Goal: Task Accomplishment & Management: Manage account settings

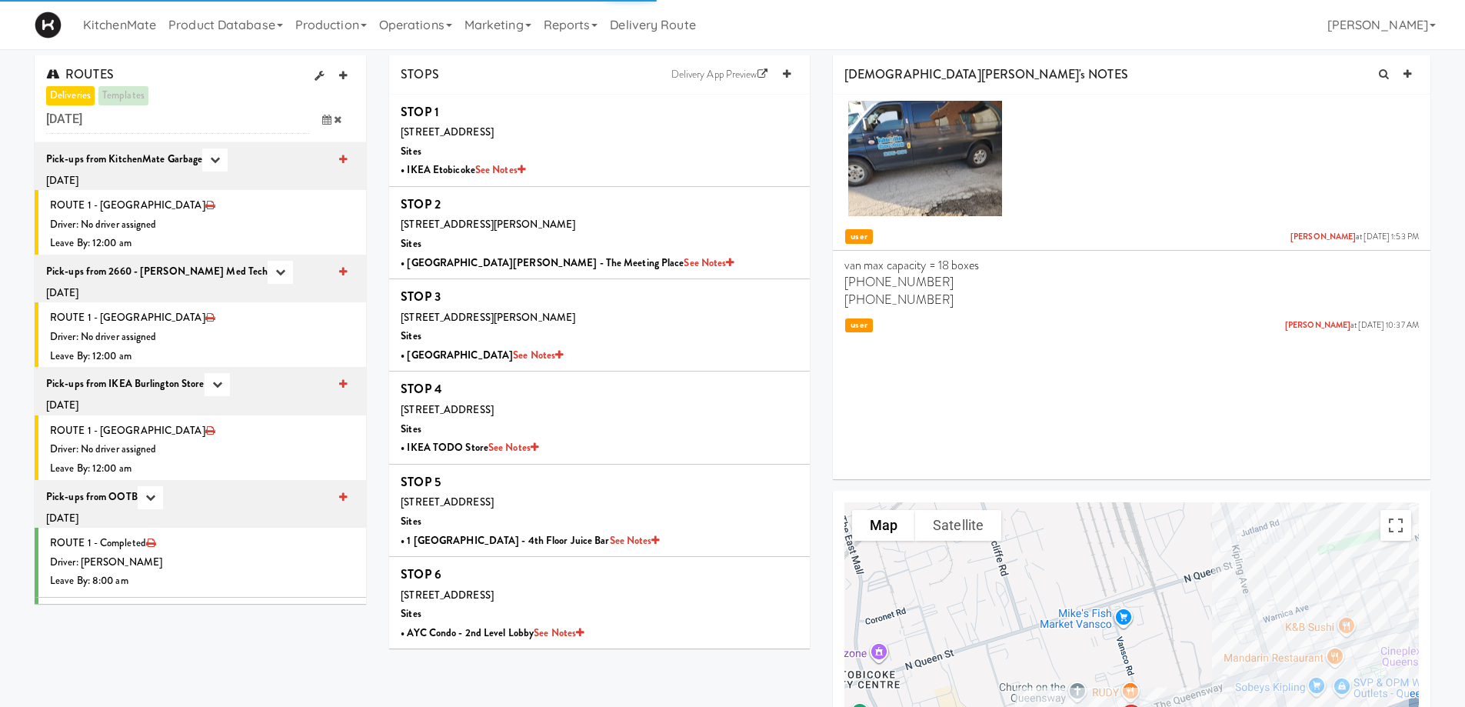
click at [329, 120] on icon at bounding box center [326, 120] width 9 height 10
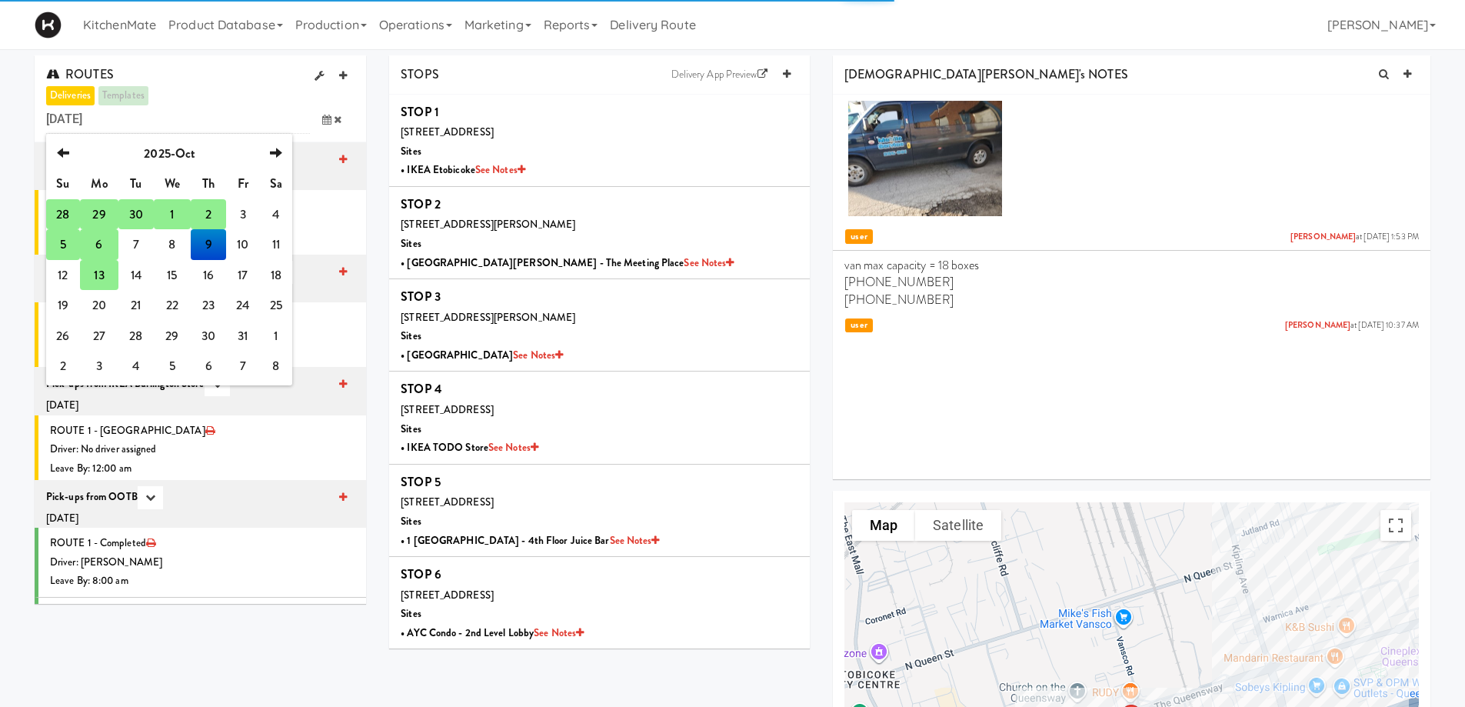
click at [101, 277] on td "13" at bounding box center [99, 275] width 38 height 31
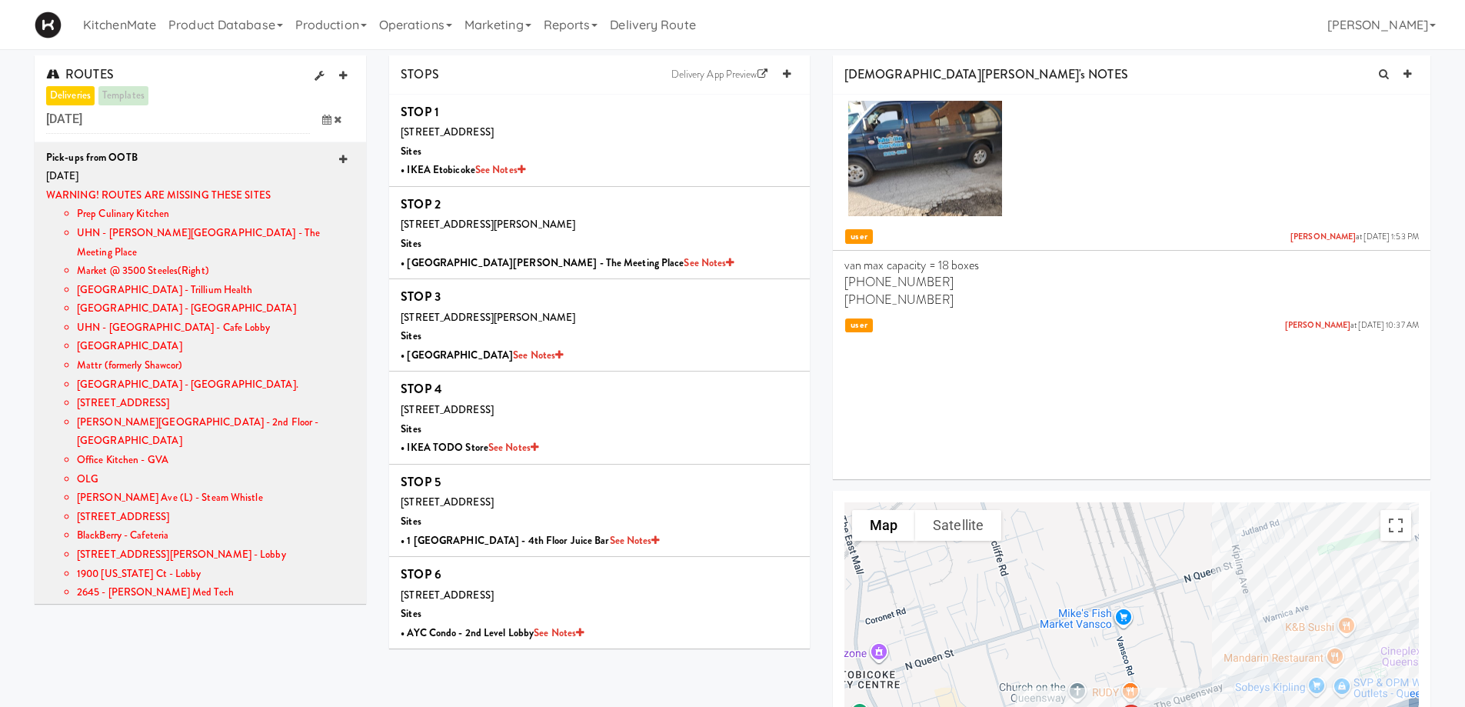
click at [339, 158] on icon at bounding box center [343, 160] width 8 height 10
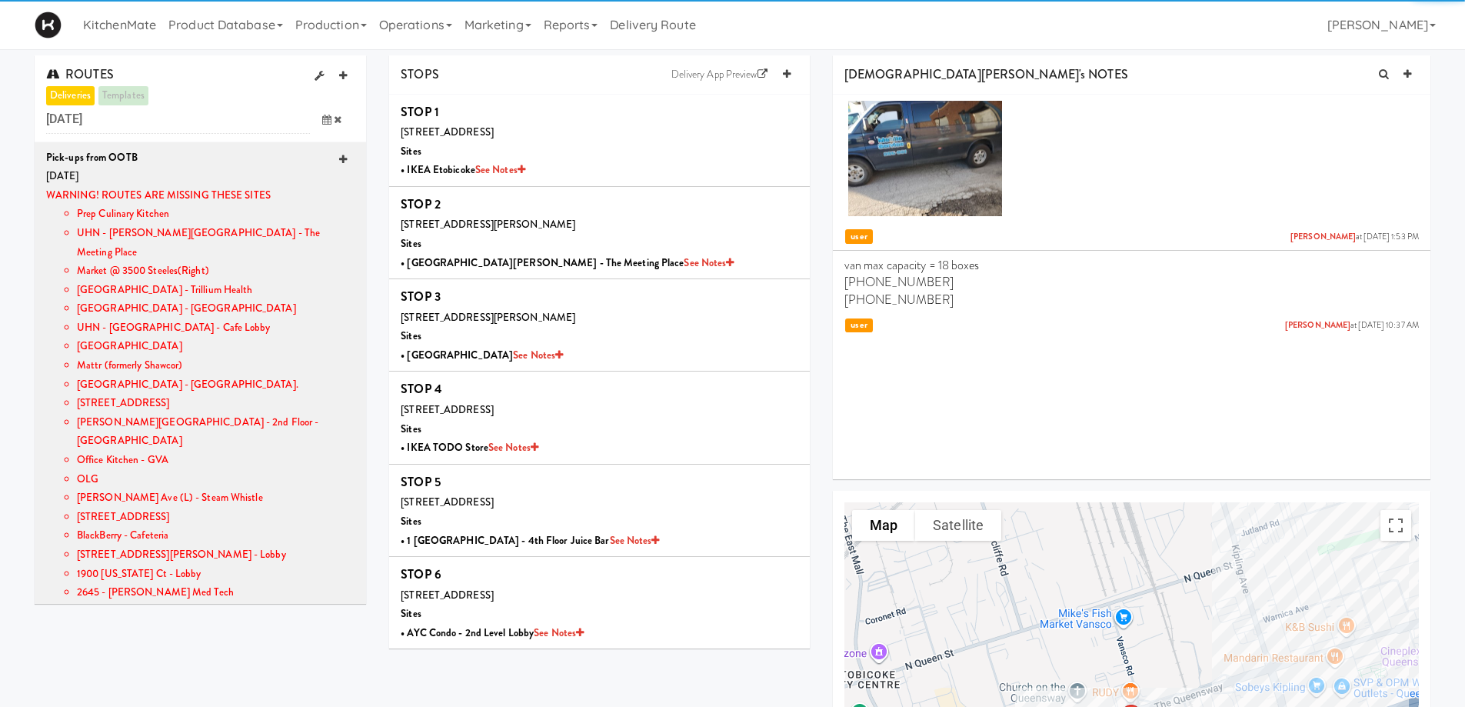
click at [339, 158] on icon at bounding box center [343, 160] width 8 height 10
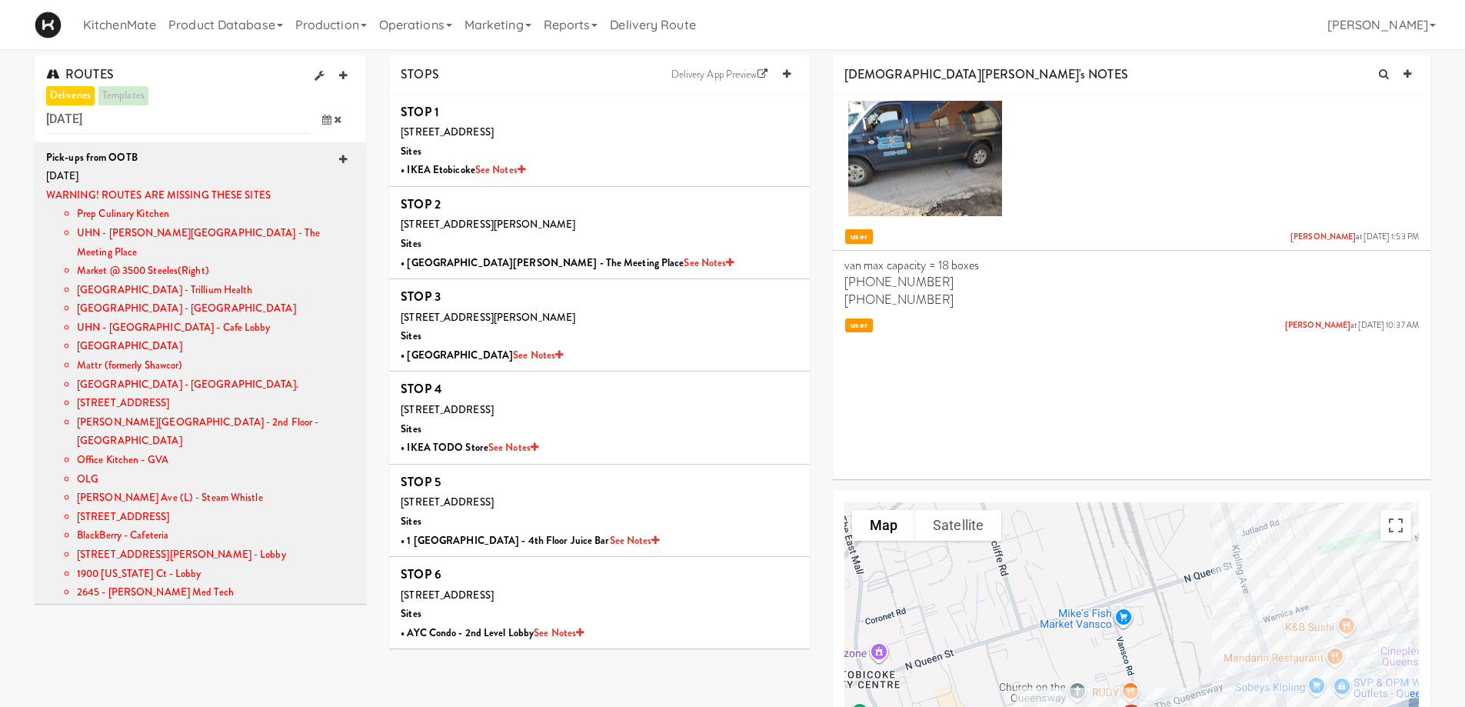
click at [339, 158] on icon at bounding box center [343, 160] width 8 height 10
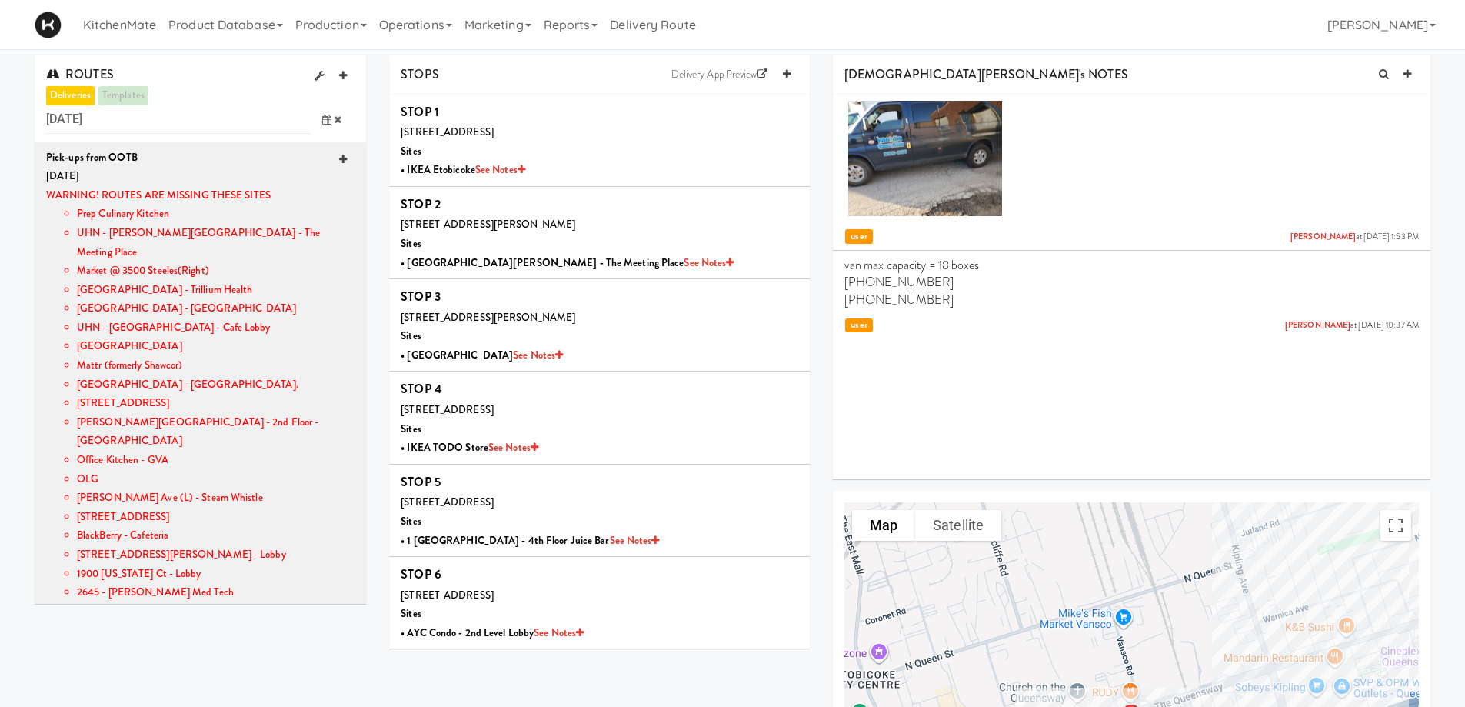
click at [339, 158] on icon at bounding box center [343, 160] width 8 height 10
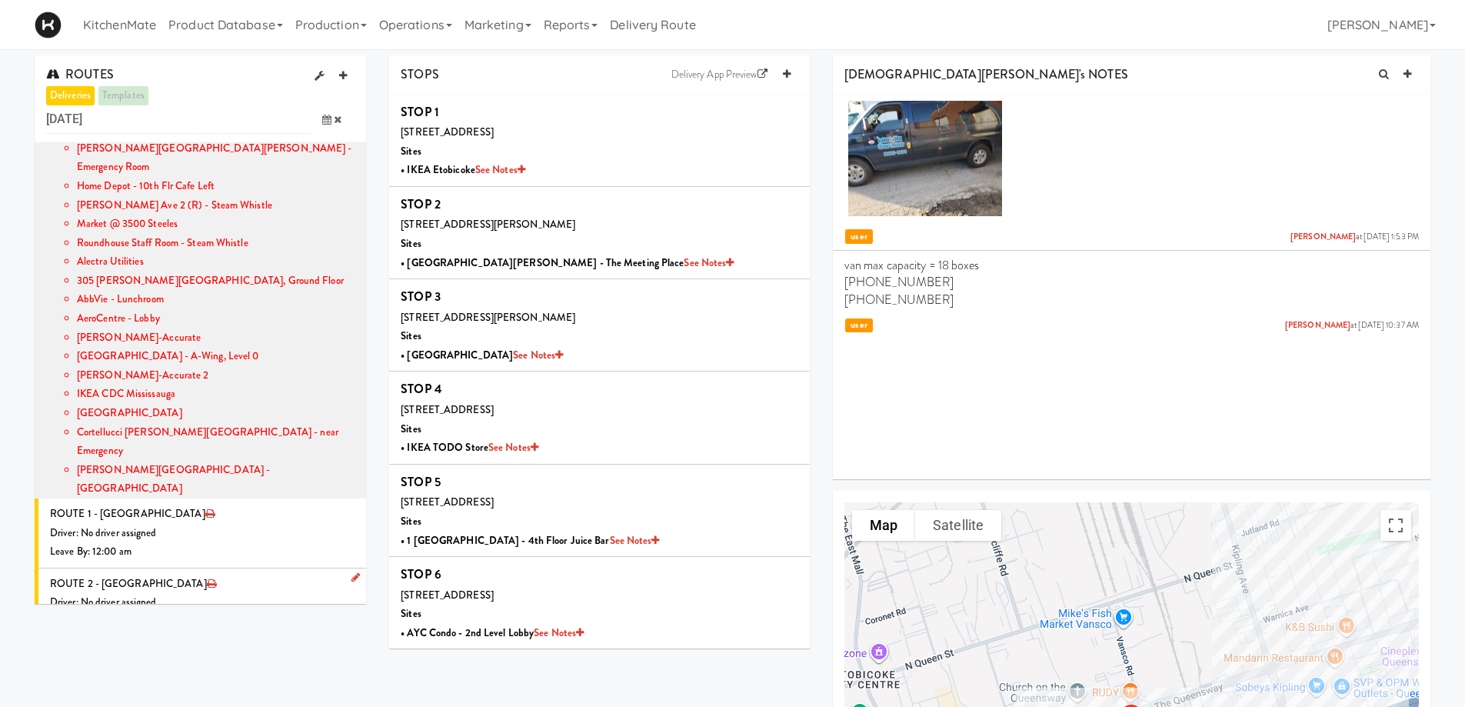
scroll to position [1248, 0]
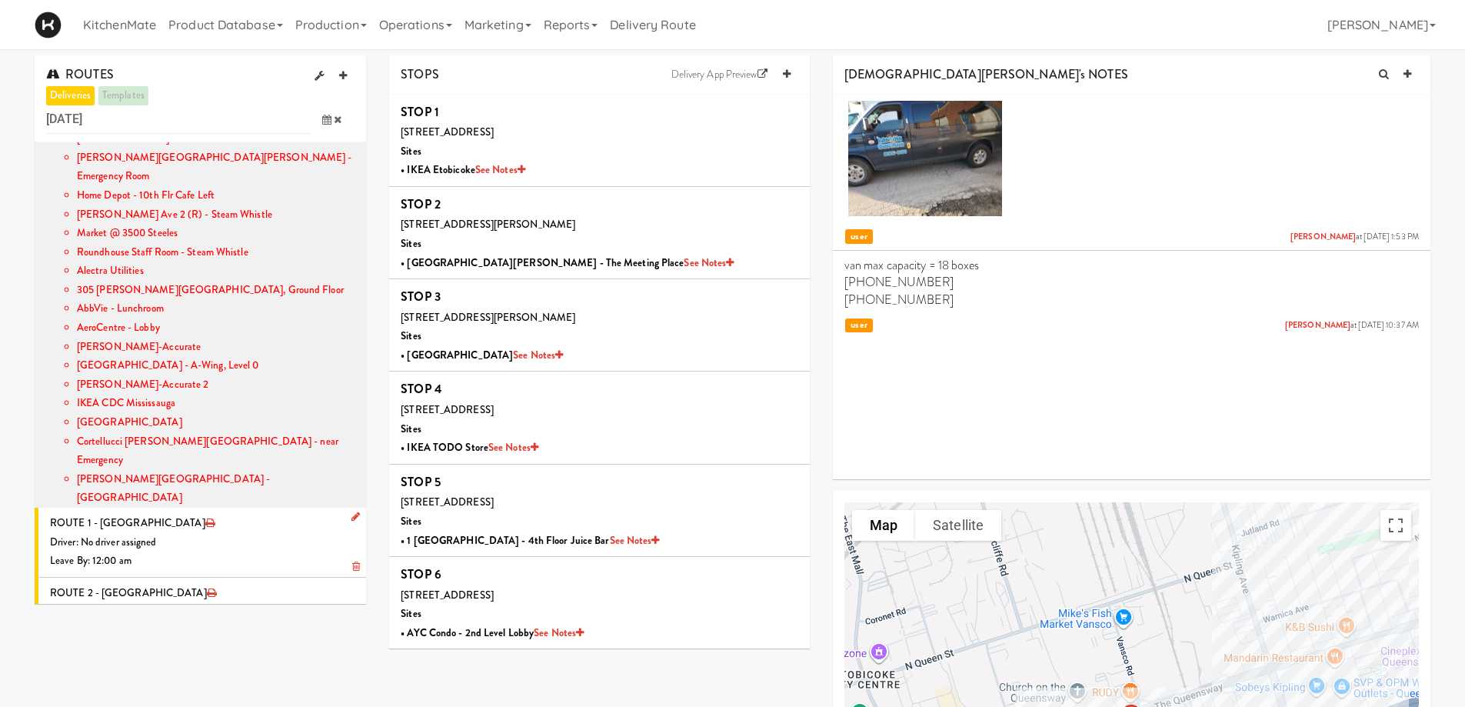
click at [351, 511] on icon at bounding box center [355, 516] width 8 height 10
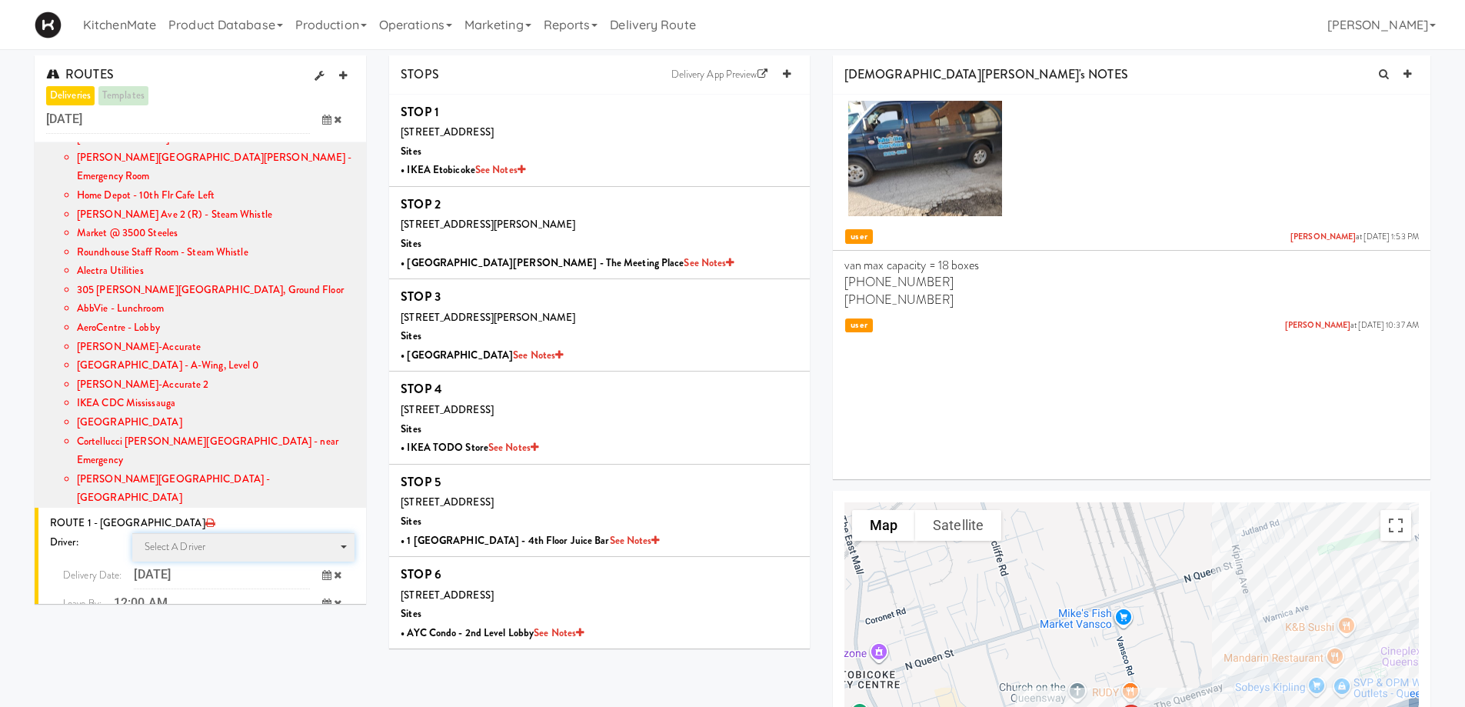
click at [221, 533] on span "Select a driver Select a driver" at bounding box center [243, 547] width 223 height 28
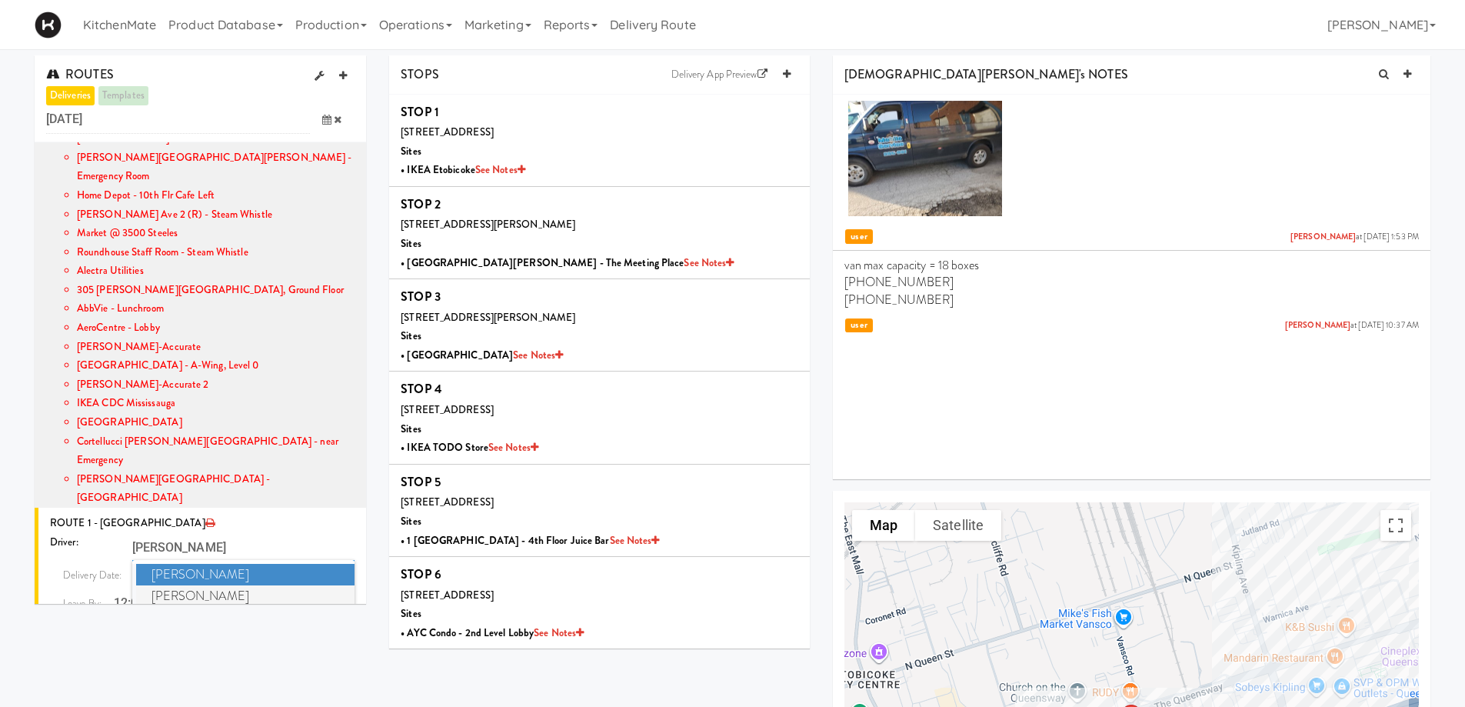
type input "CHRIS"
click at [223, 585] on span "Christopher Solomon" at bounding box center [245, 596] width 219 height 22
click at [322, 570] on icon at bounding box center [326, 575] width 9 height 10
click at [322, 598] on icon at bounding box center [326, 603] width 9 height 10
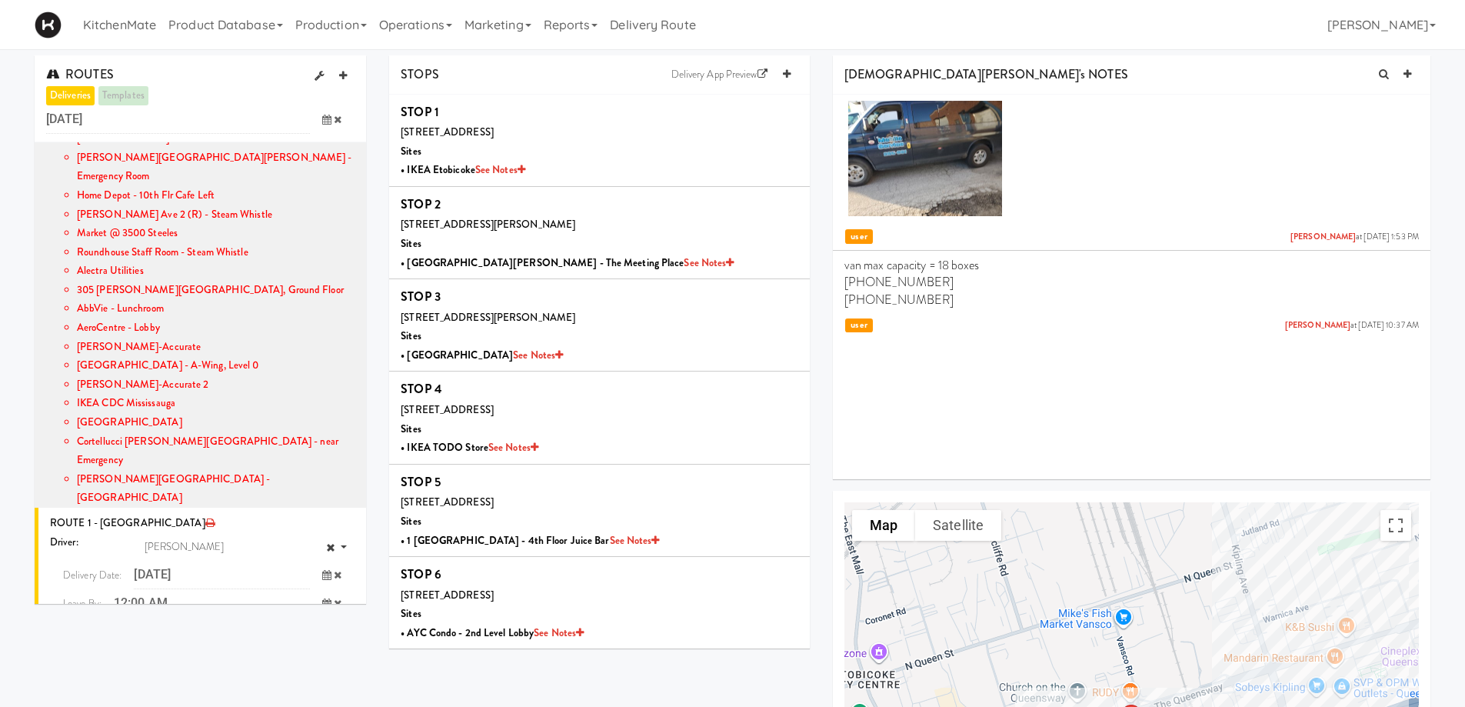
click at [248, 704] on span "3:00 PM" at bounding box center [263, 717] width 60 height 26
click at [88, 626] on span "3:00 PM" at bounding box center [84, 639] width 60 height 26
click at [311, 630] on icon "submit" at bounding box center [316, 635] width 10 height 10
click at [240, 533] on div "Driver: [PERSON_NAME]" at bounding box center [202, 542] width 304 height 19
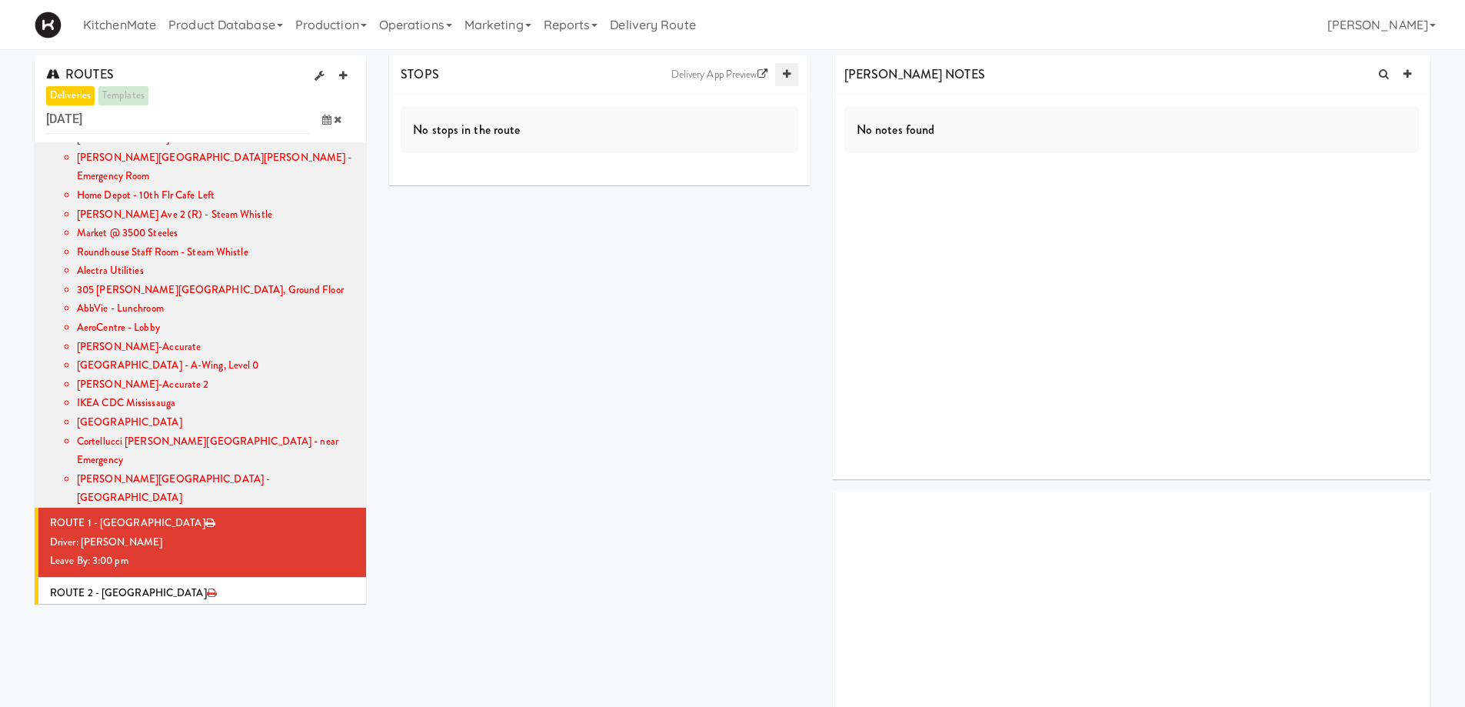
click at [780, 75] on link at bounding box center [786, 74] width 23 height 23
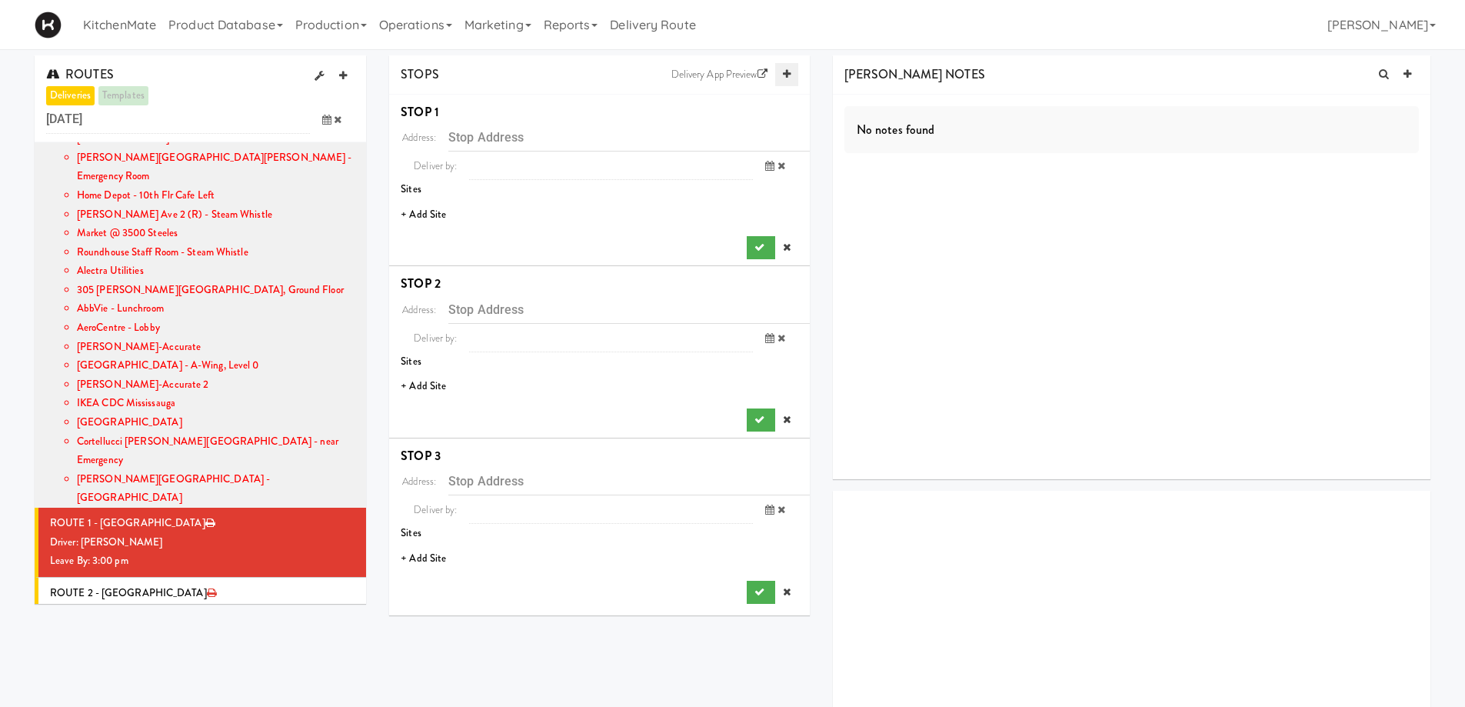
click at [780, 75] on link at bounding box center [786, 74] width 23 height 23
click at [433, 212] on li "+ Add Site" at bounding box center [599, 215] width 421 height 32
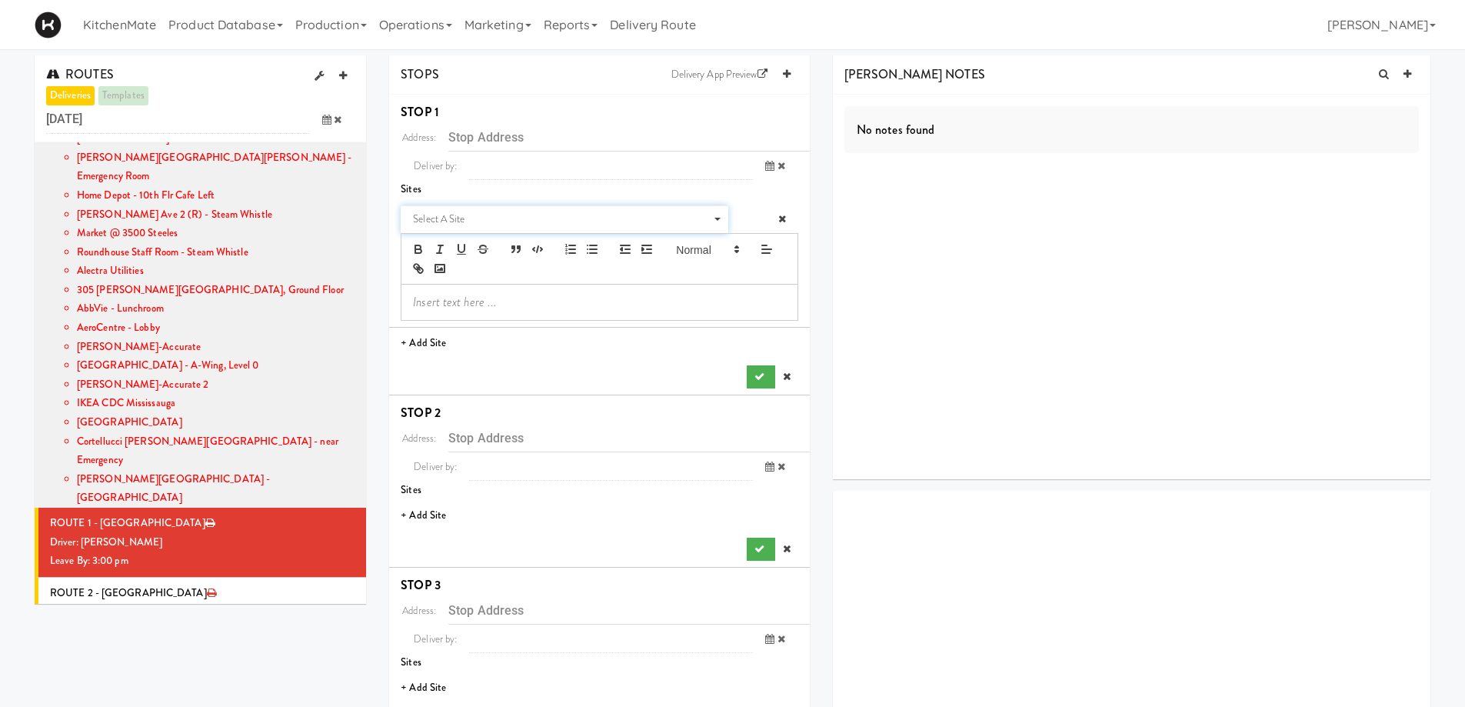
click at [455, 211] on span "Select a site" at bounding box center [559, 219] width 292 height 18
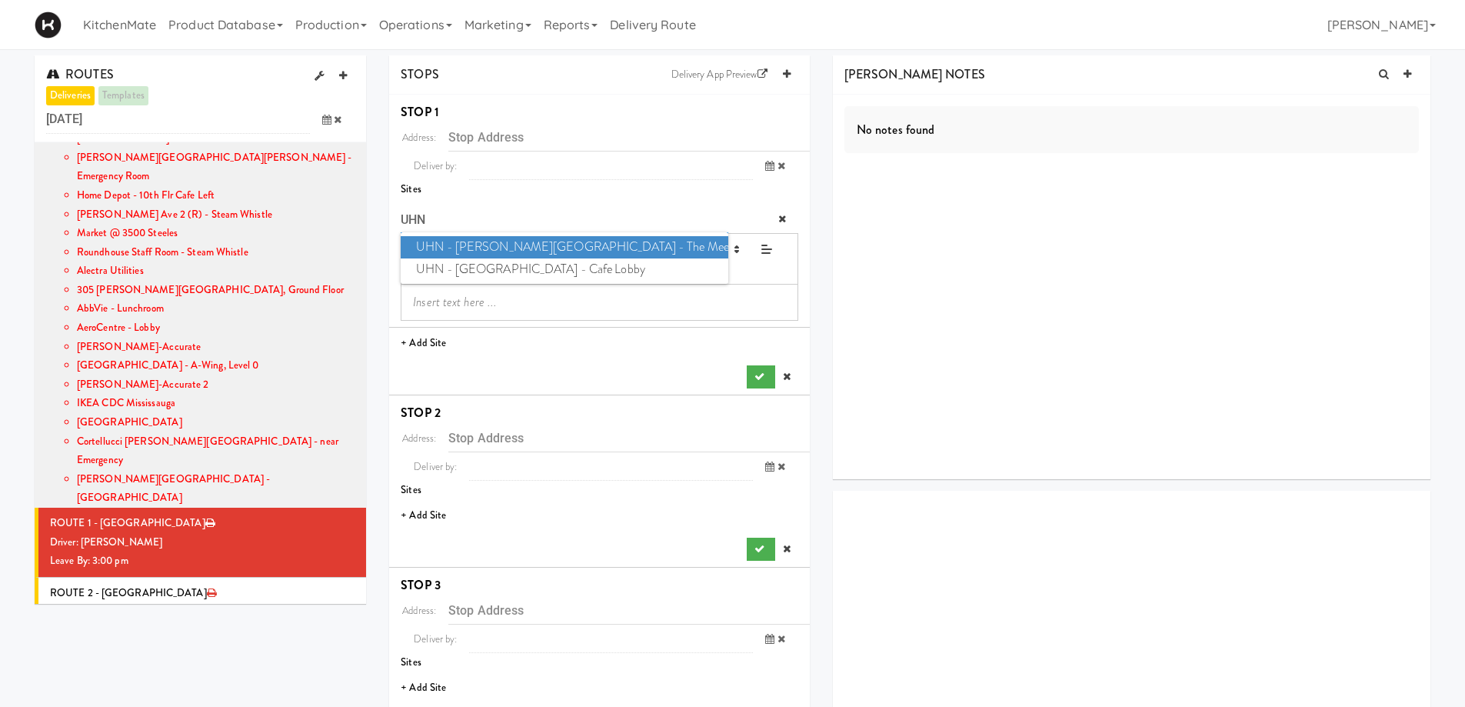
type input "UHN"
click at [564, 251] on span "UHN - Bickle Center - The Meeting Place" at bounding box center [564, 247] width 327 height 22
type input "130 Dunn Ave, Toronto, ON, CA"
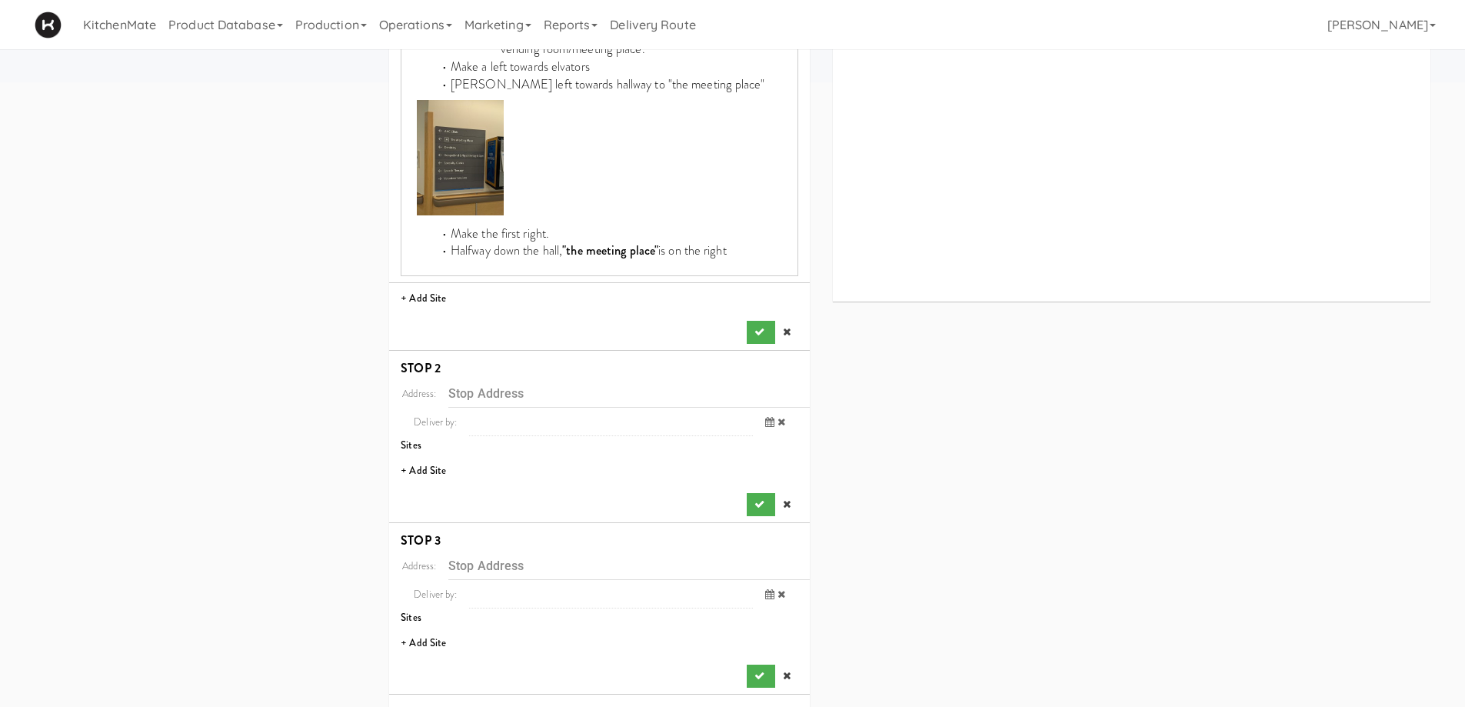
scroll to position [769, 0]
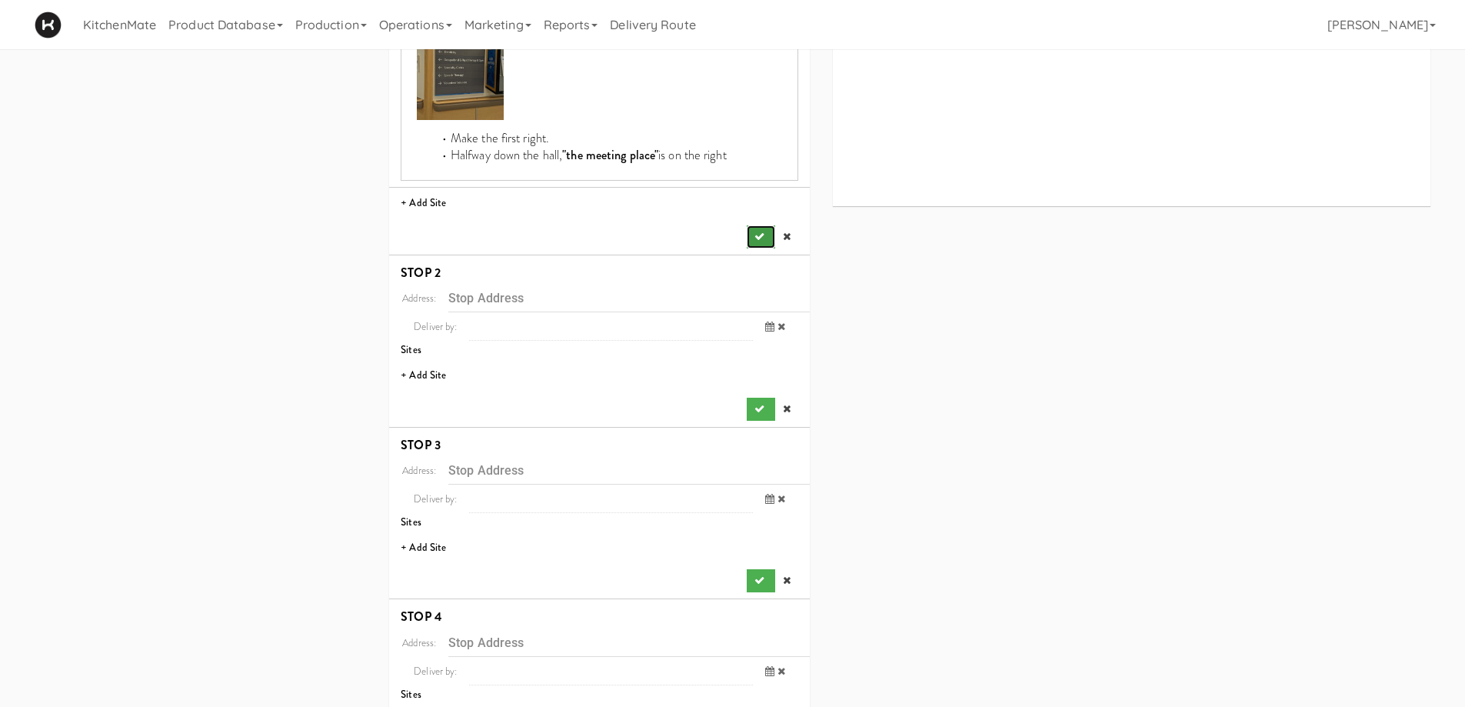
click at [755, 228] on button "submit" at bounding box center [761, 236] width 28 height 23
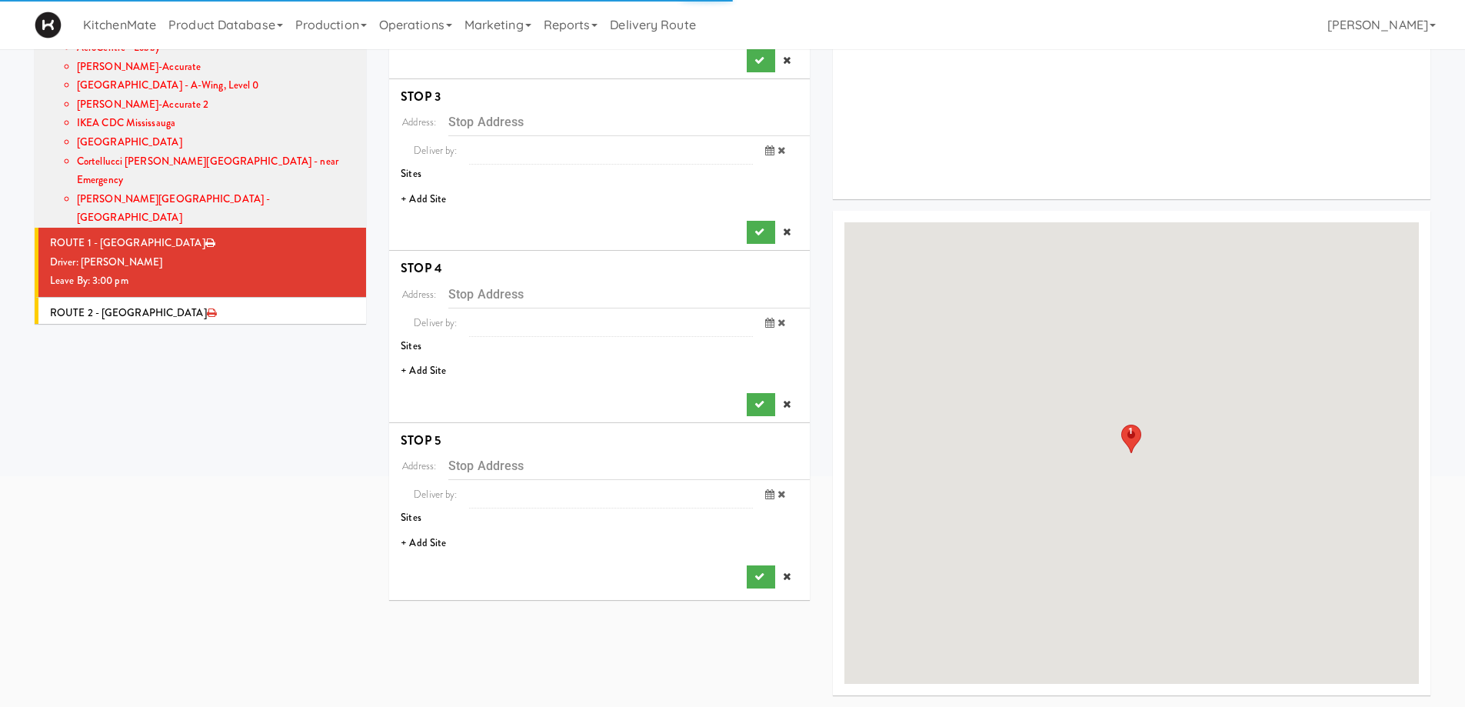
scroll to position [0, 0]
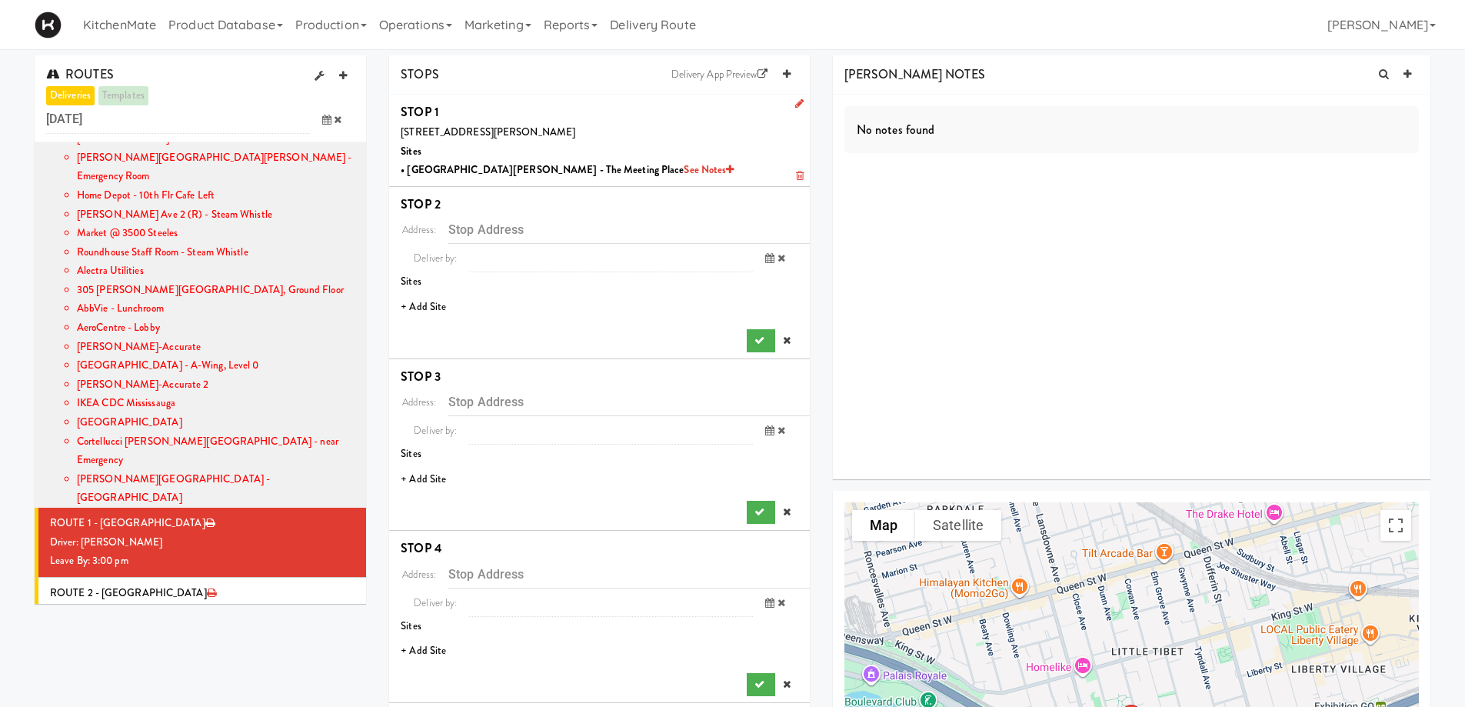
click at [434, 309] on li "+ Add Site" at bounding box center [599, 307] width 421 height 32
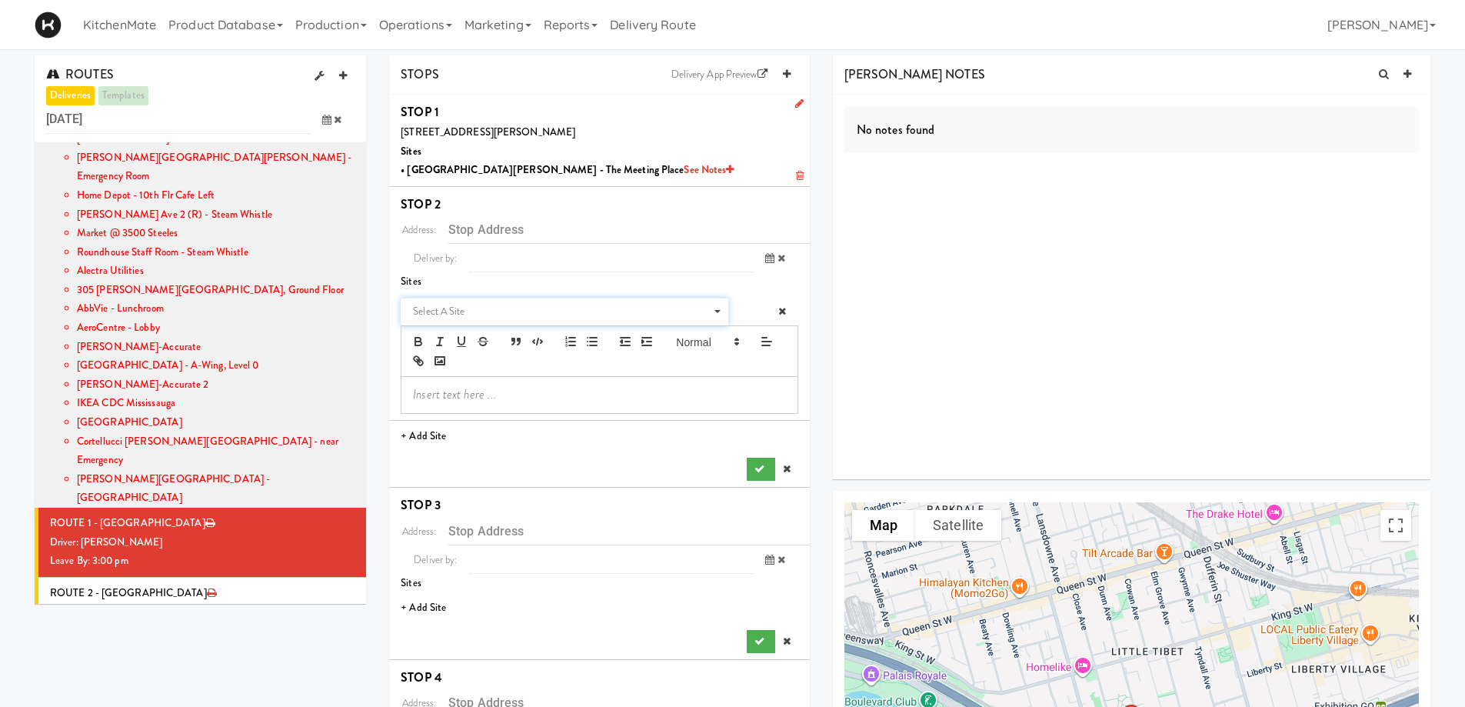
click at [449, 318] on span "Select a site" at bounding box center [559, 311] width 292 height 18
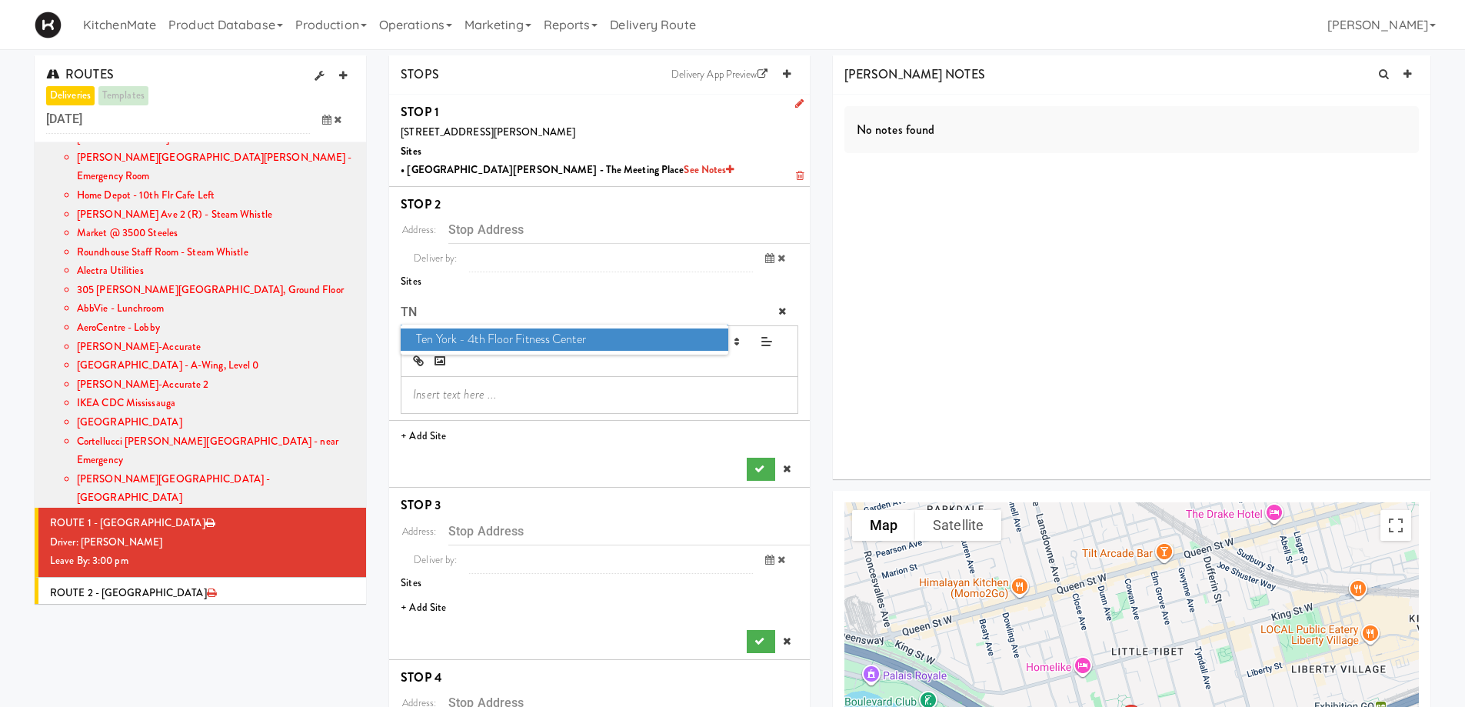
type input "TN"
click at [510, 331] on span "Ten York - 4th Floor Fitness Center" at bounding box center [564, 339] width 327 height 22
type input "10 York St, Toronto, ON, CA"
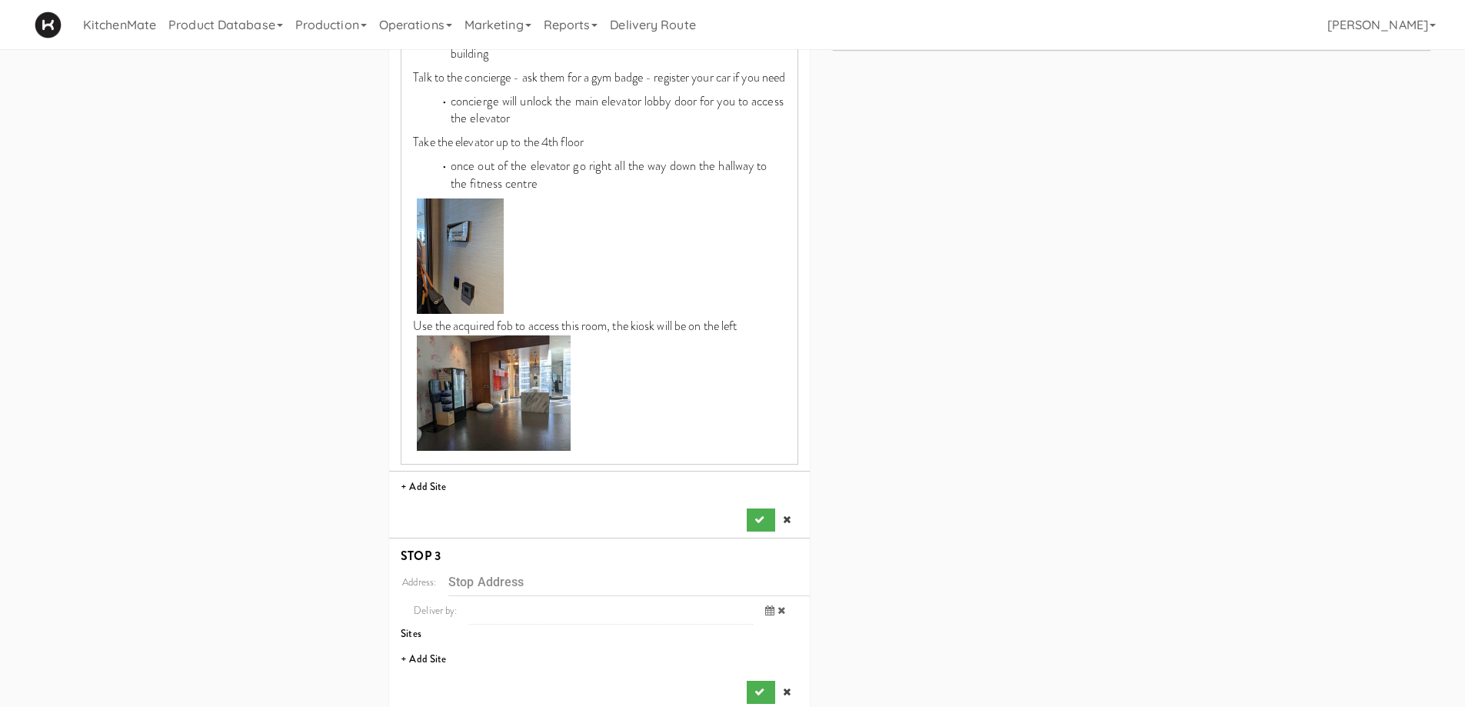
scroll to position [999, 0]
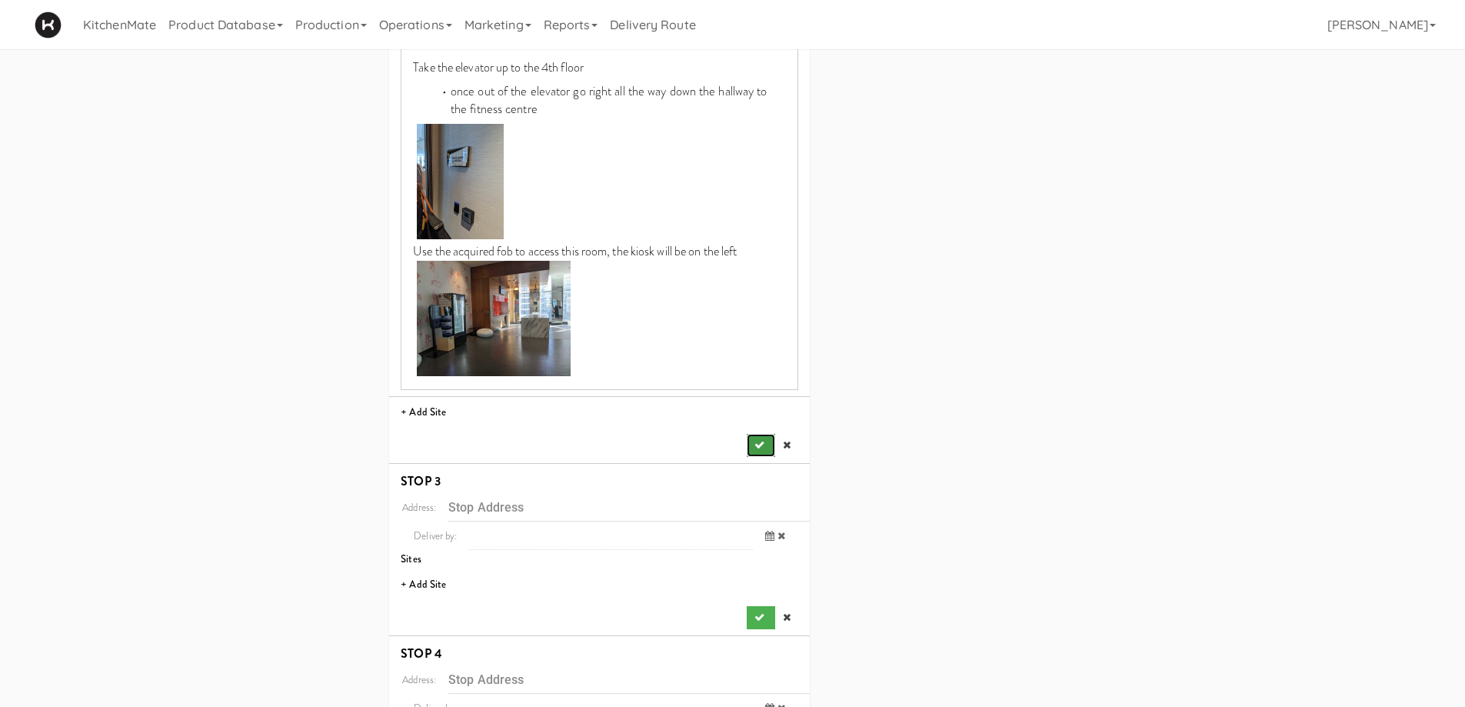
click at [761, 457] on button "submit" at bounding box center [761, 445] width 28 height 23
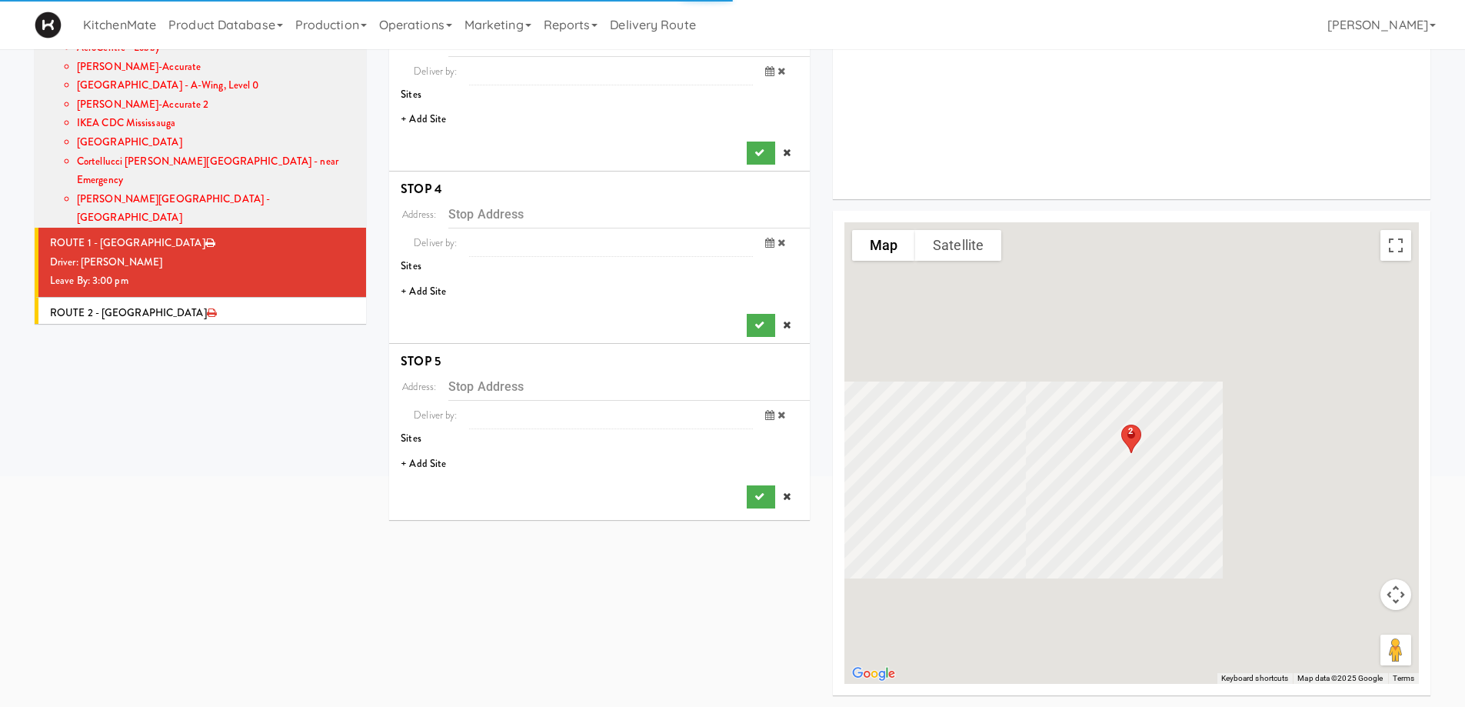
scroll to position [280, 0]
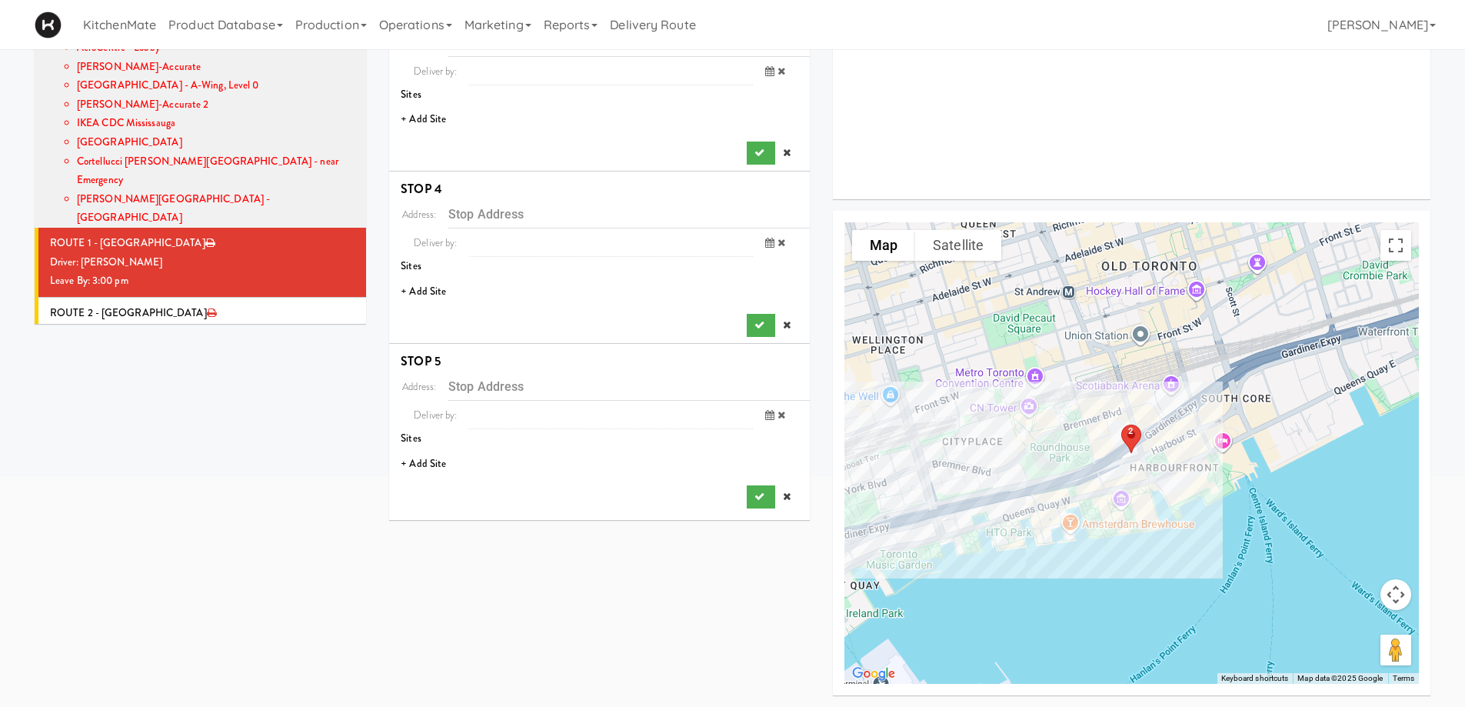
click at [433, 118] on li "+ Add Site" at bounding box center [599, 120] width 421 height 32
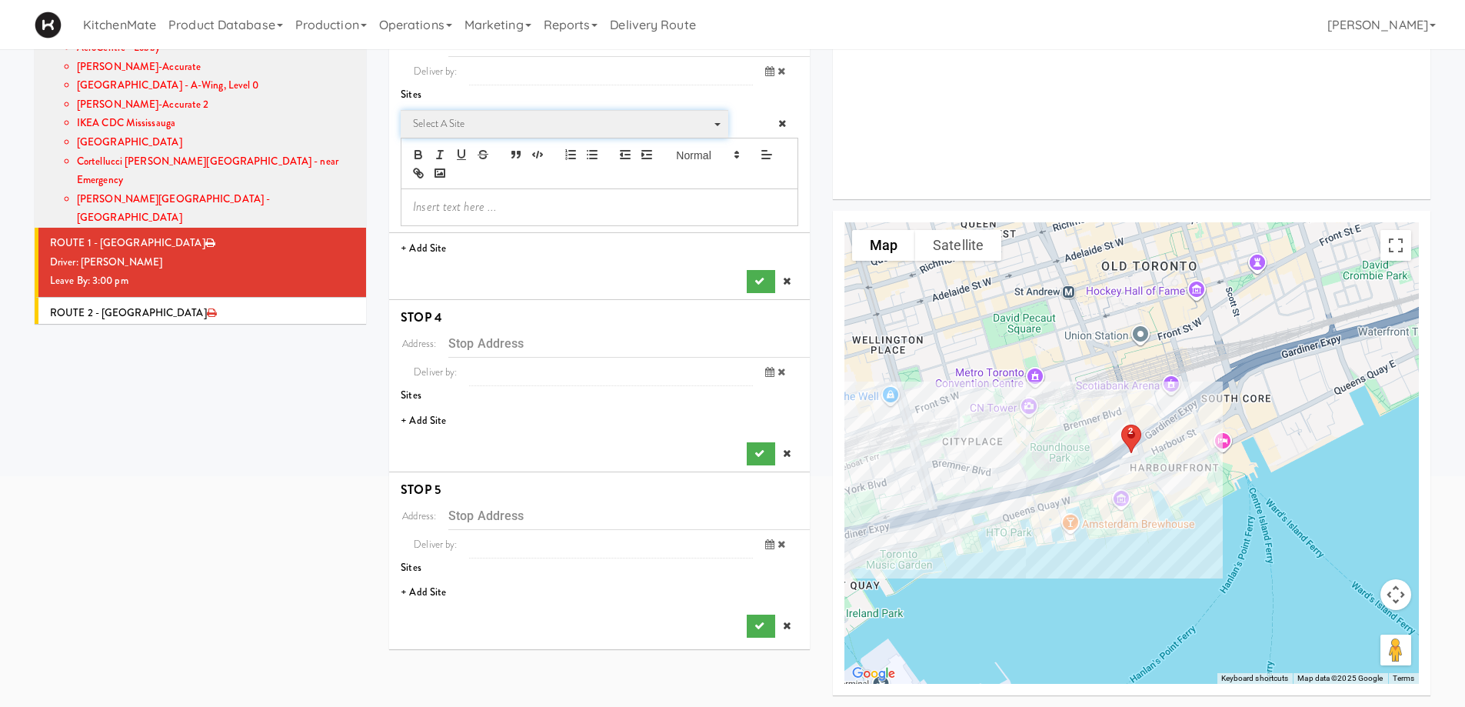
click at [475, 121] on span "Select a site" at bounding box center [559, 124] width 292 height 18
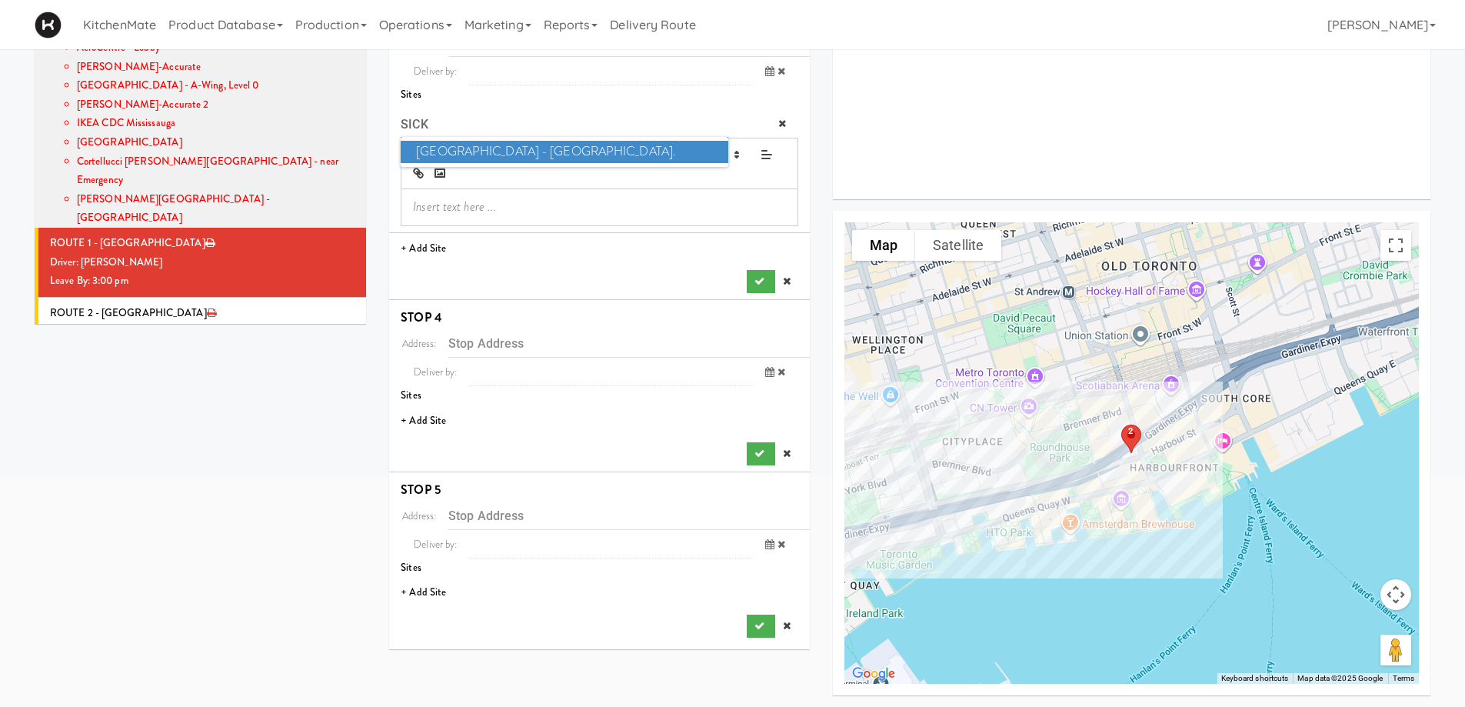
type input "SICK"
click at [485, 148] on span "SickKids Hospital - Main St." at bounding box center [564, 152] width 327 height 22
type input "170 Elizabeth St, Toronto, ON, CA"
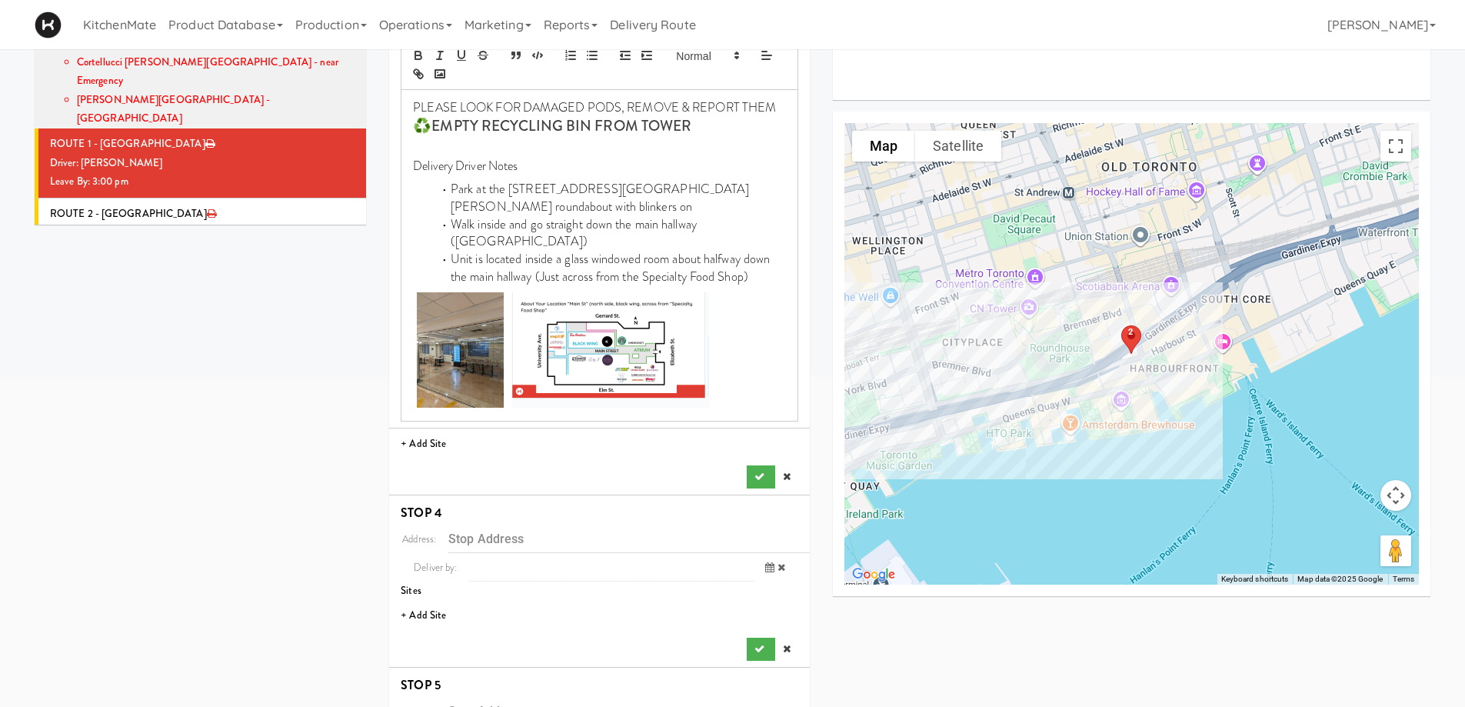
scroll to position [493, 0]
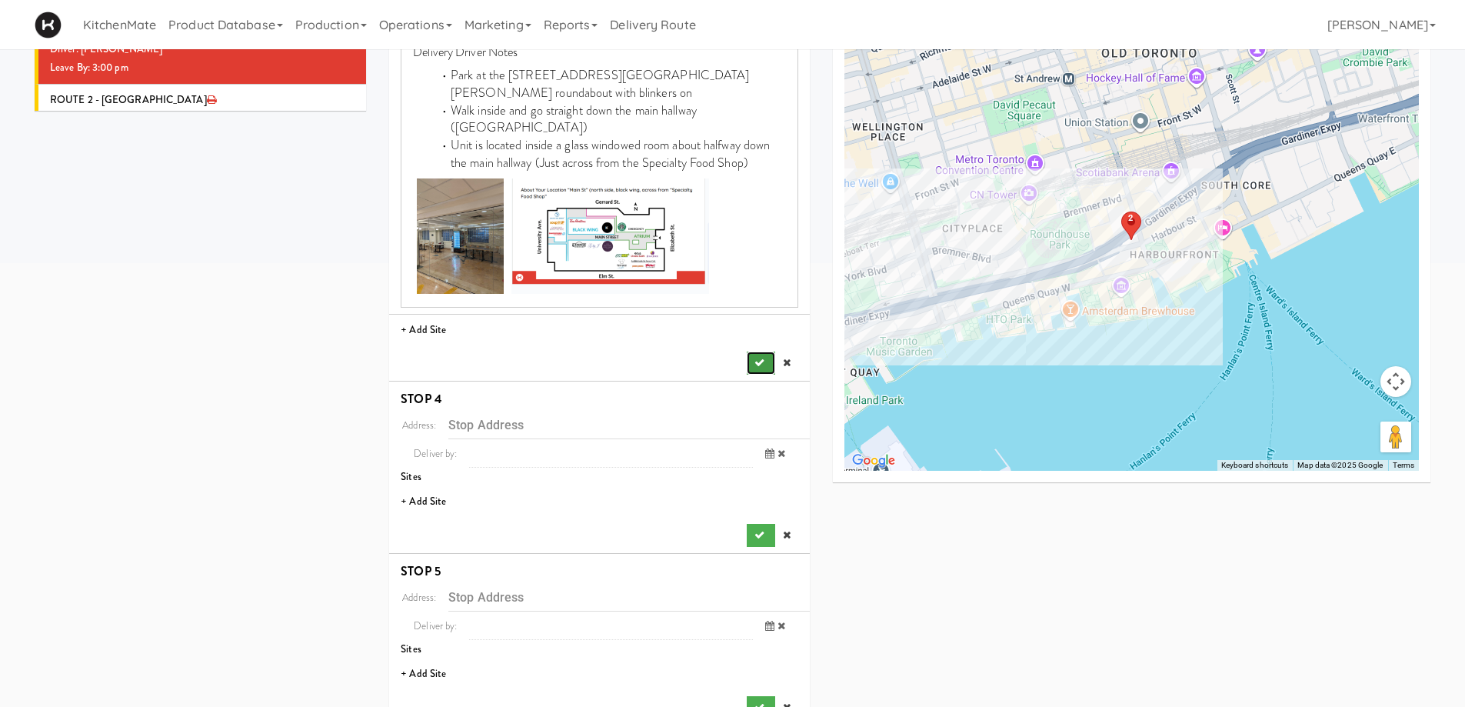
click at [754, 357] on icon "submit" at bounding box center [759, 362] width 10 height 10
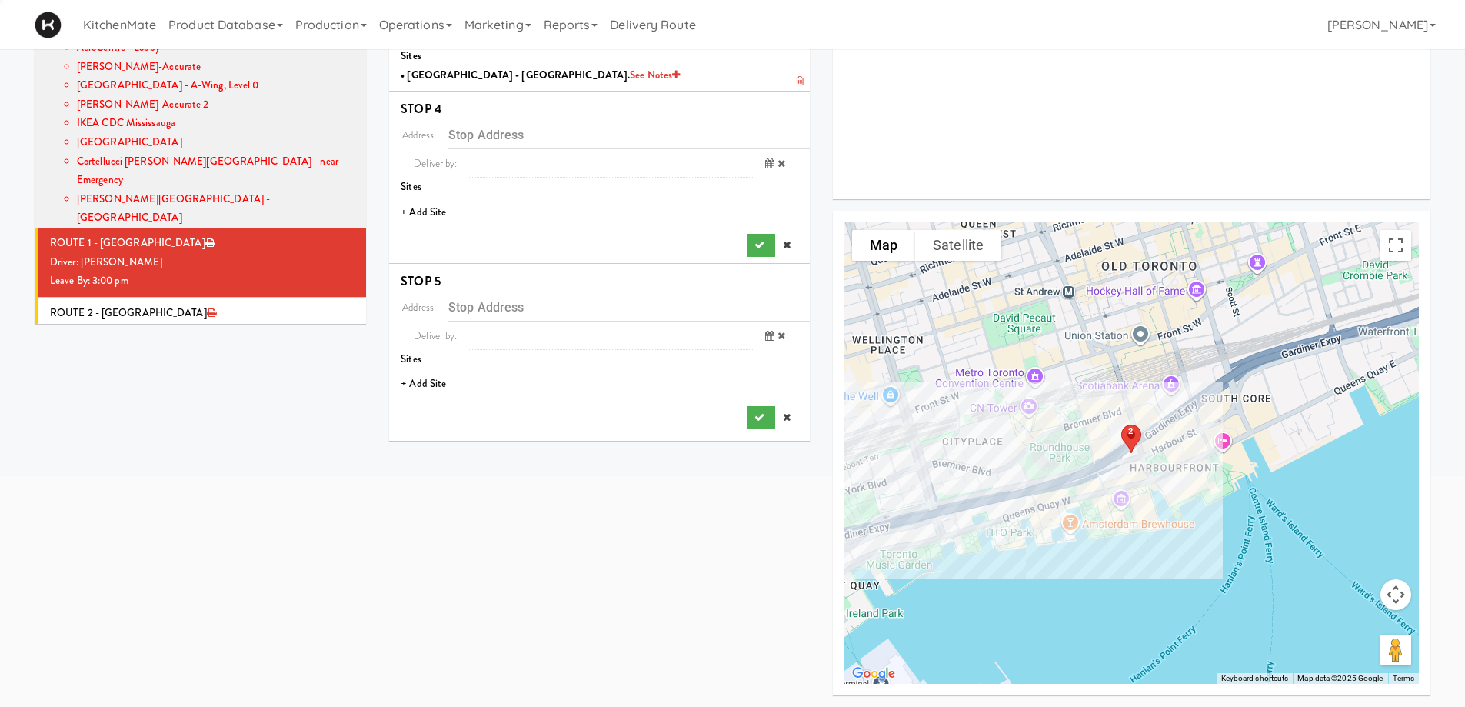
scroll to position [280, 0]
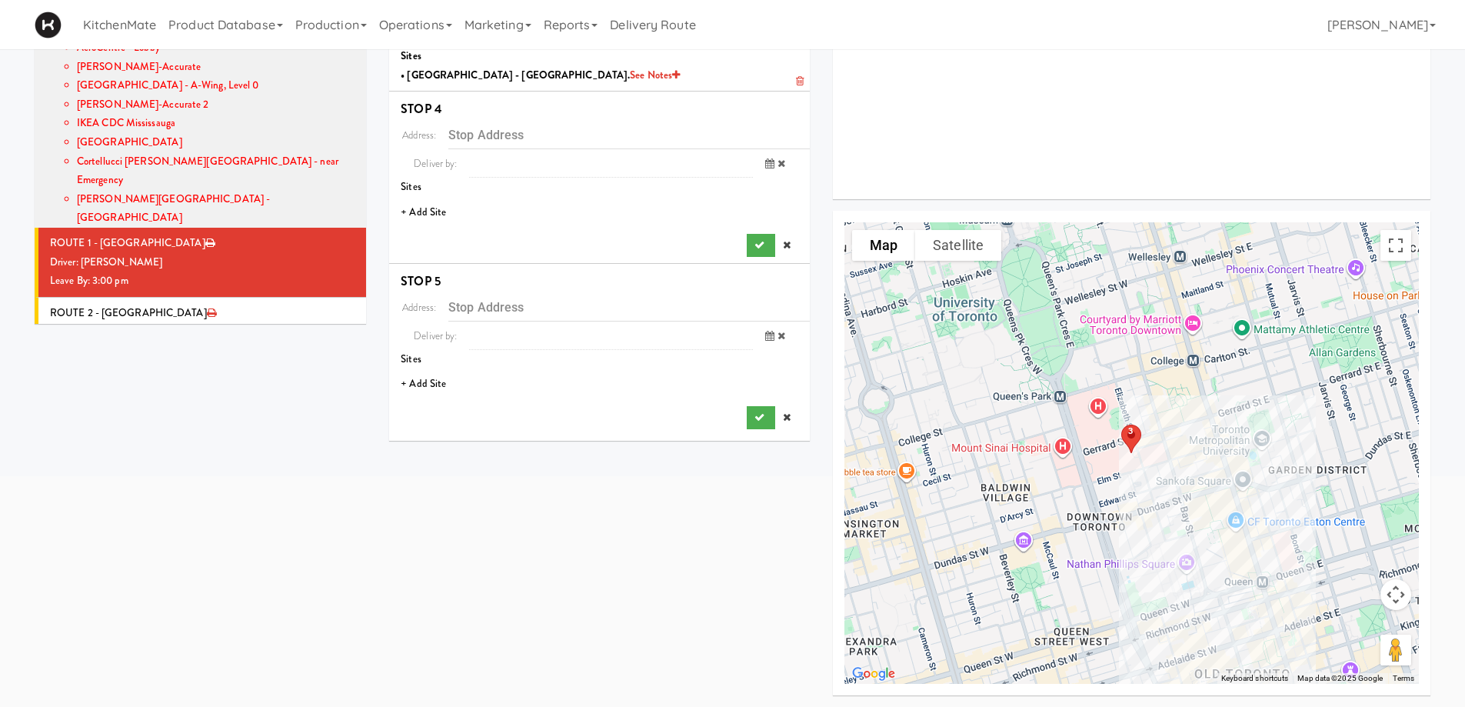
click at [427, 202] on li "+ Add Site" at bounding box center [599, 213] width 421 height 32
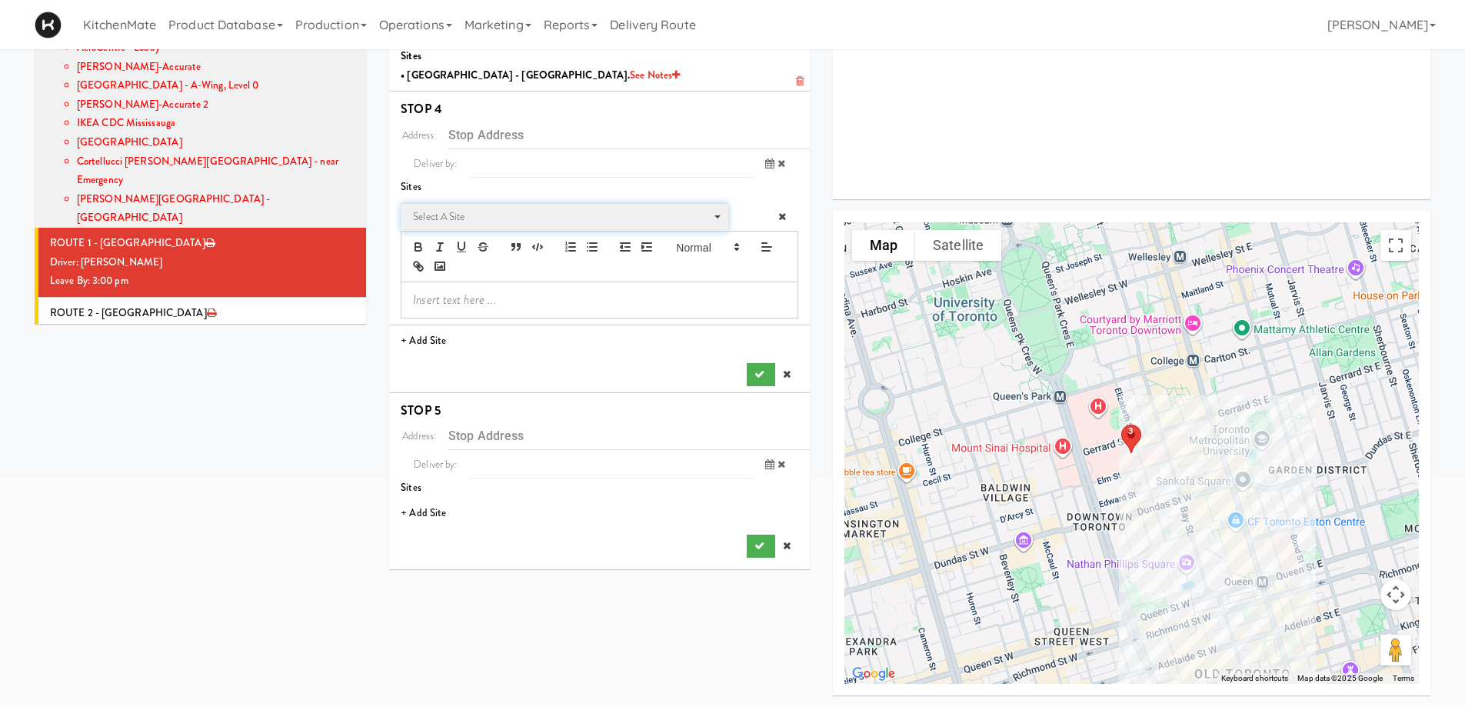
click at [448, 215] on span "Select a site" at bounding box center [559, 217] width 292 height 18
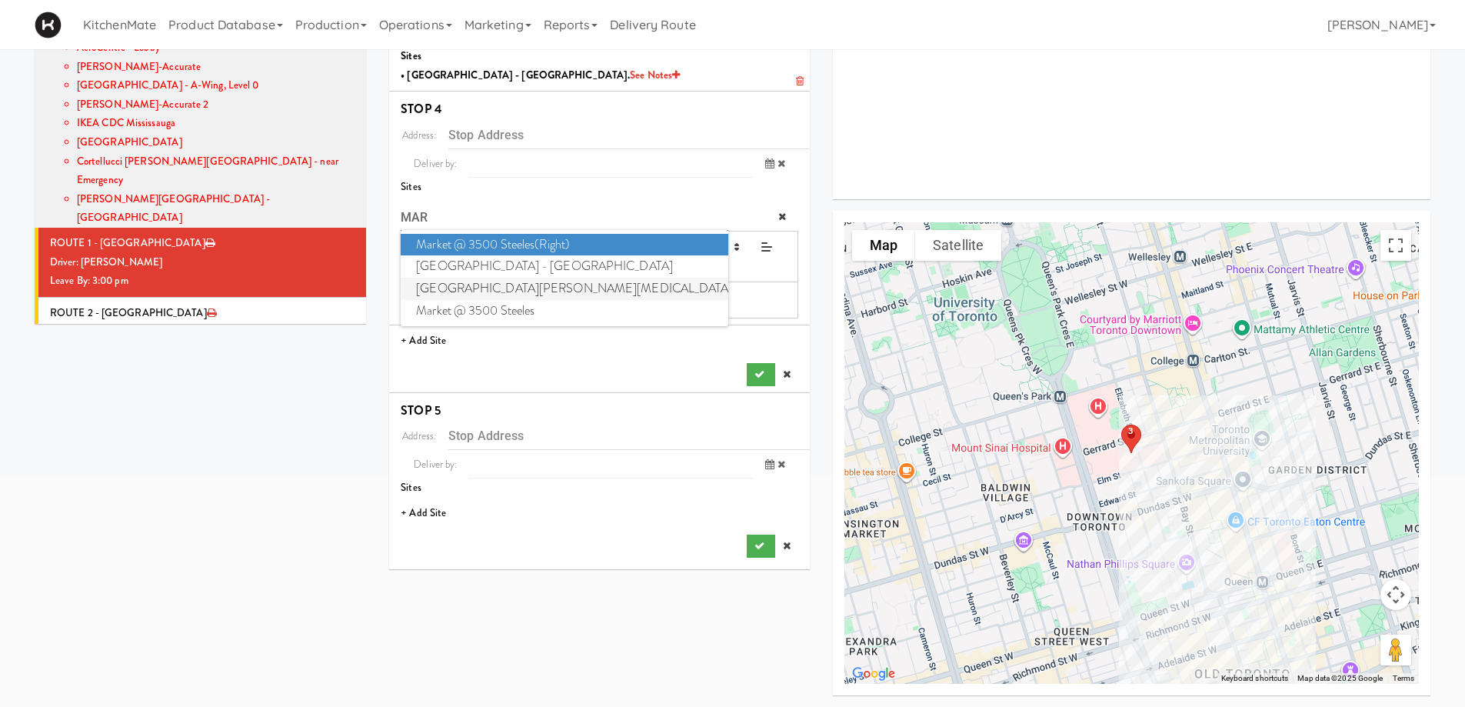
type input "MAR"
click at [509, 288] on span "Princess Margaret Cancer Centre" at bounding box center [564, 289] width 327 height 22
type input "610 University Ave, Toronto, ON, CA"
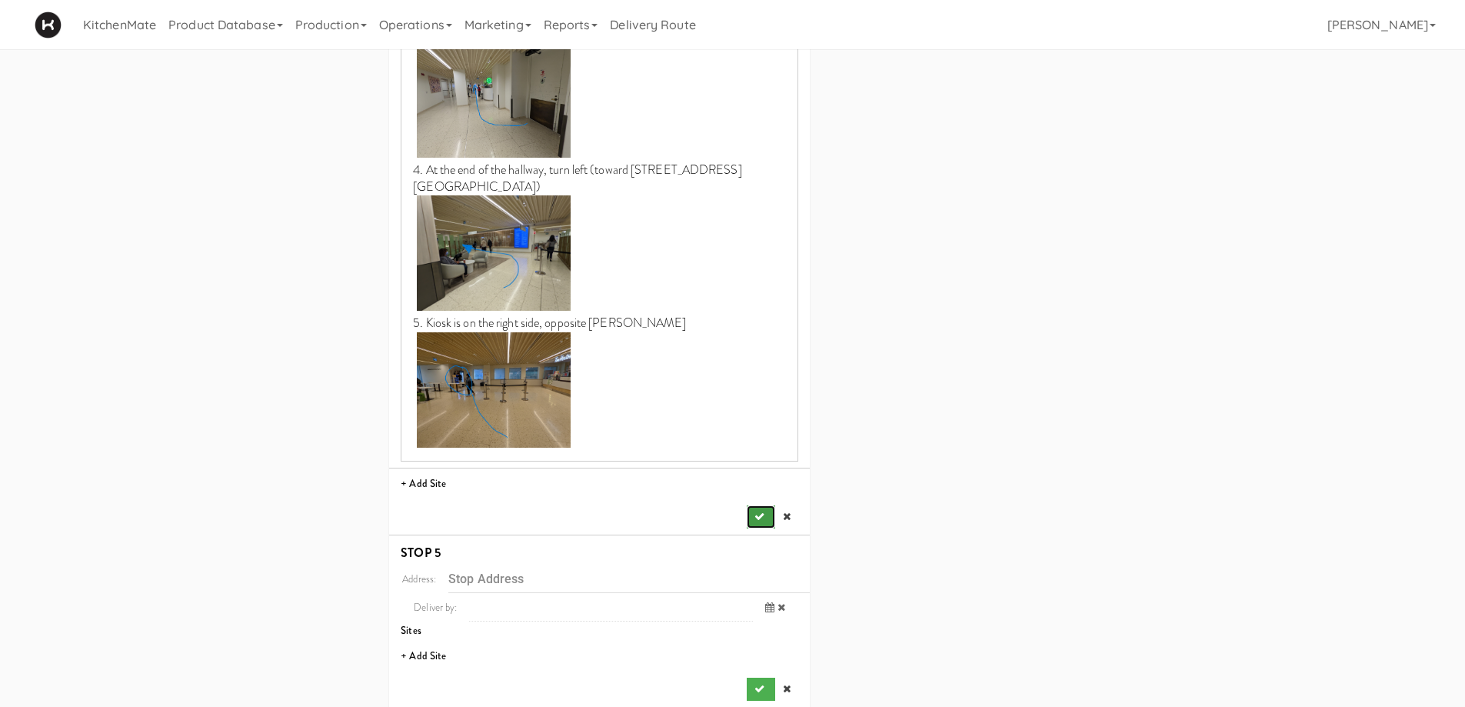
click at [764, 505] on button "submit" at bounding box center [761, 516] width 28 height 23
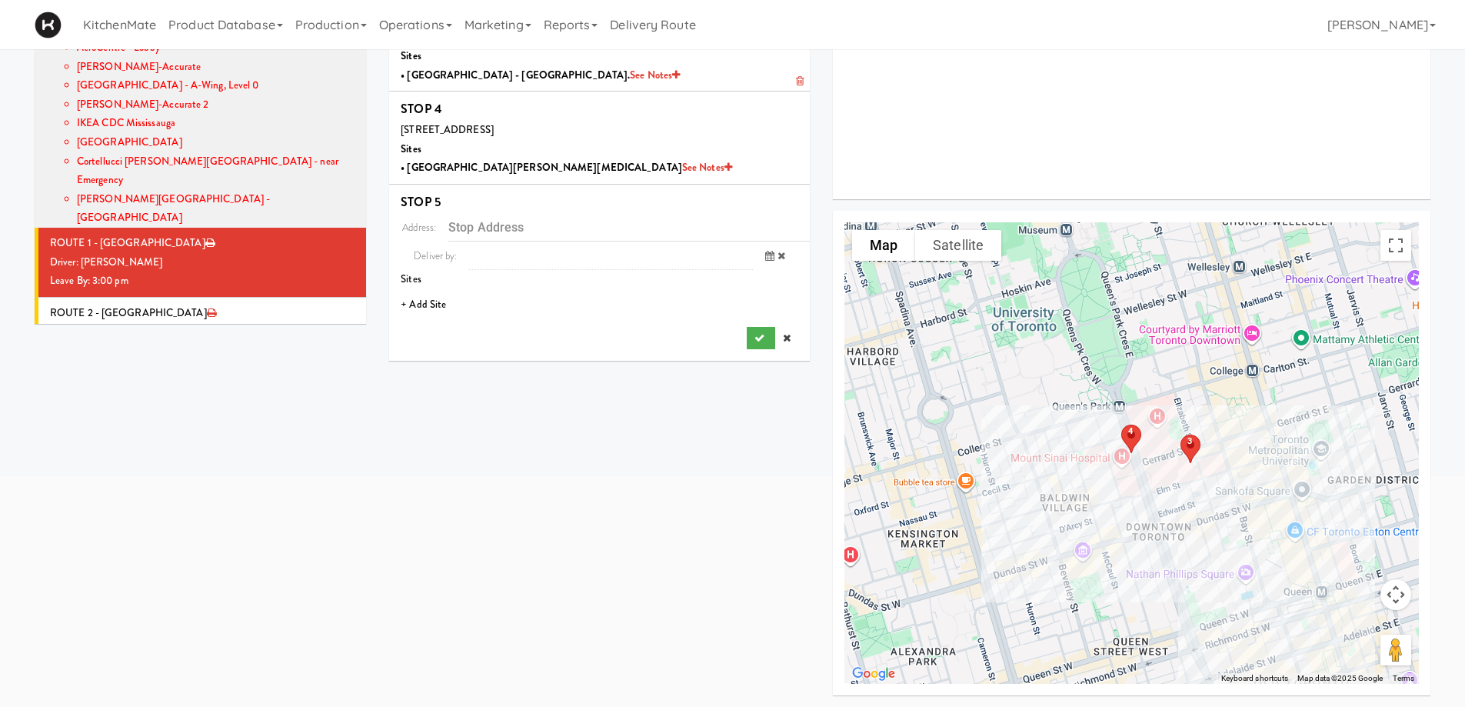
click at [429, 302] on li "+ Add Site" at bounding box center [599, 305] width 421 height 32
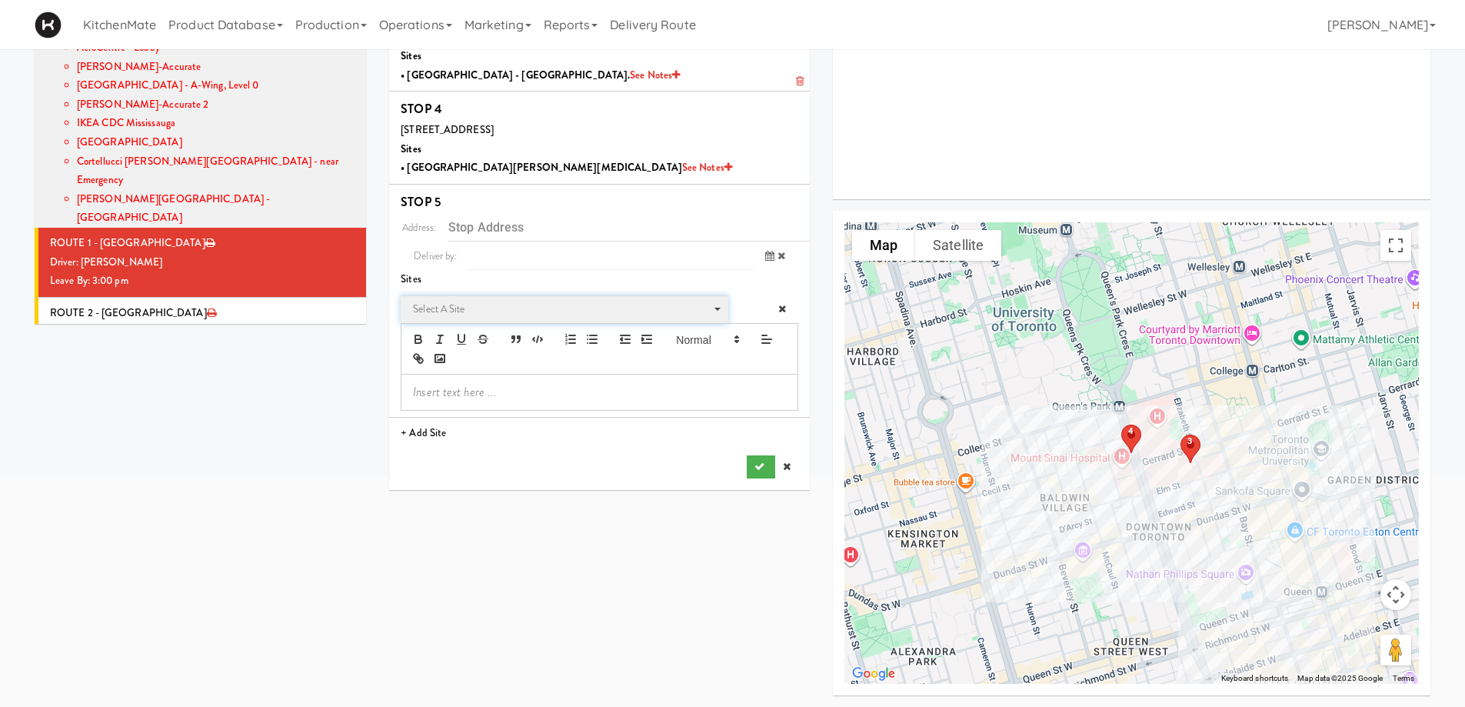
click at [495, 307] on span "Select a site" at bounding box center [559, 309] width 292 height 18
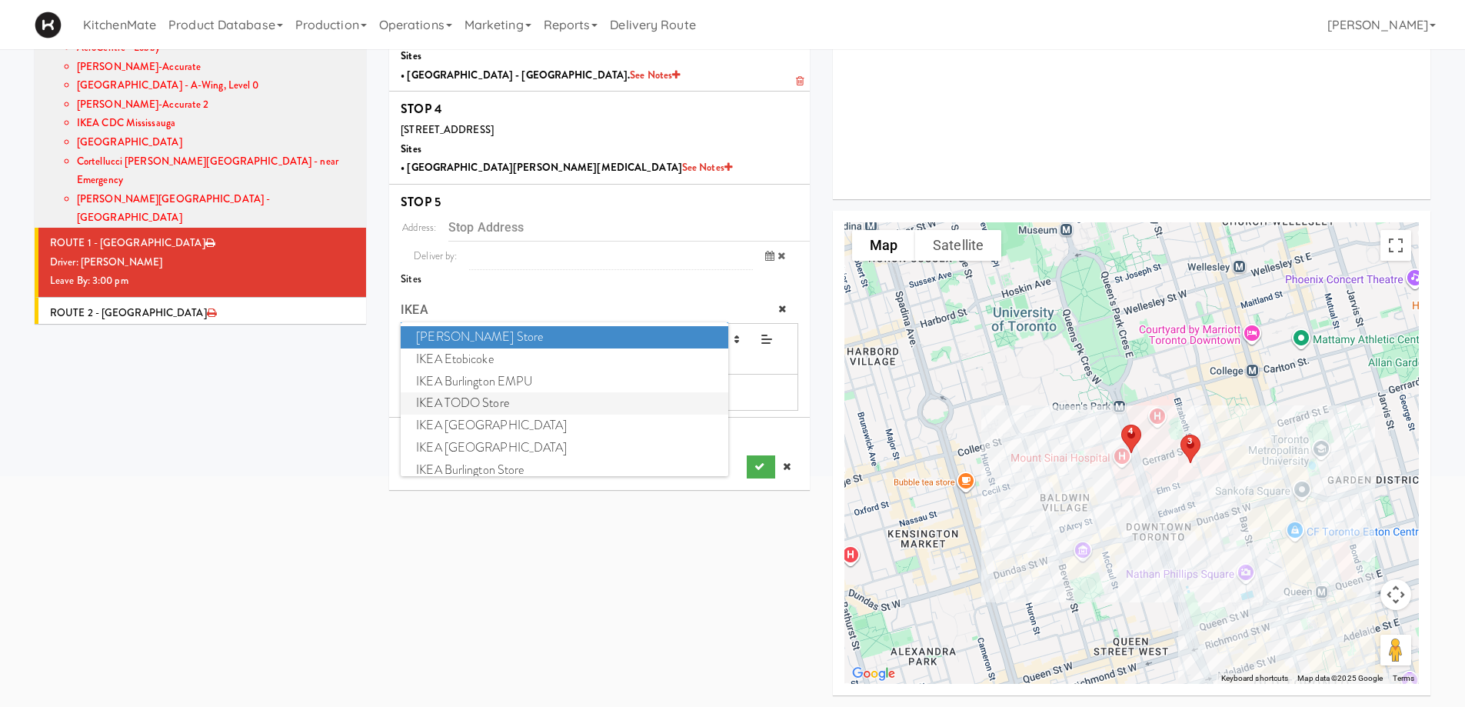
type input "IKEA"
click at [487, 404] on span "IKEA TODO Store" at bounding box center [564, 403] width 327 height 22
type input "382 Yonge St, Toronto, ON, CA"
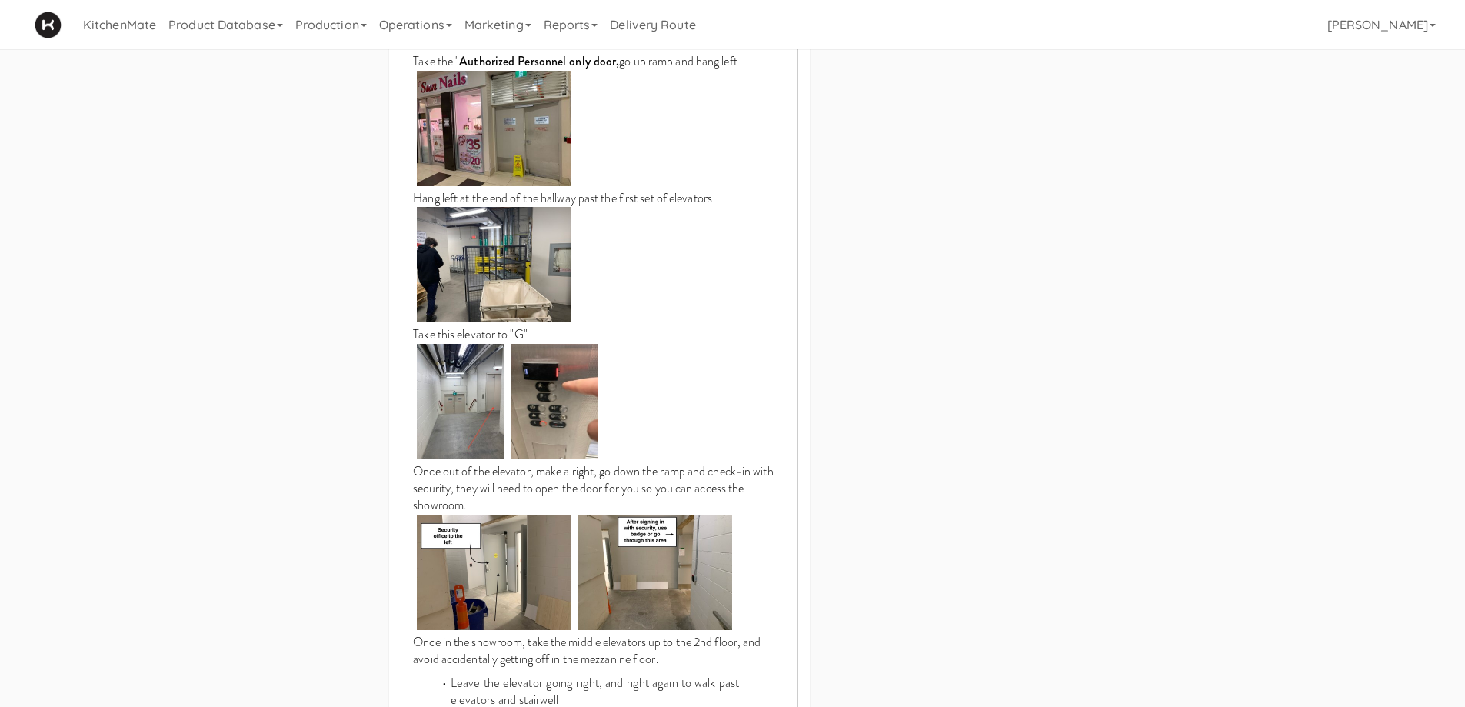
scroll to position [1808, 0]
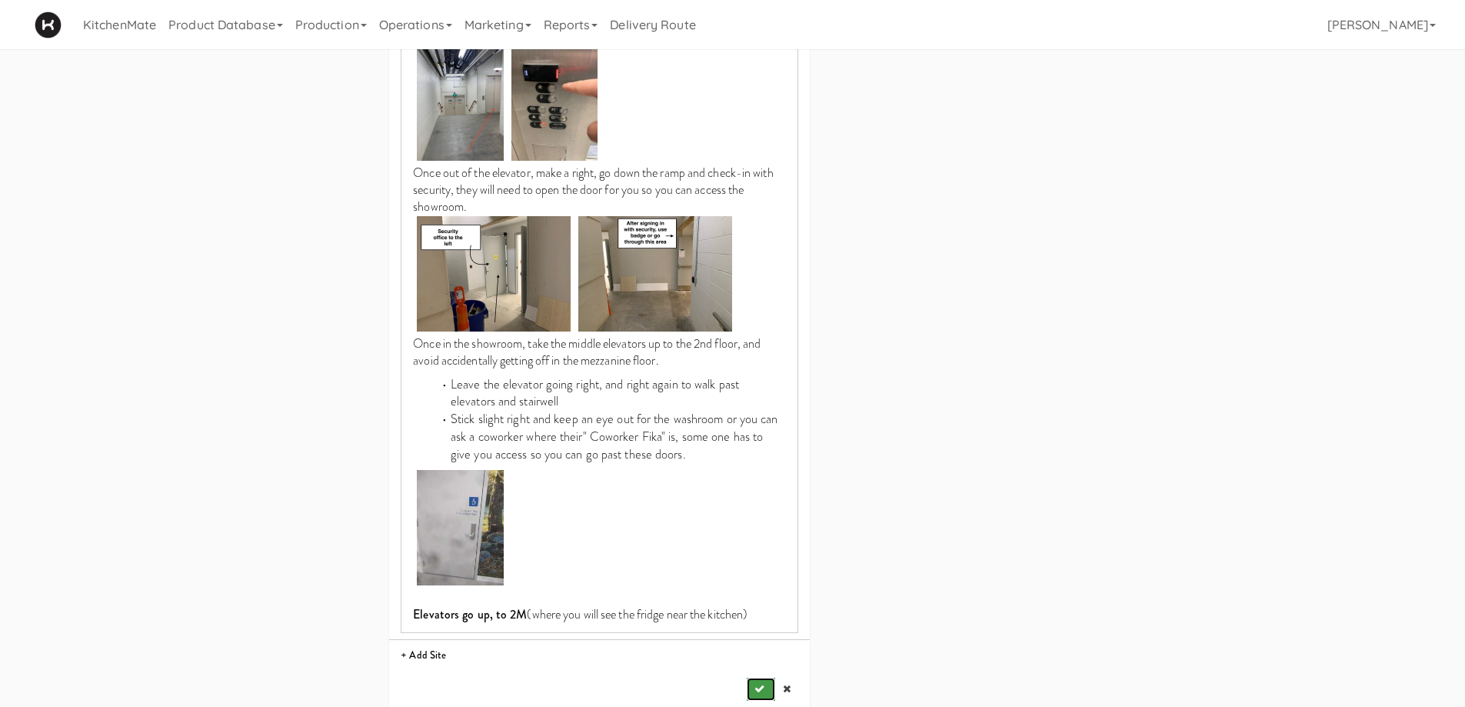
click at [753, 677] on button "submit" at bounding box center [761, 688] width 28 height 23
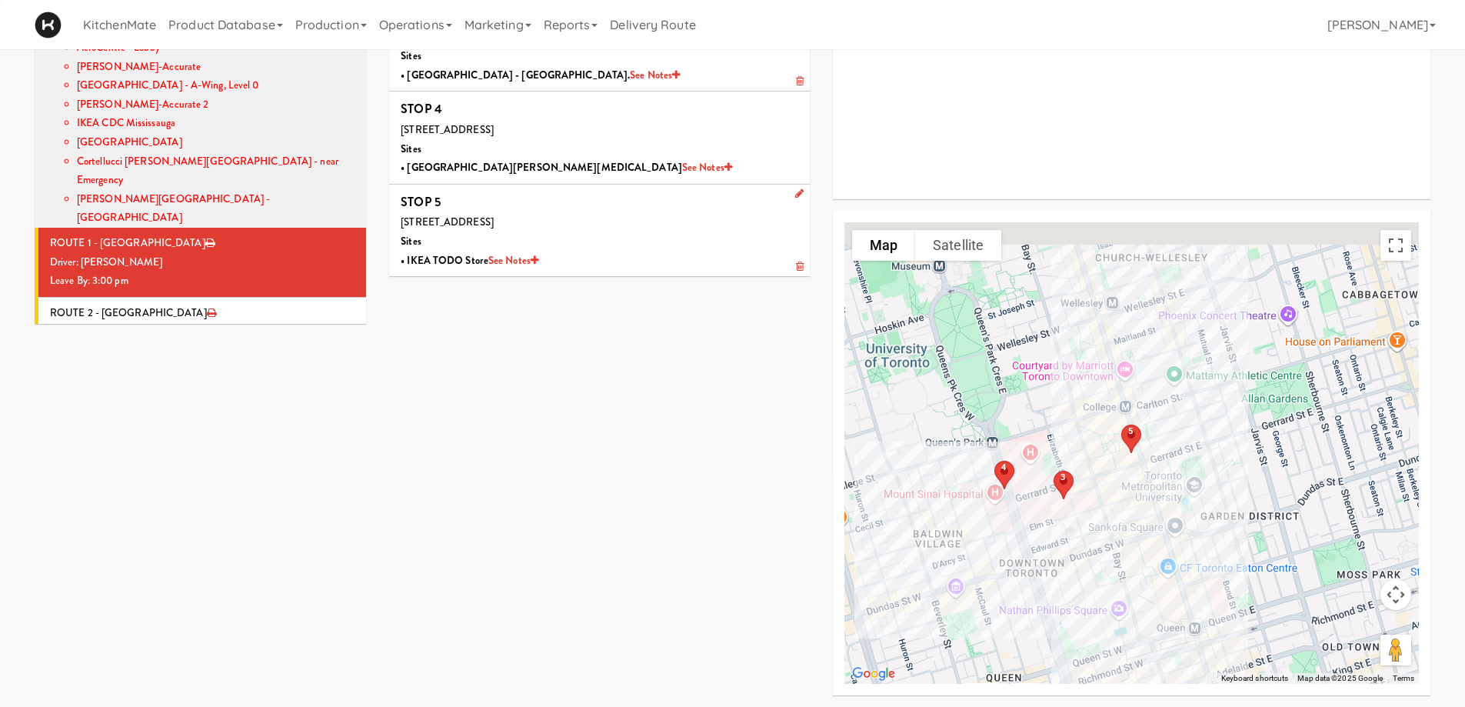
scroll to position [280, 0]
click at [238, 341] on div "Leave By: 12:00 am" at bounding box center [202, 350] width 304 height 19
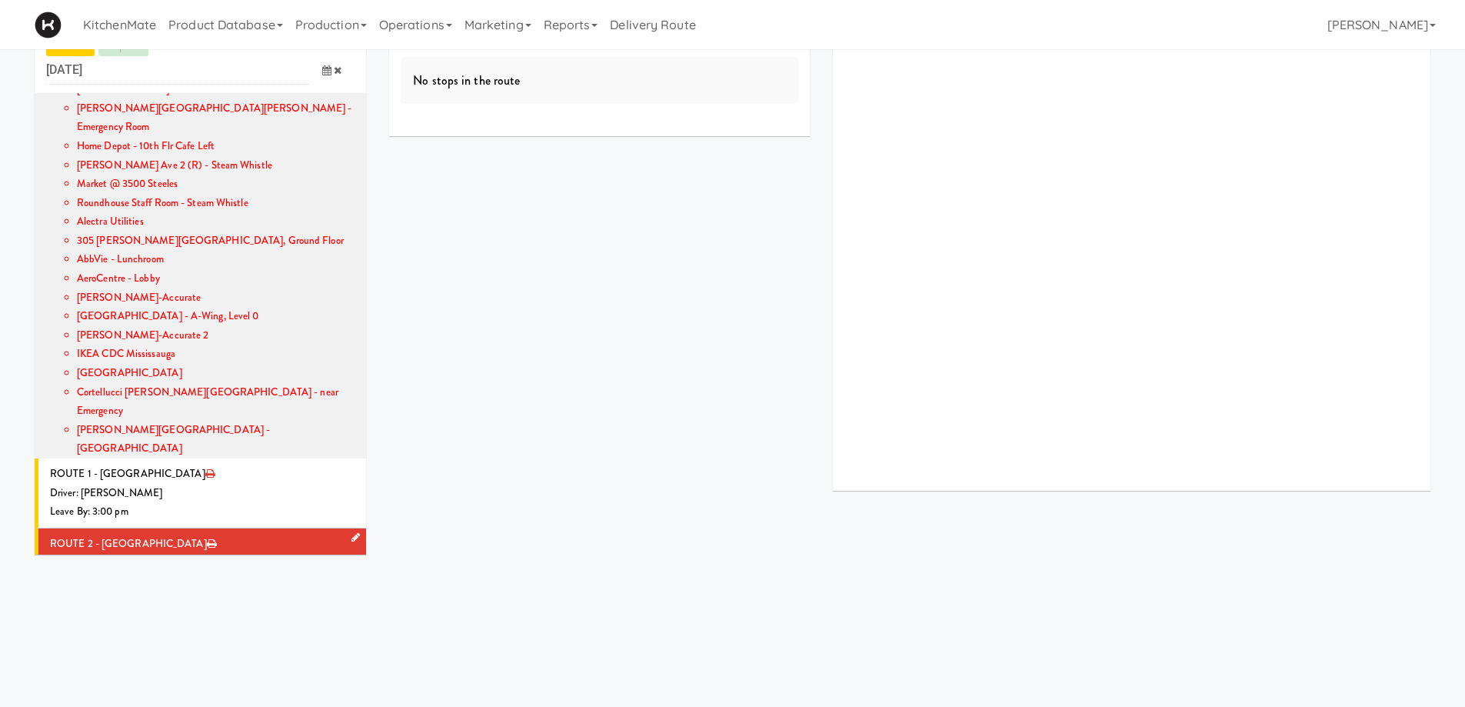
click at [351, 532] on icon at bounding box center [355, 537] width 8 height 10
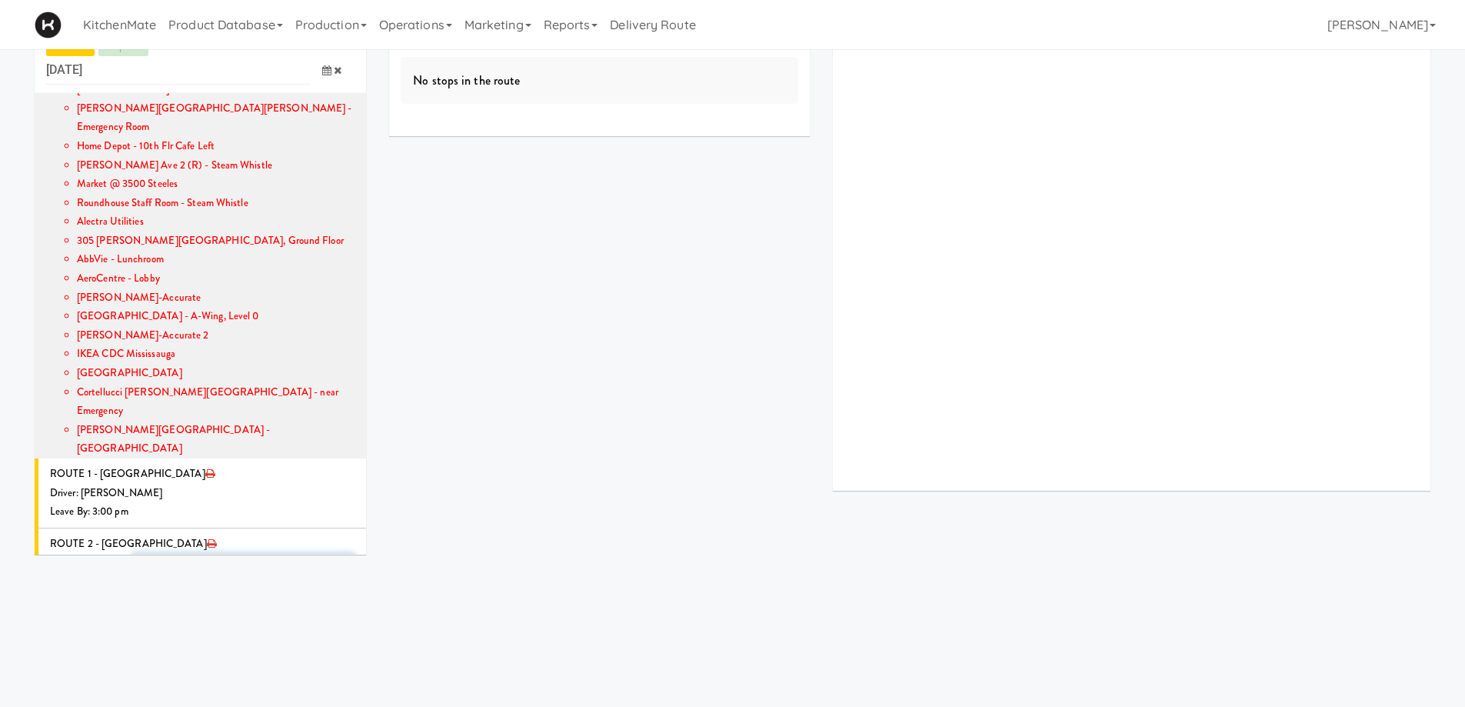
click at [178, 559] on span "Select a driver" at bounding box center [176, 566] width 62 height 15
click at [179, 584] on span "Khalil Odim Chedid" at bounding box center [245, 595] width 219 height 22
click at [251, 557] on span "Khalil Odim Chedid" at bounding box center [239, 566] width 188 height 18
type input "KHAL"
click at [227, 584] on span "Khalil Odim Chedid" at bounding box center [245, 595] width 219 height 22
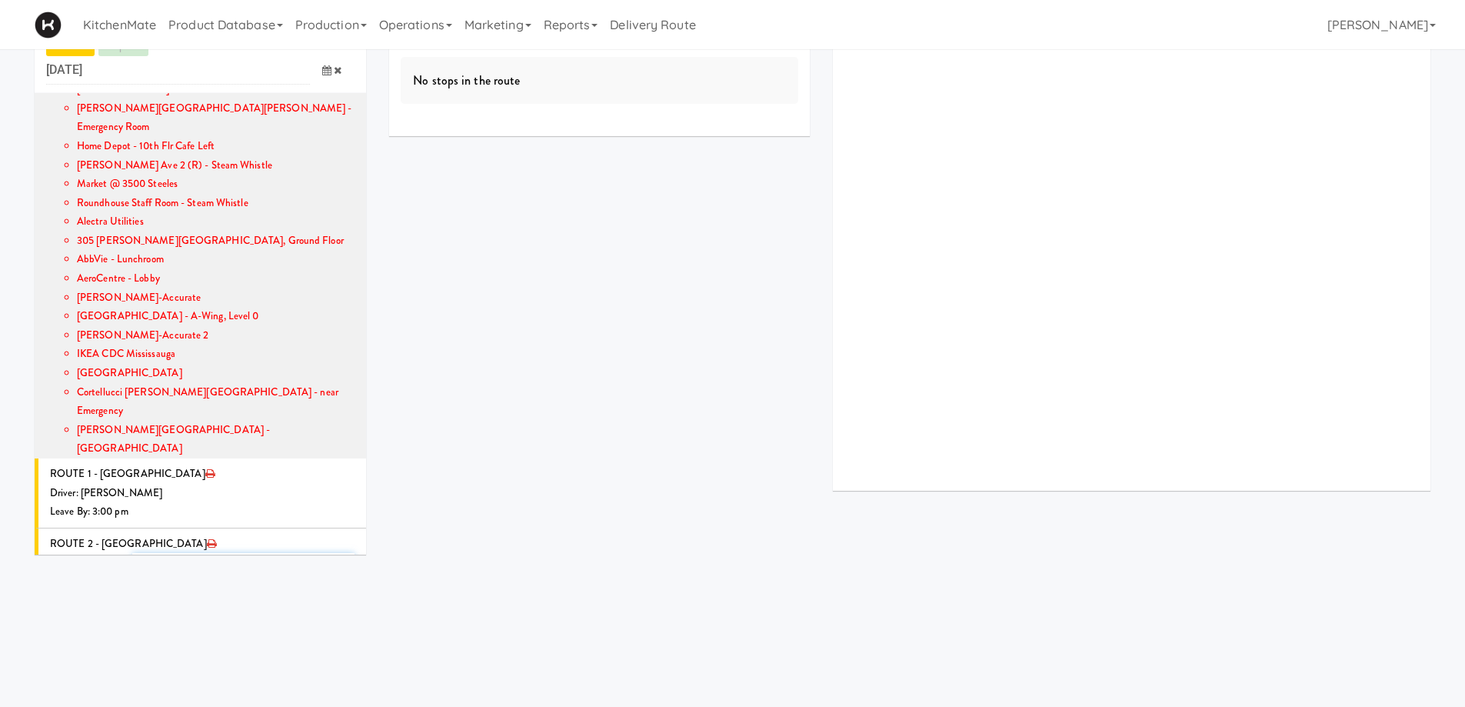
click at [322, 618] on icon at bounding box center [326, 623] width 9 height 10
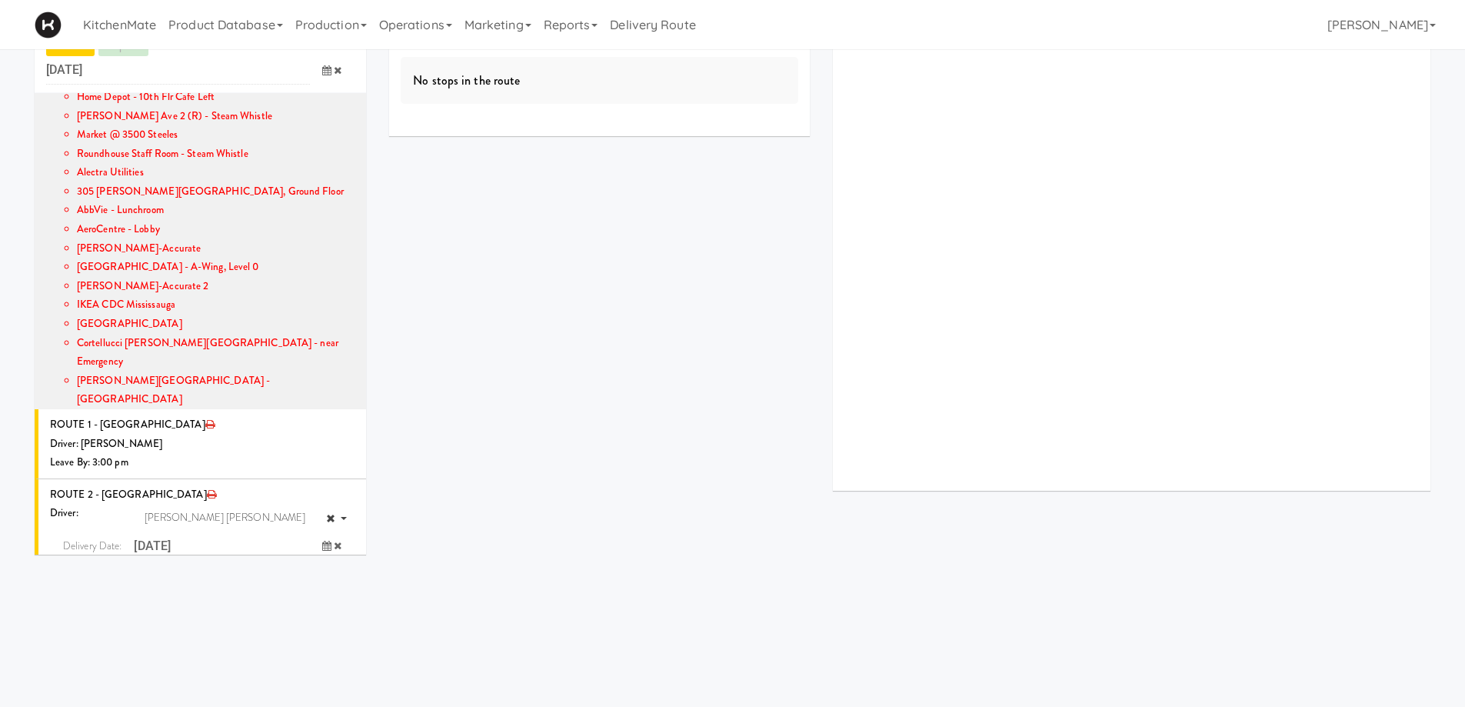
scroll to position [1325, 0]
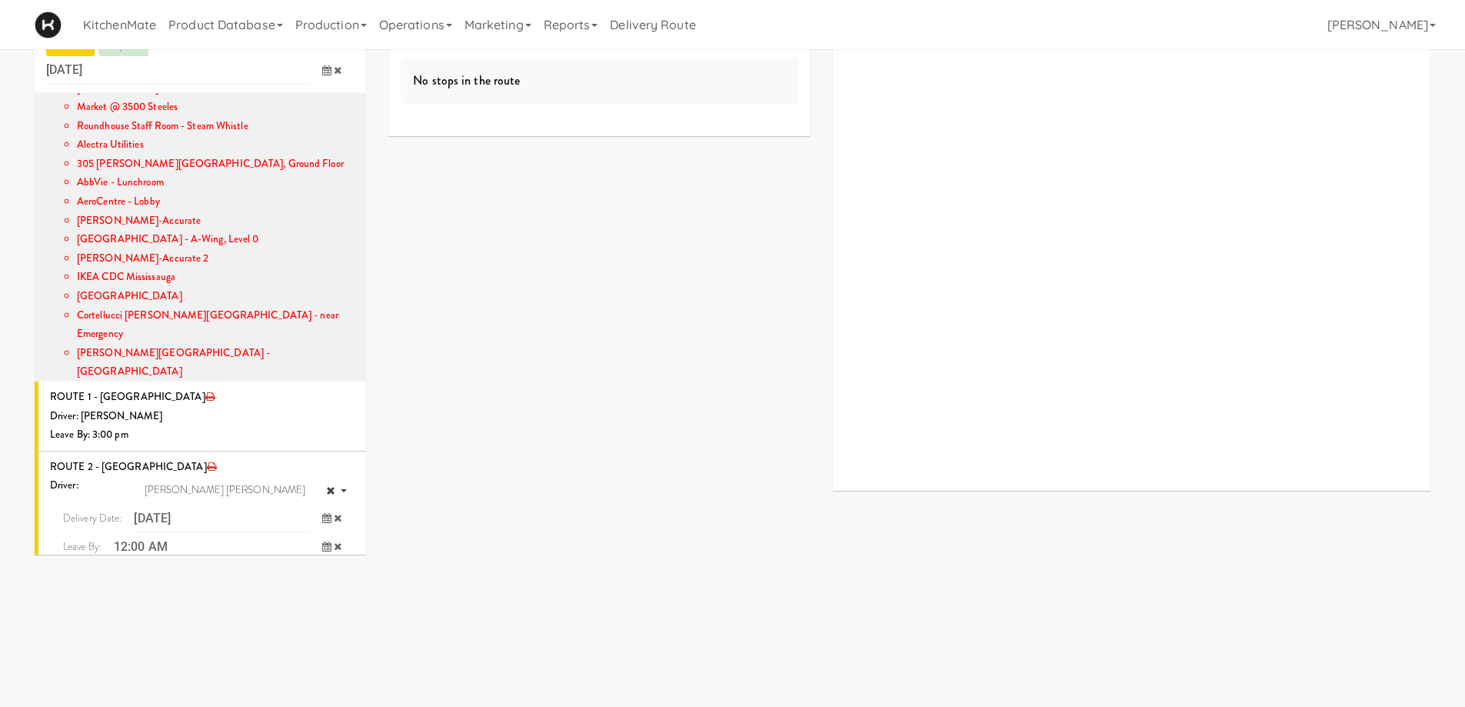
click at [275, 647] on span "3:00 PM" at bounding box center [263, 660] width 60 height 26
click at [106, 569] on span "3:00 PM" at bounding box center [84, 582] width 60 height 26
click at [311, 573] on icon "submit" at bounding box center [316, 578] width 10 height 10
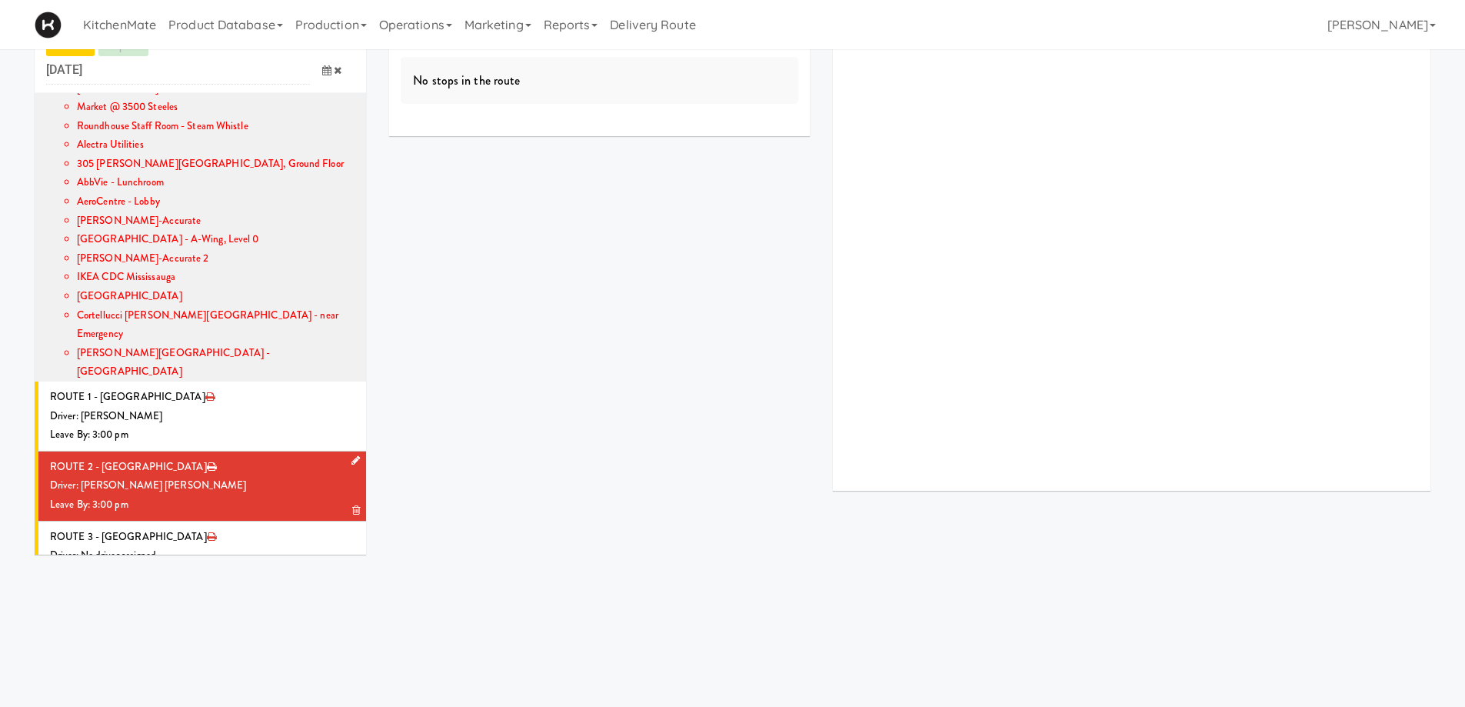
click at [204, 451] on li "ROUTE 2 - Idle Driver: Khalil Odim Chedid Leave By: 3:00 pm" at bounding box center [200, 486] width 331 height 70
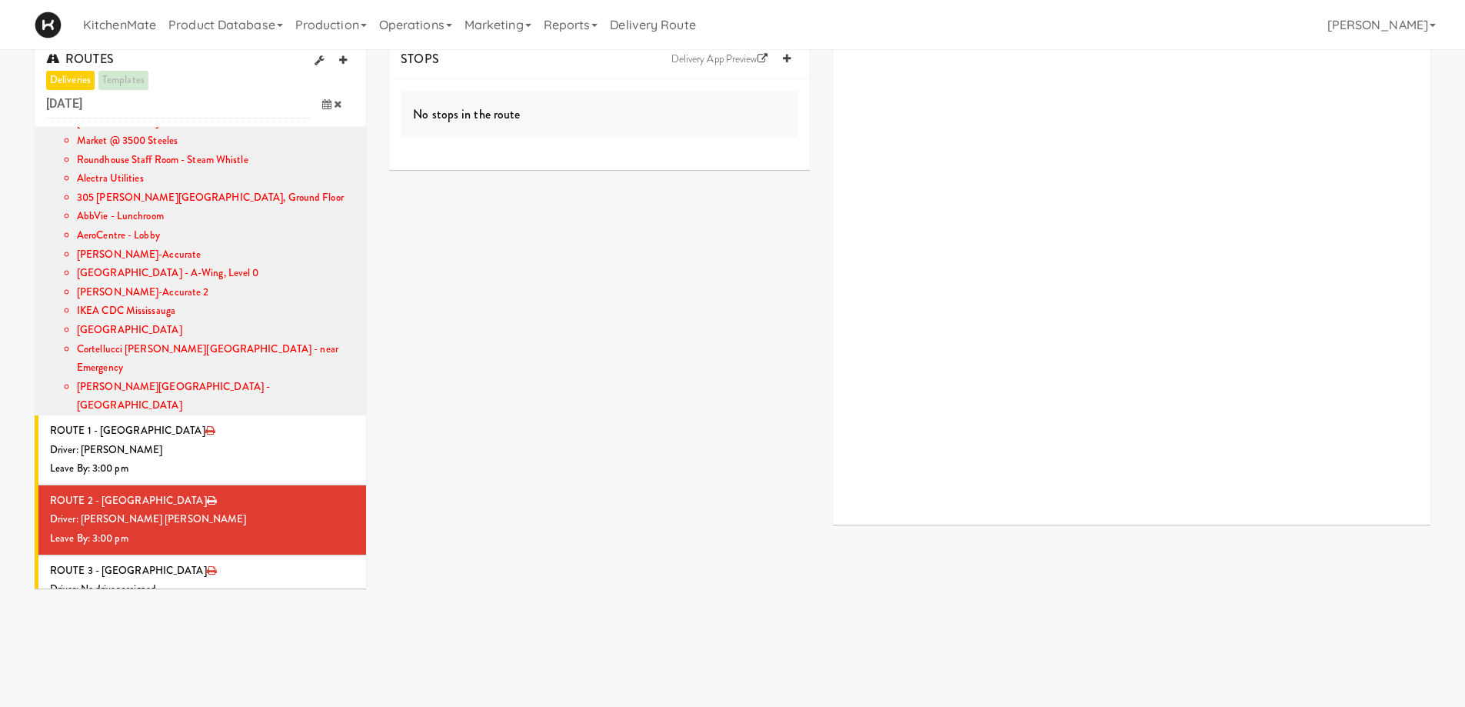
scroll to position [0, 0]
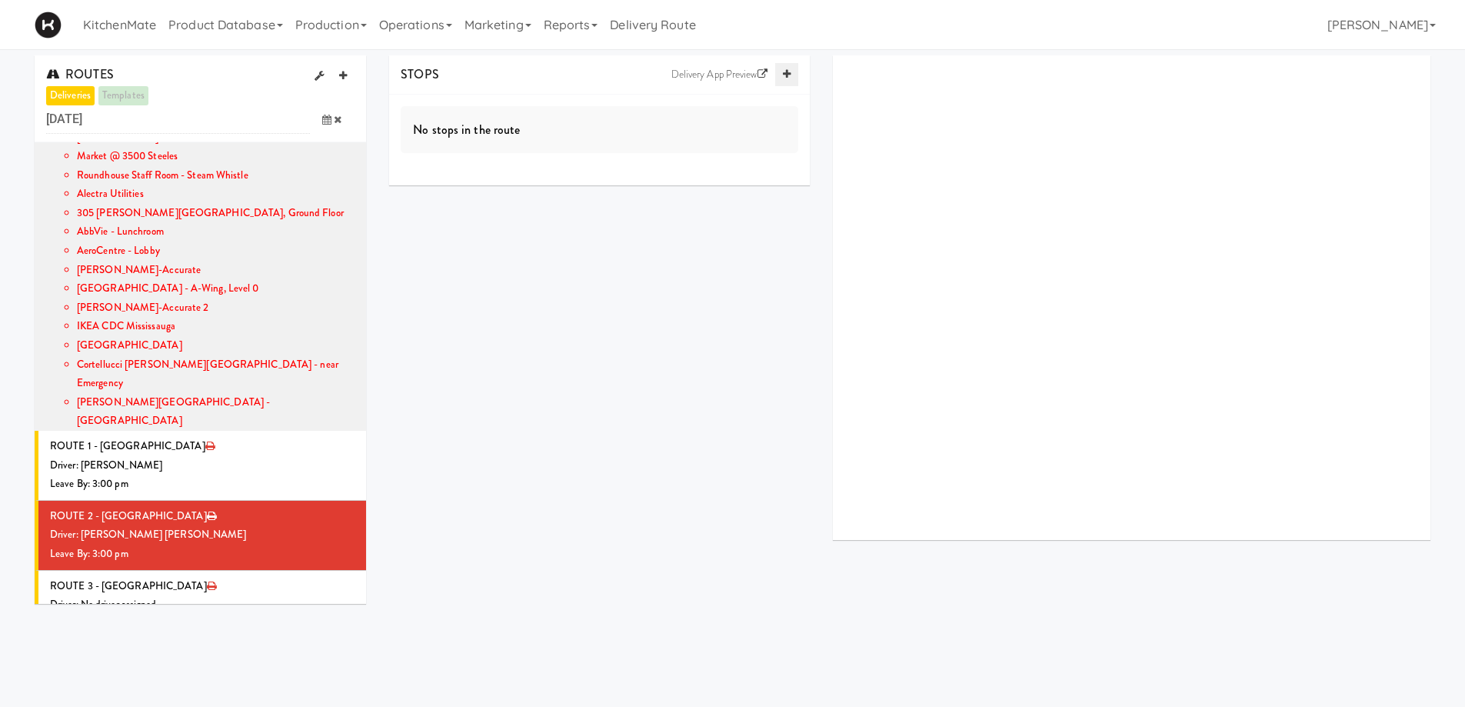
click at [783, 71] on icon at bounding box center [787, 74] width 8 height 10
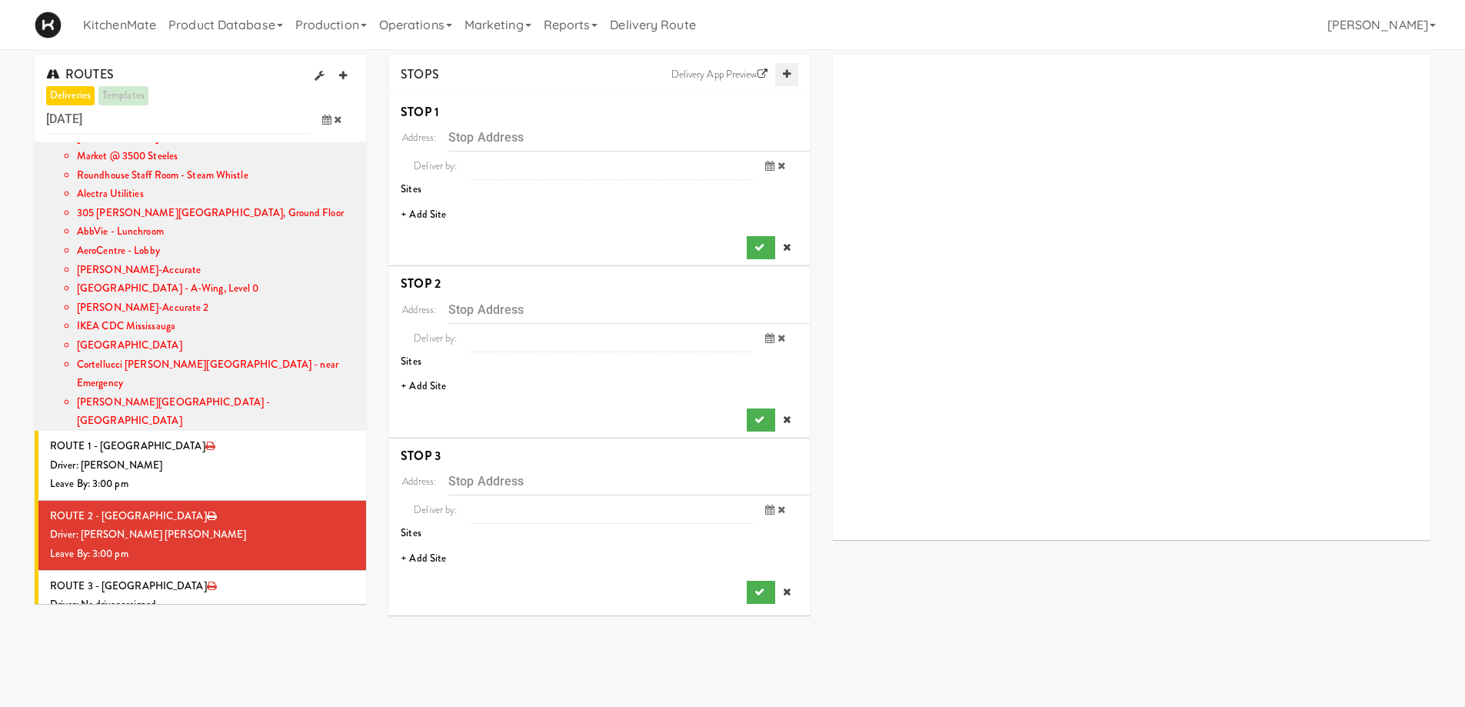
click at [783, 71] on icon at bounding box center [787, 74] width 8 height 10
click at [439, 213] on li "+ Add Site" at bounding box center [599, 215] width 421 height 32
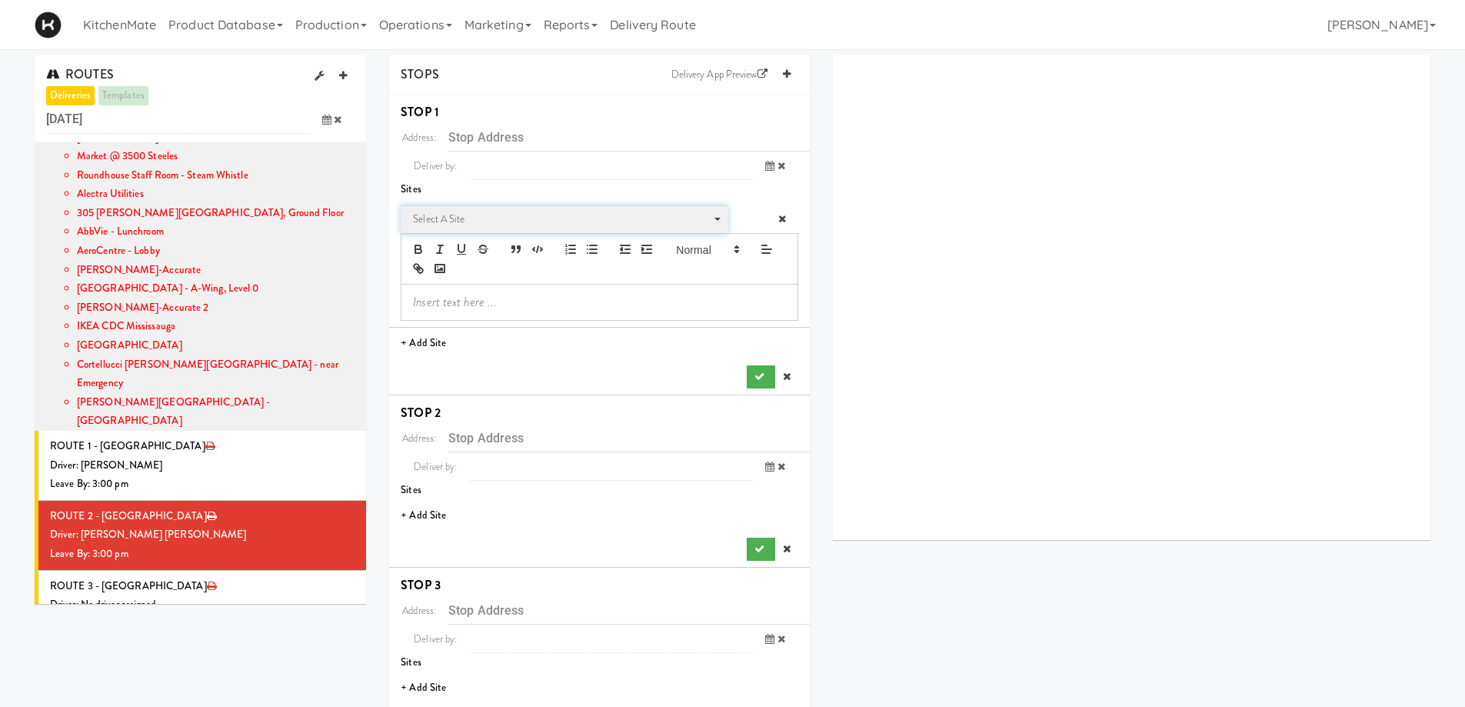
click at [474, 214] on span "Select a site" at bounding box center [559, 219] width 292 height 18
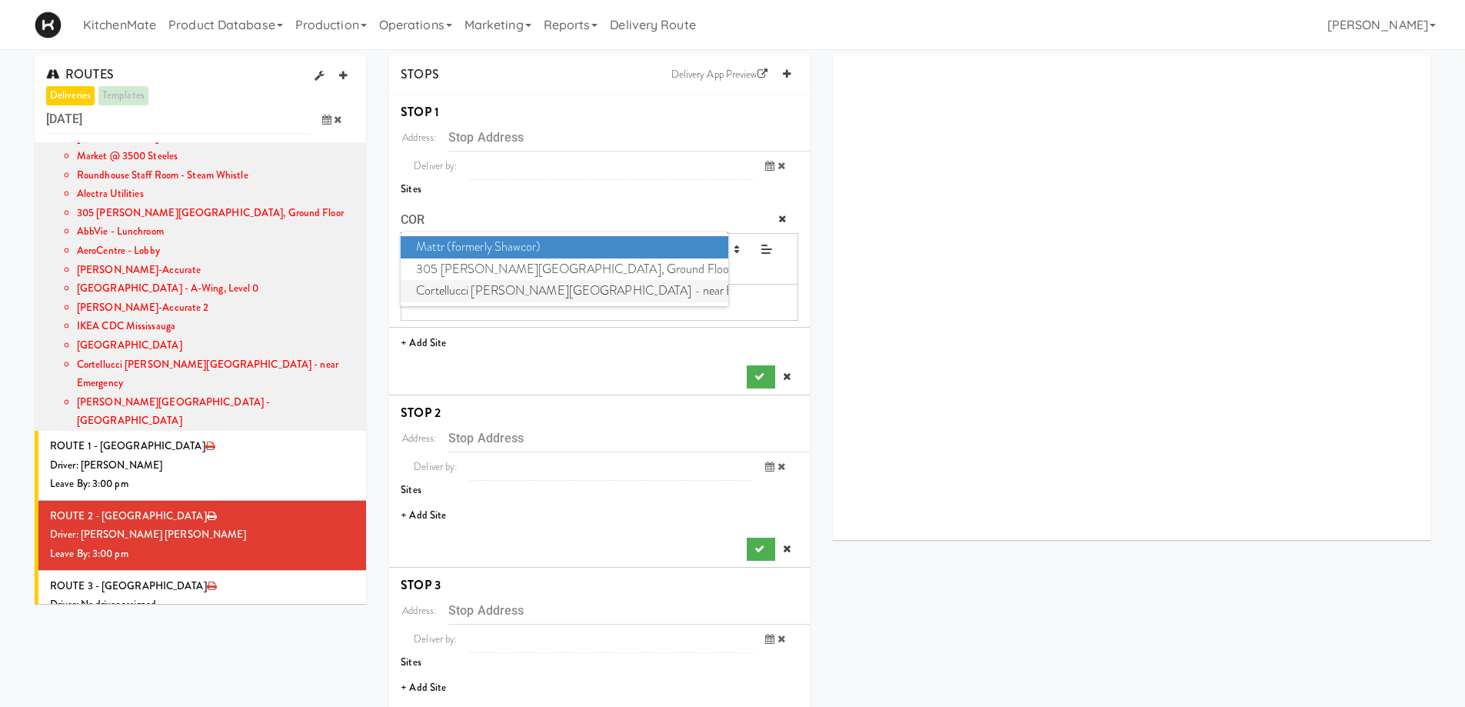
type input "COR"
click at [486, 293] on span "Cortellucci Vaughan Hospital - near Emergency" at bounding box center [564, 291] width 327 height 22
type input "3200 Major MacKenzie Dr W, Vaughan, ON, CA"
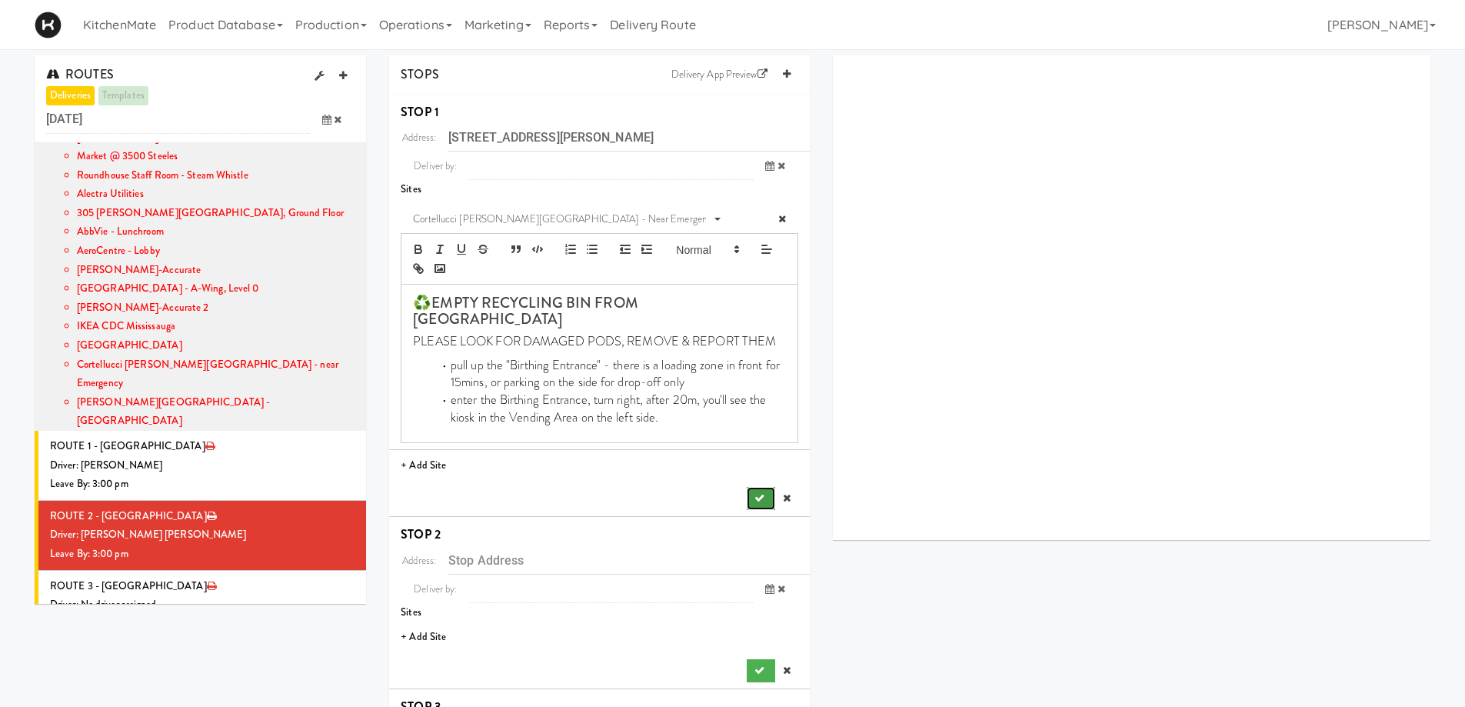
click at [762, 493] on icon "submit" at bounding box center [759, 498] width 10 height 10
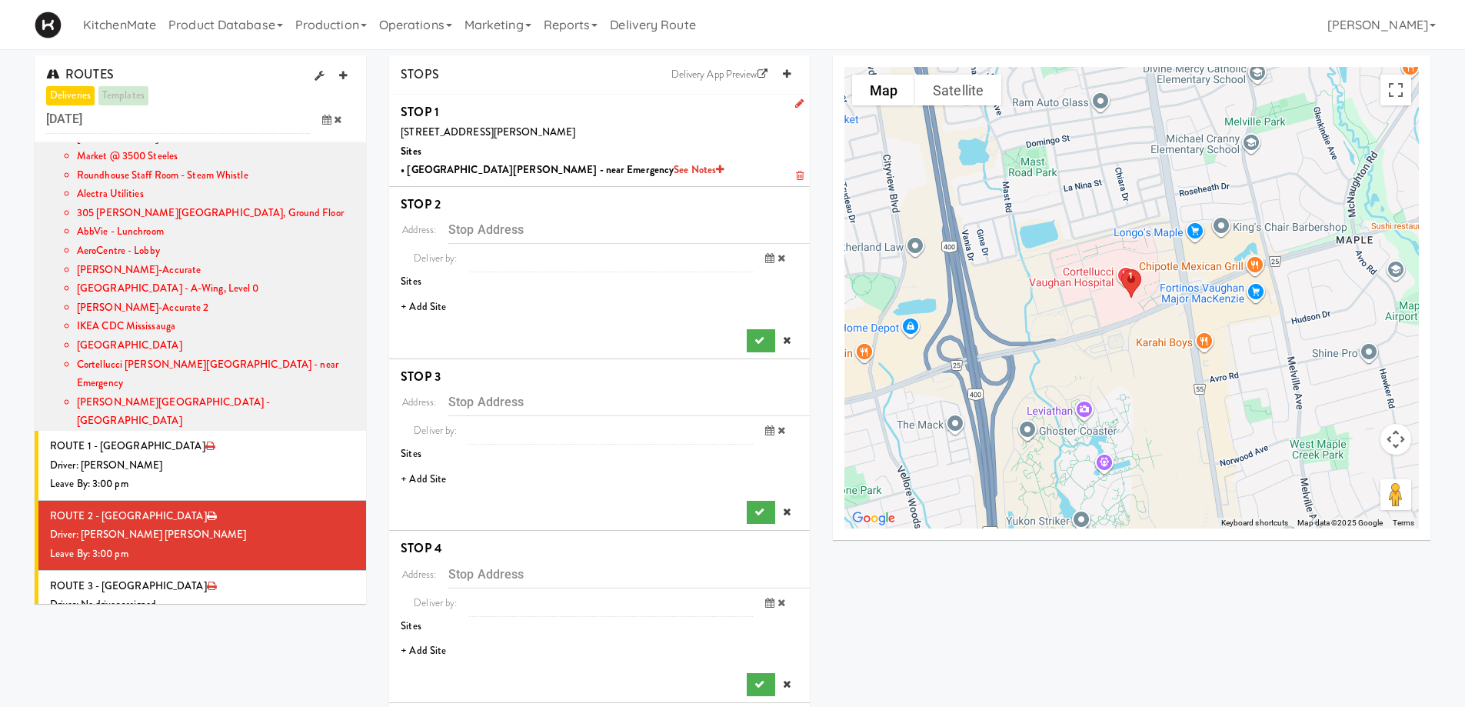
click at [441, 303] on li "+ Add Site" at bounding box center [599, 307] width 421 height 32
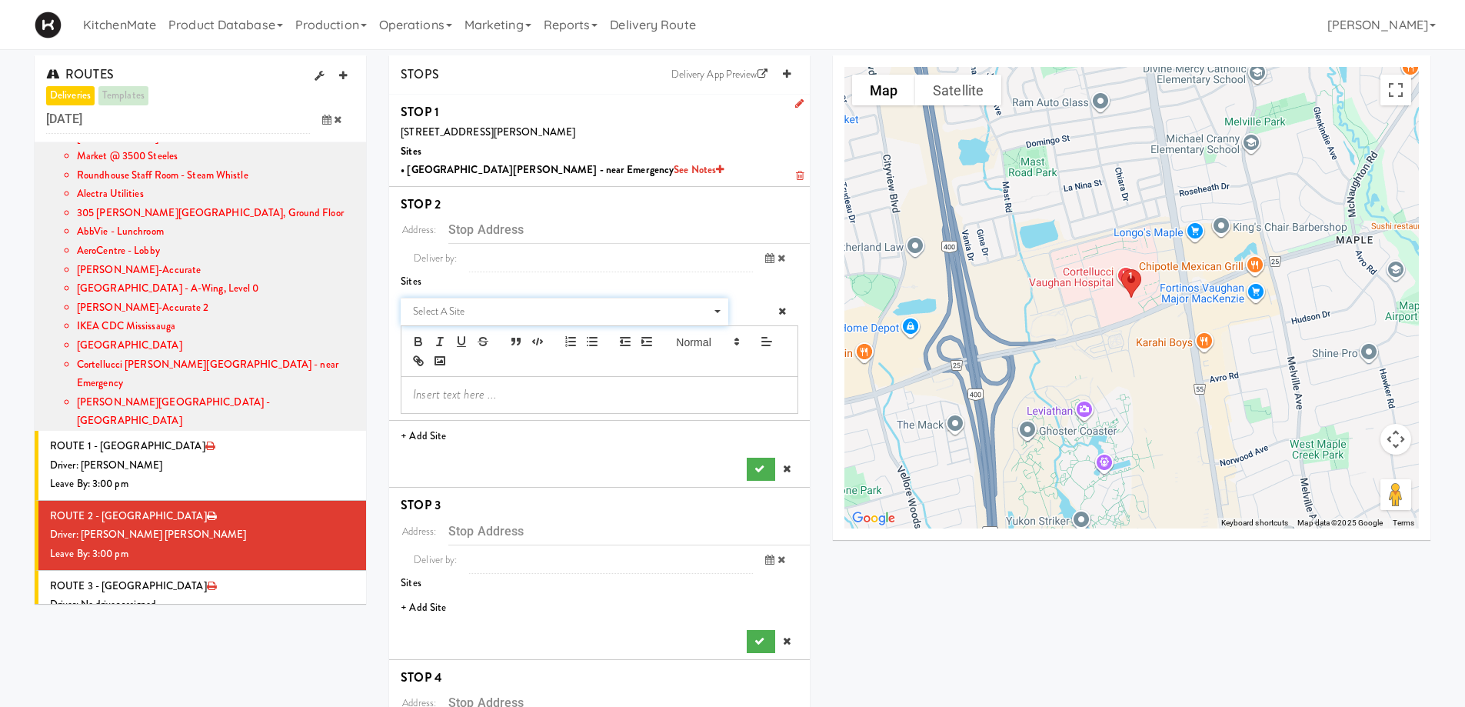
click at [512, 308] on span "Select a site" at bounding box center [559, 311] width 292 height 18
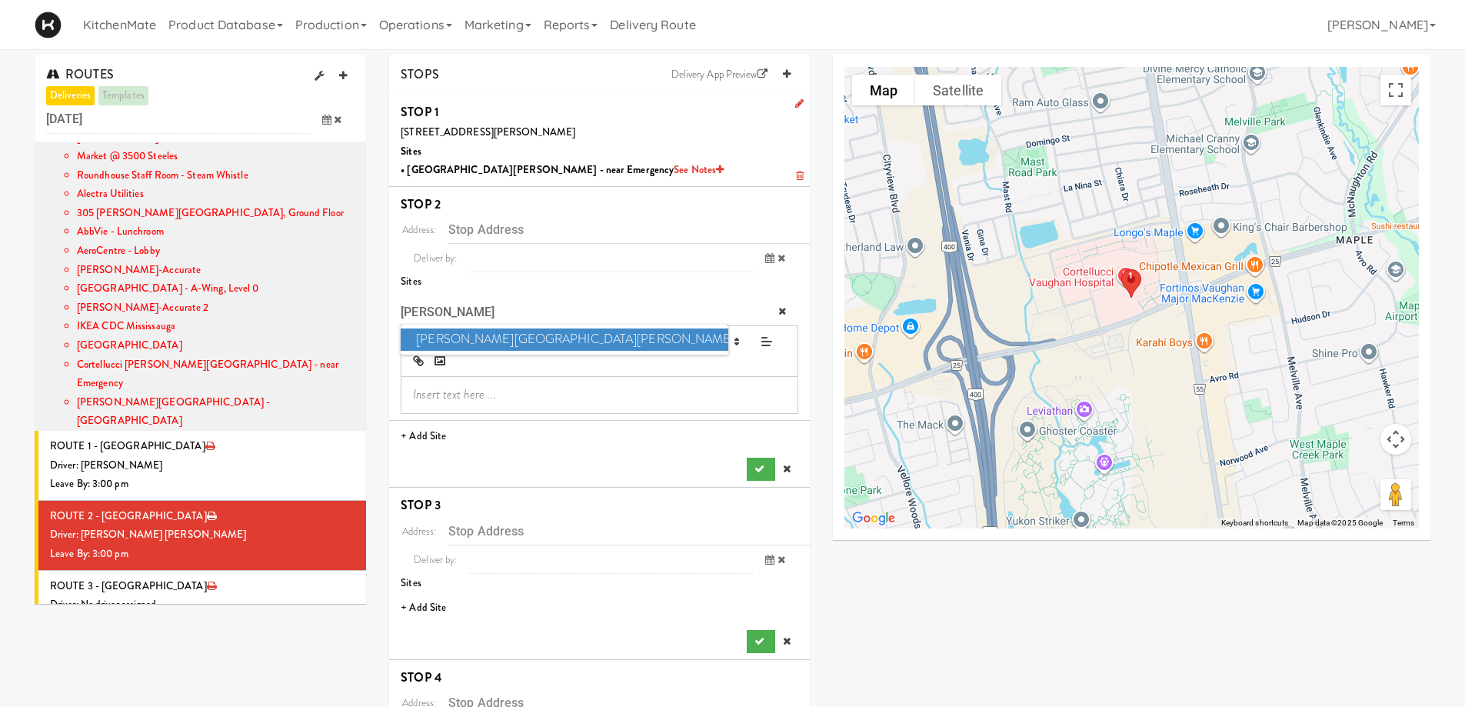
type input "MACK"
click at [514, 339] on span "Mackenzie Richmond Hill Hospital - Emergency Room" at bounding box center [564, 339] width 327 height 22
type input "10 Trench St, Richmond Hill, ON, CA"
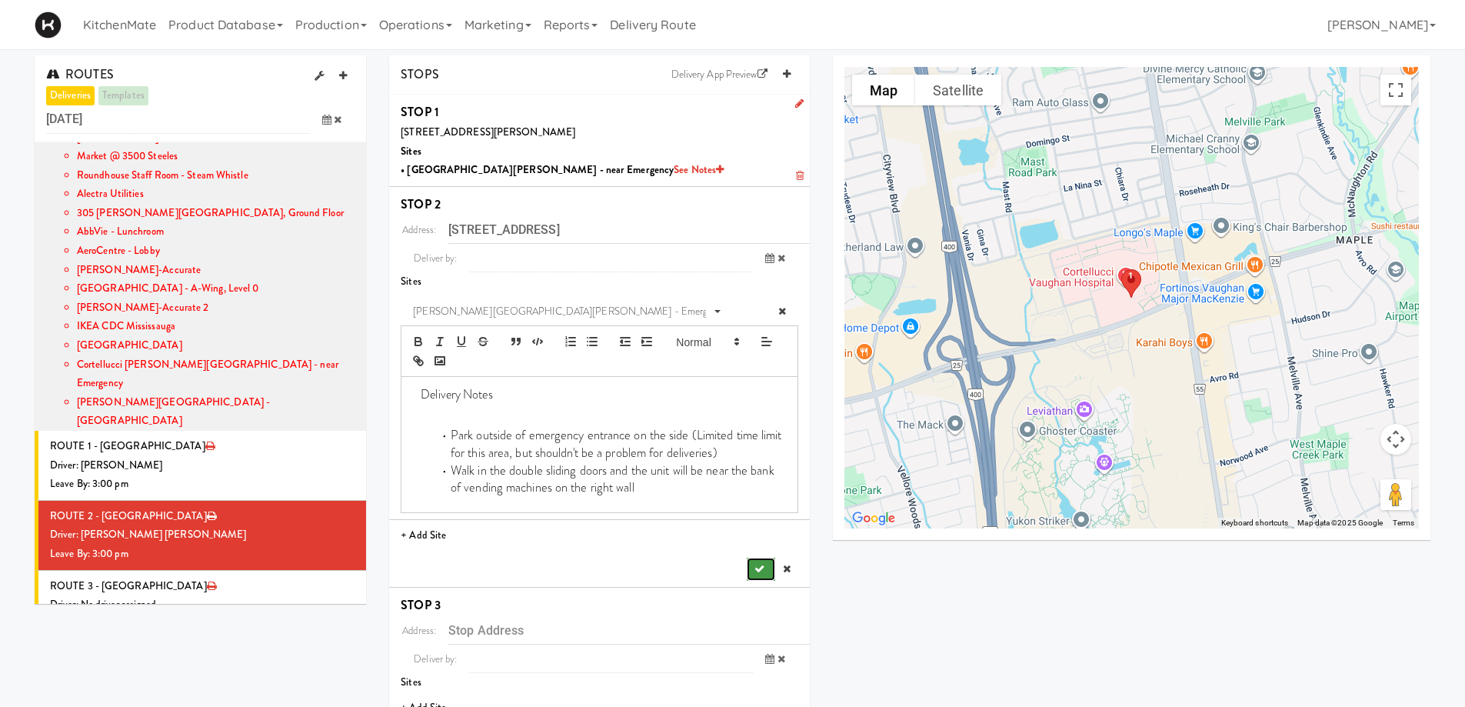
click at [759, 569] on icon "submit" at bounding box center [759, 569] width 10 height 10
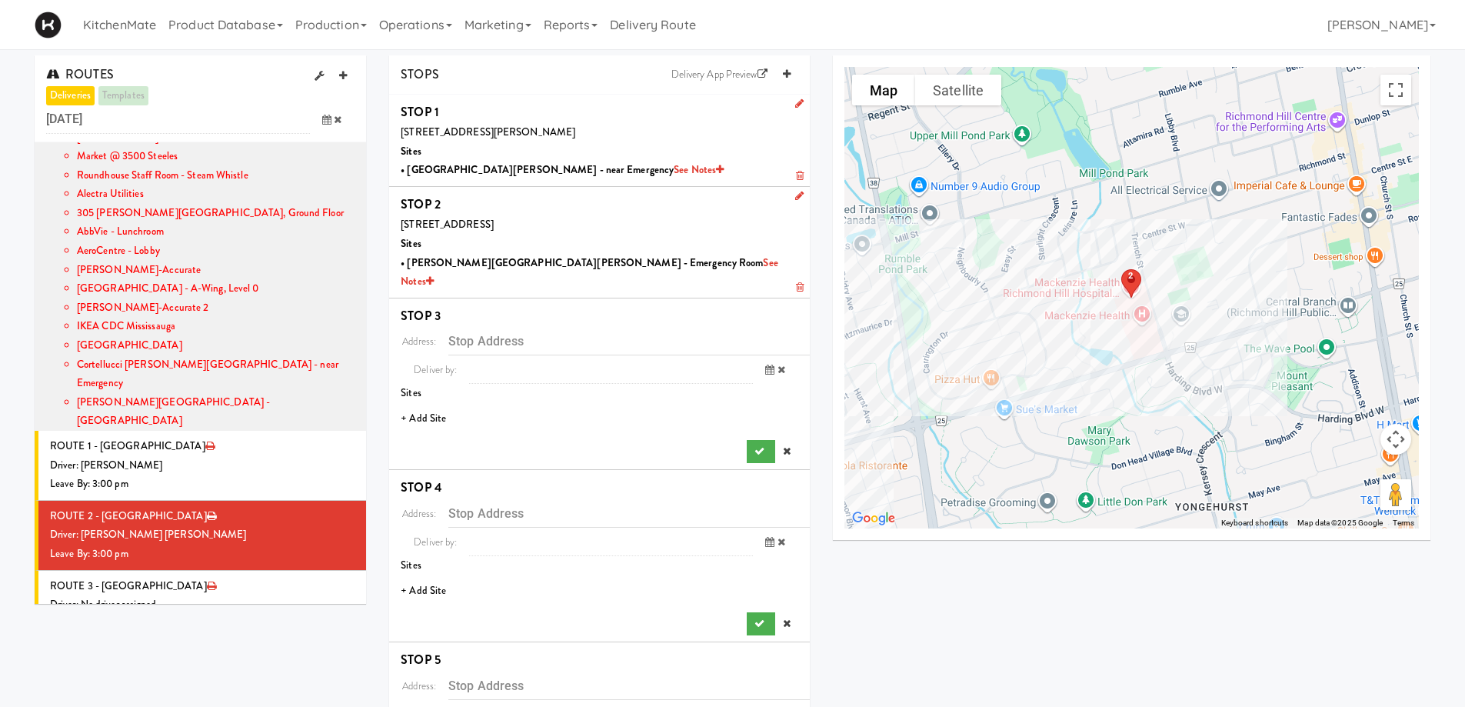
click at [429, 403] on li "+ Add Site" at bounding box center [599, 419] width 421 height 32
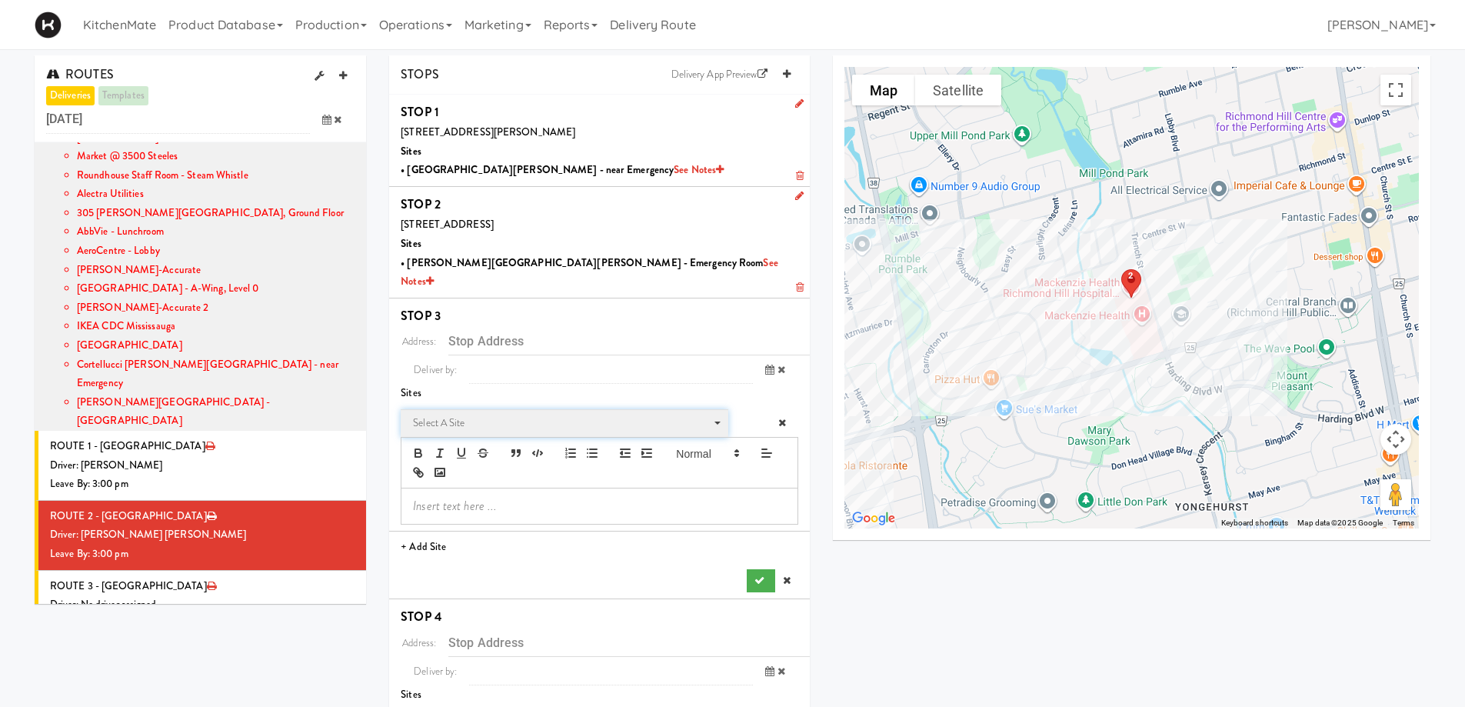
click at [491, 414] on span "Select a site" at bounding box center [559, 423] width 292 height 18
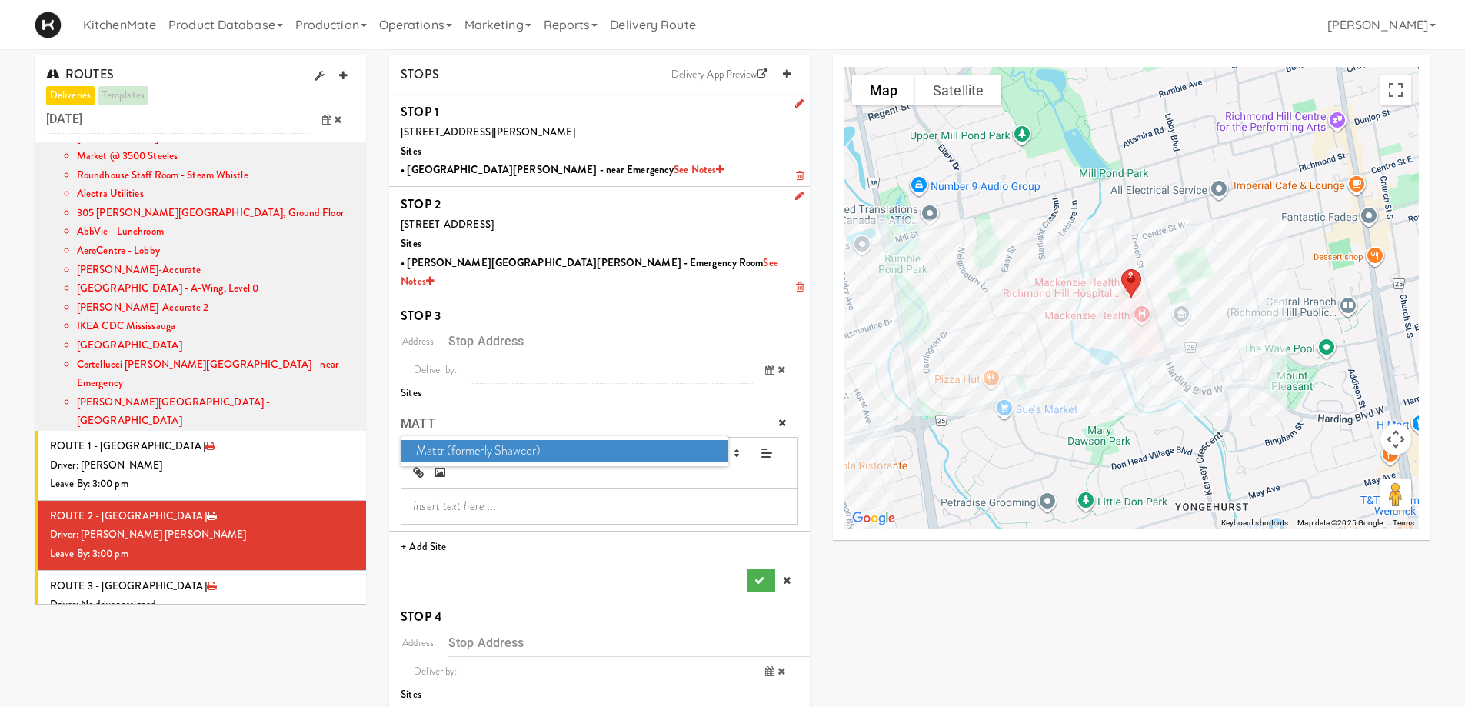
type input "MATT"
click at [490, 440] on span "Mattr (formerly Shawcor)" at bounding box center [564, 451] width 327 height 22
type input "336 Courtland Ave, Vaughan, ON, CA"
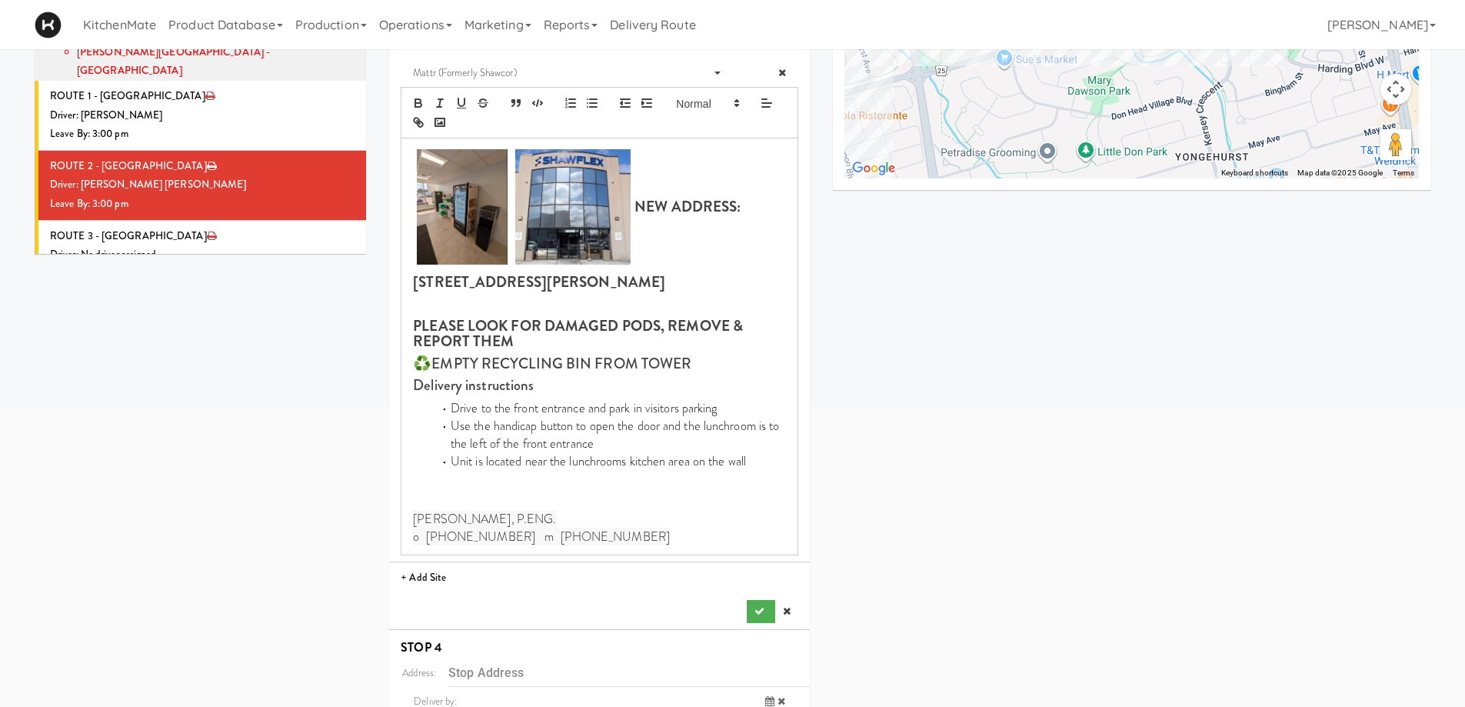
scroll to position [384, 0]
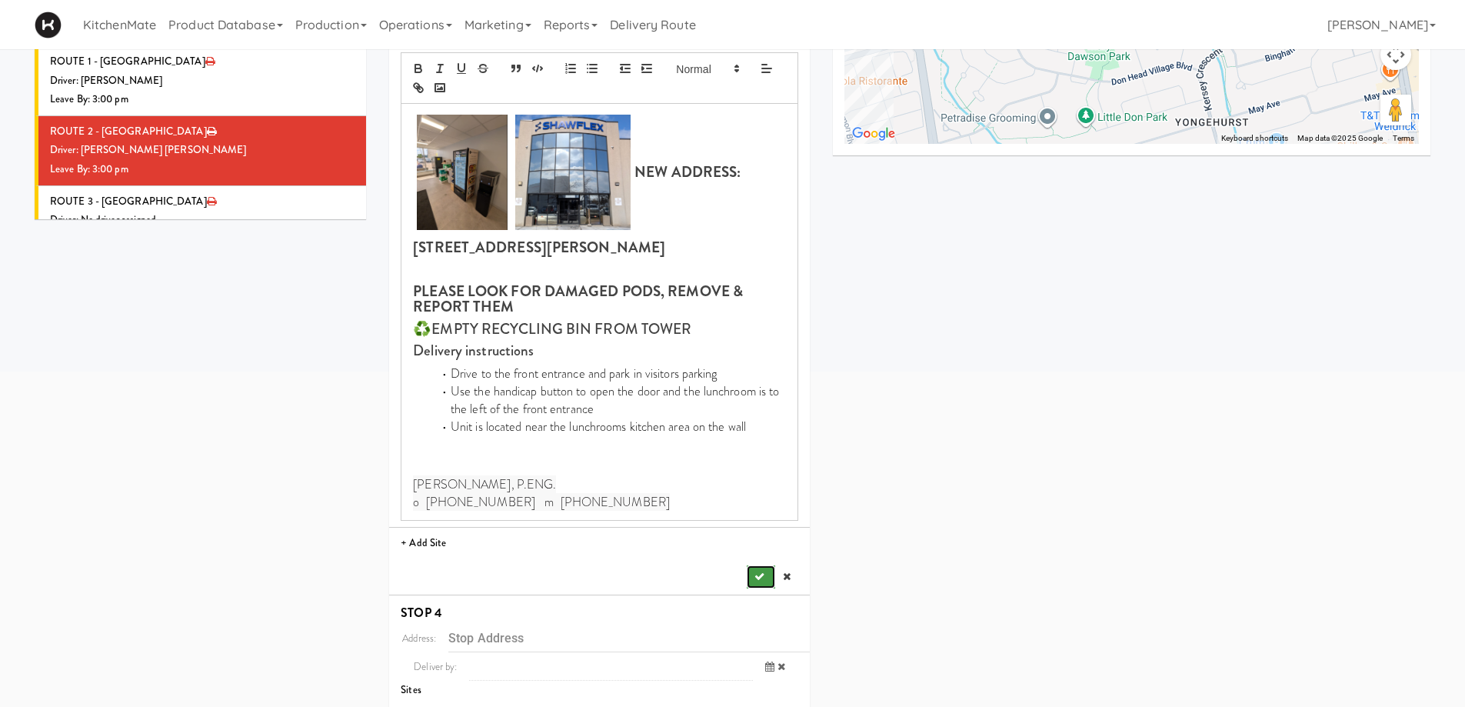
click at [747, 565] on button "submit" at bounding box center [761, 576] width 28 height 23
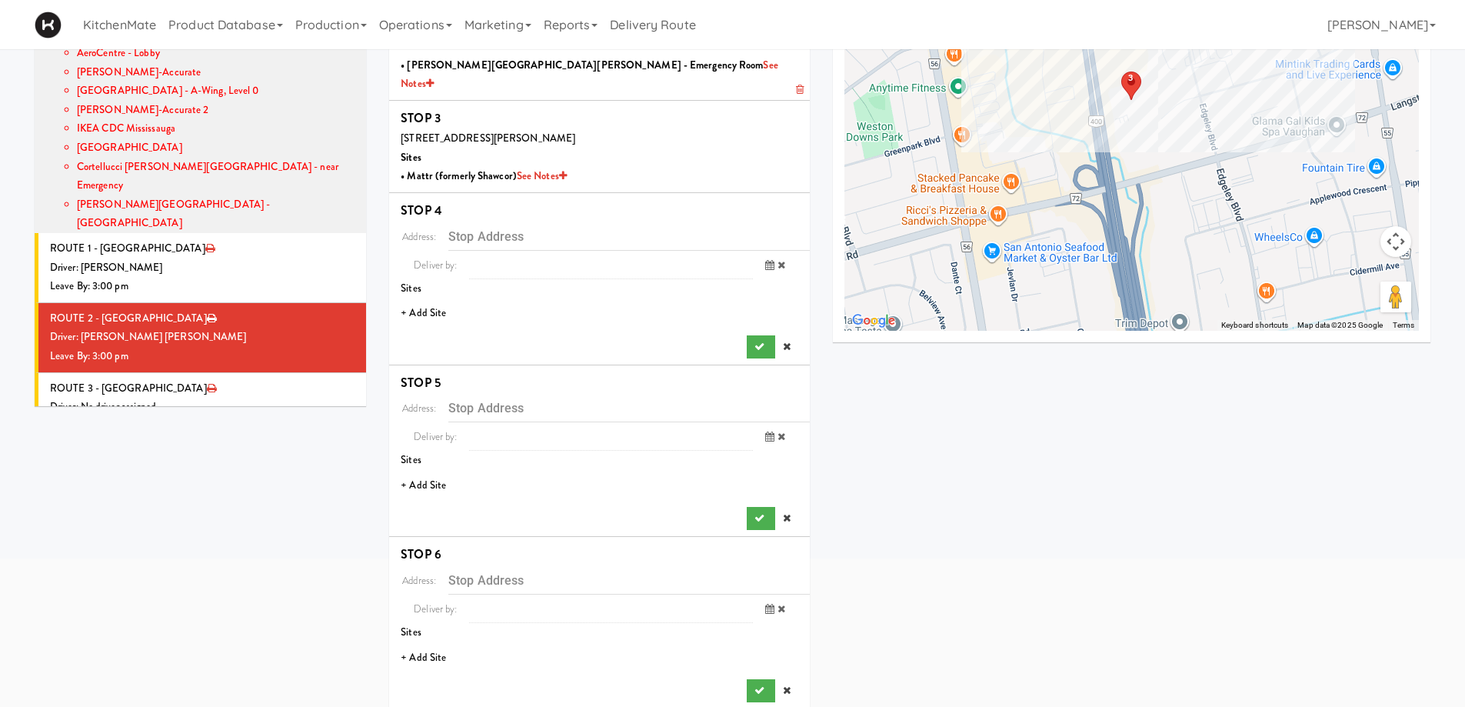
click at [431, 298] on li "+ Add Site" at bounding box center [599, 314] width 421 height 32
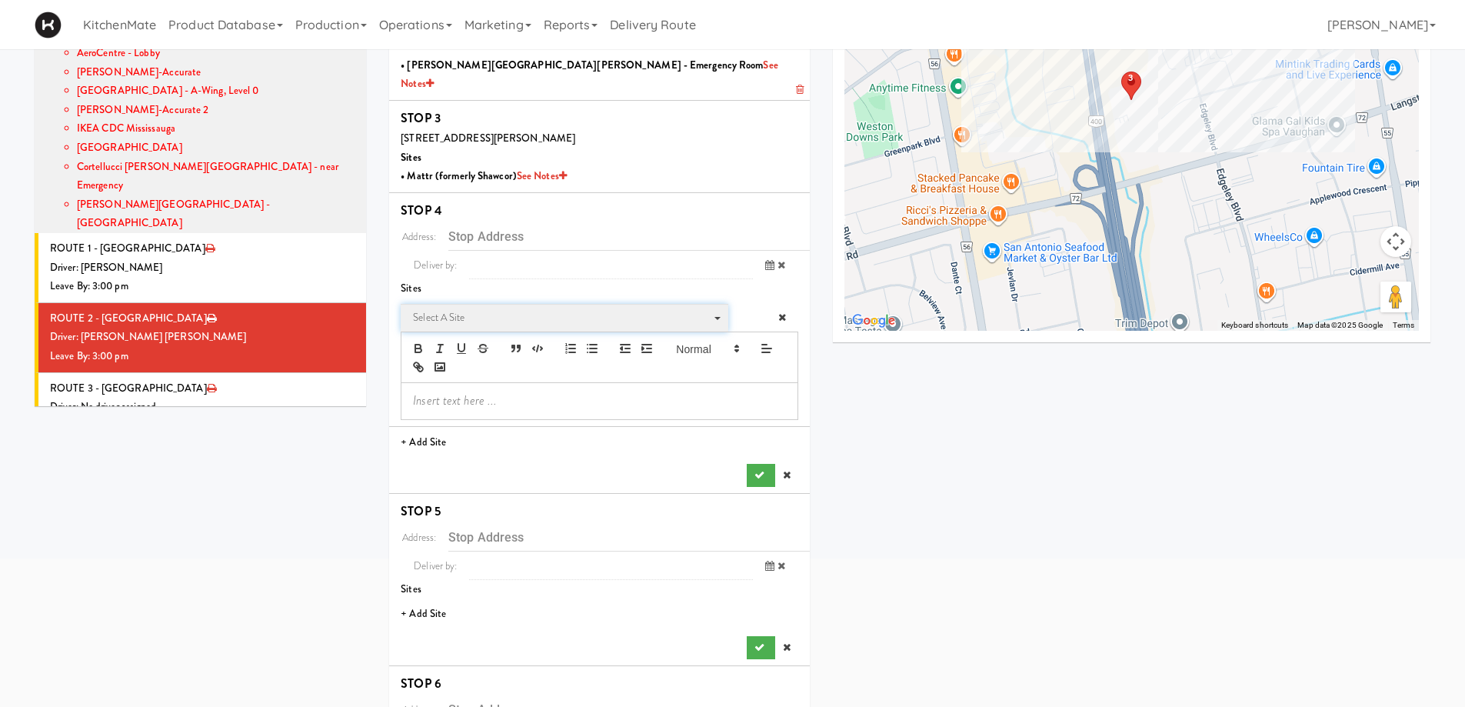
click at [474, 308] on span "Select a site" at bounding box center [559, 317] width 292 height 18
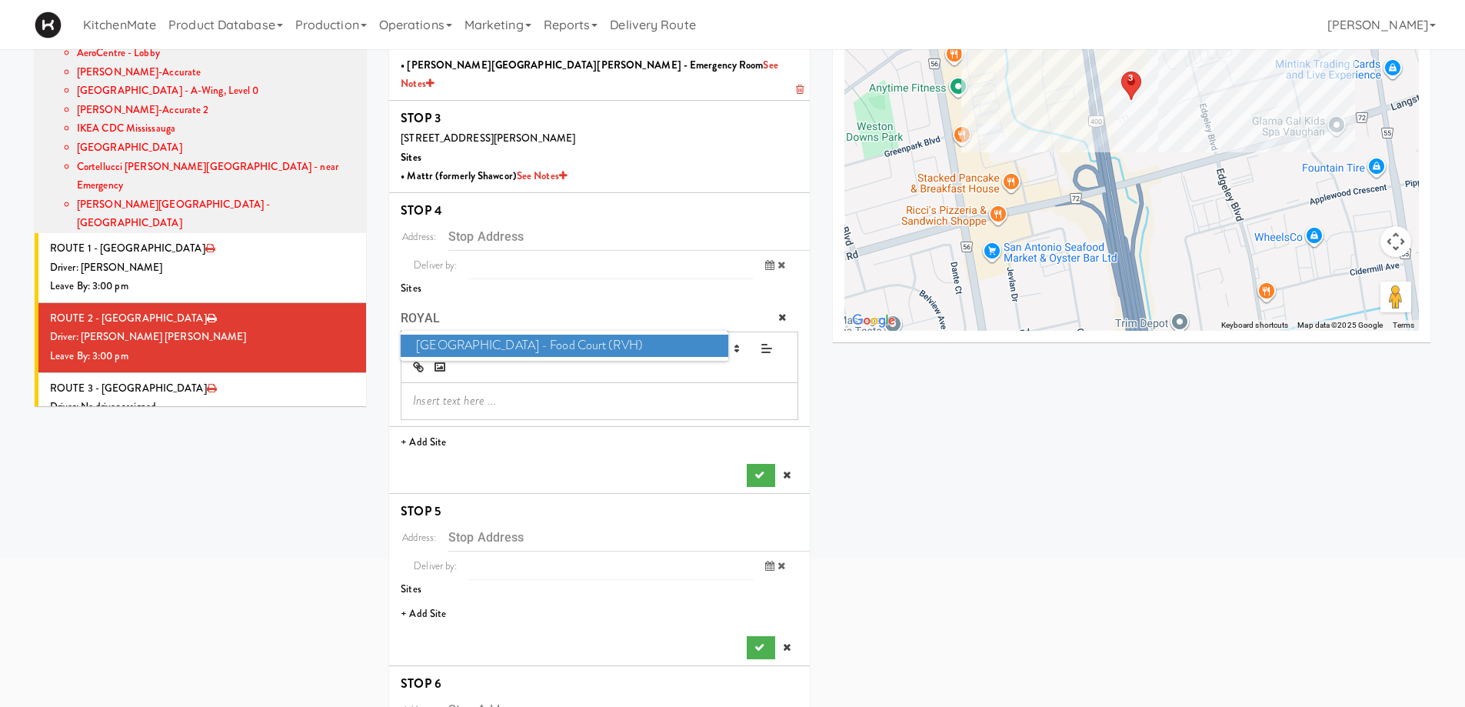
type input "ROYAL"
click at [481, 334] on span "Royal Victoria Regional Health Centre - Food Court (RVH)" at bounding box center [564, 345] width 327 height 22
type input "201 Georgian Dr, Barrie, ON, CA"
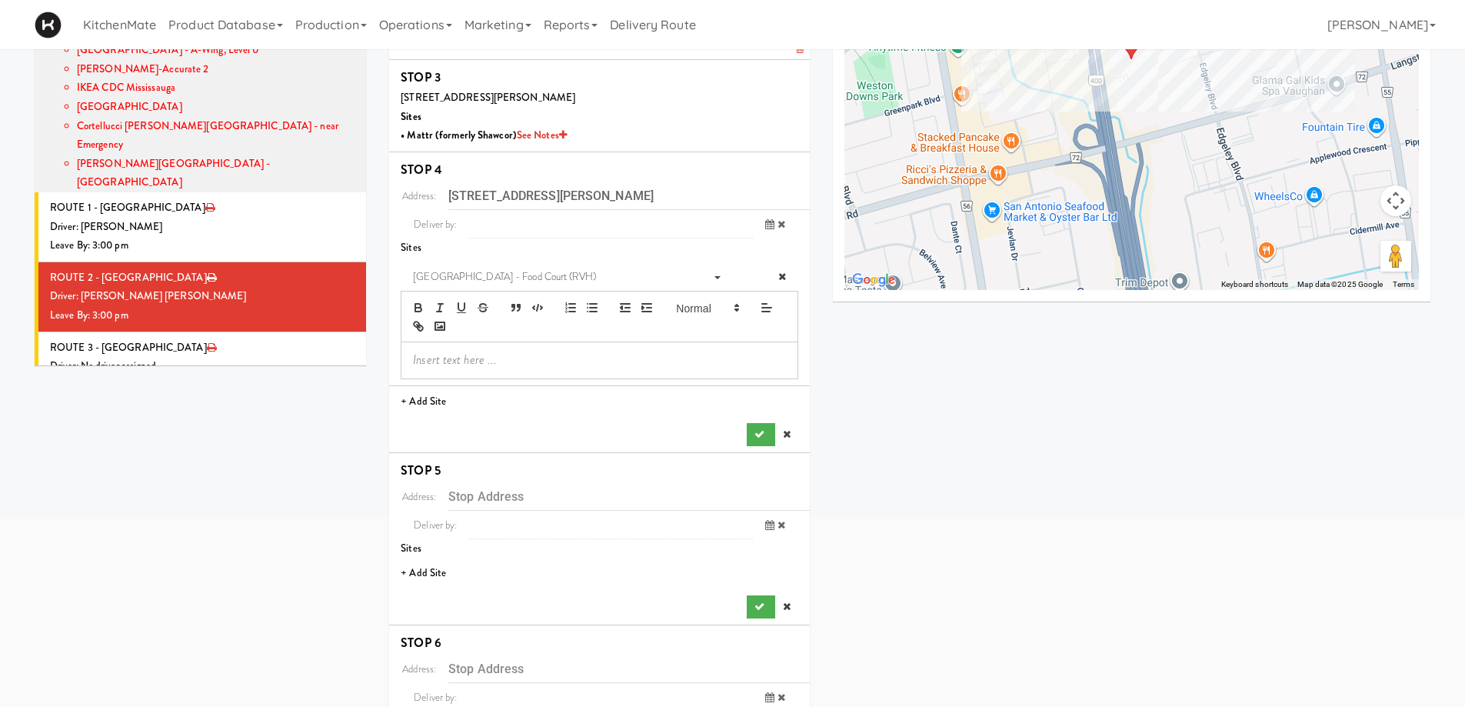
scroll to position [274, 0]
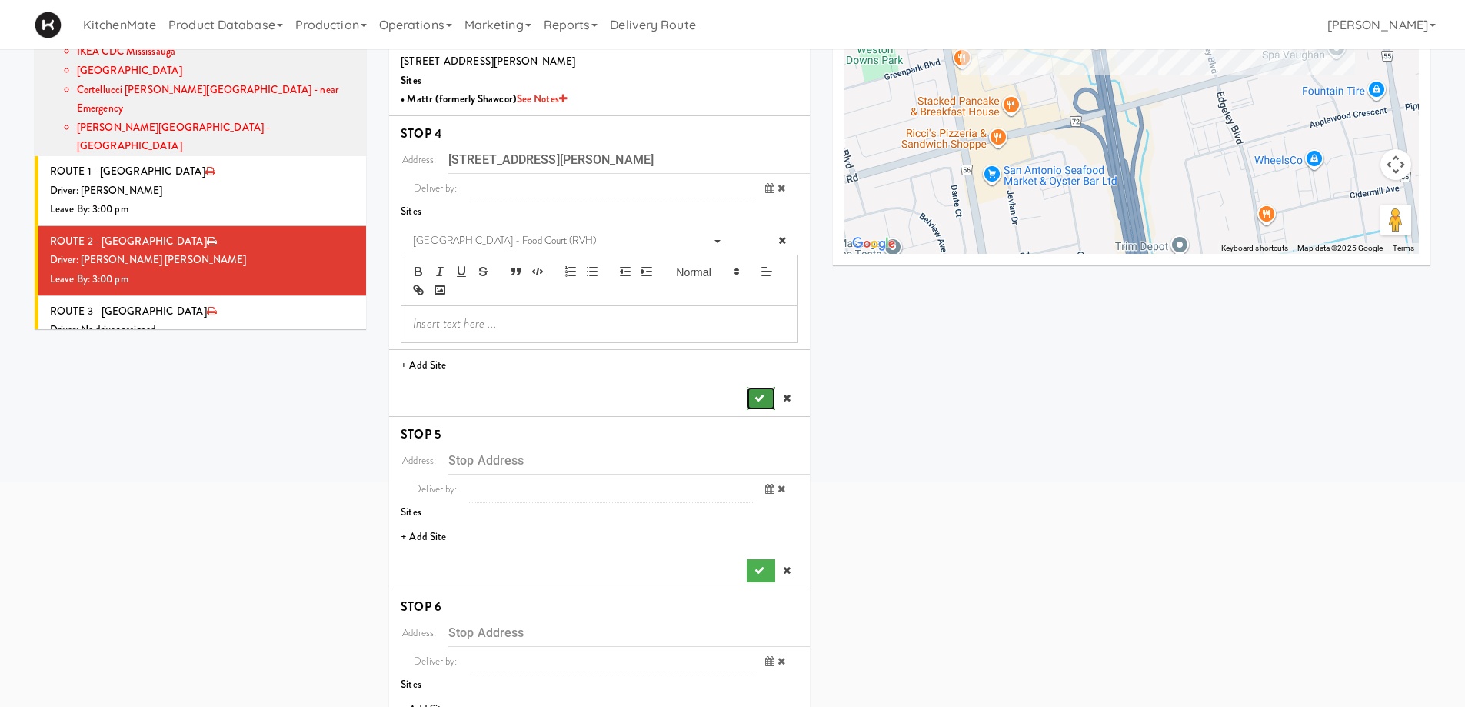
click at [767, 387] on button "submit" at bounding box center [761, 398] width 28 height 23
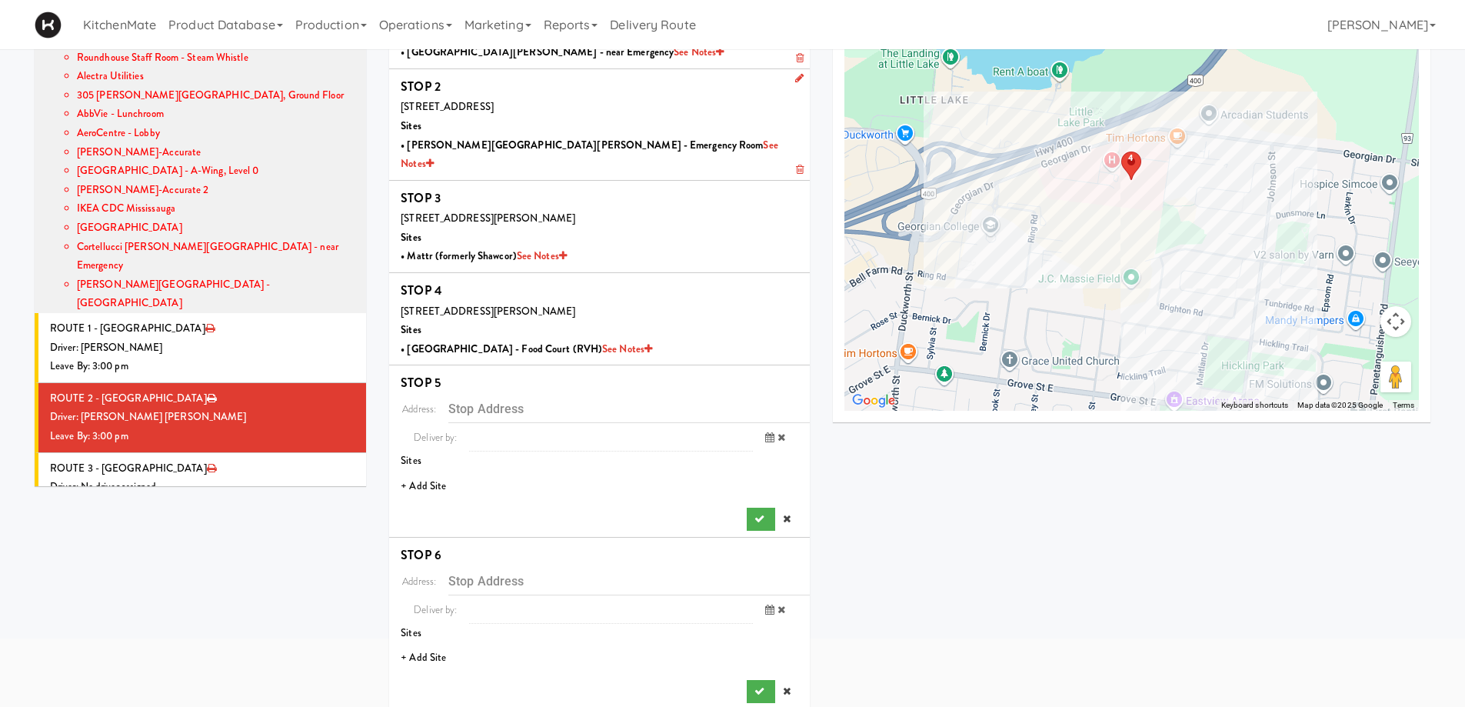
click at [426, 471] on li "+ Add Site" at bounding box center [599, 487] width 421 height 32
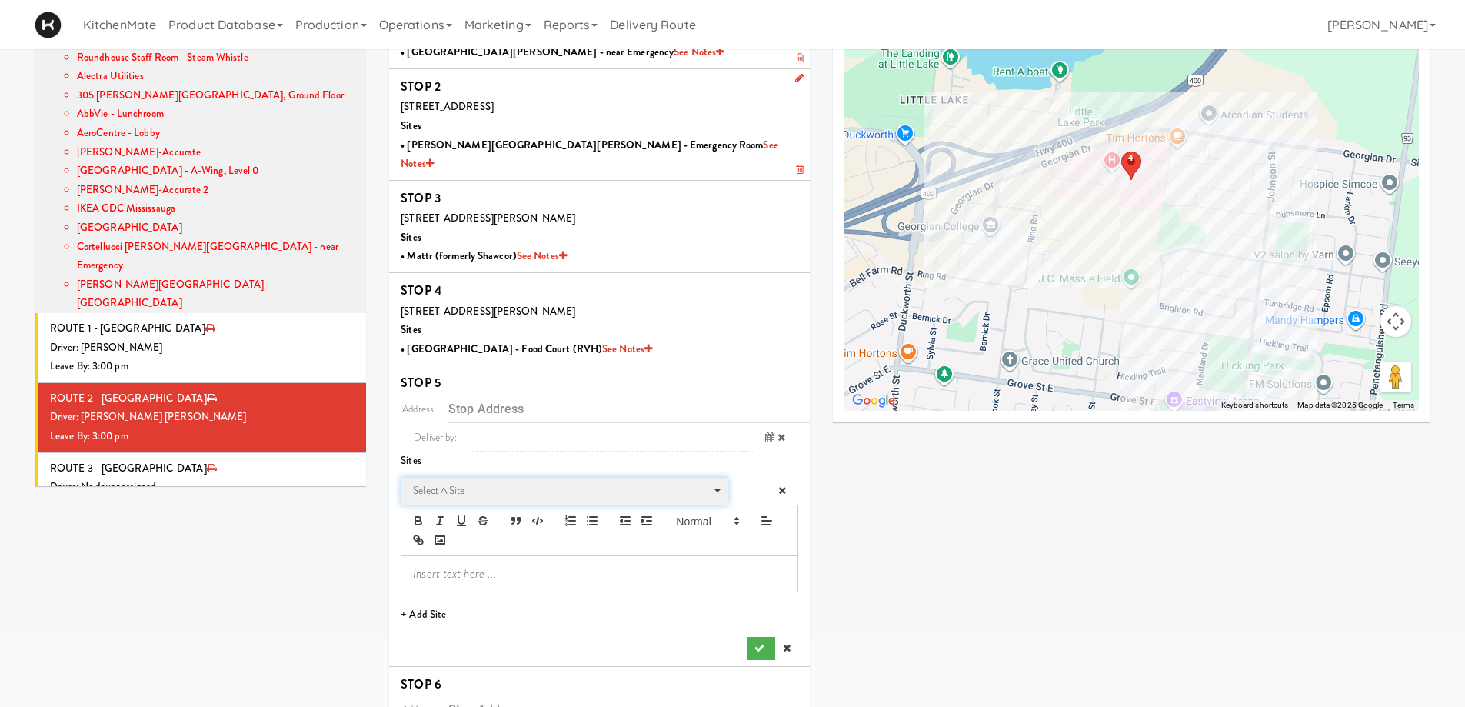
click at [484, 481] on span "Select a site" at bounding box center [559, 490] width 292 height 18
type input "Q"
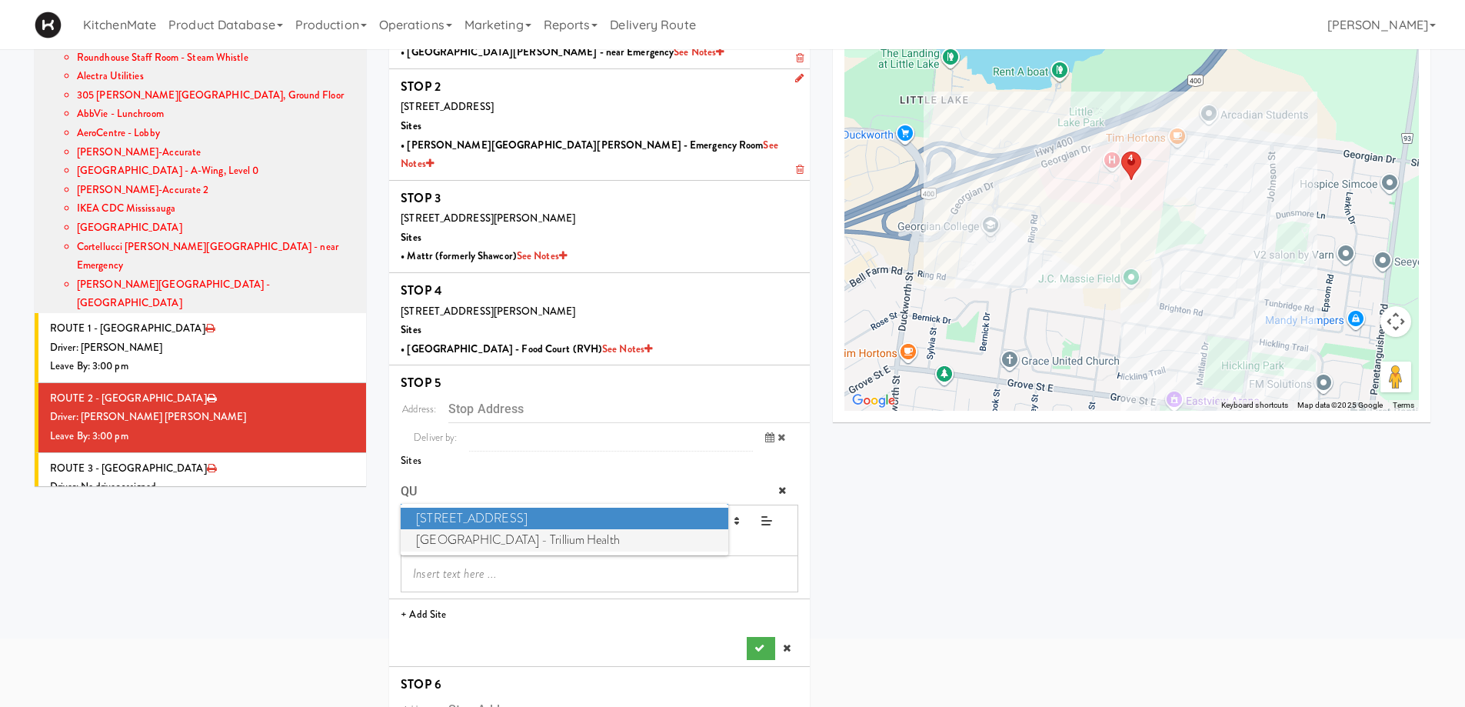
type input "QU"
click at [483, 529] on span "Queensway Health Centre - Trillium Health" at bounding box center [564, 540] width 327 height 22
type input "150 Sherway Dr, Toronto, ON, CA"
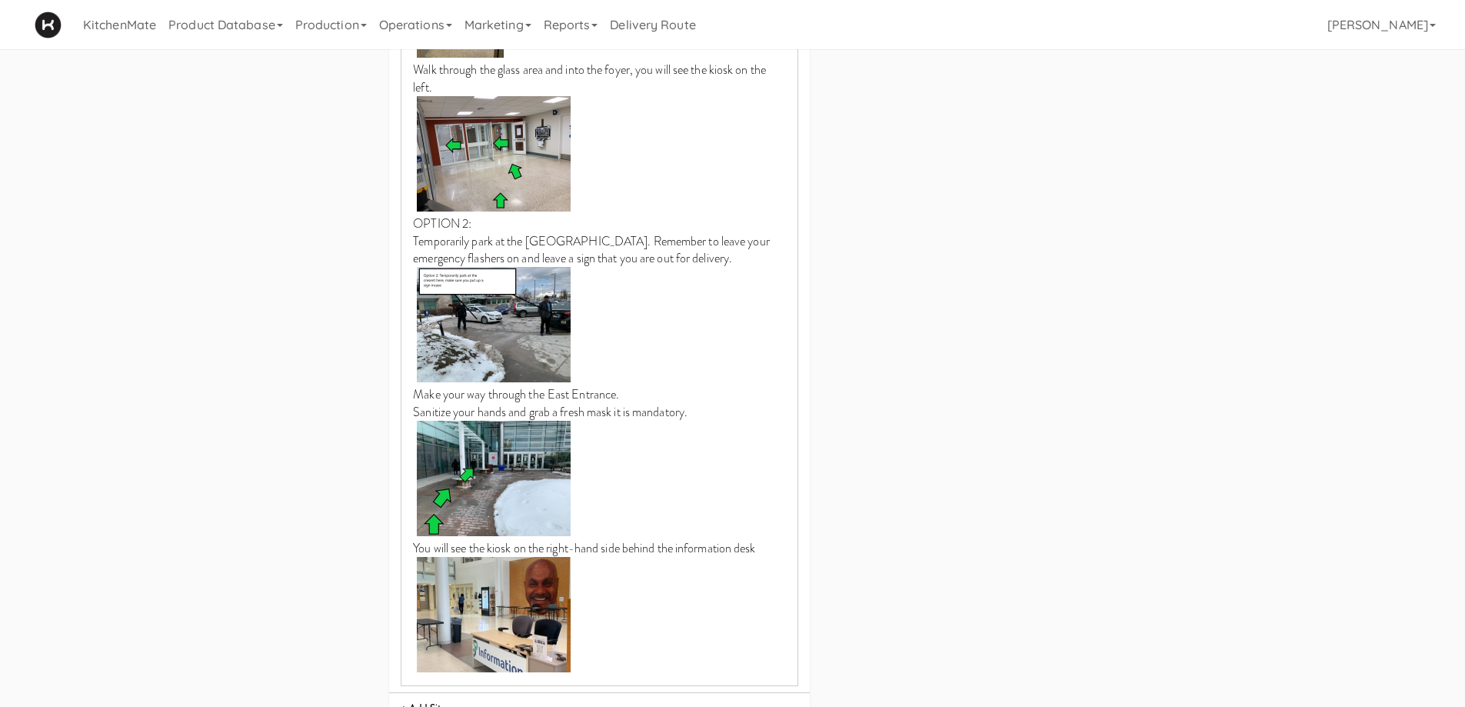
scroll to position [1765, 0]
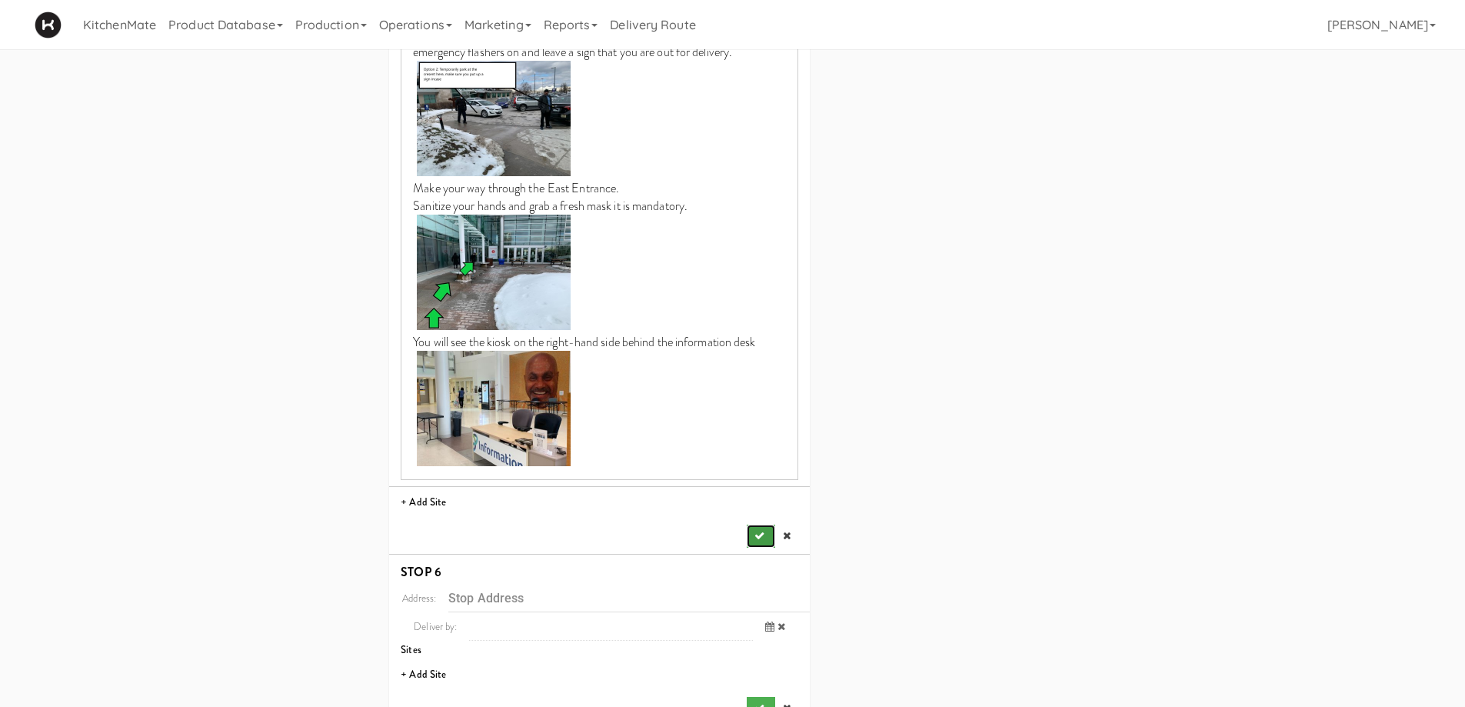
click at [766, 524] on button "submit" at bounding box center [761, 535] width 28 height 23
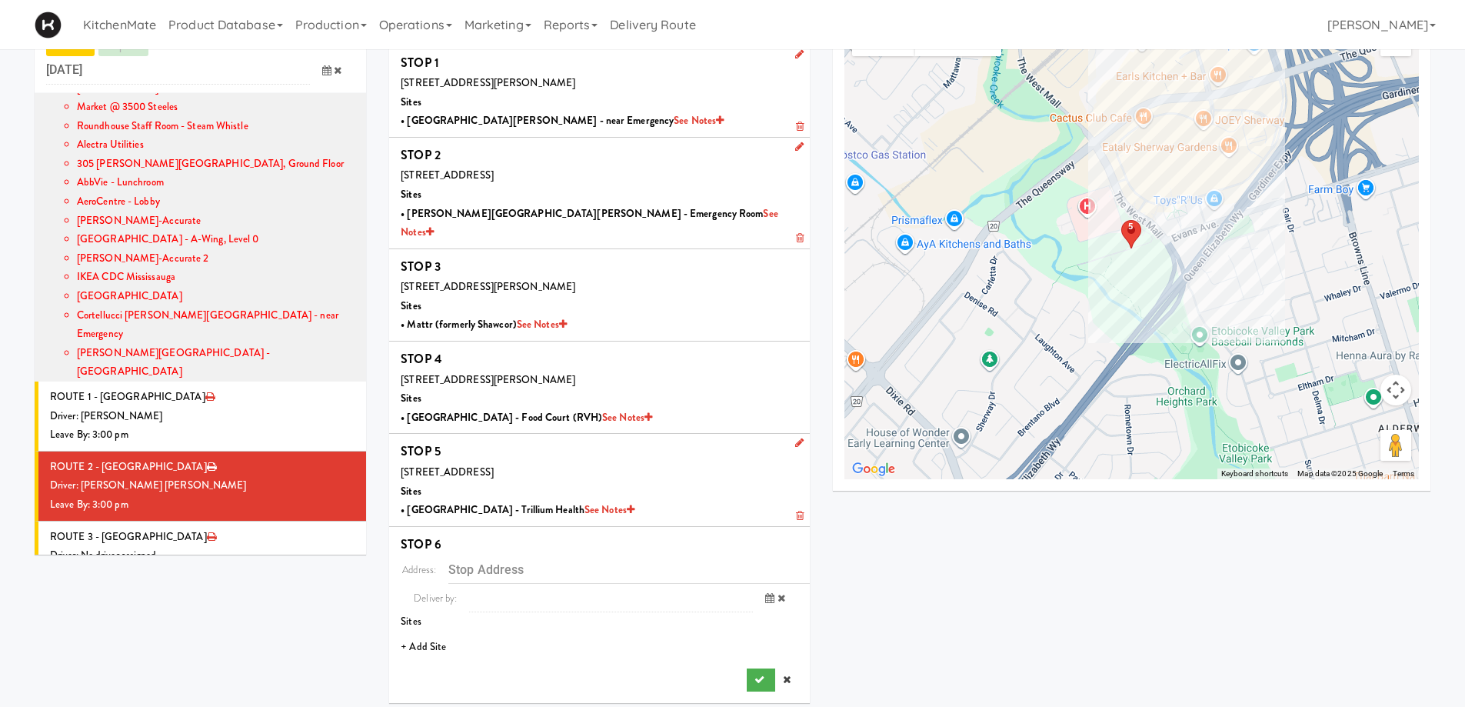
click at [434, 631] on li "+ Add Site" at bounding box center [599, 647] width 421 height 32
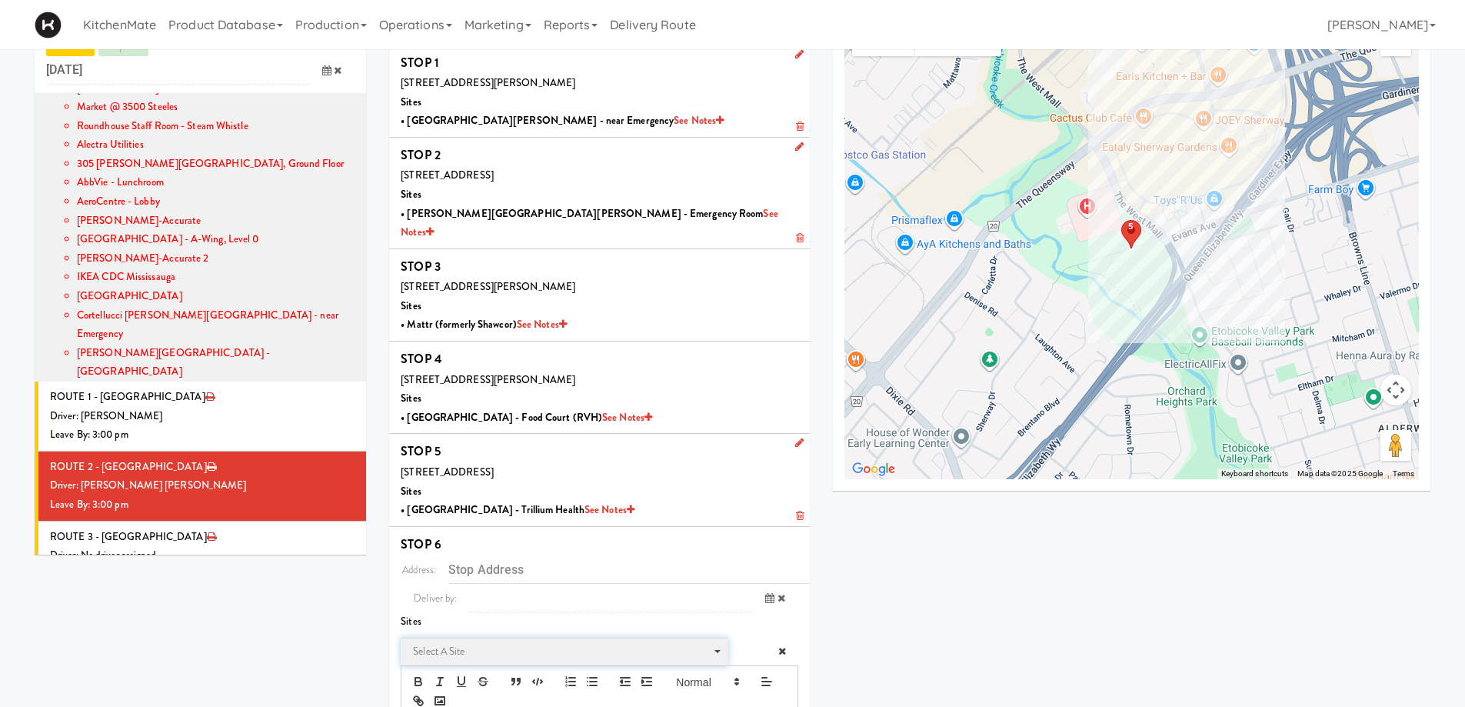
click at [454, 642] on span "Select a site" at bounding box center [559, 651] width 292 height 18
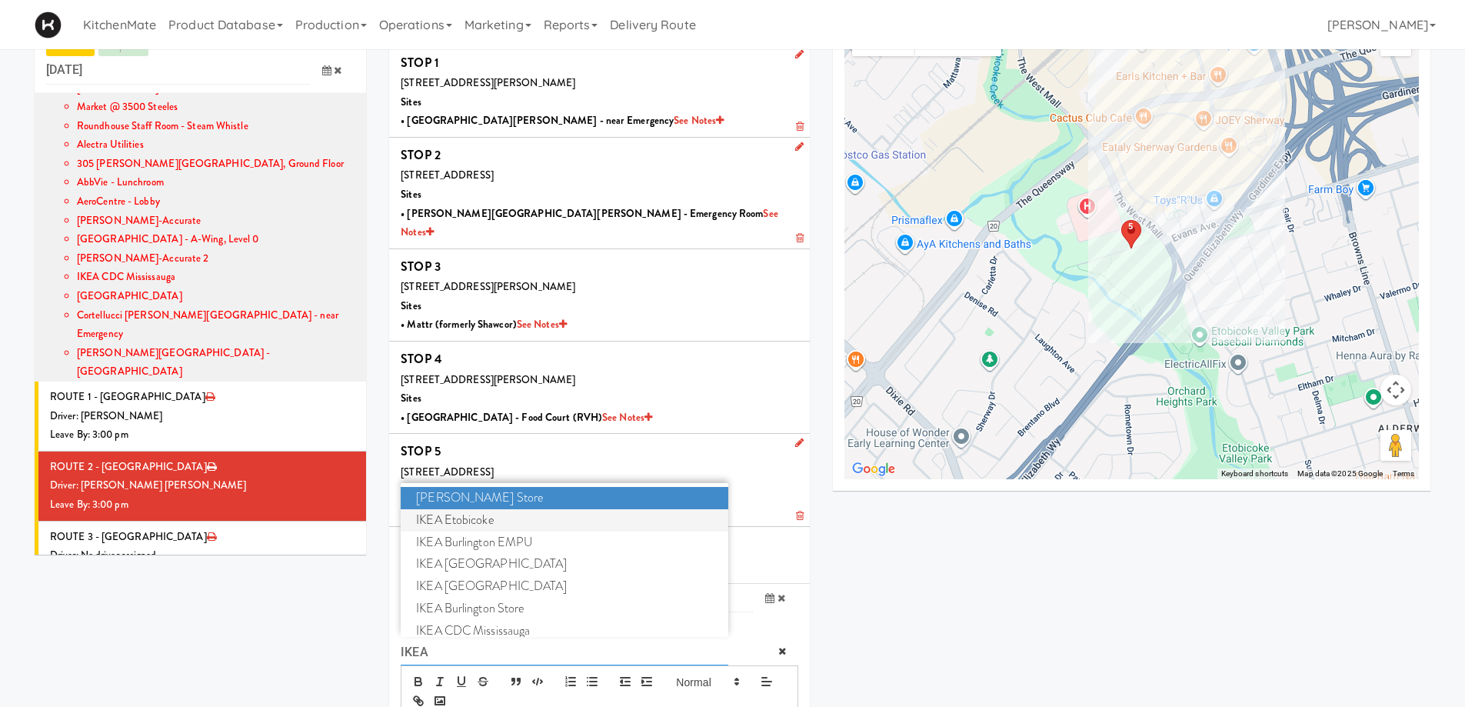
type input "IKEA"
click at [483, 509] on span "IKEA Etobicoke" at bounding box center [564, 520] width 327 height 22
type input "1475 The Queensway, Toronto, ON, CA"
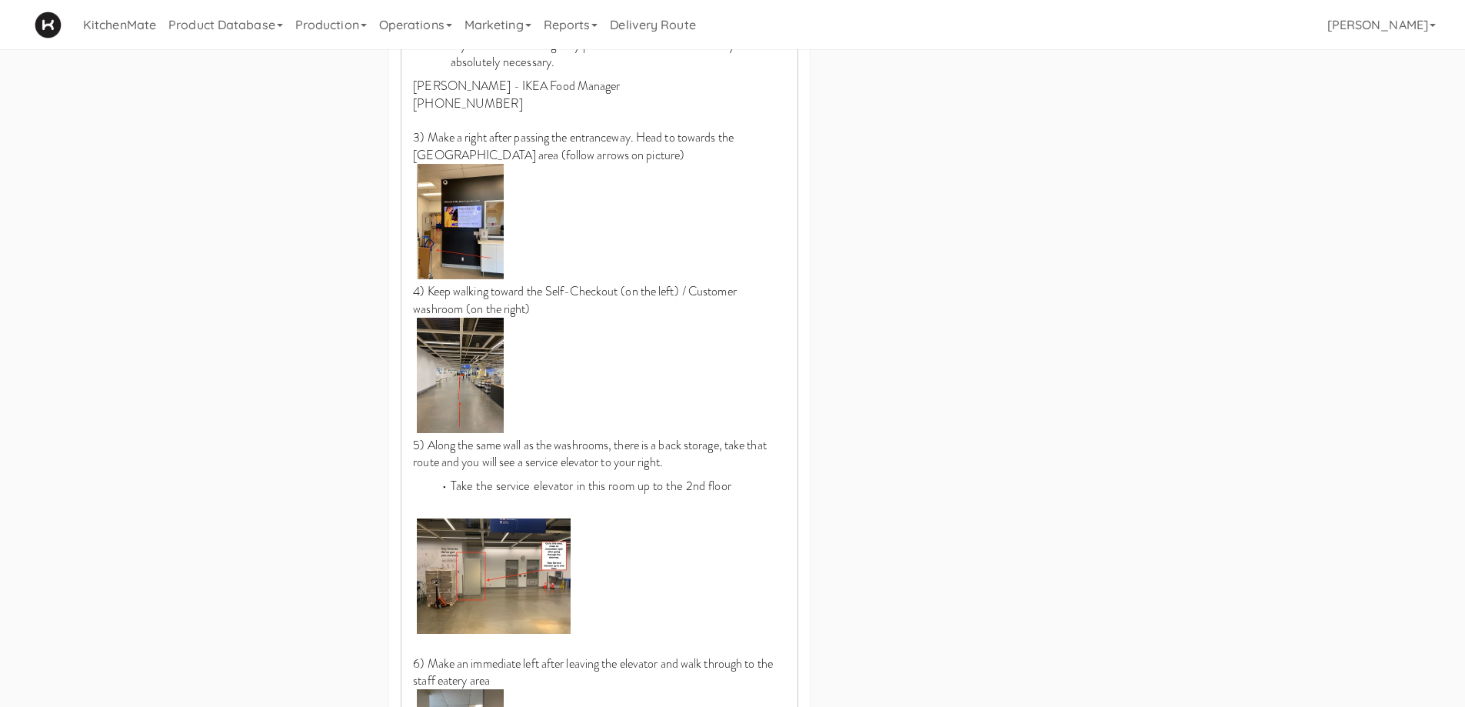
scroll to position [1465, 0]
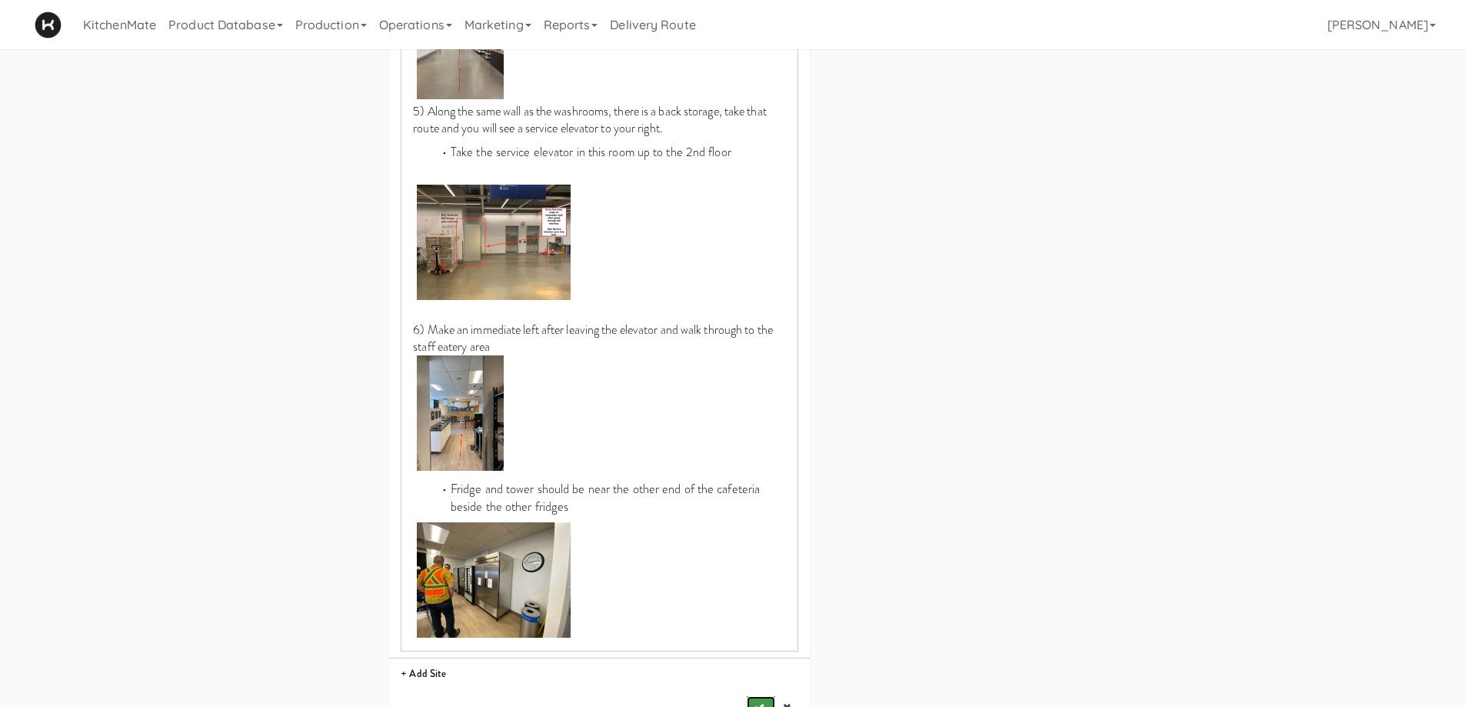
click at [760, 696] on button "submit" at bounding box center [761, 707] width 28 height 23
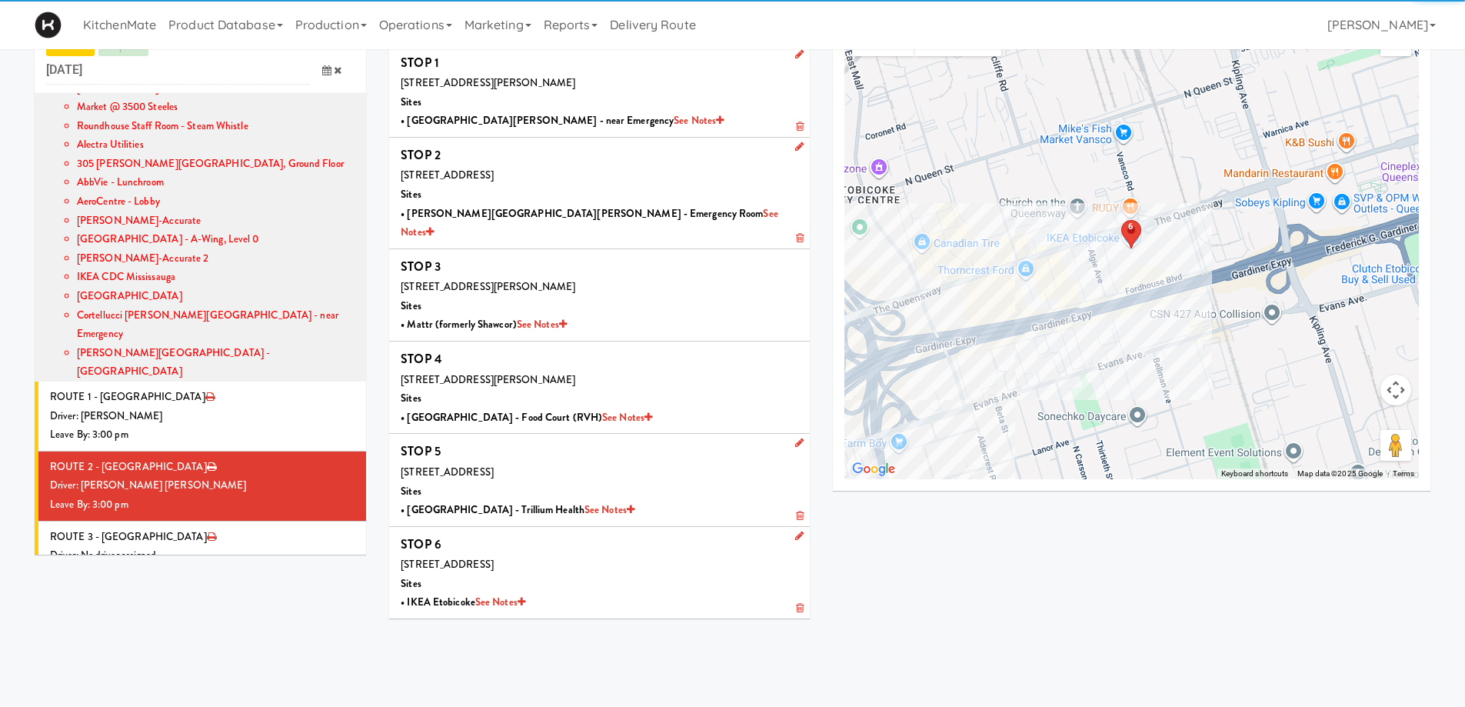
scroll to position [49, 0]
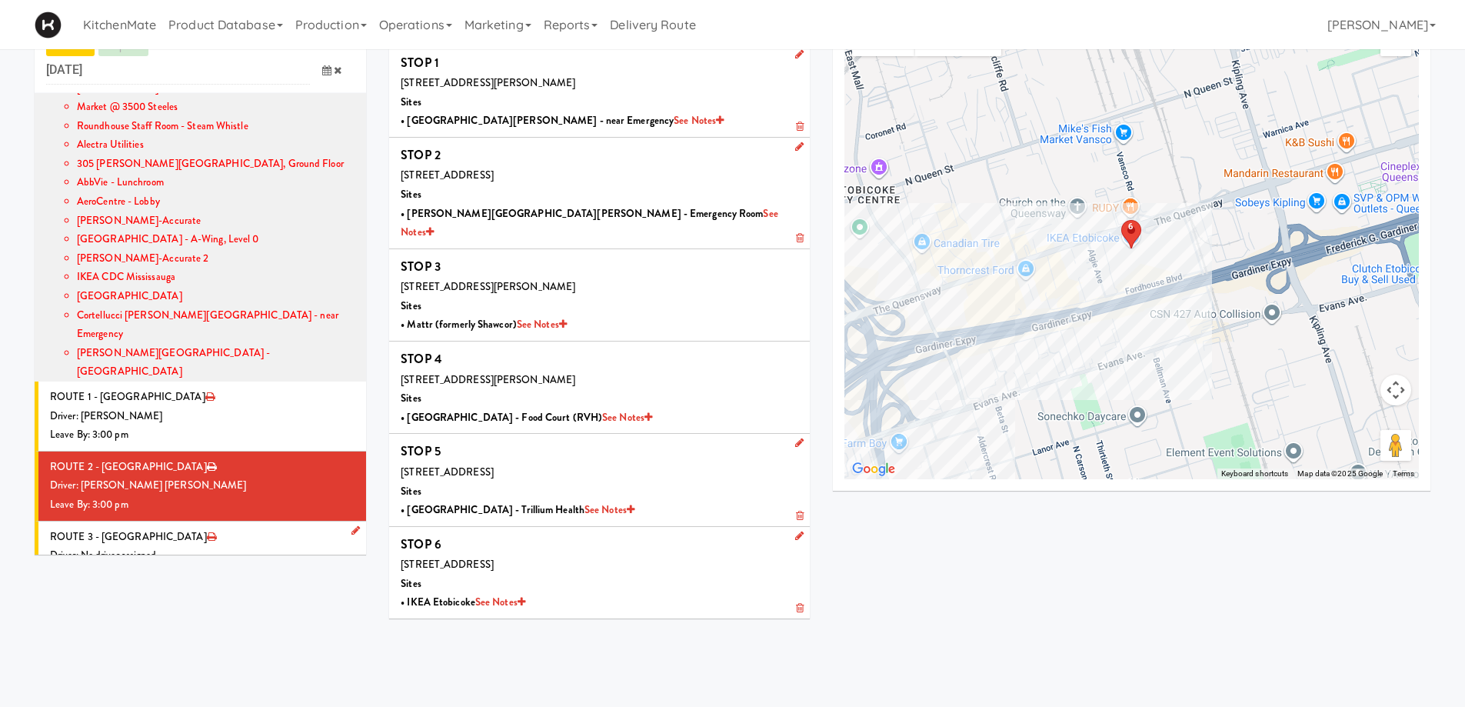
click at [294, 546] on div "Driver: No driver assigned" at bounding box center [202, 555] width 304 height 19
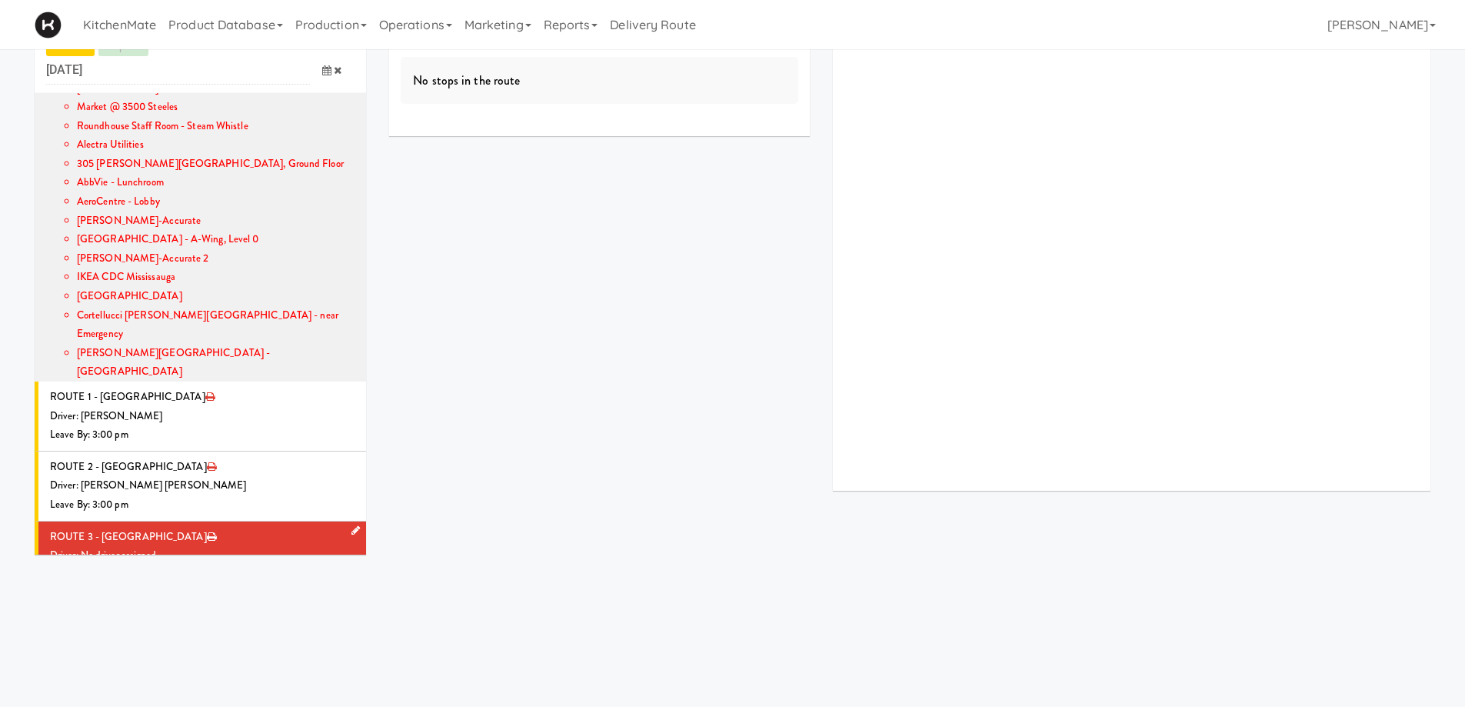
click at [351, 525] on icon at bounding box center [355, 530] width 8 height 10
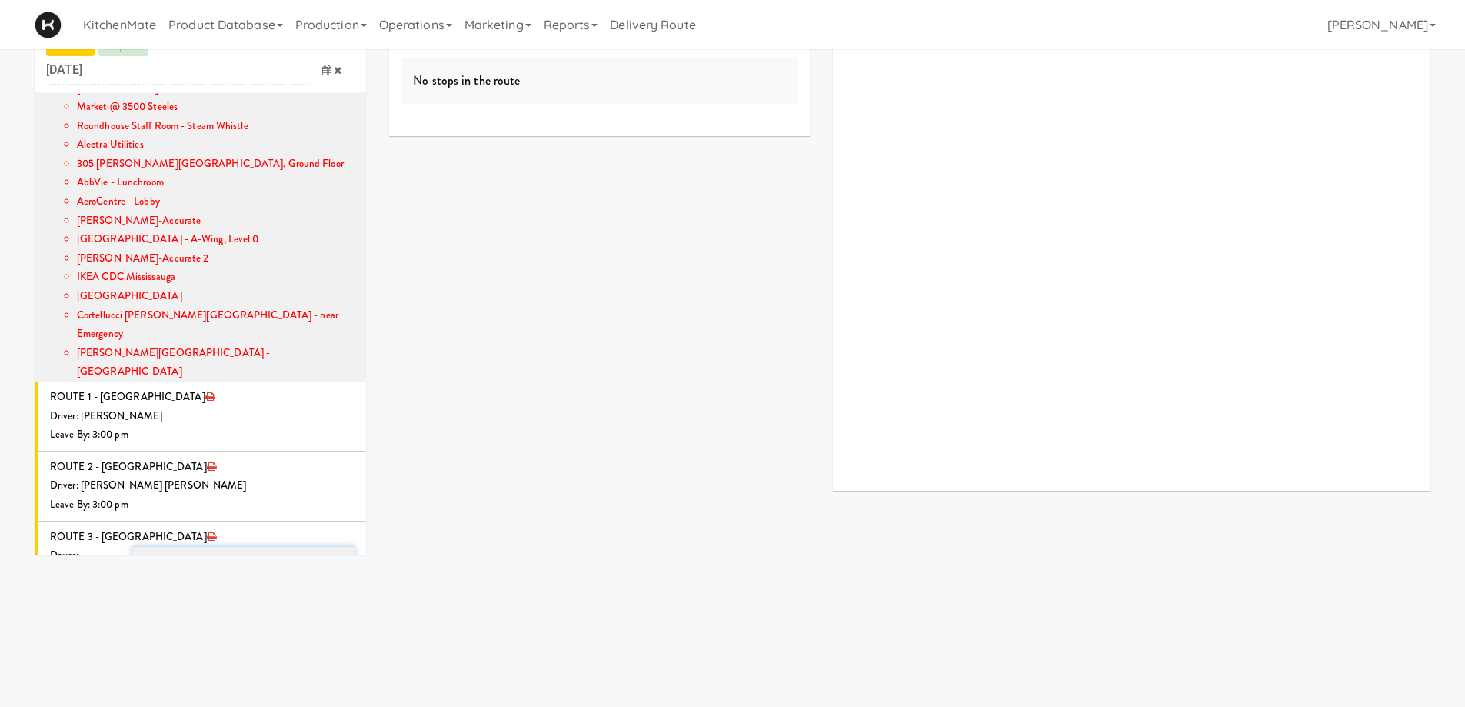
click at [219, 546] on span "Select a driver Select a driver" at bounding box center [243, 560] width 223 height 28
type input "PEDR"
click at [213, 577] on span "Pedro Herrera" at bounding box center [245, 588] width 219 height 22
click at [311, 643] on icon "submit" at bounding box center [316, 648] width 10 height 10
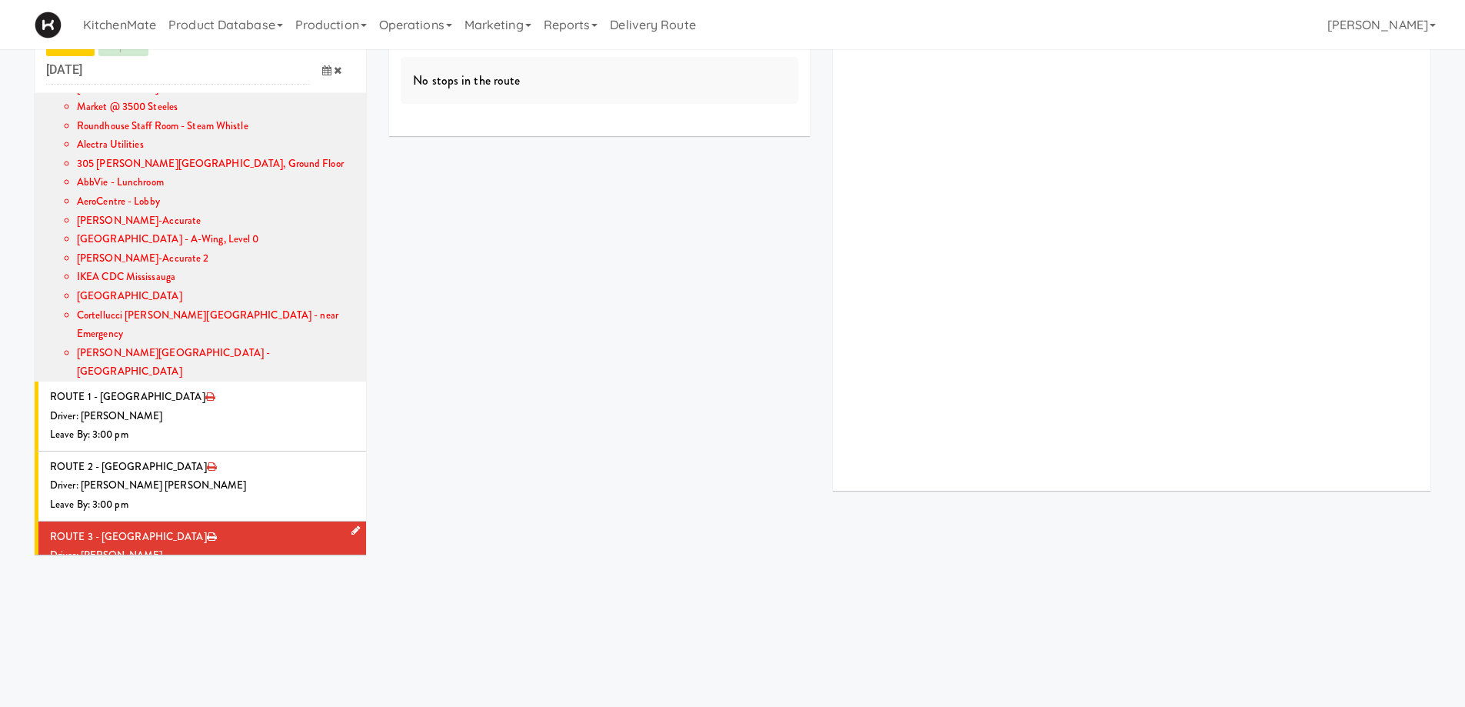
click at [351, 525] on icon at bounding box center [355, 530] width 8 height 10
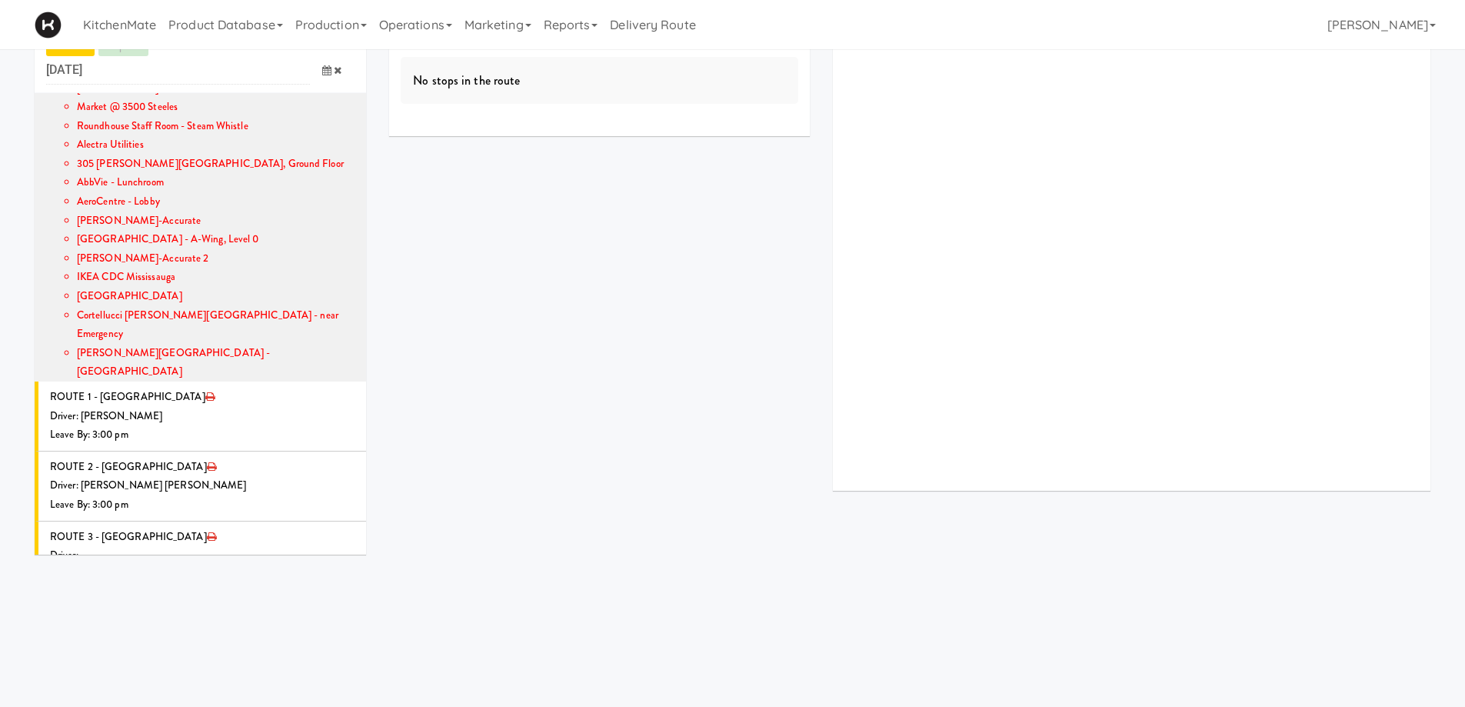
click at [310, 602] on span at bounding box center [332, 616] width 45 height 28
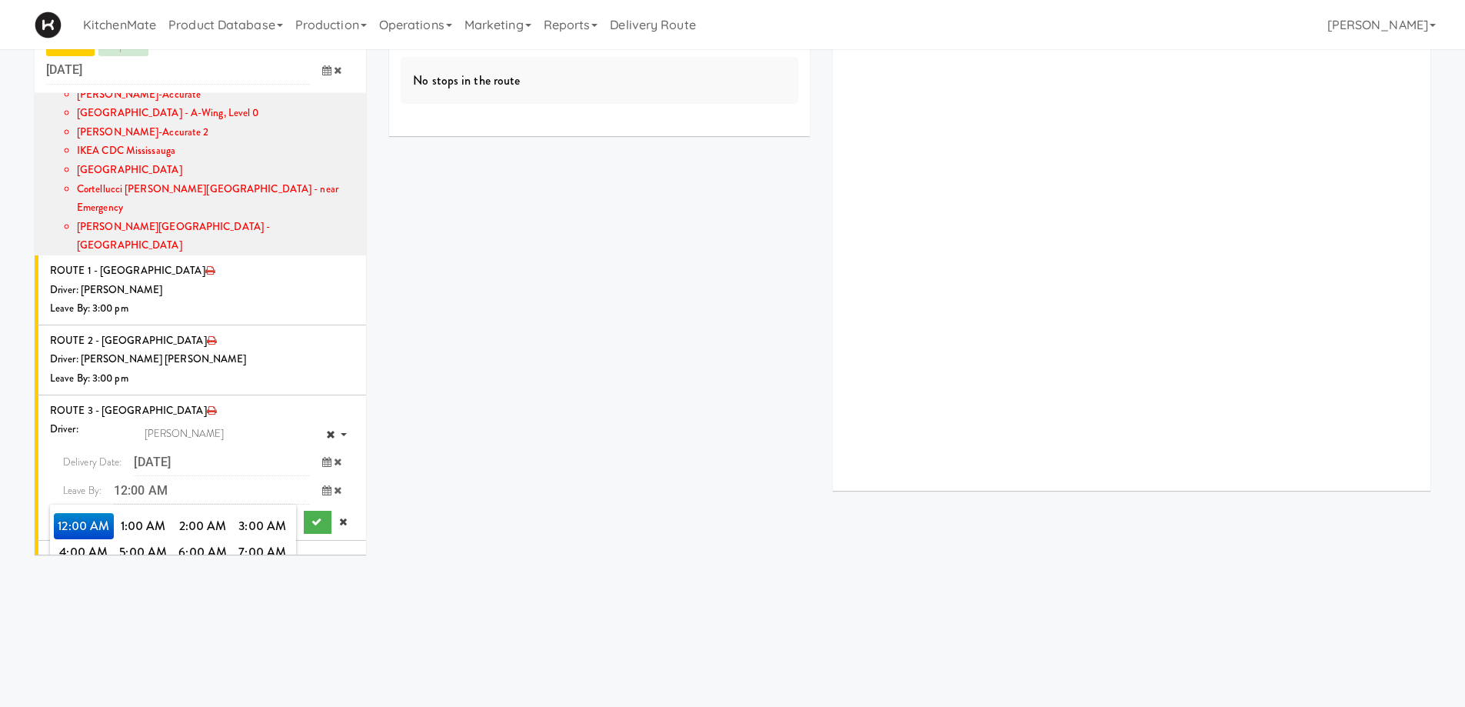
scroll to position [1478, 0]
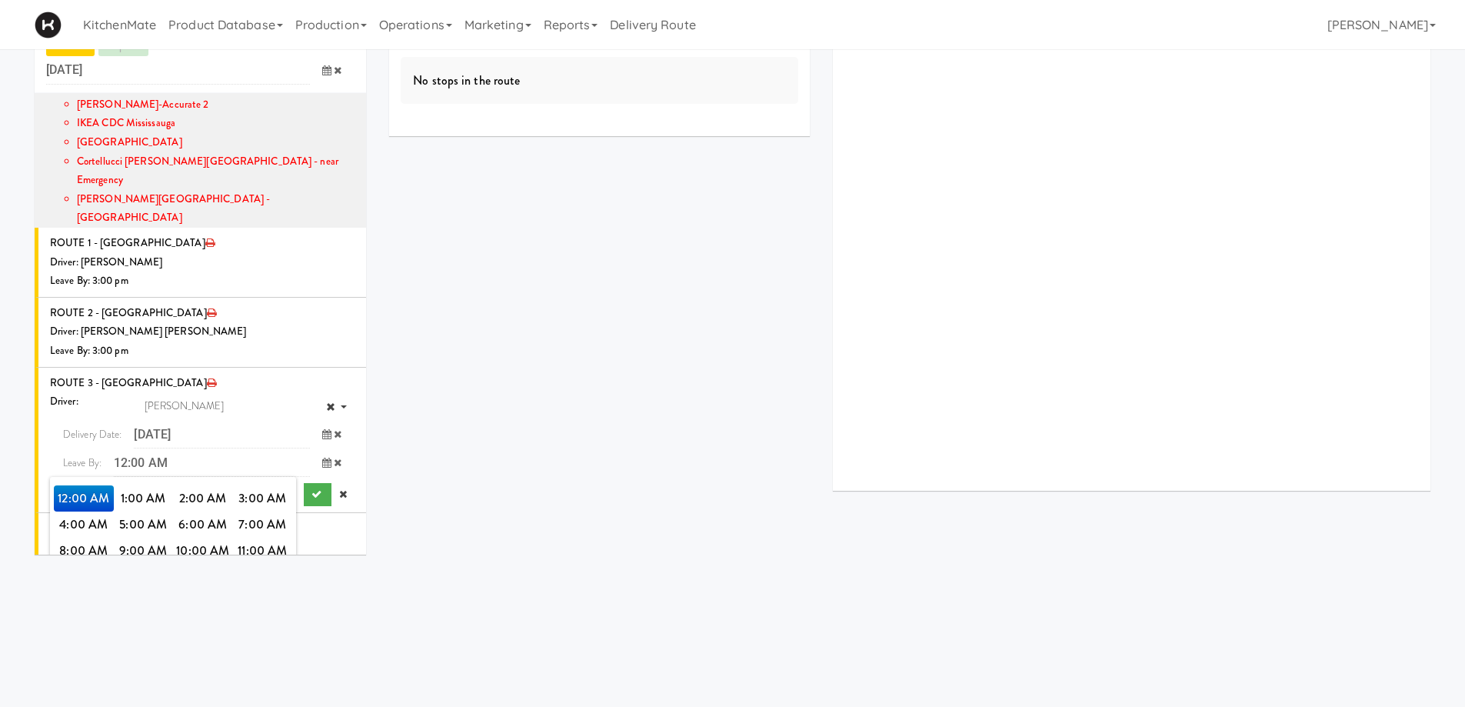
click at [249, 564] on span "3:00 PM" at bounding box center [263, 577] width 60 height 26
click at [101, 485] on span "3:00 PM" at bounding box center [84, 498] width 60 height 26
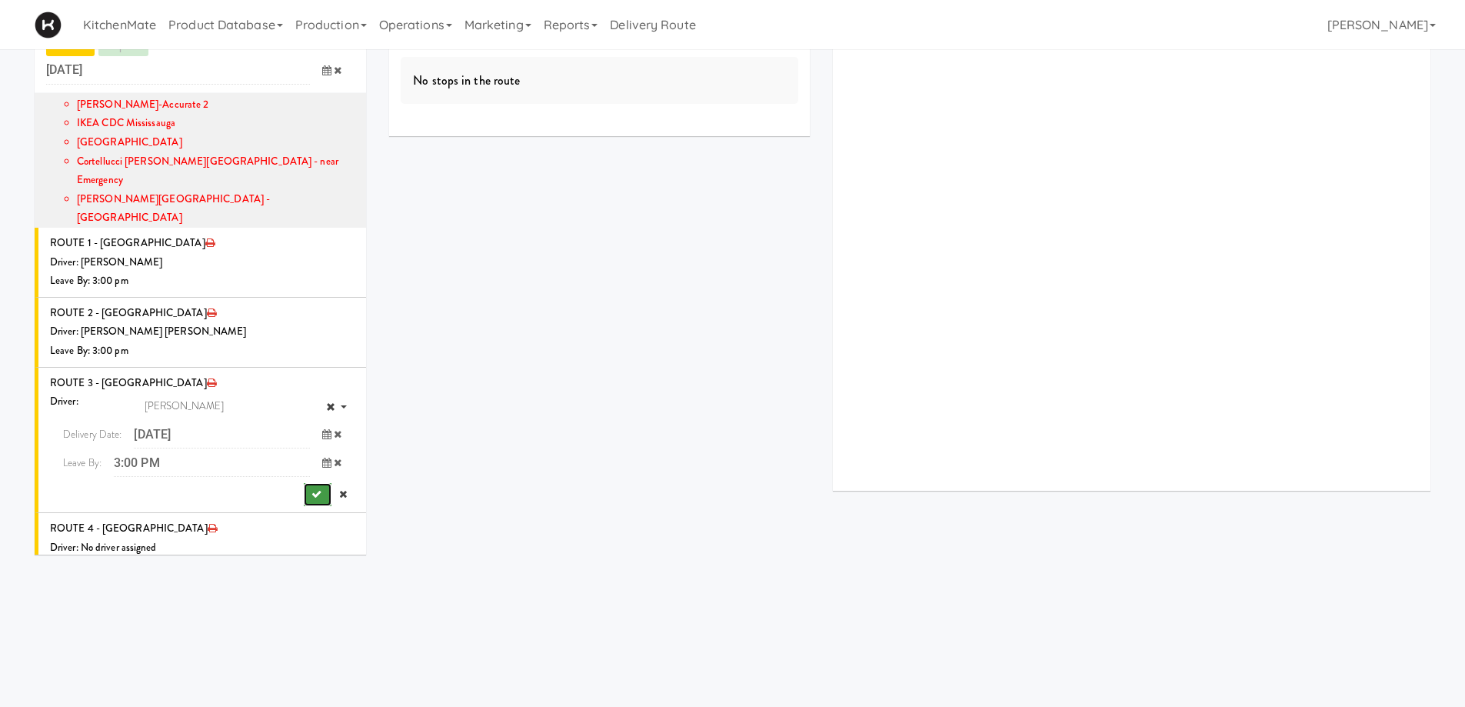
click at [311, 489] on icon "submit" at bounding box center [316, 494] width 10 height 10
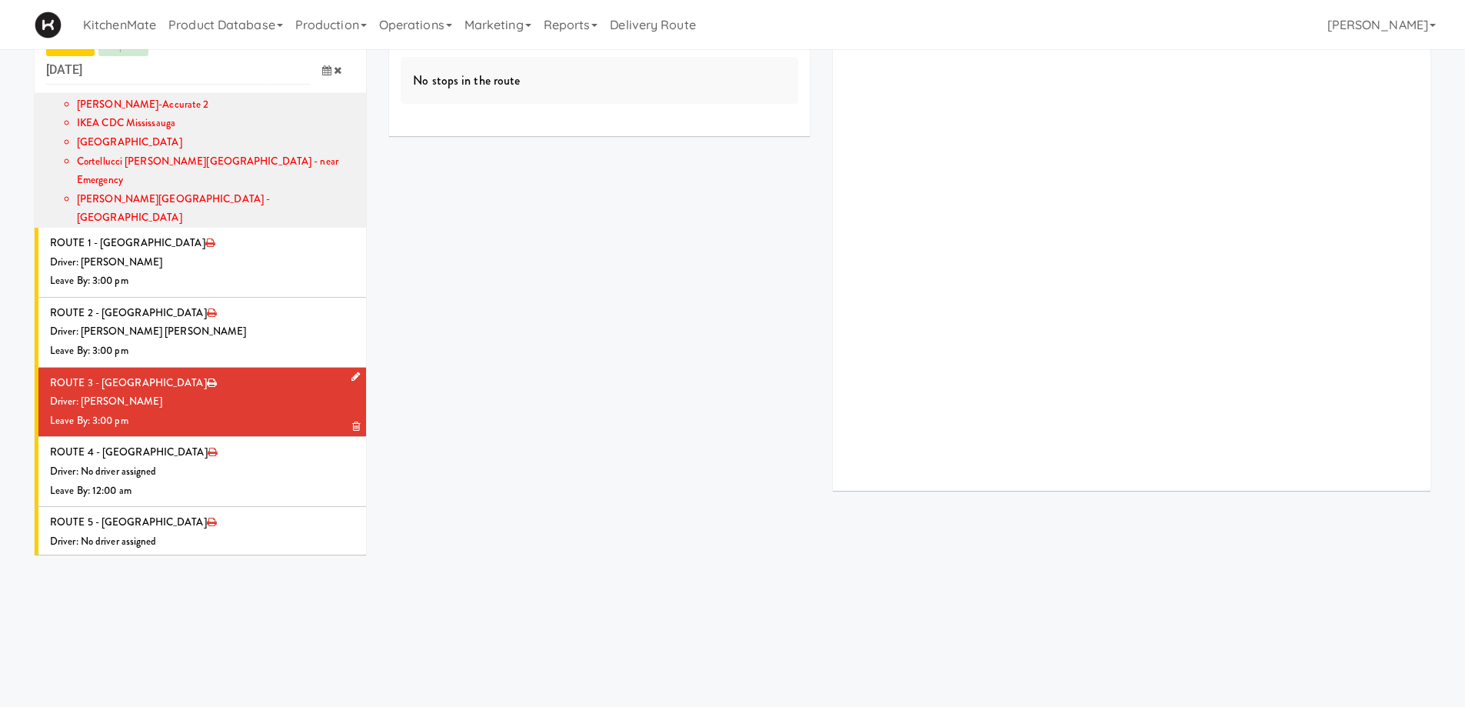
click at [201, 367] on li "ROUTE 3 - Idle Driver: Pedro Herrera Leave By: 3:00 pm" at bounding box center [200, 402] width 331 height 70
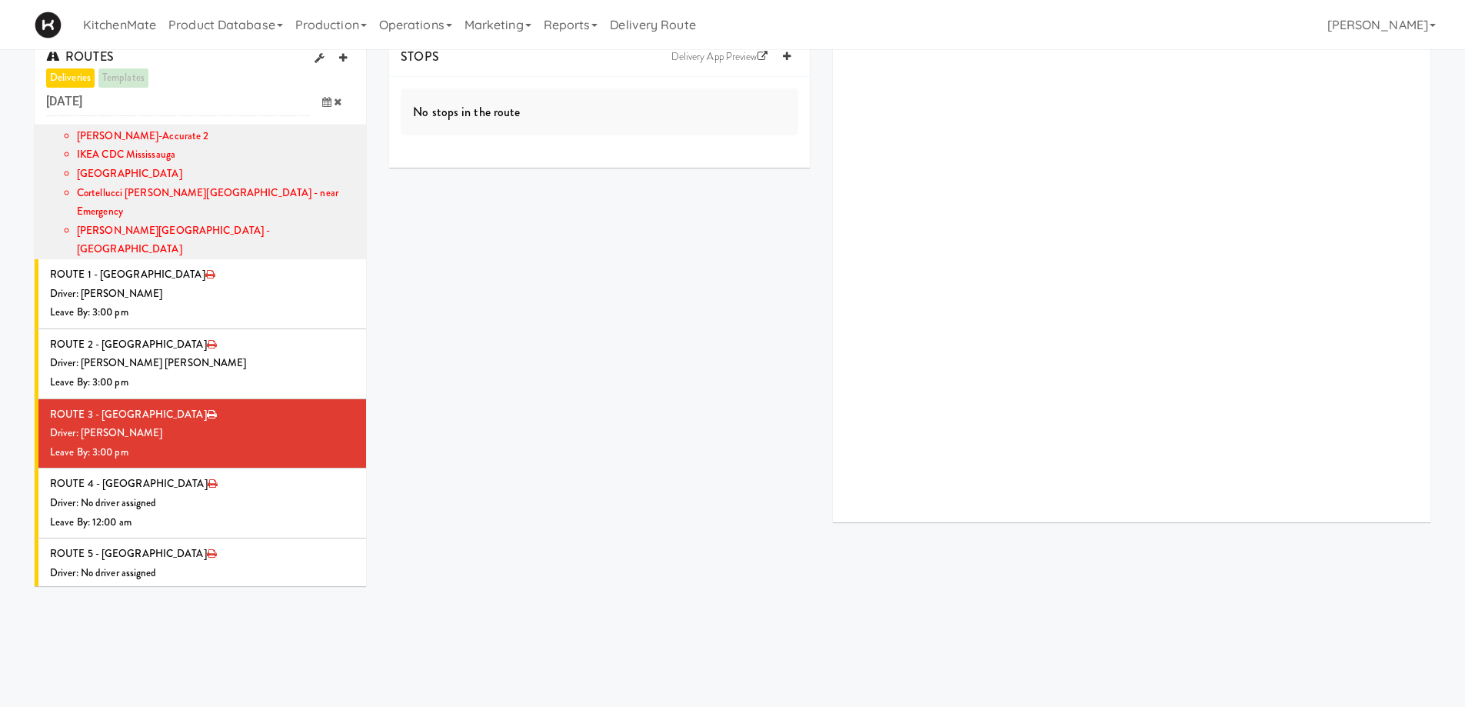
scroll to position [0, 0]
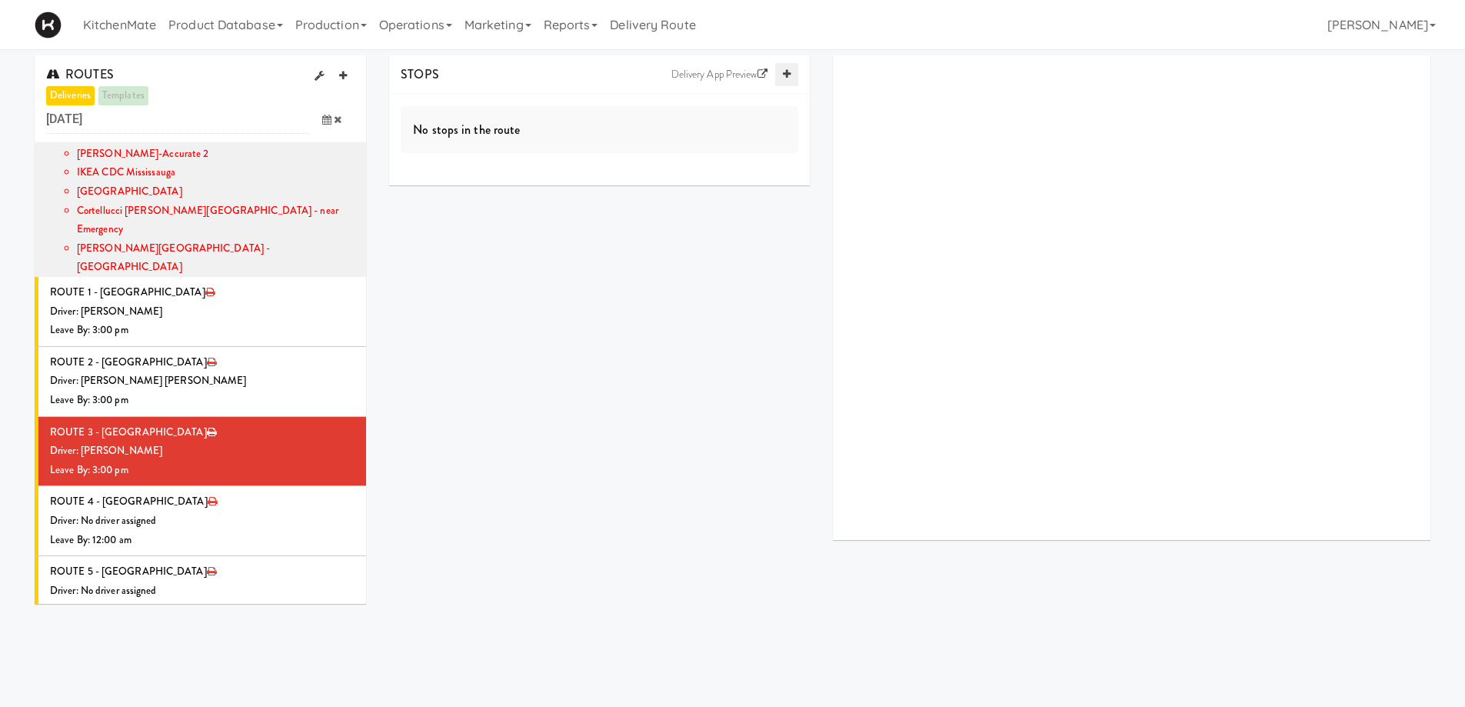
click at [789, 78] on icon at bounding box center [787, 74] width 8 height 10
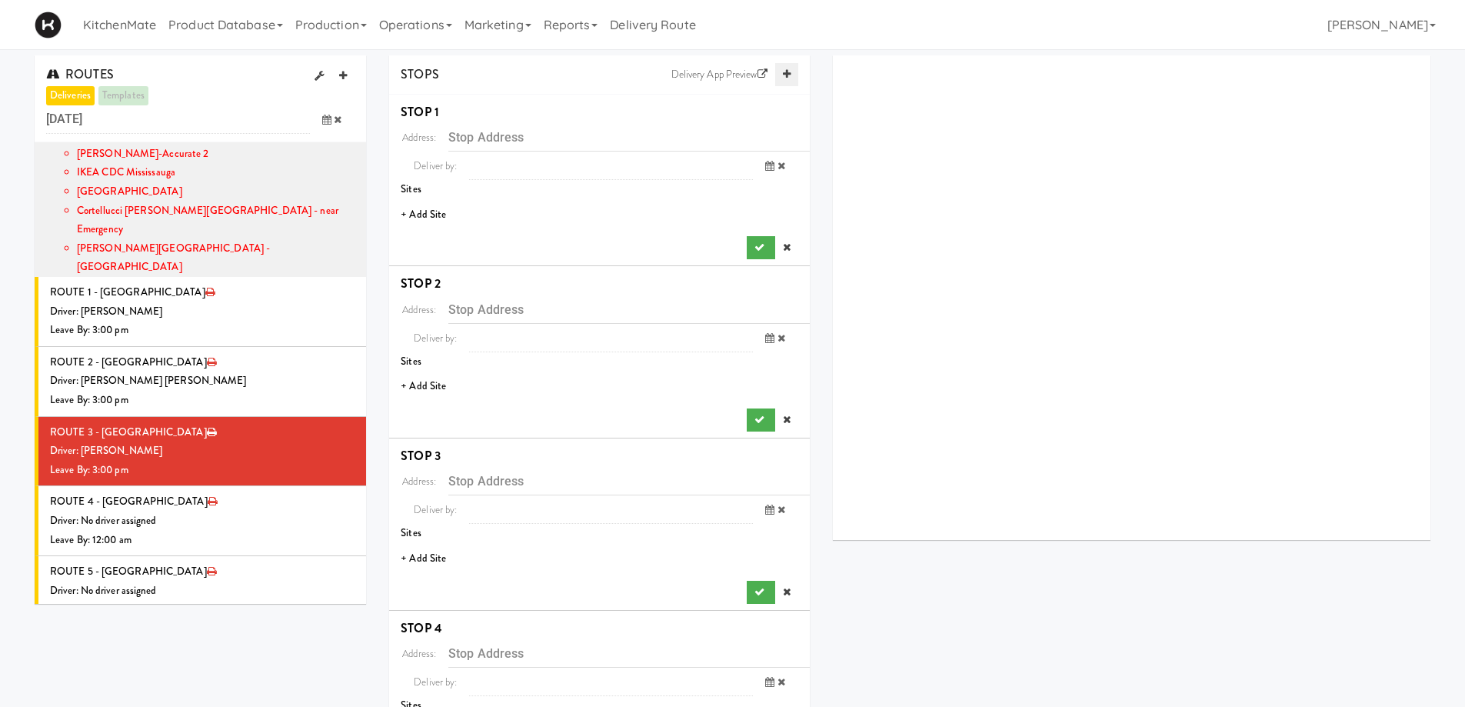
click at [789, 78] on icon at bounding box center [787, 74] width 8 height 10
click at [413, 214] on li "+ Add Site" at bounding box center [599, 215] width 421 height 32
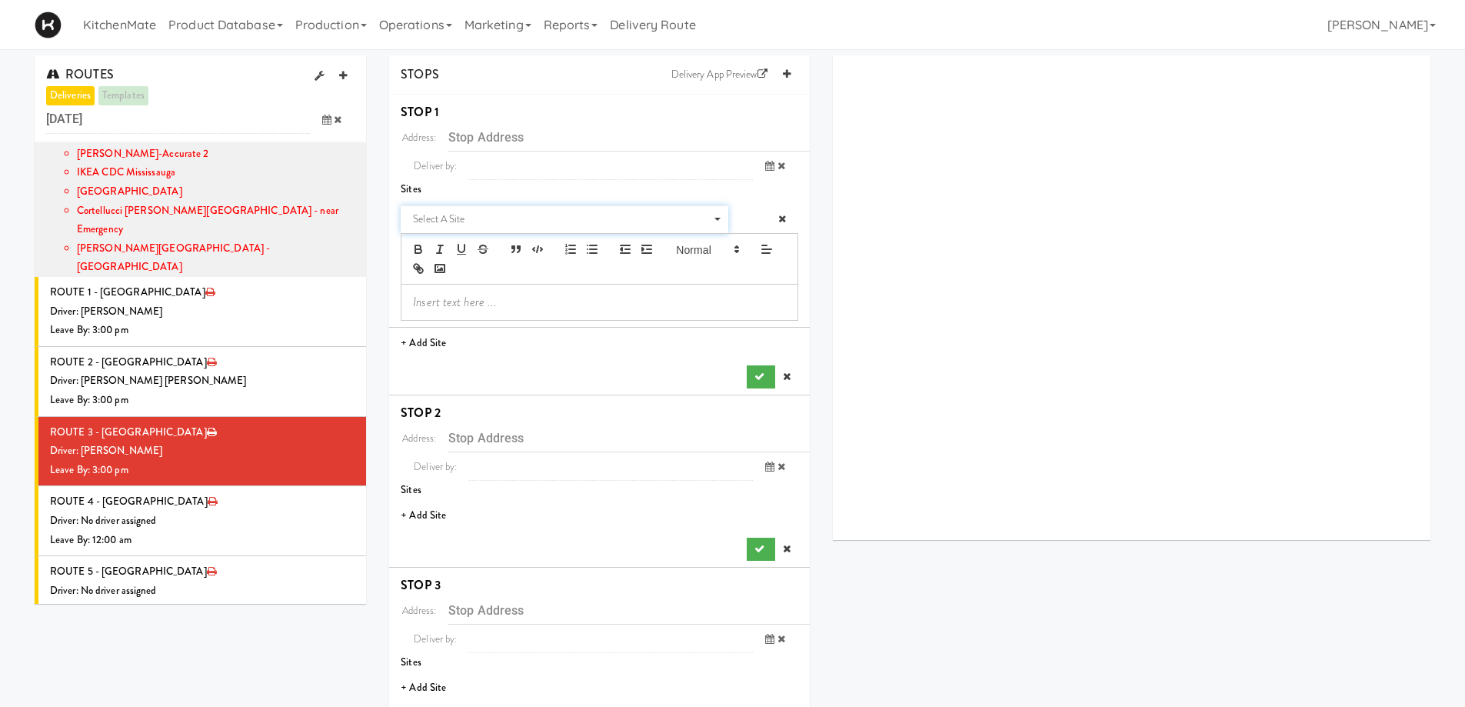
click at [457, 215] on span "Select a site" at bounding box center [559, 219] width 292 height 18
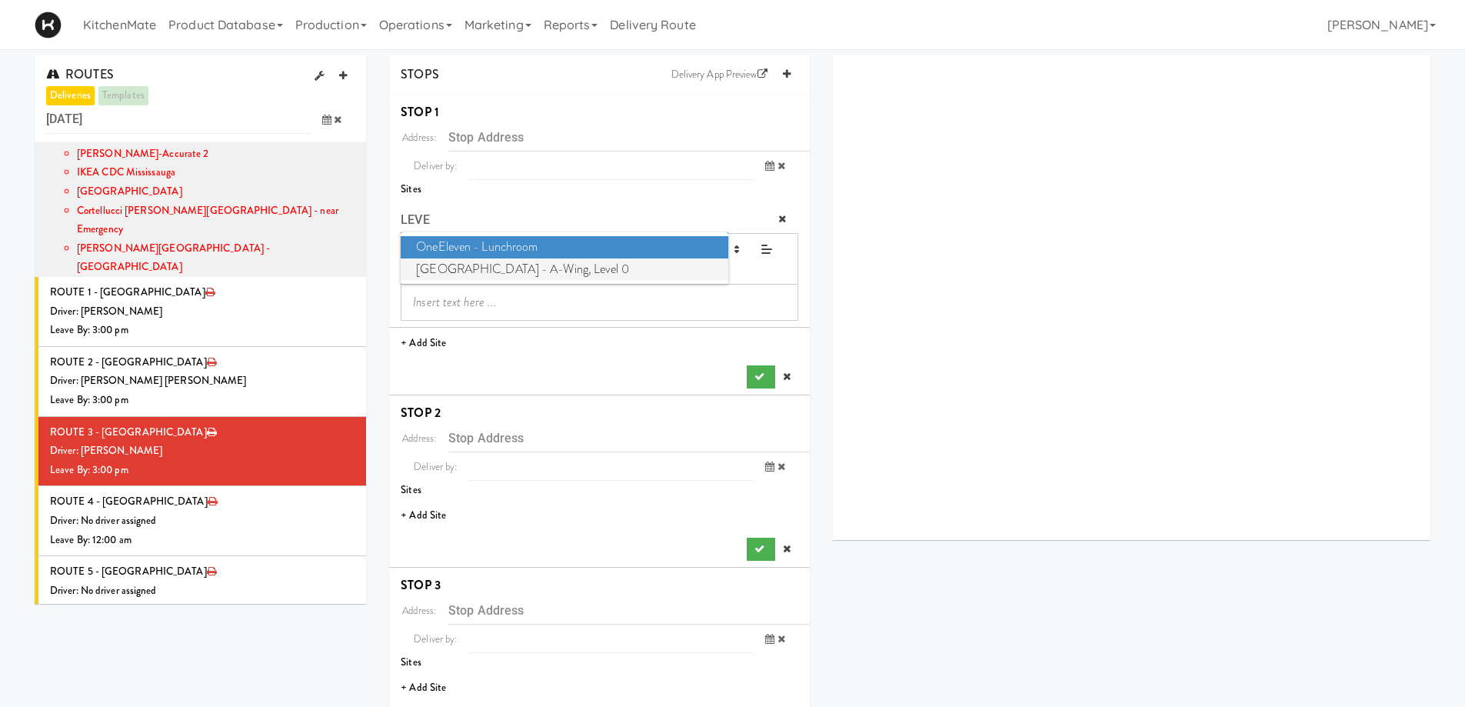
type input "LEVE"
click at [606, 264] on span "Cambridge Memorial Hospital - A-Wing, Level 0" at bounding box center [564, 269] width 327 height 22
type input "700 Coronation Blvd, Cambridge, ON, CA"
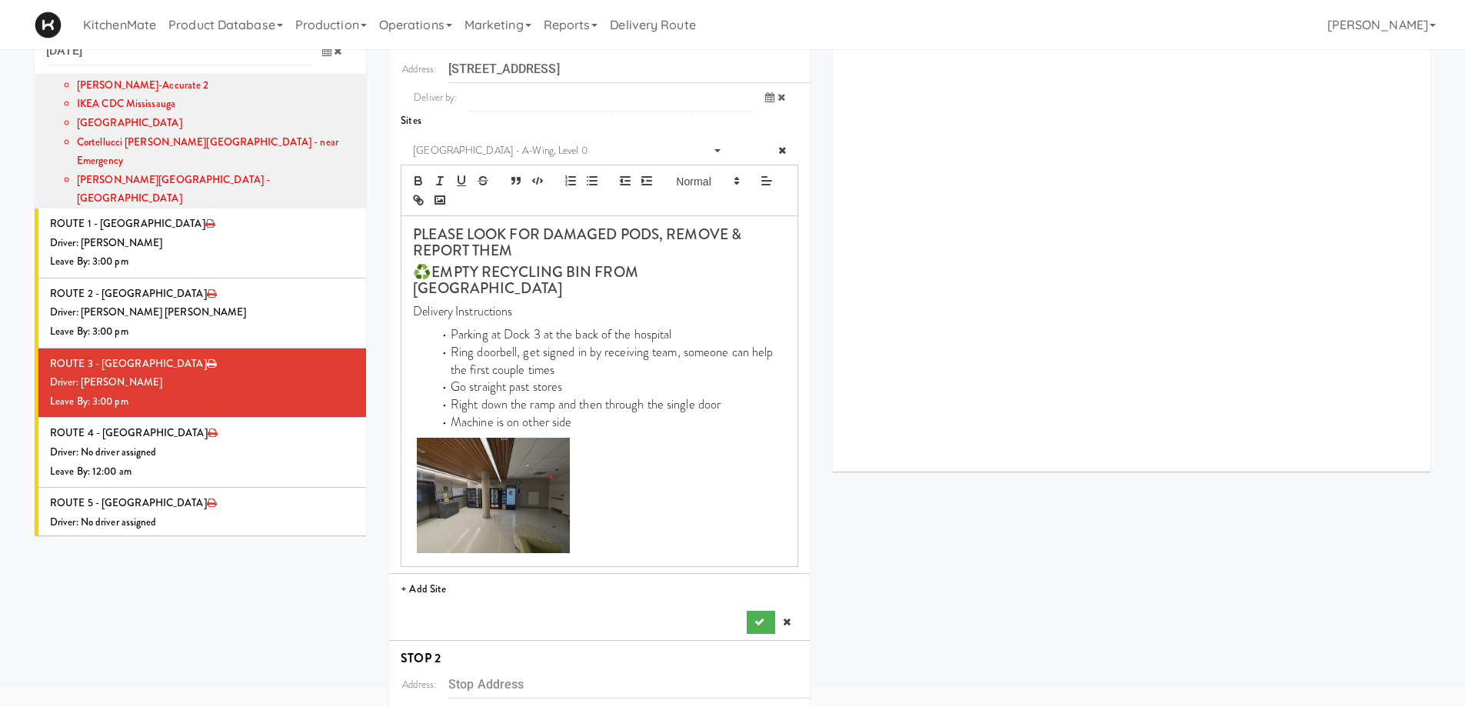
scroll to position [154, 0]
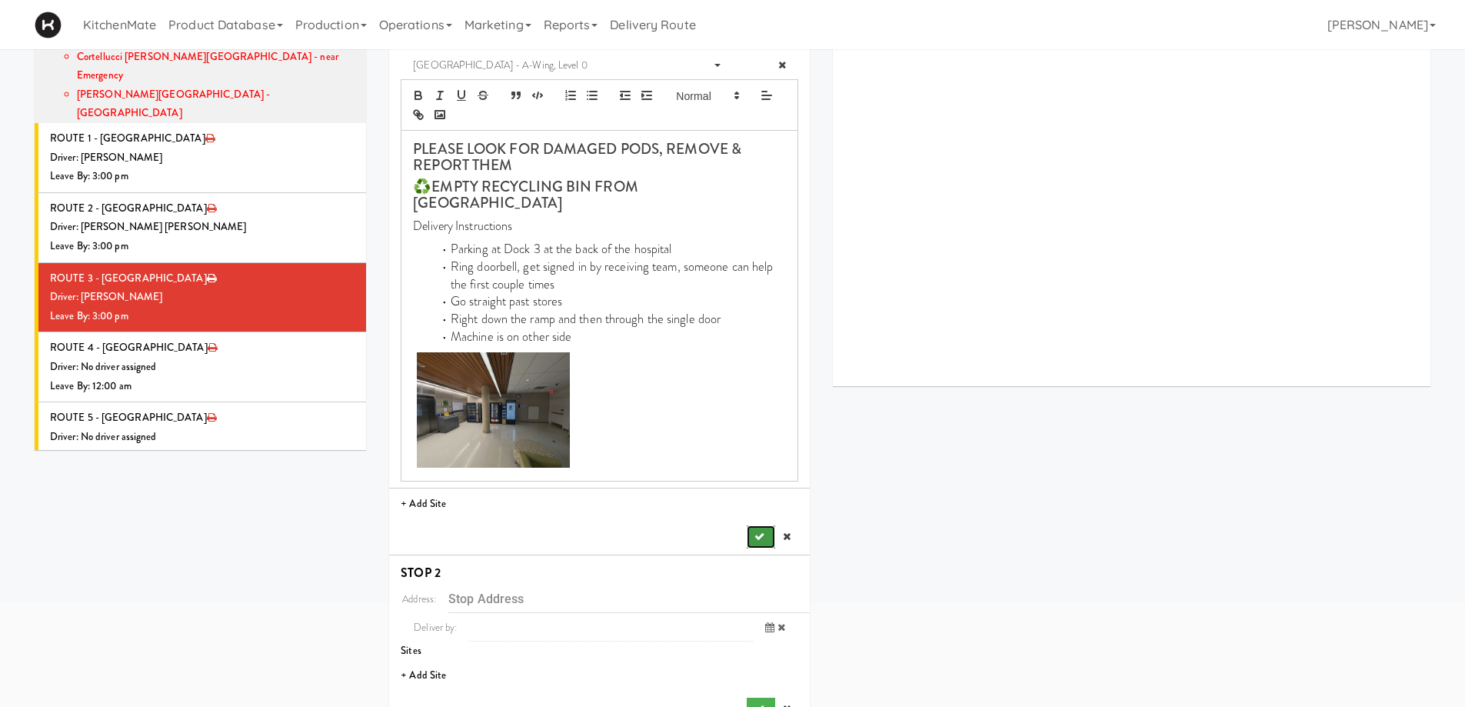
click at [758, 531] on icon "submit" at bounding box center [759, 536] width 10 height 10
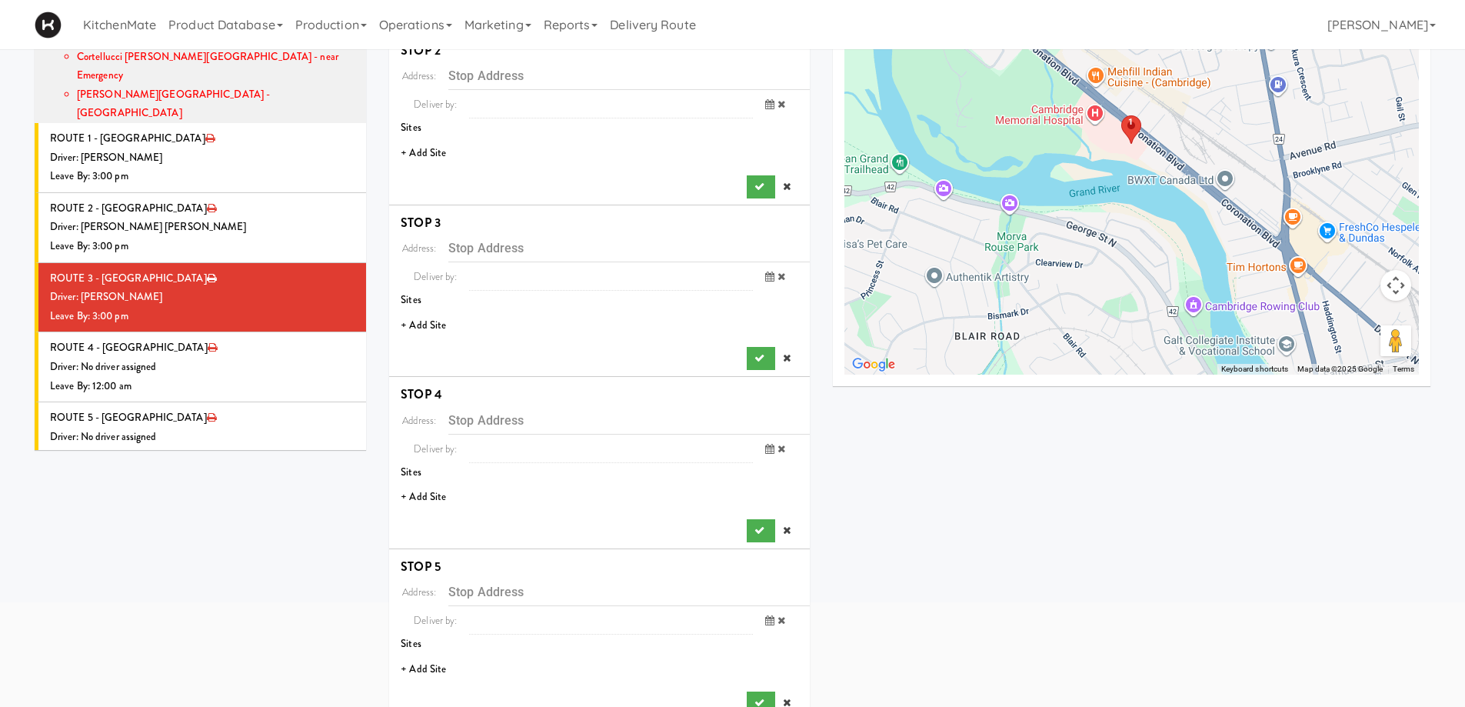
click at [436, 148] on li "+ Add Site" at bounding box center [599, 154] width 421 height 32
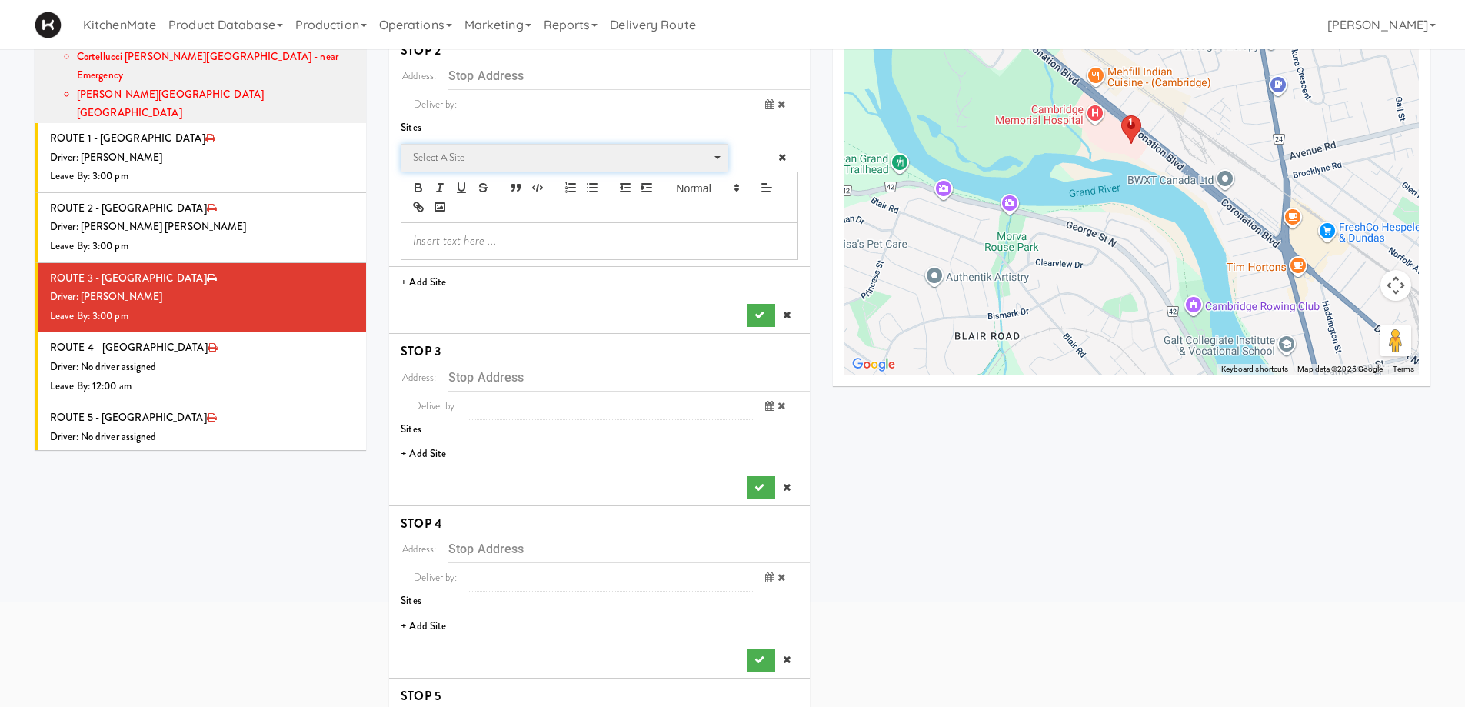
click at [483, 162] on span "Select a site" at bounding box center [559, 157] width 292 height 18
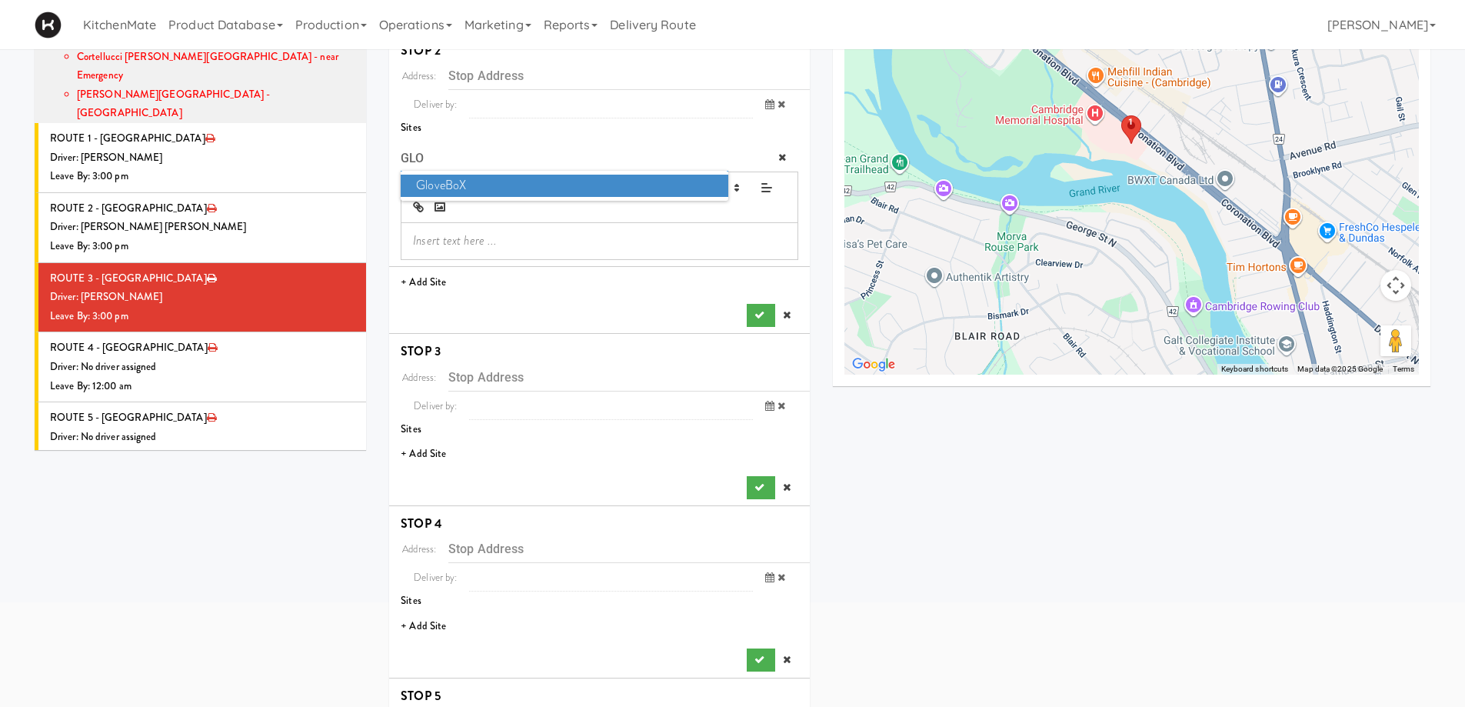
type input "GLO"
click at [478, 181] on span "GloveBoX" at bounding box center [564, 186] width 327 height 22
type input "120 Victoria St S, Kitchener, ON, CA"
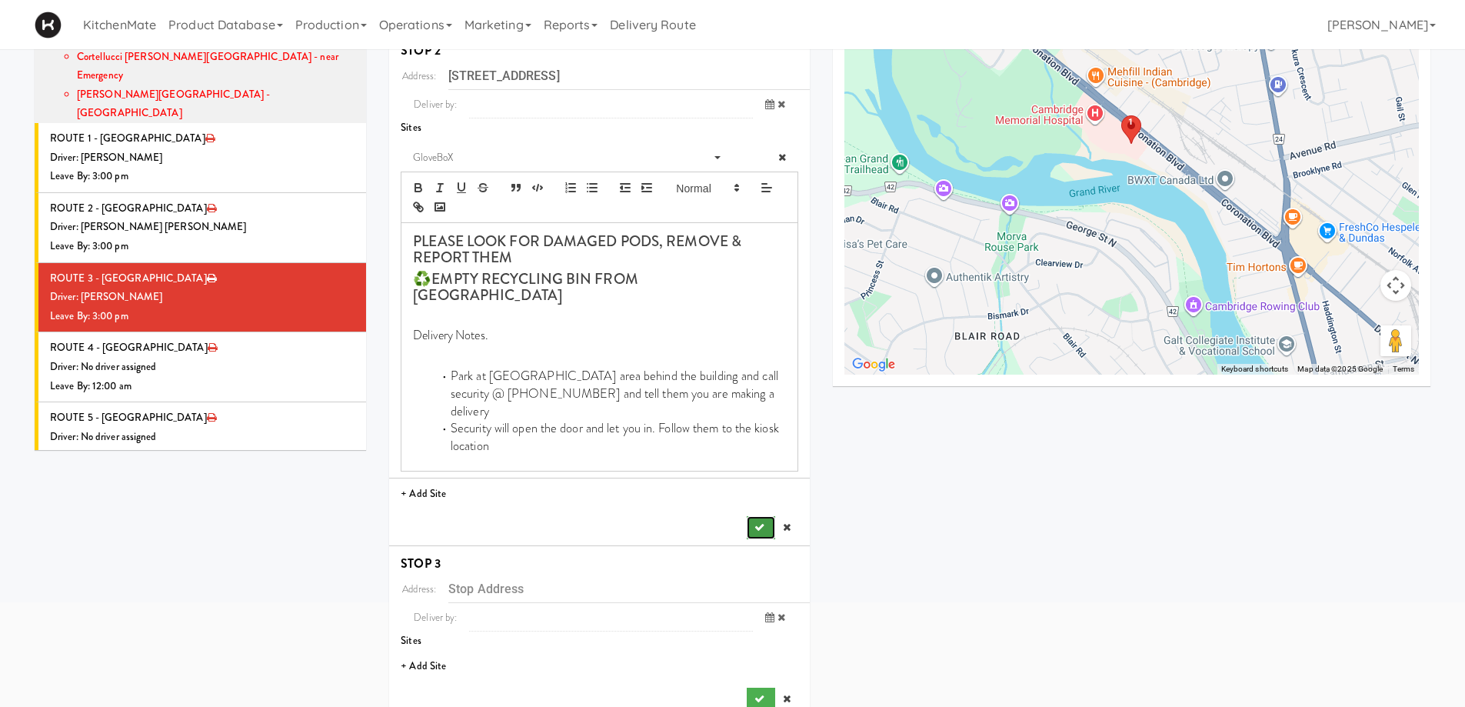
click at [765, 516] on button "submit" at bounding box center [761, 527] width 28 height 23
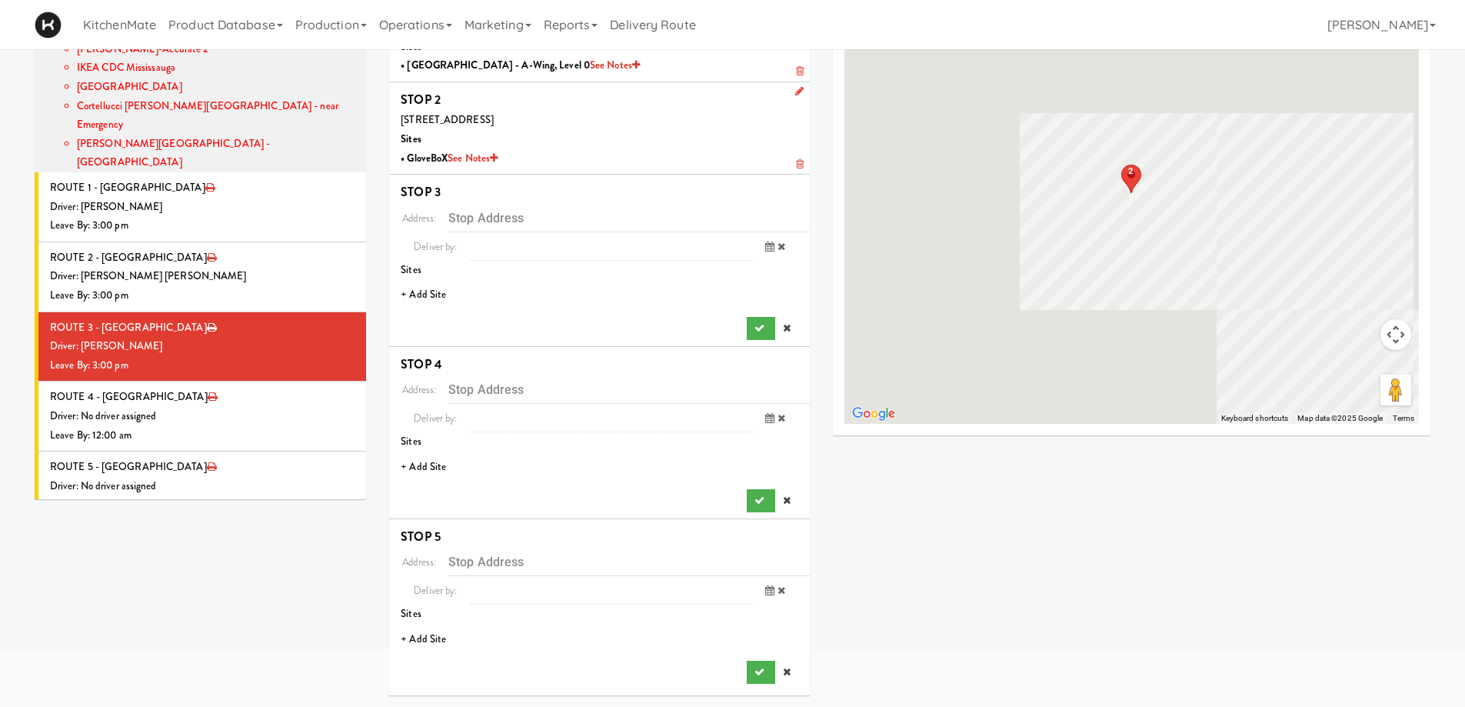
scroll to position [105, 0]
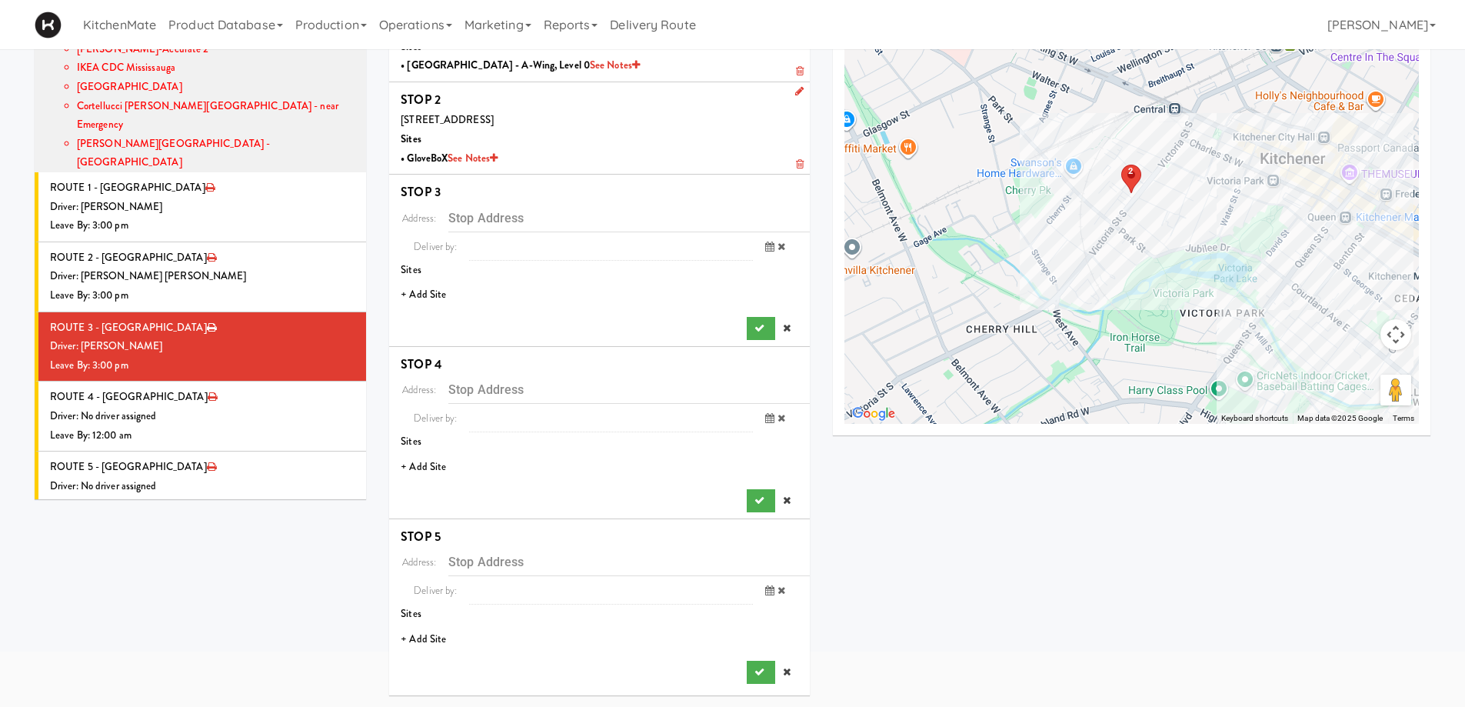
click at [423, 296] on li "+ Add Site" at bounding box center [599, 295] width 421 height 32
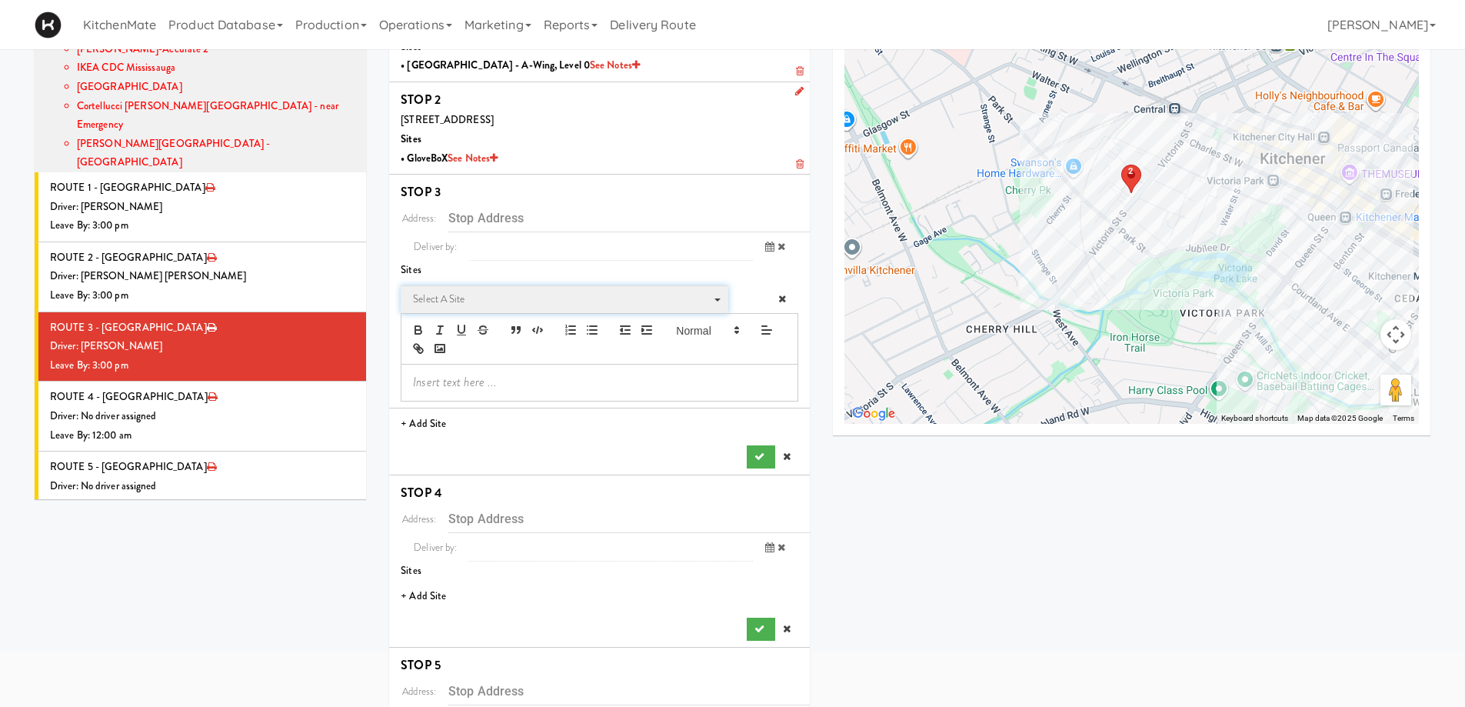
click at [454, 302] on span "Select a site" at bounding box center [559, 299] width 292 height 18
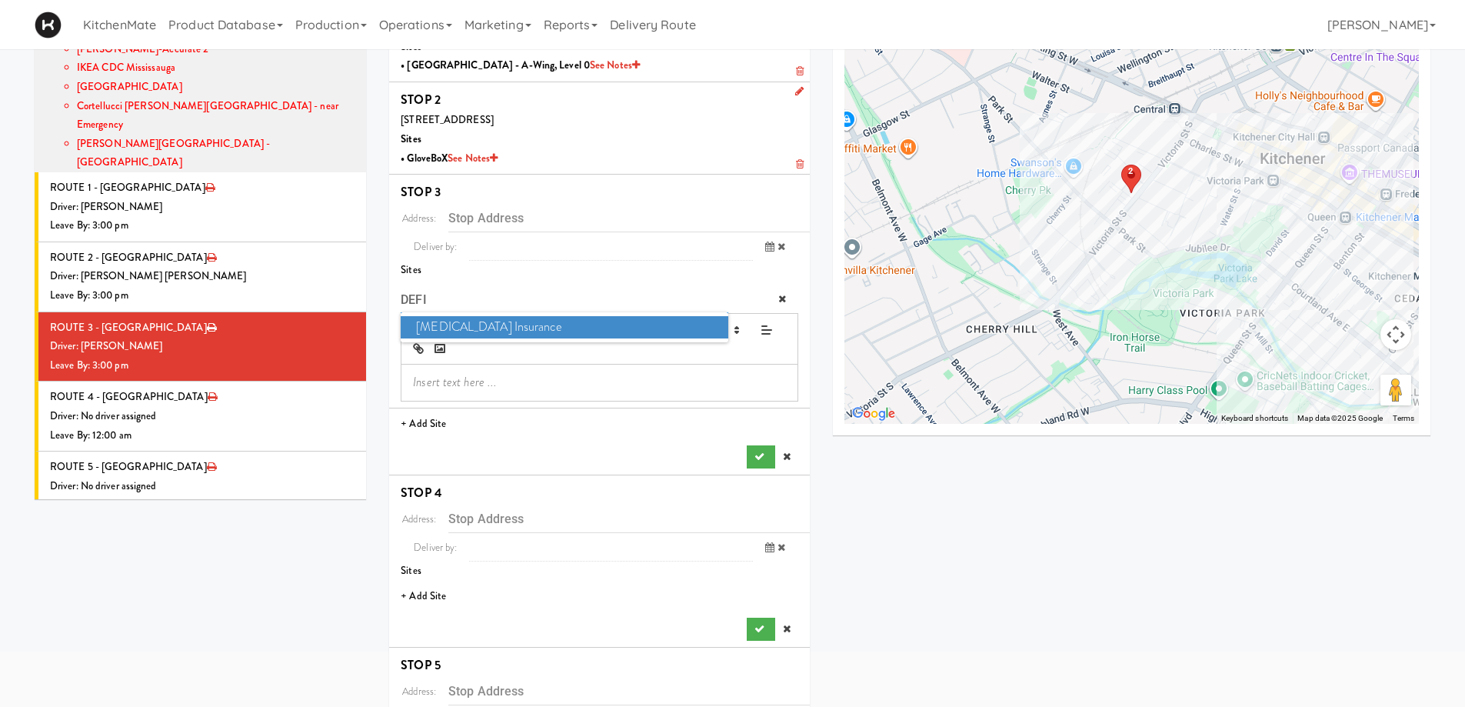
type input "DEFI"
click at [465, 330] on span "Definity Insurance" at bounding box center [564, 327] width 327 height 22
type input "111 Westmount Rd S, Waterloo, ON, CA"
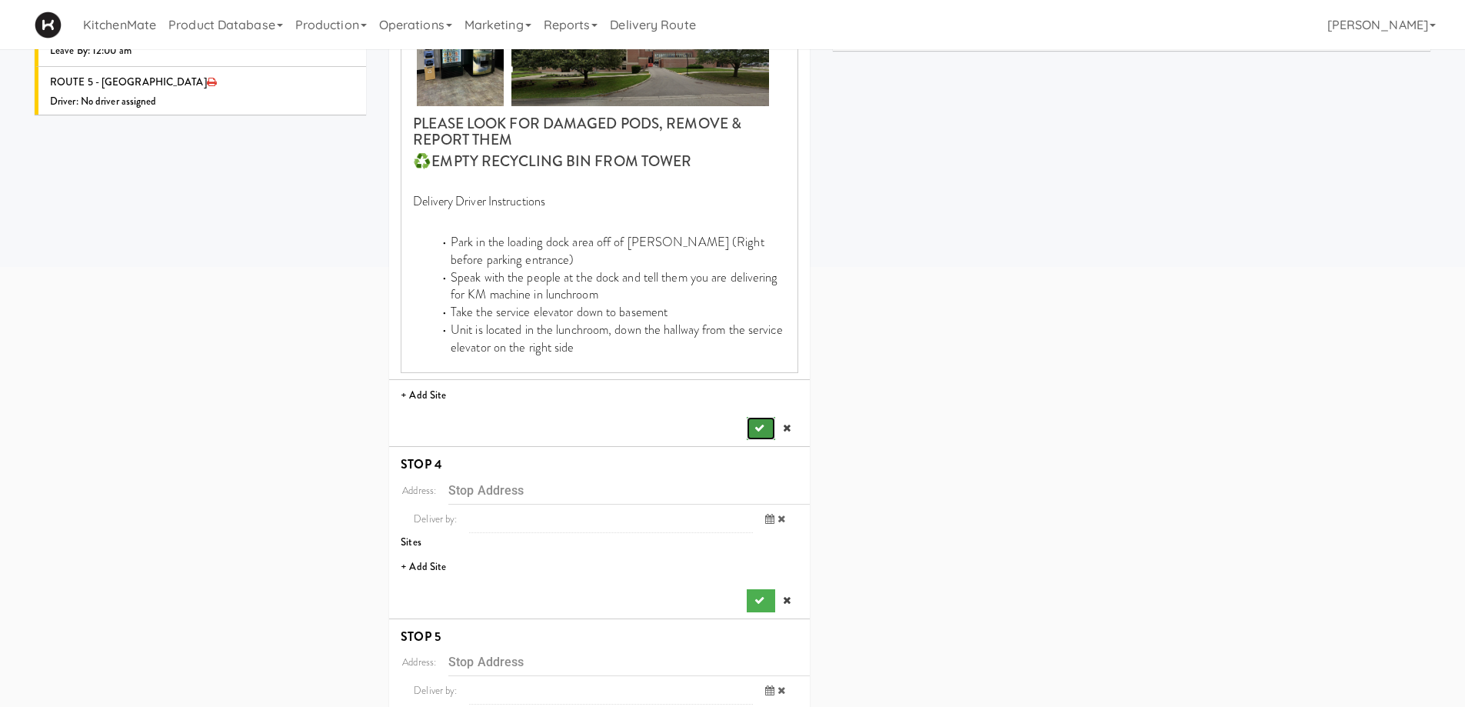
click at [750, 424] on button "submit" at bounding box center [761, 428] width 28 height 23
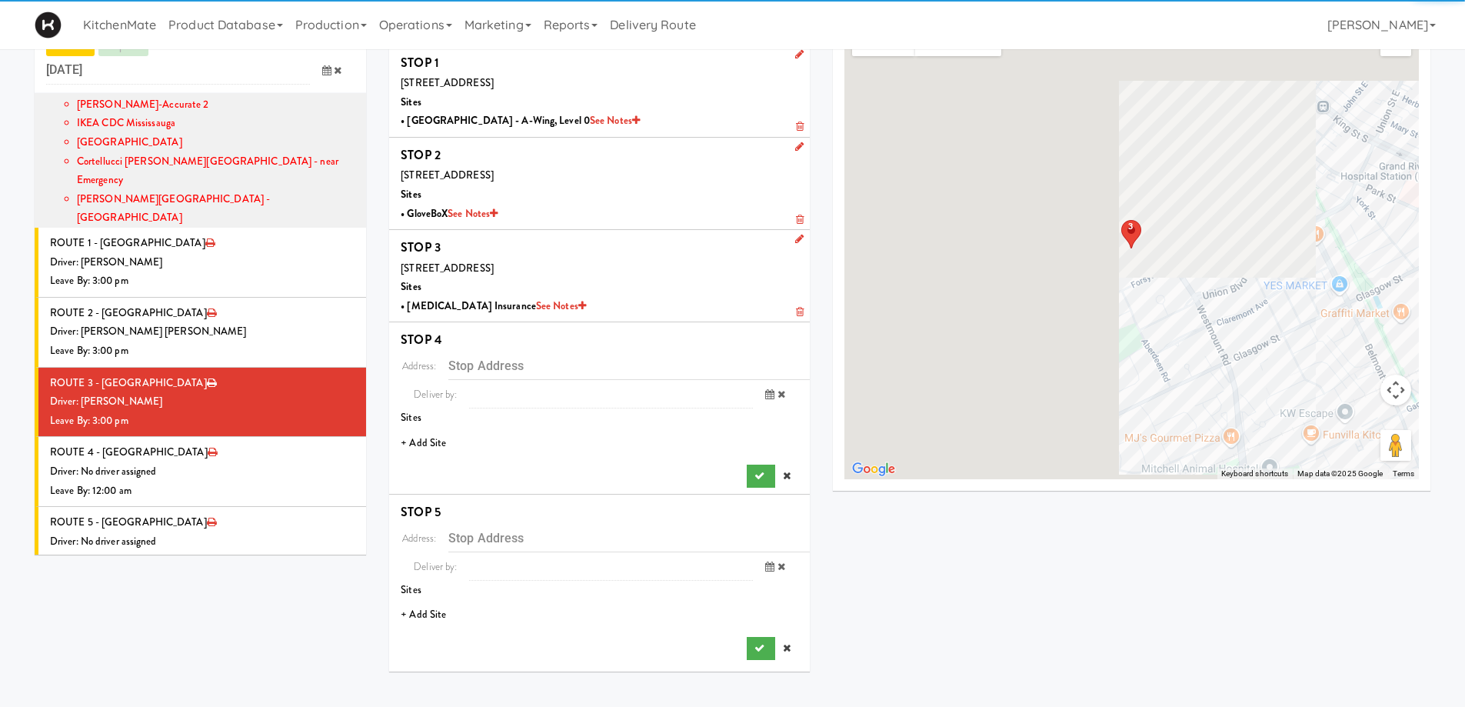
scroll to position [49, 0]
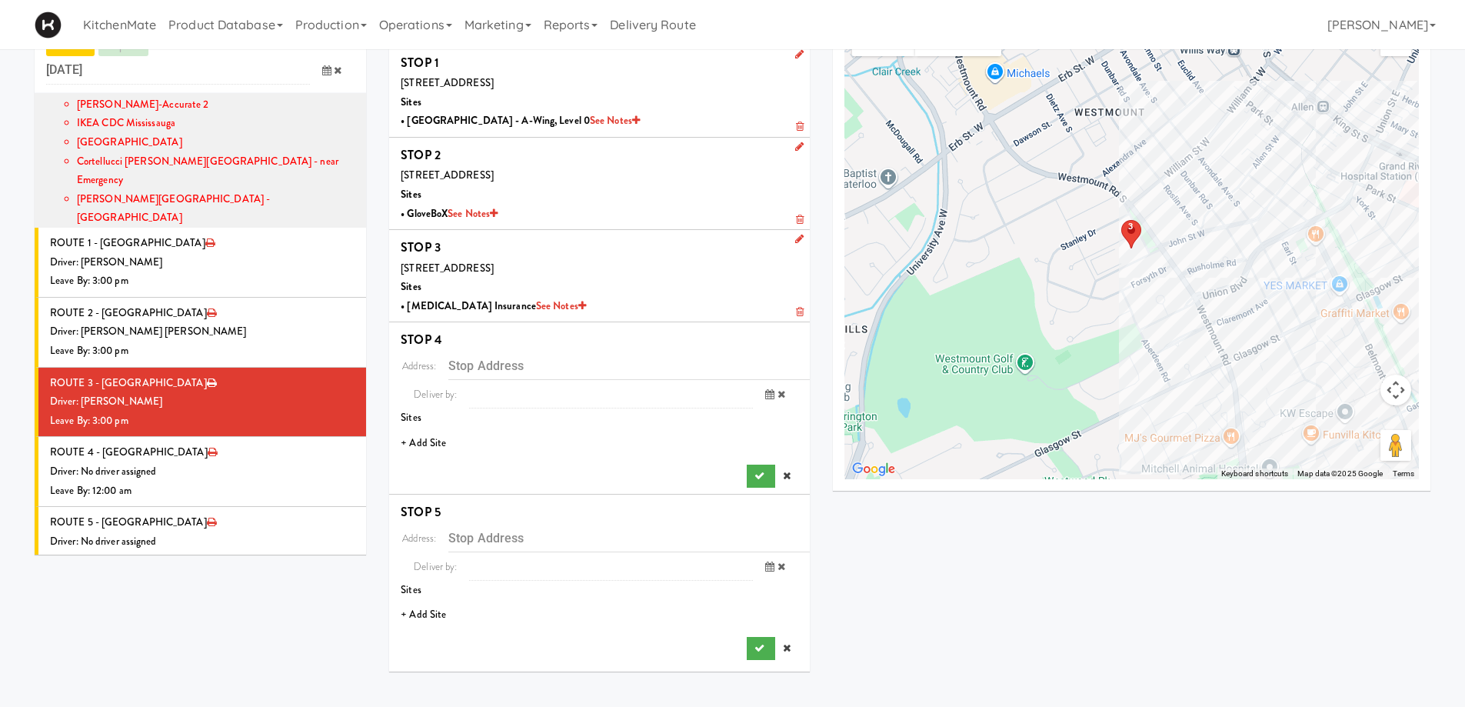
click at [424, 436] on li "+ Add Site" at bounding box center [599, 443] width 421 height 32
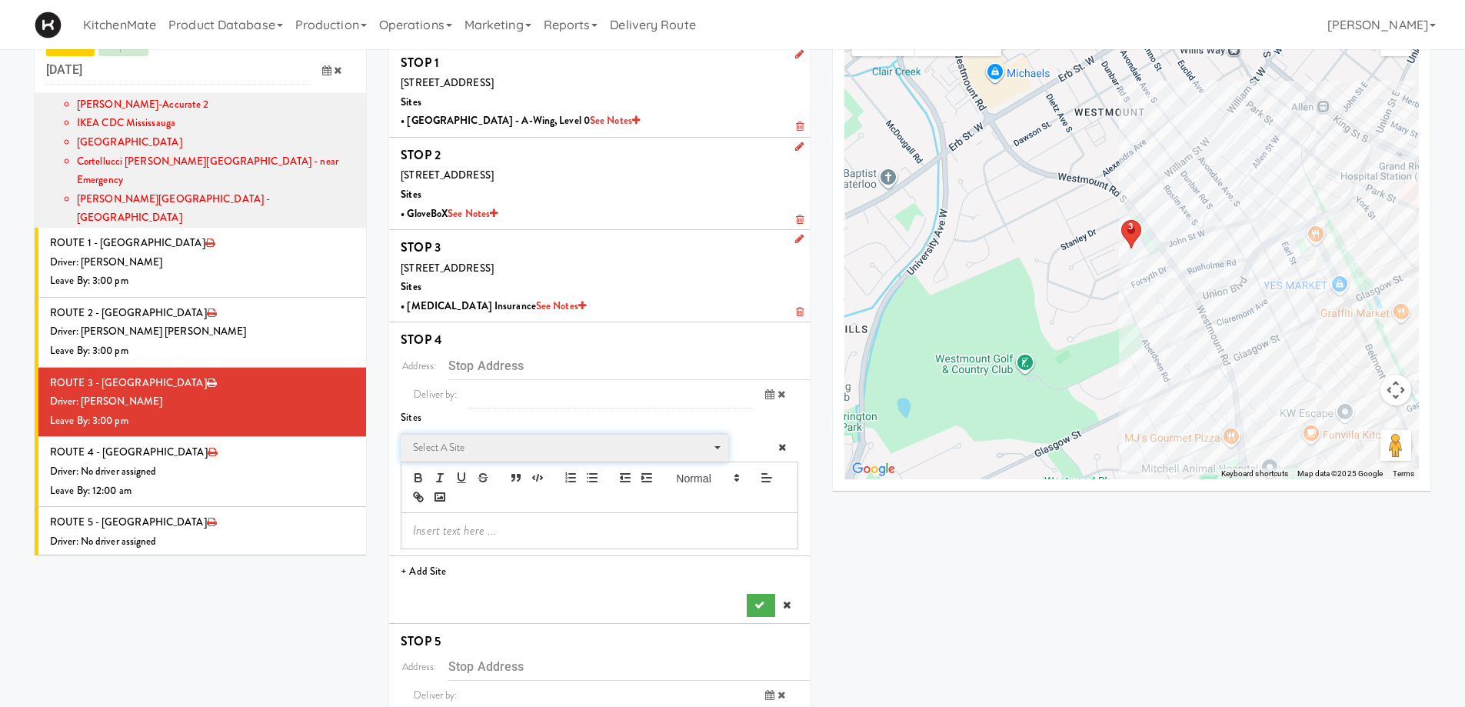
click at [464, 445] on span "Select a site" at bounding box center [559, 447] width 292 height 18
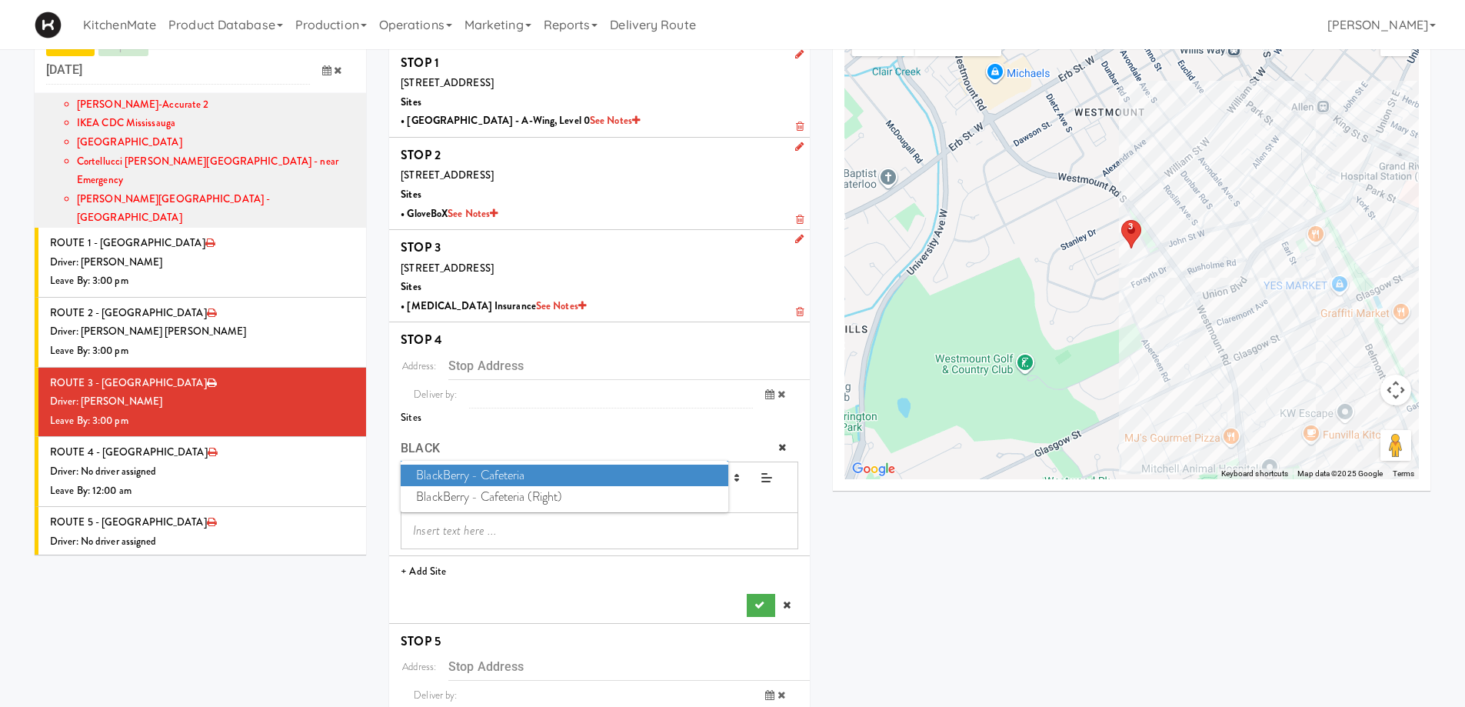
type input "BLACK"
click at [479, 477] on span "BlackBerry - Cafeteria" at bounding box center [564, 475] width 327 height 22
type input "2200 University Ave E, Waterloo, ON, CA"
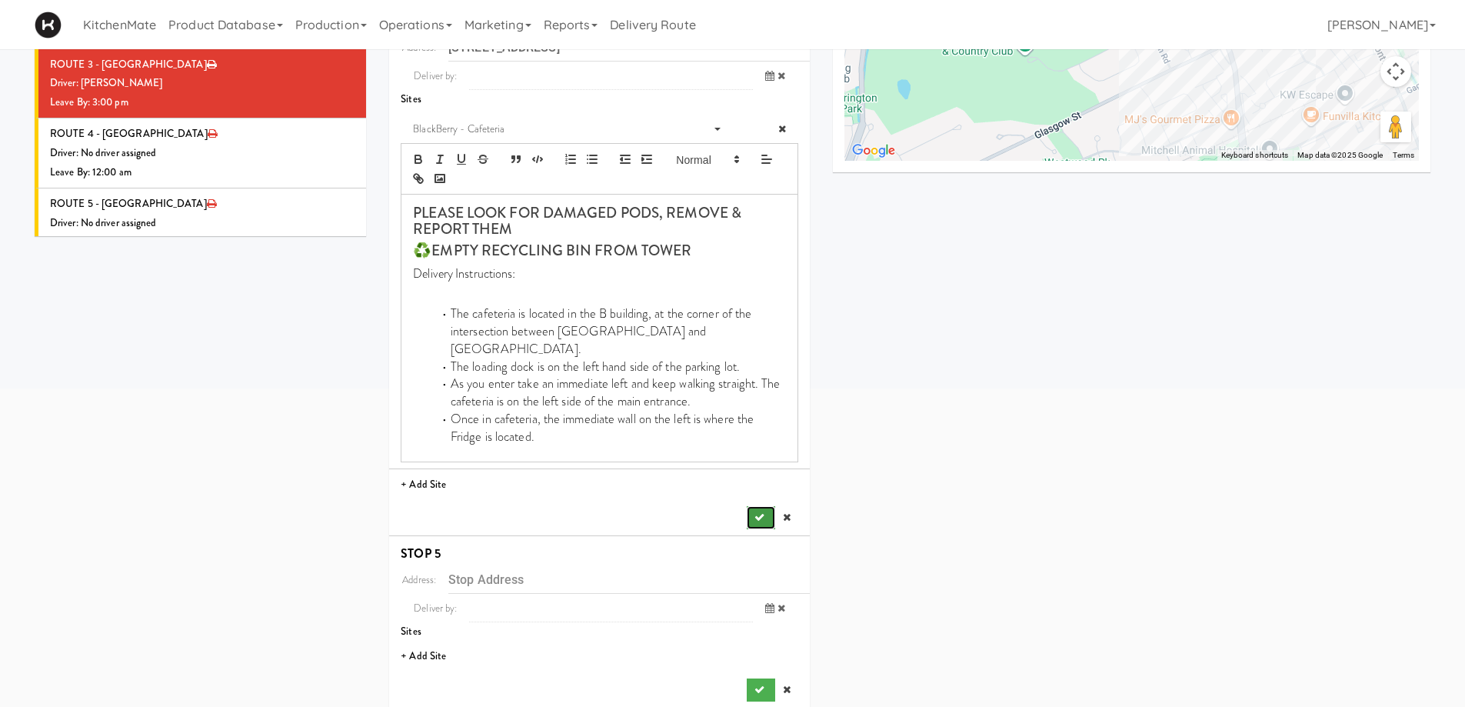
click at [754, 506] on button "submit" at bounding box center [761, 517] width 28 height 23
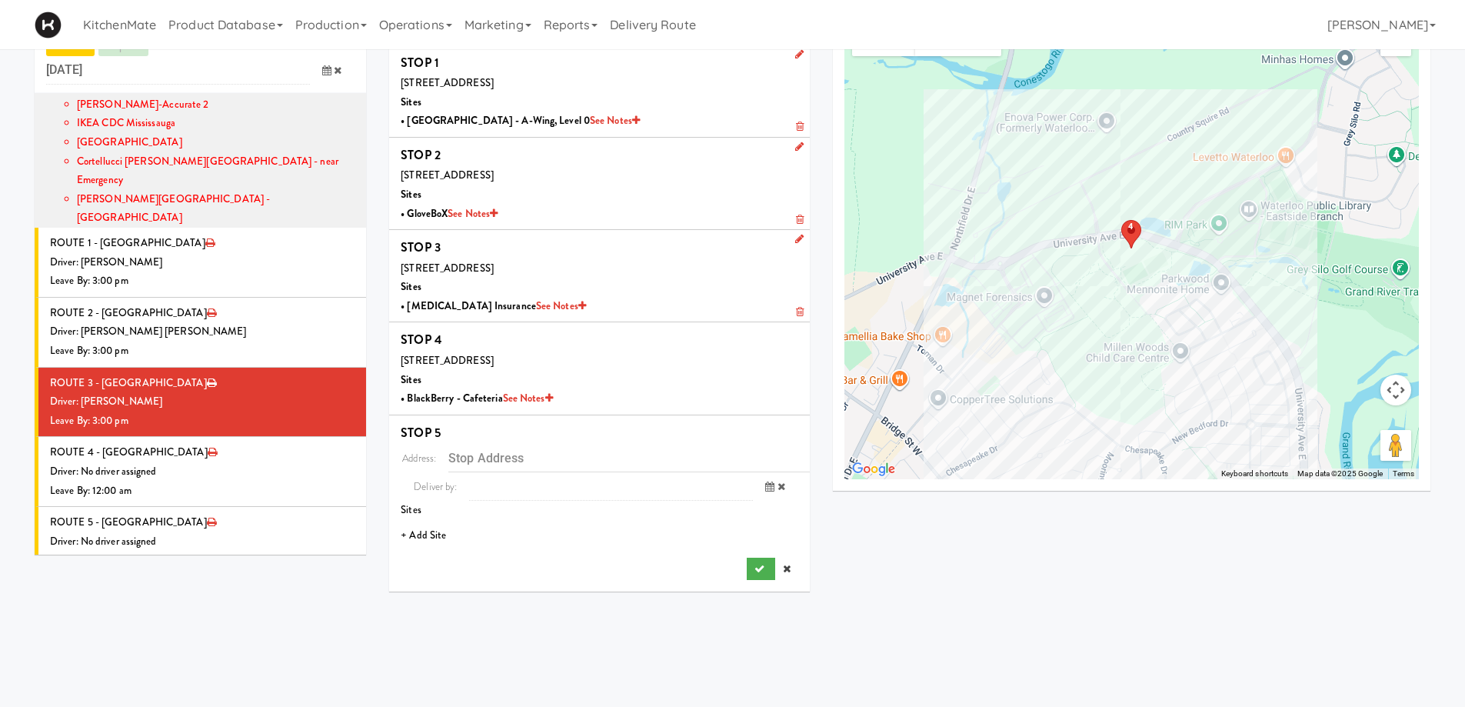
click at [419, 537] on li "+ Add Site" at bounding box center [599, 536] width 421 height 32
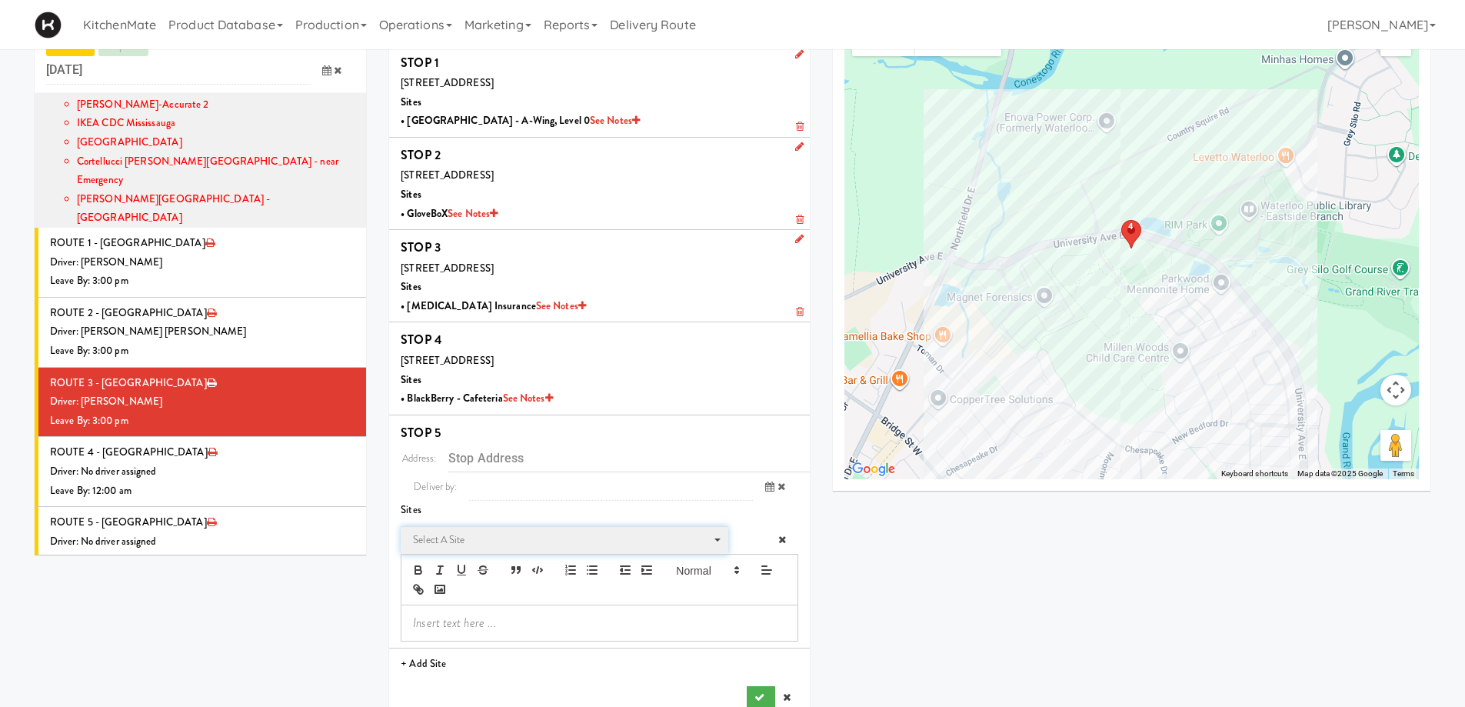
click at [474, 531] on span "Select a site" at bounding box center [559, 539] width 292 height 18
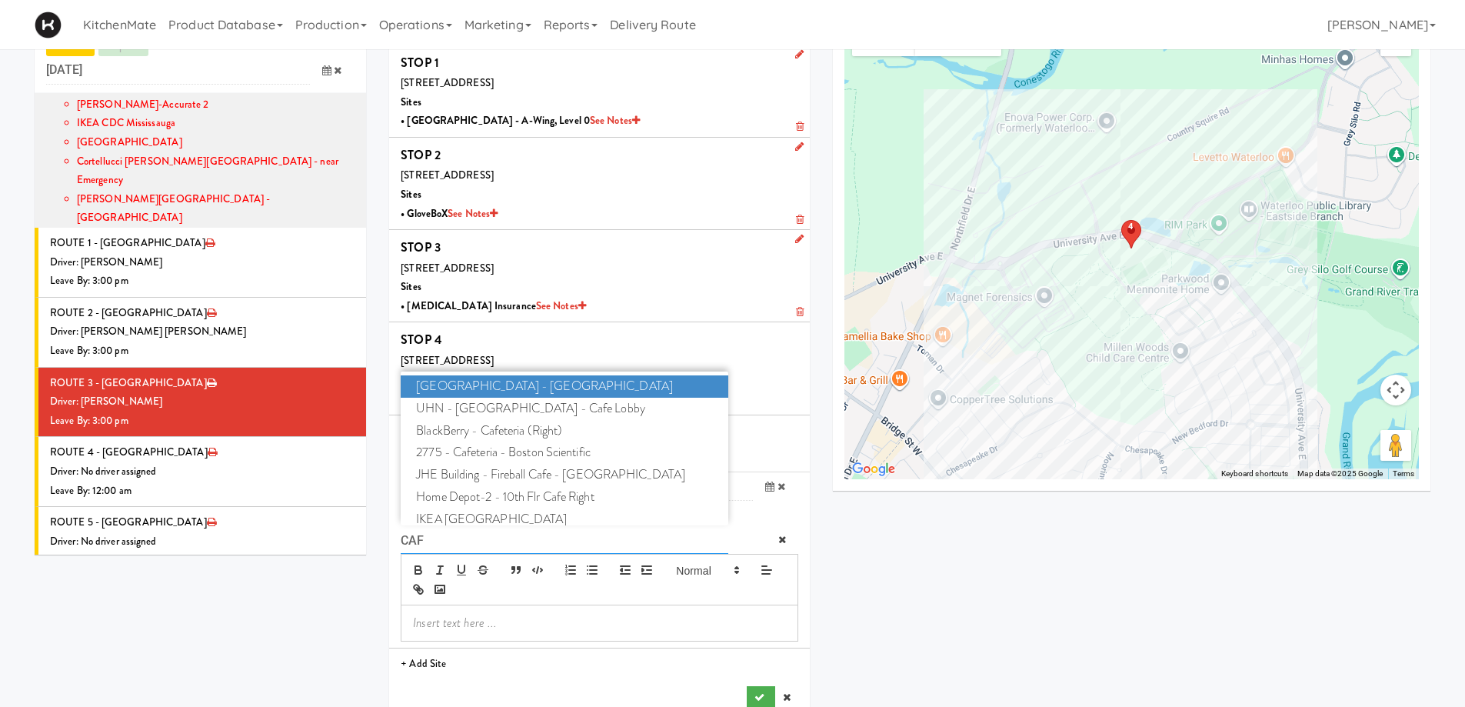
type input "CAFE"
click at [534, 408] on span "BlackBerry - Cafeteria (Right)" at bounding box center [564, 408] width 327 height 22
type input "2200 University Ave E, Waterloo, ON, CA"
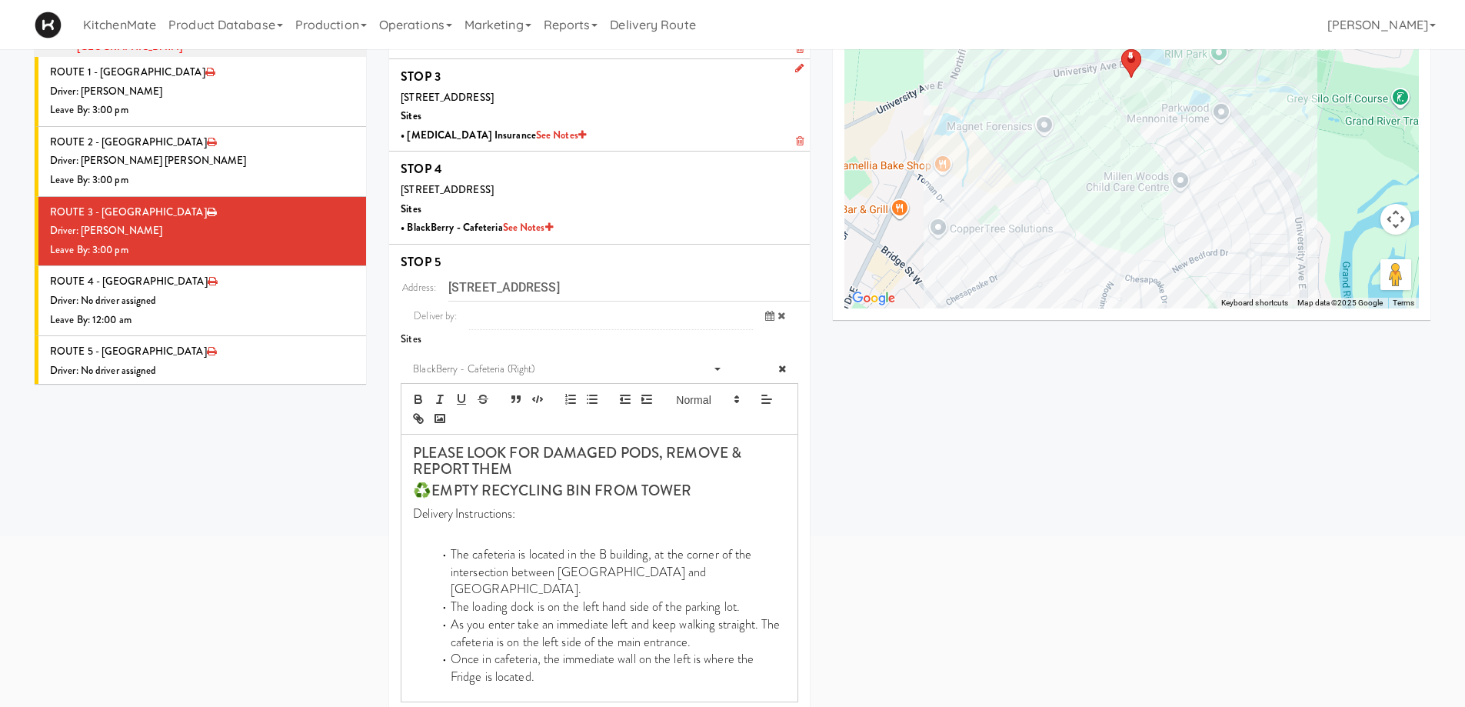
scroll to position [288, 0]
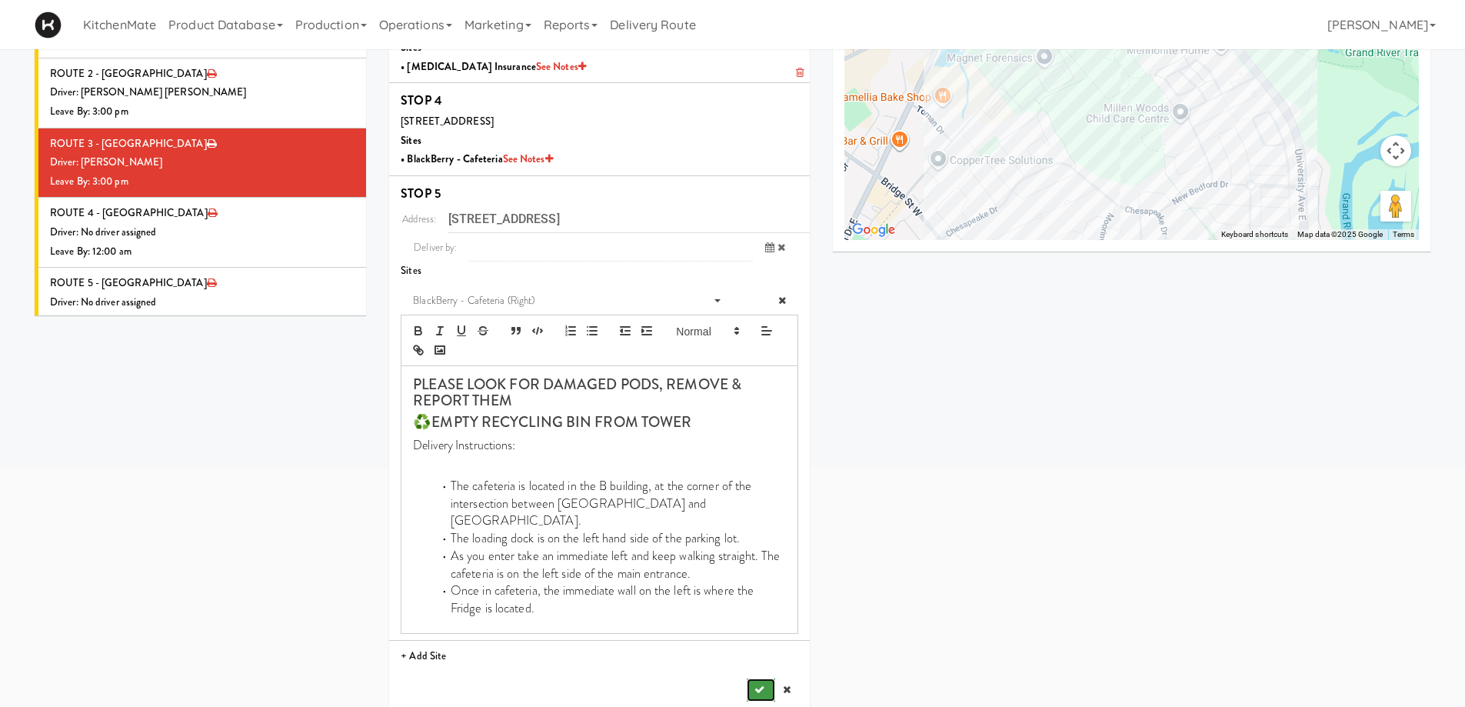
click at [757, 684] on icon "submit" at bounding box center [759, 689] width 10 height 10
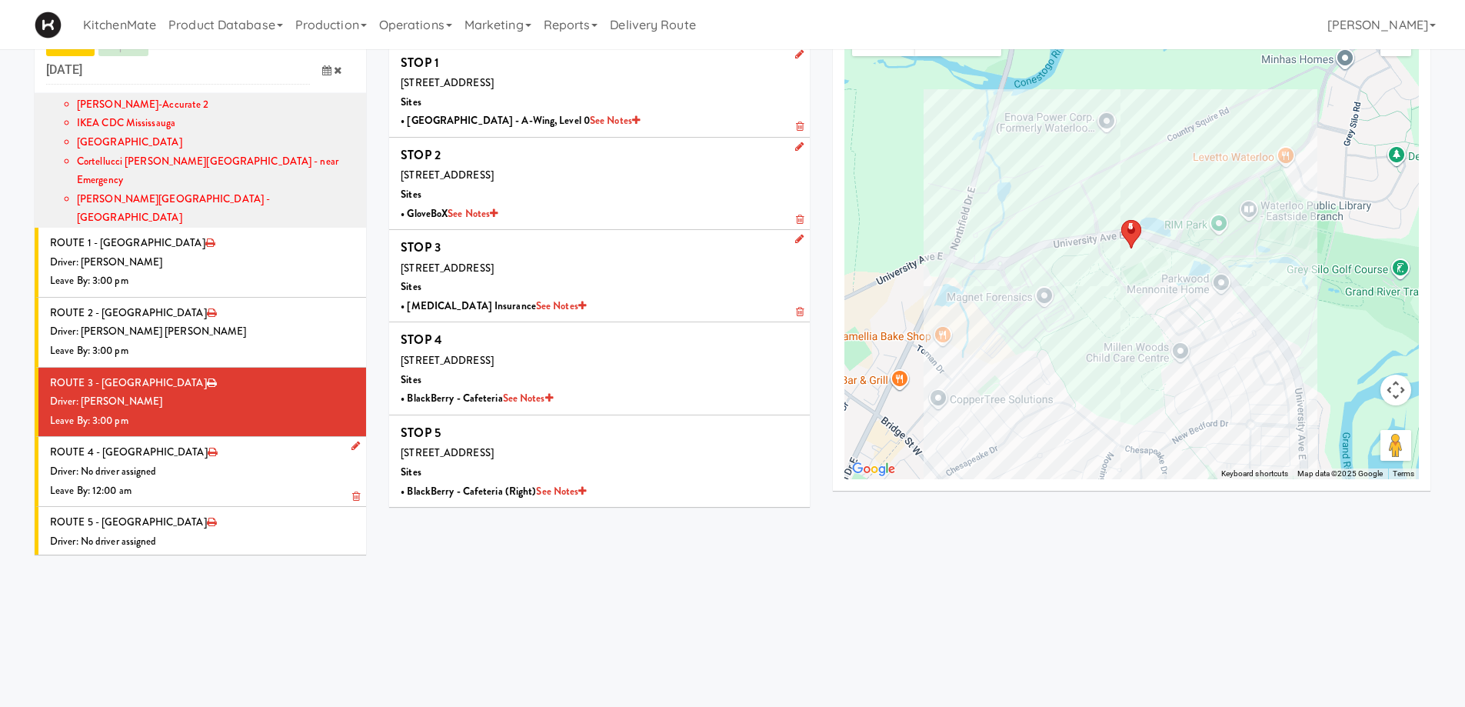
click at [195, 462] on div "Driver: No driver assigned" at bounding box center [202, 471] width 304 height 19
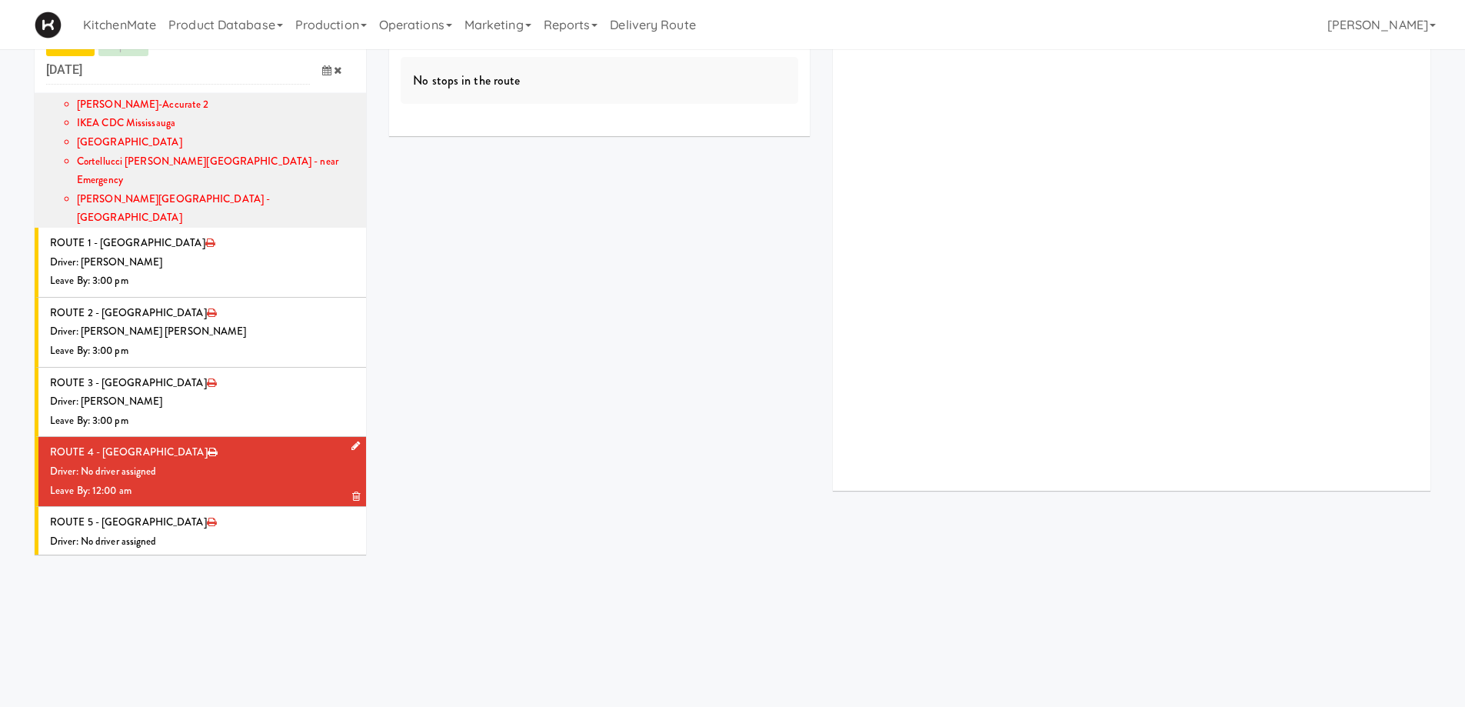
click at [345, 437] on link at bounding box center [352, 446] width 15 height 19
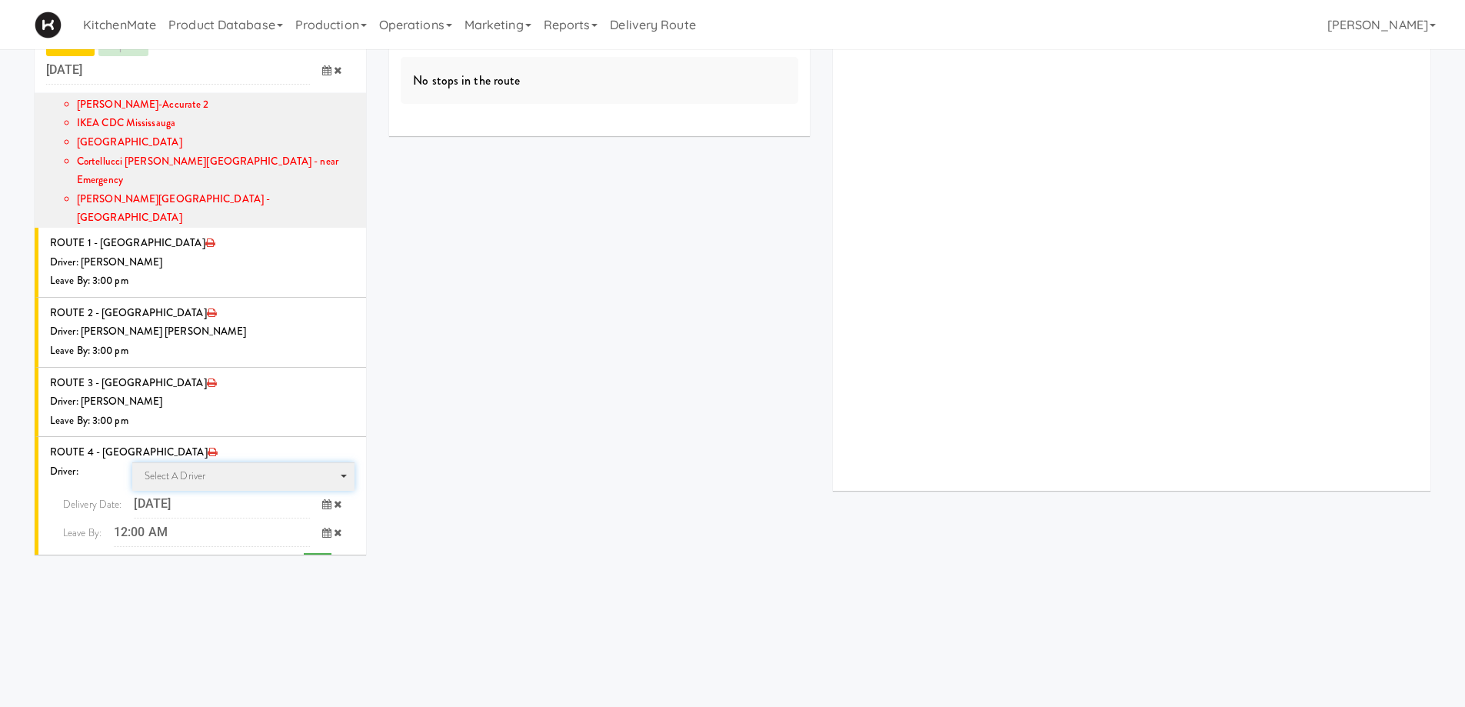
click at [192, 468] on span "Select a driver" at bounding box center [176, 475] width 62 height 15
type input "HANA"
click at [193, 493] on span "Hanaie Alshabat" at bounding box center [245, 504] width 219 height 22
click at [322, 527] on icon at bounding box center [326, 532] width 9 height 10
click at [265, 634] on span "3:00 PM" at bounding box center [263, 647] width 60 height 26
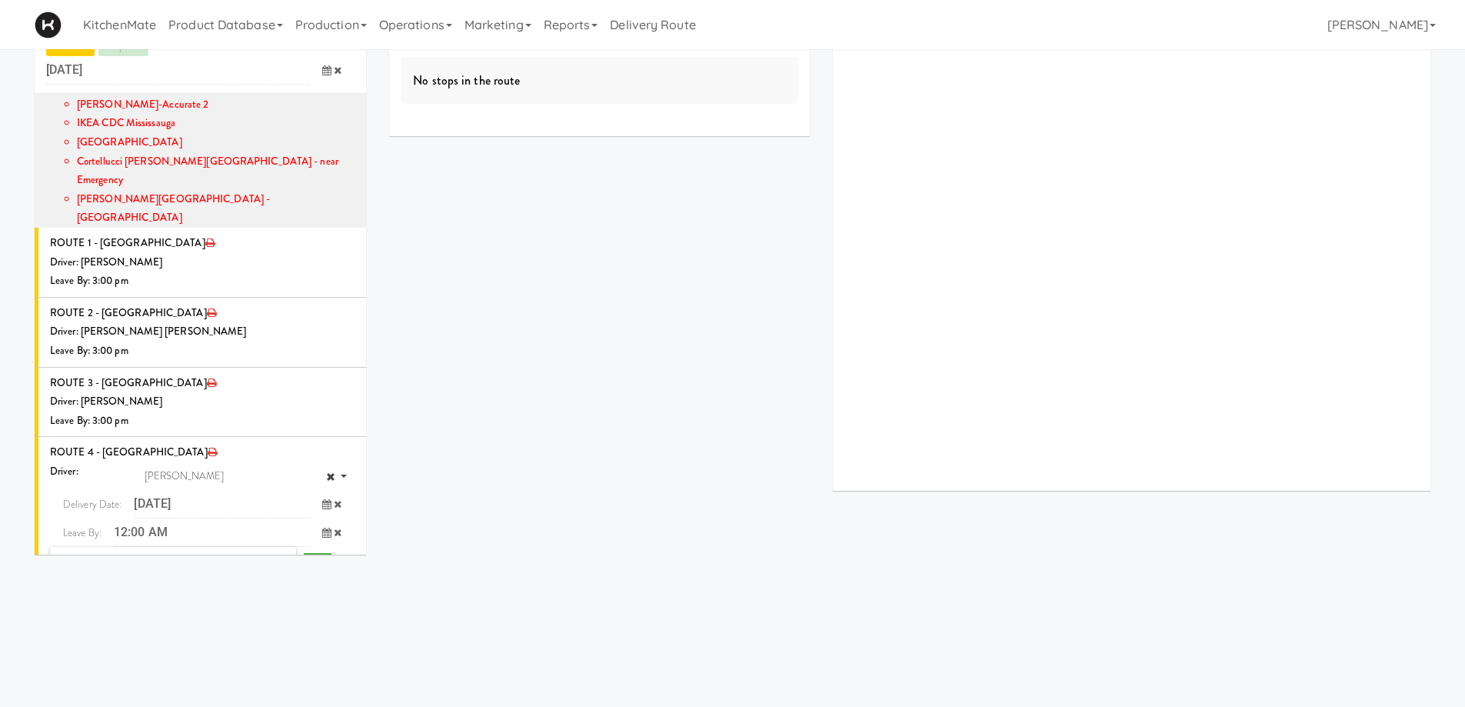
click at [72, 555] on span "3:00 PM" at bounding box center [84, 568] width 60 height 26
click at [311, 559] on icon "submit" at bounding box center [316, 564] width 10 height 10
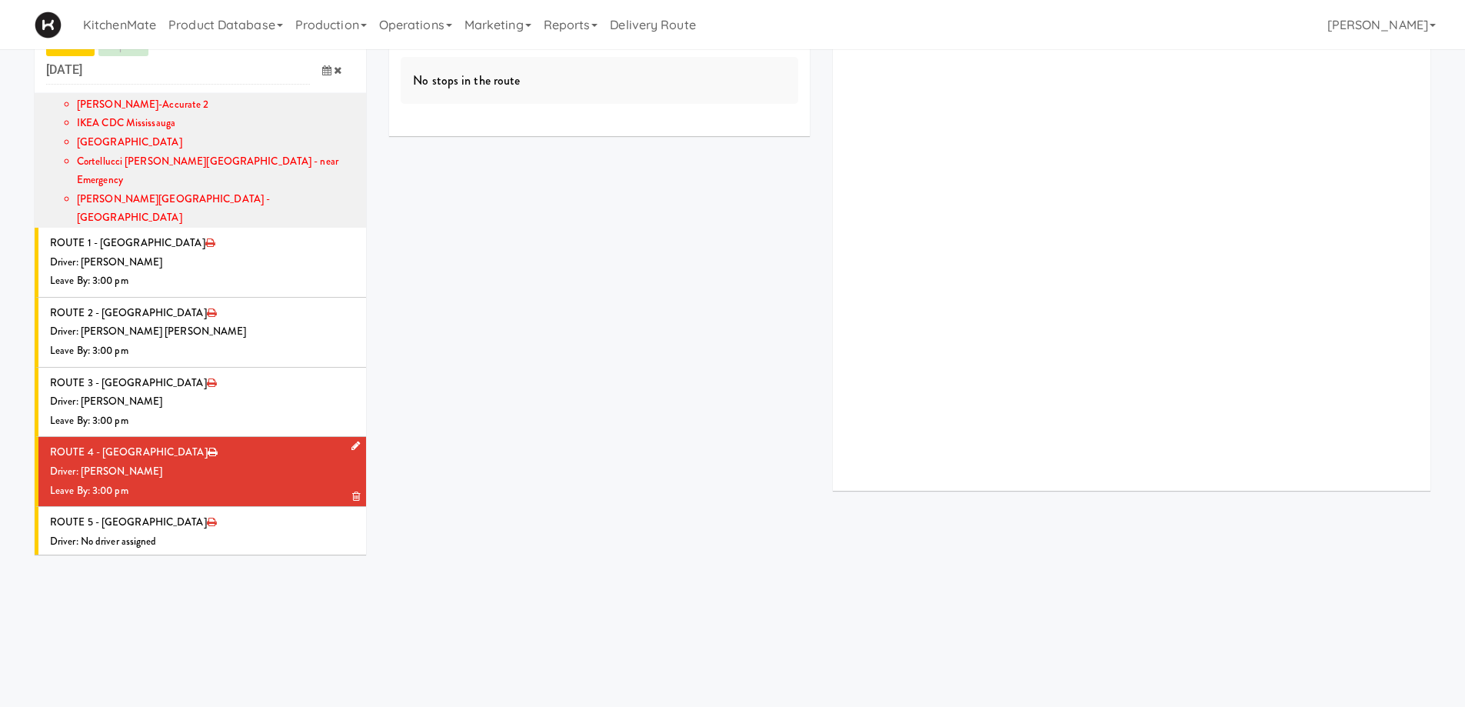
click at [163, 462] on div "Driver: [PERSON_NAME]" at bounding box center [202, 471] width 304 height 19
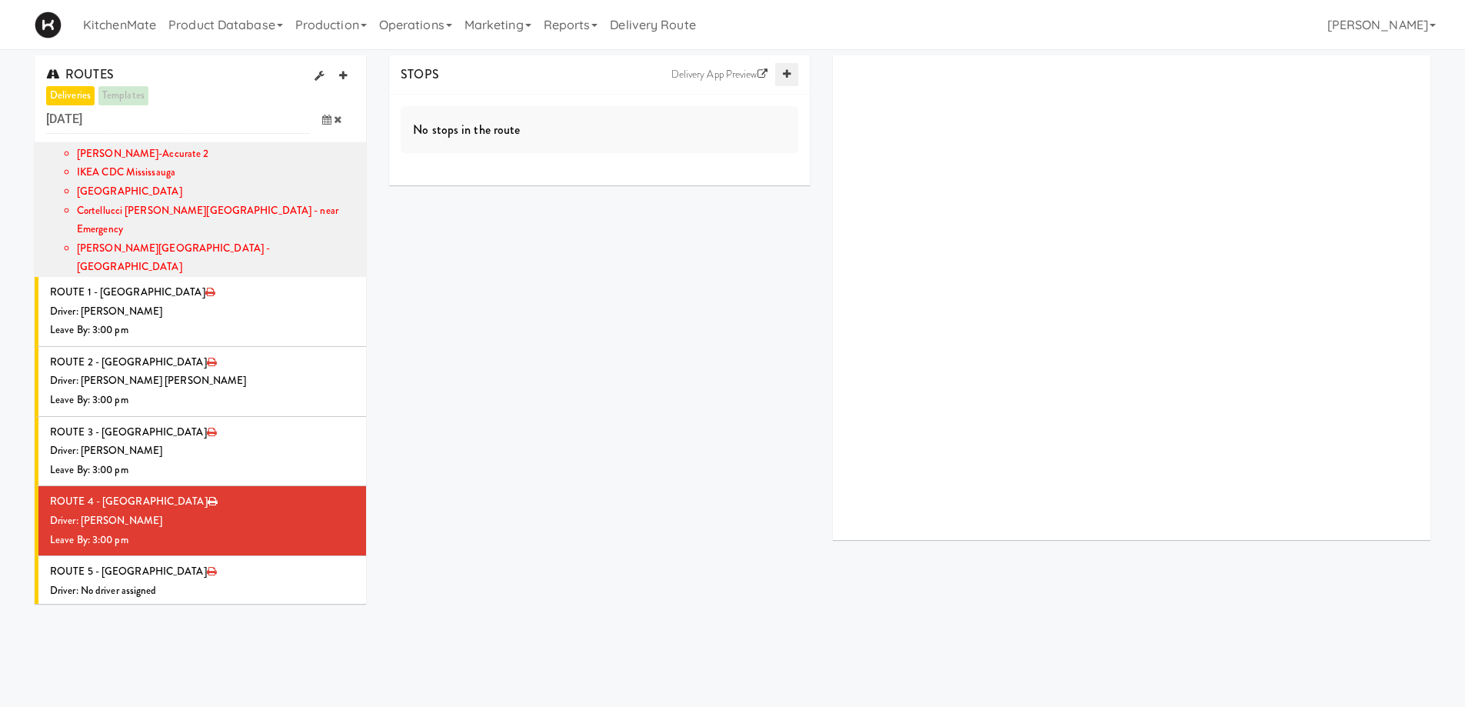
click at [783, 76] on icon at bounding box center [787, 74] width 8 height 10
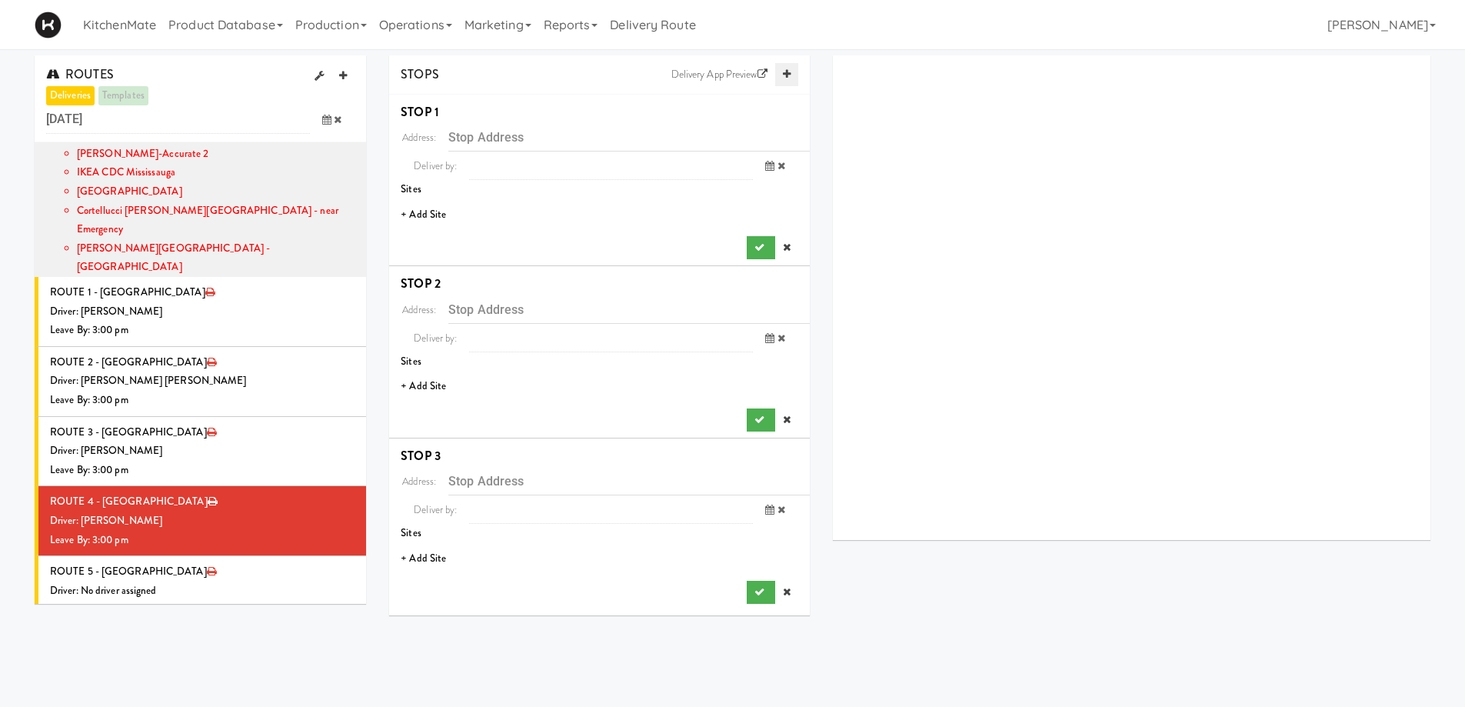
click at [783, 76] on icon at bounding box center [787, 74] width 8 height 10
click at [419, 210] on li "+ Add Site" at bounding box center [599, 215] width 421 height 32
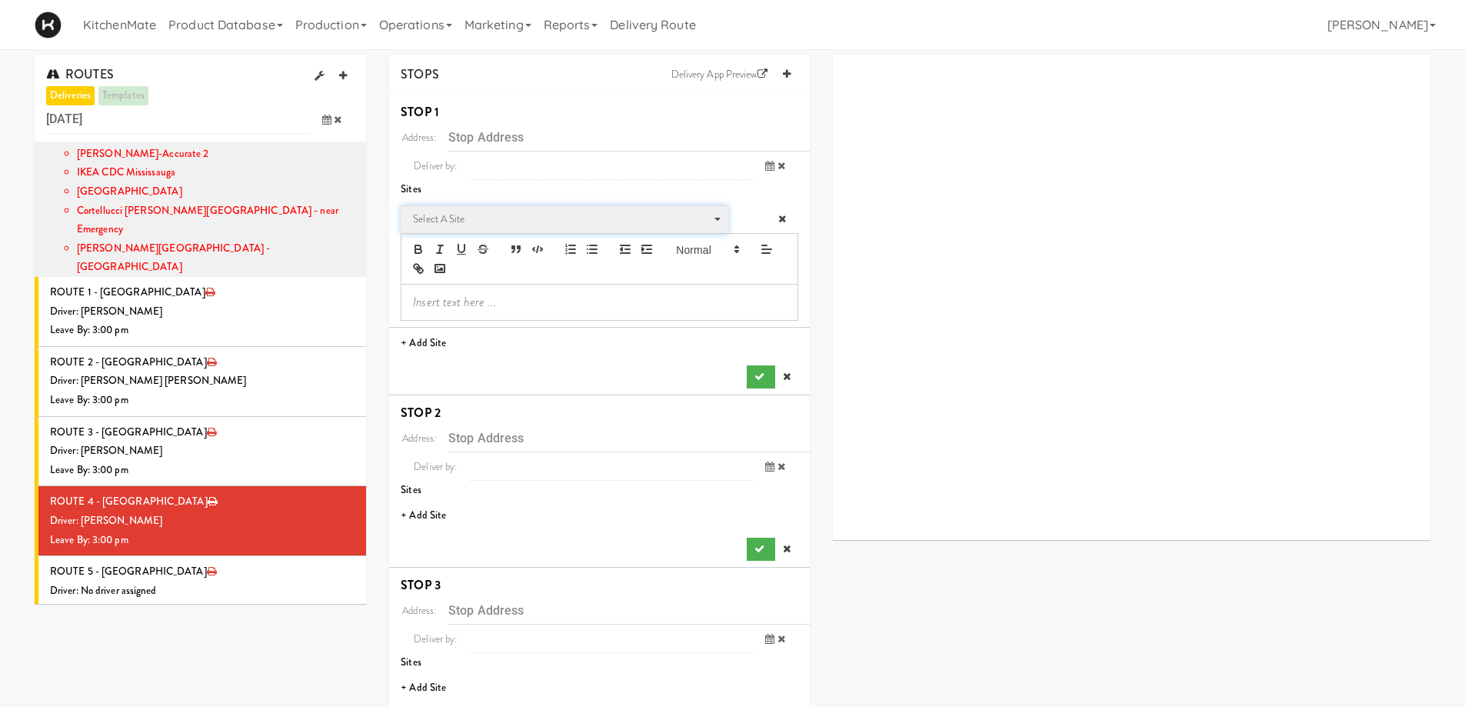
click at [455, 213] on span "Select a site" at bounding box center [559, 219] width 292 height 18
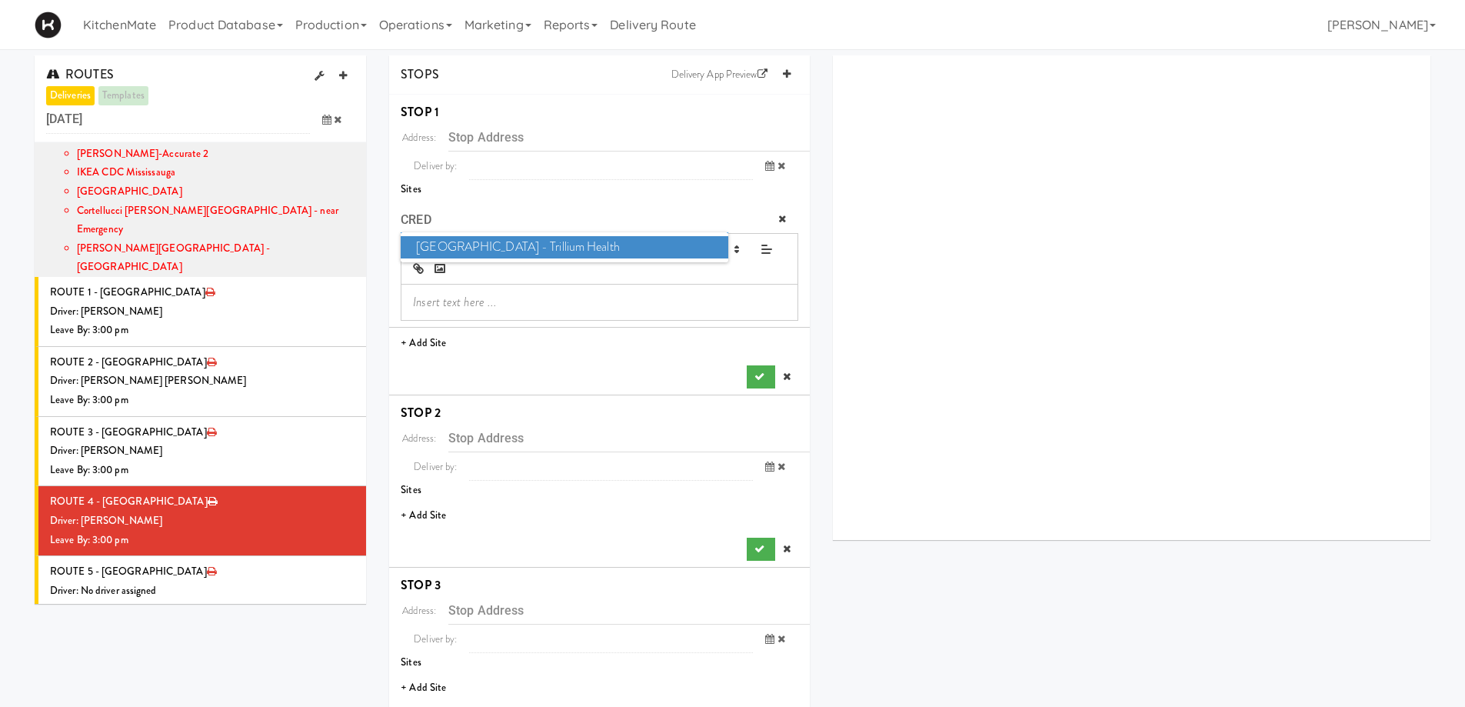
type input "CRED"
click at [463, 252] on span "Credit Valley Hospital - Trillium Health" at bounding box center [564, 247] width 327 height 22
type input "2200 Eglinton Ave W, Mississauga, ON, CA"
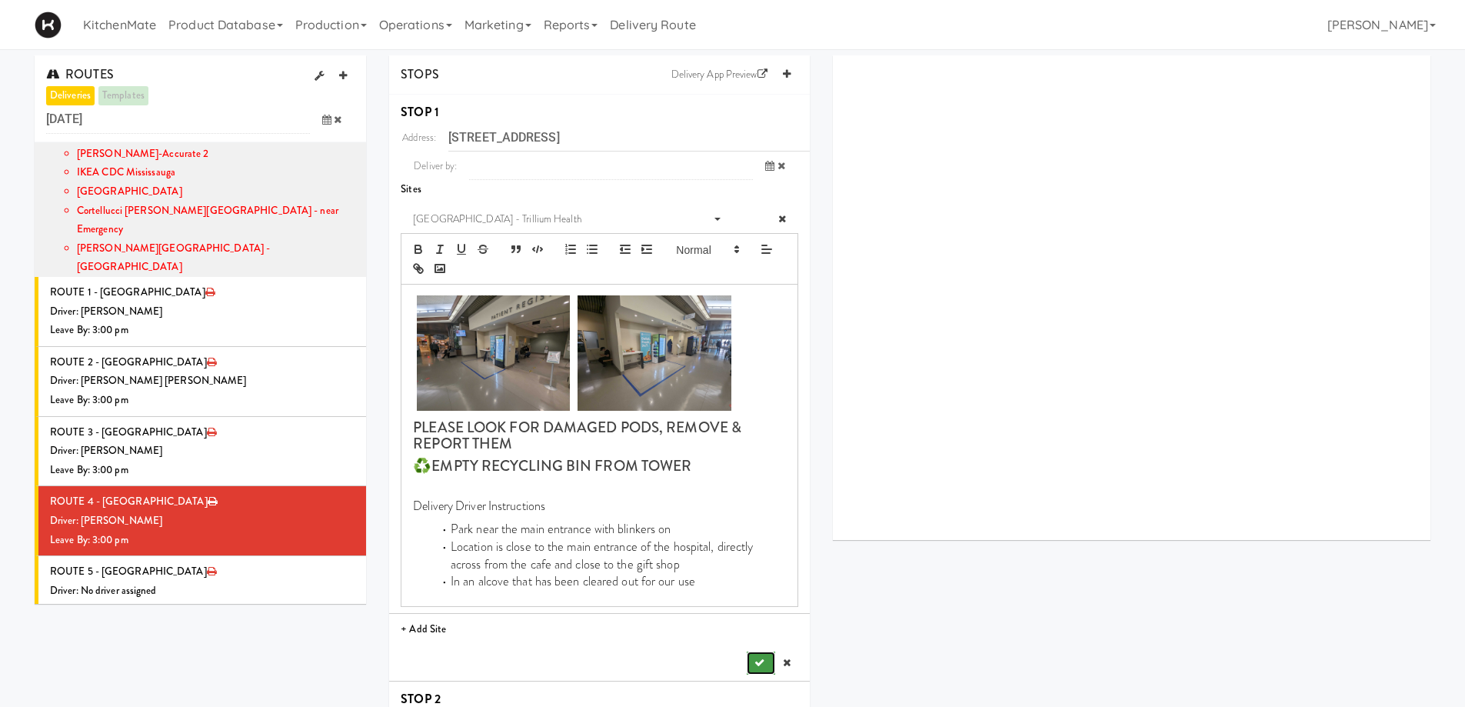
click at [761, 659] on icon "submit" at bounding box center [759, 662] width 10 height 10
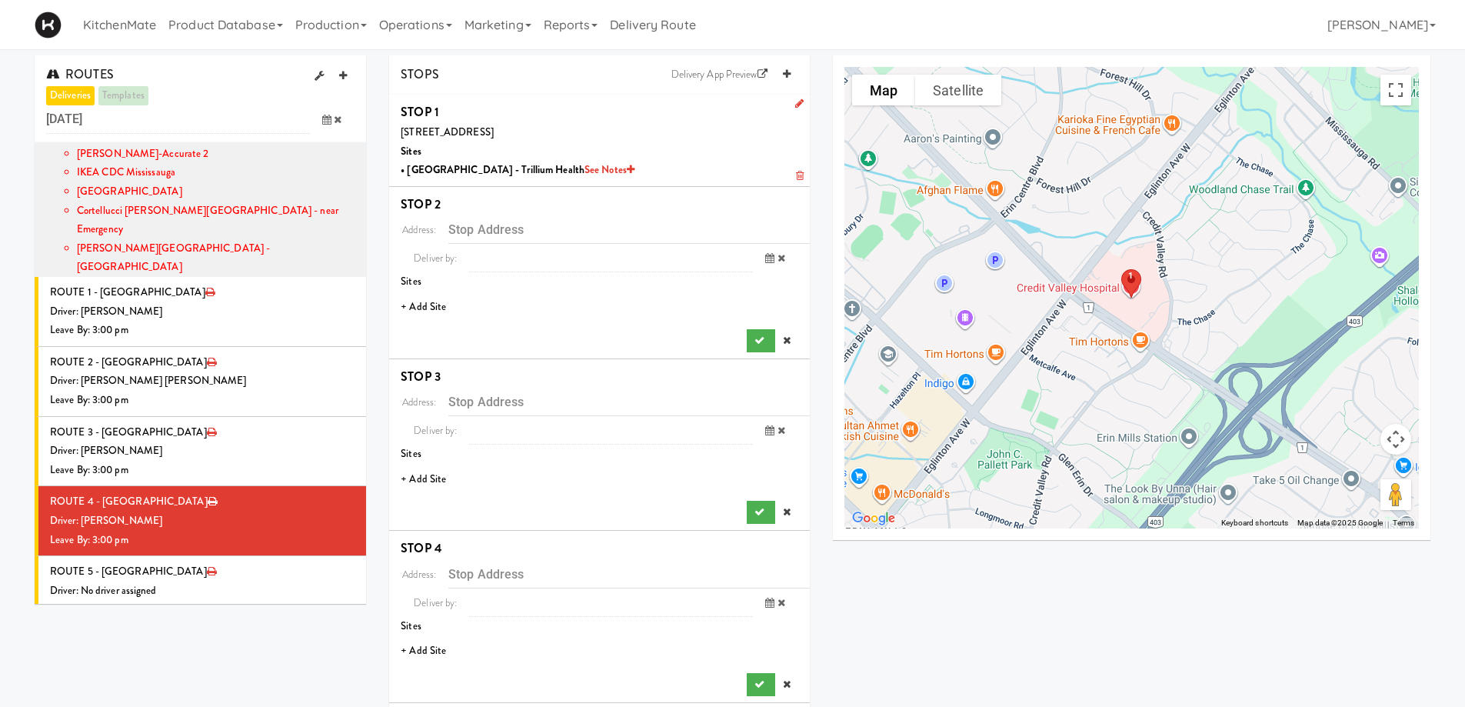
click at [440, 311] on li "+ Add Site" at bounding box center [599, 307] width 421 height 32
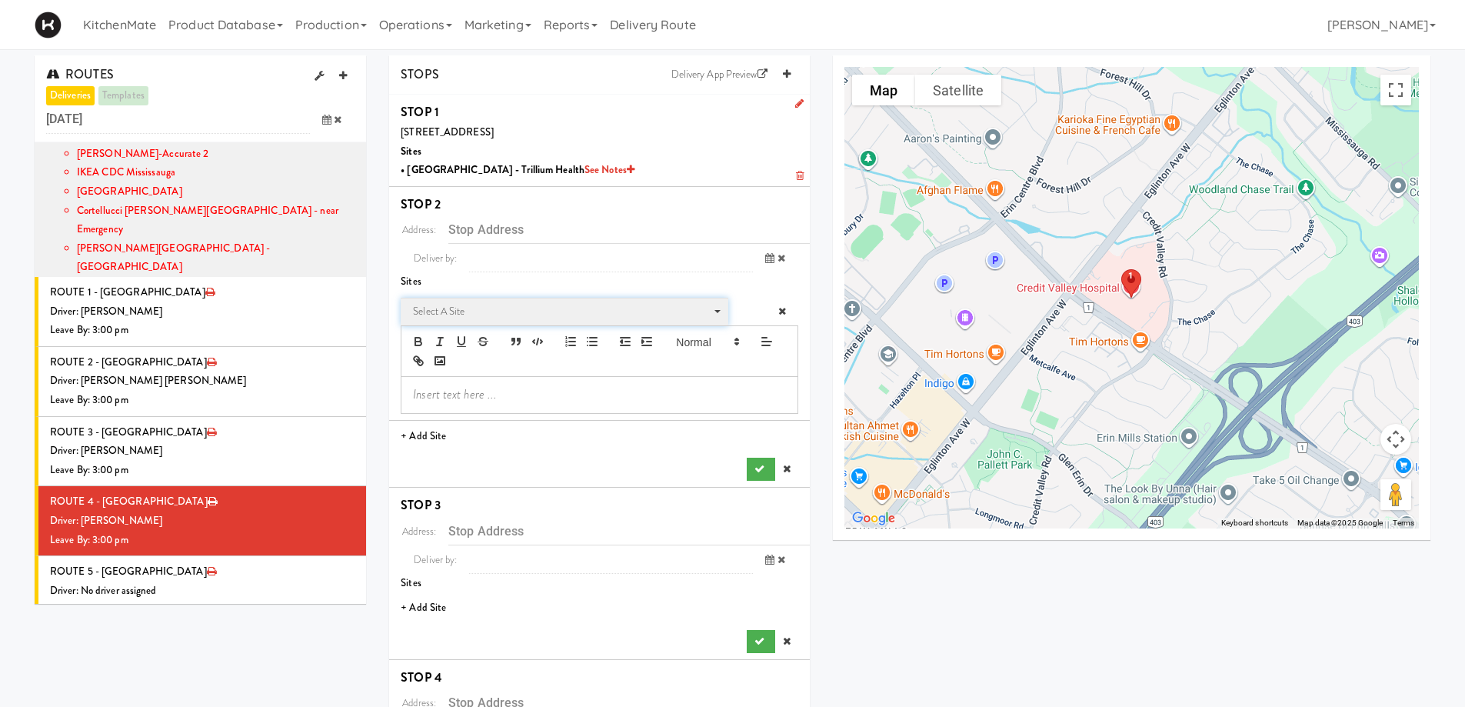
click at [495, 312] on span "Select a site" at bounding box center [559, 311] width 292 height 18
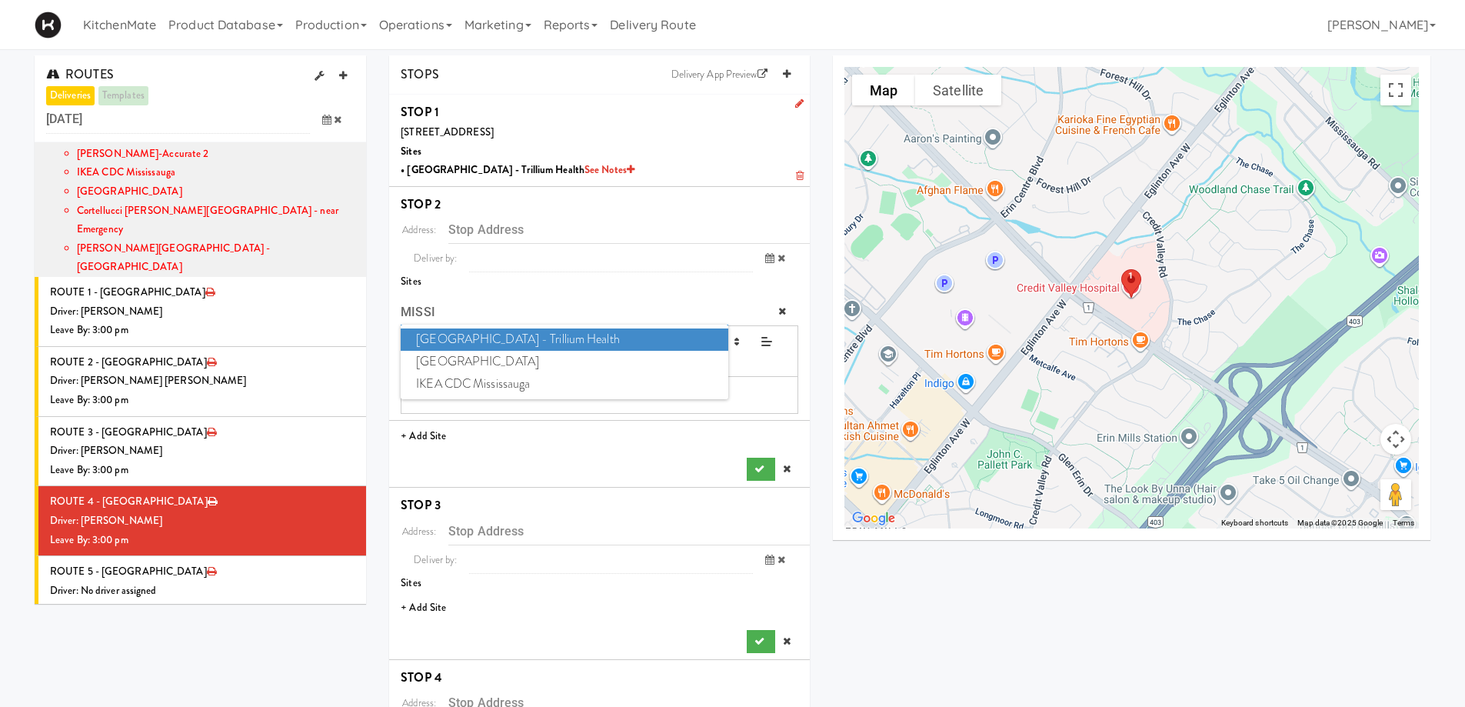
type input "MISSI"
click at [544, 337] on span "Mississauga Hospital - Trillium Health" at bounding box center [564, 339] width 327 height 22
type input "100 Queensway W, Mississauga, ON, CA"
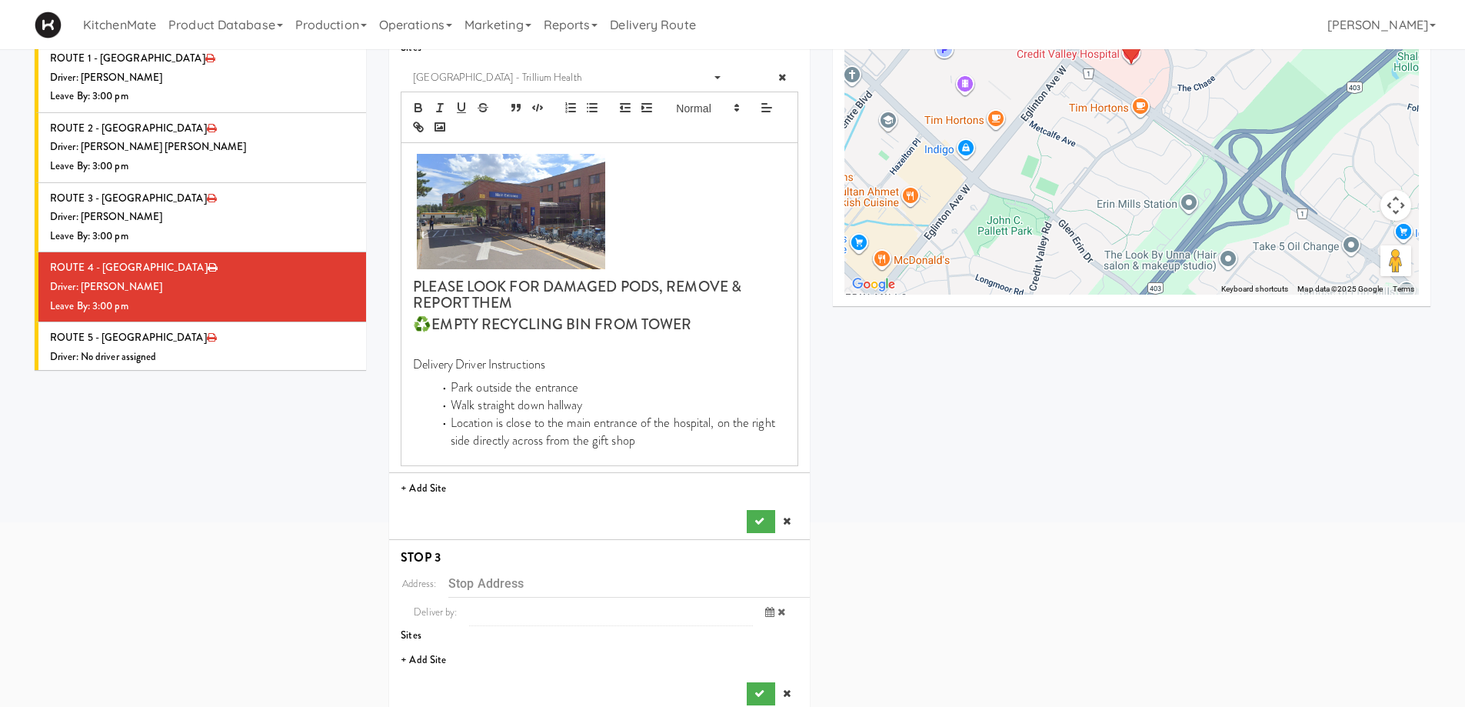
scroll to position [308, 0]
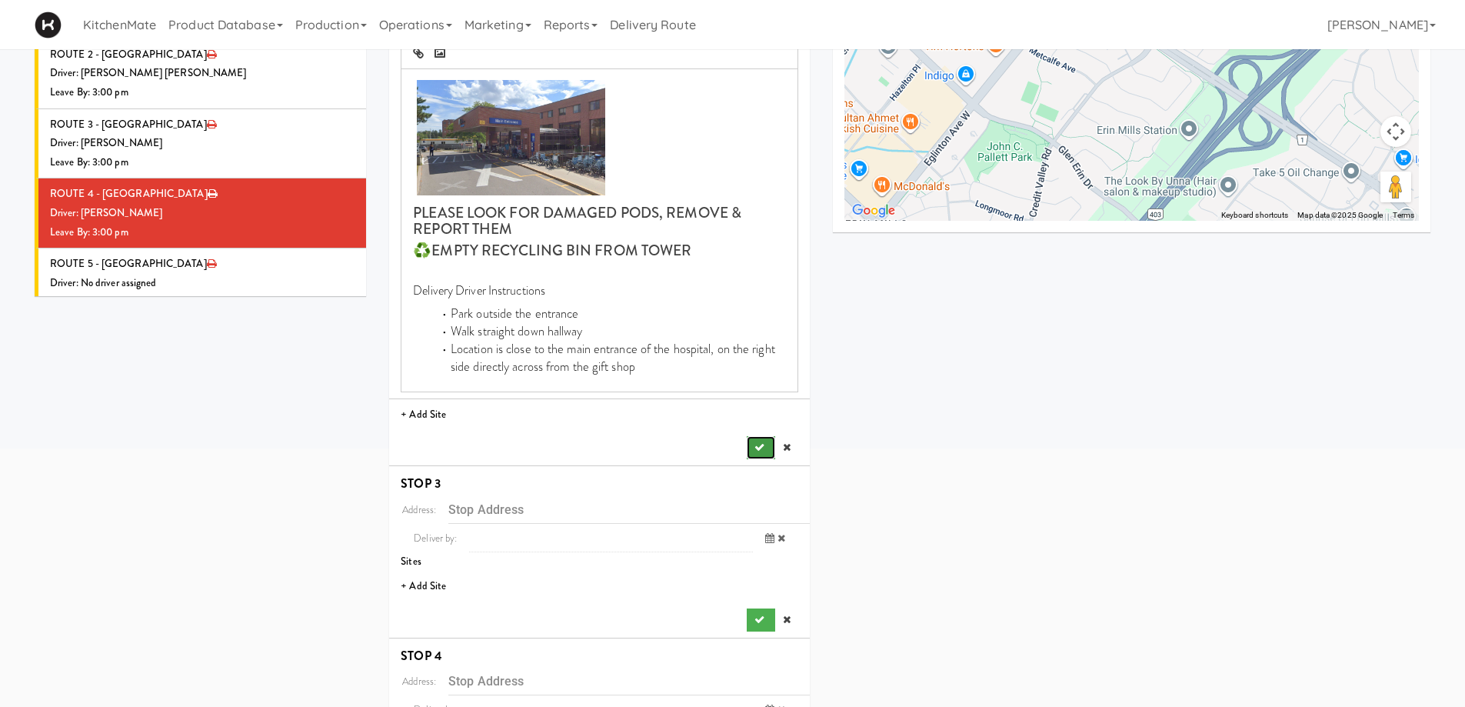
click at [760, 448] on icon "submit" at bounding box center [759, 447] width 10 height 10
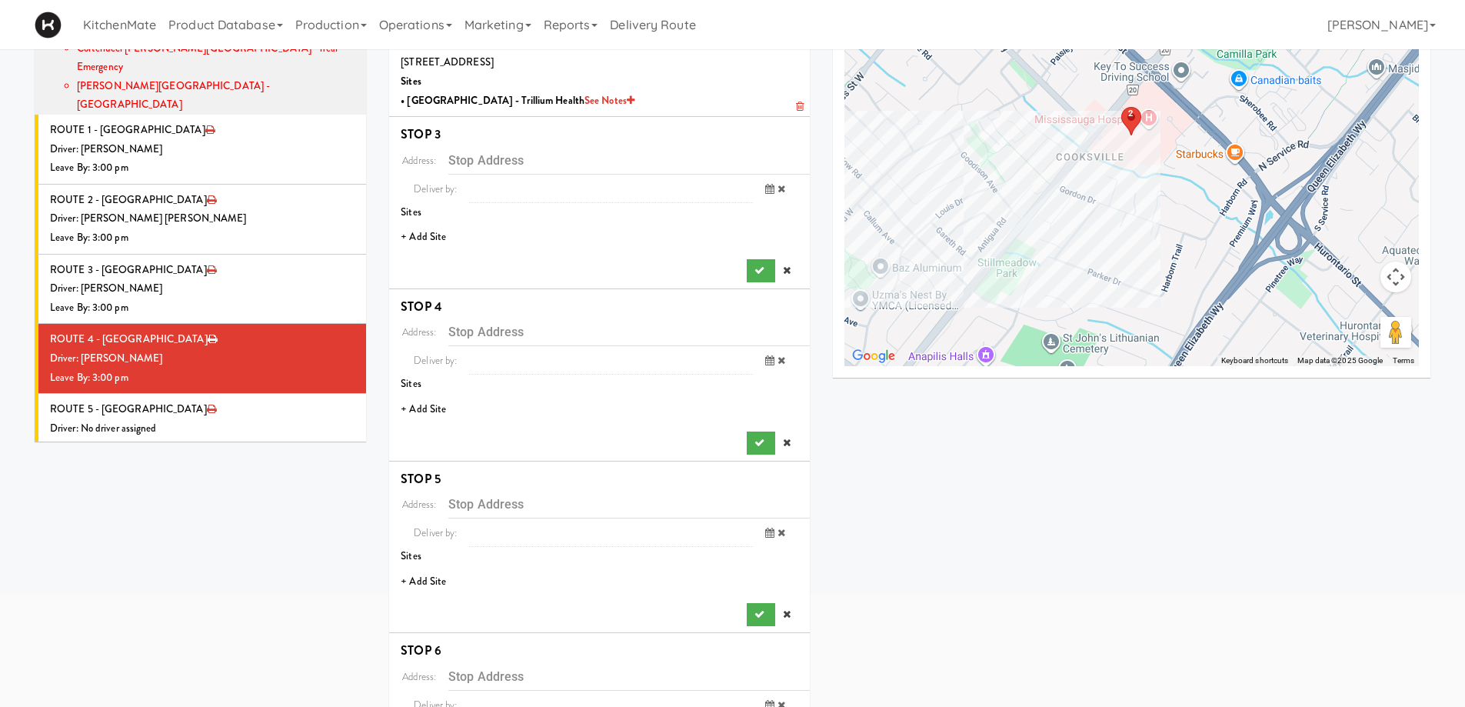
scroll to position [154, 0]
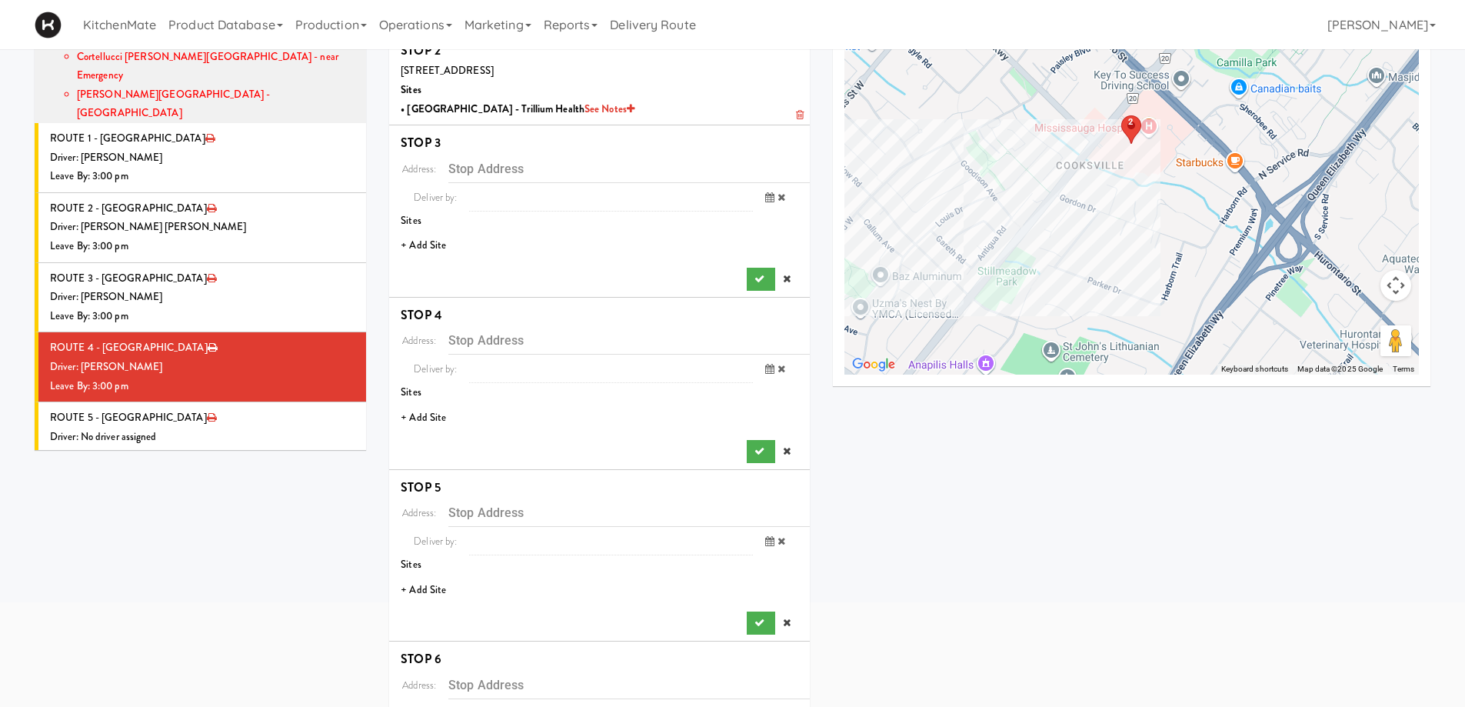
click at [421, 243] on li "+ Add Site" at bounding box center [599, 246] width 421 height 32
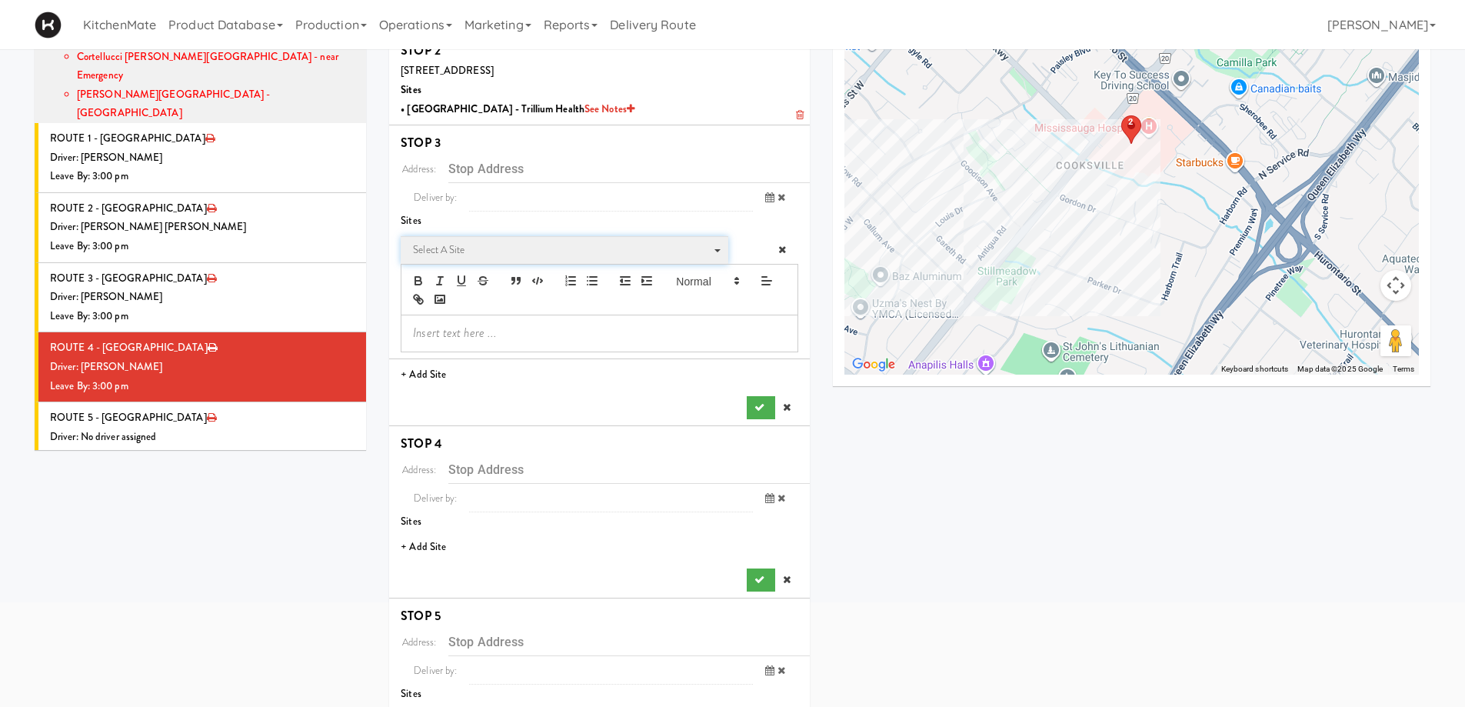
click at [497, 249] on span "Select a site" at bounding box center [559, 250] width 292 height 18
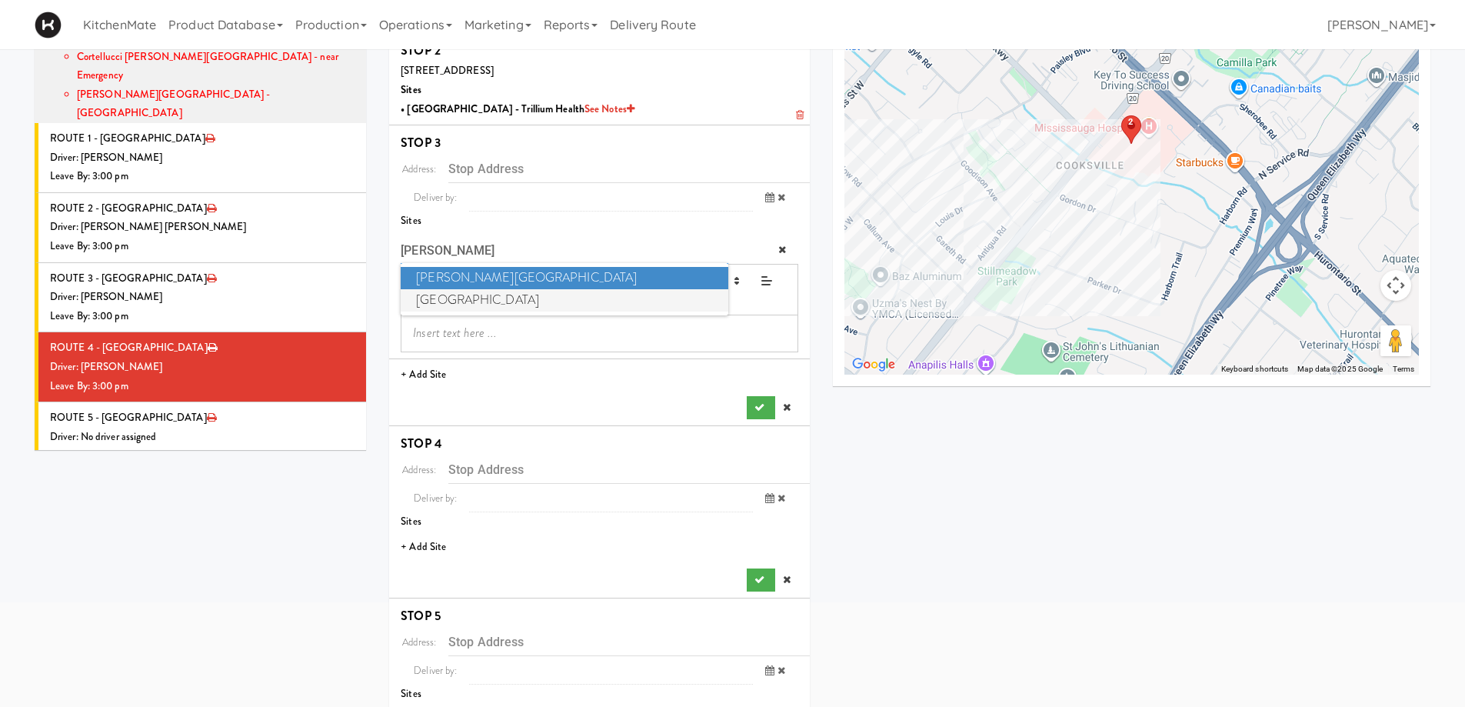
type input "JOSE"
click at [452, 304] on span "St. Joseph's Health Centre" at bounding box center [564, 300] width 327 height 22
type input "30 The Queensway, Toronto, ON, CA"
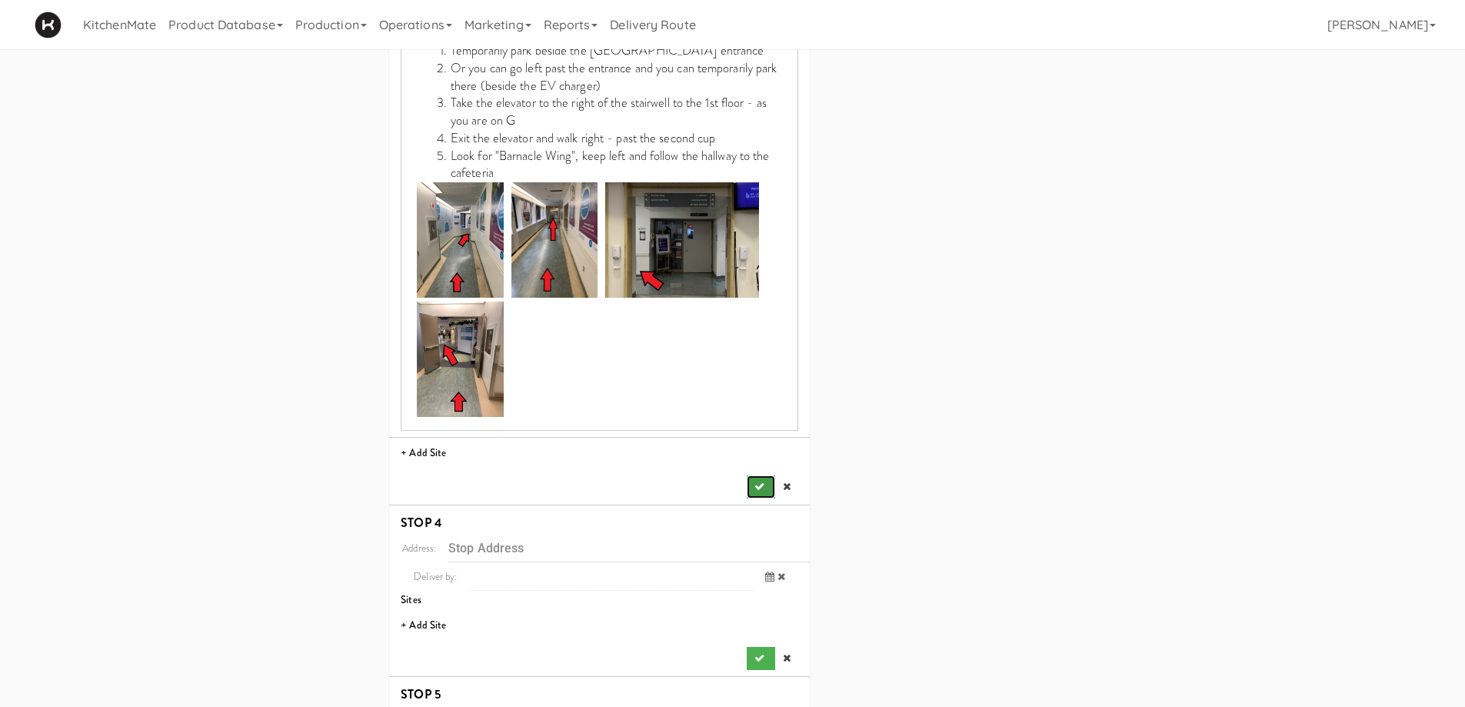
click at [760, 481] on icon "submit" at bounding box center [759, 486] width 10 height 10
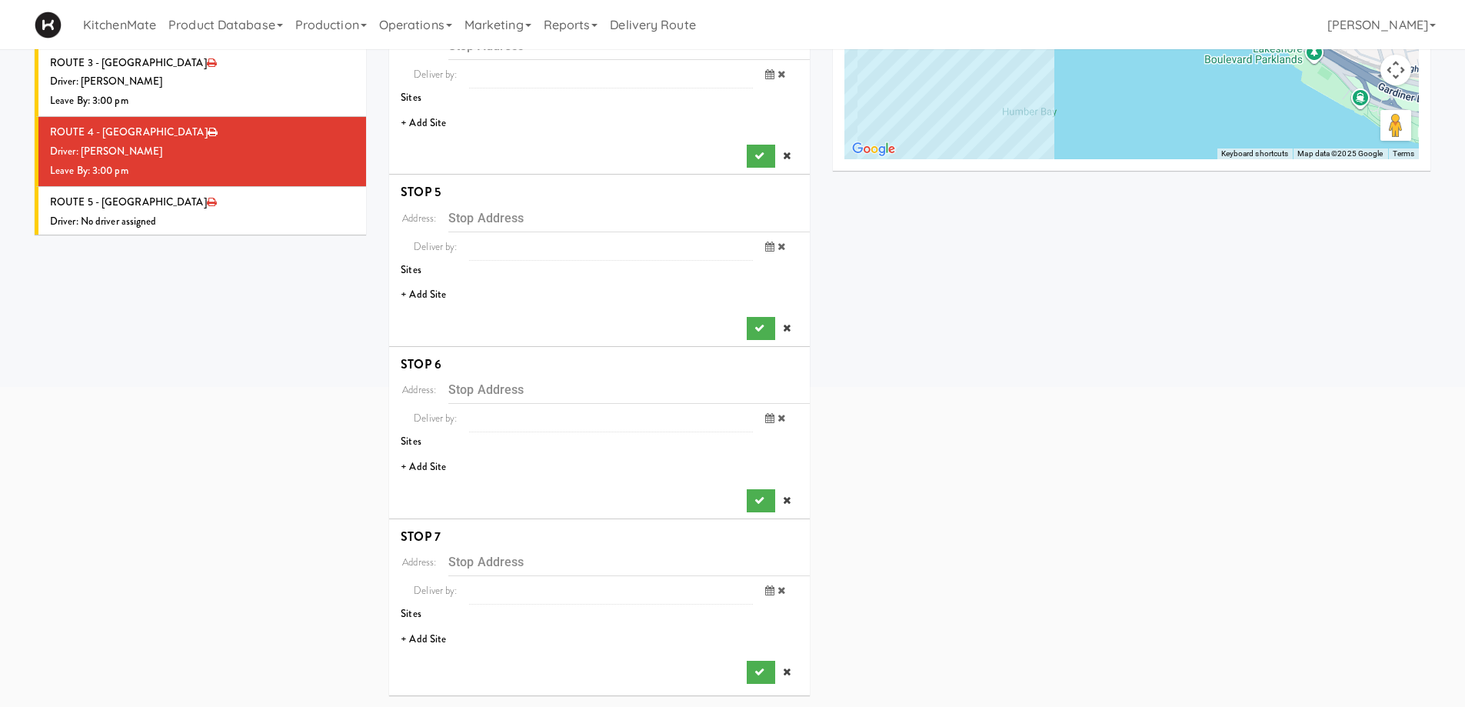
click at [429, 121] on li "+ Add Site" at bounding box center [599, 124] width 421 height 32
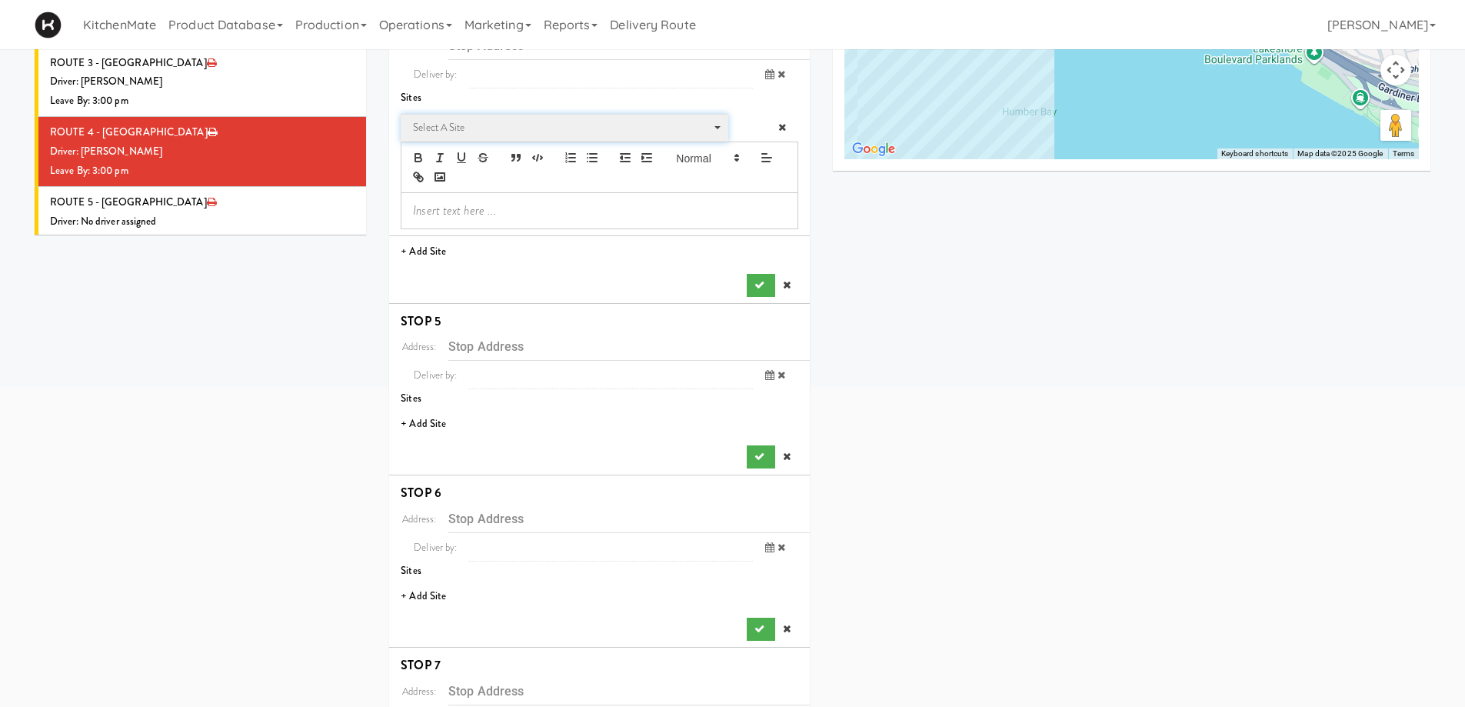
click at [509, 125] on span "Select a site" at bounding box center [559, 127] width 292 height 18
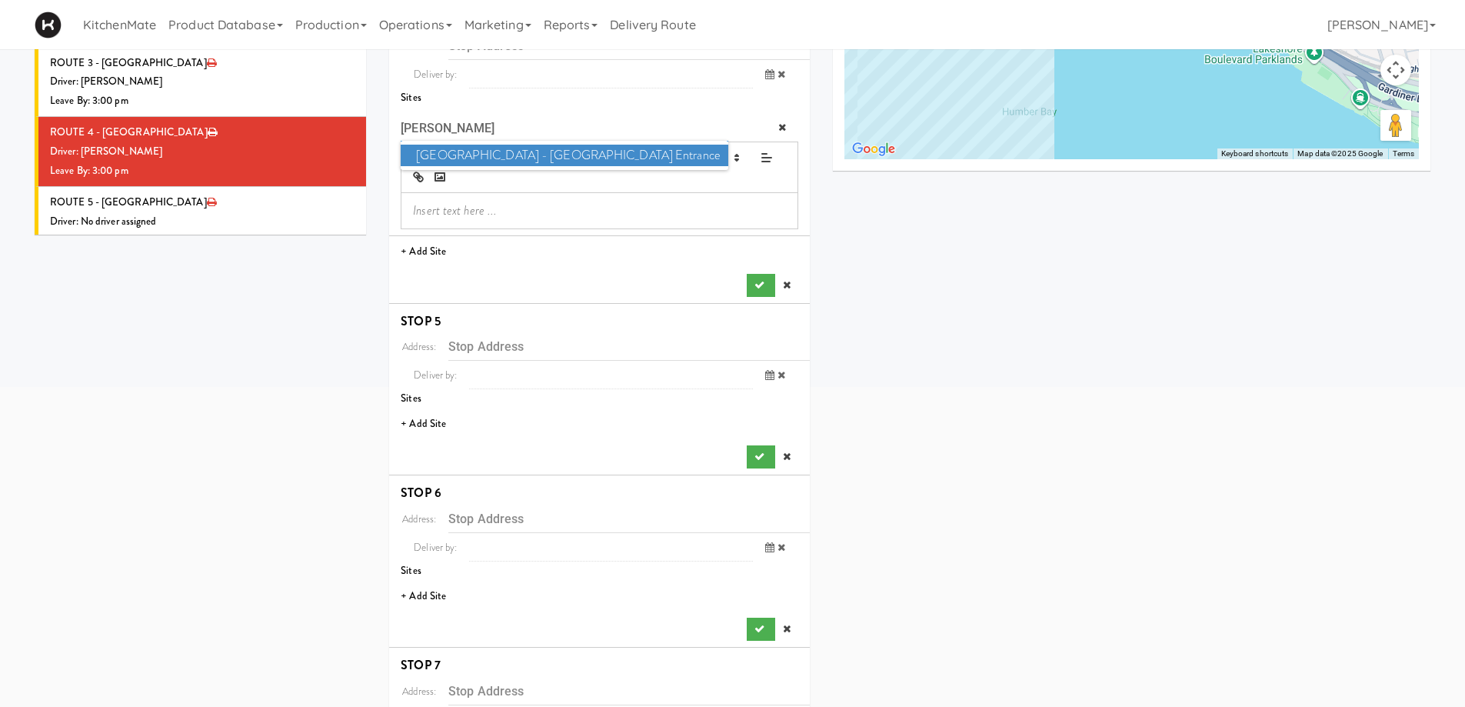
type input "TOWE"
click at [509, 158] on span "Scarborough General Hospital - Tower Wing Entrance" at bounding box center [564, 156] width 327 height 22
type input "3050 Lawrence Ave E, Toronto, ON, CA"
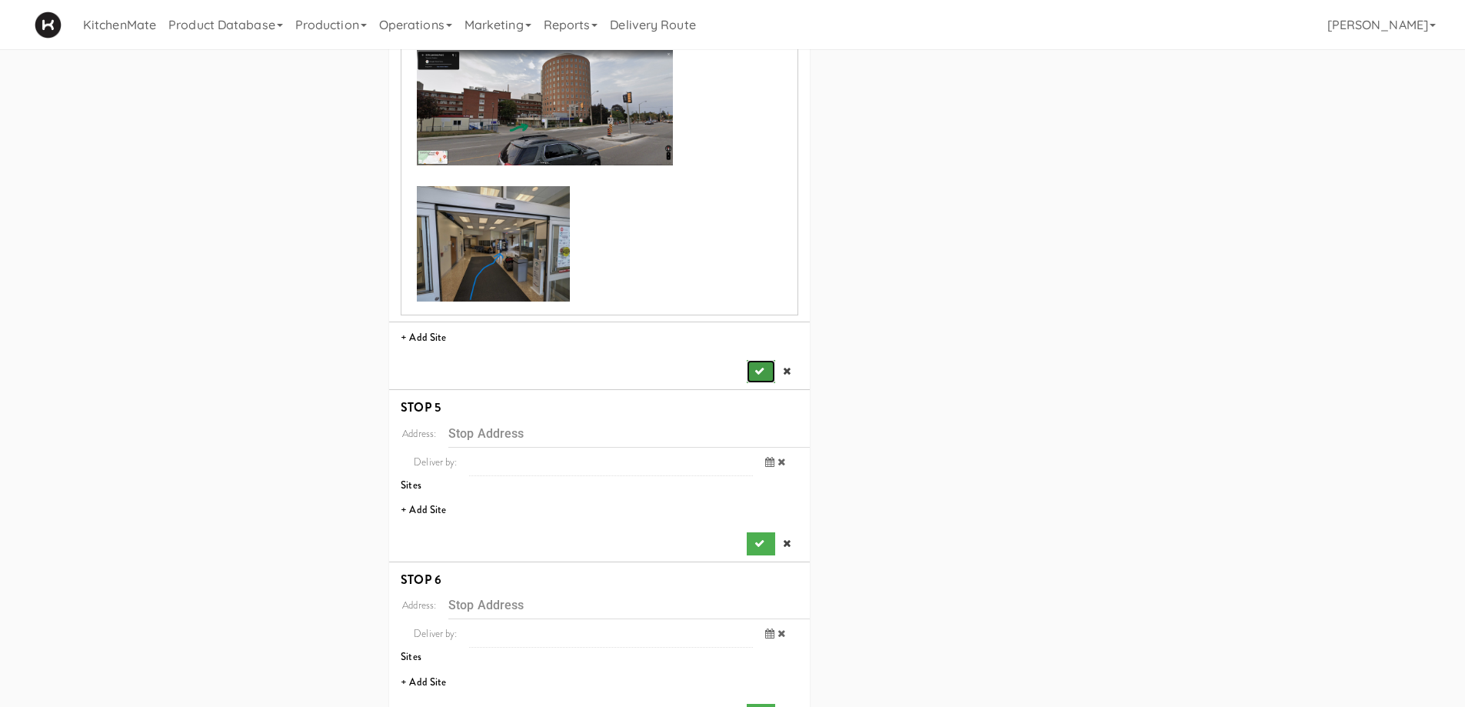
click at [760, 370] on icon "submit" at bounding box center [759, 371] width 10 height 10
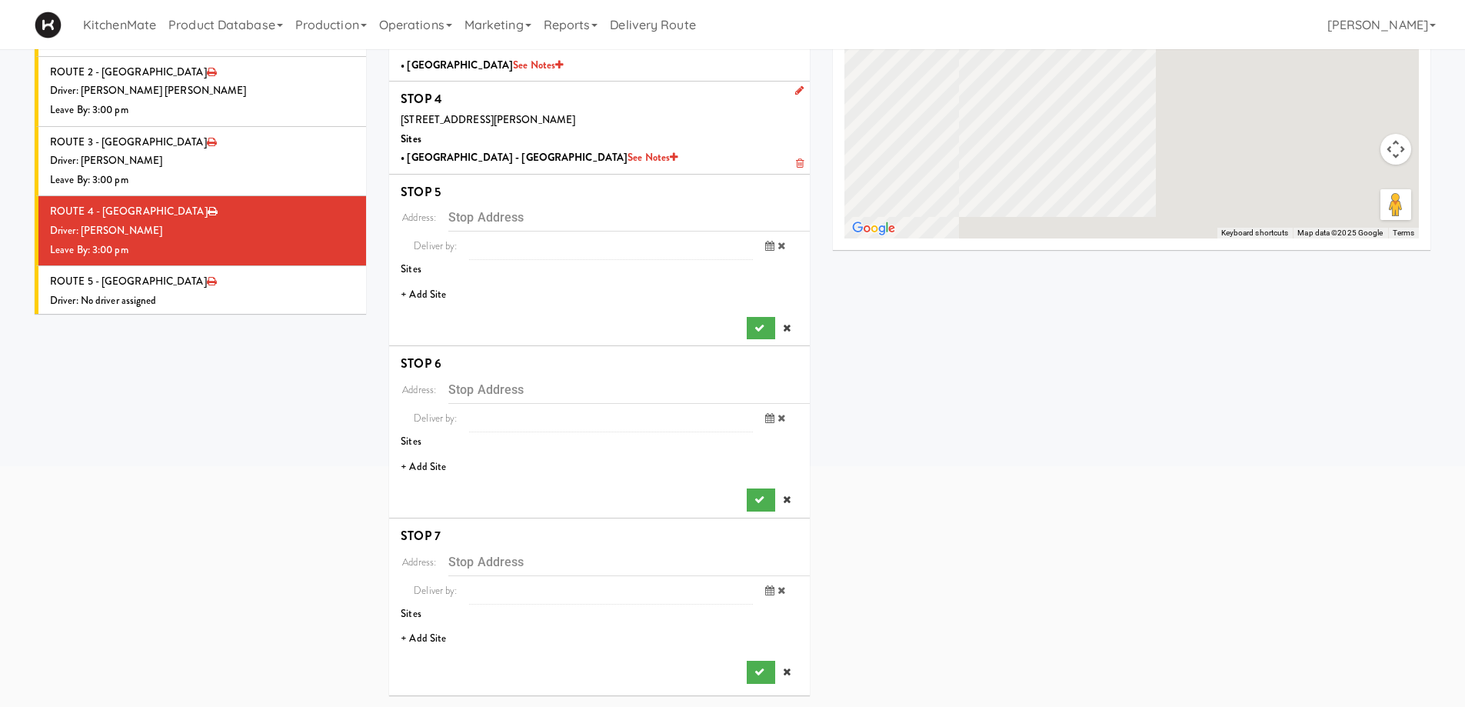
scroll to position [290, 0]
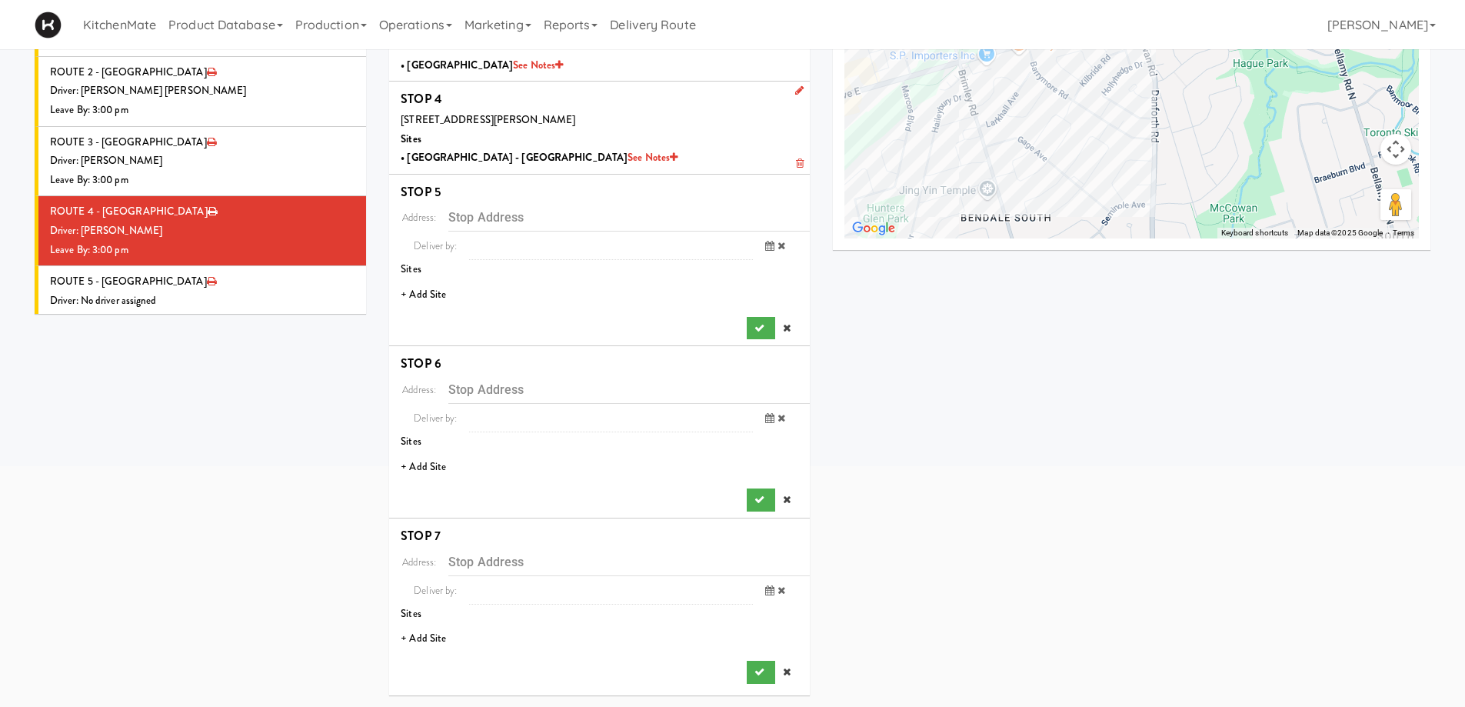
click at [432, 292] on li "+ Add Site" at bounding box center [599, 295] width 421 height 32
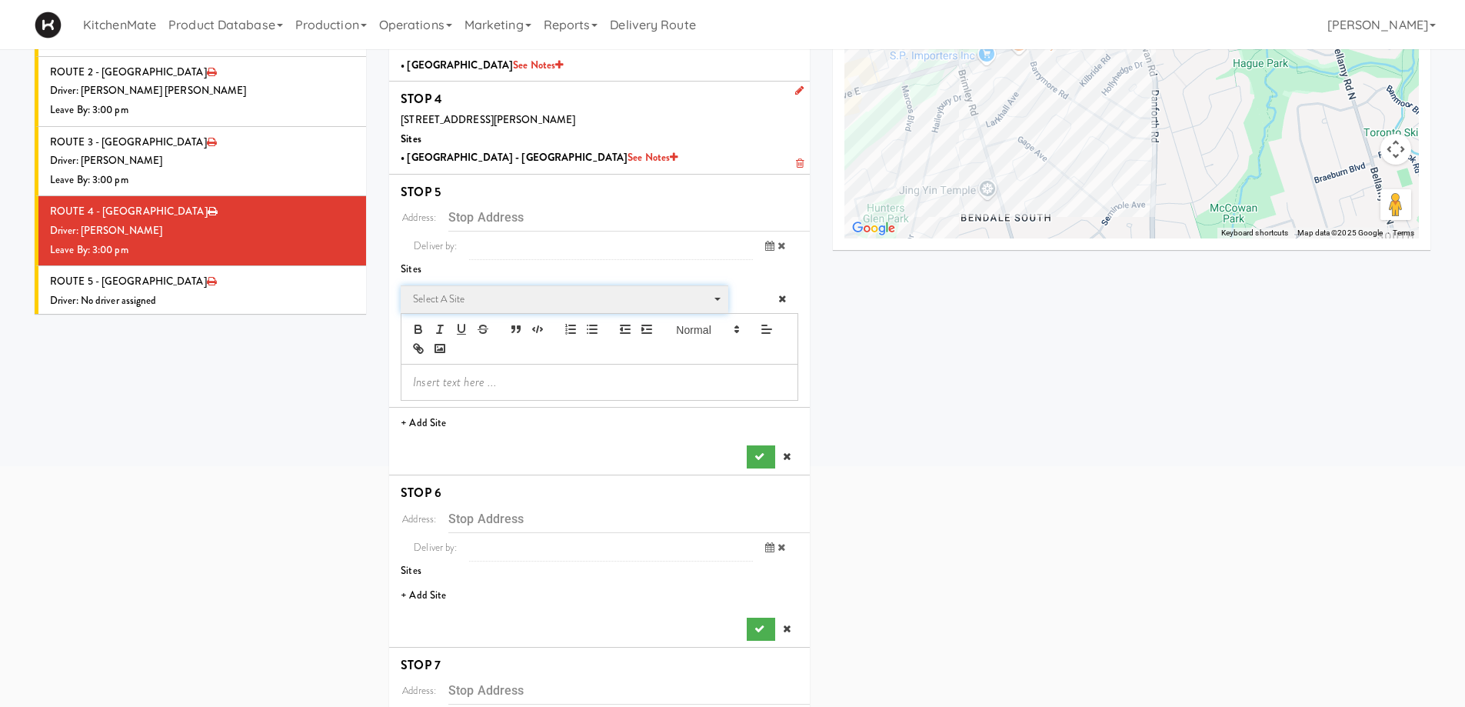
click at [510, 298] on span "Select a site" at bounding box center [559, 299] width 292 height 18
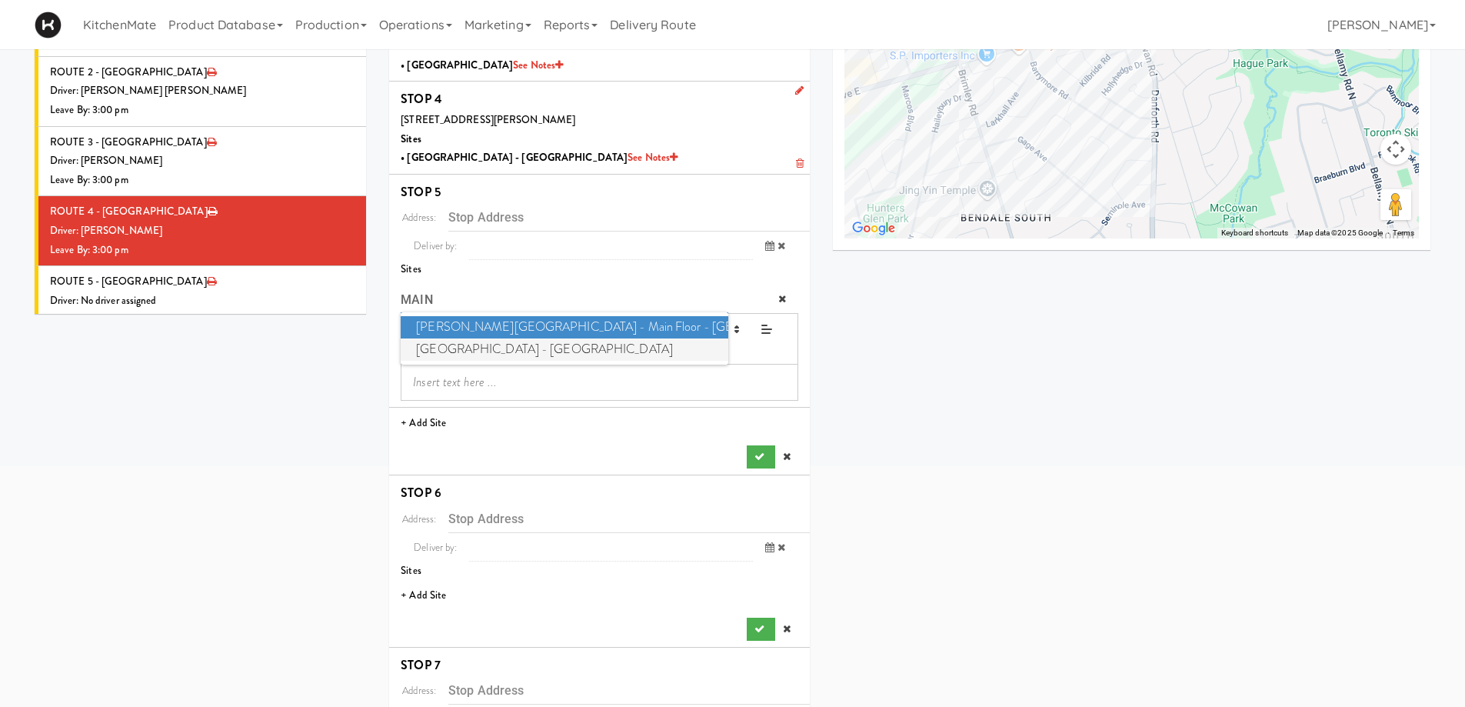
type input "MAIN"
click at [518, 338] on span "Scarborough Birchmount Hospital - Main Lobby" at bounding box center [564, 349] width 327 height 22
type input "3030 Birchmount Rd, Toronto, ON, CA"
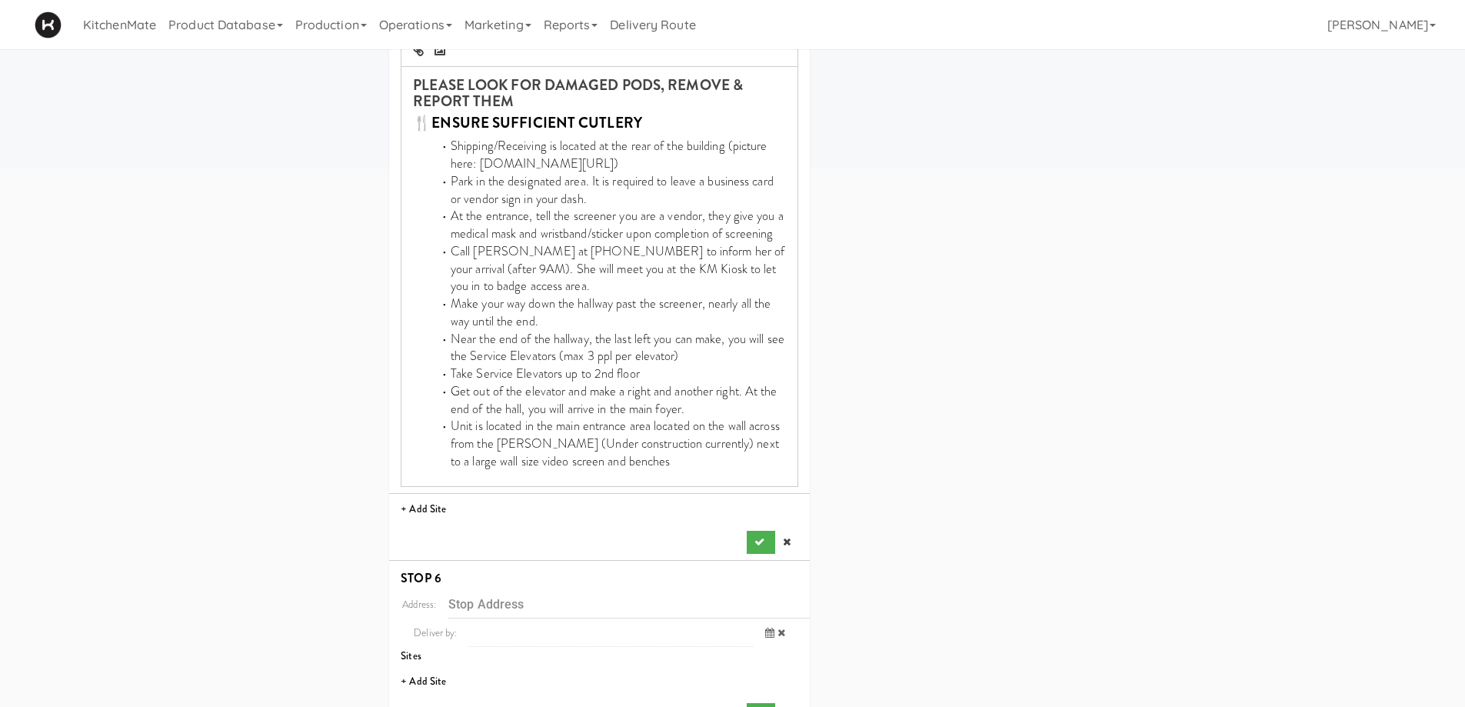
scroll to position [597, 0]
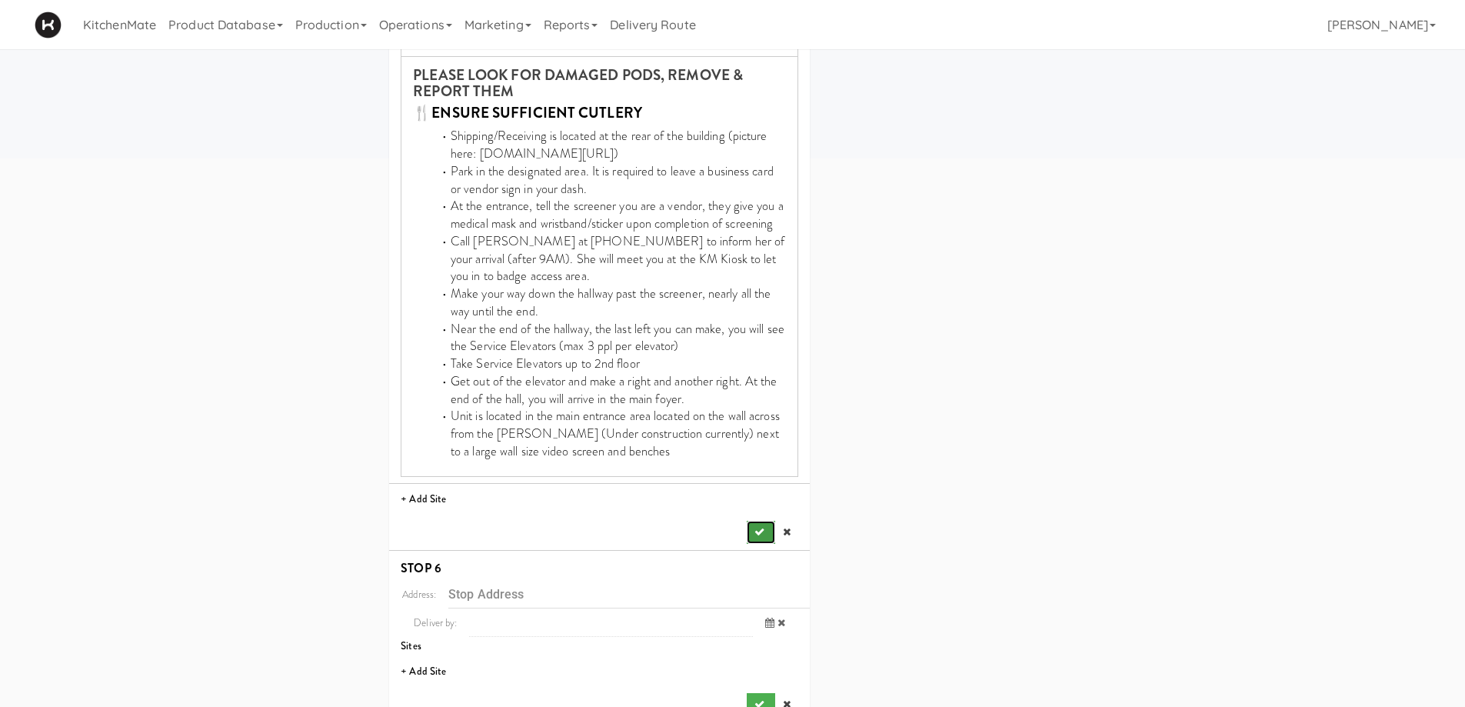
click at [763, 529] on icon "submit" at bounding box center [759, 532] width 10 height 10
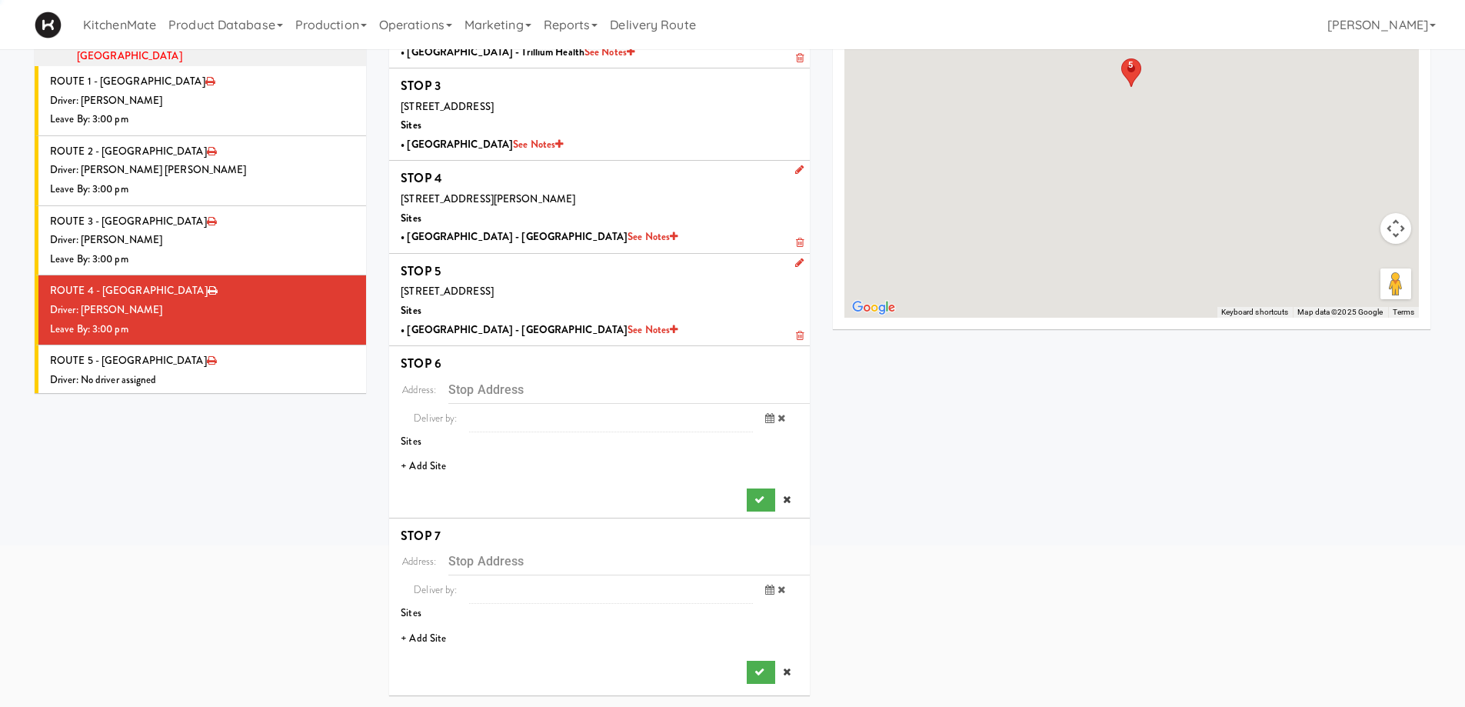
scroll to position [211, 0]
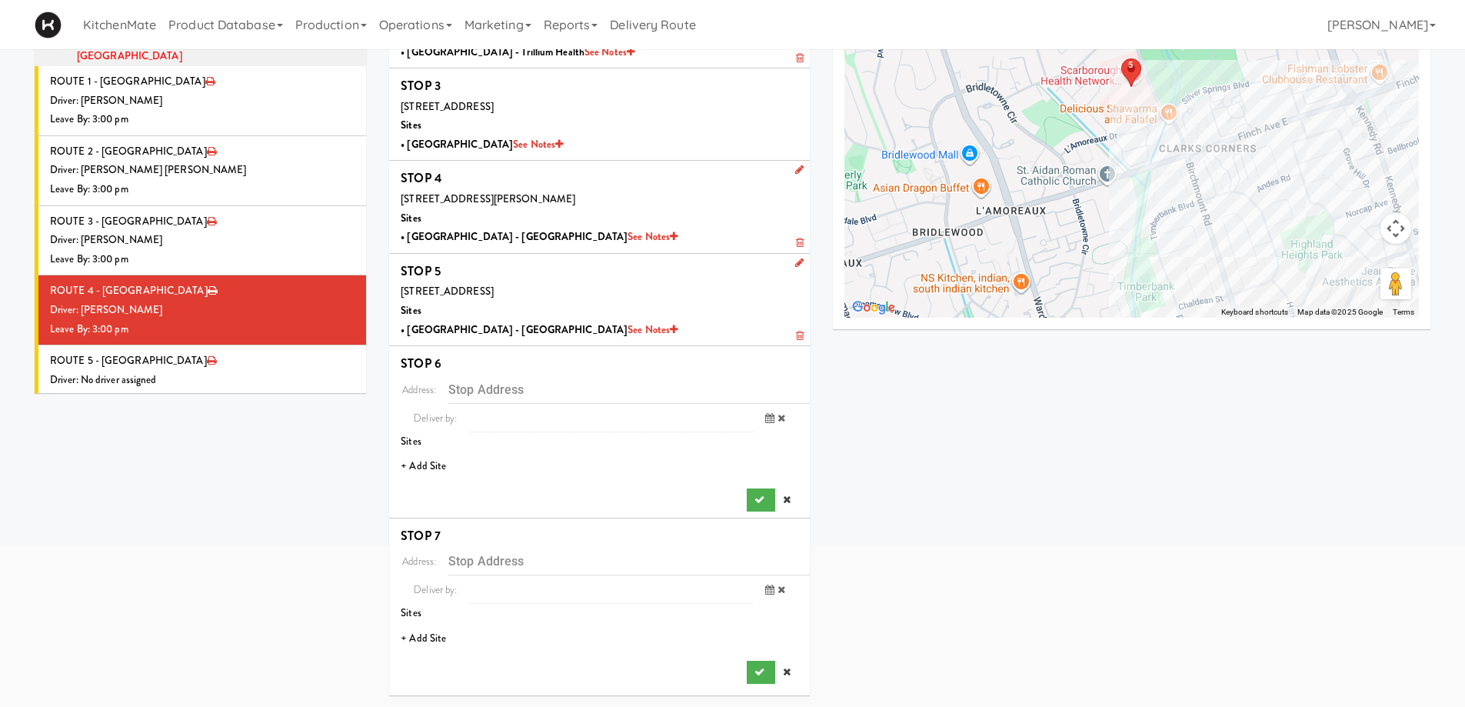
click at [437, 466] on li "+ Add Site" at bounding box center [599, 467] width 421 height 32
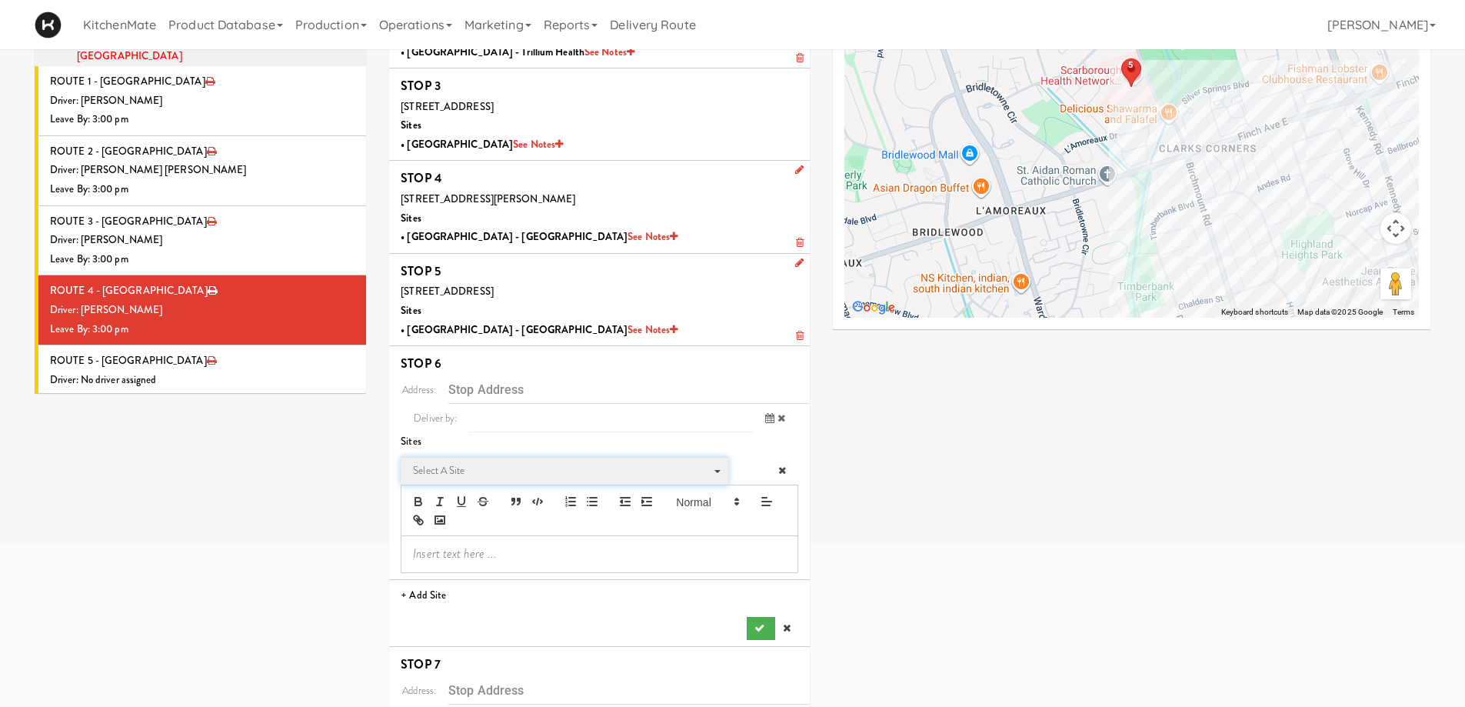
click at [492, 466] on span "Select a site" at bounding box center [559, 470] width 292 height 18
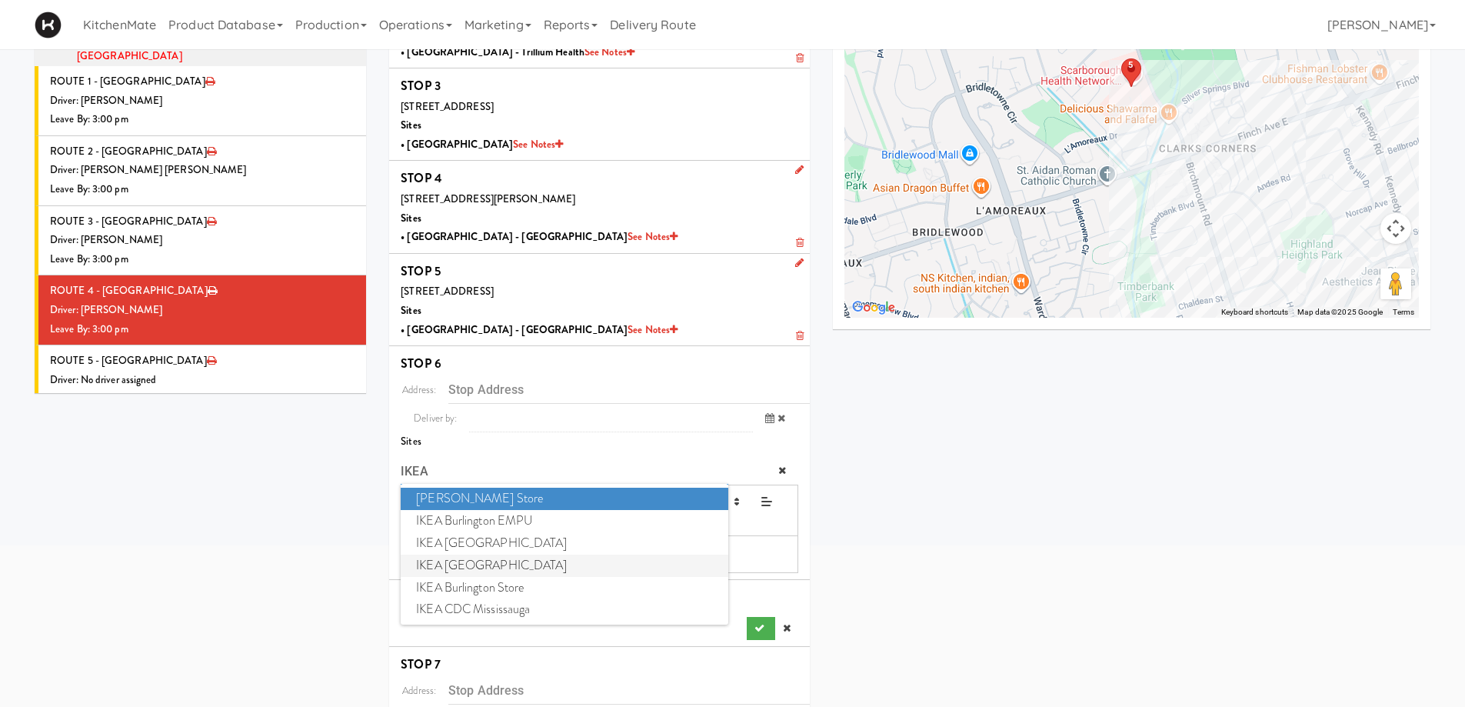
type input "IKEA"
click at [520, 563] on span "IKEA Scarborough Town Center" at bounding box center [564, 565] width 327 height 22
type input "300 Borough Dr, Toronto, ON, CA"
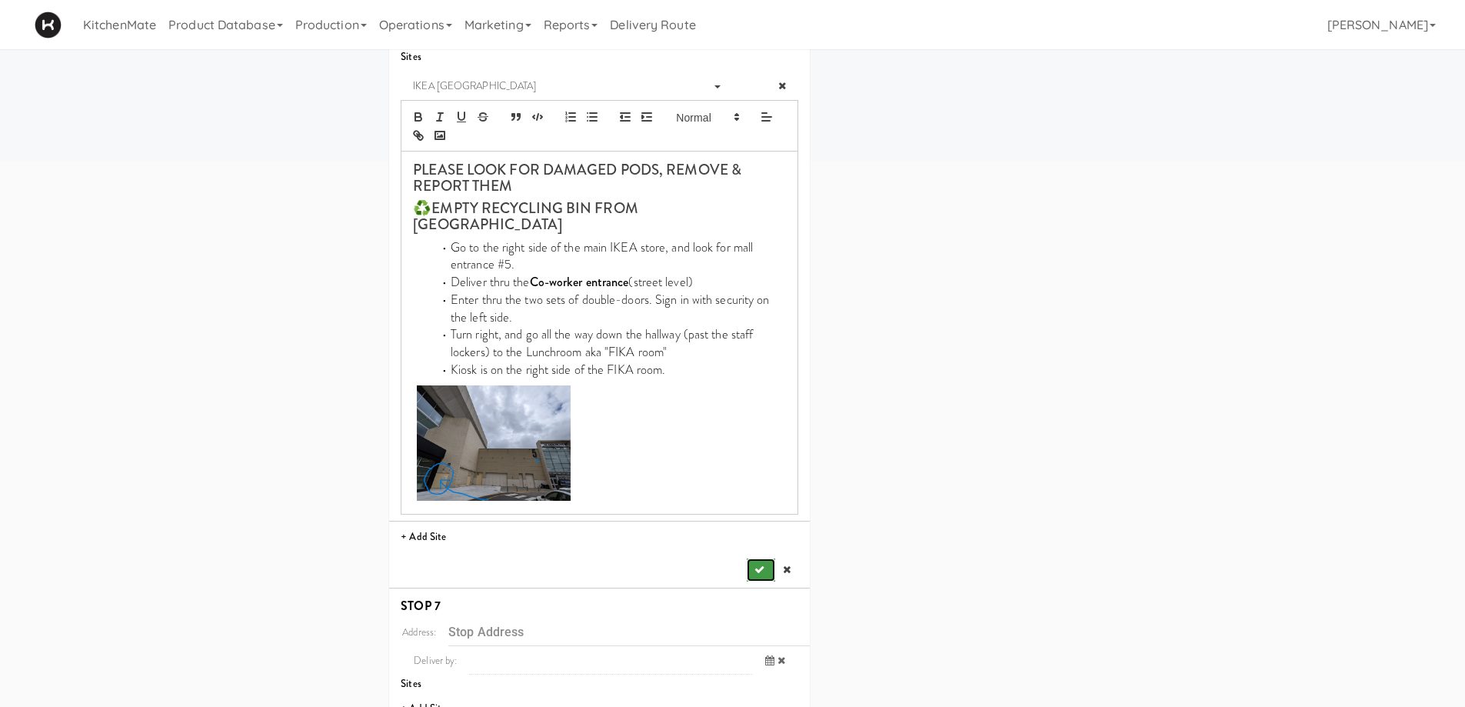
click at [758, 564] on icon "submit" at bounding box center [759, 569] width 10 height 10
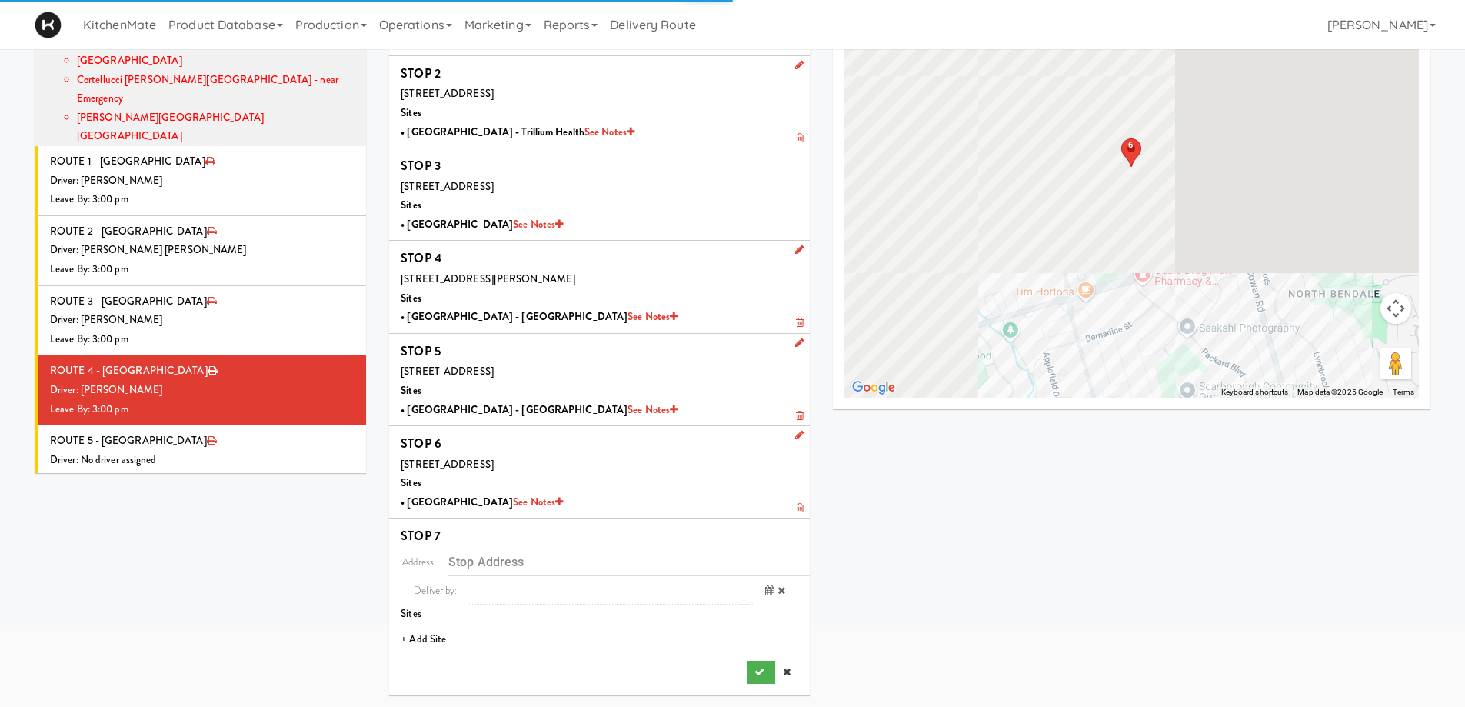
scroll to position [131, 0]
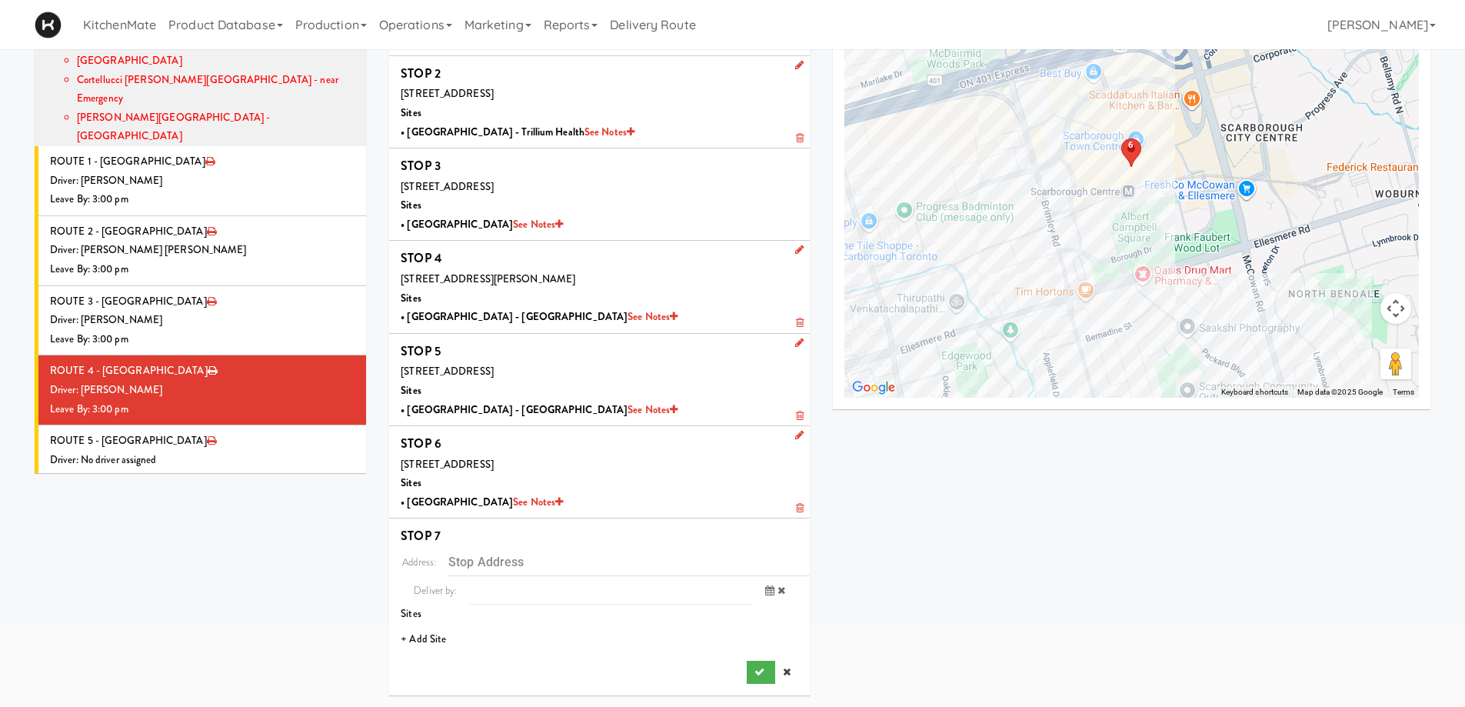
click at [426, 634] on li "+ Add Site" at bounding box center [599, 640] width 421 height 32
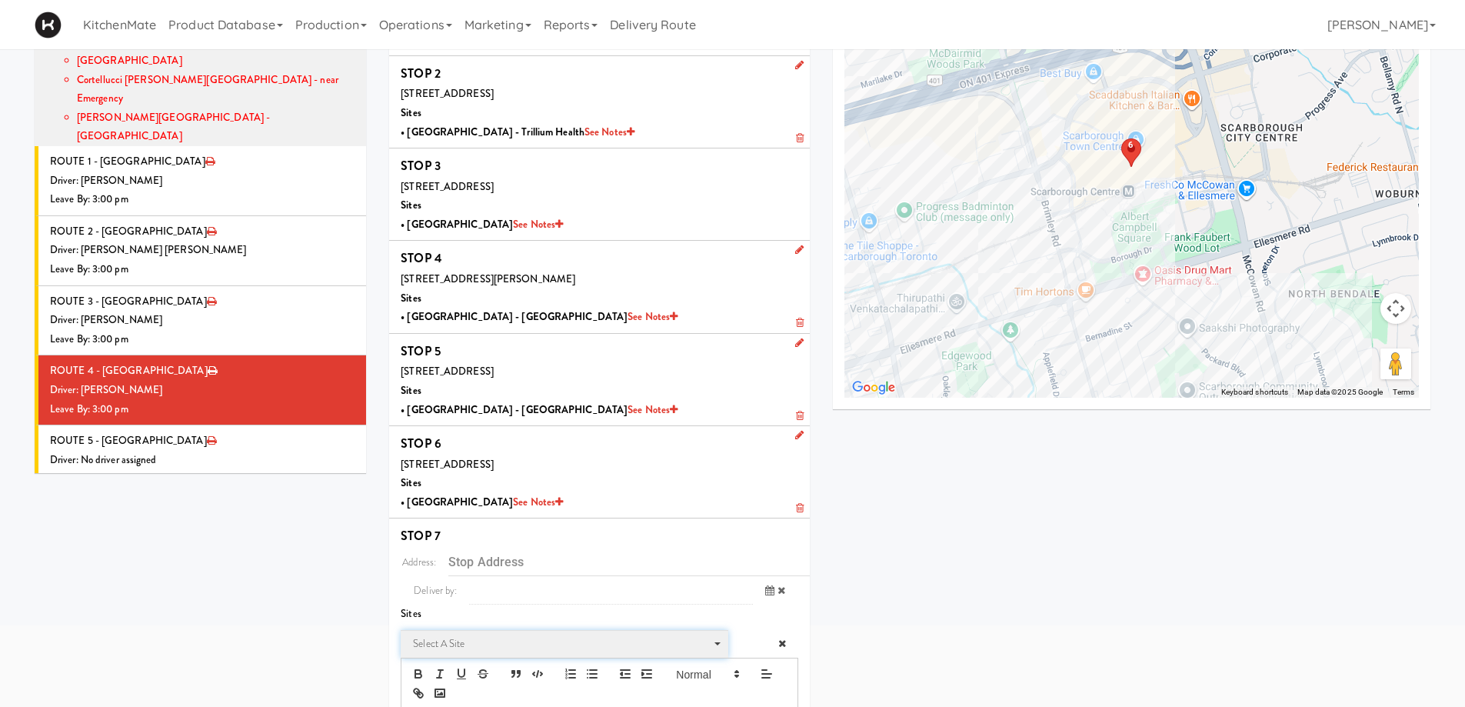
click at [475, 637] on span "Select a site" at bounding box center [559, 643] width 292 height 18
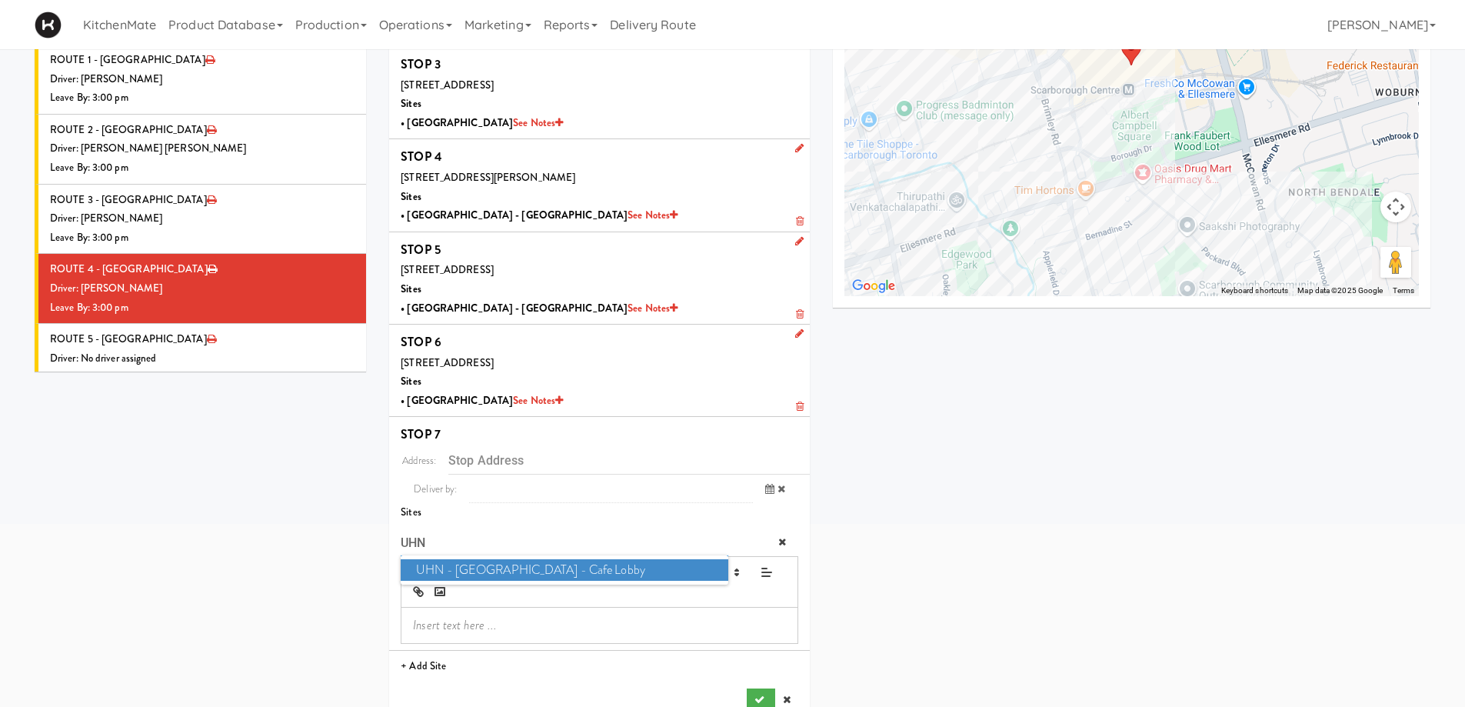
scroll to position [260, 0]
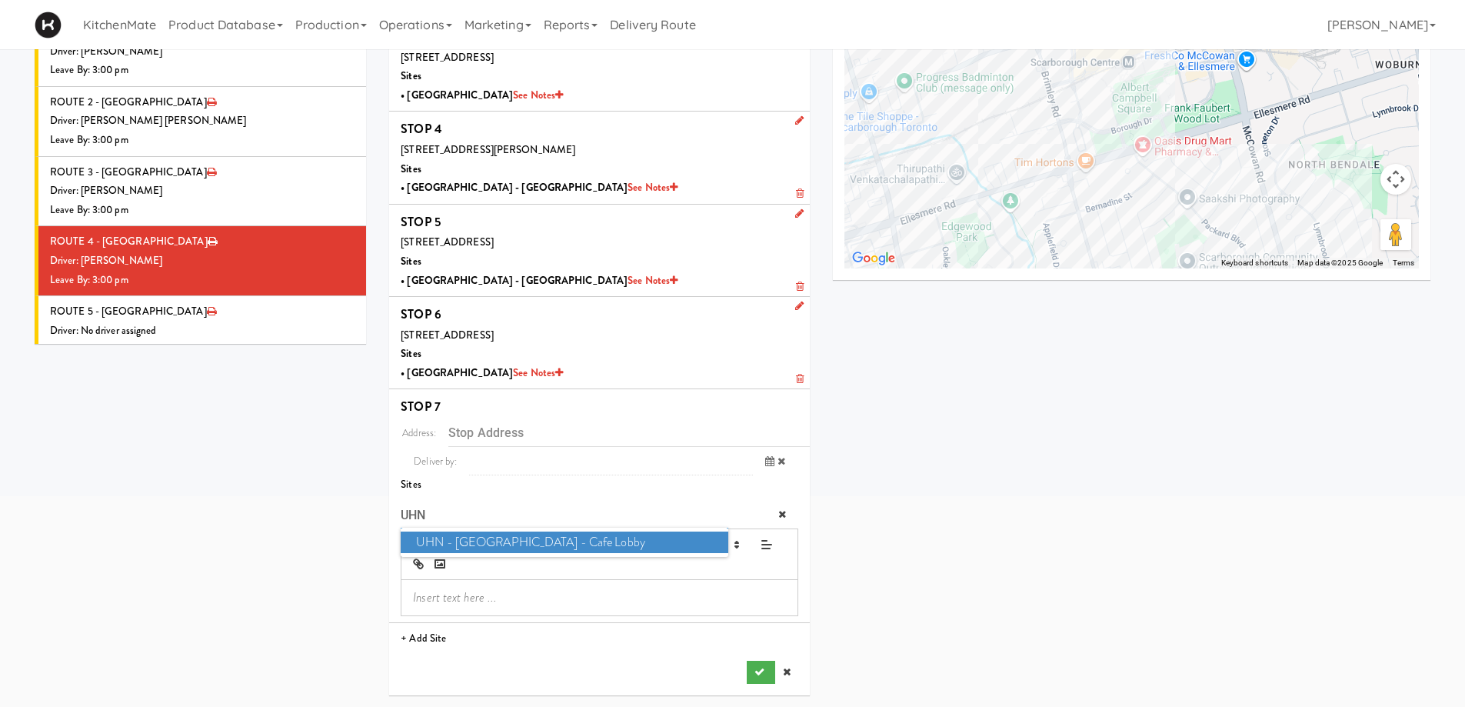
type input "UHN"
click at [557, 537] on span "UHN - Lyndhurst Centre - Cafe Lobby" at bounding box center [564, 542] width 327 height 22
type input "520 Sutherland Dr, Toronto, ON, CA"
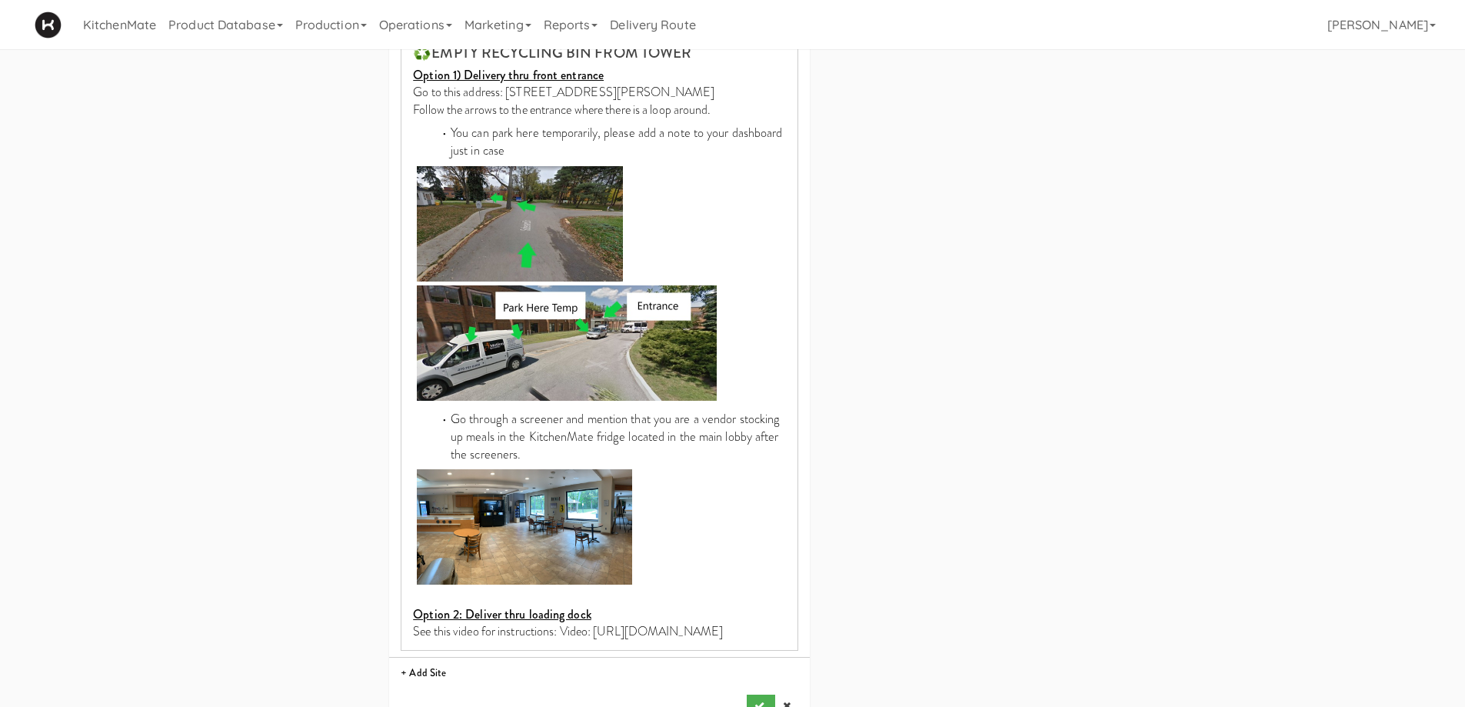
scroll to position [899, 0]
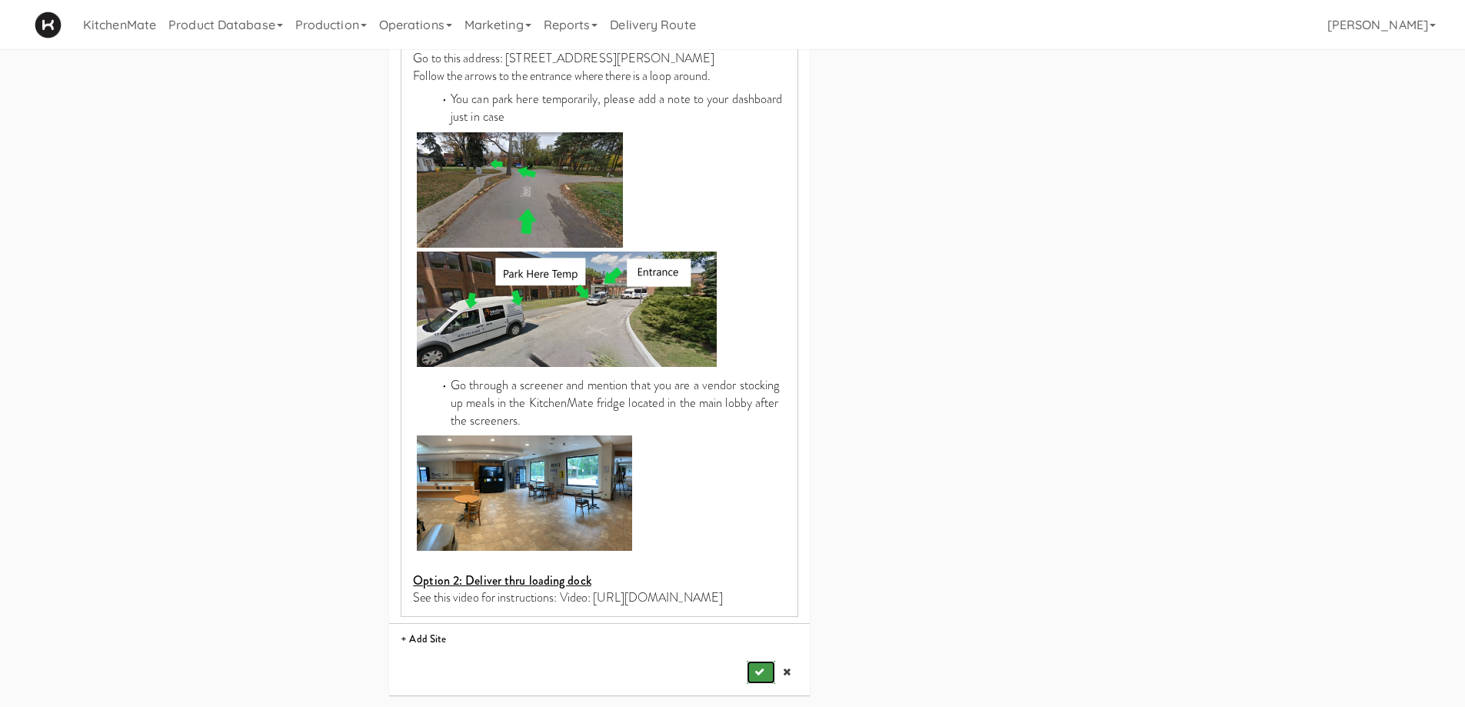
click at [757, 677] on icon "submit" at bounding box center [759, 672] width 10 height 10
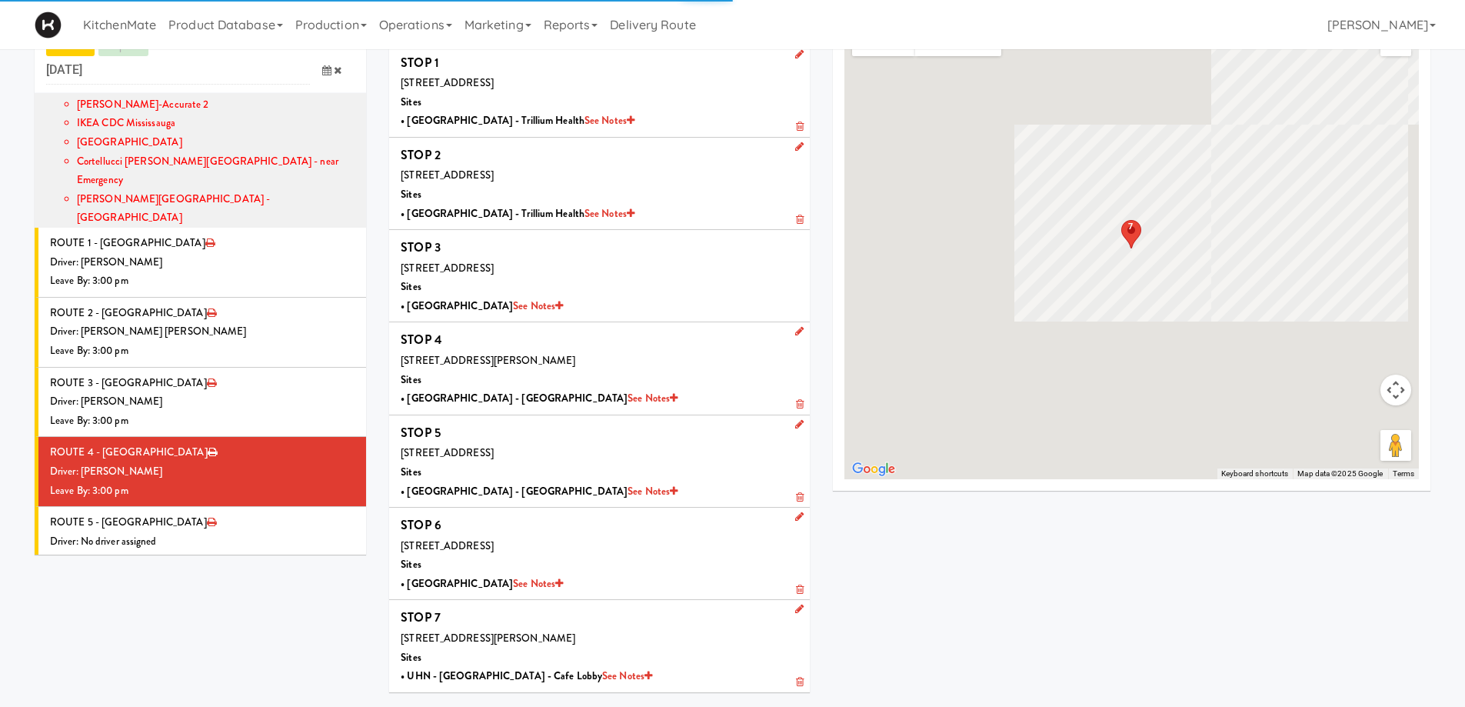
scroll to position [49, 0]
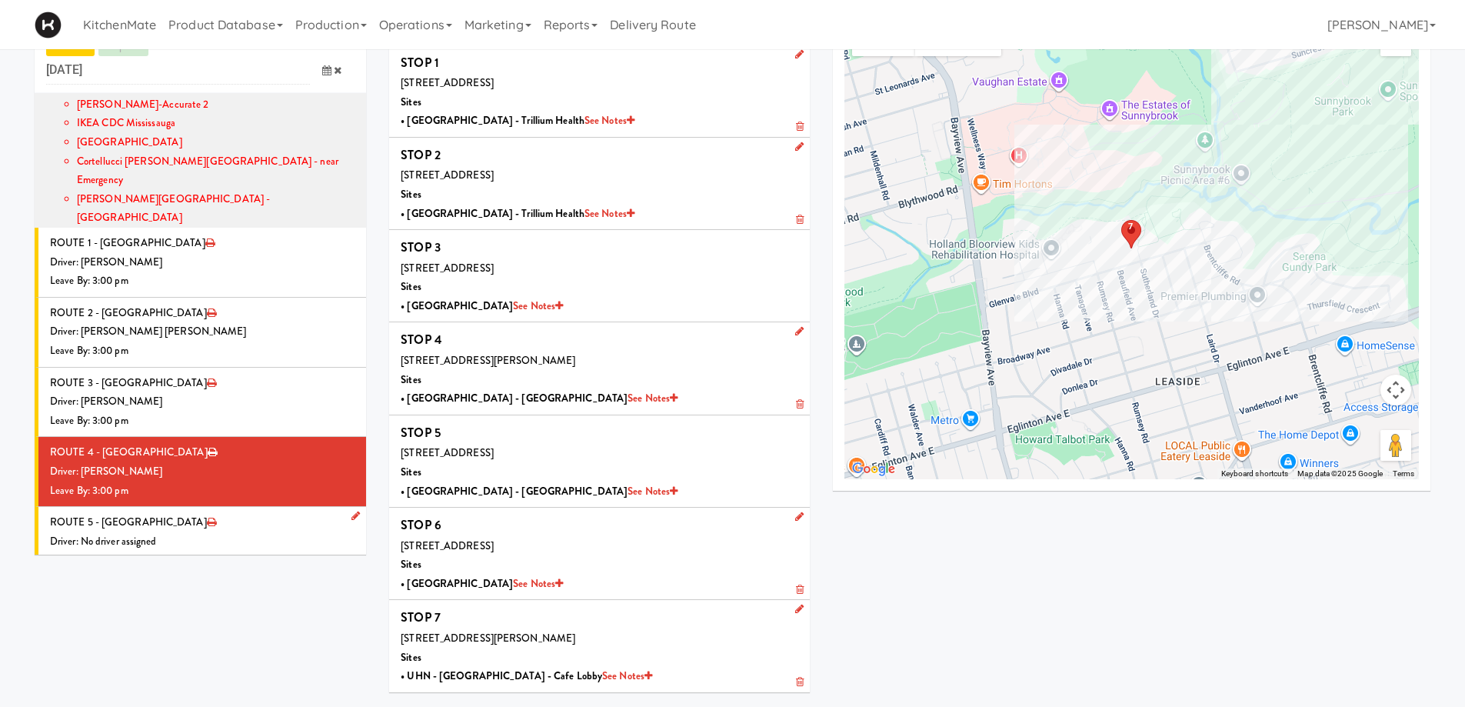
click at [208, 532] on div "Driver: No driver assigned" at bounding box center [202, 541] width 304 height 19
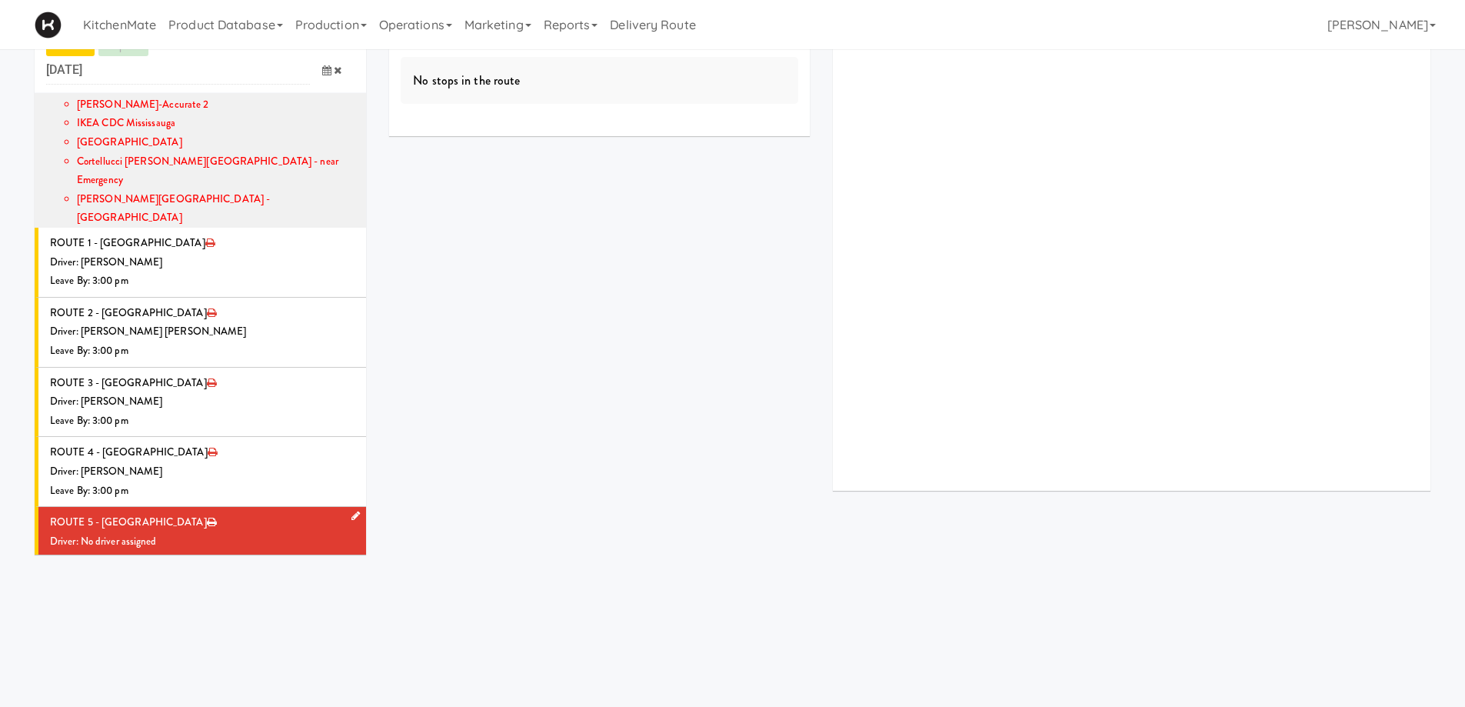
click at [178, 507] on li "ROUTE 5 - Idle Driver: No driver assigned Leave By: 12:00 am" at bounding box center [200, 542] width 331 height 70
click at [351, 510] on icon at bounding box center [355, 515] width 8 height 10
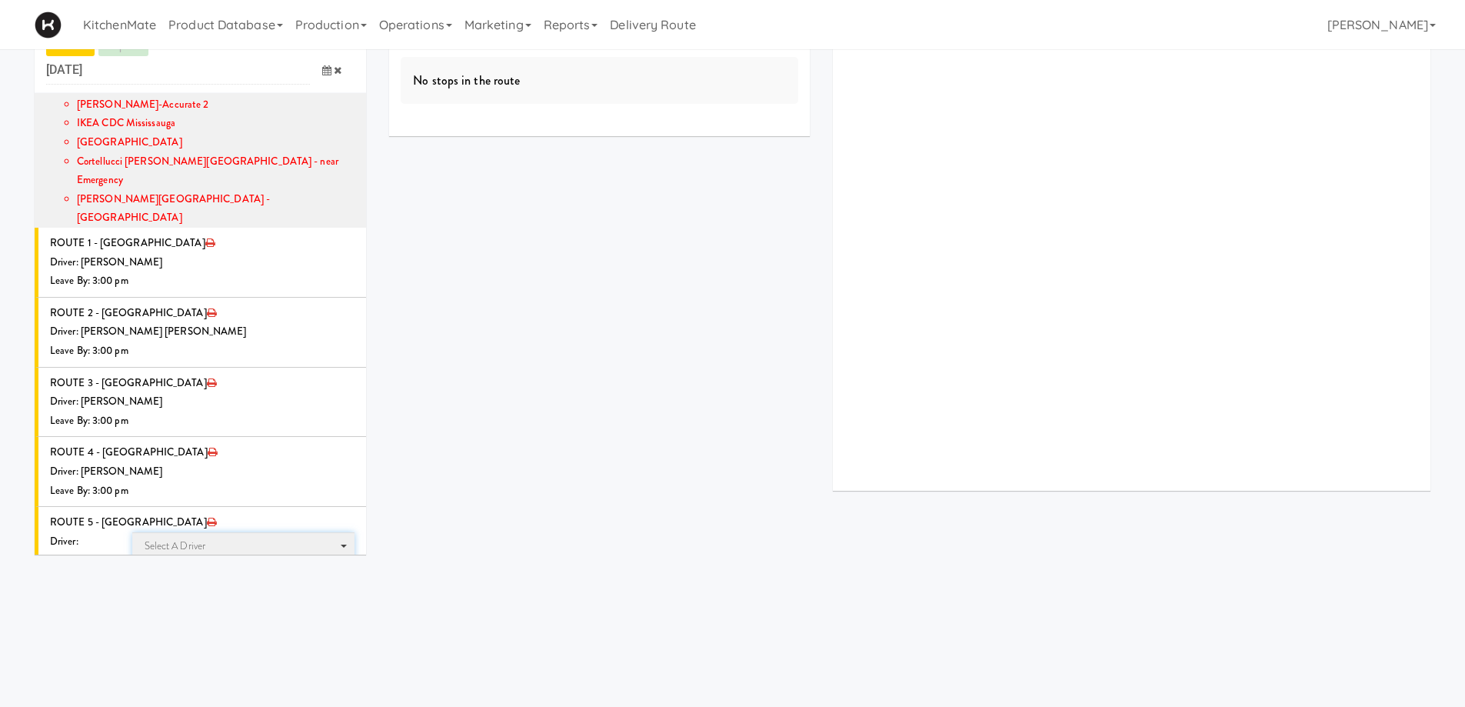
click at [208, 532] on span "Select a driver Select a driver" at bounding box center [243, 546] width 223 height 28
type input "LEHNA"
click at [184, 563] on span "Lehnard Solomon" at bounding box center [245, 574] width 219 height 22
click at [322, 597] on icon at bounding box center [326, 602] width 9 height 10
click at [264, 651] on span "7:00 AM" at bounding box center [263, 664] width 60 height 26
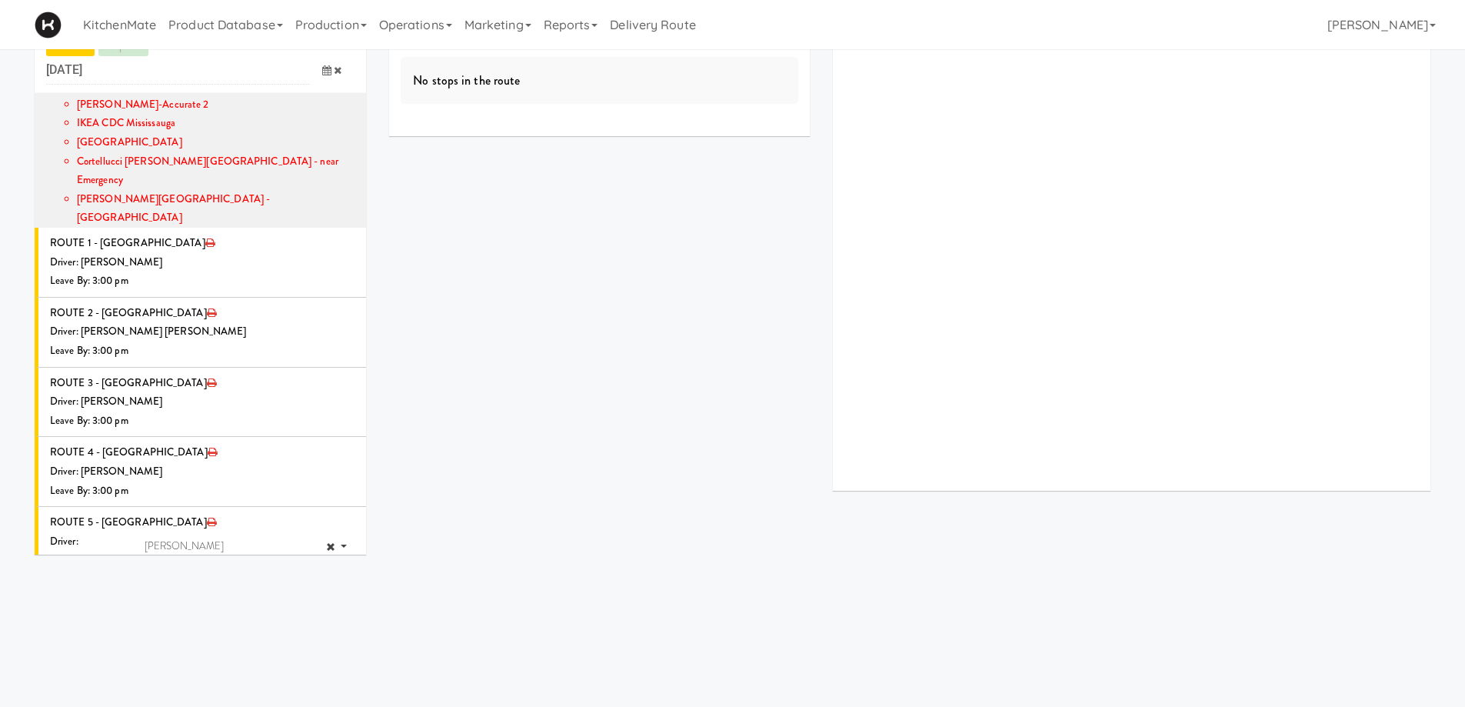
click at [202, 651] on span "7:30 AM" at bounding box center [203, 664] width 60 height 26
click at [311, 629] on icon "submit" at bounding box center [316, 634] width 10 height 10
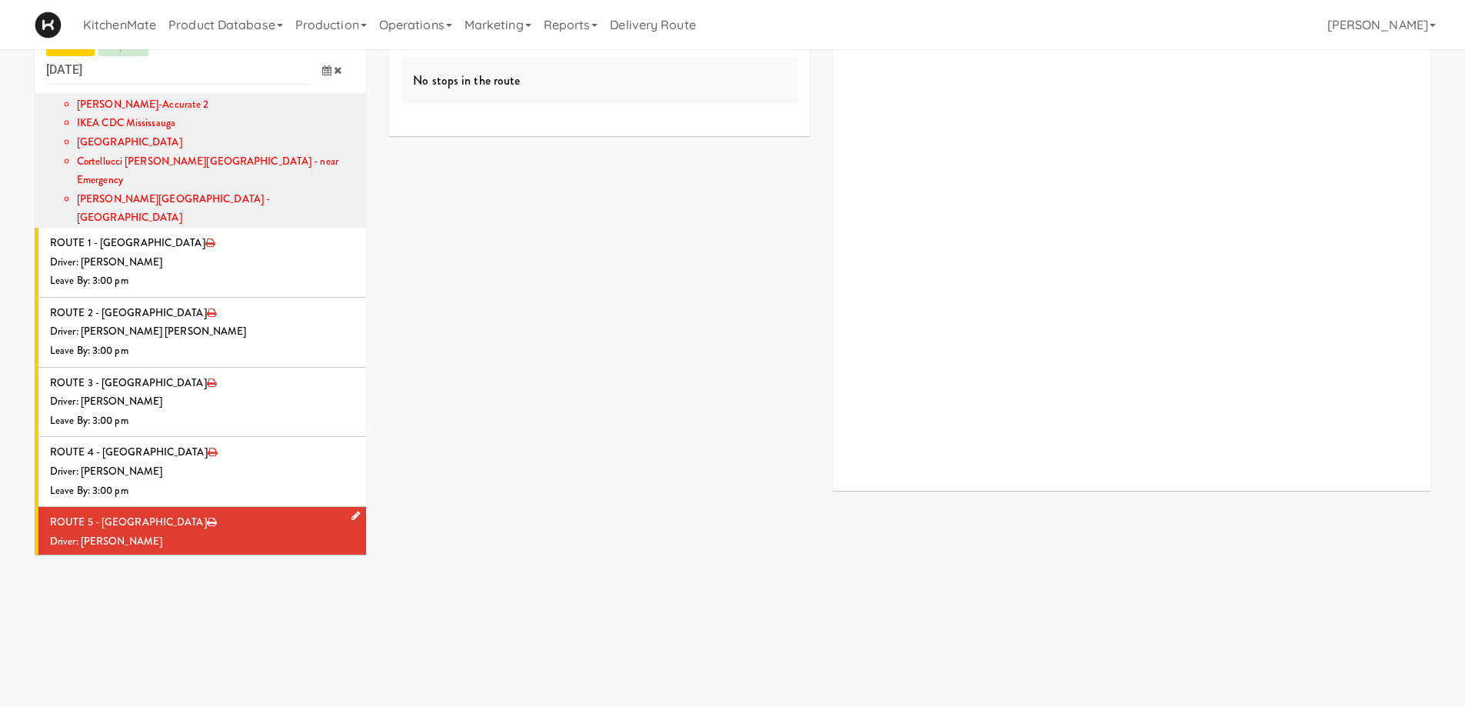
click at [213, 550] on div "Leave By: 7:30 am" at bounding box center [202, 559] width 304 height 19
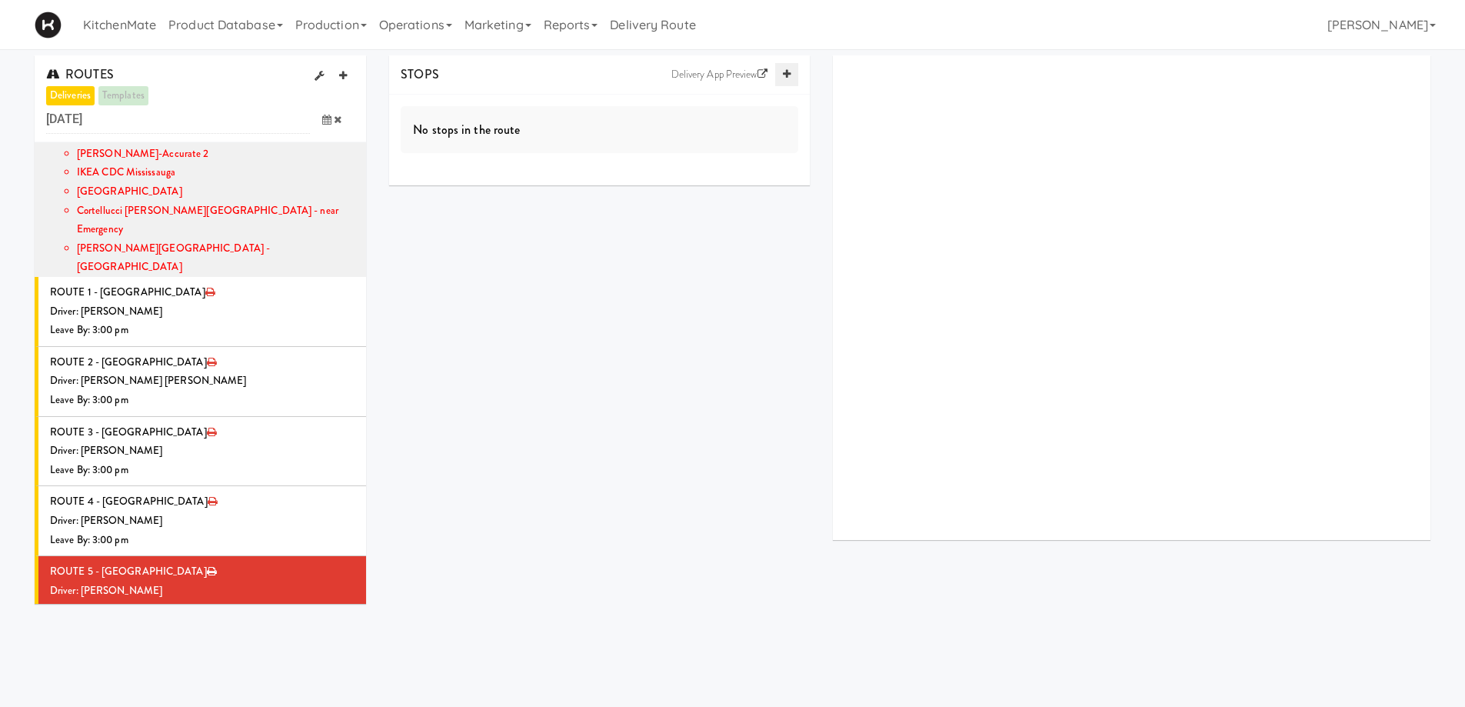
click at [785, 68] on link at bounding box center [786, 74] width 23 height 23
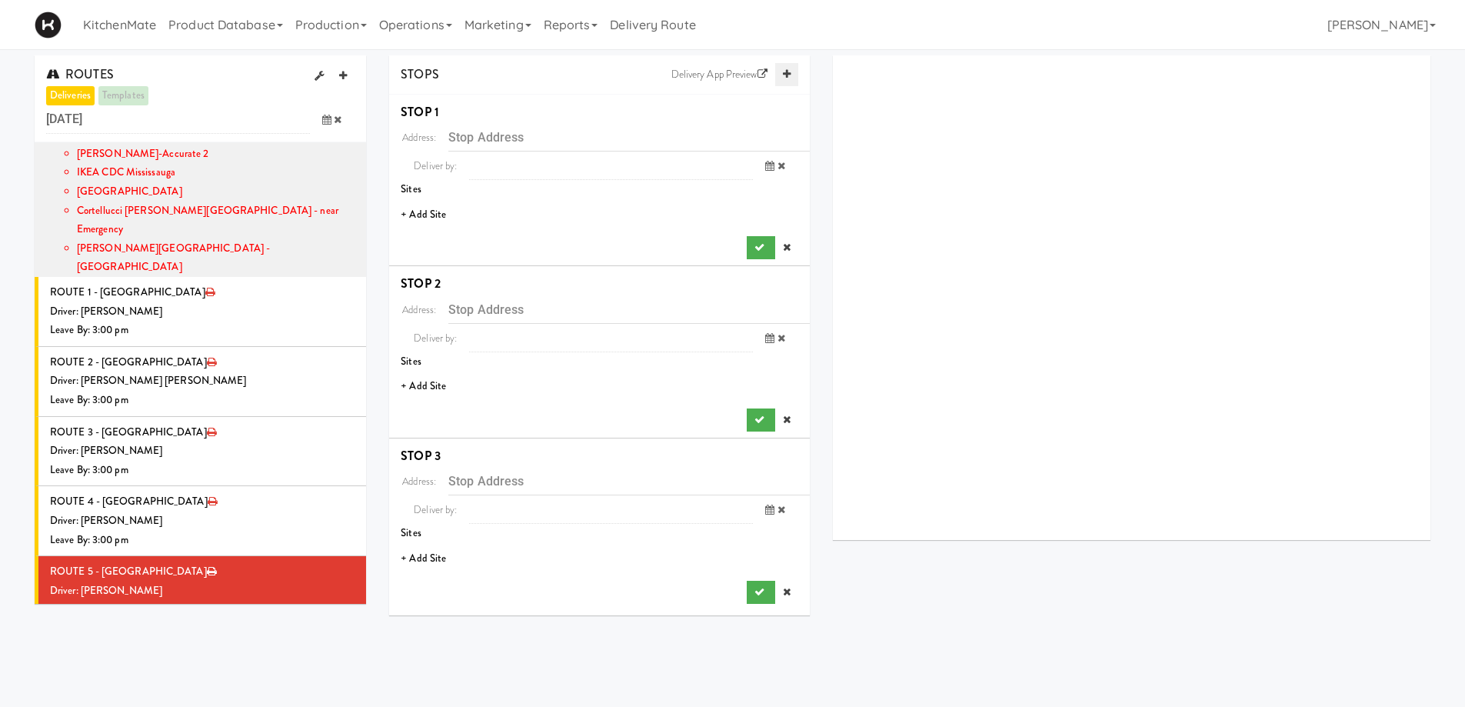
click at [785, 68] on link at bounding box center [786, 74] width 23 height 23
click at [436, 211] on li "+ Add Site" at bounding box center [599, 215] width 421 height 32
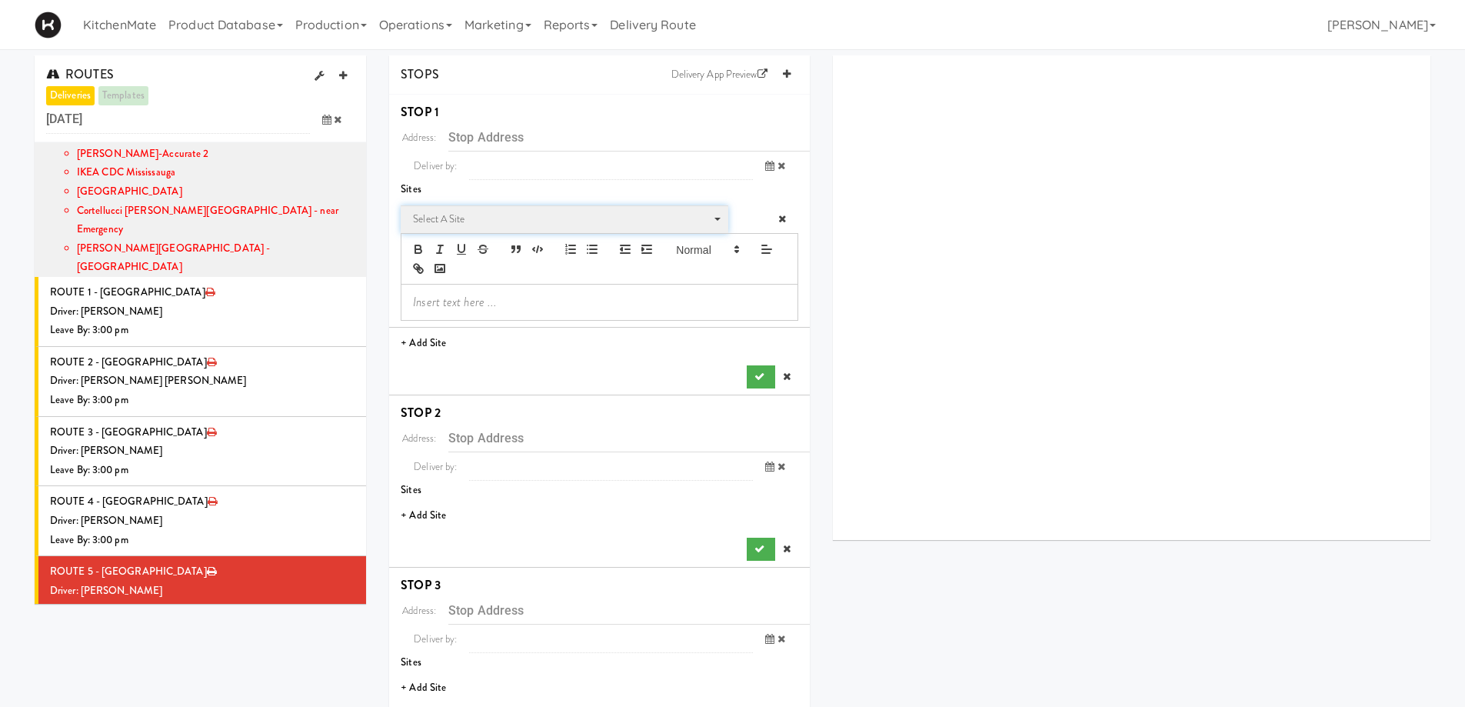
click at [468, 220] on span "Select a site" at bounding box center [559, 219] width 292 height 18
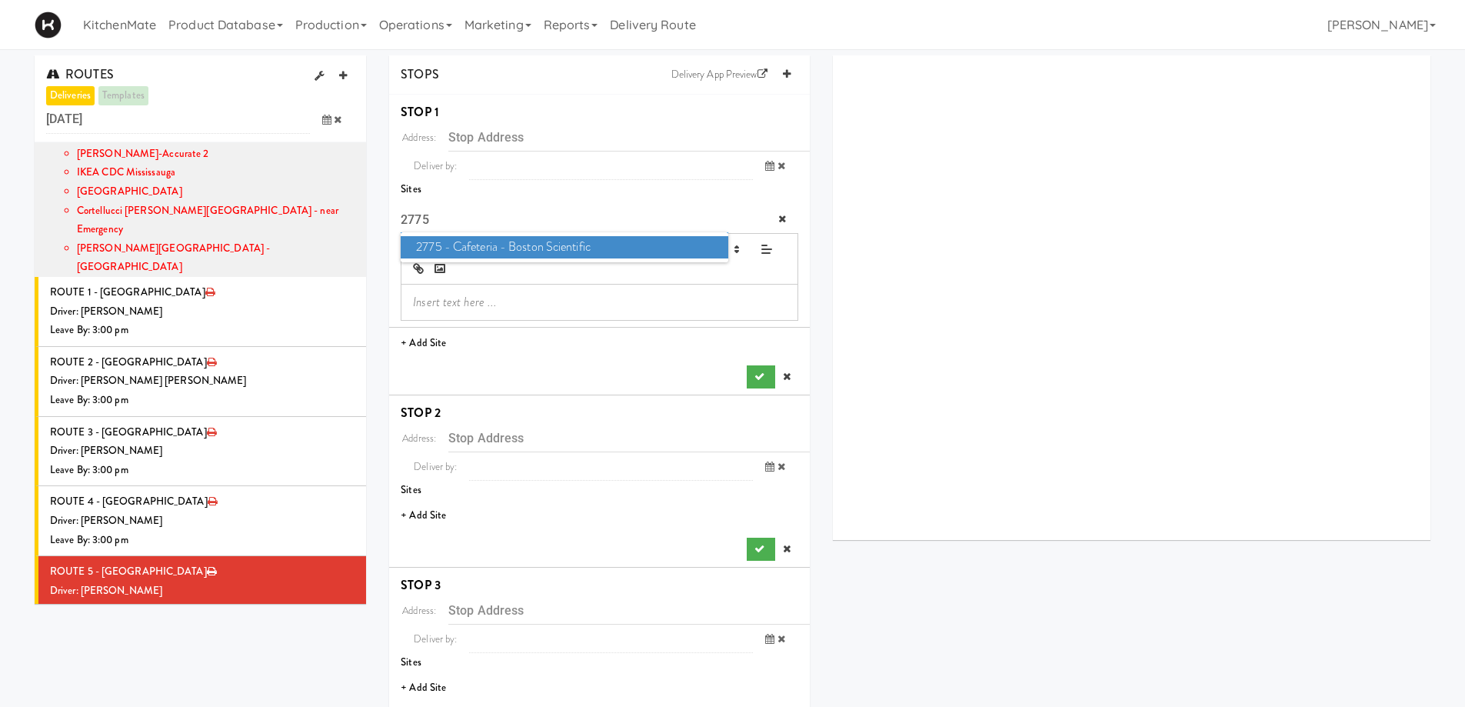
type input "2775"
click at [474, 241] on span "2775 - Cafeteria - Boston Scientific" at bounding box center [564, 247] width 327 height 22
type input "2775 Matheson Blvd E, Mississauga, ON, CA"
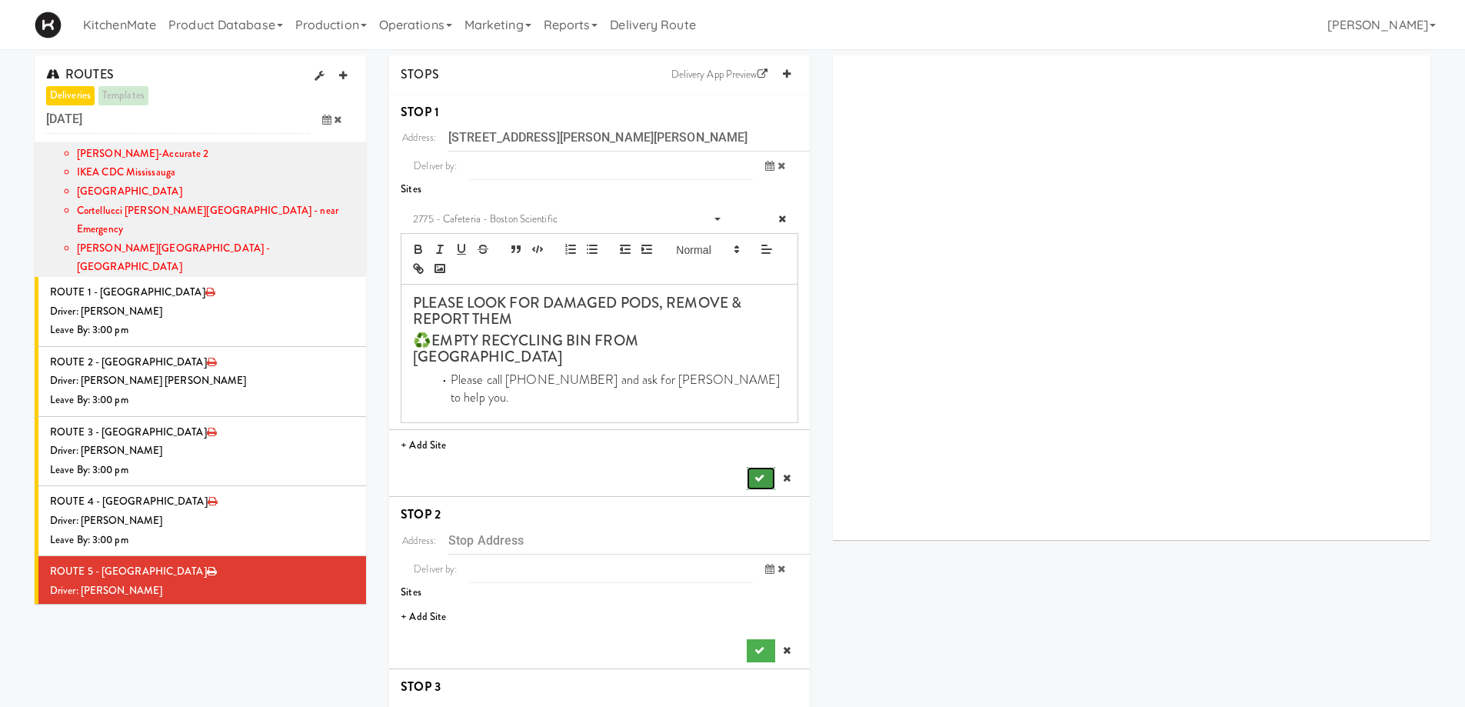
click at [762, 473] on icon "submit" at bounding box center [759, 478] width 10 height 10
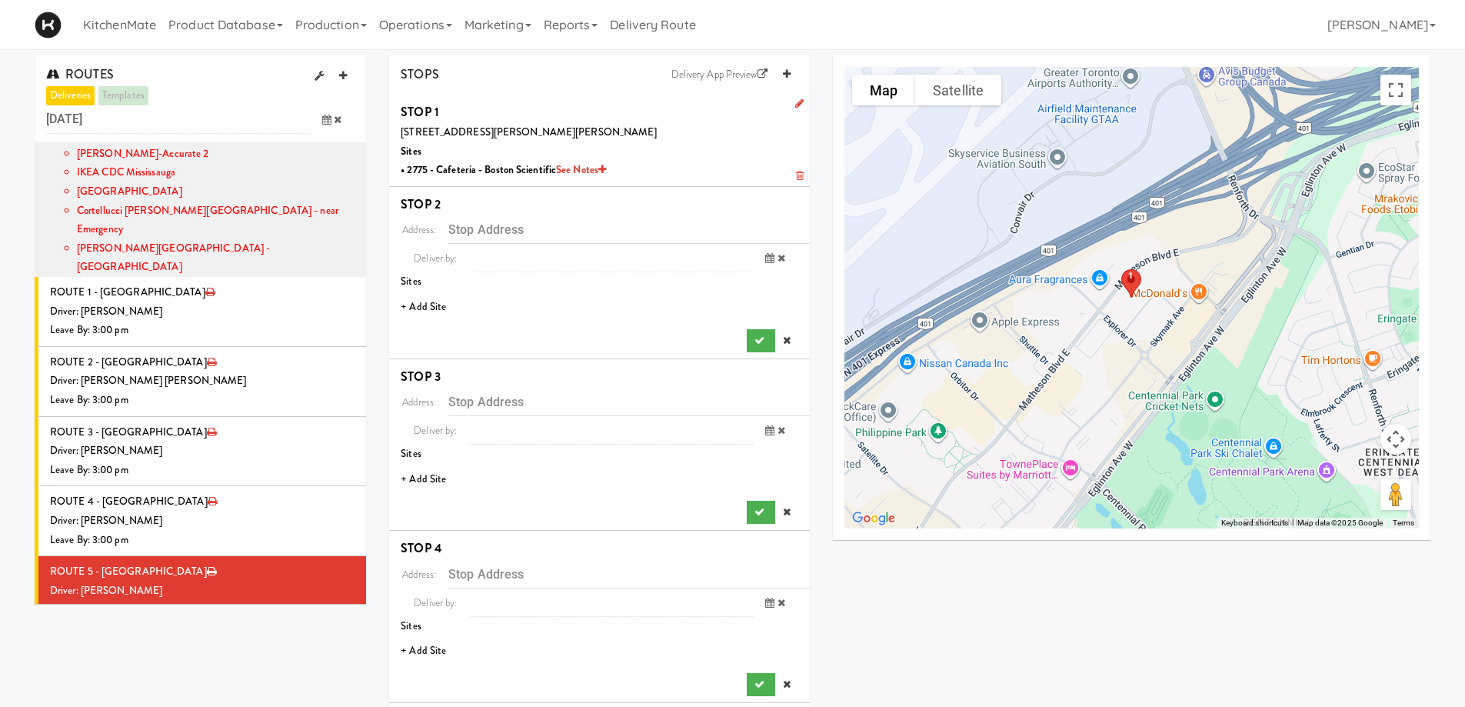
click at [425, 309] on li "+ Add Site" at bounding box center [599, 307] width 421 height 32
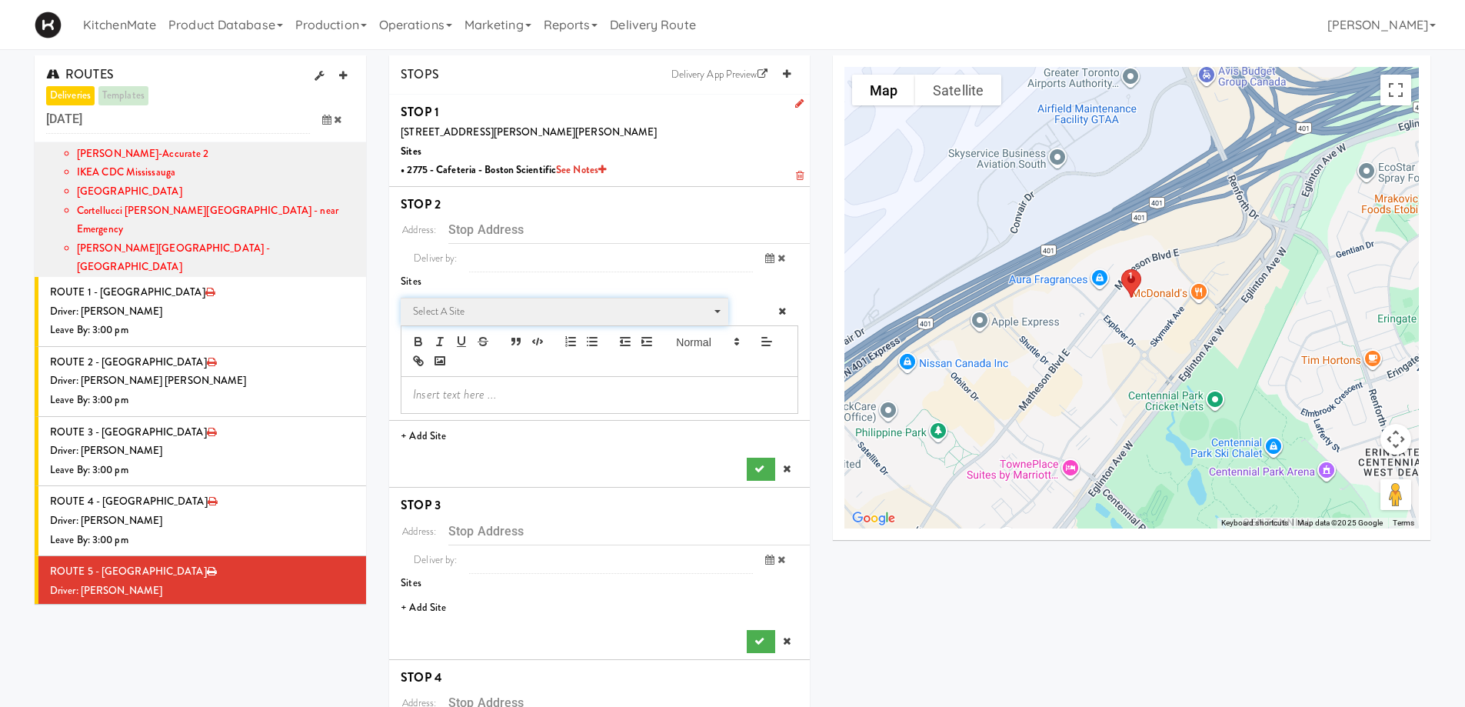
click at [488, 311] on span "Select a site" at bounding box center [559, 311] width 292 height 18
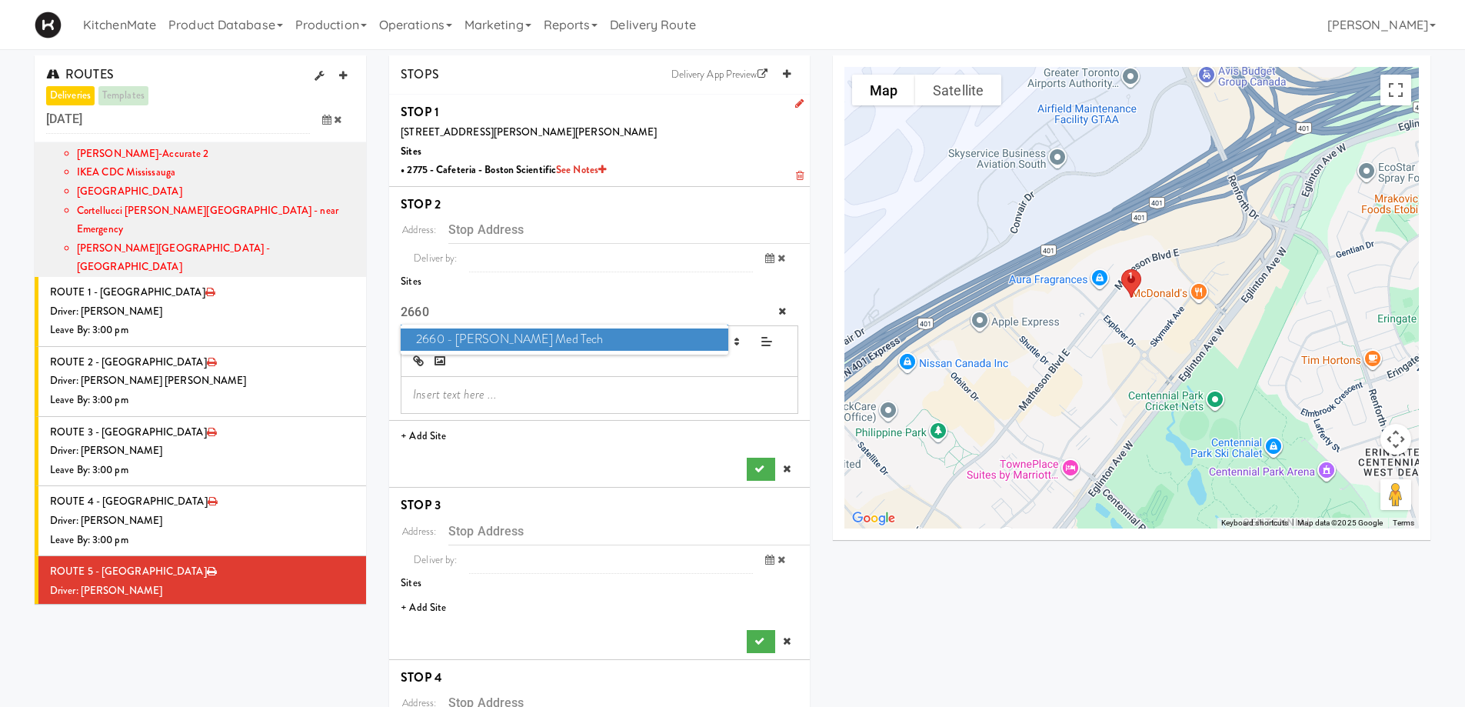
type input "2660"
click at [520, 342] on span "2660 - Baylis Med Tech" at bounding box center [564, 339] width 327 height 22
type input "2660 Matheson Blvd E, Mississauga, ON, CA"
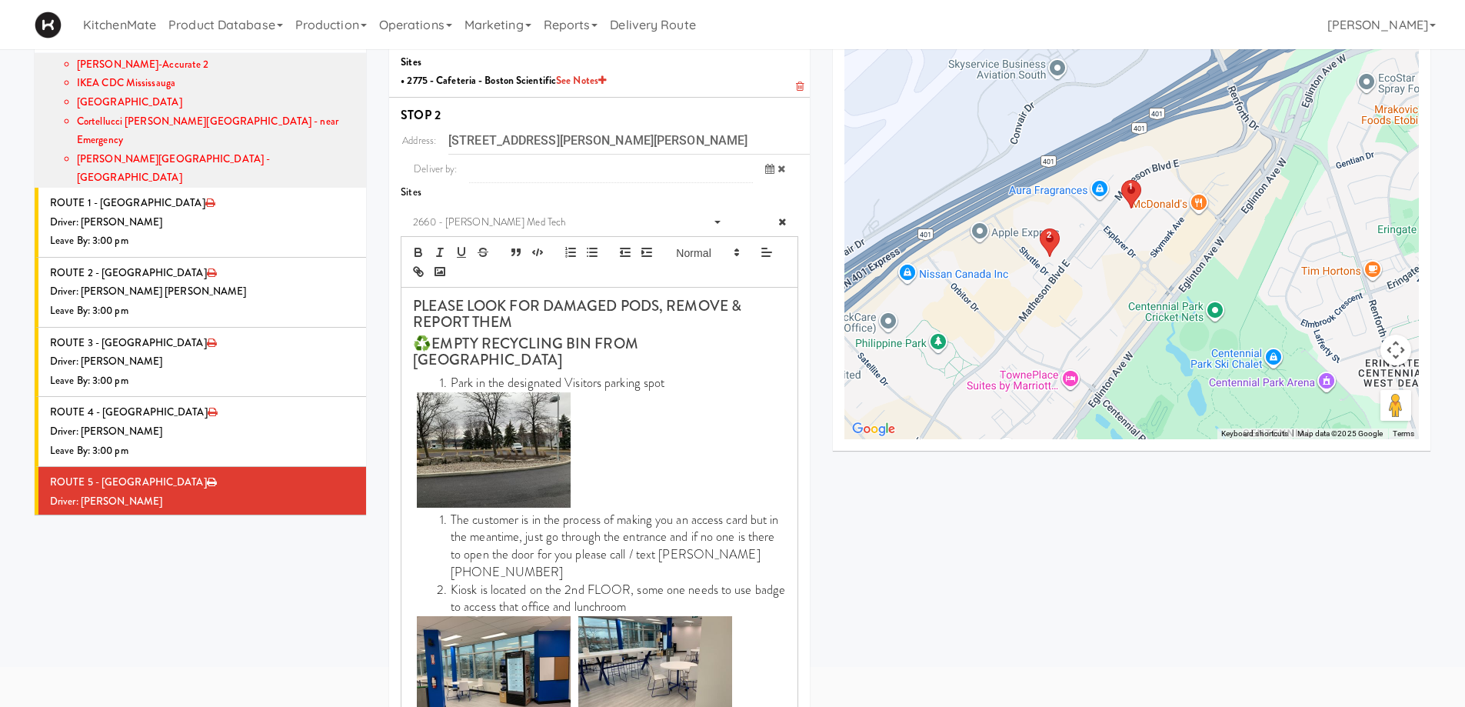
scroll to position [308, 0]
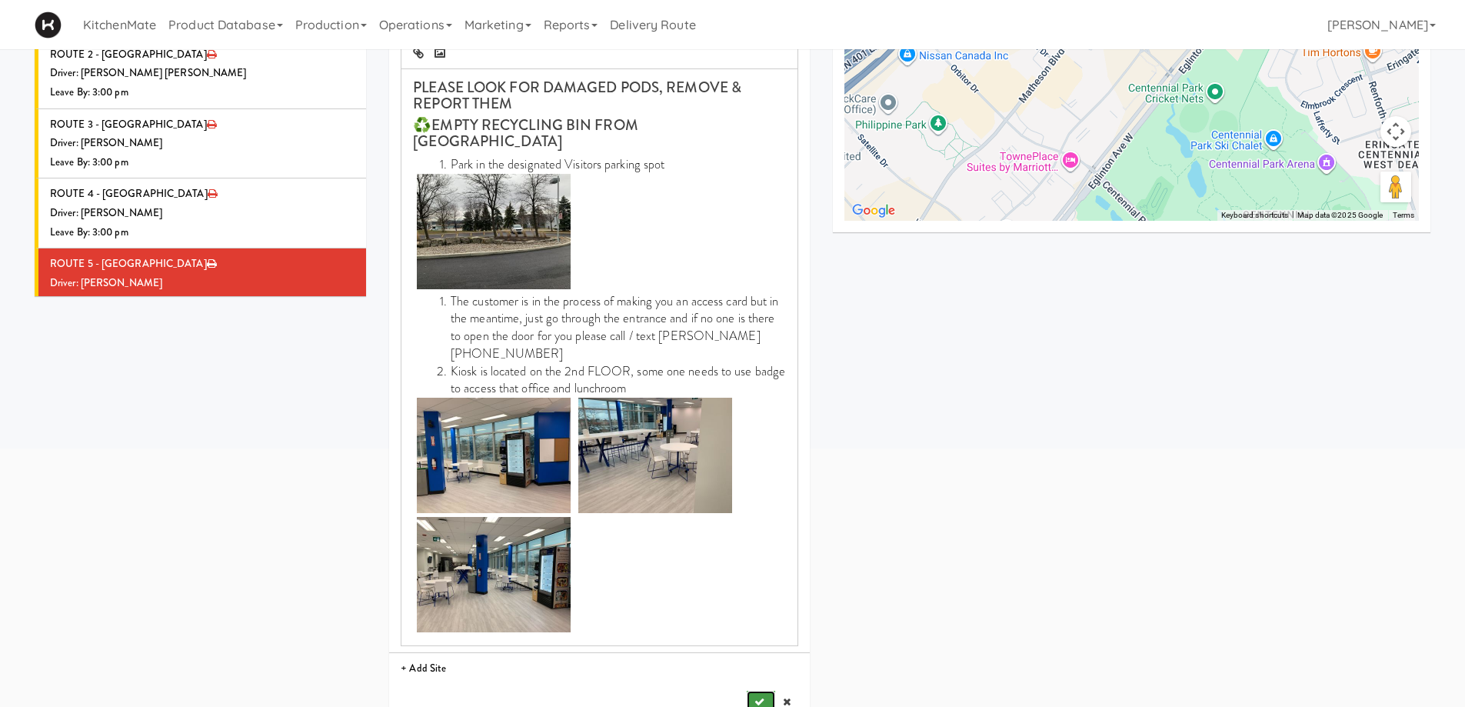
click at [760, 695] on button "submit" at bounding box center [761, 701] width 28 height 23
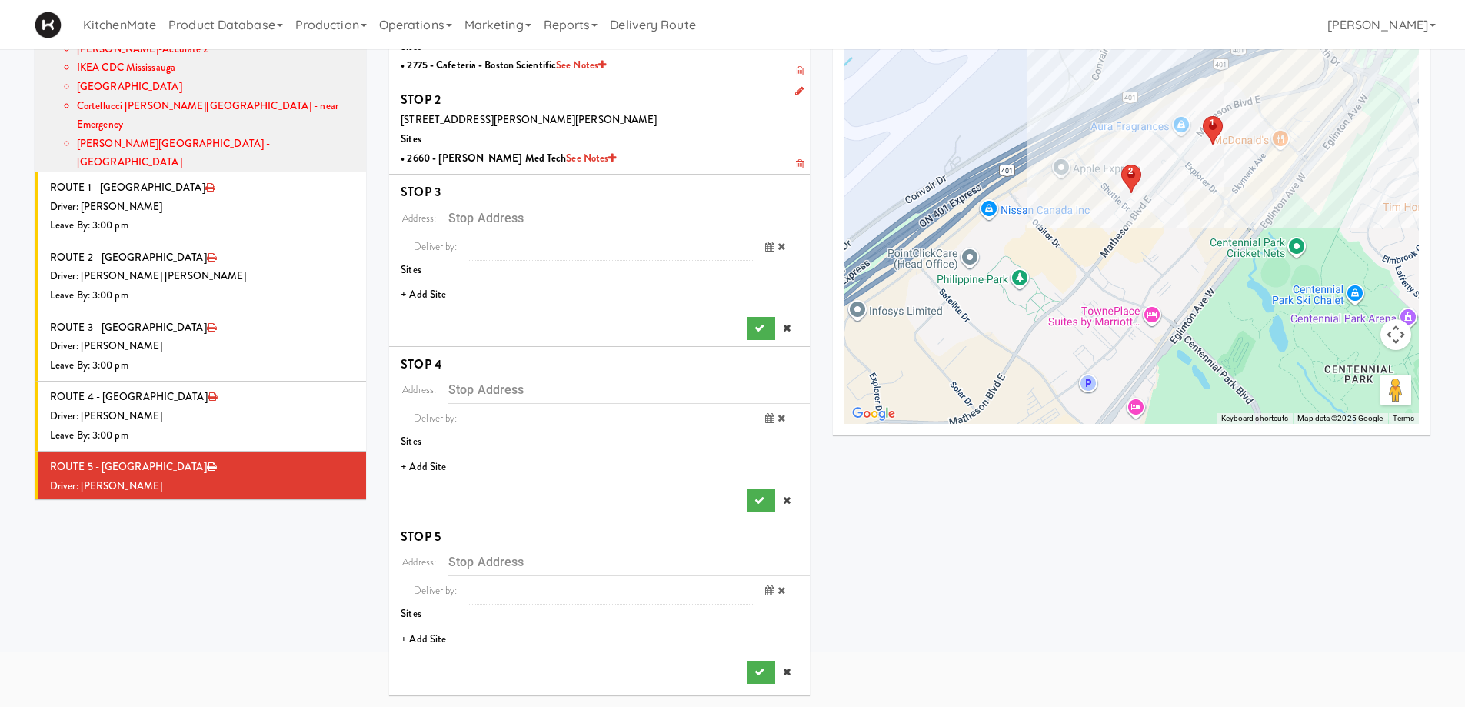
click at [431, 298] on li "+ Add Site" at bounding box center [599, 295] width 421 height 32
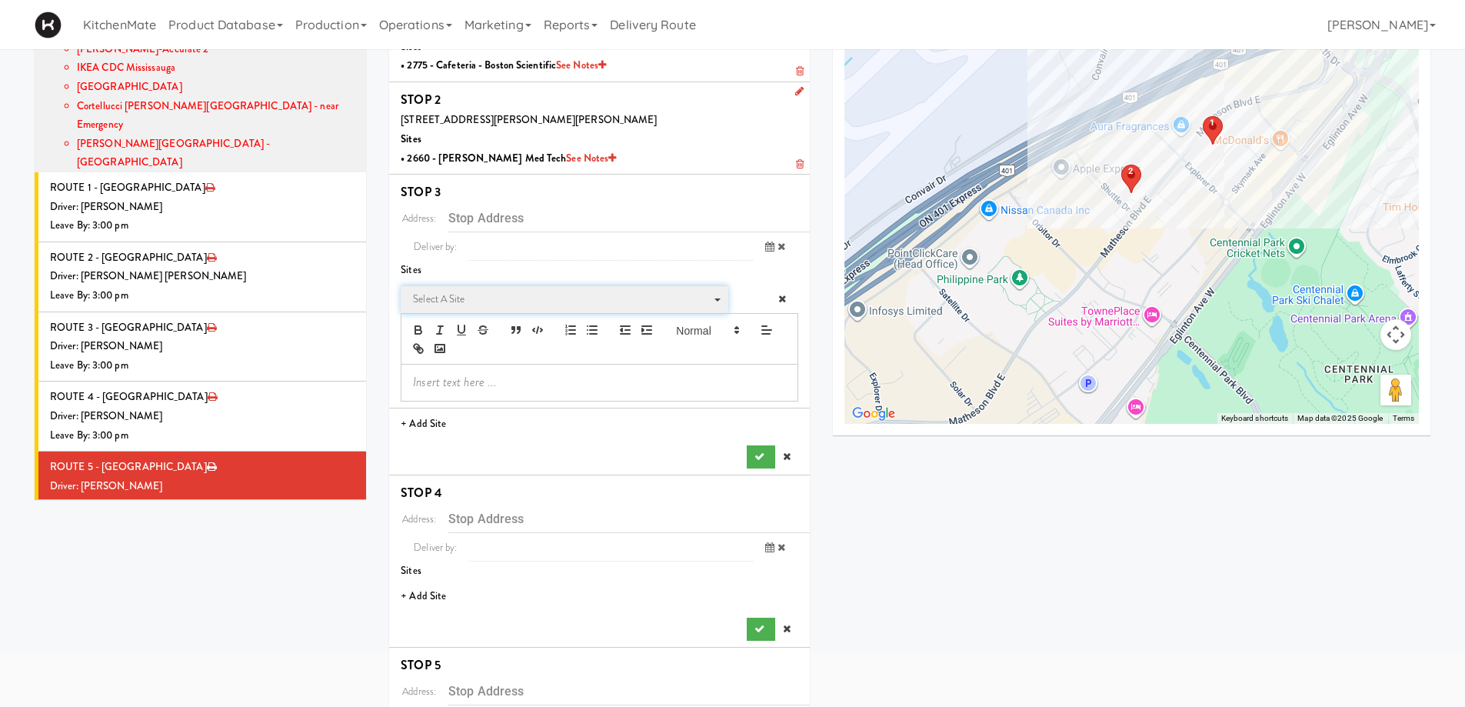
click at [481, 298] on span "Select a site" at bounding box center [559, 299] width 292 height 18
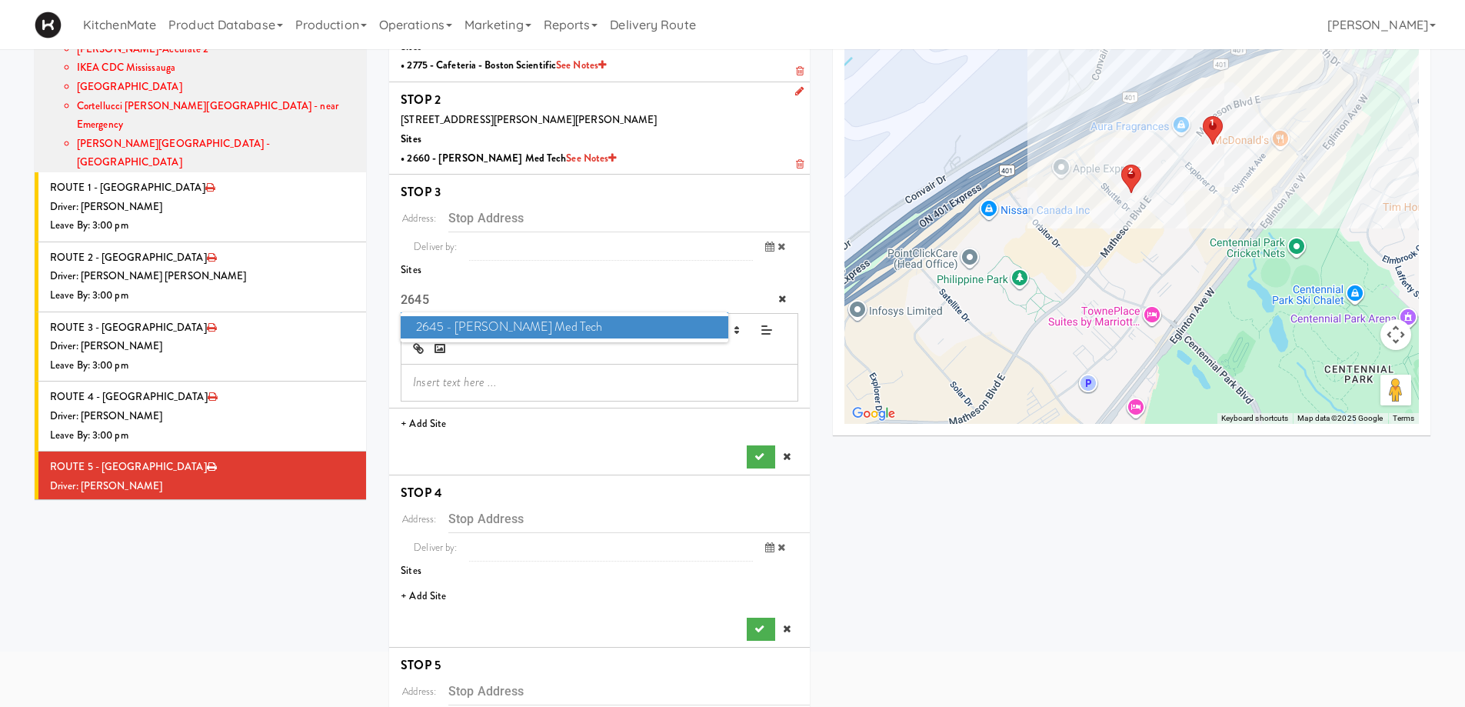
type input "2645"
click at [520, 327] on span "2645 - Baylis Med Tech" at bounding box center [564, 327] width 327 height 22
type input "2645 Matheson Blvd E, Mississauga, ON, CA"
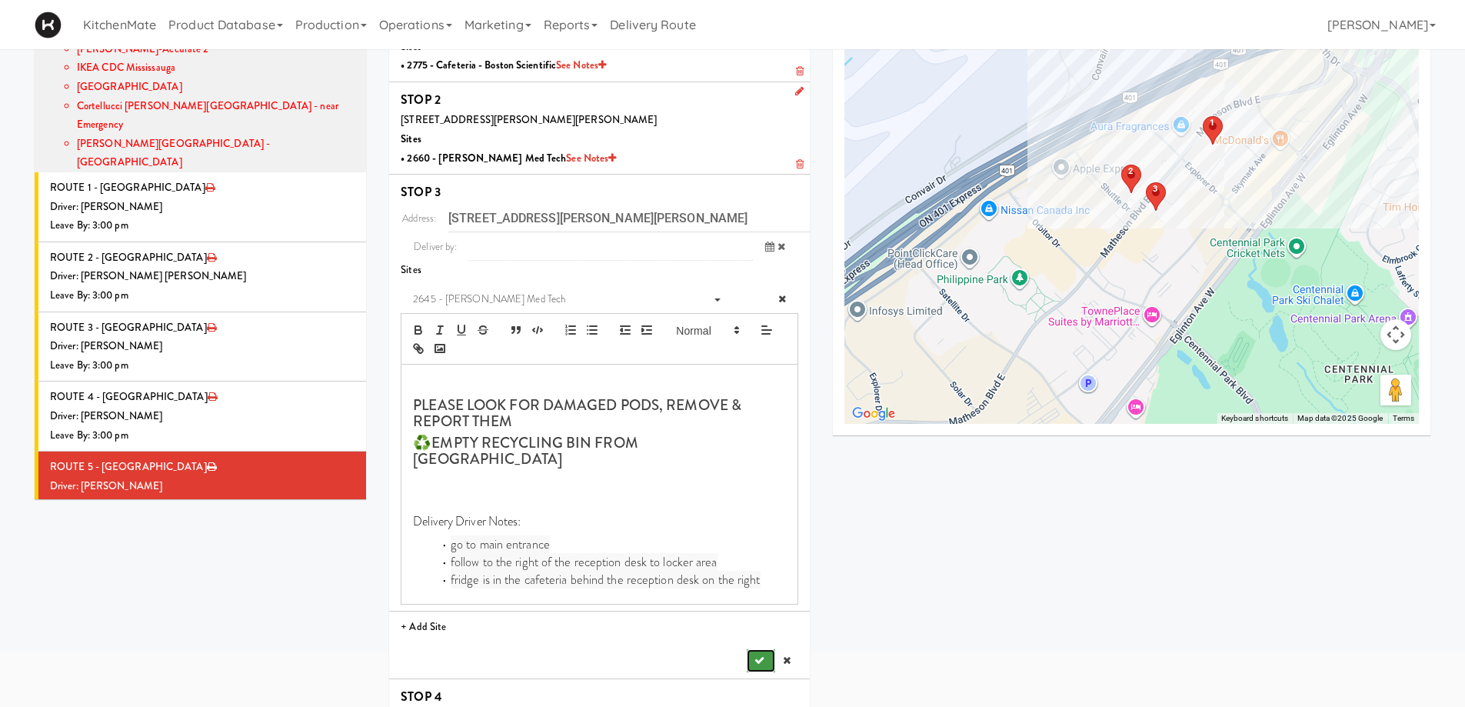
click at [762, 655] on icon "submit" at bounding box center [759, 660] width 10 height 10
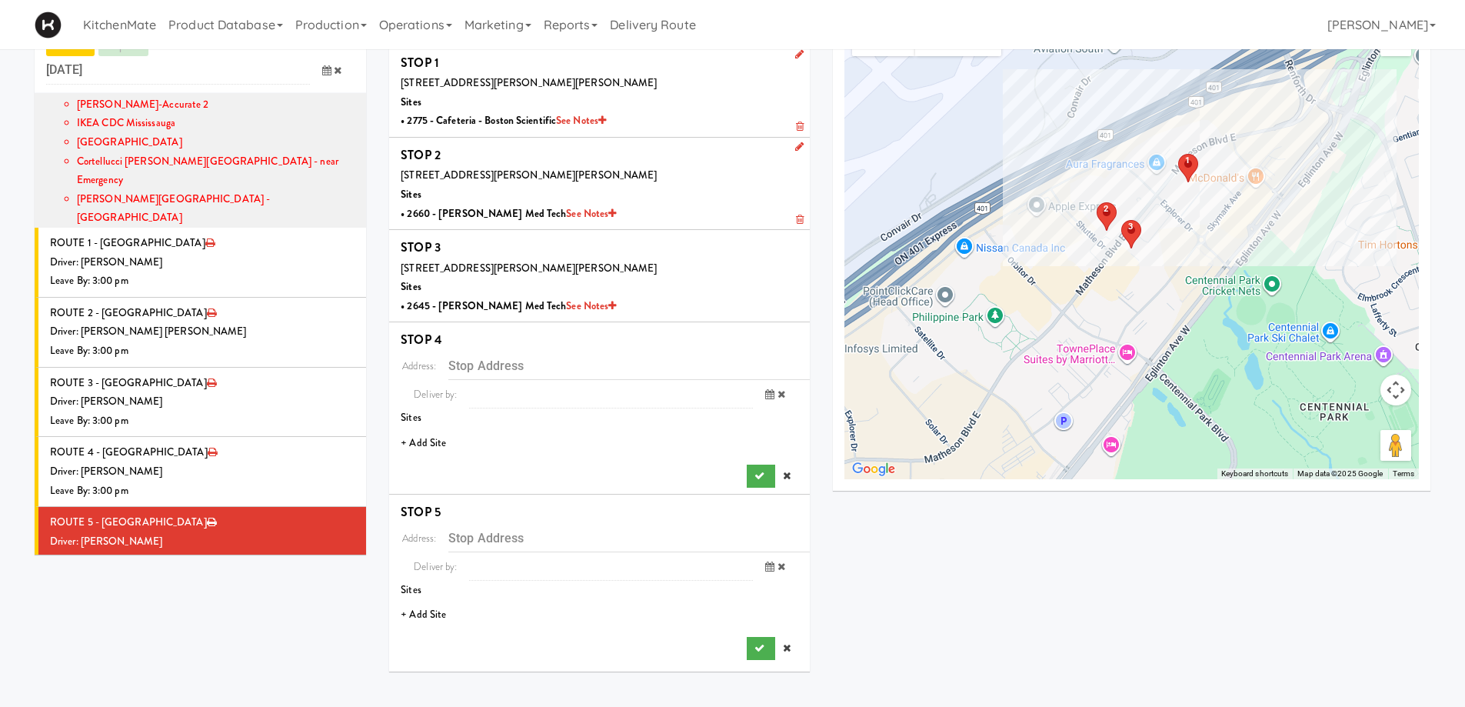
click at [426, 444] on li "+ Add Site" at bounding box center [599, 443] width 421 height 32
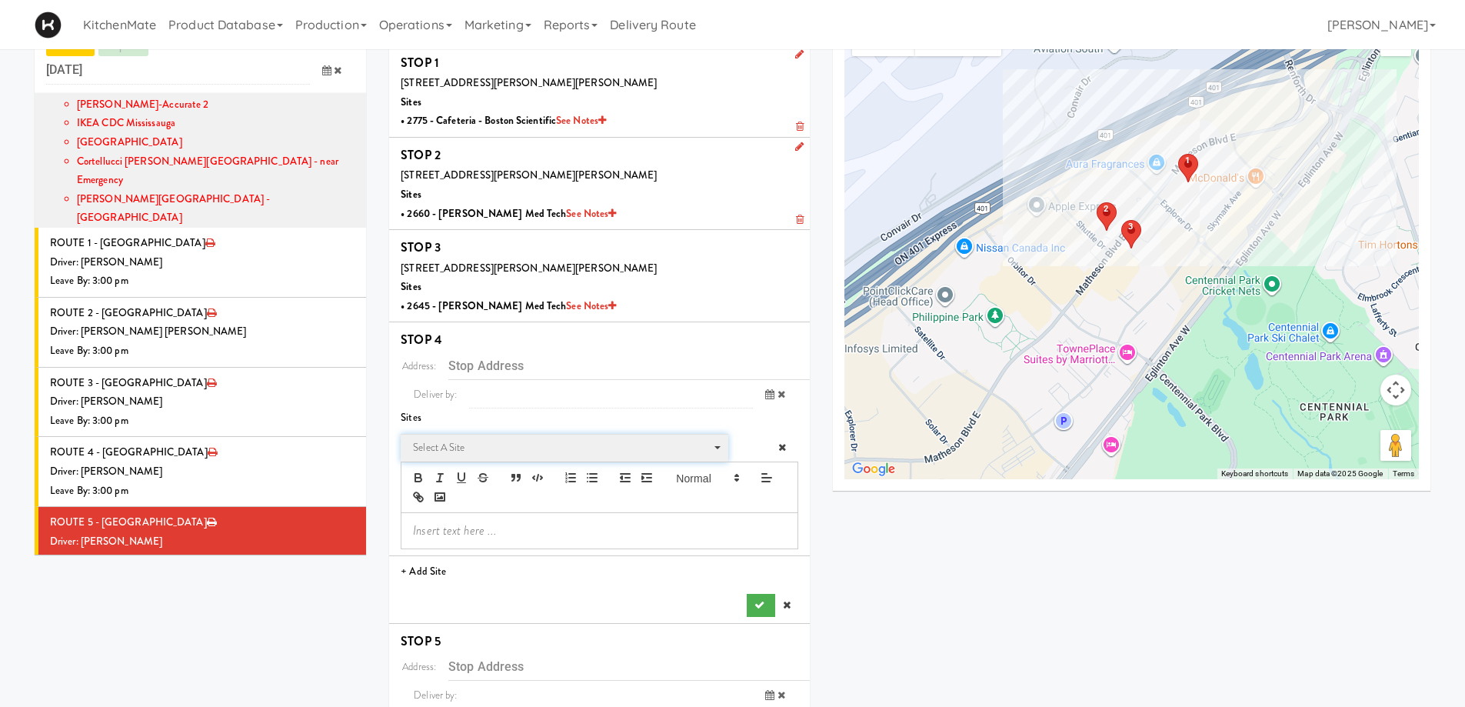
click at [486, 447] on span "Select a site" at bounding box center [559, 447] width 292 height 18
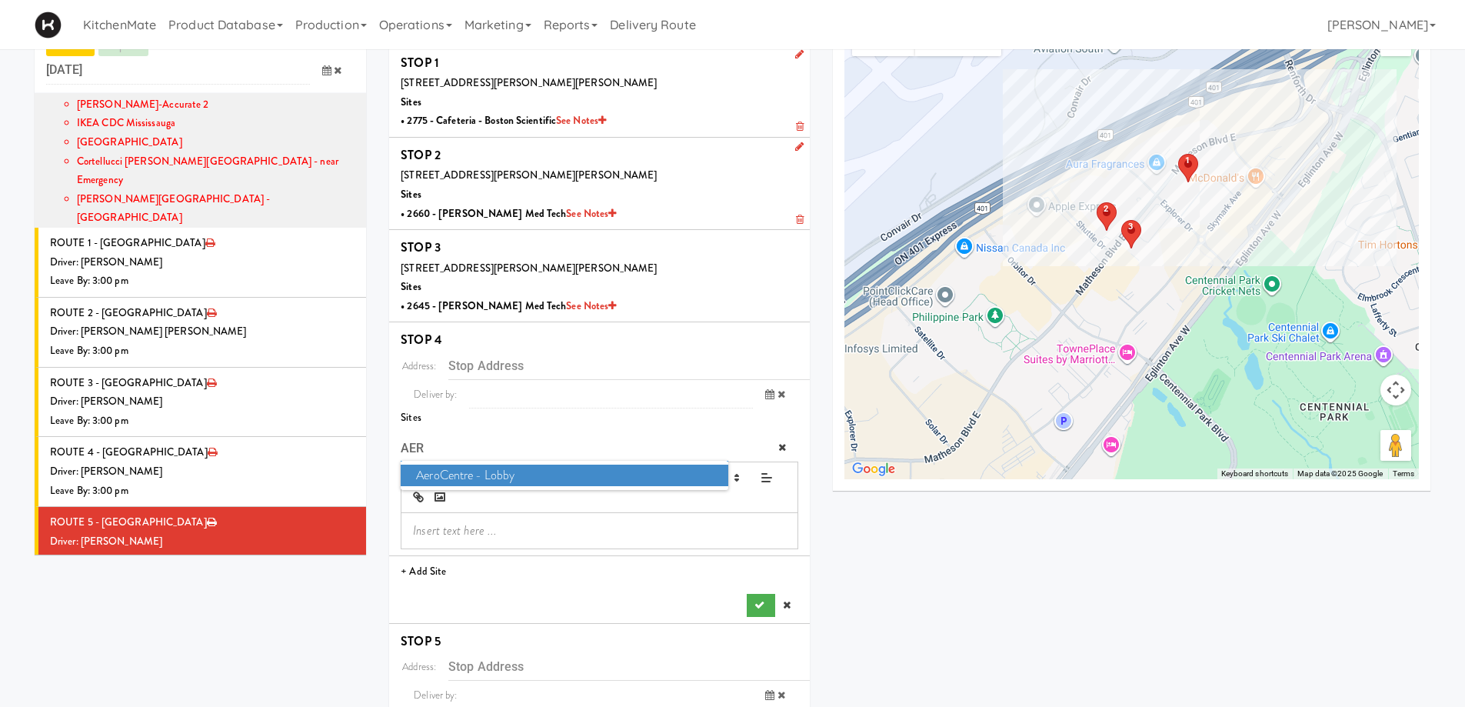
type input "AER"
click at [504, 477] on span "AeroCentre - Lobby" at bounding box center [564, 475] width 327 height 22
type input "5580 Explorer Dr, Mississauga, ON, CA"
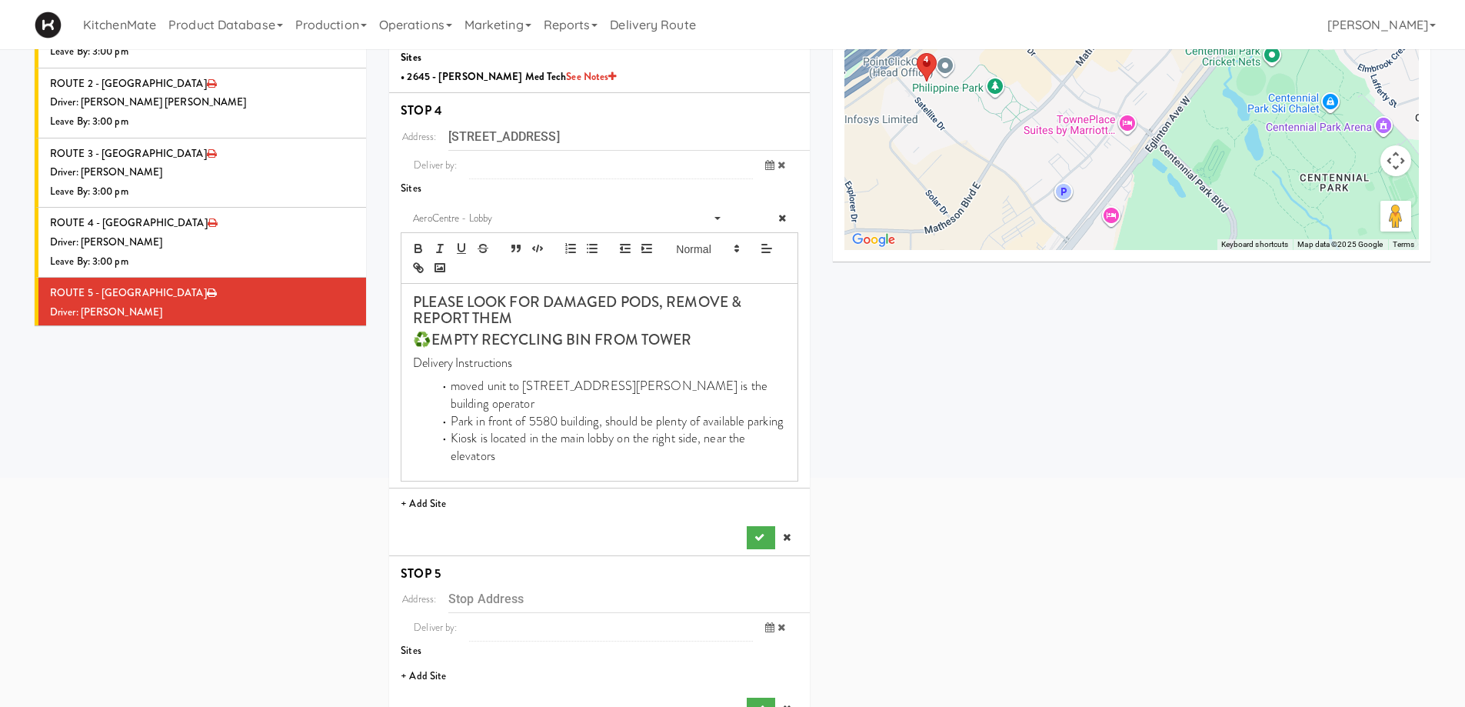
scroll to position [298, 0]
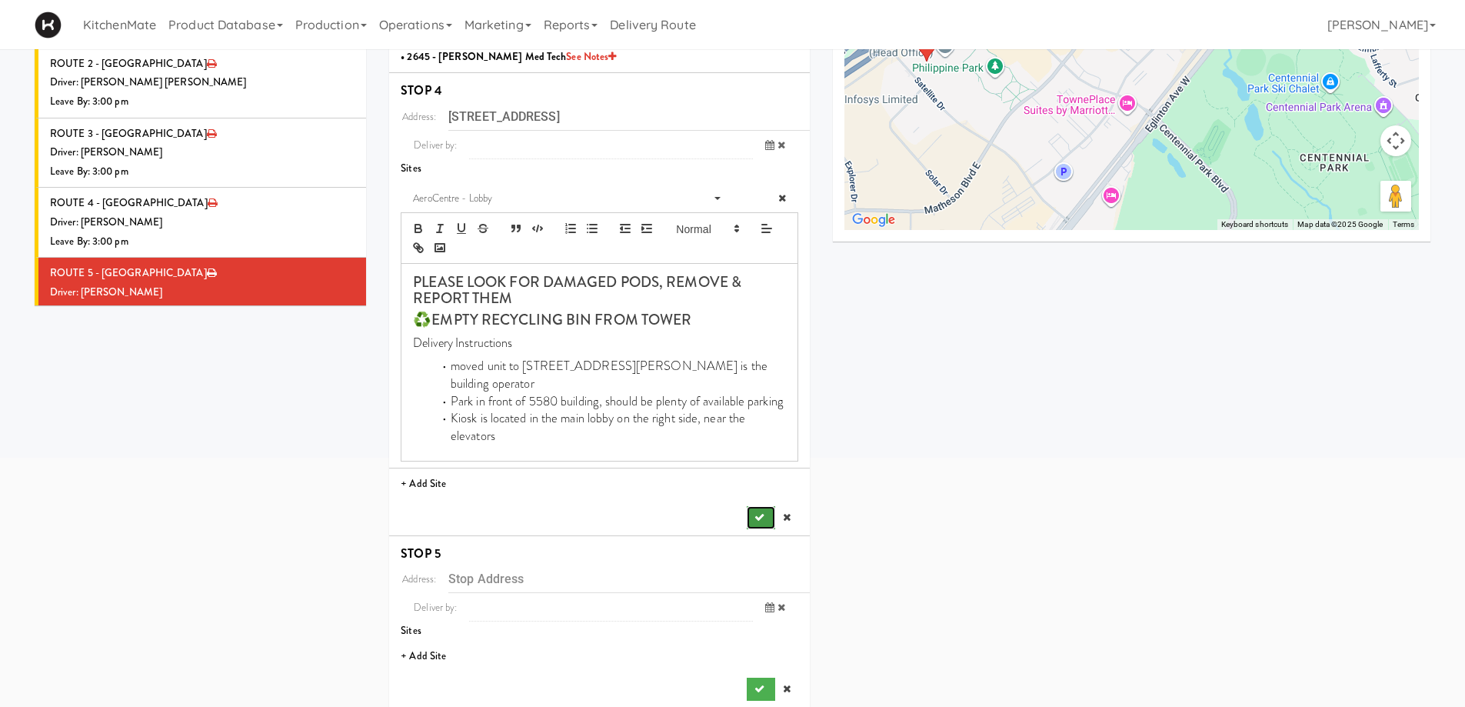
click at [758, 512] on icon "submit" at bounding box center [759, 517] width 10 height 10
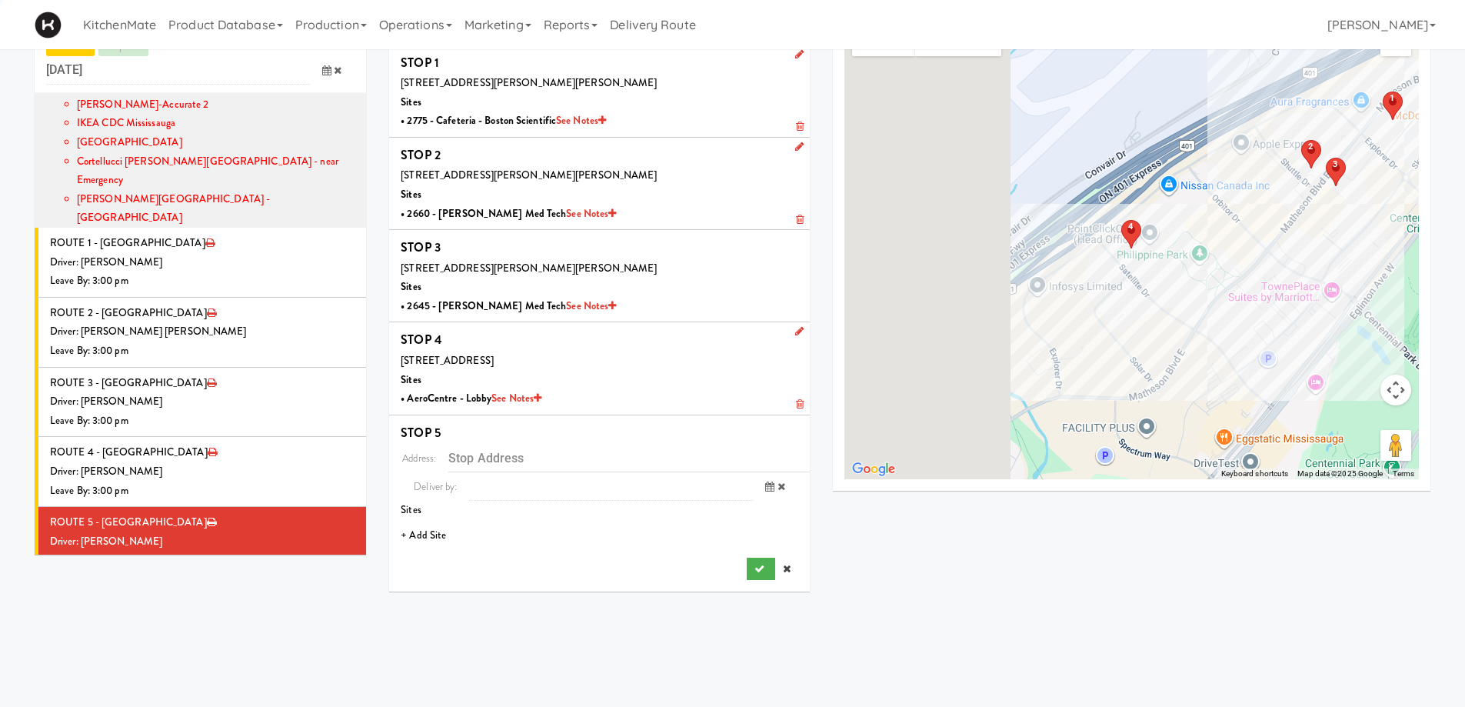
scroll to position [49, 0]
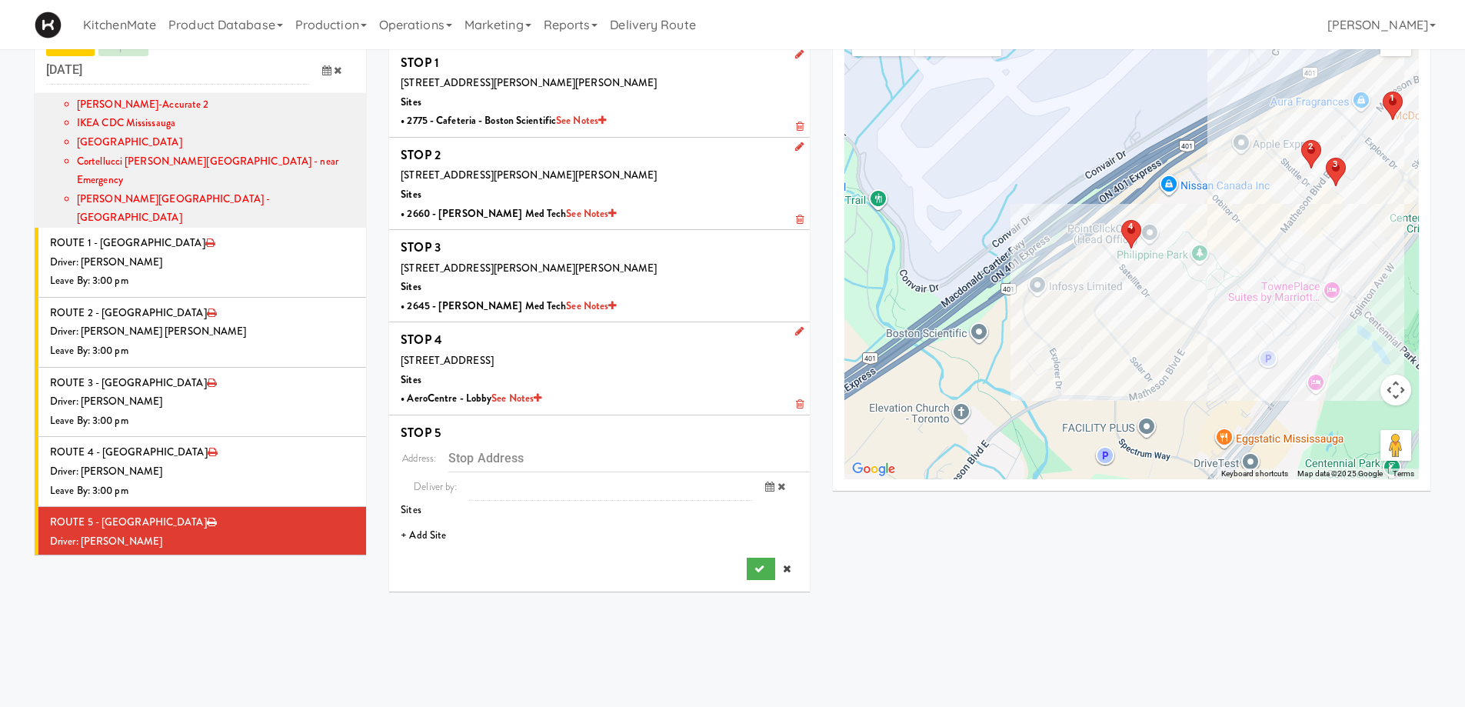
click at [427, 534] on li "+ Add Site" at bounding box center [599, 536] width 421 height 32
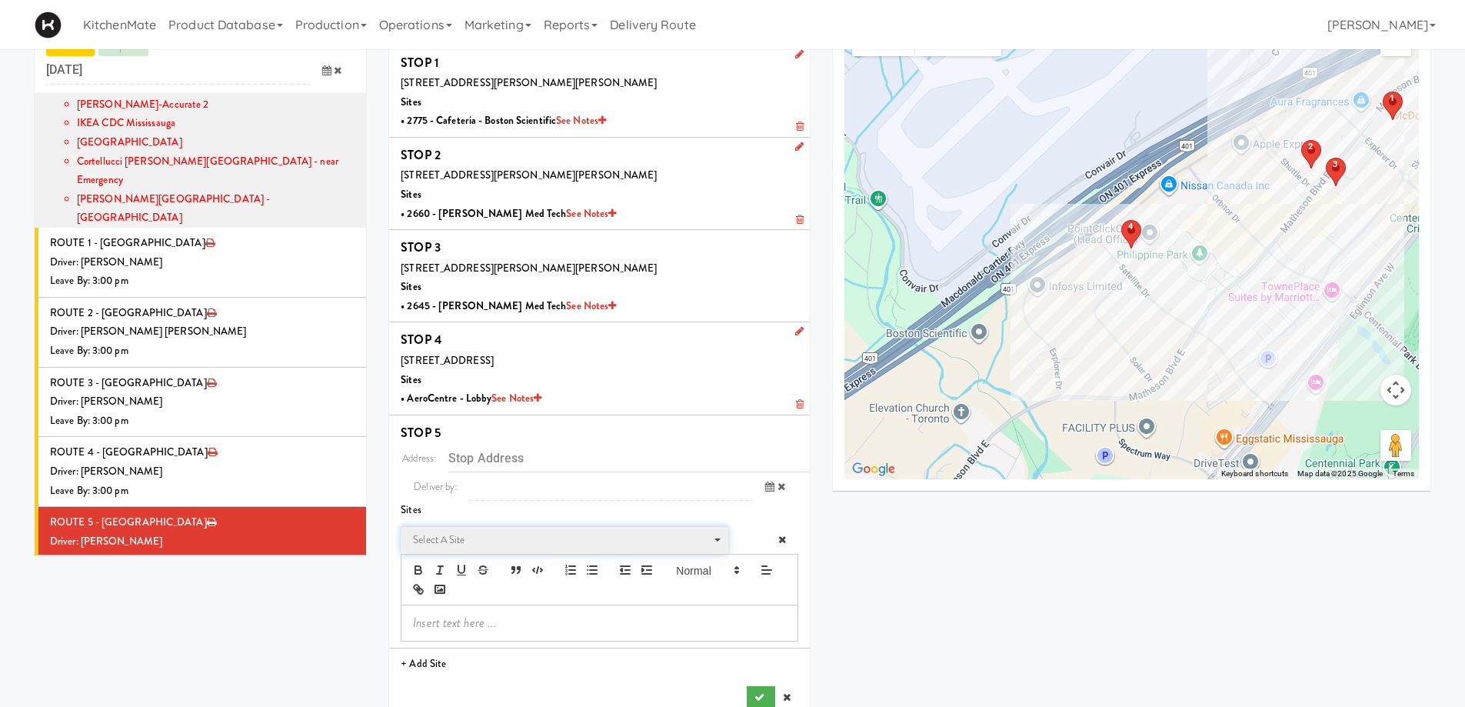
click at [477, 540] on span "Select a site" at bounding box center [559, 539] width 292 height 18
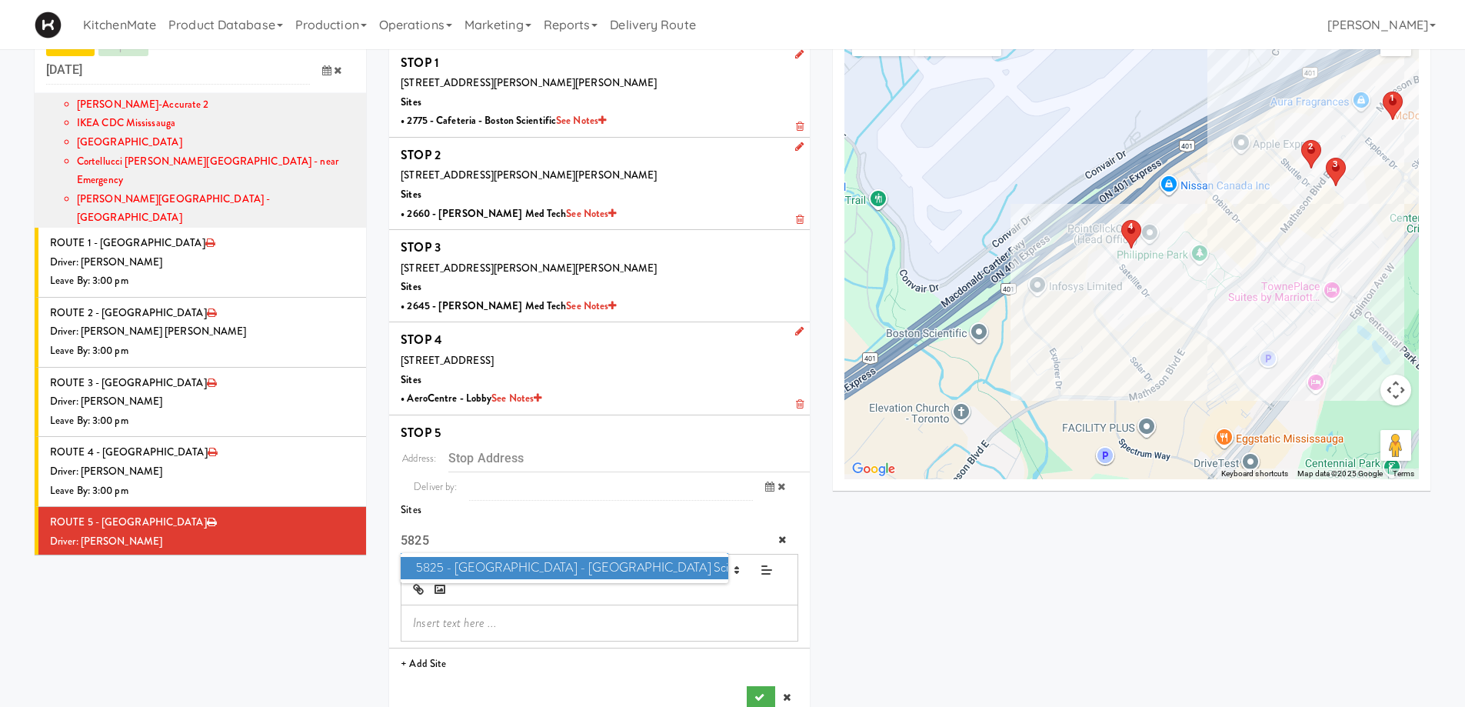
type input "5825"
click at [494, 564] on span "5825 - Creekside Commons - Boston Scientific" at bounding box center [564, 568] width 327 height 22
type input "5825 Explorer Dr, Mississauga, ON, CA"
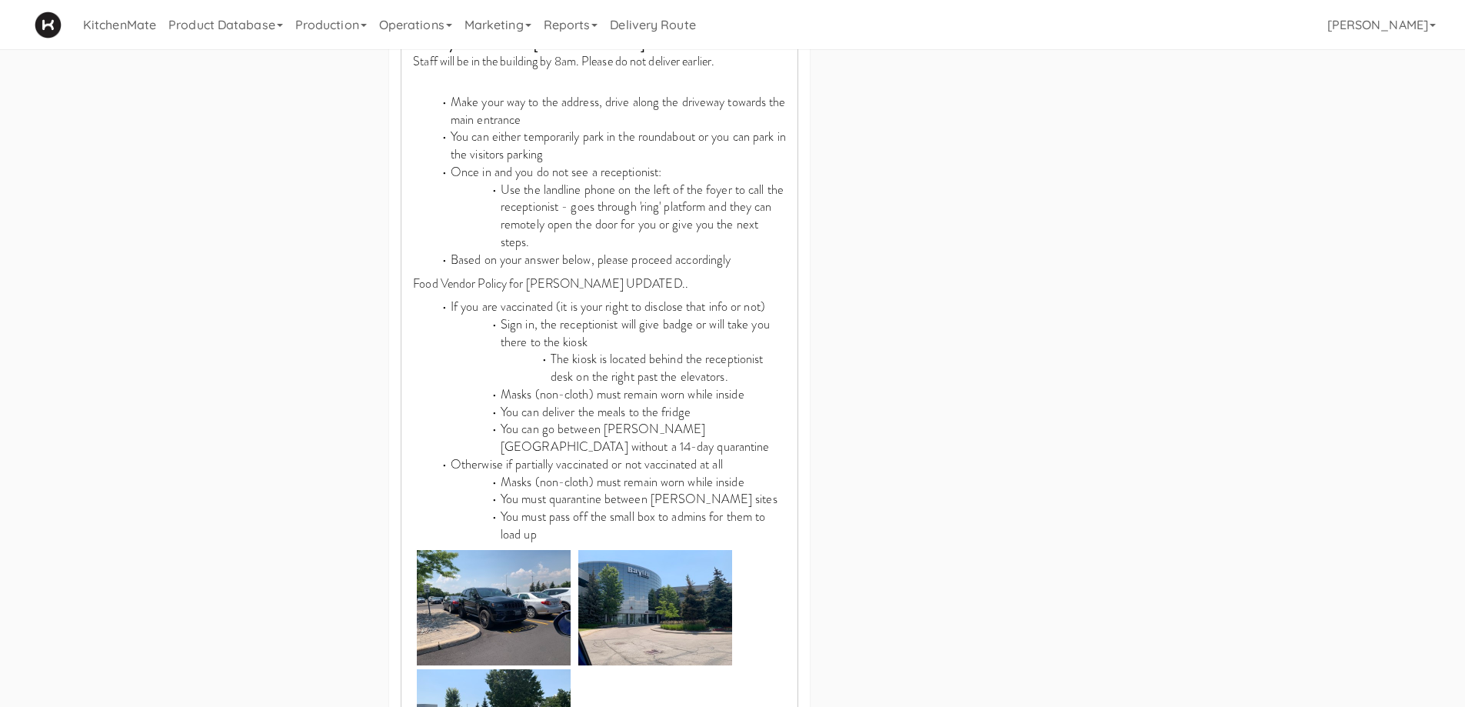
scroll to position [910, 0]
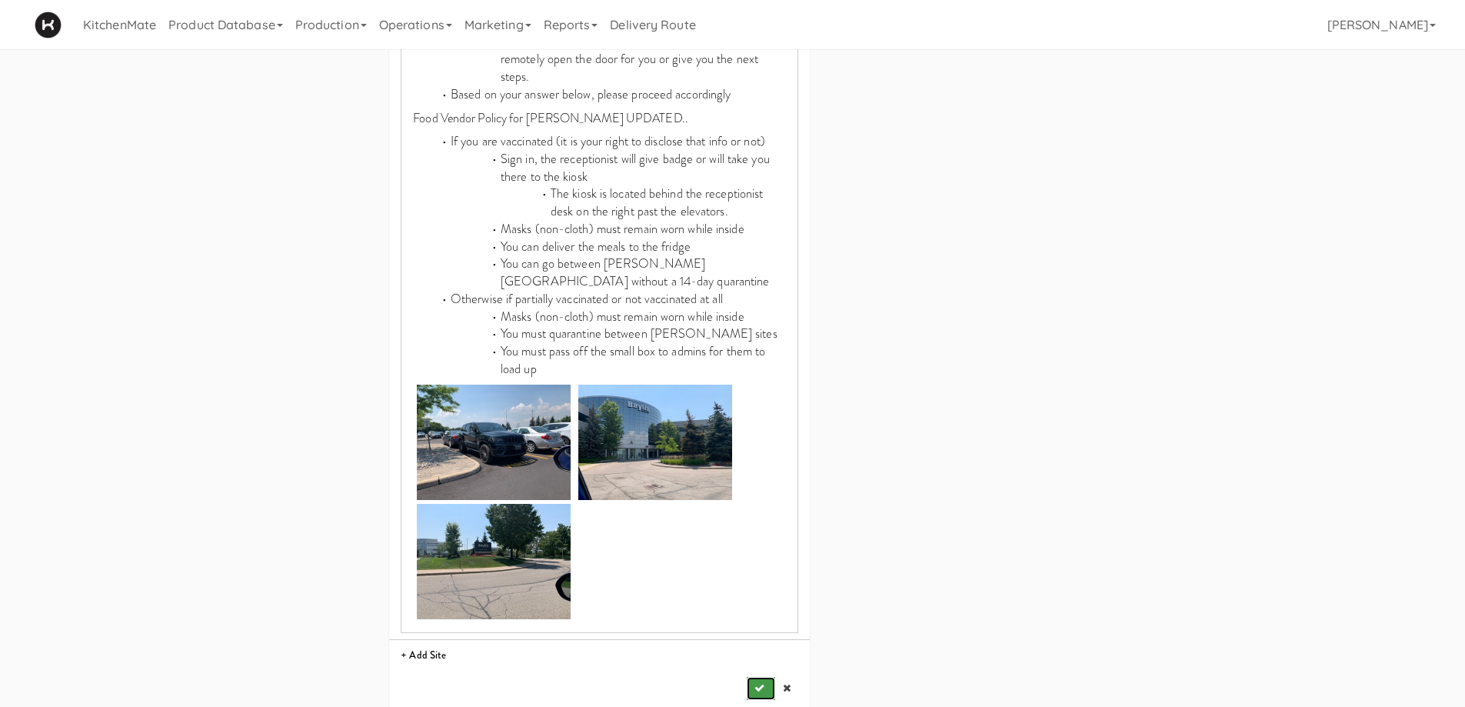
click at [760, 683] on icon "submit" at bounding box center [759, 688] width 10 height 10
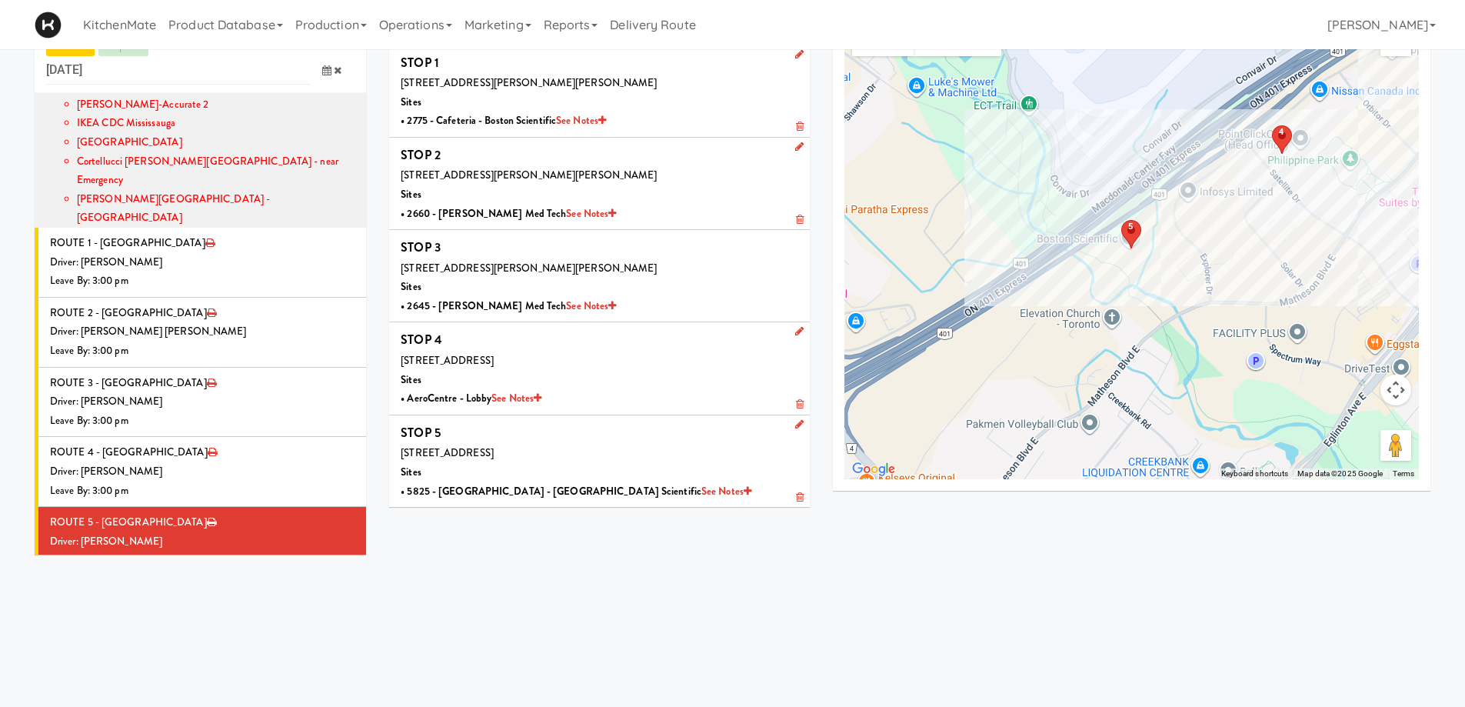
click at [286, 577] on li "ROUTE 6 - Idle Driver: No driver assigned Leave By: 12:00 am" at bounding box center [200, 612] width 331 height 70
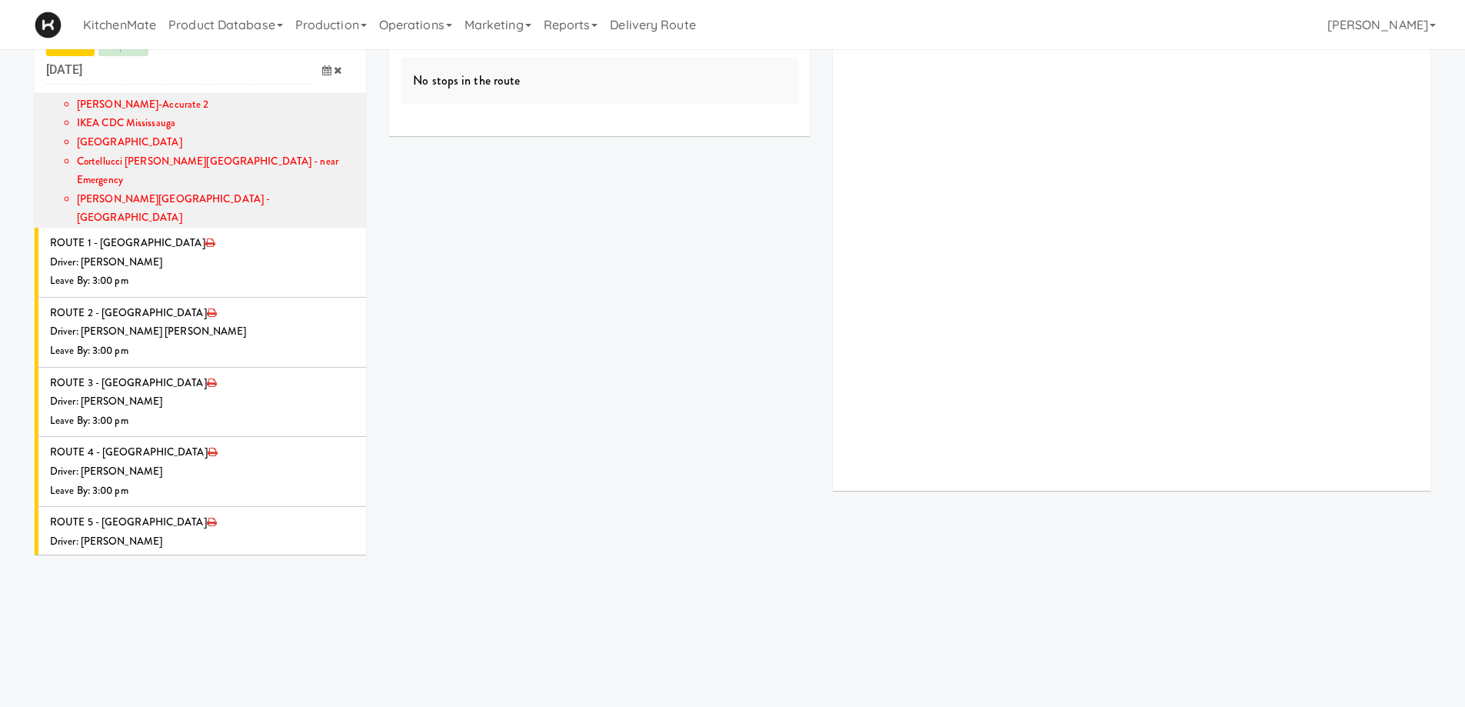
click at [351, 580] on icon at bounding box center [355, 585] width 8 height 10
click at [204, 602] on span "Select a driver Select a driver" at bounding box center [243, 616] width 223 height 28
type input "CHRIS"
click at [204, 654] on span "Christopher Solomon" at bounding box center [245, 665] width 219 height 22
click at [322, 667] on icon at bounding box center [326, 672] width 9 height 10
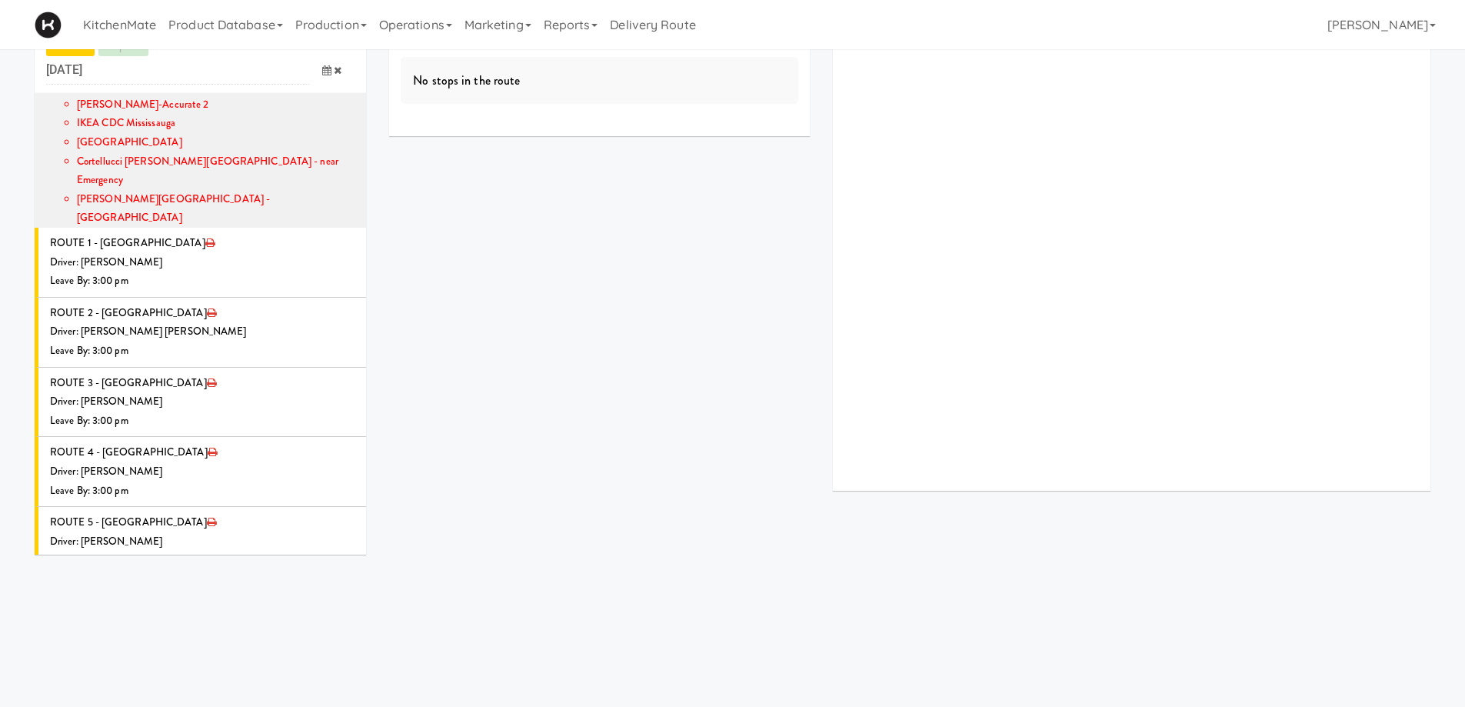
scroll to position [1632, 0]
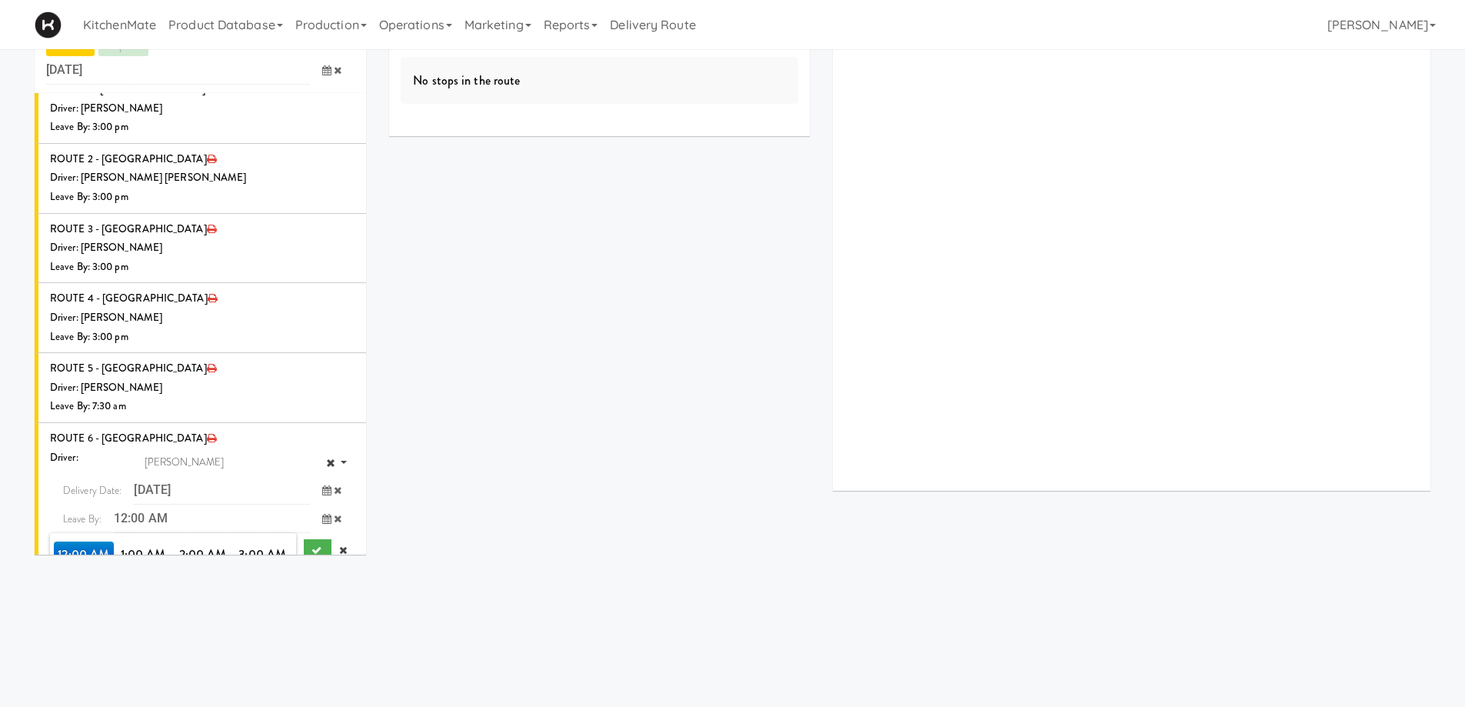
click at [262, 567] on span "7:00 AM" at bounding box center [263, 580] width 60 height 26
click at [258, 567] on span "7:35 AM" at bounding box center [263, 580] width 60 height 26
click at [311, 545] on icon "submit" at bounding box center [316, 550] width 10 height 10
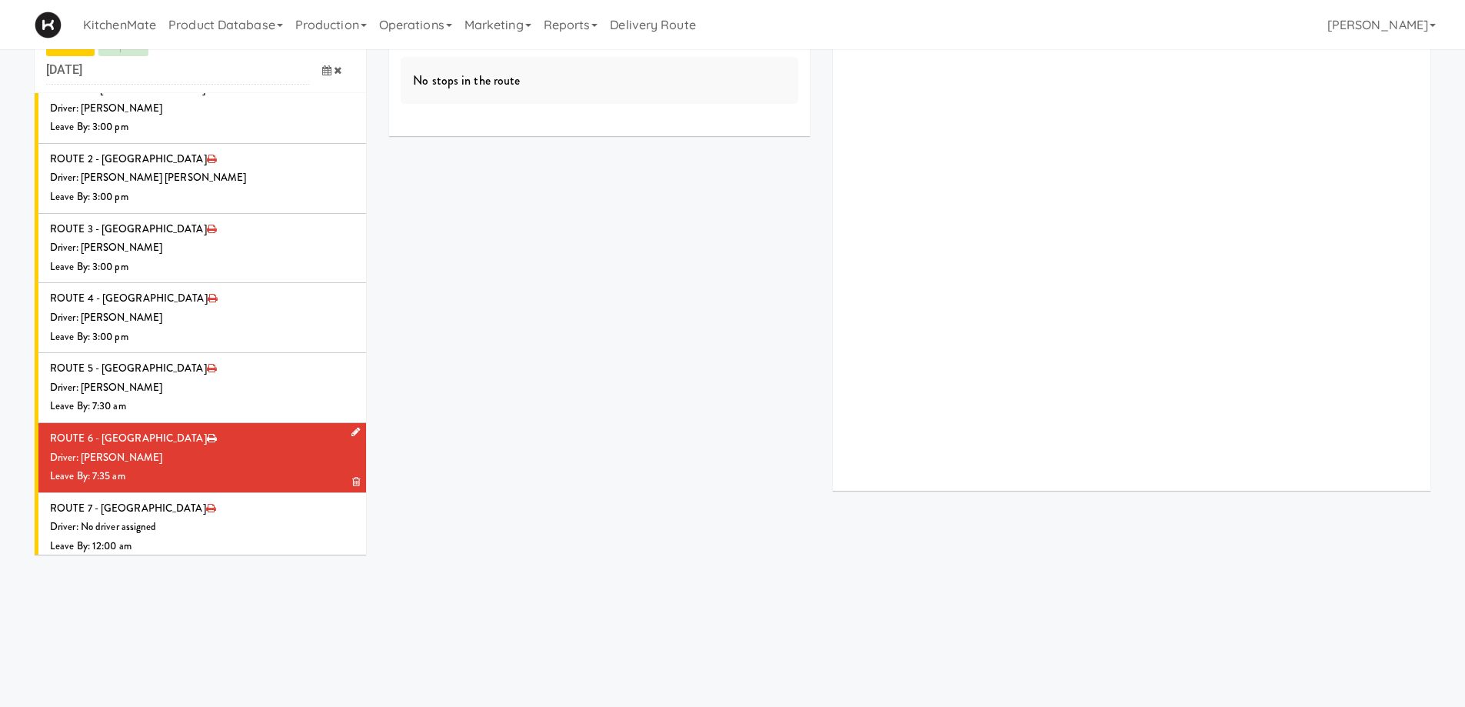
click at [229, 423] on li "ROUTE 6 - Idle Driver: Christopher Solomon Leave By: 7:35 am" at bounding box center [200, 458] width 331 height 70
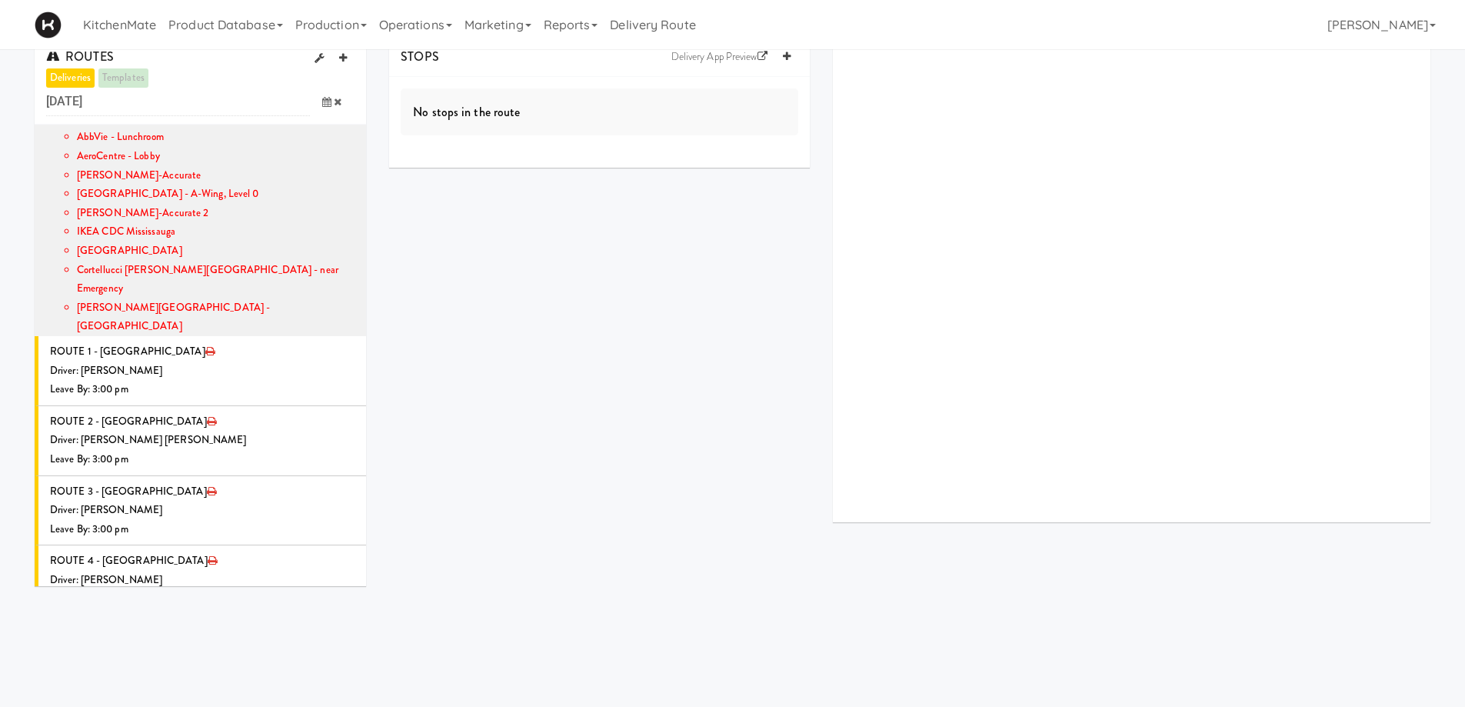
scroll to position [0, 0]
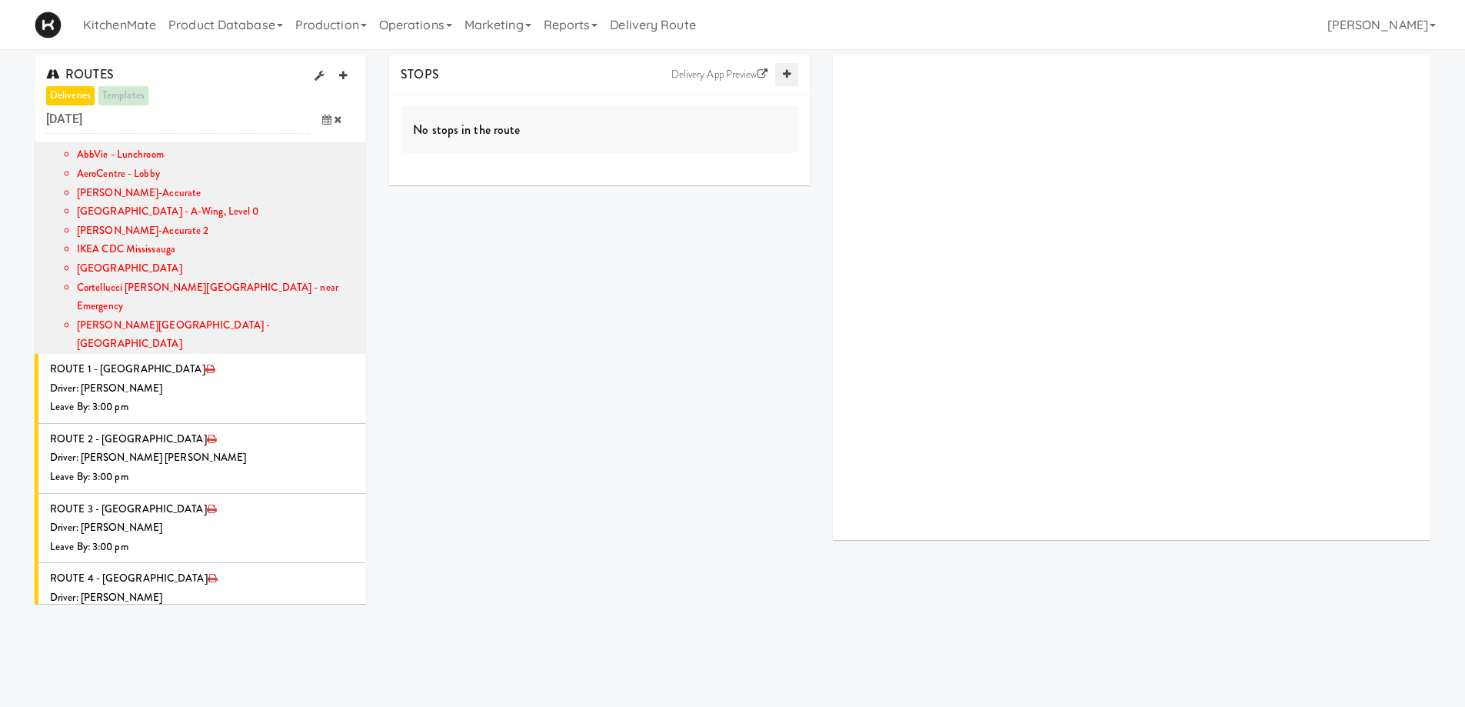
click at [787, 74] on icon at bounding box center [787, 74] width 8 height 10
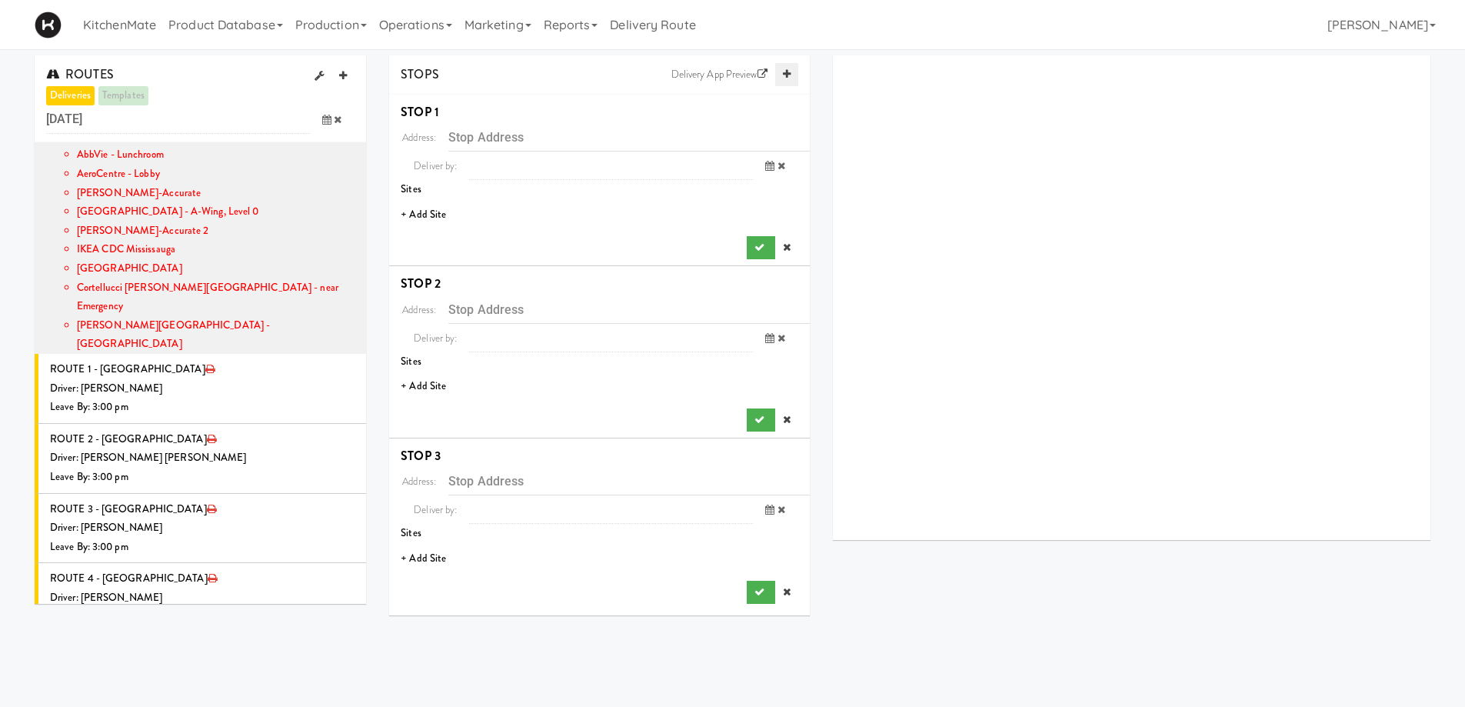
click at [787, 74] on icon at bounding box center [787, 74] width 8 height 10
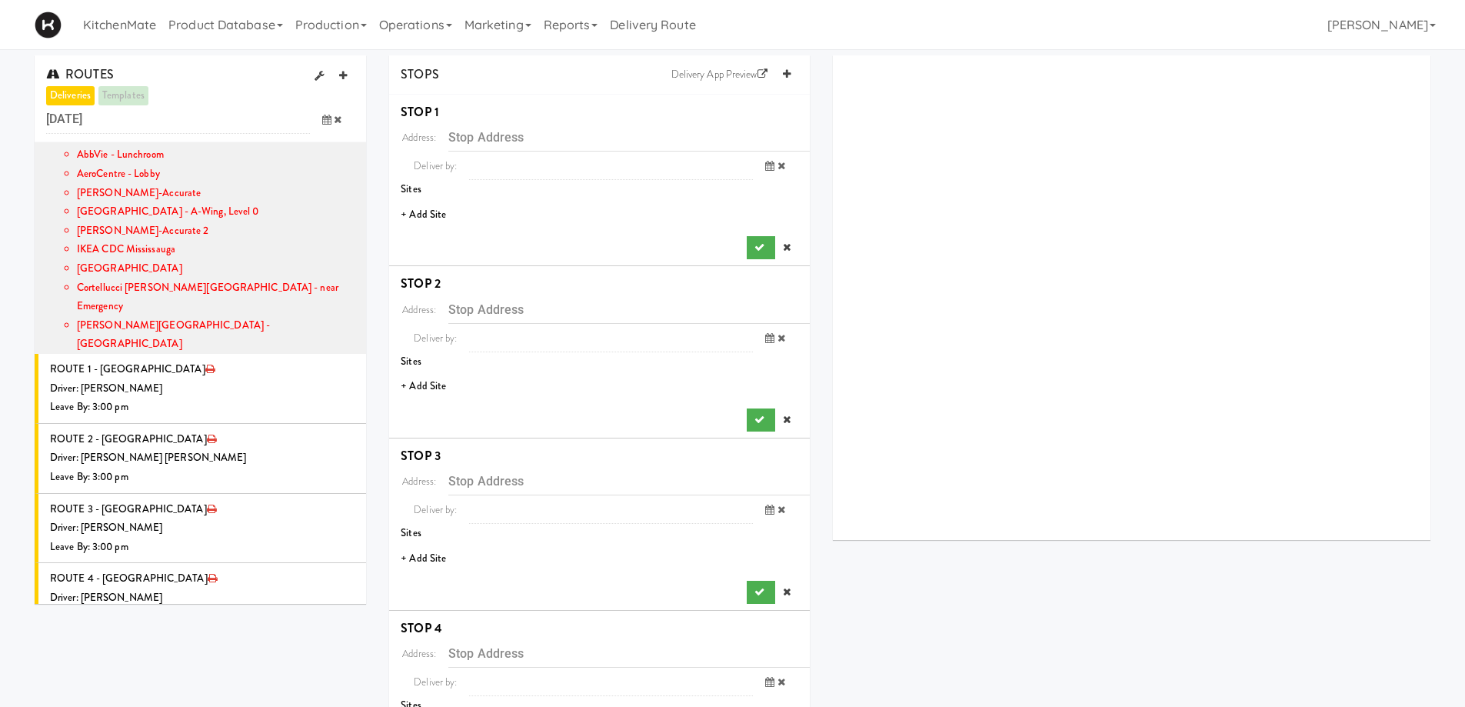
click at [433, 211] on li "+ Add Site" at bounding box center [599, 215] width 421 height 32
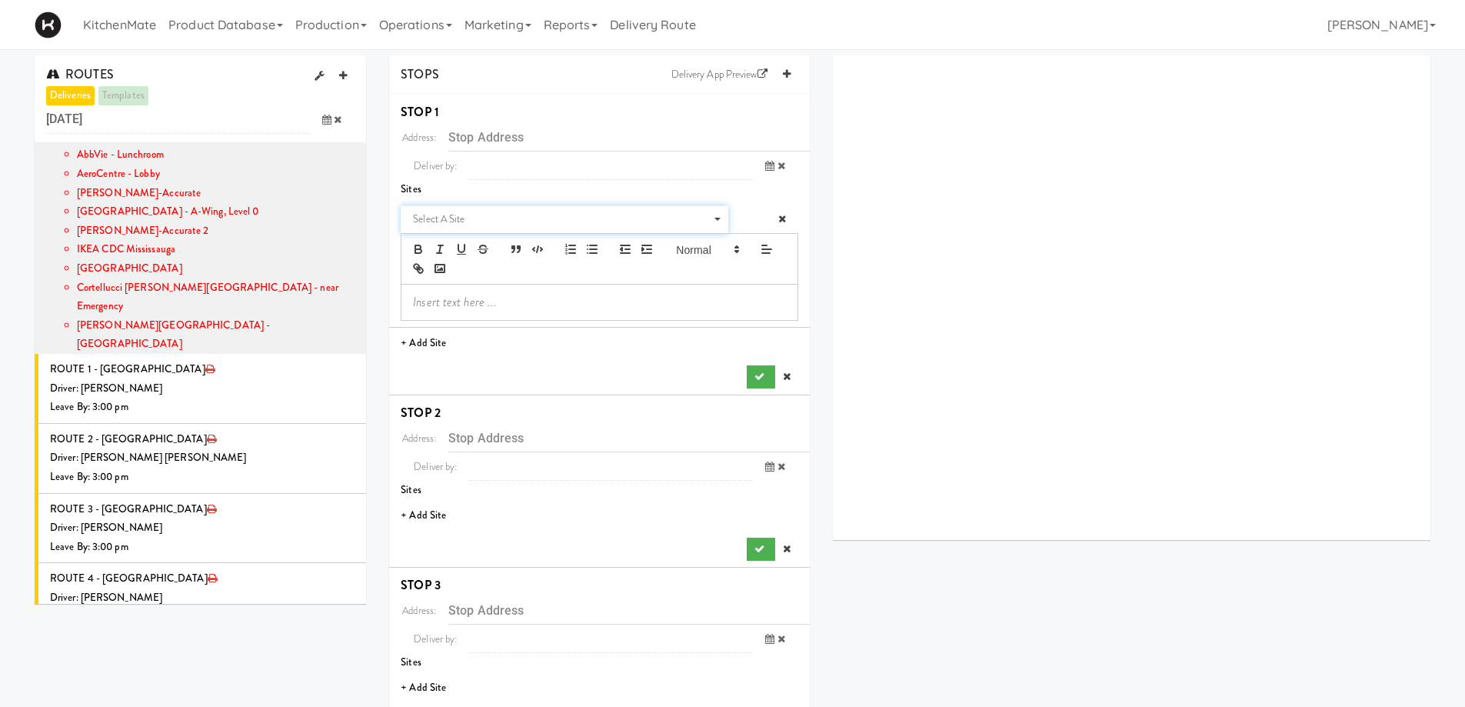
click at [514, 216] on span "Select a site" at bounding box center [559, 219] width 292 height 18
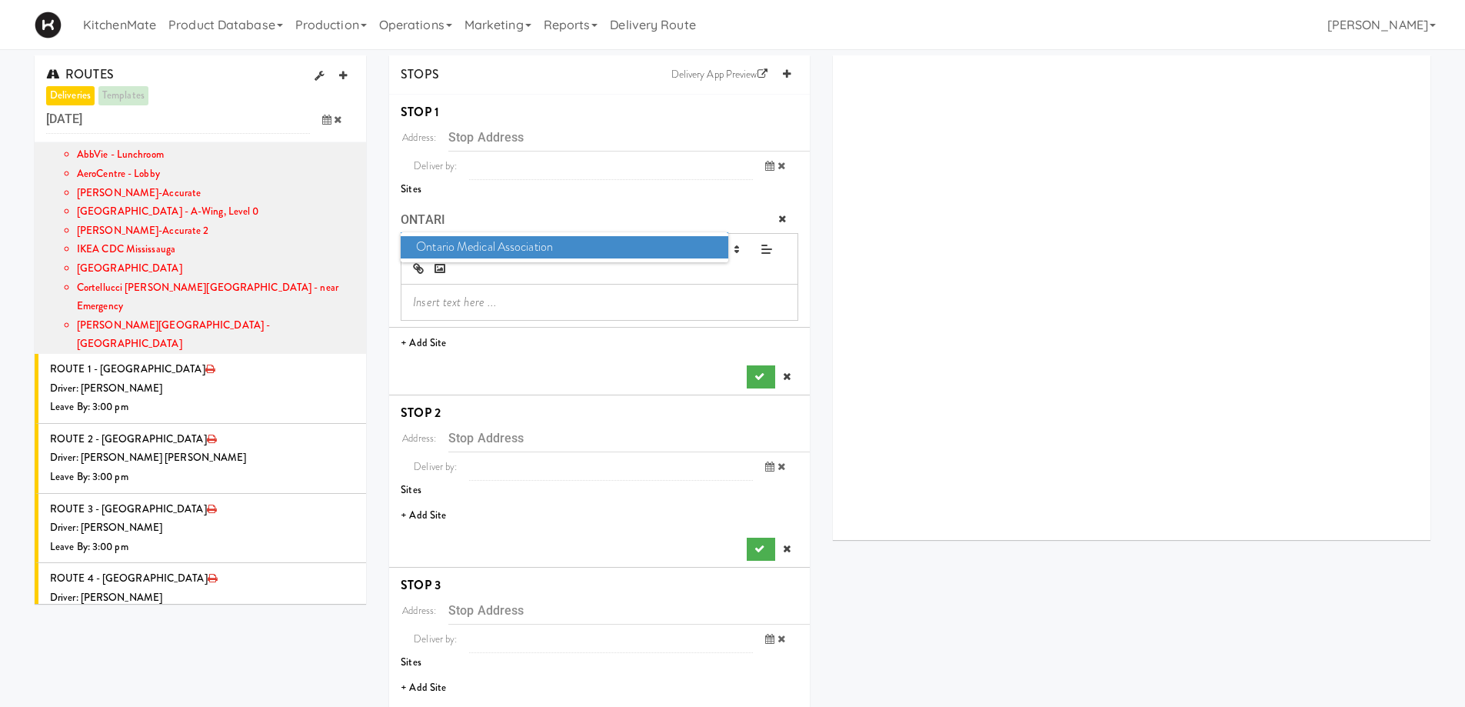
type input "ONTARI"
click at [514, 241] on span "Ontario Medical Association" at bounding box center [564, 247] width 327 height 22
type input "150 Bloor Street West, Toronto, Ontario, CA"
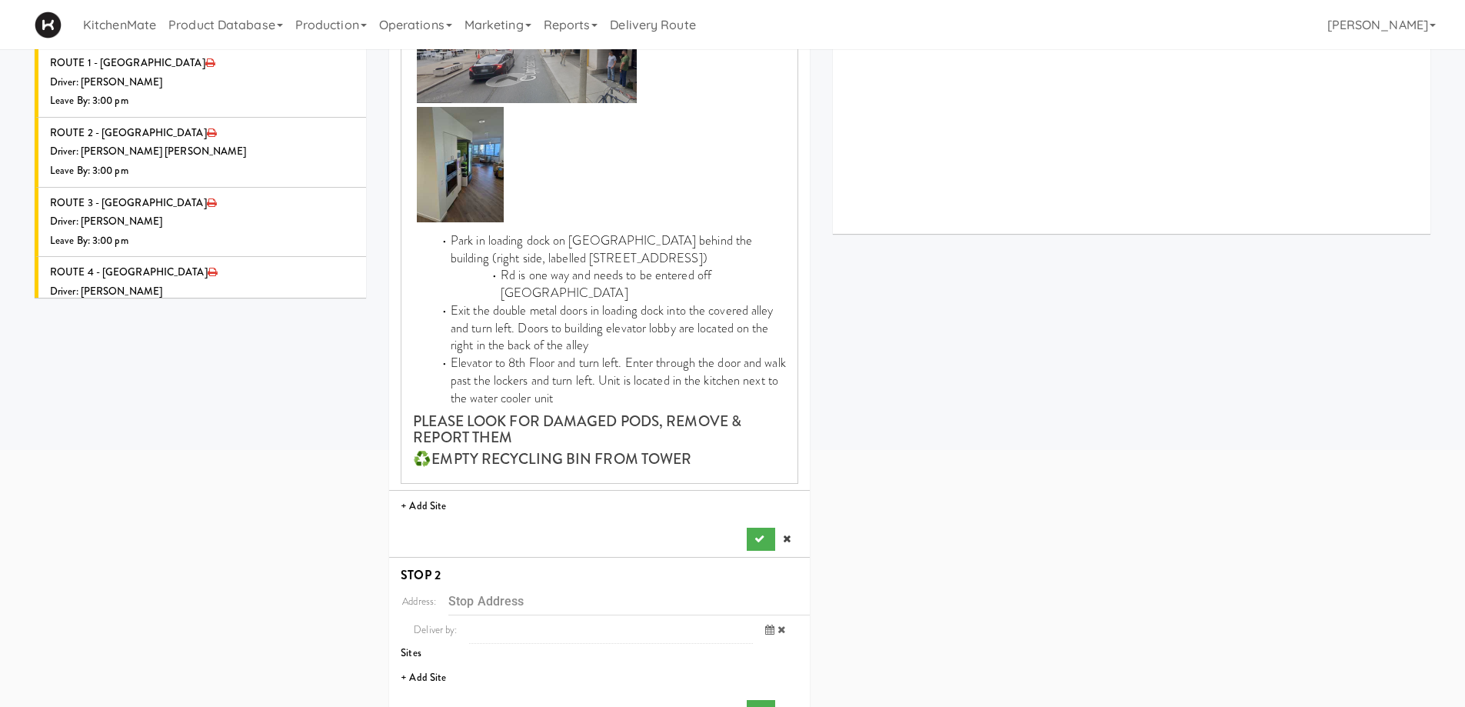
scroll to position [308, 0]
click at [762, 526] on button "submit" at bounding box center [761, 537] width 28 height 23
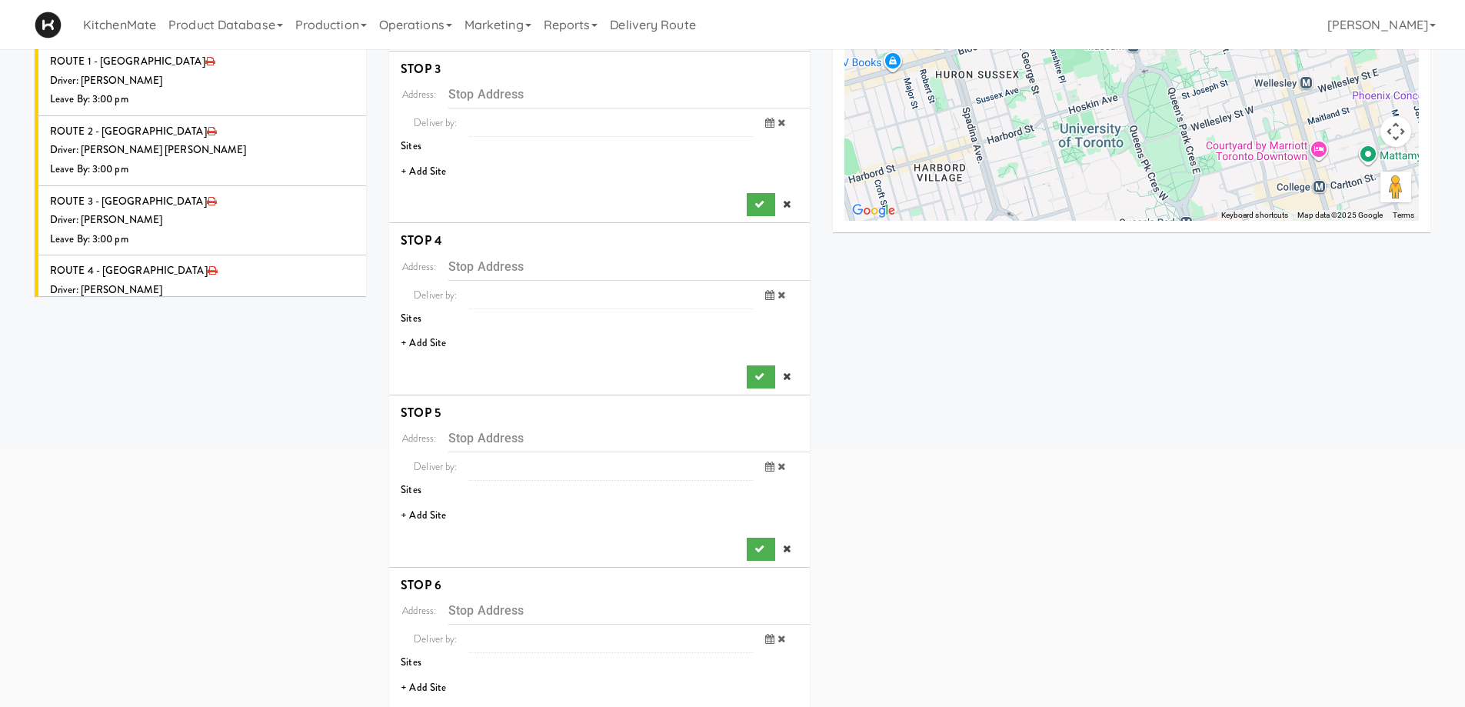
scroll to position [154, 0]
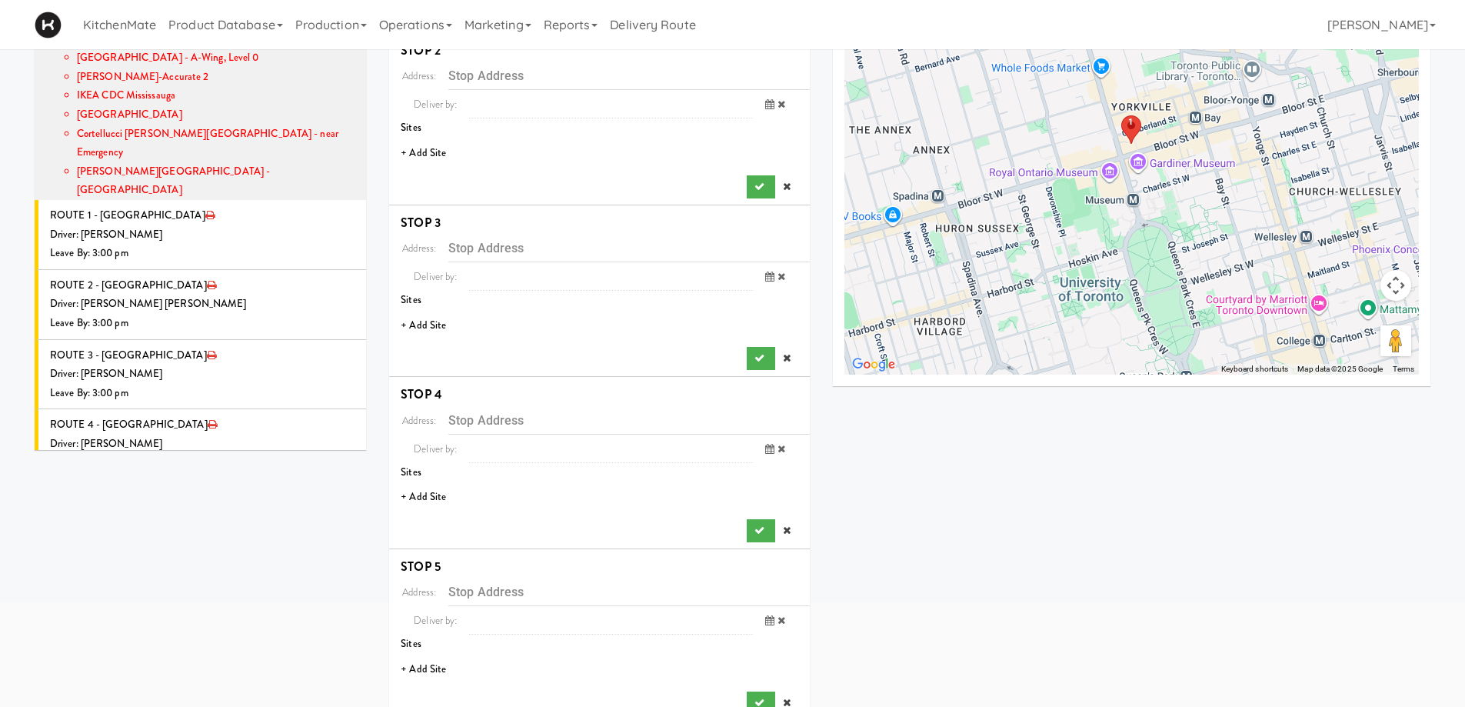
click at [432, 157] on li "+ Add Site" at bounding box center [599, 154] width 421 height 32
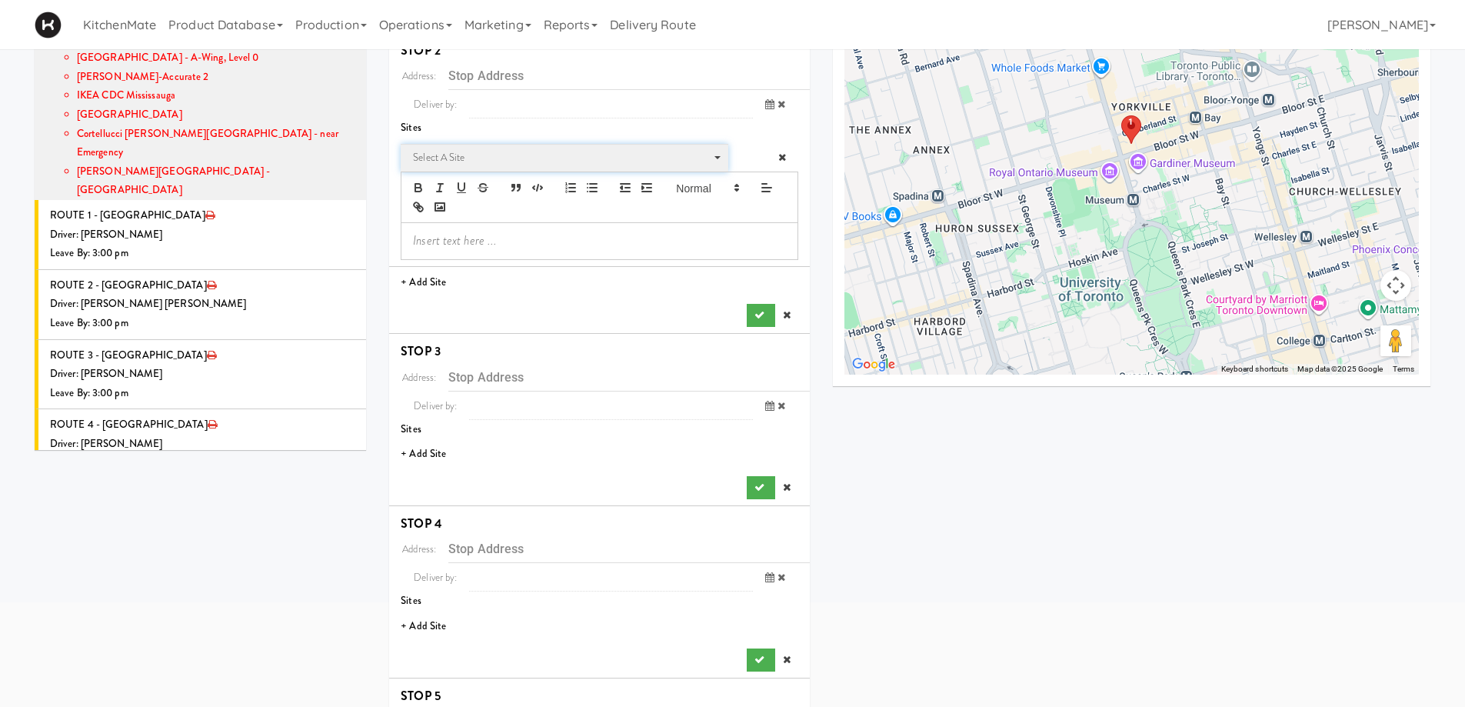
click at [451, 158] on span "Select a site" at bounding box center [559, 157] width 292 height 18
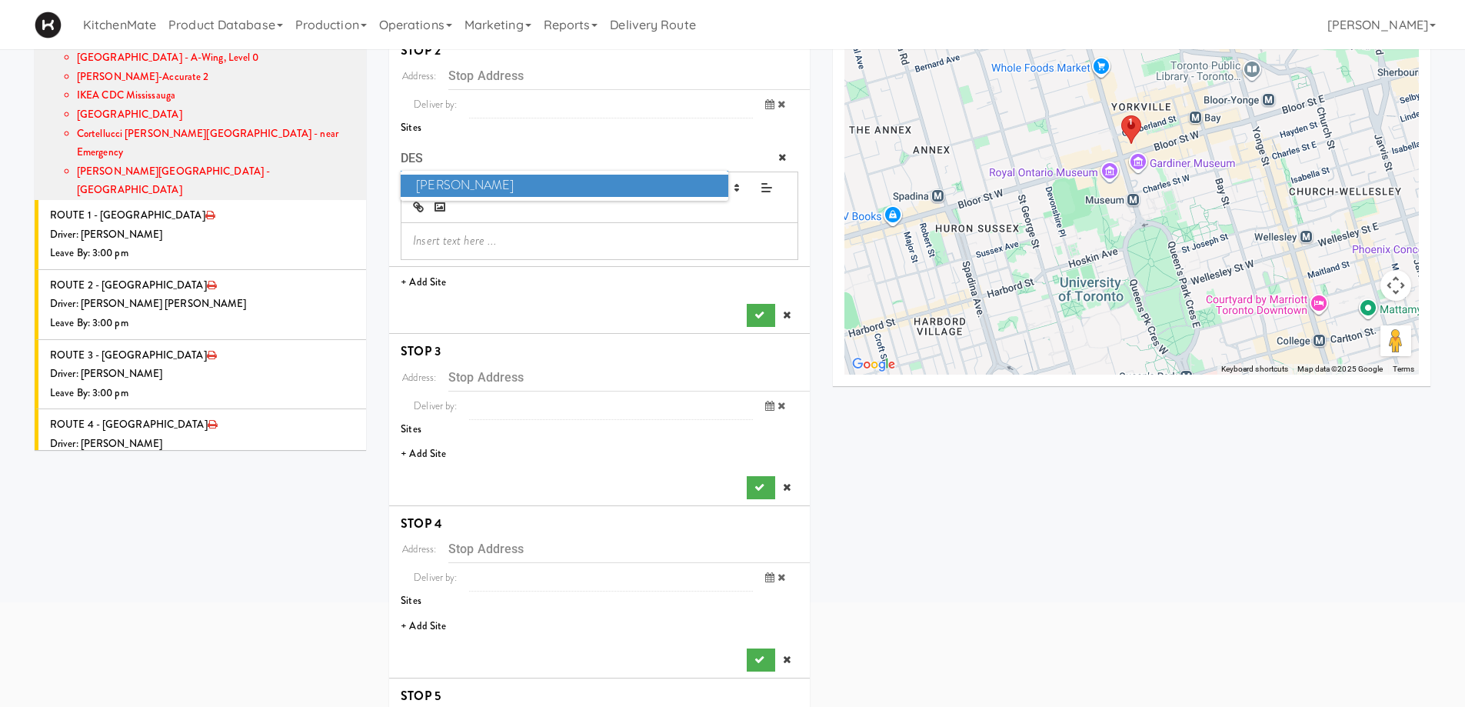
type input "DES"
click at [454, 187] on span "Desjardins" at bounding box center [564, 186] width 327 height 22
type input "25 York St, Toronto, ON, CA"
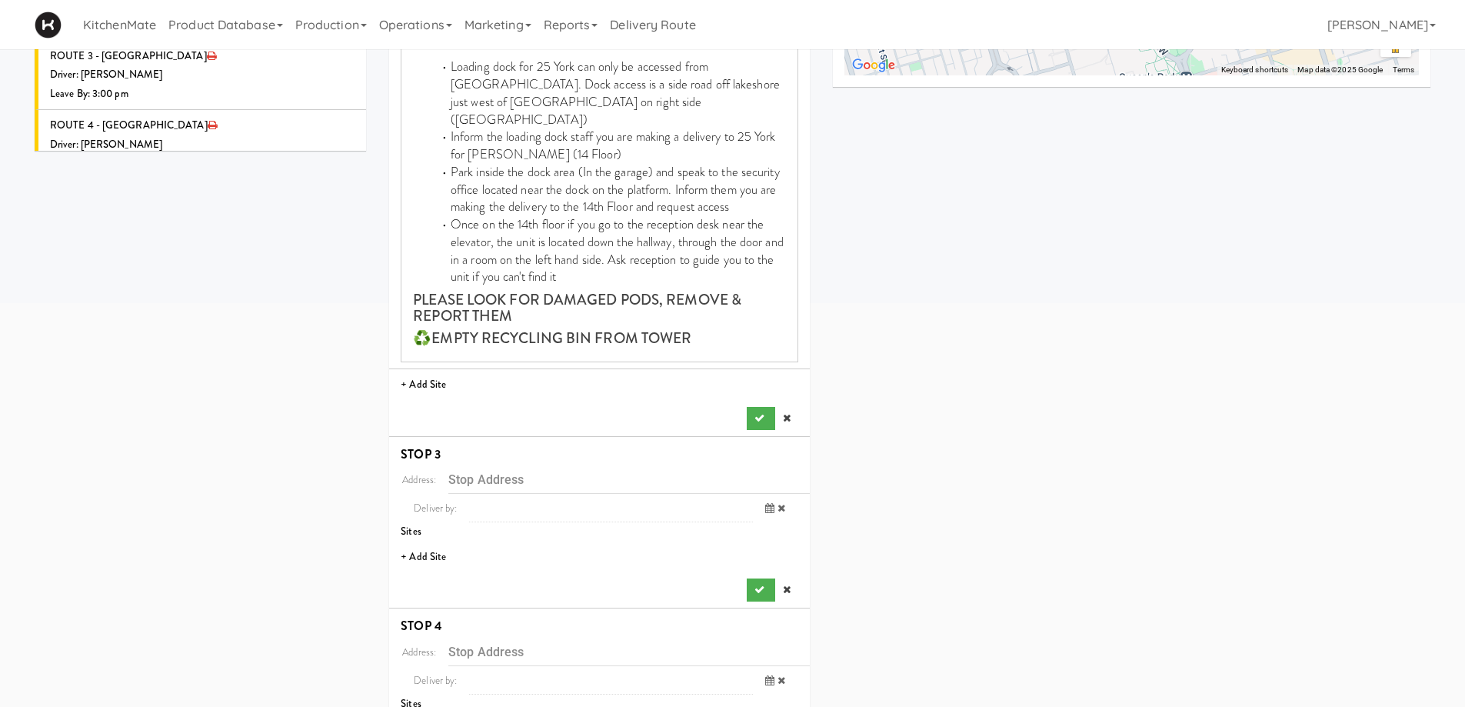
scroll to position [461, 0]
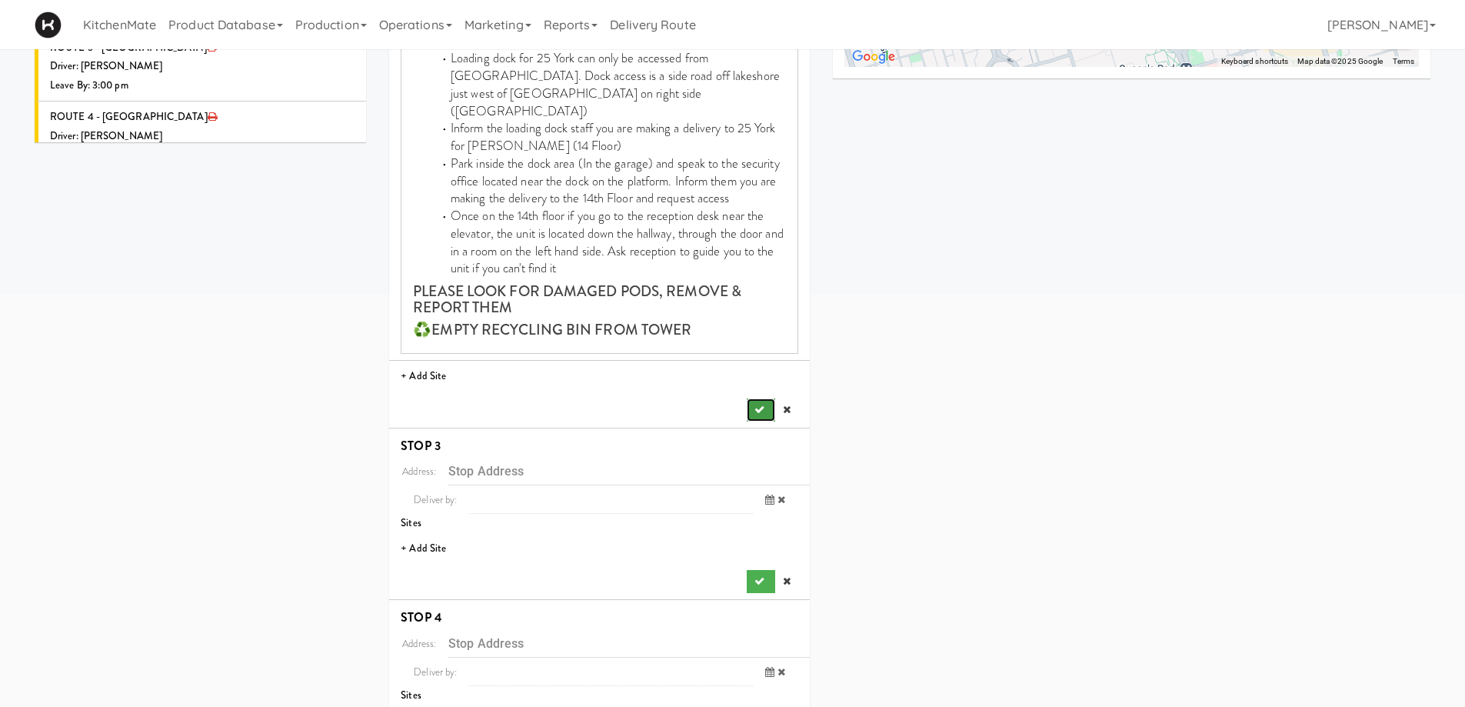
click at [750, 398] on button "submit" at bounding box center [761, 409] width 28 height 23
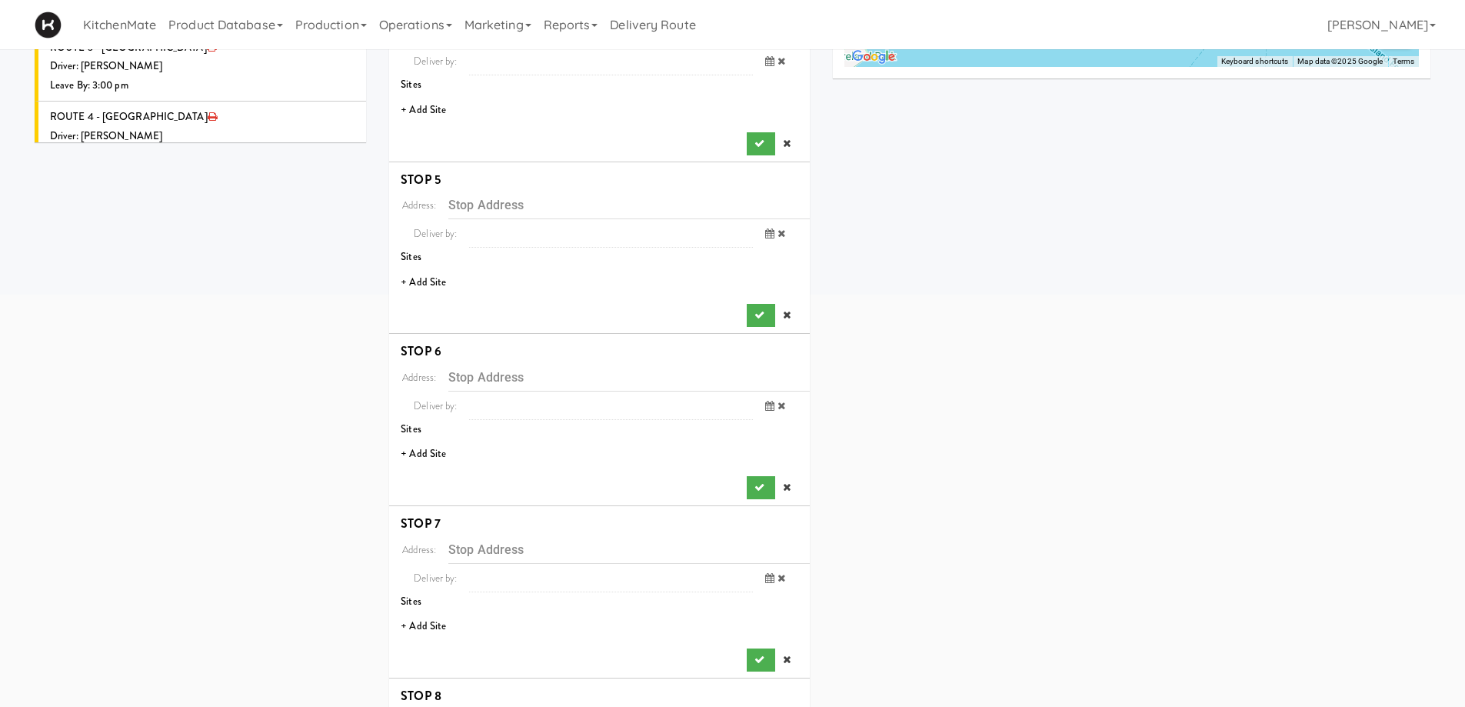
click at [438, 110] on li "+ Add Site" at bounding box center [599, 111] width 421 height 32
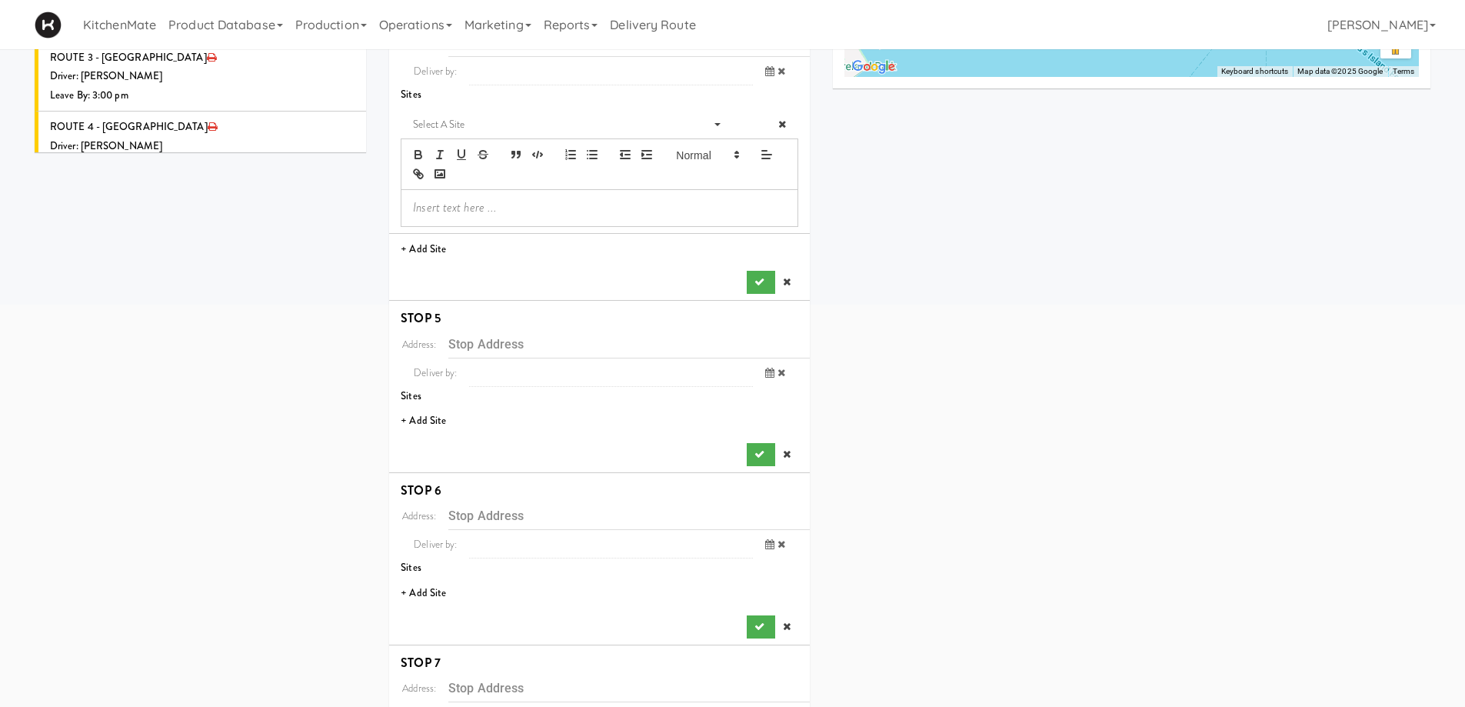
scroll to position [308, 0]
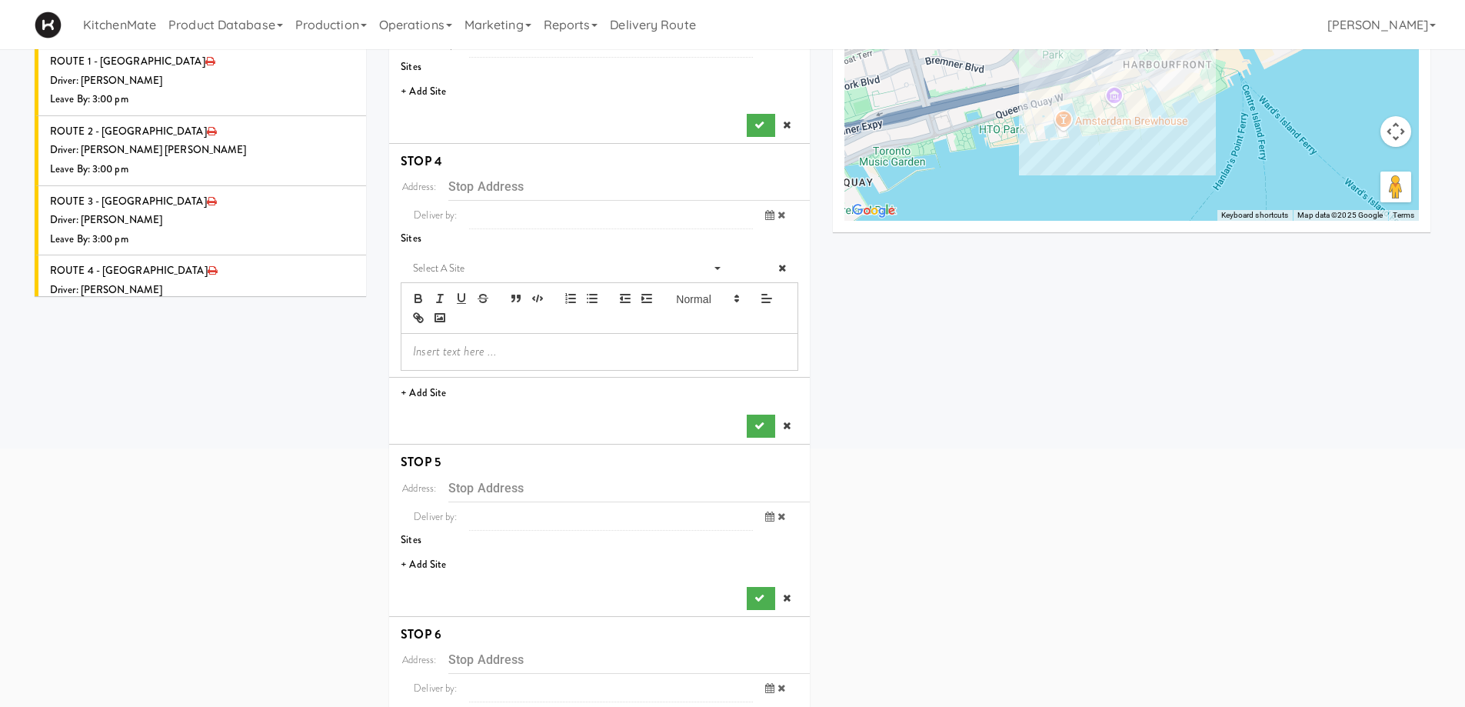
click at [441, 75] on div "Address: Deliver by: previous Oct 9, 2025 next 12:00 AM 1:00 AM 2:00 AM 3:00 AM…" at bounding box center [599, 69] width 397 height 136
click at [444, 97] on li "+ Add Site" at bounding box center [599, 92] width 421 height 32
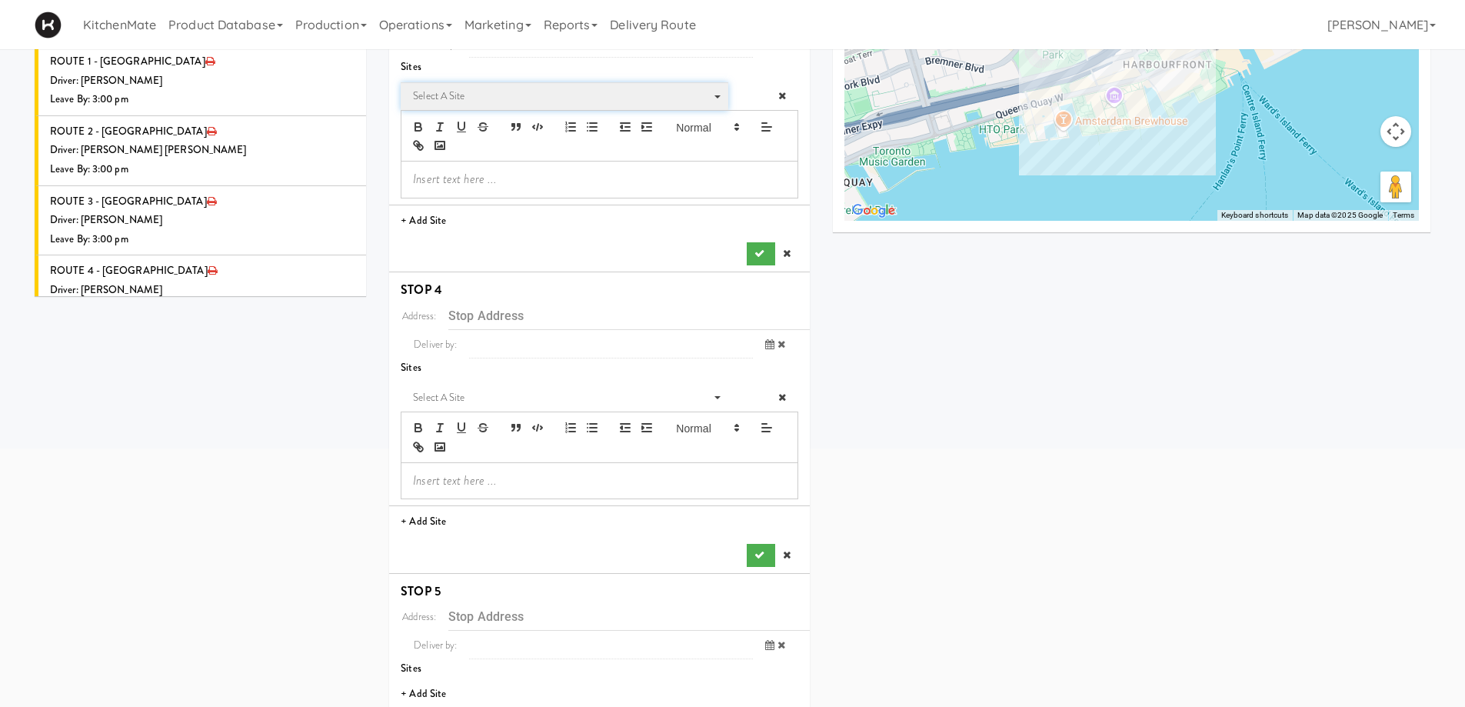
click at [476, 102] on span "Select a site" at bounding box center [559, 96] width 292 height 18
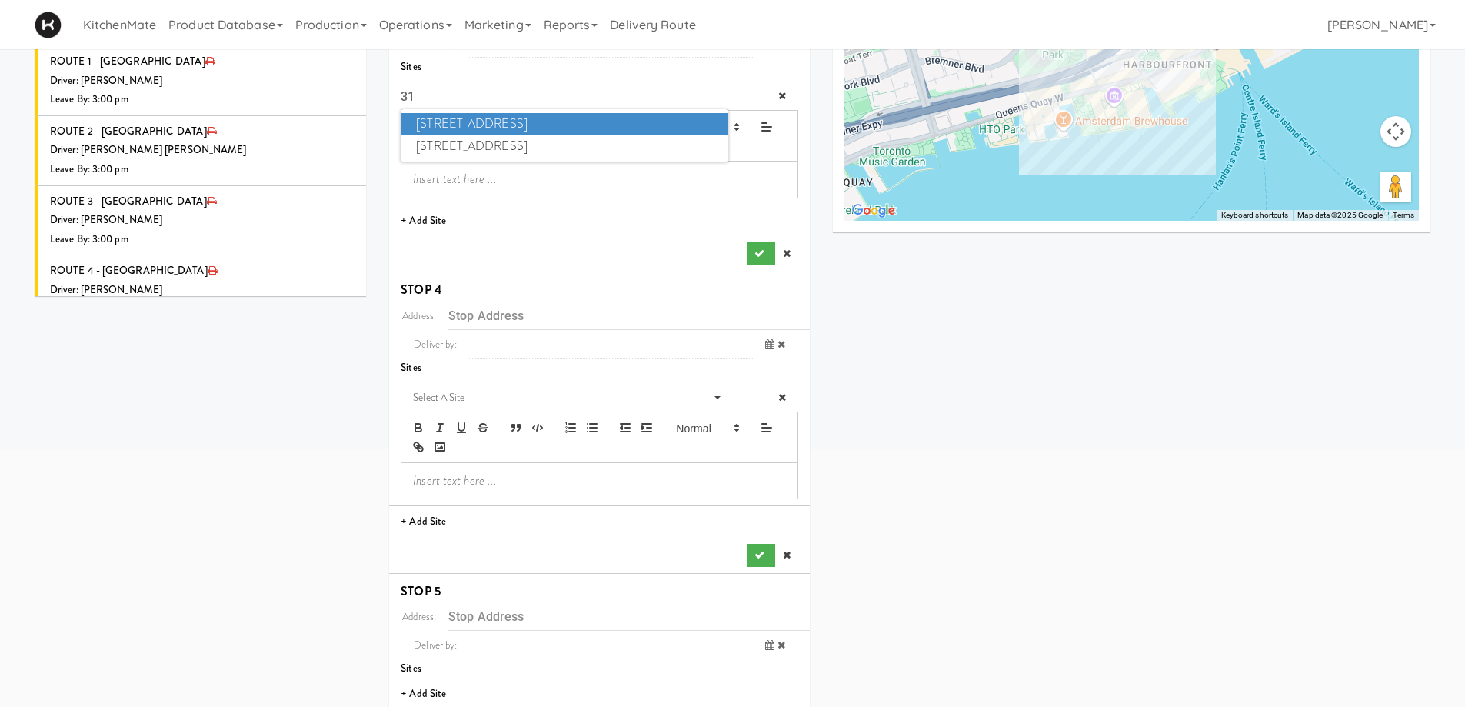
type input "315"
click at [500, 122] on span "315 Front St - Fridge" at bounding box center [564, 124] width 327 height 22
type input "315 Front St W, Toronto, ON, CA"
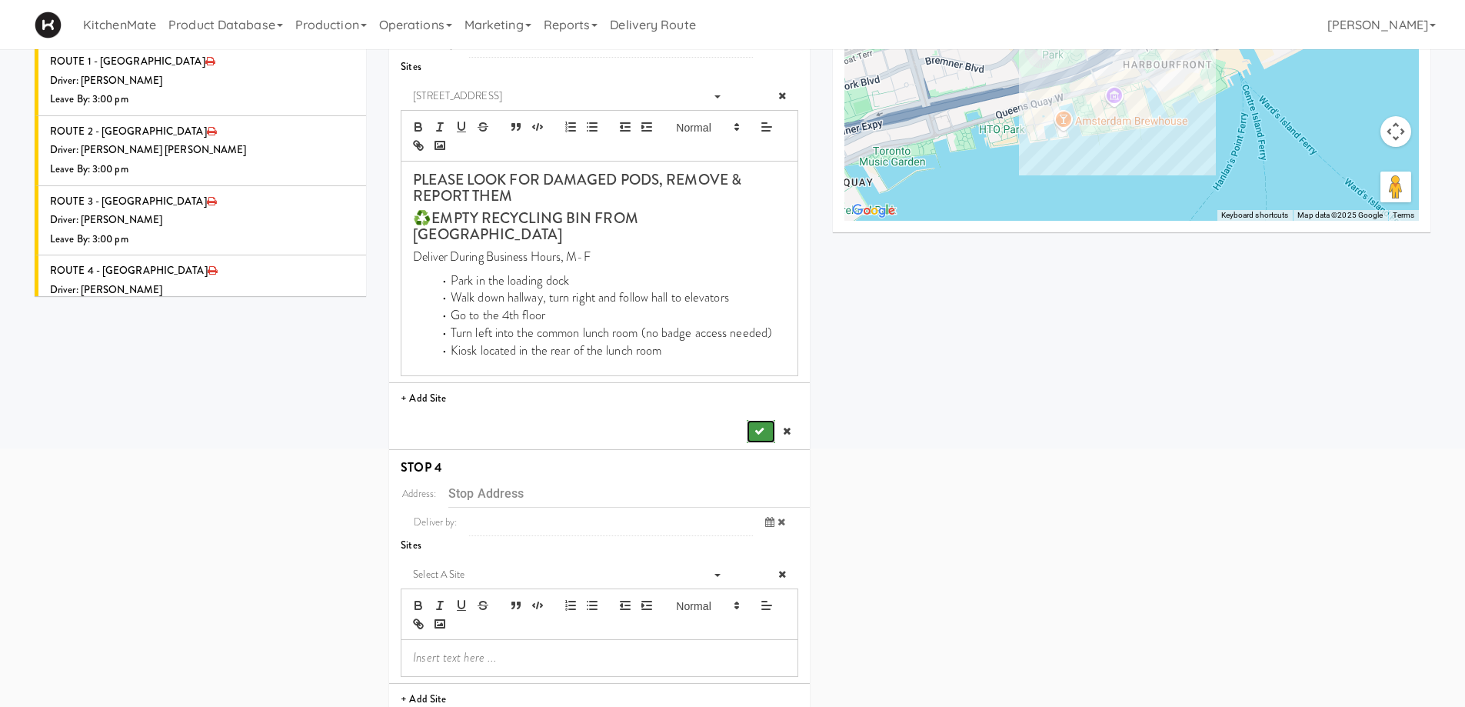
click at [755, 426] on icon "submit" at bounding box center [759, 431] width 10 height 10
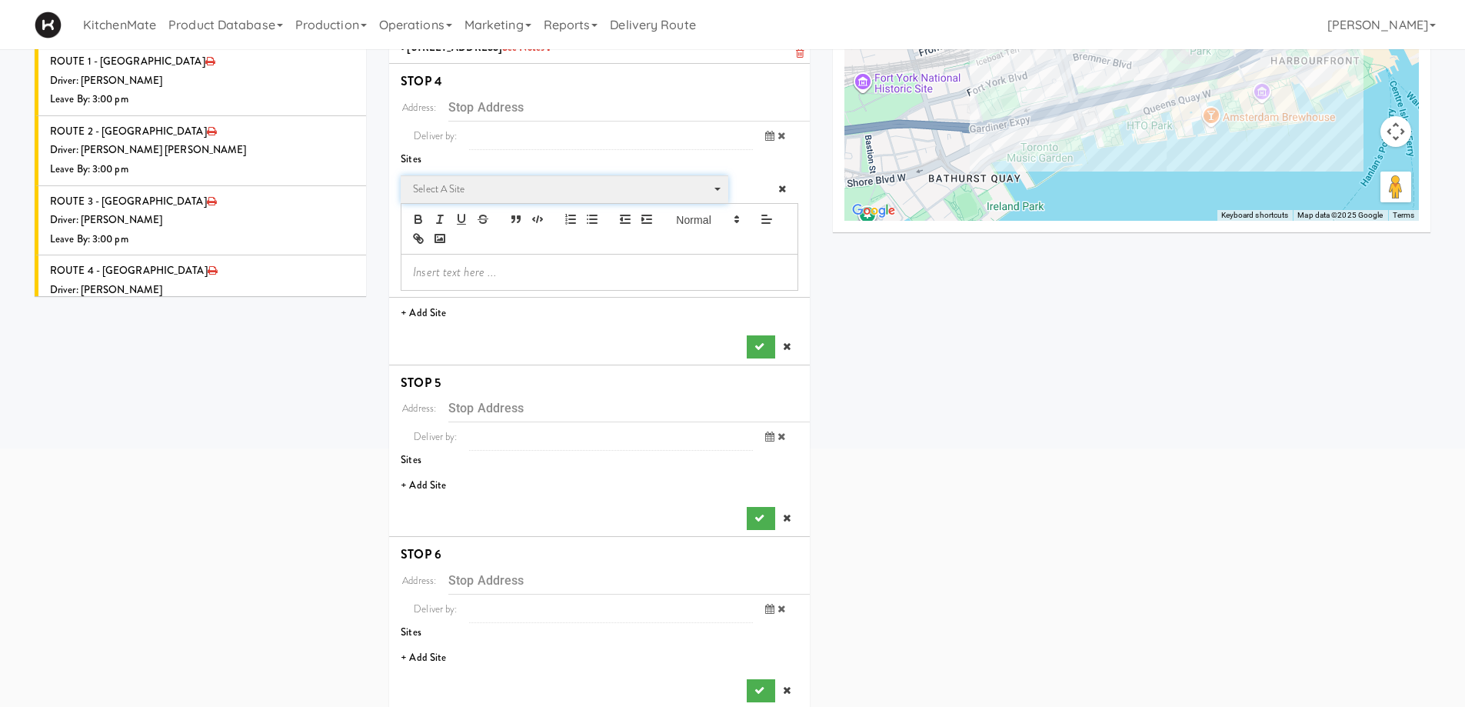
click at [446, 191] on span "Select a site" at bounding box center [559, 189] width 292 height 18
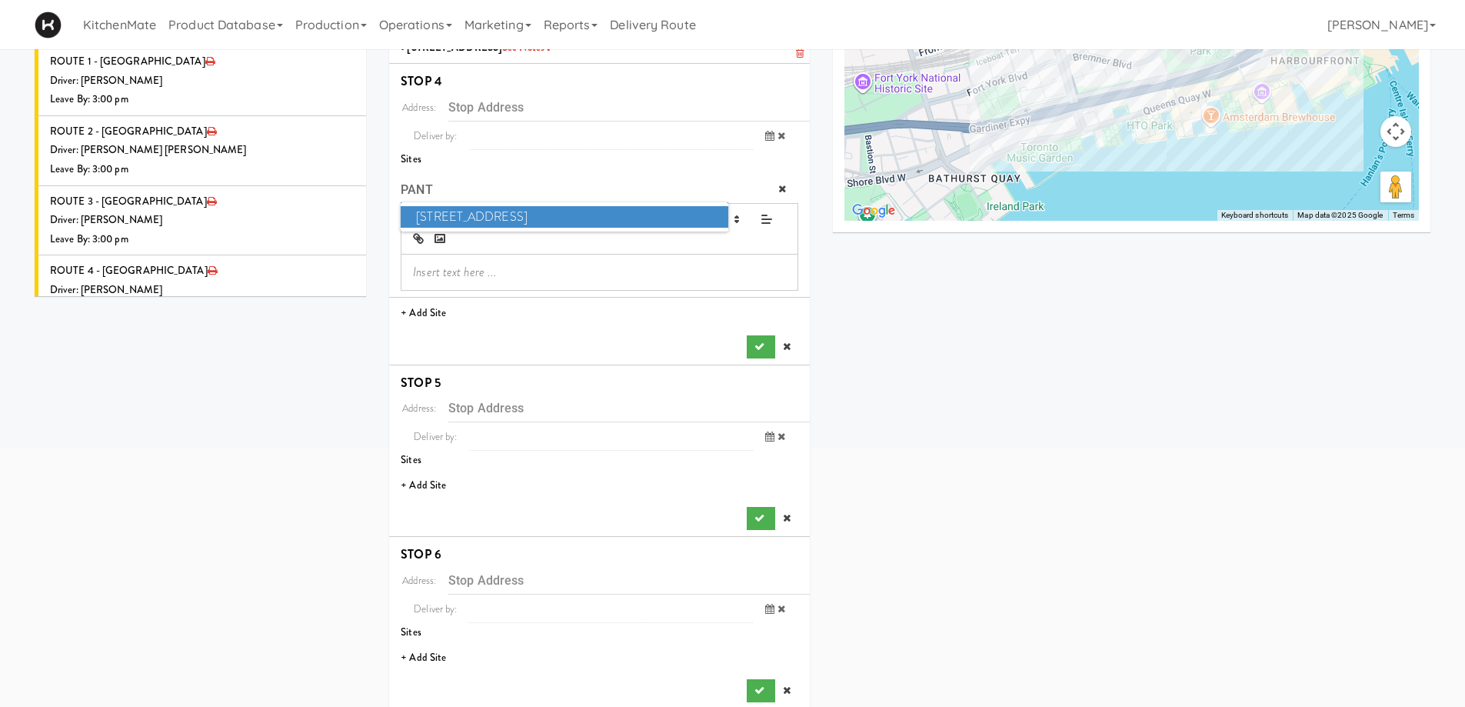
type input "PANT"
click at [457, 214] on span "315 Front St - Pantry" at bounding box center [564, 217] width 327 height 22
type input "315 Front St W, Toronto, ON, CA"
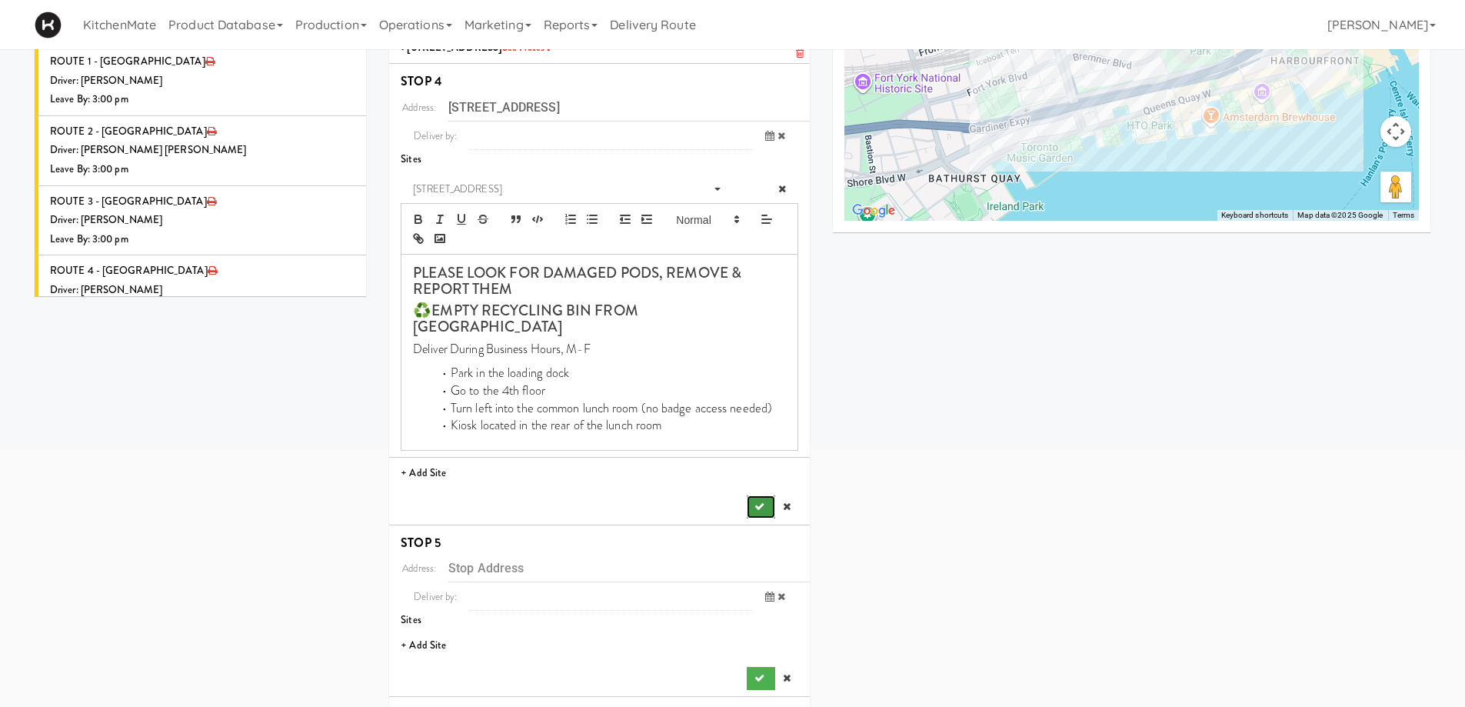
click at [761, 501] on icon "submit" at bounding box center [759, 506] width 10 height 10
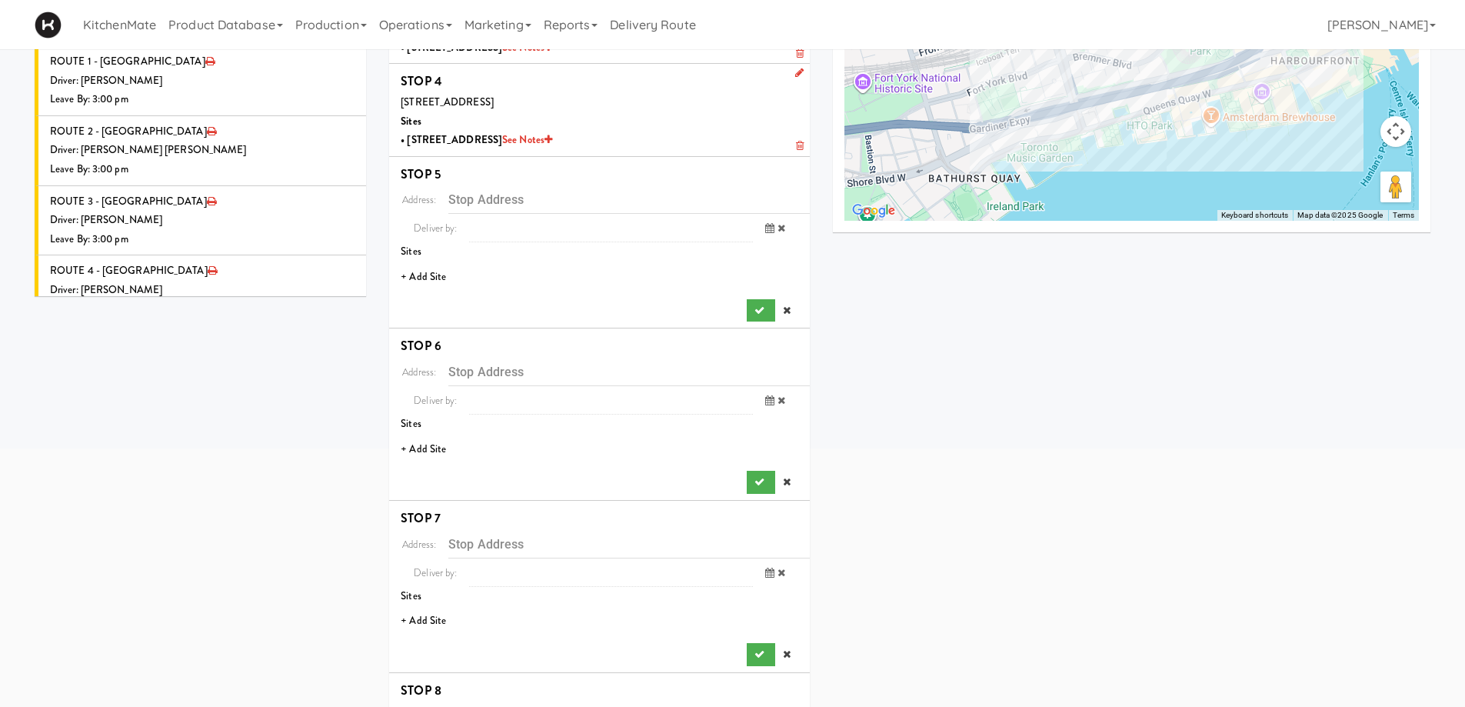
click at [437, 278] on li "+ Add Site" at bounding box center [599, 277] width 421 height 32
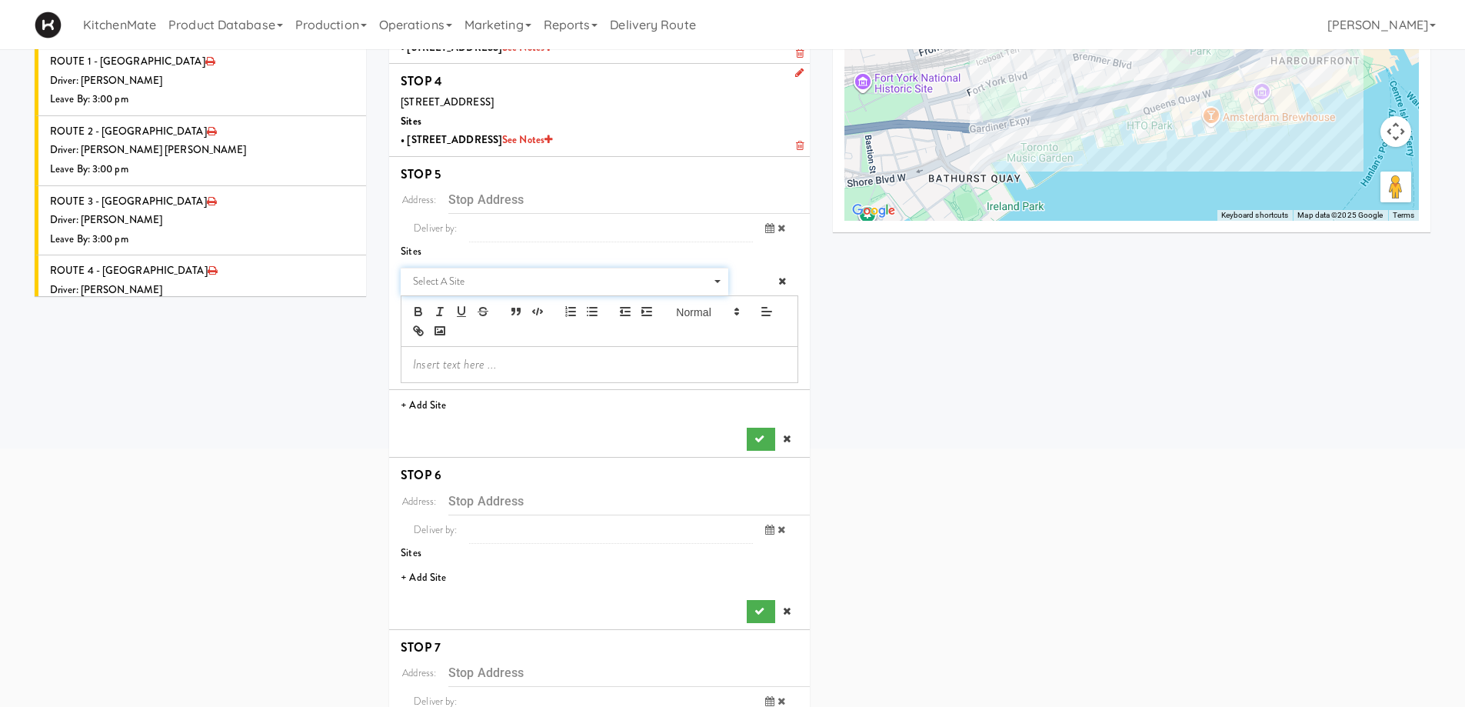
click at [539, 283] on span "Select a site" at bounding box center [559, 281] width 292 height 18
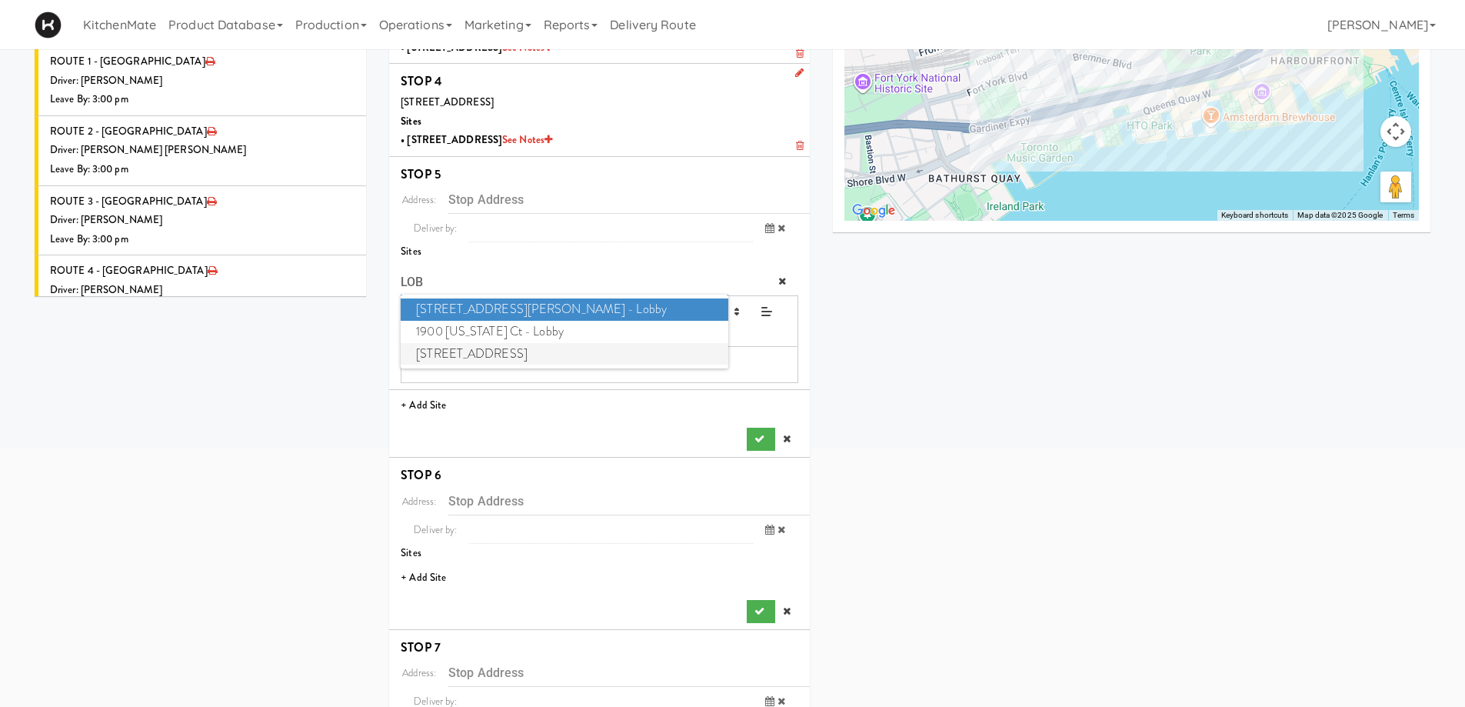
type input "LOB"
click at [505, 357] on span "325 Front St - Lobby" at bounding box center [564, 354] width 327 height 22
type input "325 Front St W, Toronto, ON, CA"
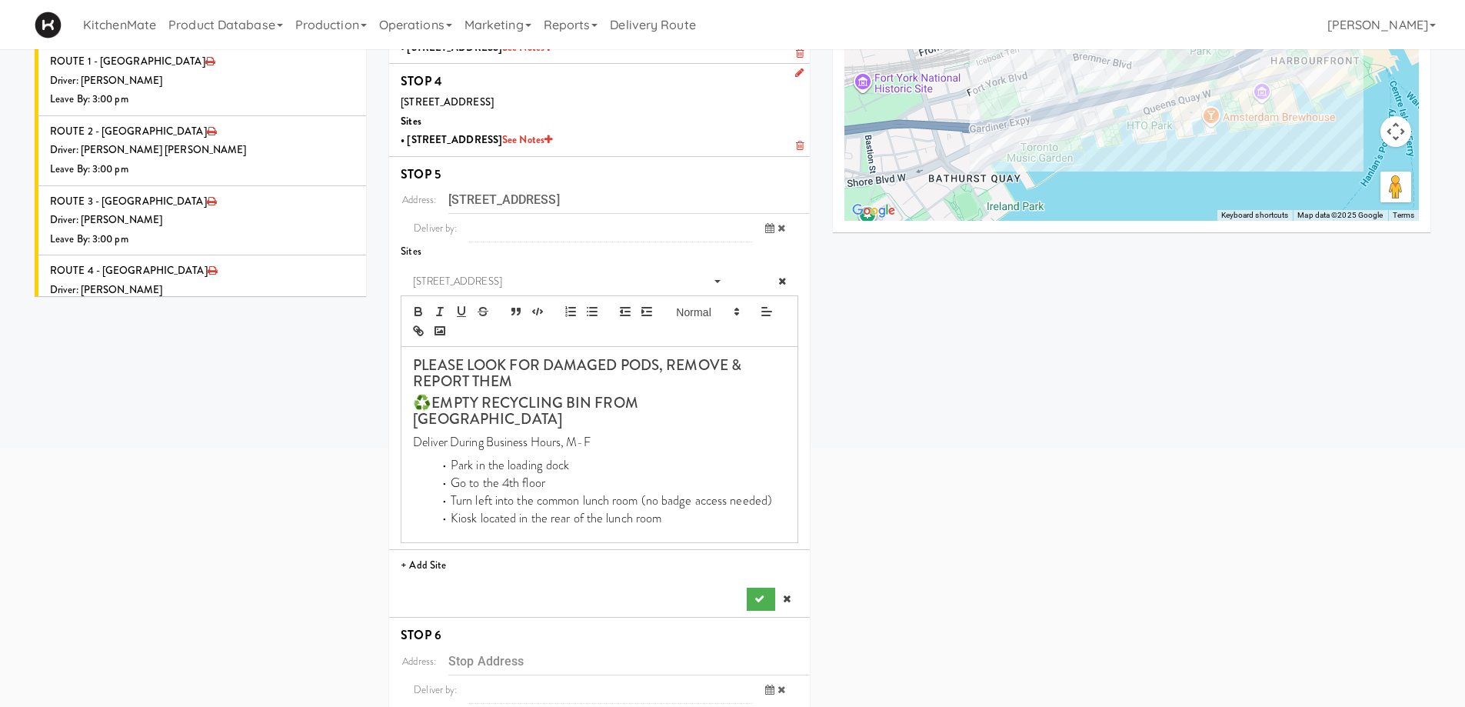
click at [758, 570] on div "Address: 325 Front St W, Toronto, ON, CA Deliver by: previous Oct 9, 2025 next …" at bounding box center [599, 397] width 397 height 425
click at [760, 594] on icon "submit" at bounding box center [759, 599] width 10 height 10
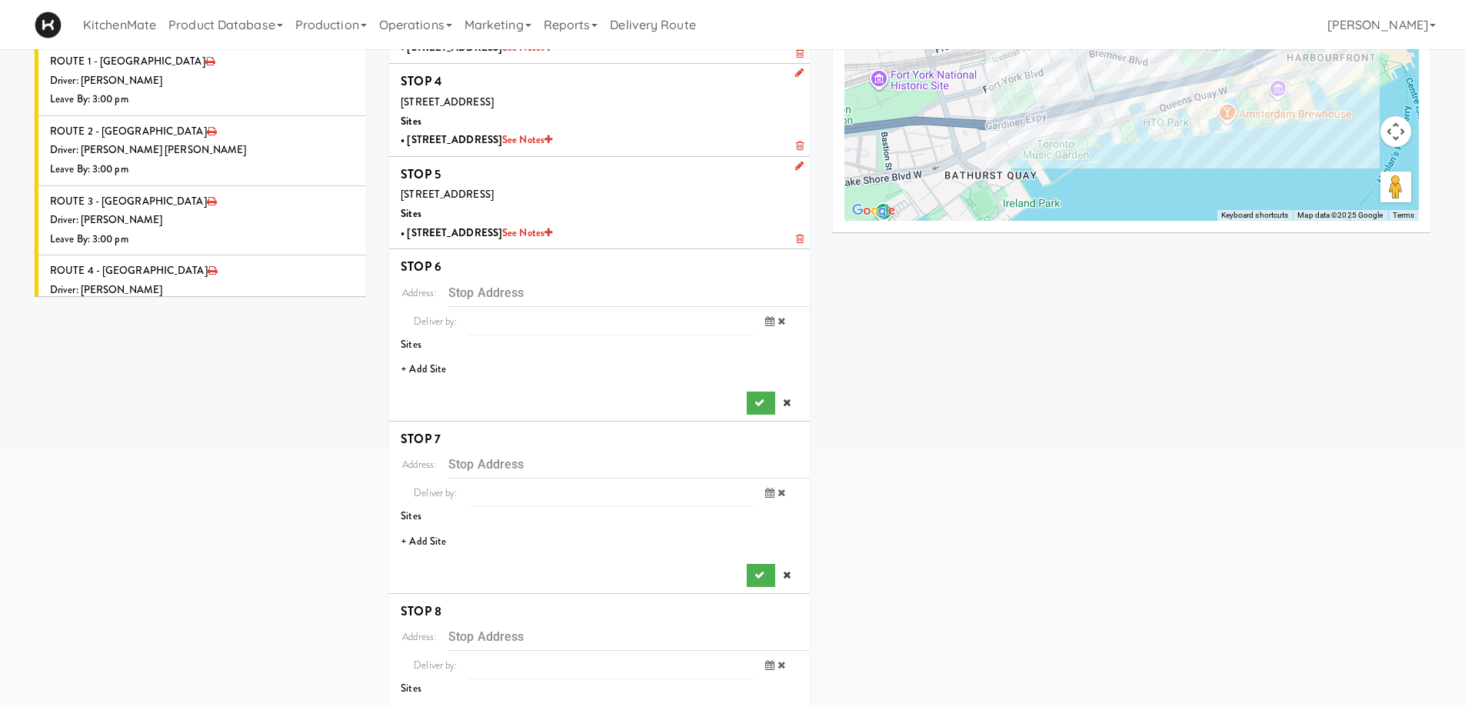
click at [421, 367] on li "+ Add Site" at bounding box center [599, 370] width 421 height 32
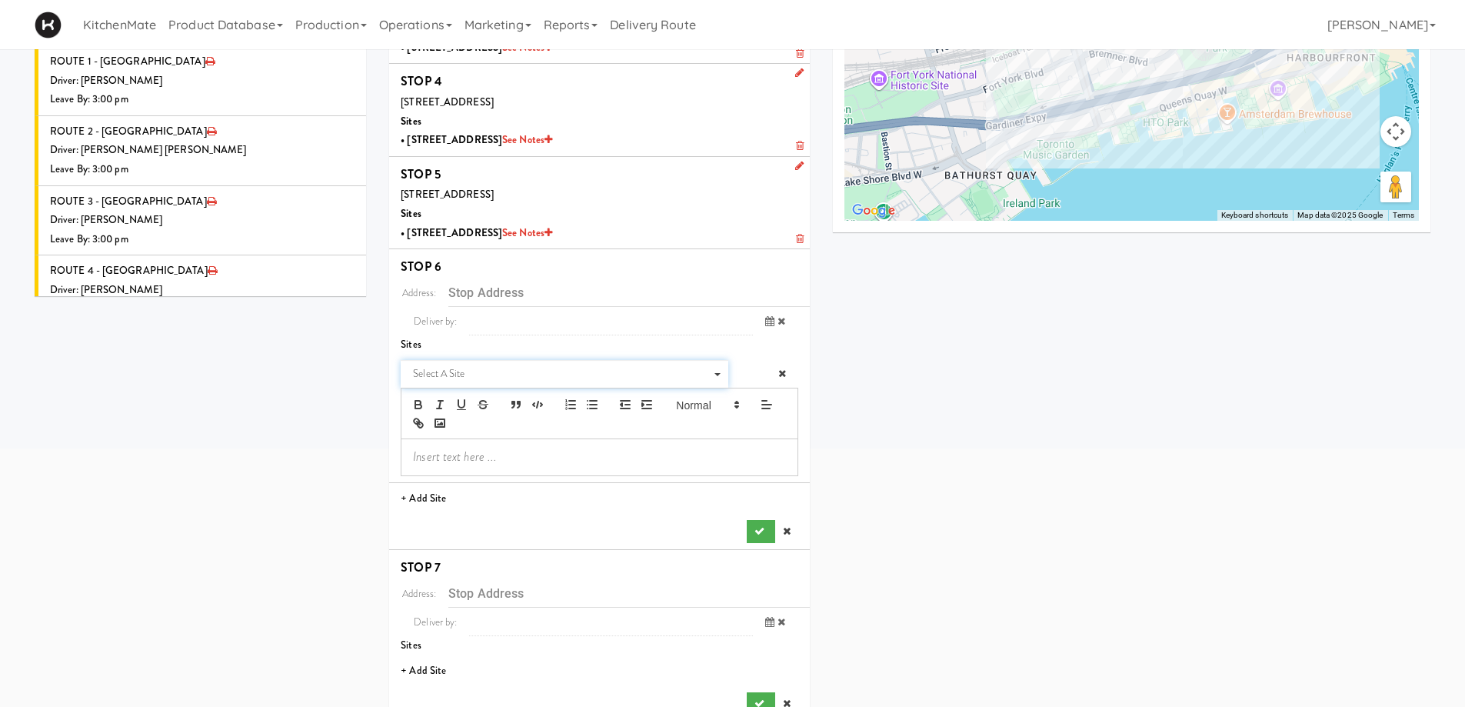
click at [485, 364] on span "Select a site" at bounding box center [559, 373] width 292 height 18
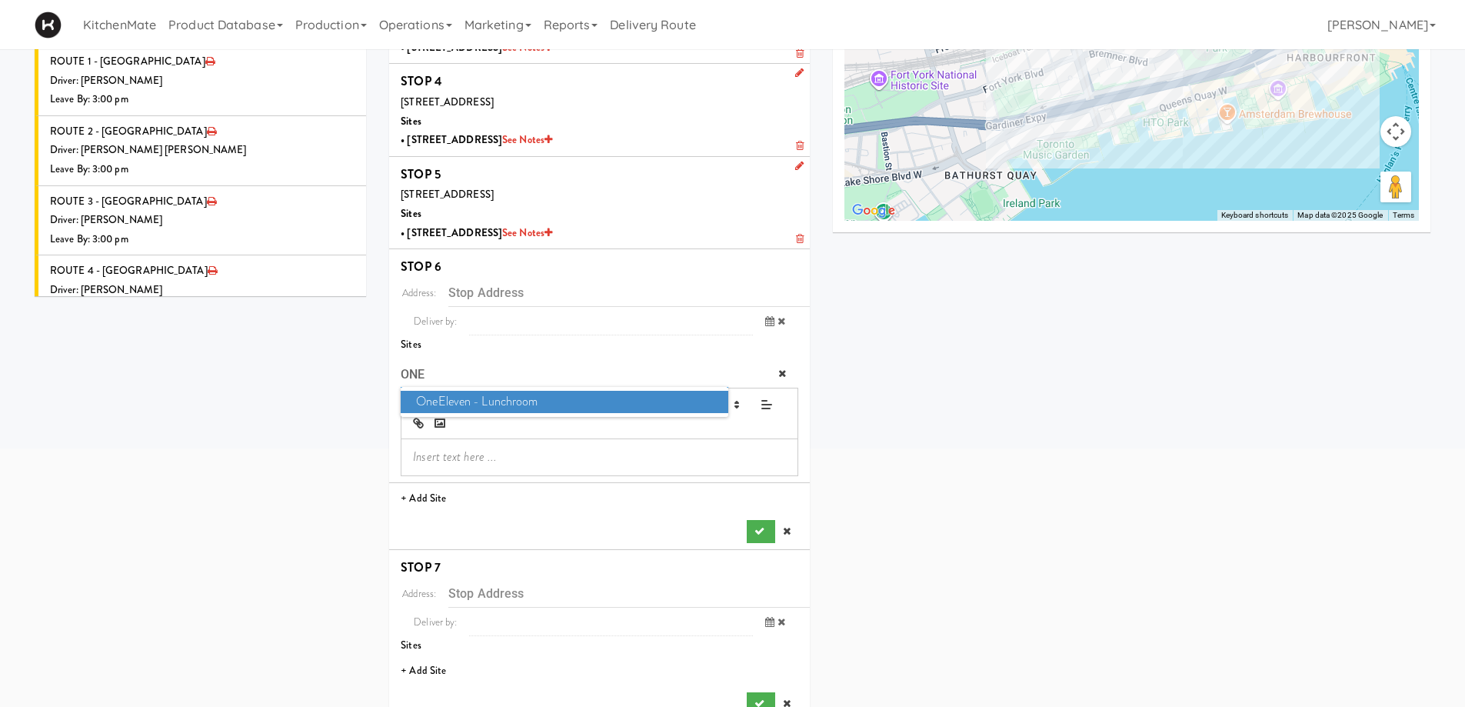
type input "ONE"
click at [491, 395] on span "OneEleven - Lunchroom" at bounding box center [564, 402] width 327 height 22
type input "325 Front St W, Toronto, ON, CA"
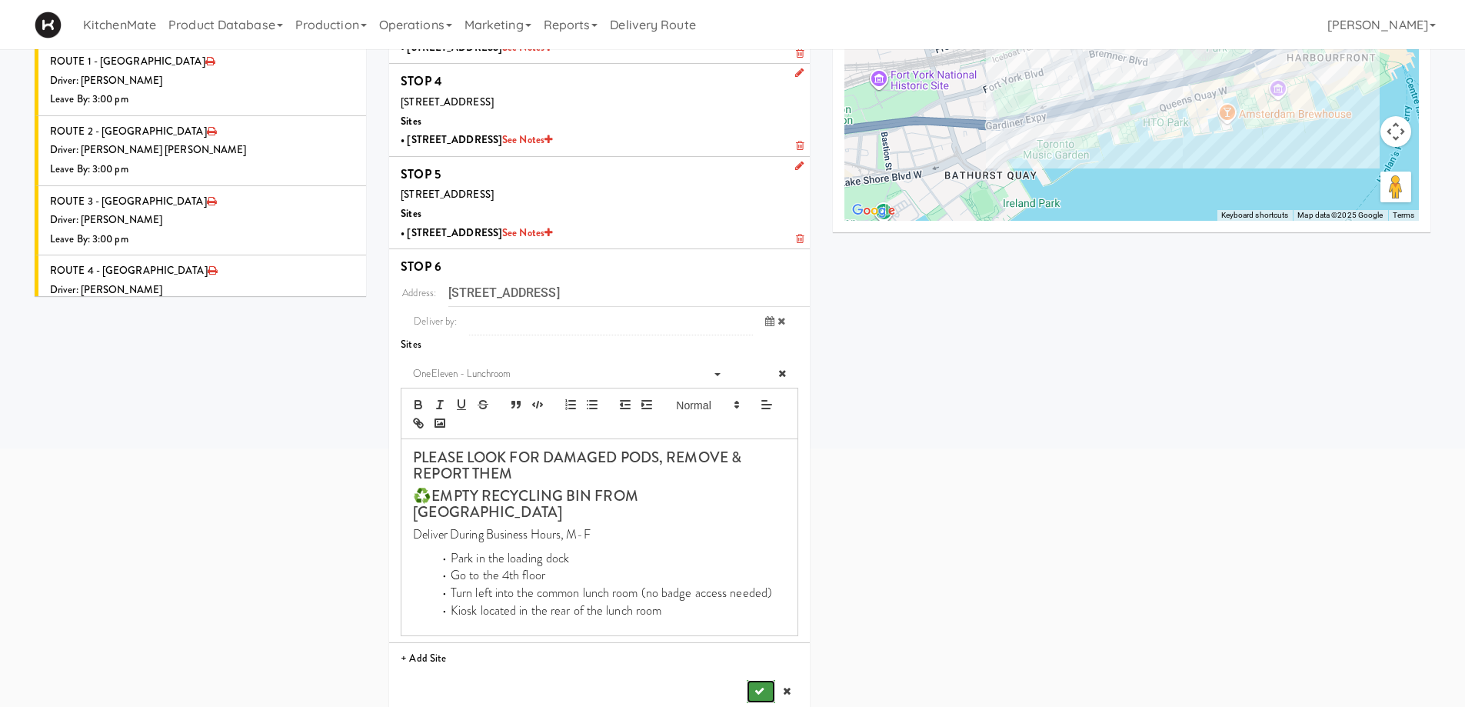
click at [748, 680] on button "submit" at bounding box center [761, 691] width 28 height 23
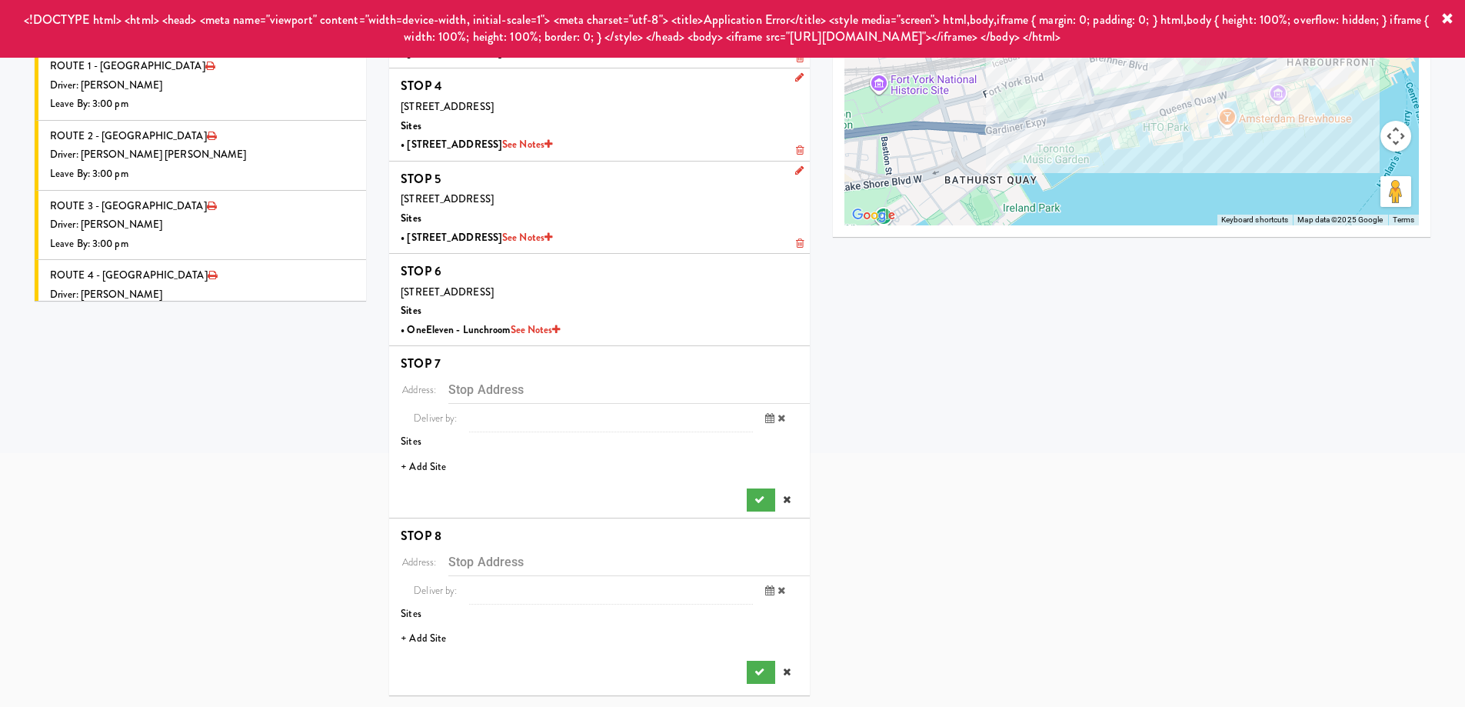
click at [441, 463] on li "+ Add Site" at bounding box center [599, 467] width 421 height 32
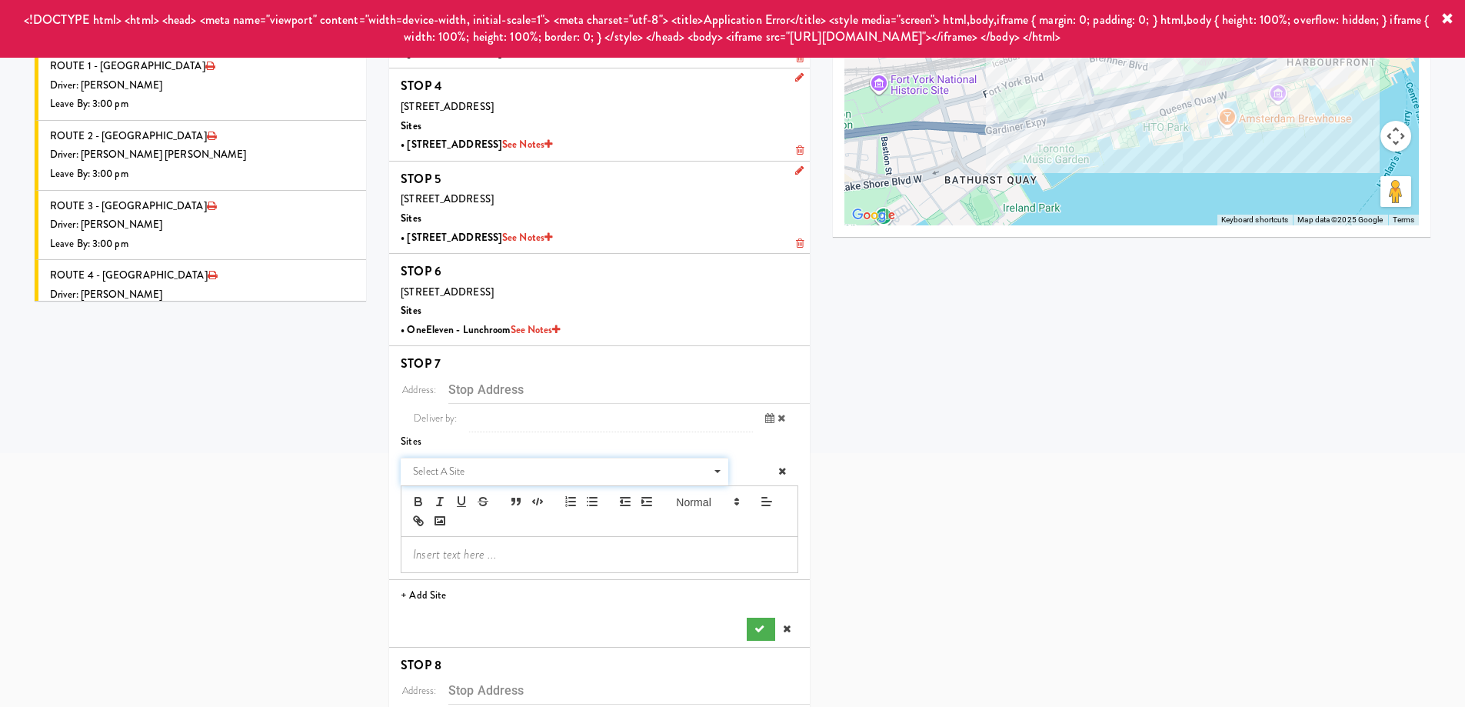
click at [477, 471] on span "Select a site" at bounding box center [559, 471] width 292 height 18
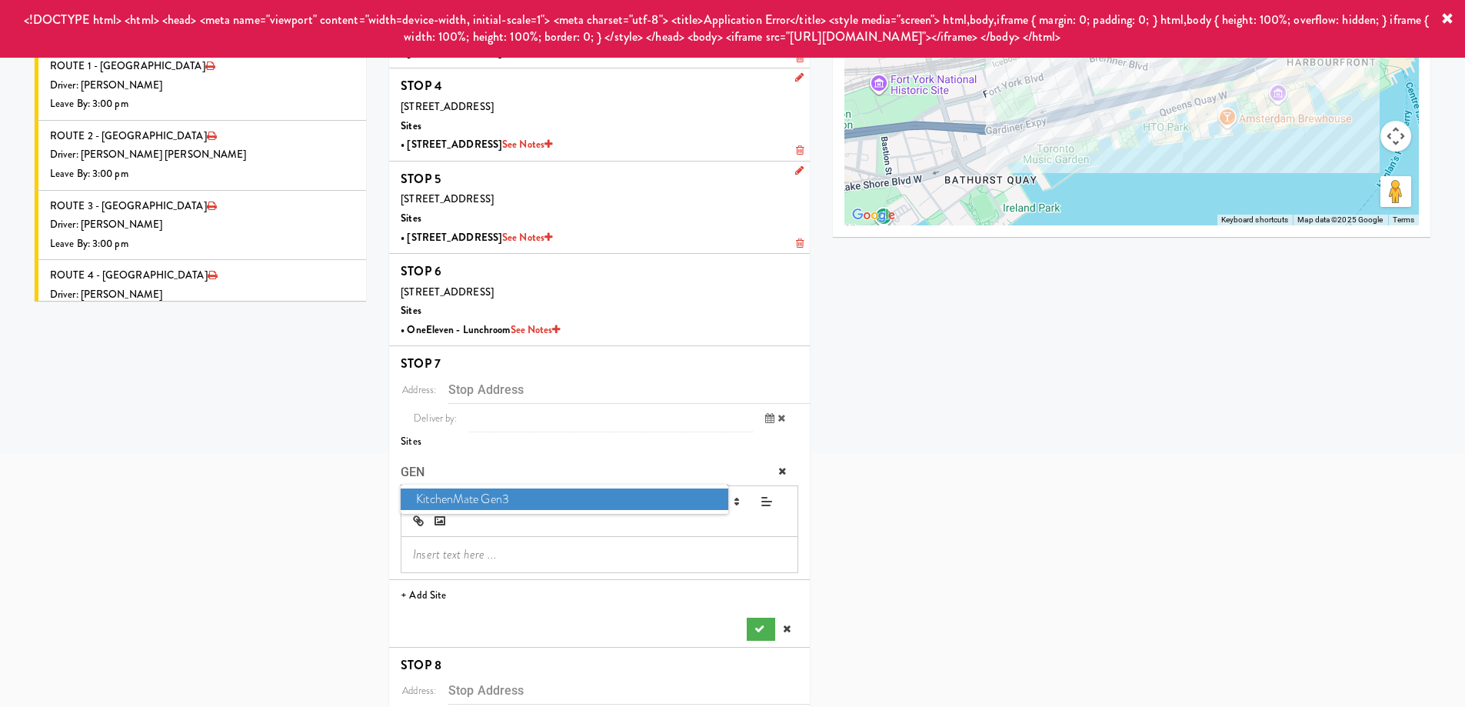
type input "GEN"
click at [475, 494] on span "KitchenMate Gen3" at bounding box center [564, 499] width 327 height 22
type input "325 Front St W, Toronto, ON, CA"
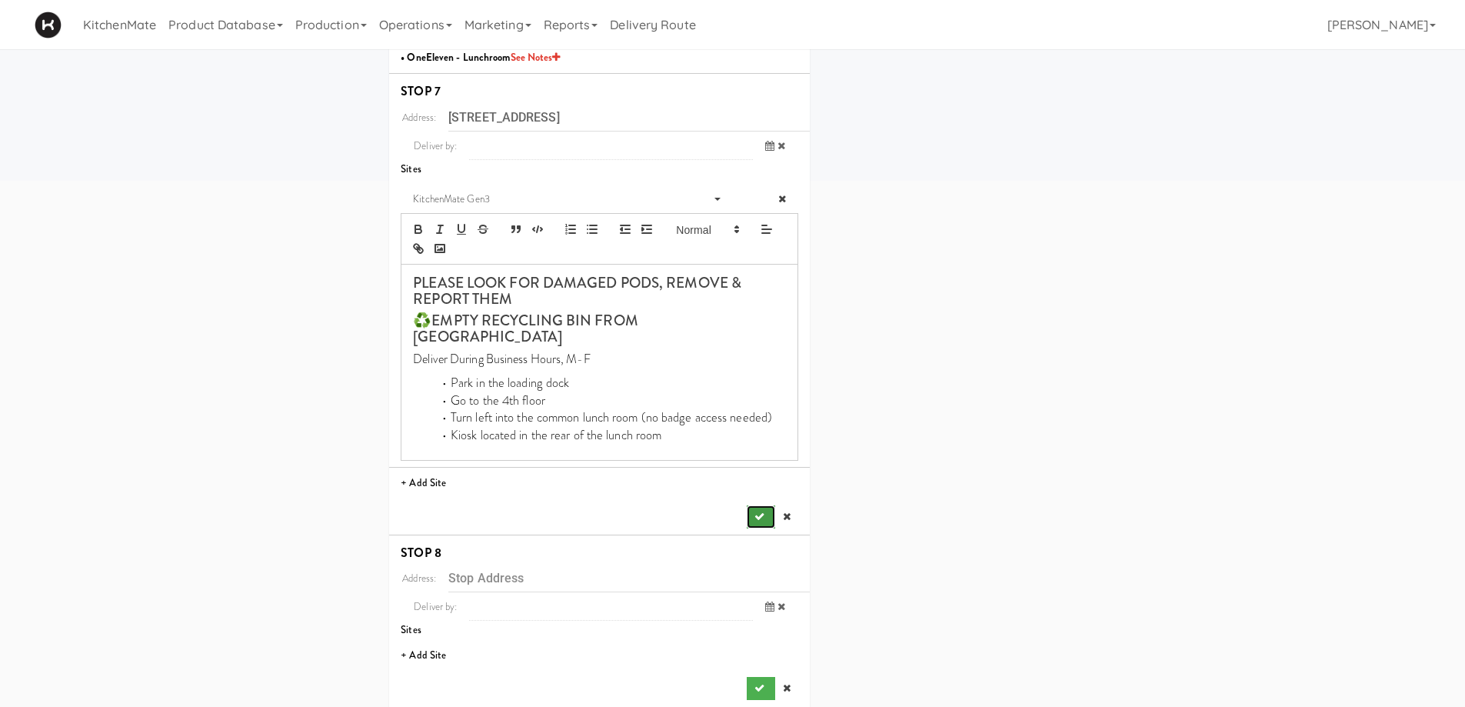
click at [754, 511] on icon "submit" at bounding box center [759, 516] width 10 height 10
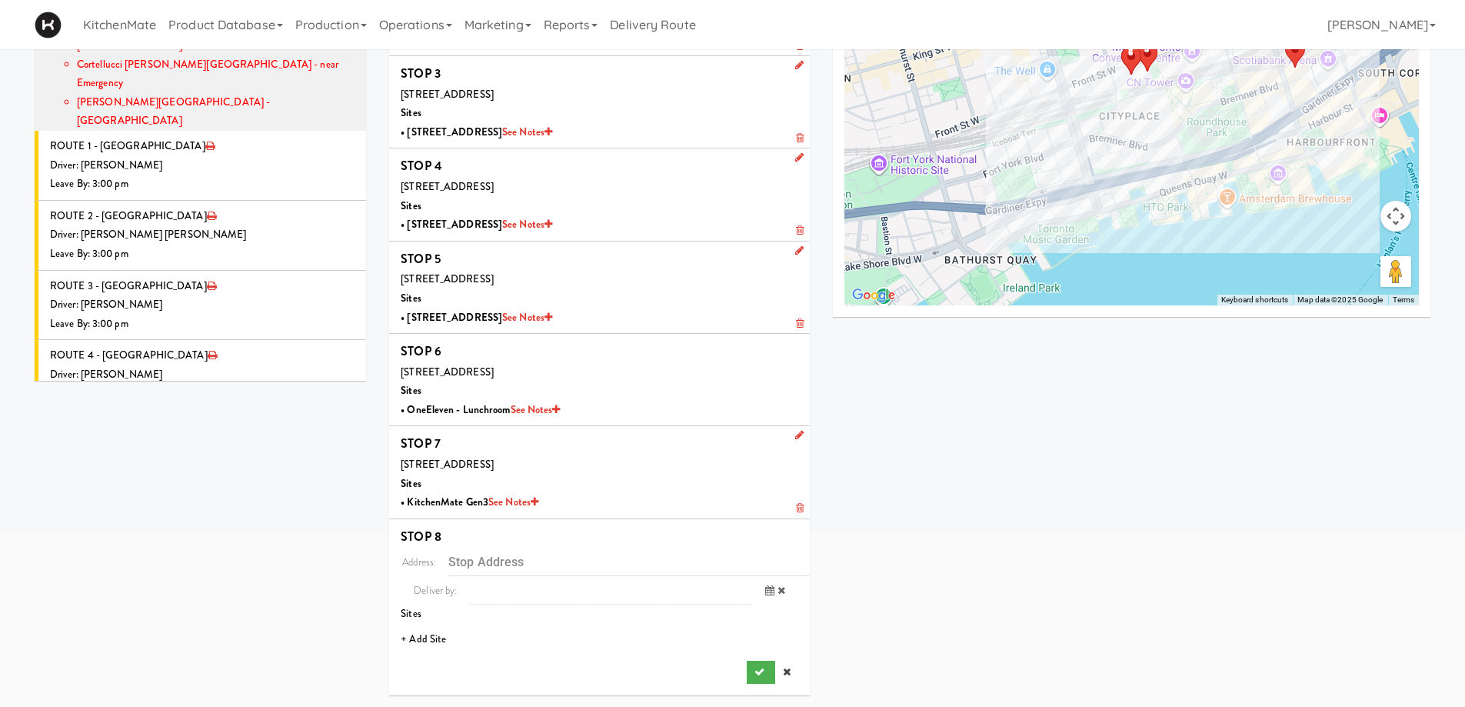
scroll to position [223, 0]
click at [420, 632] on li "+ Add Site" at bounding box center [599, 640] width 421 height 32
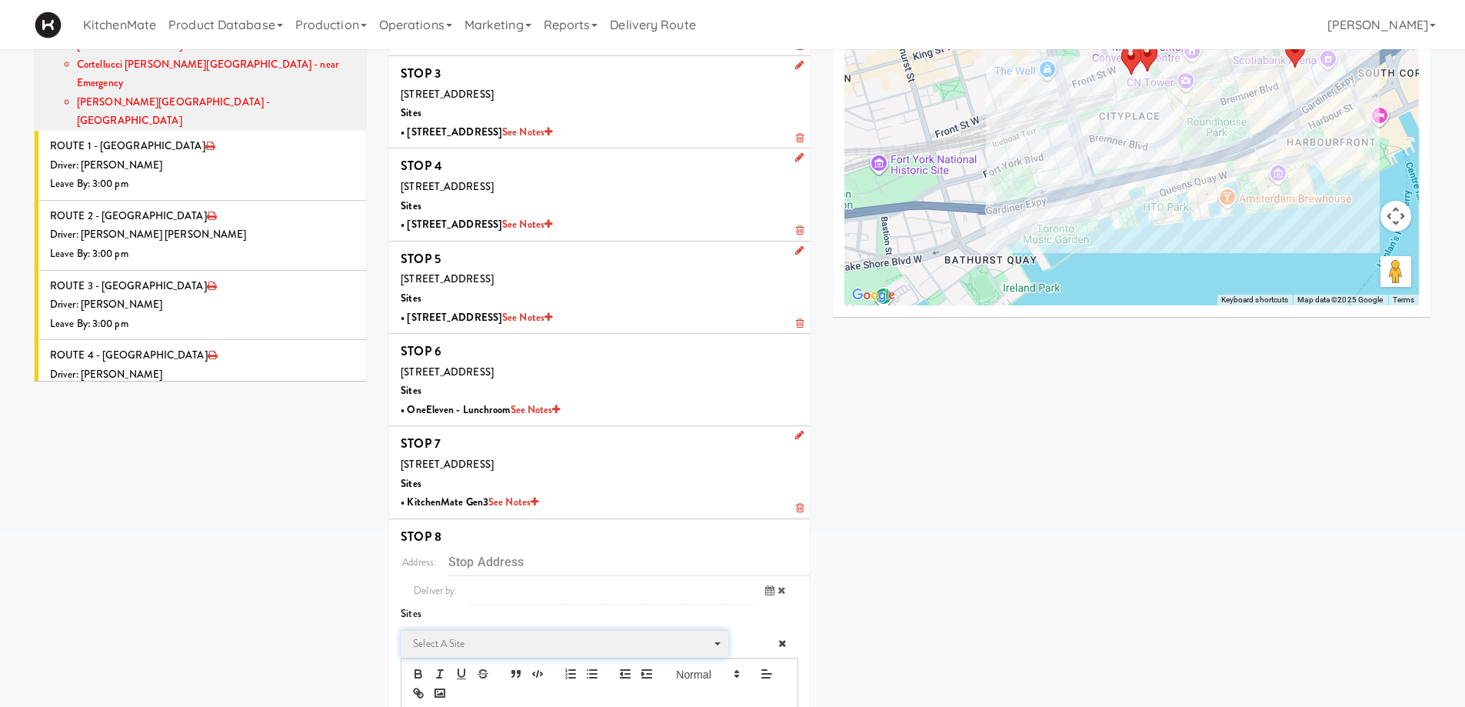
click at [471, 643] on span "Select a site" at bounding box center [559, 643] width 292 height 18
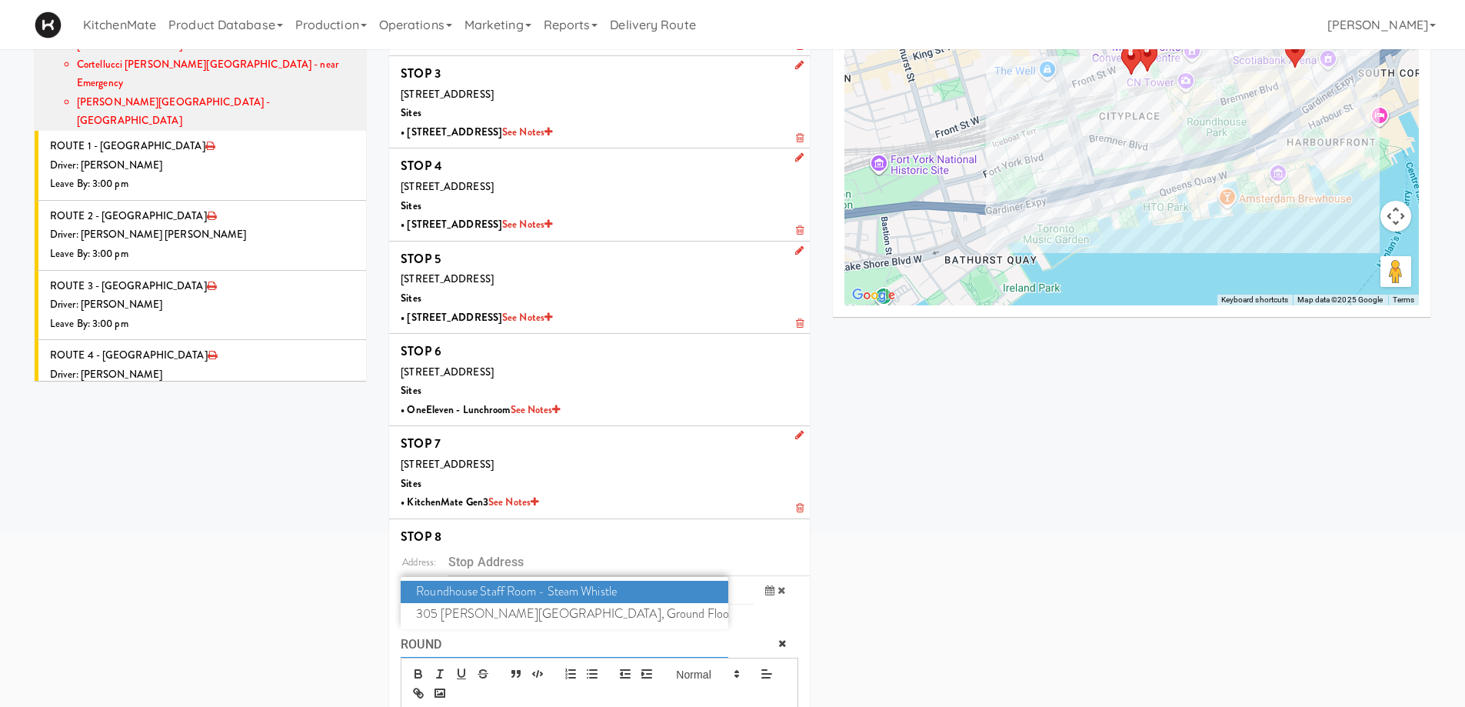
type input "ROUND"
click at [526, 587] on span "Roundhouse Staff Room - Steam Whistle" at bounding box center [564, 591] width 327 height 22
type input "255 Bremner Blvd, Toronto, ON, CA"
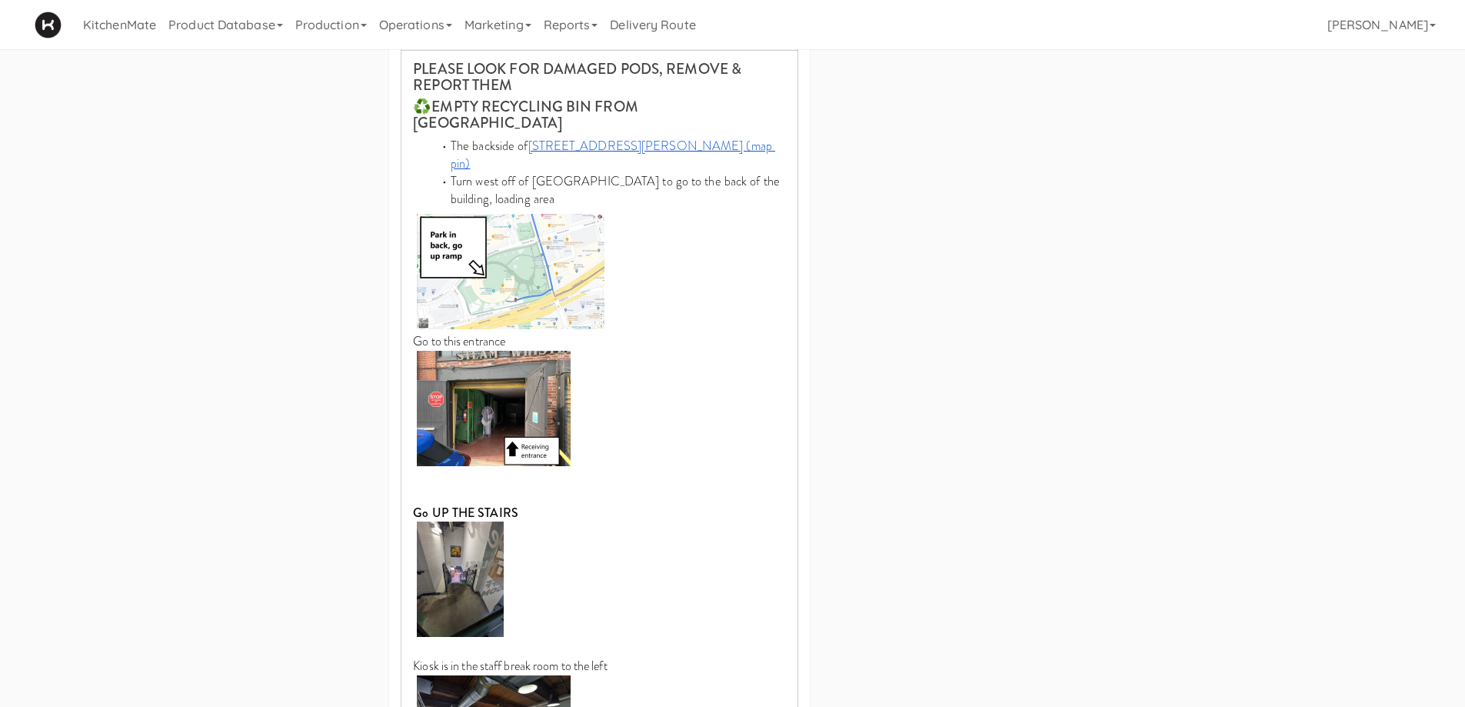
scroll to position [1036, 0]
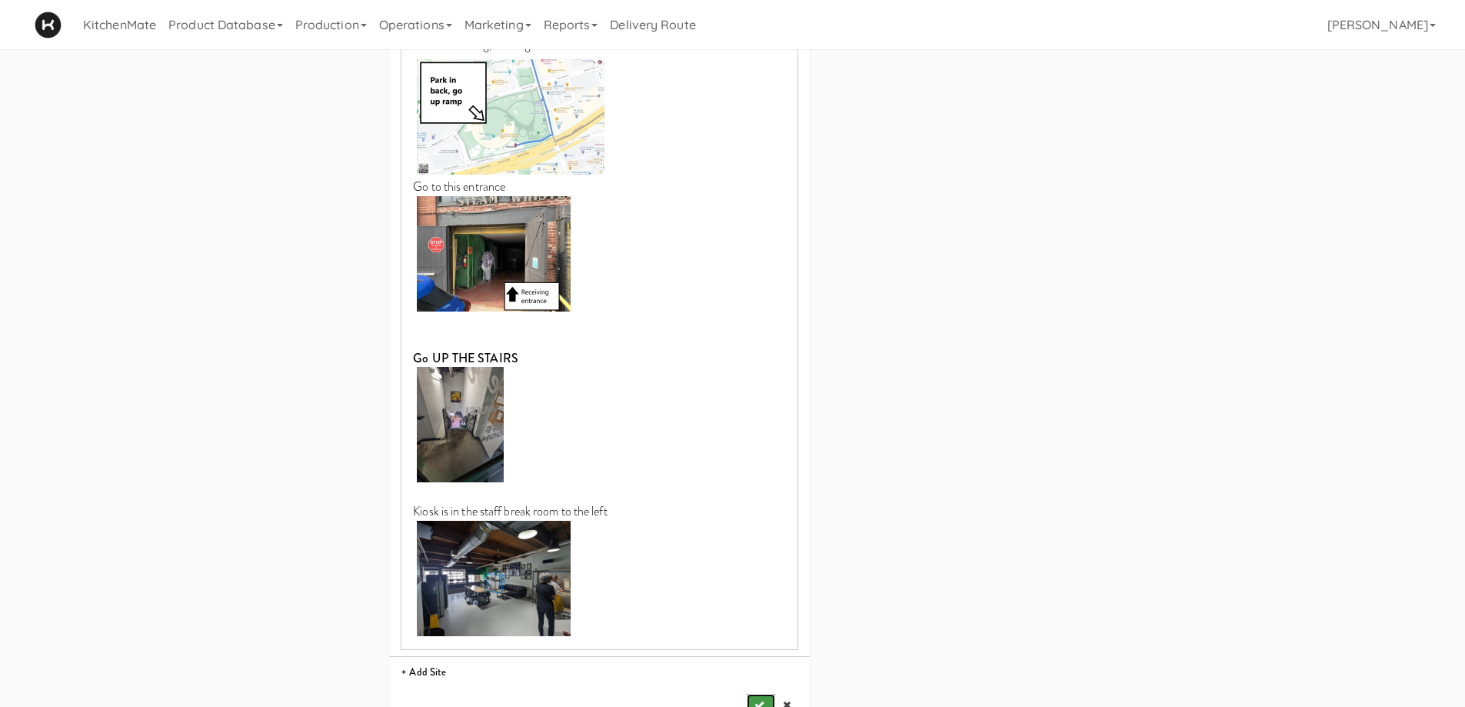
click at [753, 693] on button "submit" at bounding box center [761, 704] width 28 height 23
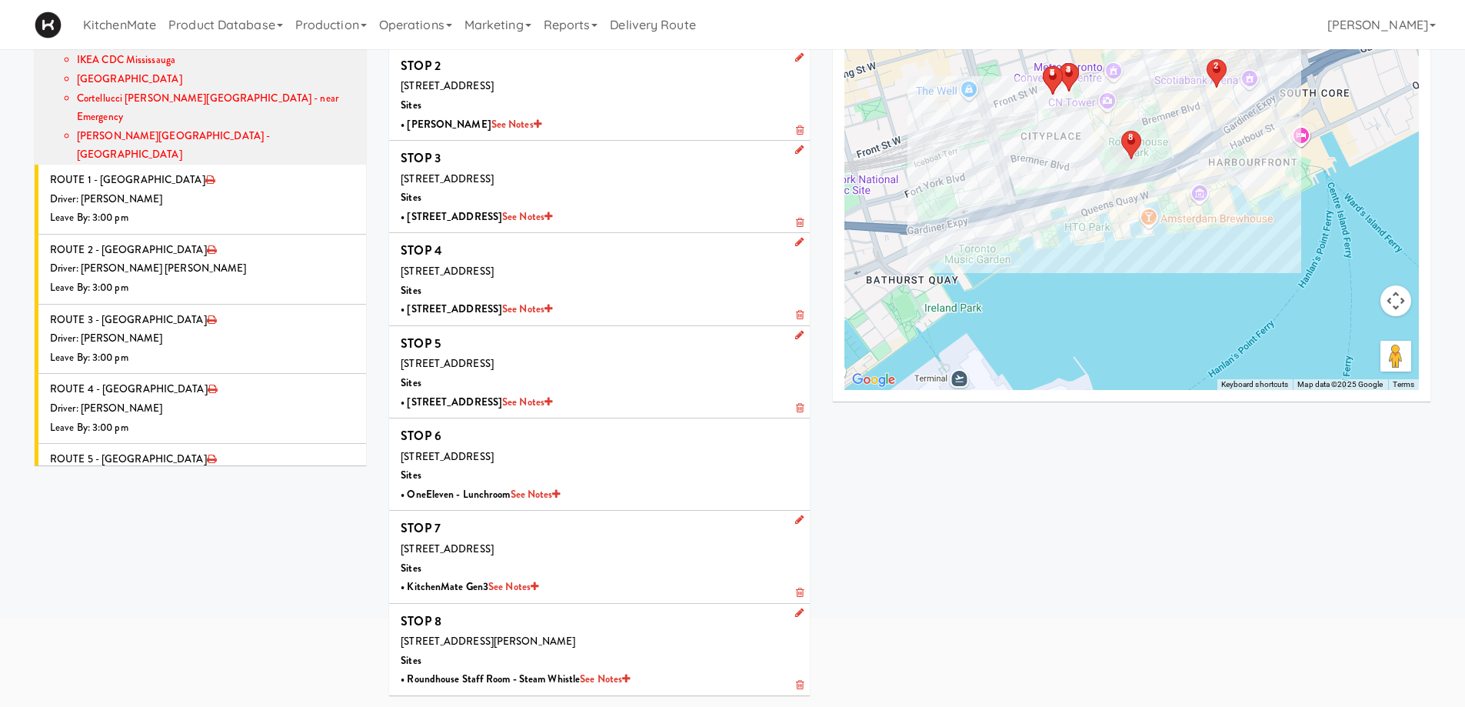
scroll to position [1555, 0]
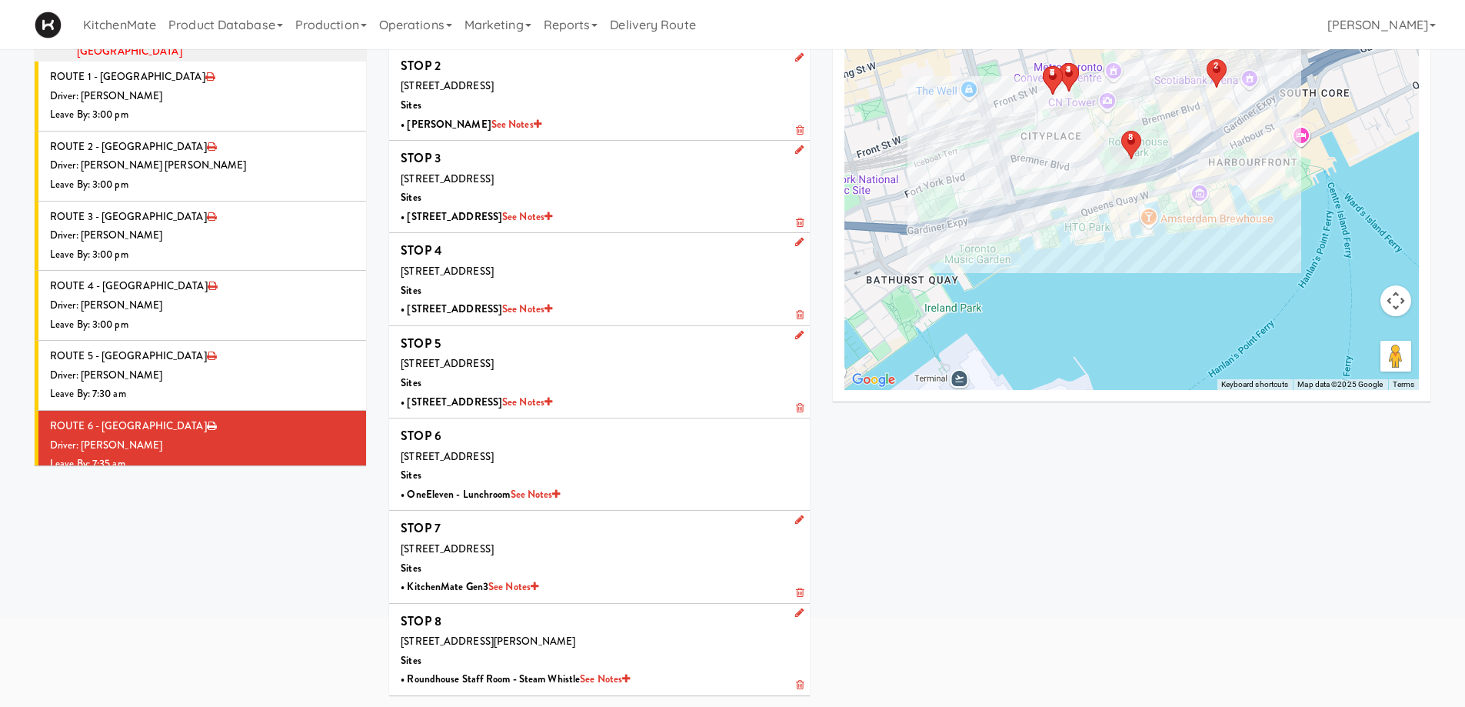
click at [228, 481] on li "ROUTE 7 - Idle Driver: No driver assigned Leave By: 12:00 am" at bounding box center [200, 516] width 331 height 70
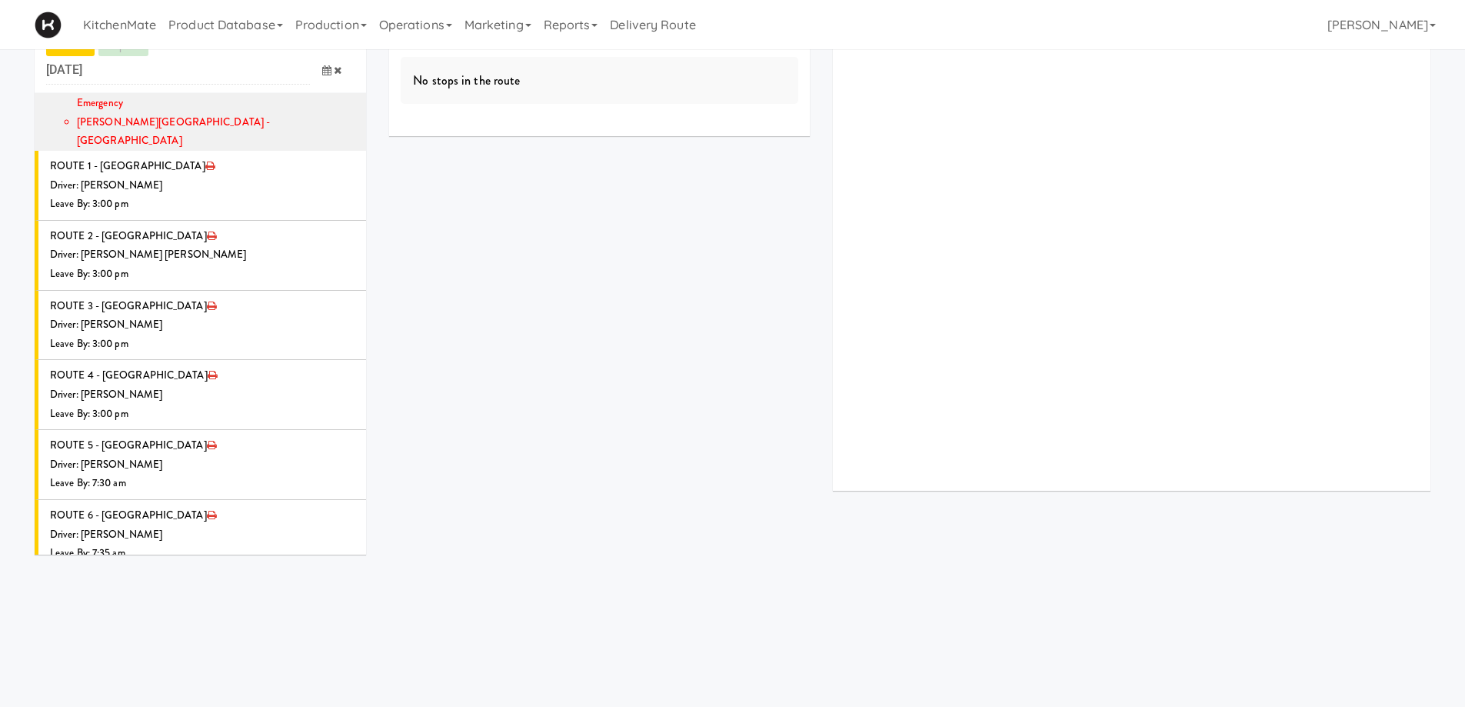
click at [224, 570] on li "ROUTE 7 - Idle Driver: No driver assigned Leave By: 12:00 am" at bounding box center [200, 605] width 331 height 70
click at [351, 574] on icon at bounding box center [355, 579] width 8 height 10
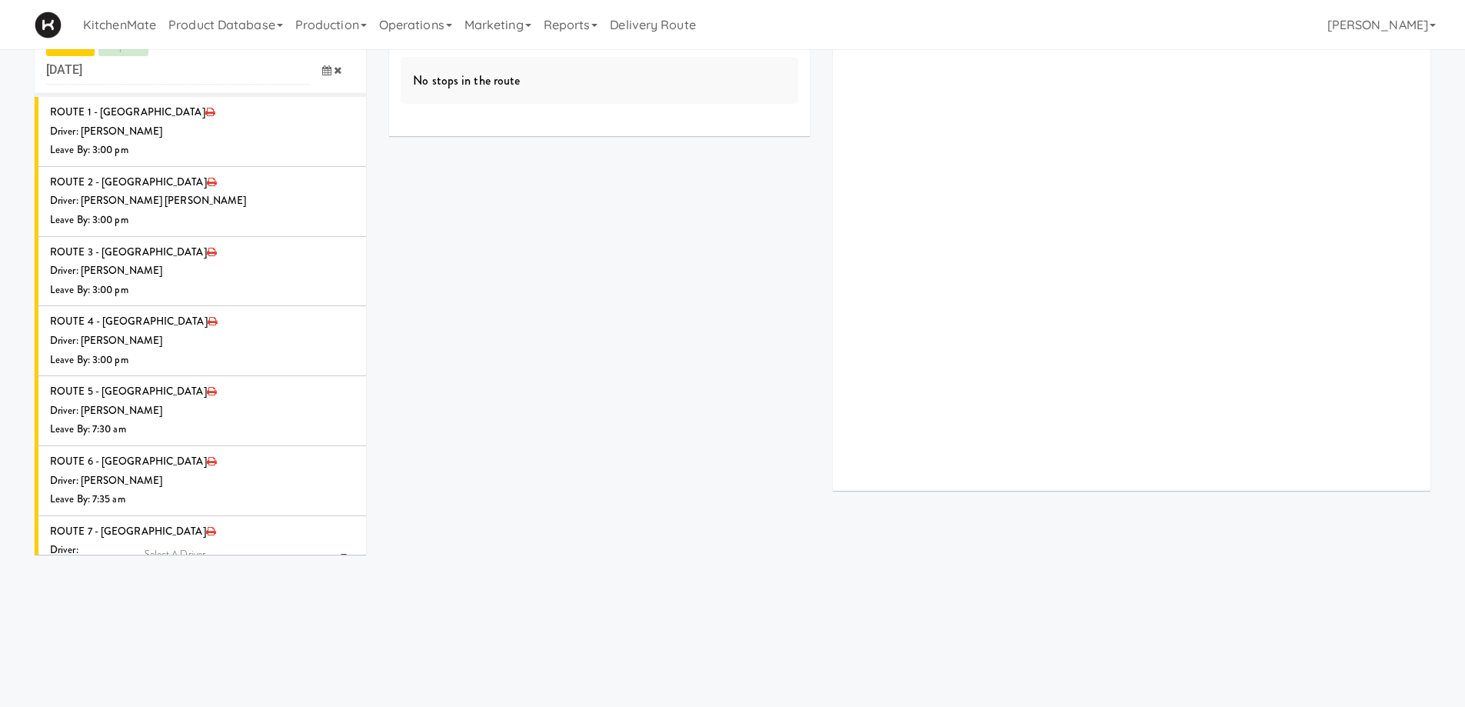
scroll to position [1632, 0]
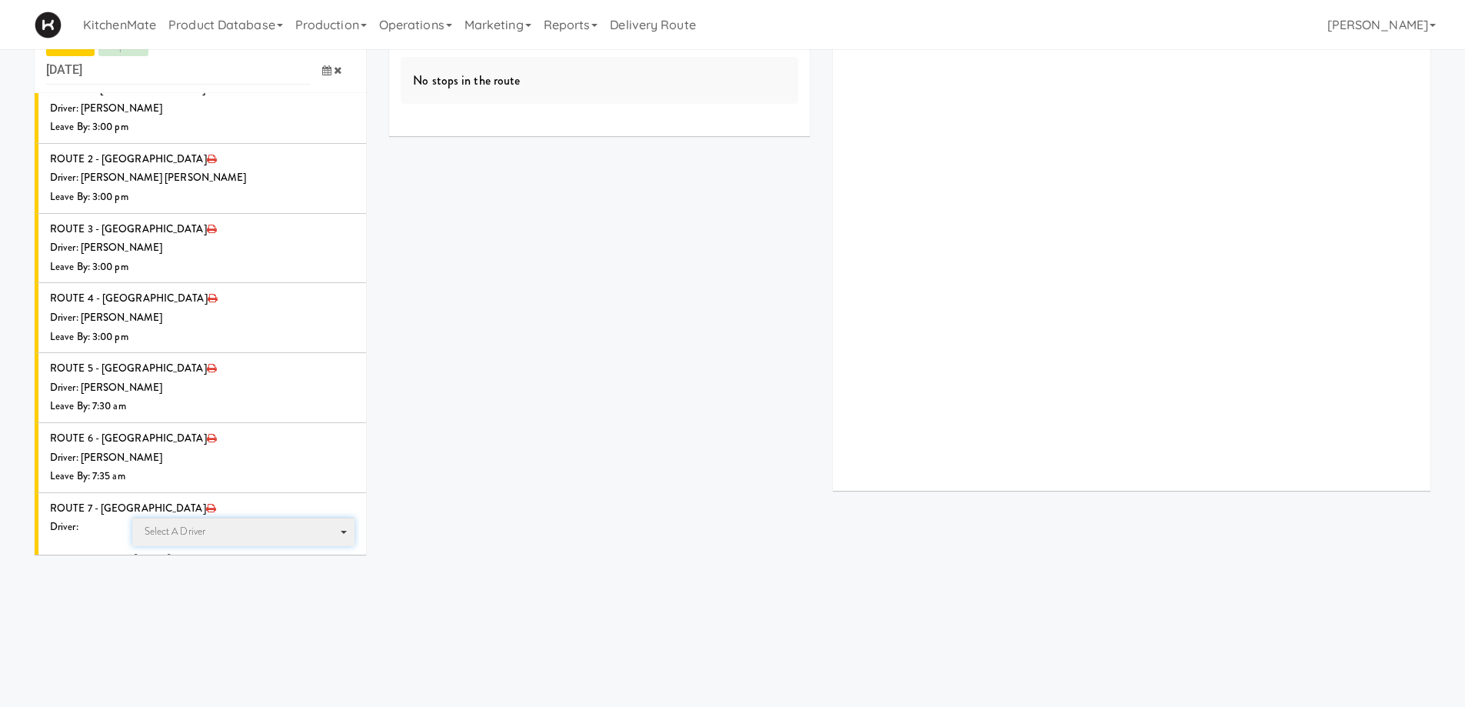
click at [294, 517] on span "Select a driver Select a driver" at bounding box center [243, 531] width 223 height 28
type input "WALID"
click at [258, 548] on span "Walid Limam" at bounding box center [245, 559] width 219 height 22
click at [322, 583] on icon at bounding box center [326, 588] width 9 height 10
click at [252, 637] on span "7:00 AM" at bounding box center [263, 650] width 60 height 26
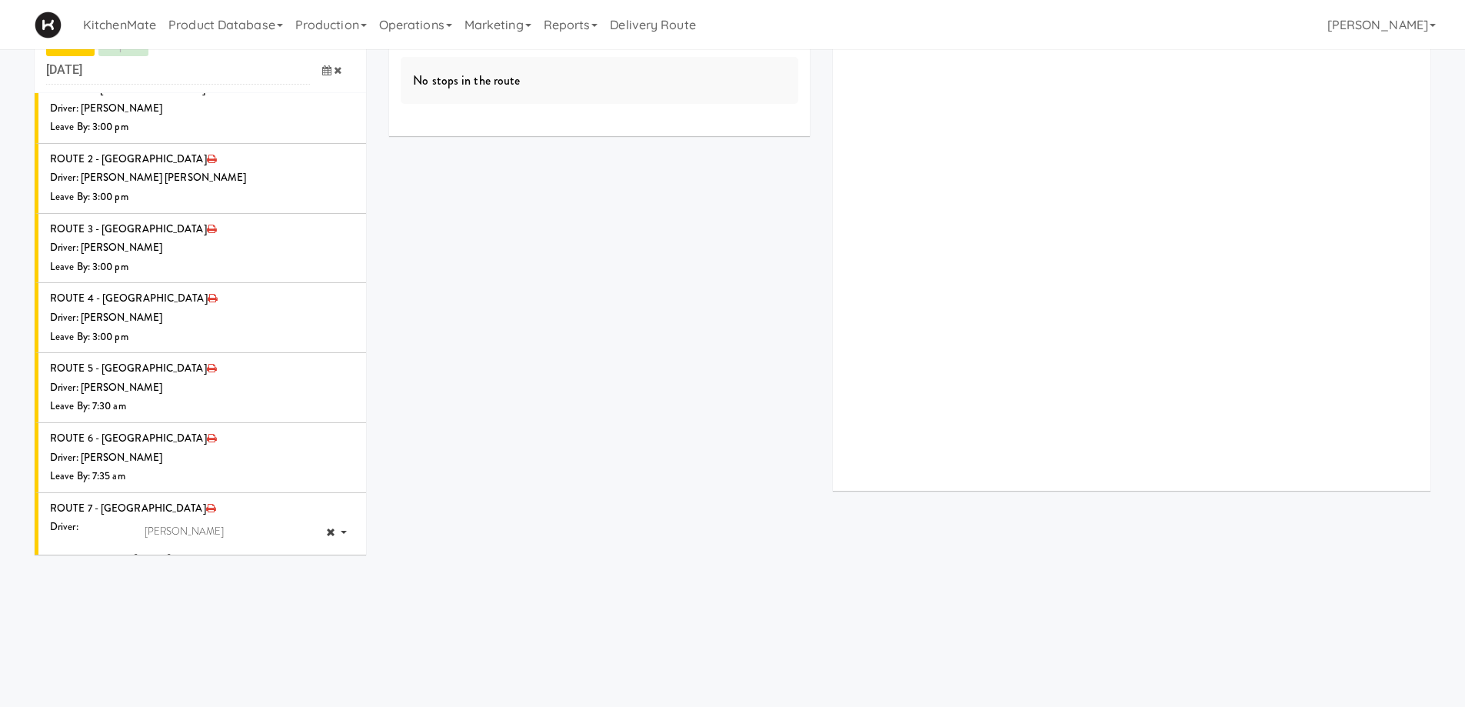
click at [92, 663] on span "7:40 AM" at bounding box center [84, 676] width 60 height 26
click at [311, 614] on icon "submit" at bounding box center [316, 619] width 10 height 10
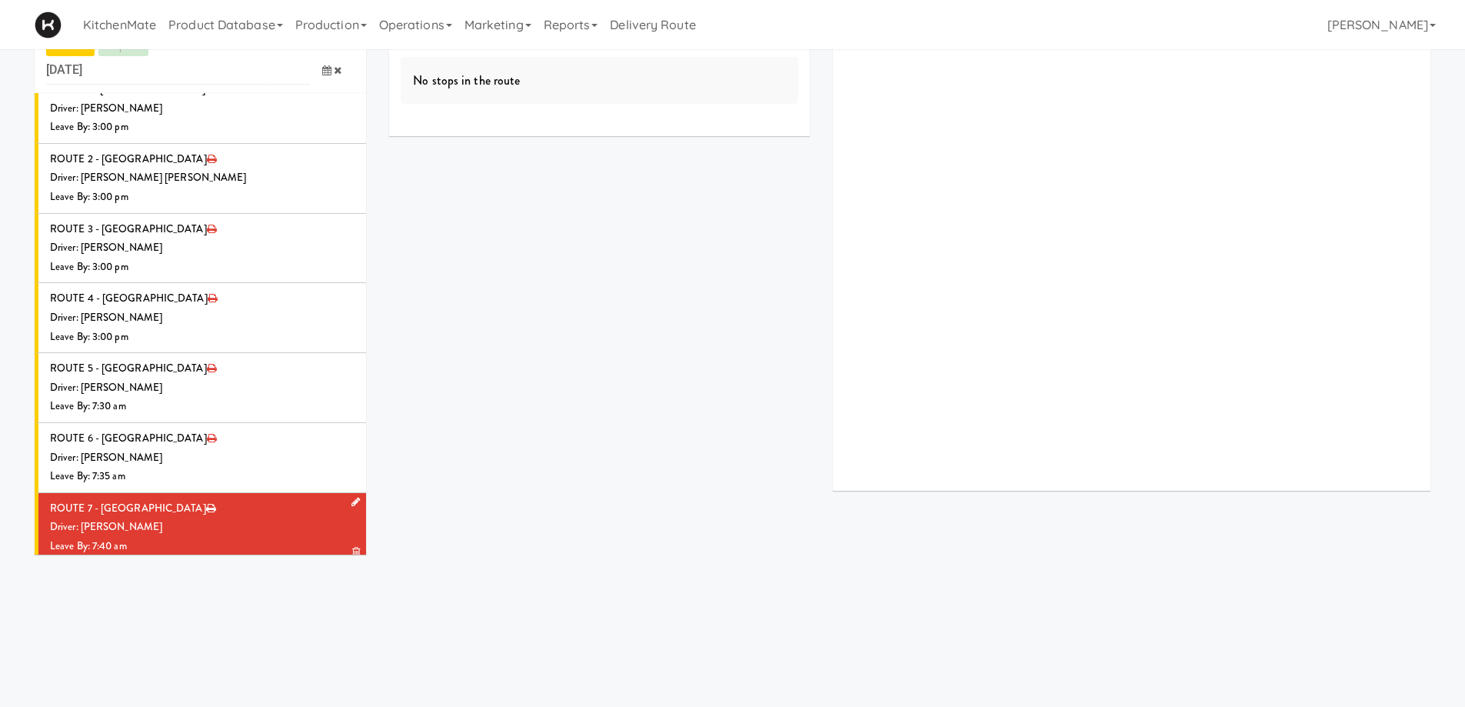
click at [218, 517] on div "Driver: [PERSON_NAME]" at bounding box center [202, 526] width 304 height 19
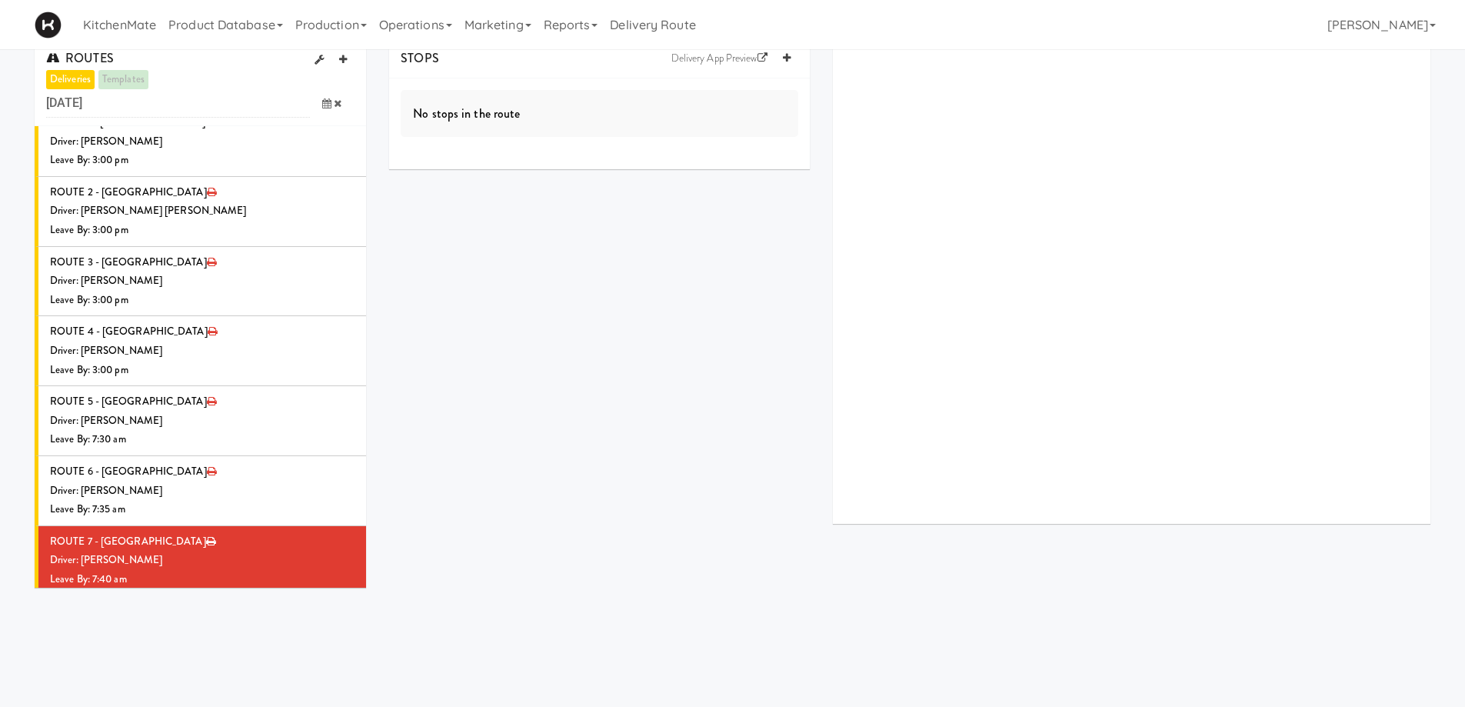
scroll to position [0, 0]
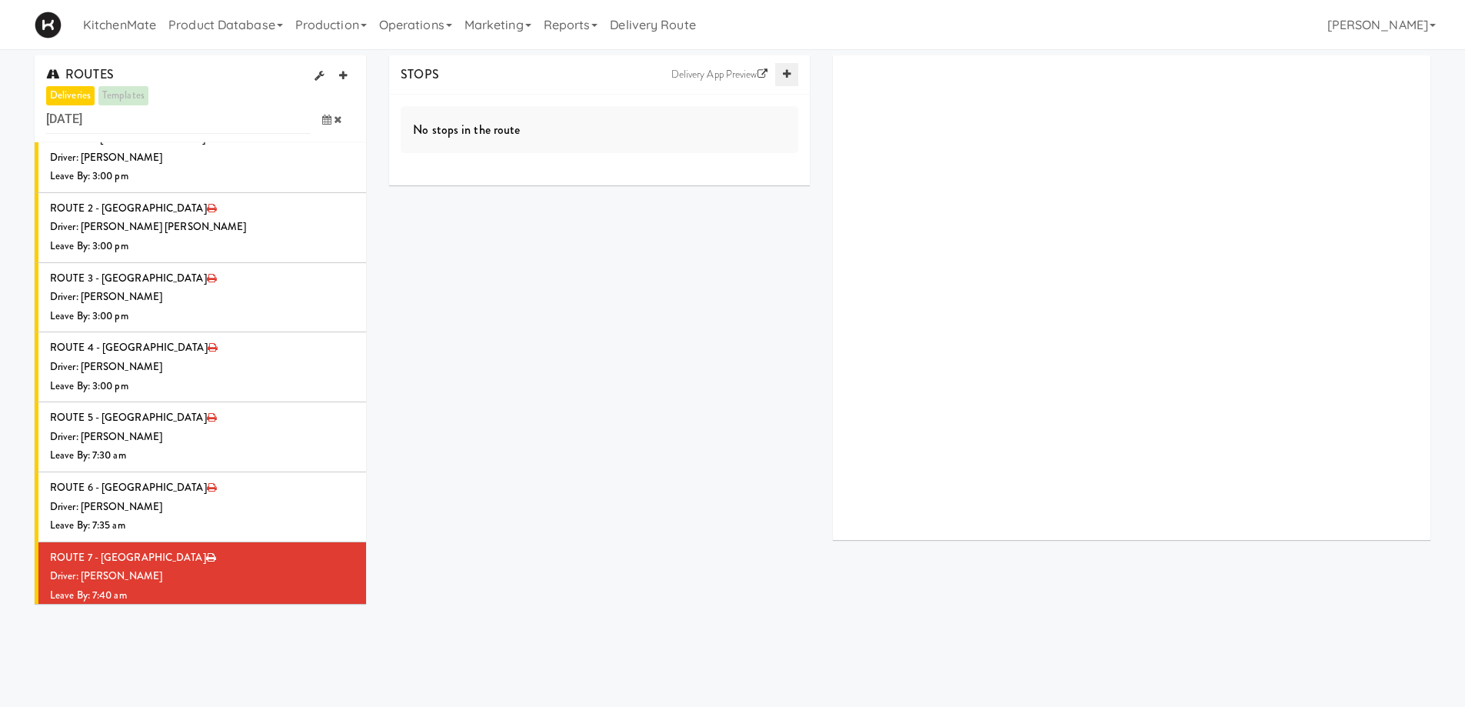
click at [793, 73] on link at bounding box center [786, 74] width 23 height 23
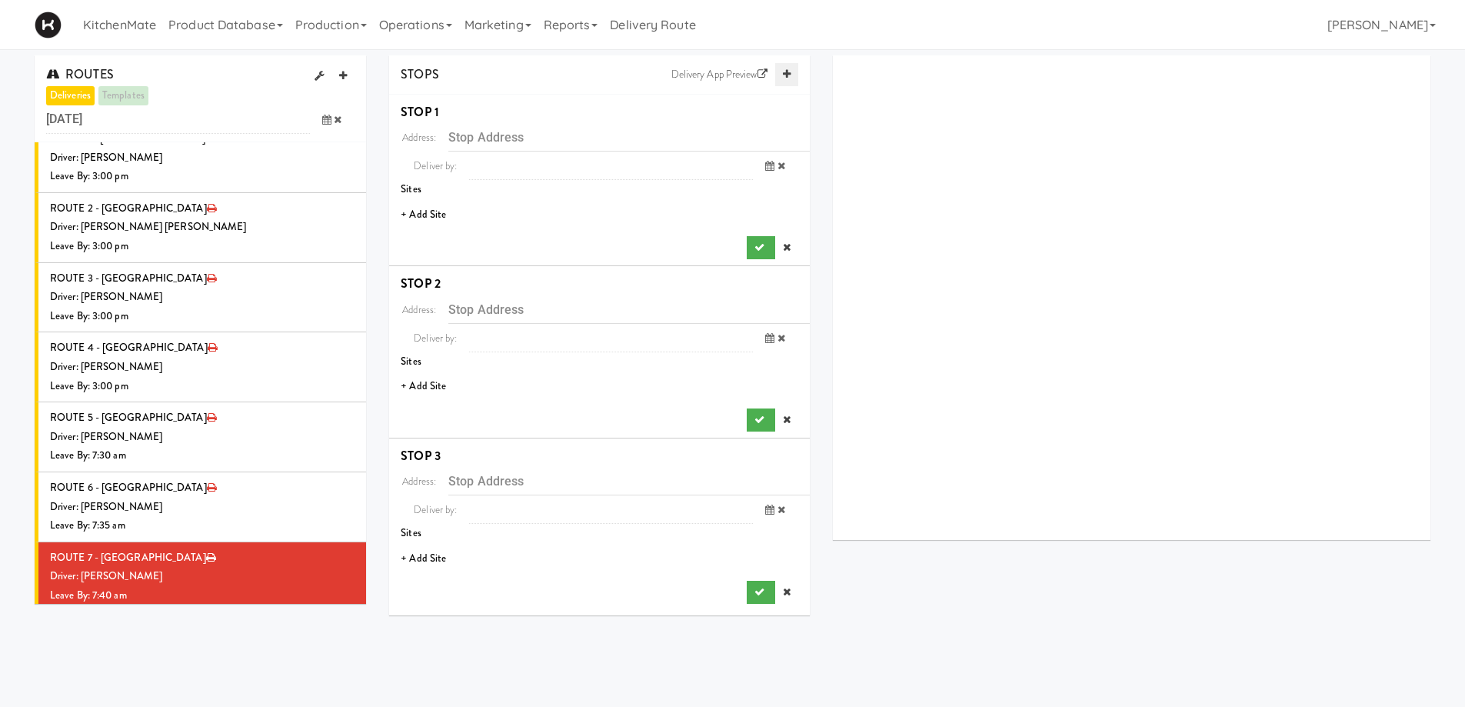
click at [793, 73] on link at bounding box center [786, 74] width 23 height 23
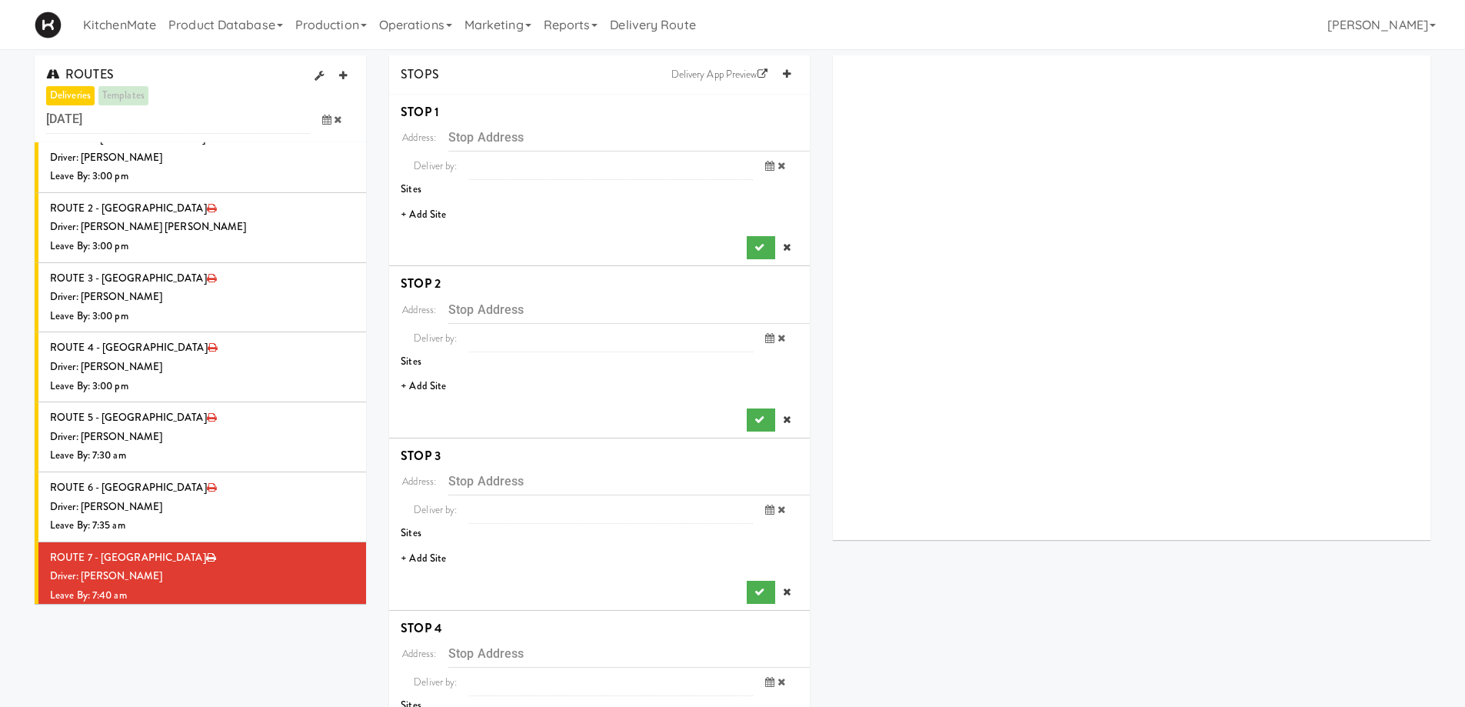
click at [424, 214] on li "+ Add Site" at bounding box center [599, 215] width 421 height 32
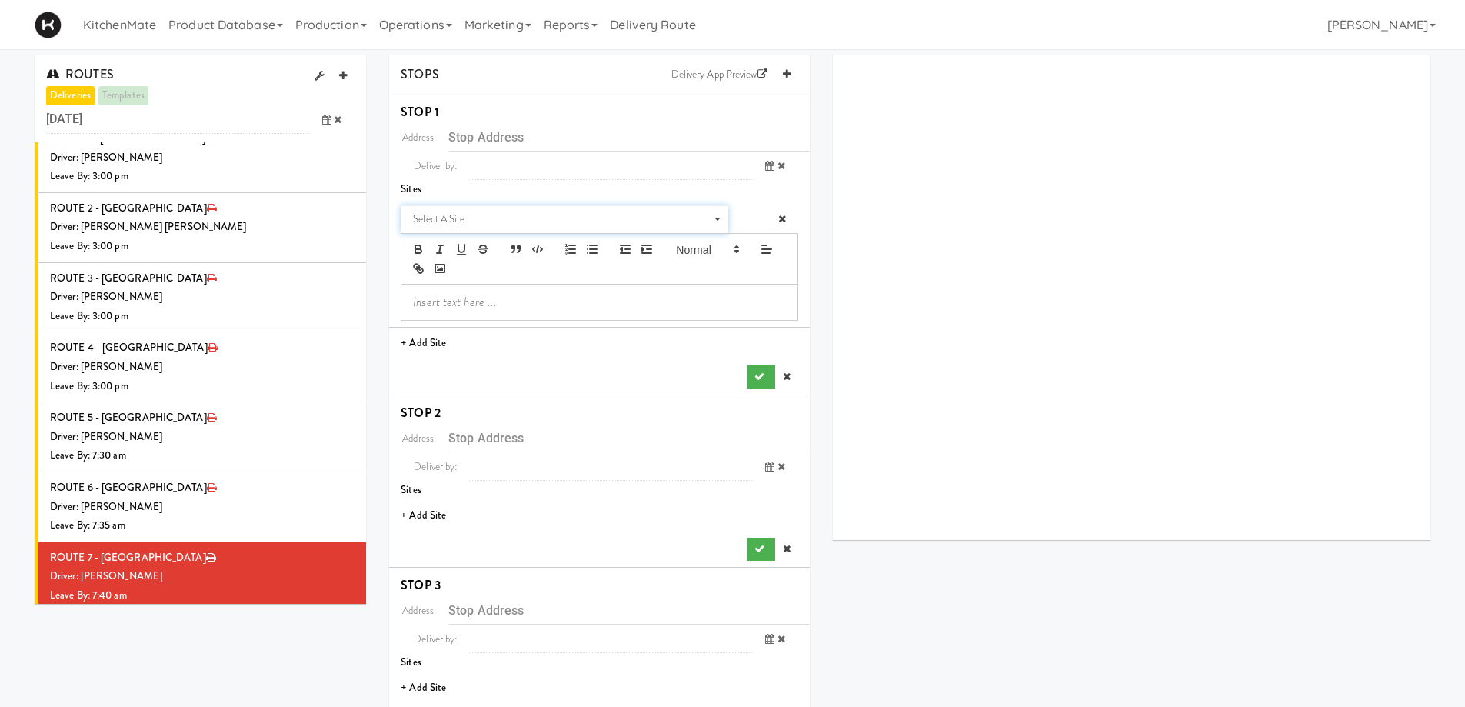
click at [438, 223] on span "Select a site" at bounding box center [559, 219] width 292 height 18
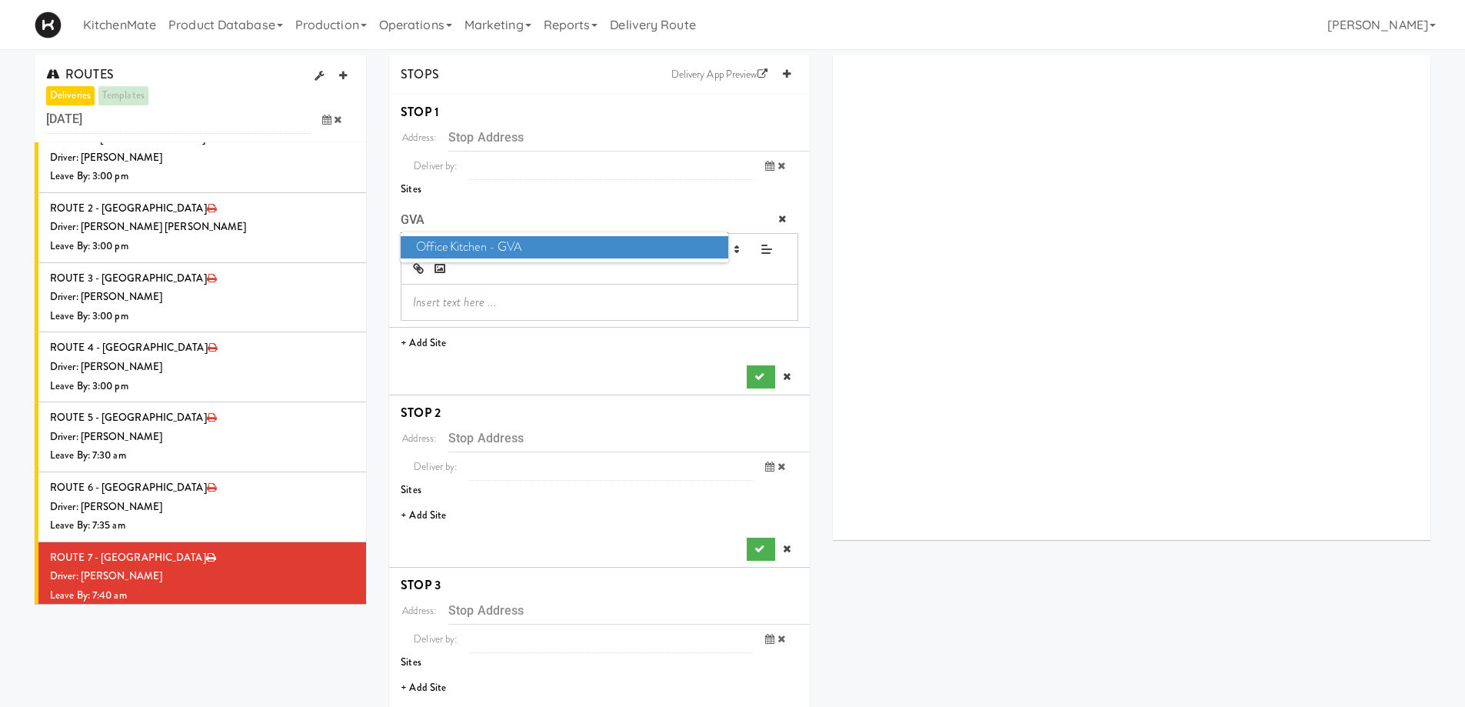
type input "GVA"
click at [473, 248] on span "Office Kitchen - GVA" at bounding box center [564, 247] width 327 height 22
type input "2771 Bristol Cir, Oakville, ON, CA"
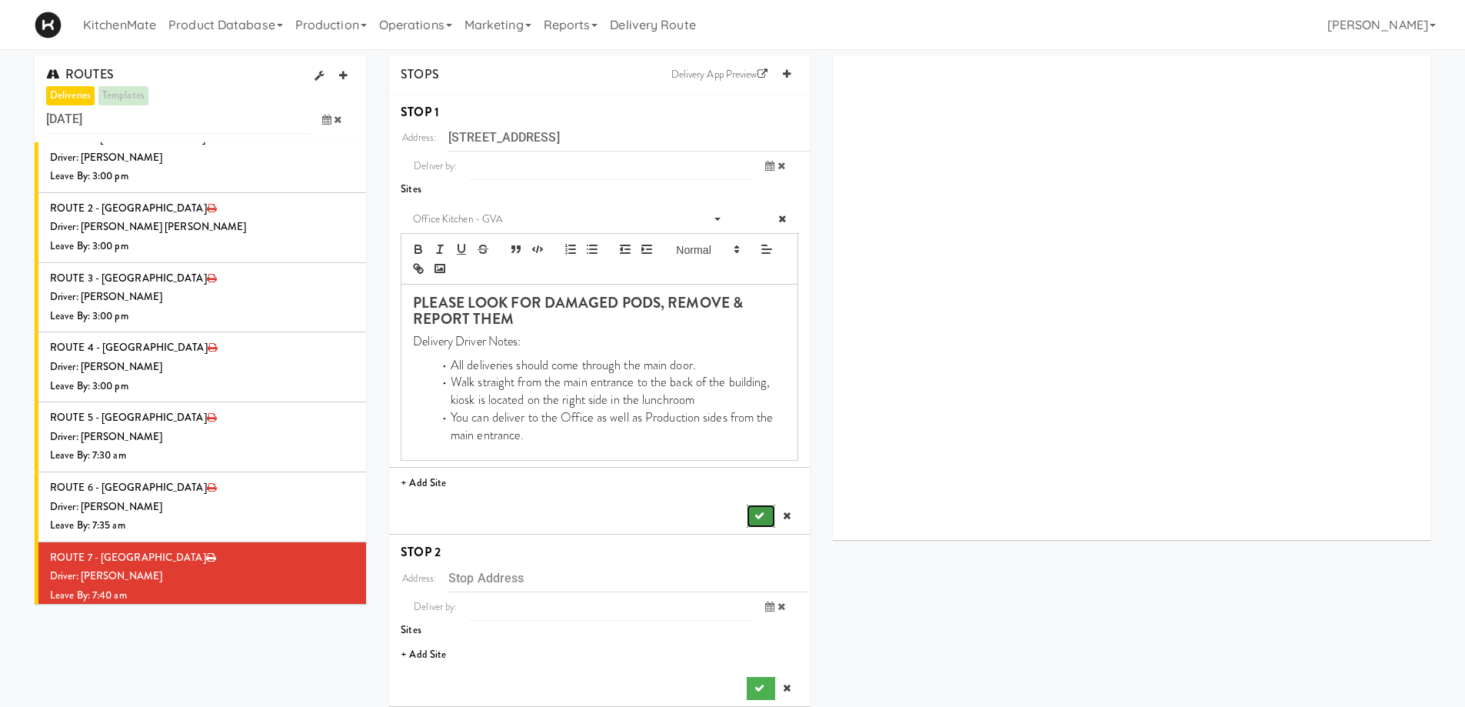
click at [768, 513] on button "submit" at bounding box center [761, 515] width 28 height 23
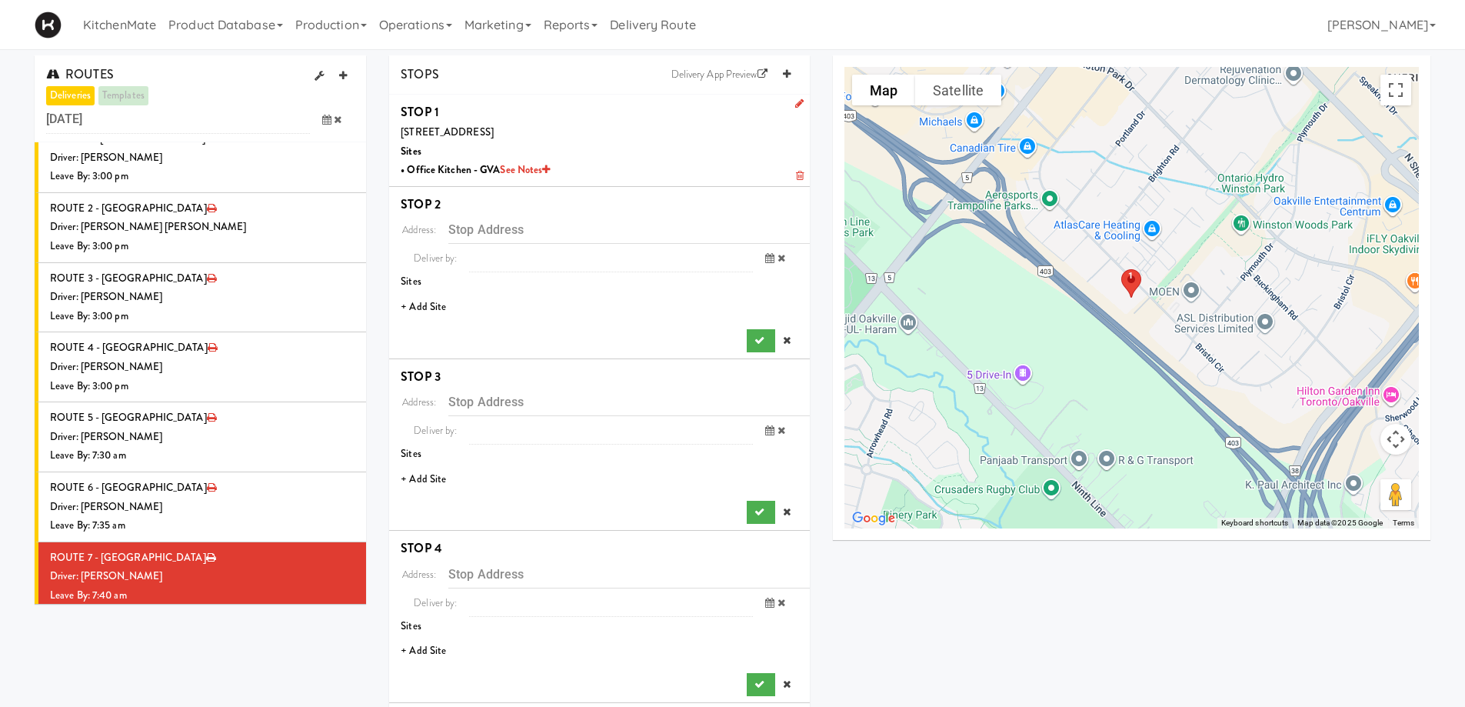
click at [431, 303] on li "+ Add Site" at bounding box center [599, 307] width 421 height 32
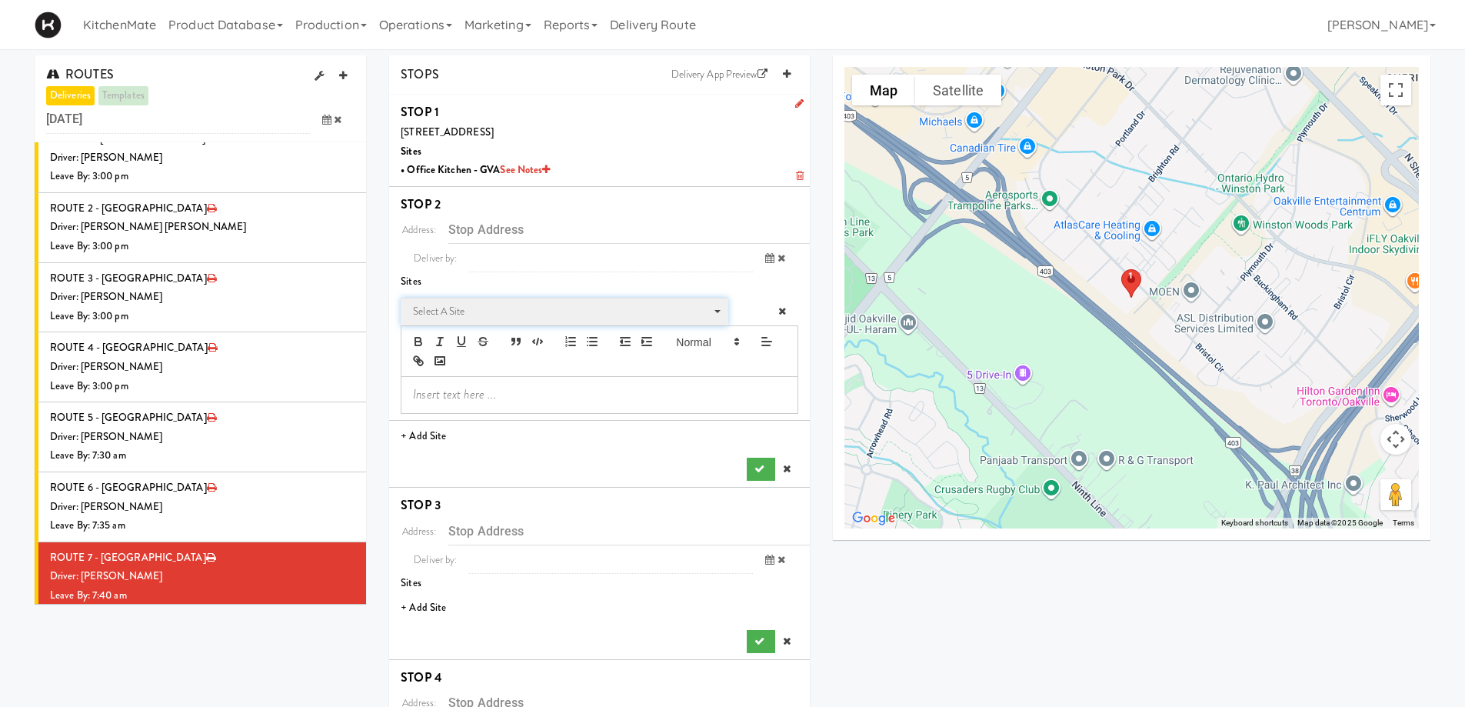
click at [467, 300] on span "Select a site Select a site" at bounding box center [564, 312] width 327 height 28
type input "5"
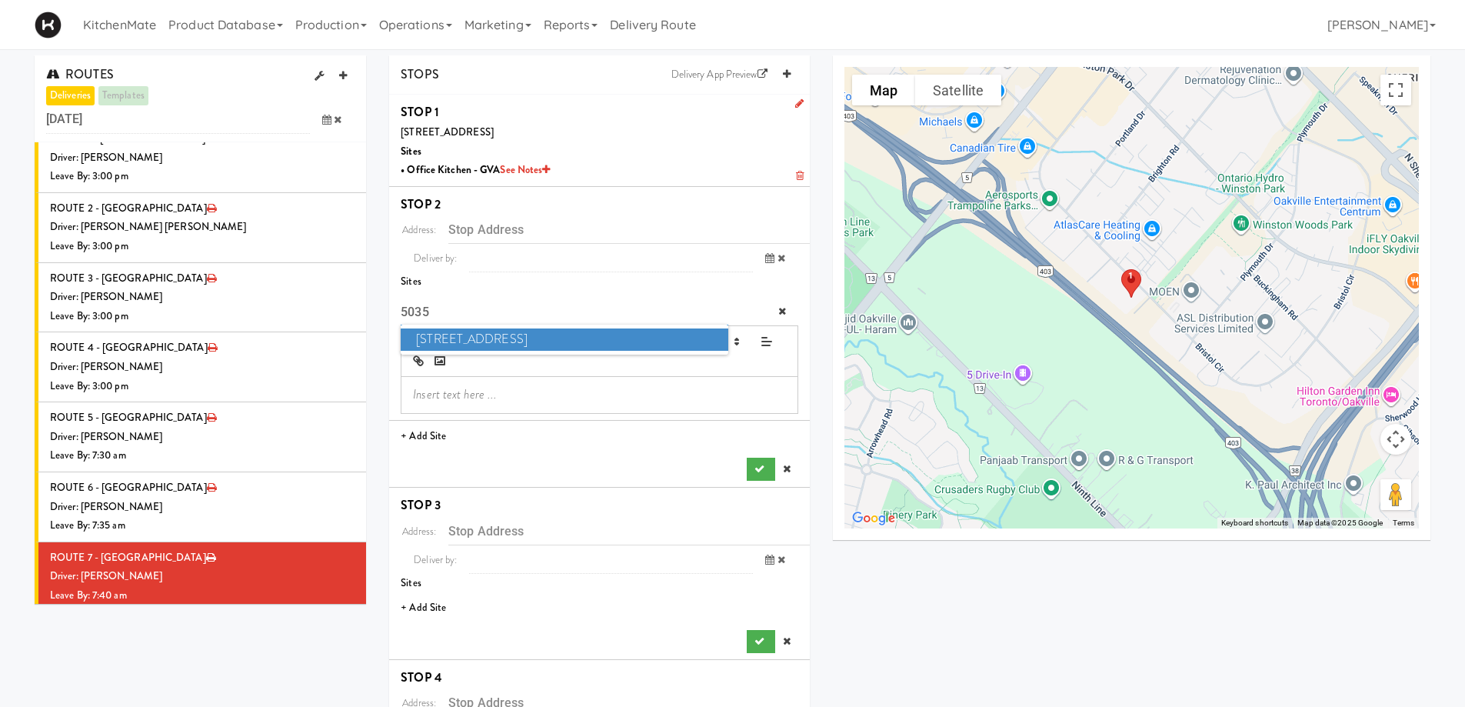
type input "5035"
click at [499, 341] on span "5035 South Service Road" at bounding box center [564, 339] width 327 height 22
type input "5035 S Service Rd, Burlington, ON, CA"
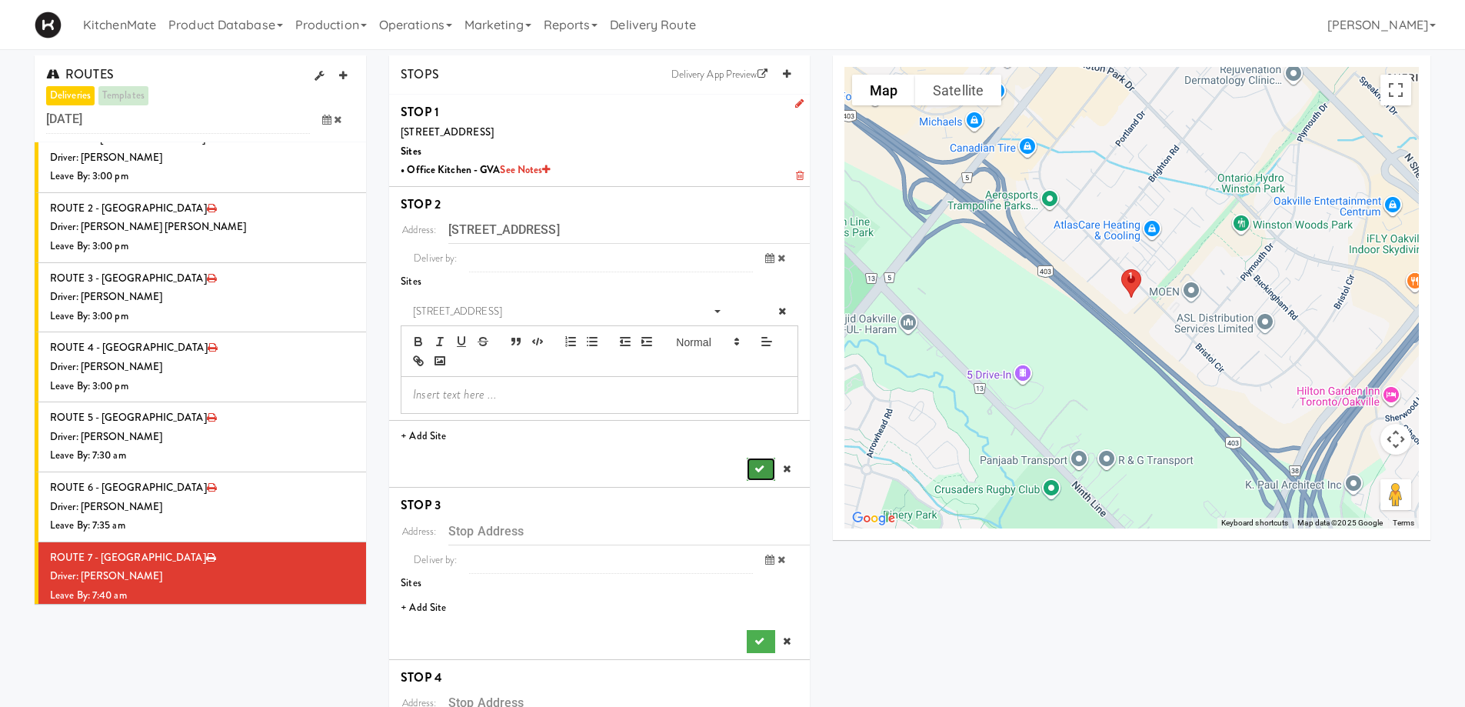
click at [759, 468] on icon "submit" at bounding box center [759, 469] width 10 height 10
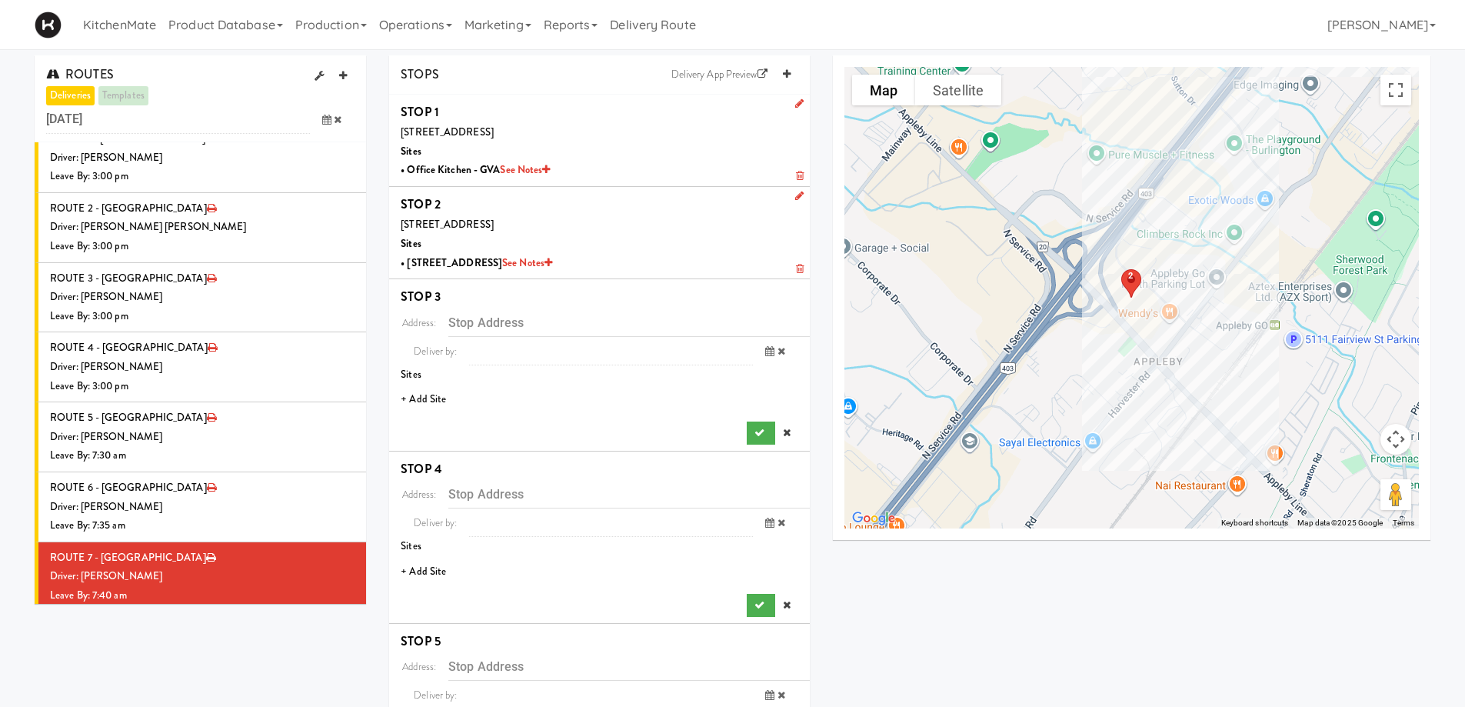
click at [421, 400] on li "+ Add Site" at bounding box center [599, 400] width 421 height 32
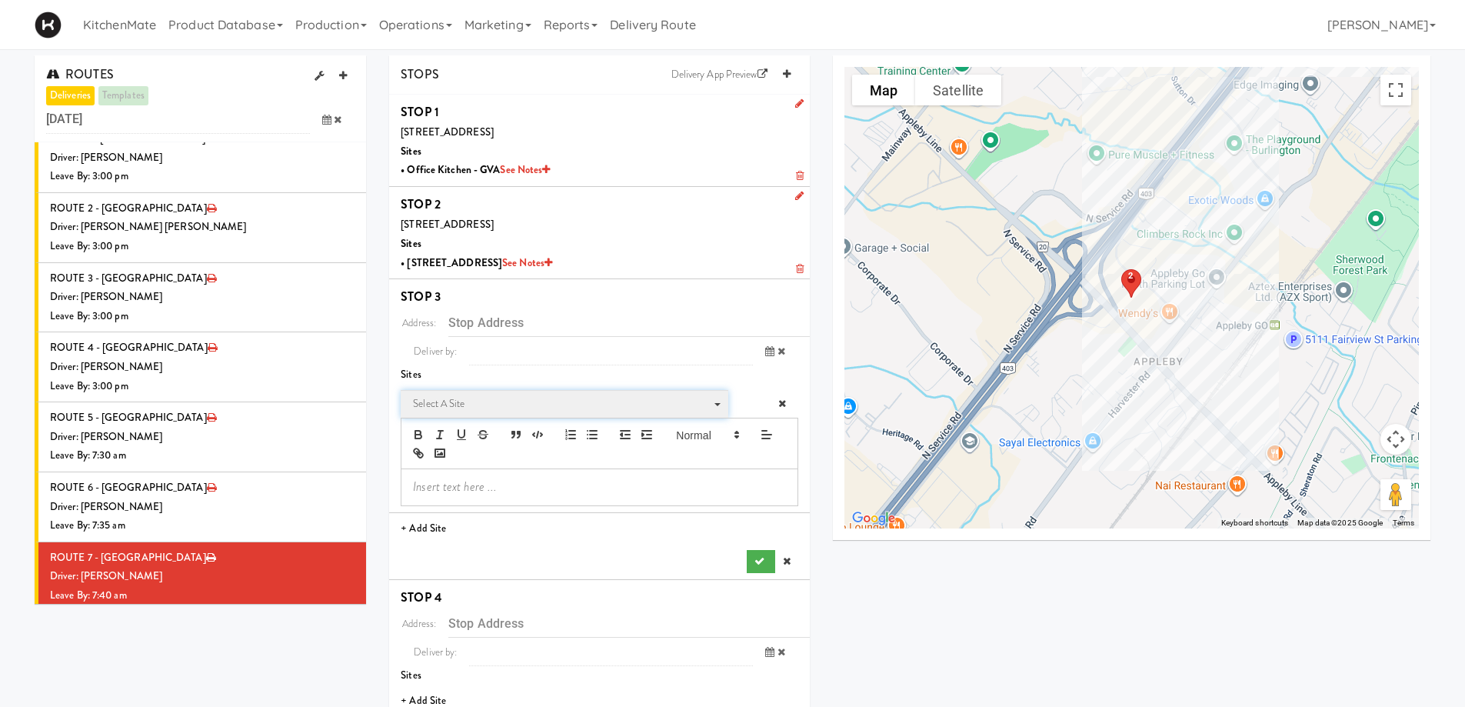
click at [481, 401] on span "Select a site" at bounding box center [559, 403] width 292 height 18
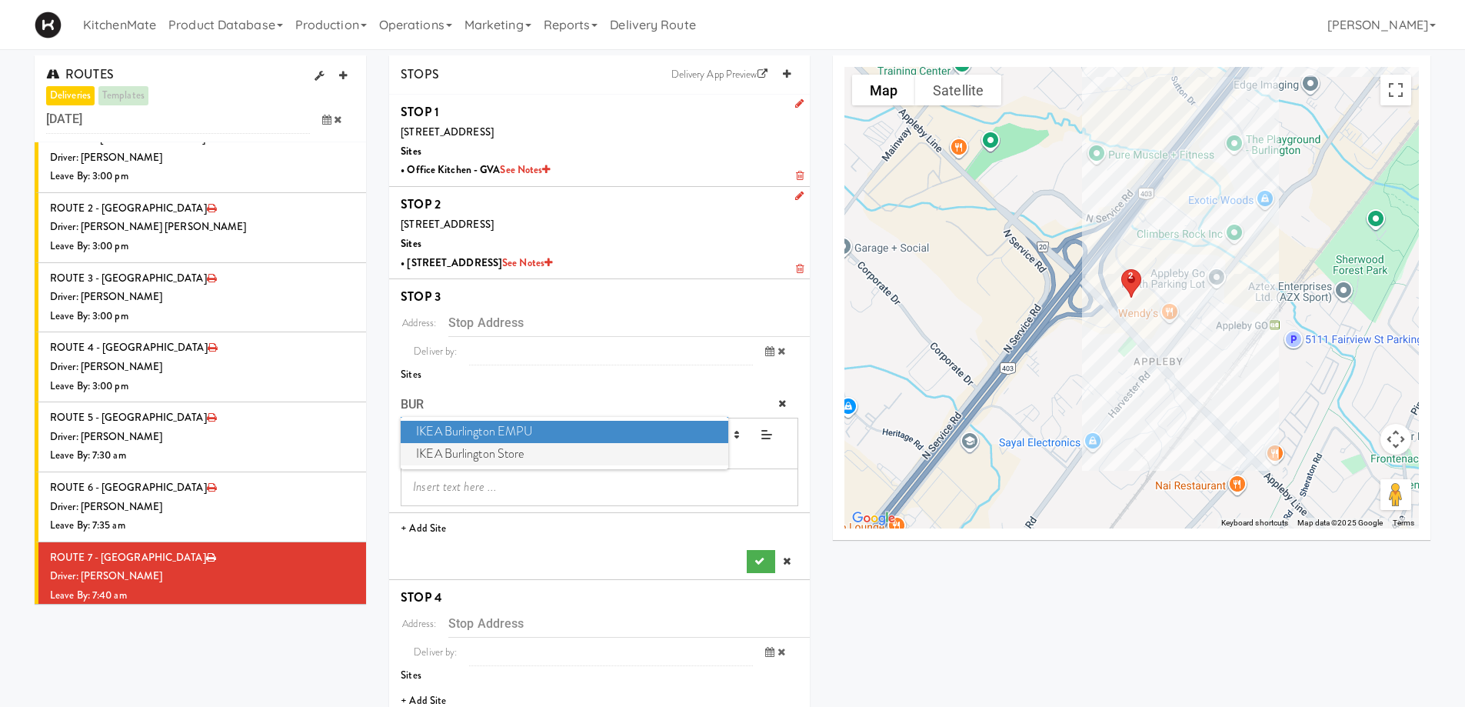
type input "BUR"
click at [491, 449] on span "IKEA Burlington Store" at bounding box center [564, 454] width 327 height 22
type input "1065 Plains Rd E, Burlington, ON, CA"
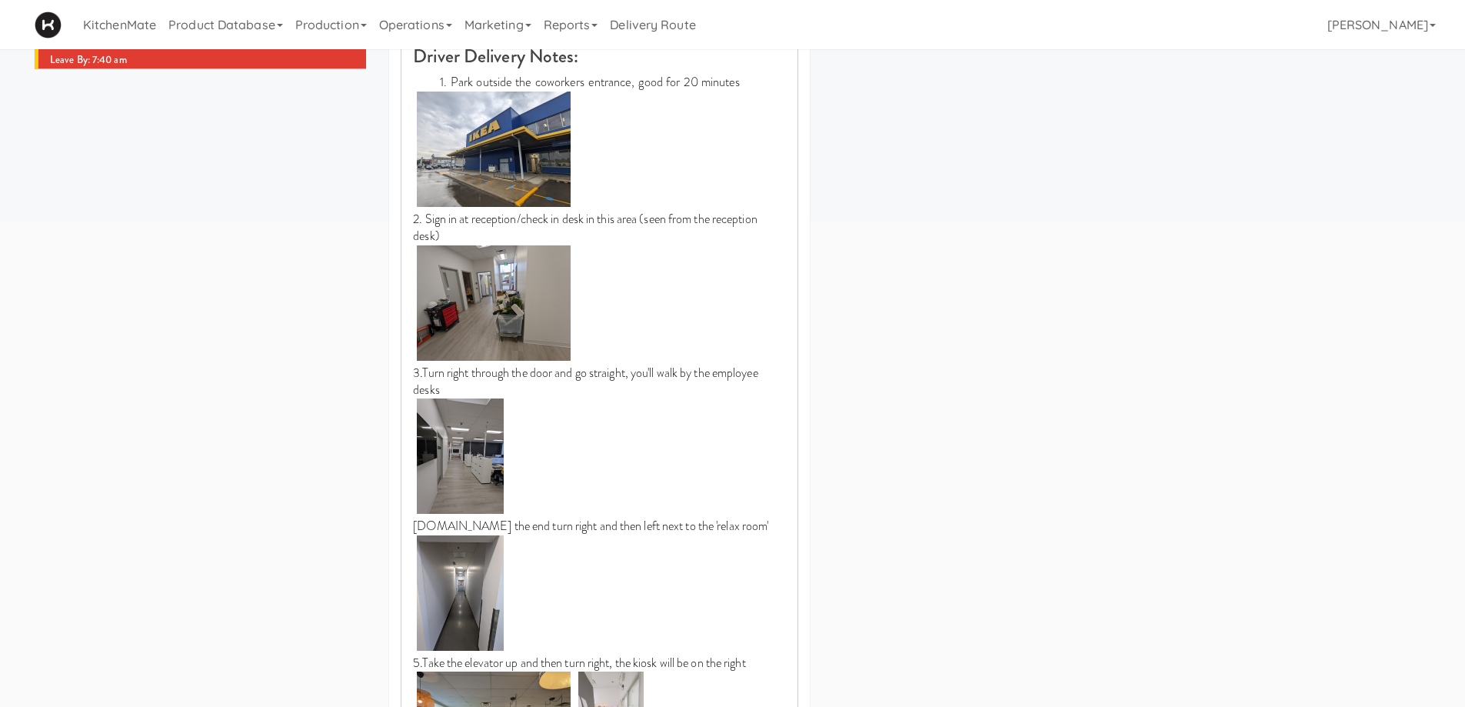
scroll to position [846, 0]
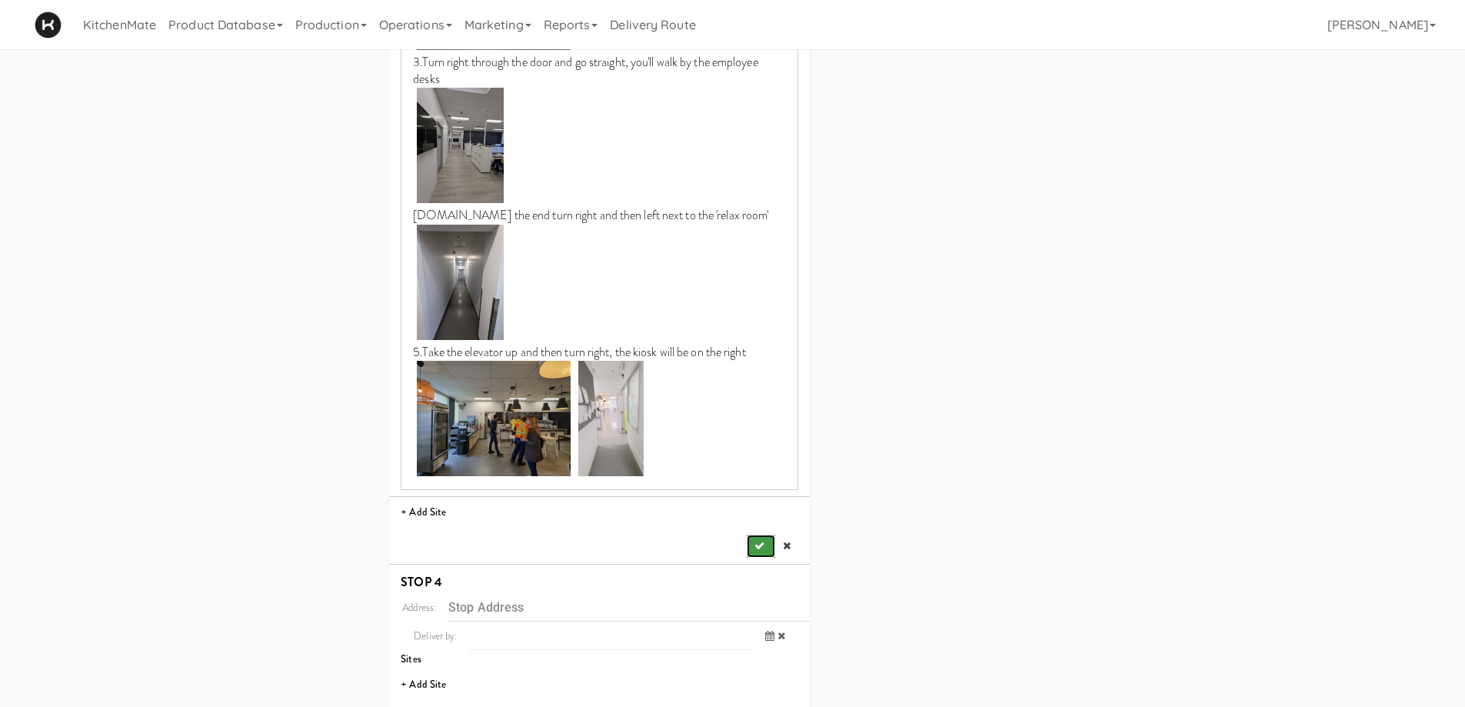
click at [754, 543] on icon "submit" at bounding box center [759, 545] width 10 height 10
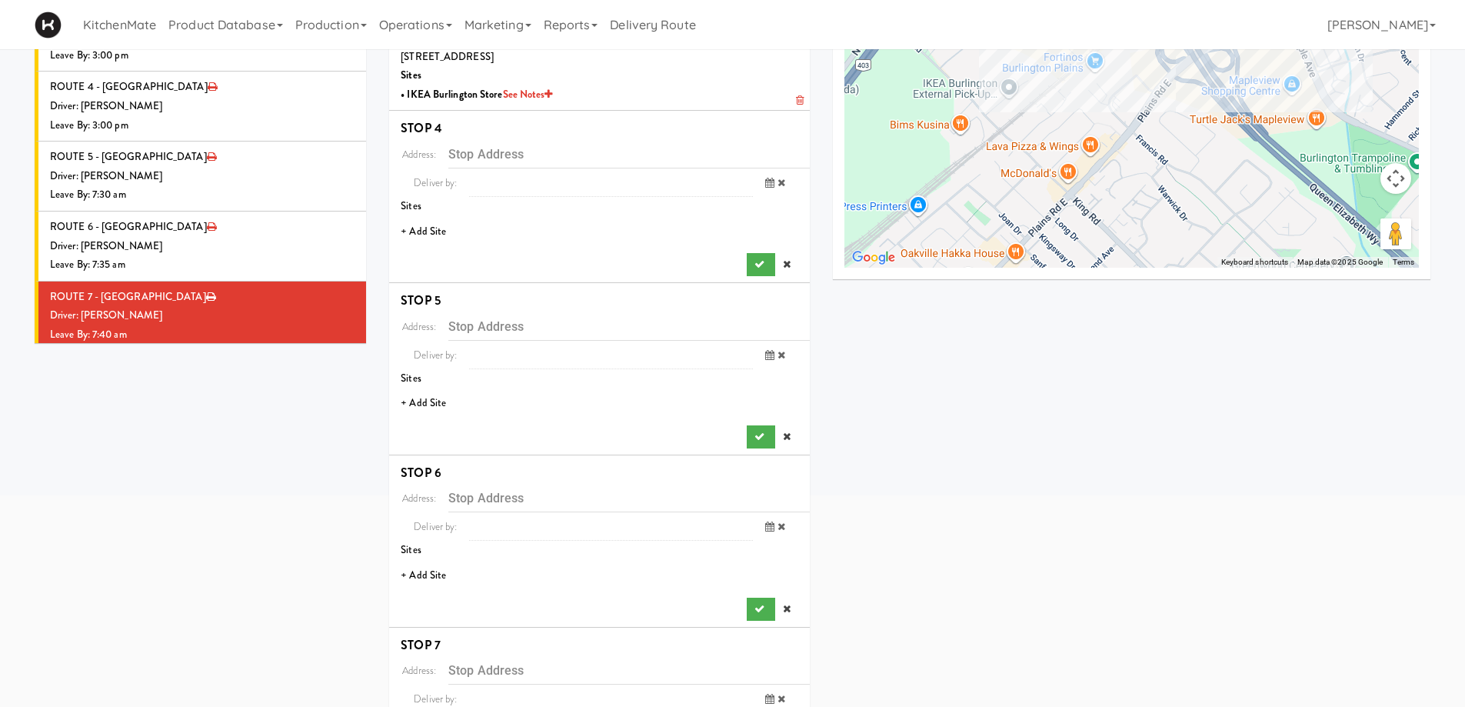
scroll to position [234, 0]
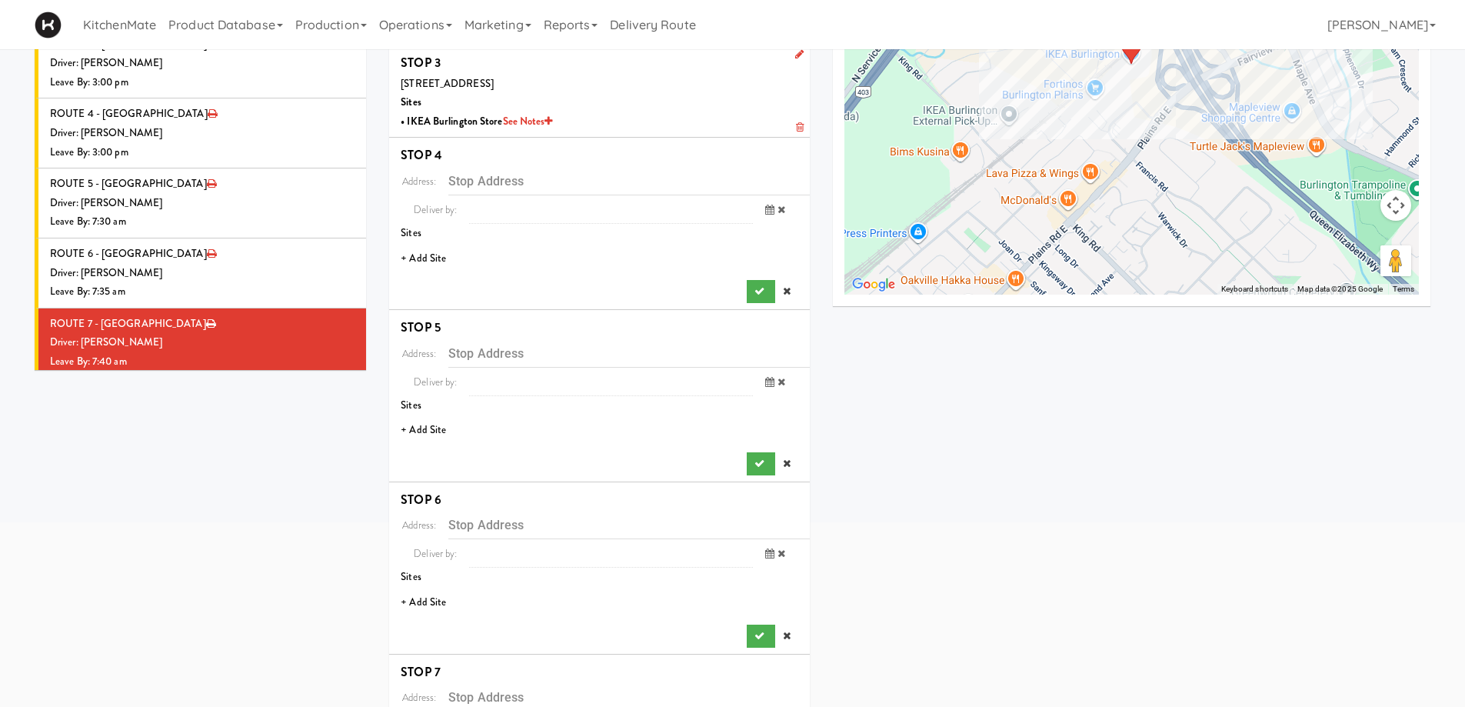
click at [434, 259] on li "+ Add Site" at bounding box center [599, 259] width 421 height 32
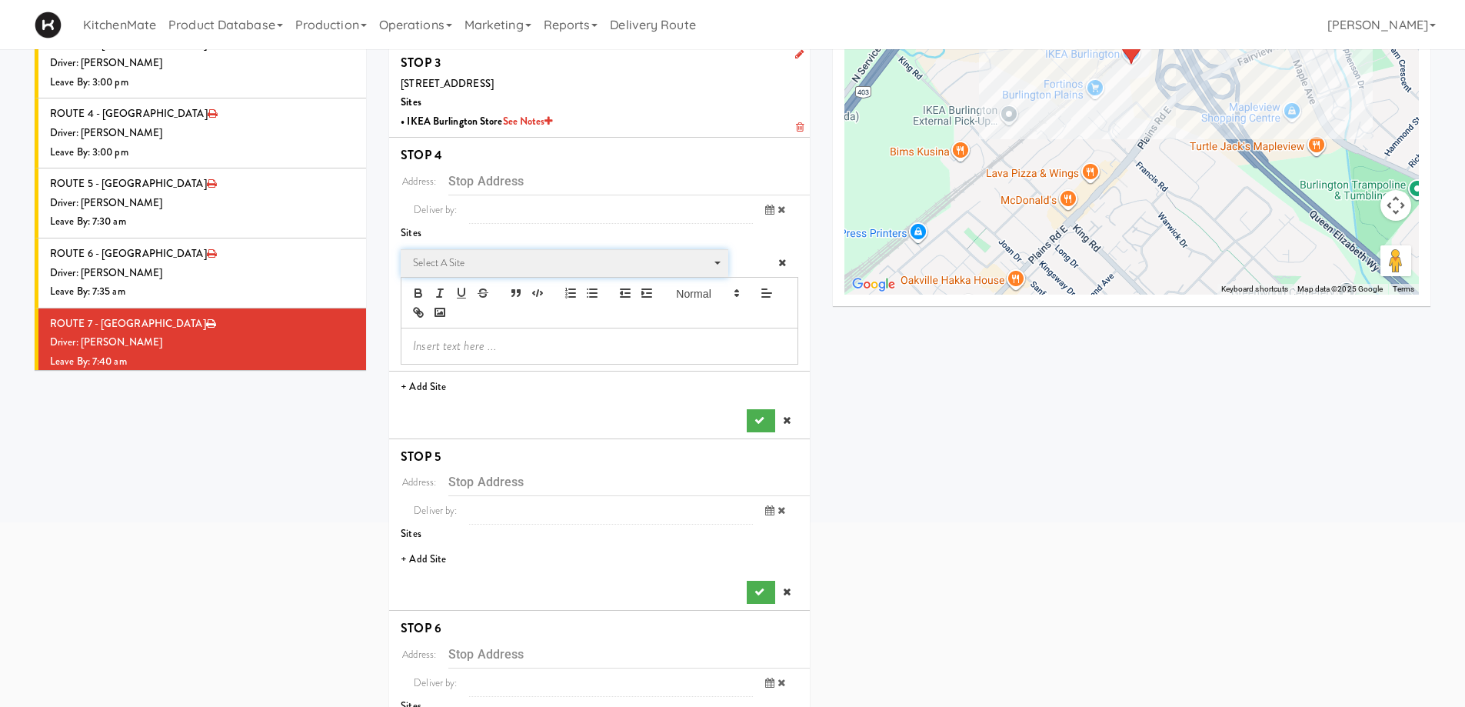
click at [464, 262] on span "Select a site" at bounding box center [559, 263] width 292 height 18
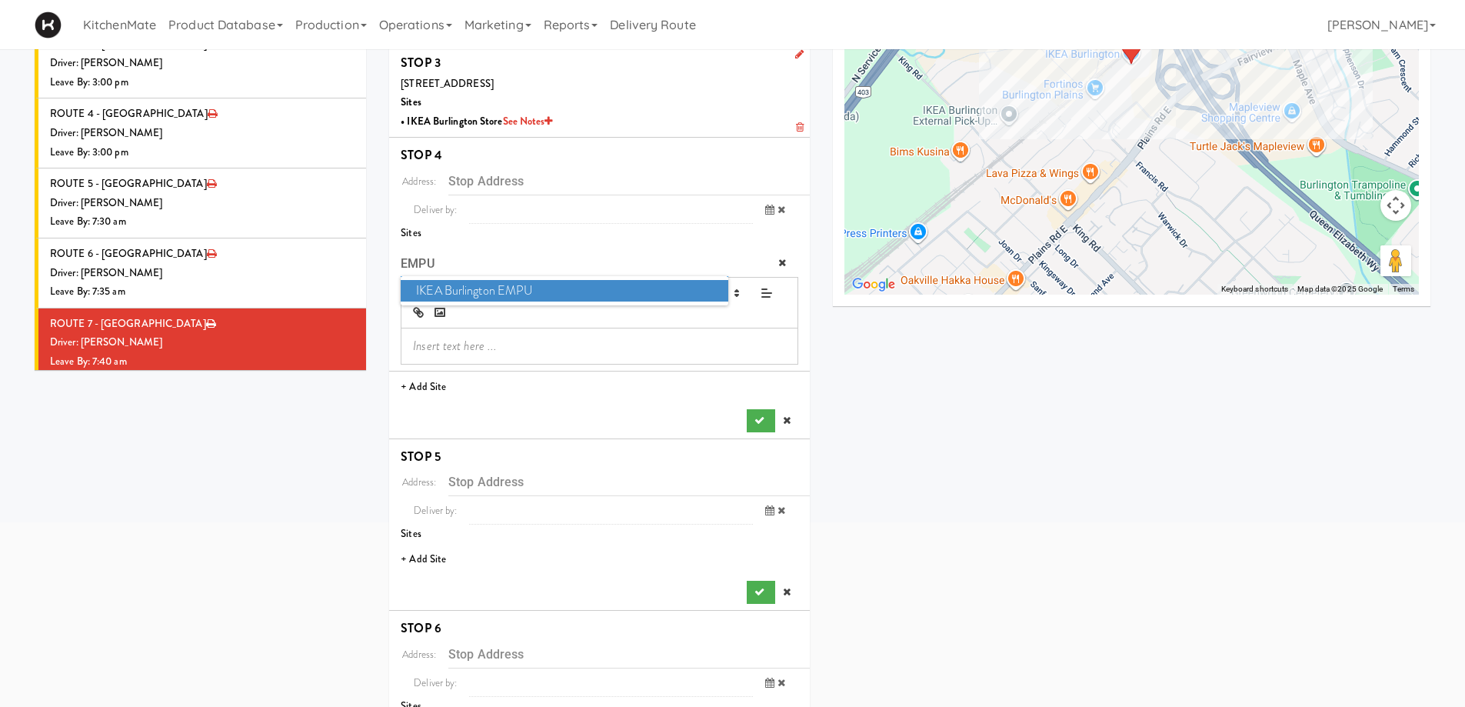
type input "EMPU"
click at [467, 286] on span "IKEA Burlington EMPU" at bounding box center [564, 291] width 327 height 22
type input "1135 King Rd, Burlington, ON, CA"
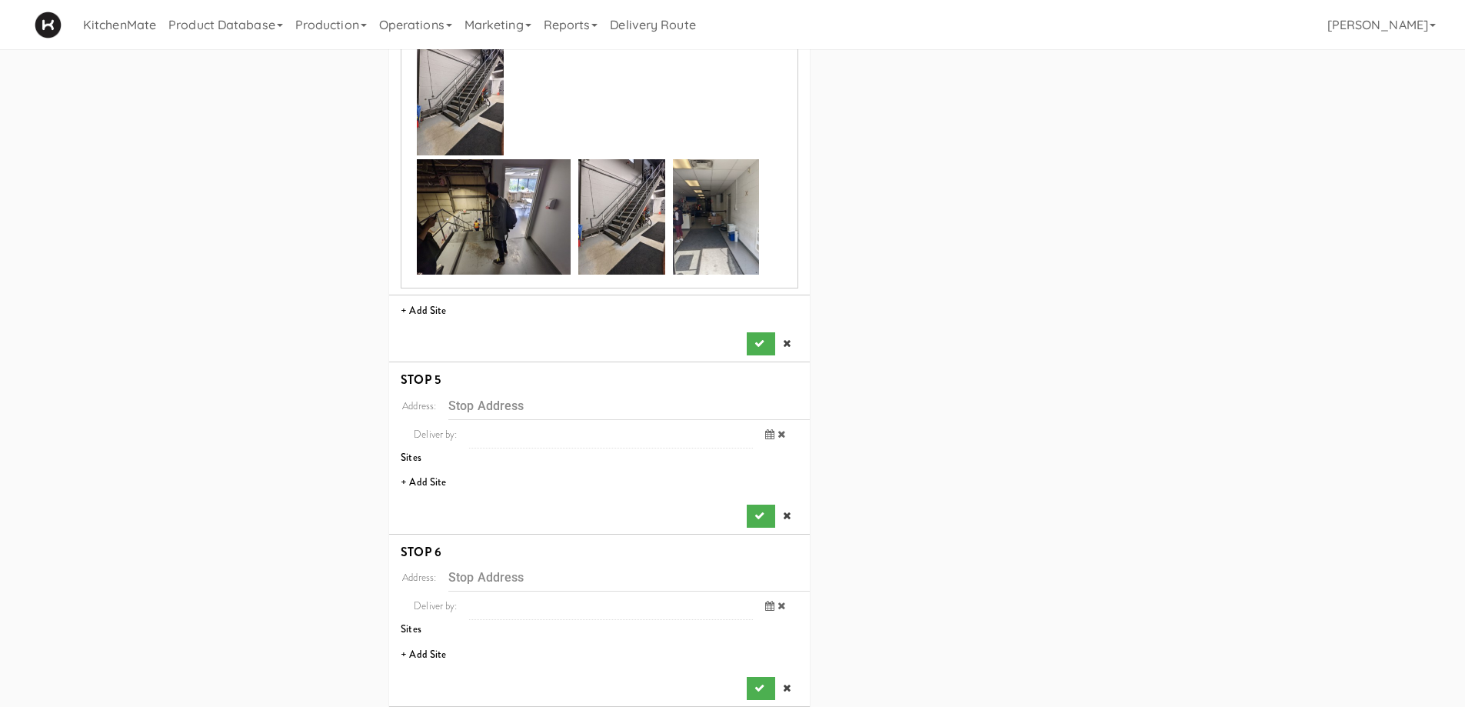
scroll to position [1156, 0]
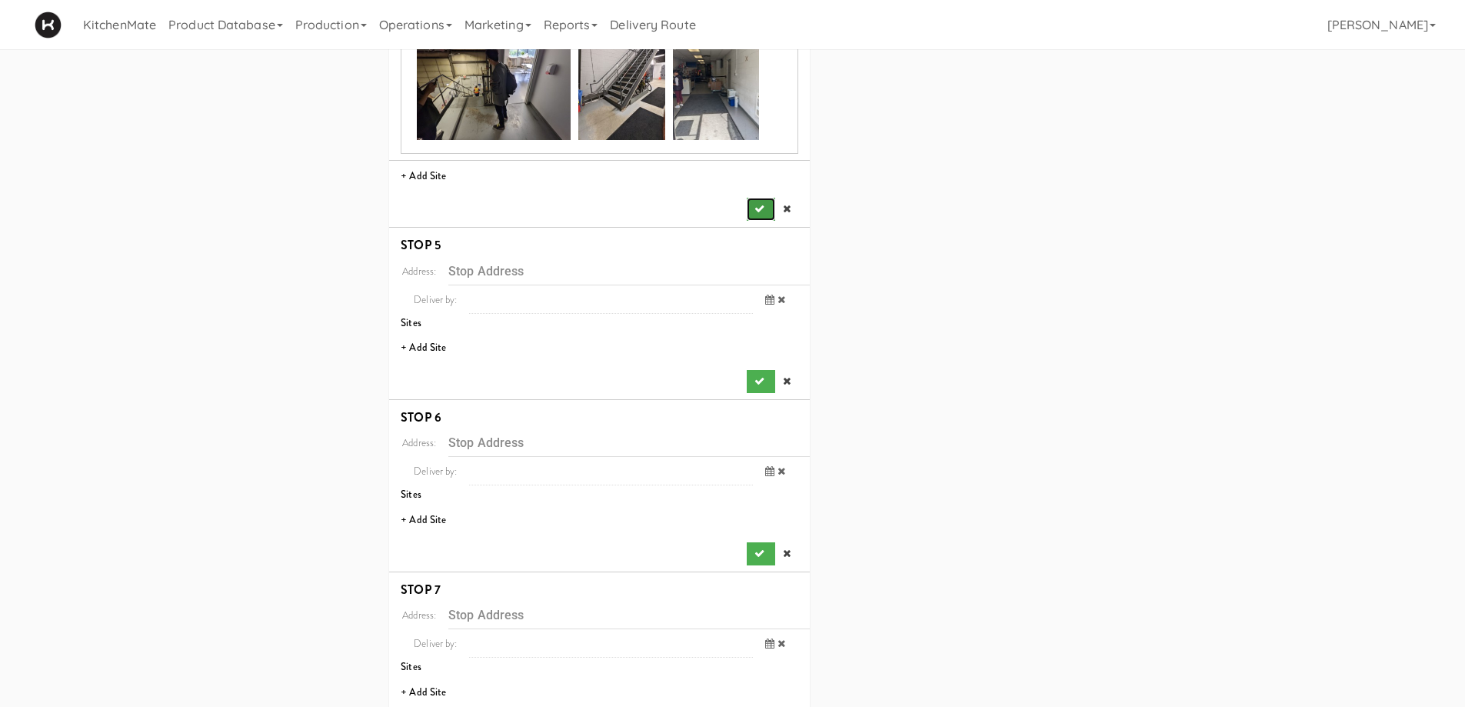
click at [759, 218] on button "submit" at bounding box center [761, 209] width 28 height 23
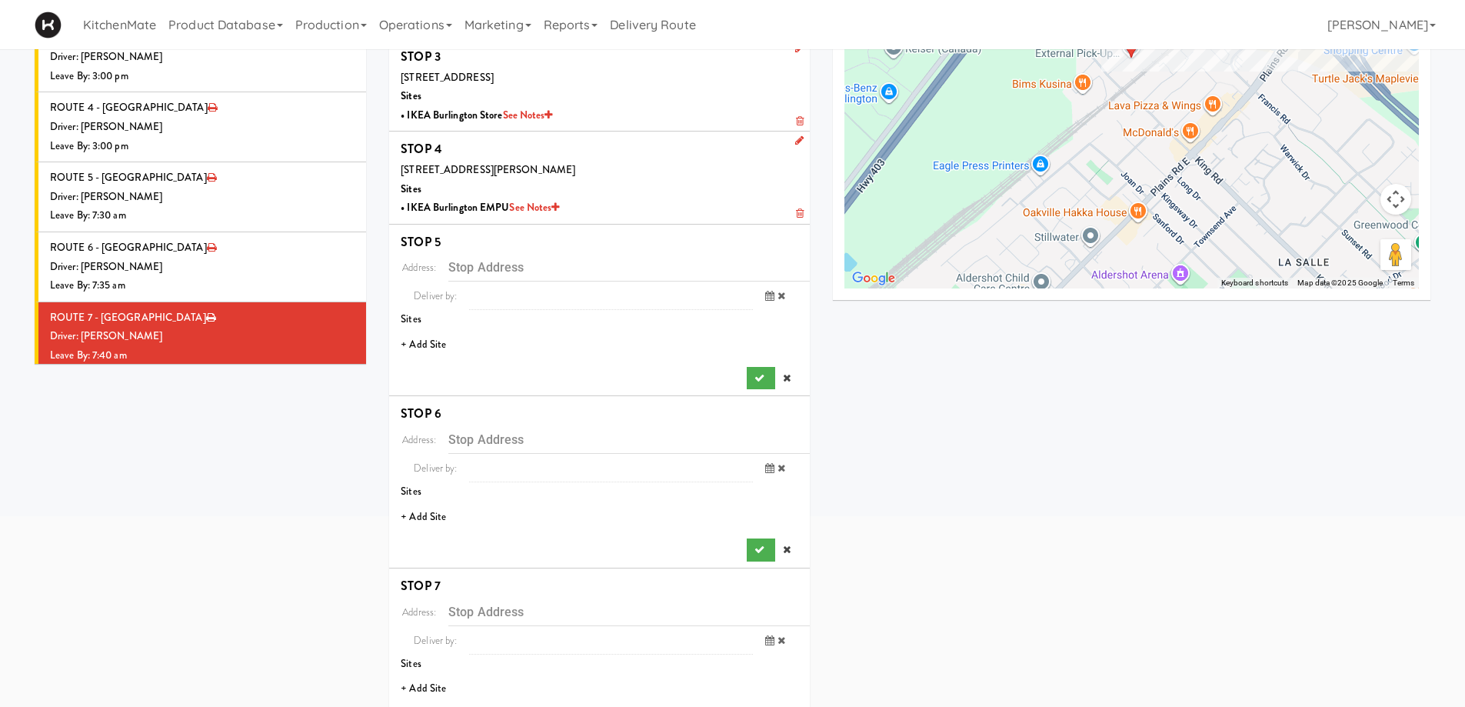
scroll to position [231, 0]
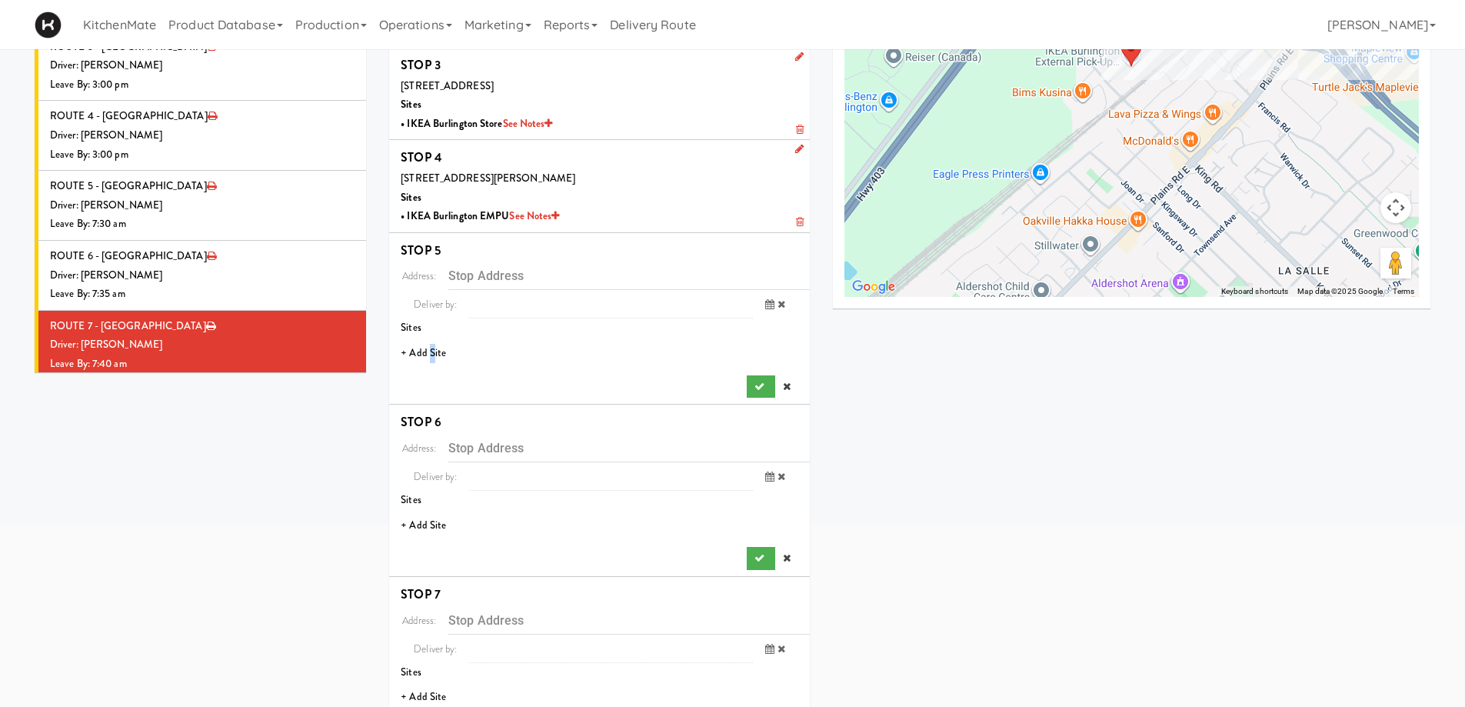
click at [431, 350] on li "+ Add Site" at bounding box center [599, 354] width 421 height 32
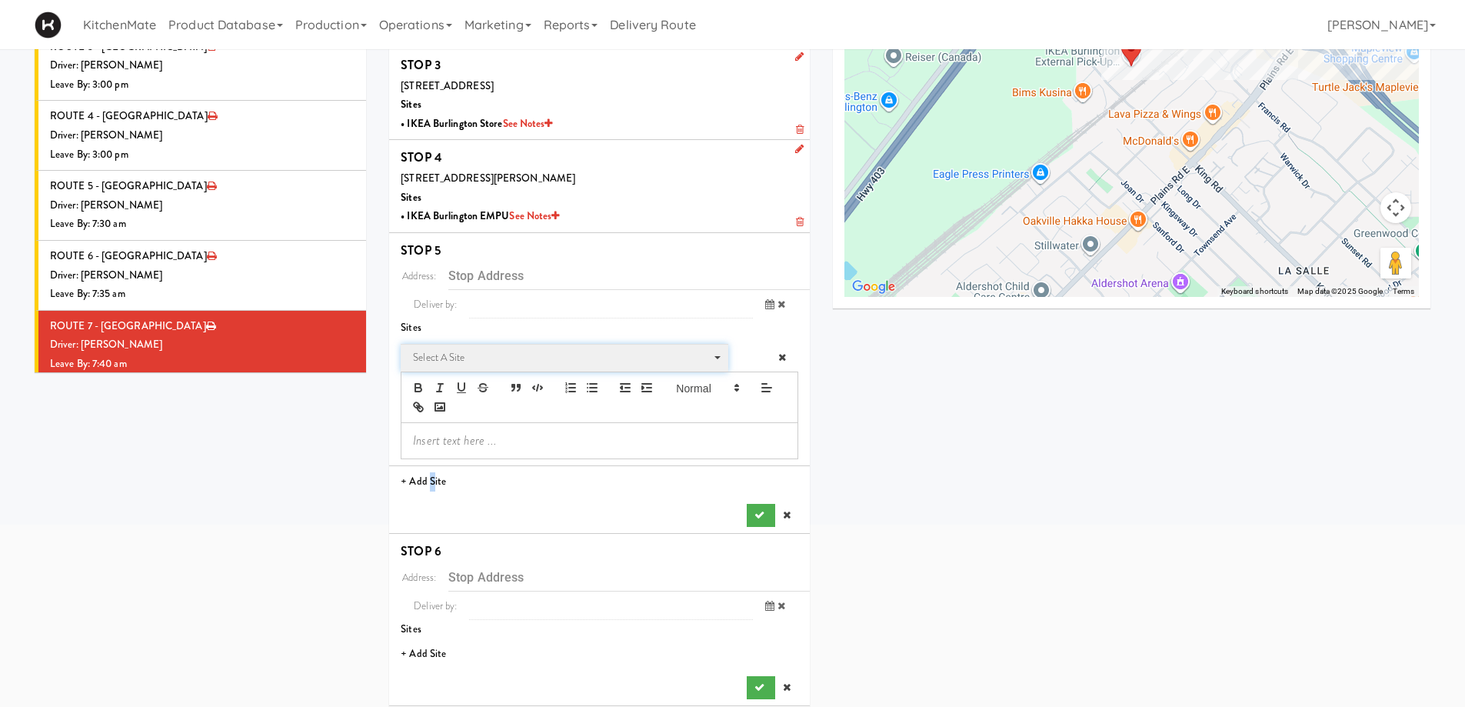
click at [491, 360] on span "Select a site" at bounding box center [559, 357] width 292 height 18
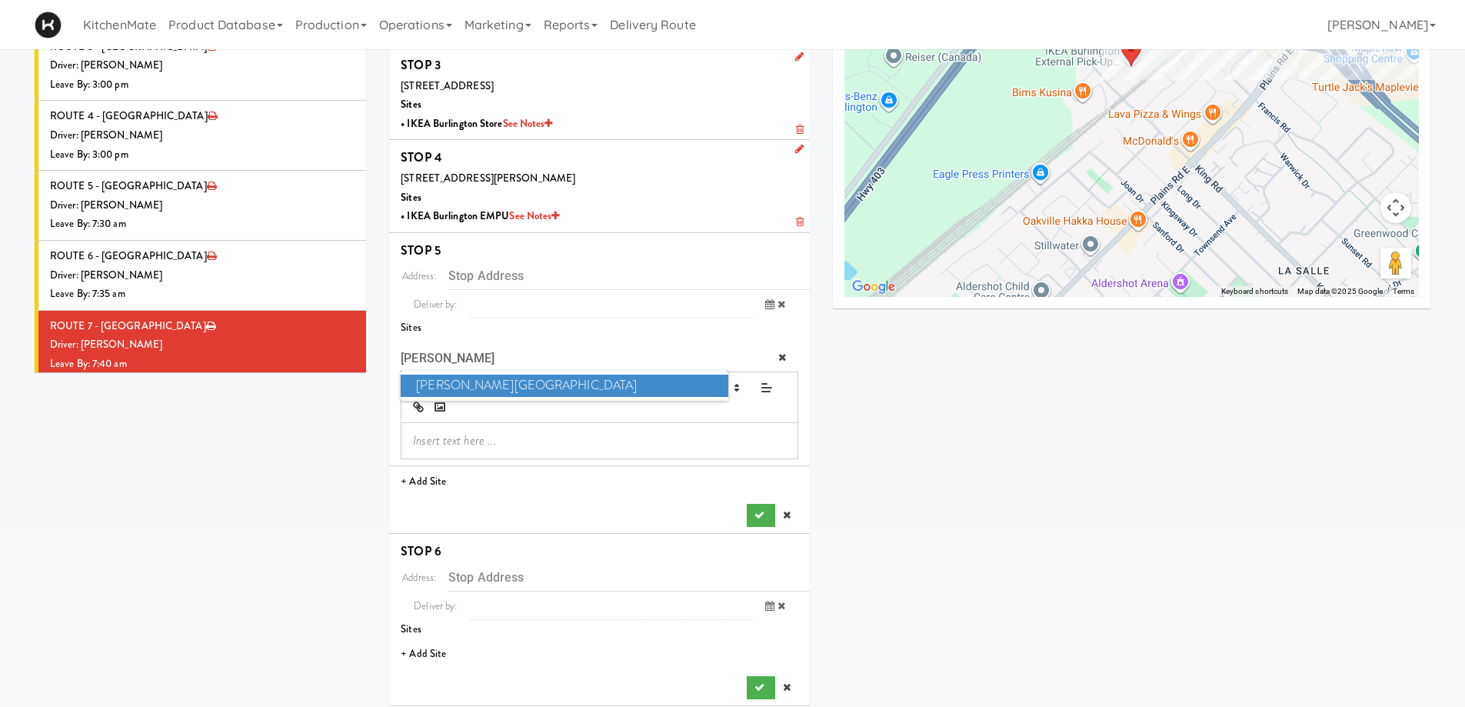
type input "JOSE"
click at [557, 378] on span "Joseph Brant Hospital" at bounding box center [564, 385] width 327 height 22
type input "1245 Lakeshore Rd., Burlington, ON, CA"
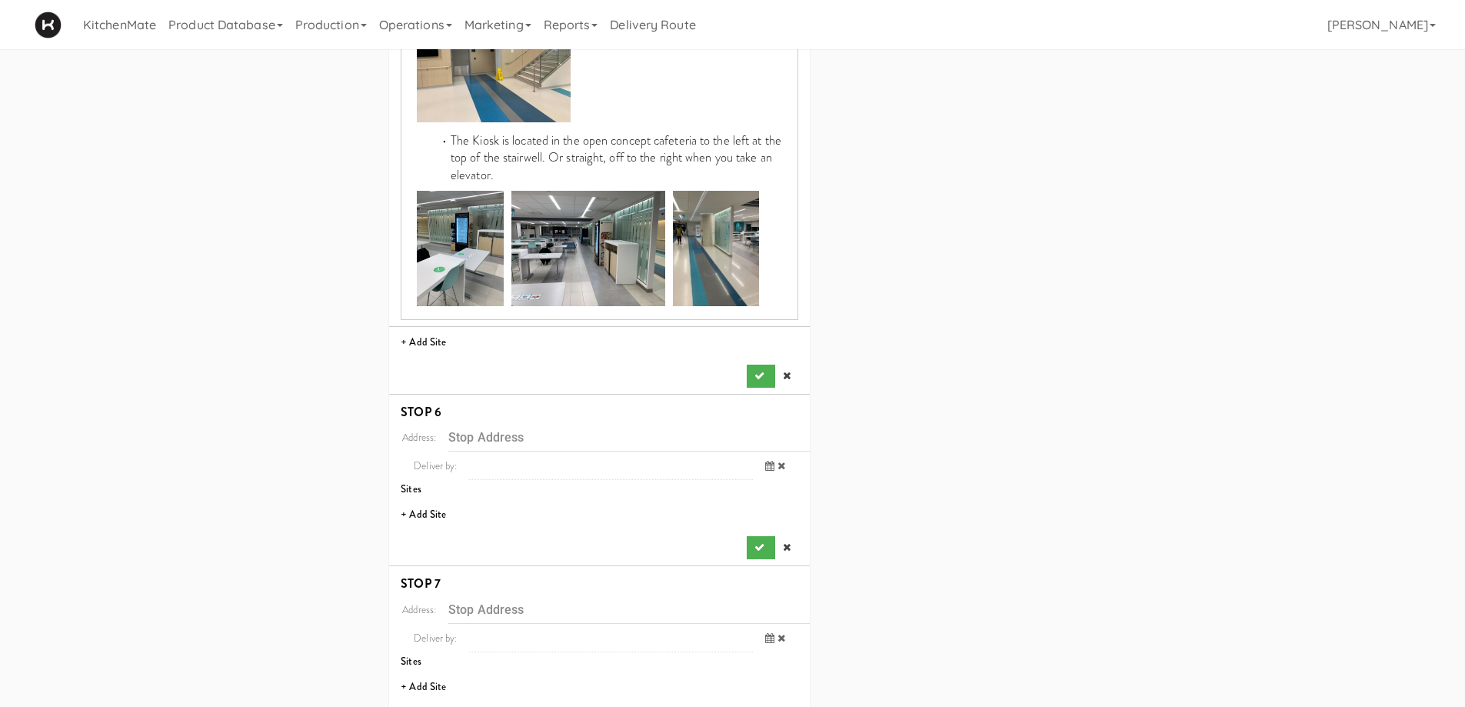
scroll to position [1308, 0]
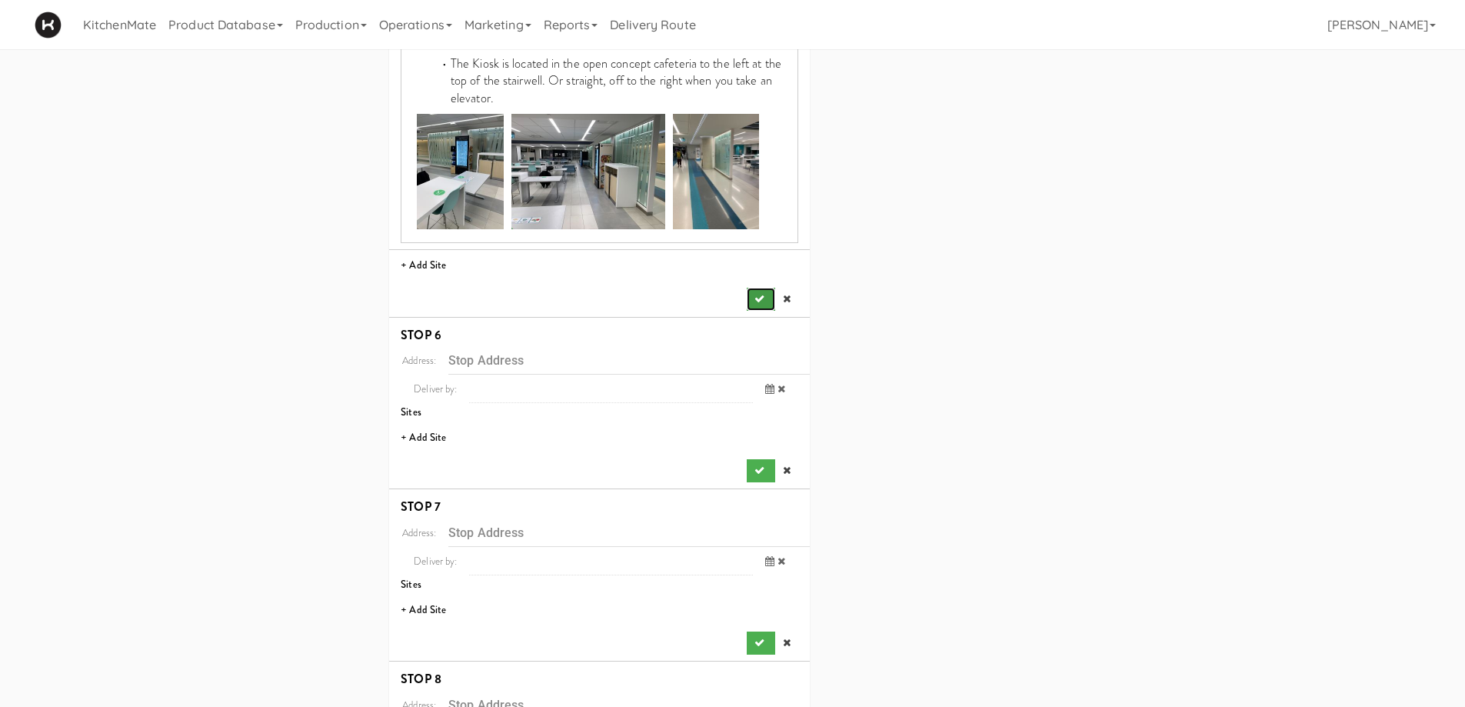
click at [761, 294] on icon "submit" at bounding box center [759, 299] width 10 height 10
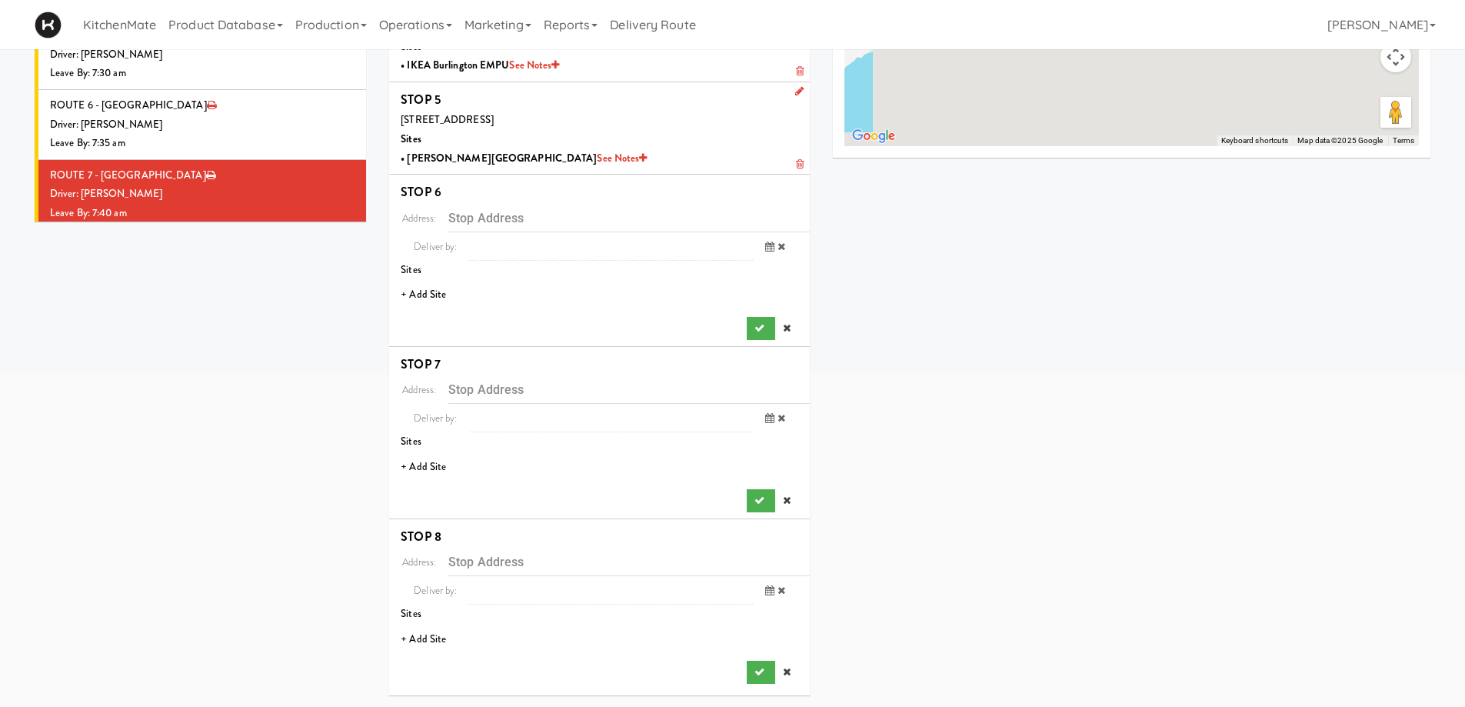
scroll to position [382, 0]
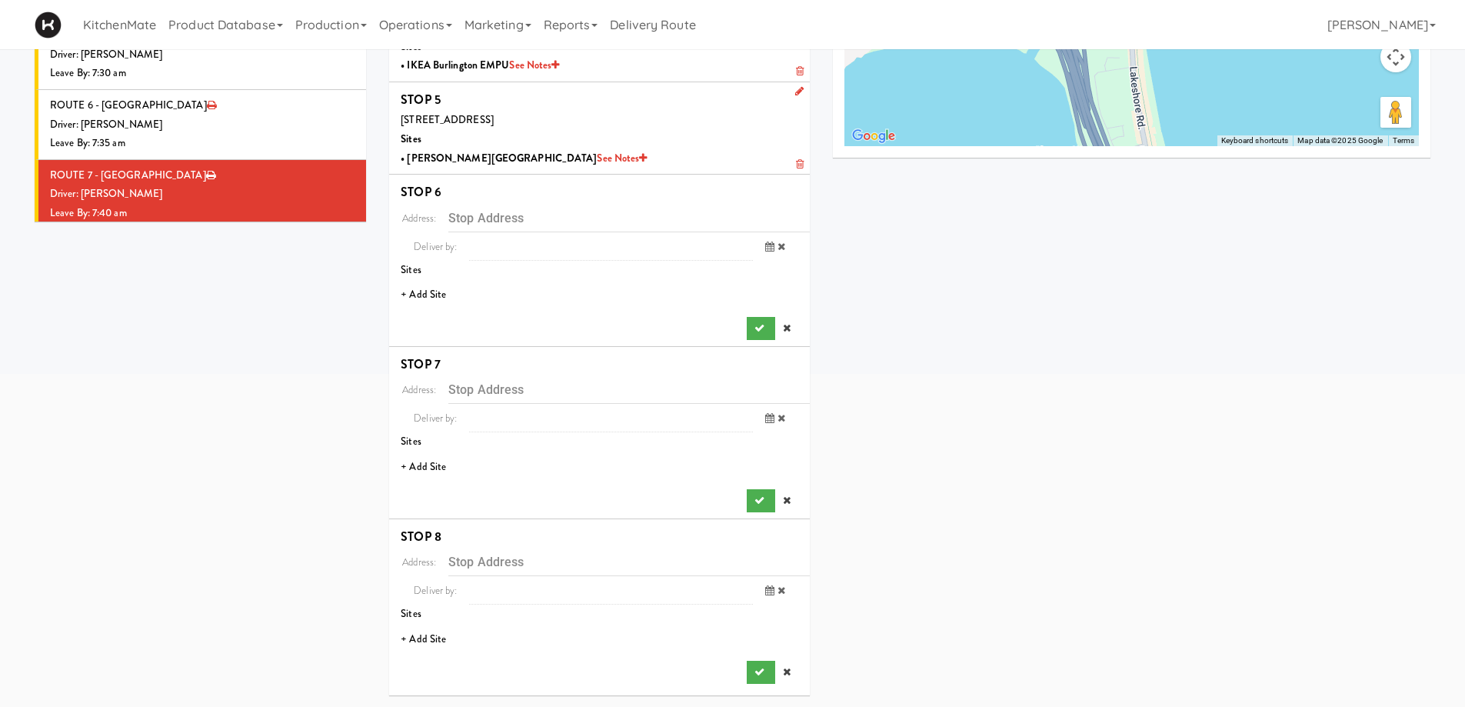
click at [423, 295] on li "+ Add Site" at bounding box center [599, 295] width 421 height 32
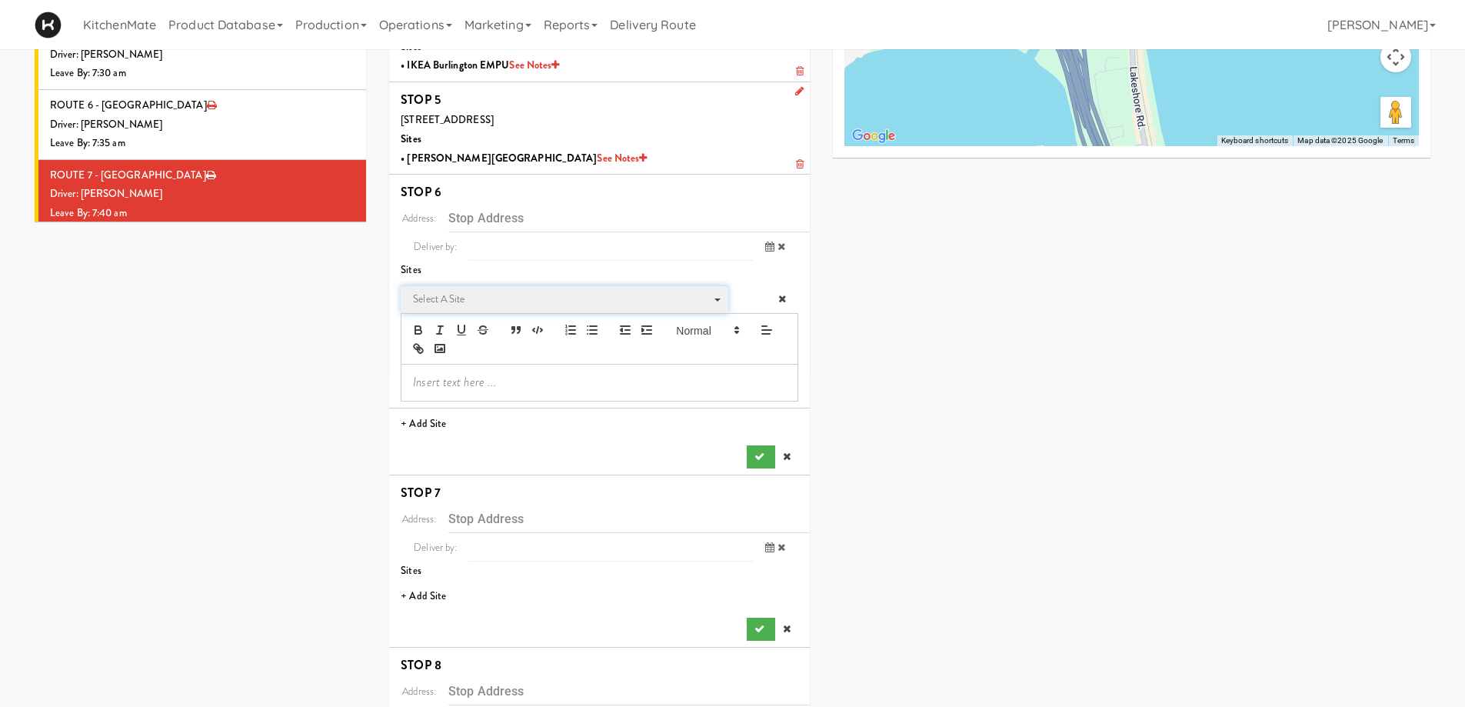
click at [461, 301] on span "Select a site" at bounding box center [559, 299] width 292 height 18
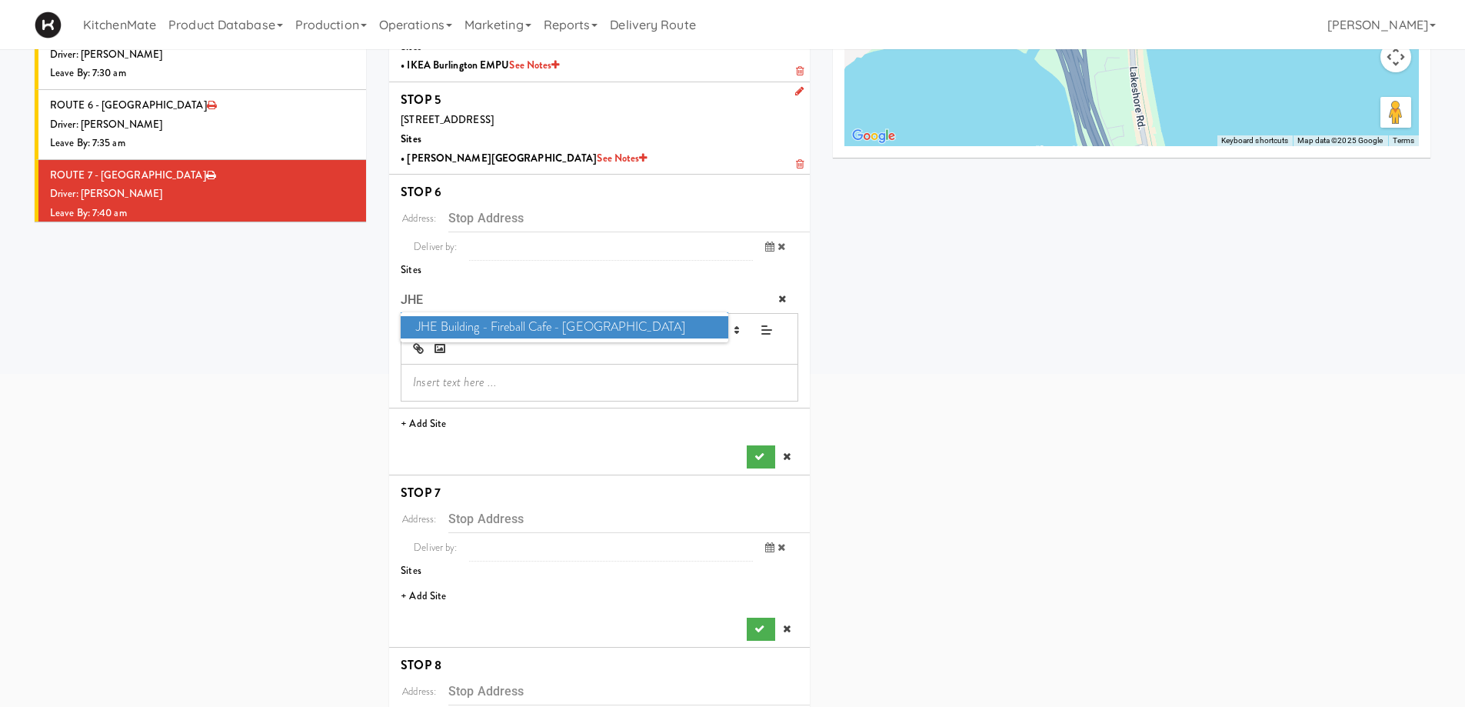
type input "JHE"
click at [456, 328] on span "JHE Building - Fireball Cafe - McMaster University" at bounding box center [564, 327] width 327 height 22
type input "1280 Main St W, Hamilton, ON, CA"
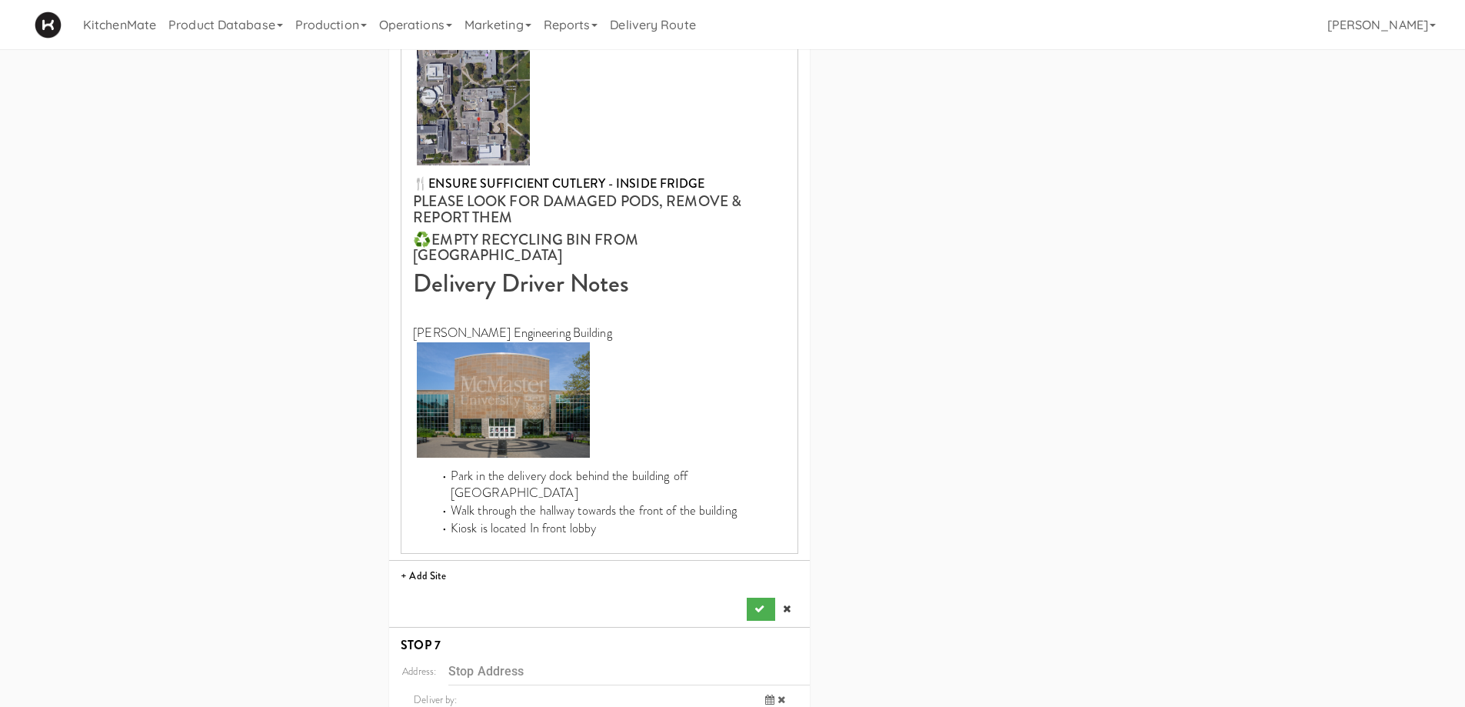
scroll to position [750, 0]
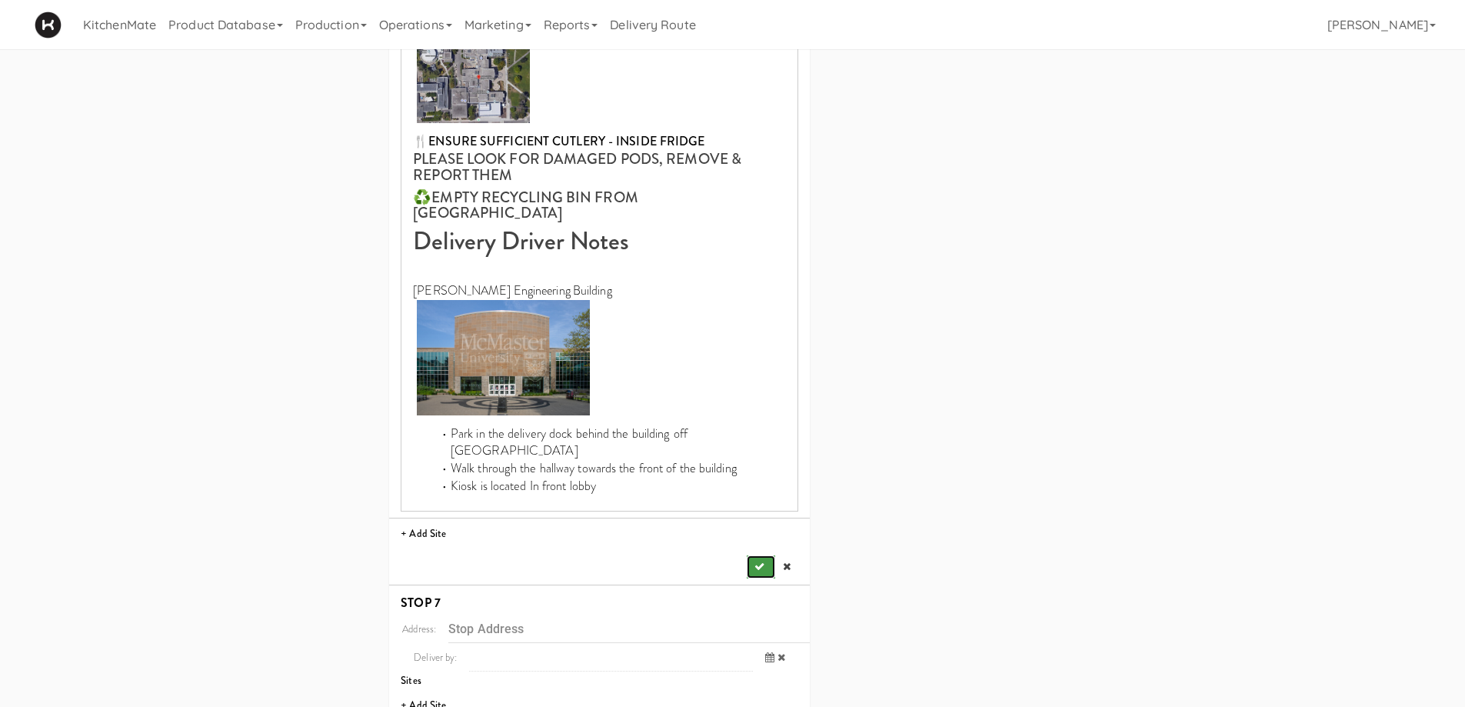
click at [762, 555] on button "submit" at bounding box center [761, 566] width 28 height 23
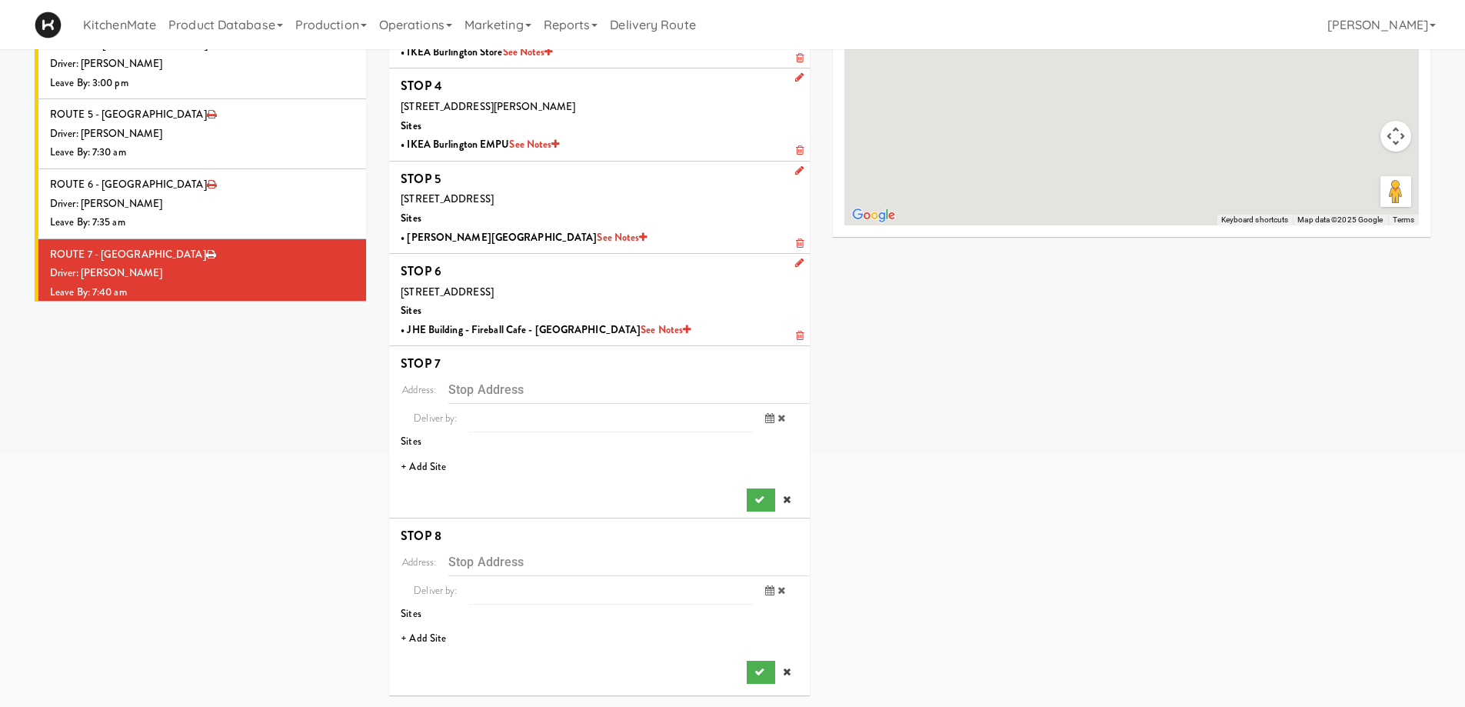
scroll to position [303, 0]
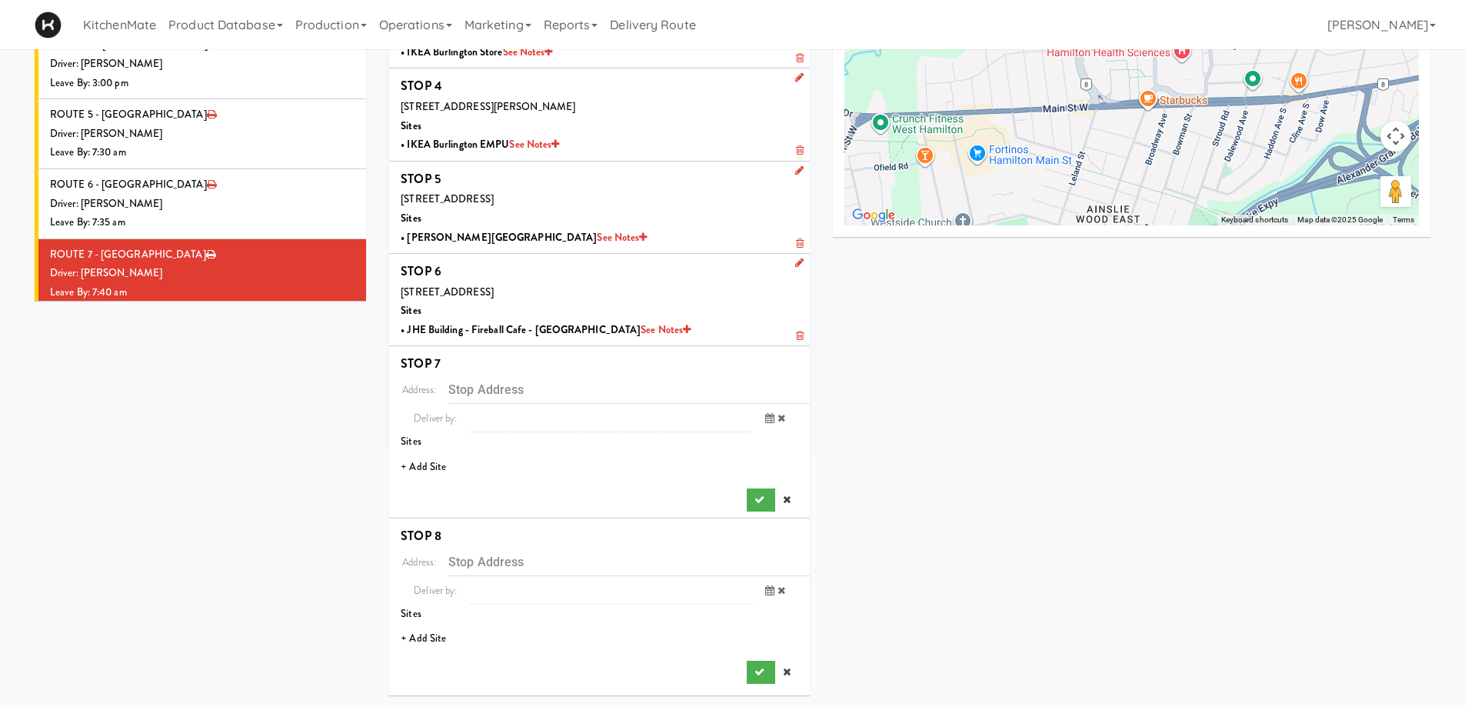
click at [436, 471] on li "+ Add Site" at bounding box center [599, 467] width 421 height 32
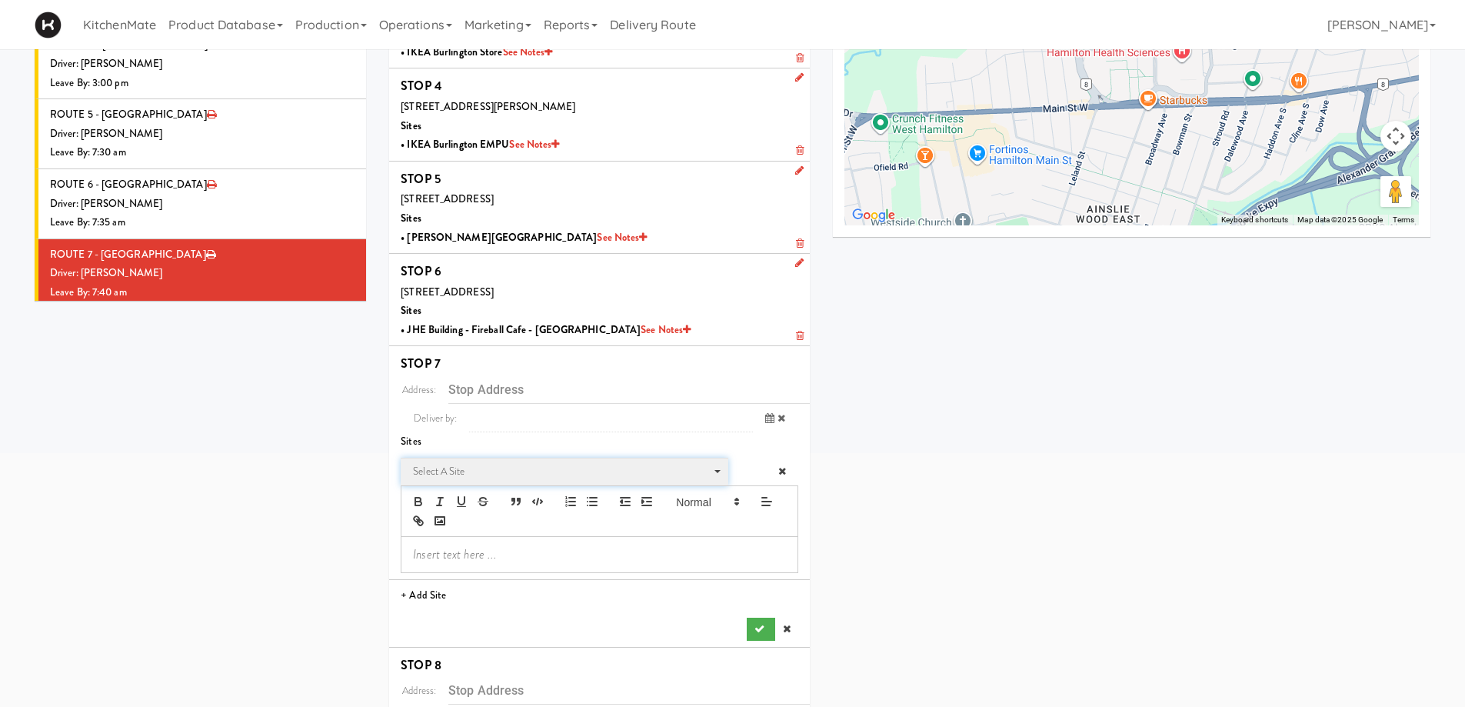
click at [481, 474] on span "Select a site" at bounding box center [559, 471] width 292 height 18
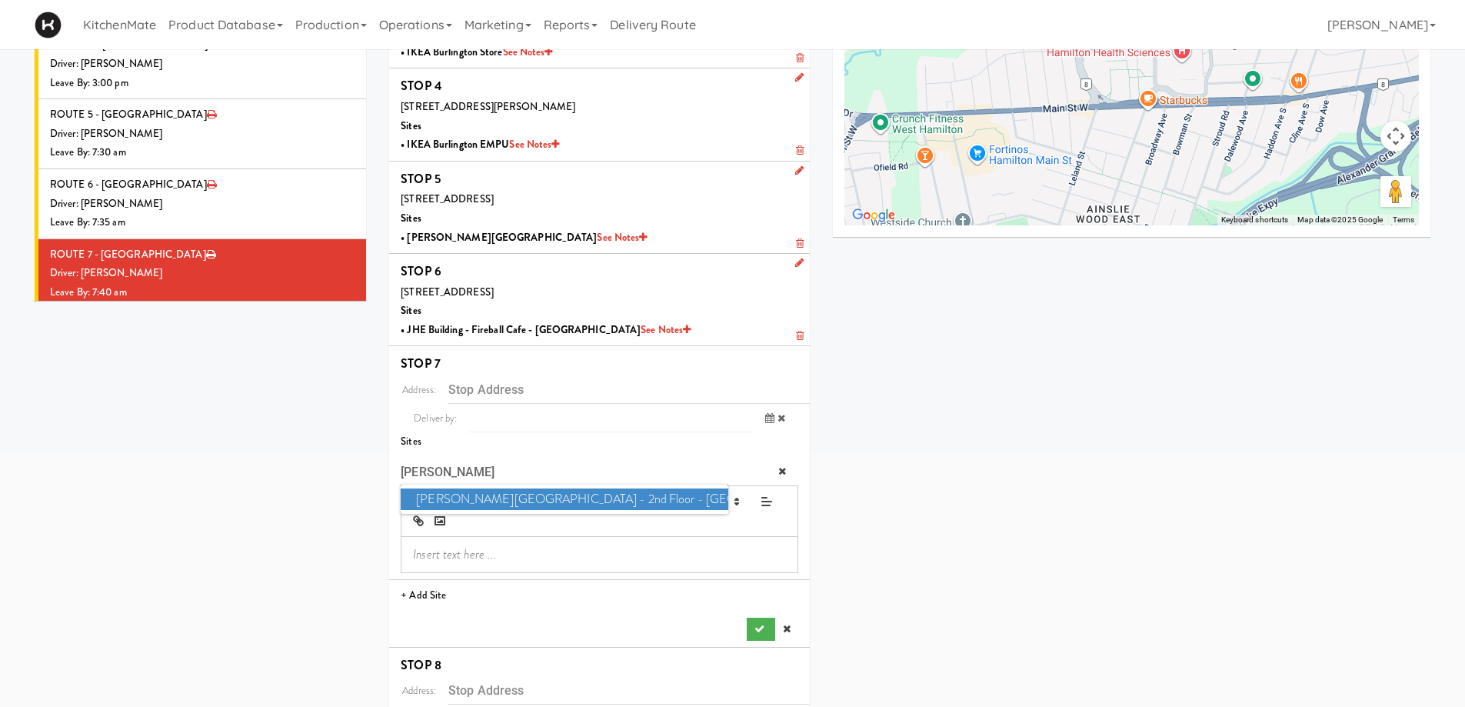
type input "MILLS"
click at [493, 500] on span "Mills Memorial Library - 2nd Floor - McMaster University" at bounding box center [564, 499] width 327 height 22
type input "1280 Main St W, Hamilton, ON, CA"
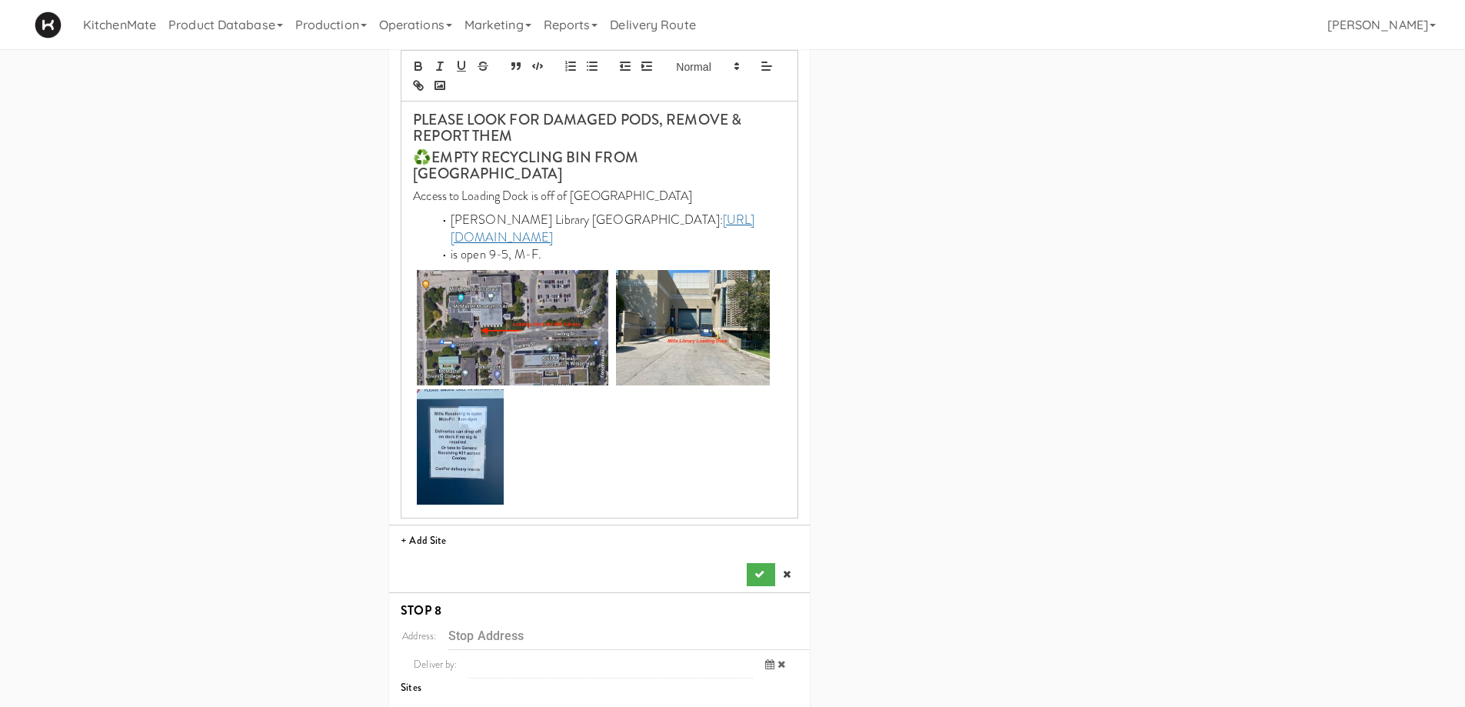
scroll to position [796, 0]
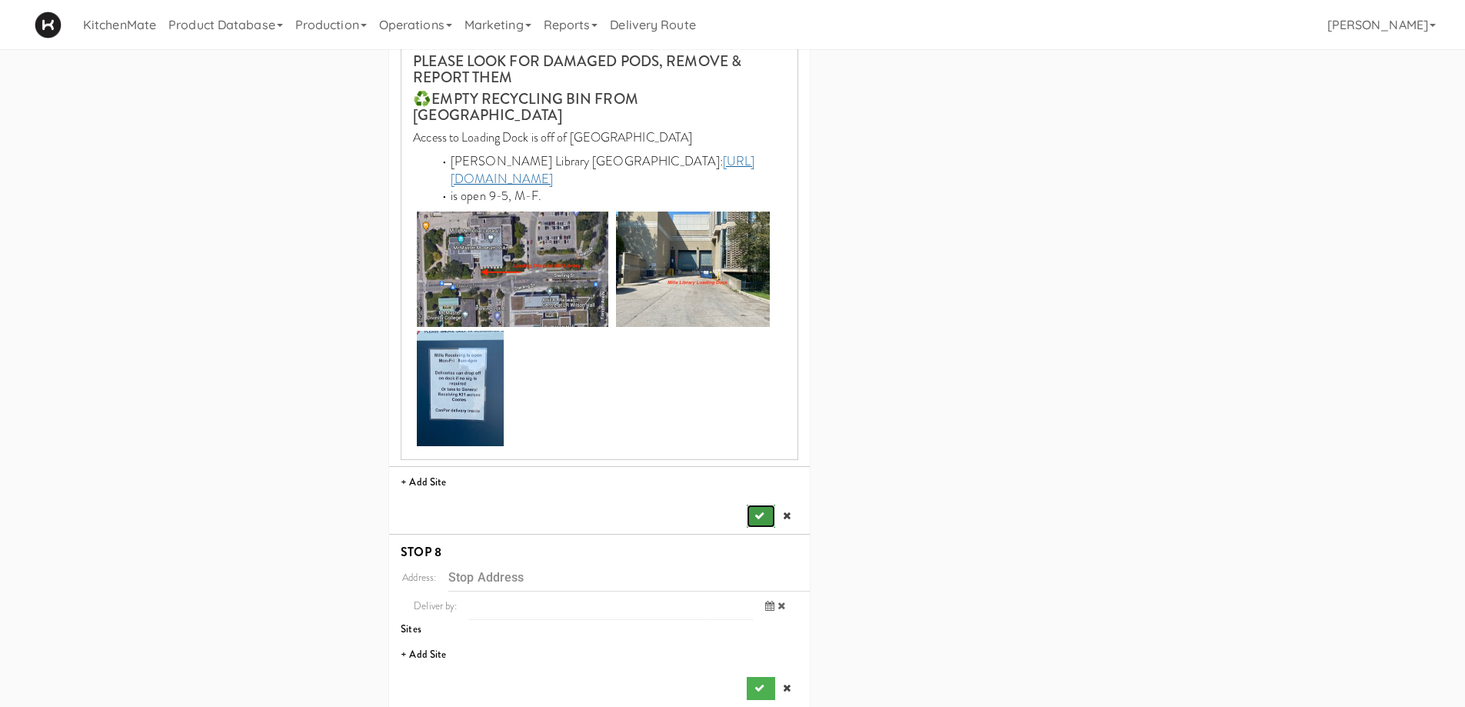
click at [760, 510] on icon "submit" at bounding box center [759, 515] width 10 height 10
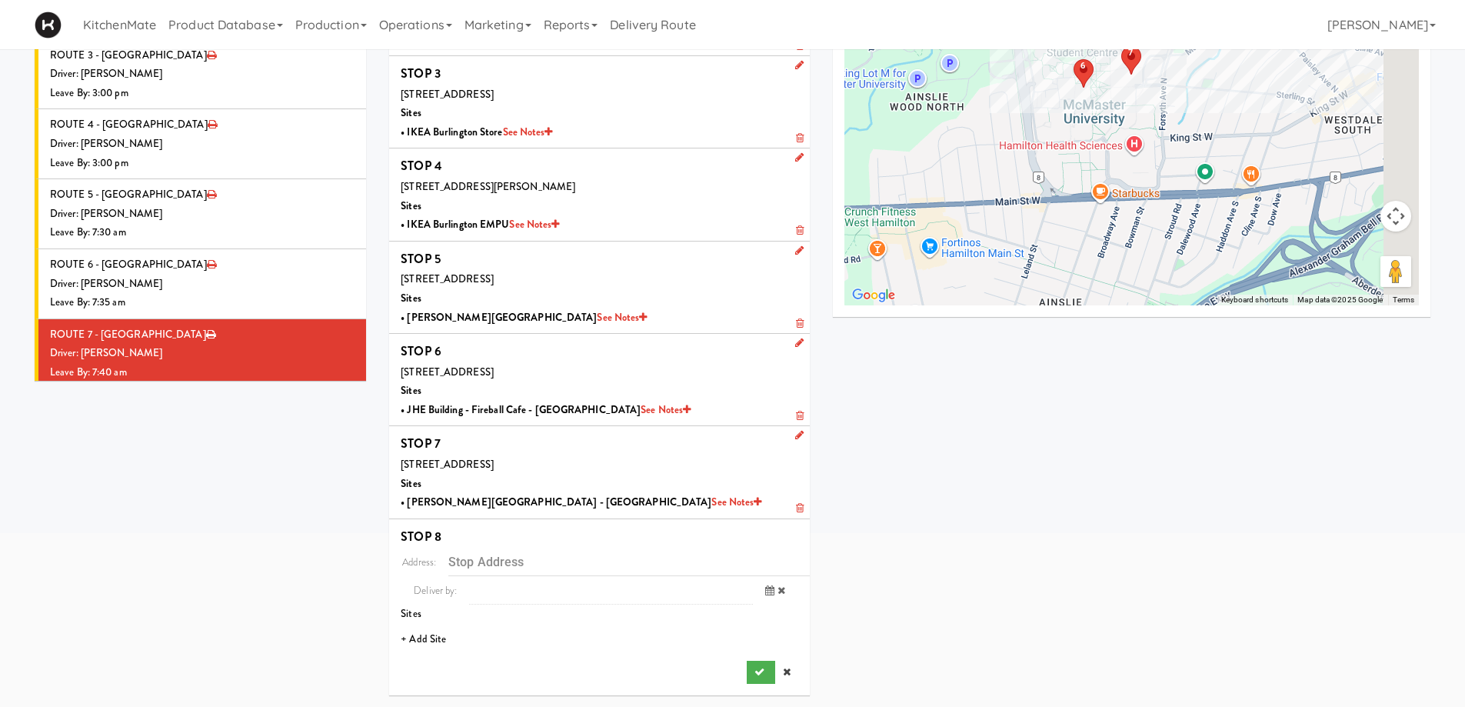
scroll to position [223, 0]
click at [429, 639] on li "+ Add Site" at bounding box center [599, 640] width 421 height 32
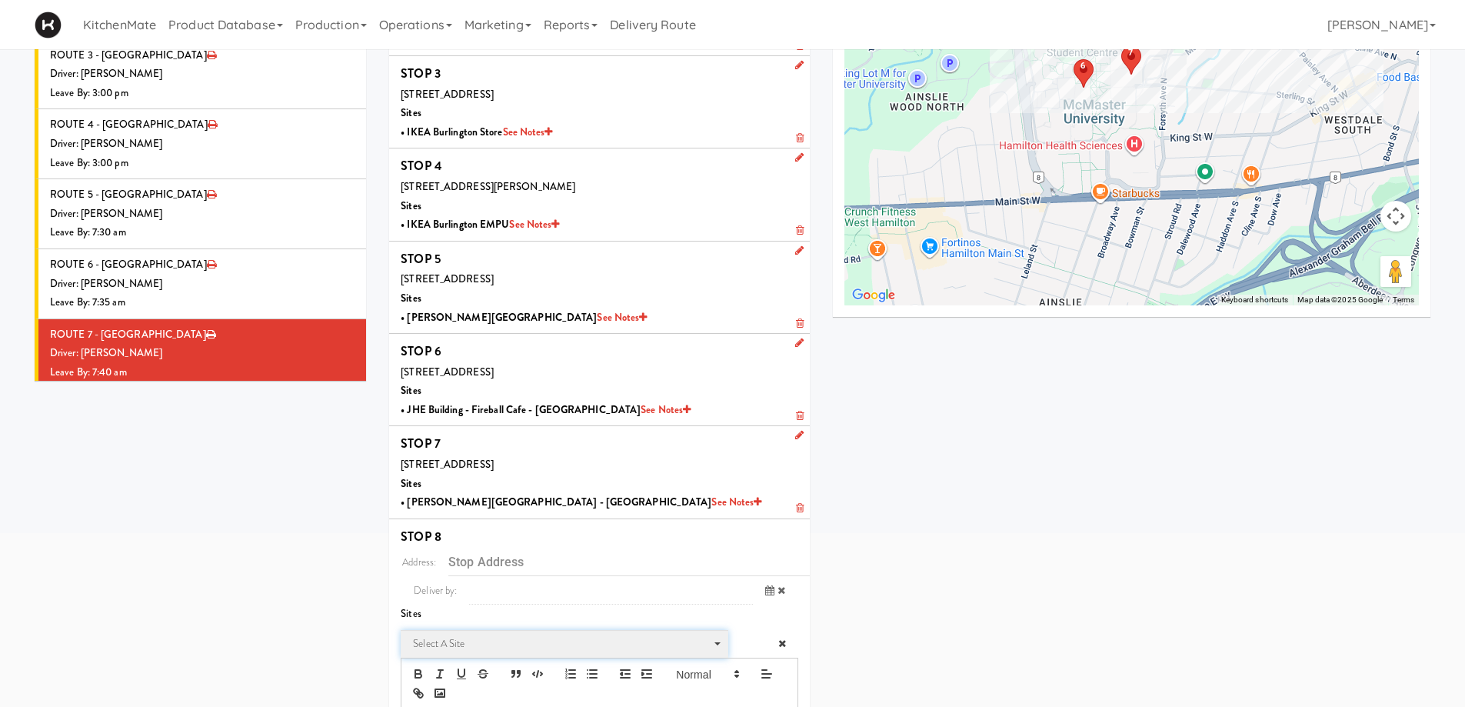
click at [505, 636] on span "Select a site" at bounding box center [559, 643] width 292 height 18
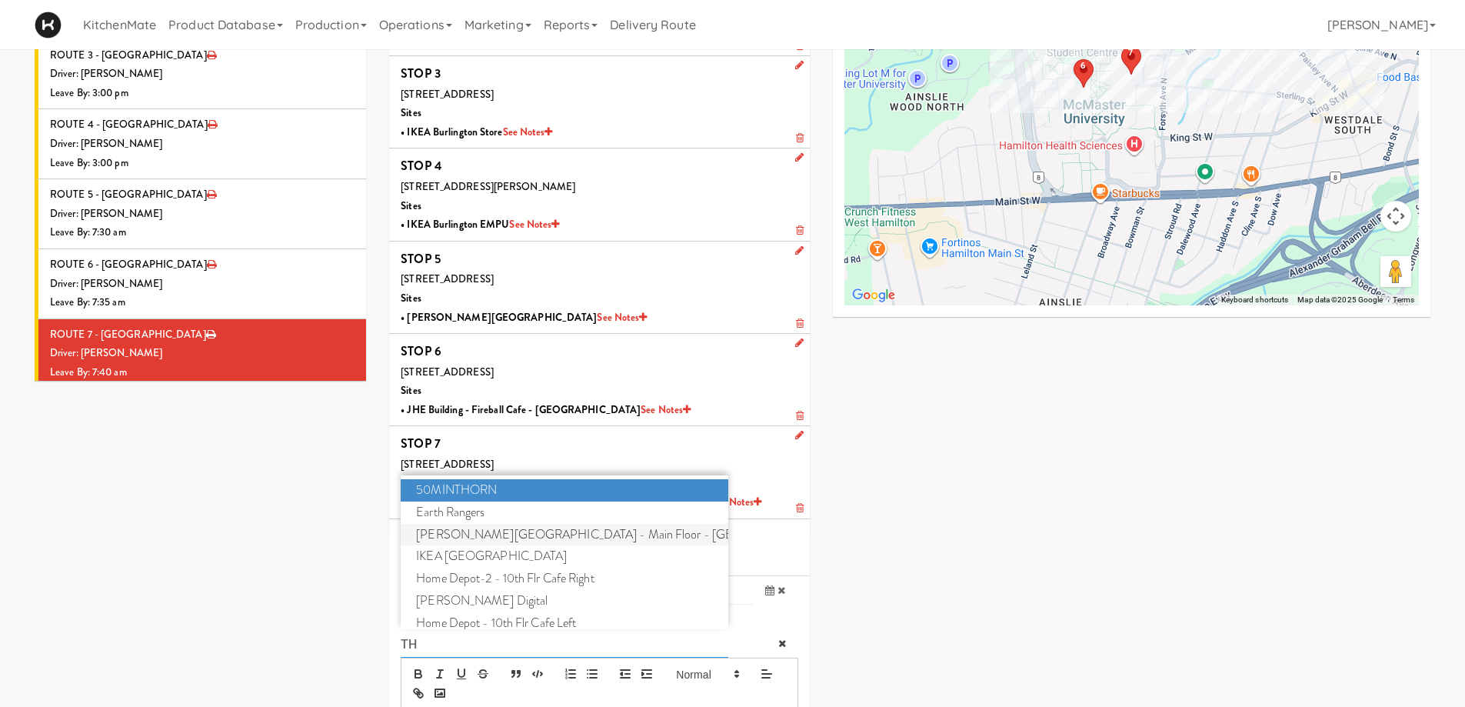
type input "TH"
click at [511, 534] on span "H.G. Thode Library - Main Floor - McMaster University" at bounding box center [564, 535] width 327 height 22
type input "1280 Main St W, Hamilton, ON, CA"
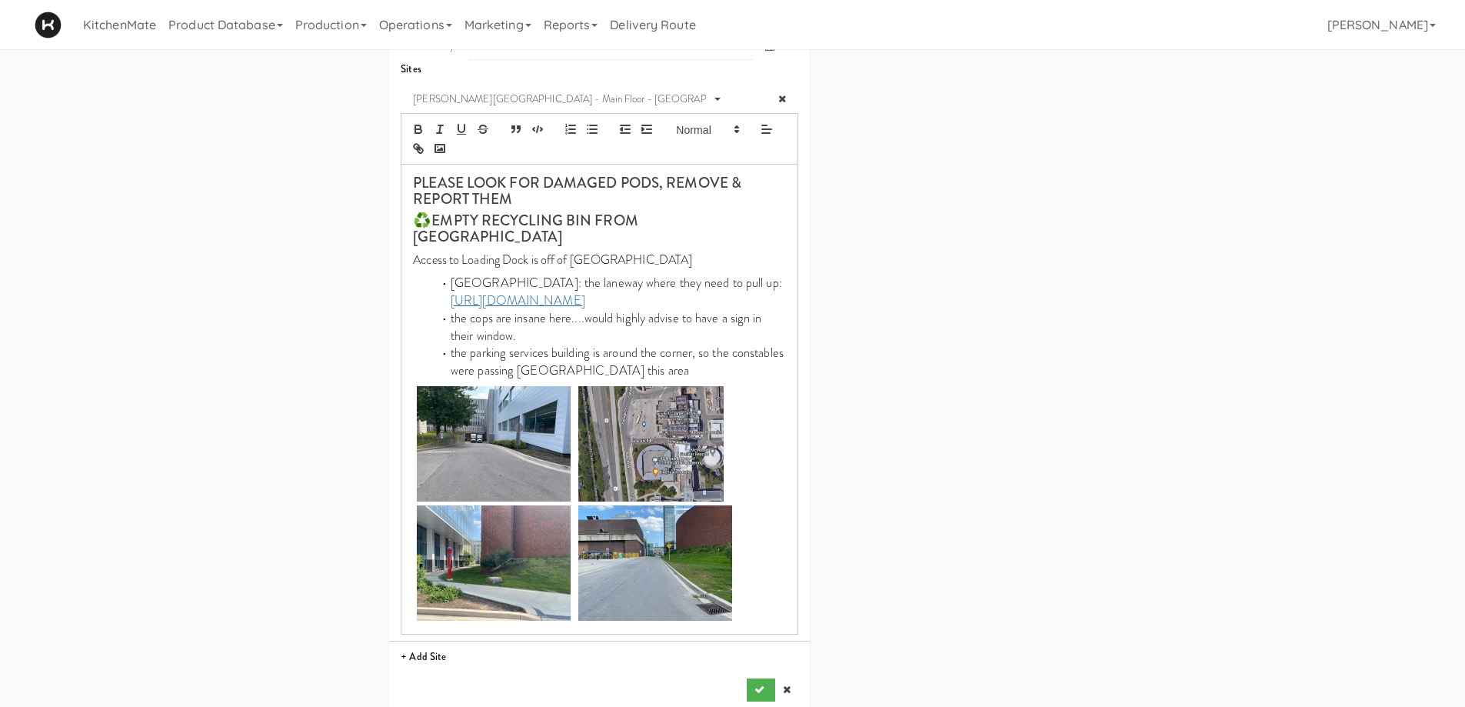
scroll to position [770, 0]
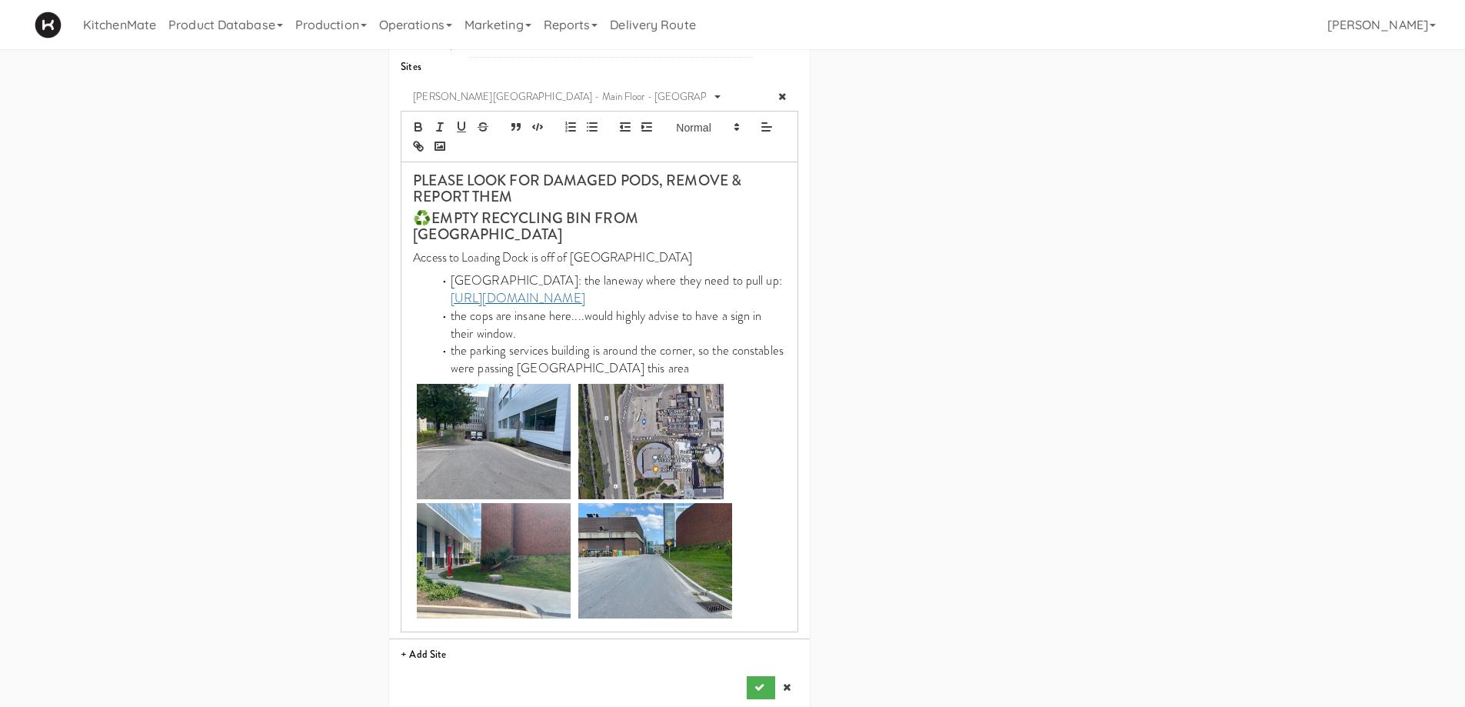
click at [755, 659] on div "Address: 1280 Main St W, Hamilton, ON, CA Deliver by: previous Oct 9, 2025 next…" at bounding box center [599, 350] width 397 height 698
click at [759, 682] on icon "submit" at bounding box center [759, 687] width 10 height 10
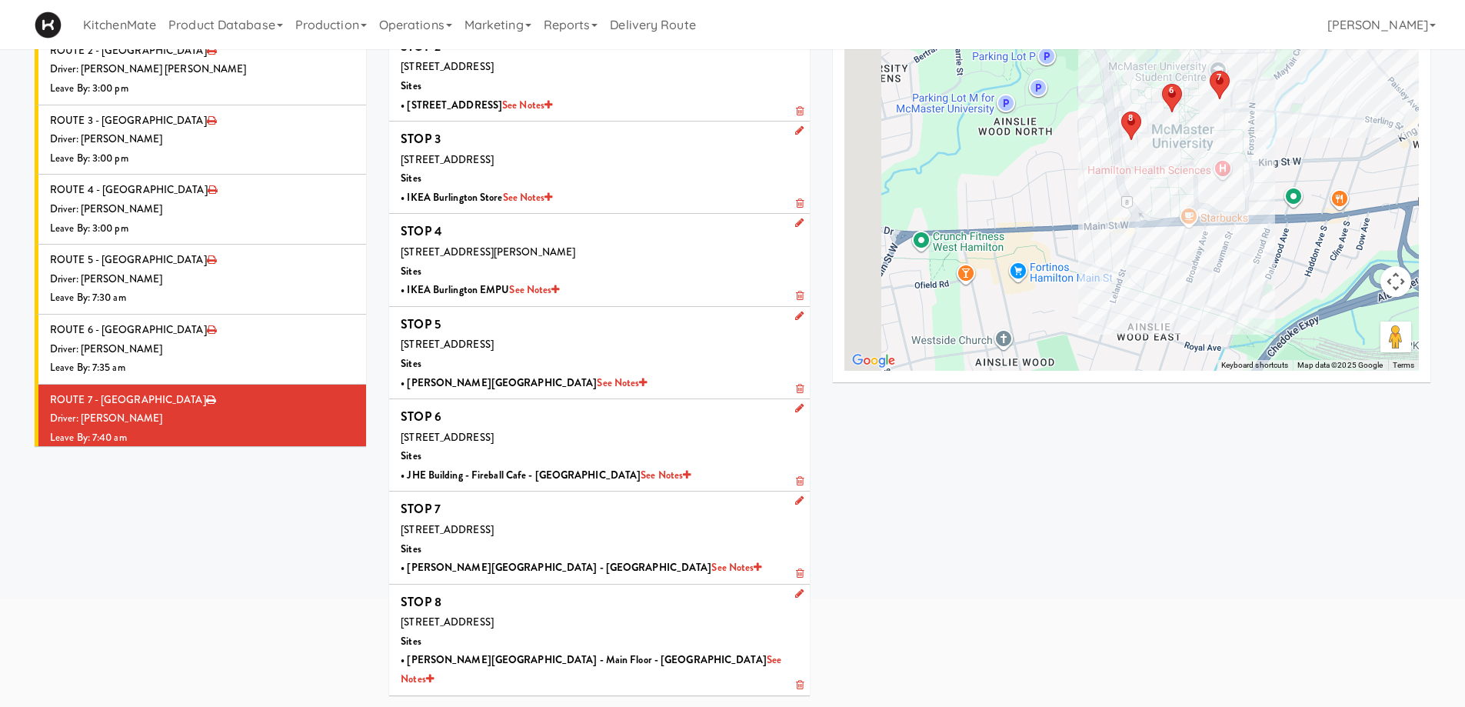
scroll to position [138, 0]
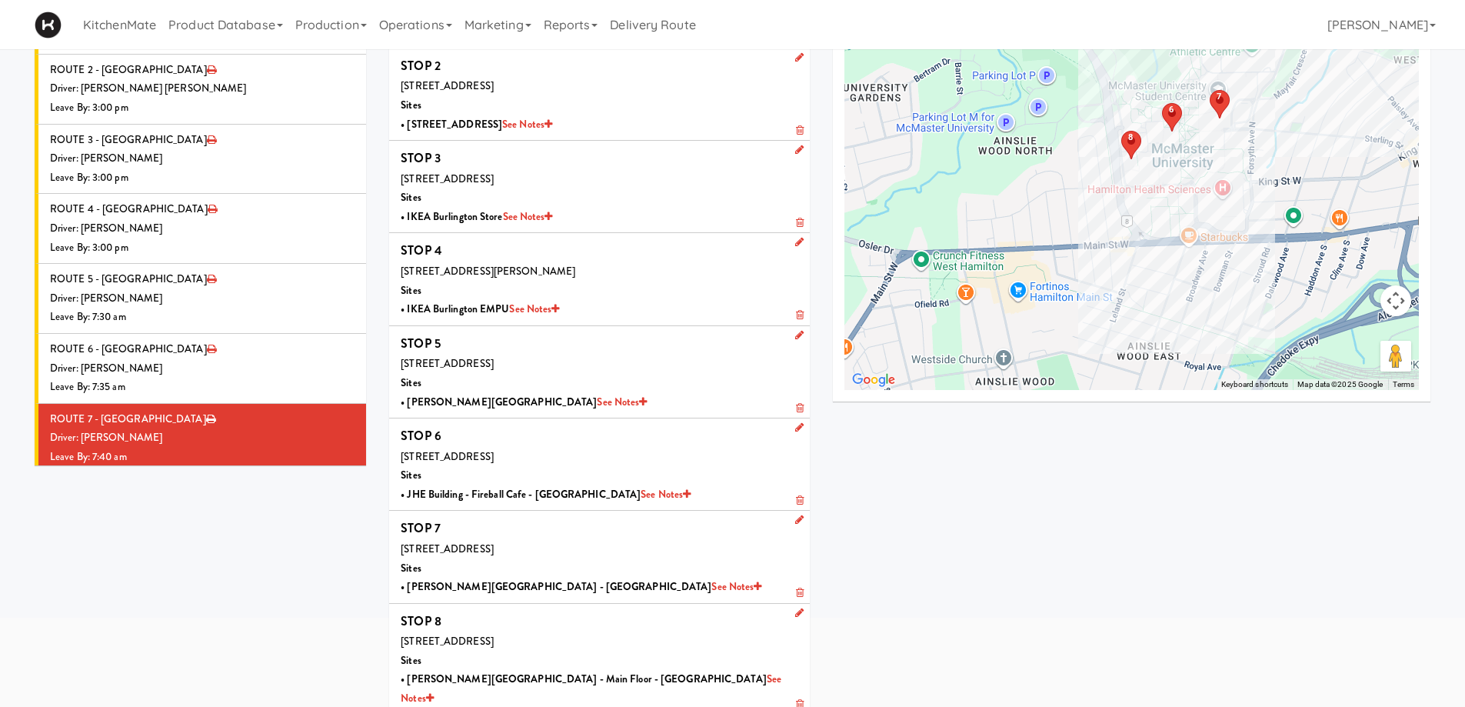
click at [219, 498] on div "Driver: No driver assigned" at bounding box center [202, 507] width 304 height 19
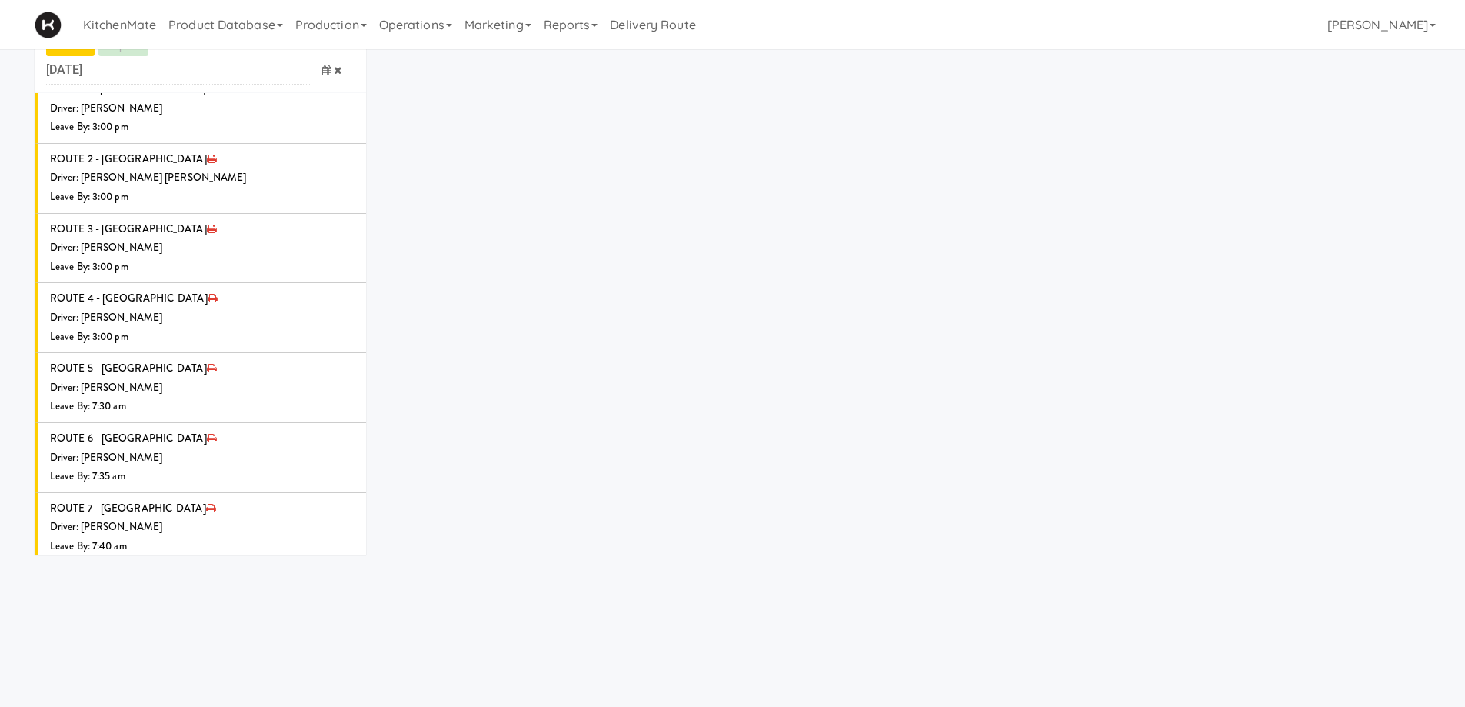
scroll to position [49, 0]
click at [351, 566] on icon at bounding box center [355, 571] width 8 height 10
click at [217, 587] on span "Select a driver Select a driver" at bounding box center [243, 601] width 223 height 28
type input "HANA"
click at [217, 618] on span "Hanaie Alshabat" at bounding box center [245, 629] width 219 height 22
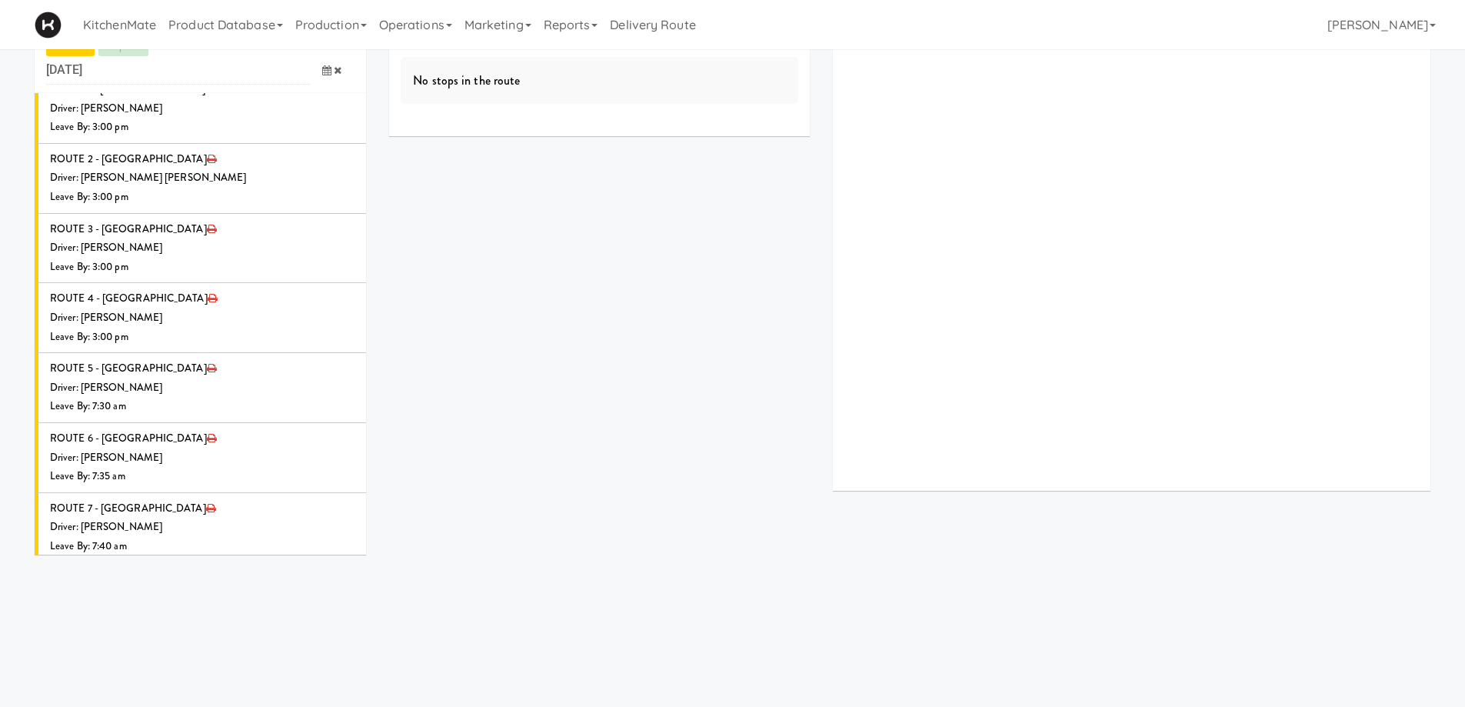
click at [322, 653] on icon at bounding box center [326, 658] width 9 height 10
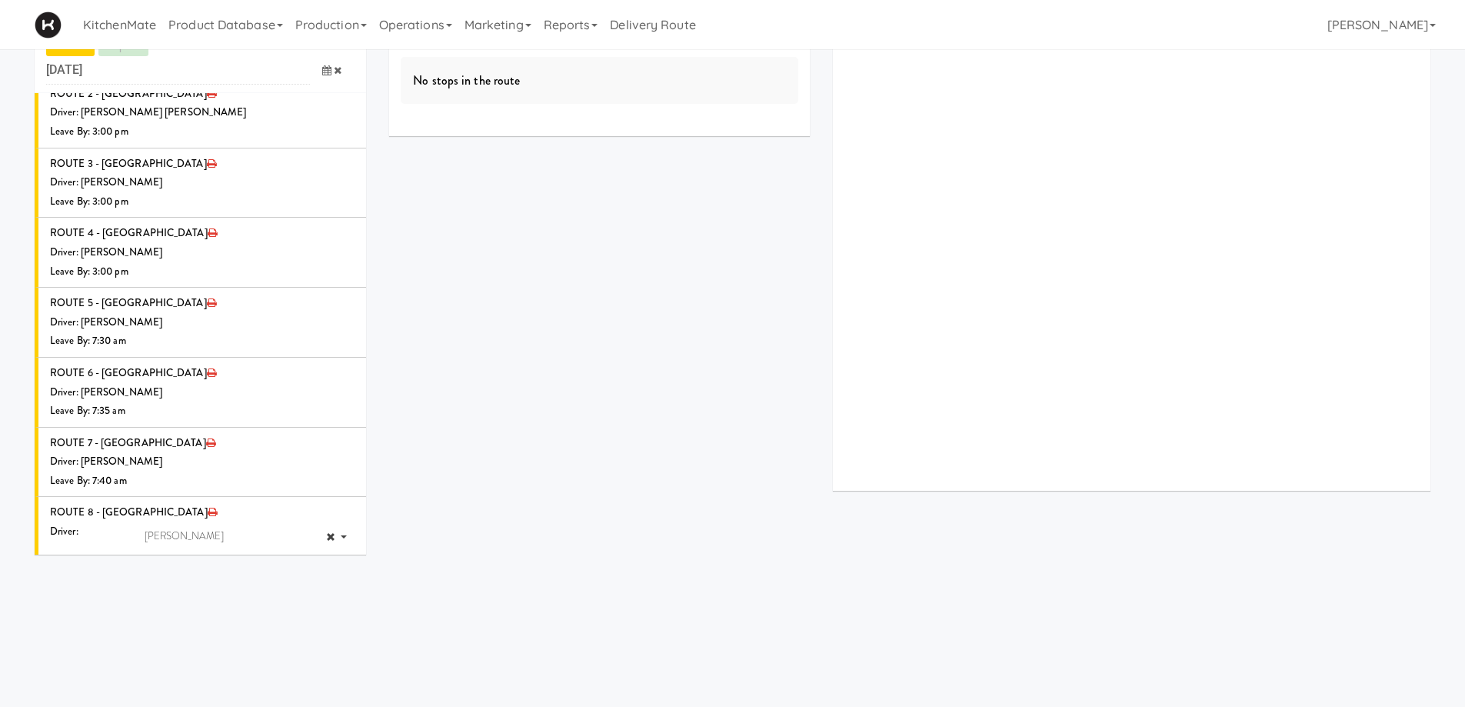
scroll to position [1862, 0]
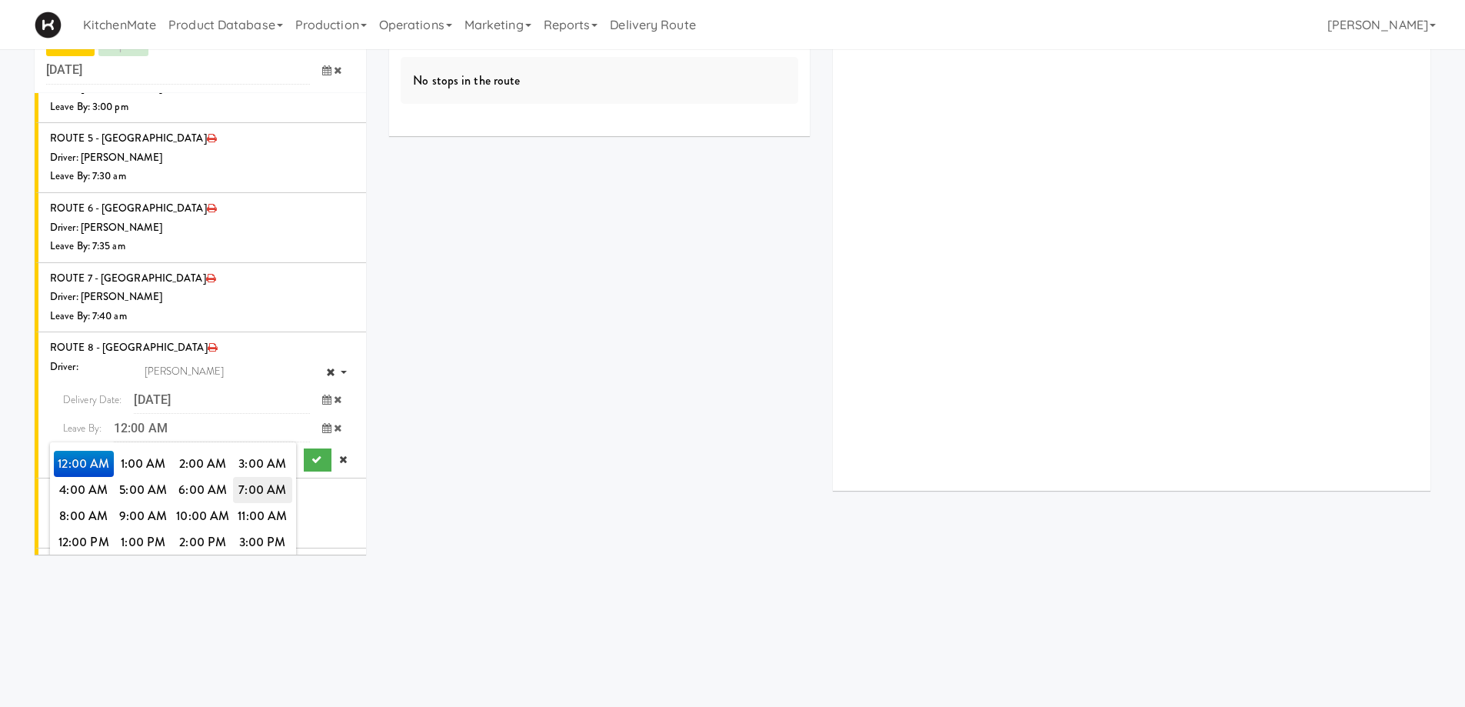
click at [268, 477] on span "7:00 AM" at bounding box center [263, 490] width 60 height 26
click at [148, 503] on span "7:45 AM" at bounding box center [144, 516] width 60 height 26
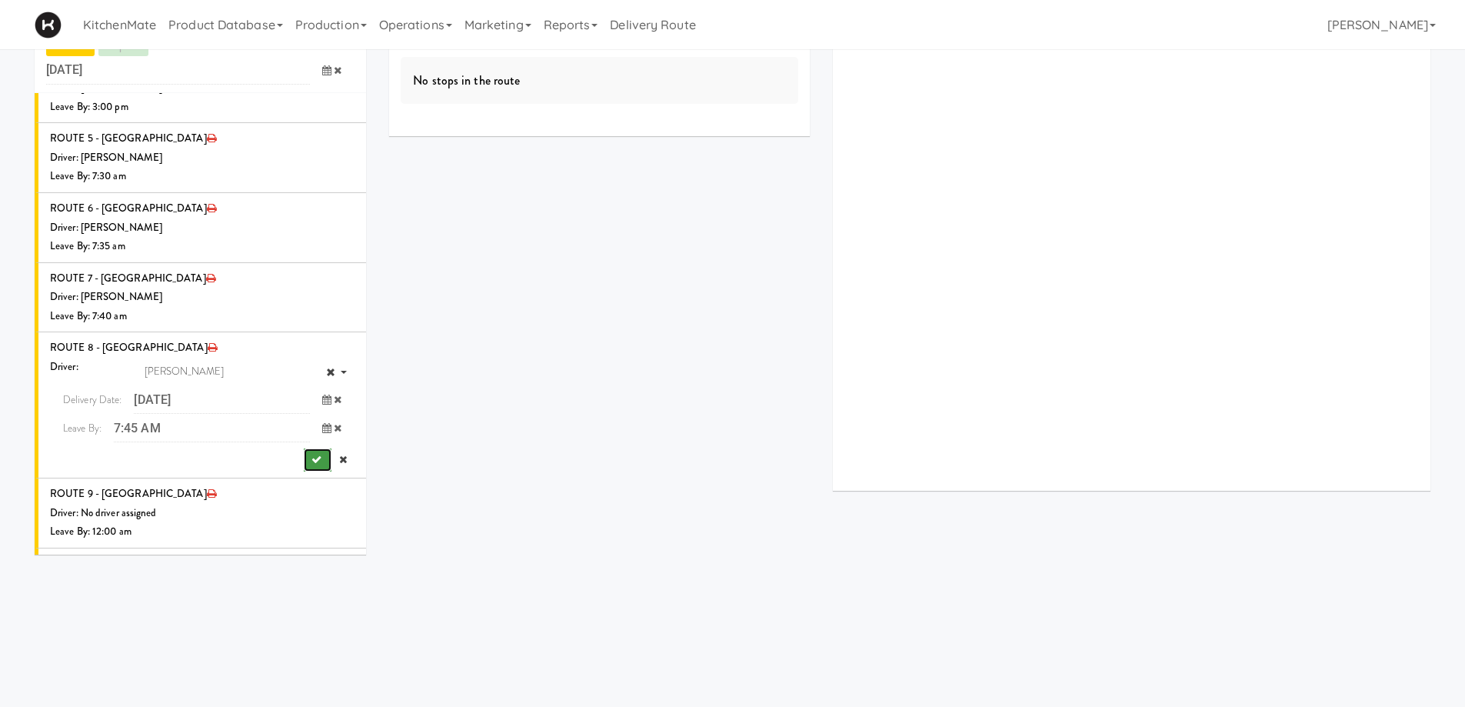
click at [311, 454] on icon "submit" at bounding box center [316, 459] width 10 height 10
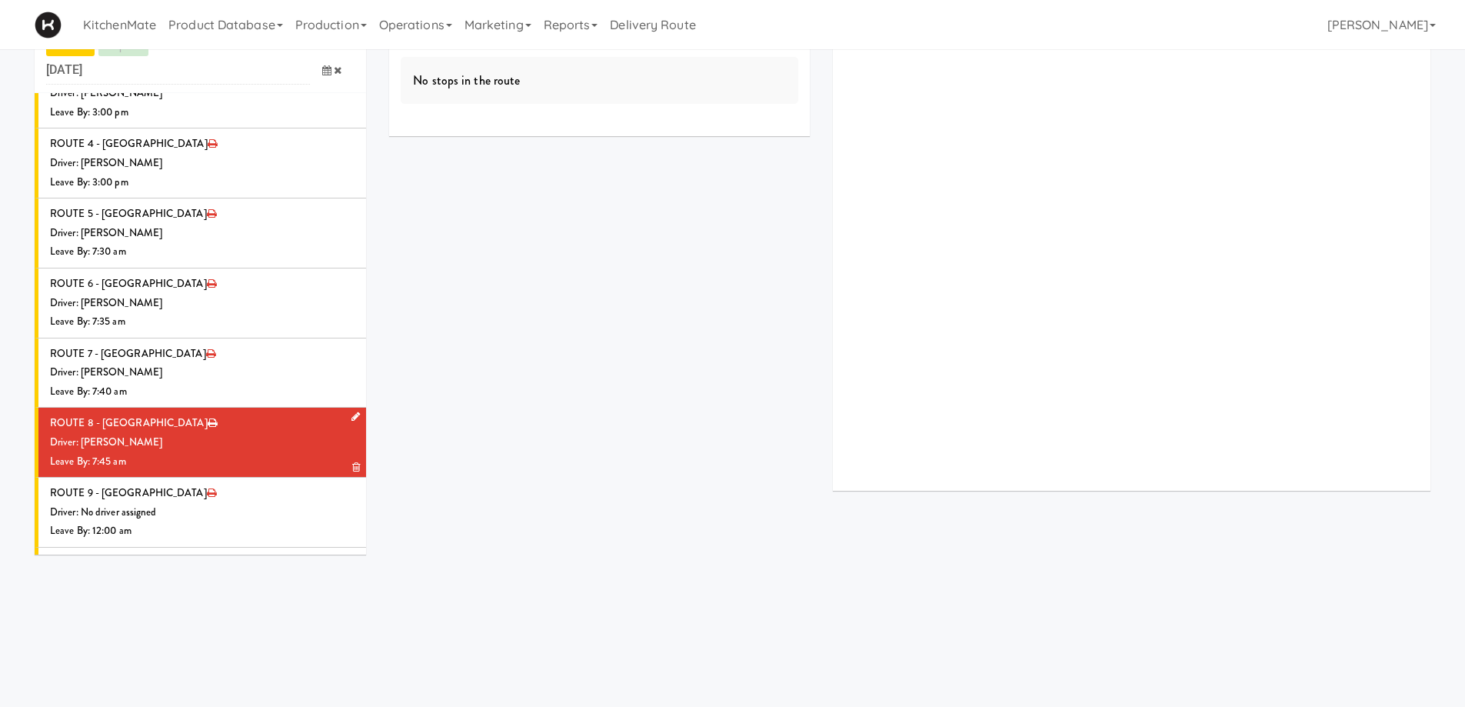
click at [252, 433] on div "Driver: [PERSON_NAME]" at bounding box center [202, 442] width 304 height 19
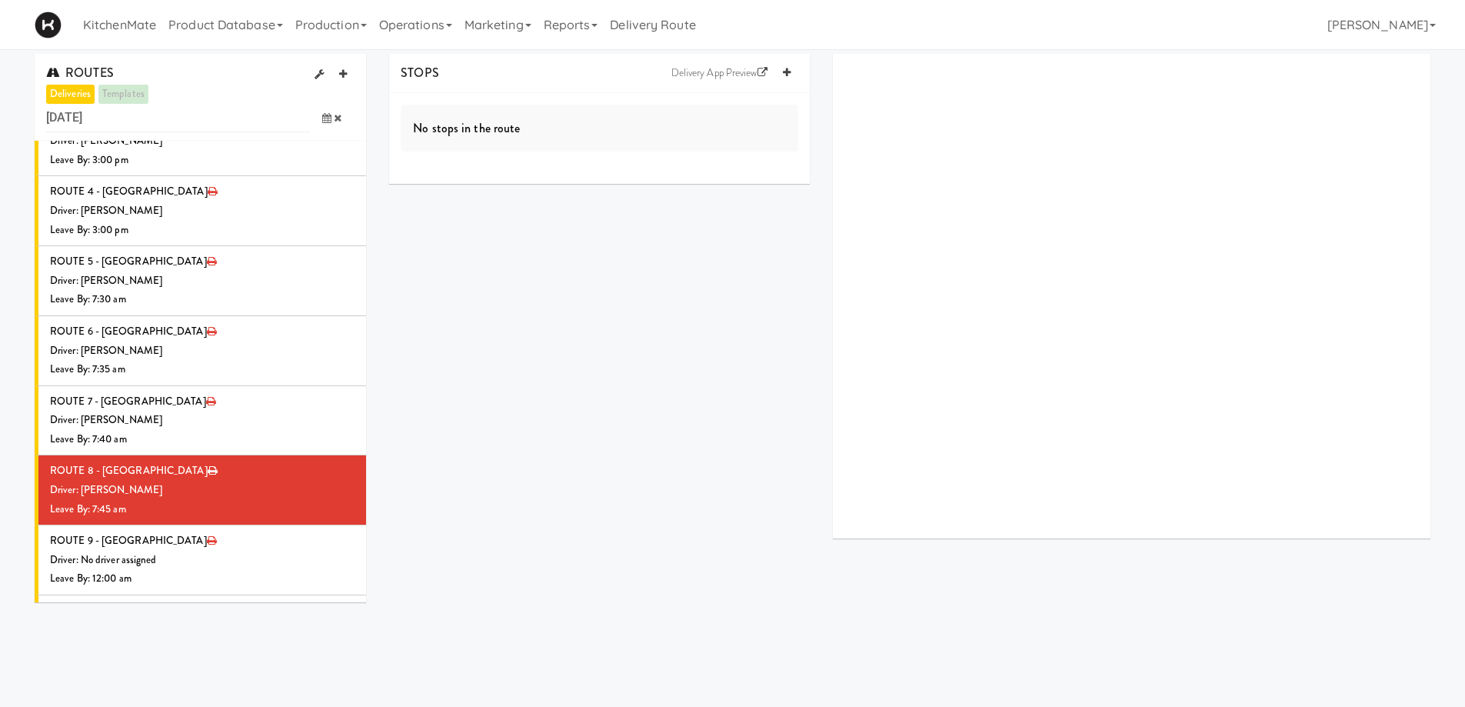
scroll to position [0, 0]
click at [787, 71] on icon at bounding box center [787, 74] width 8 height 10
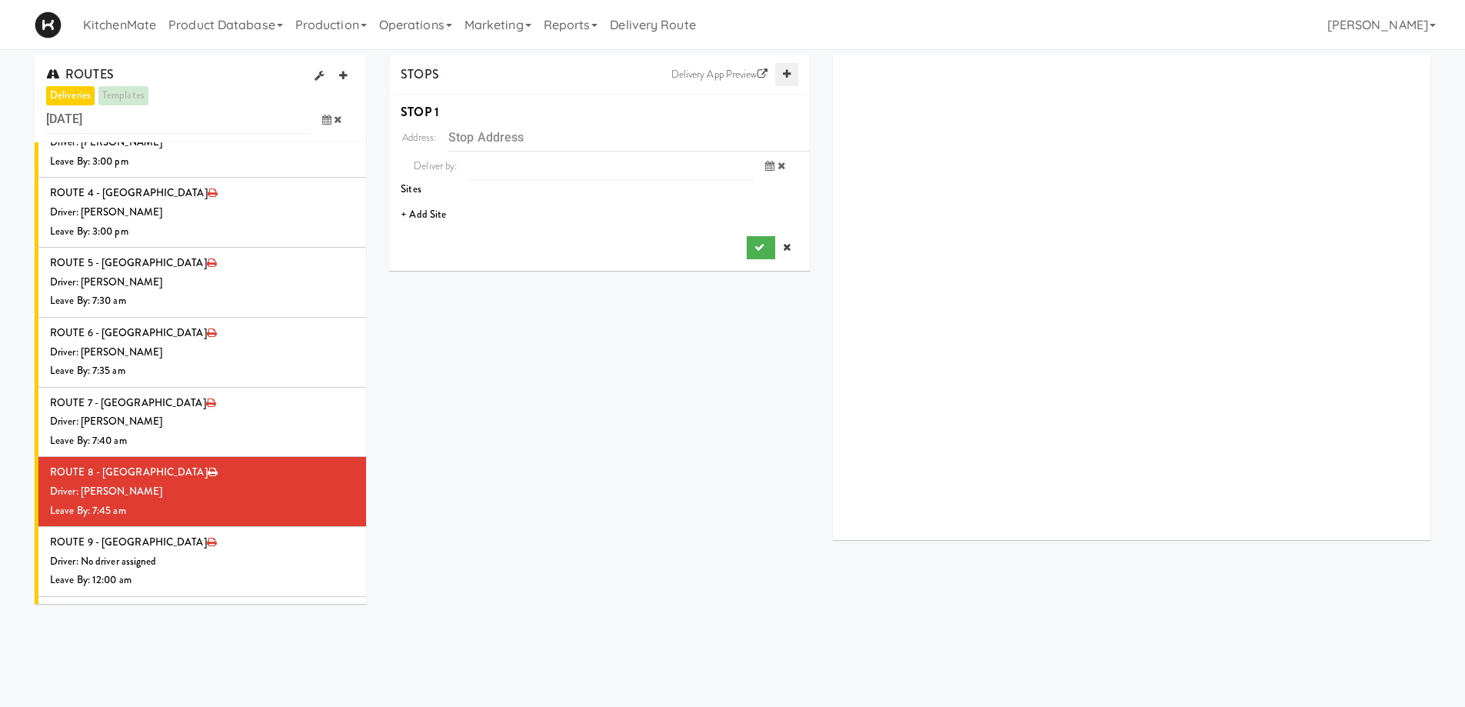
click at [787, 71] on icon at bounding box center [787, 74] width 8 height 10
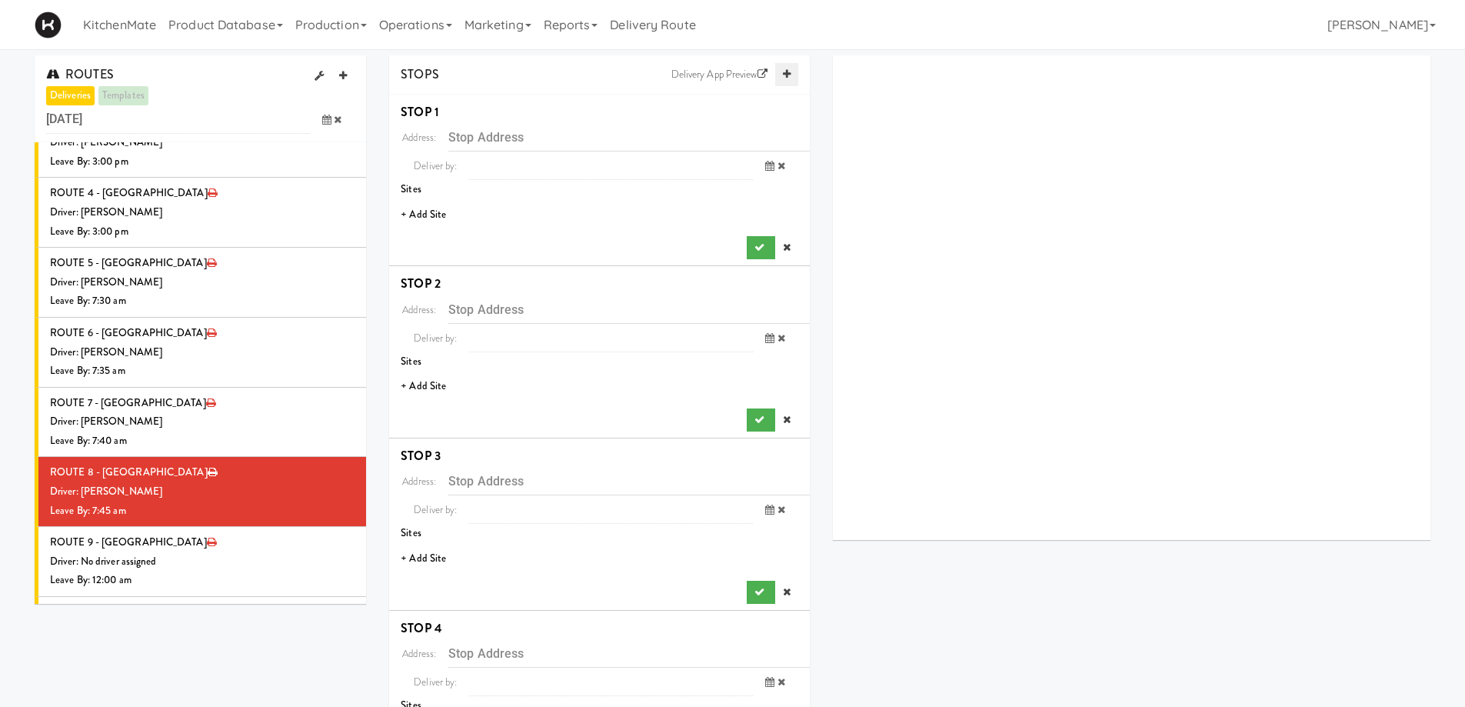
click at [787, 71] on icon at bounding box center [787, 74] width 8 height 10
click at [423, 214] on li "+ Add Site" at bounding box center [599, 215] width 421 height 32
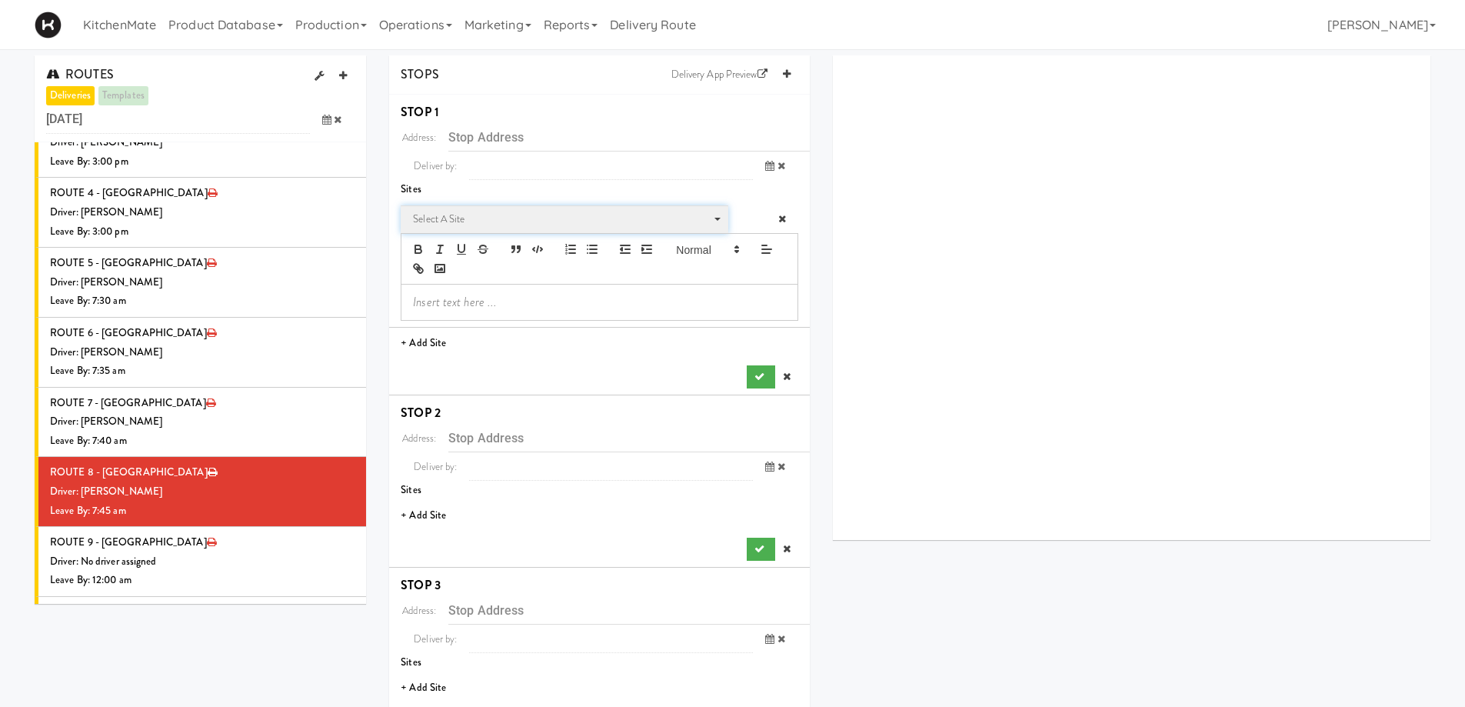
click at [461, 214] on span "Select a site" at bounding box center [559, 219] width 292 height 18
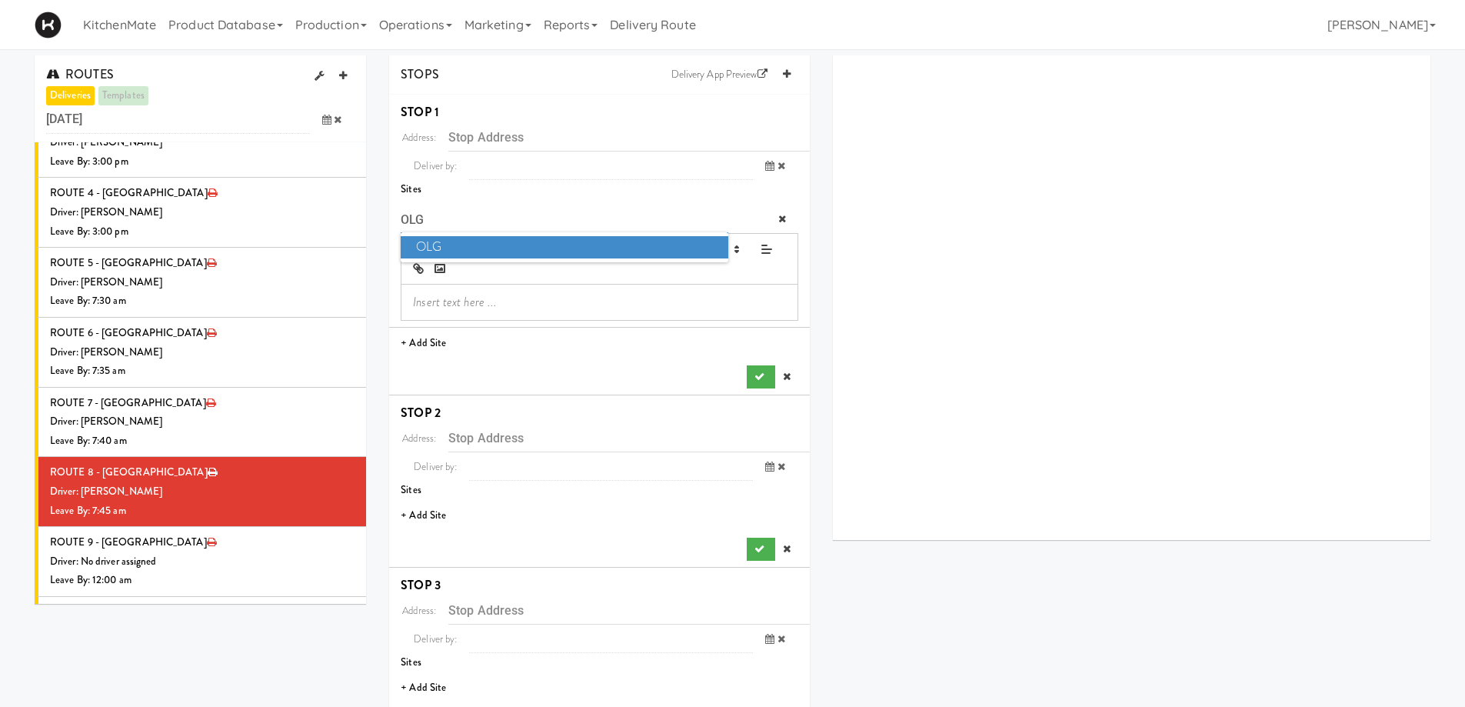
type input "OLG"
click at [428, 249] on span "OLG" at bounding box center [564, 247] width 327 height 22
type input "4120 Yonge St, Toronto, ON, CA"
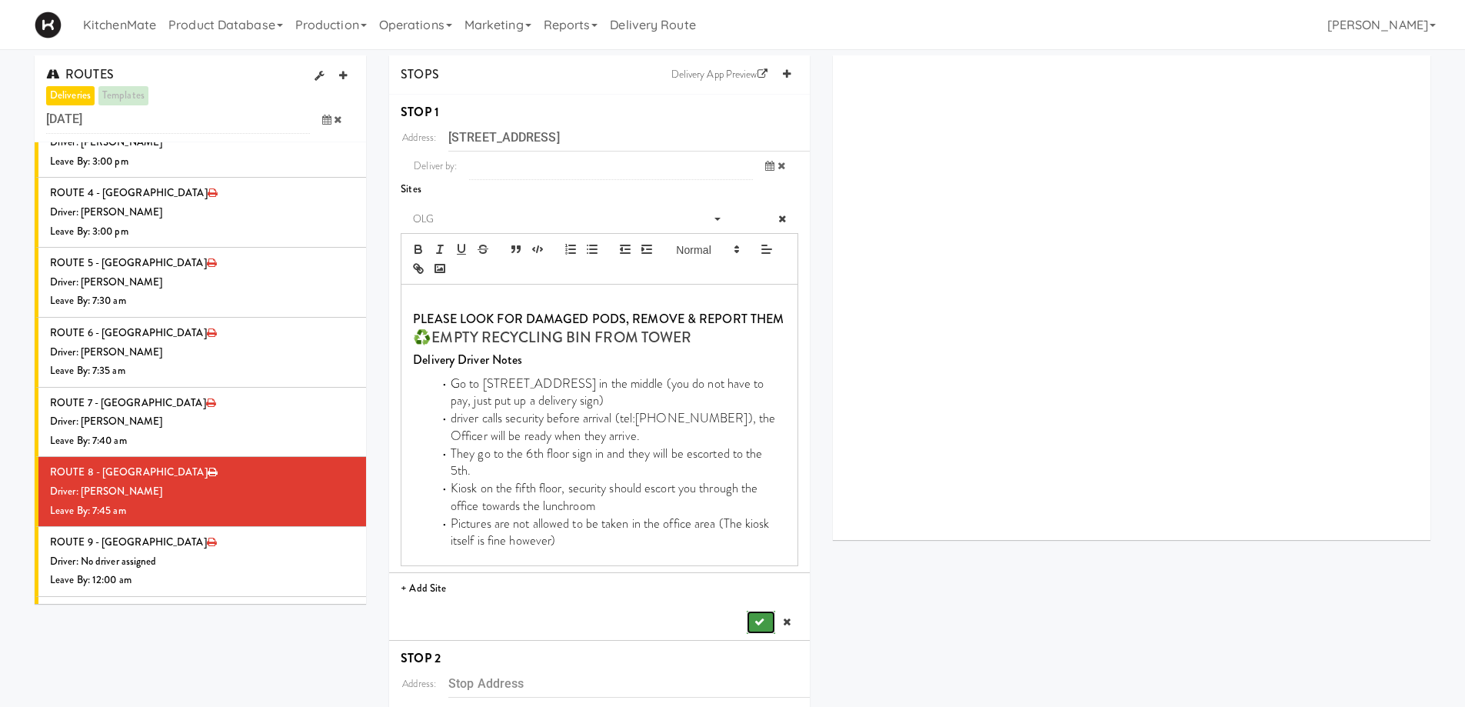
click at [755, 617] on icon "submit" at bounding box center [759, 622] width 10 height 10
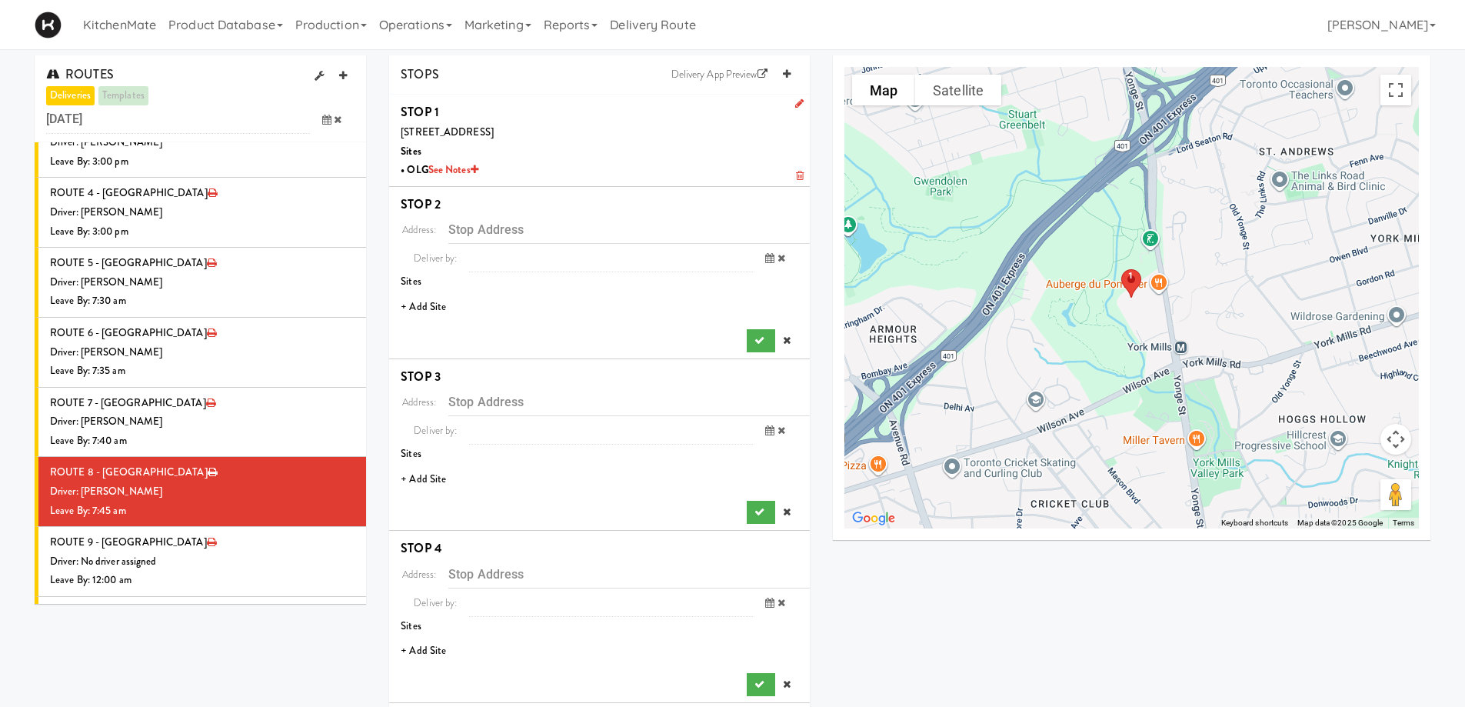
click at [432, 305] on li "+ Add Site" at bounding box center [599, 307] width 421 height 32
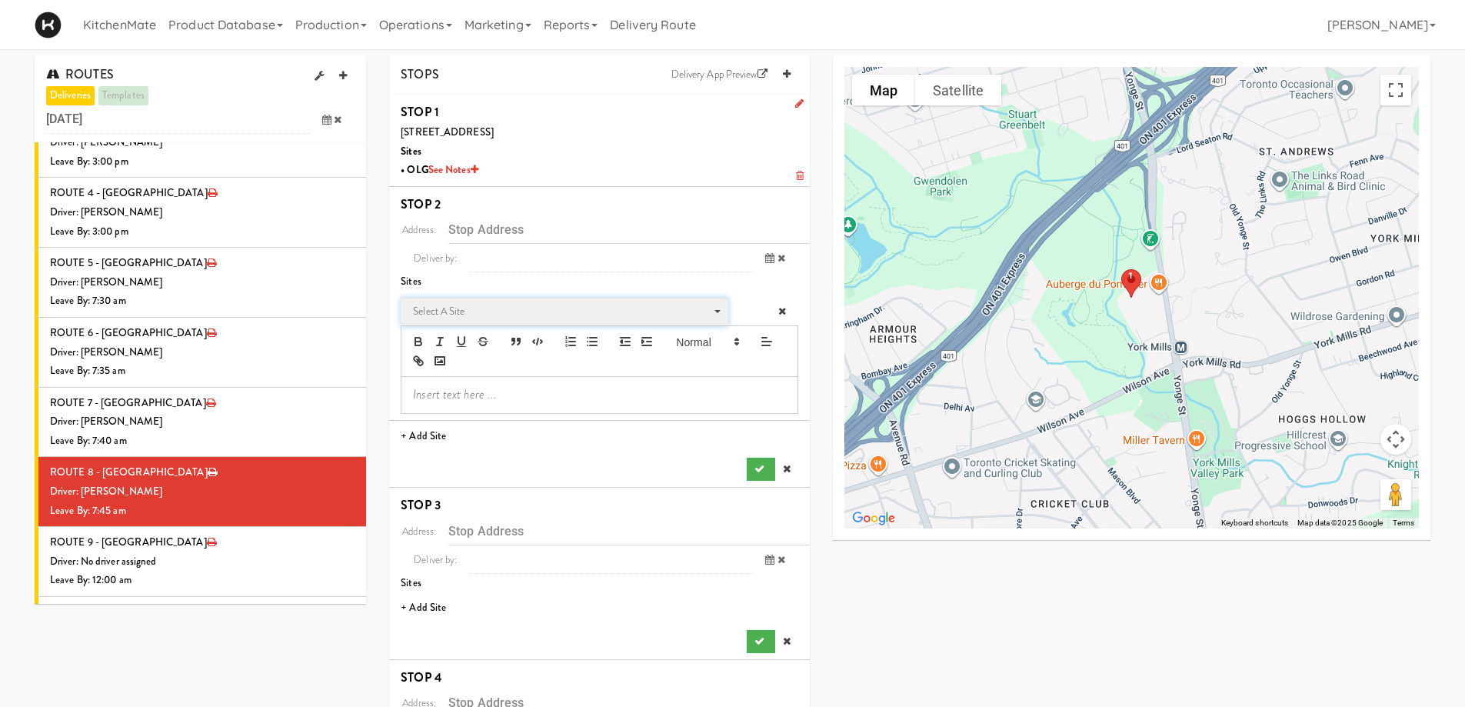
click at [487, 316] on span "Select a site" at bounding box center [559, 311] width 292 height 18
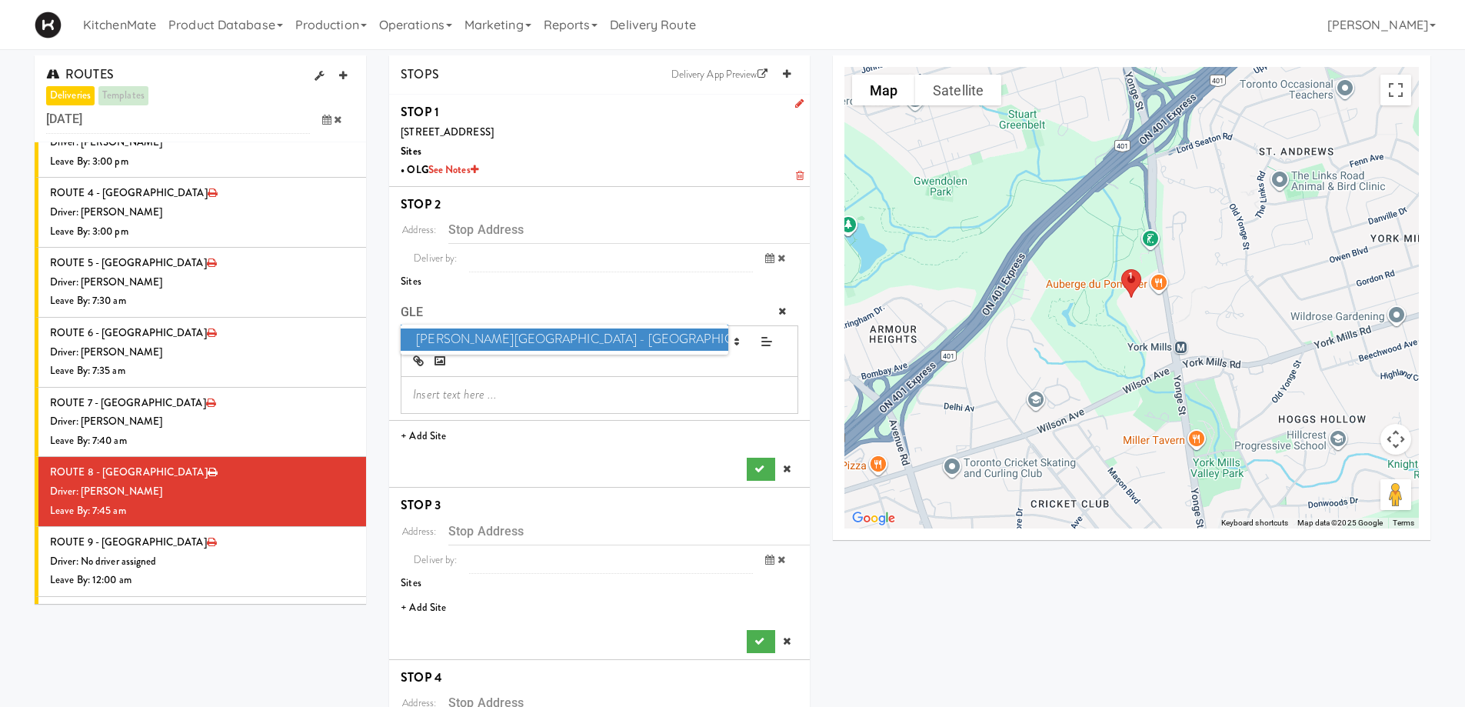
type input "GLE"
click at [484, 337] on span "Glendon Campus - York University" at bounding box center [564, 339] width 327 height 22
type input "2275 Bayview Ave, Toronto, ON, CA"
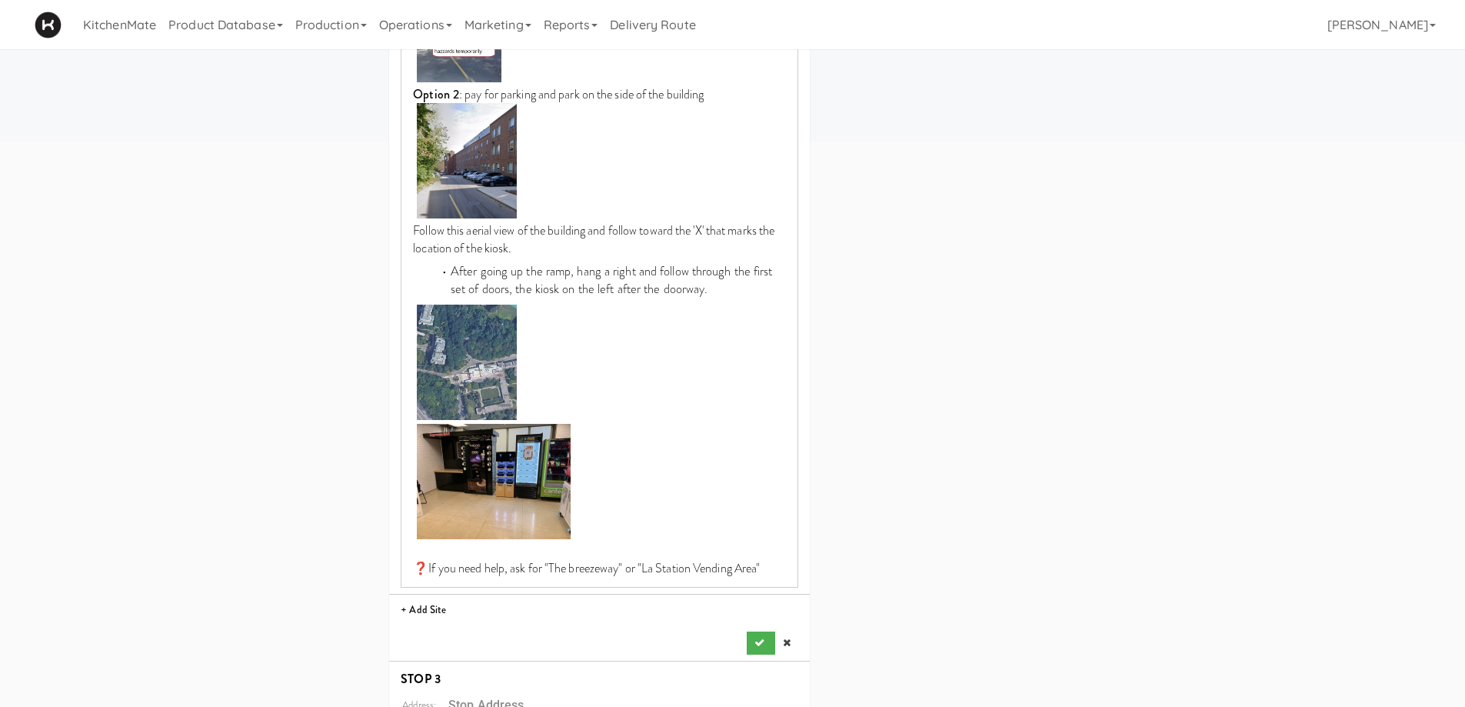
scroll to position [999, 0]
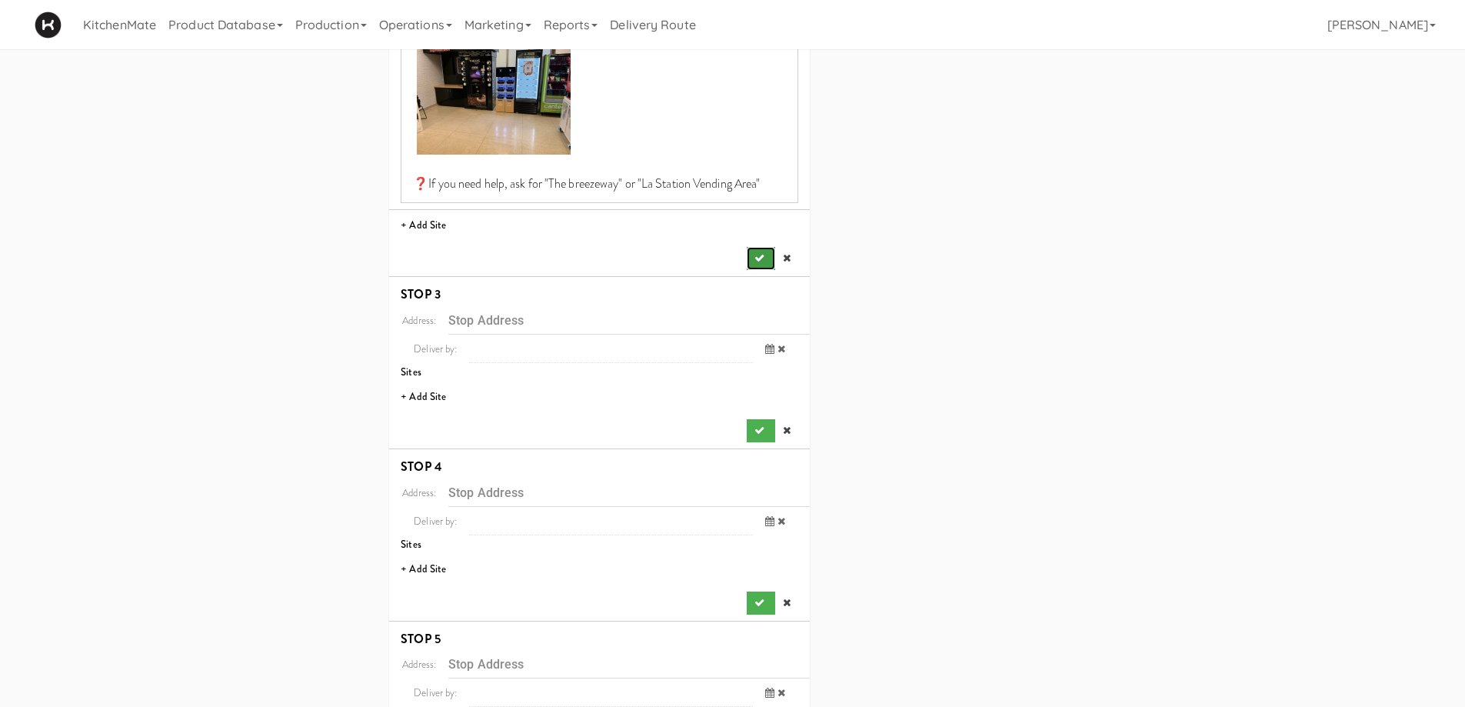
click at [760, 262] on icon "submit" at bounding box center [759, 258] width 10 height 10
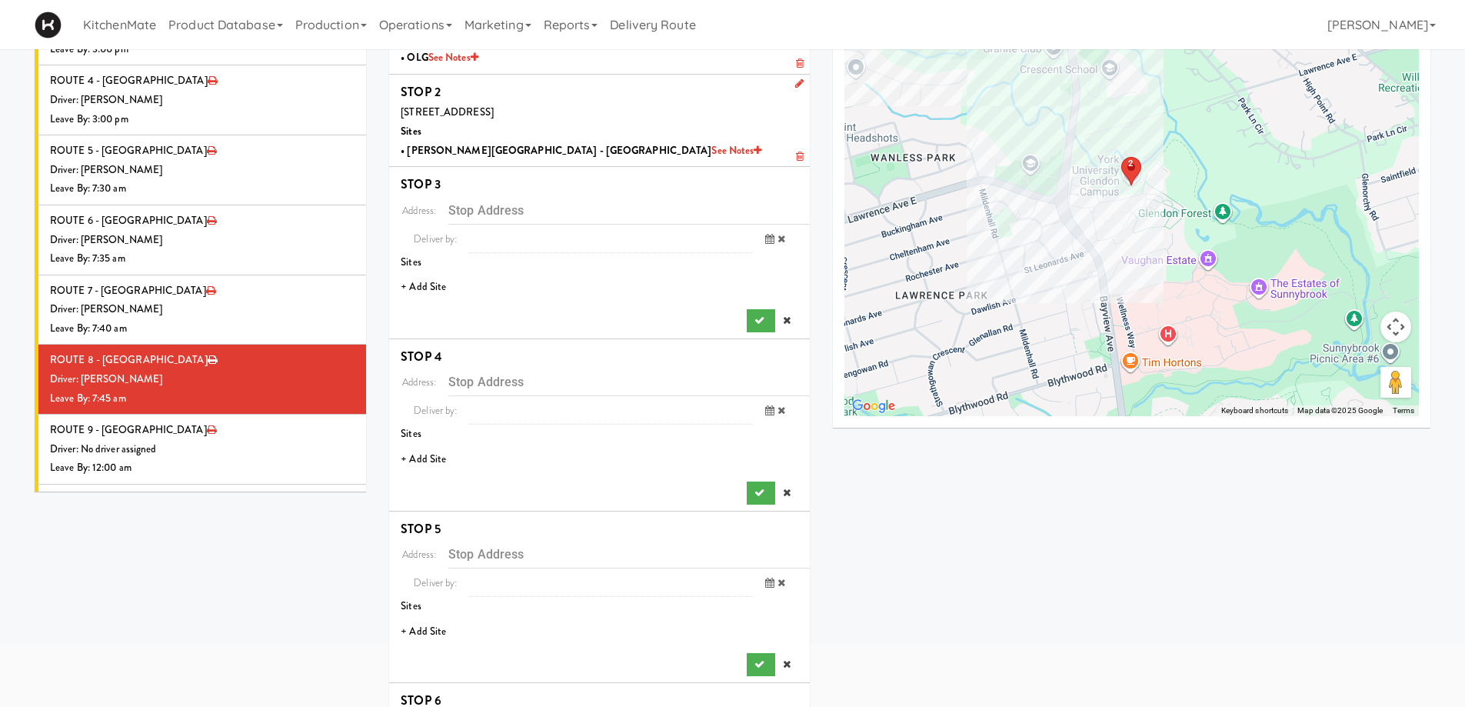
scroll to position [0, 0]
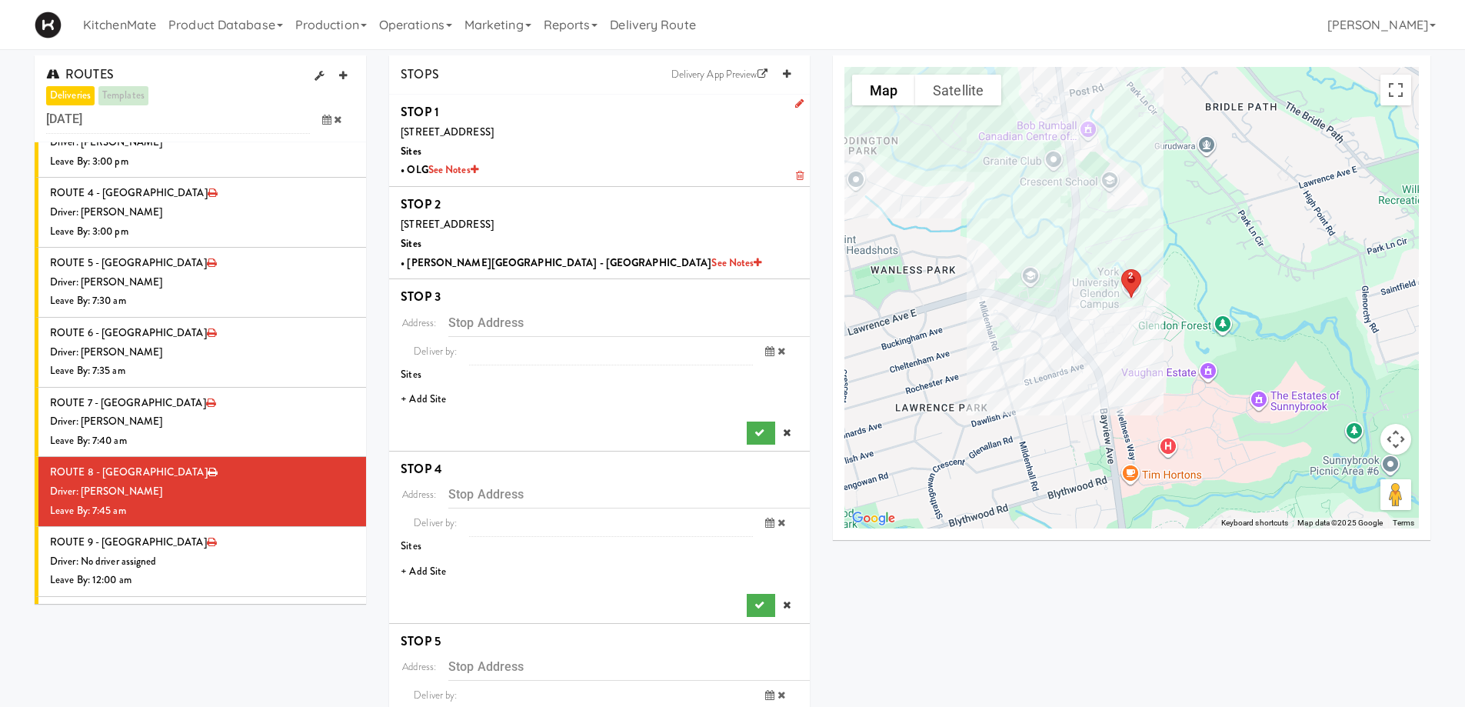
click at [421, 395] on li "+ Add Site" at bounding box center [599, 400] width 421 height 32
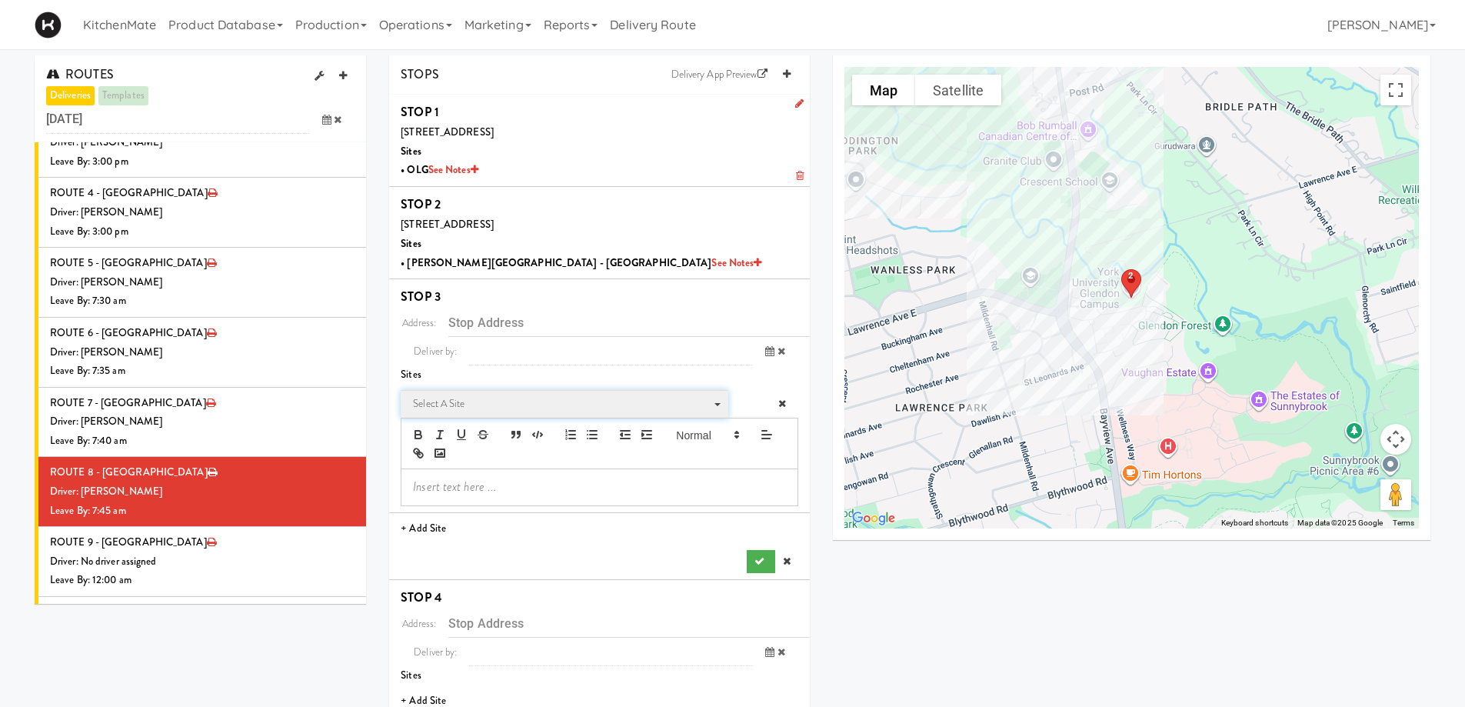
click at [463, 401] on span "Select a site" at bounding box center [559, 403] width 292 height 18
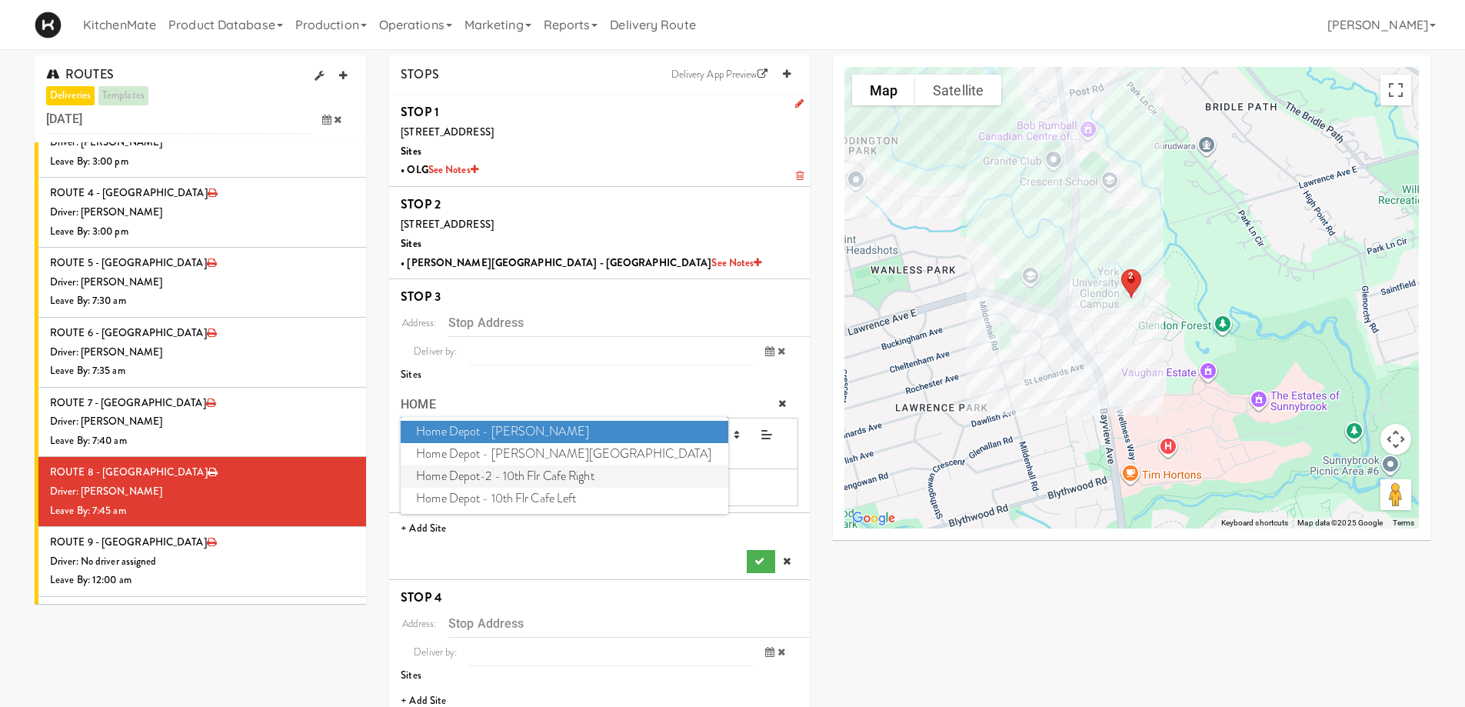
type input "HOME"
click at [484, 472] on span "Home Depot-2 - 10th Flr Cafe Right" at bounding box center [564, 476] width 327 height 22
type input "1 Concorde Gate, Toronto, ON, CA"
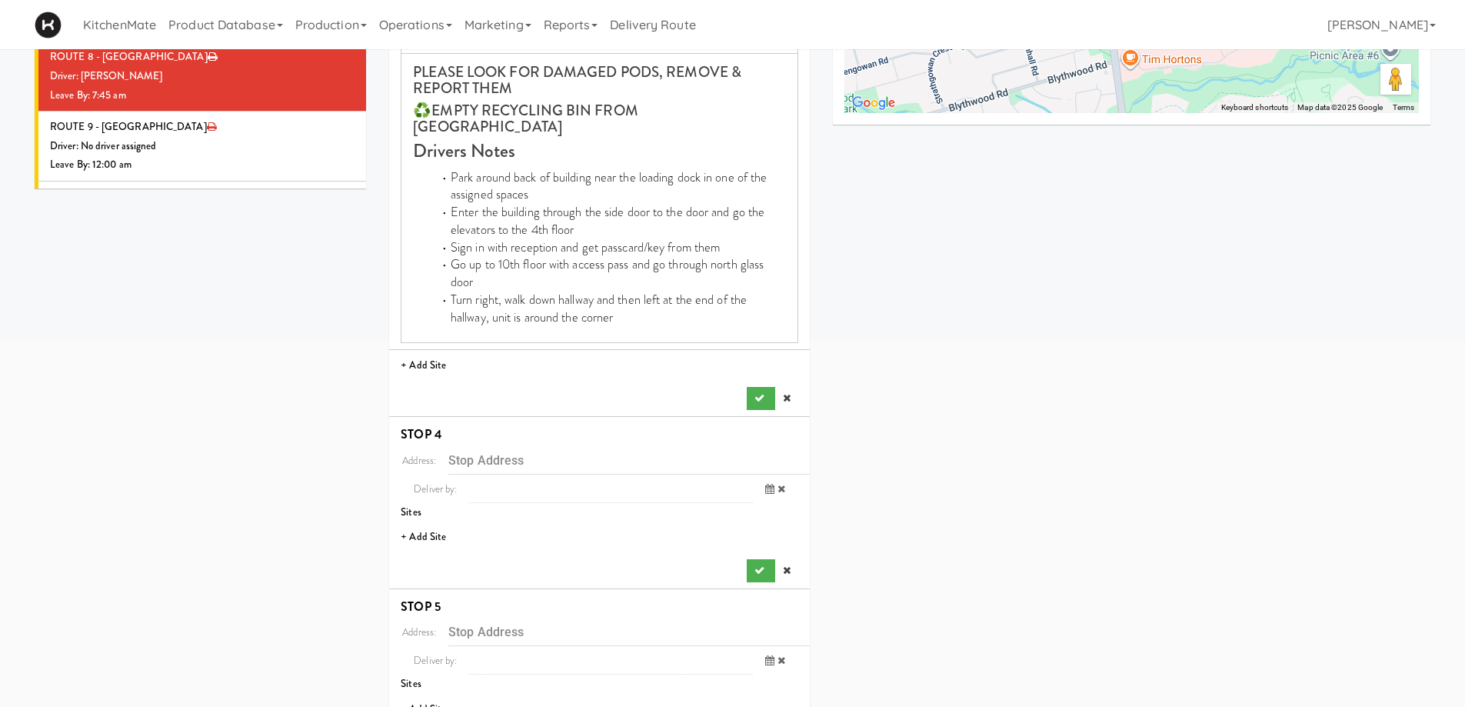
scroll to position [461, 0]
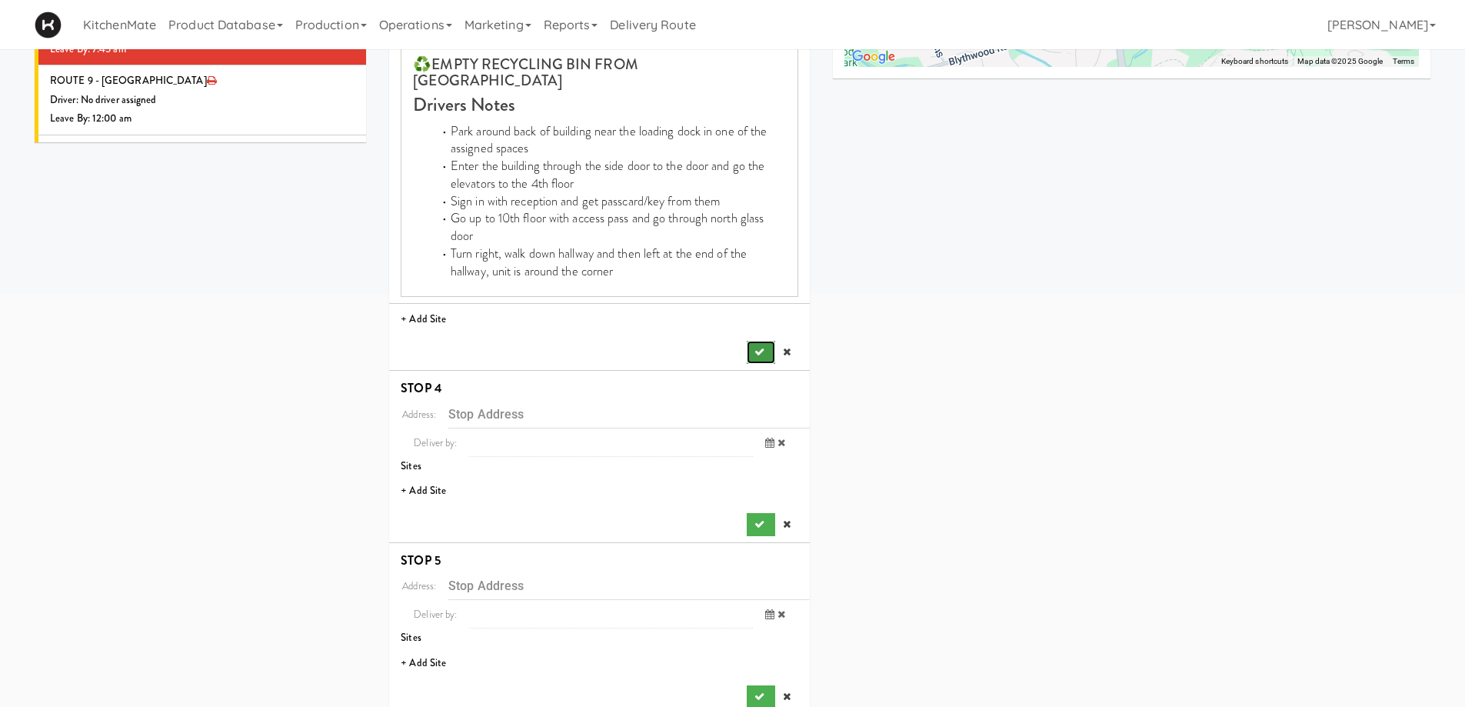
click at [760, 347] on icon "submit" at bounding box center [759, 352] width 10 height 10
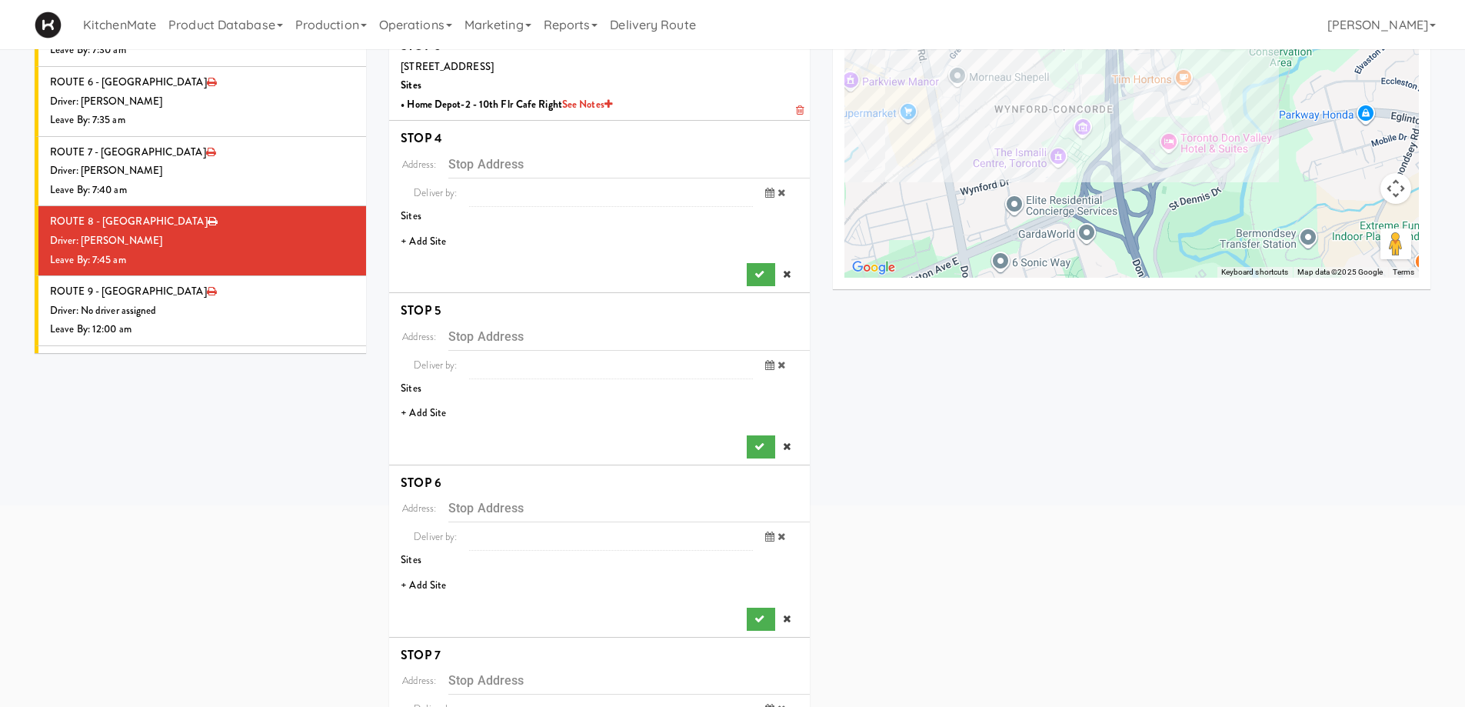
scroll to position [154, 0]
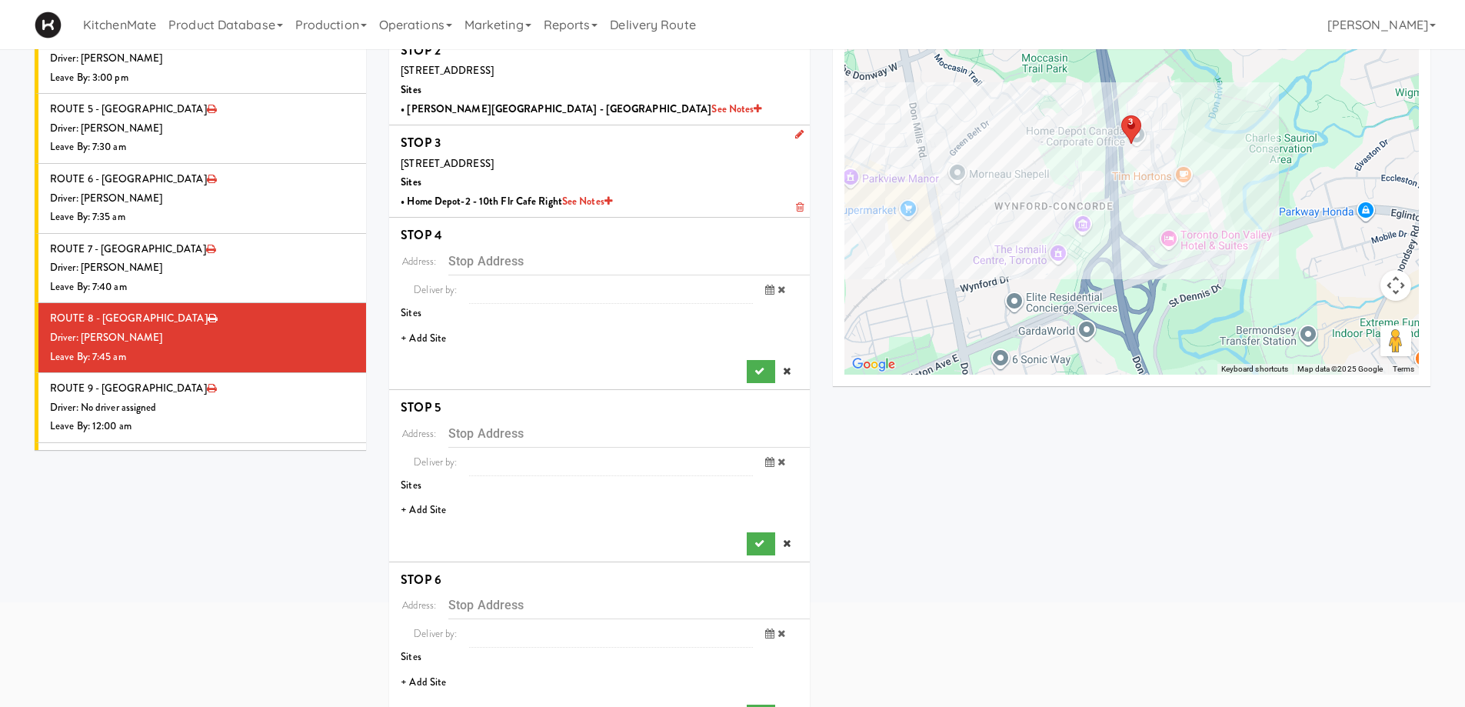
click at [433, 338] on li "+ Add Site" at bounding box center [599, 339] width 421 height 32
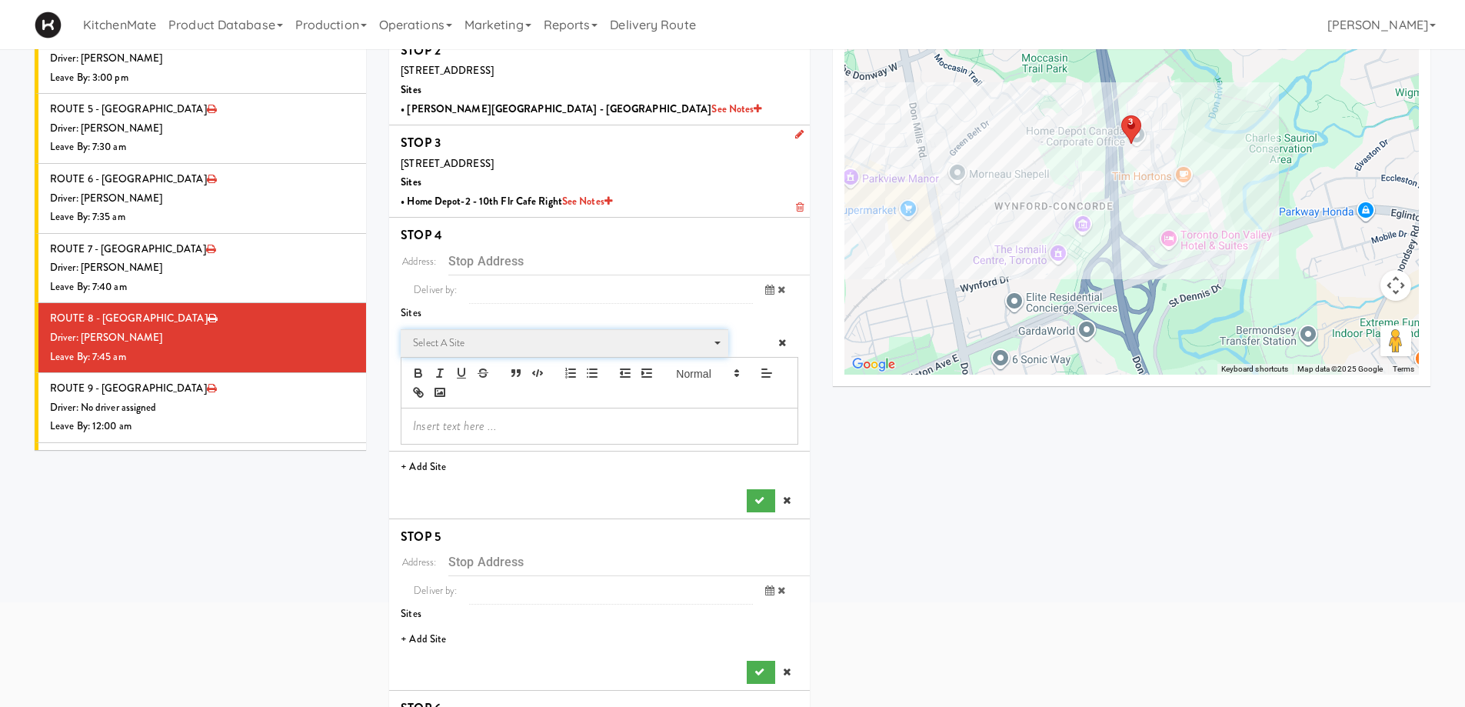
click at [452, 344] on span "Select a site" at bounding box center [559, 343] width 292 height 18
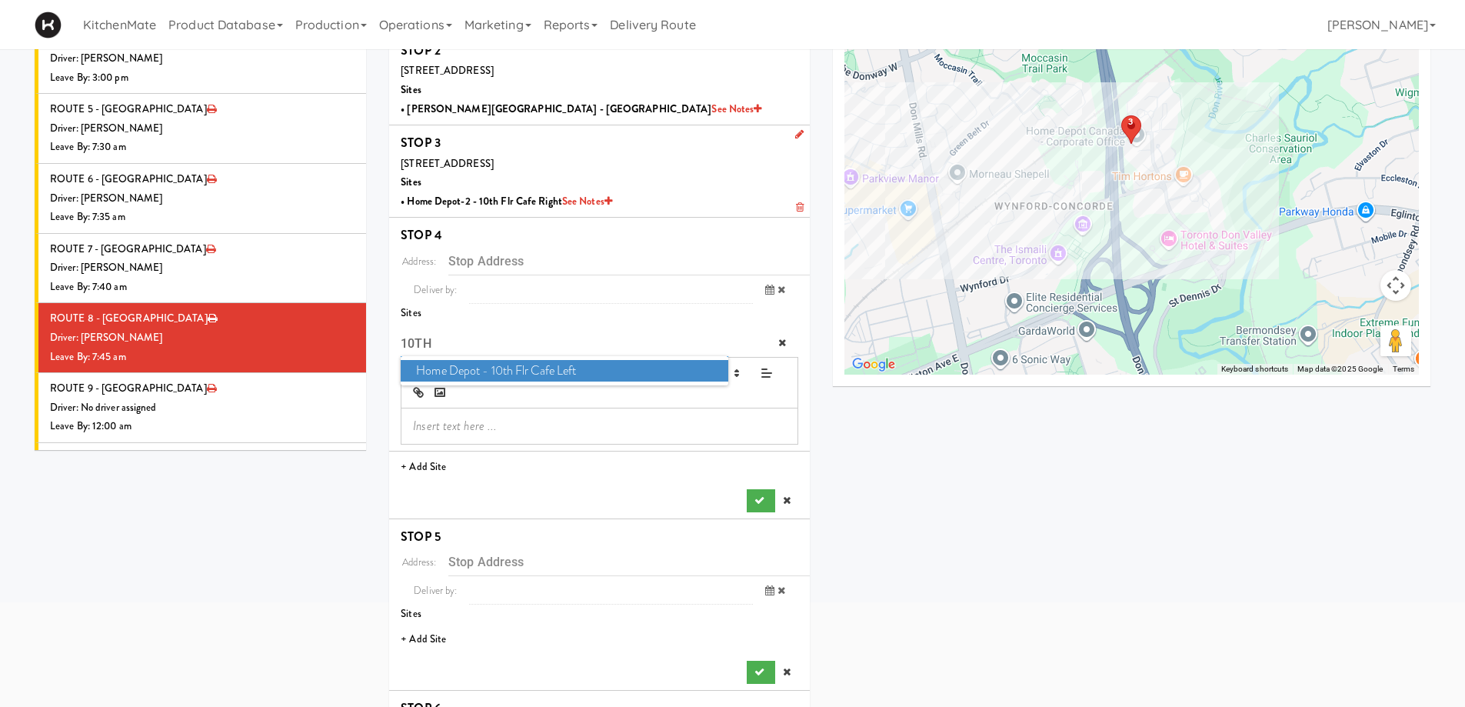
type input "10TH"
click at [452, 372] on span "Home Depot - 10th Flr Cafe Left" at bounding box center [564, 371] width 327 height 22
type input "1 Concorde Gate, Toronto, ON, CA"
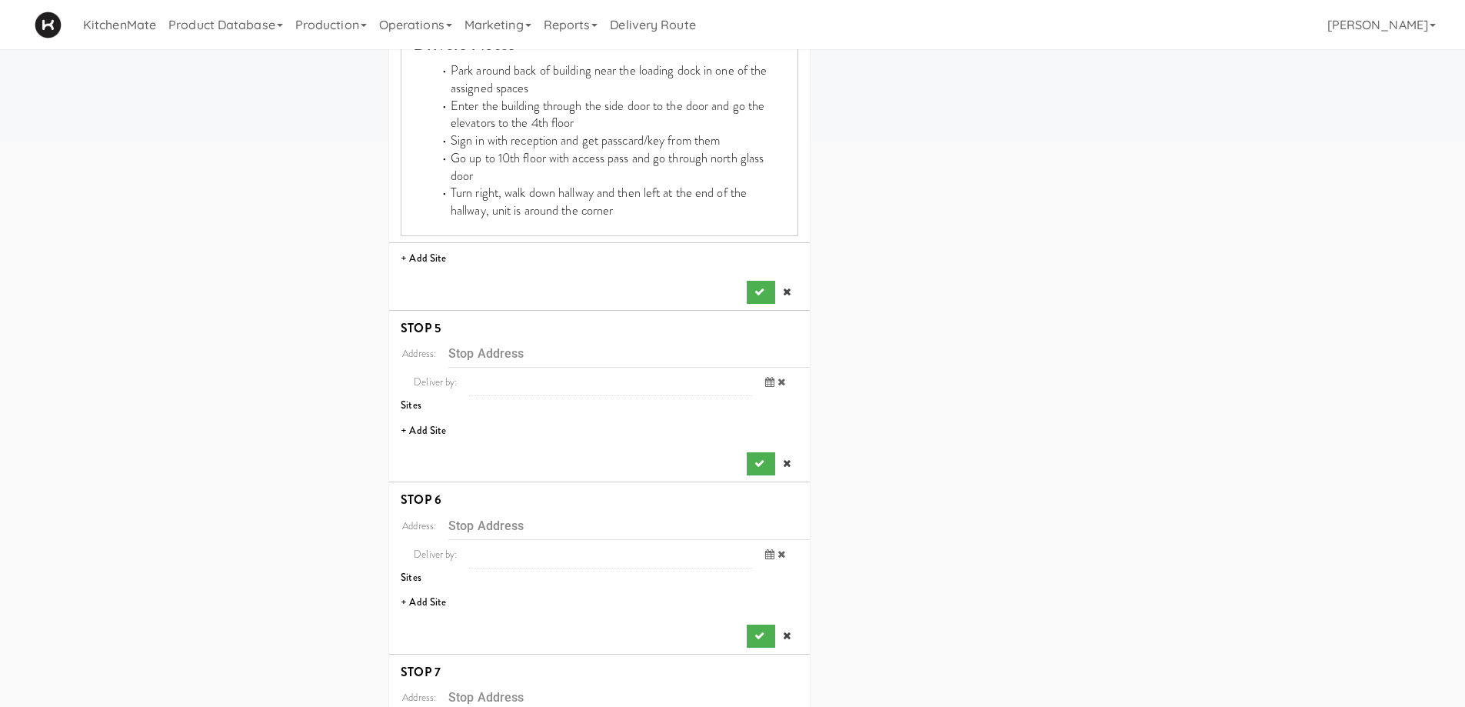
scroll to position [615, 0]
click at [757, 286] on icon "submit" at bounding box center [759, 291] width 10 height 10
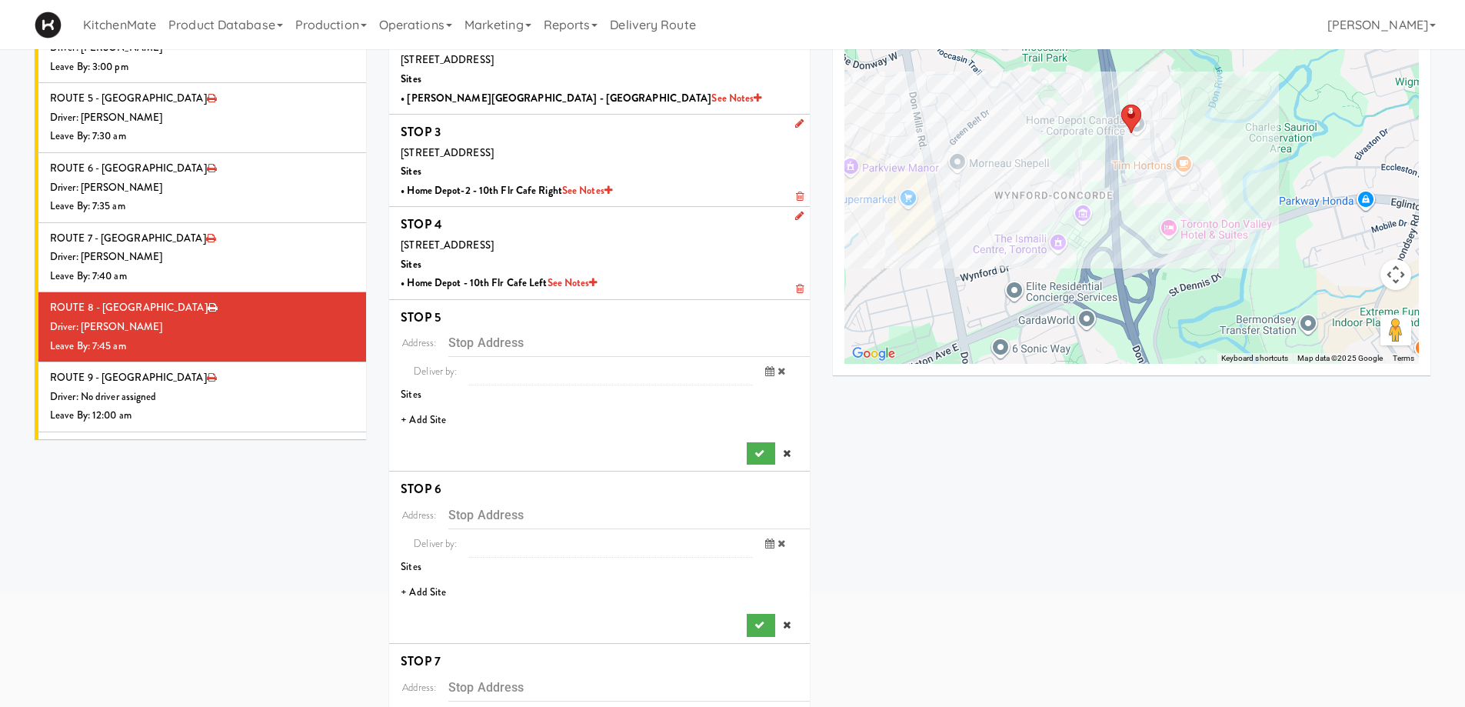
scroll to position [231, 0]
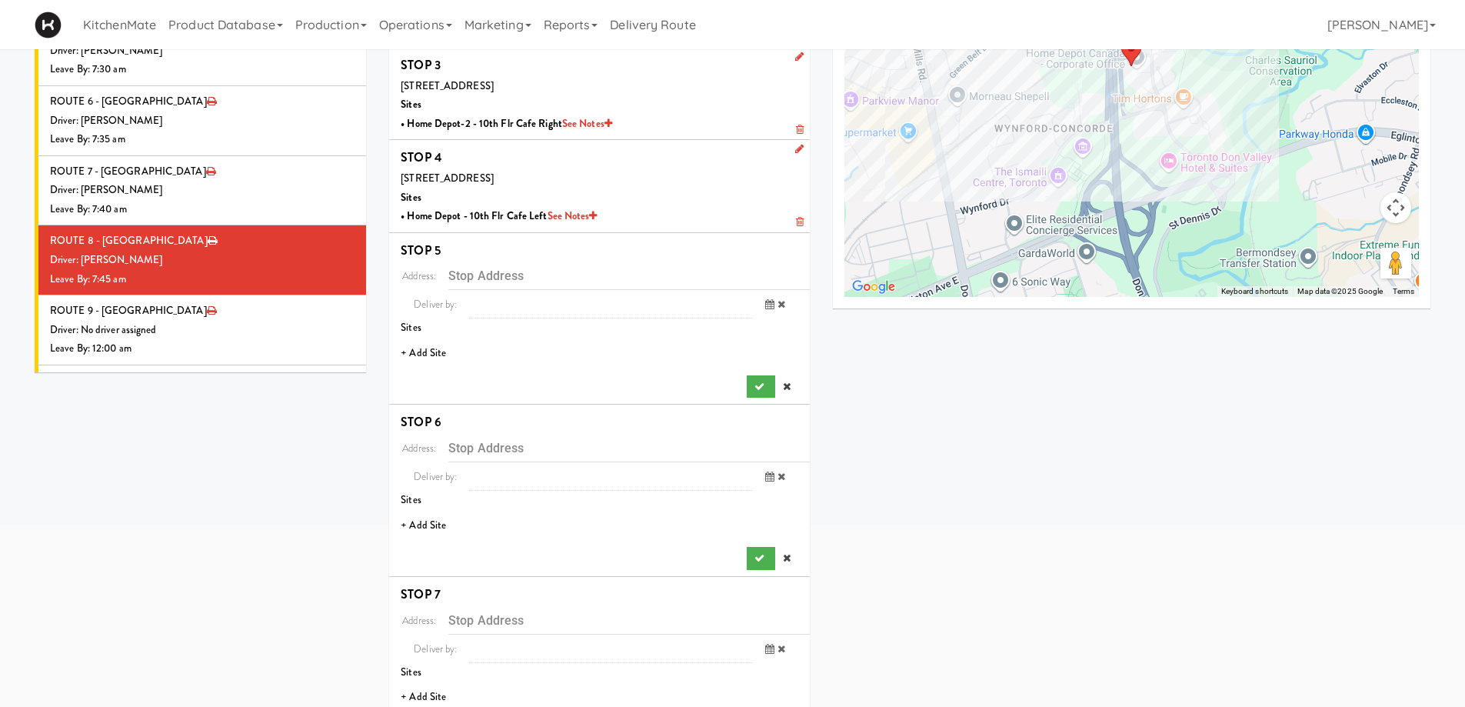
click at [431, 349] on li "+ Add Site" at bounding box center [599, 354] width 421 height 32
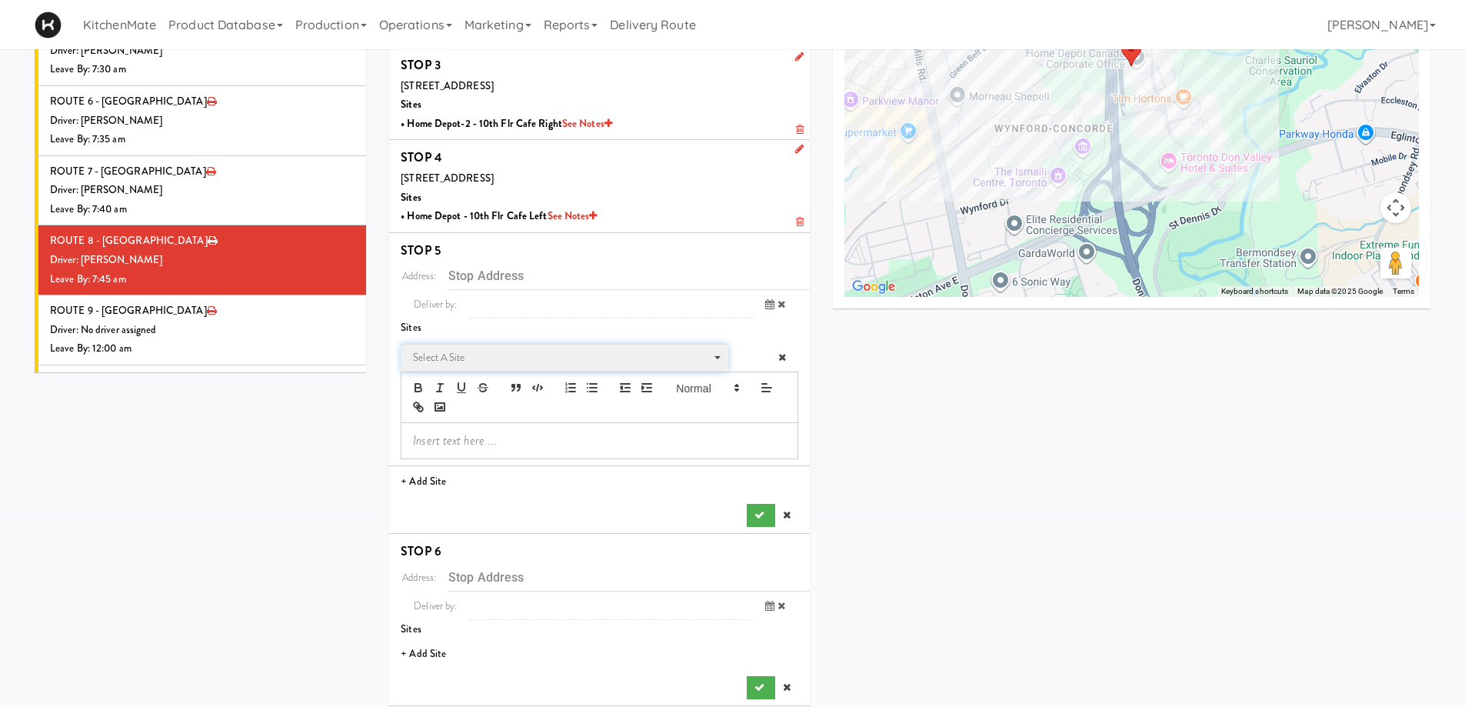
click at [490, 357] on span "Select a site" at bounding box center [559, 357] width 292 height 18
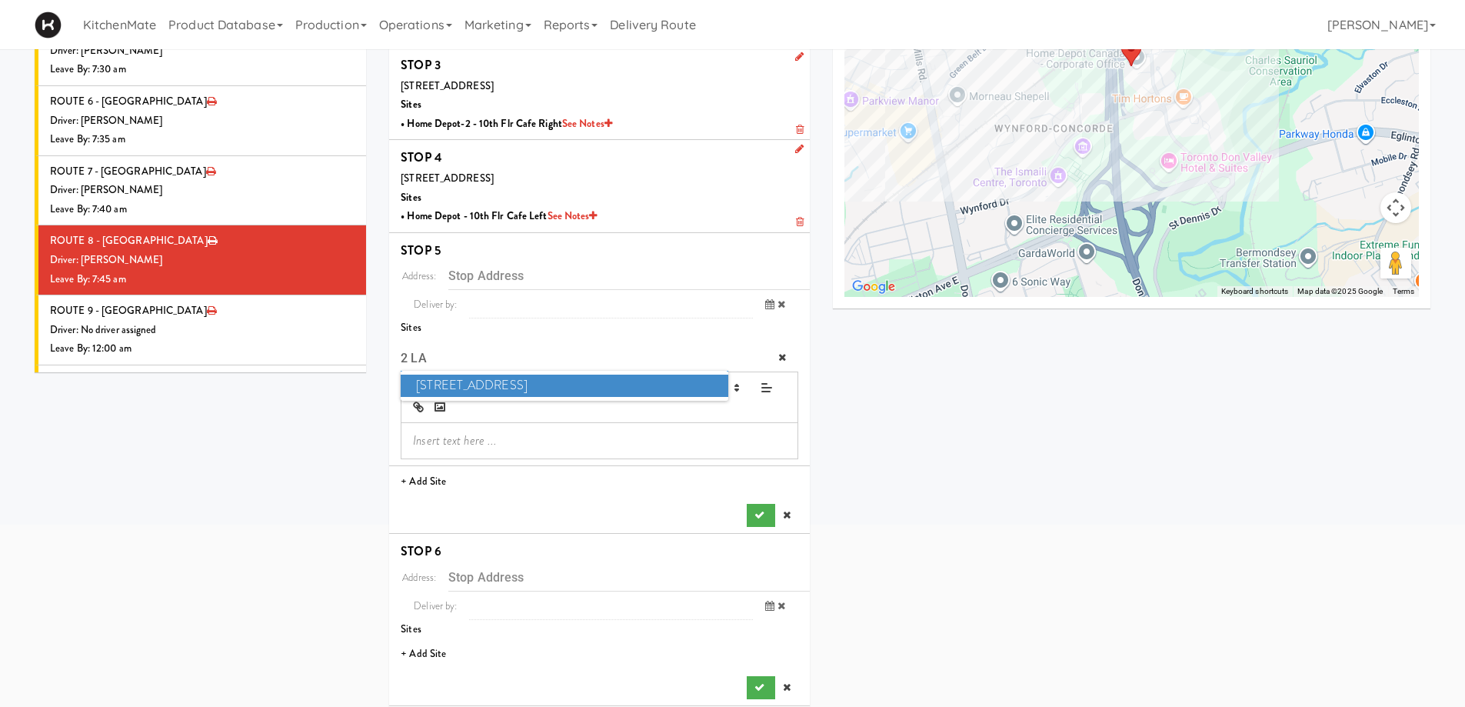
type input "2 LA"
click at [487, 379] on span "2 Lansing Square" at bounding box center [564, 385] width 327 height 22
type input "2 Lansing Square, Toronto, ON, CA"
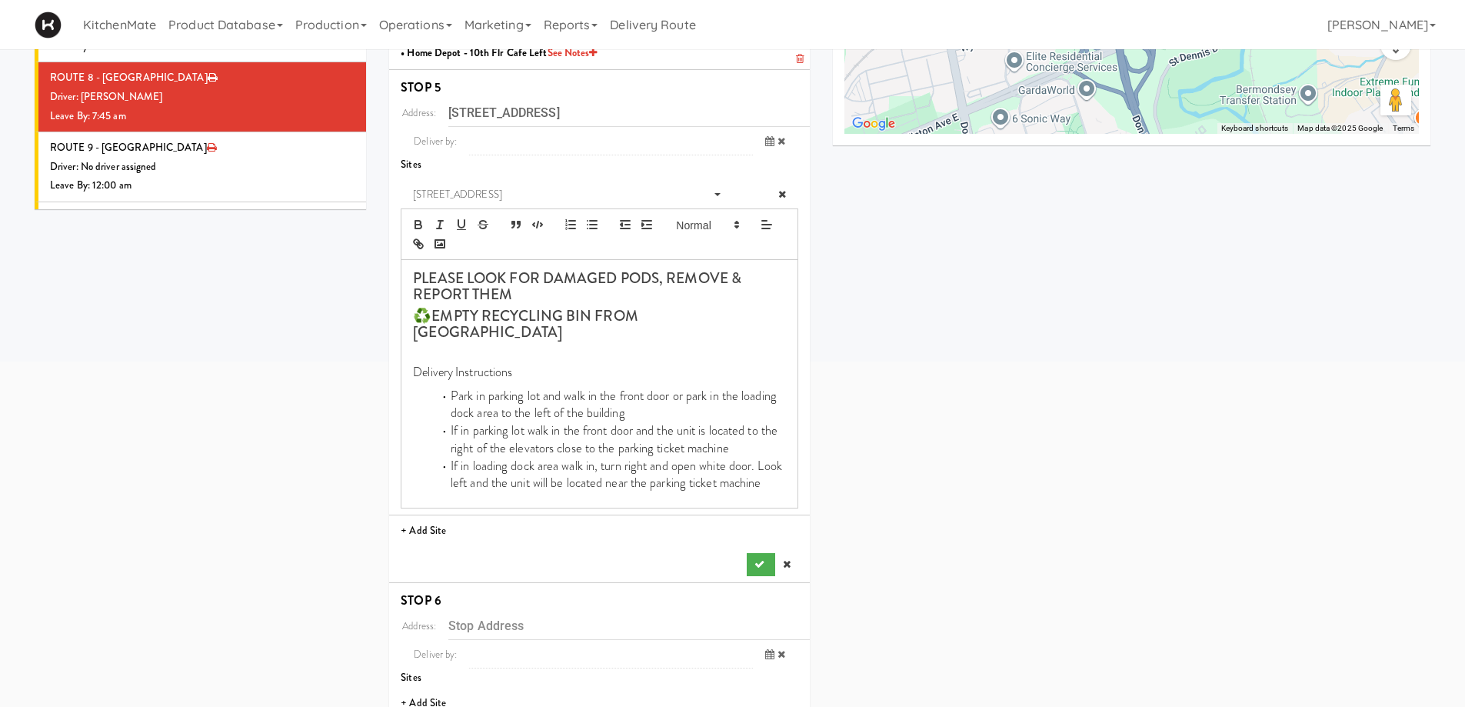
scroll to position [770, 0]
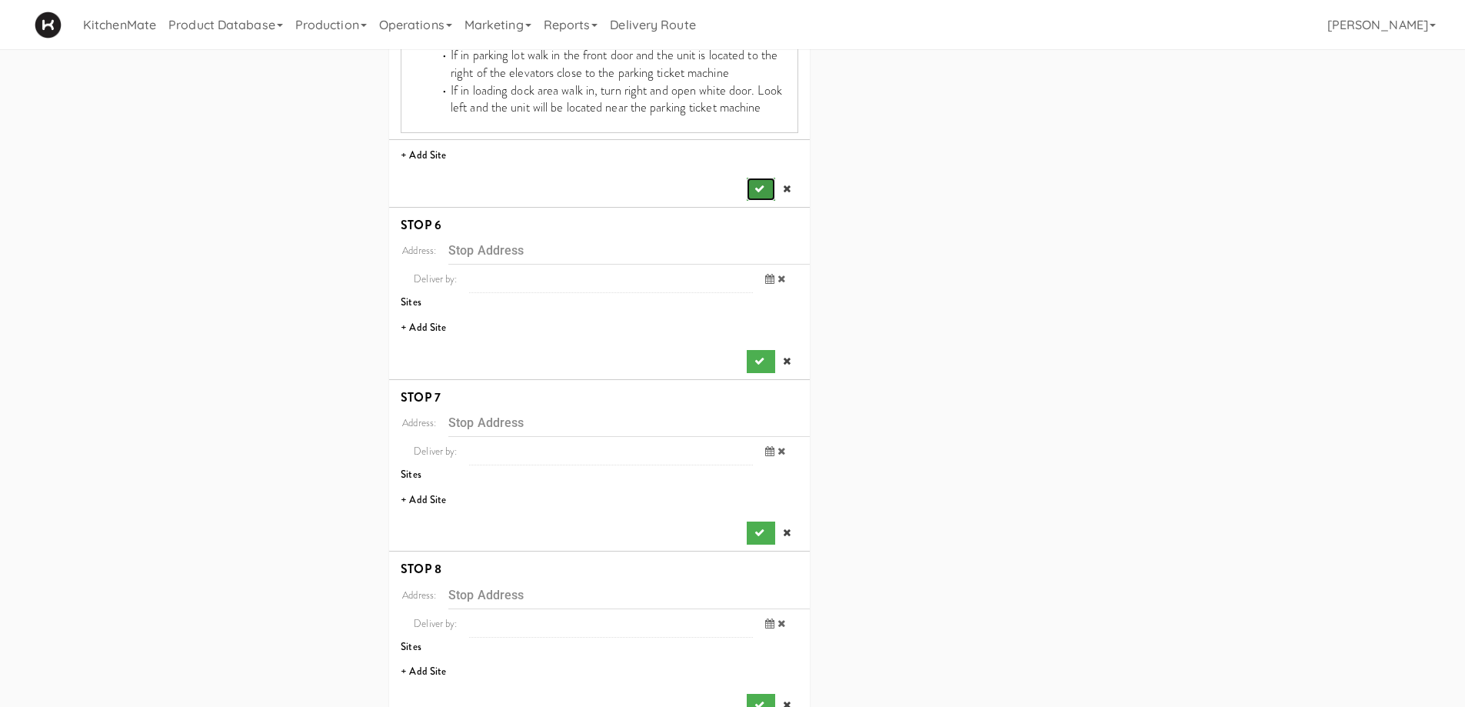
click at [757, 184] on icon "submit" at bounding box center [759, 189] width 10 height 10
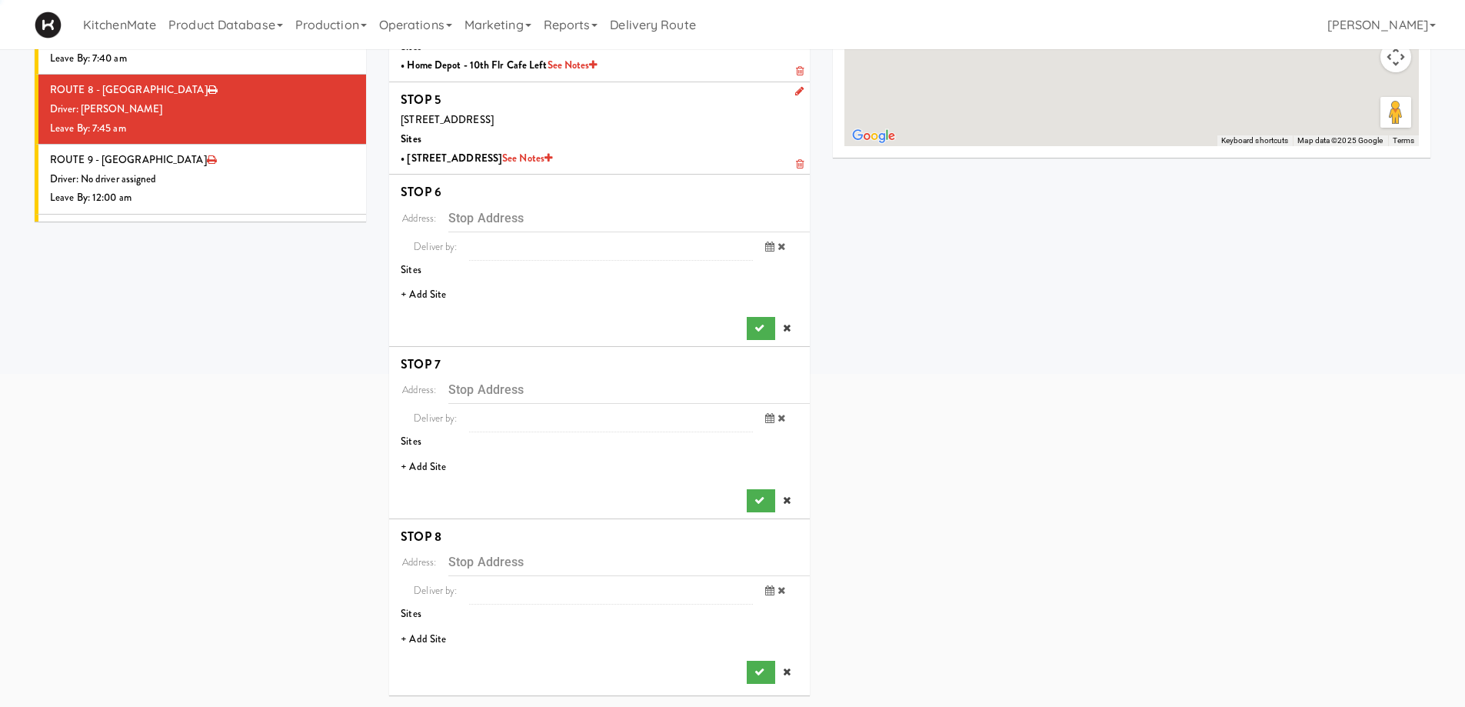
scroll to position [382, 0]
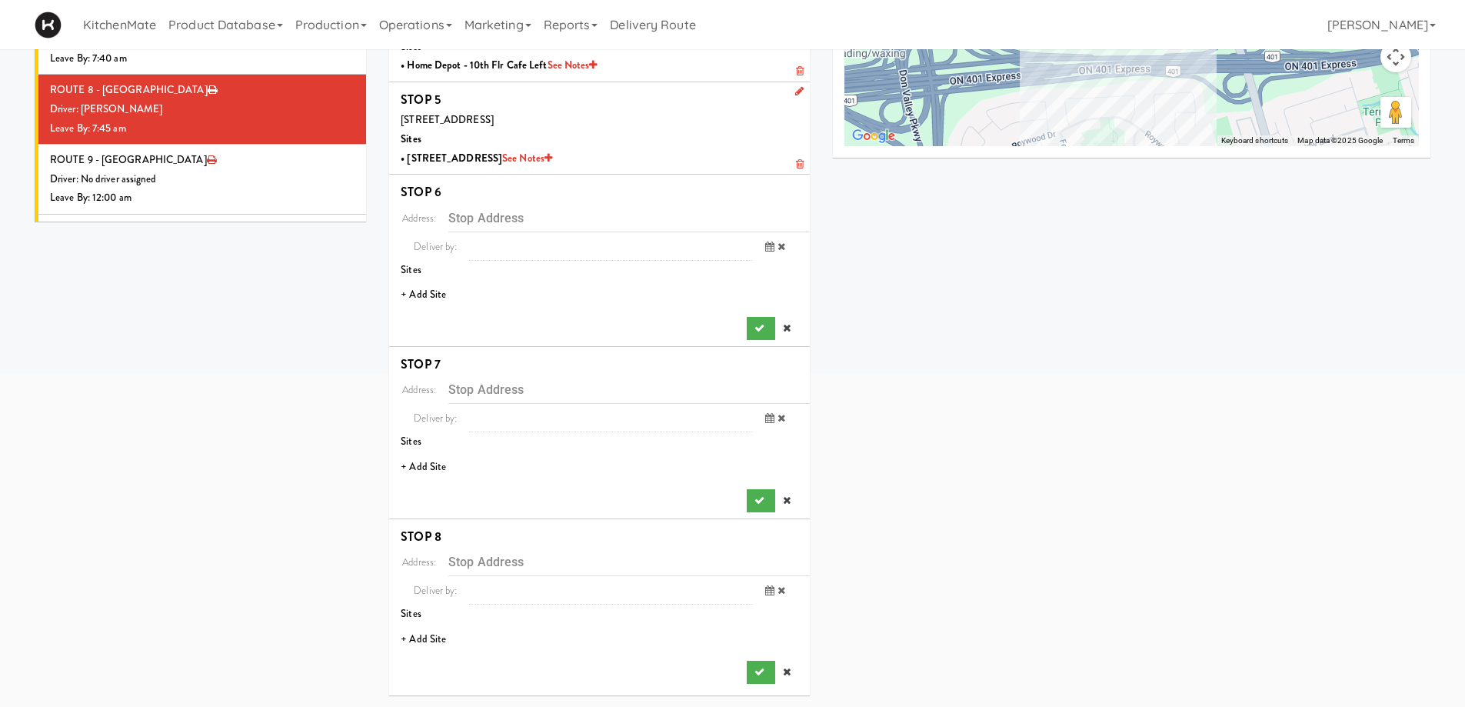
click at [438, 291] on li "+ Add Site" at bounding box center [599, 295] width 421 height 32
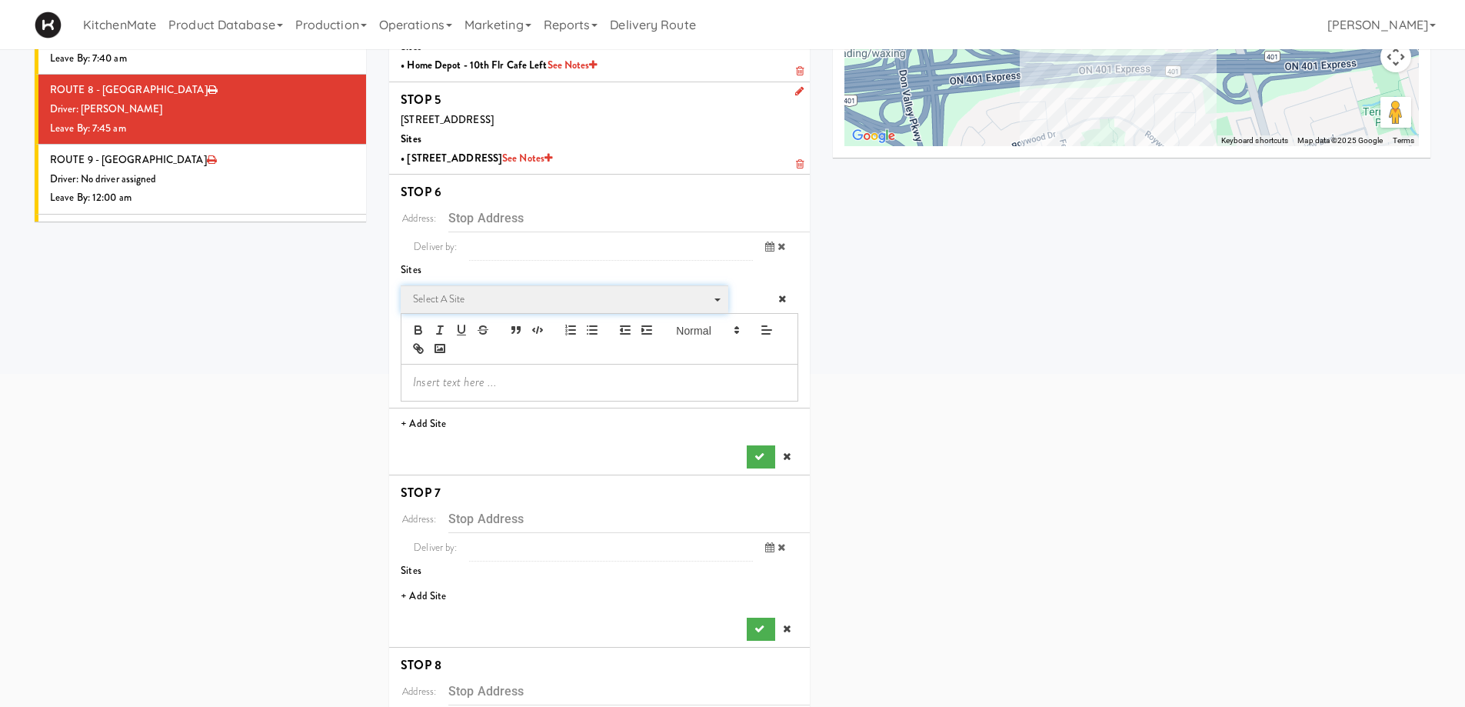
click at [481, 297] on span "Select a site" at bounding box center [559, 299] width 292 height 18
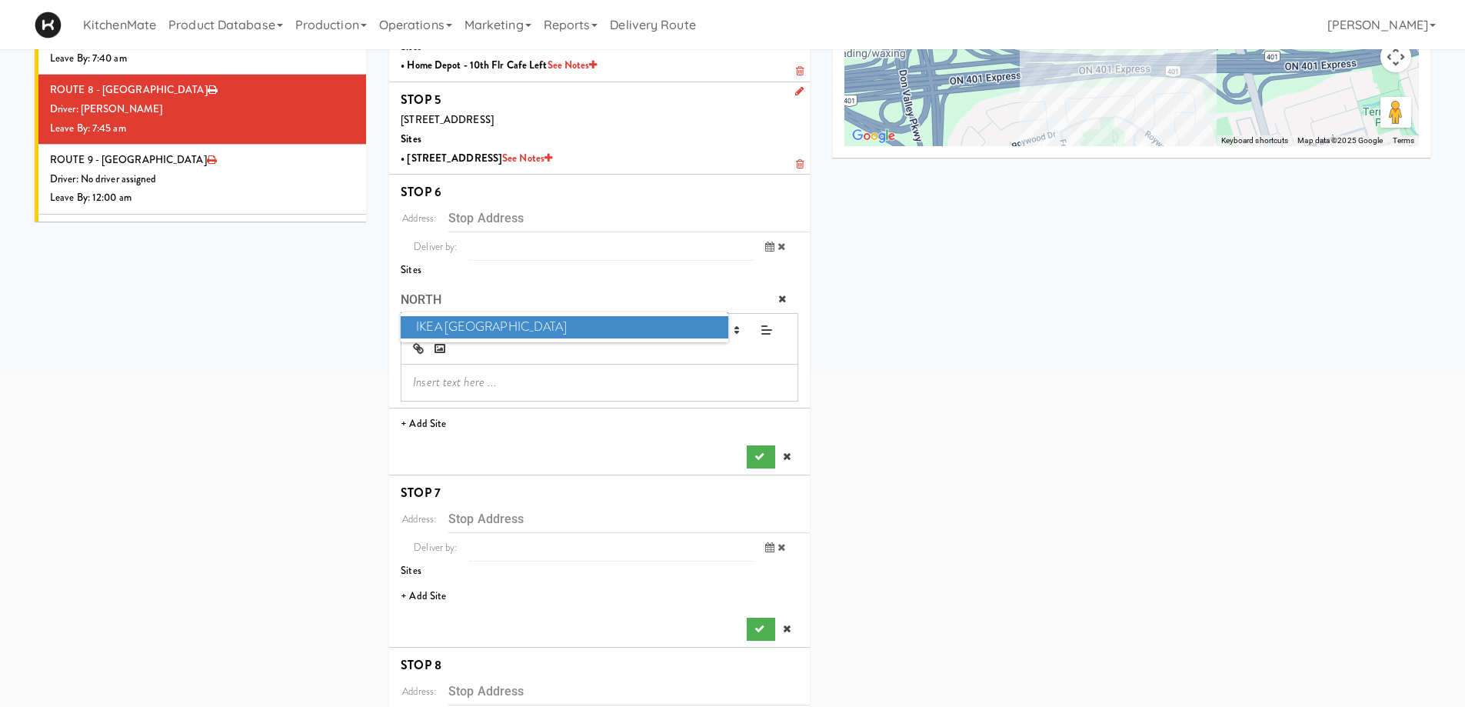
type input "NORTH"
click at [477, 327] on span "IKEA North York Store" at bounding box center [564, 327] width 327 height 22
type input "15 Provost Dr, Toronto, ON, CA"
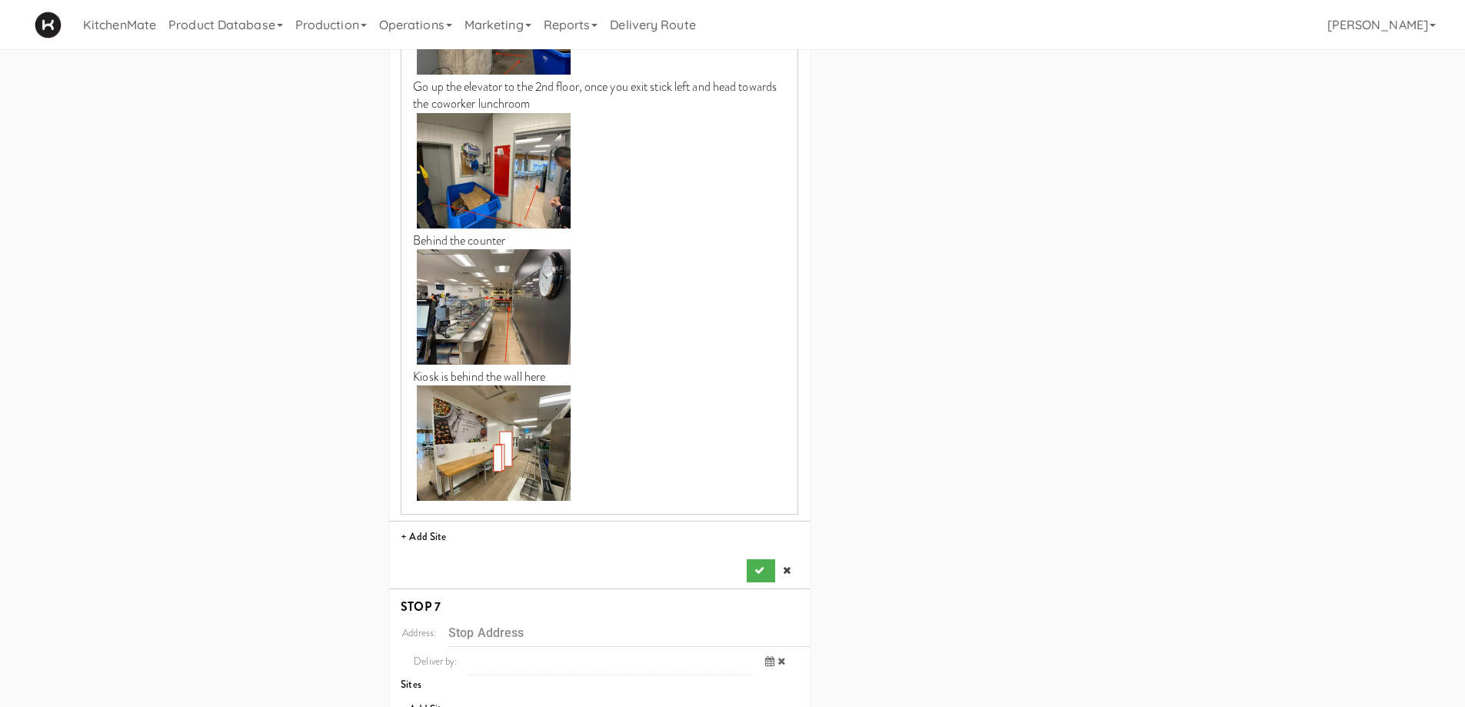
scroll to position [1761, 0]
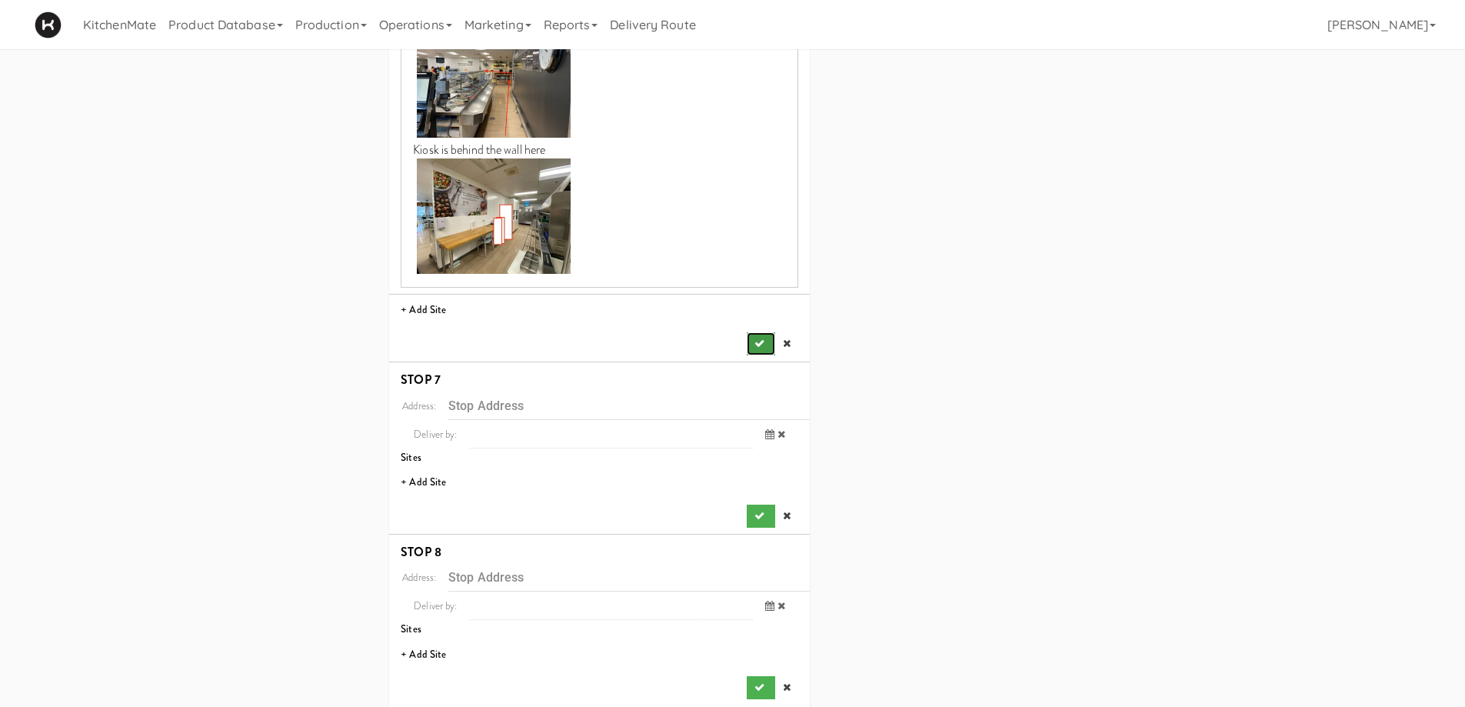
click at [760, 338] on icon "submit" at bounding box center [759, 343] width 10 height 10
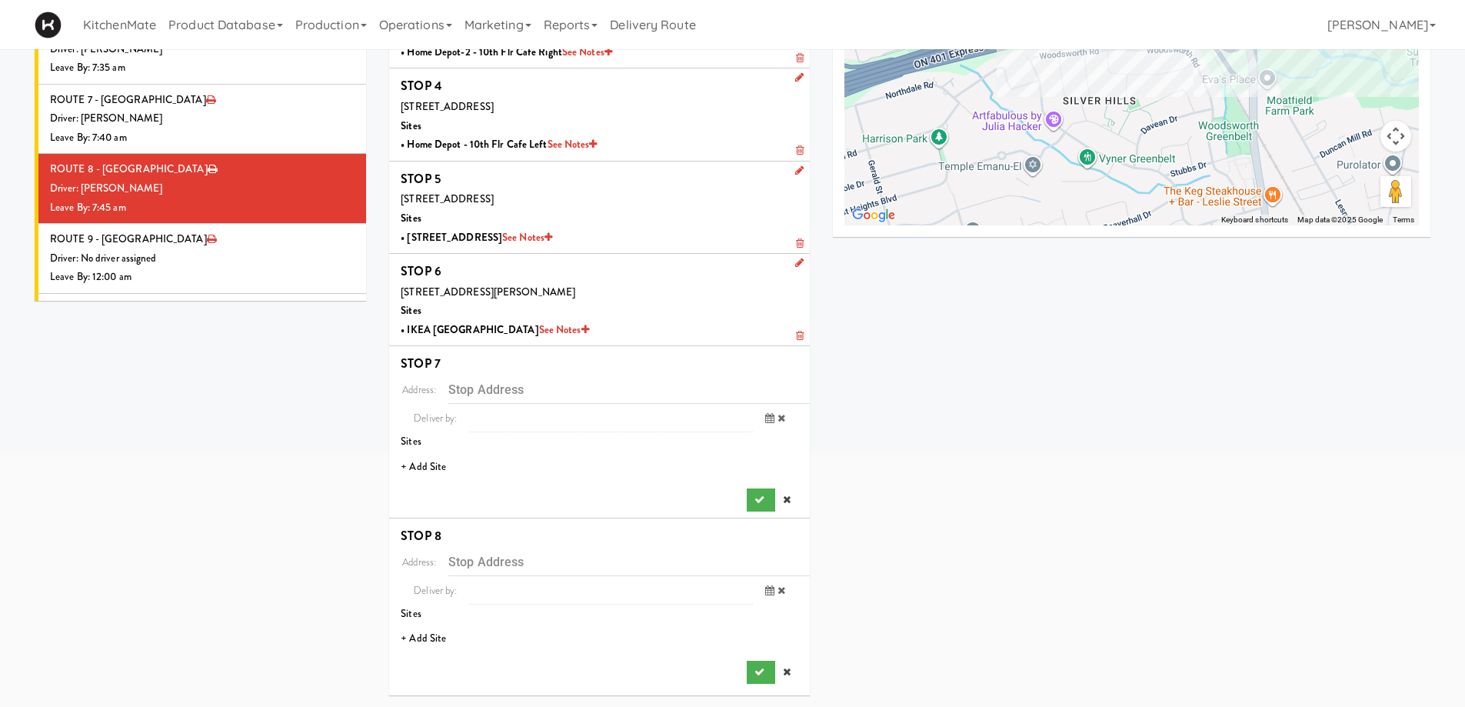
click at [434, 469] on li "+ Add Site" at bounding box center [599, 467] width 421 height 32
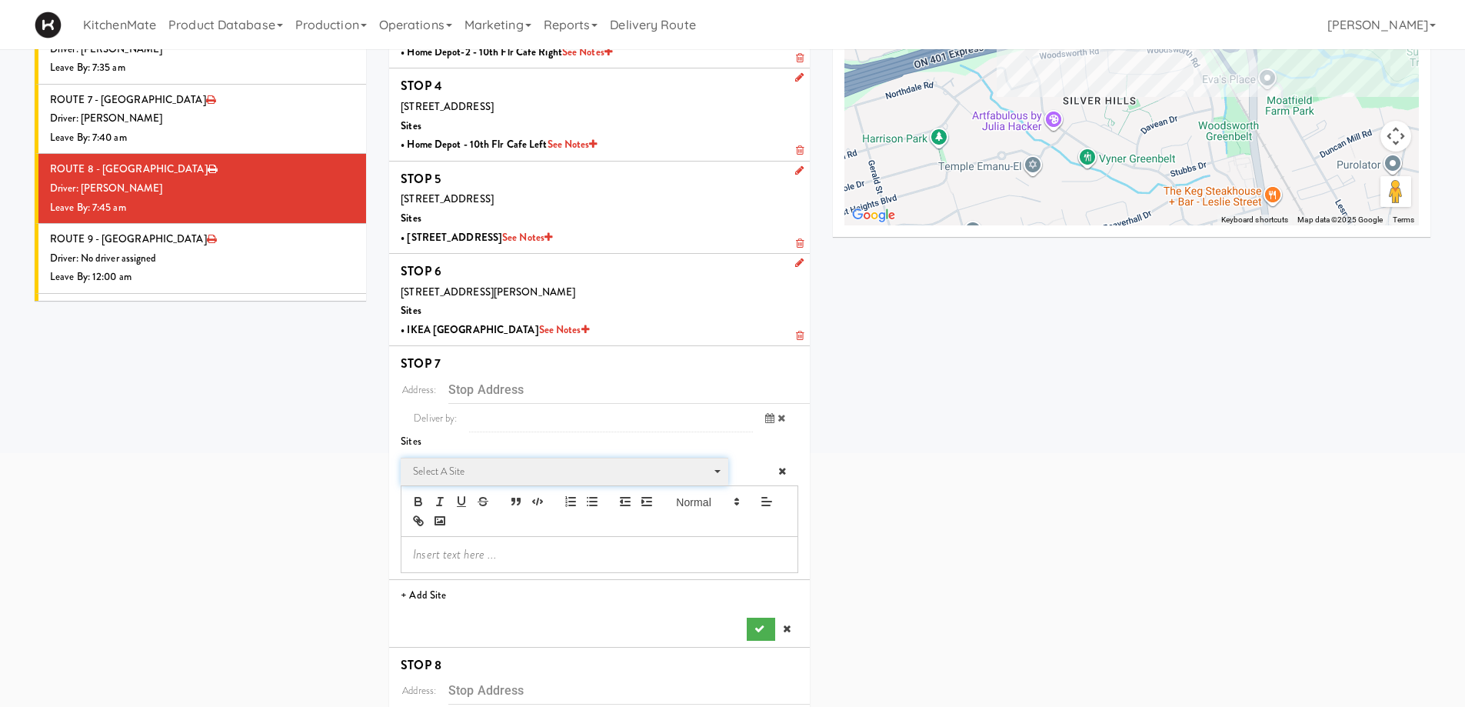
click at [474, 468] on span "Select a site" at bounding box center [559, 471] width 292 height 18
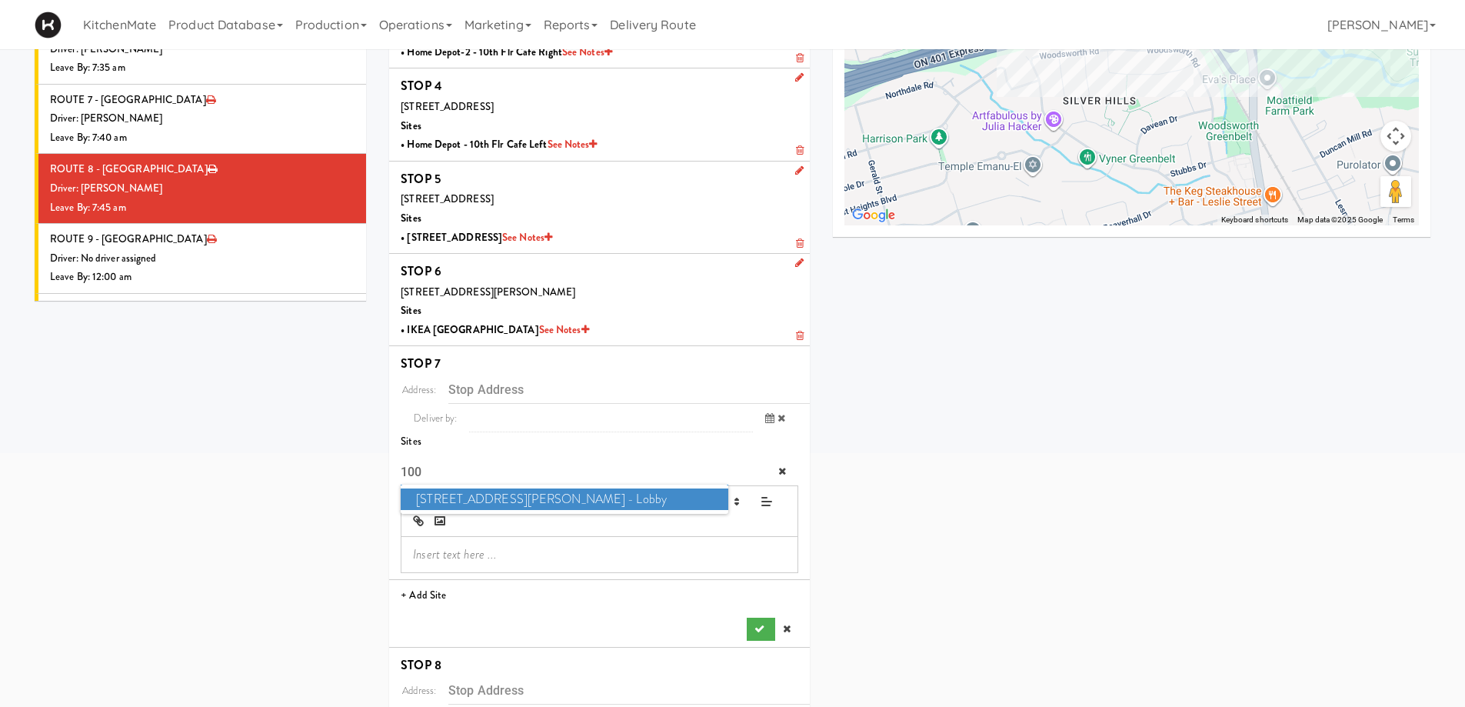
type input "100"
click at [472, 500] on span "100 Sheppard Ave - Lobby" at bounding box center [564, 499] width 327 height 22
type input "100 Sheppard Ave E, Toronto, ON, CA"
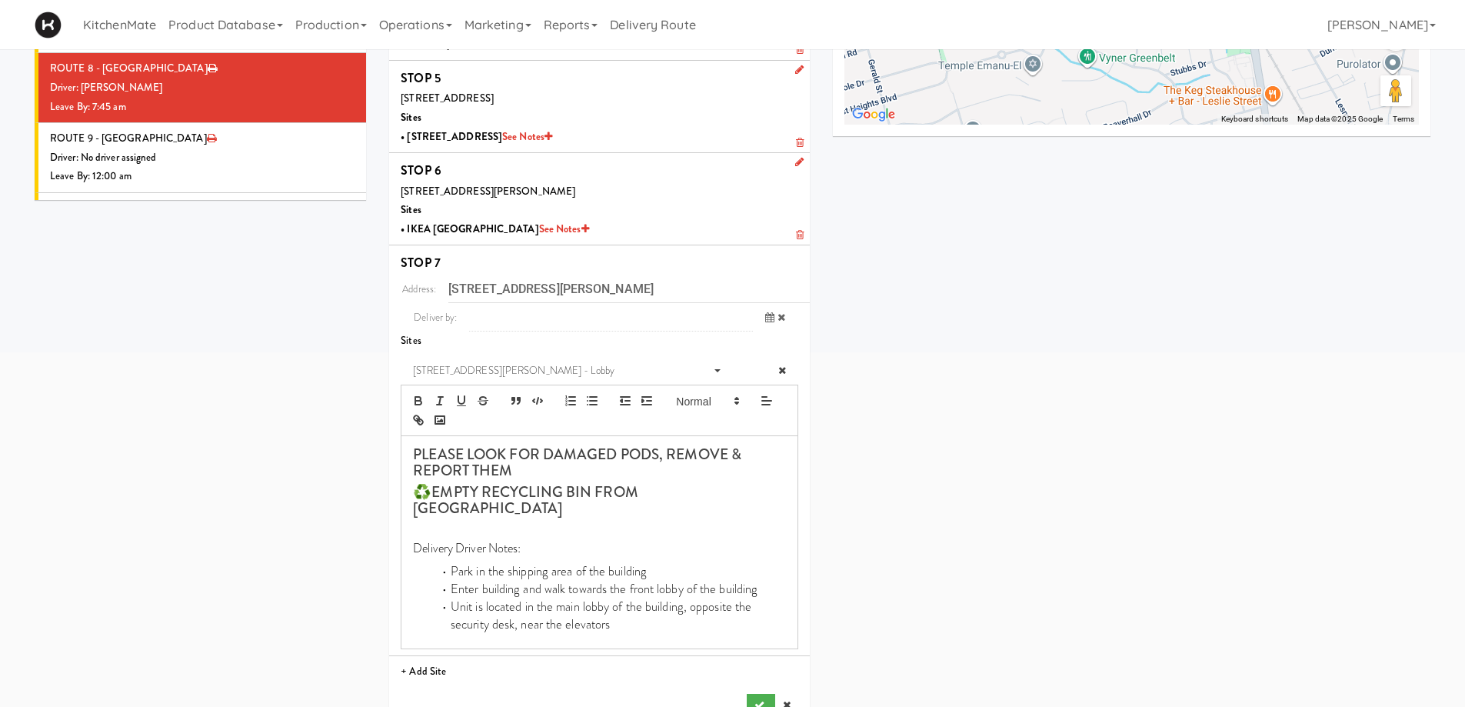
scroll to position [593, 0]
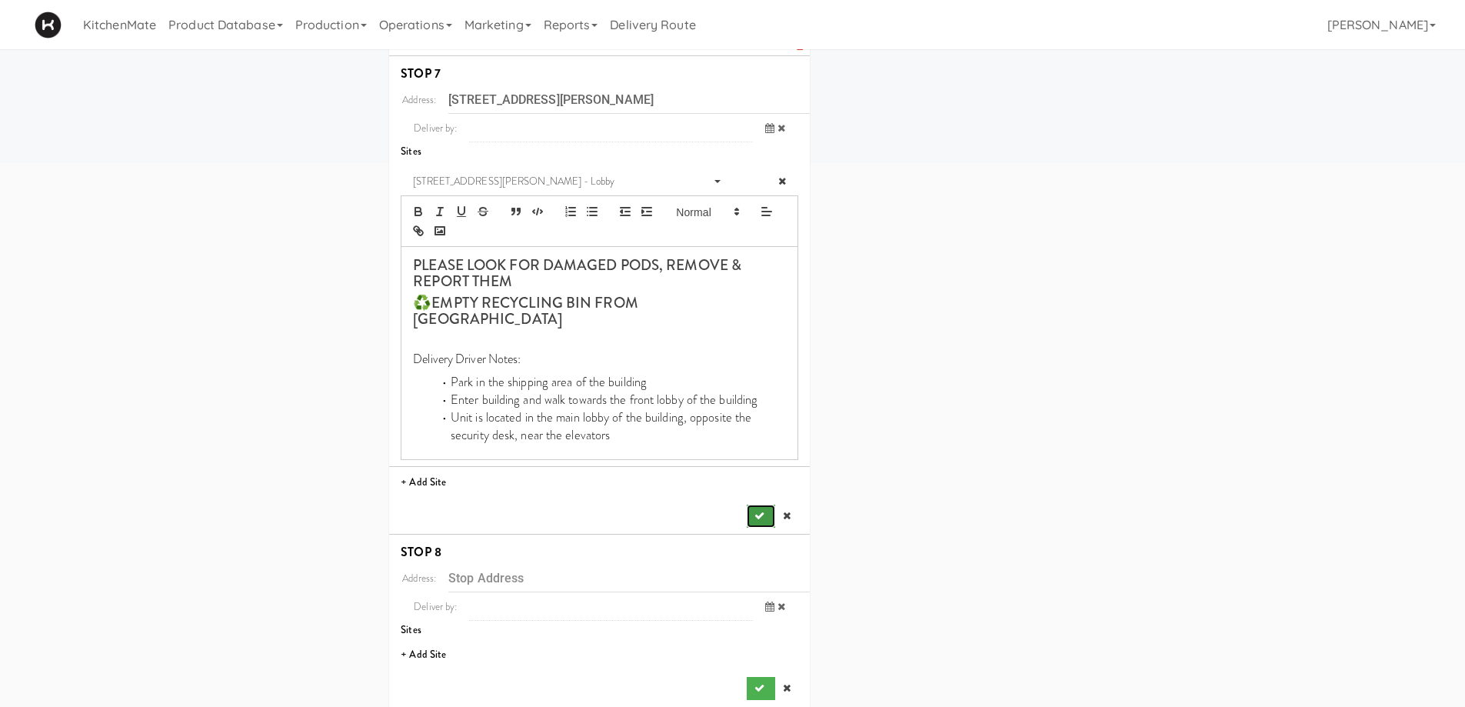
click at [753, 504] on button "submit" at bounding box center [761, 515] width 28 height 23
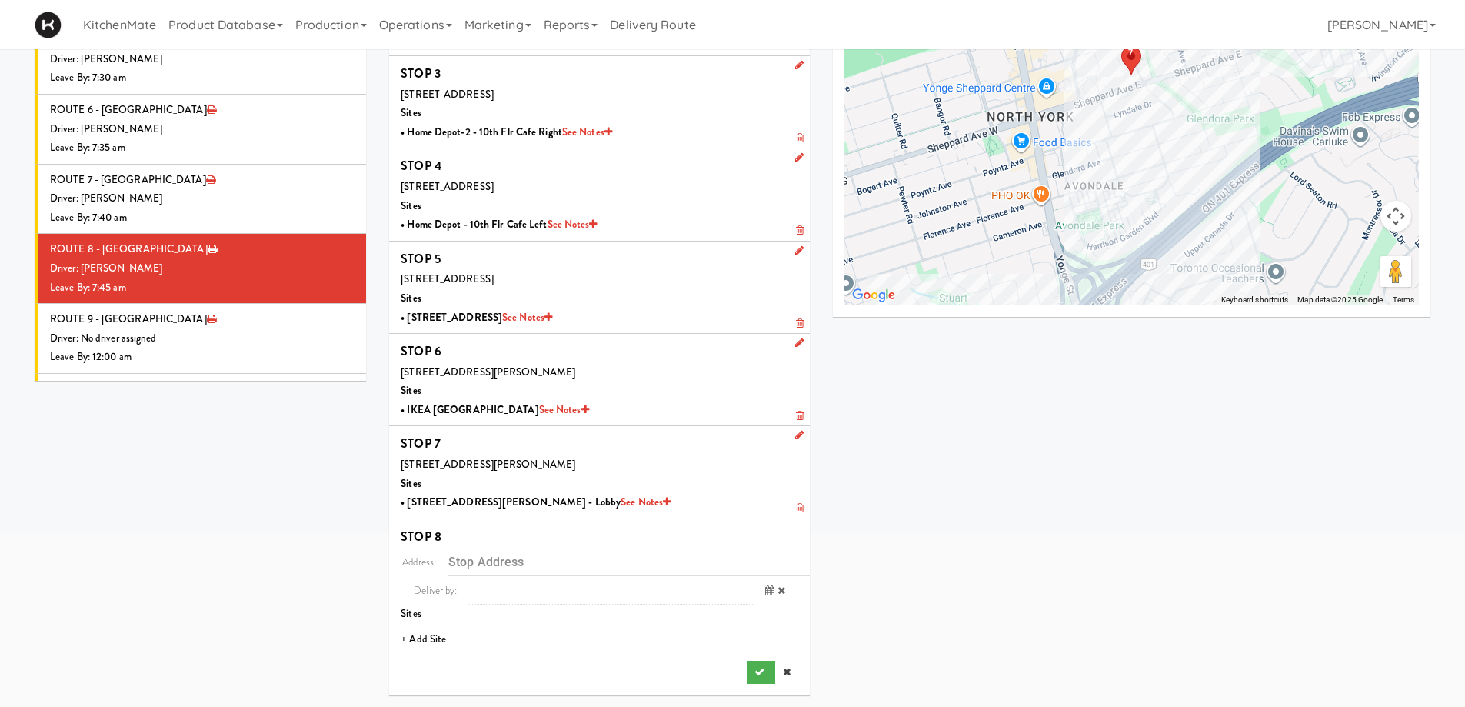
click at [416, 637] on li "+ Add Site" at bounding box center [599, 640] width 421 height 32
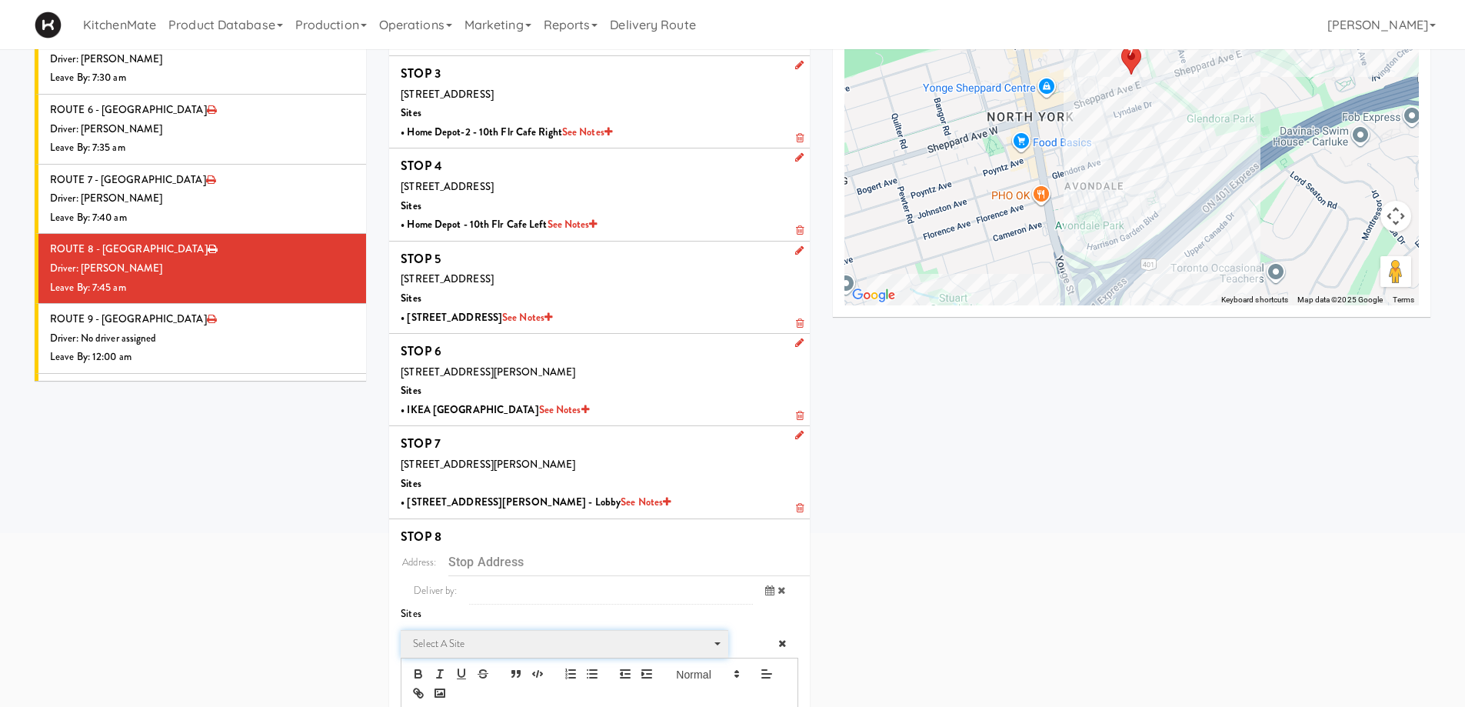
click at [467, 633] on span "Select a site Select a site" at bounding box center [564, 644] width 327 height 28
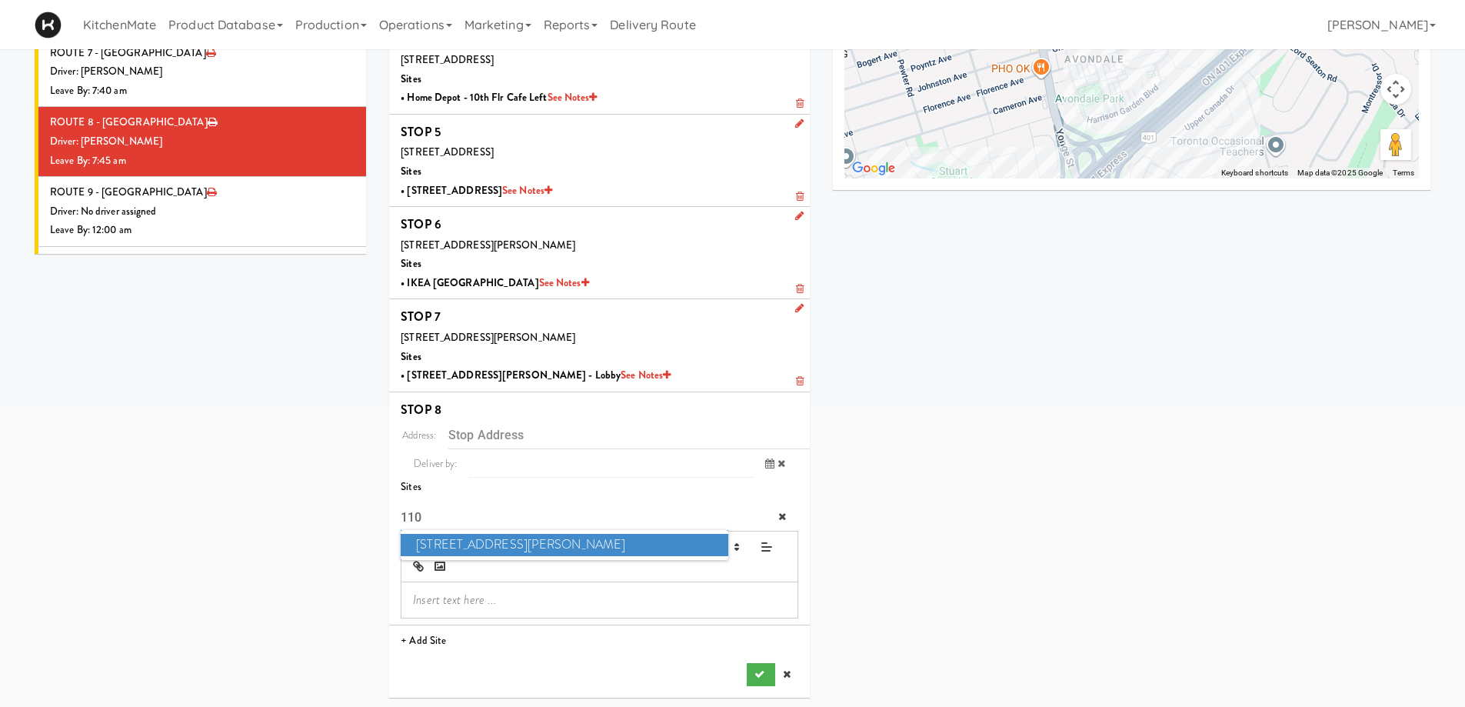
scroll to position [352, 0]
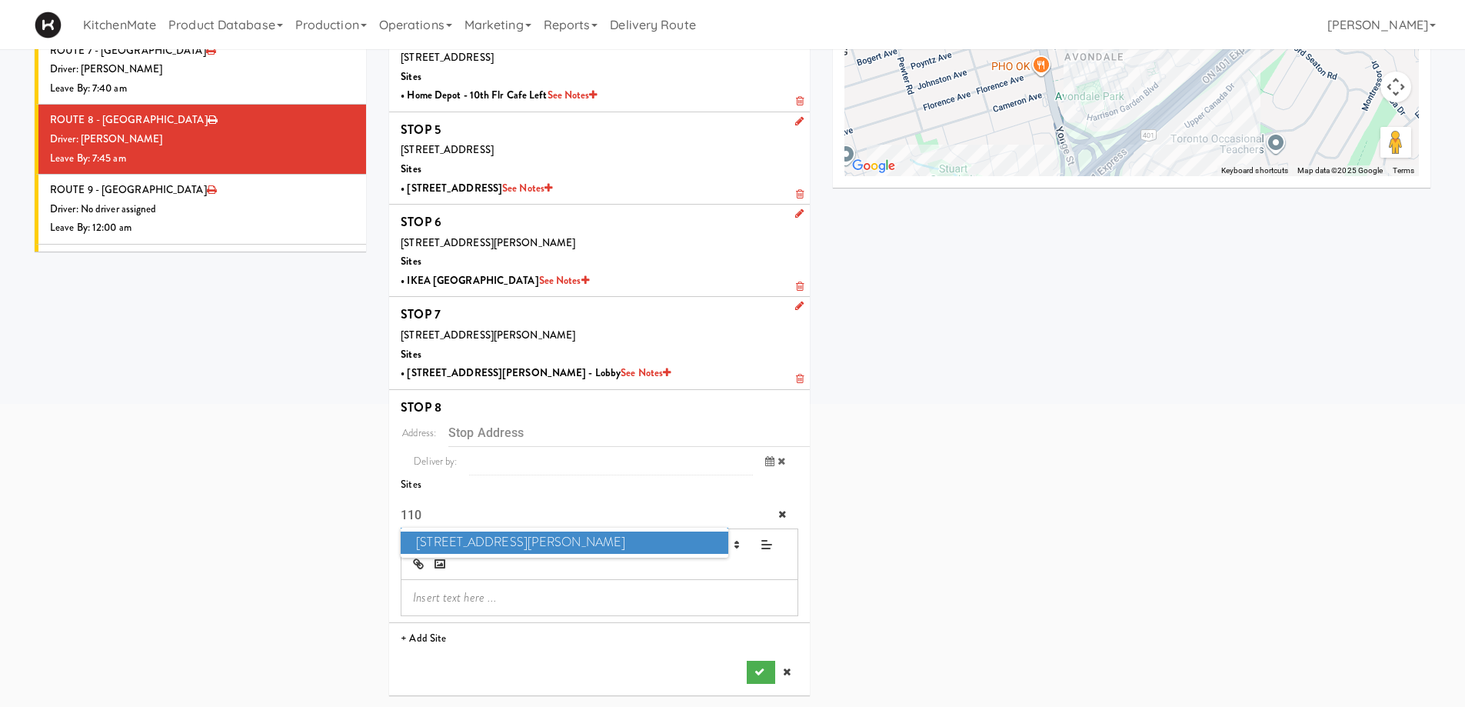
type input "110"
click at [522, 538] on span "110 Sheppard Ave E" at bounding box center [564, 542] width 327 height 22
type input "110 Sheppard Ave E, Toronto, ON, CA"
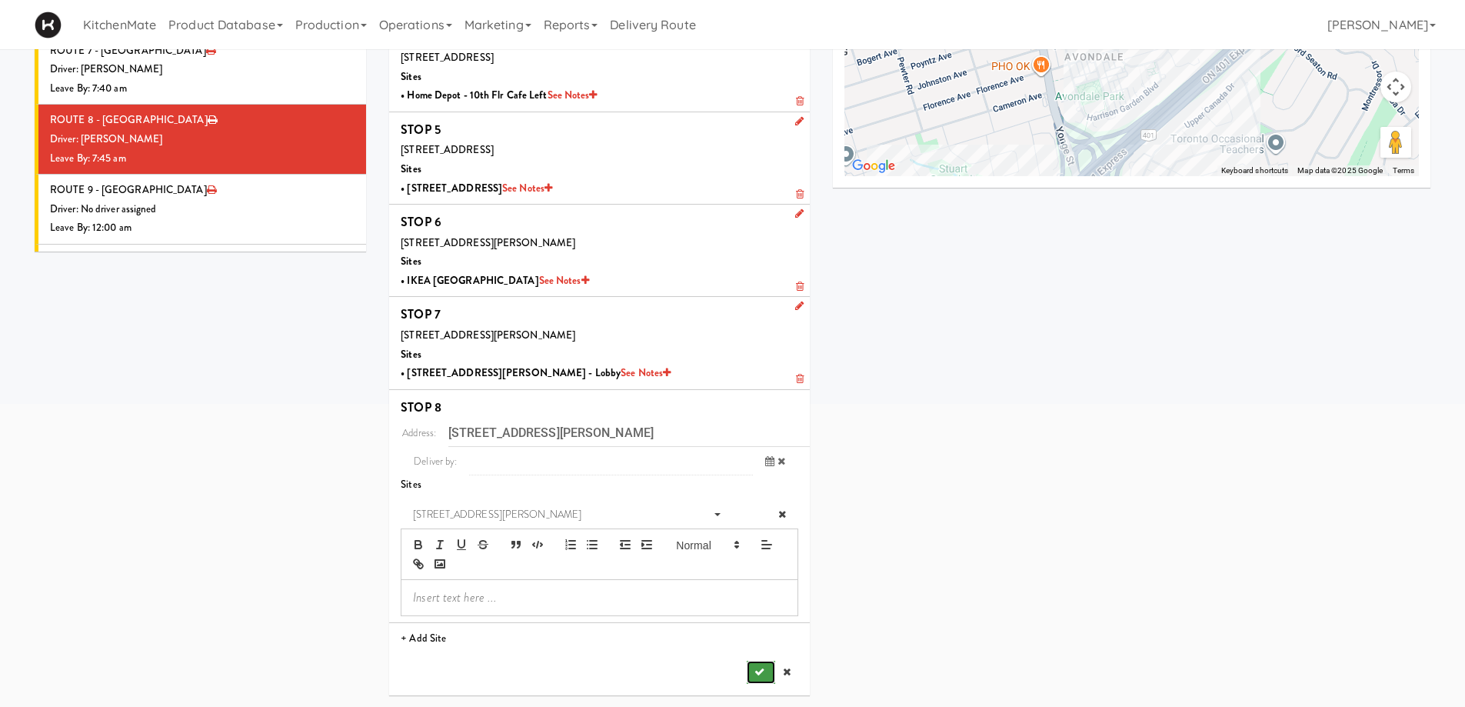
click at [764, 670] on button "submit" at bounding box center [761, 671] width 28 height 23
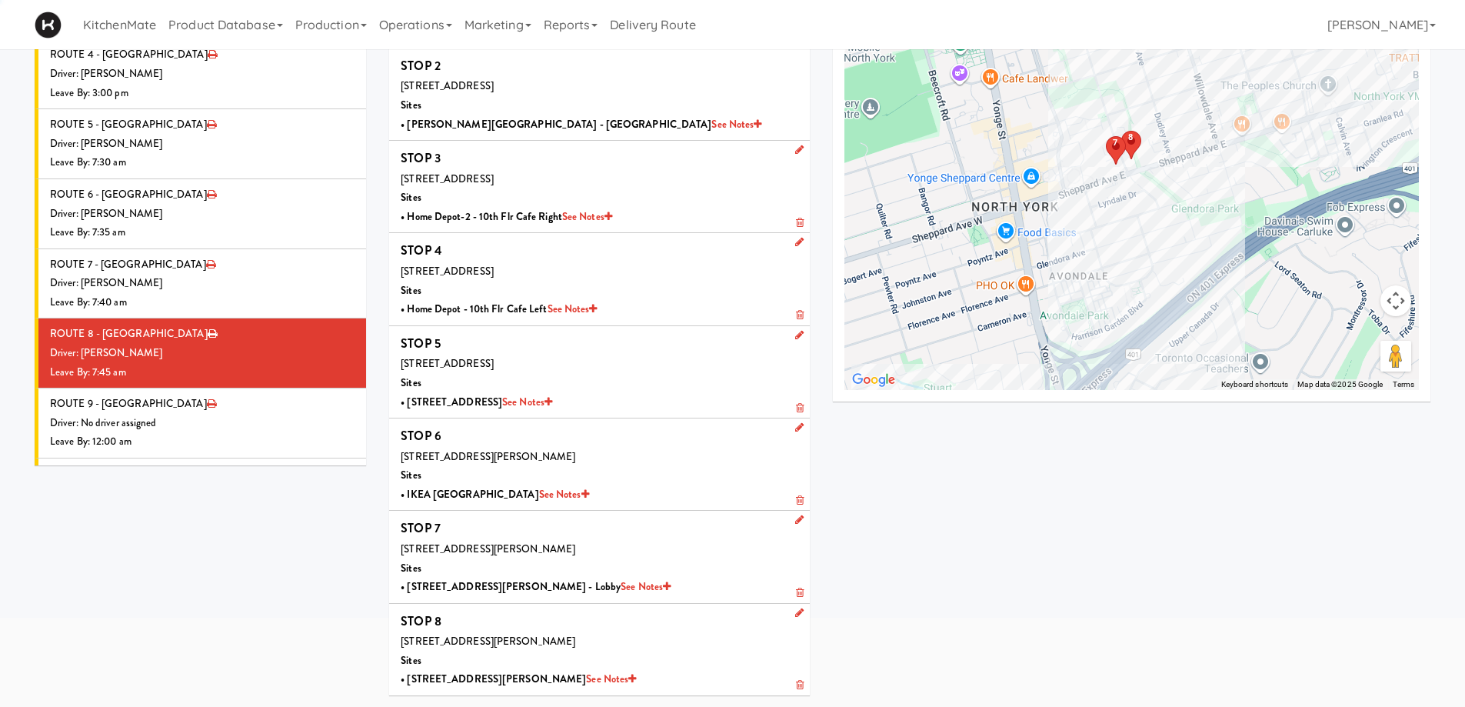
scroll to position [138, 0]
click at [207, 318] on li "ROUTE 8 - Idle Driver: Hanaie Alshabat Leave By: 7:45 am" at bounding box center [200, 353] width 331 height 70
click at [208, 414] on div "Driver: No driver assigned" at bounding box center [202, 423] width 304 height 19
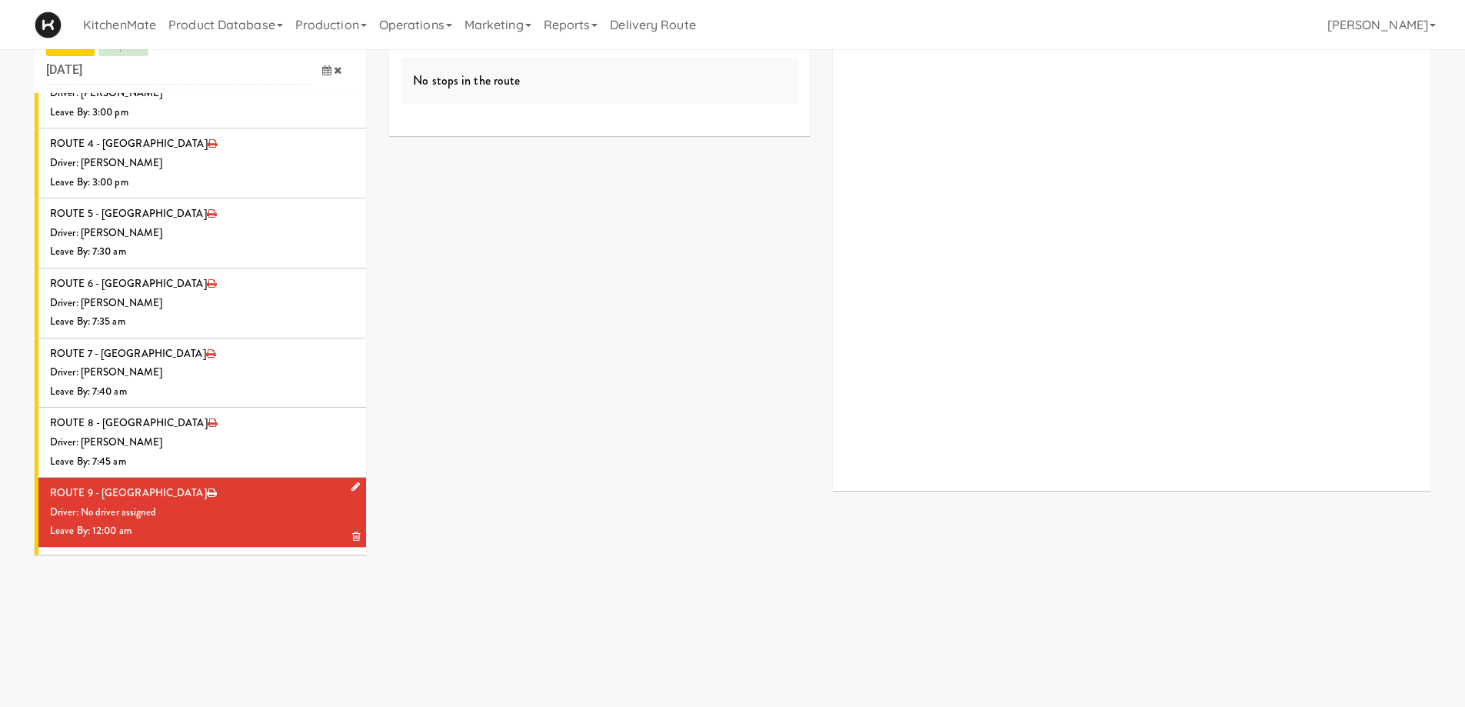
click at [224, 477] on li "ROUTE 9 - Idle Driver: No driver assigned Leave By: 12:00 am" at bounding box center [200, 512] width 331 height 70
click at [351, 481] on icon at bounding box center [355, 486] width 8 height 10
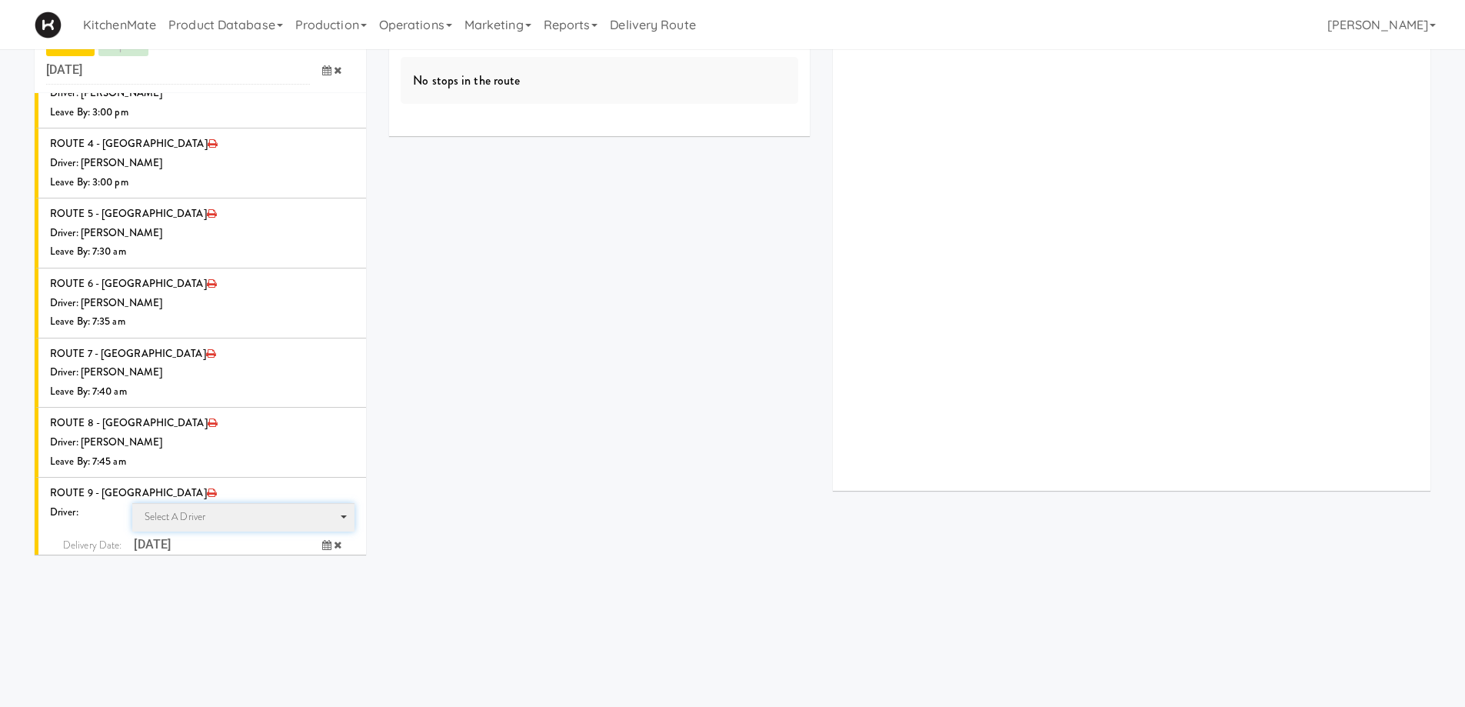
click at [175, 509] on span "Select a driver" at bounding box center [176, 516] width 62 height 15
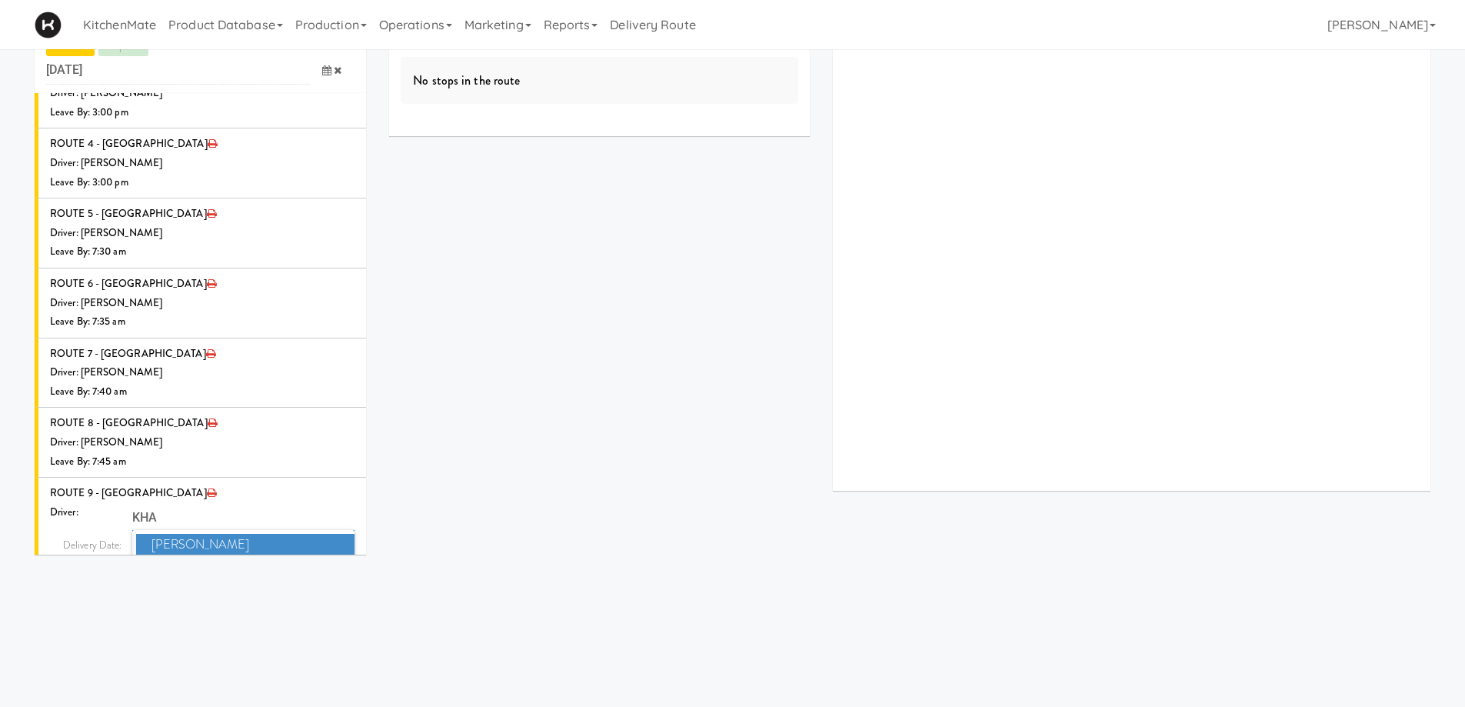
type input "KHA"
click at [178, 556] on span "Khalil Odim Chedid" at bounding box center [245, 567] width 219 height 22
click at [322, 568] on icon at bounding box center [326, 573] width 9 height 10
click at [267, 622] on span "7:00 AM" at bounding box center [263, 635] width 60 height 26
click at [212, 648] on span "7:50 AM" at bounding box center [203, 661] width 60 height 26
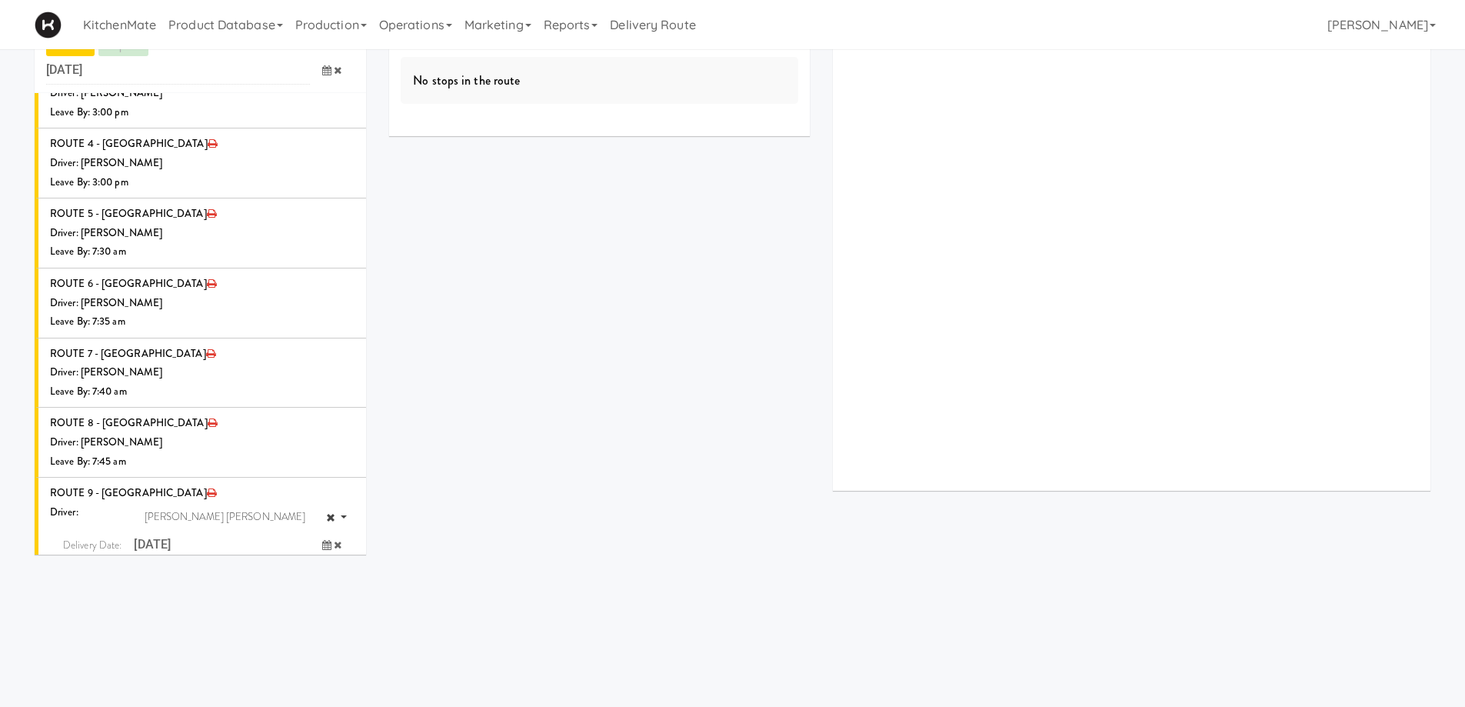
click at [311, 600] on icon "submit" at bounding box center [316, 605] width 10 height 10
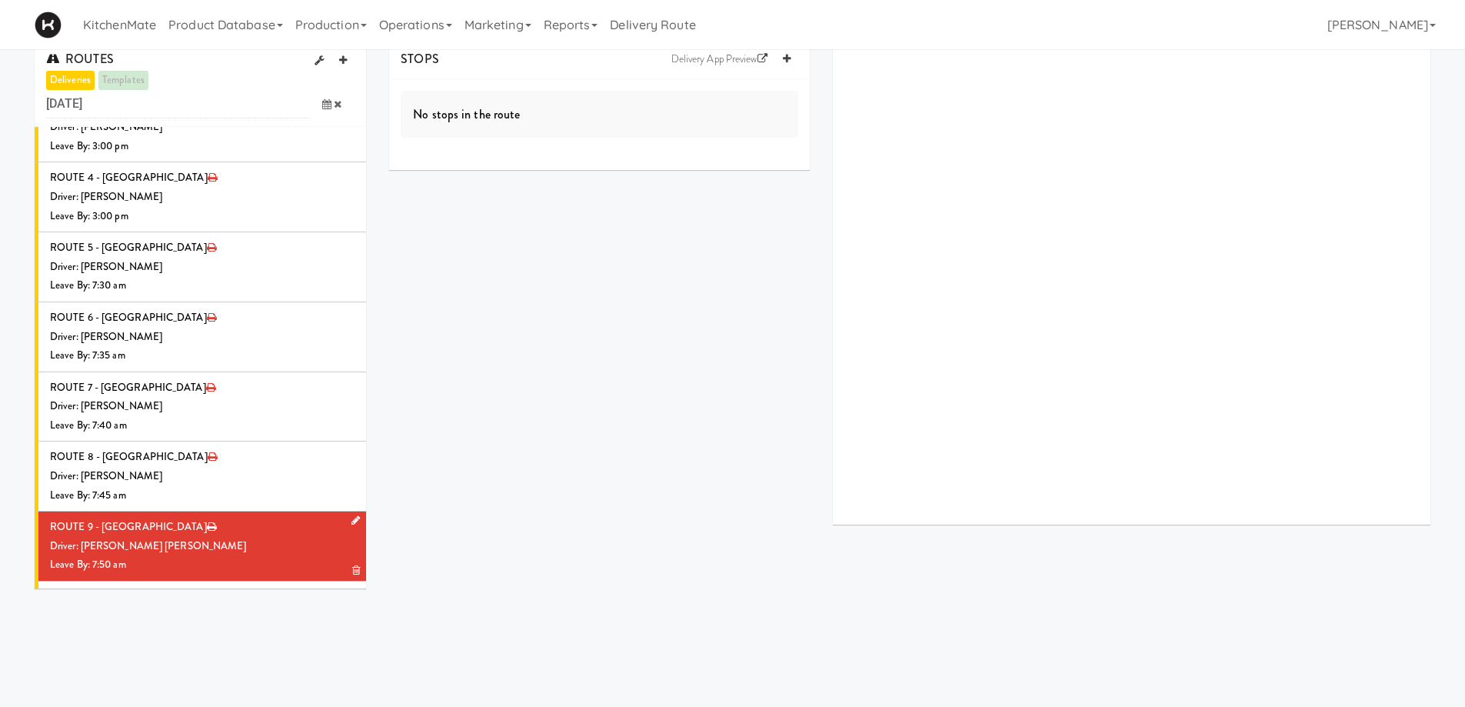
scroll to position [0, 0]
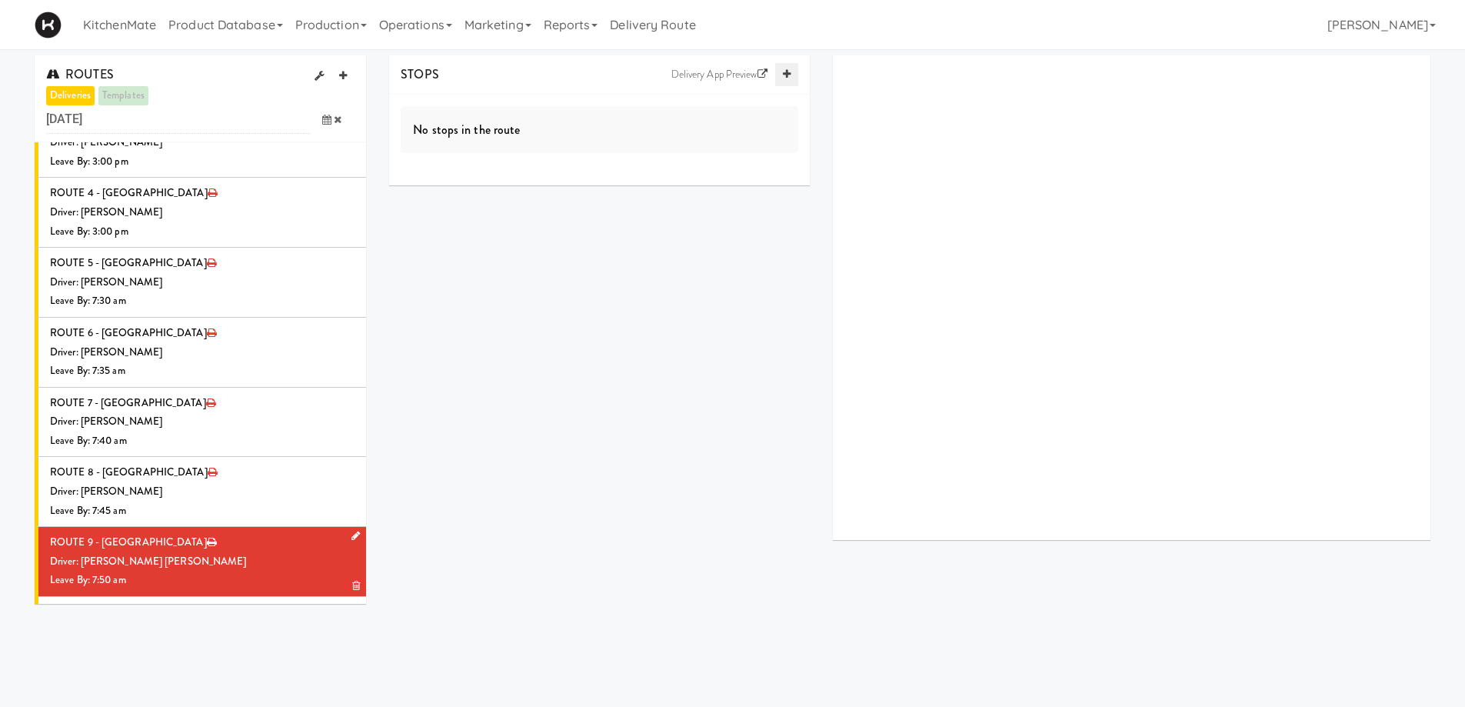
click at [785, 75] on icon at bounding box center [787, 74] width 8 height 10
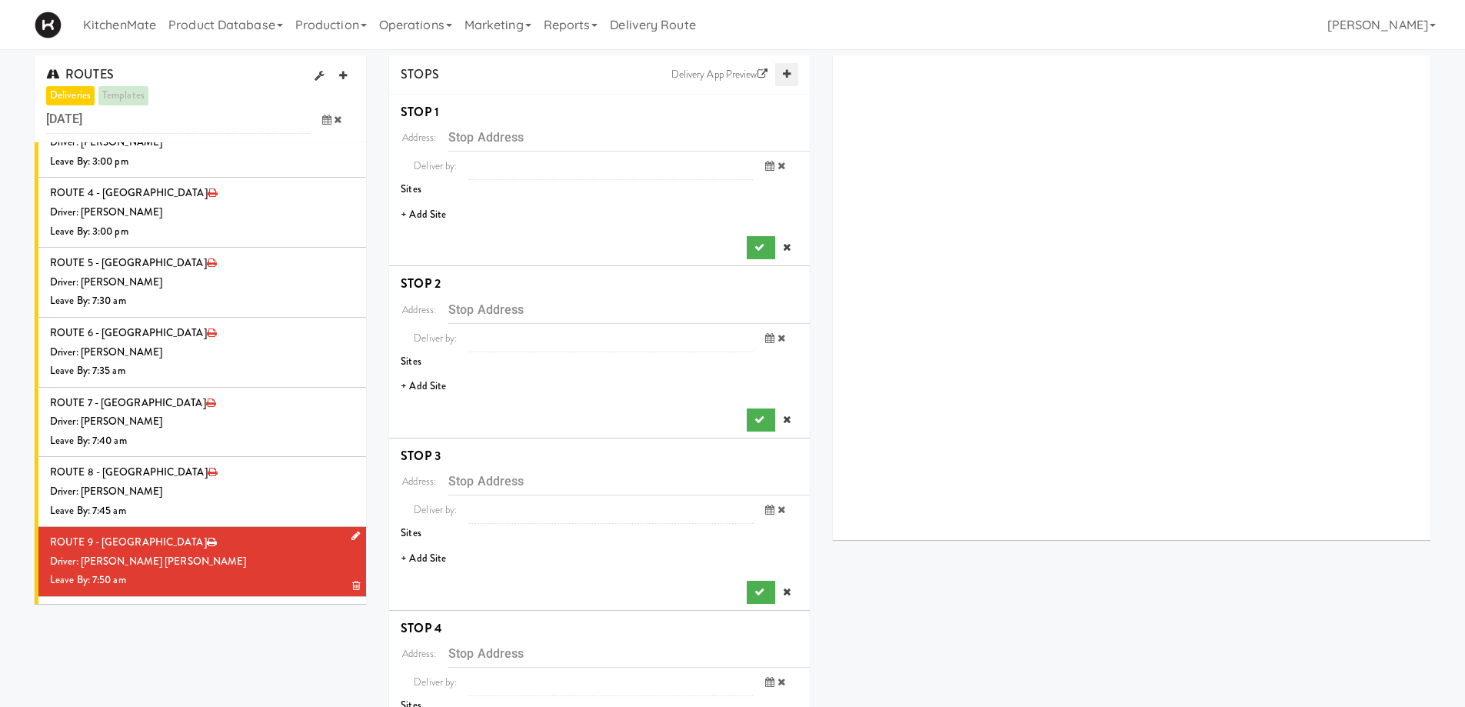
click at [785, 75] on icon at bounding box center [787, 74] width 8 height 10
click at [429, 213] on li "+ Add Site" at bounding box center [599, 215] width 421 height 32
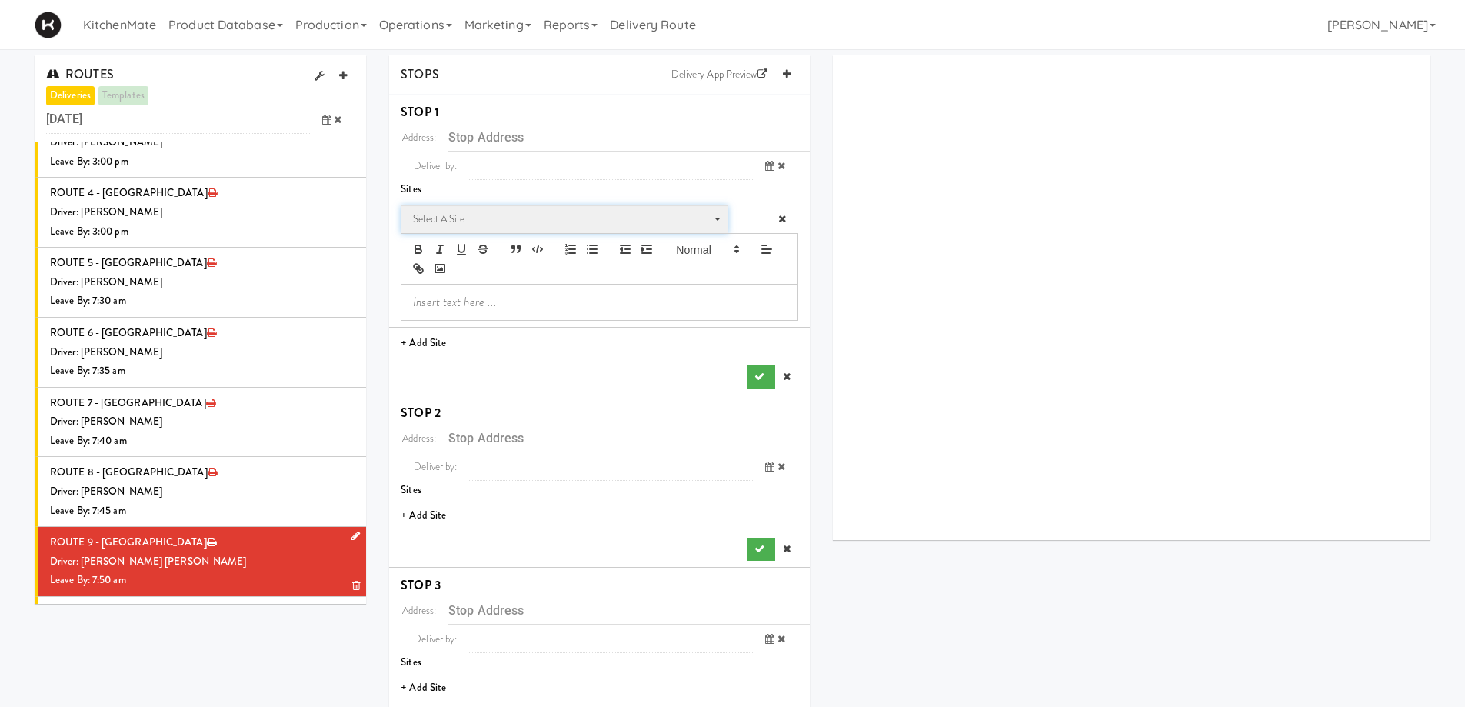
click at [473, 218] on span "Select a site" at bounding box center [559, 219] width 292 height 18
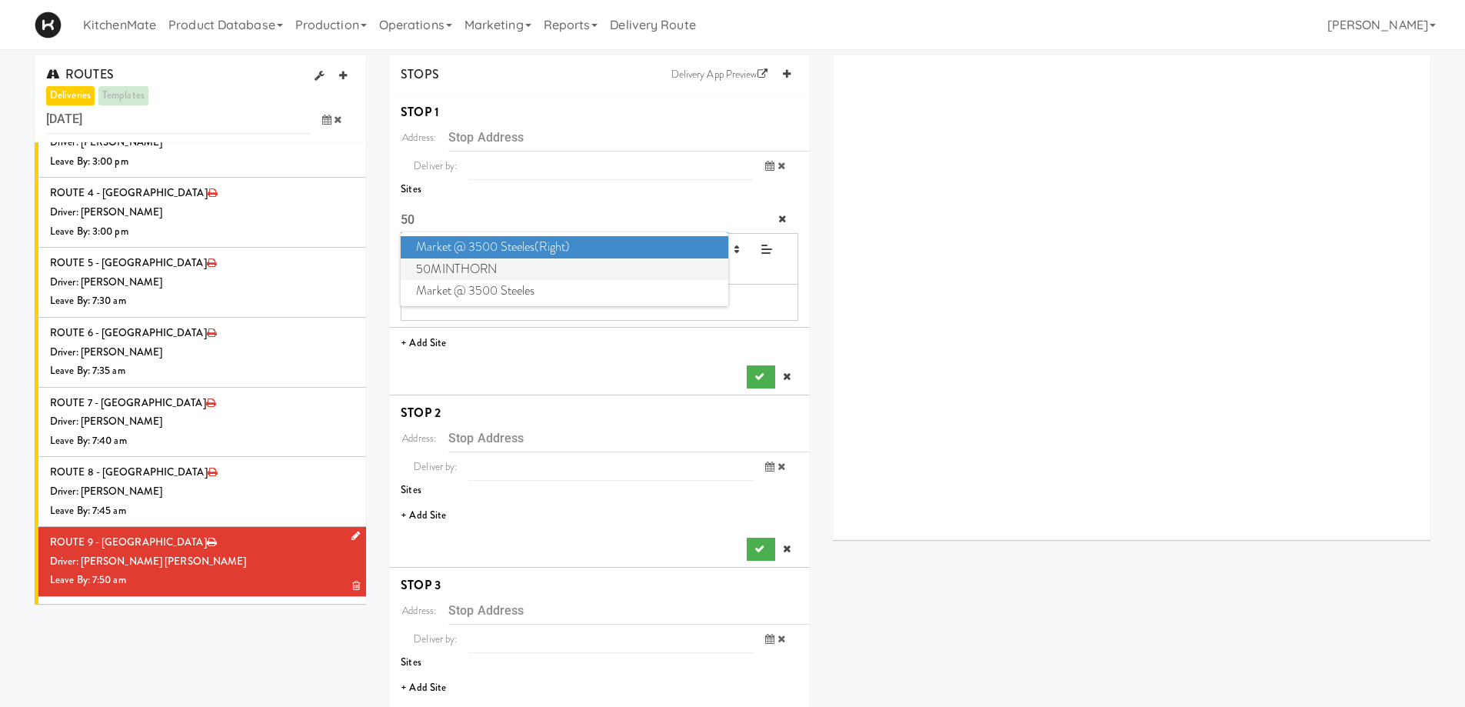
type input "50"
click at [458, 263] on span "50MINTHORN" at bounding box center [564, 269] width 327 height 22
type input "50 Minthorn Blvd, Richmond Hill, ON, CA"
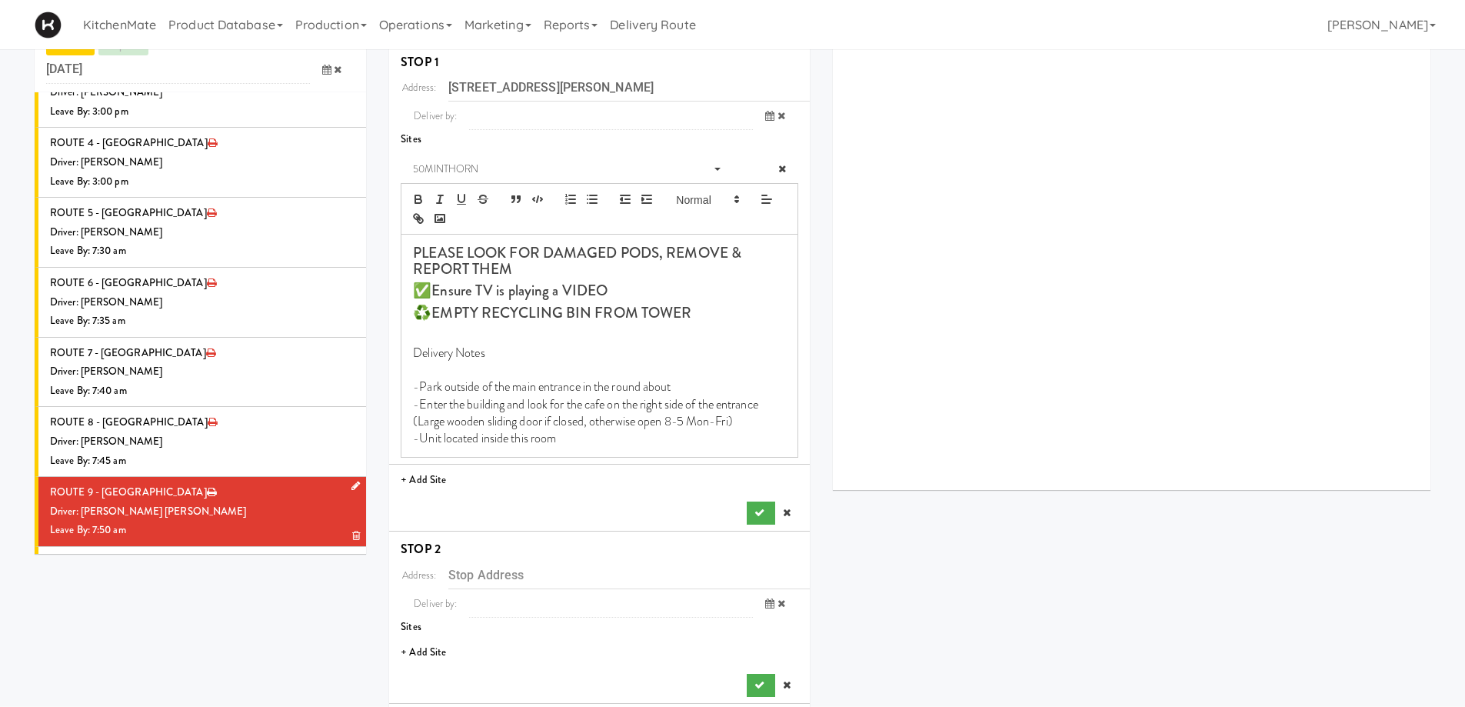
scroll to position [77, 0]
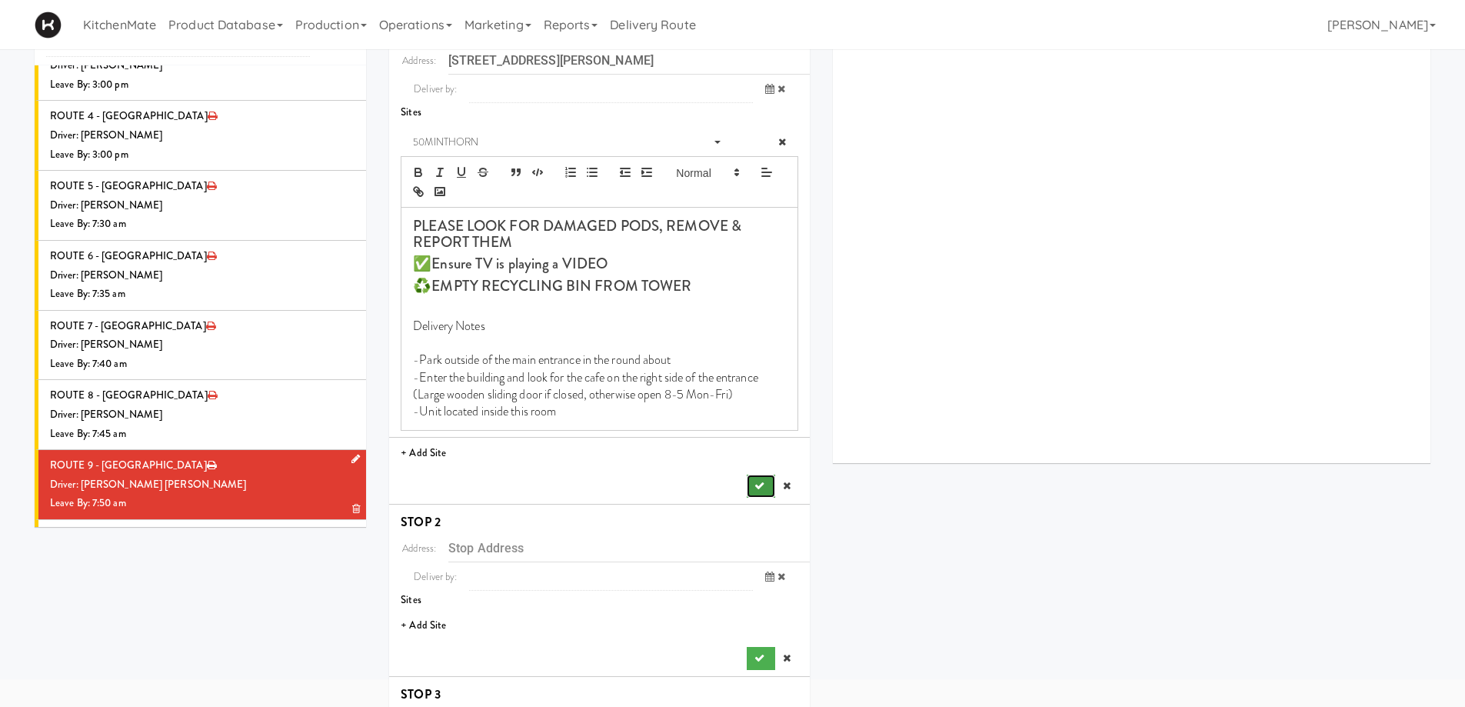
click at [754, 490] on icon "submit" at bounding box center [759, 486] width 10 height 10
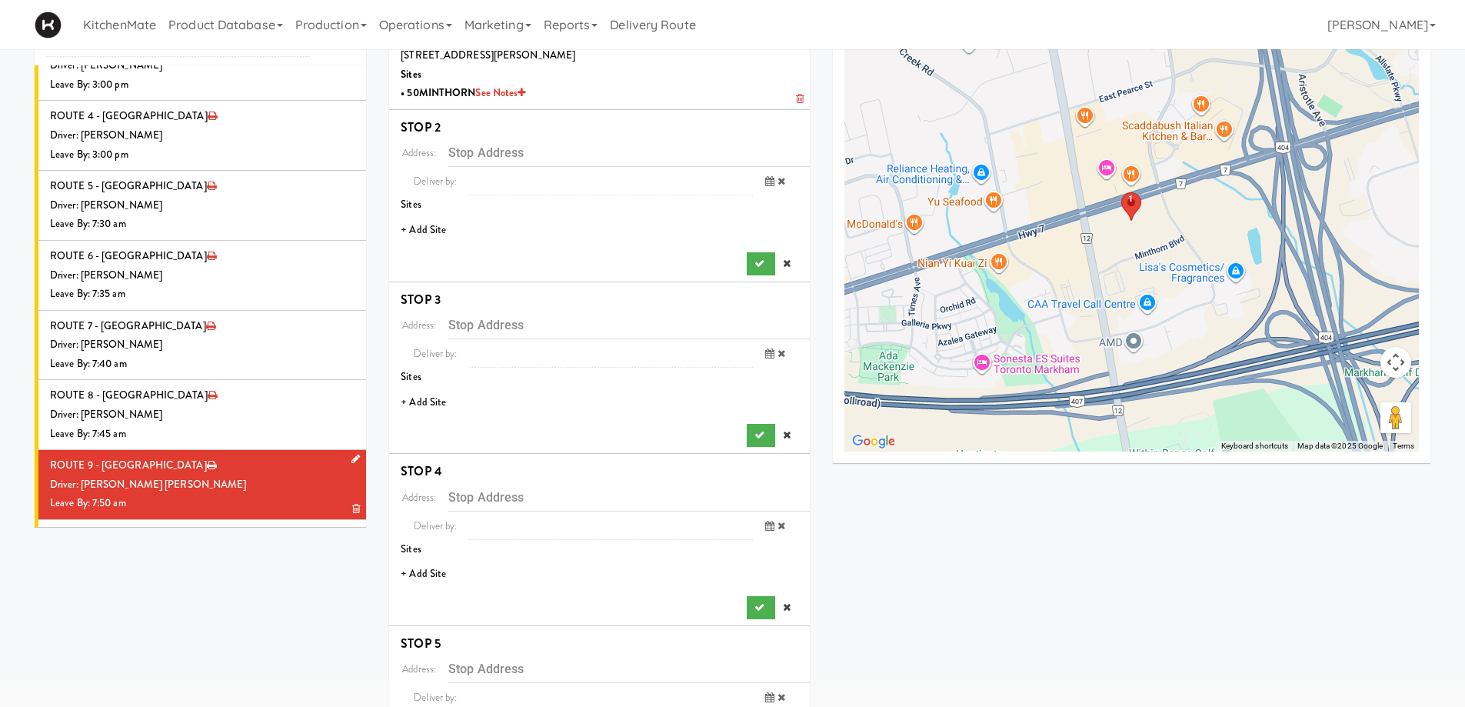
click at [434, 228] on li "+ Add Site" at bounding box center [599, 230] width 421 height 32
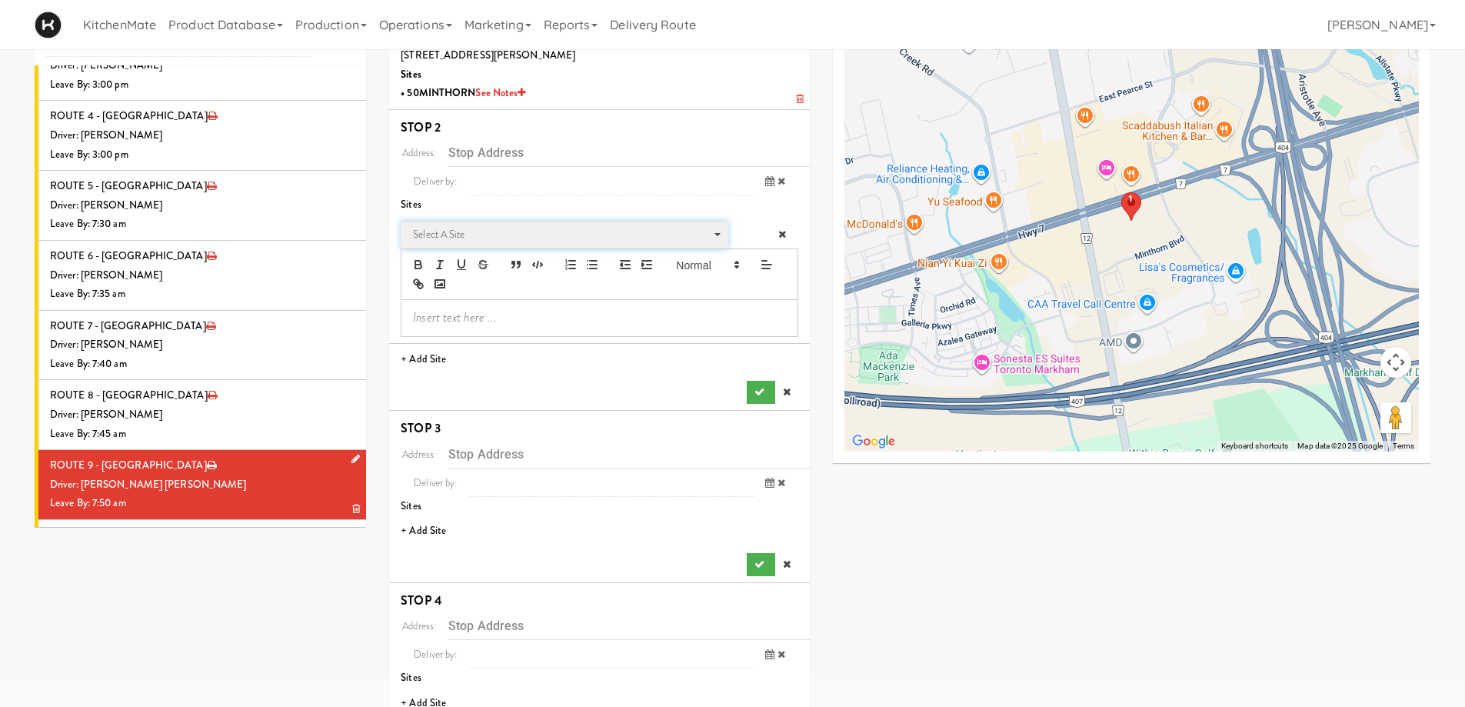
click at [501, 228] on span "Select a site" at bounding box center [559, 234] width 292 height 18
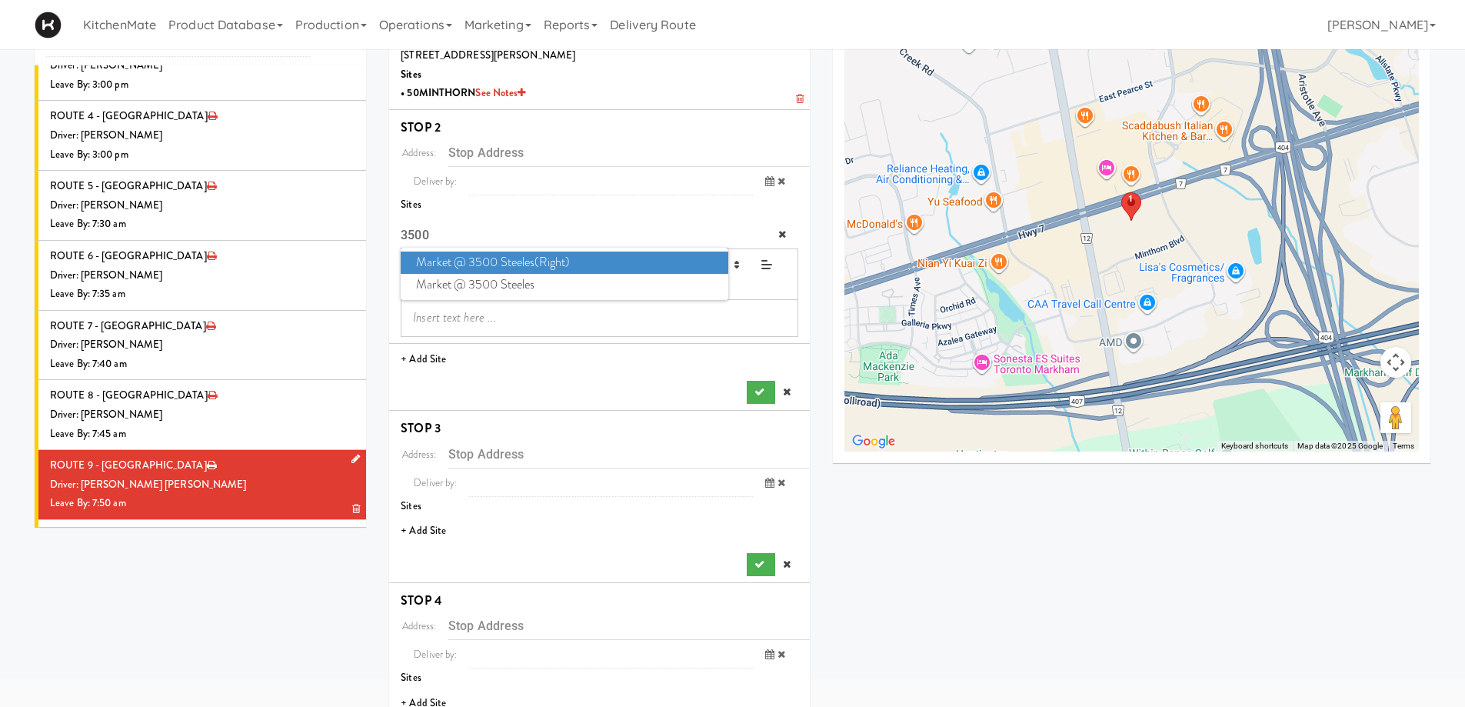
type input "3500"
click at [541, 263] on span "Market @ 3500 Steeles(Right)" at bounding box center [564, 262] width 327 height 22
type input "3500 Steeles Ave E, Markham, ON, CA"
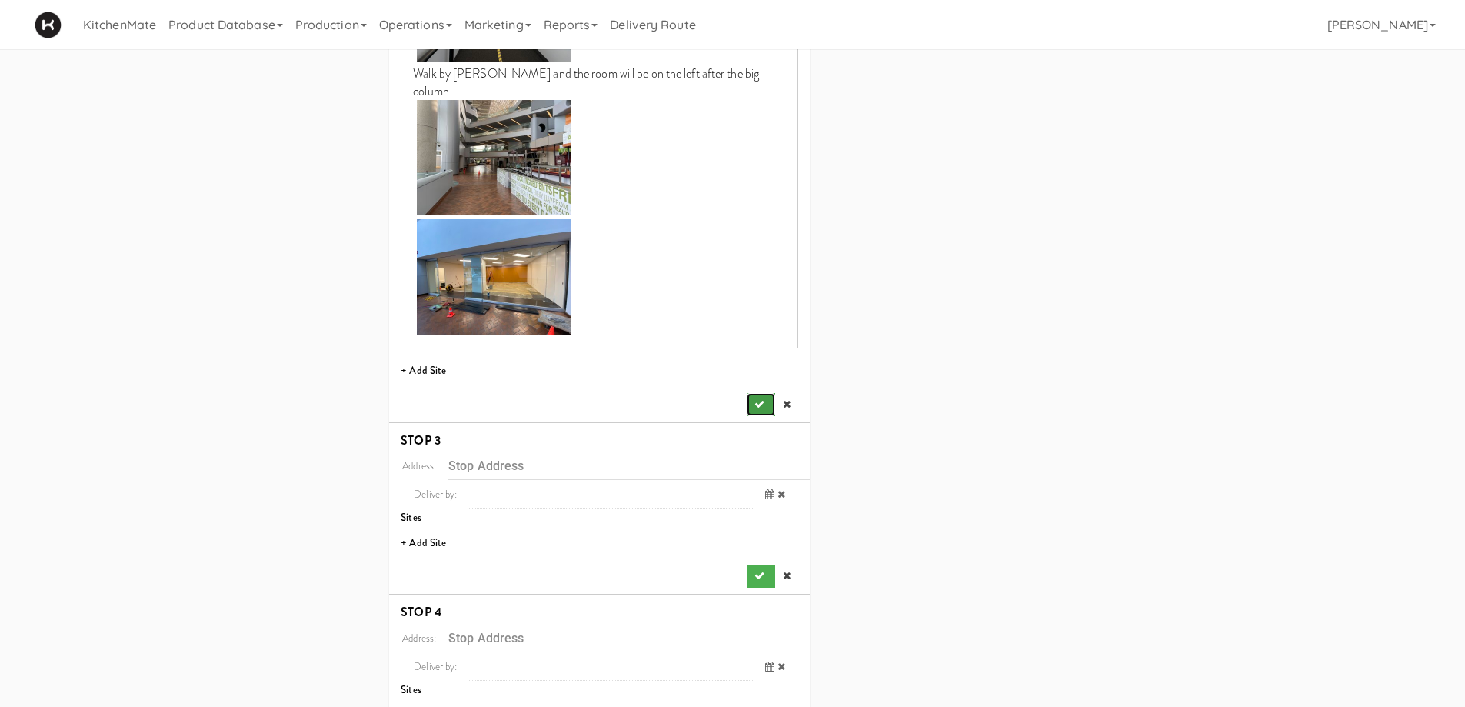
click at [752, 393] on button "submit" at bounding box center [761, 404] width 28 height 23
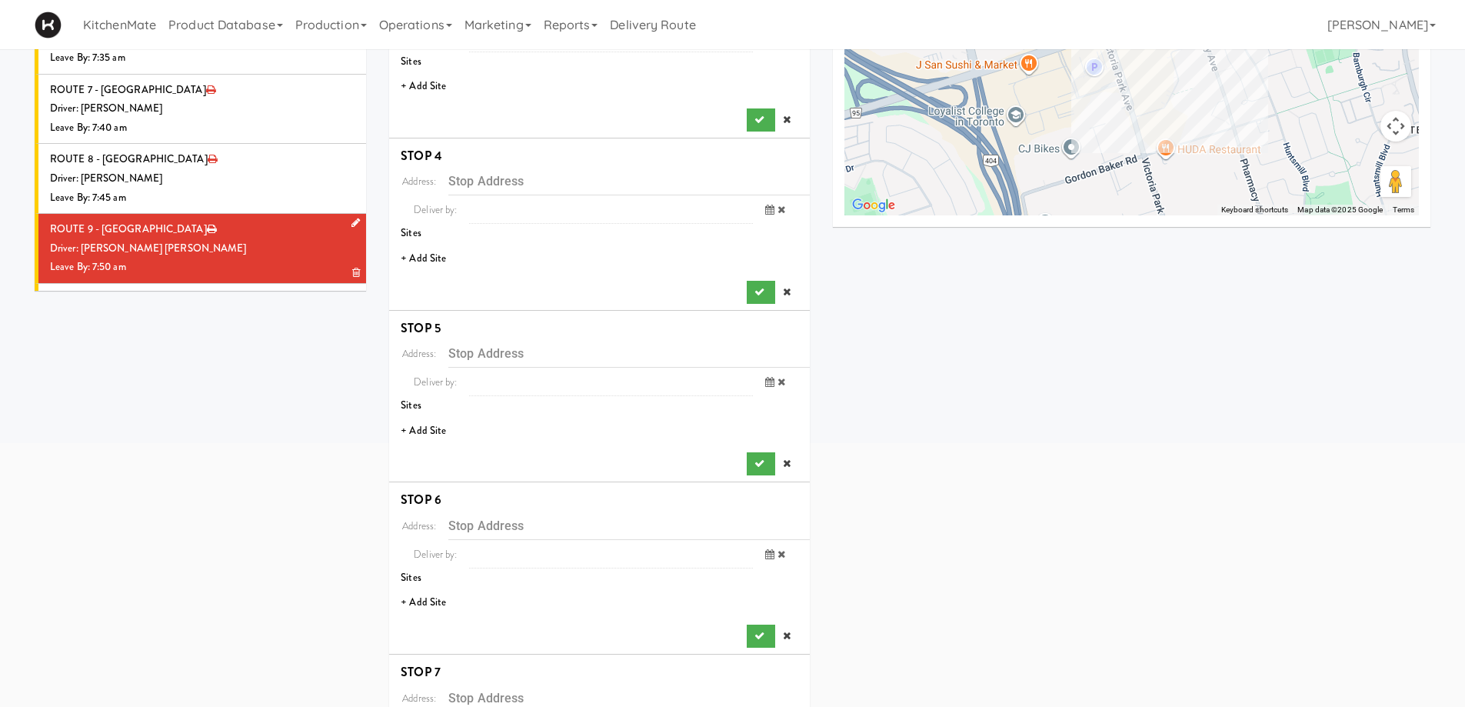
scroll to position [82, 0]
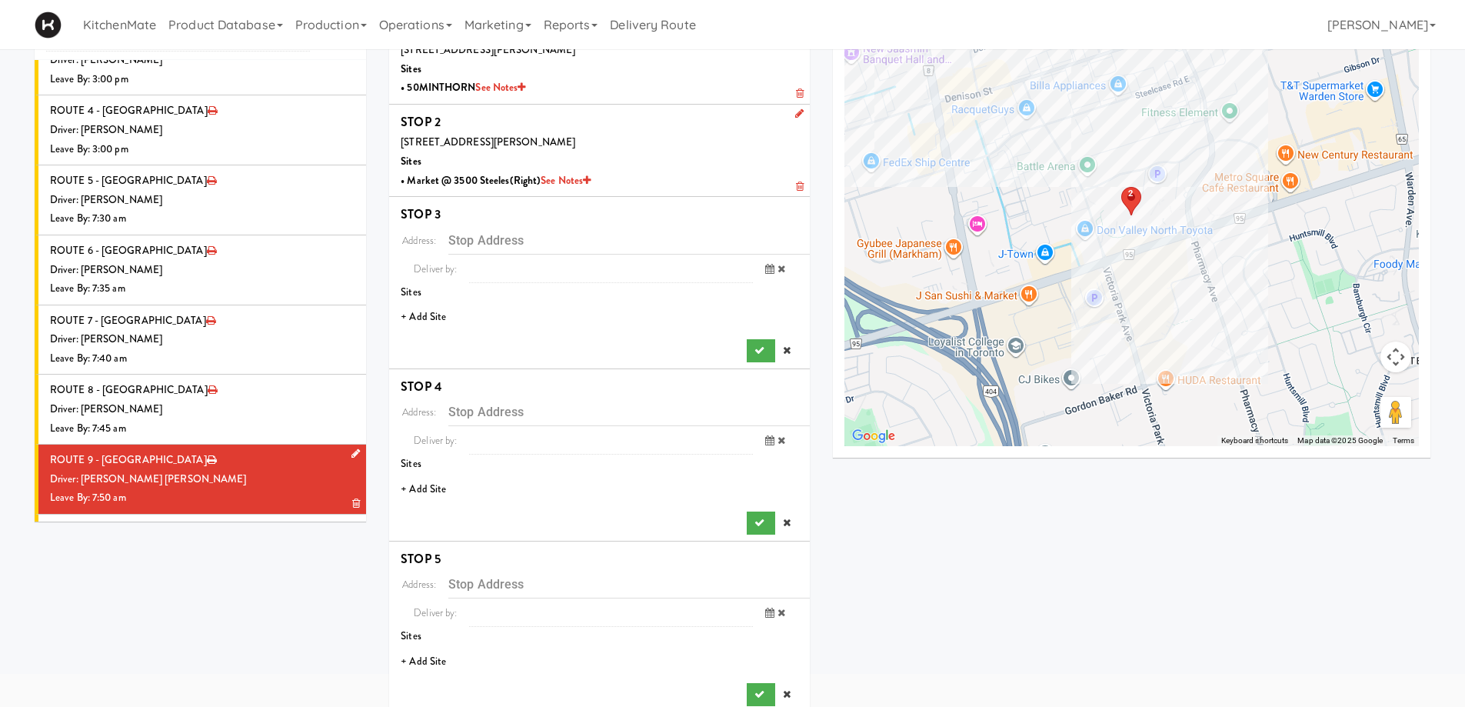
click at [434, 318] on li "+ Add Site" at bounding box center [599, 317] width 421 height 32
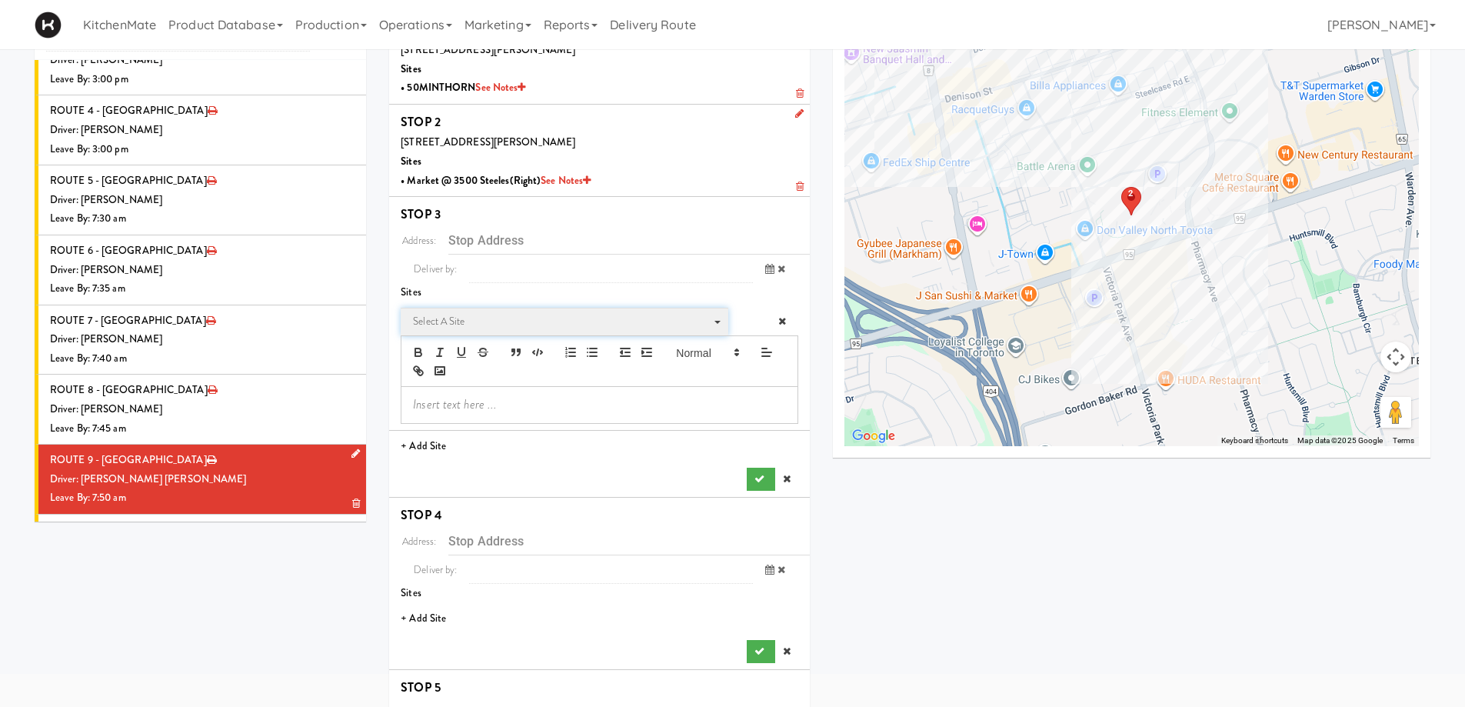
click at [473, 318] on span "Select a site" at bounding box center [559, 321] width 292 height 18
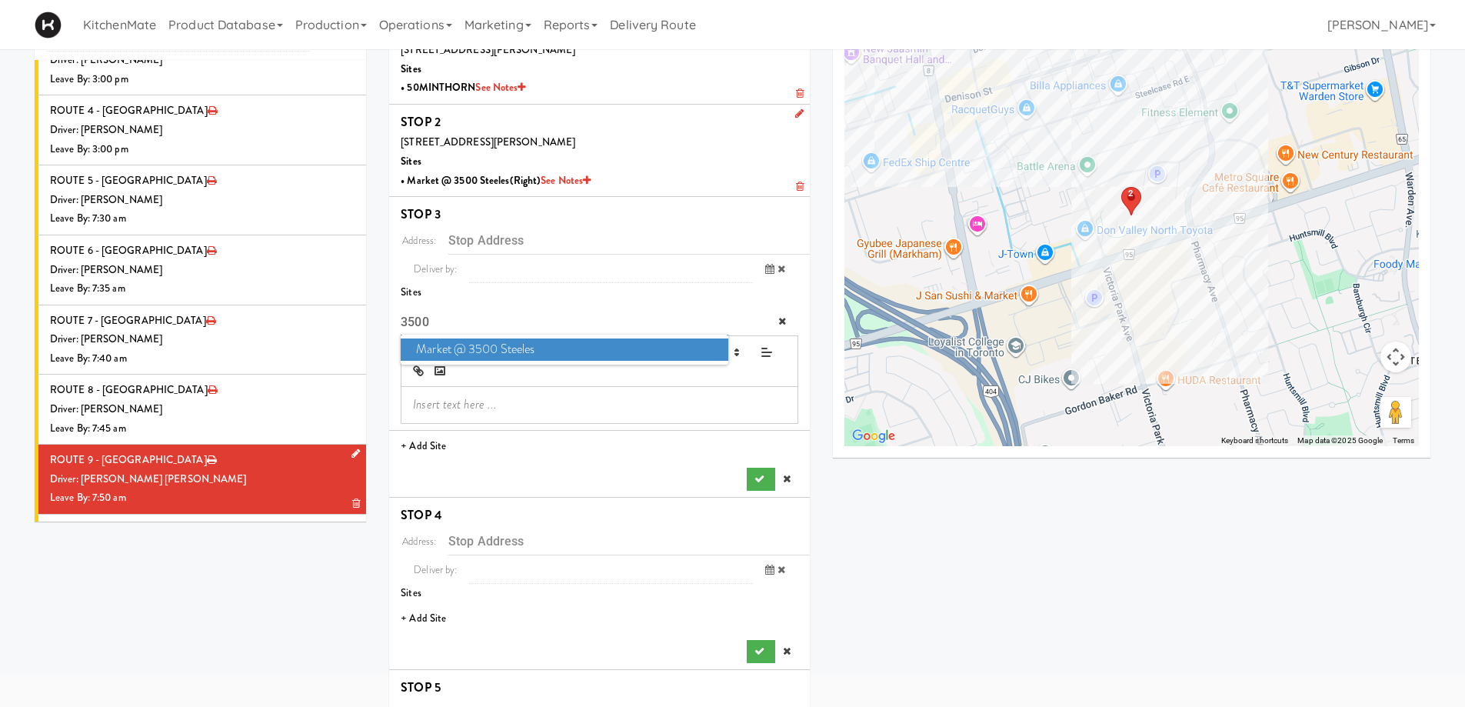
type input "3500"
click at [484, 338] on span "Market @ 3500 Steeles" at bounding box center [564, 349] width 327 height 22
type input "3500 Steeles Ave E, Markham, ON, CA"
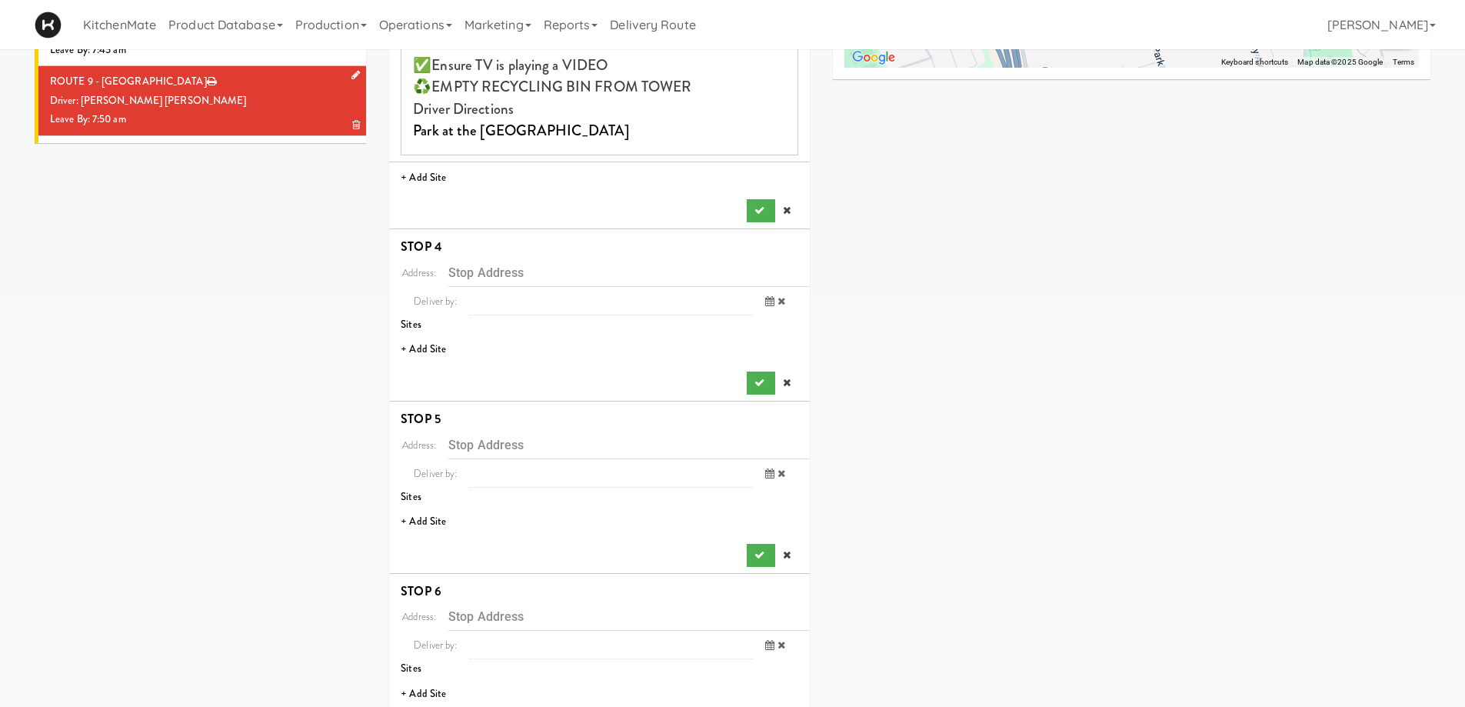
scroll to position [467, 0]
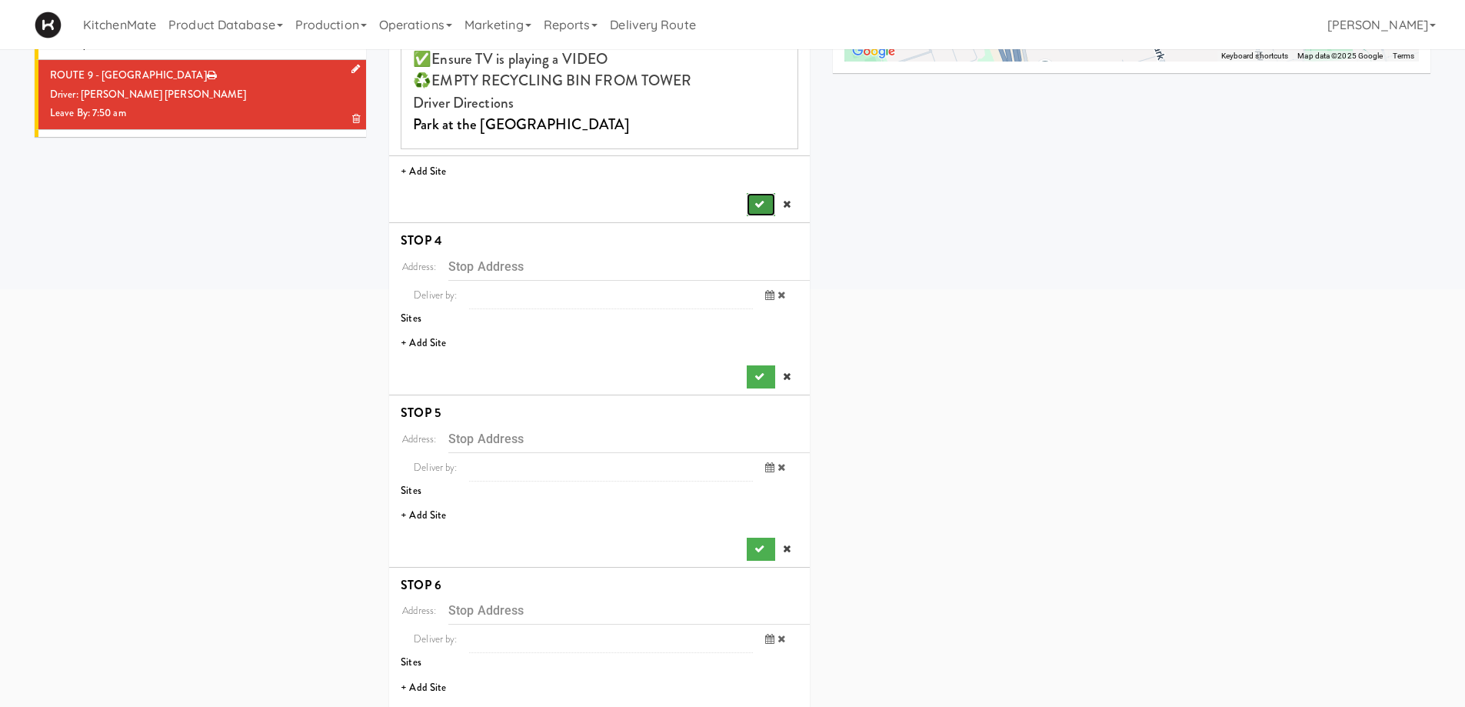
click at [751, 193] on button "submit" at bounding box center [761, 204] width 28 height 23
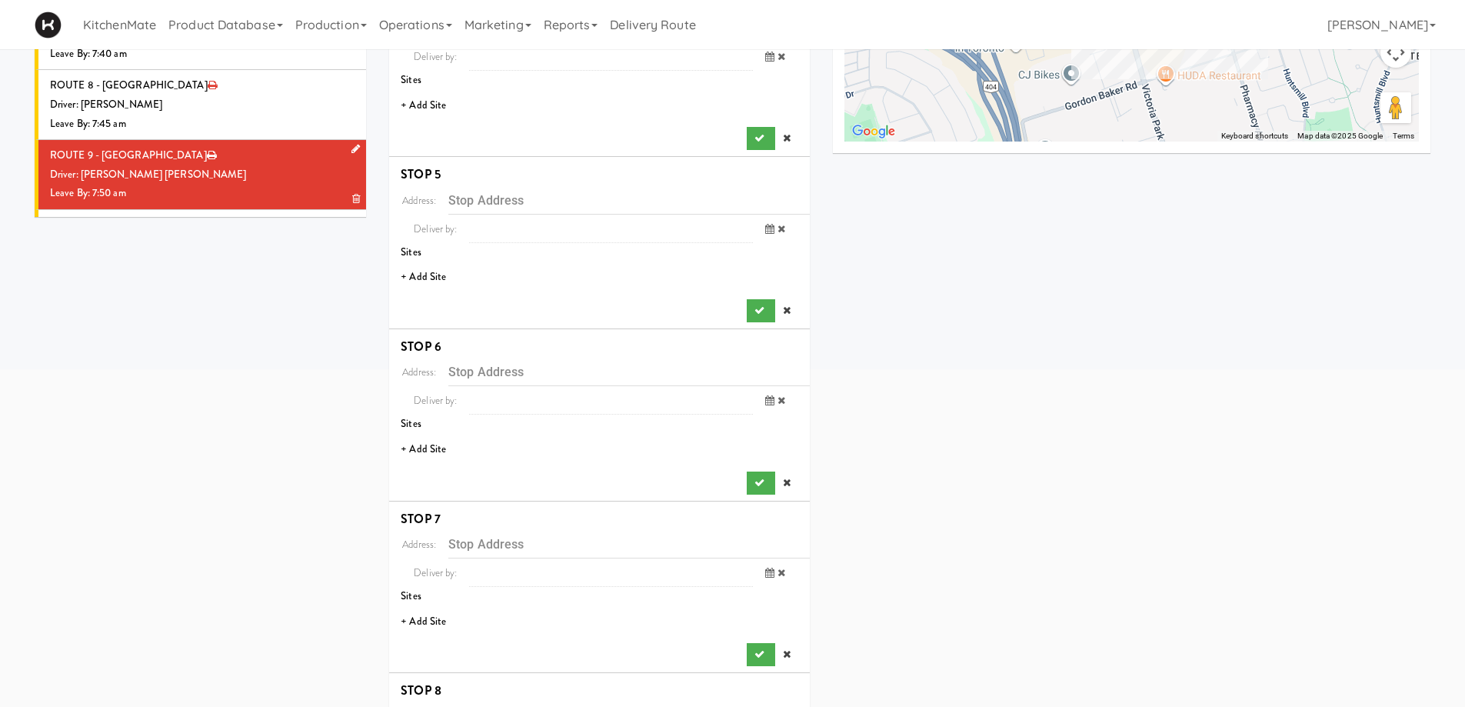
scroll to position [236, 0]
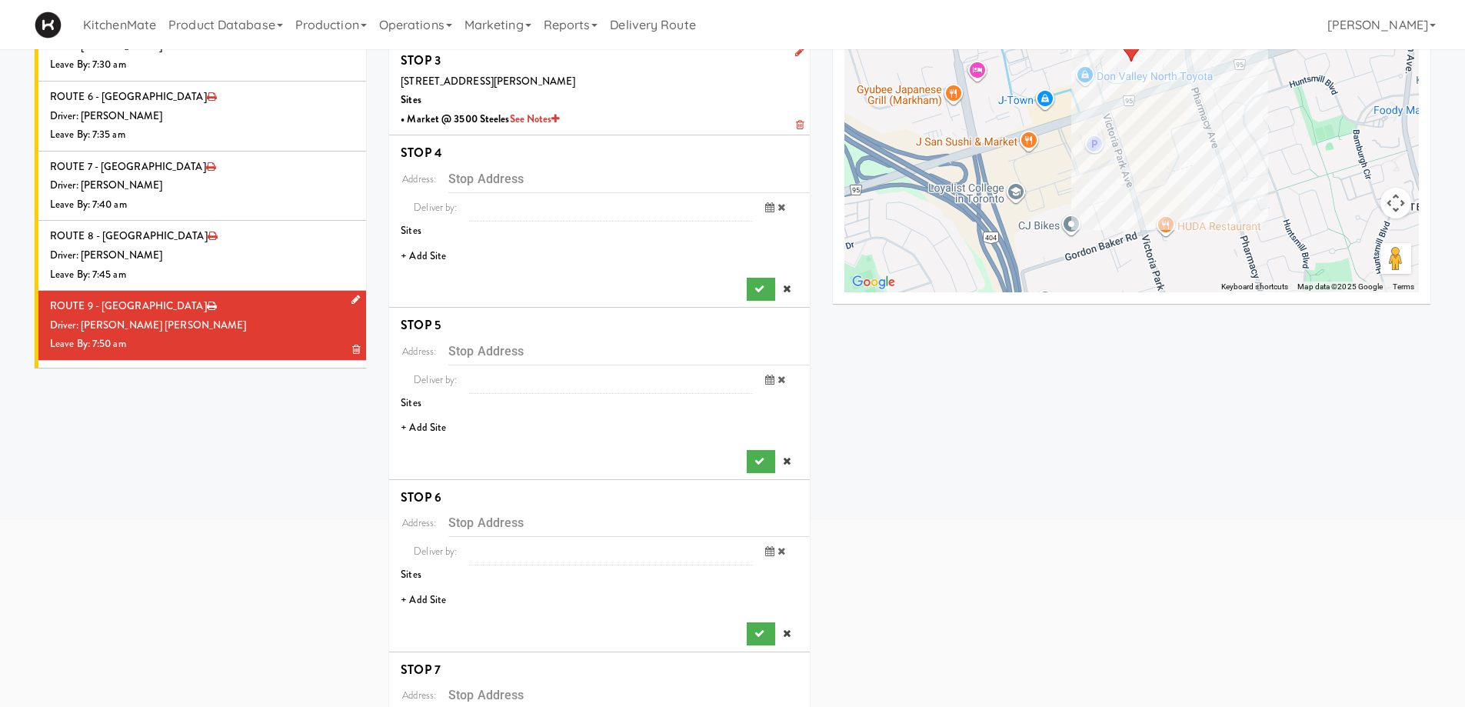
click at [438, 260] on li "+ Add Site" at bounding box center [599, 257] width 421 height 32
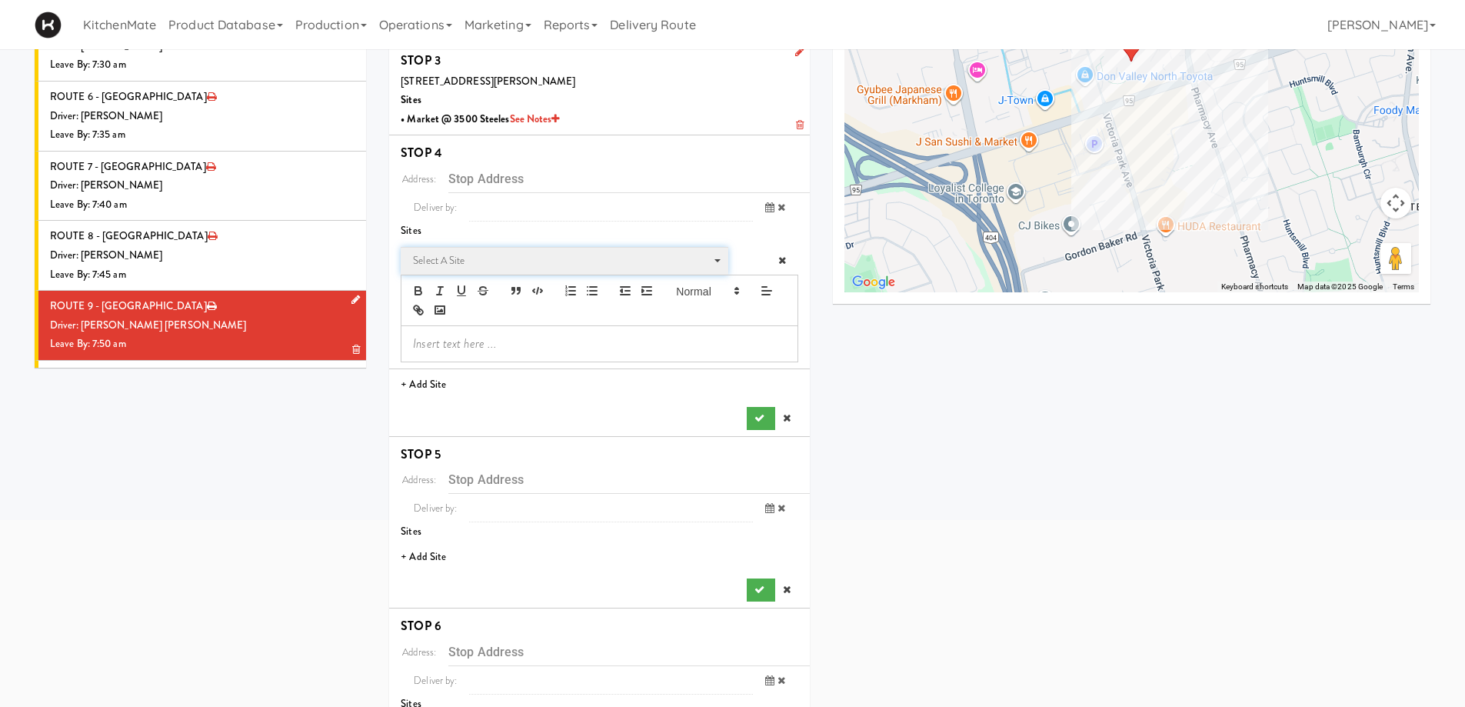
click at [494, 260] on span "Select a site" at bounding box center [559, 260] width 292 height 18
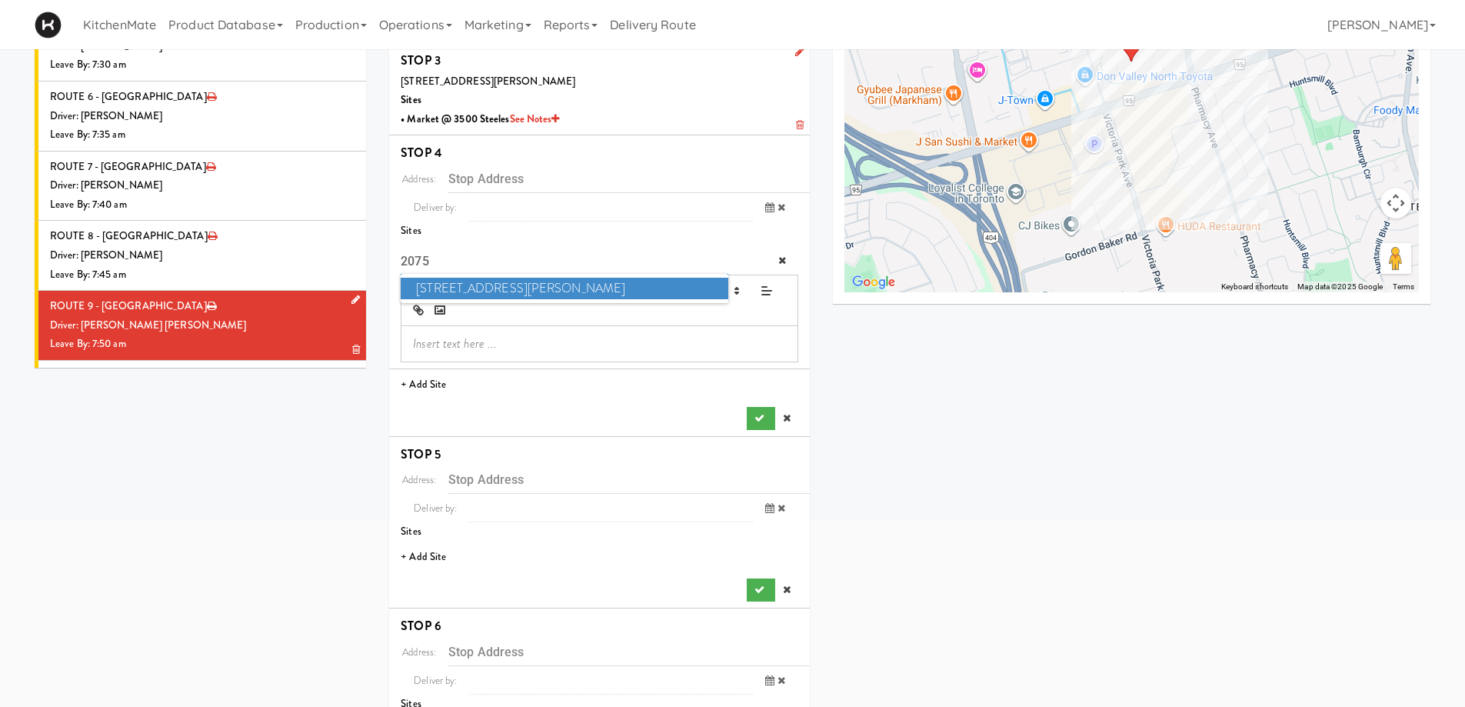
type input "2075"
click at [495, 291] on span "2075 - Kennedy Rd" at bounding box center [564, 289] width 327 height 22
type input "2075 Kennedy Rd, Toronto, ON, CA"
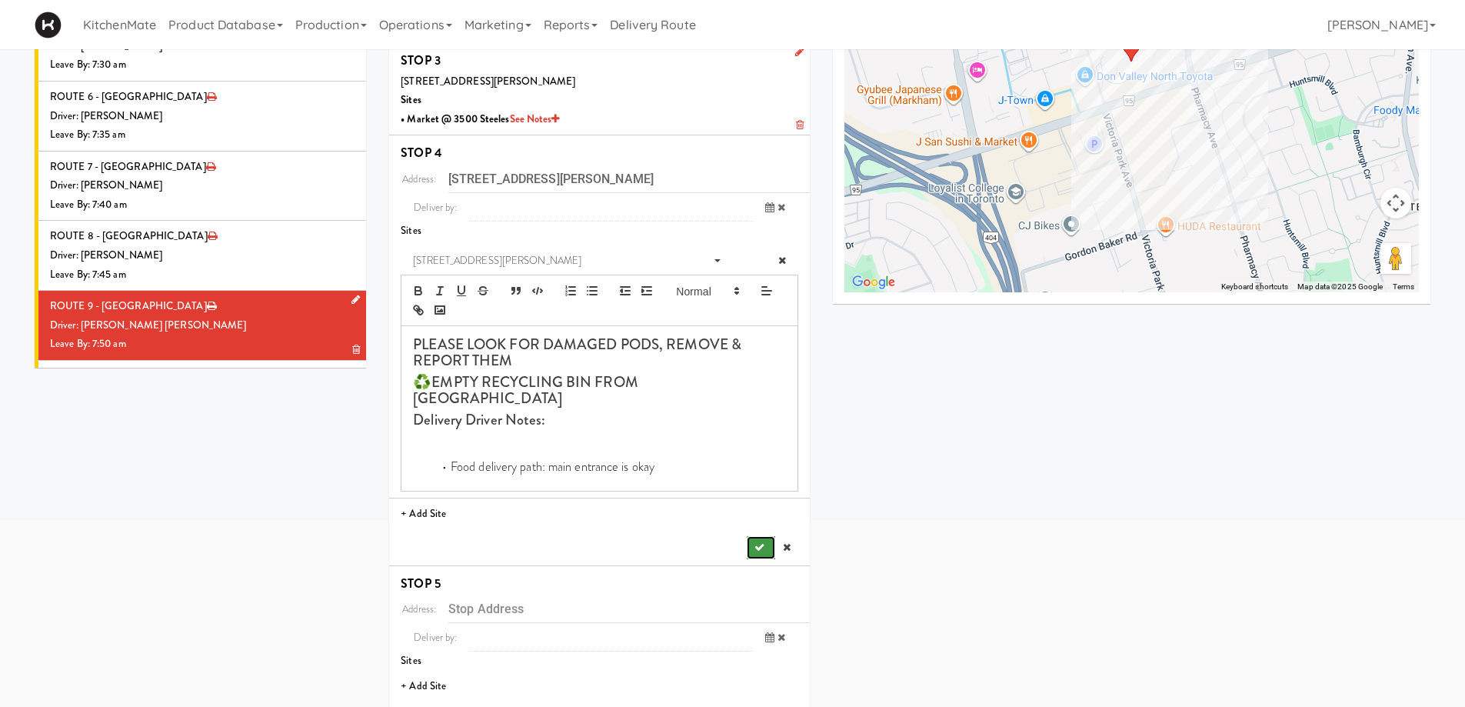
click at [758, 542] on icon "submit" at bounding box center [759, 547] width 10 height 10
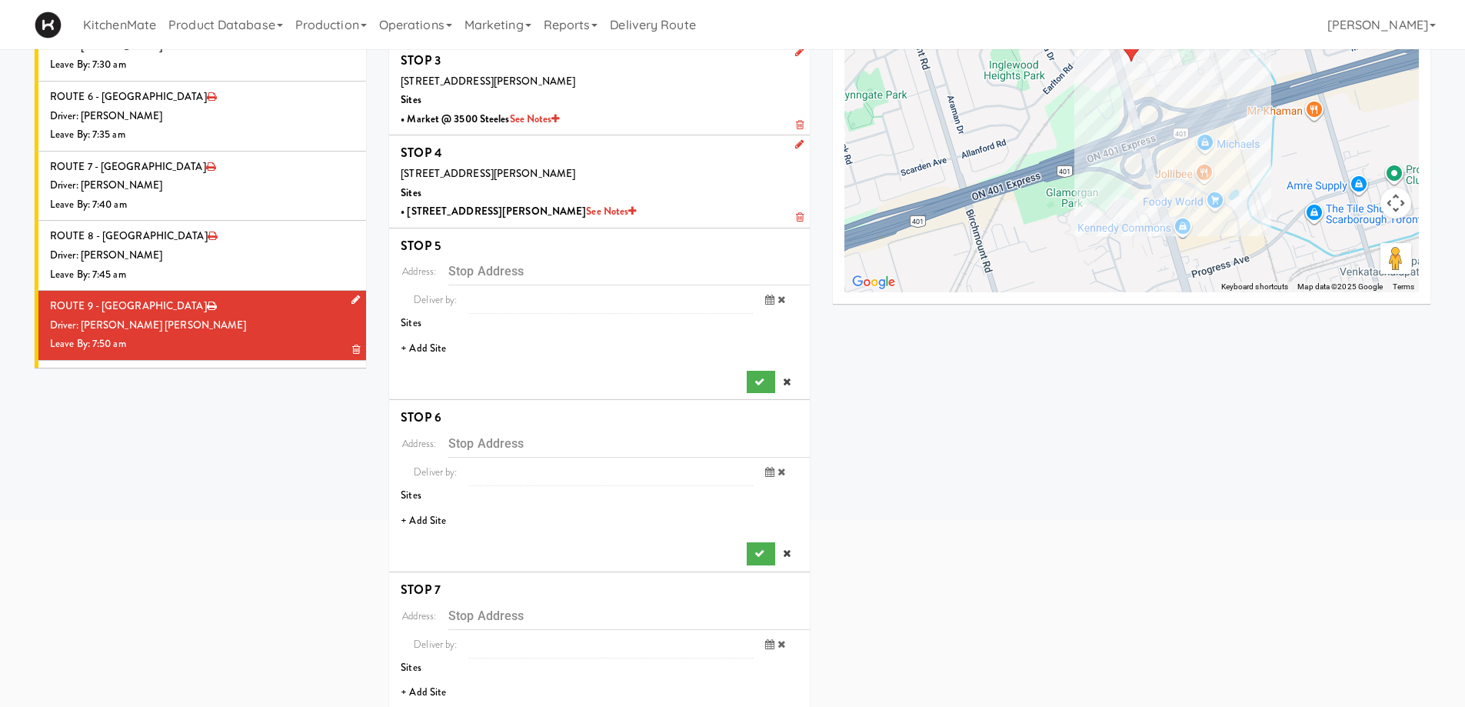
click at [429, 351] on li "+ Add Site" at bounding box center [599, 349] width 421 height 32
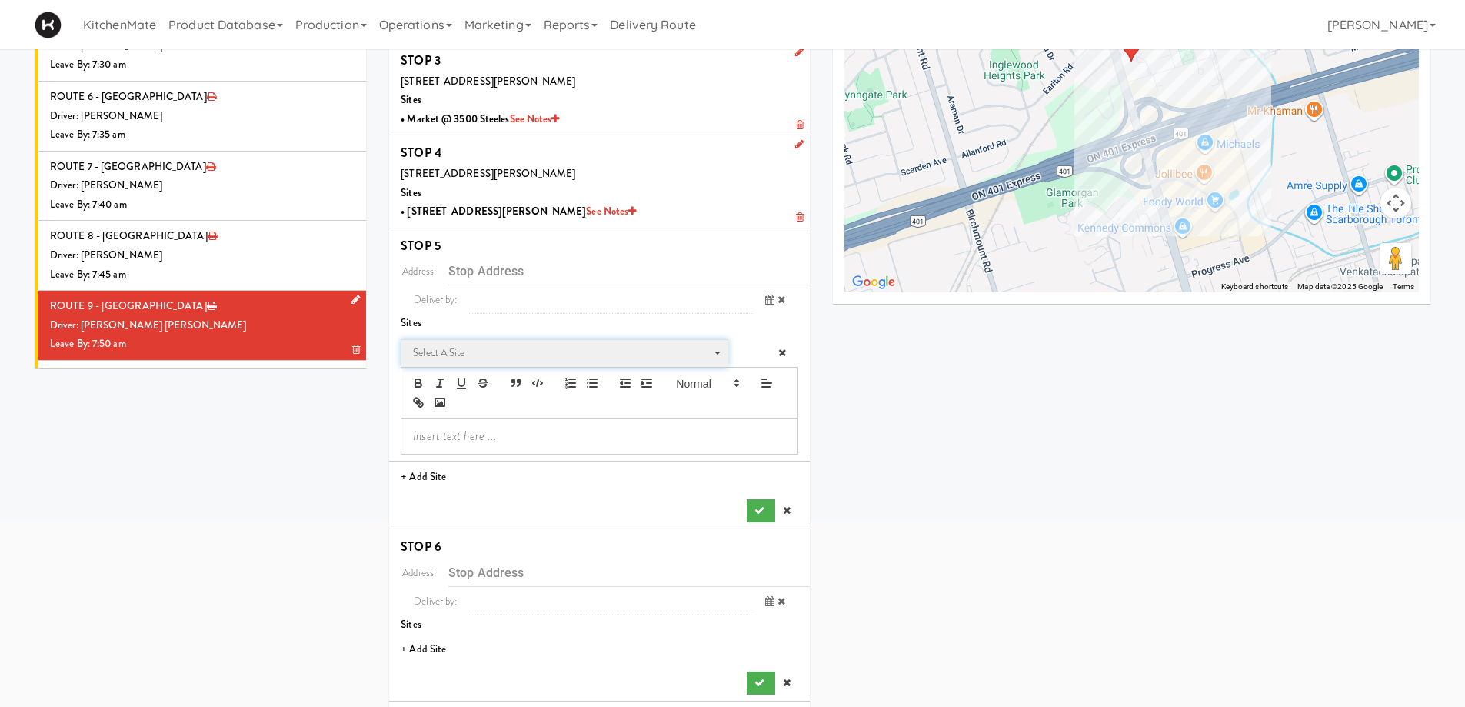
click at [500, 355] on span "Select a site" at bounding box center [559, 353] width 292 height 18
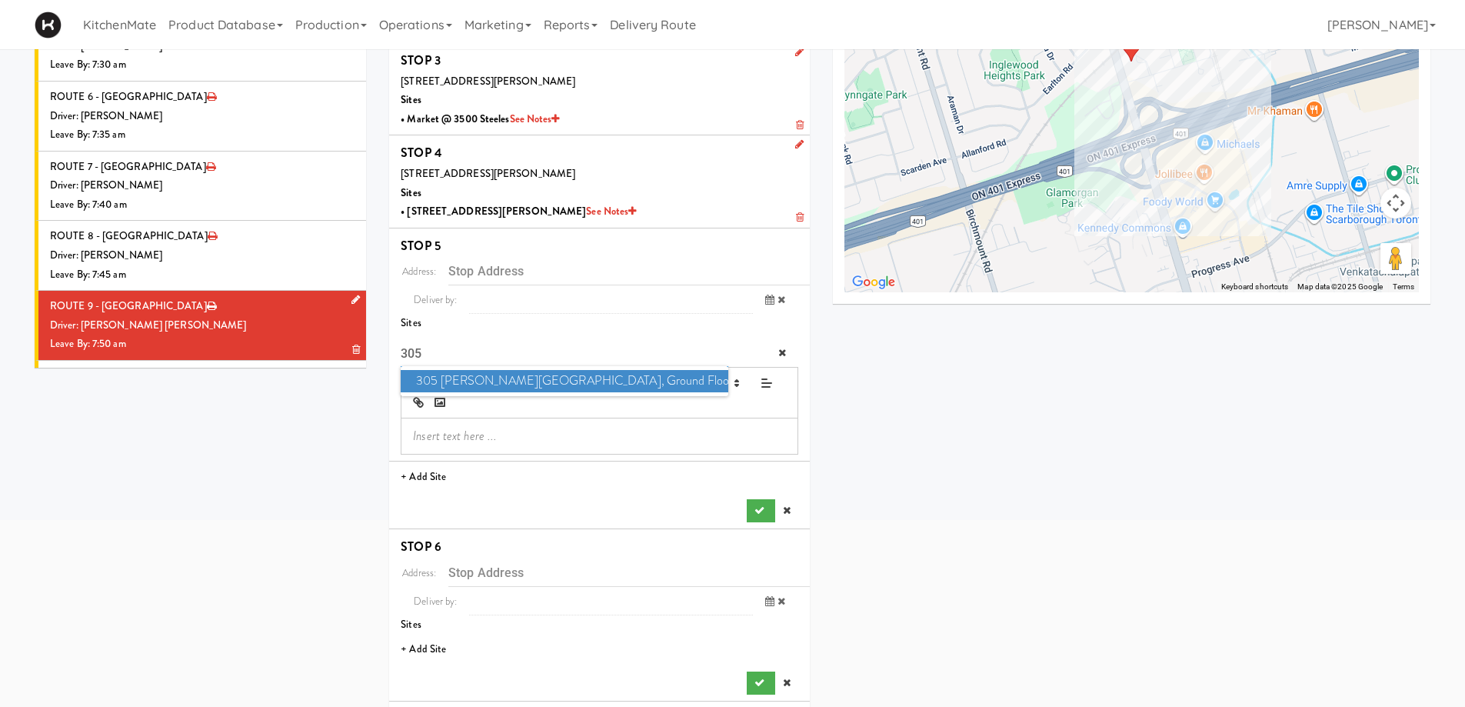
type input "305"
click at [528, 385] on span "305 Milner - West Corridor, Ground Floor" at bounding box center [564, 381] width 327 height 22
type input "305 Milner Ave, Toronto, ON, CA"
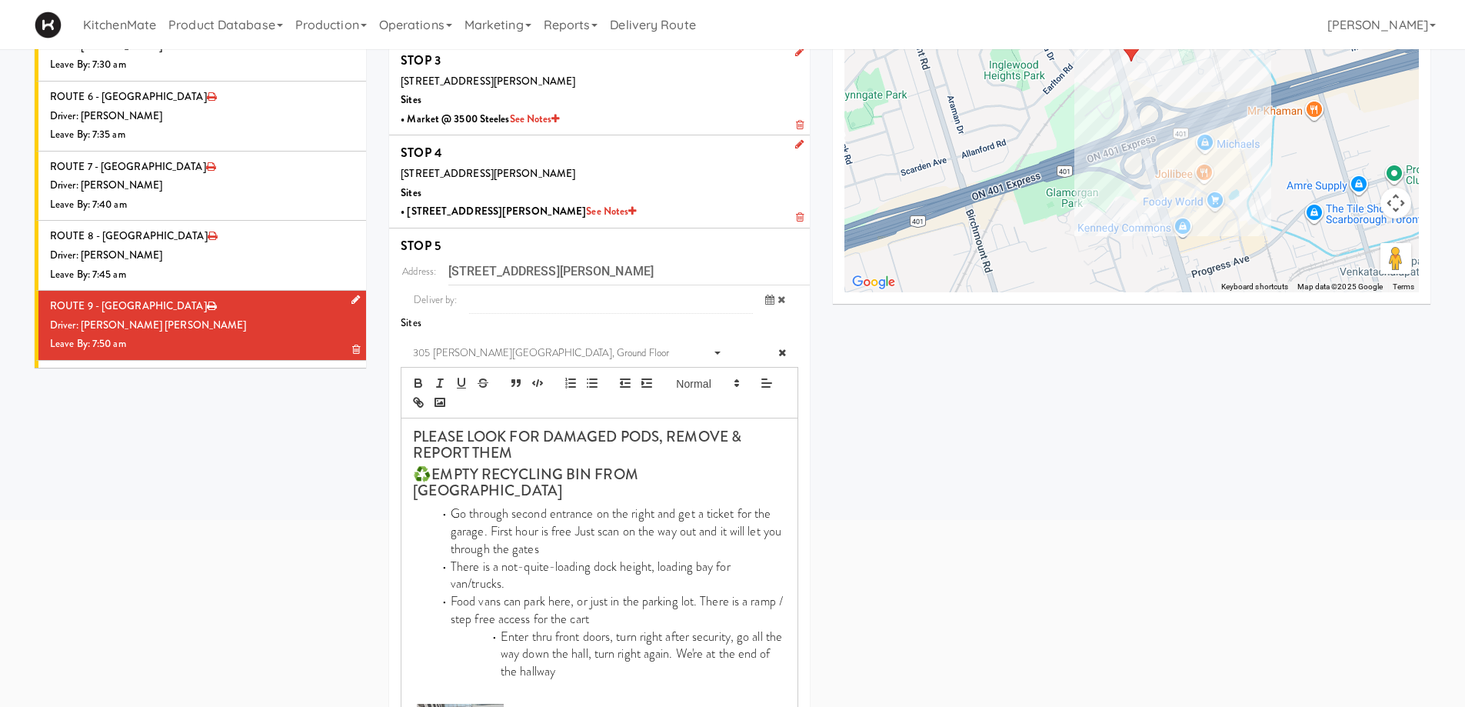
click at [1436, 704] on div "STOPS Delivery App Preview STOP 1 50 Minthorn Blvd, Richmond Hill, ON, CA Sites…" at bounding box center [909, 629] width 1064 height 1620
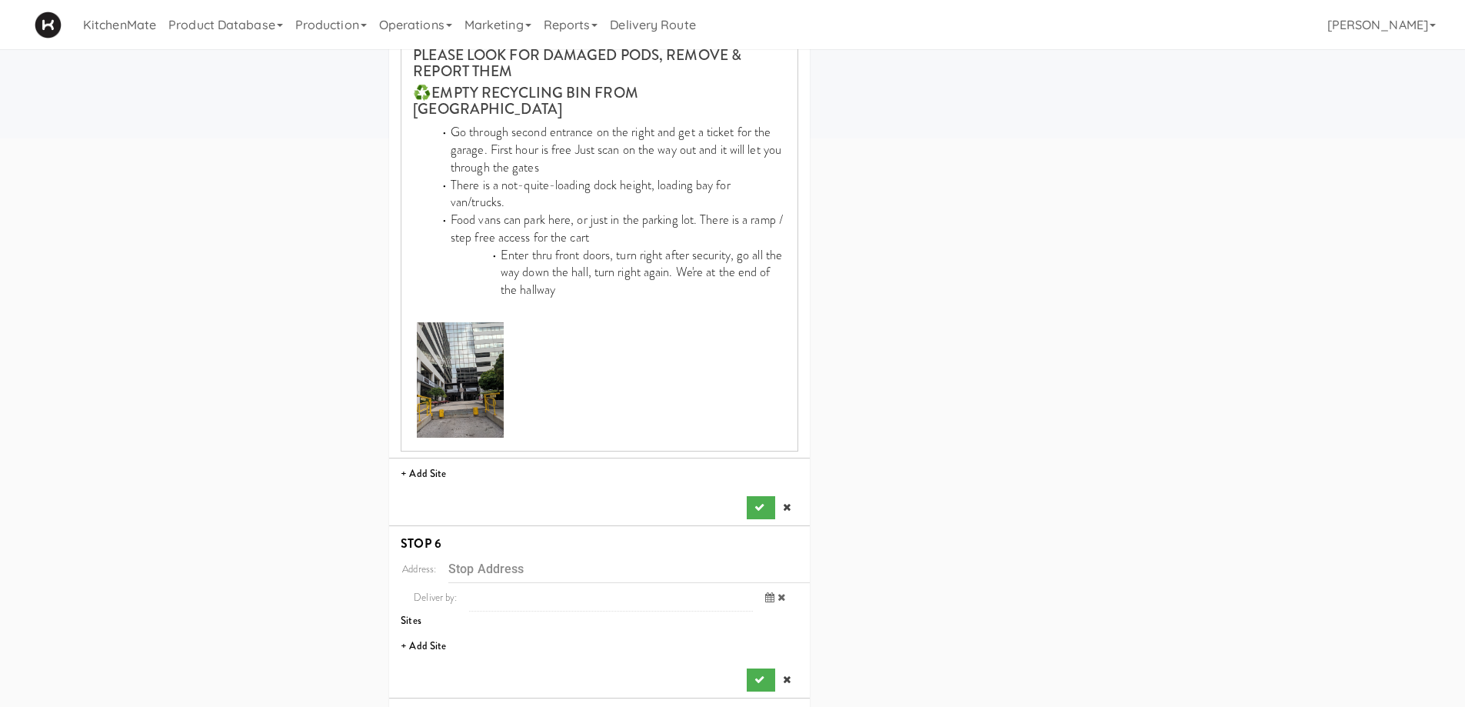
scroll to position [697, 0]
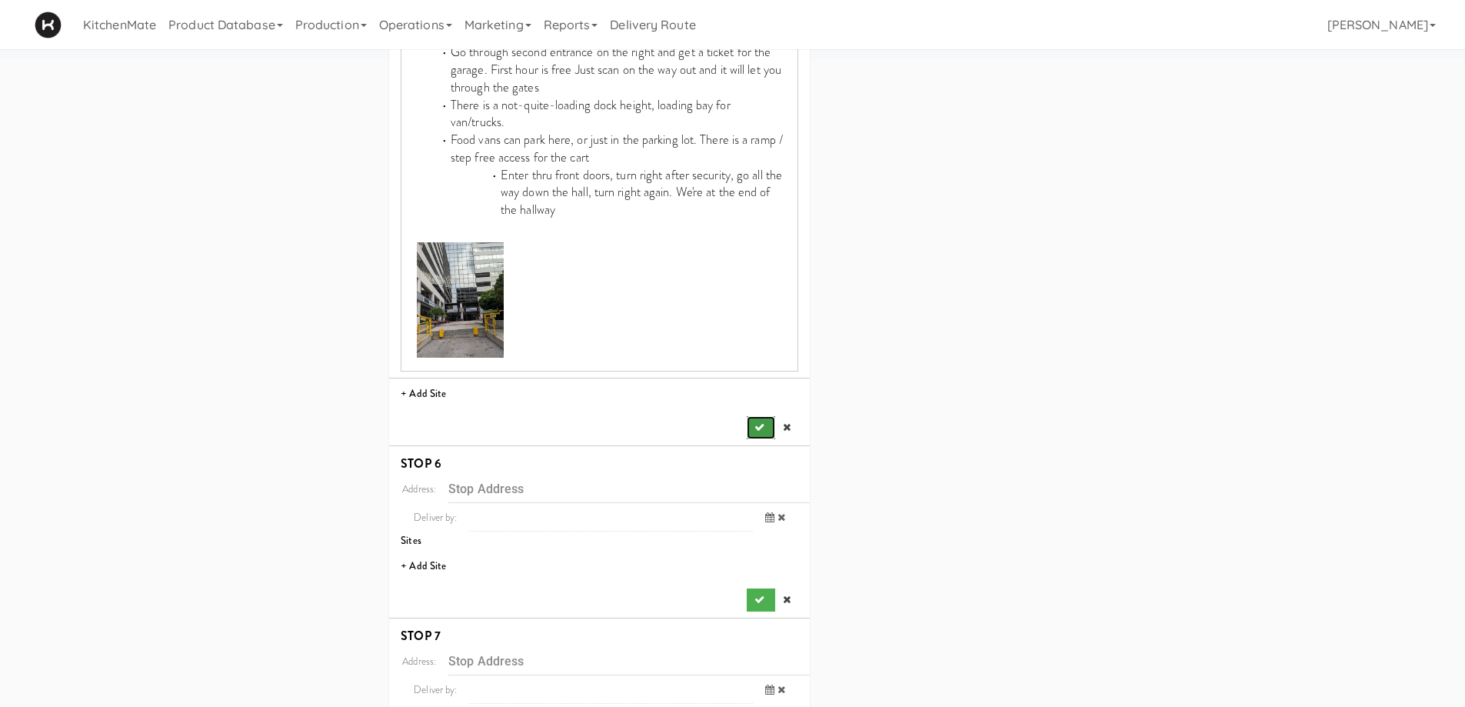
click at [761, 416] on button "submit" at bounding box center [761, 427] width 28 height 23
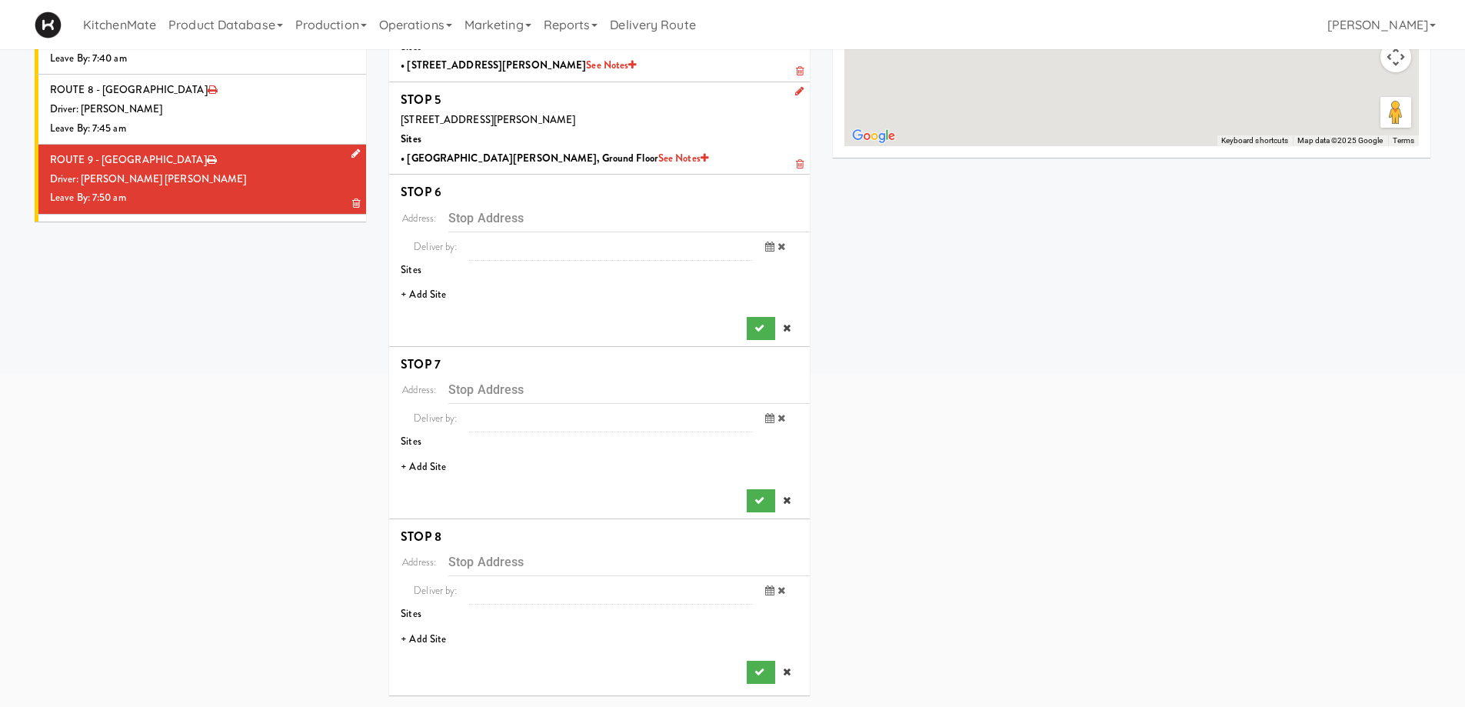
scroll to position [382, 0]
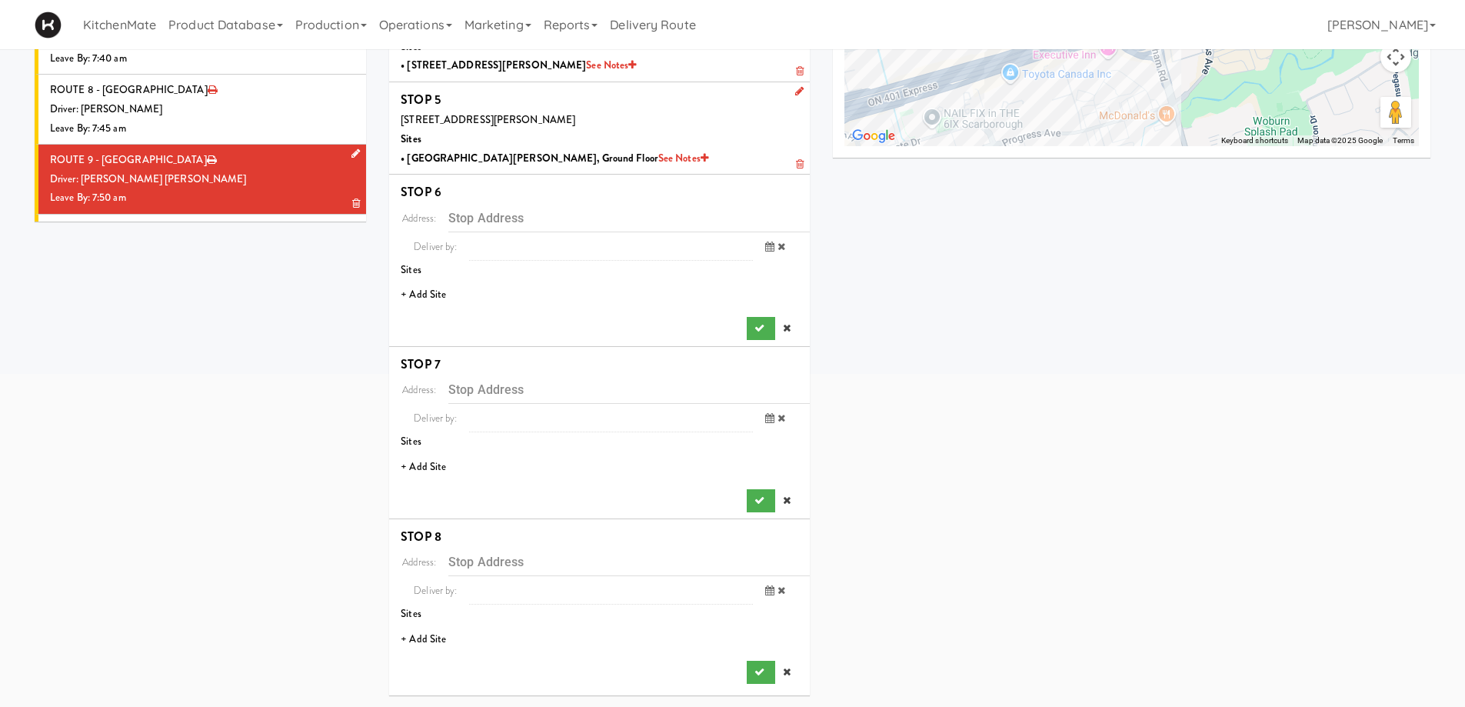
click at [440, 289] on li "+ Add Site" at bounding box center [599, 295] width 421 height 32
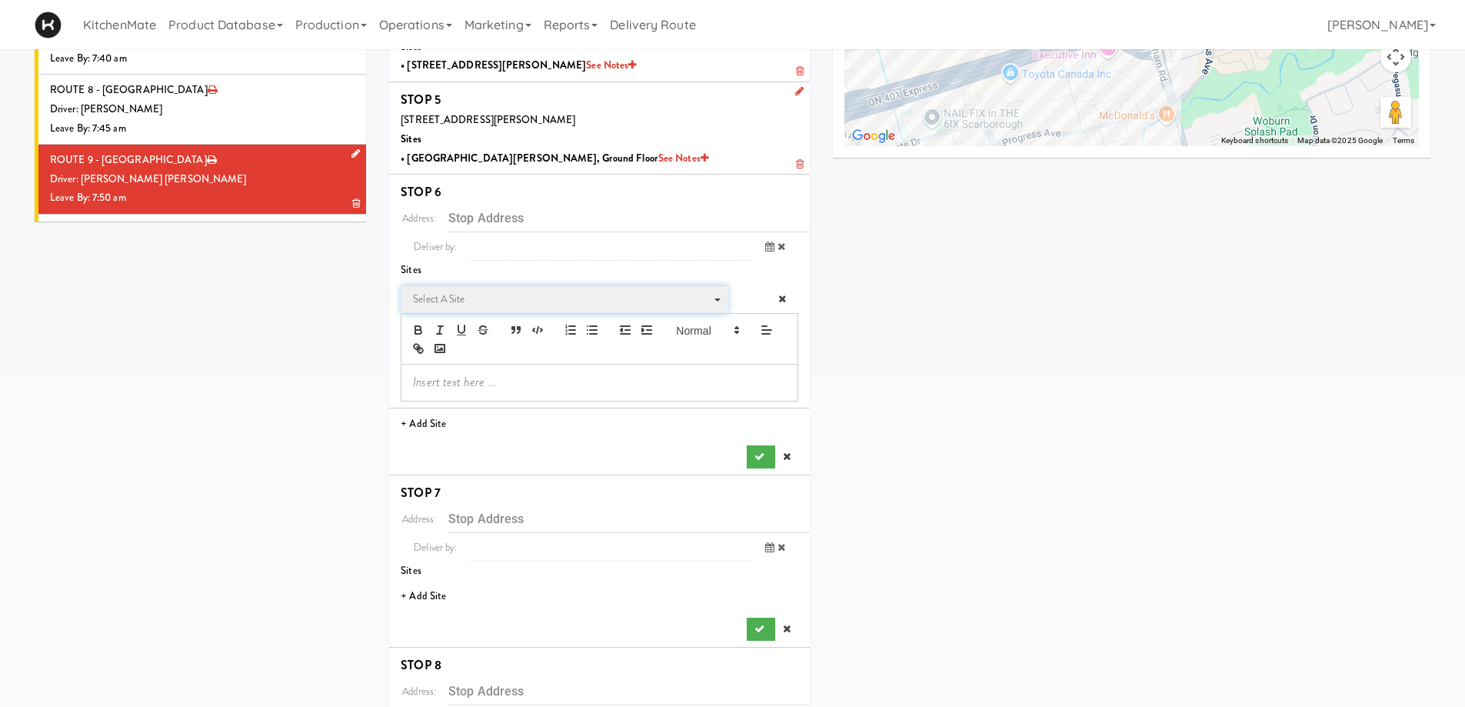
click at [497, 297] on span "Select a site" at bounding box center [559, 299] width 292 height 18
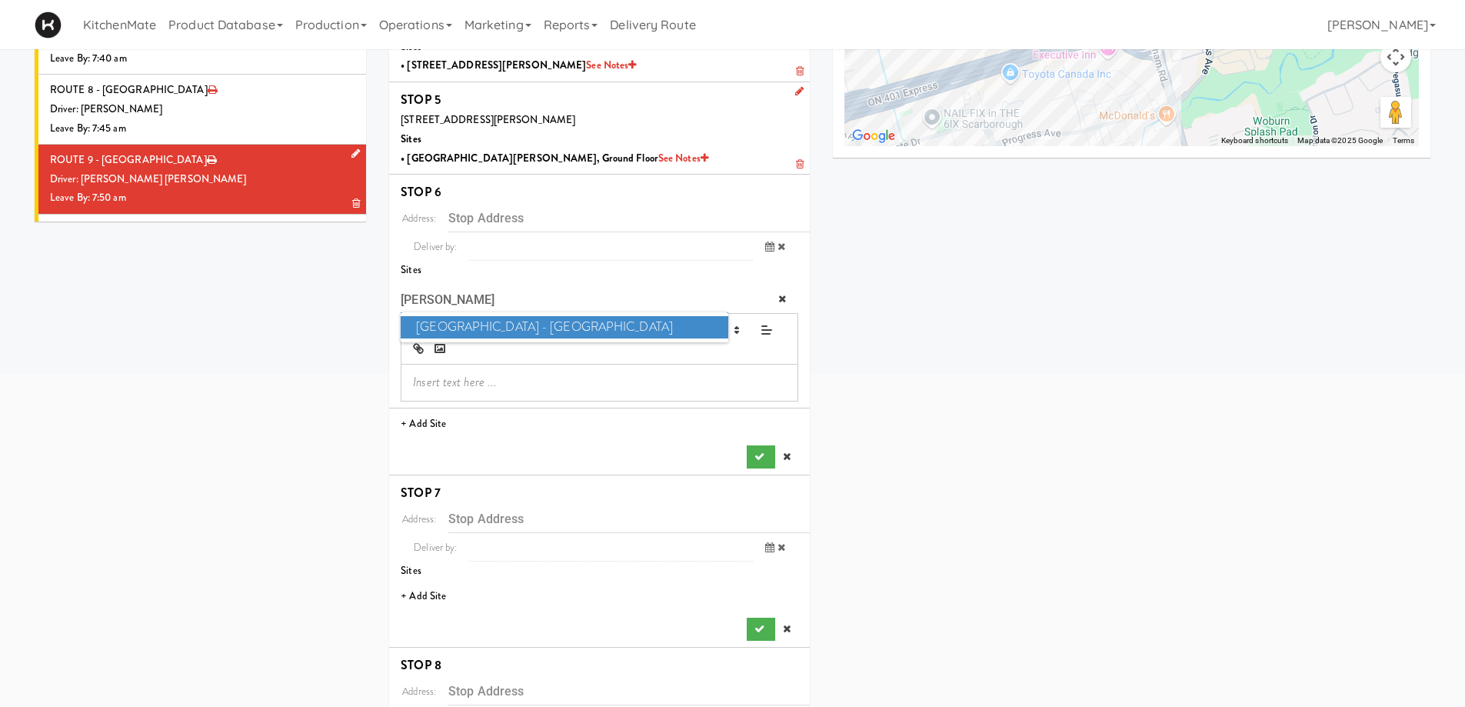
type input "MARK"
click at [504, 328] on span "Markham Campus - York University" at bounding box center [564, 327] width 327 height 22
type input "1 University Blvd., Markham, ON, CA"
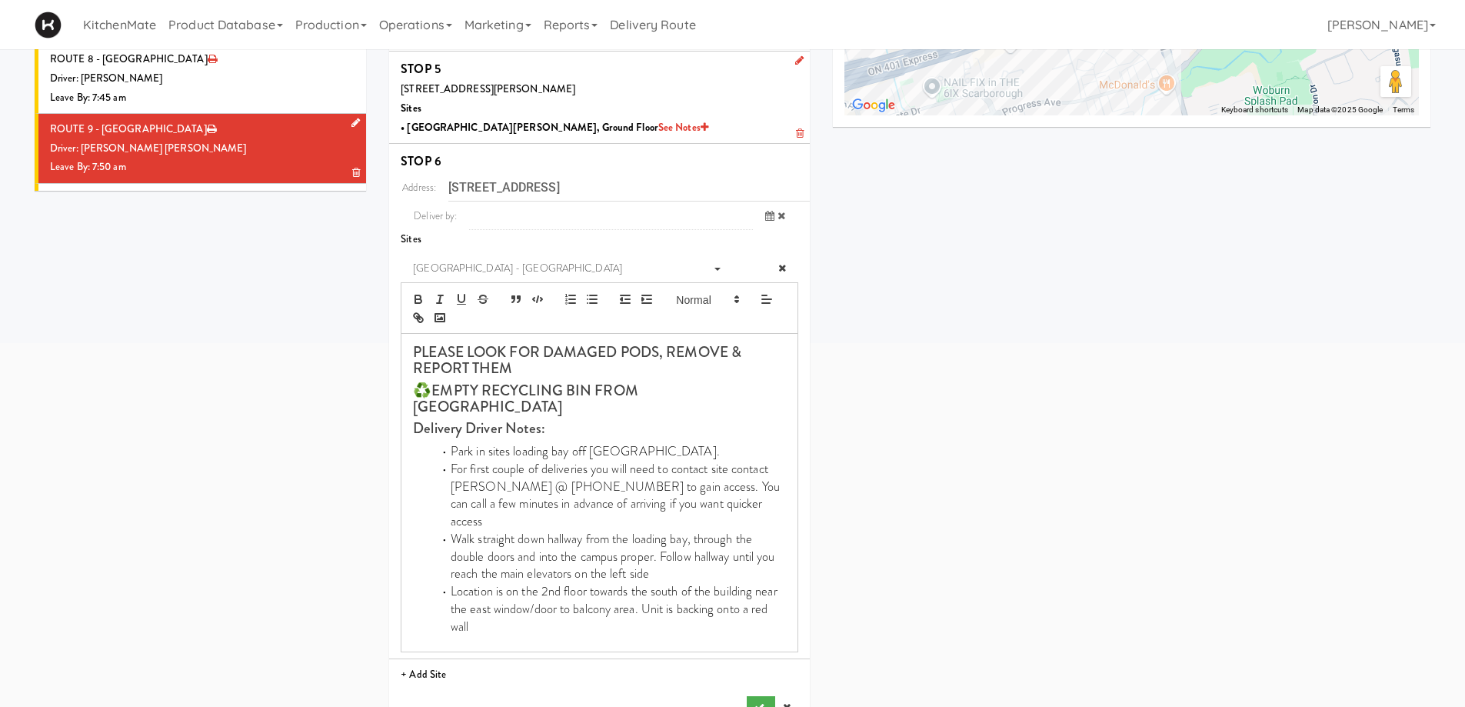
scroll to position [459, 0]
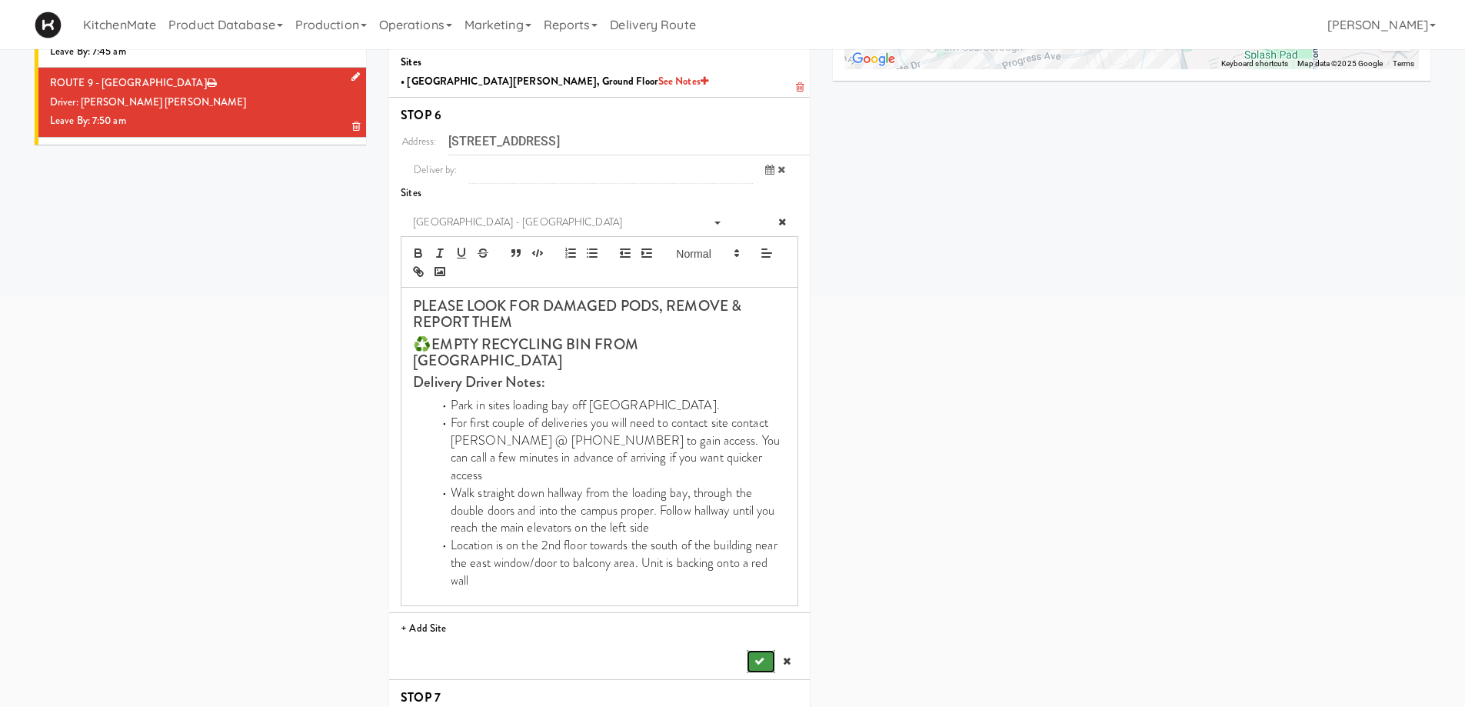
click at [762, 656] on icon "submit" at bounding box center [759, 661] width 10 height 10
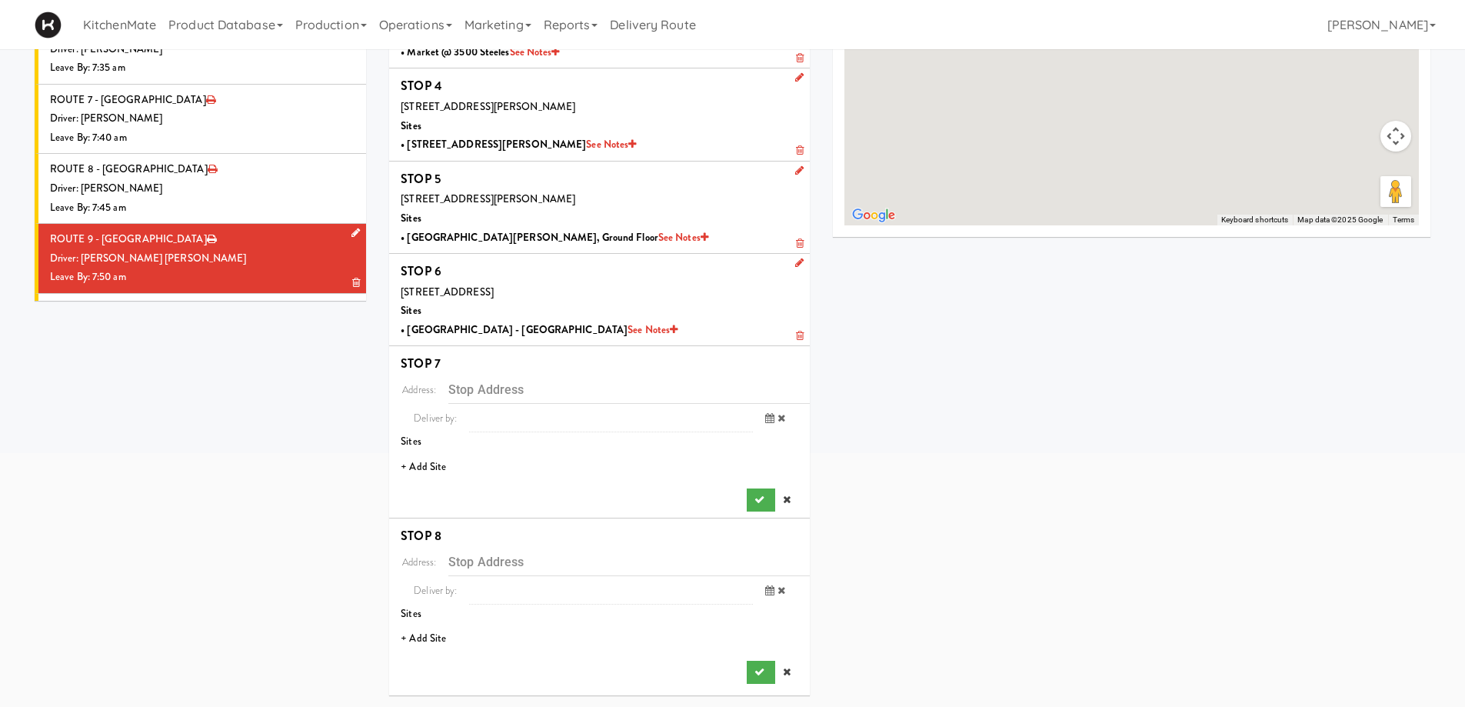
scroll to position [303, 0]
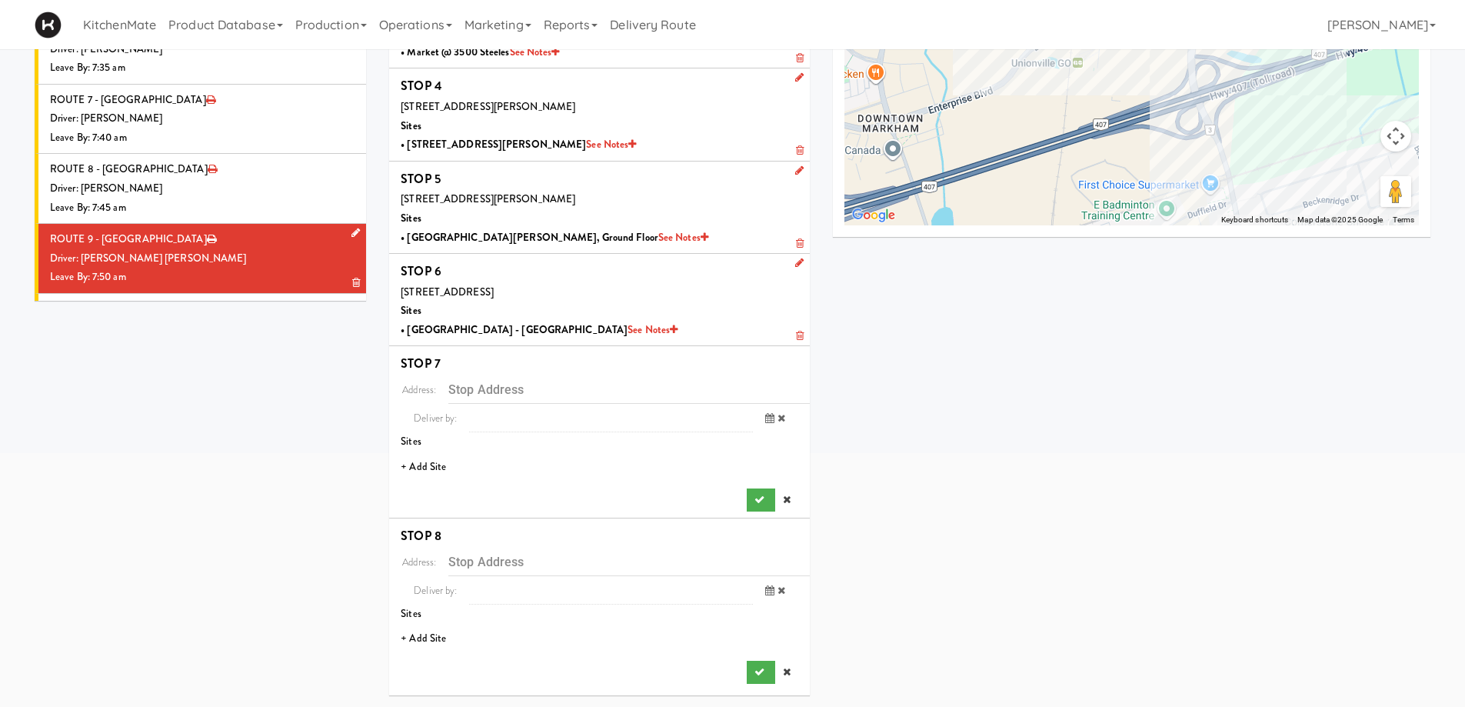
click at [421, 464] on li "+ Add Site" at bounding box center [599, 467] width 421 height 32
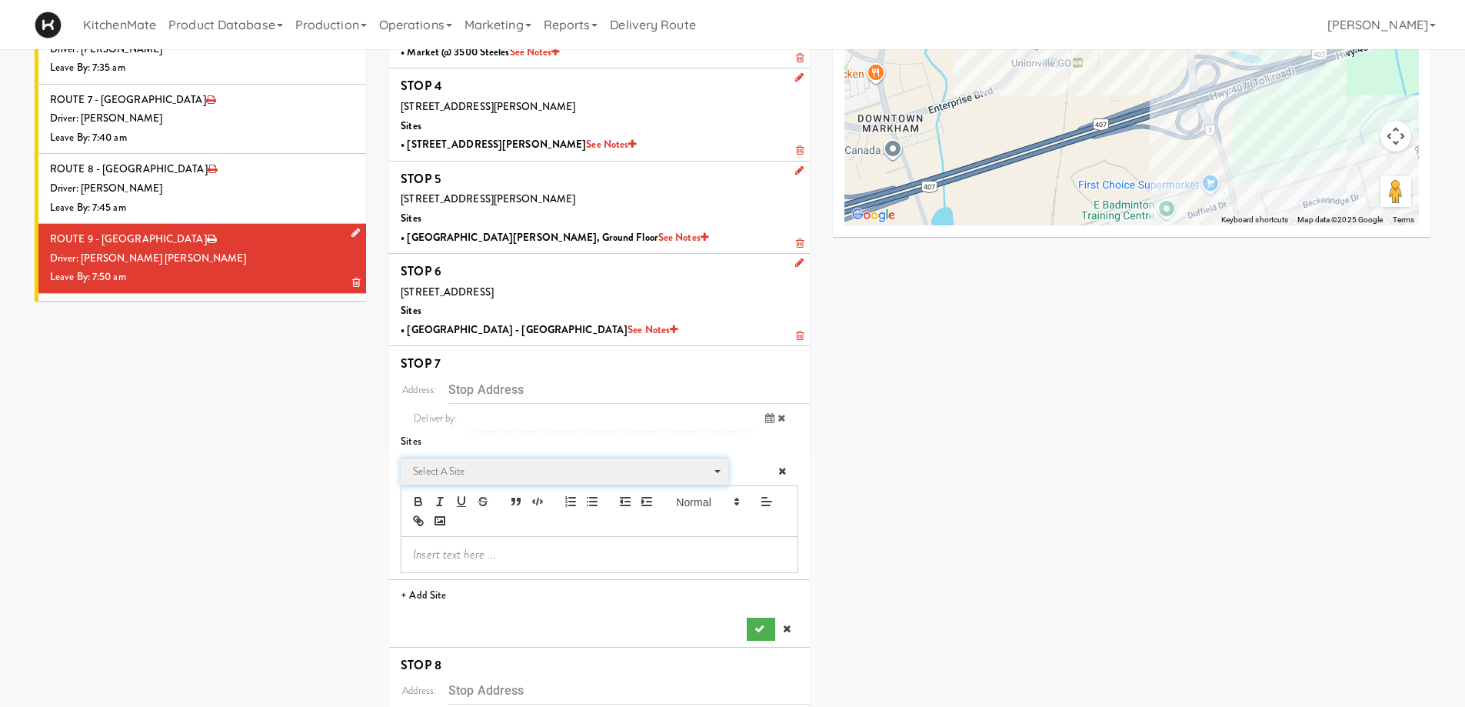
click at [500, 467] on span "Select a site" at bounding box center [559, 471] width 292 height 18
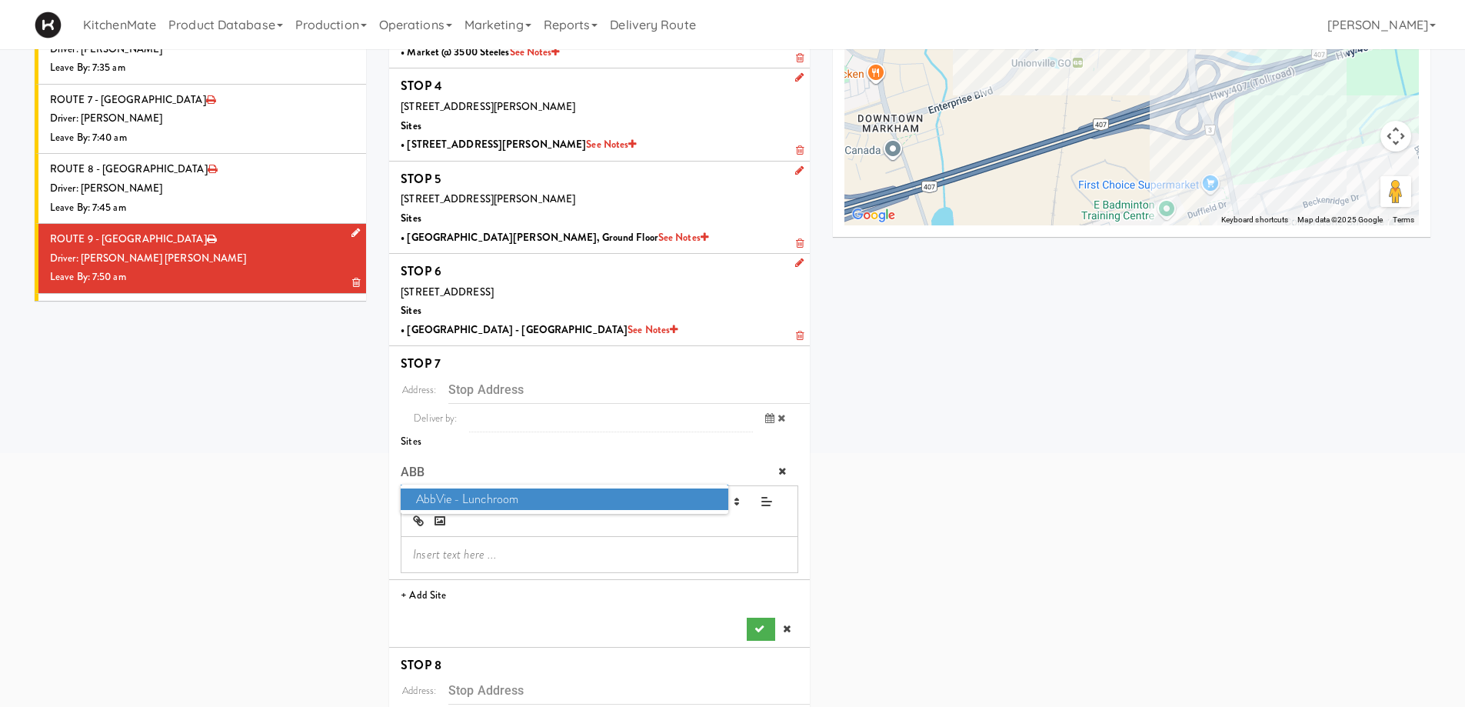
type input "ABB"
click at [483, 498] on span "AbbVie - Lunchroom" at bounding box center [564, 499] width 327 height 22
type input "1380 Rodick Rd, Markham, ON, CA"
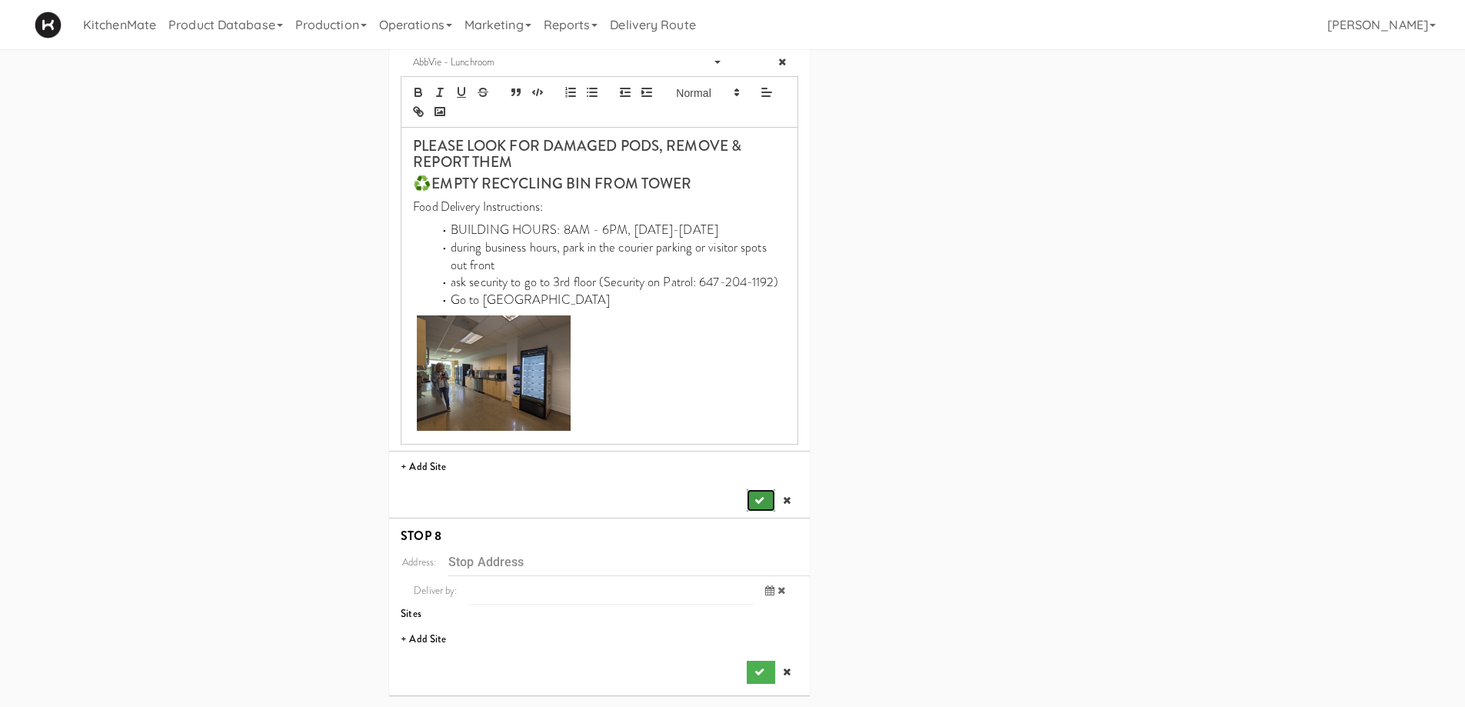
click at [753, 504] on button "submit" at bounding box center [761, 500] width 28 height 23
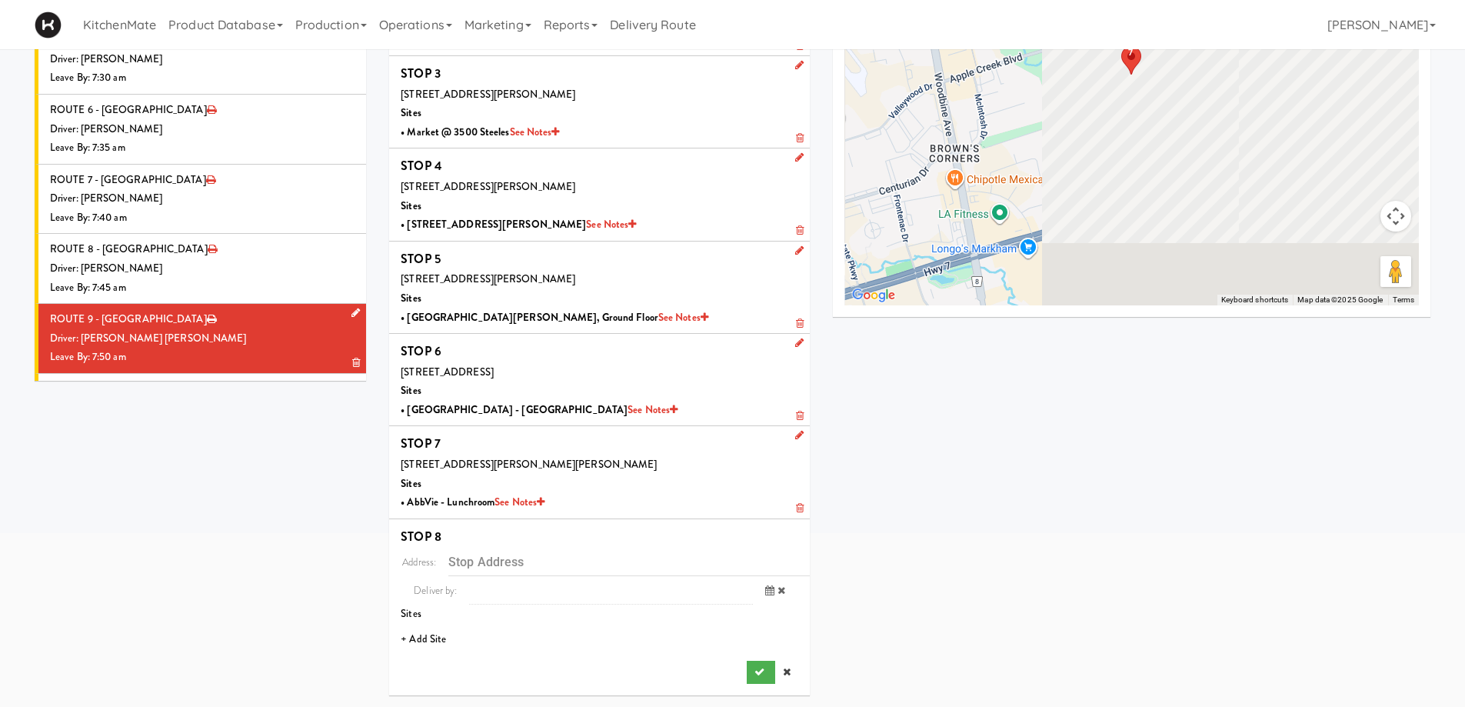
scroll to position [223, 0]
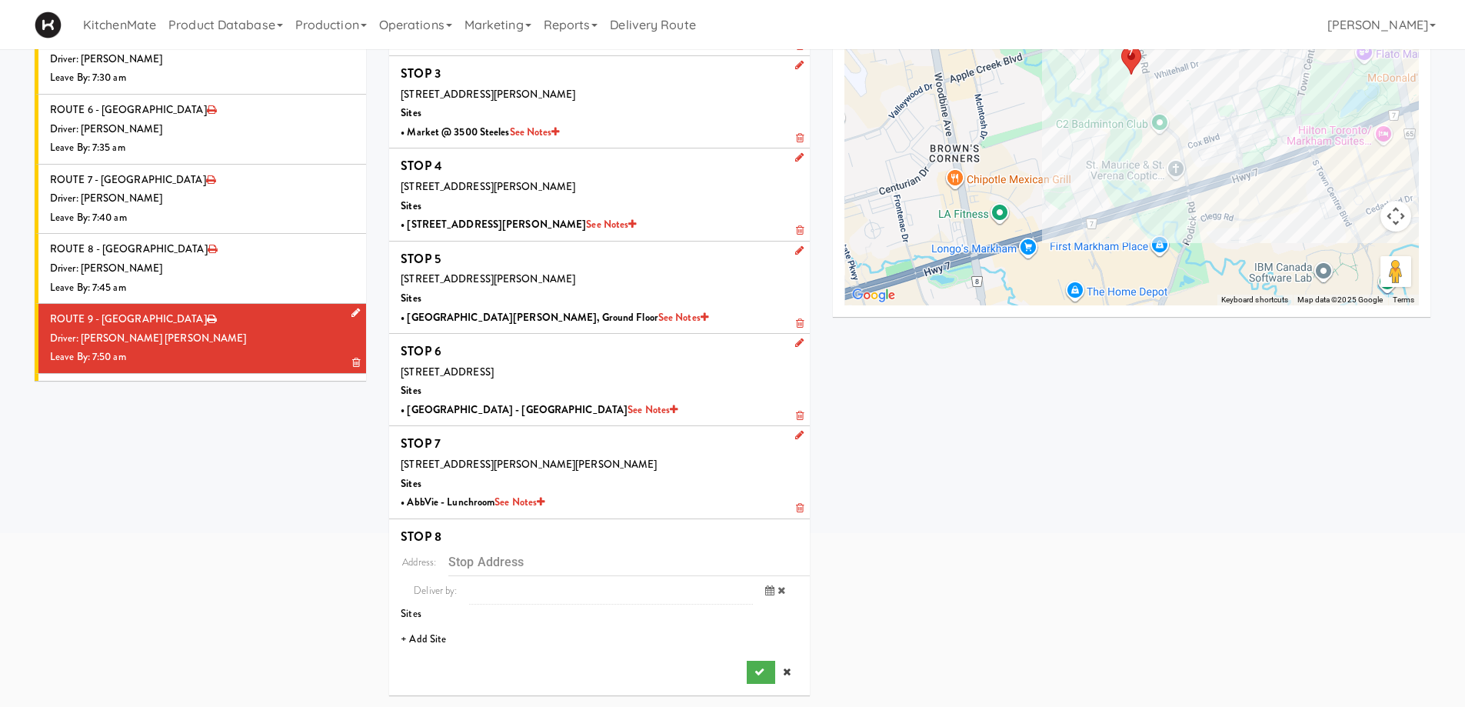
click at [421, 640] on li "+ Add Site" at bounding box center [599, 640] width 421 height 32
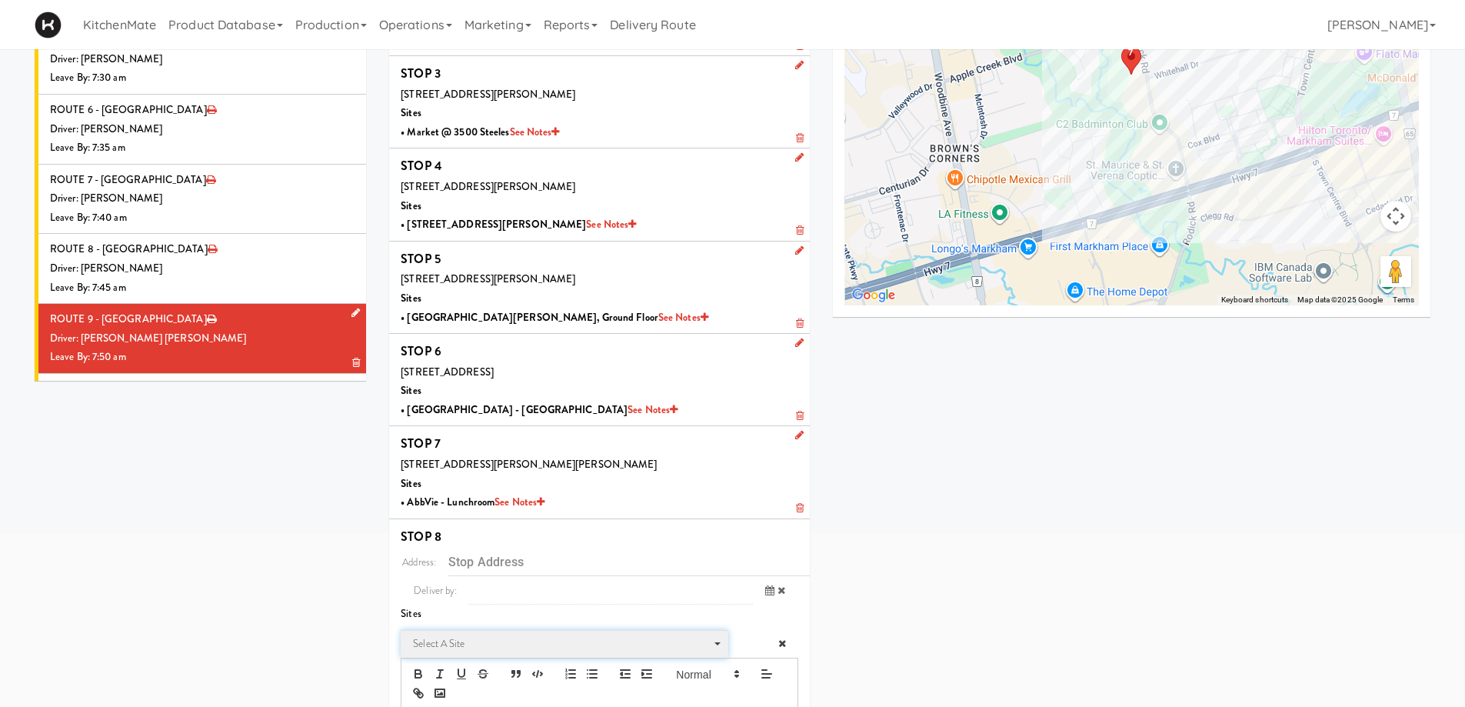
click at [456, 637] on span "Select a site" at bounding box center [559, 643] width 292 height 18
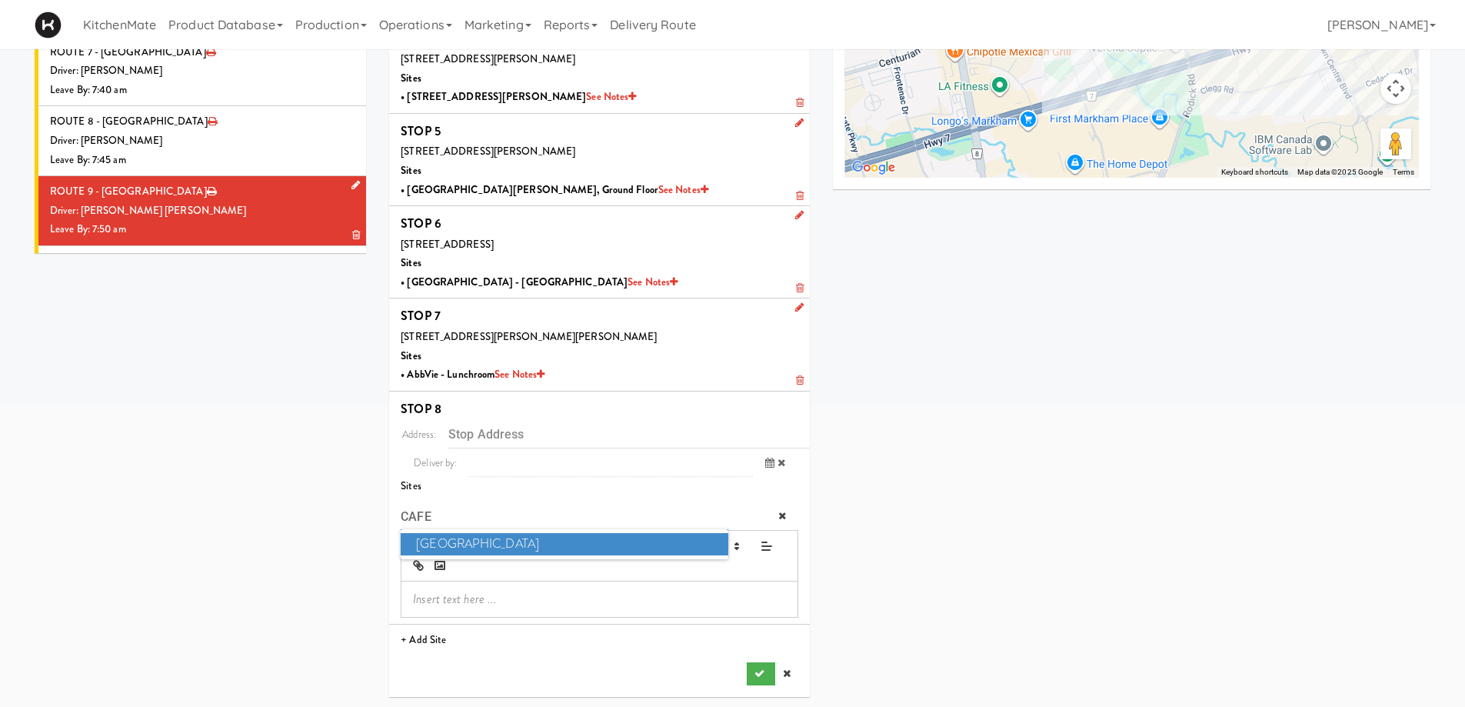
scroll to position [352, 0]
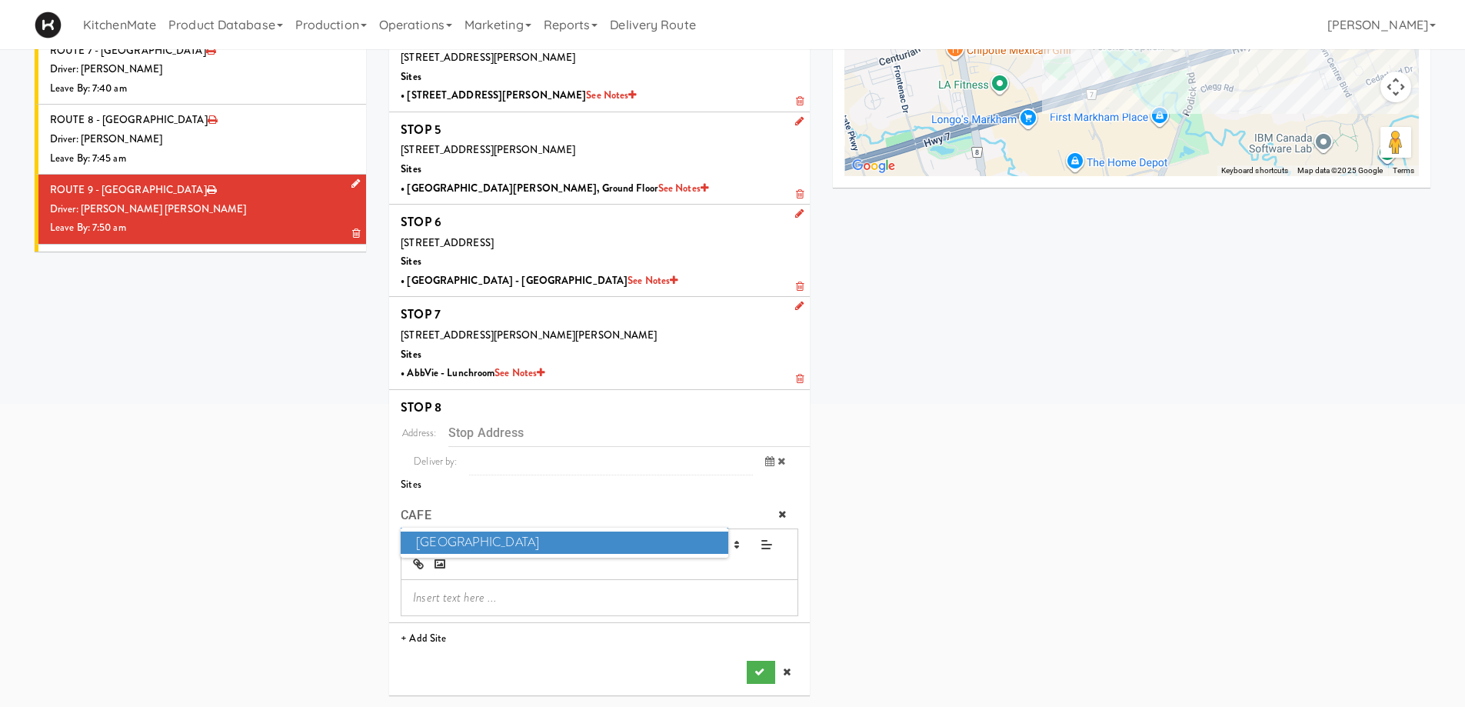
type input "CAFE"
click at [557, 545] on span "Cafe Valleywood" at bounding box center [564, 542] width 327 height 22
type input "60 Columbia Way, Markham, ON, CA"
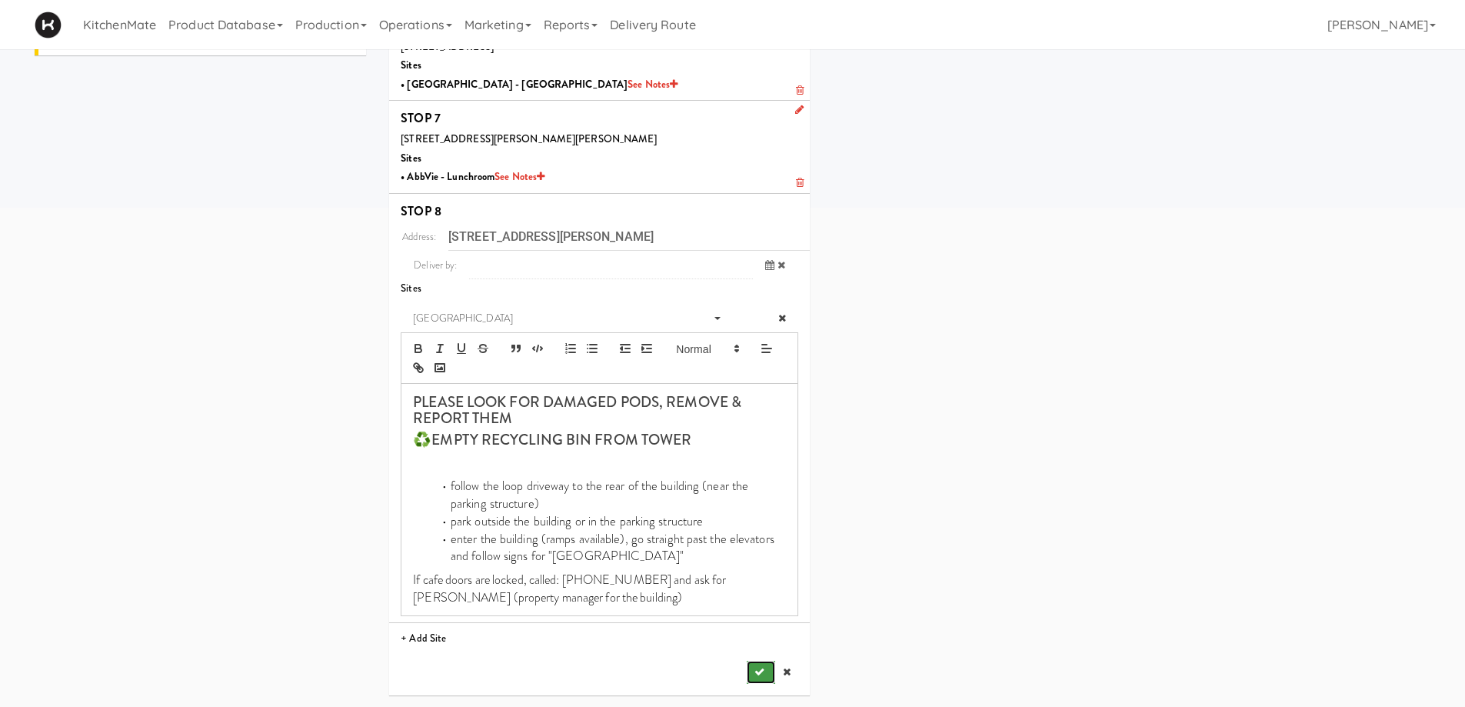
click at [760, 670] on icon "submit" at bounding box center [759, 672] width 10 height 10
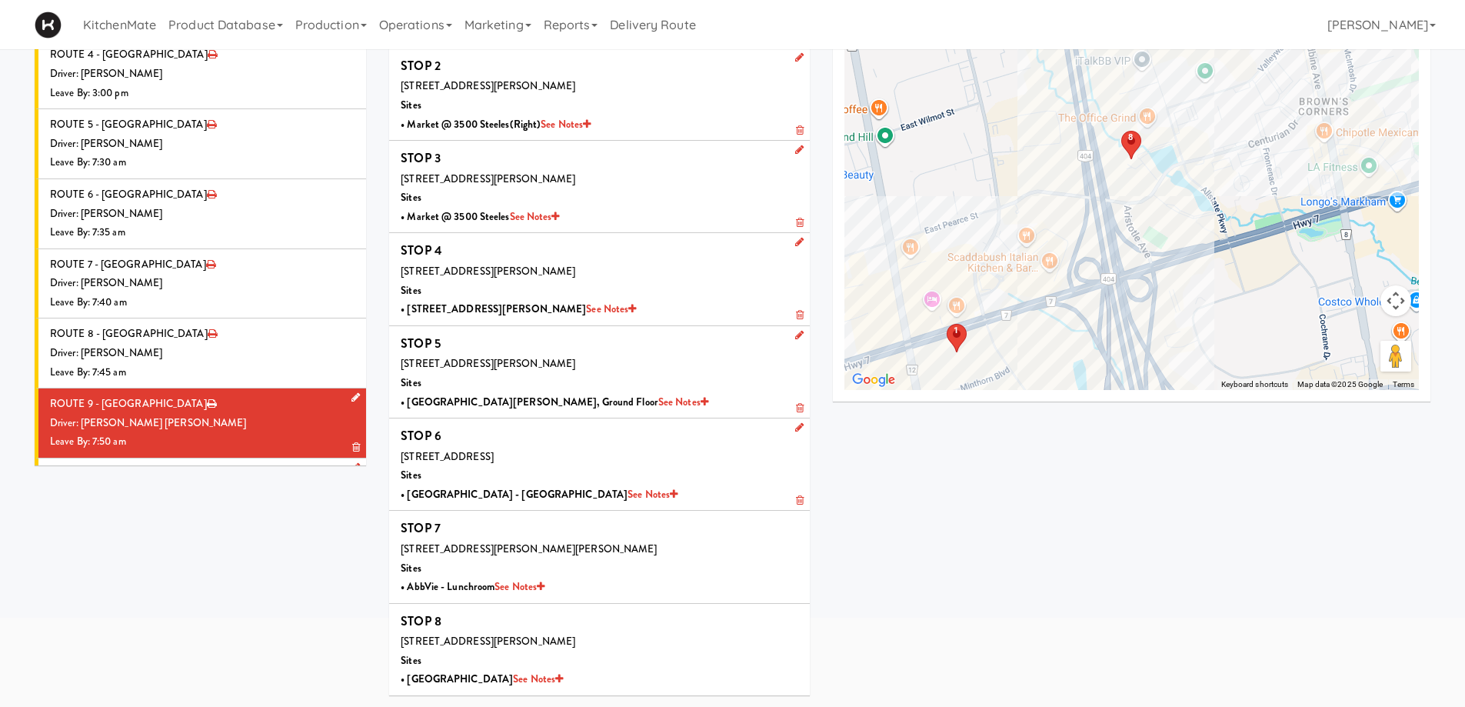
click at [215, 484] on div "Driver: No driver assigned" at bounding box center [202, 493] width 304 height 19
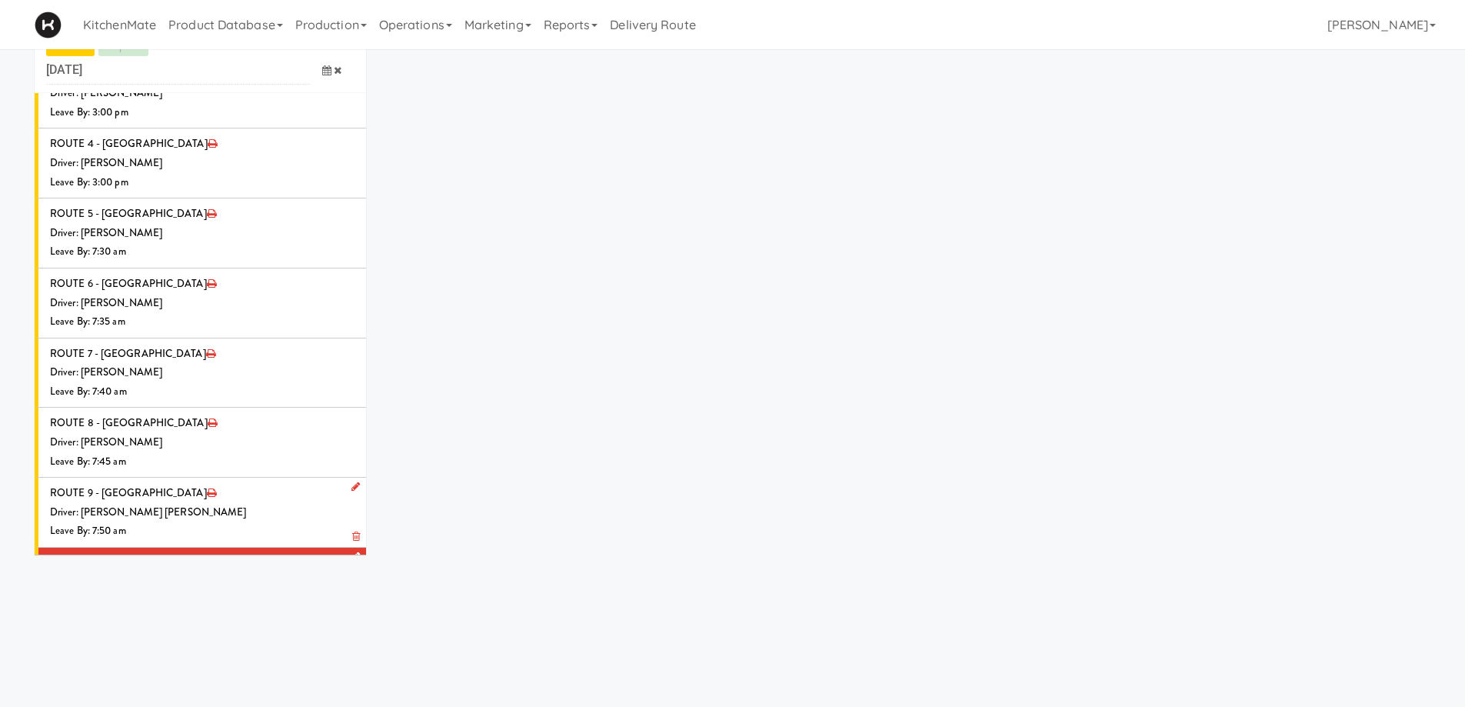
scroll to position [49, 0]
click at [350, 547] on li "ROUTE 10 - Idle Driver: No driver assigned Leave By: 12:00 am" at bounding box center [200, 582] width 331 height 70
click at [351, 551] on icon at bounding box center [355, 556] width 8 height 10
click at [191, 579] on span "Select a driver" at bounding box center [176, 586] width 62 height 15
type input "PEDR"
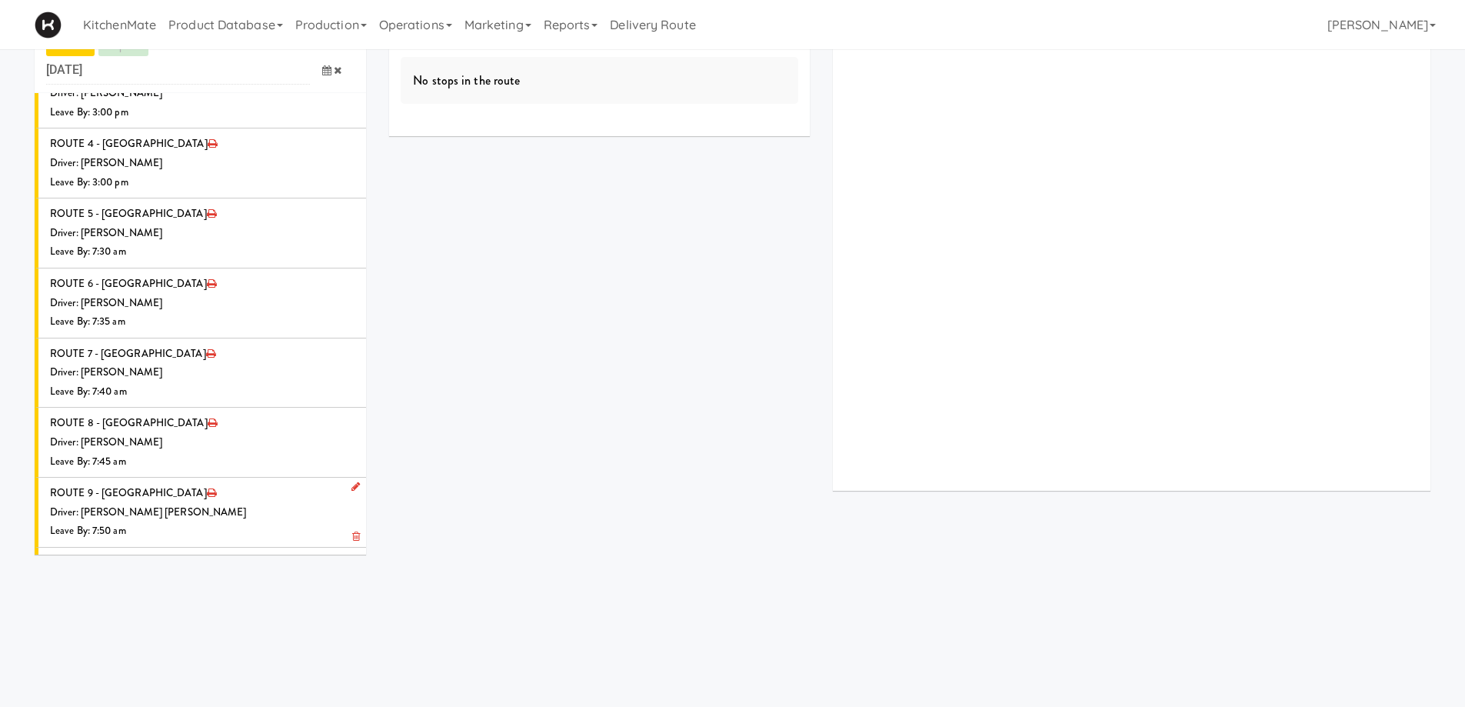
click at [225, 604] on span "Pedro Herrera" at bounding box center [245, 615] width 219 height 22
click at [322, 638] on icon at bounding box center [326, 643] width 9 height 10
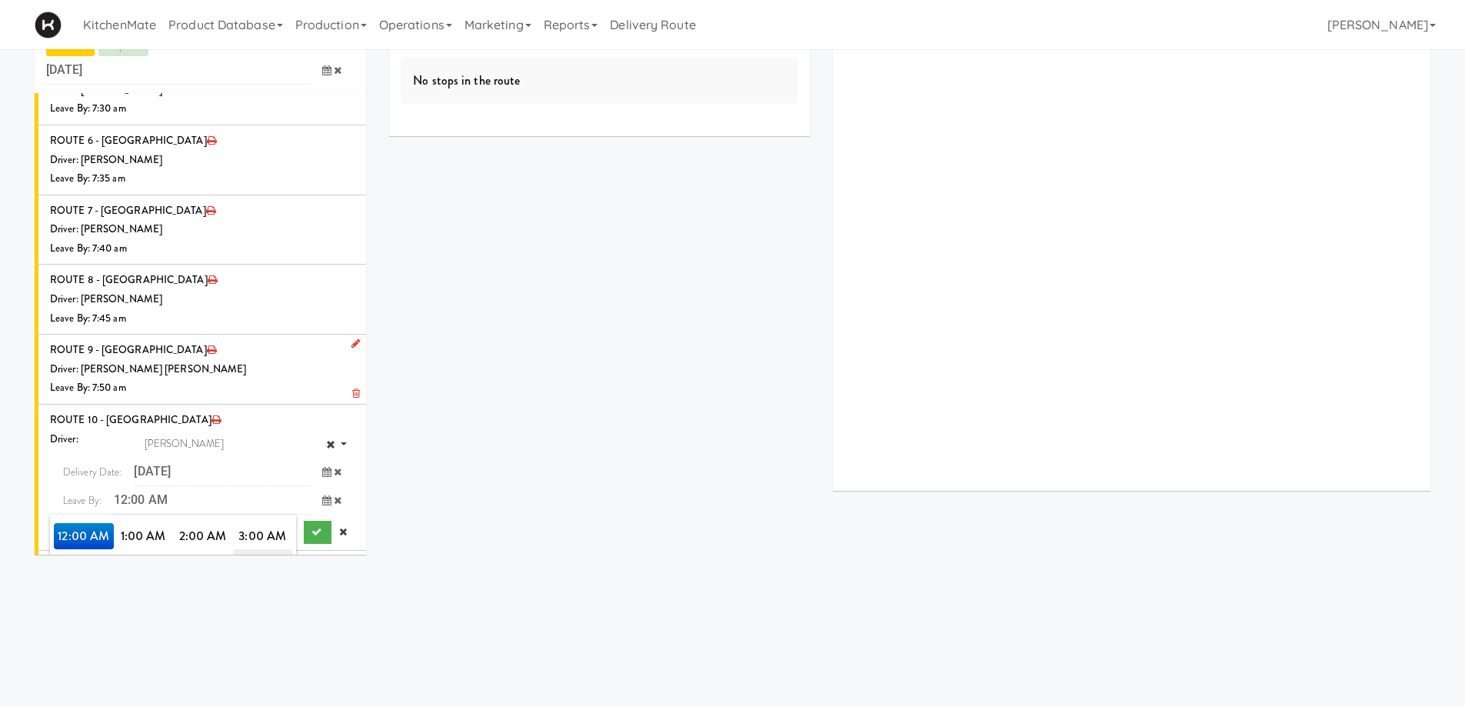
click at [264, 549] on span "7:00 AM" at bounding box center [263, 562] width 60 height 26
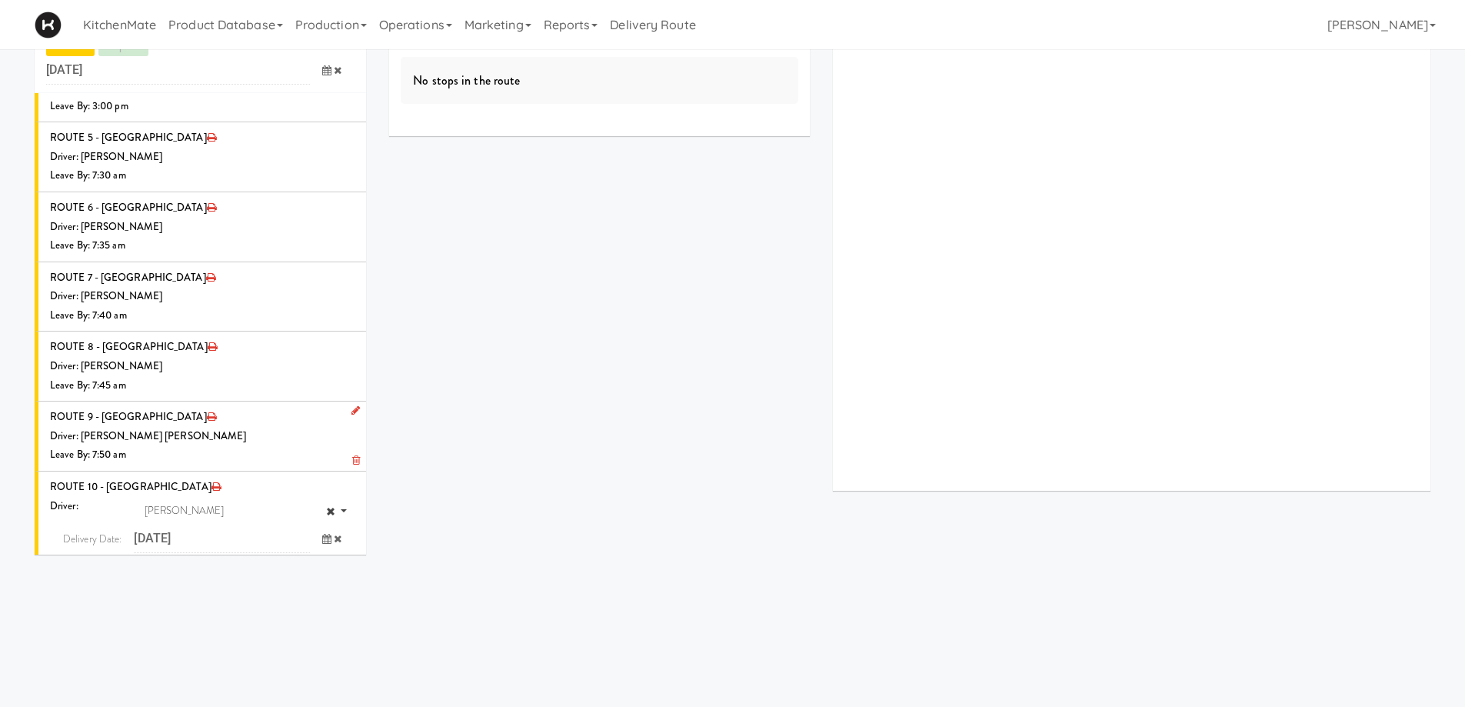
click at [243, 642] on span "7:55 AM" at bounding box center [263, 655] width 60 height 26
click at [309, 587] on button "submit" at bounding box center [318, 598] width 28 height 23
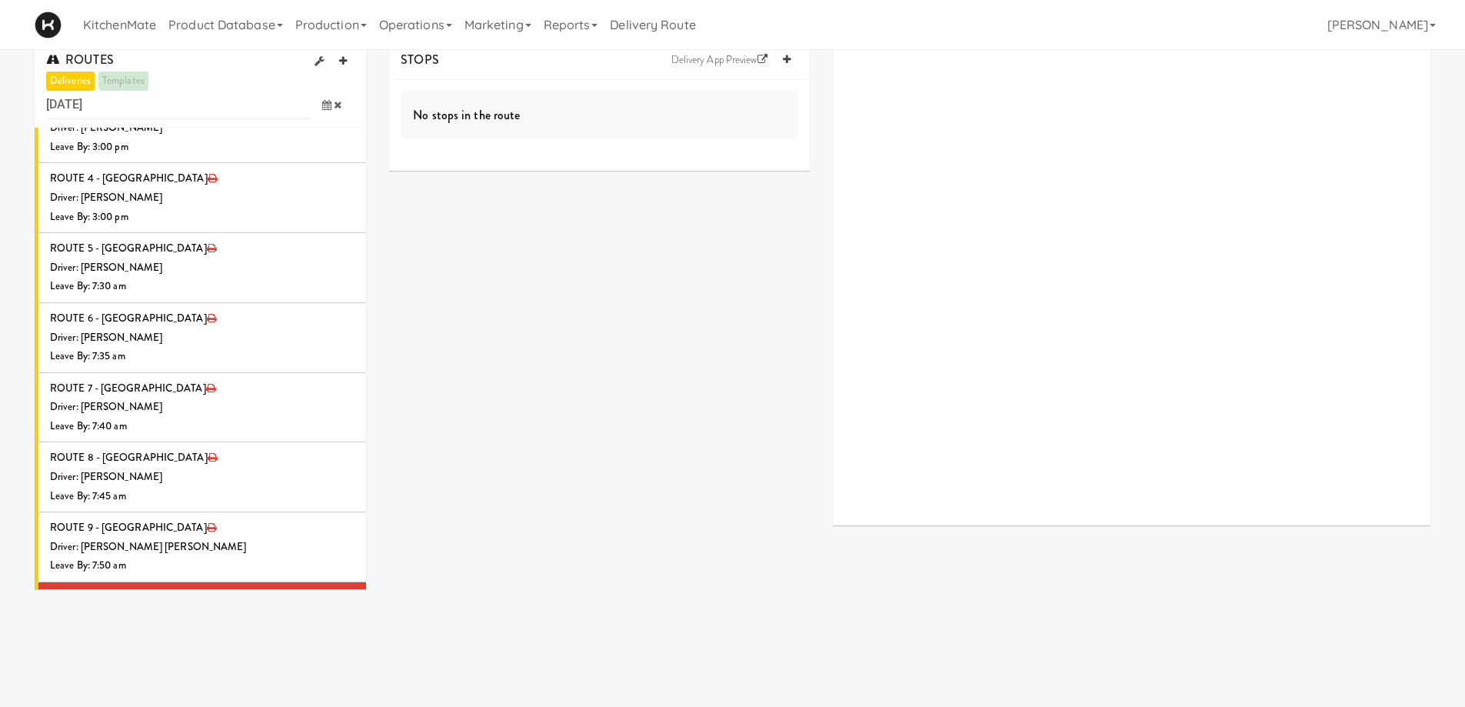
scroll to position [0, 0]
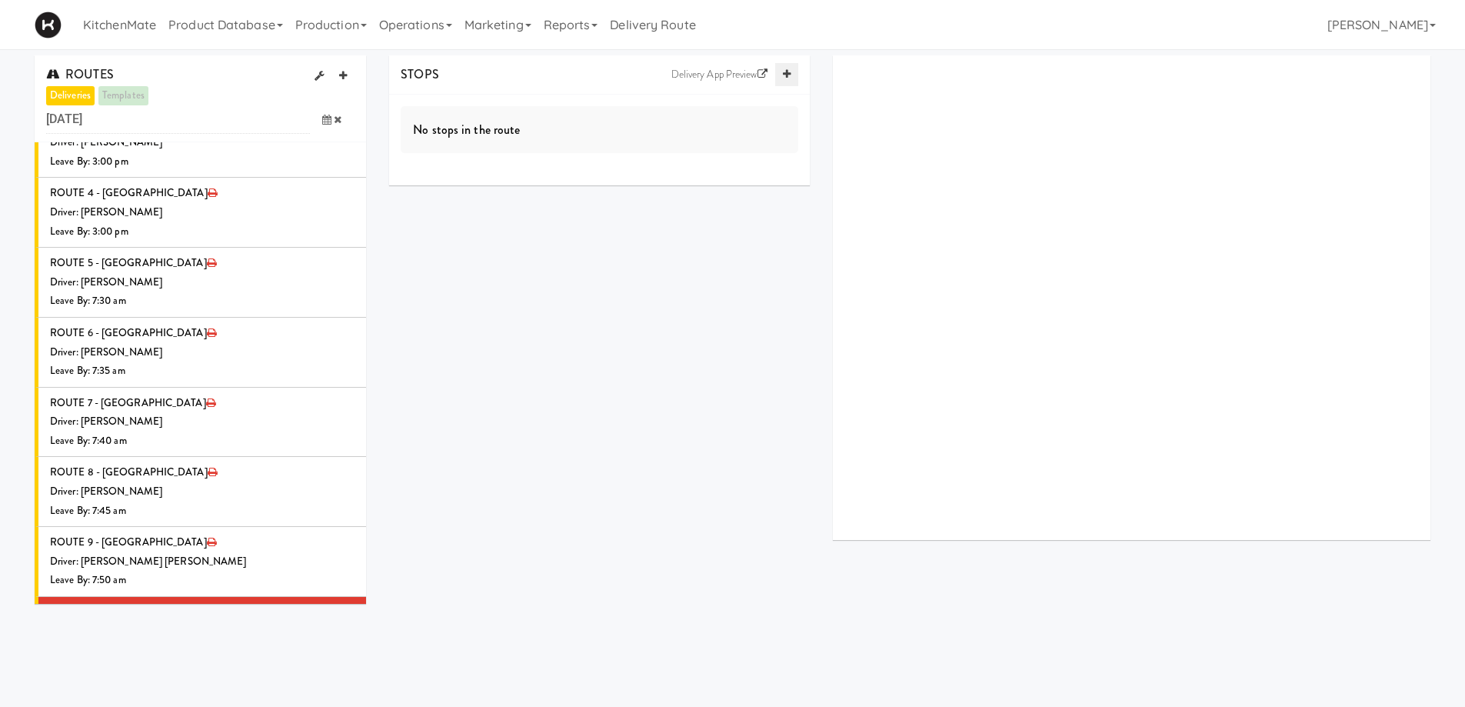
click at [783, 72] on icon at bounding box center [787, 74] width 8 height 10
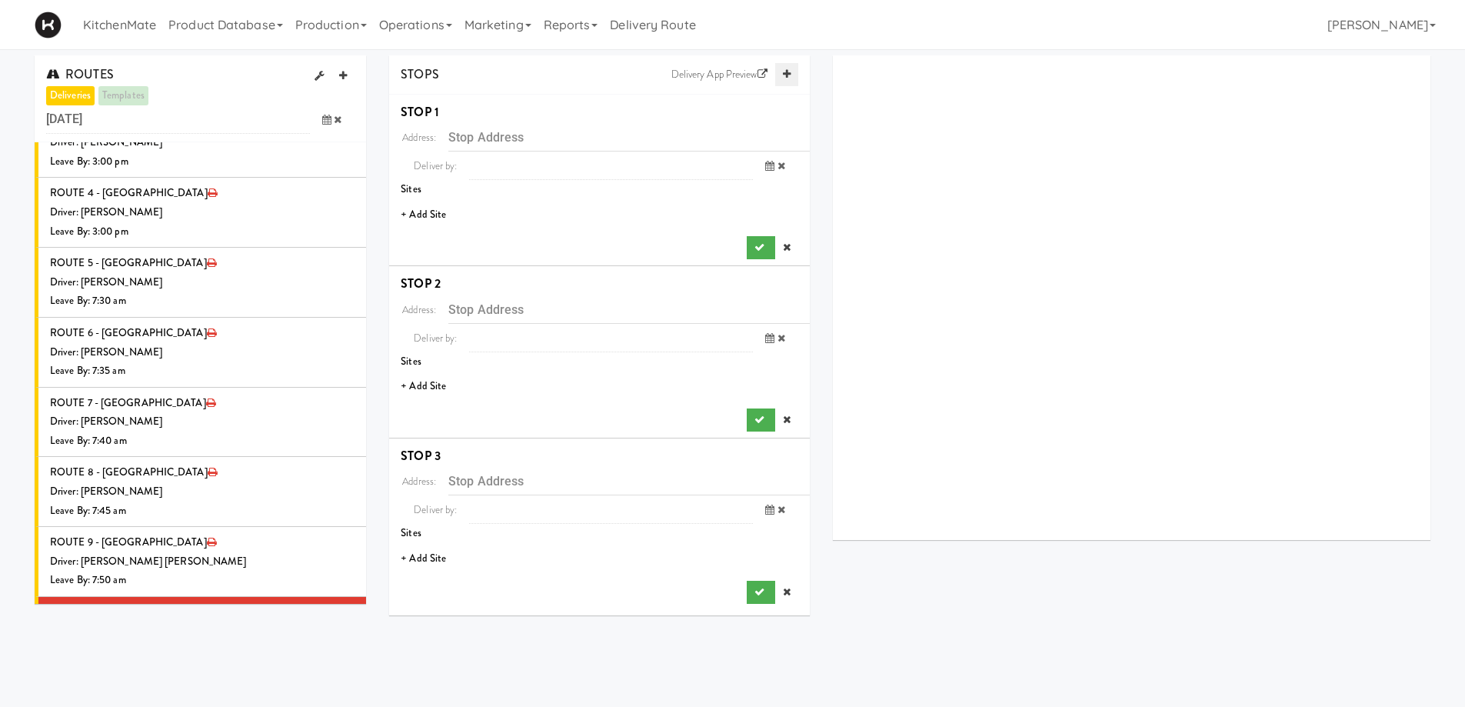
click at [783, 72] on icon at bounding box center [787, 74] width 8 height 10
click at [784, 70] on icon at bounding box center [787, 74] width 8 height 10
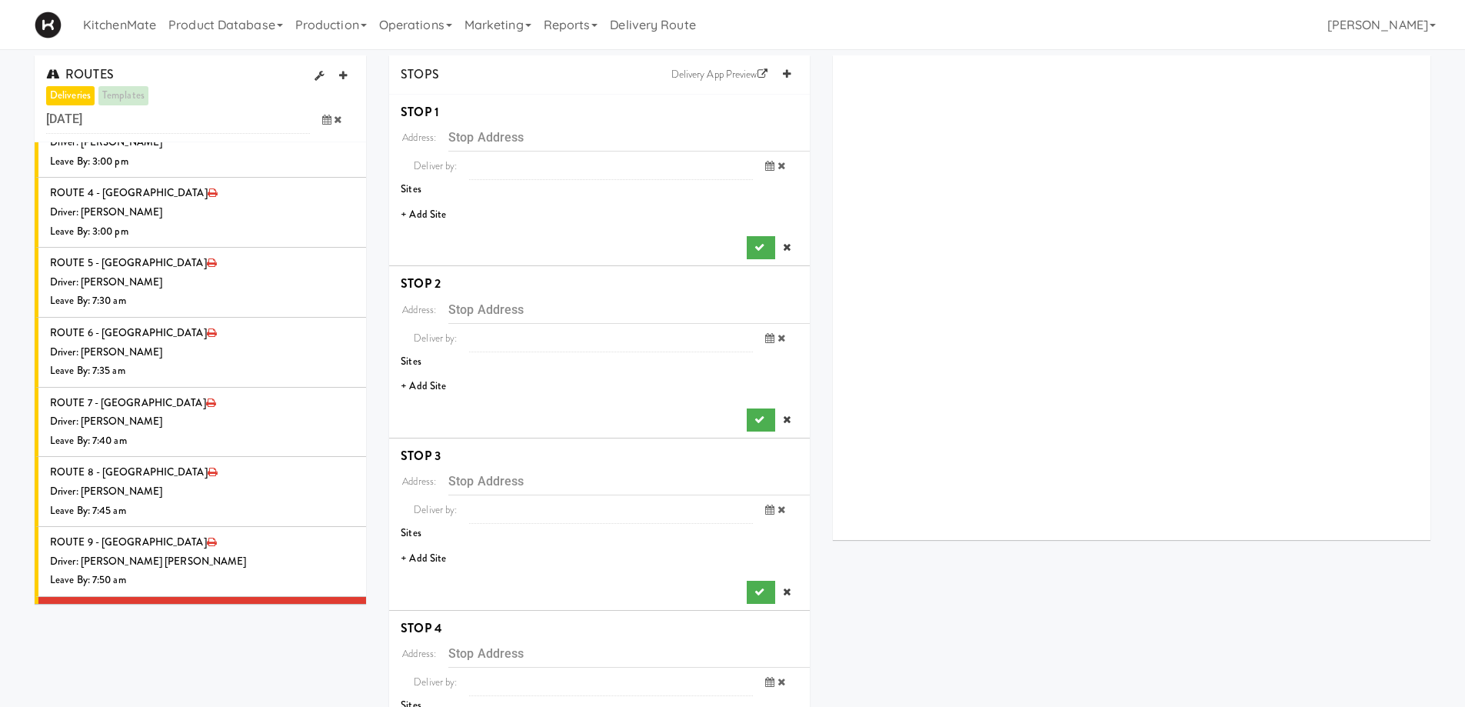
click at [426, 215] on li "+ Add Site" at bounding box center [599, 215] width 421 height 32
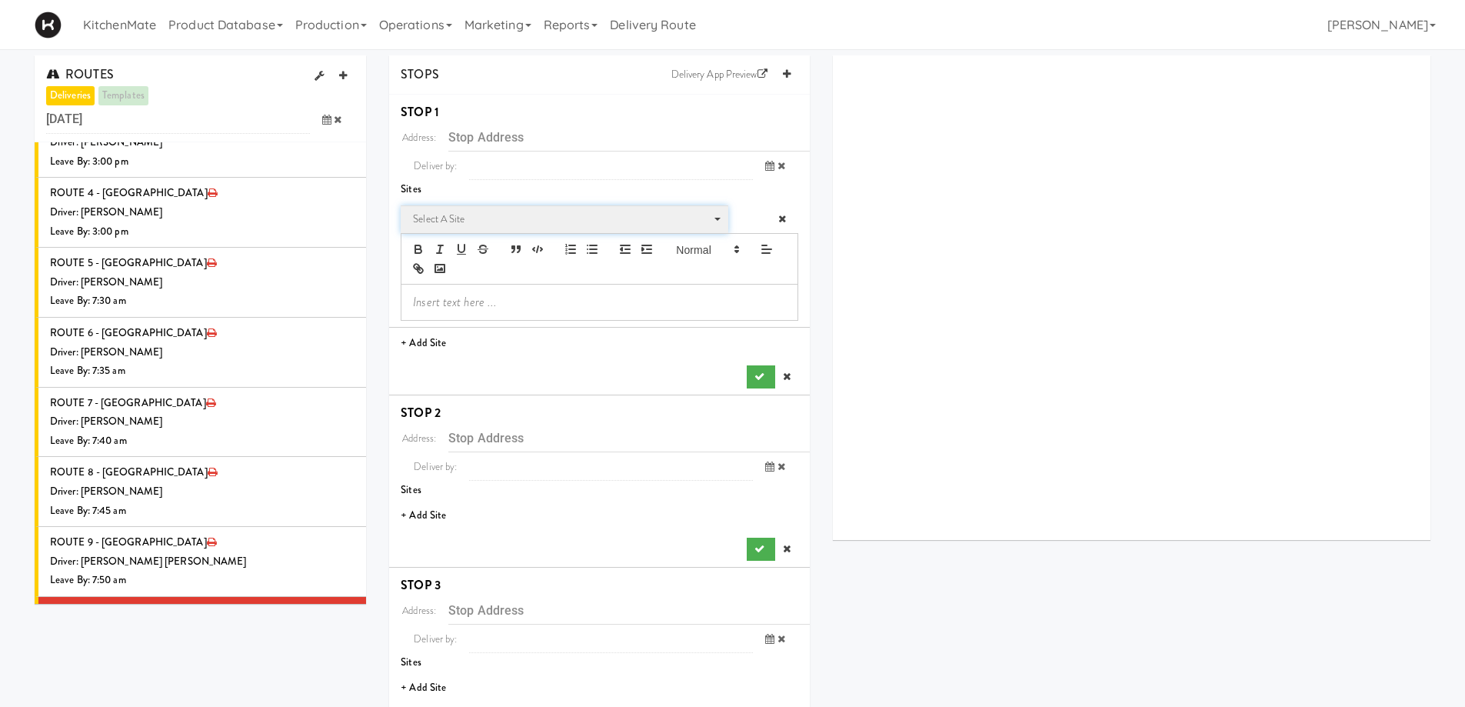
click at [461, 227] on span "Select a site" at bounding box center [559, 219] width 292 height 18
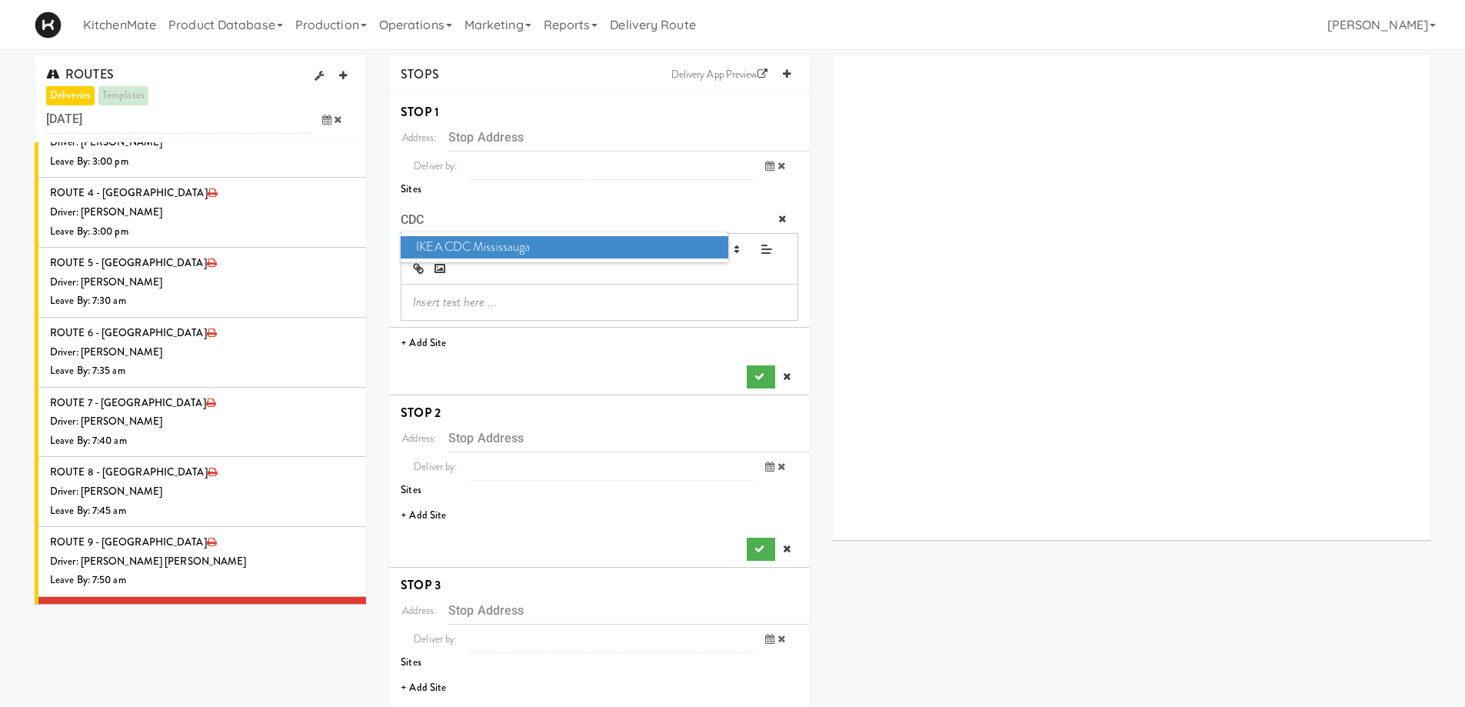
type input "CDC"
click at [463, 241] on span "IKEA CDC Mississauga" at bounding box center [564, 247] width 327 height 22
type input "3275 Argentia Rd, Mississauga, ON, CA"
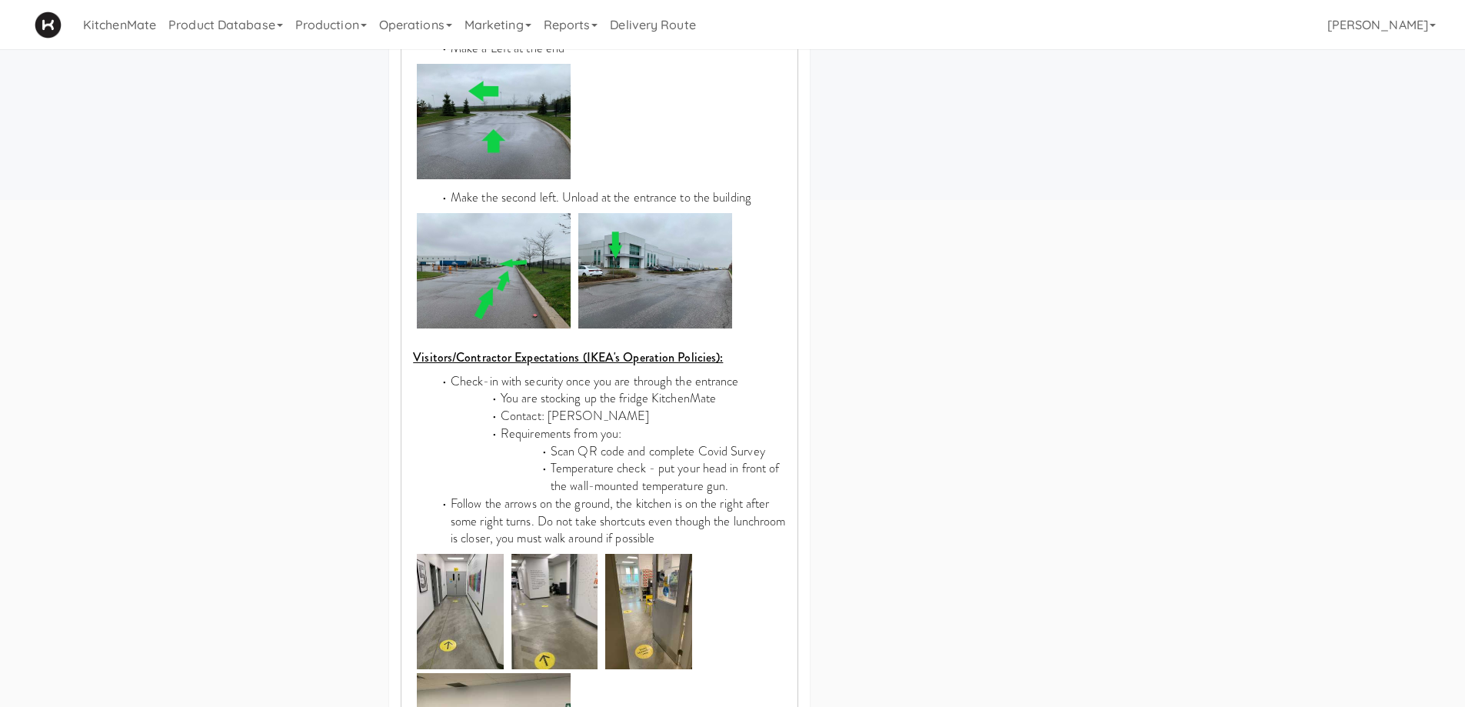
scroll to position [1076, 0]
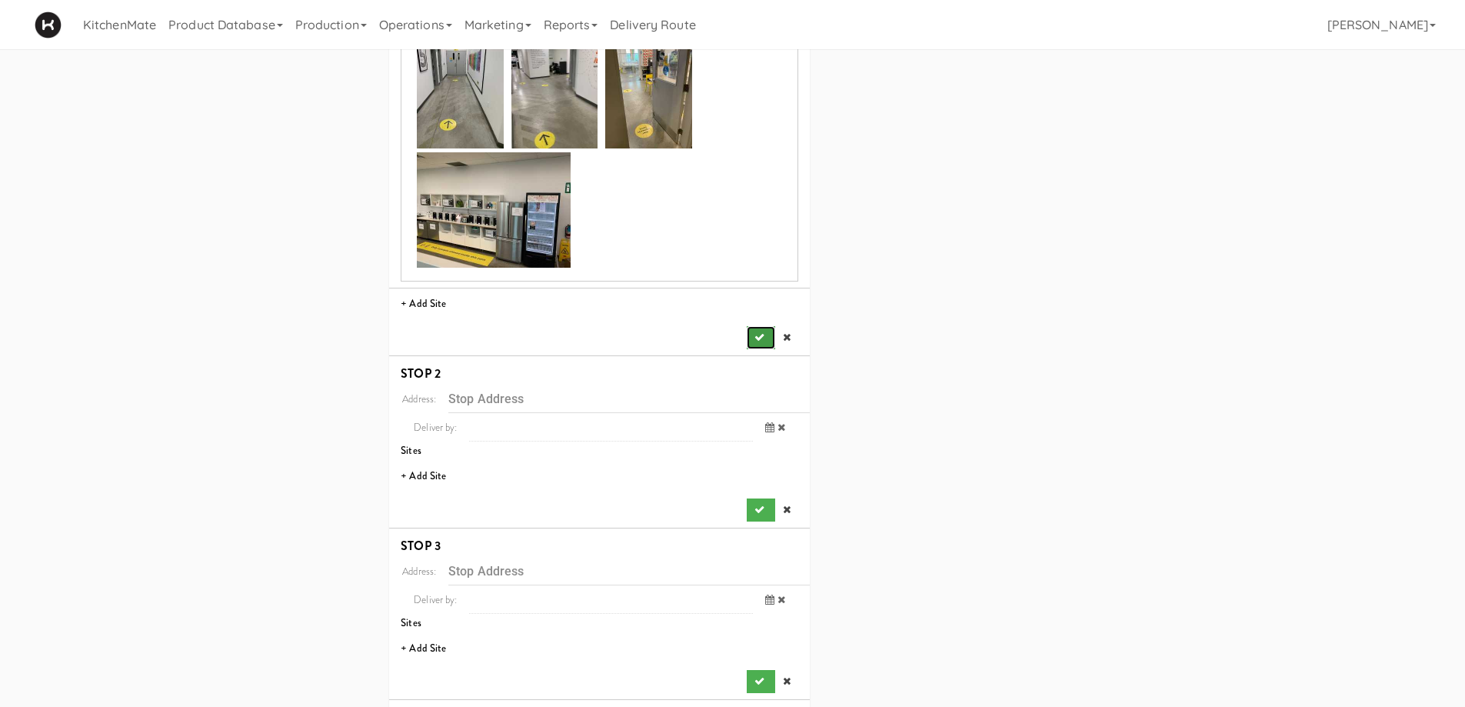
click at [763, 332] on icon "submit" at bounding box center [759, 337] width 10 height 10
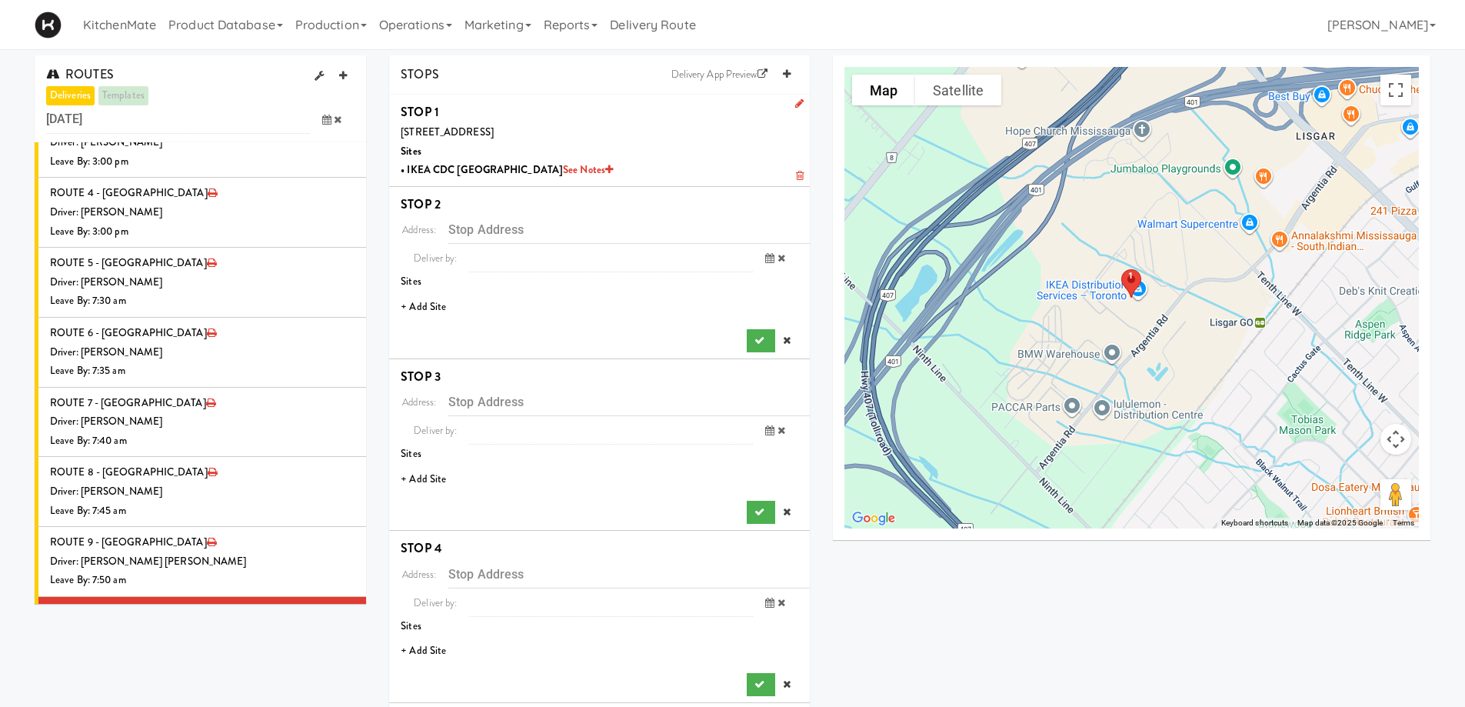
click at [432, 306] on li "+ Add Site" at bounding box center [599, 307] width 421 height 32
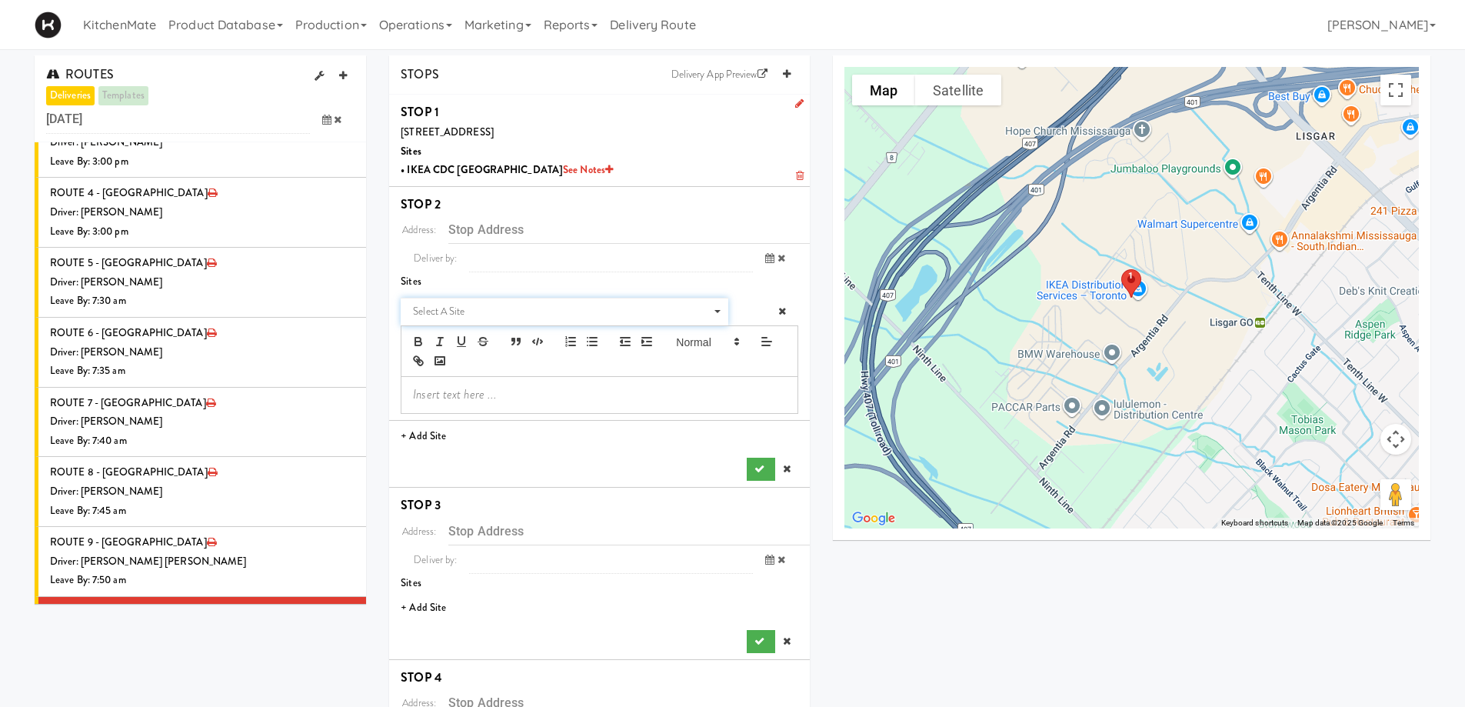
click at [464, 306] on span "Select a site" at bounding box center [559, 311] width 292 height 18
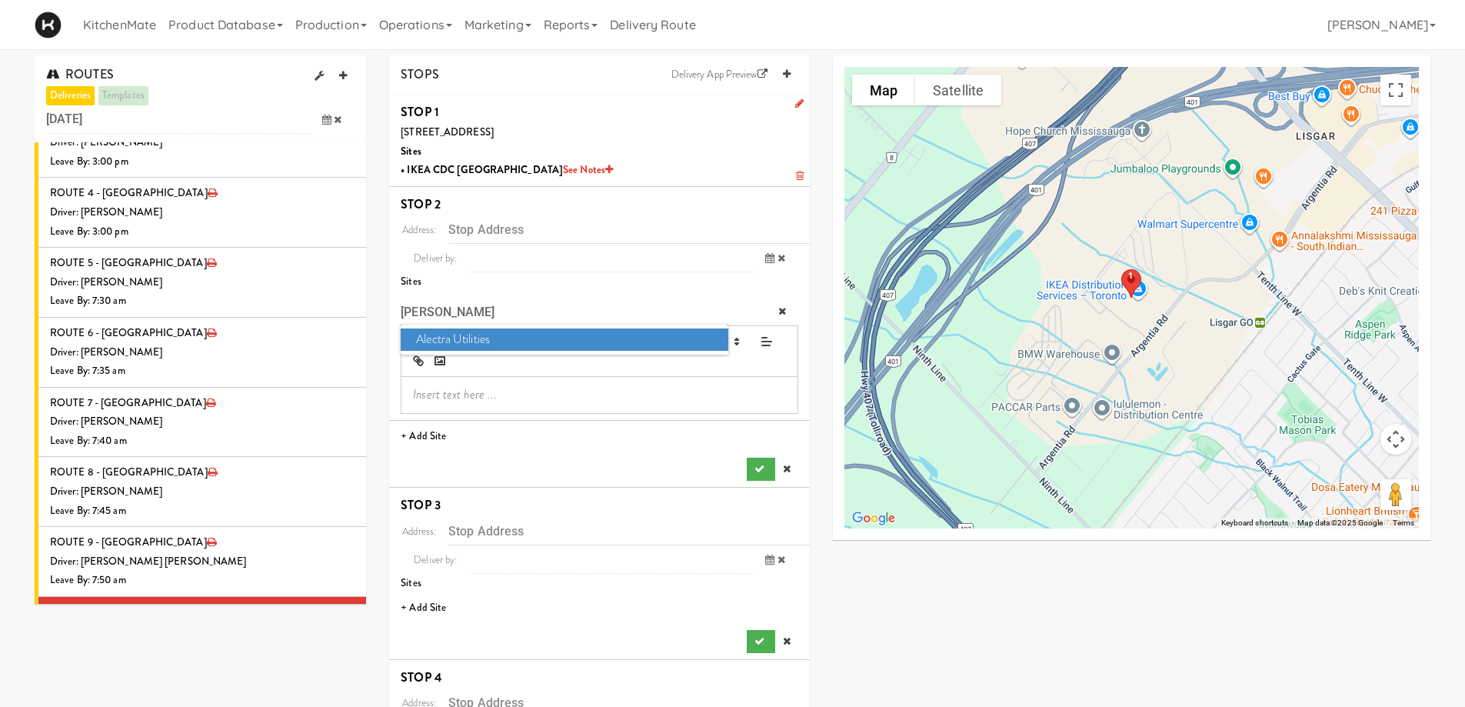
type input "ALEC"
click at [466, 338] on span "Alectra Utilities" at bounding box center [564, 339] width 327 height 22
type input "200 Kennedy Rd S, Brampton, ON, CA"
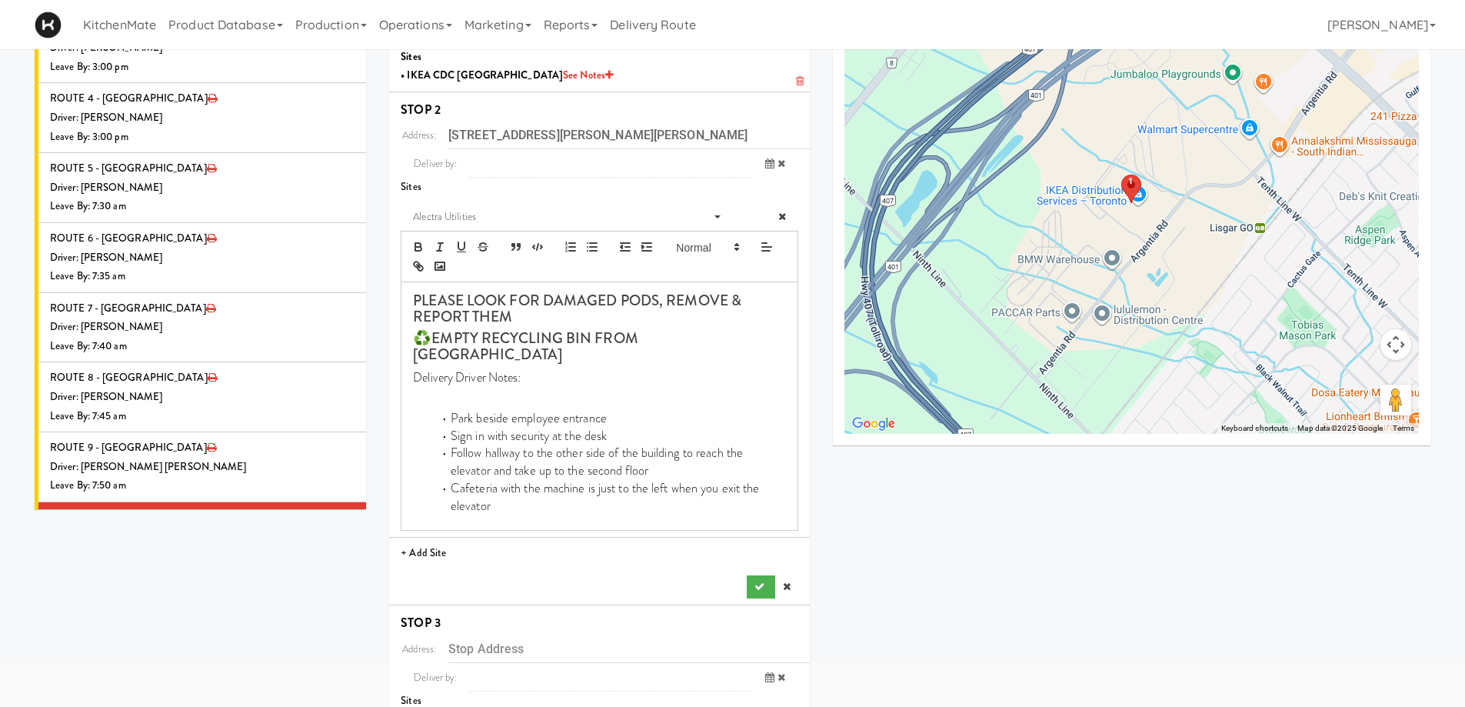
scroll to position [231, 0]
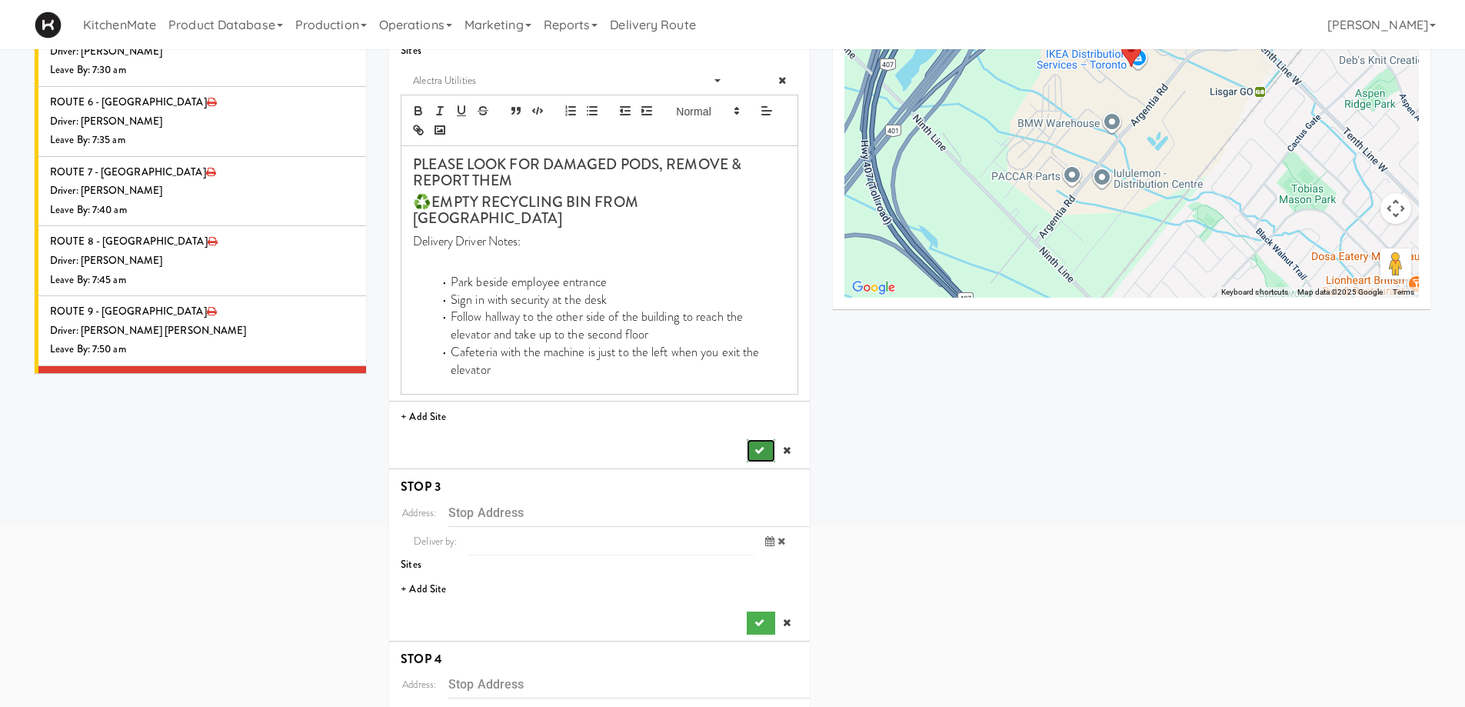
click at [763, 445] on icon "submit" at bounding box center [759, 450] width 10 height 10
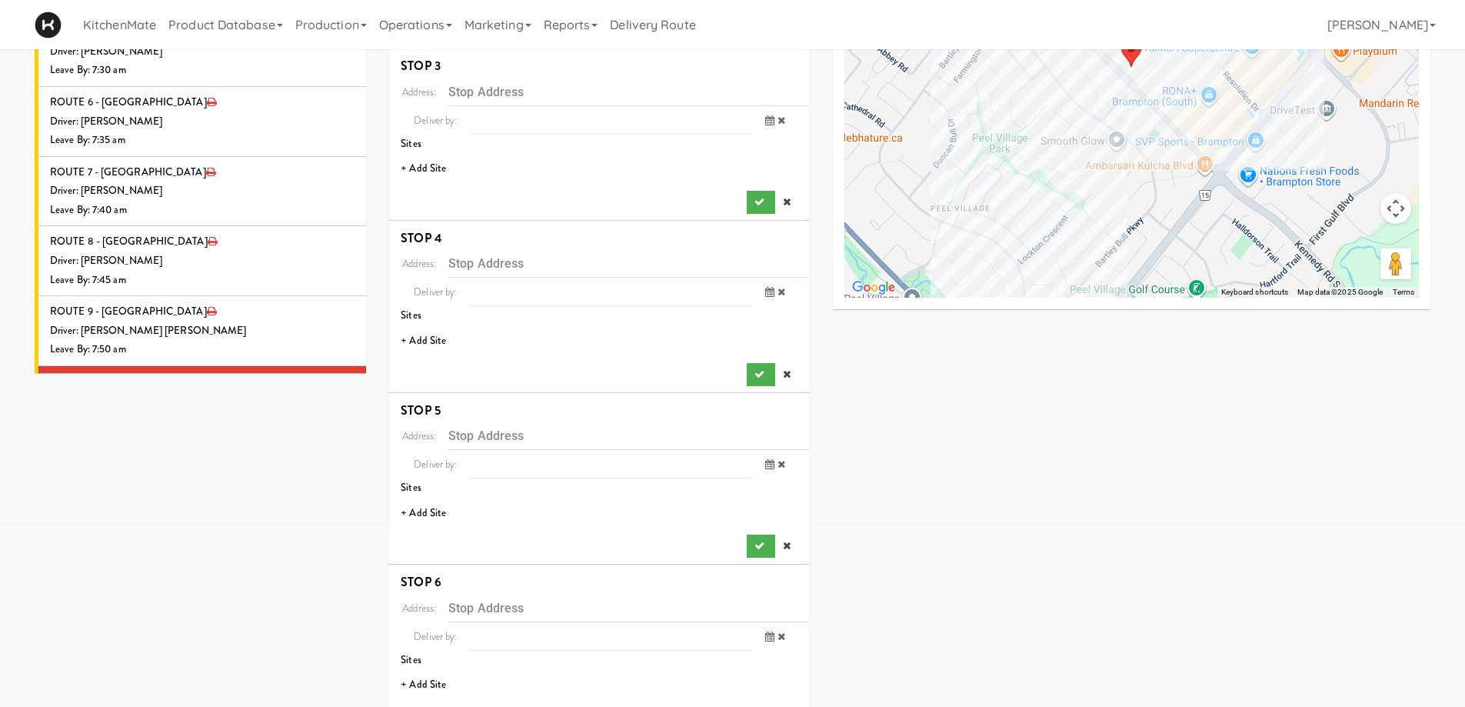
click at [430, 165] on li "+ Add Site" at bounding box center [599, 169] width 421 height 32
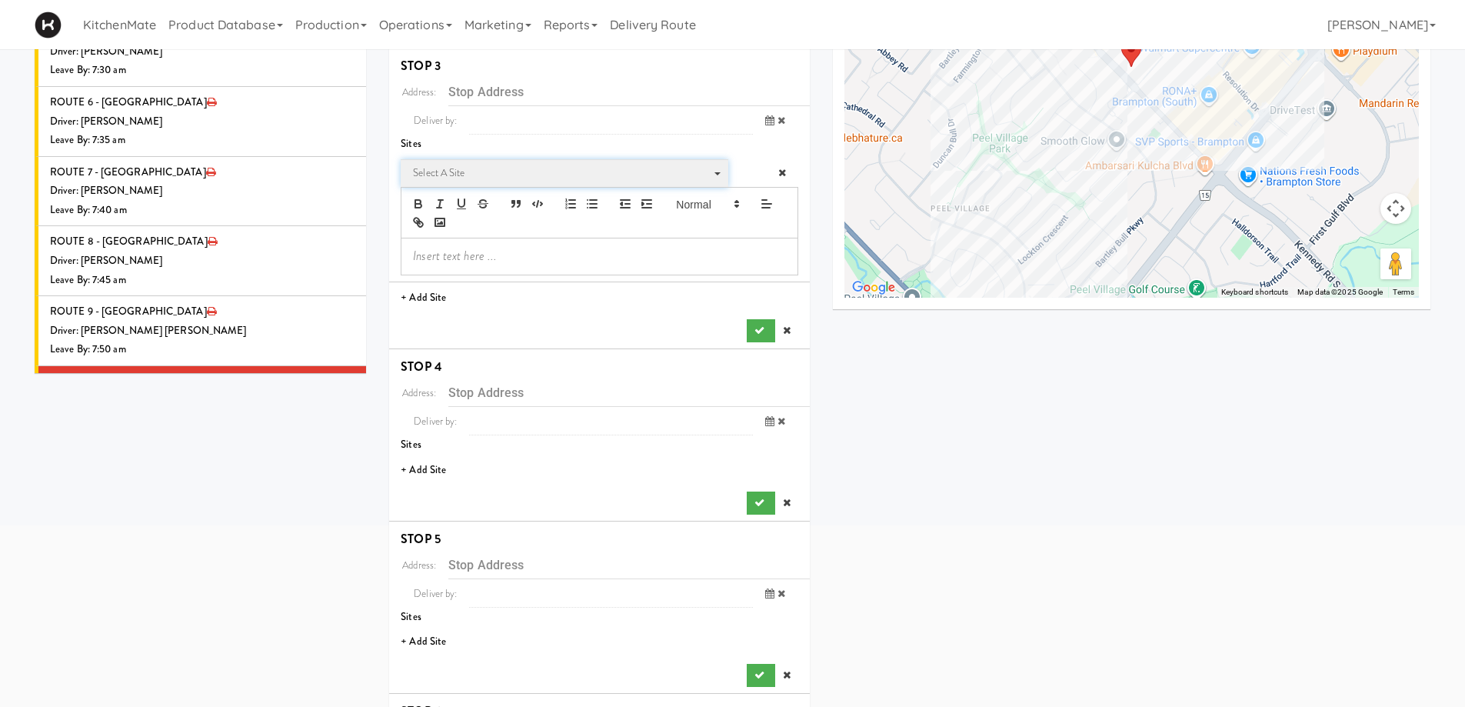
click at [457, 171] on span "Select a site" at bounding box center [559, 173] width 292 height 18
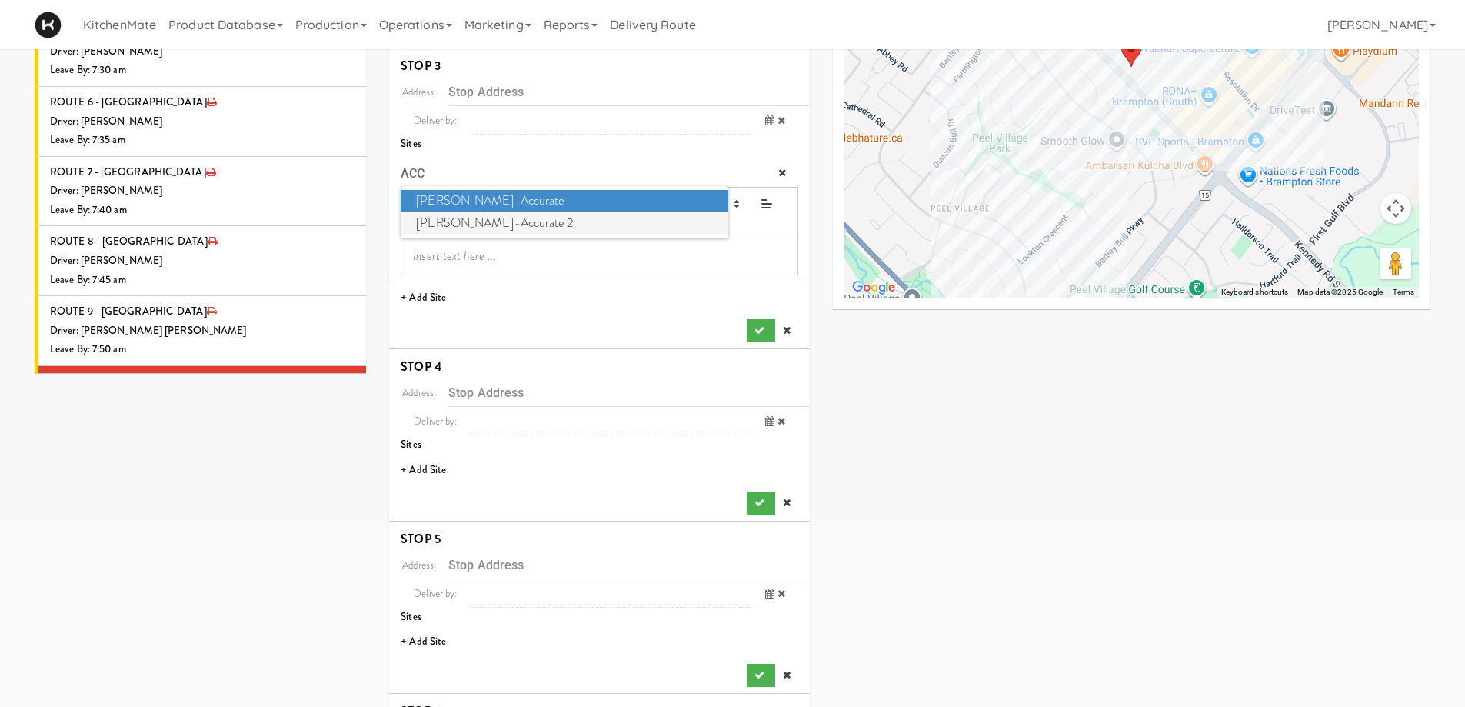
type input "ACC"
click at [478, 212] on span "Bothwell-Accurate 2" at bounding box center [564, 223] width 327 height 22
type input "3965 Nashua Dr, Mississauga, ON, CA"
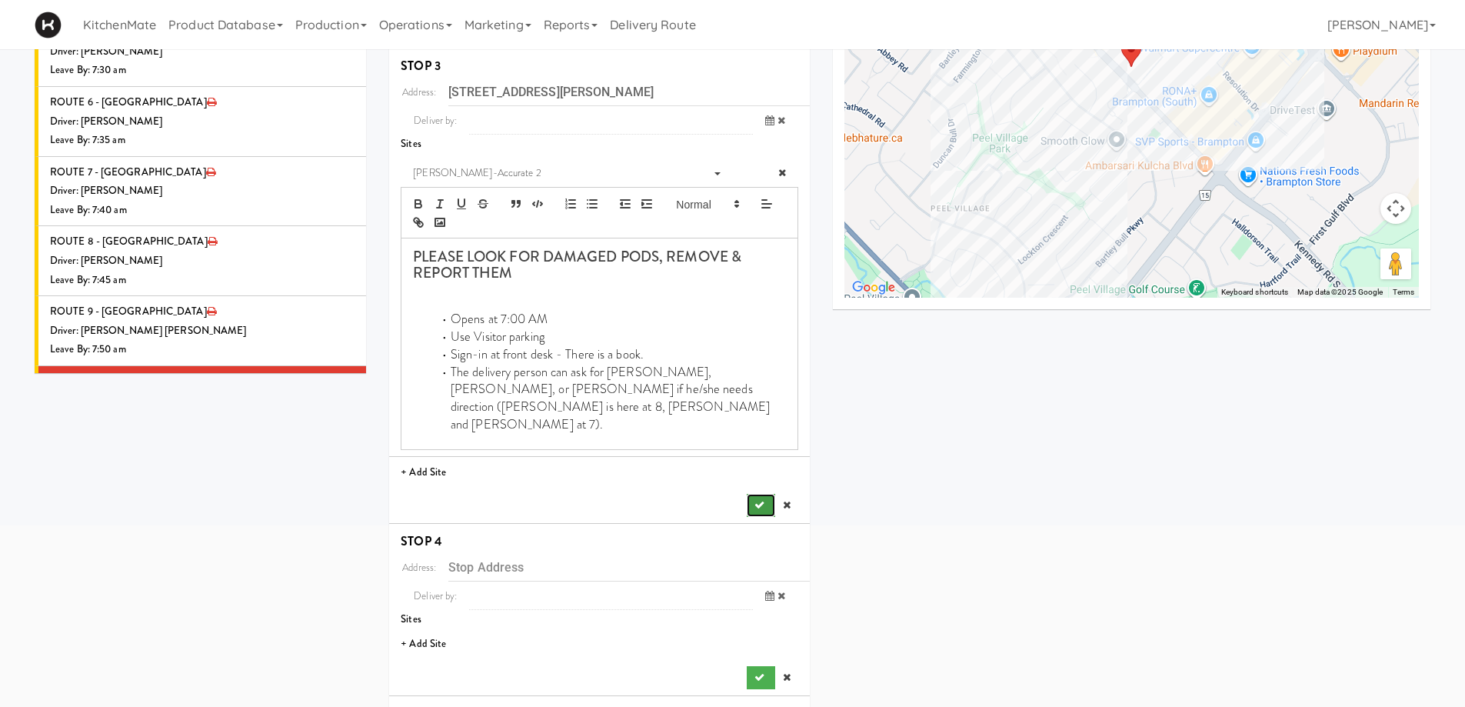
click at [763, 500] on icon "submit" at bounding box center [759, 505] width 10 height 10
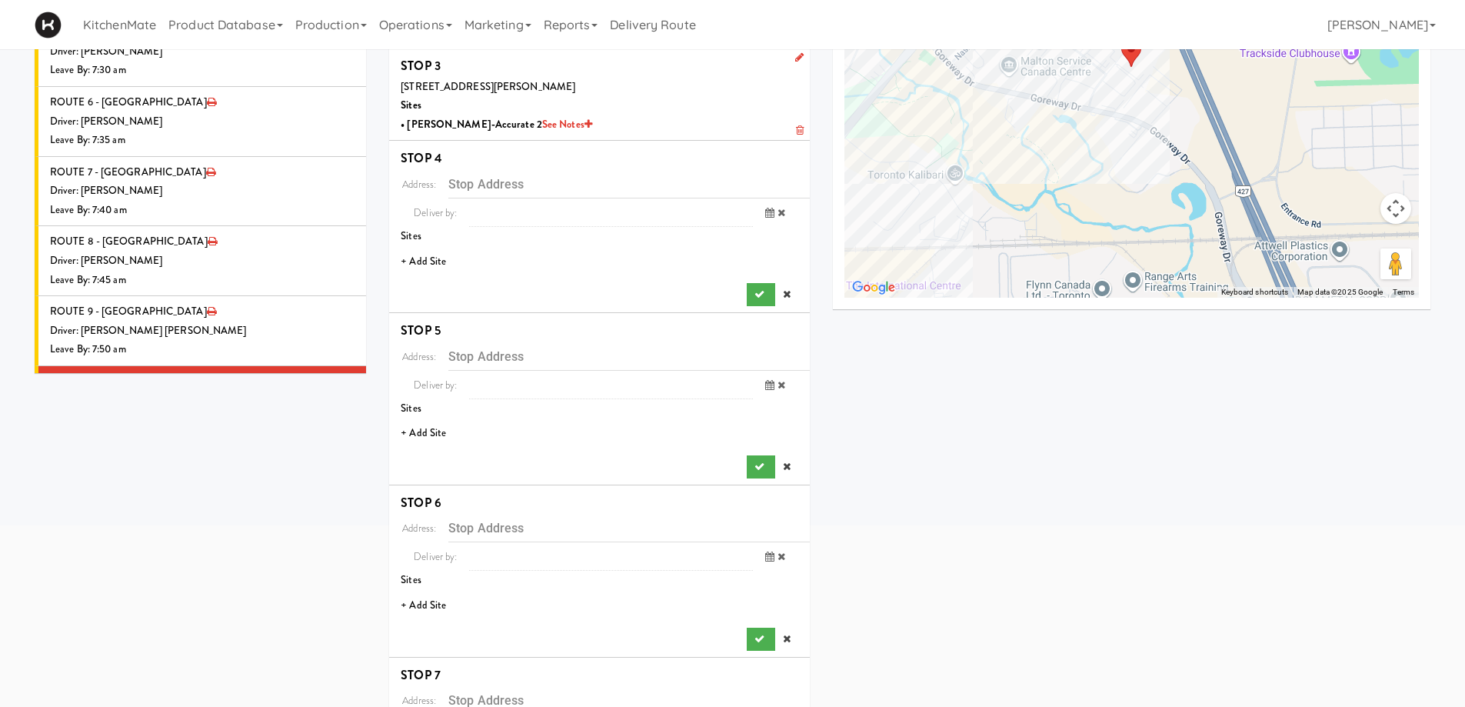
click at [421, 251] on li "+ Add Site" at bounding box center [599, 262] width 421 height 32
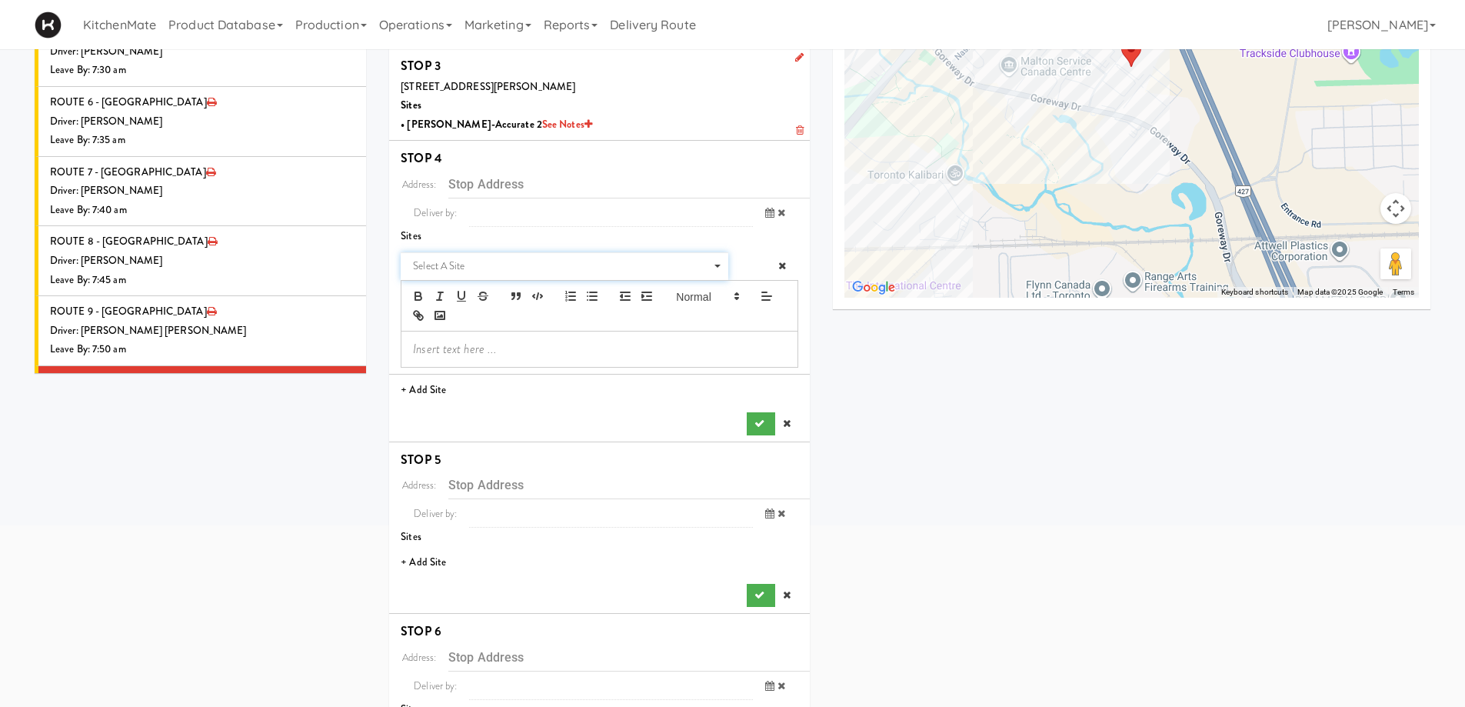
click at [463, 259] on span "Select a site" at bounding box center [559, 266] width 292 height 18
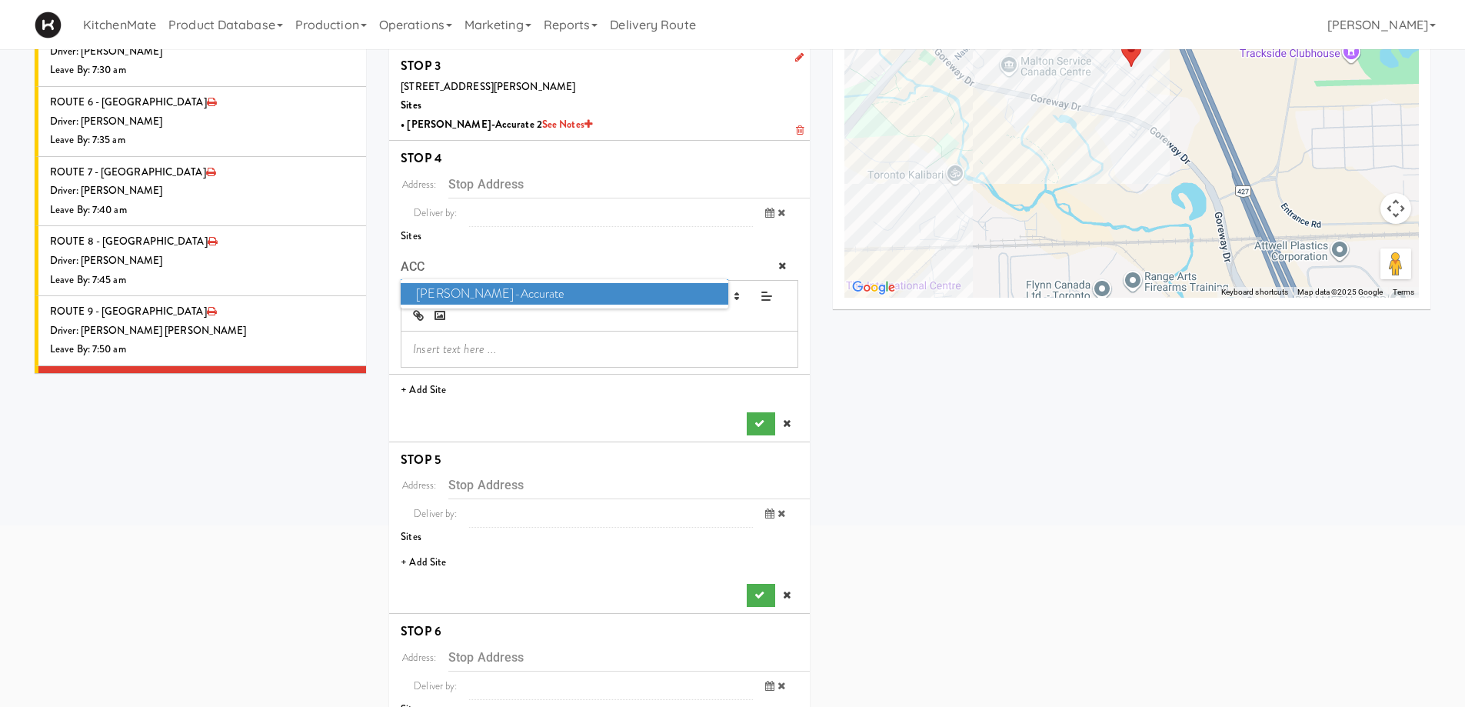
type input "ACC"
click at [480, 295] on span "Bothwell-Accurate" at bounding box center [564, 294] width 327 height 22
type input "6675 Rexwood Rd, Mississauga, ON, CA"
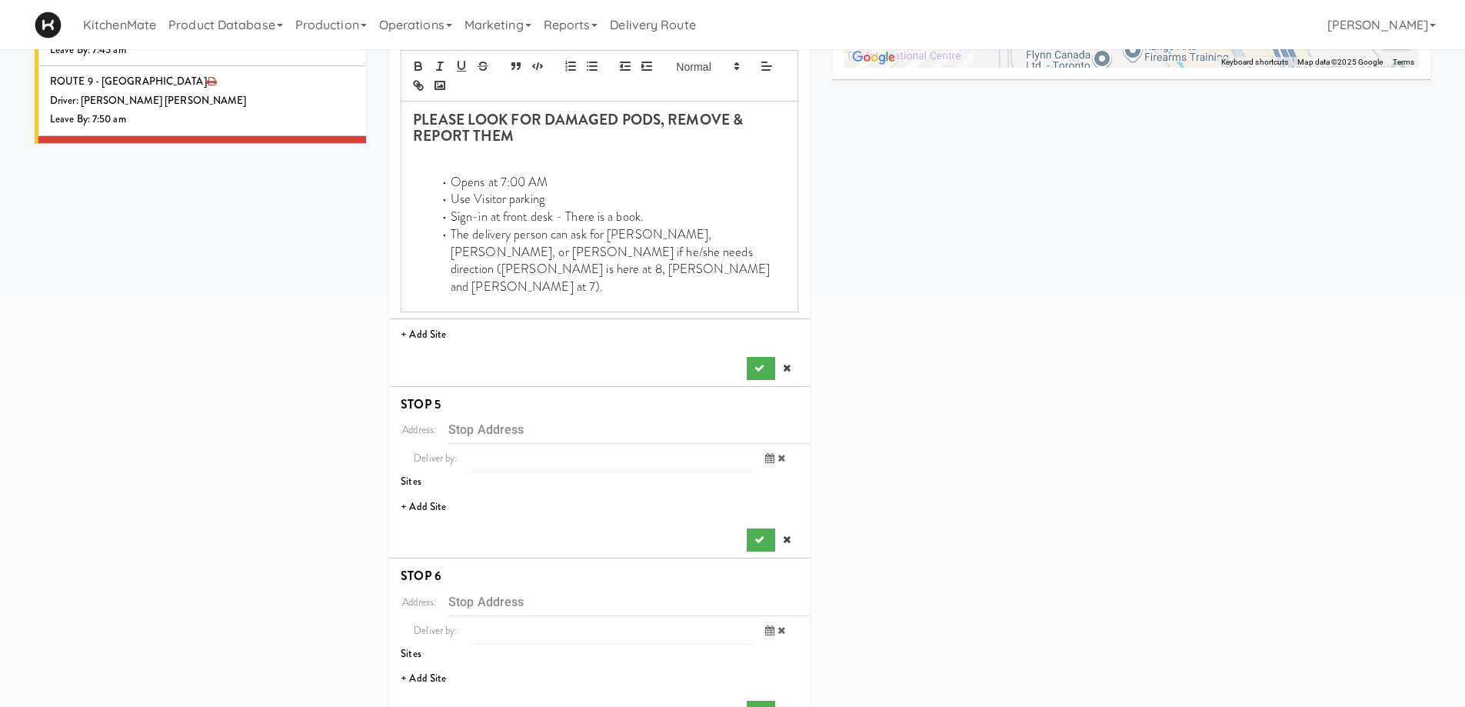
scroll to position [461, 0]
click at [753, 356] on button "submit" at bounding box center [761, 367] width 28 height 23
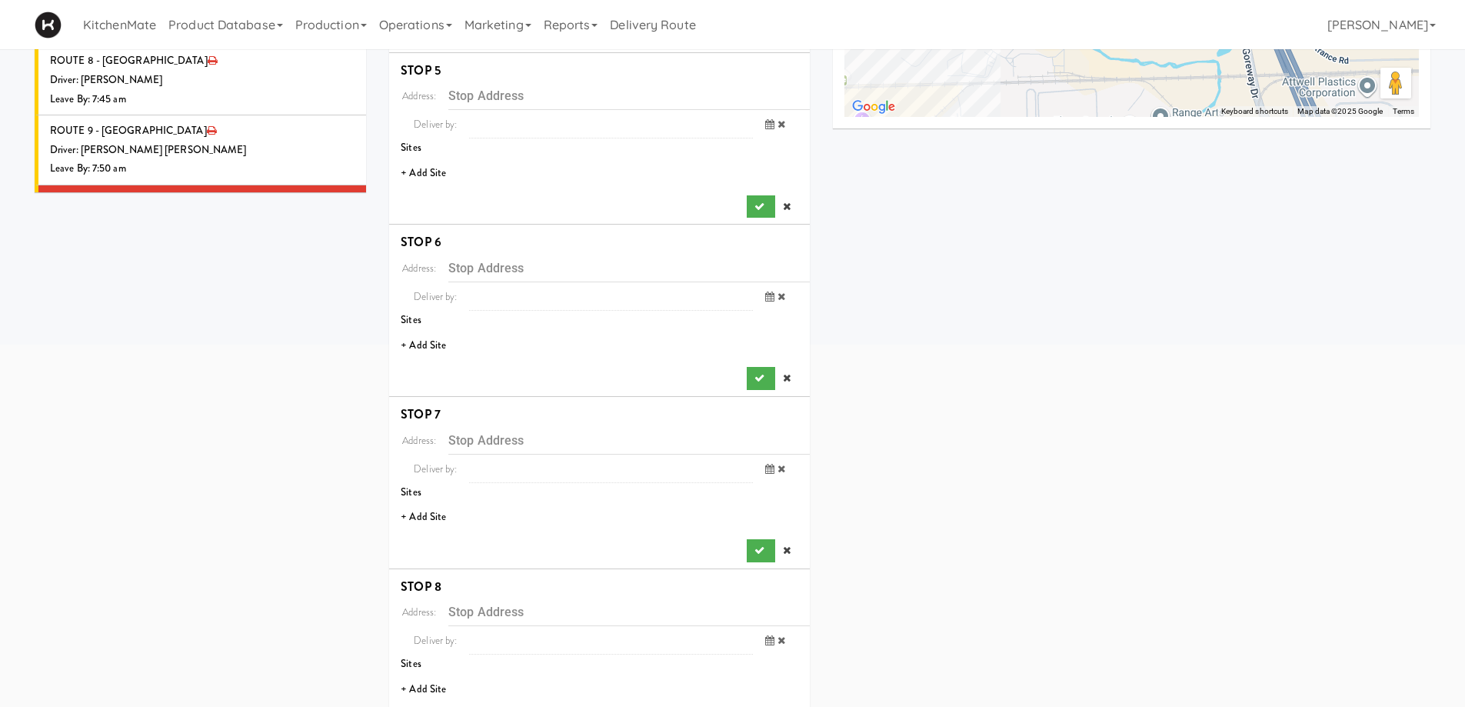
scroll to position [384, 0]
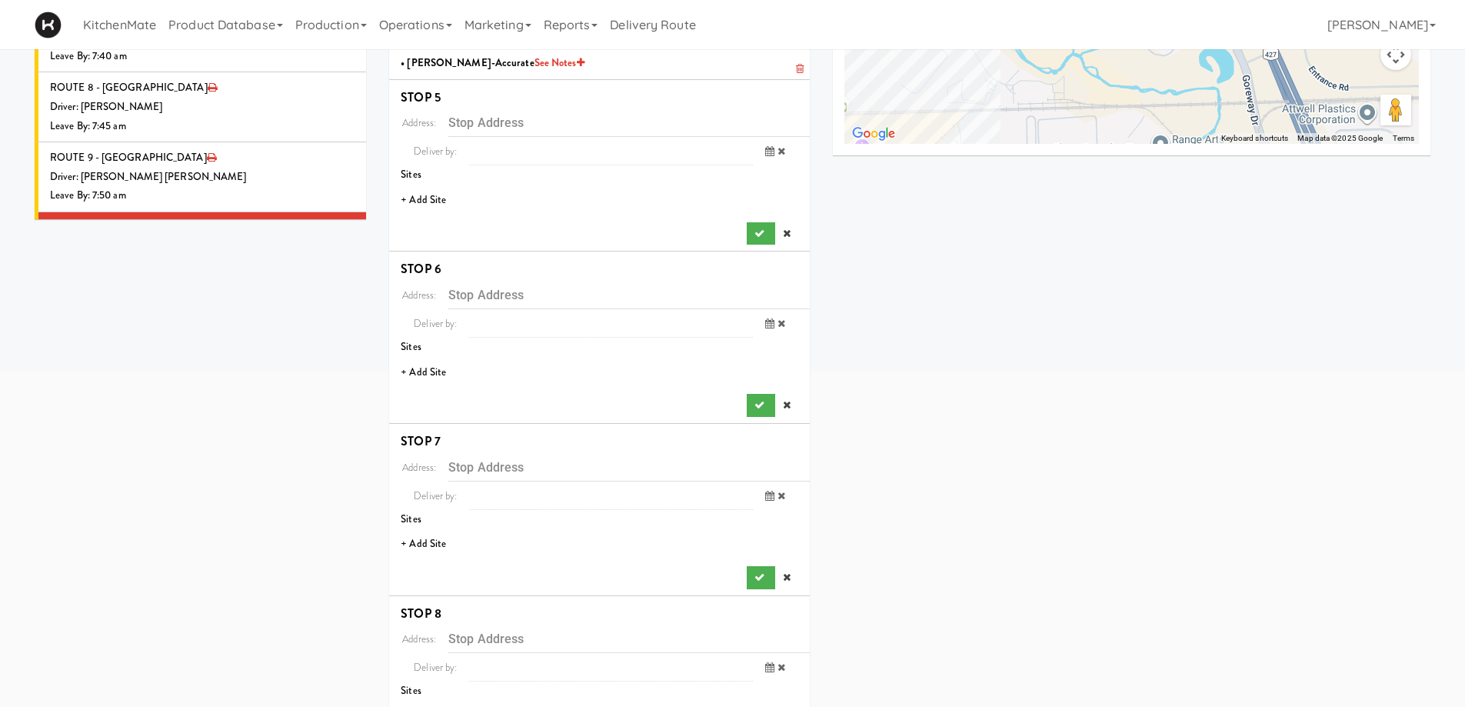
click at [424, 199] on li "+ Add Site" at bounding box center [599, 201] width 421 height 32
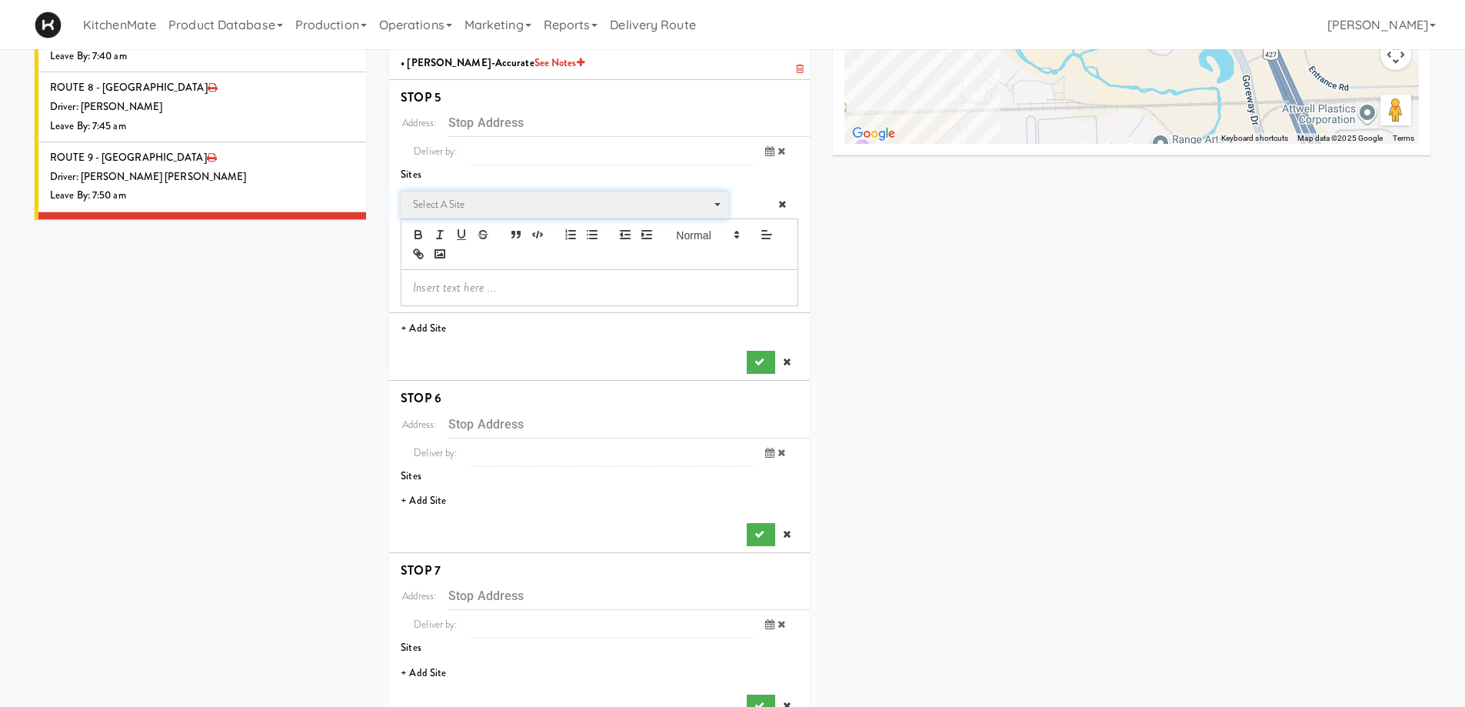
click at [480, 207] on span "Select a site" at bounding box center [559, 204] width 292 height 18
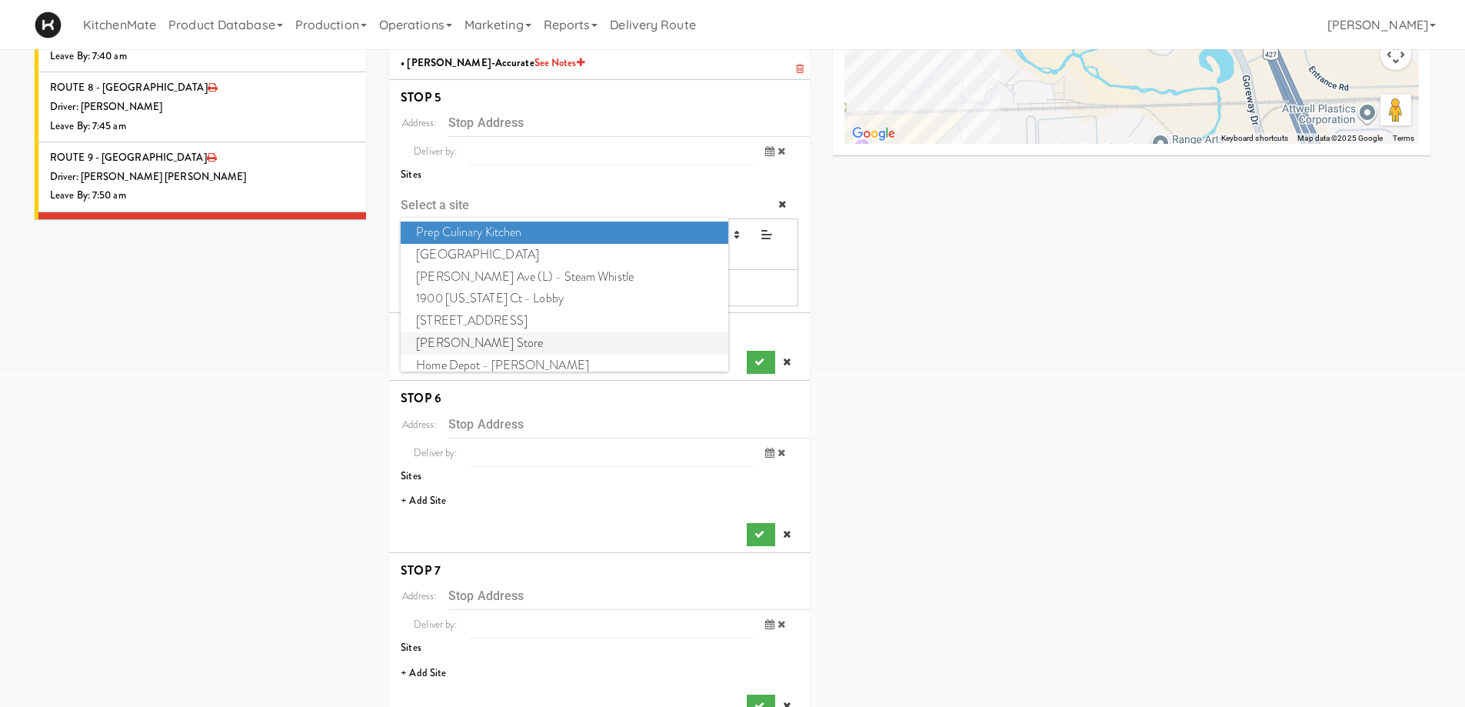
click at [495, 346] on span "IKEA Vaughan Store" at bounding box center [564, 343] width 327 height 22
type input "200 Interchange Way, Vaughan, ON, CA"
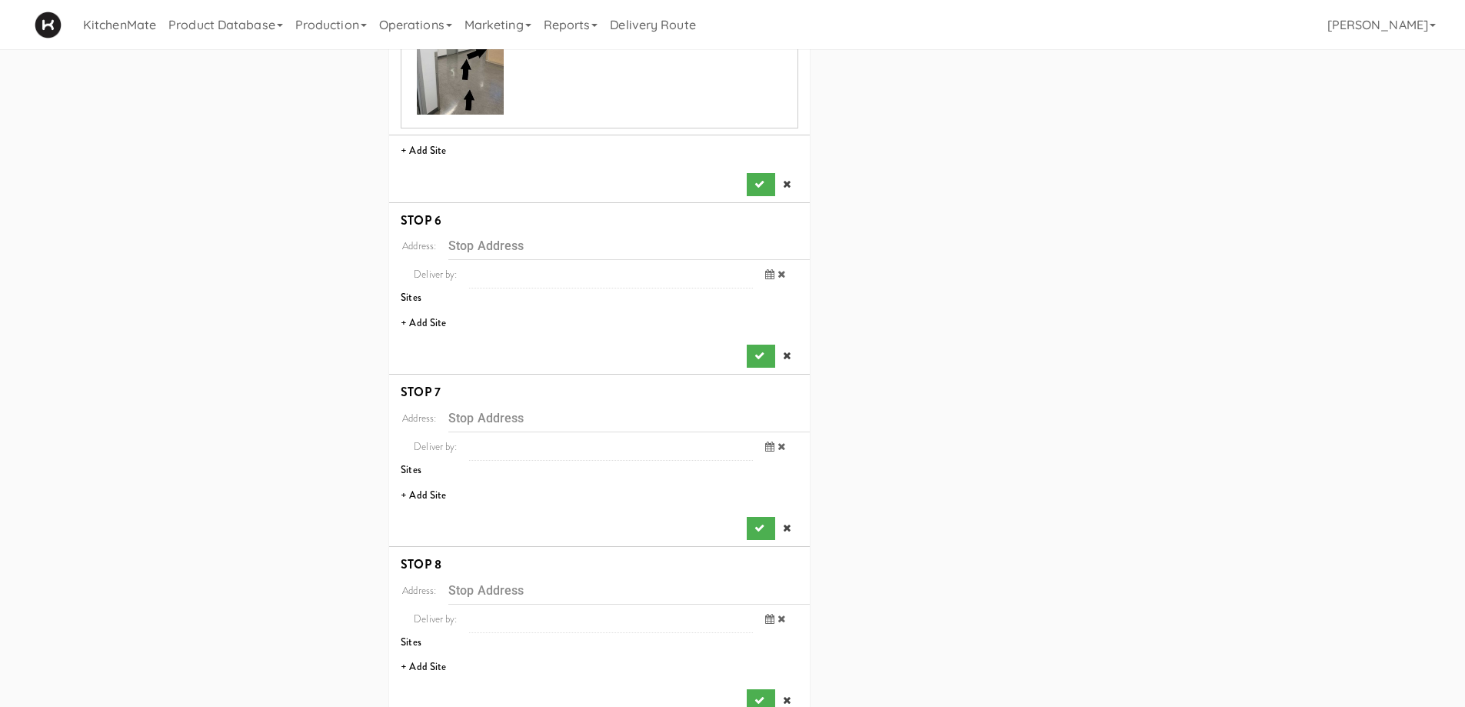
scroll to position [1301, 0]
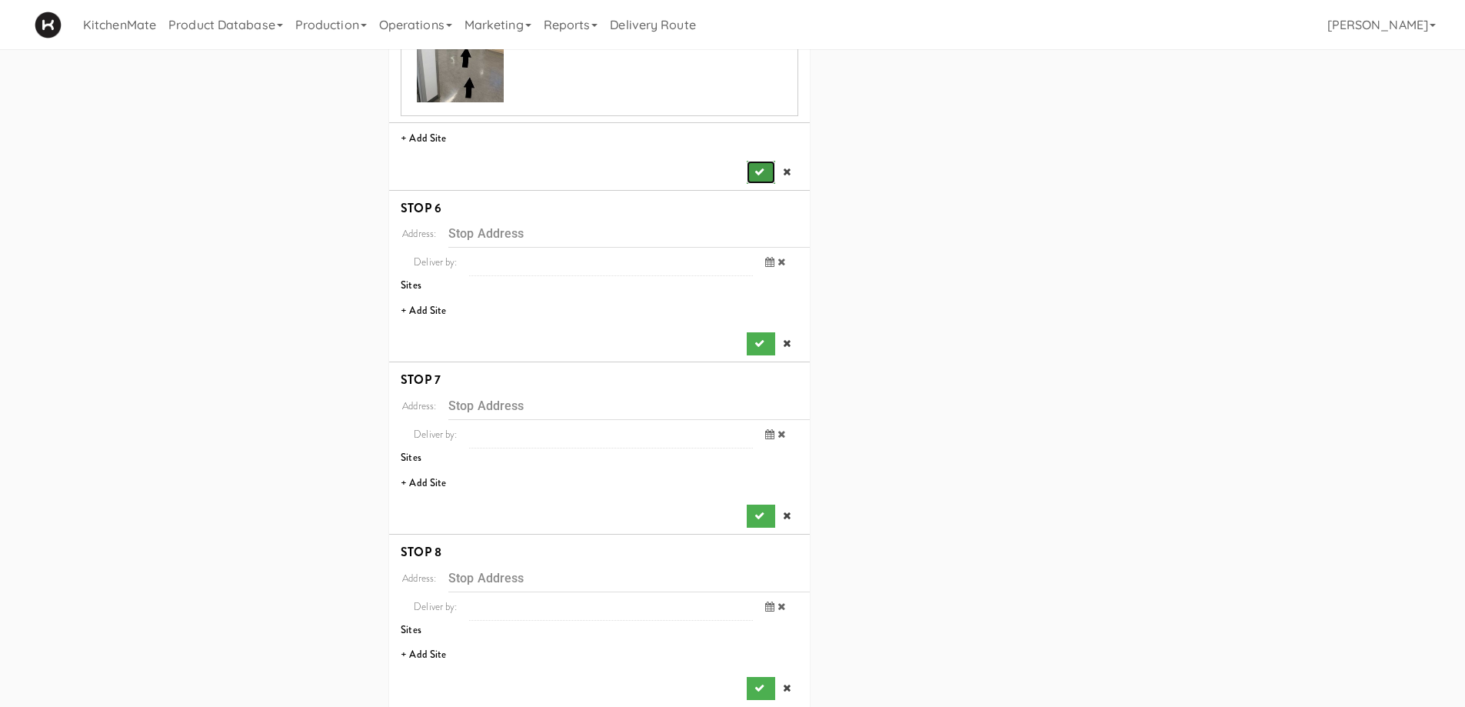
click at [754, 167] on icon "submit" at bounding box center [759, 172] width 10 height 10
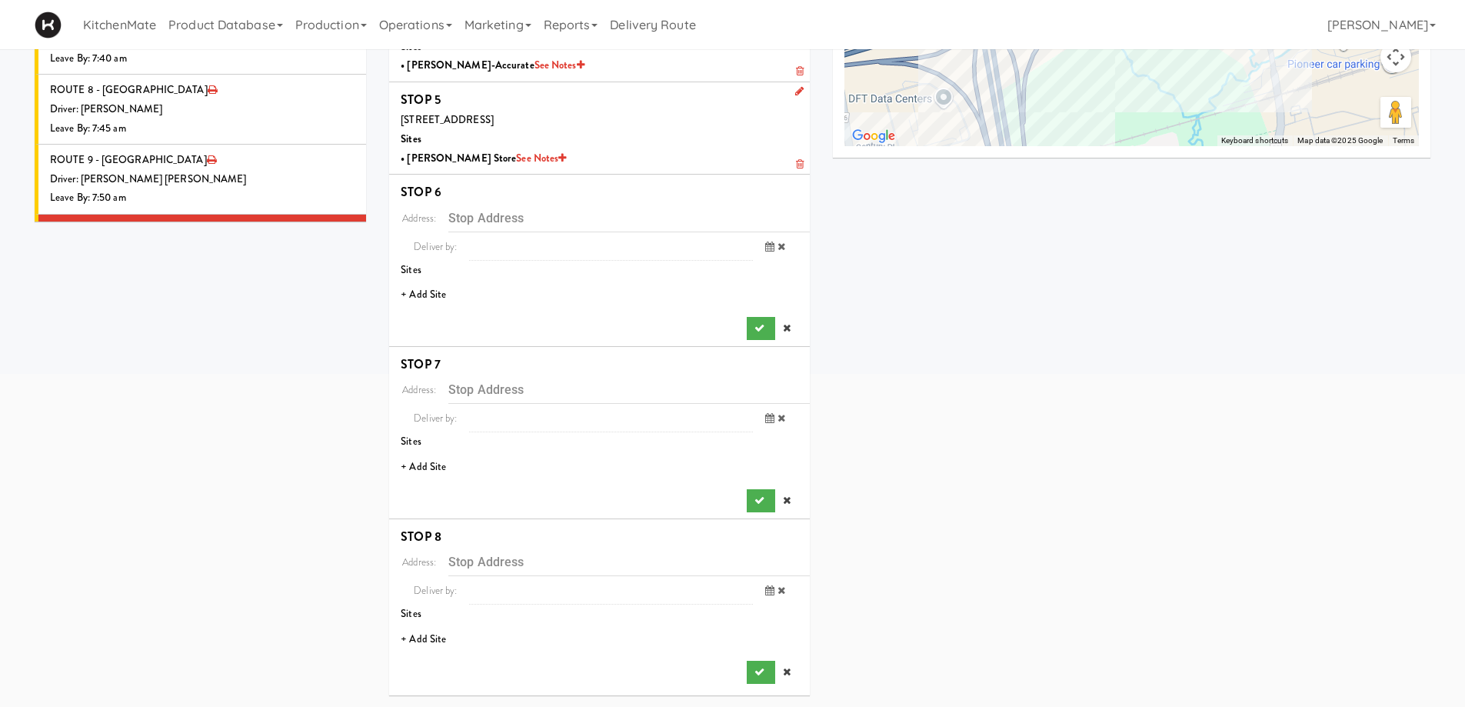
click at [417, 293] on li "+ Add Site" at bounding box center [599, 295] width 421 height 32
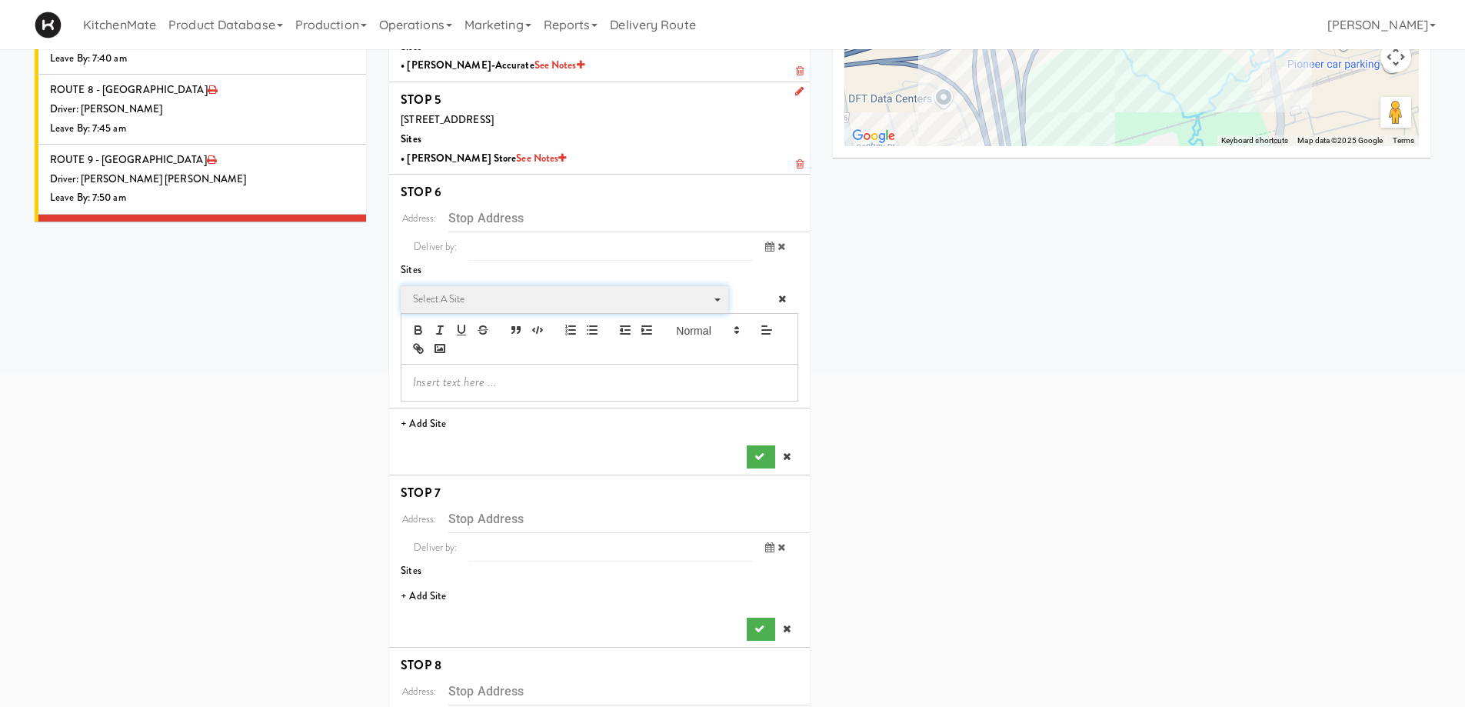
click at [442, 298] on span "Select a site" at bounding box center [559, 299] width 292 height 18
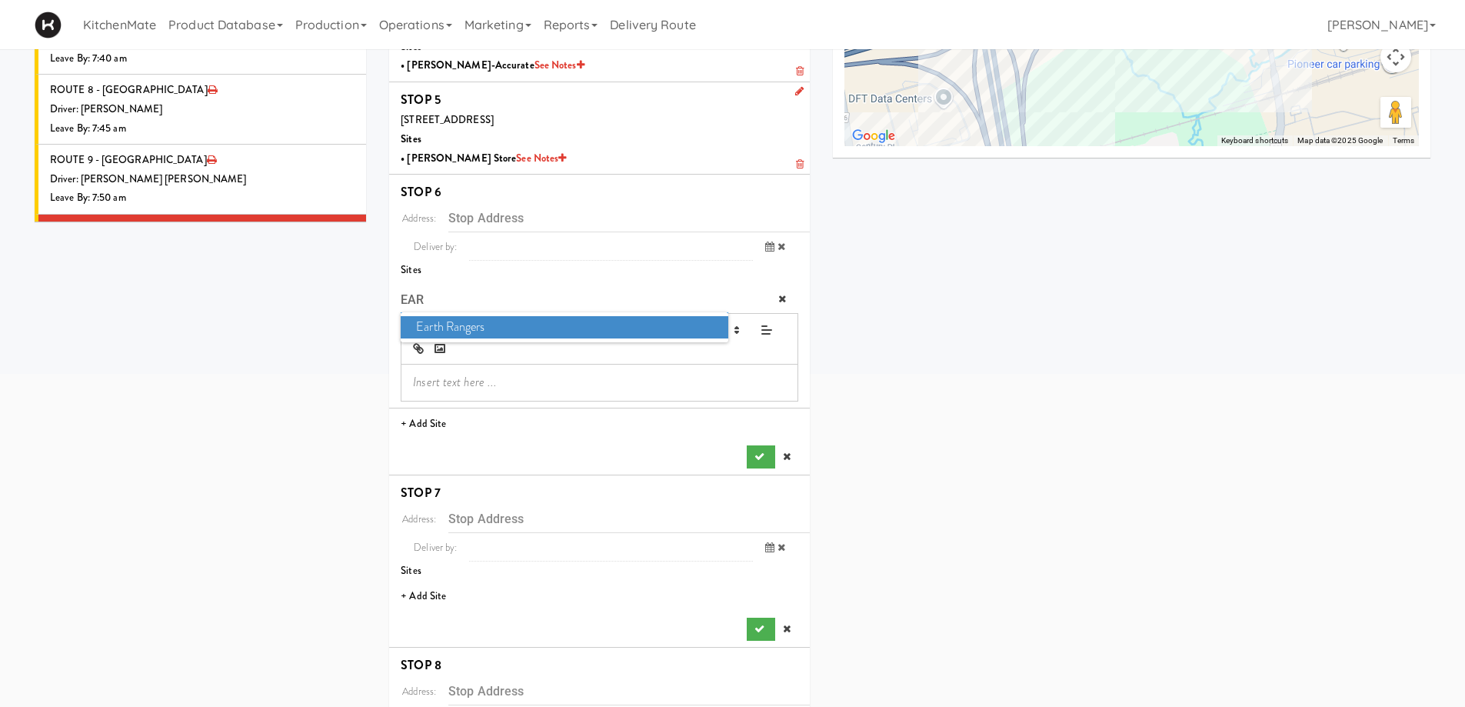
type input "EAR"
click at [477, 321] on span "Earth Rangers" at bounding box center [564, 327] width 327 height 22
type input "9520 Pine Valley Dr, Vaughan, ON, CA"
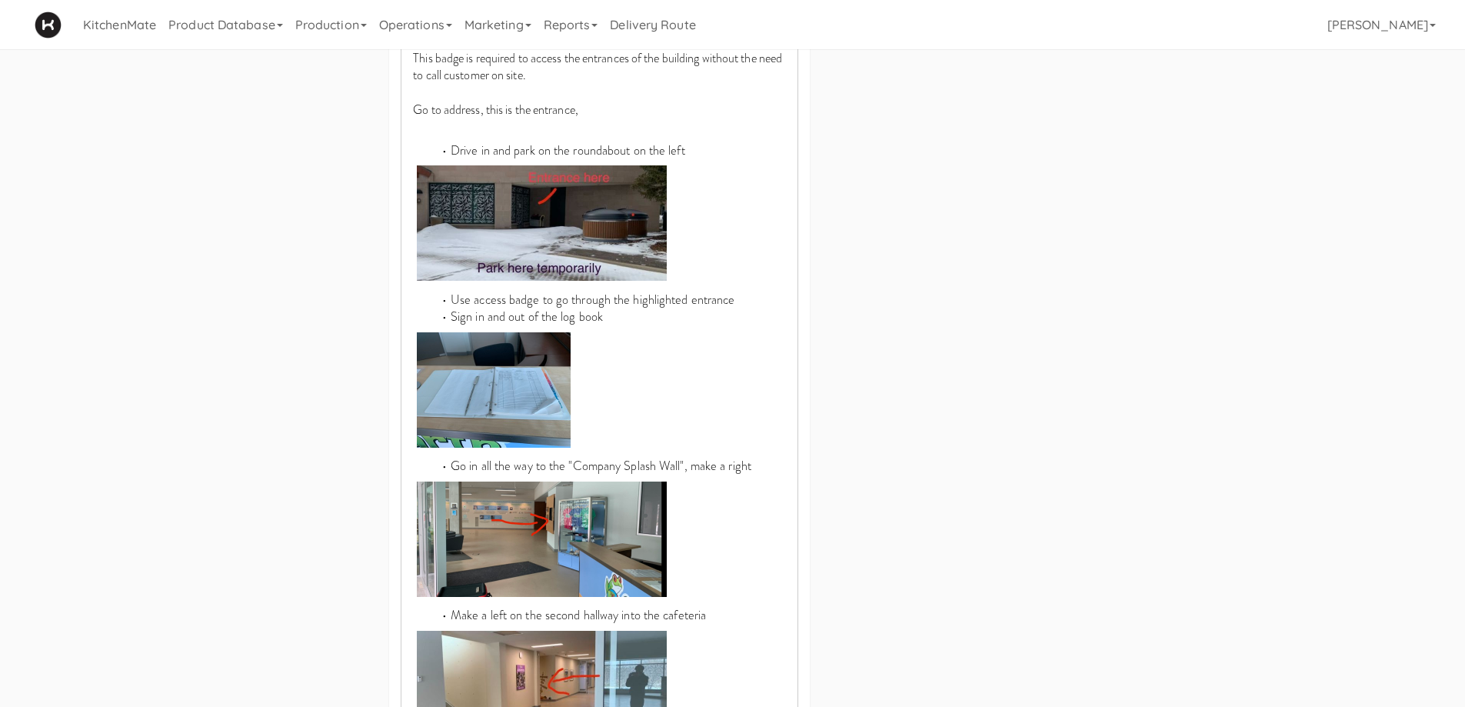
scroll to position [1382, 0]
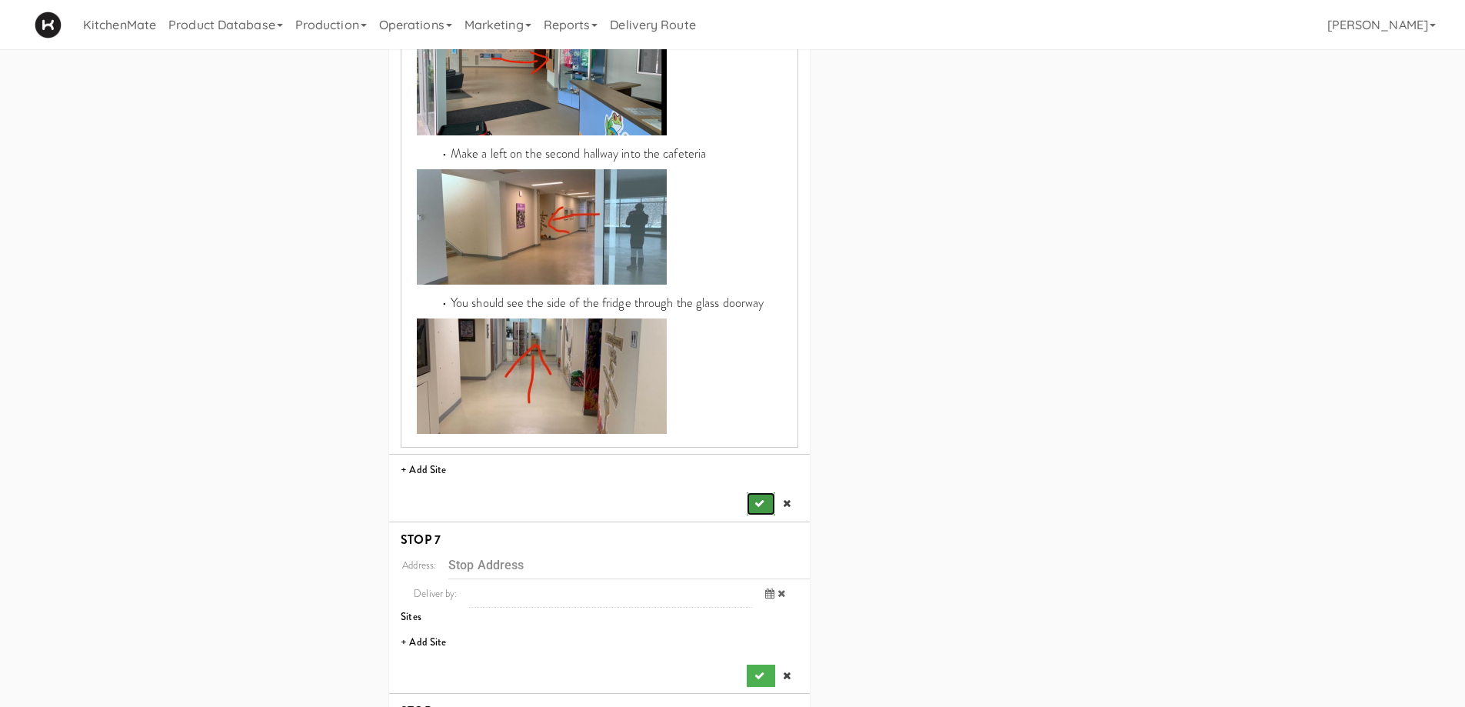
click at [765, 492] on button "submit" at bounding box center [761, 503] width 28 height 23
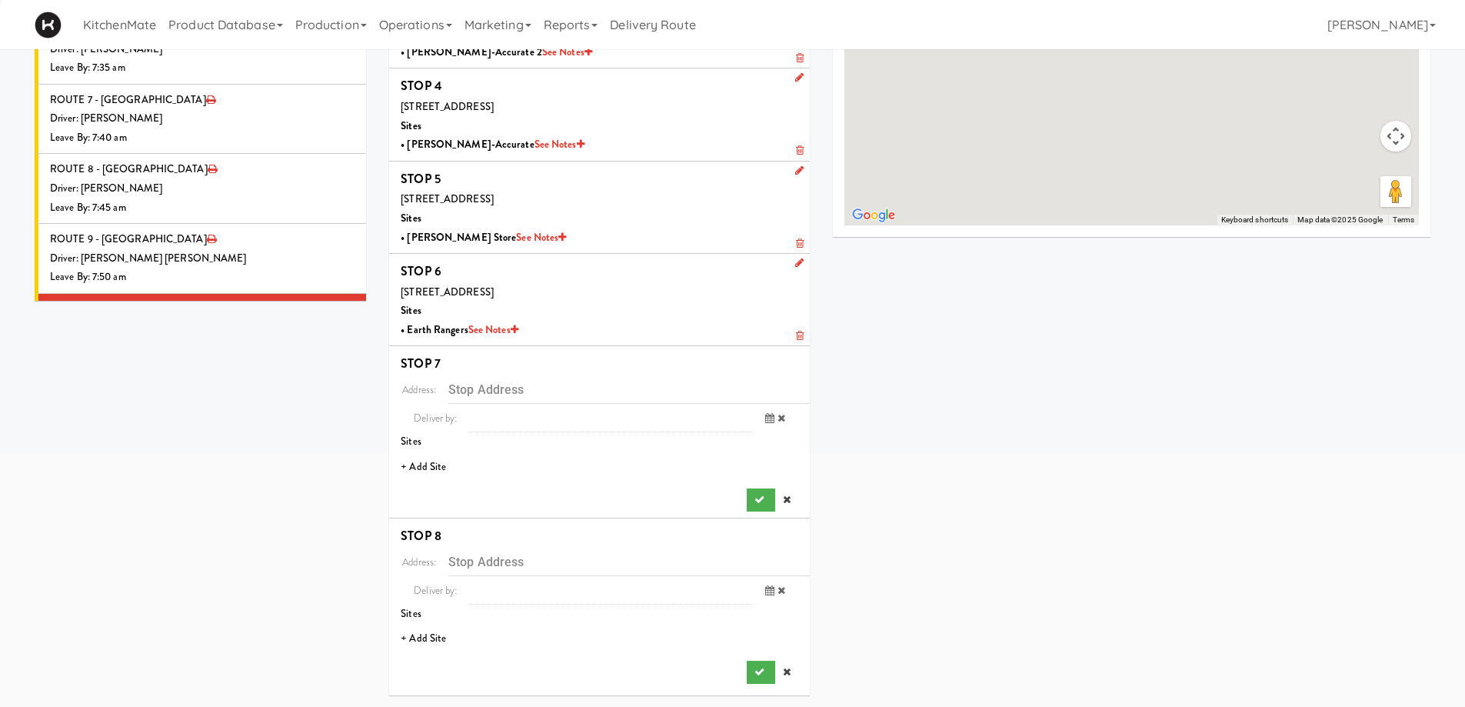
scroll to position [303, 0]
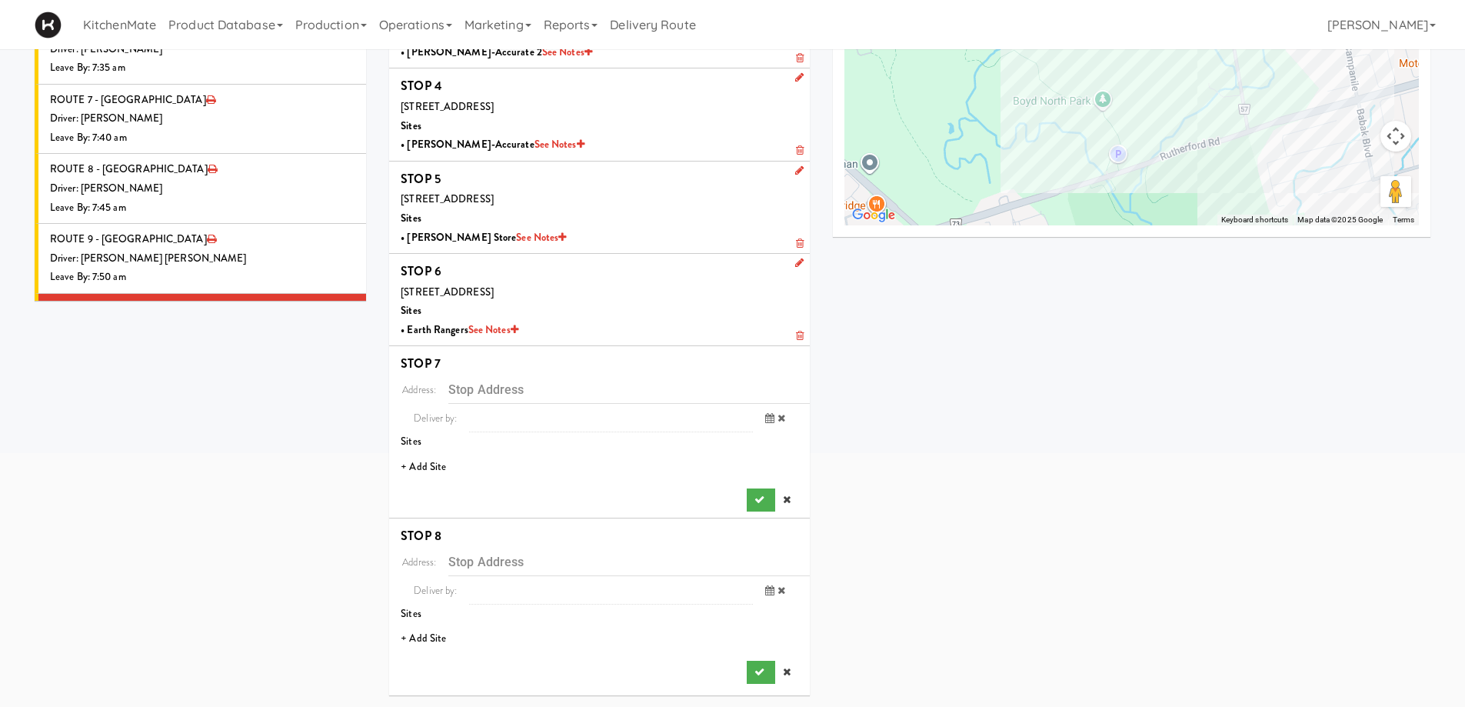
click at [427, 465] on li "+ Add Site" at bounding box center [599, 467] width 421 height 32
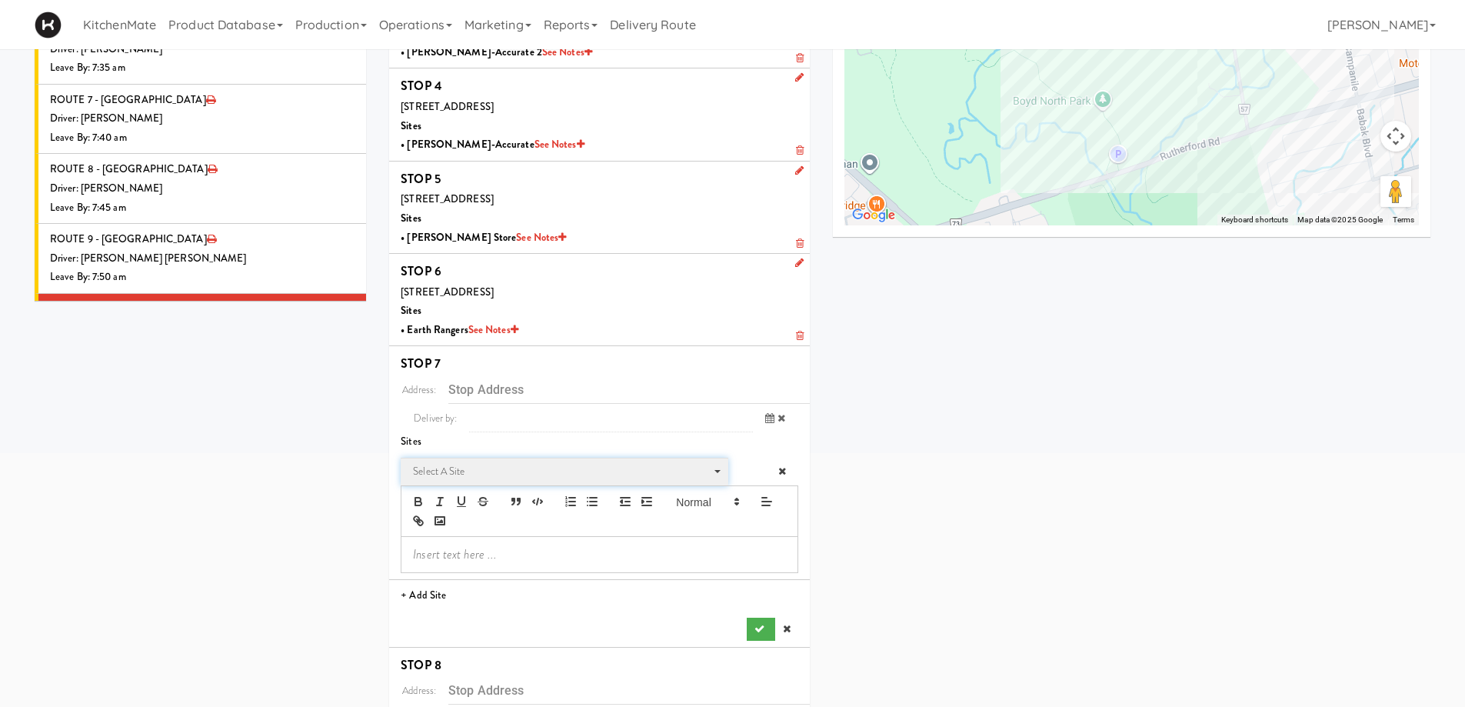
click at [507, 457] on span "Select a site Select a site" at bounding box center [564, 471] width 327 height 28
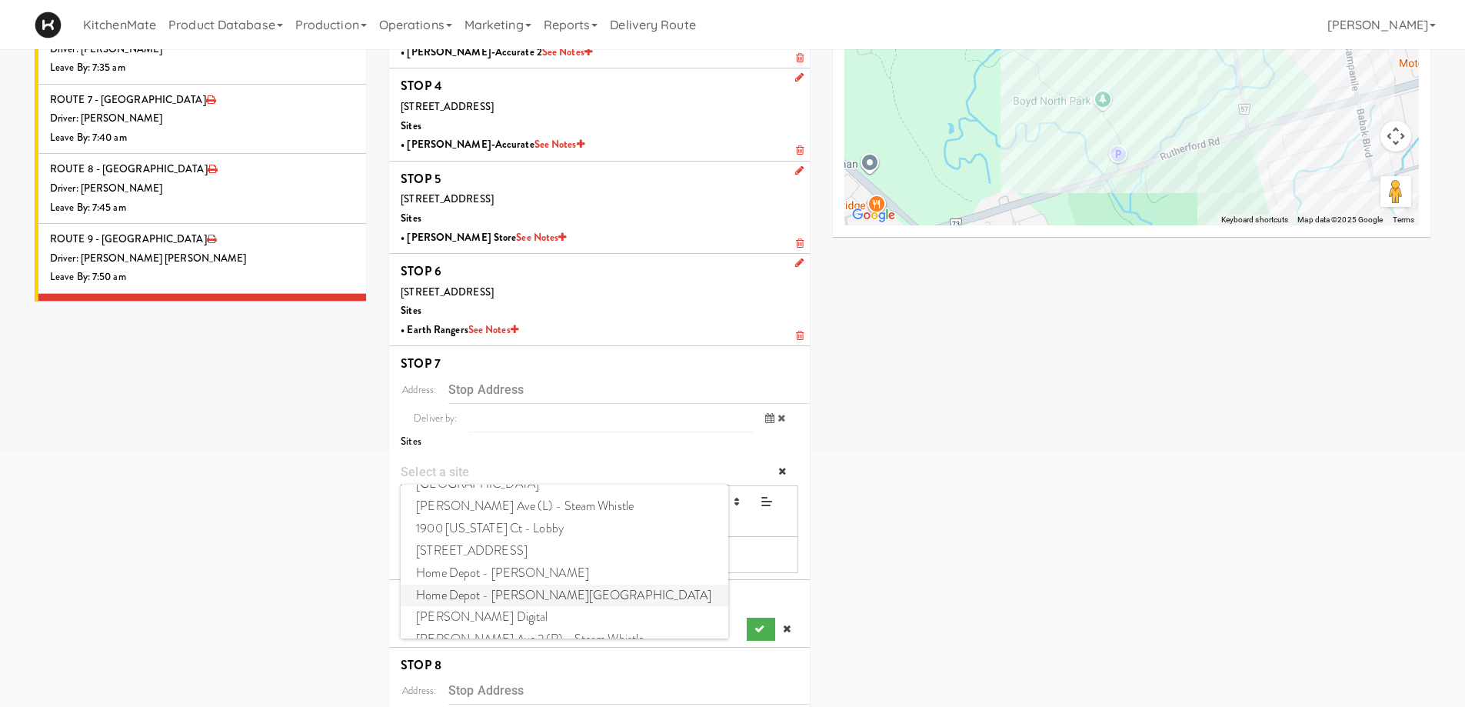
scroll to position [53, 0]
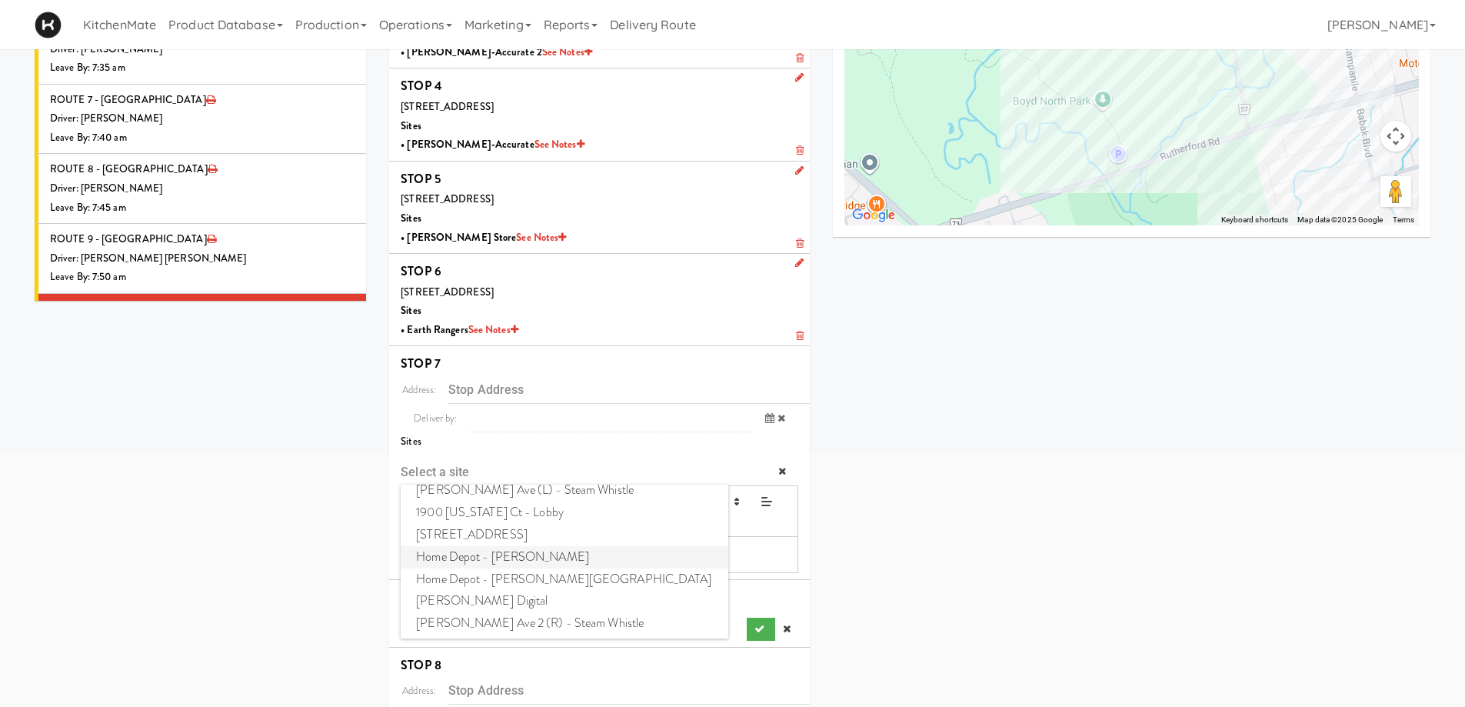
click at [489, 557] on span "Home Depot - Vaughn DC" at bounding box center [564, 557] width 327 height 22
type input "8966 Huntington Rd, Vaughan, ON, CA"
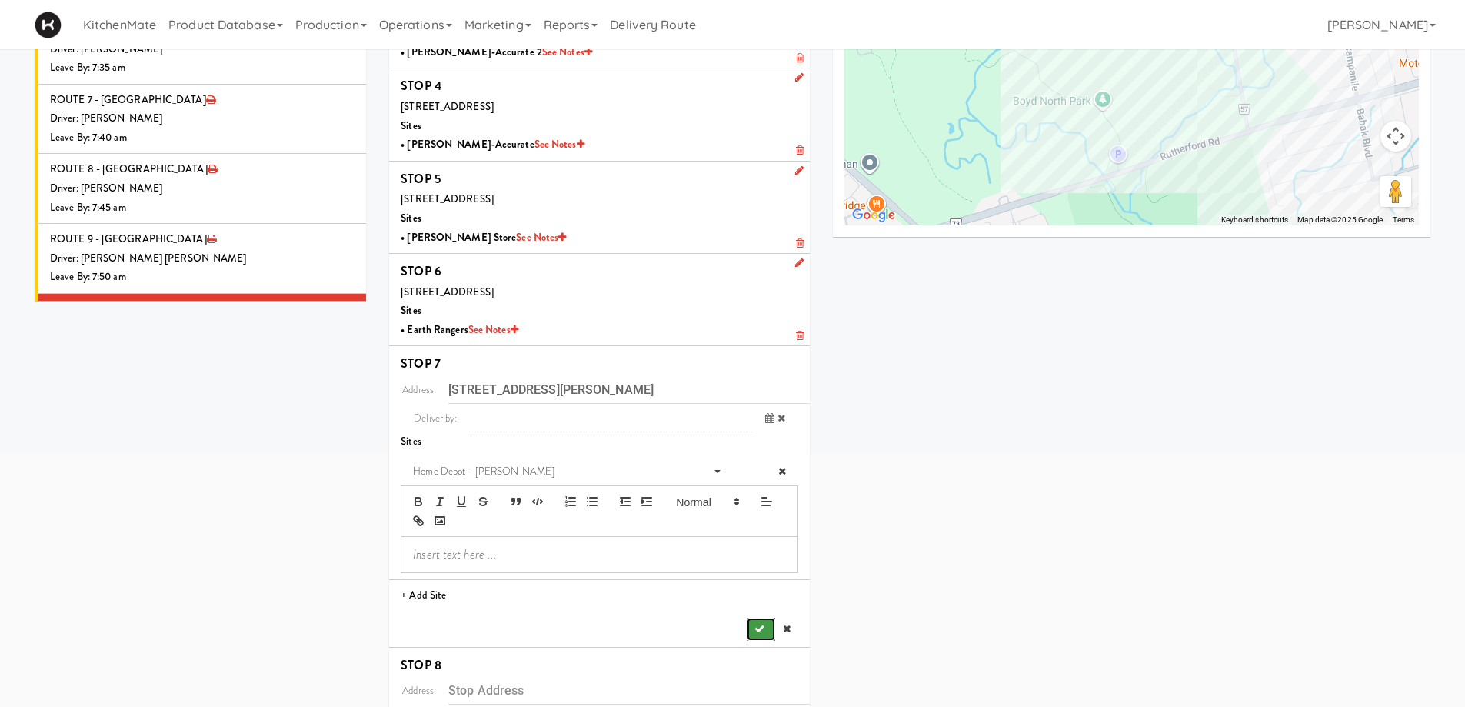
click at [760, 624] on icon "submit" at bounding box center [759, 629] width 10 height 10
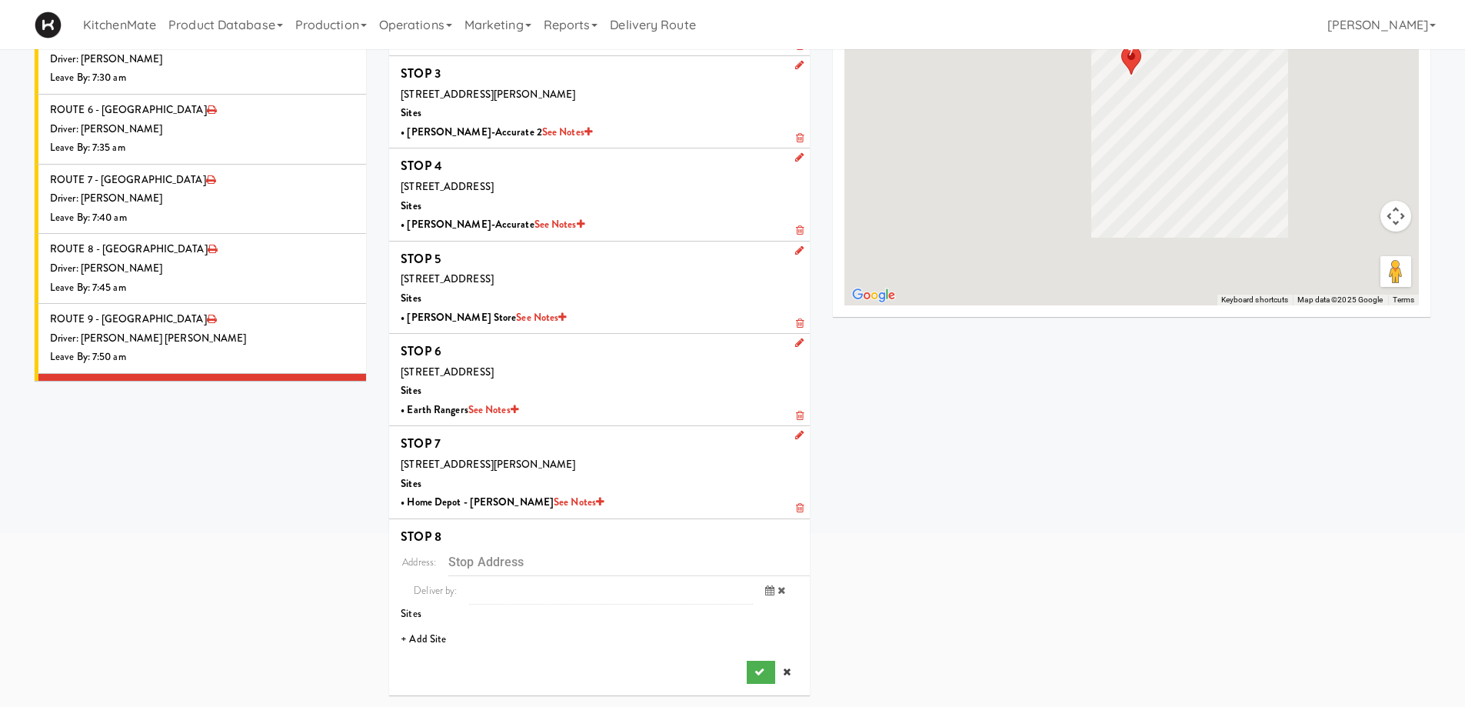
scroll to position [223, 0]
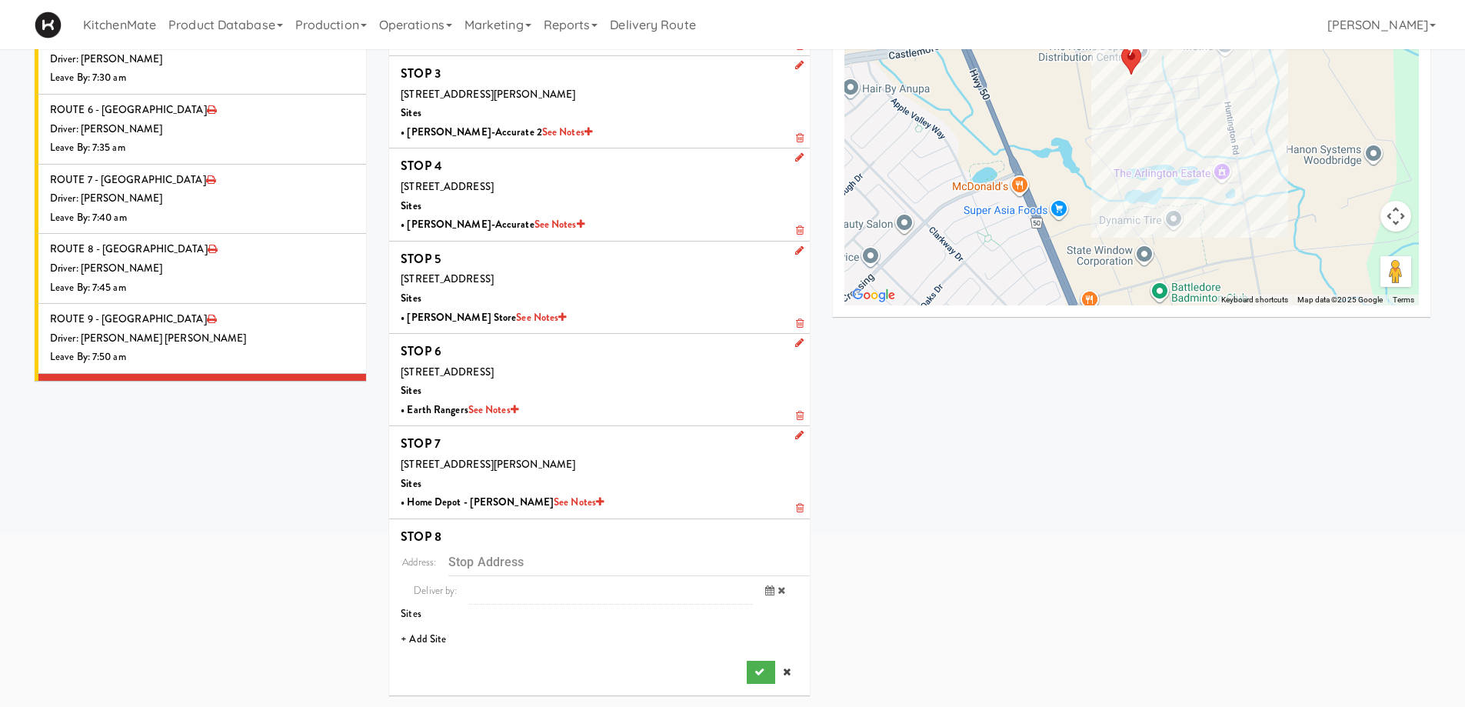
click at [429, 634] on li "+ Add Site" at bounding box center [599, 640] width 421 height 32
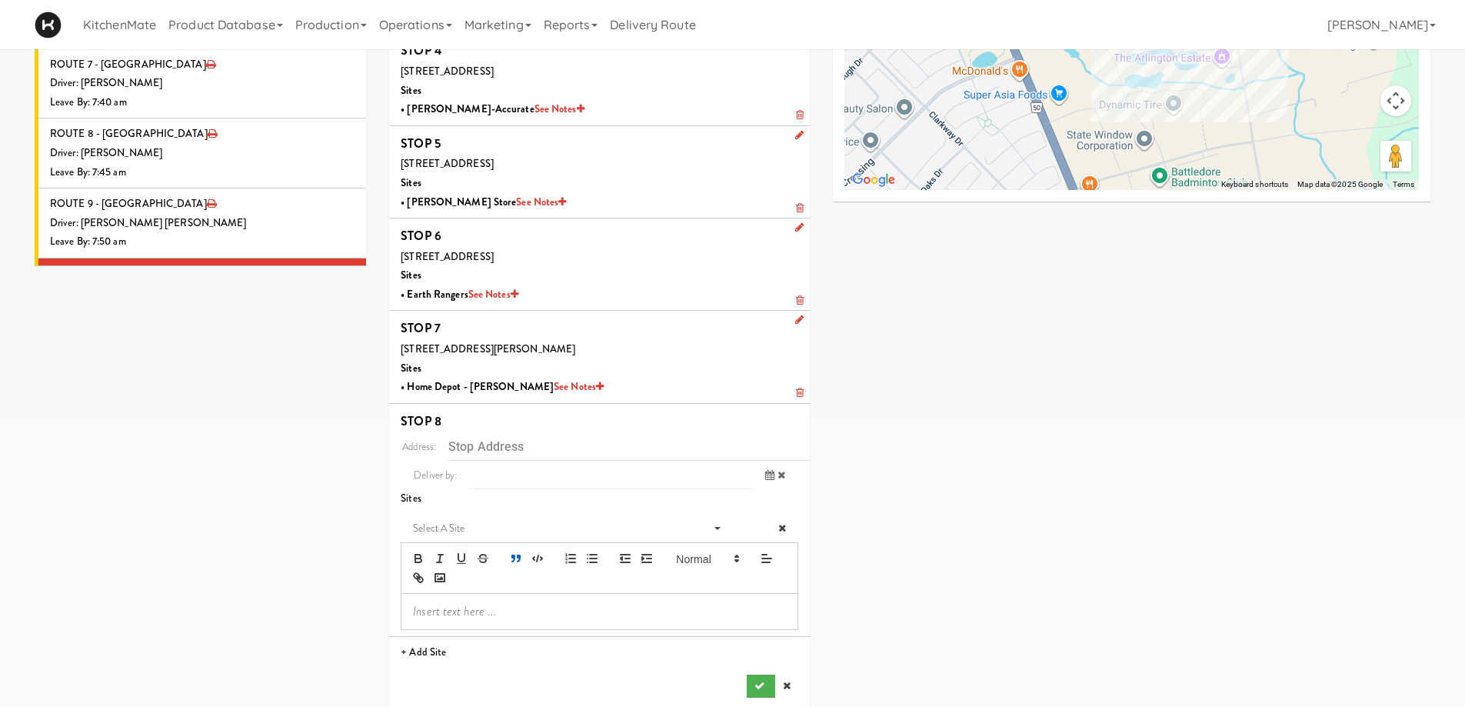
scroll to position [352, 0]
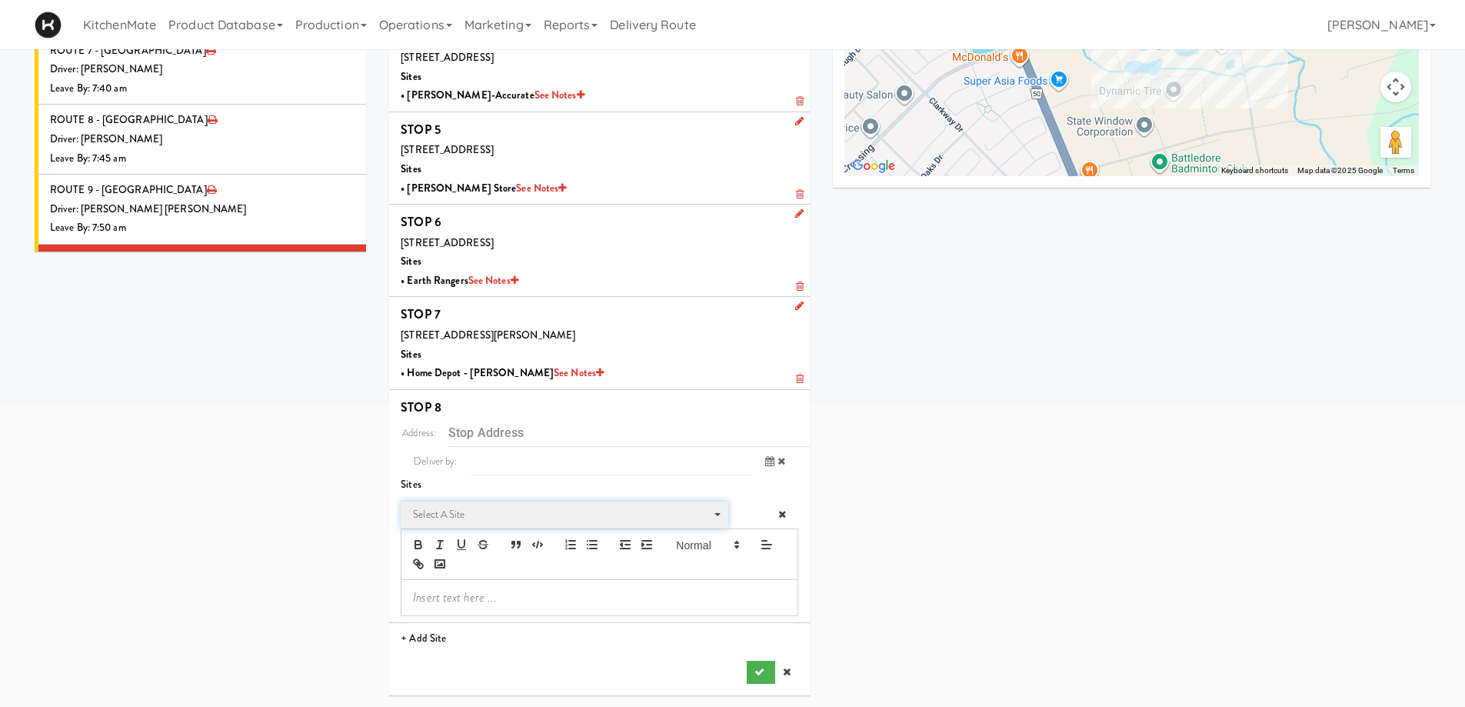
click at [503, 518] on span "Select a site" at bounding box center [559, 514] width 292 height 18
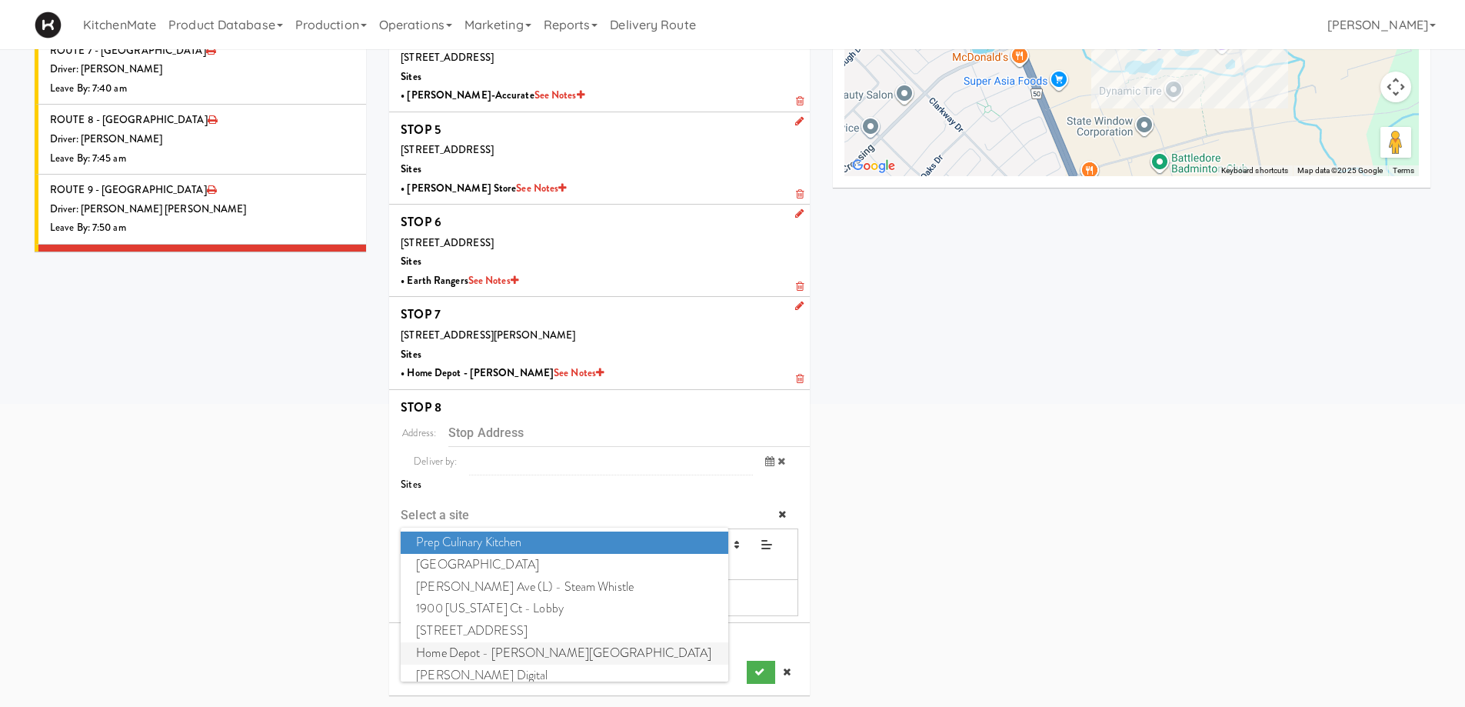
click at [497, 657] on span "Home Depot - Bolton IC" at bounding box center [564, 653] width 327 height 22
type input "8746 Mayfield Rd, Brampton, ON, CA"
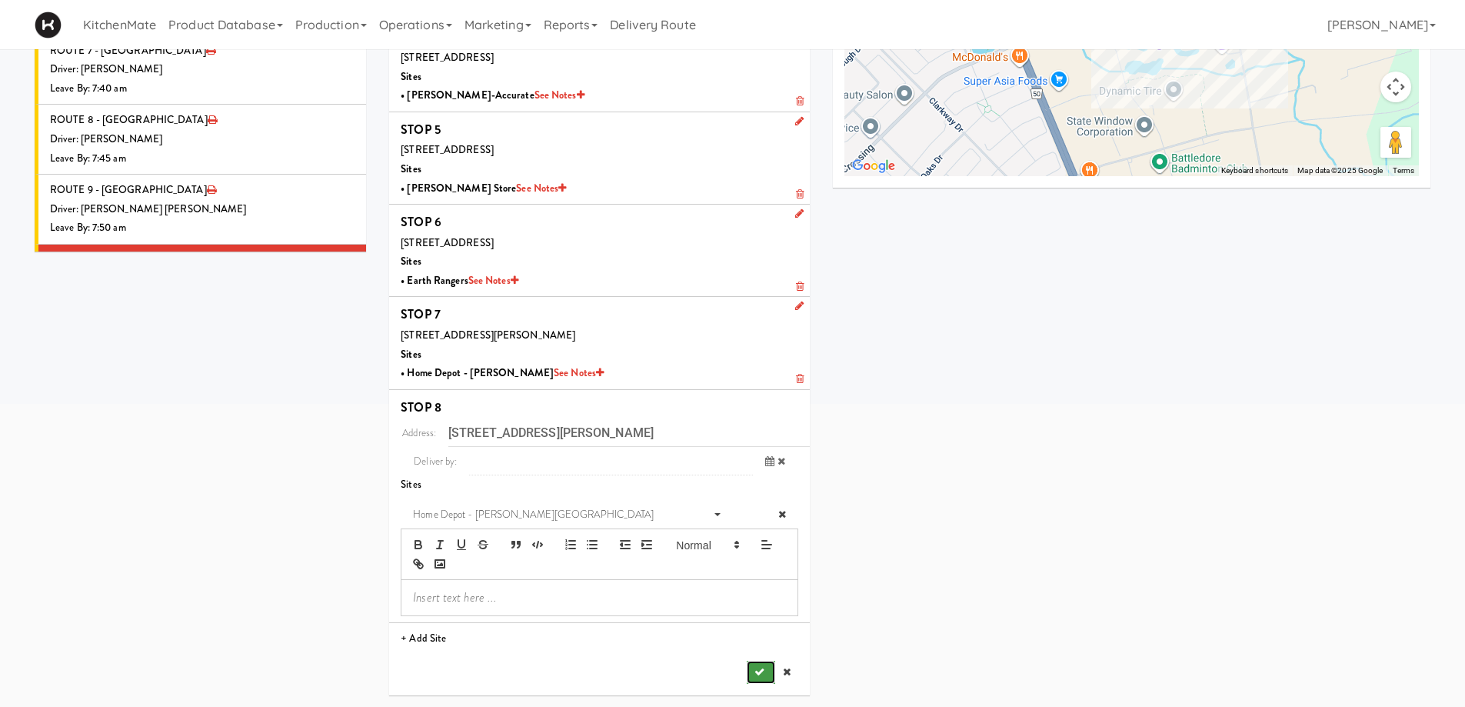
click at [763, 668] on icon "submit" at bounding box center [759, 672] width 10 height 10
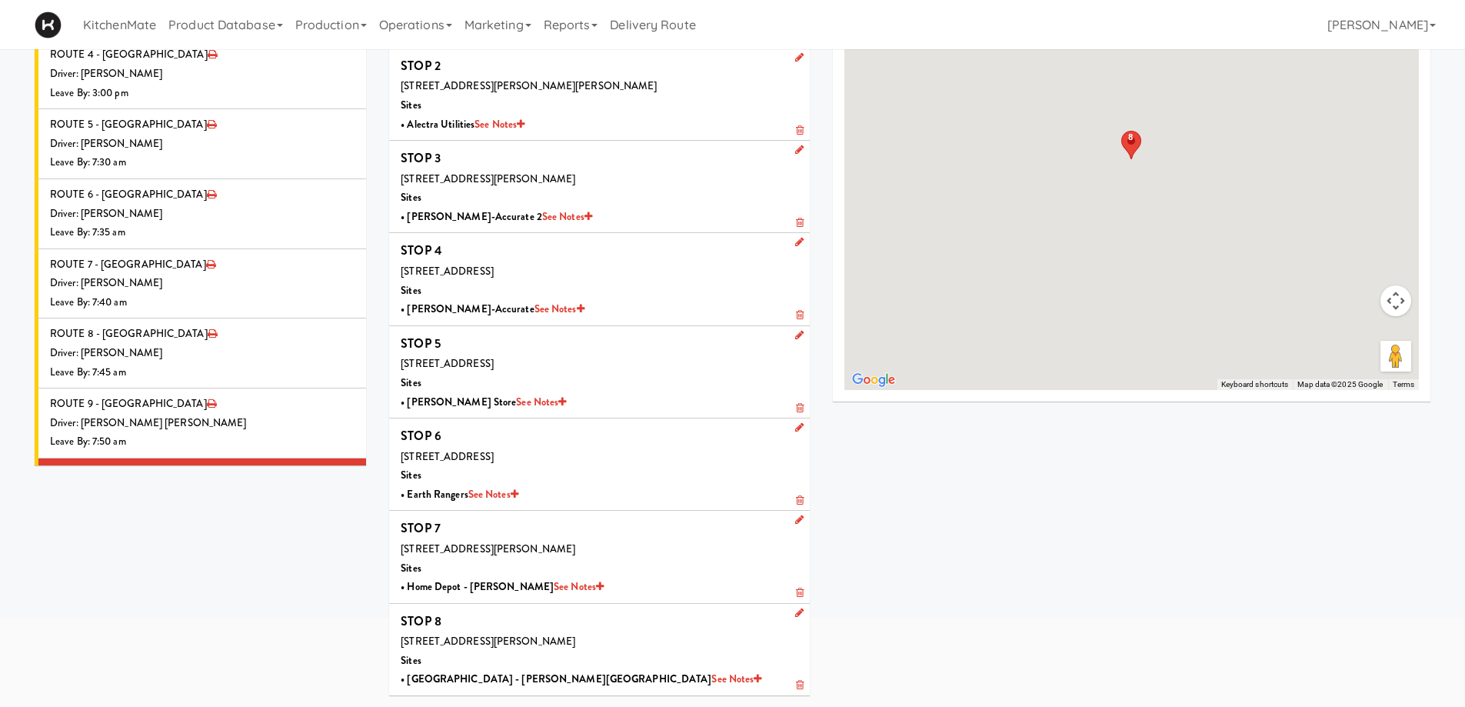
scroll to position [138, 0]
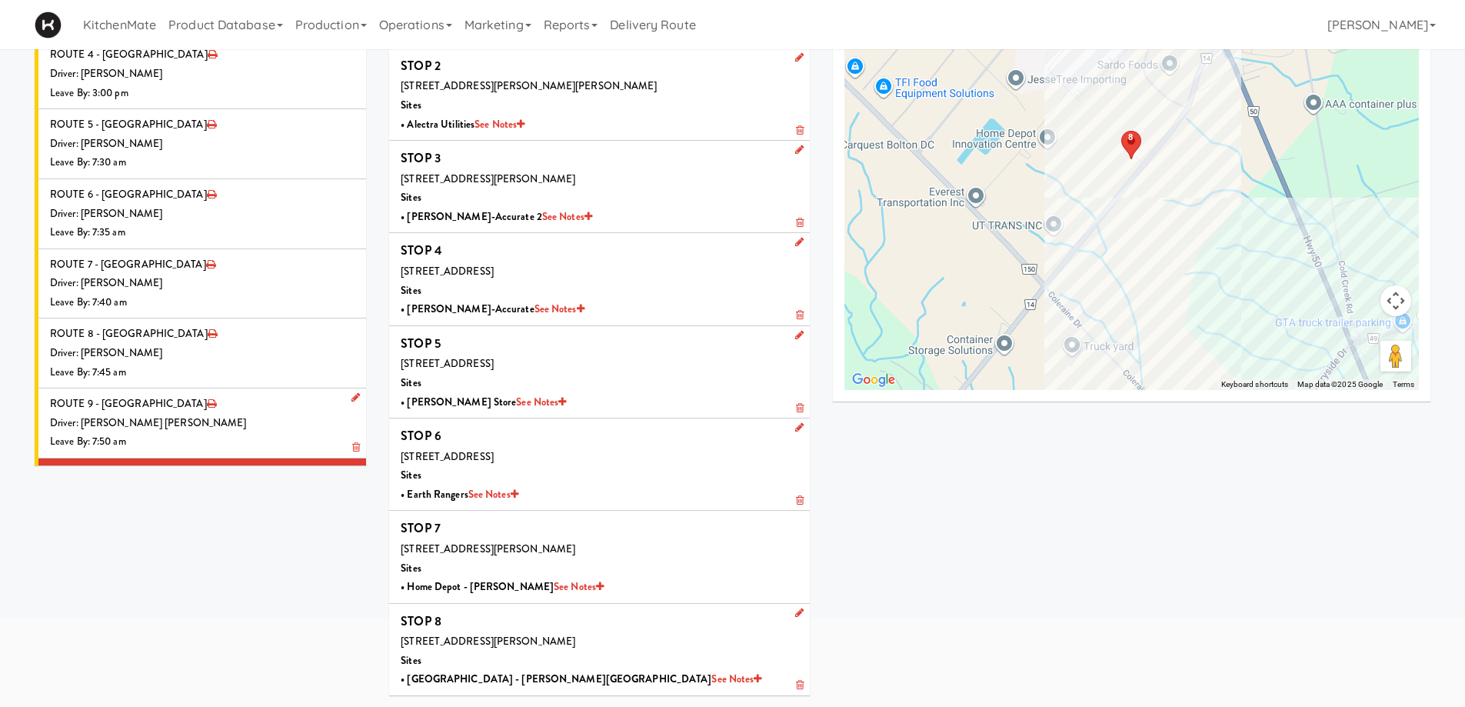
click at [191, 553] on div "Driver: No driver assigned" at bounding box center [202, 562] width 304 height 19
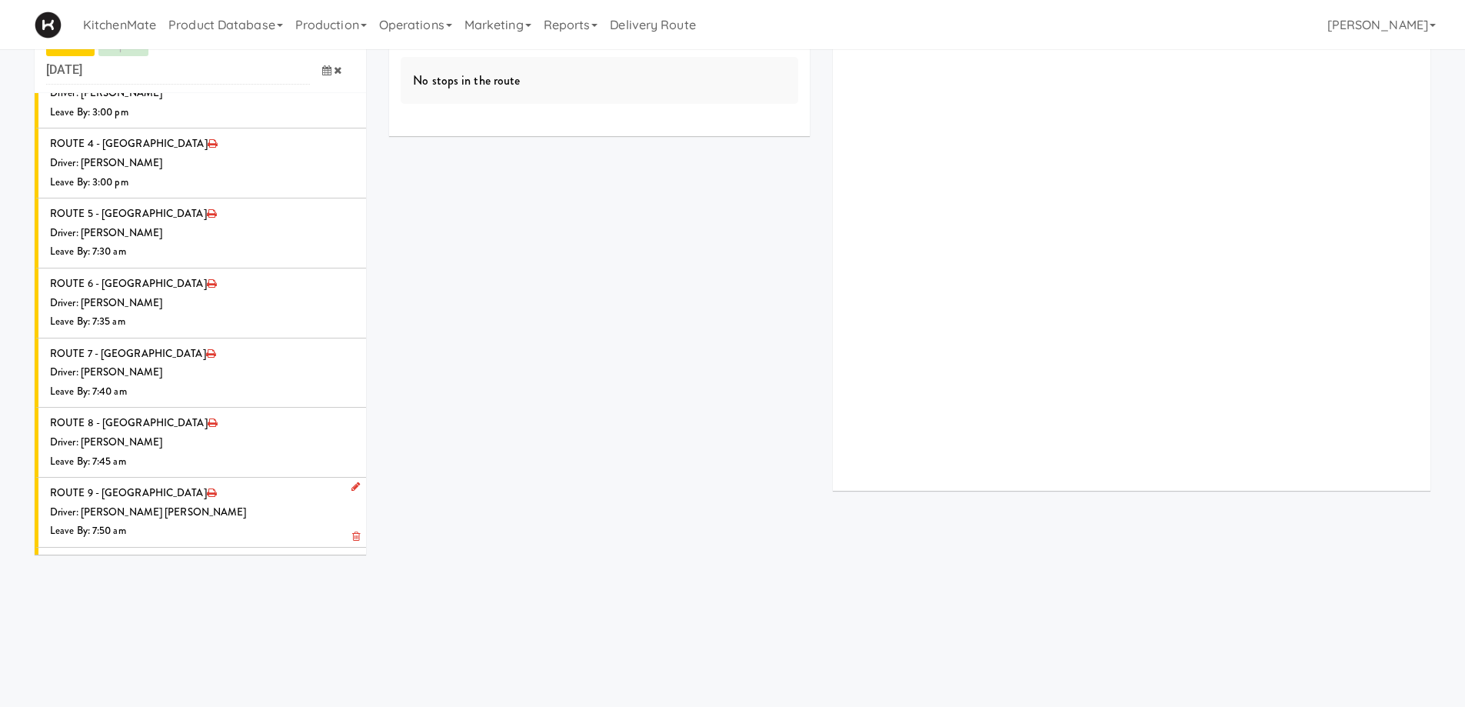
click at [351, 621] on icon at bounding box center [355, 626] width 8 height 10
click at [220, 642] on span "Select a driver Select a driver" at bounding box center [243, 656] width 223 height 28
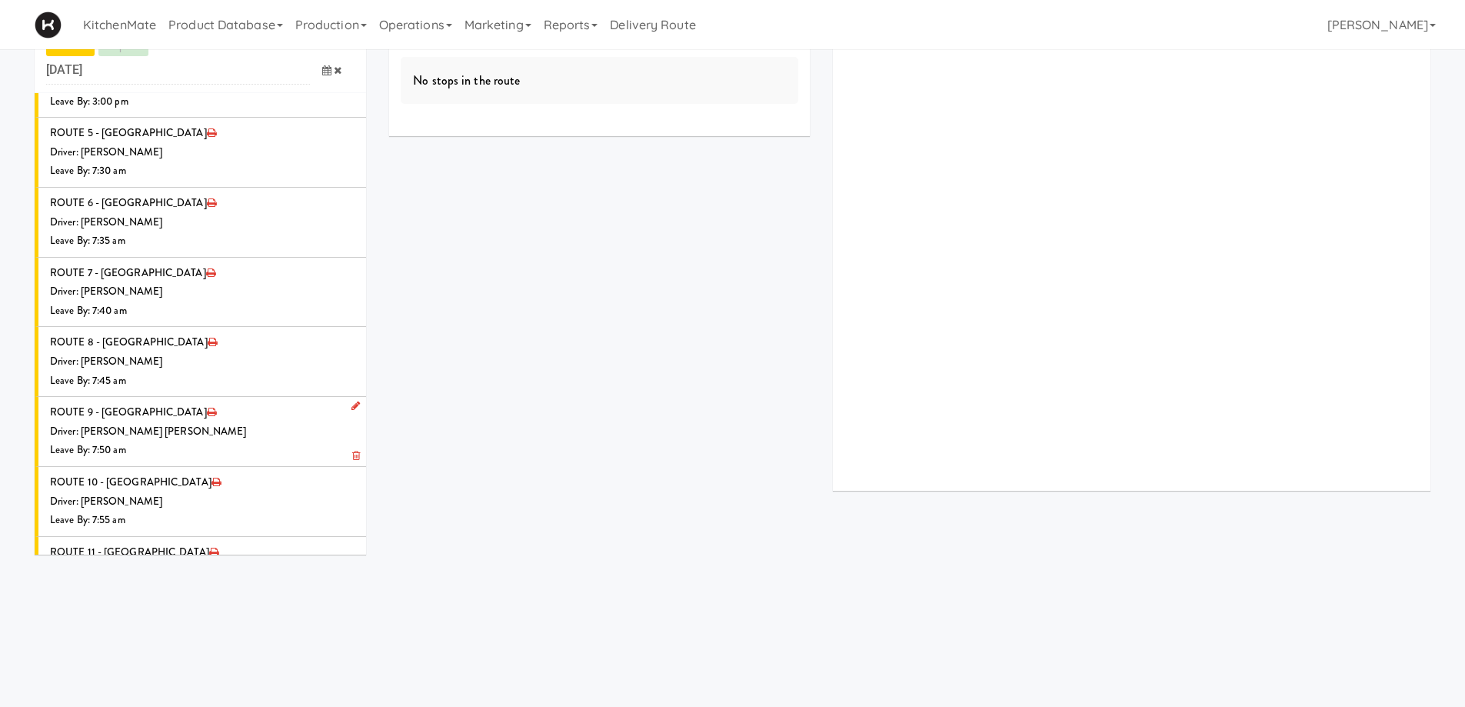
type input "ROSS"
click at [216, 592] on span "Ross Daly" at bounding box center [245, 603] width 219 height 22
click at [319, 617] on span at bounding box center [332, 631] width 45 height 28
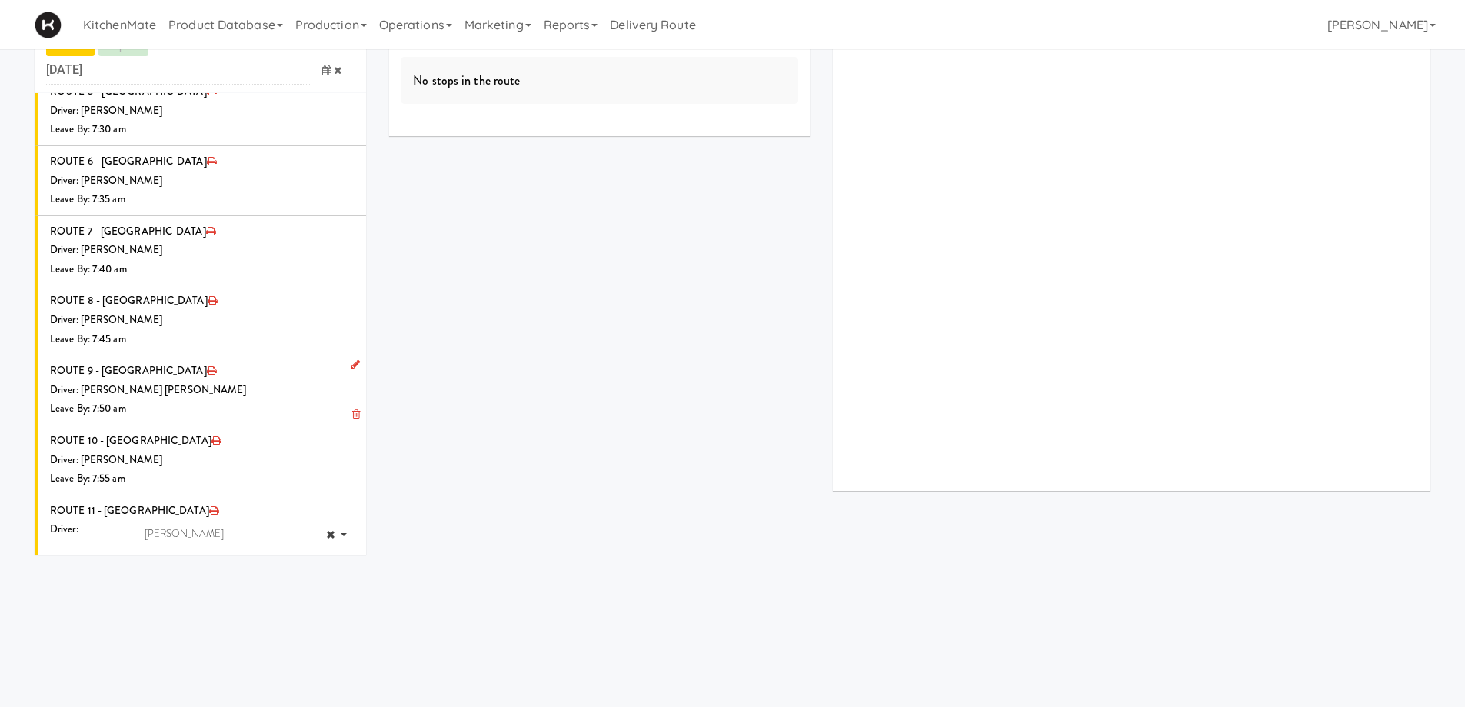
scroll to position [1944, 0]
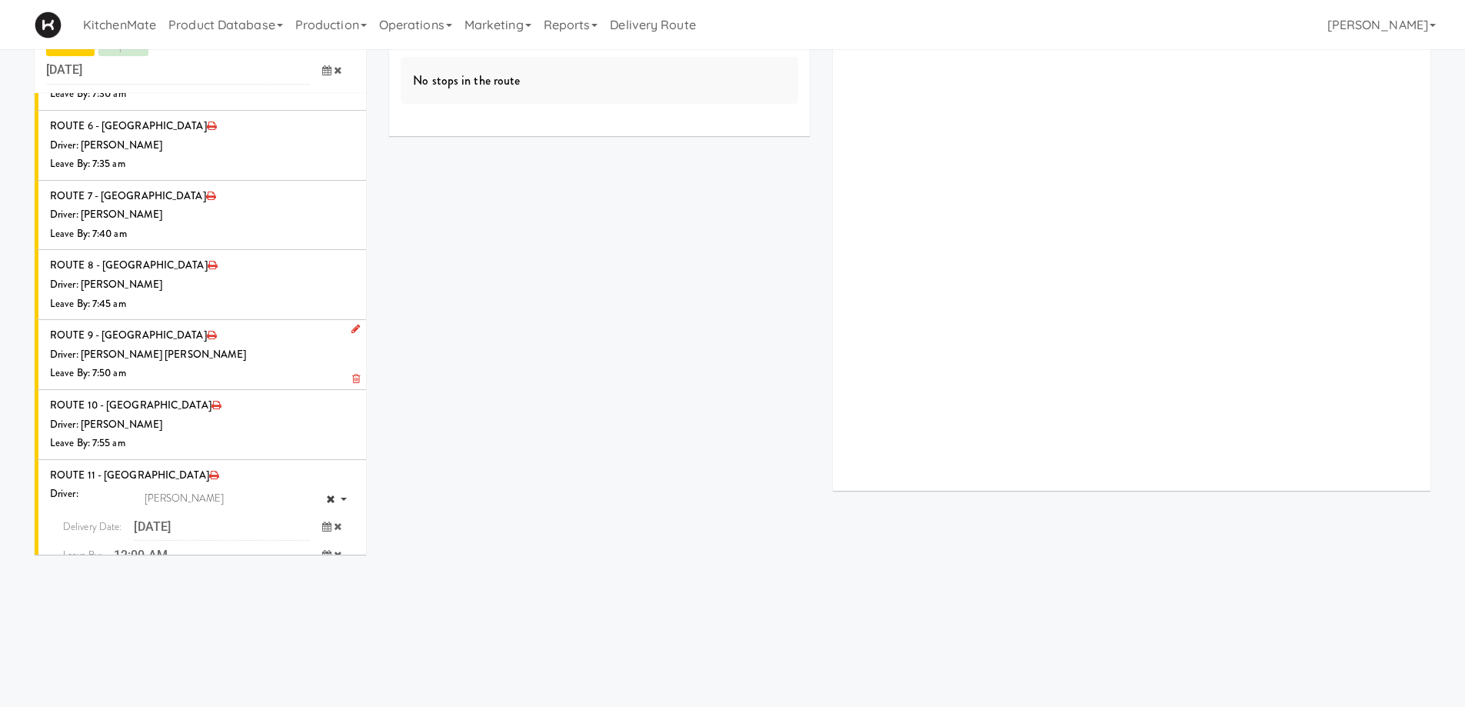
click at [67, 630] on span "8:00 AM" at bounding box center [84, 643] width 60 height 26
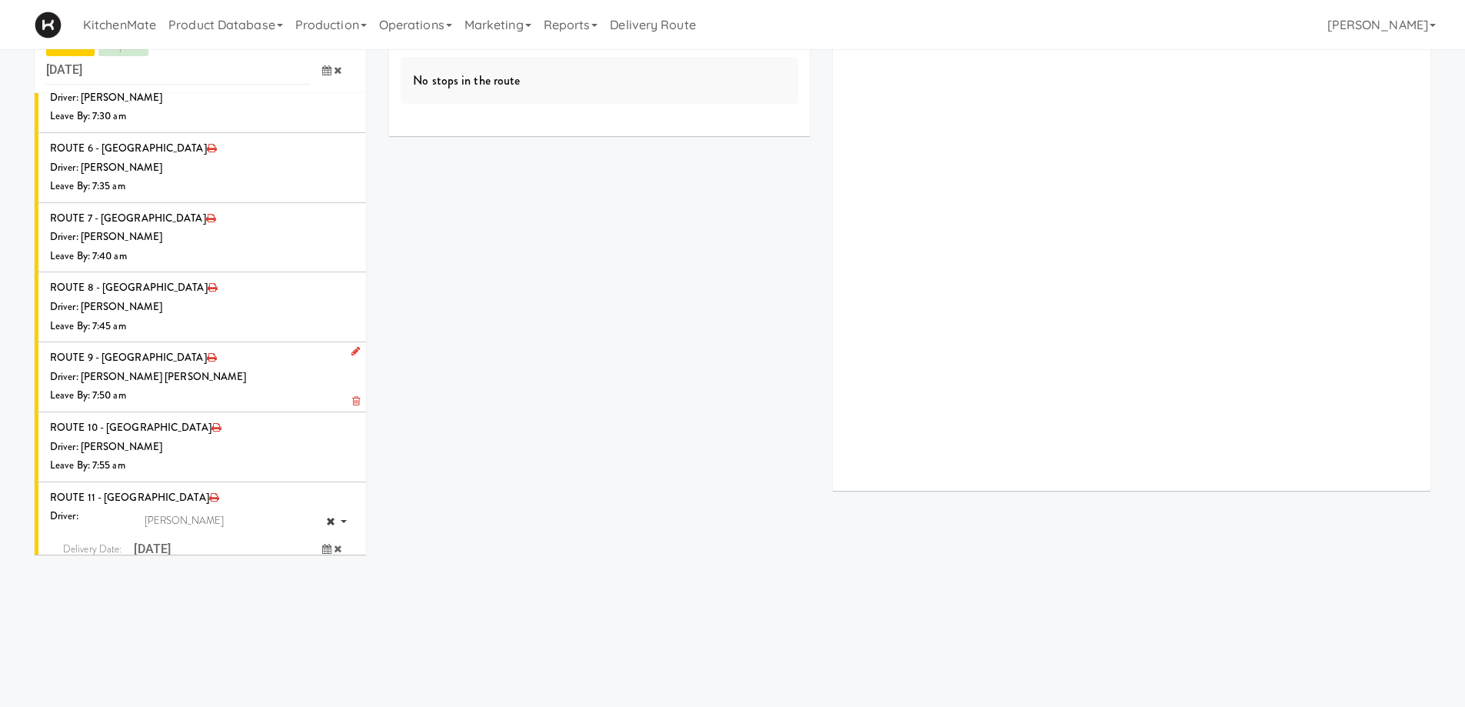
click at [85, 600] on span "8:00 AM" at bounding box center [84, 613] width 60 height 26
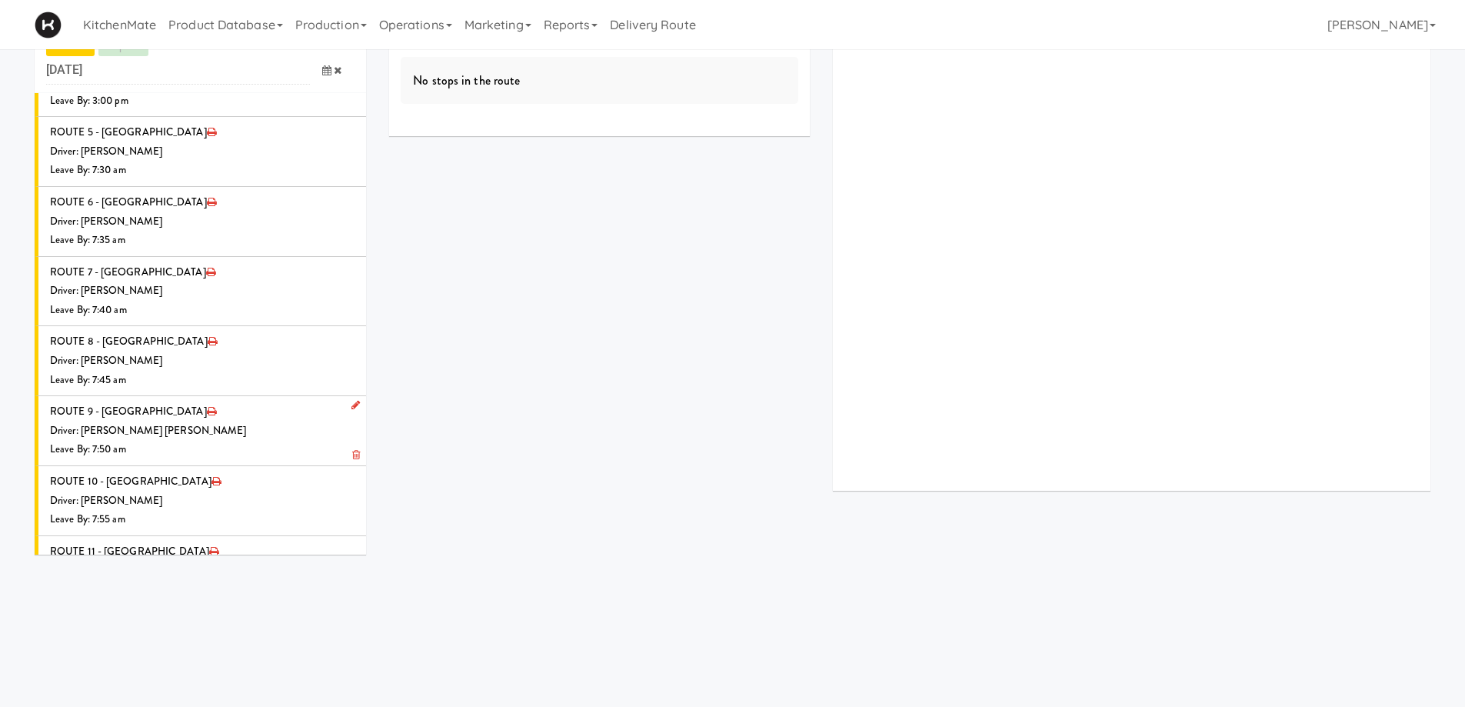
click at [311, 657] on icon "submit" at bounding box center [316, 662] width 10 height 10
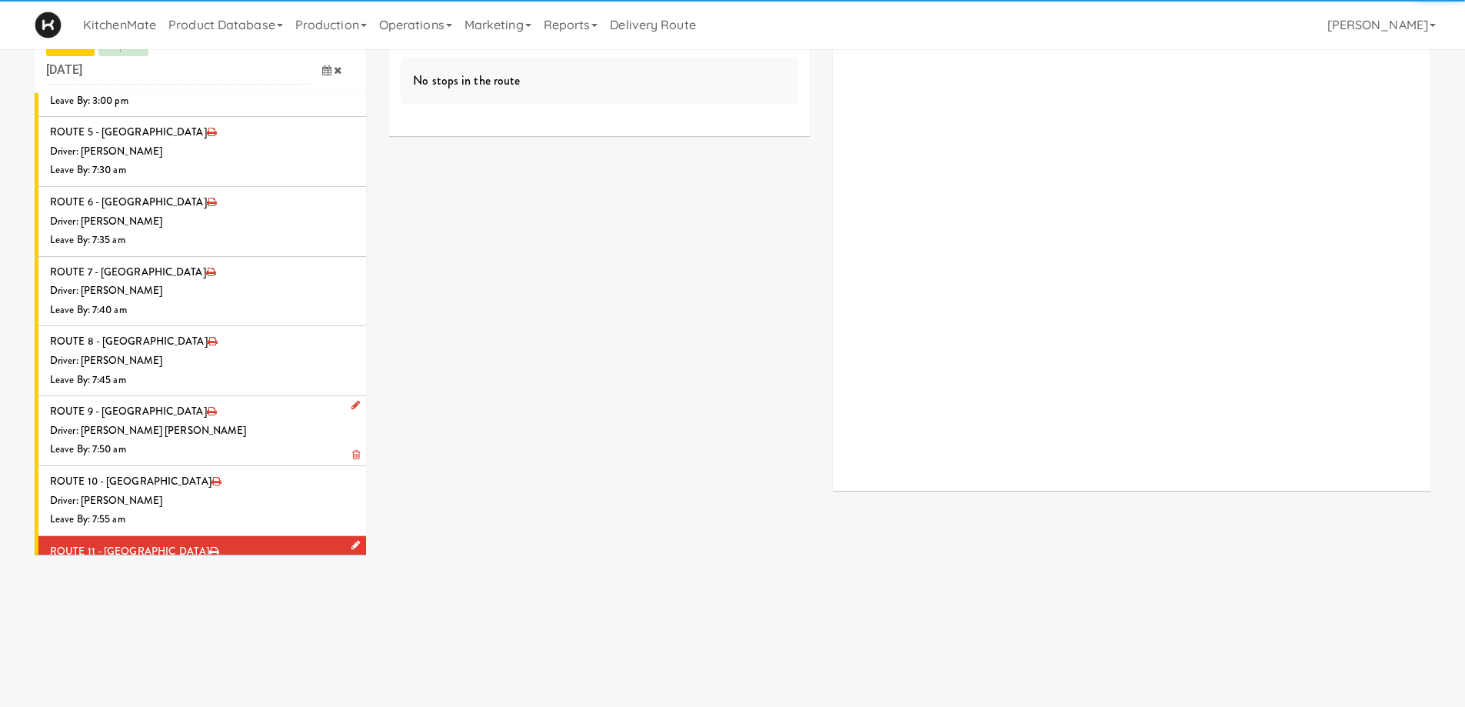
scroll to position [1787, 0]
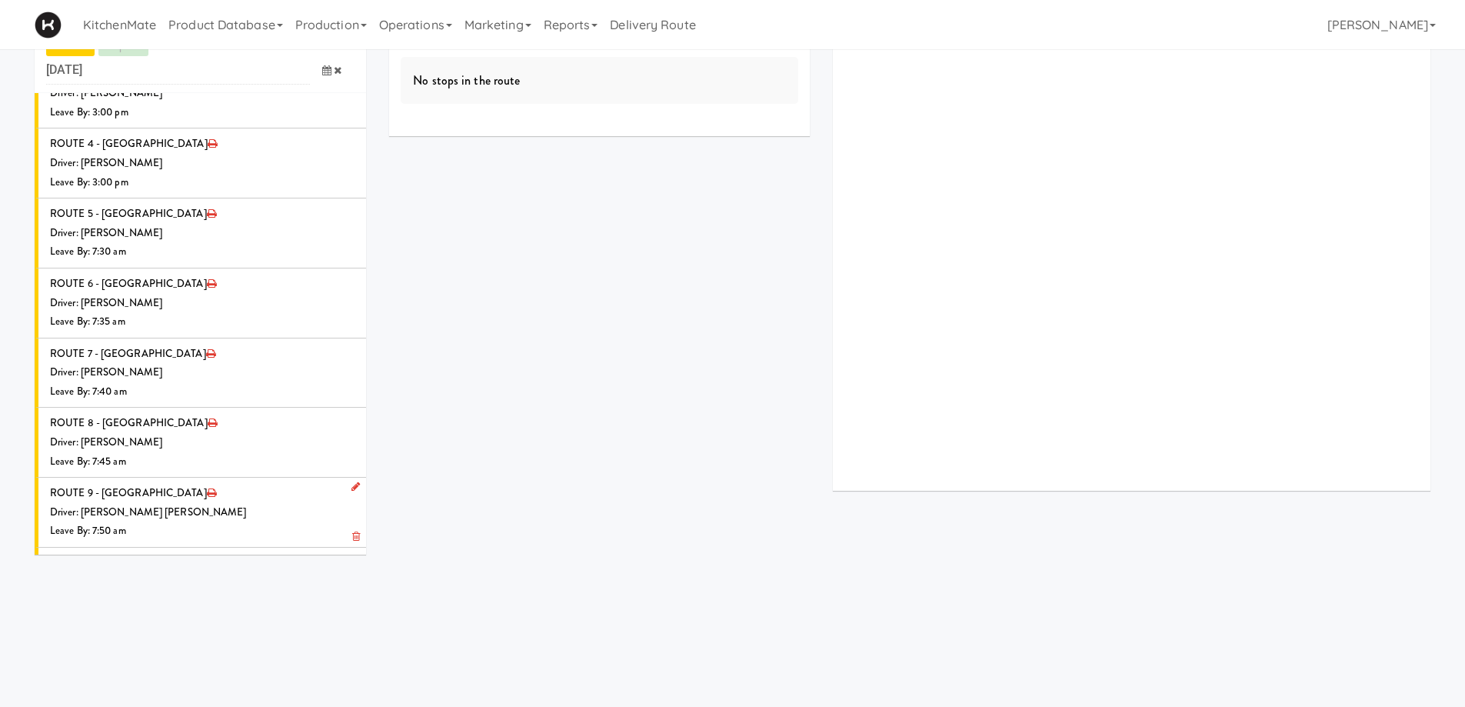
click at [182, 617] on li "ROUTE 11 - Idle Driver: Ross Daly Leave By: 8:00 am" at bounding box center [200, 651] width 331 height 69
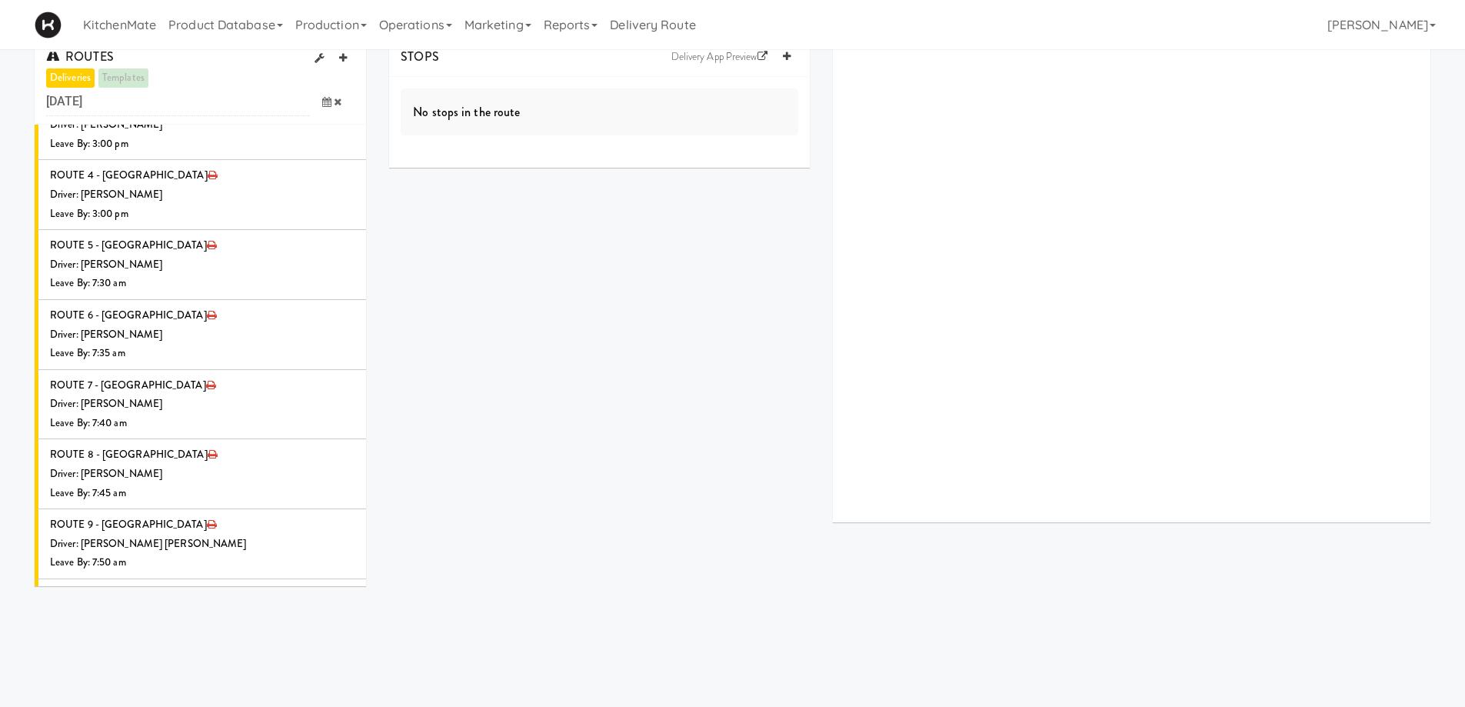
scroll to position [0, 0]
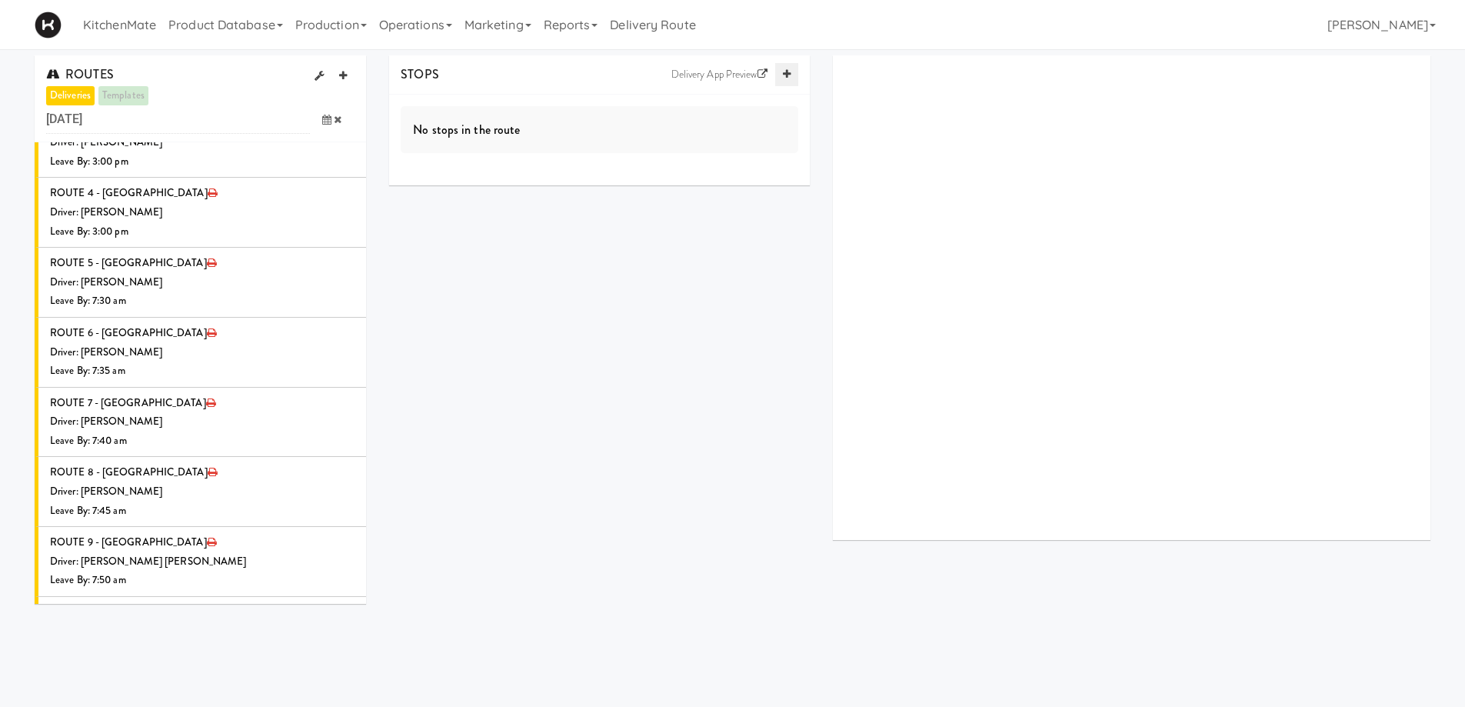
click at [786, 70] on icon at bounding box center [787, 74] width 8 height 10
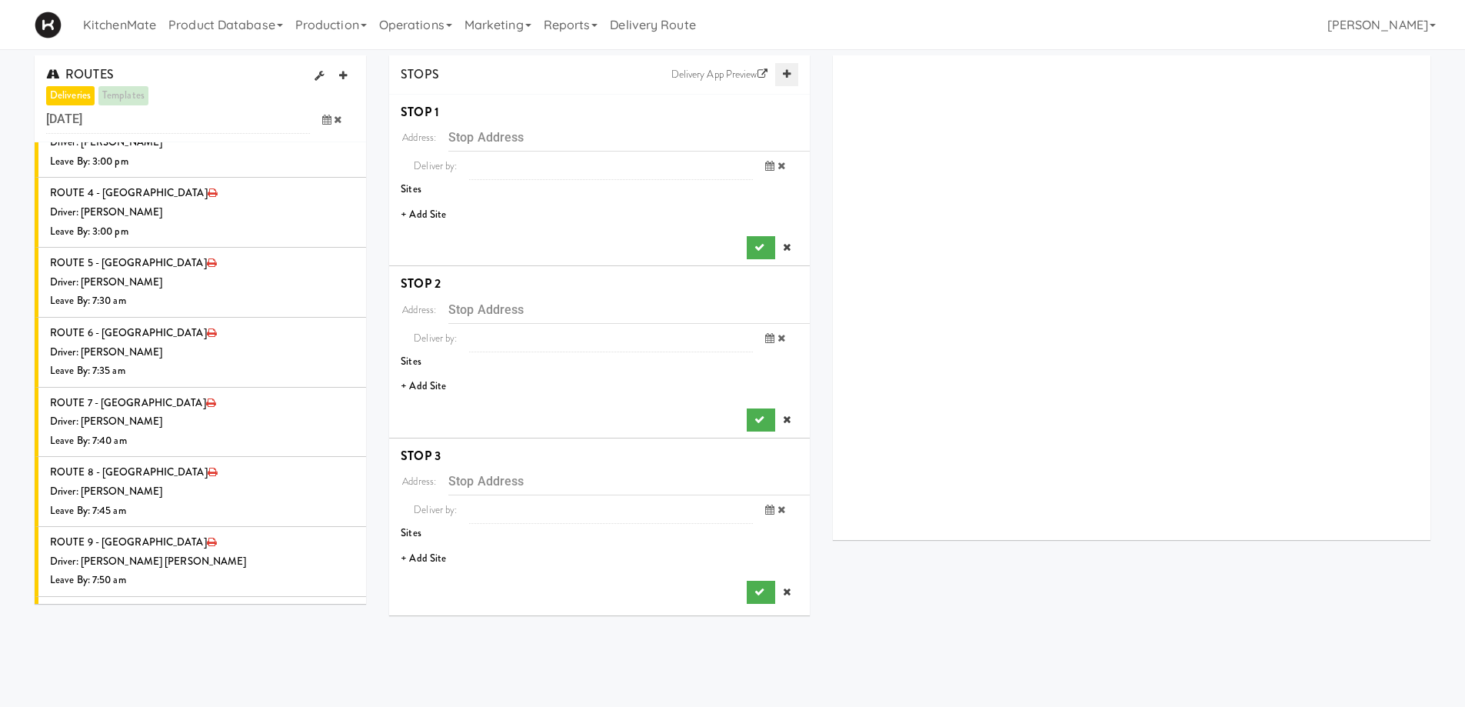
click at [786, 70] on icon at bounding box center [787, 74] width 8 height 10
click at [791, 77] on link at bounding box center [786, 74] width 23 height 23
click at [417, 215] on li "+ Add Site" at bounding box center [599, 215] width 421 height 32
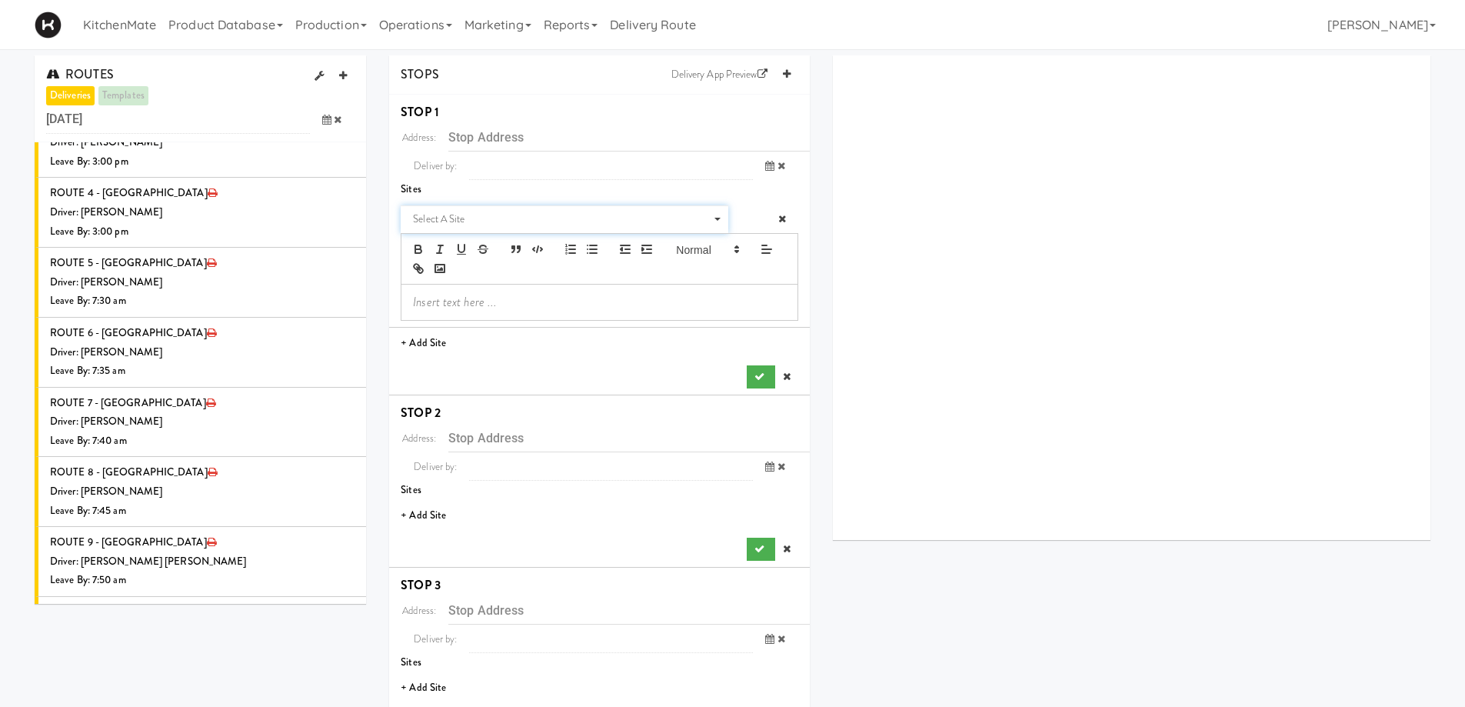
click at [463, 218] on span "Select a site" at bounding box center [559, 219] width 292 height 18
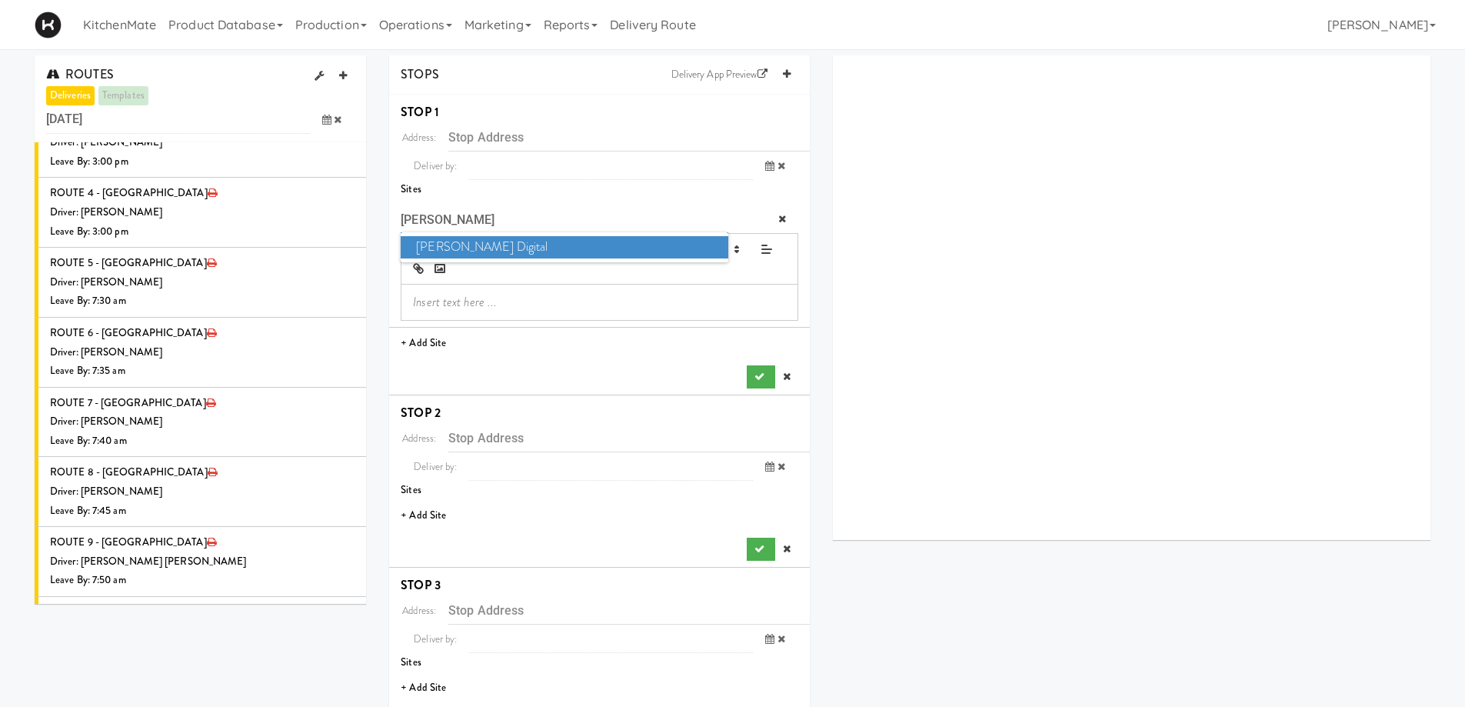
type input "WIL"
click at [464, 240] on span "William Thomas Digital" at bounding box center [564, 247] width 327 height 22
type input "[STREET_ADDRESS]"
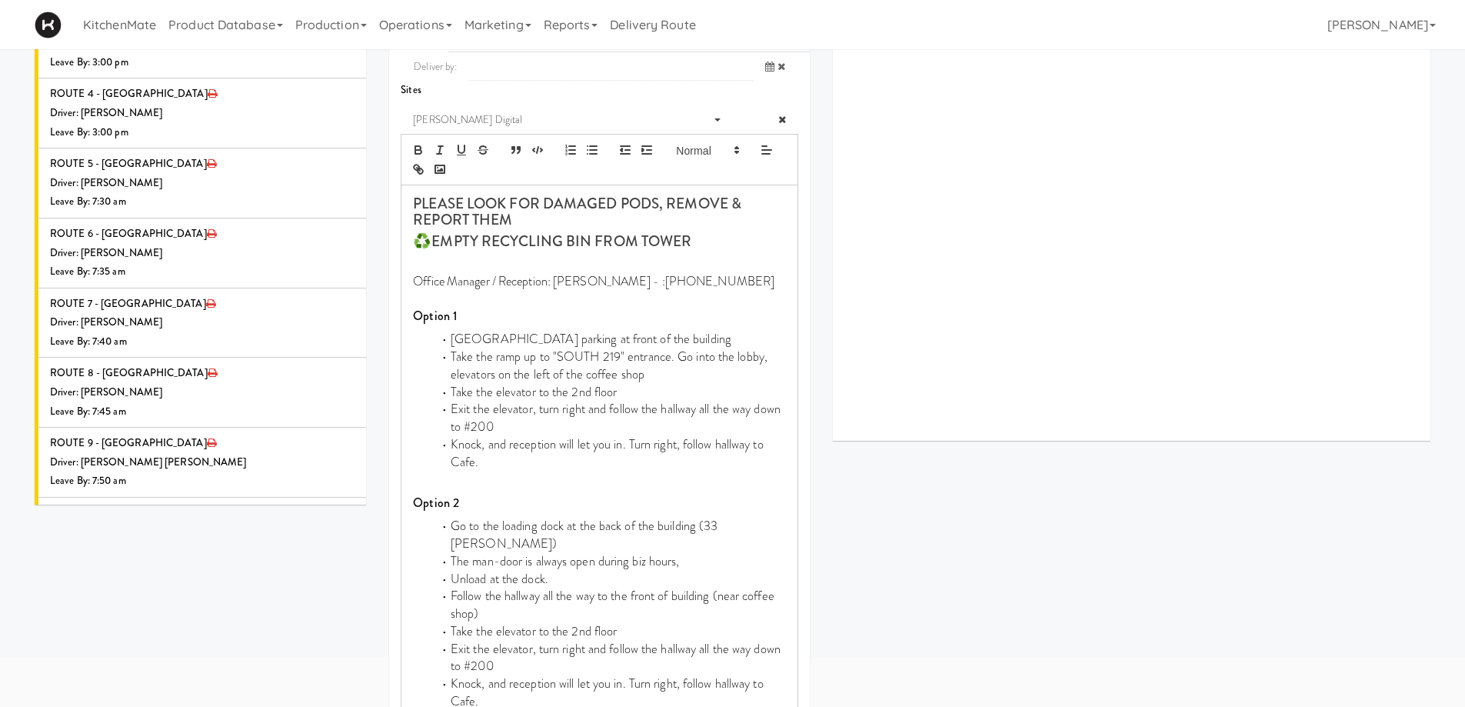
scroll to position [461, 0]
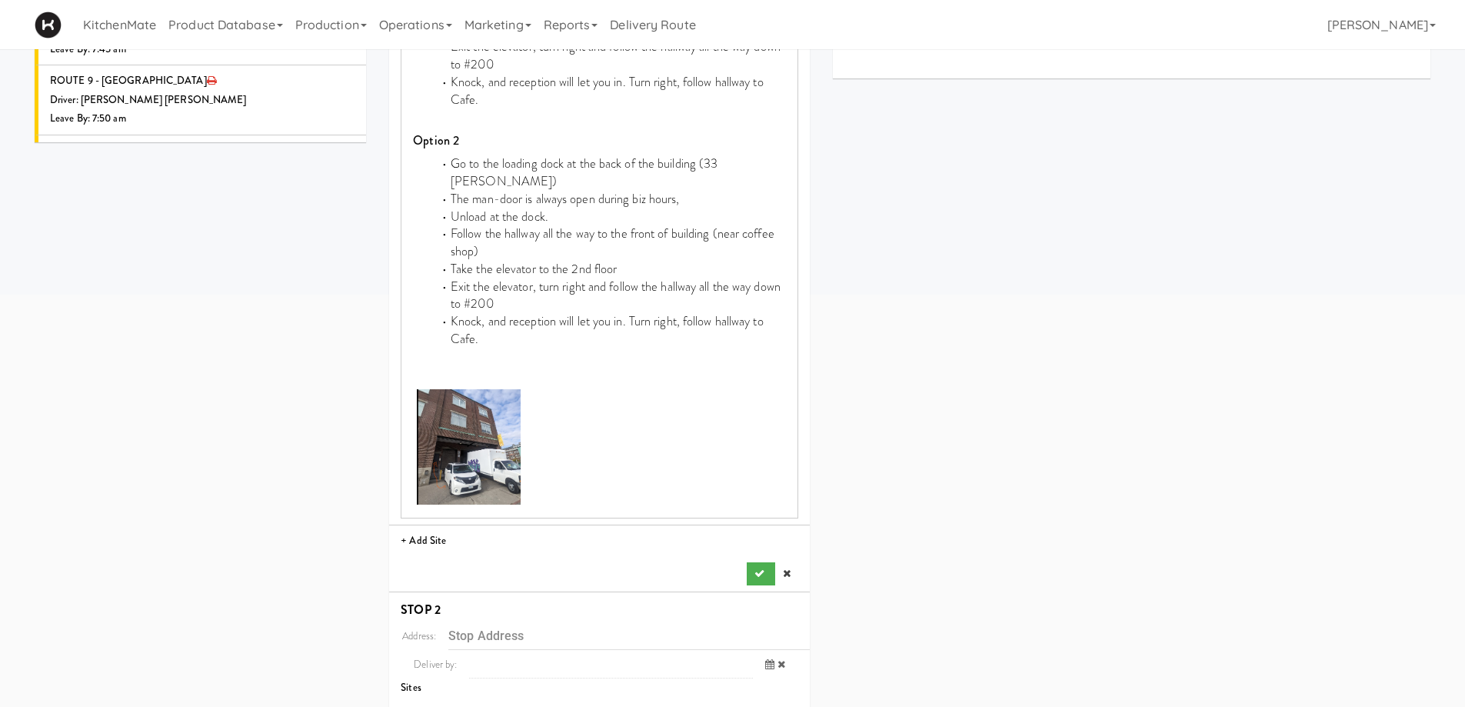
click at [753, 543] on div "Address: 219 Dufferin St, Toronto, ON, CA Deliver by: previous Oct 9, 2025 next…" at bounding box center [599, 123] width 397 height 923
click at [760, 562] on button "submit" at bounding box center [761, 573] width 28 height 23
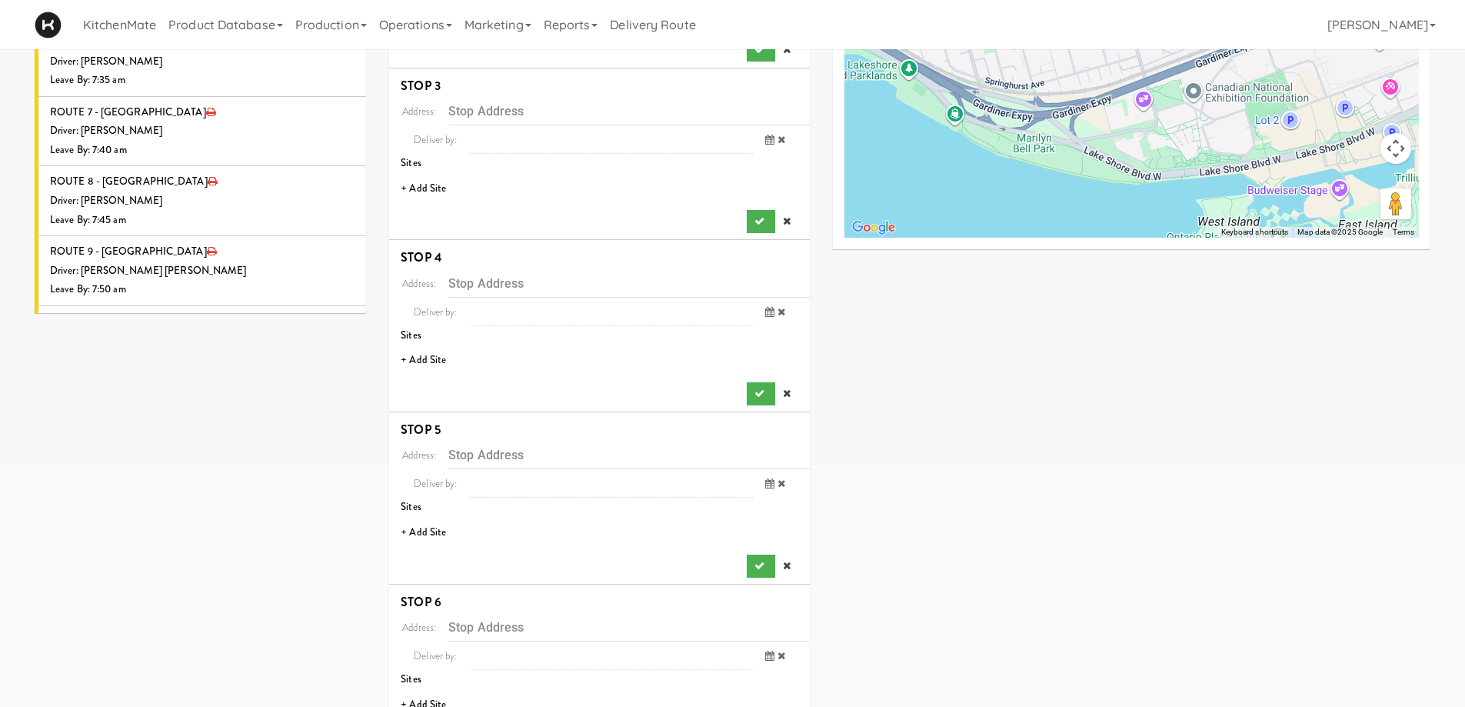
scroll to position [125, 0]
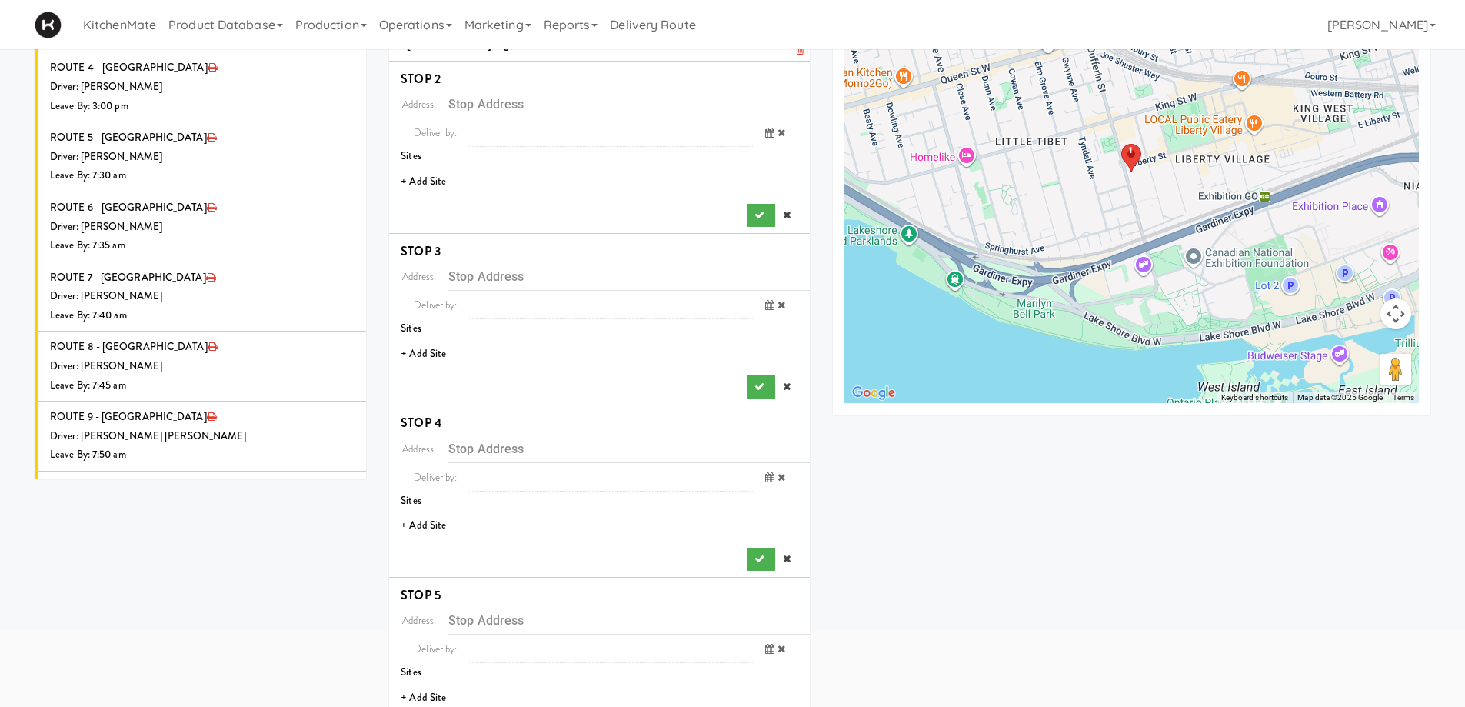
click at [427, 183] on li "+ Add Site" at bounding box center [599, 182] width 421 height 32
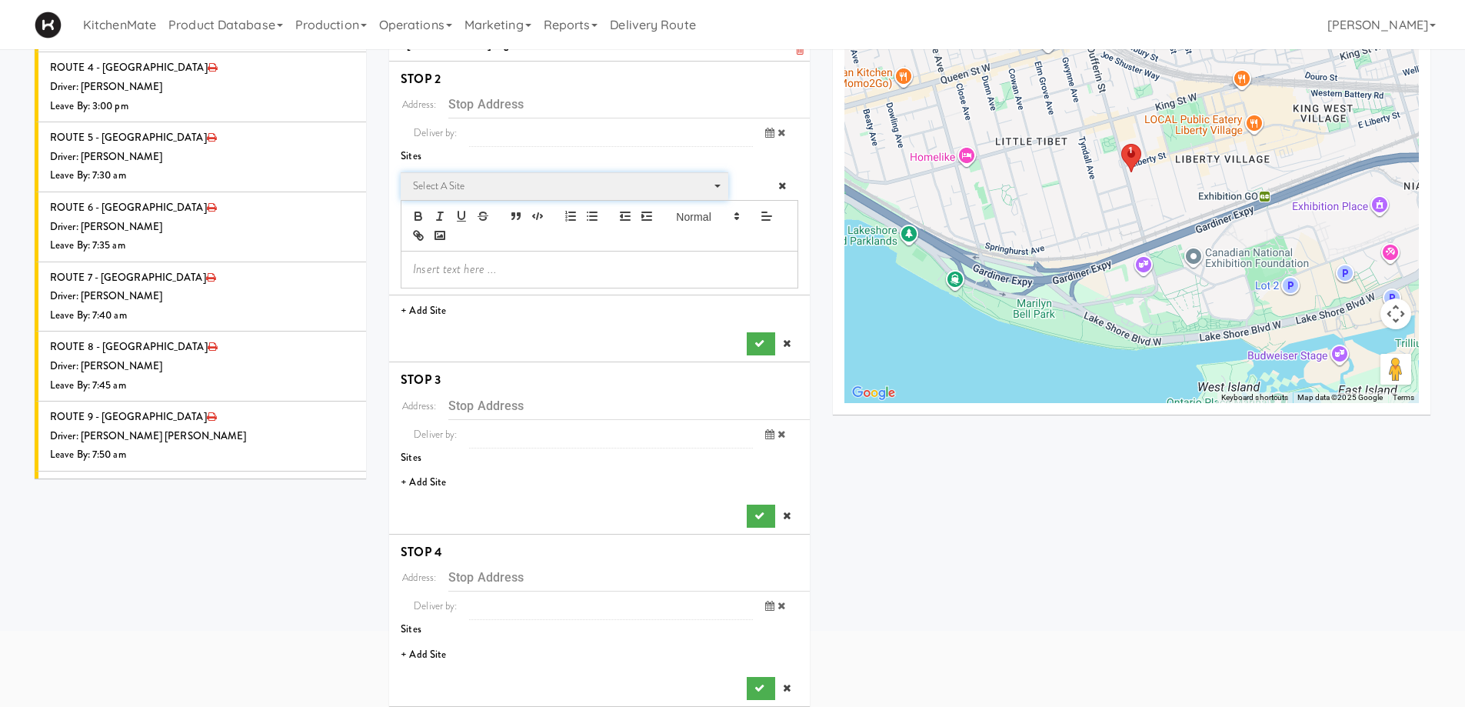
click at [464, 185] on span "Select a site" at bounding box center [559, 186] width 292 height 18
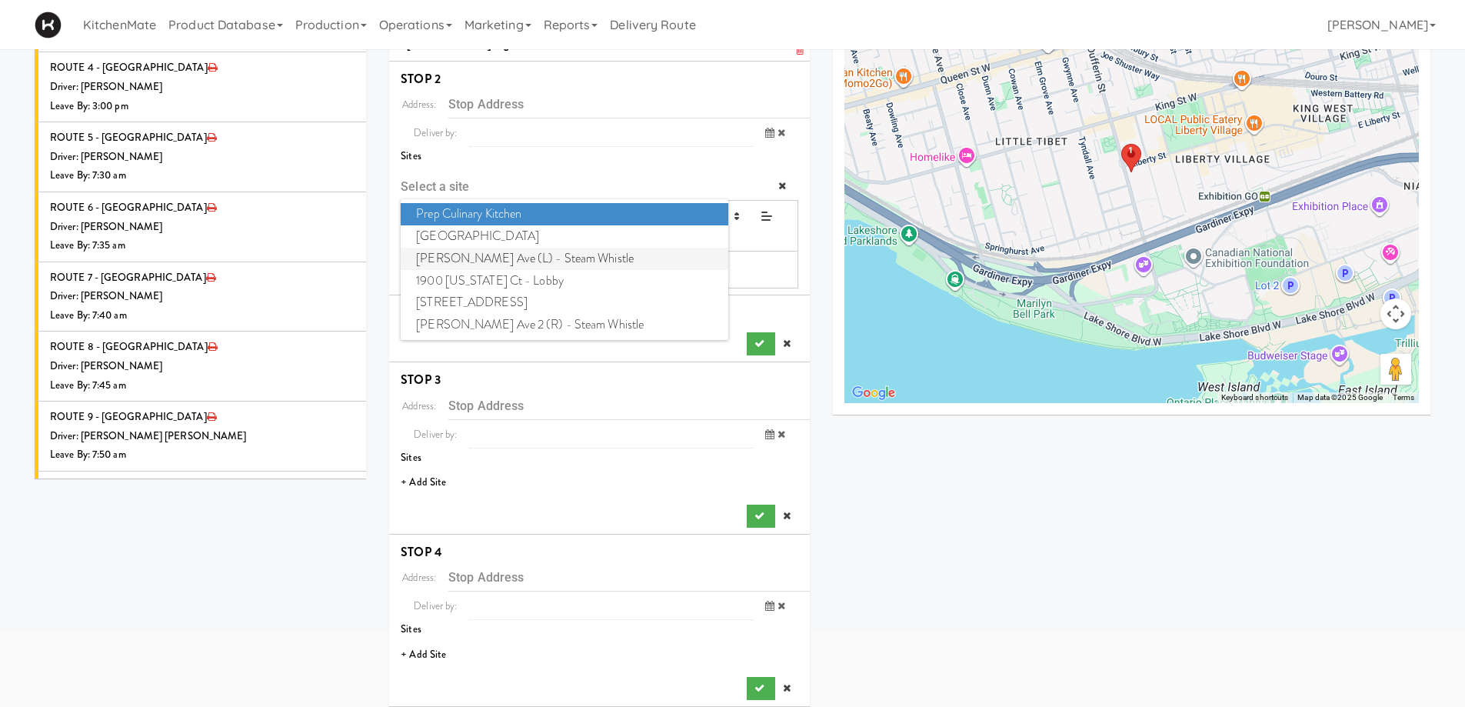
click at [482, 249] on span "Evans Ave (L) - Steam Whistle" at bounding box center [564, 259] width 327 height 22
type input "[STREET_ADDRESS][PERSON_NAME]"
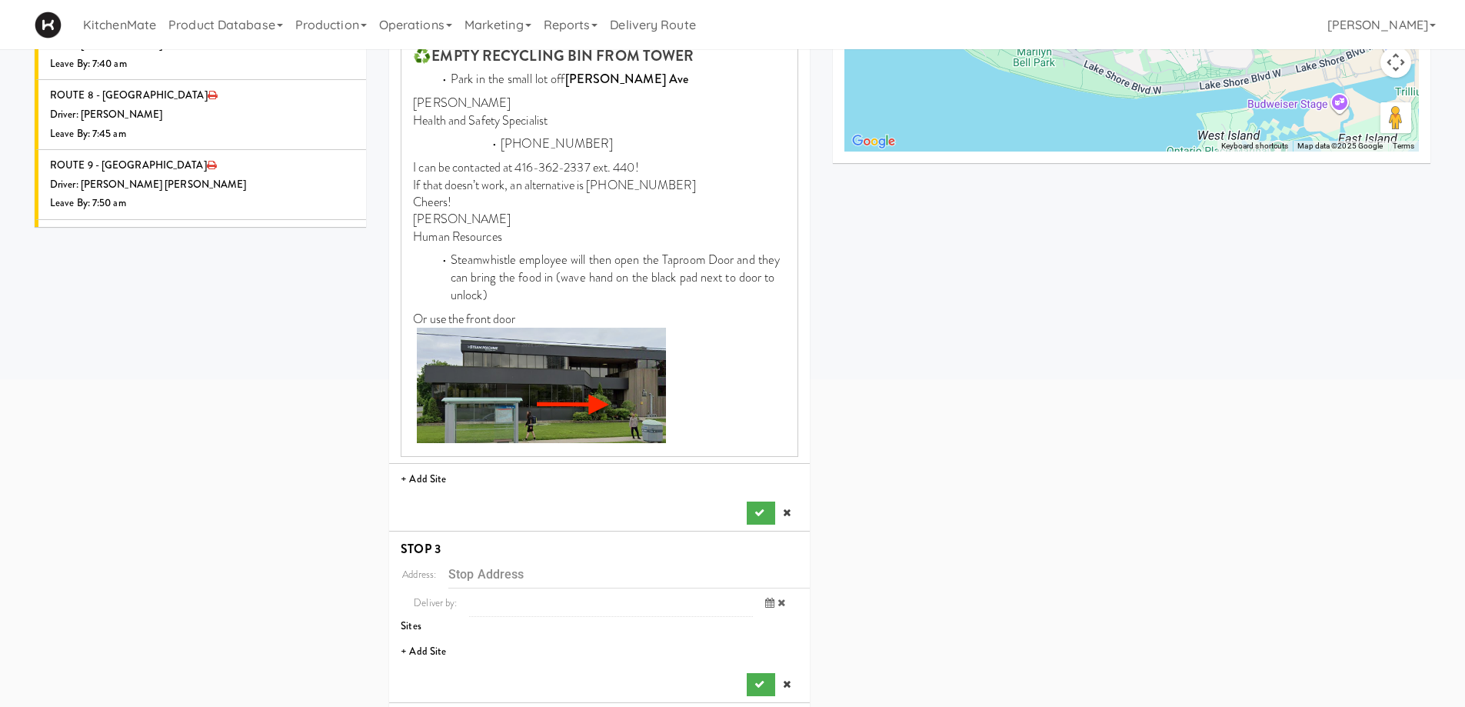
scroll to position [510, 0]
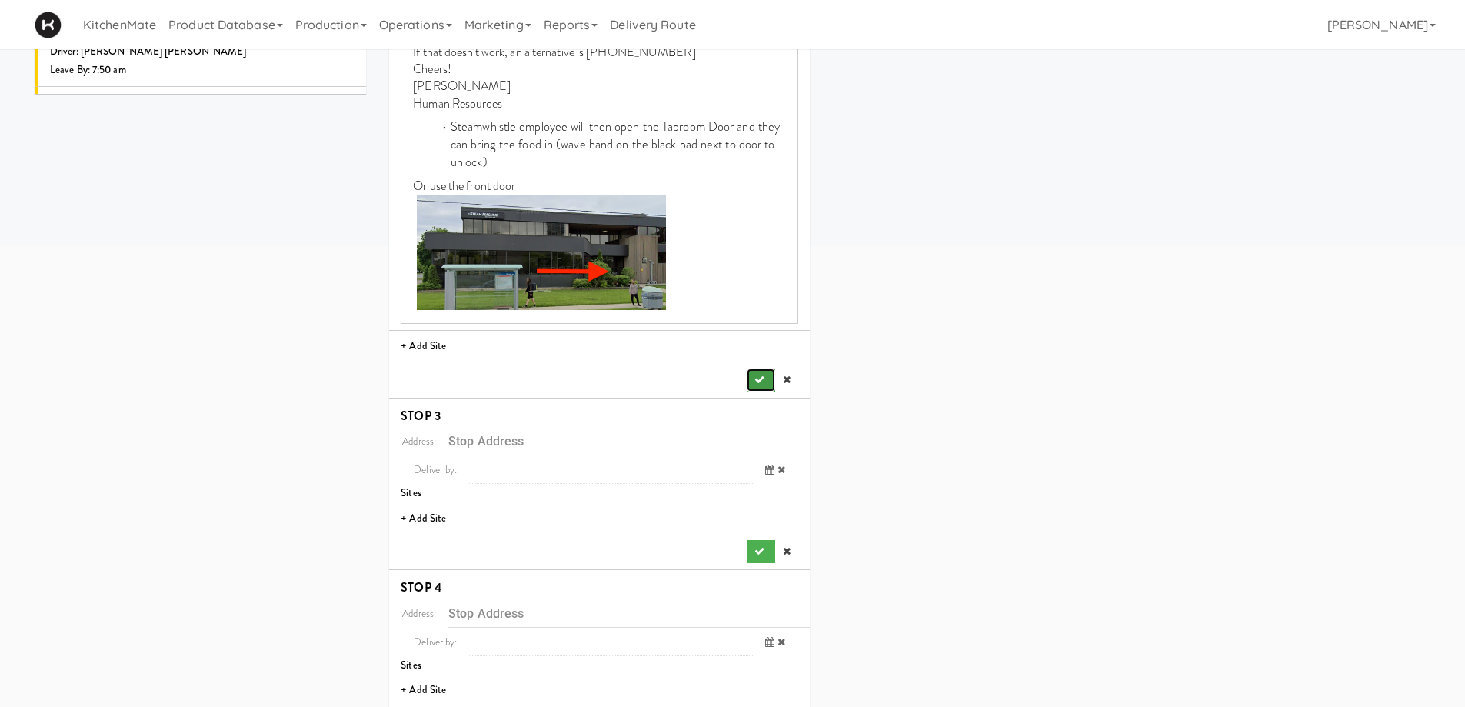
click at [749, 382] on button "submit" at bounding box center [761, 379] width 28 height 23
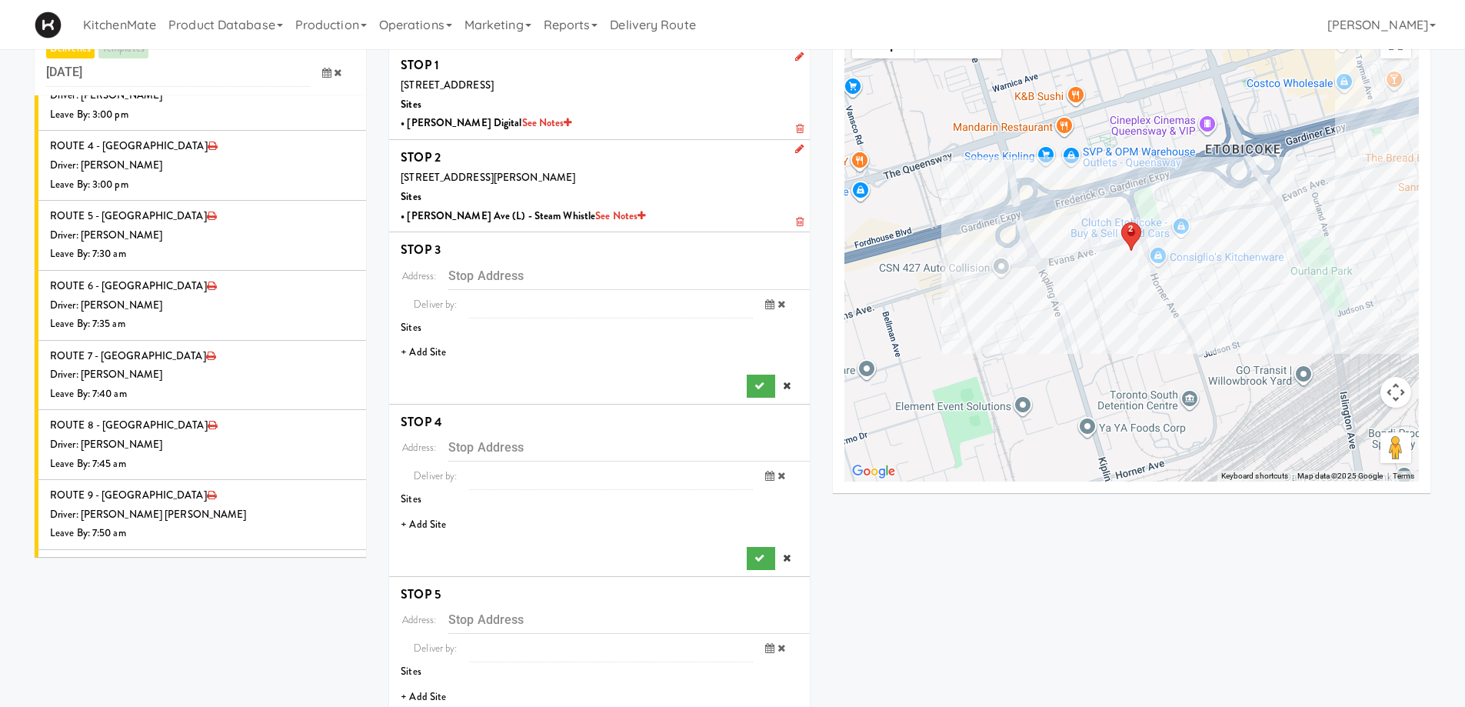
scroll to position [46, 0]
click at [437, 345] on li "+ Add Site" at bounding box center [599, 354] width 421 height 32
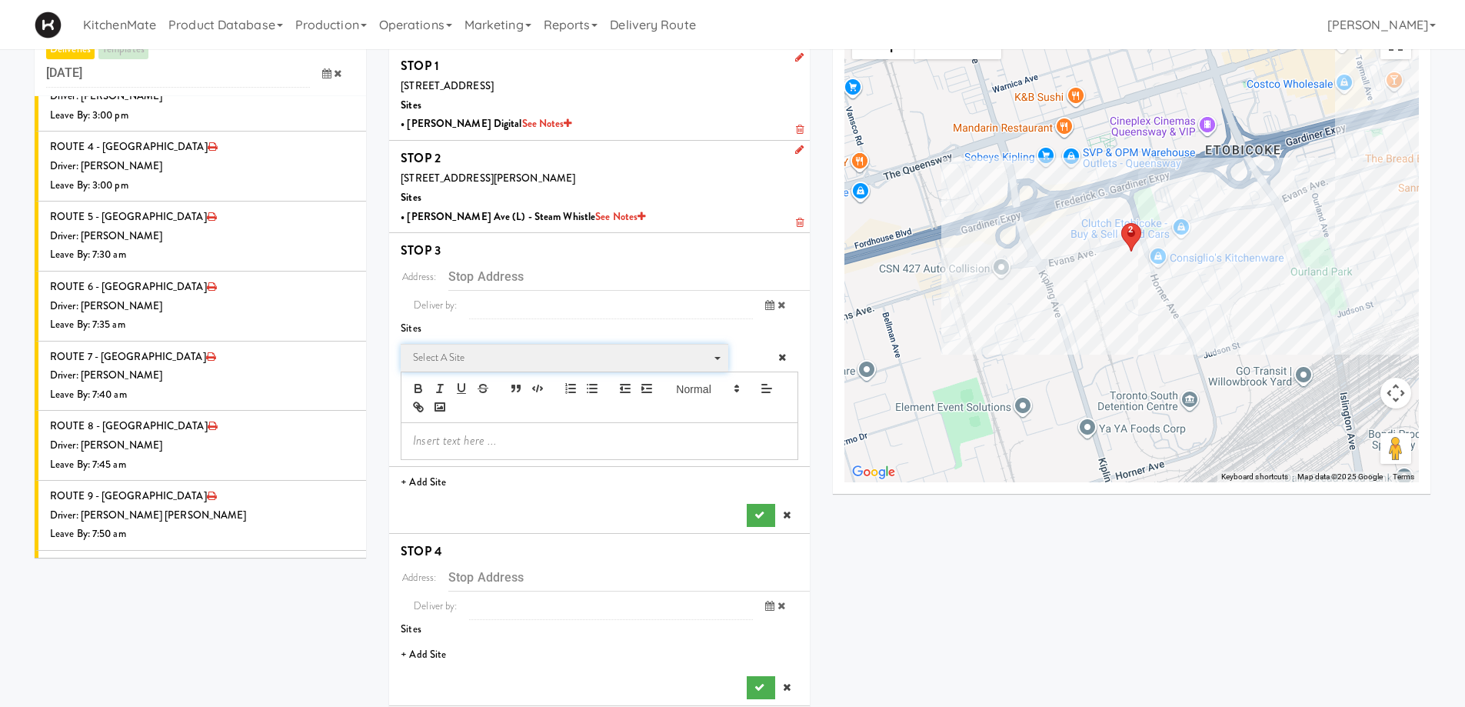
click at [453, 355] on span "Select a site" at bounding box center [559, 357] width 292 height 18
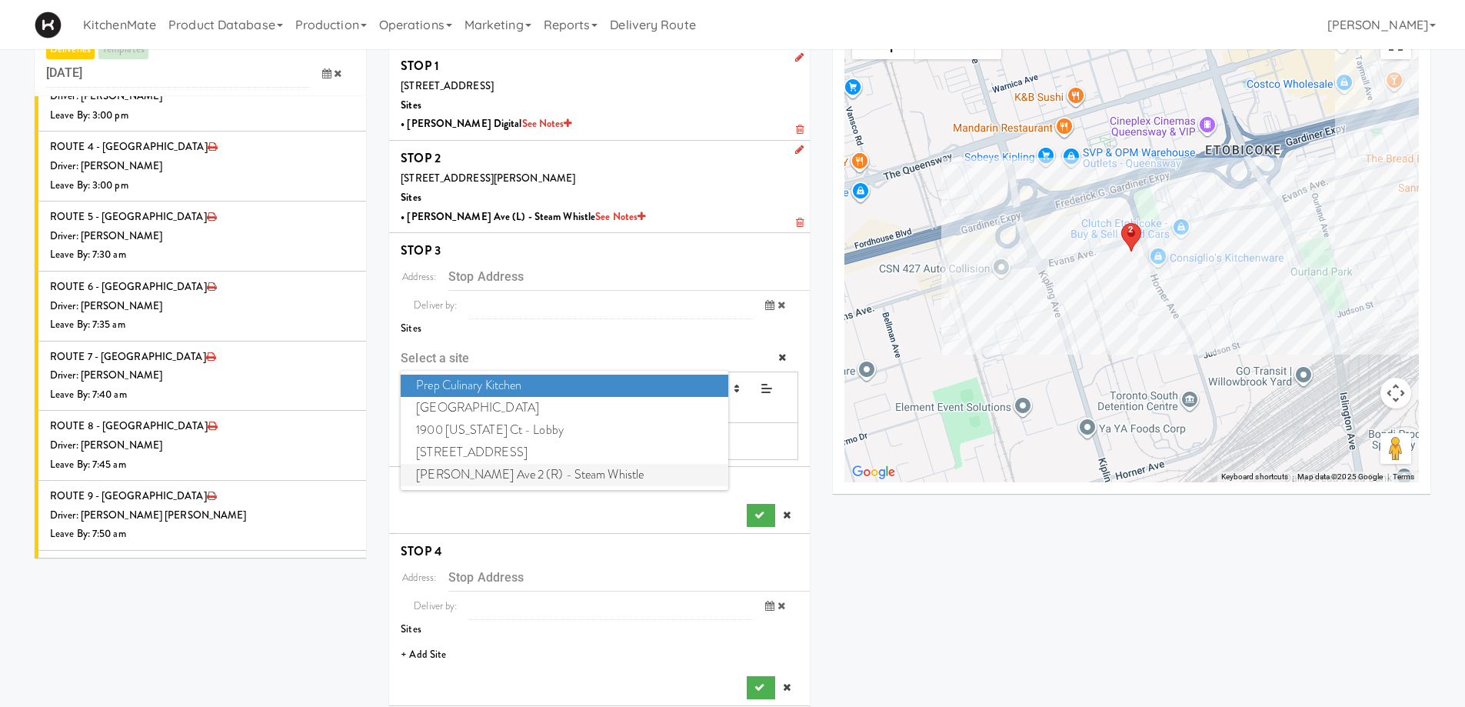
click at [495, 474] on span "Evans Ave 2 (R) - Steam Whistle" at bounding box center [564, 475] width 327 height 22
type input "[STREET_ADDRESS][PERSON_NAME]"
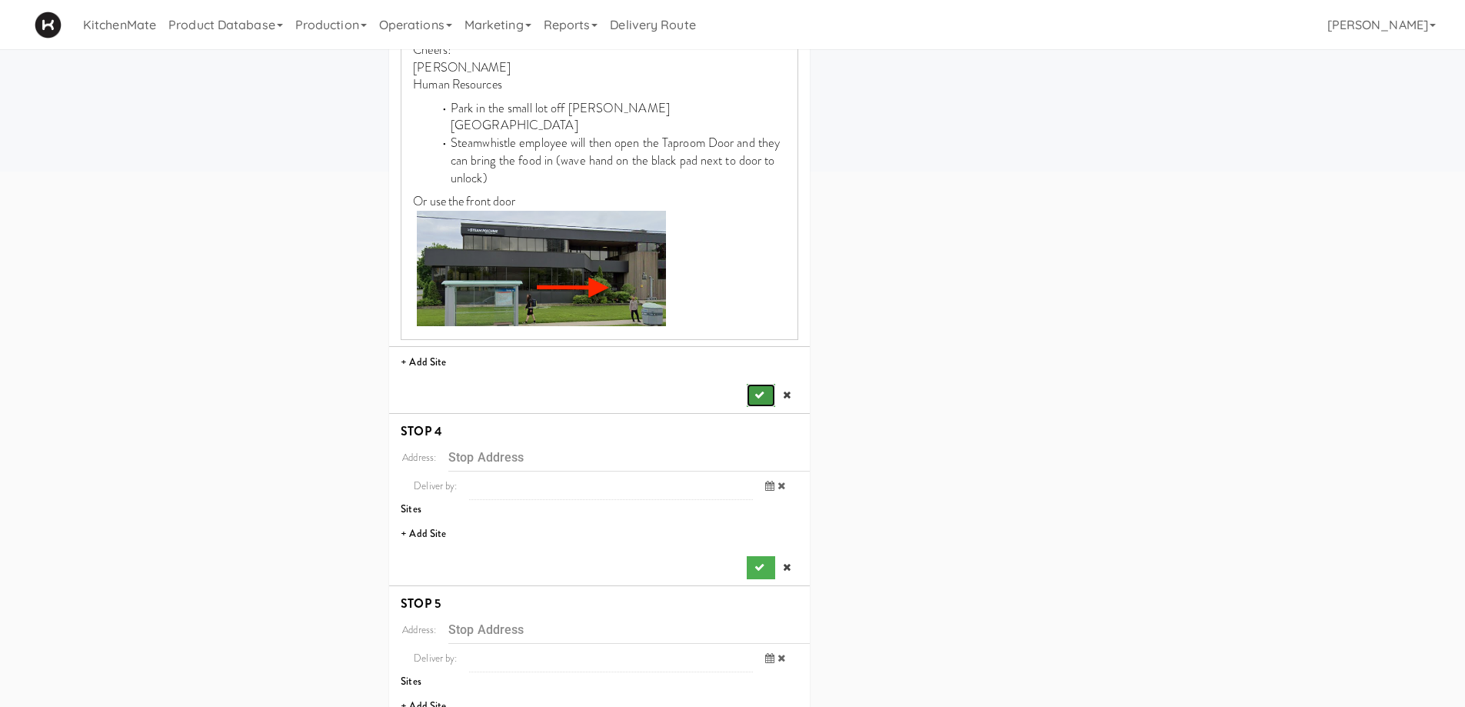
click at [763, 390] on icon "submit" at bounding box center [759, 395] width 10 height 10
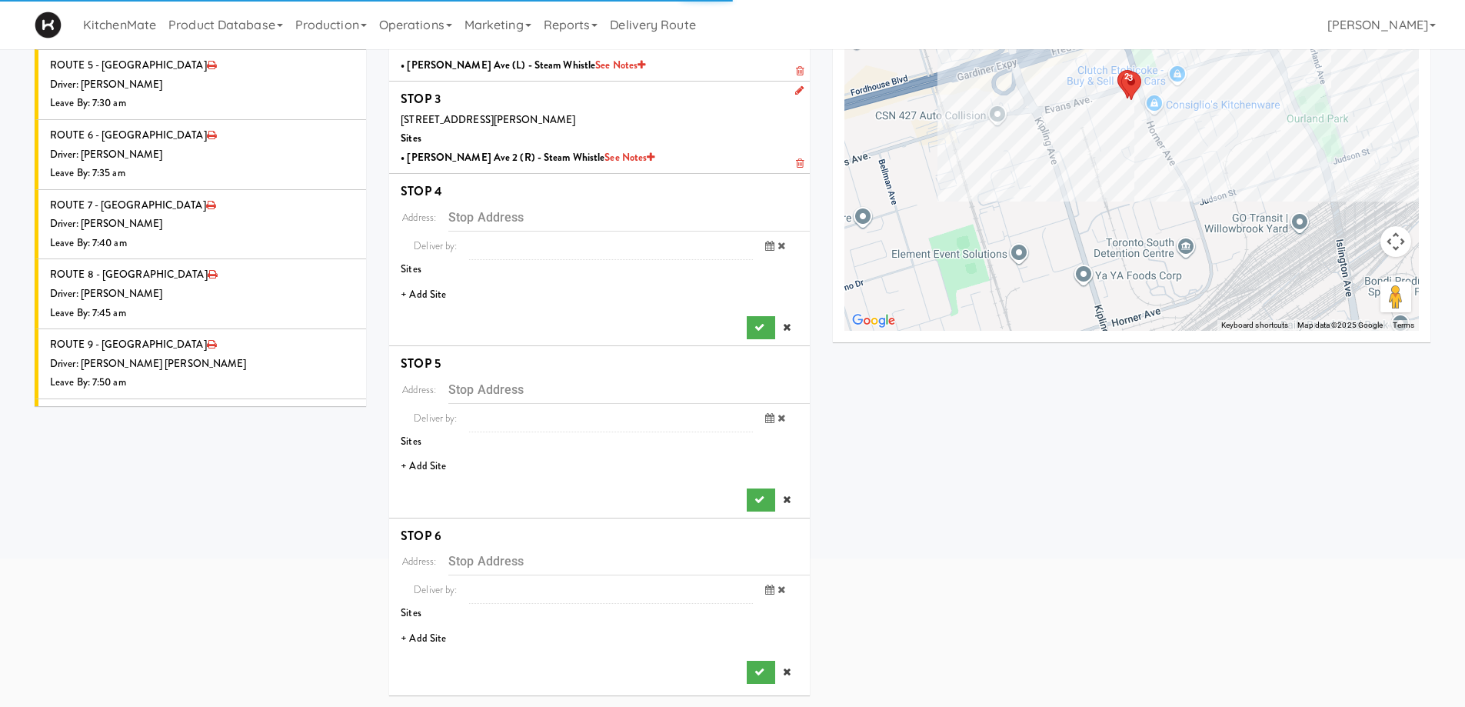
scroll to position [198, 0]
click at [437, 289] on li "+ Add Site" at bounding box center [599, 295] width 421 height 32
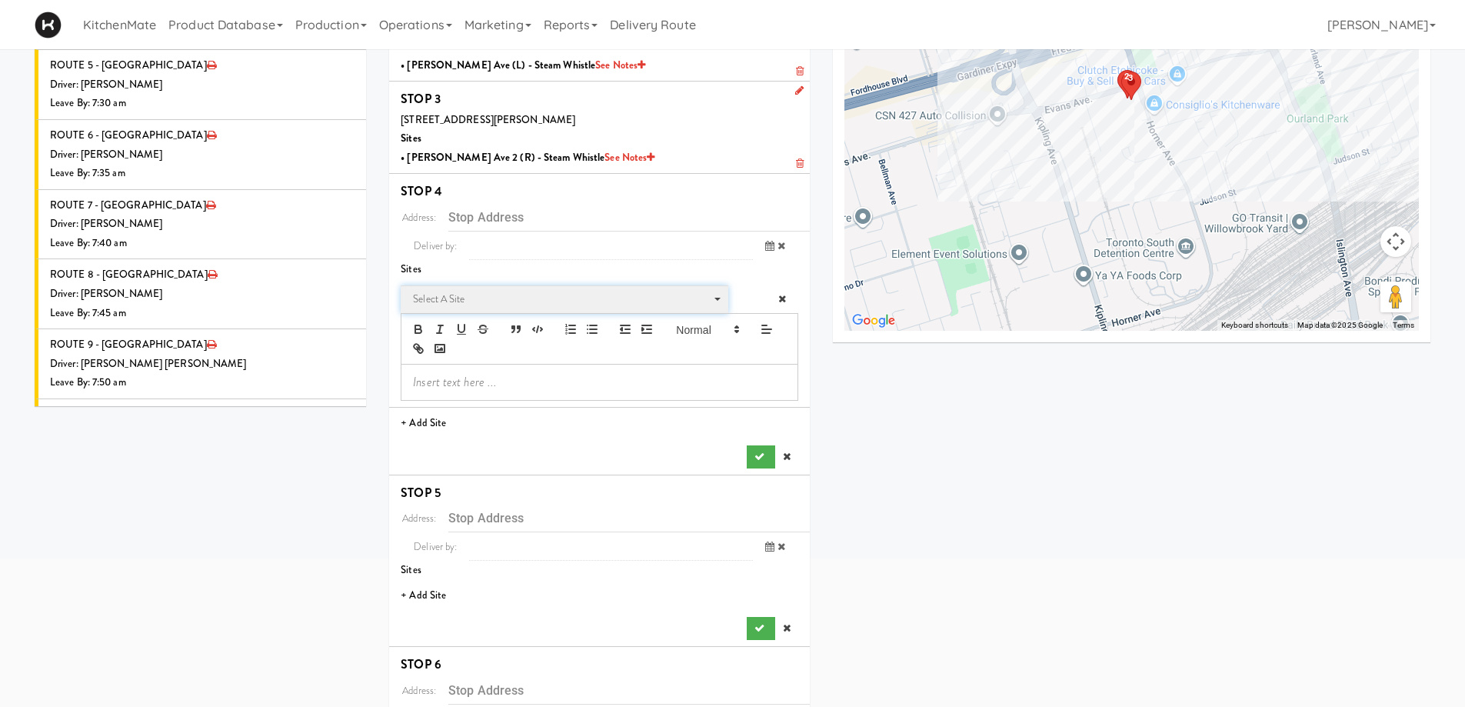
click at [498, 294] on span "Select a site" at bounding box center [559, 299] width 292 height 18
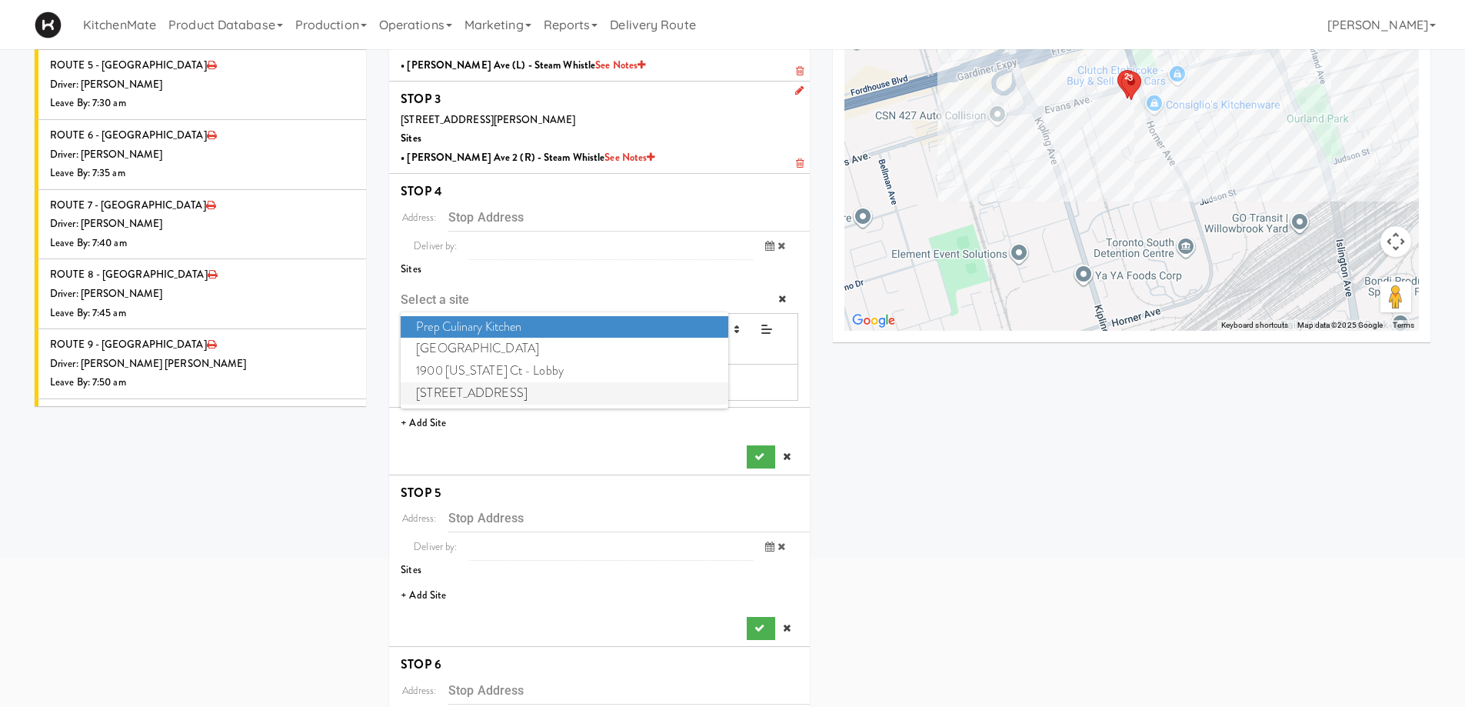
click at [483, 387] on span "6925 Century Avenue" at bounding box center [564, 393] width 327 height 22
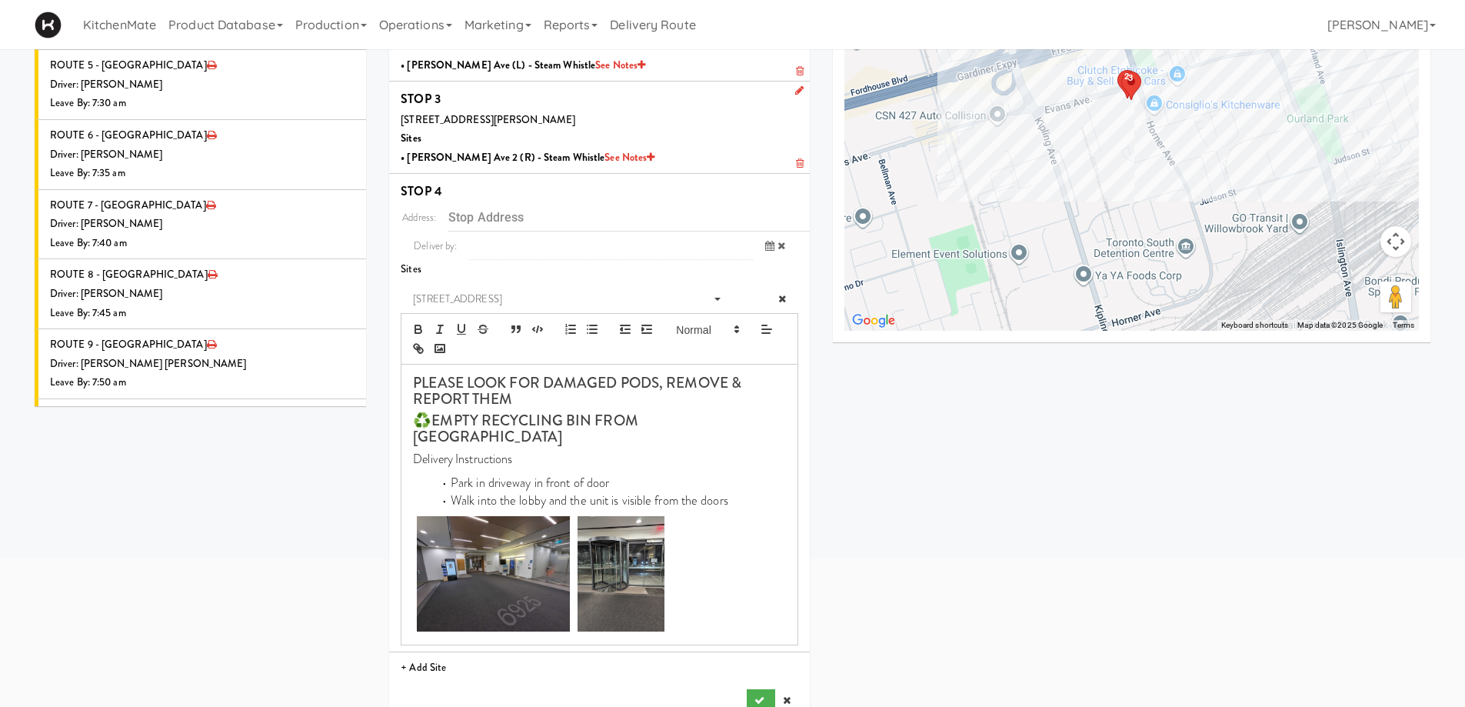
type input "[STREET_ADDRESS]"
click at [761, 695] on icon "submit" at bounding box center [759, 700] width 10 height 10
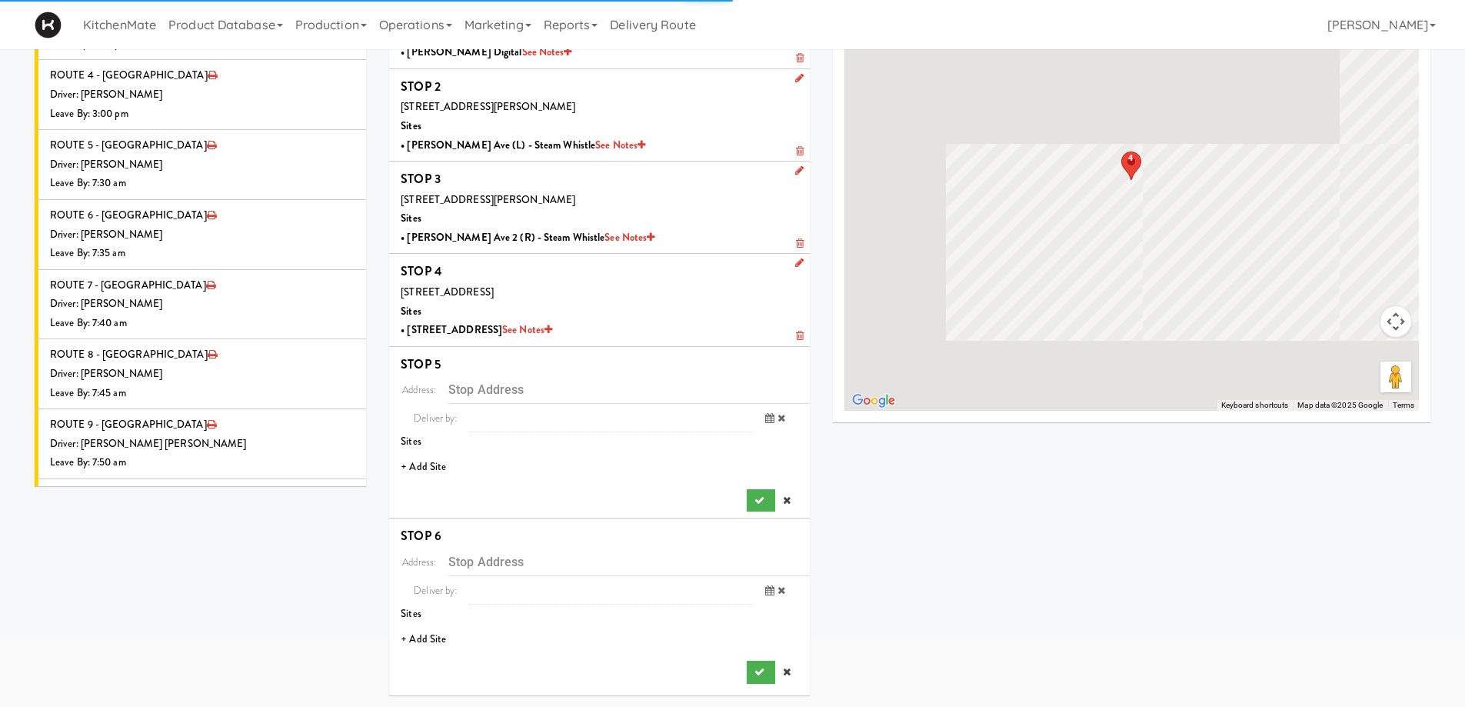
scroll to position [118, 0]
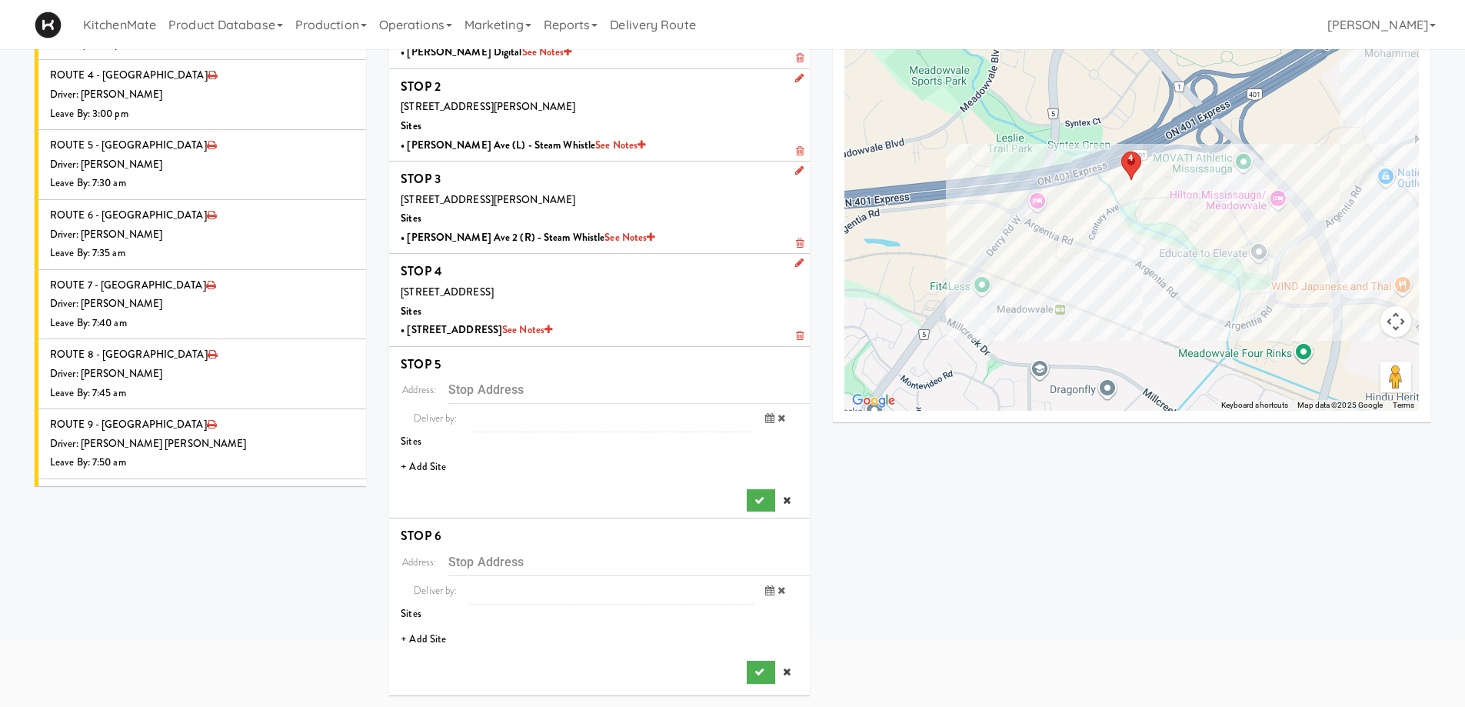
click at [433, 463] on li "+ Add Site" at bounding box center [599, 467] width 421 height 32
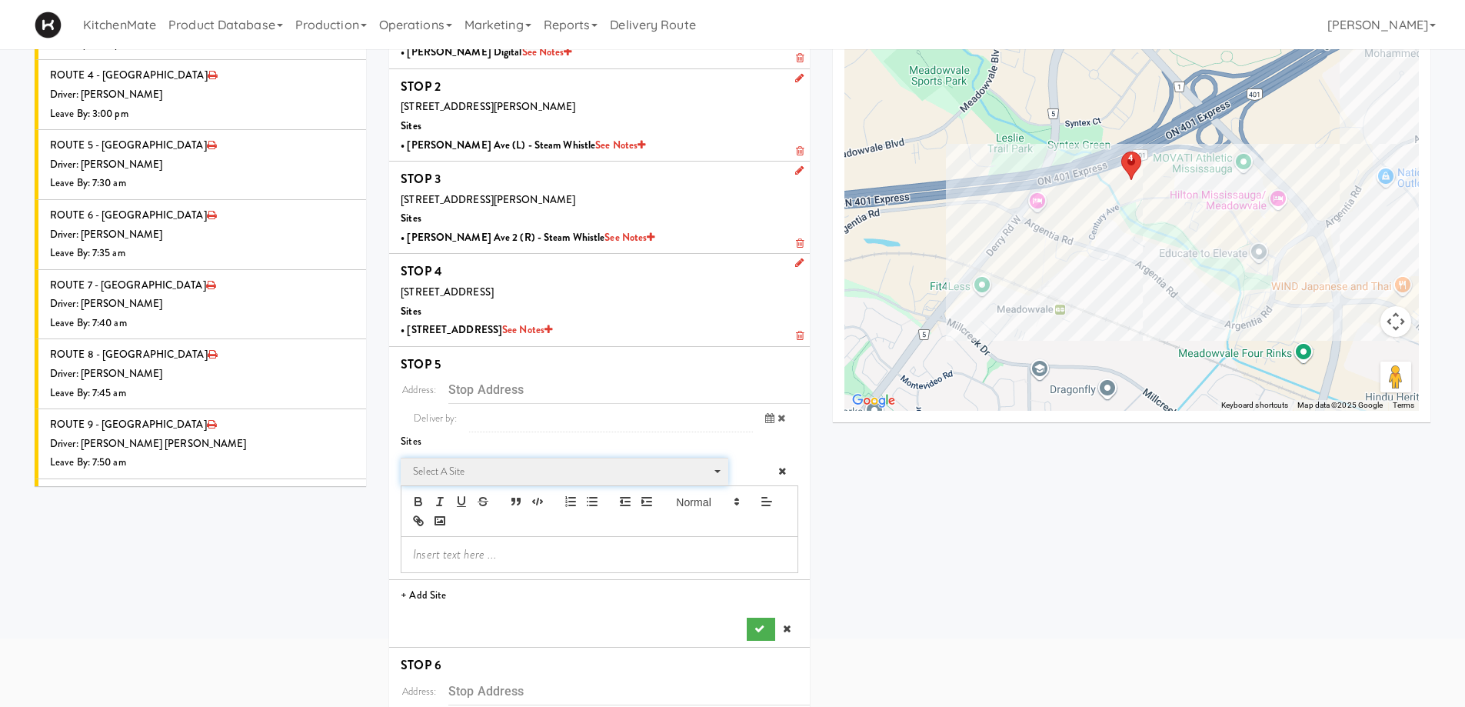
click at [504, 476] on span "Select a site" at bounding box center [559, 471] width 292 height 18
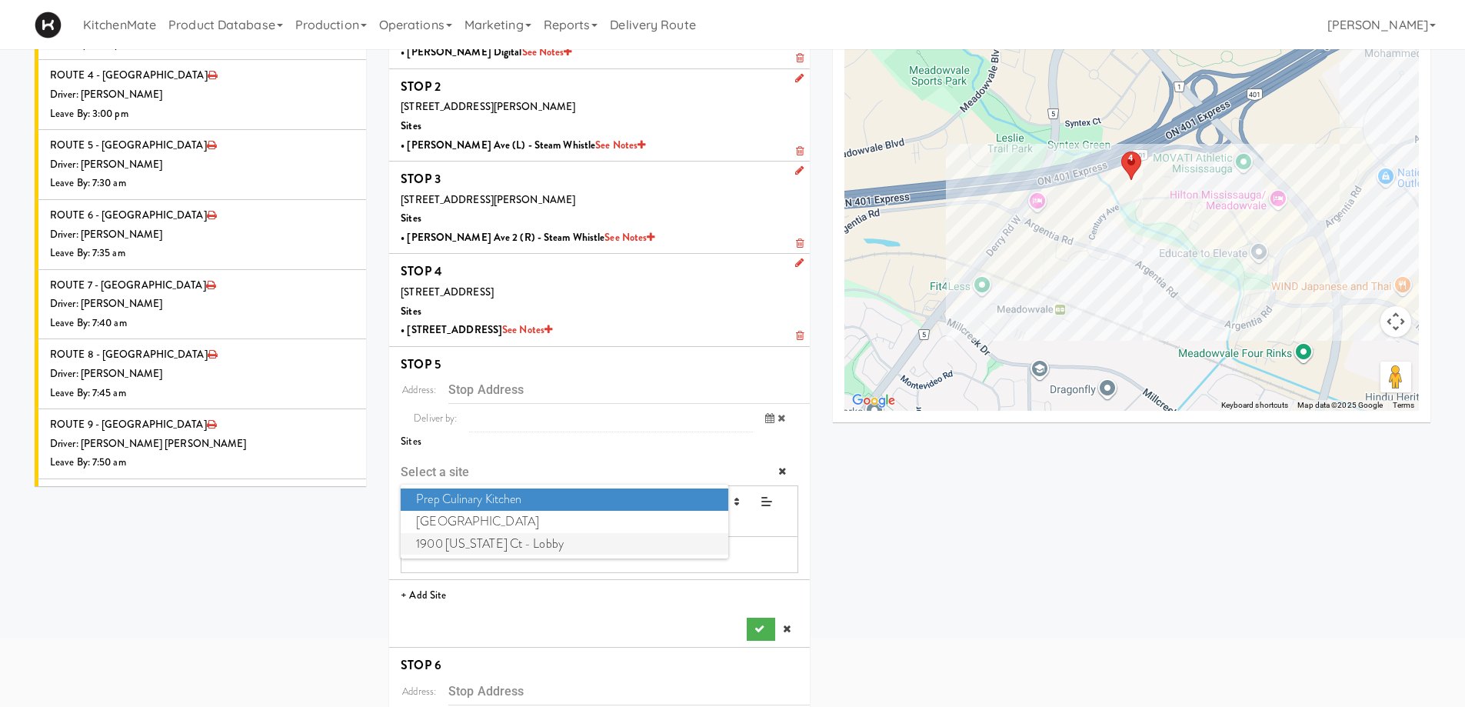
click at [450, 548] on span "1900 Minnesota Ct - Lobby" at bounding box center [564, 544] width 327 height 22
type input "[STREET_ADDRESS][US_STATE]"
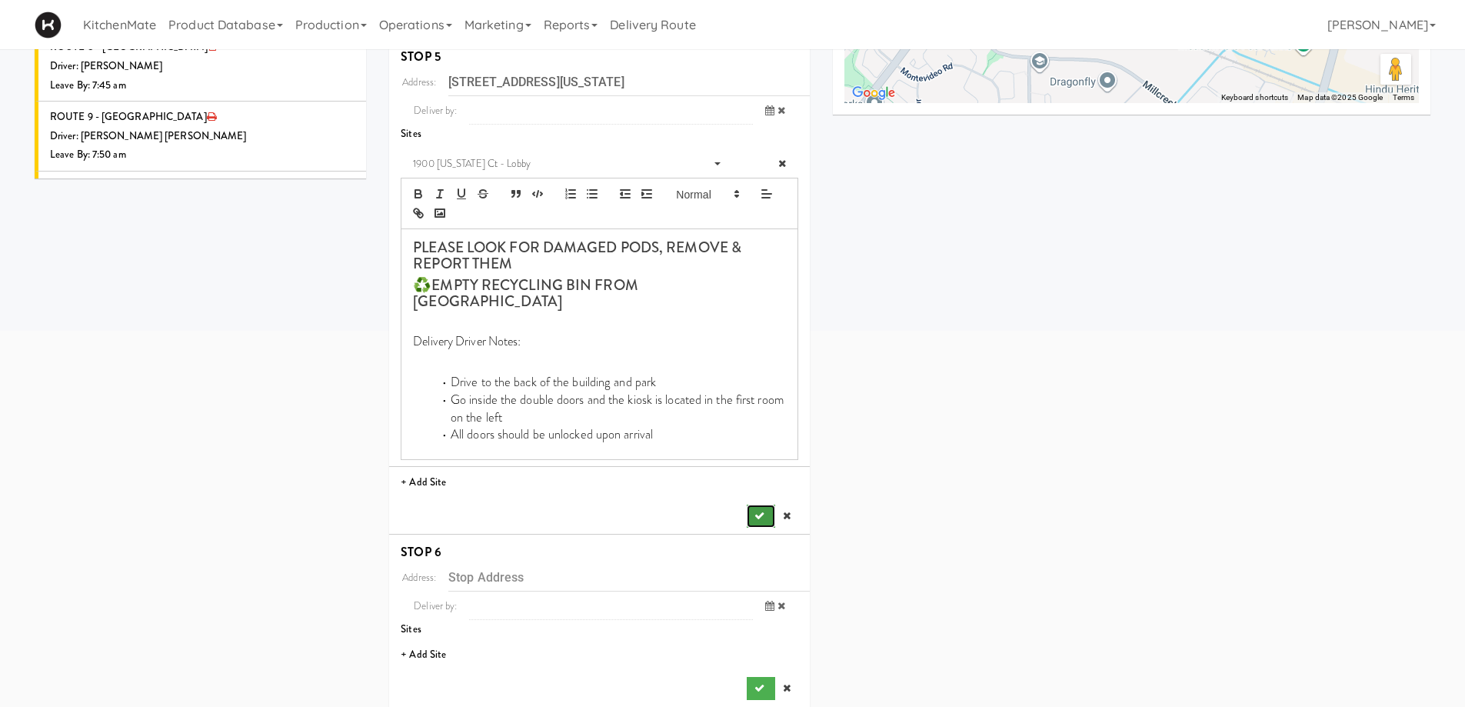
click at [755, 506] on button "submit" at bounding box center [761, 515] width 28 height 23
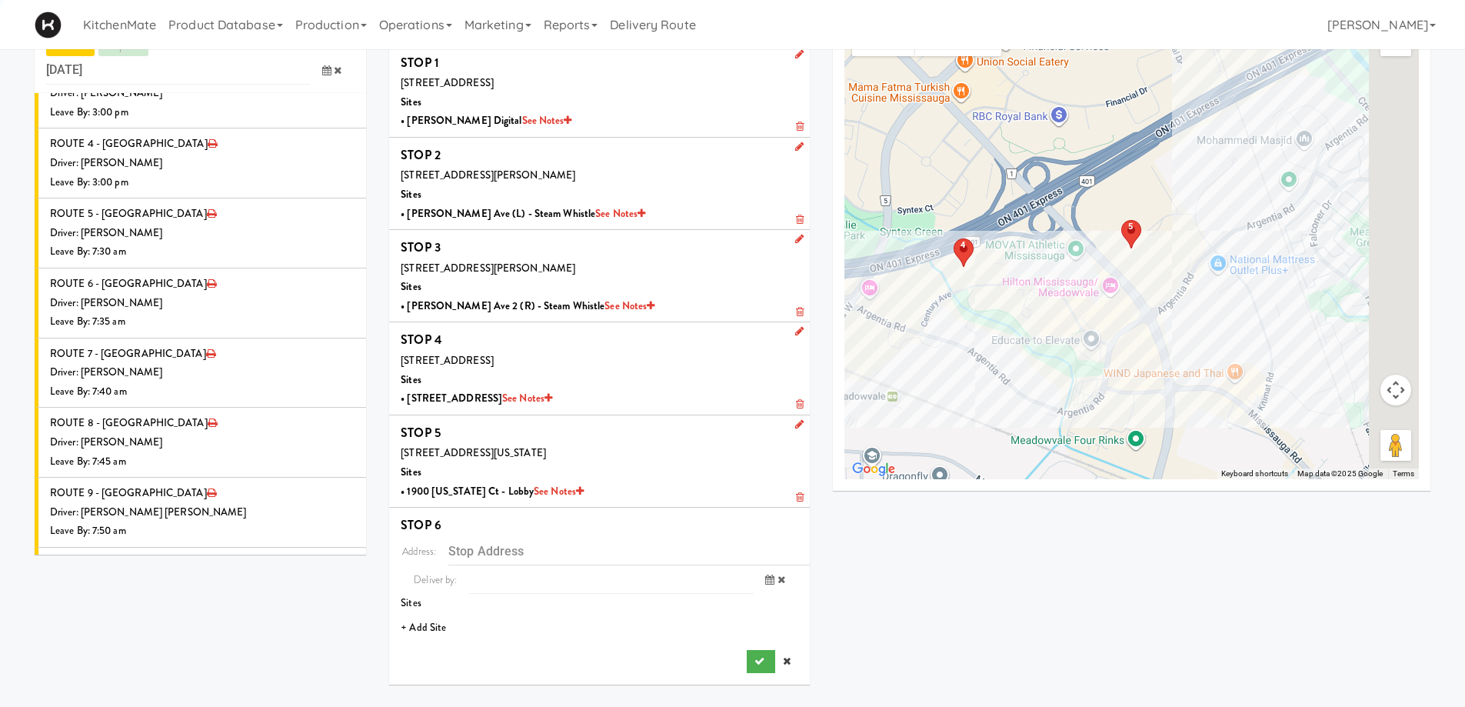
scroll to position [49, 0]
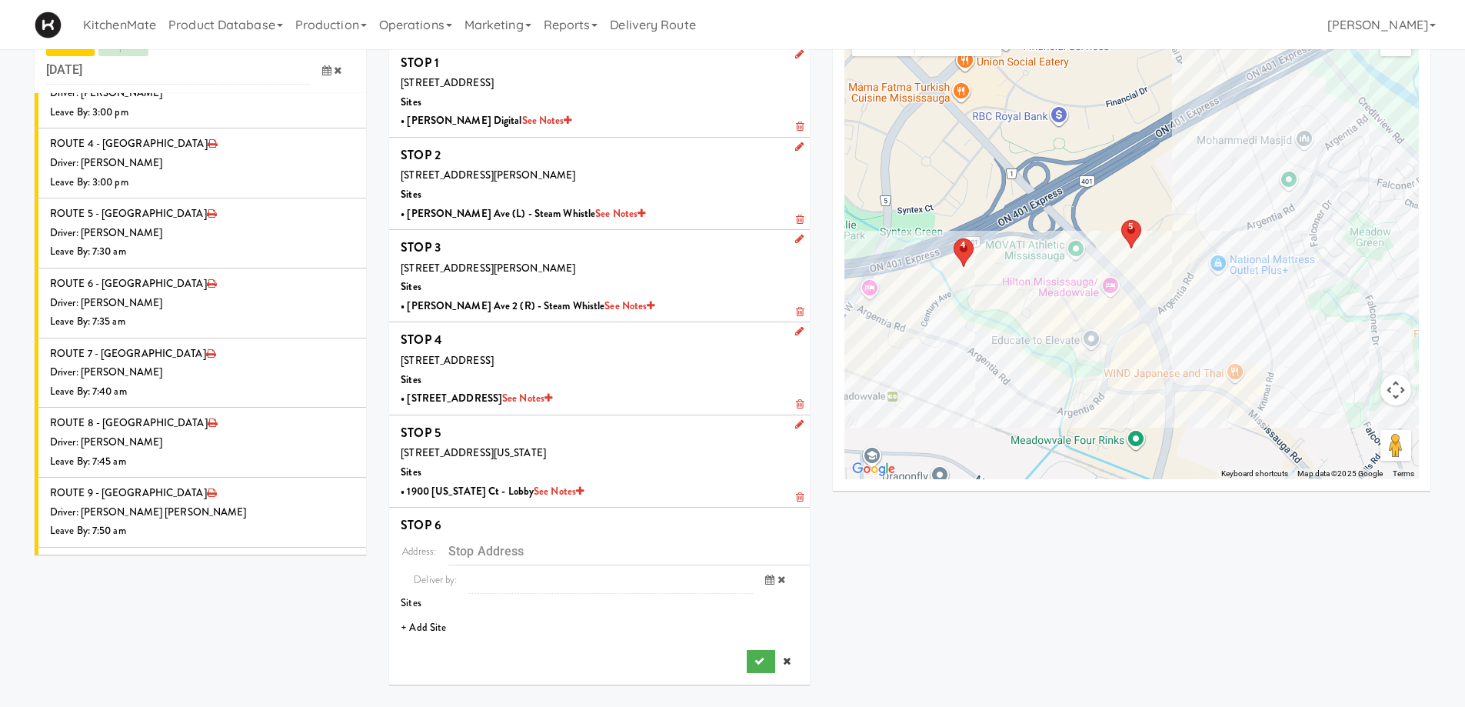
click at [419, 624] on li "+ Add Site" at bounding box center [599, 628] width 421 height 32
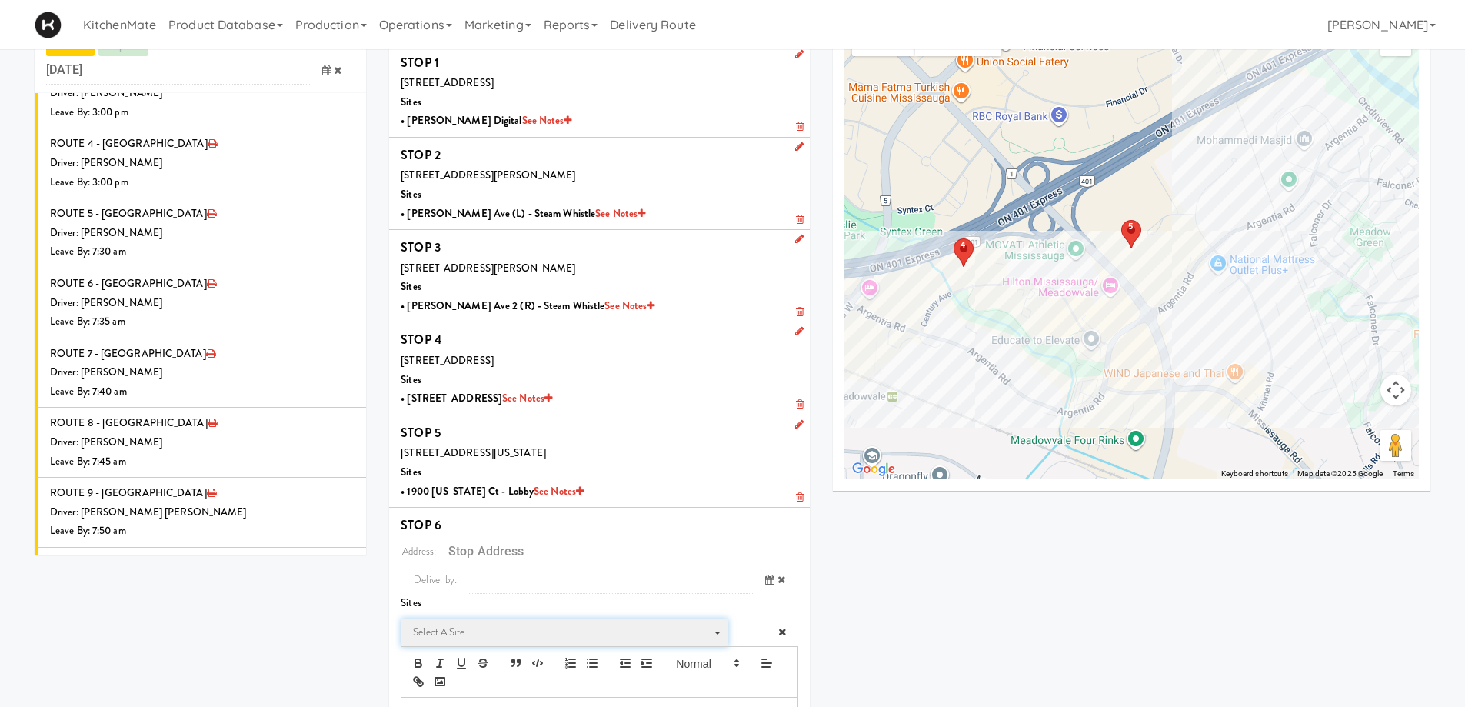
click at [461, 631] on span "Select a site" at bounding box center [559, 632] width 292 height 18
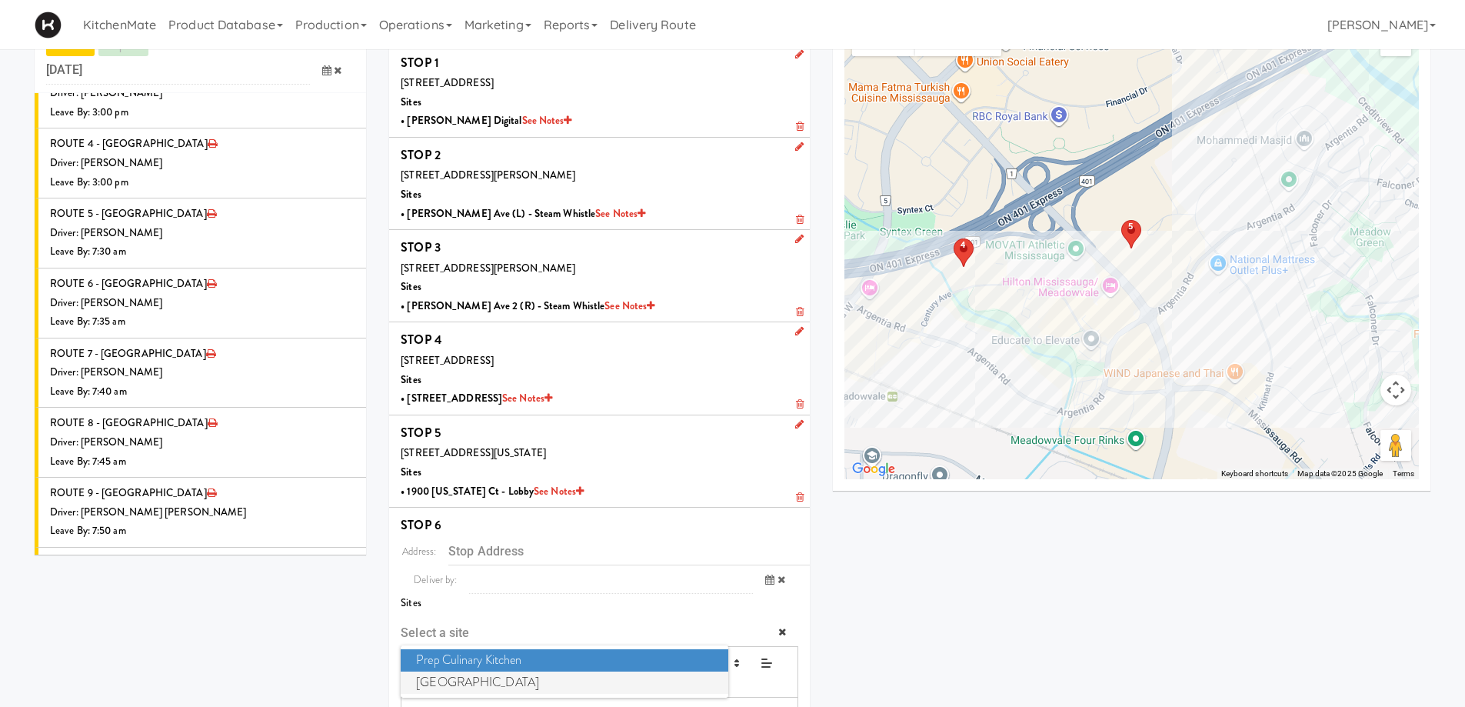
click at [481, 680] on span "Mississauga Executive Centre" at bounding box center [564, 682] width 327 height 22
type input "[STREET_ADDRESS][PERSON_NAME]"
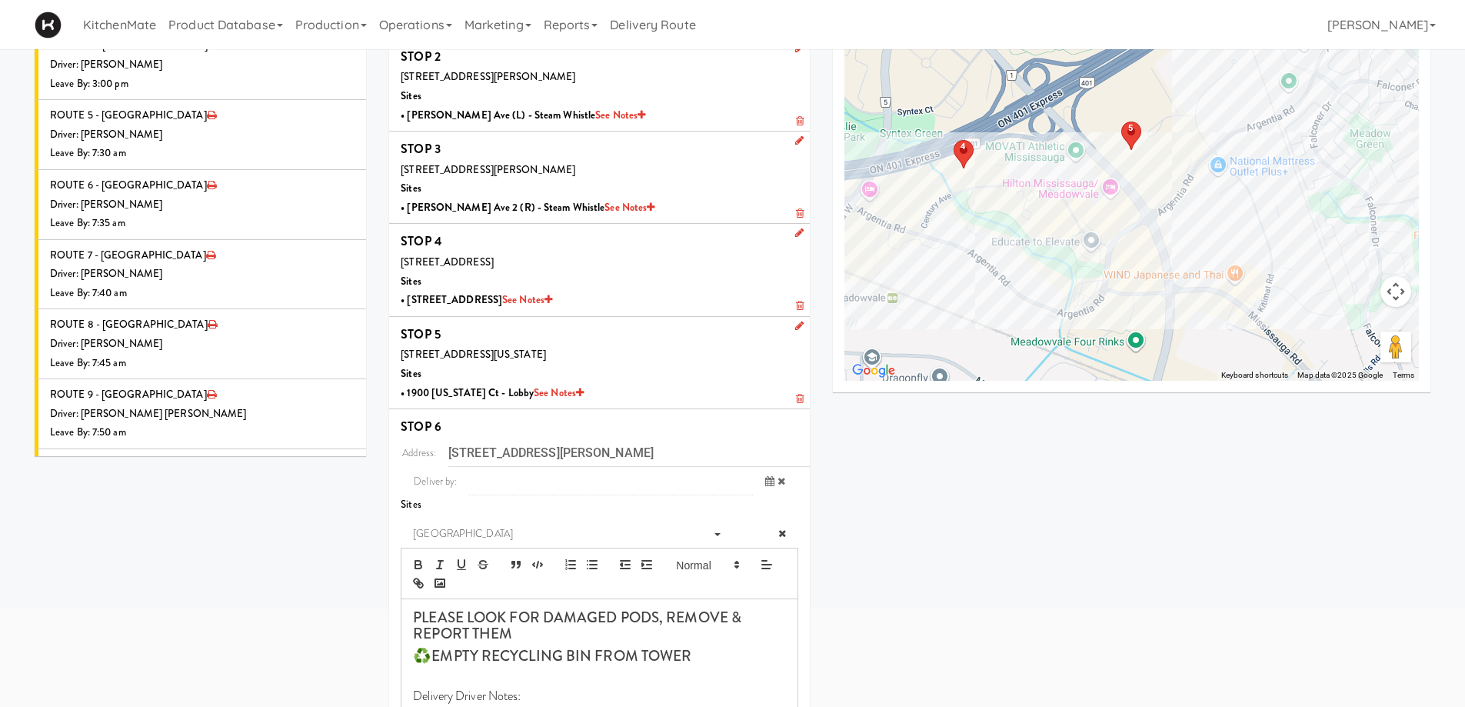
scroll to position [482, 0]
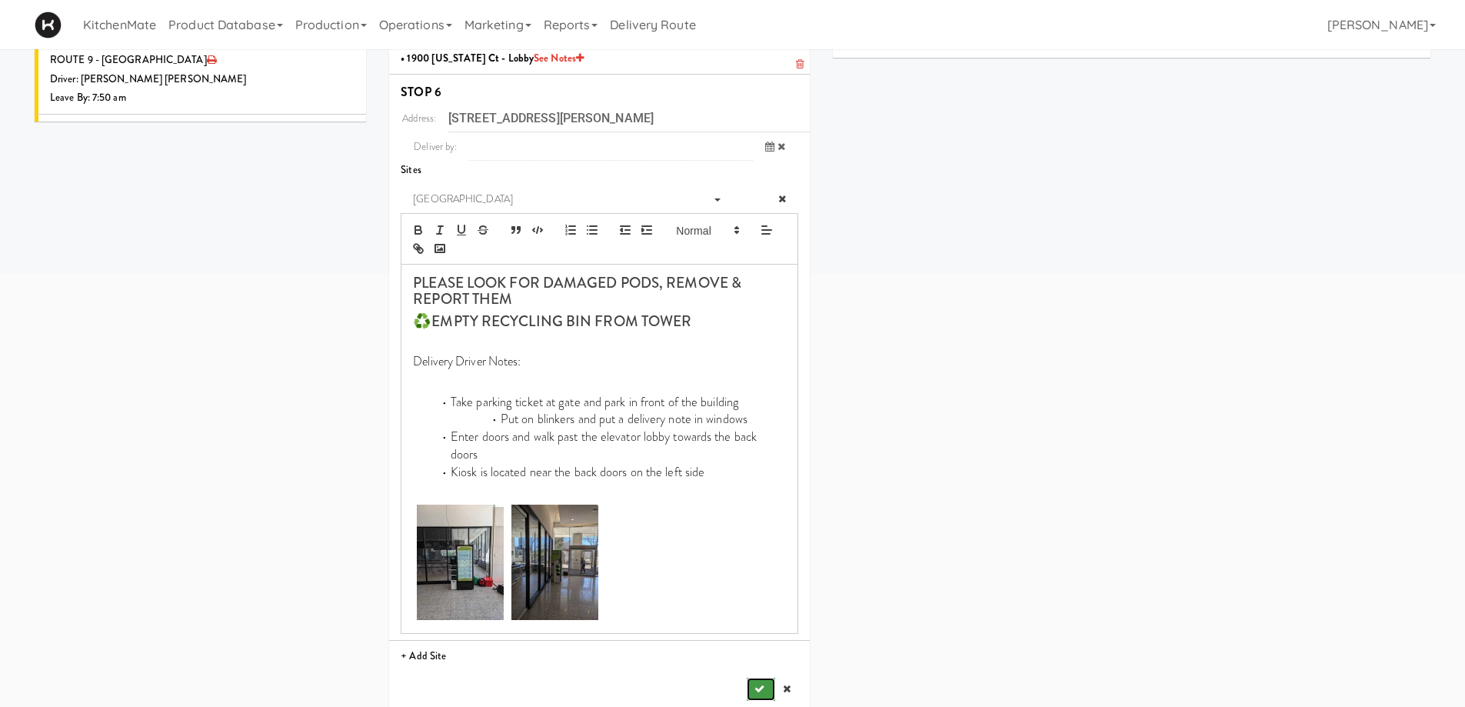
click at [763, 683] on icon "submit" at bounding box center [759, 688] width 10 height 10
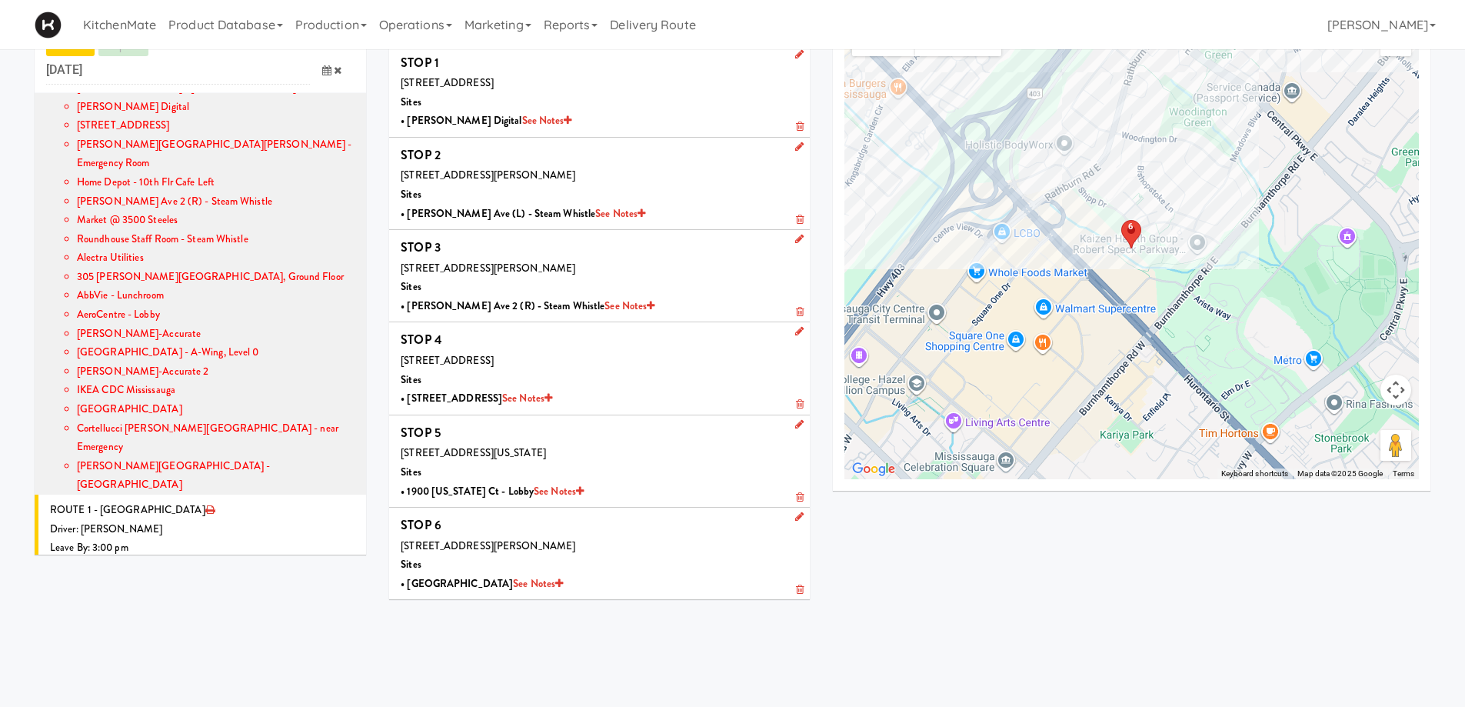
scroll to position [1248, 0]
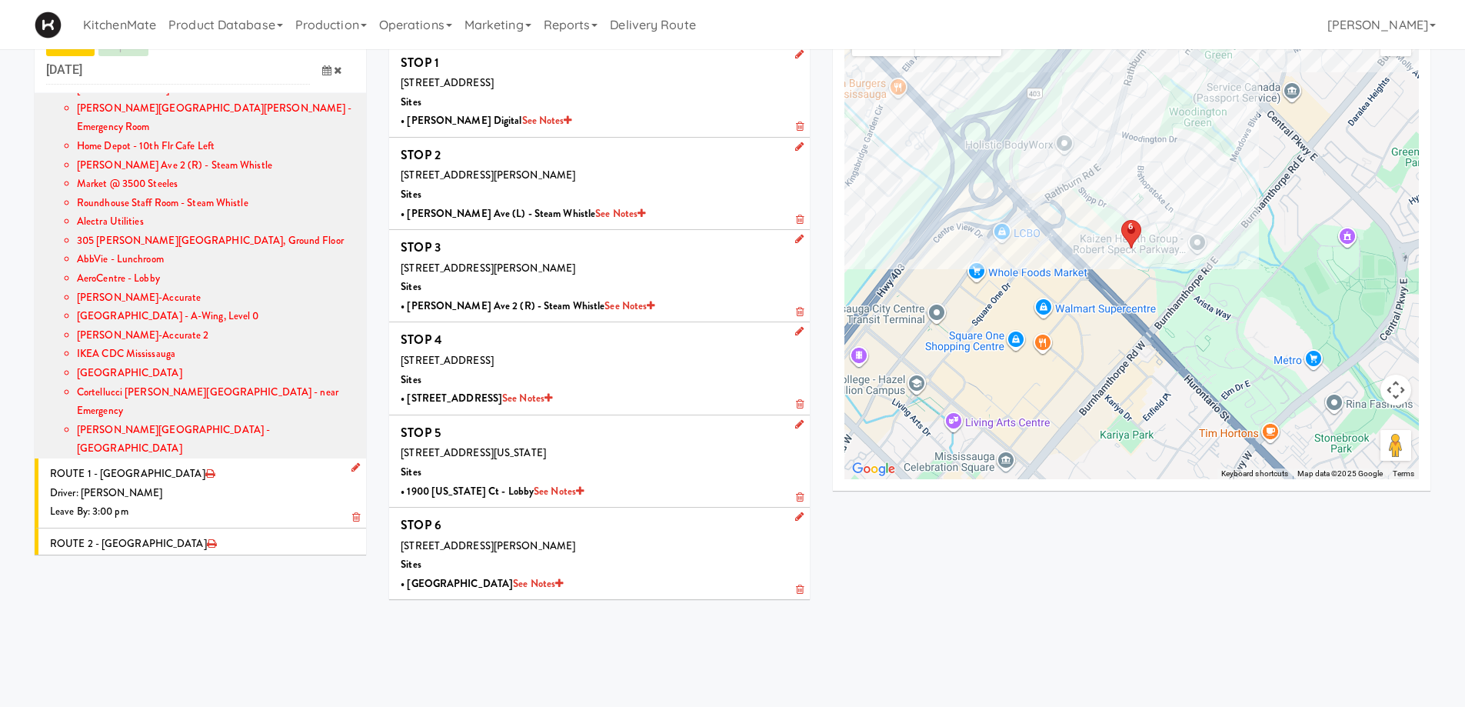
click at [351, 462] on icon at bounding box center [355, 467] width 8 height 10
click at [322, 520] on icon at bounding box center [326, 525] width 9 height 10
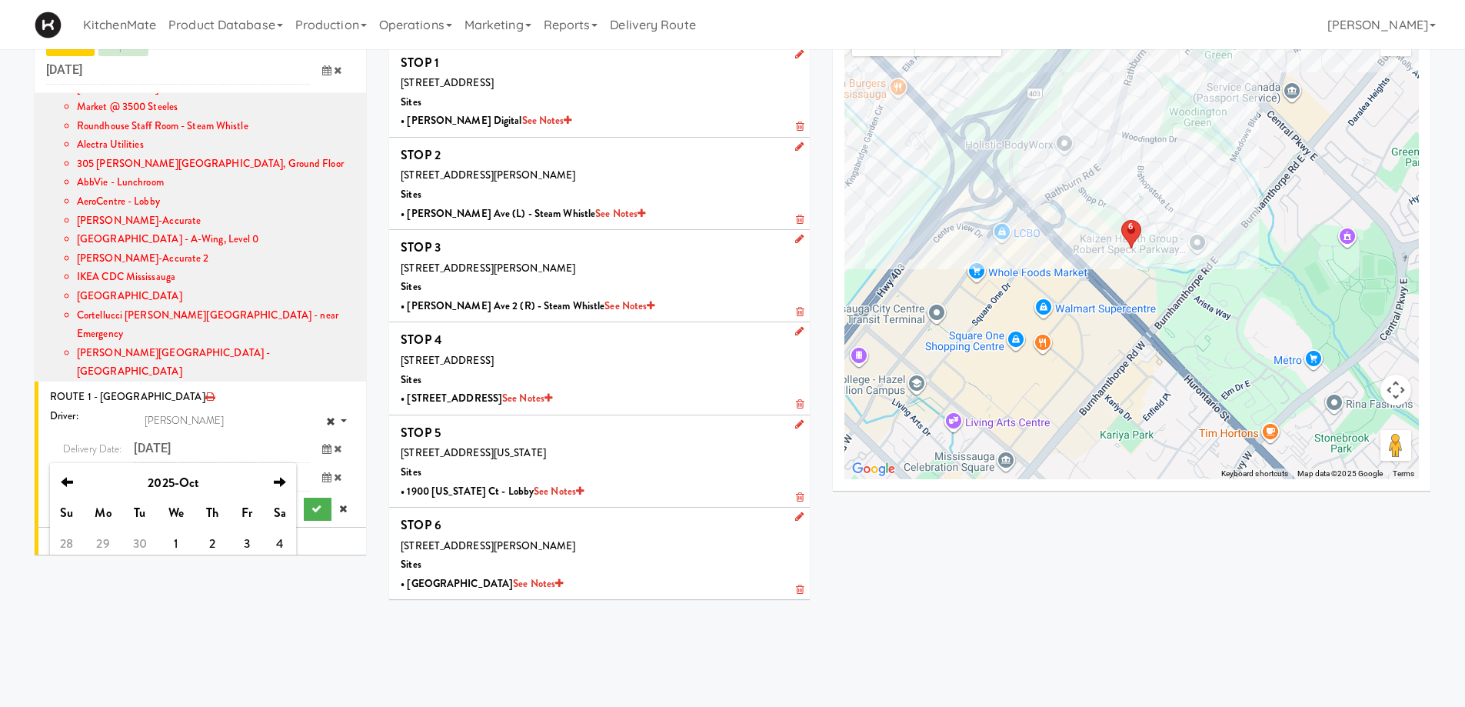
click at [65, 589] on td "12" at bounding box center [67, 604] width 34 height 31
click at [311, 504] on icon "submit" at bounding box center [316, 509] width 10 height 10
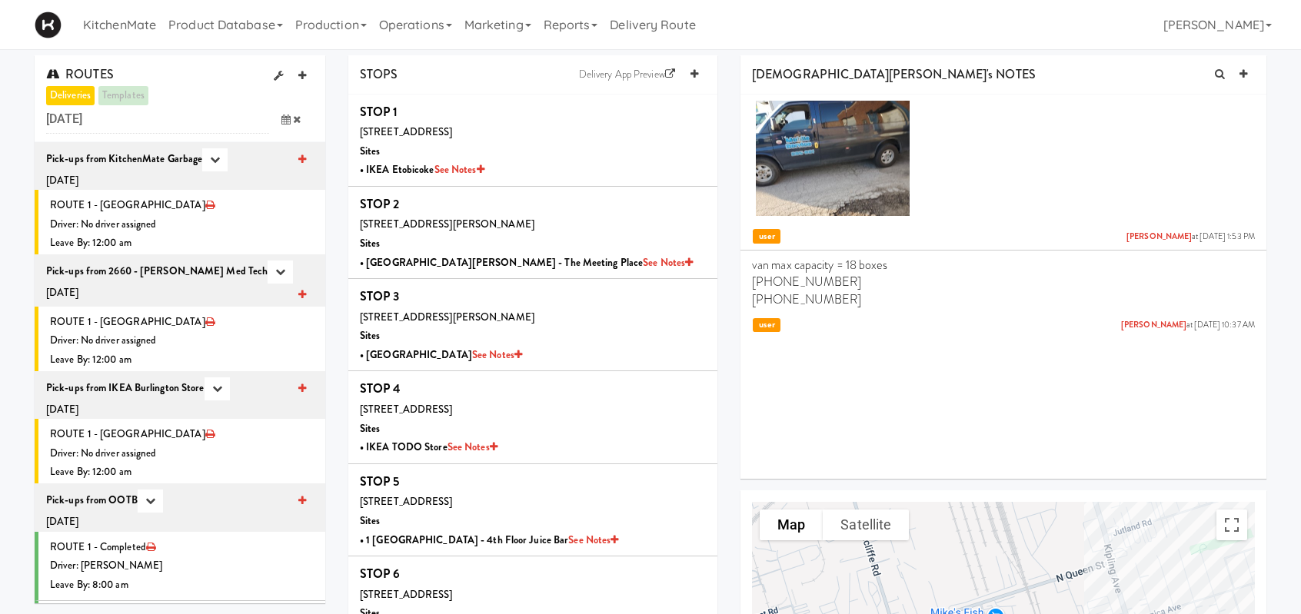
click at [283, 116] on icon at bounding box center [285, 120] width 9 height 10
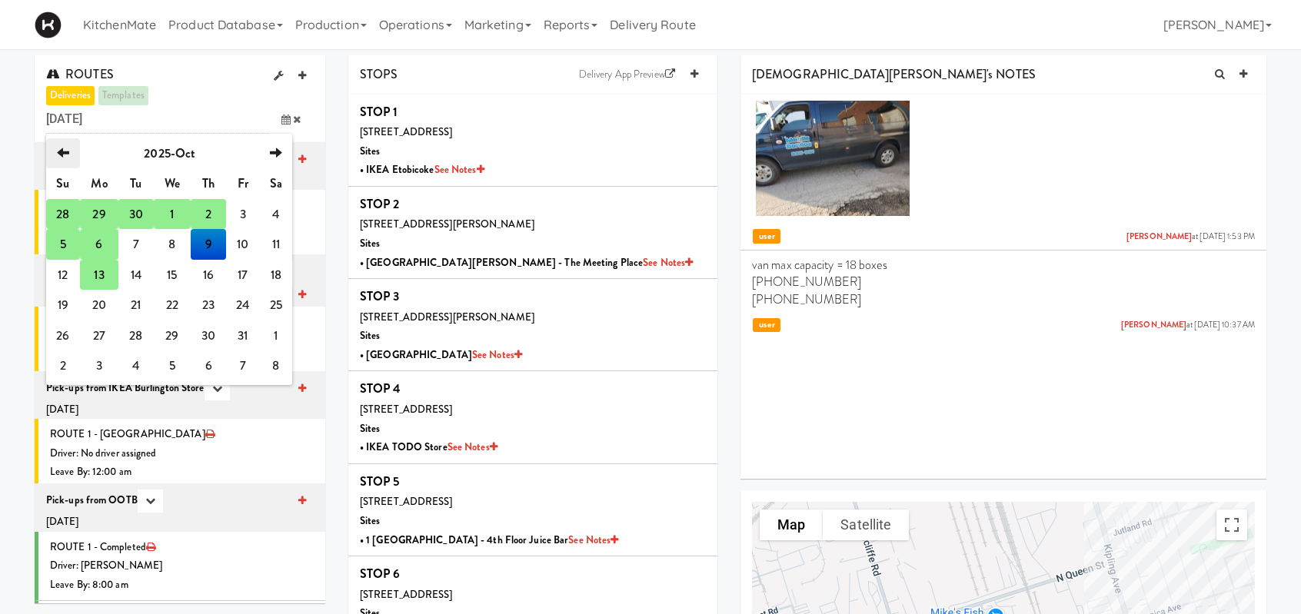
click at [66, 155] on icon "previous" at bounding box center [63, 153] width 12 height 12
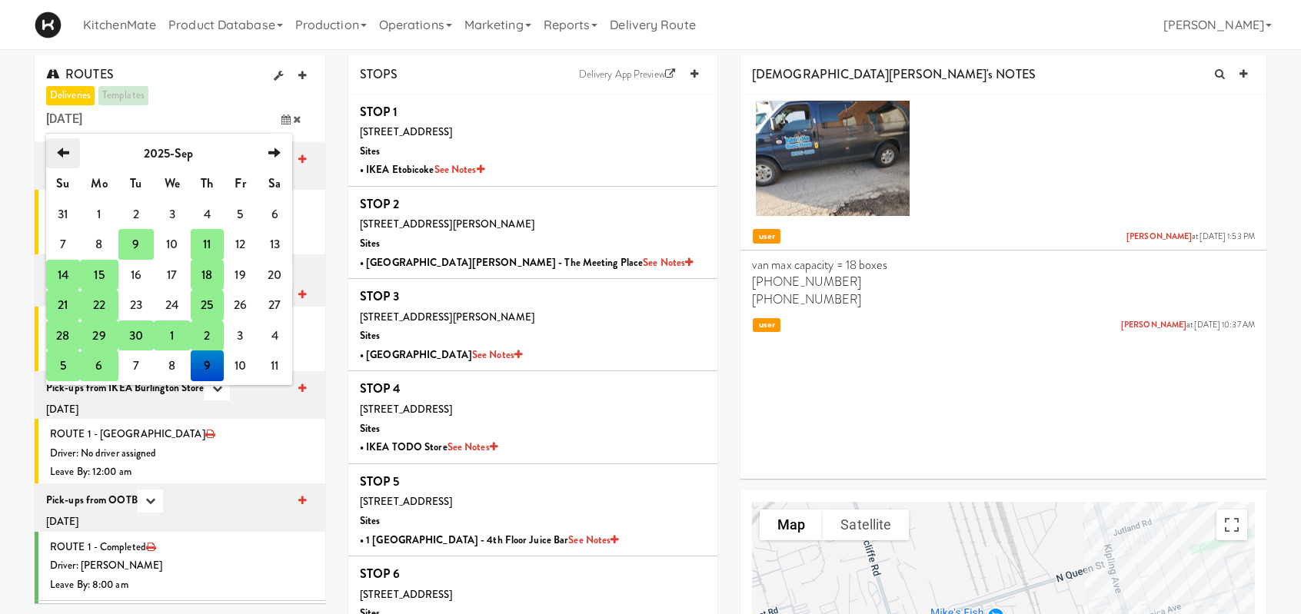
click at [66, 155] on icon "previous" at bounding box center [63, 153] width 12 height 12
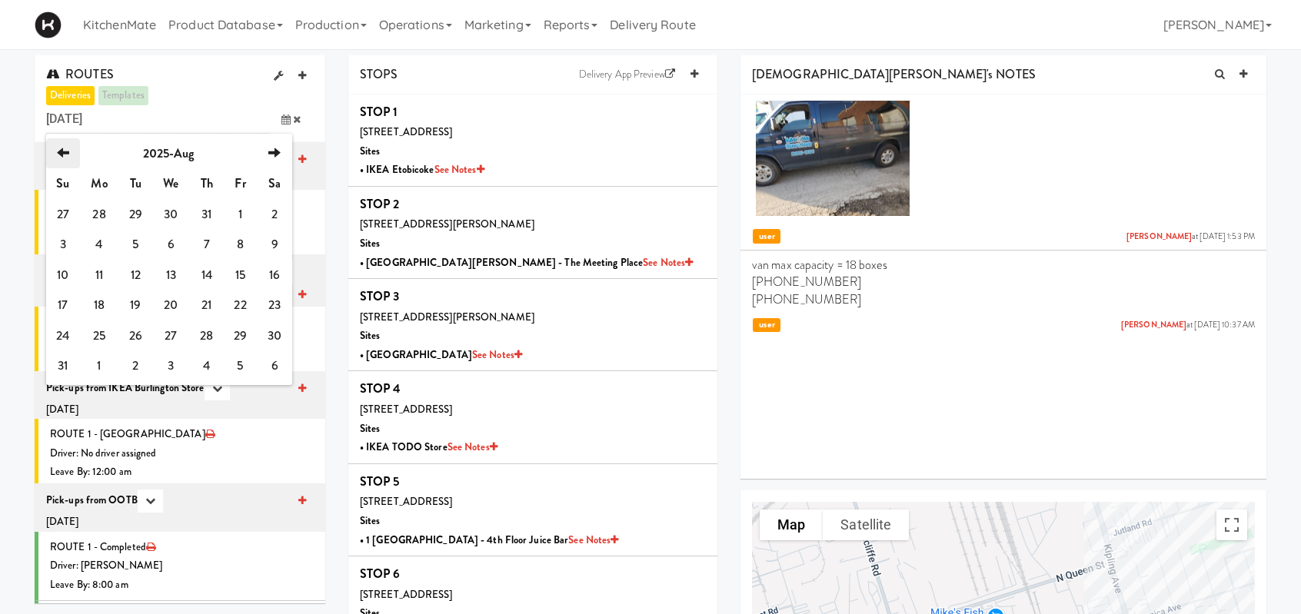
click at [66, 155] on icon "previous" at bounding box center [63, 153] width 12 height 12
click at [271, 150] on icon "next" at bounding box center [275, 153] width 12 height 12
click at [271, 151] on icon "next" at bounding box center [274, 153] width 12 height 12
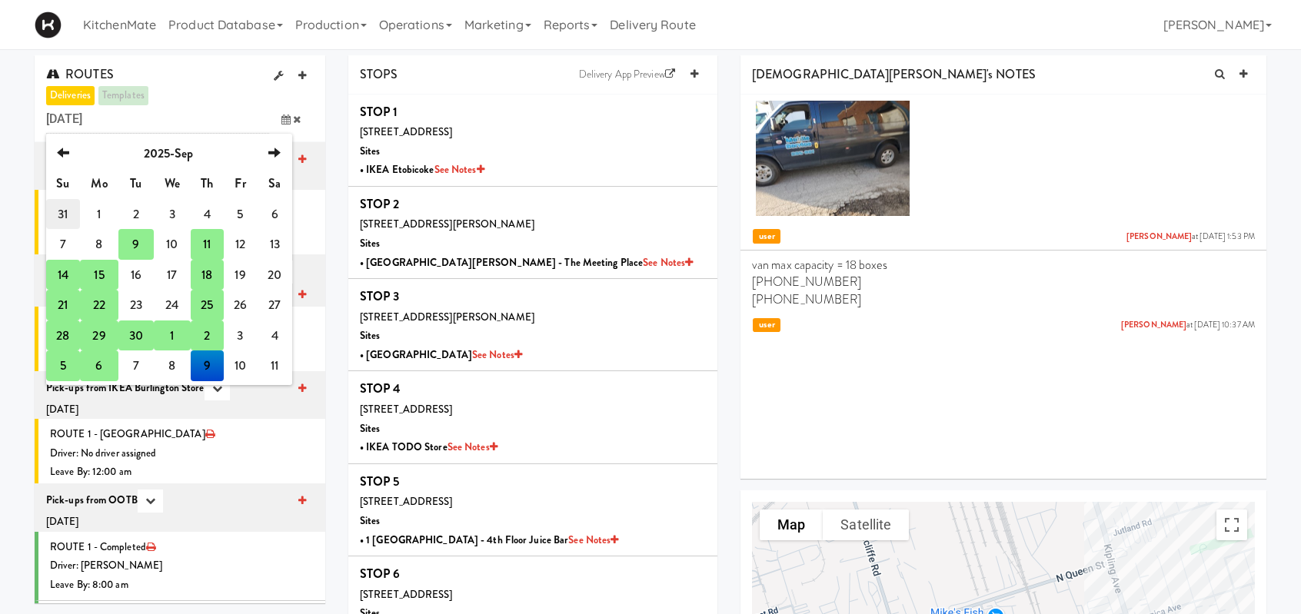
click at [68, 171] on td "31" at bounding box center [63, 214] width 34 height 31
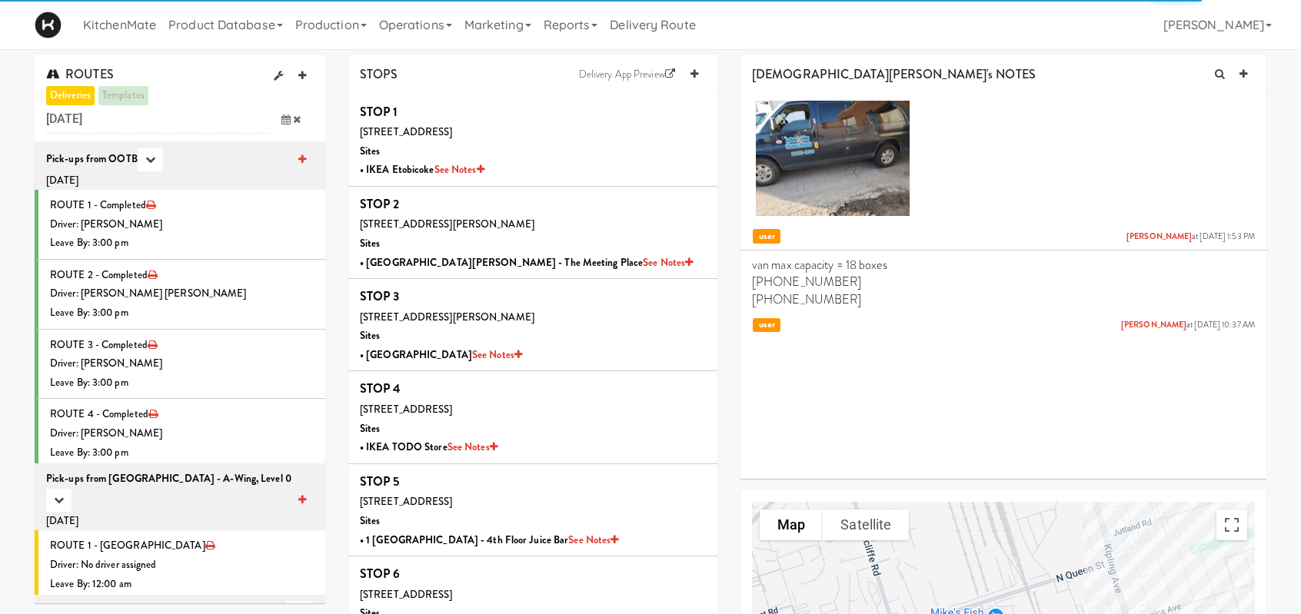
click at [285, 115] on icon at bounding box center [285, 120] width 9 height 10
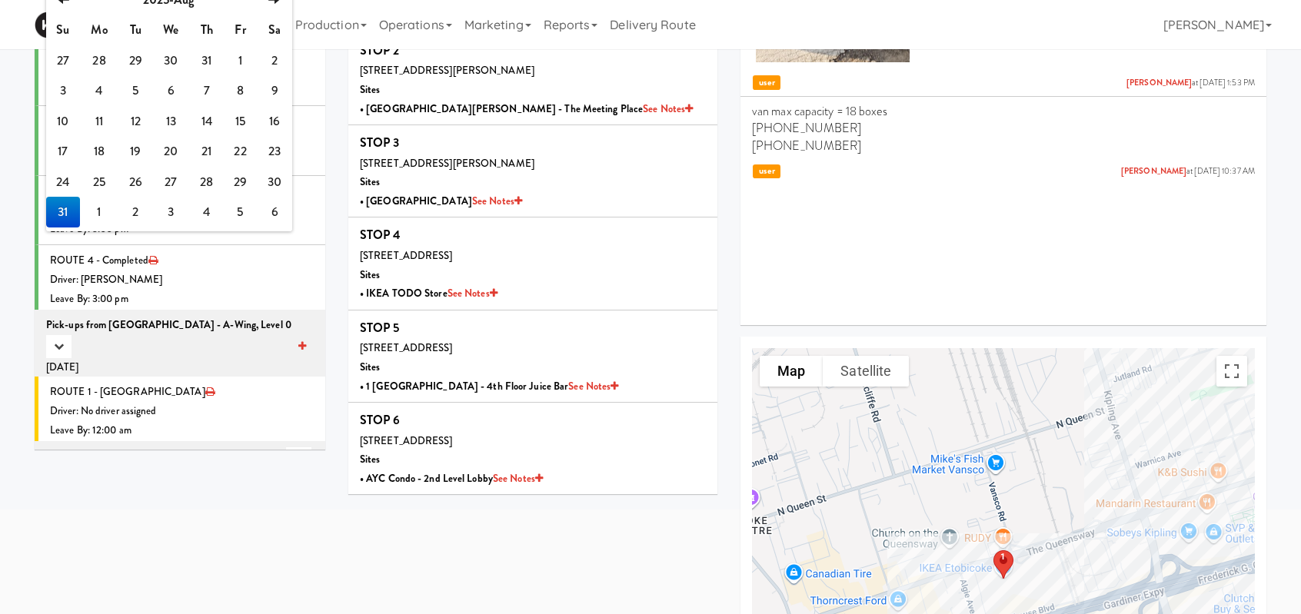
scroll to position [77, 0]
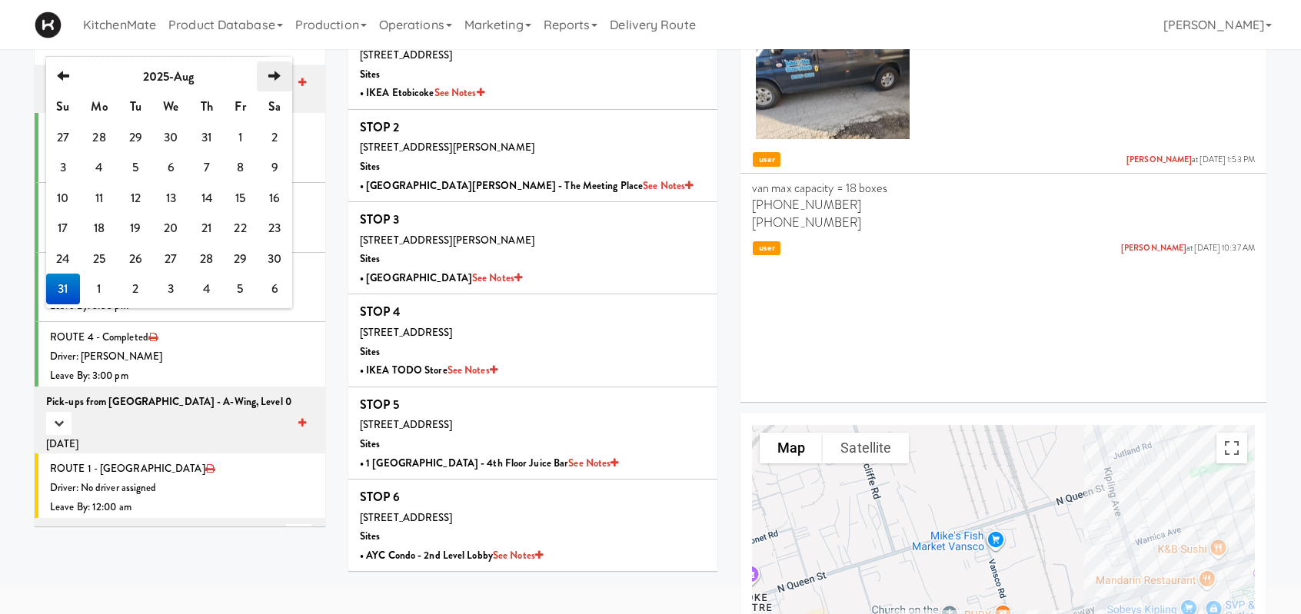
click at [271, 71] on icon "next" at bounding box center [274, 76] width 12 height 12
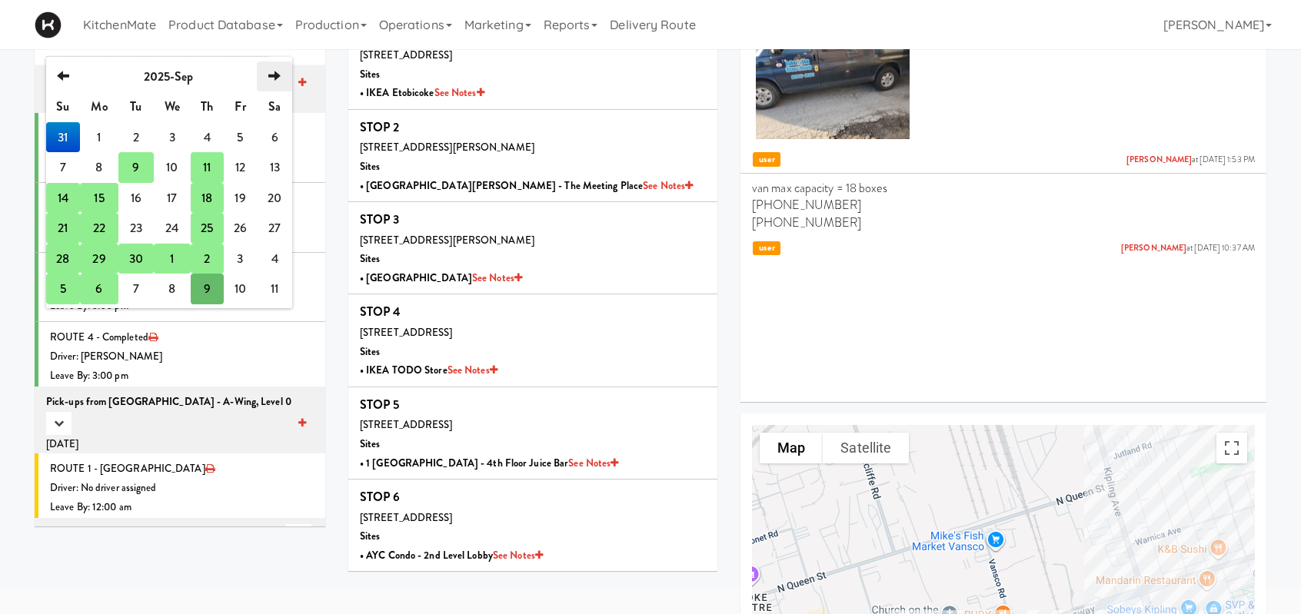
click at [272, 75] on icon "next" at bounding box center [274, 76] width 12 height 12
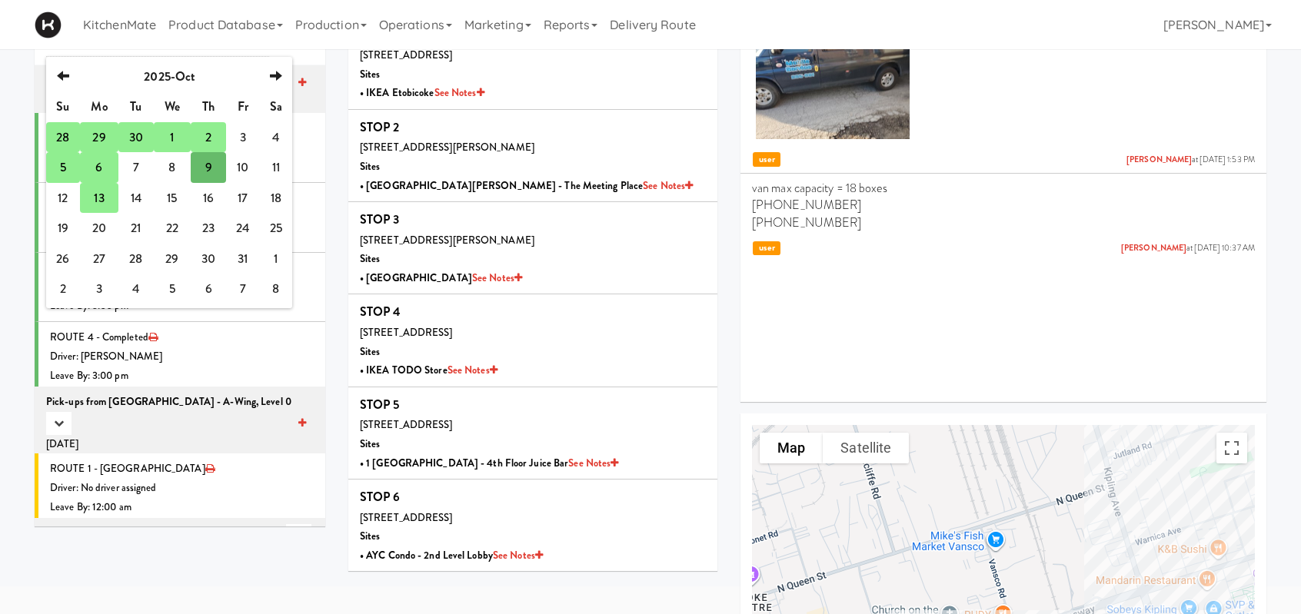
click at [65, 171] on td "5" at bounding box center [63, 167] width 34 height 31
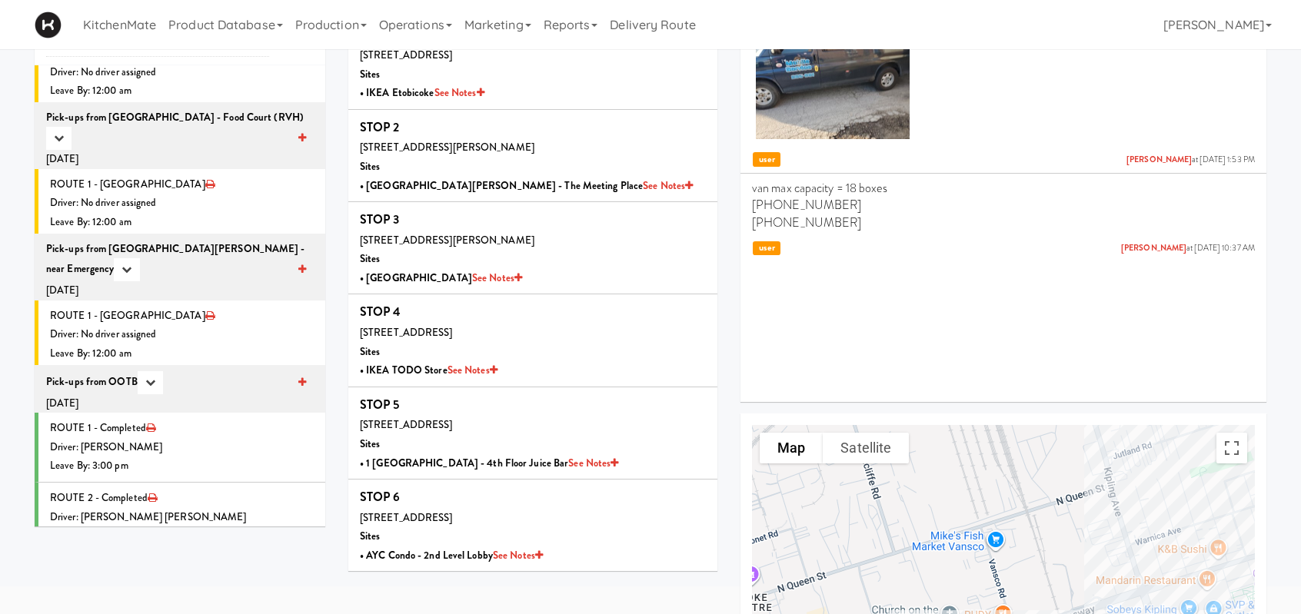
scroll to position [2391, 0]
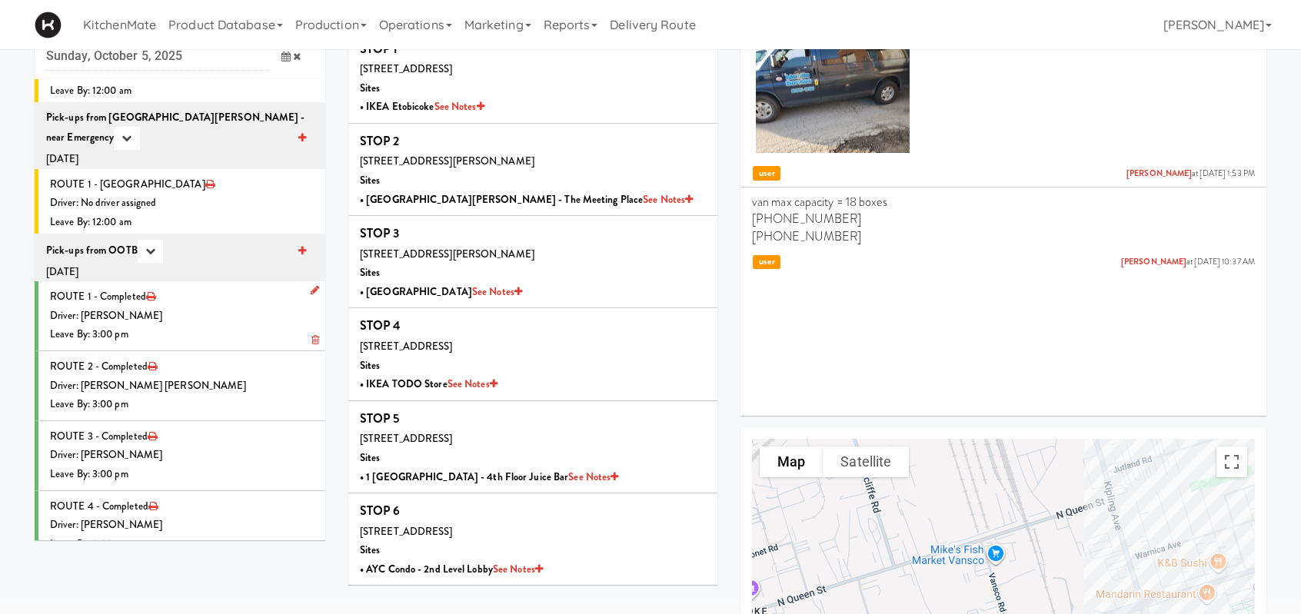
click at [244, 171] on li "ROUTE 1 - Completed Driver: Christopher Solomon Leave By: 3:00 pm" at bounding box center [180, 316] width 291 height 70
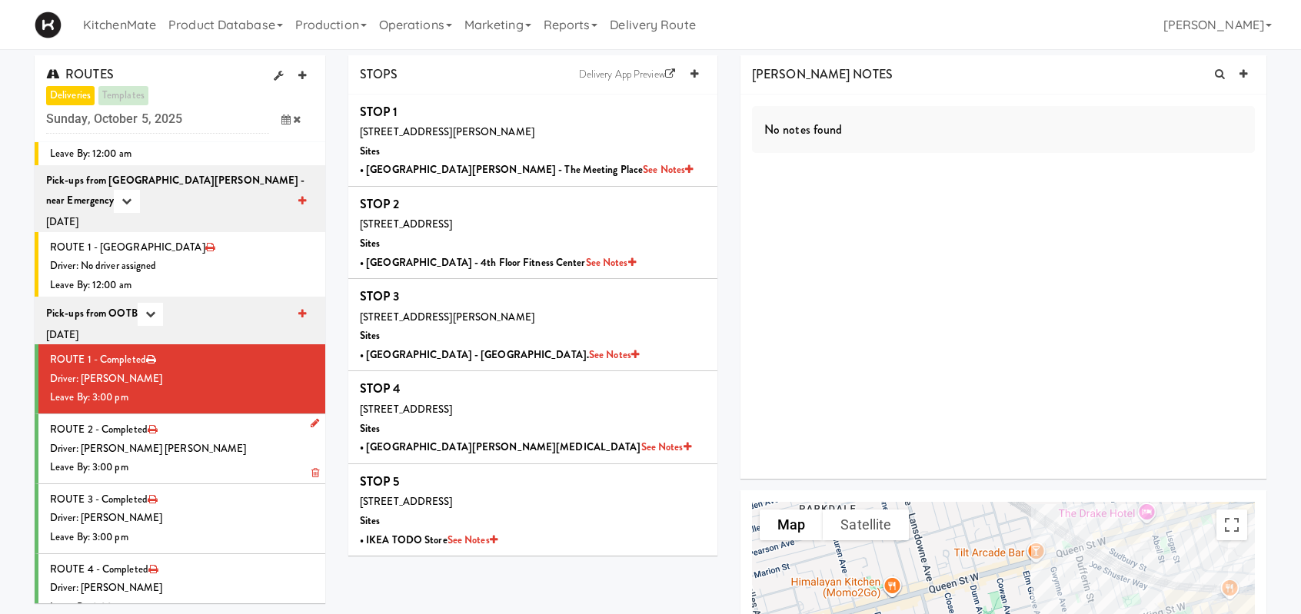
click at [186, 171] on div "Driver: [PERSON_NAME] [PERSON_NAME]" at bounding box center [182, 449] width 264 height 19
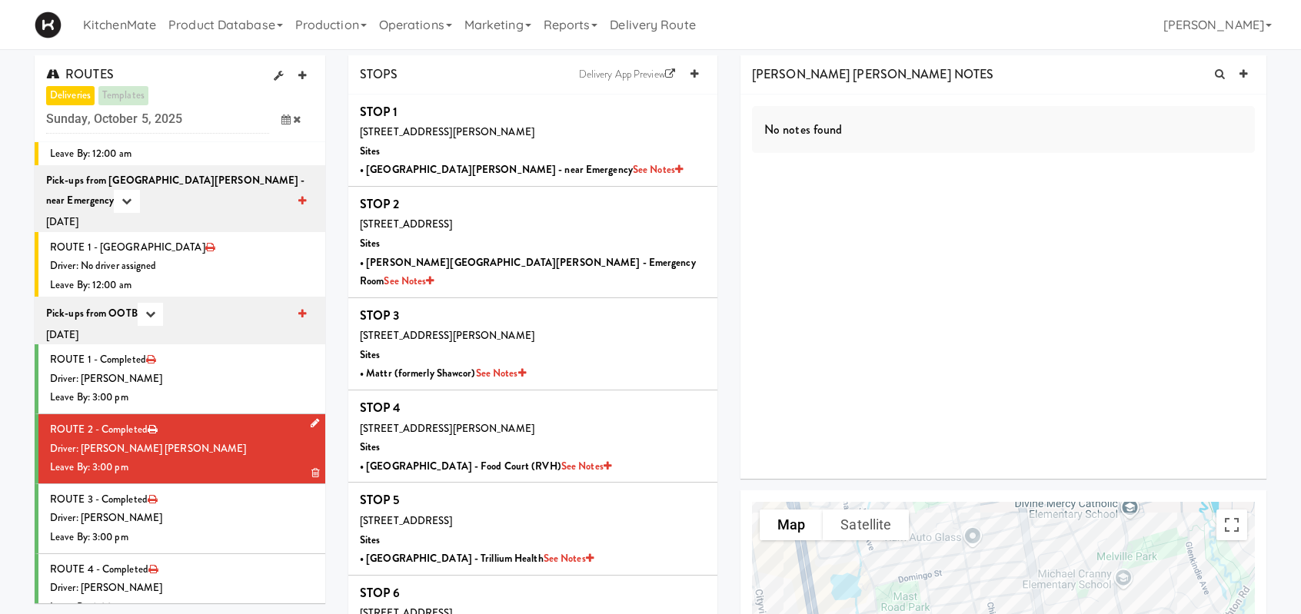
click at [241, 171] on div "Driver: [PERSON_NAME] [PERSON_NAME]" at bounding box center [182, 449] width 264 height 19
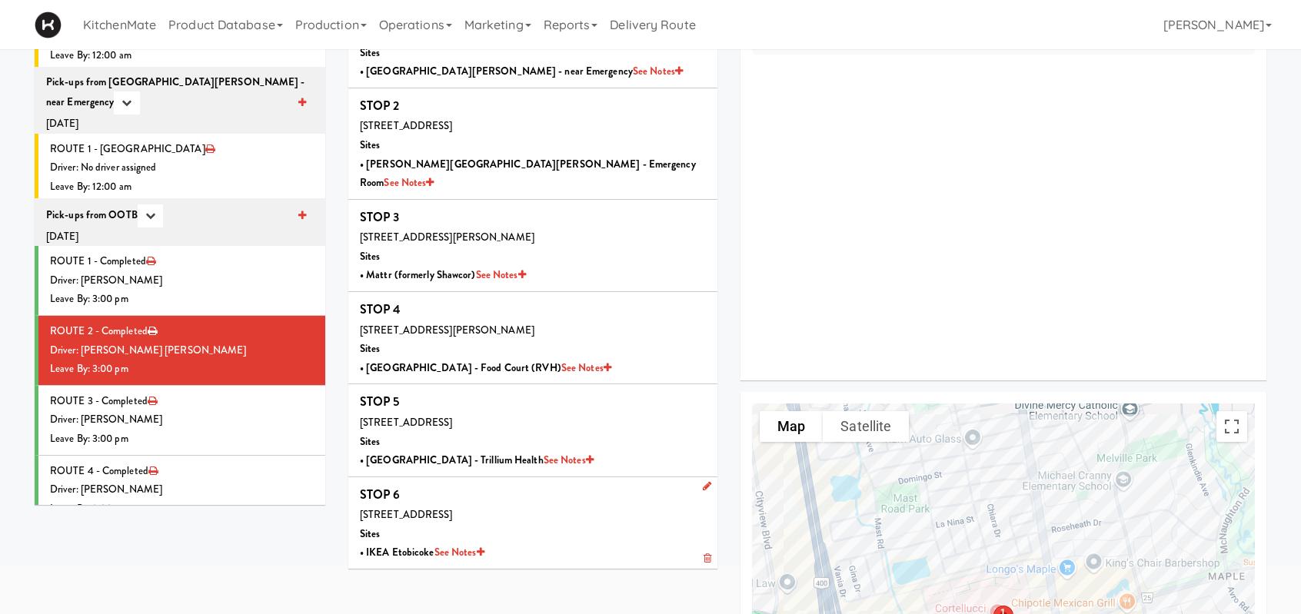
scroll to position [154, 0]
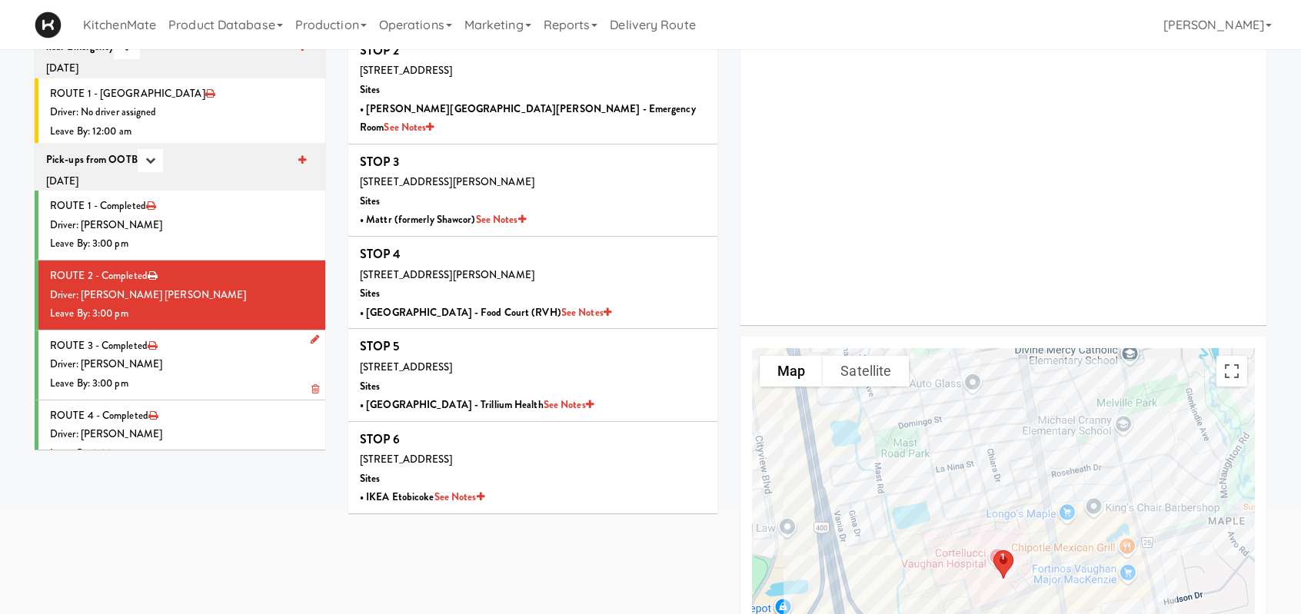
click at [195, 171] on div "Driver: [PERSON_NAME]" at bounding box center [182, 364] width 264 height 19
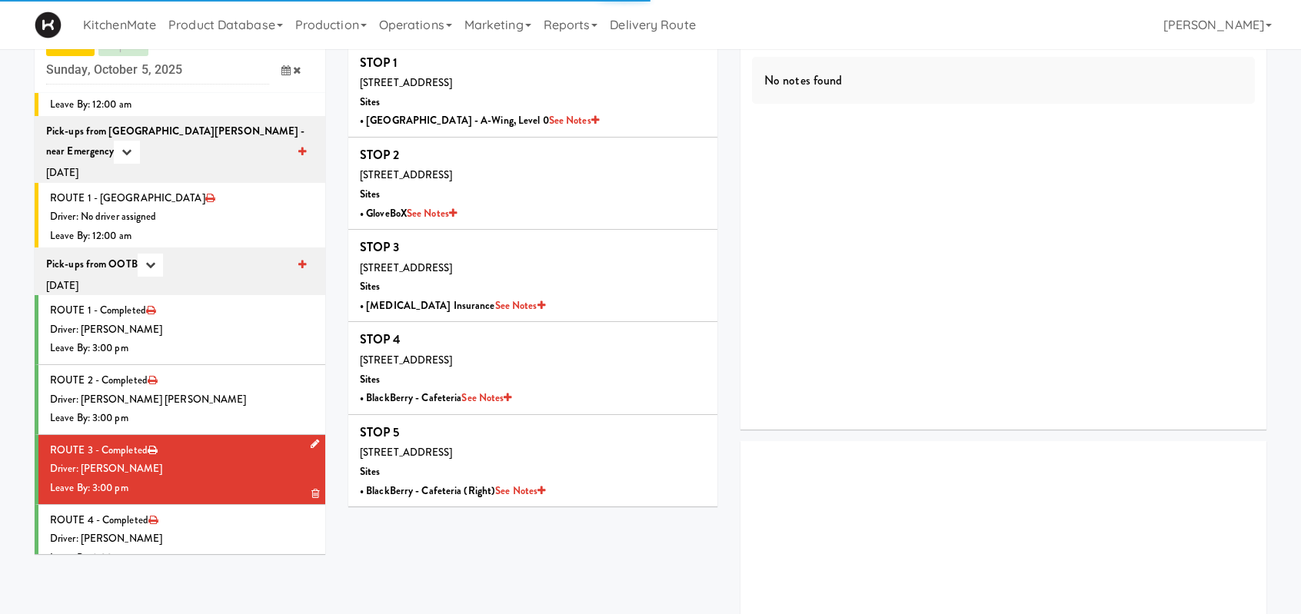
scroll to position [154, 0]
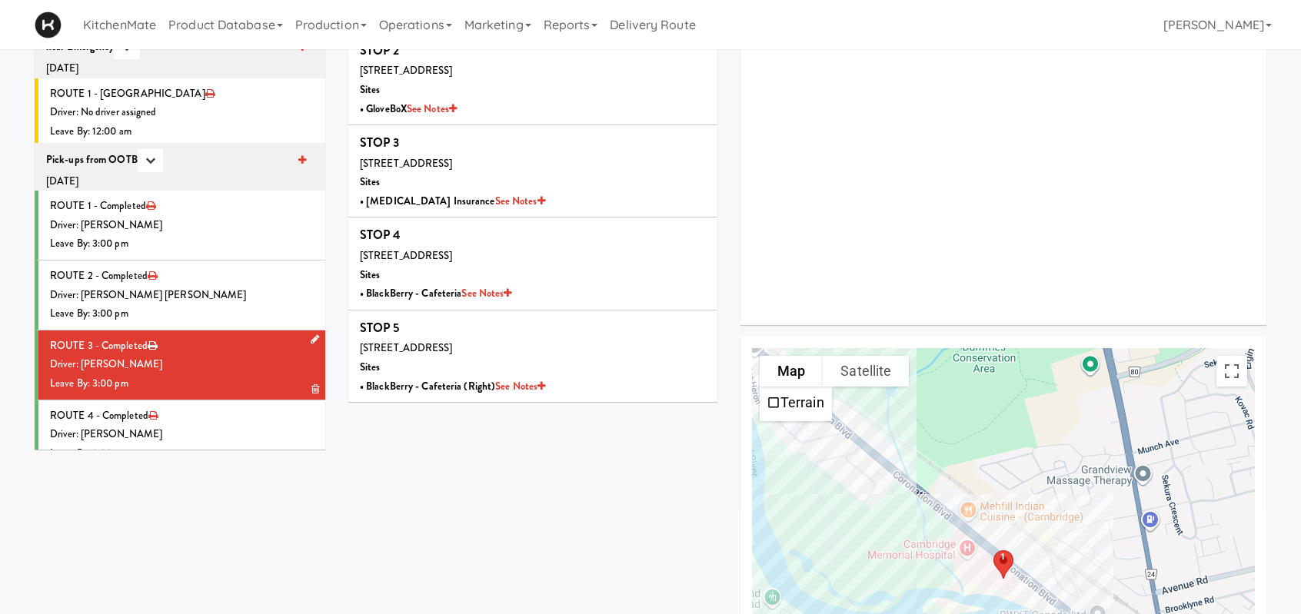
click at [238, 171] on div "Driver: [PERSON_NAME]" at bounding box center [182, 364] width 264 height 19
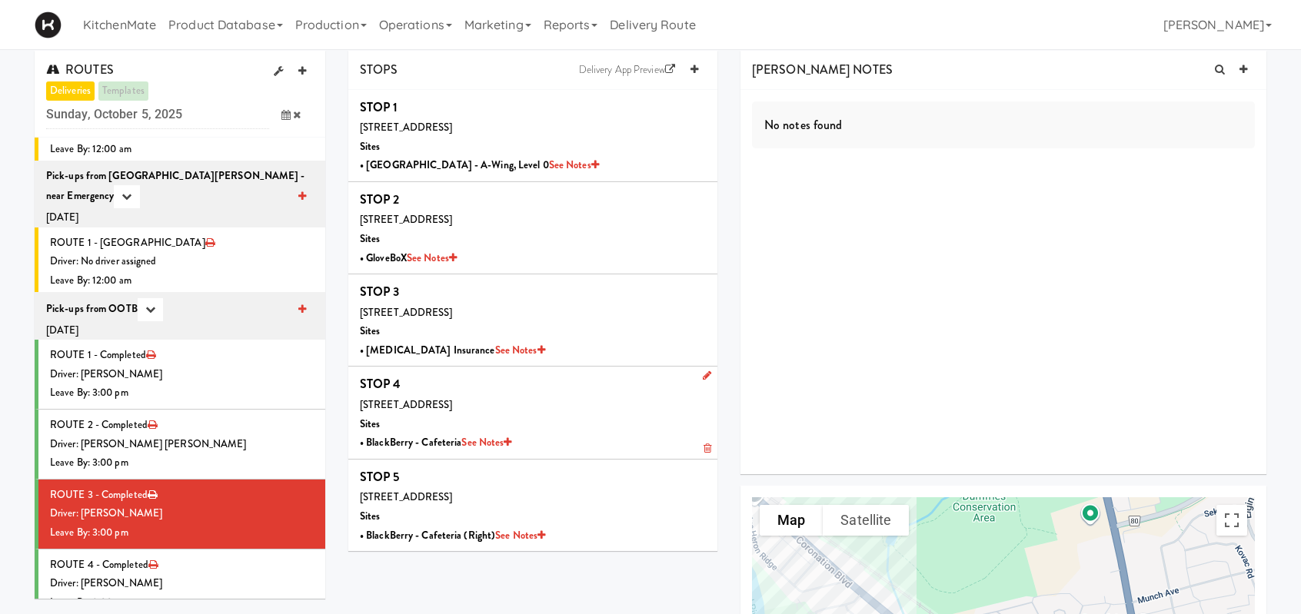
scroll to position [0, 0]
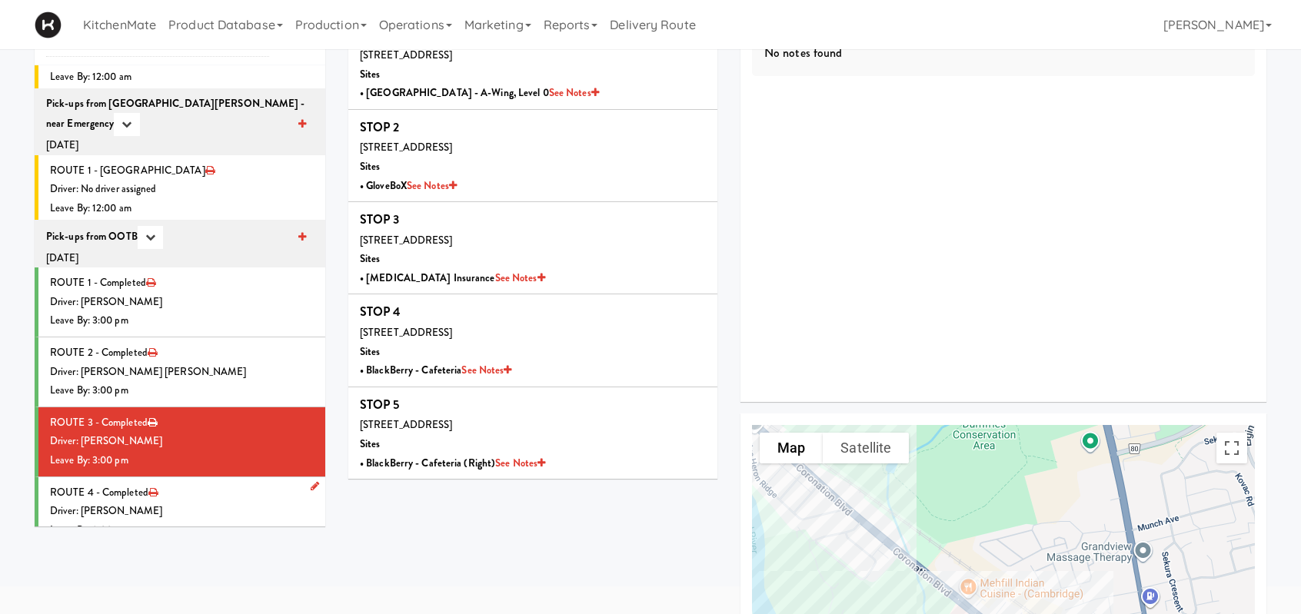
click at [181, 171] on div "Driver: [PERSON_NAME]" at bounding box center [182, 511] width 264 height 19
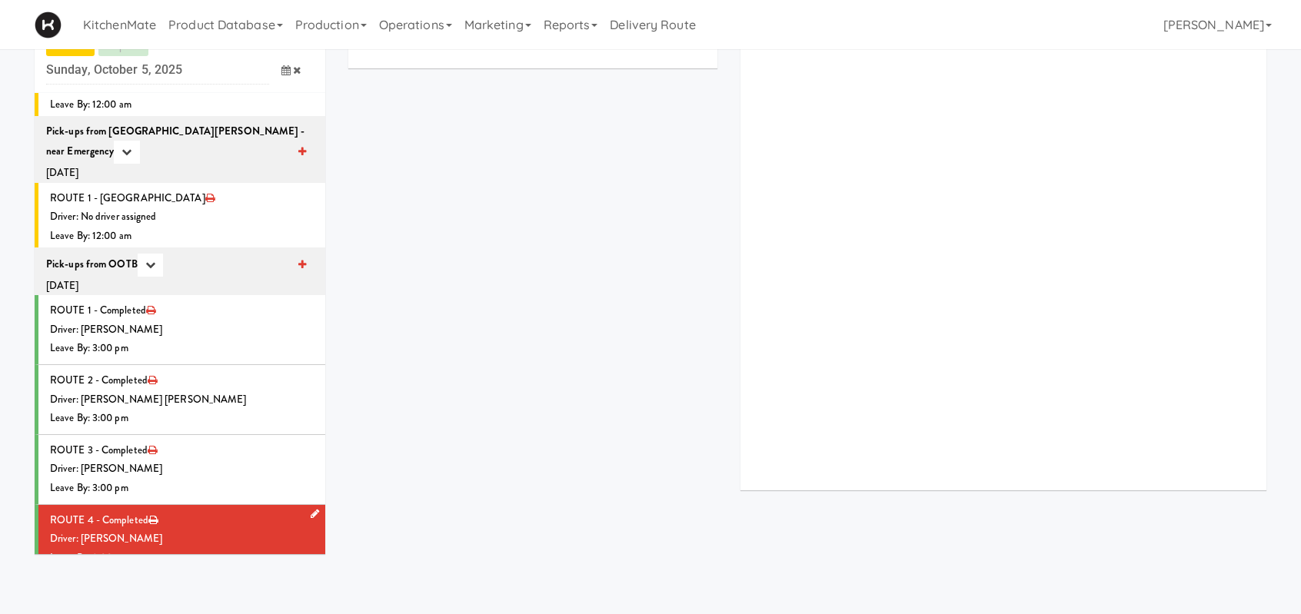
scroll to position [77, 0]
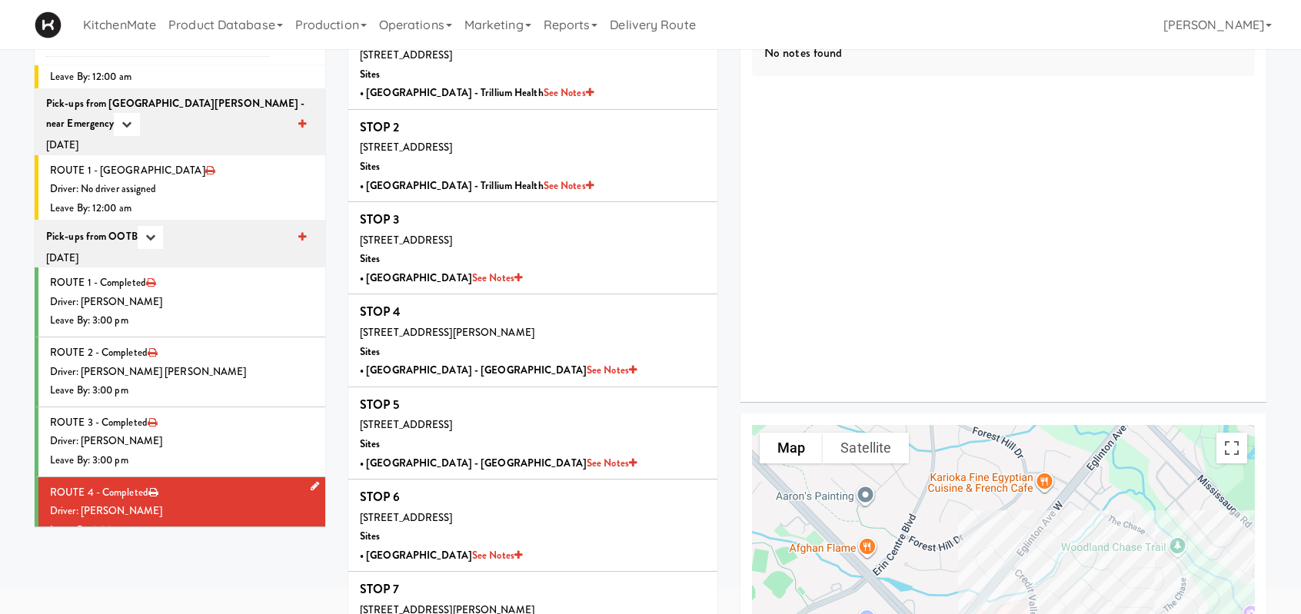
click at [205, 171] on div "Leave By: 3:00 pm" at bounding box center [182, 530] width 264 height 19
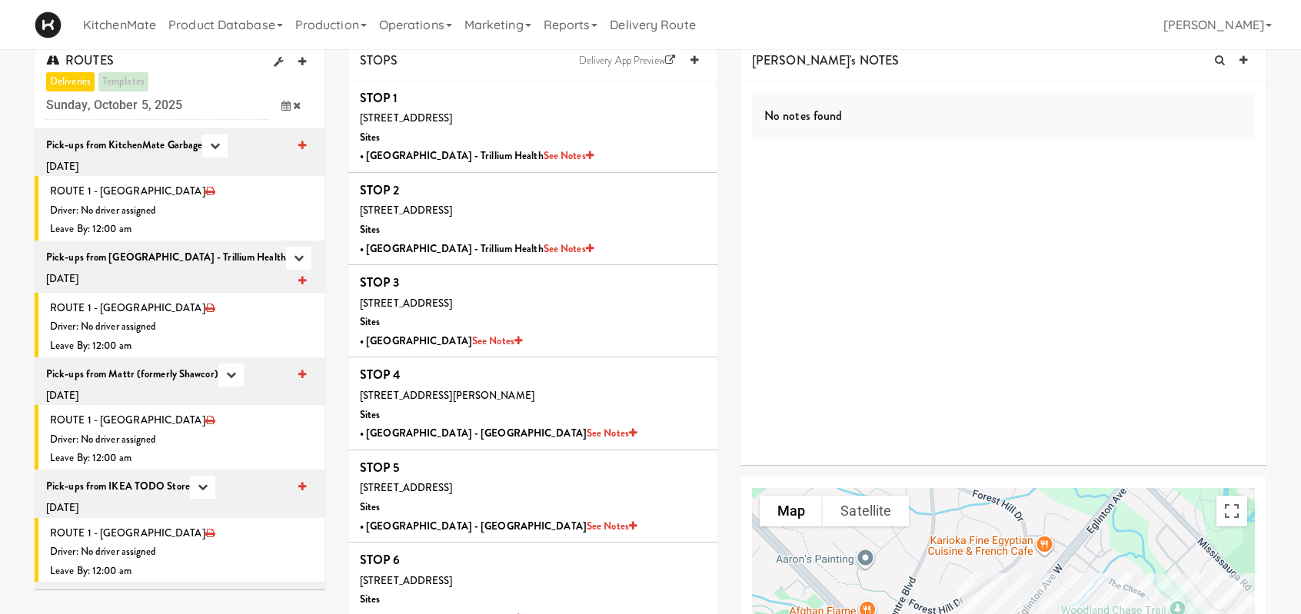
scroll to position [0, 0]
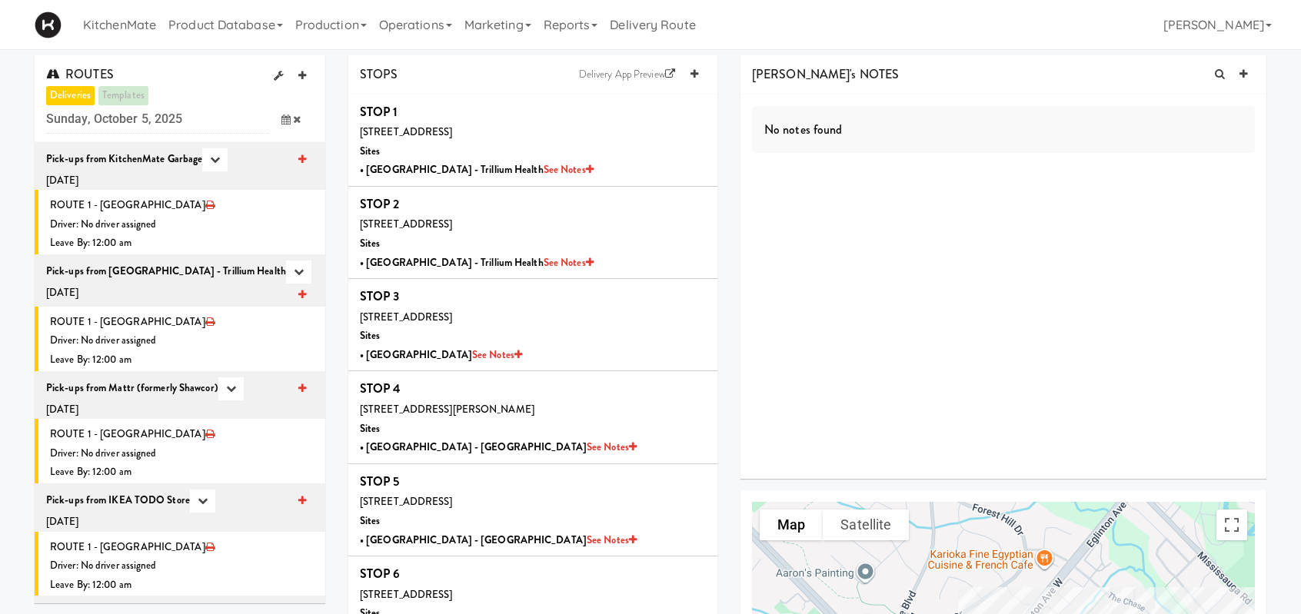
click at [284, 117] on icon at bounding box center [285, 120] width 9 height 10
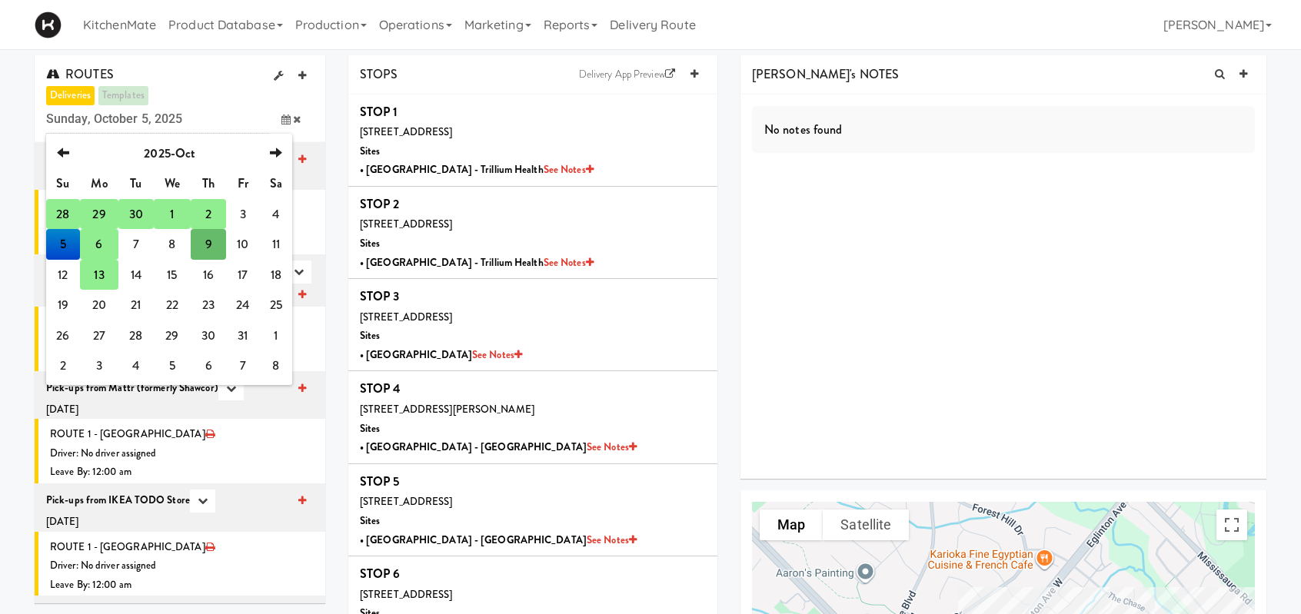
click at [96, 171] on td "6" at bounding box center [99, 244] width 38 height 31
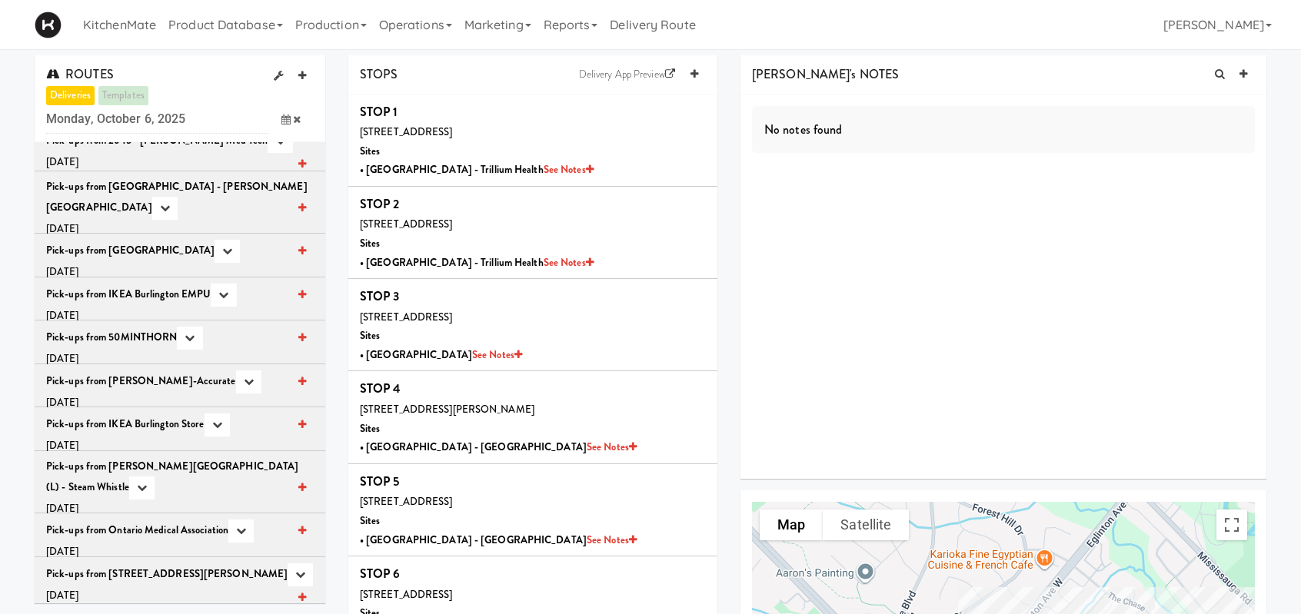
click at [284, 121] on icon at bounding box center [285, 120] width 9 height 10
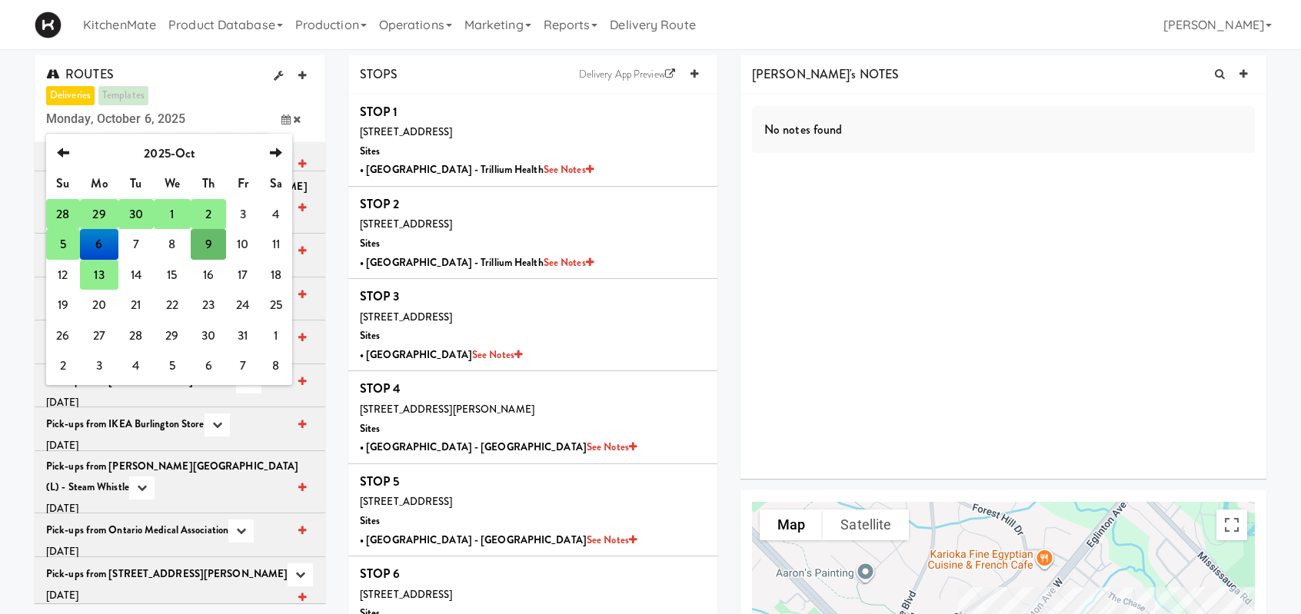
click at [101, 171] on td "6" at bounding box center [99, 244] width 38 height 31
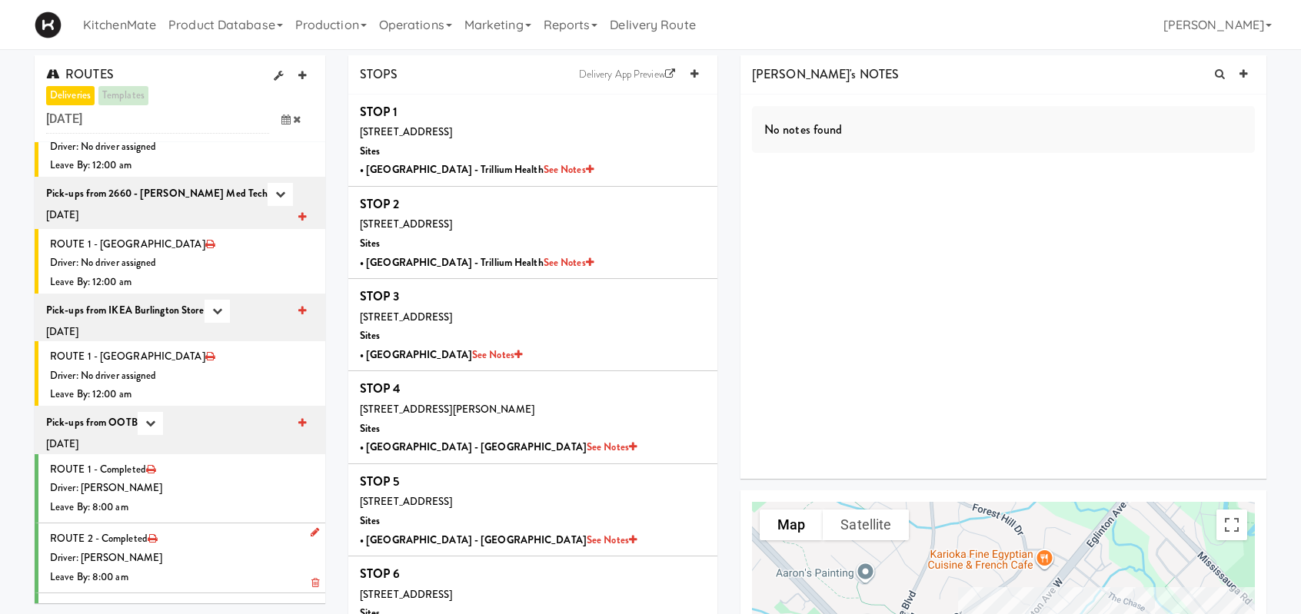
scroll to position [155, 0]
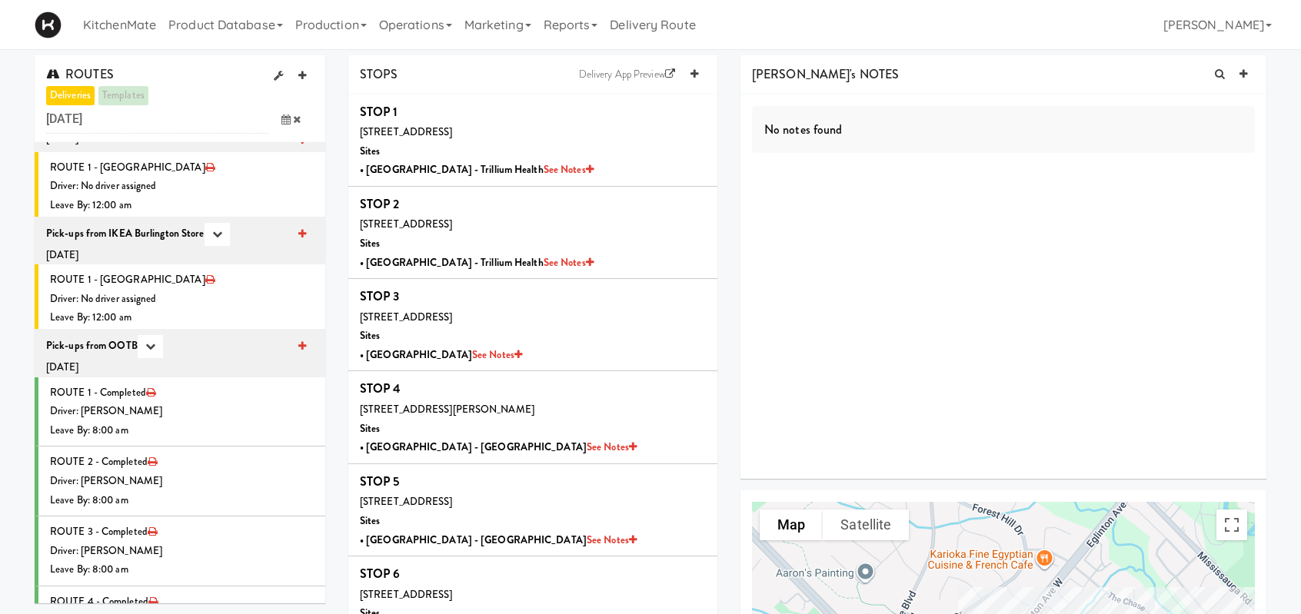
click at [278, 122] on span at bounding box center [291, 119] width 45 height 28
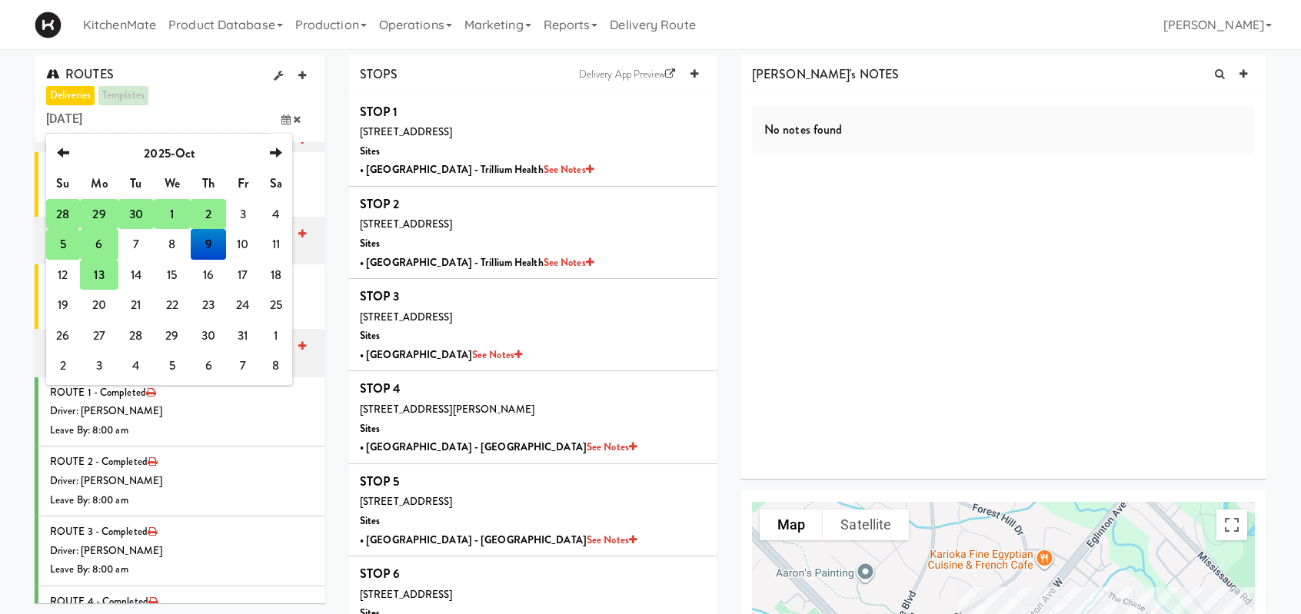
click at [101, 244] on td "6" at bounding box center [99, 244] width 38 height 31
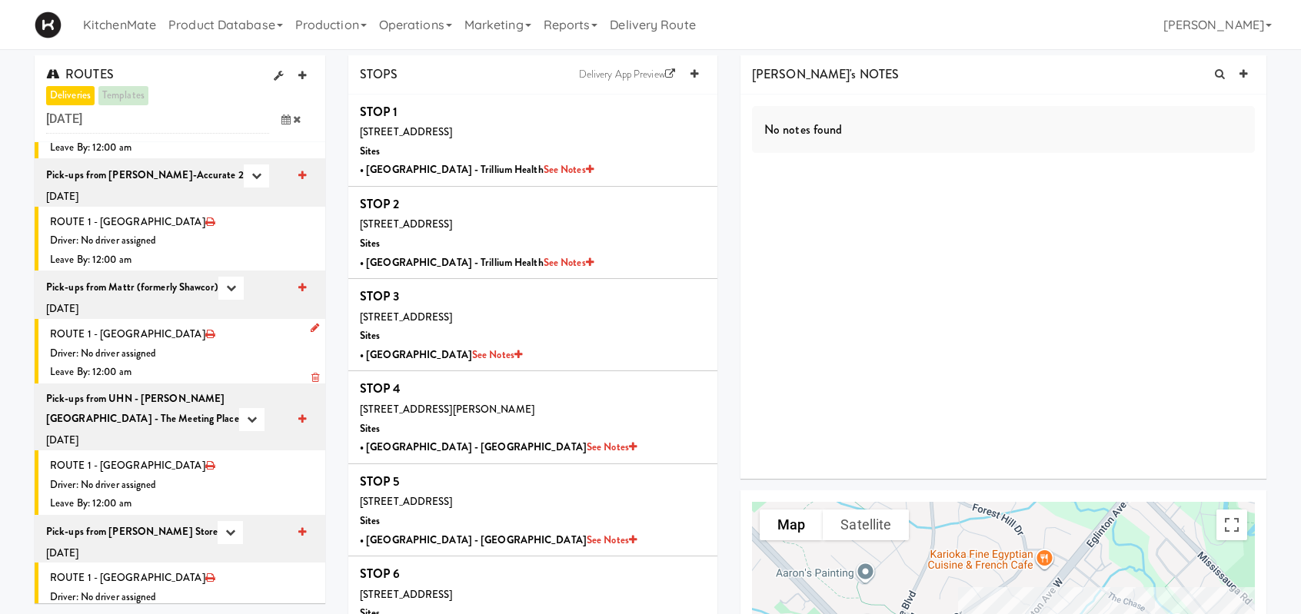
scroll to position [1231, 0]
click at [284, 121] on icon at bounding box center [285, 120] width 9 height 10
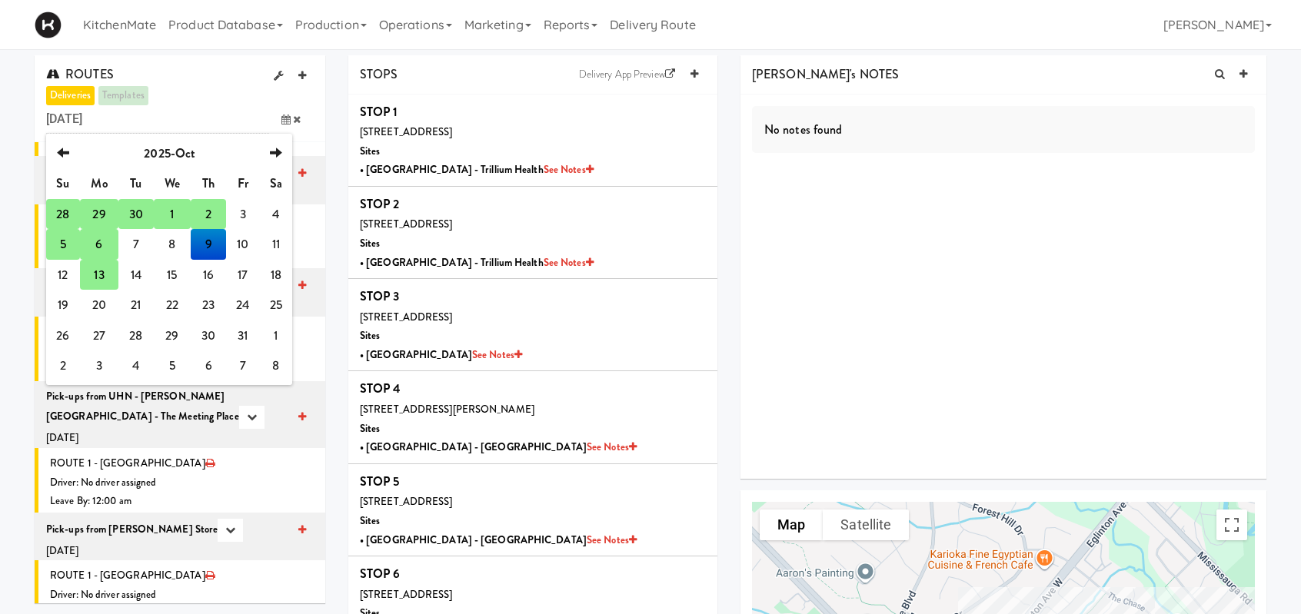
click at [100, 245] on td "6" at bounding box center [99, 244] width 38 height 31
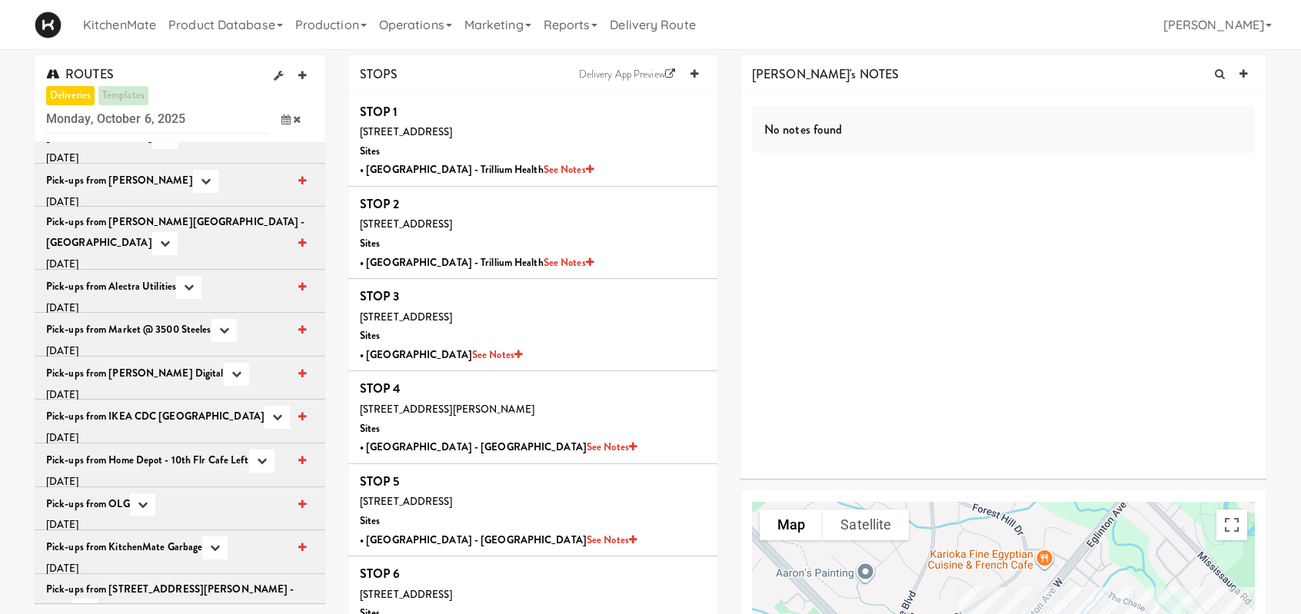
scroll to position [0, 0]
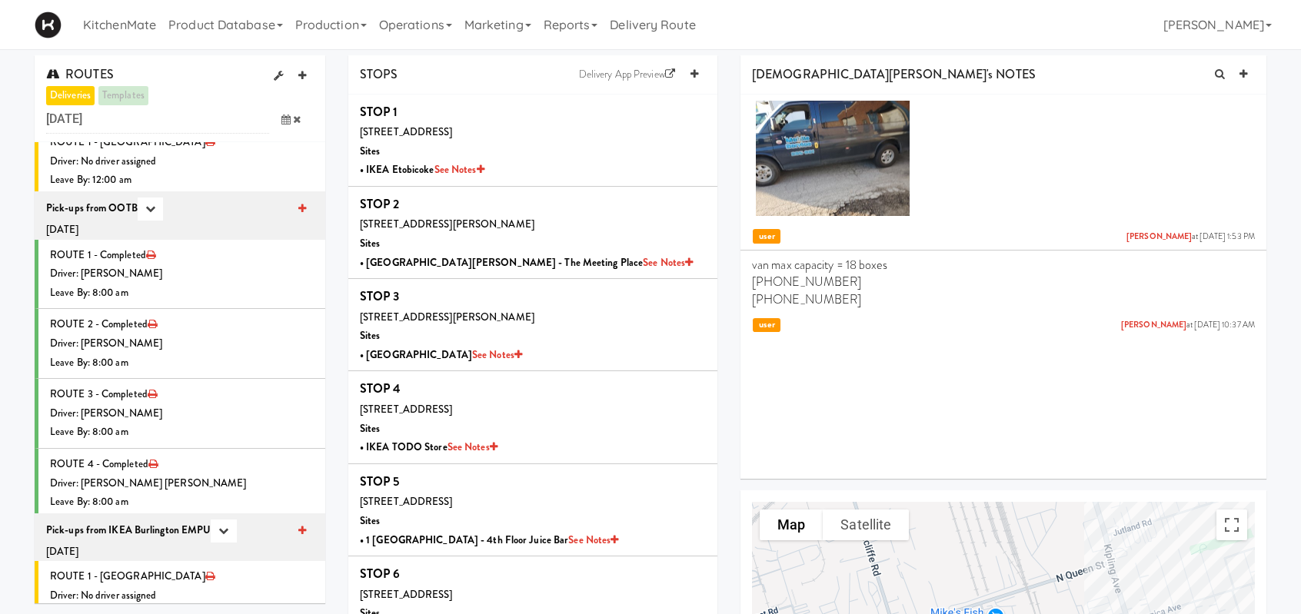
scroll to position [308, 0]
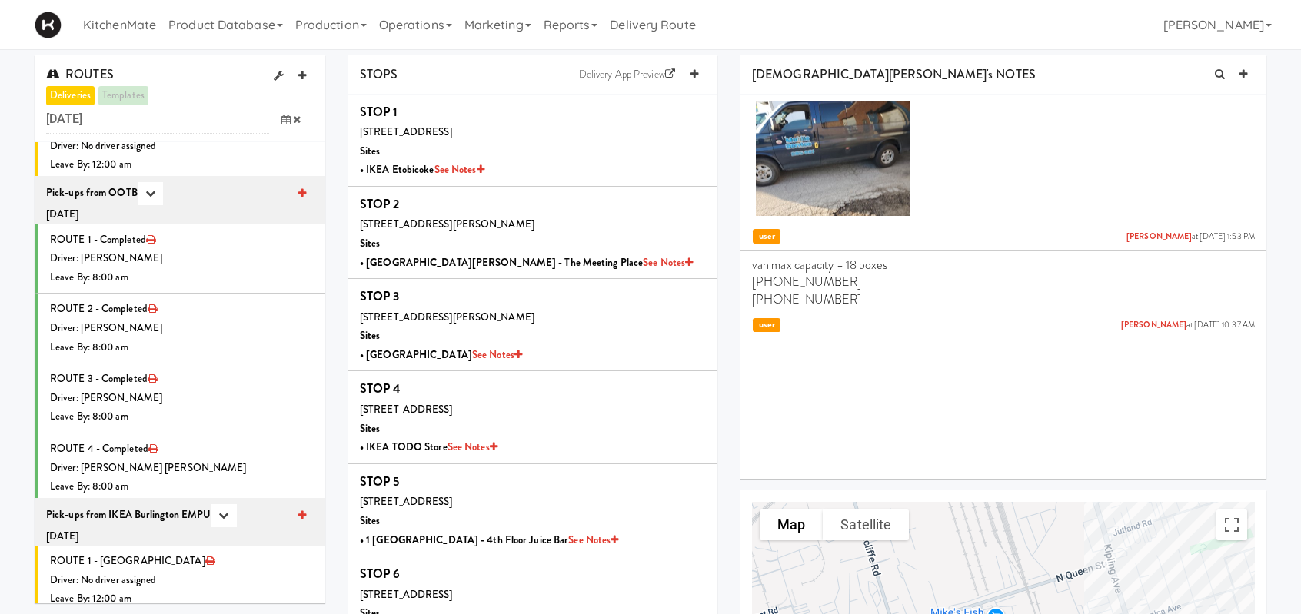
click at [286, 121] on icon at bounding box center [285, 120] width 9 height 10
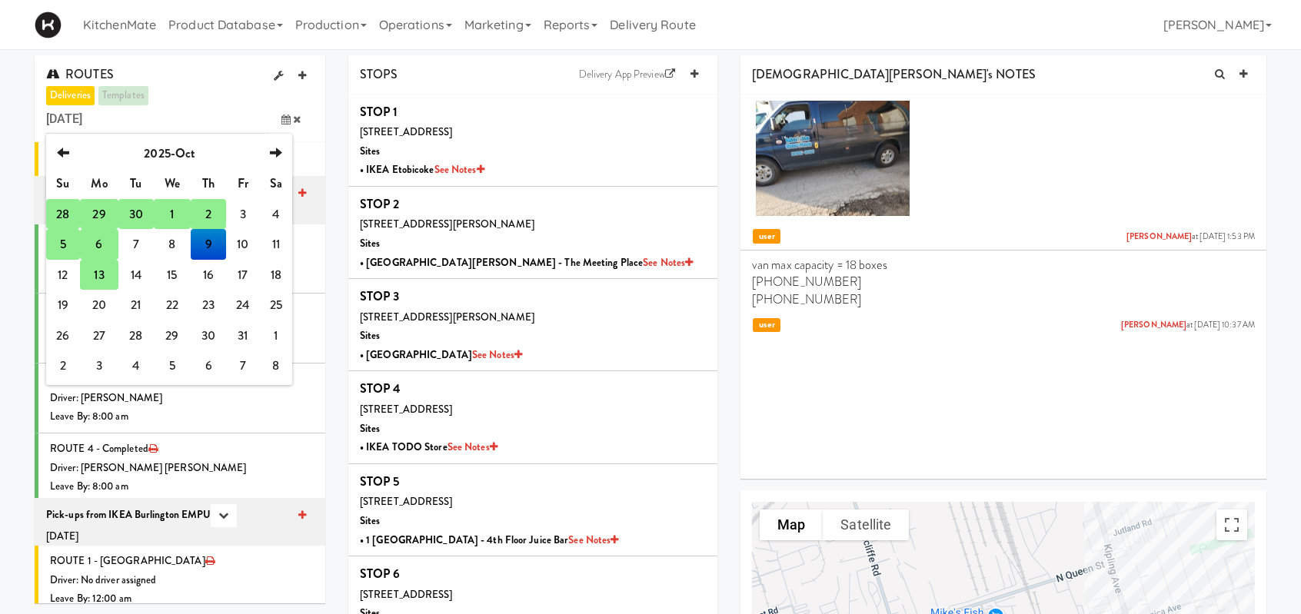
click at [100, 213] on td "29" at bounding box center [99, 214] width 38 height 31
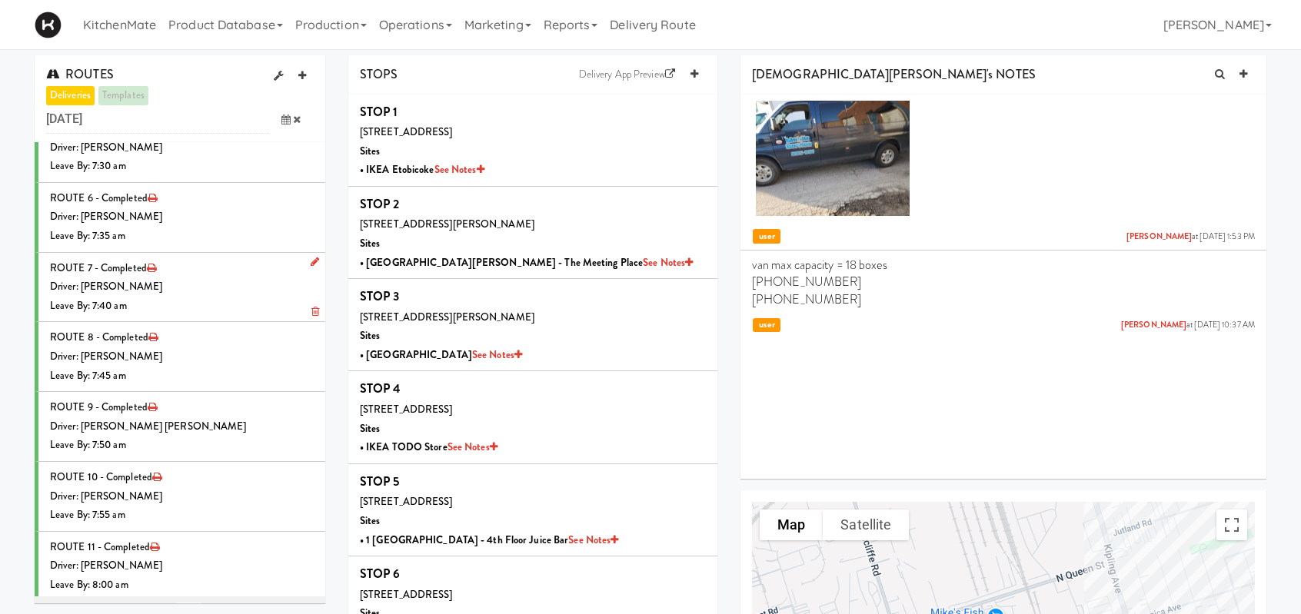
scroll to position [0, 0]
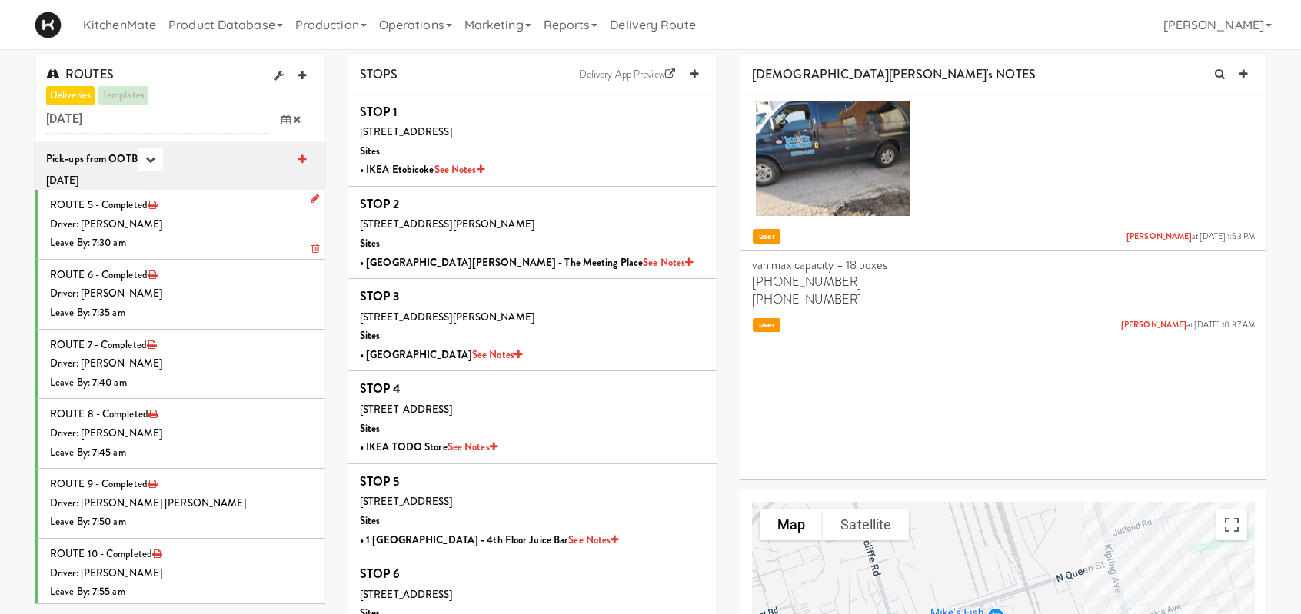
click at [195, 239] on div "Leave By: 7:30 am" at bounding box center [182, 243] width 264 height 19
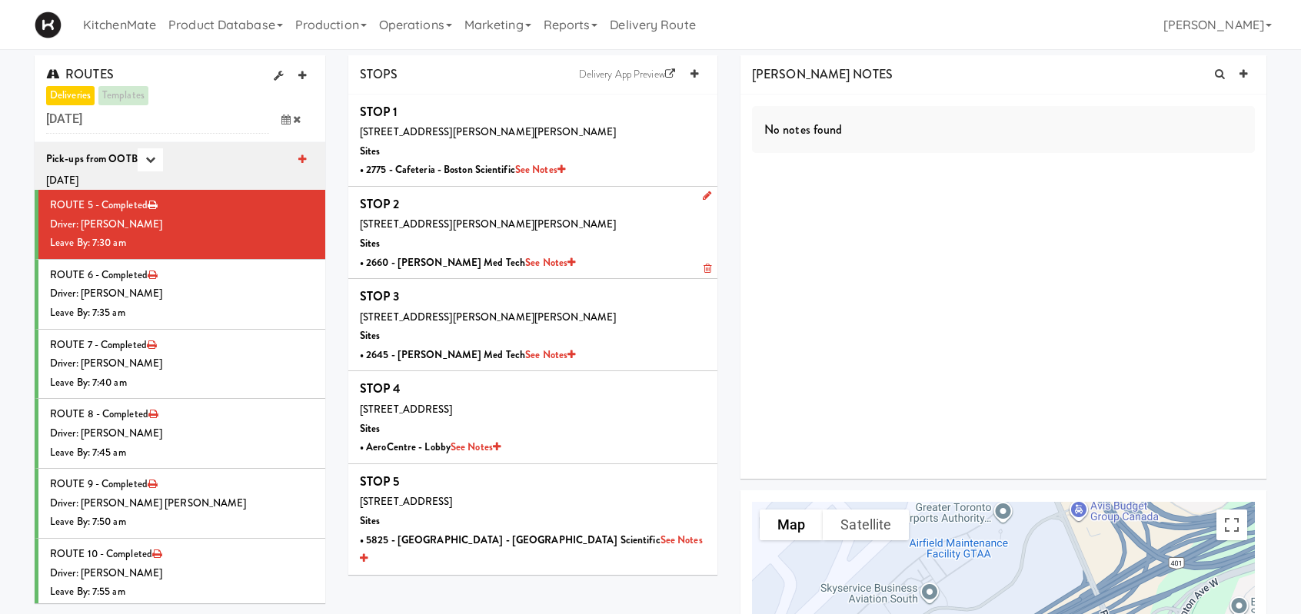
drag, startPoint x: 258, startPoint y: 210, endPoint x: 500, endPoint y: 208, distance: 241.4
click at [258, 210] on li "ROUTE 5 - Completed Driver: Lehnard Solomon Leave By: 7:30 am" at bounding box center [180, 225] width 291 height 70
click at [225, 299] on div "Driver: [PERSON_NAME]" at bounding box center [182, 293] width 264 height 19
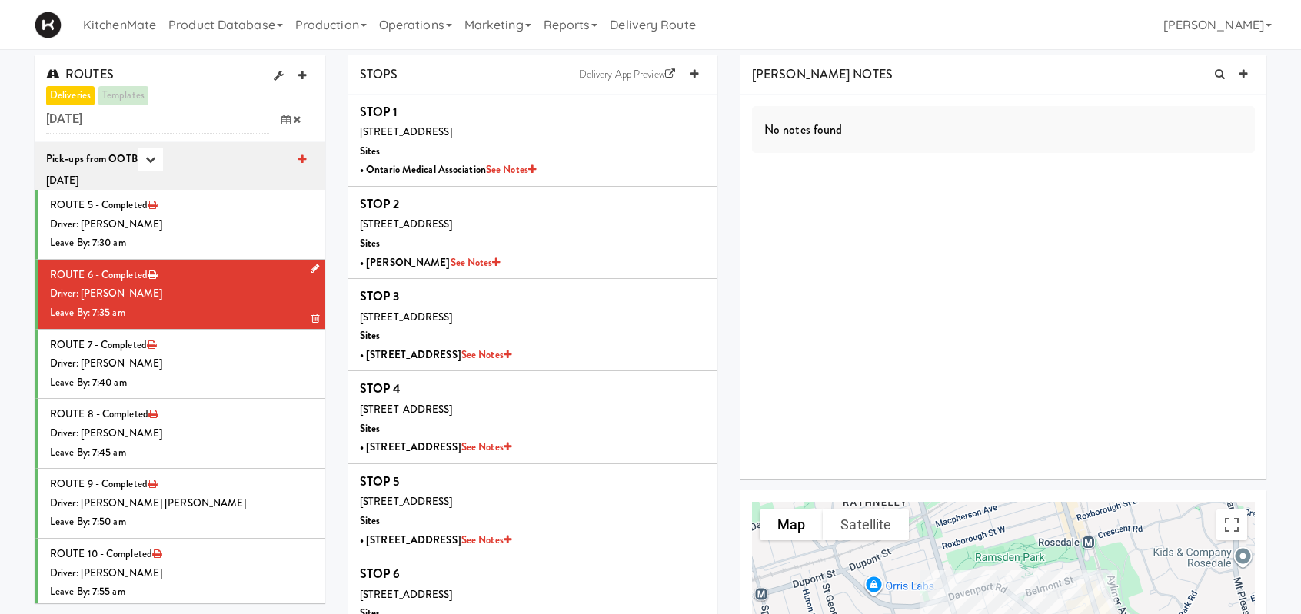
click at [230, 279] on li "ROUTE 6 - Completed Driver: Christopher Solomon Leave By: 7:35 am" at bounding box center [180, 295] width 291 height 70
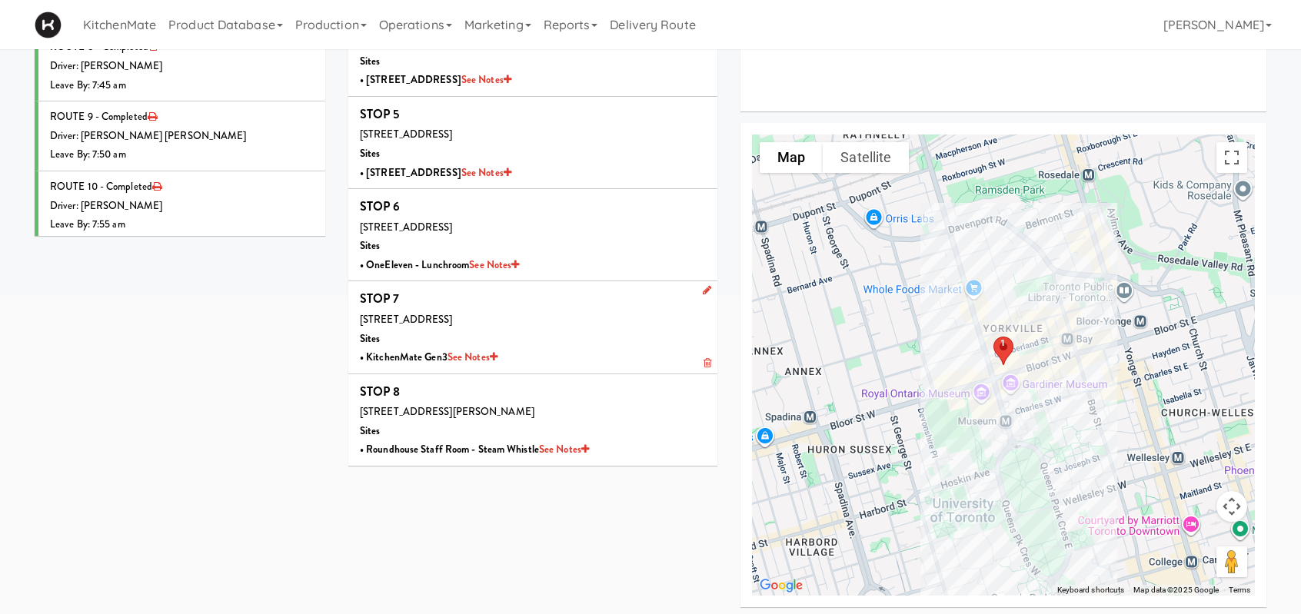
scroll to position [371, 0]
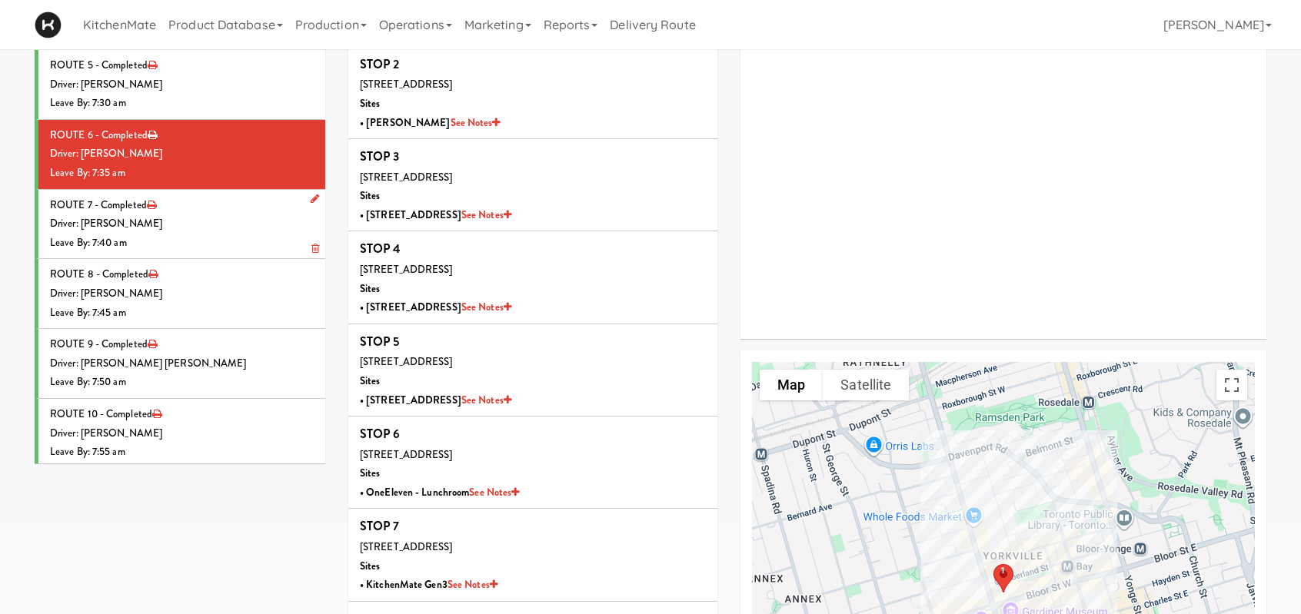
click at [188, 214] on div "Driver: [PERSON_NAME]" at bounding box center [182, 223] width 264 height 19
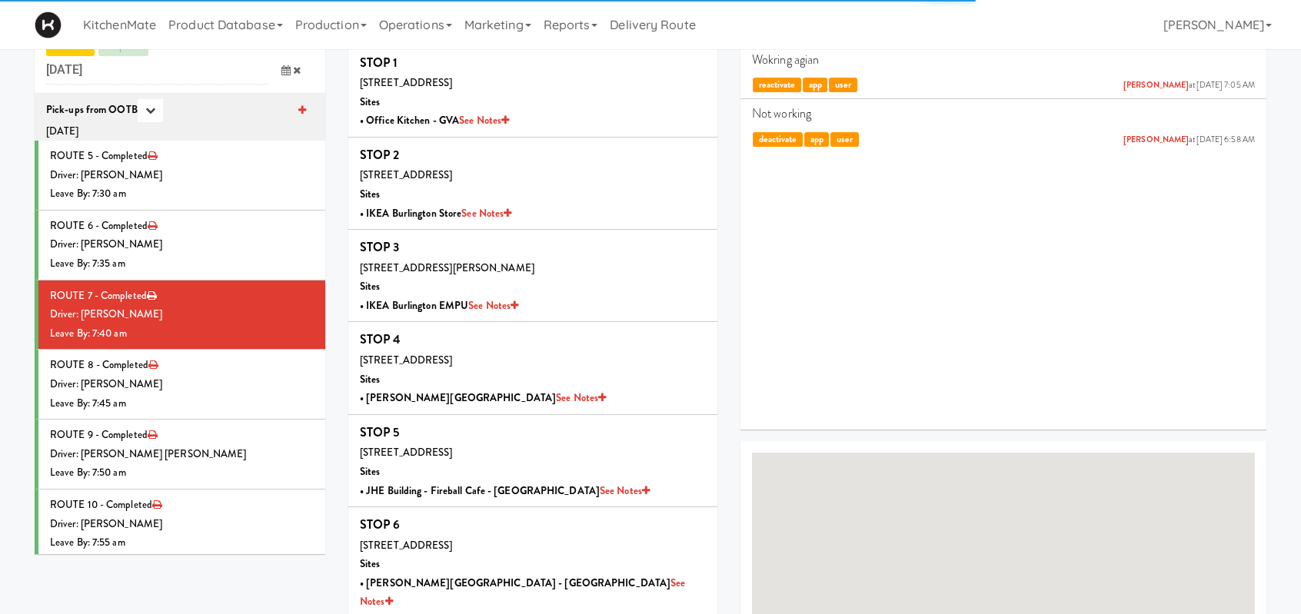
scroll to position [140, 0]
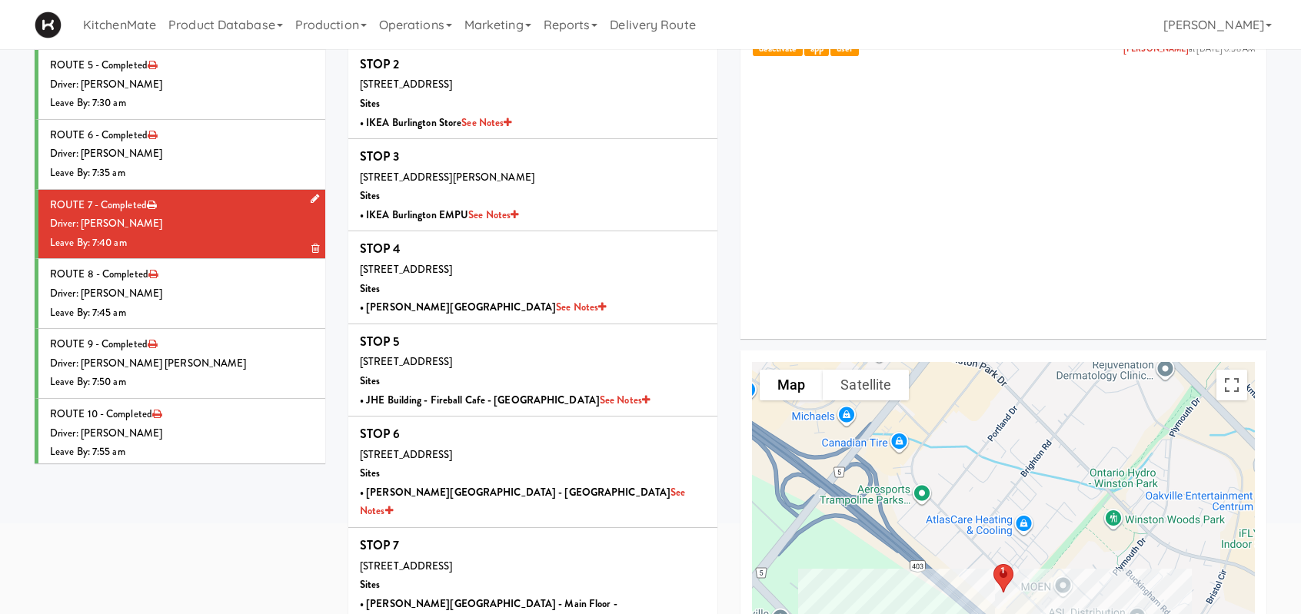
click at [264, 224] on div "Driver: [PERSON_NAME]" at bounding box center [182, 223] width 264 height 19
drag, startPoint x: 221, startPoint y: 214, endPoint x: 297, endPoint y: 280, distance: 99.7
click at [222, 214] on div "Driver: [PERSON_NAME]" at bounding box center [182, 223] width 264 height 19
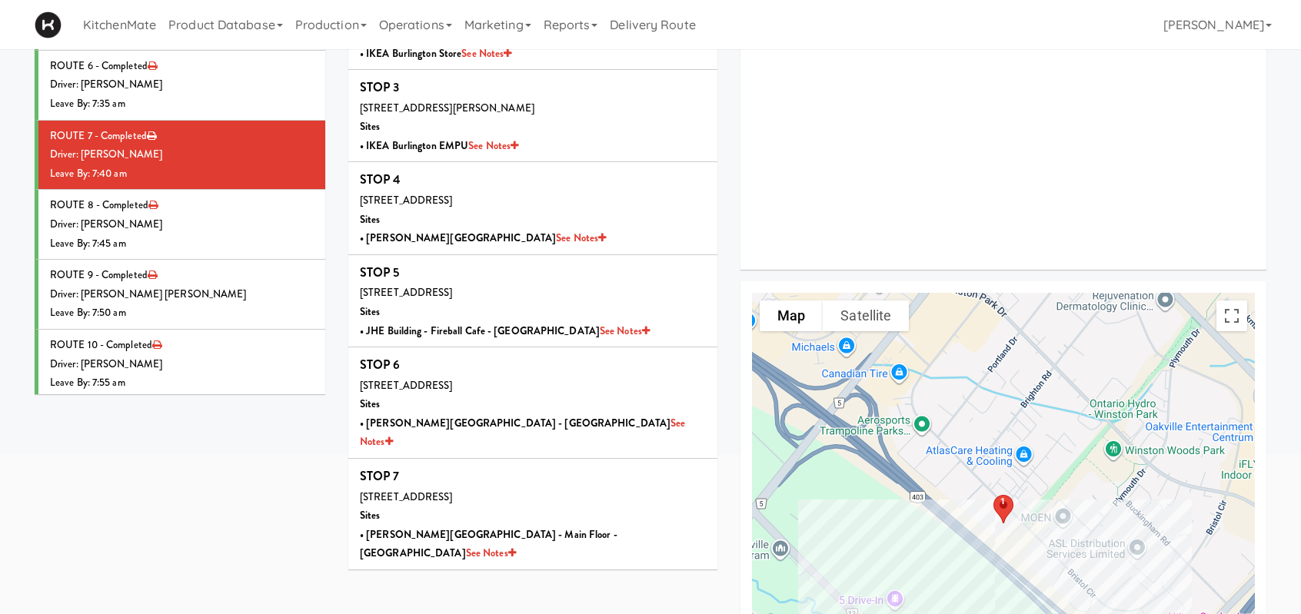
scroll to position [308, 0]
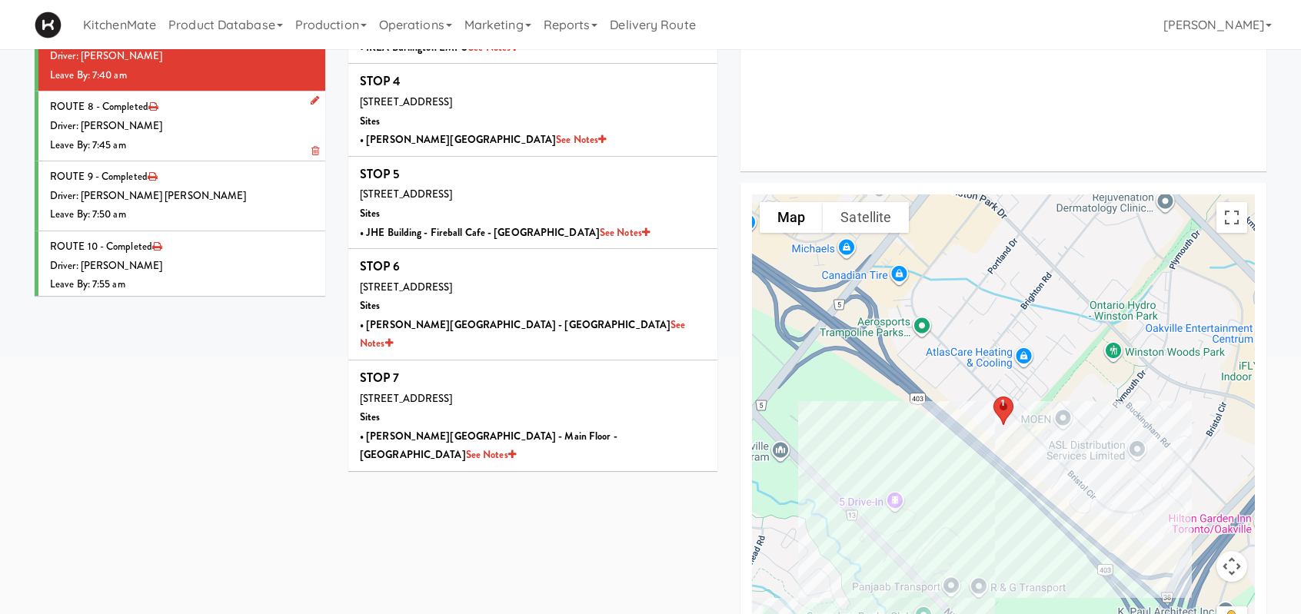
click at [161, 136] on div "Leave By: 7:45 am" at bounding box center [182, 145] width 264 height 19
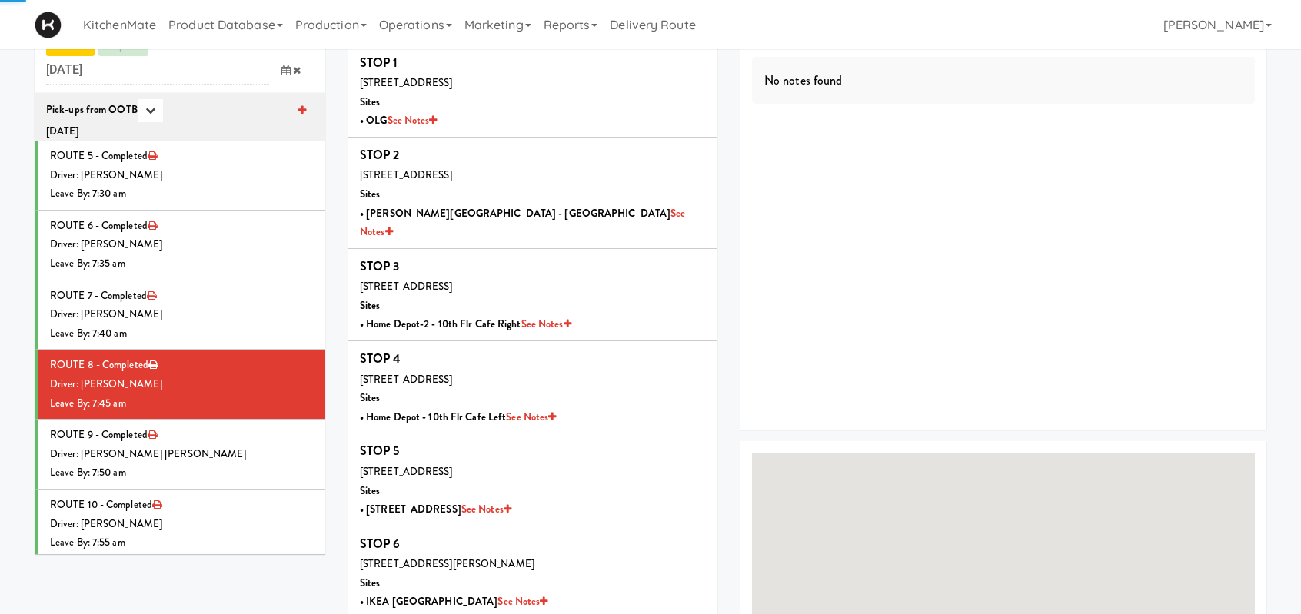
scroll to position [308, 0]
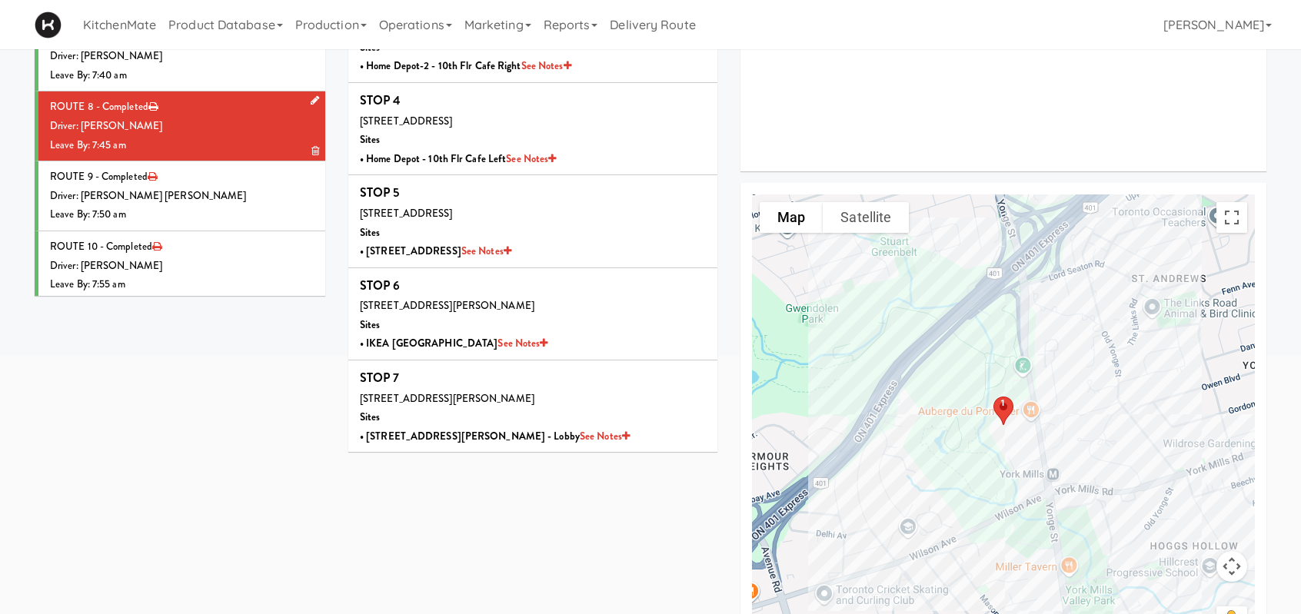
click at [226, 130] on div "Driver: Hanaie Alshabat" at bounding box center [182, 126] width 264 height 19
click at [258, 178] on li "ROUTE 9 - Completed Driver: Khalil Odim Chedid Leave By: 7:50 am" at bounding box center [180, 196] width 291 height 70
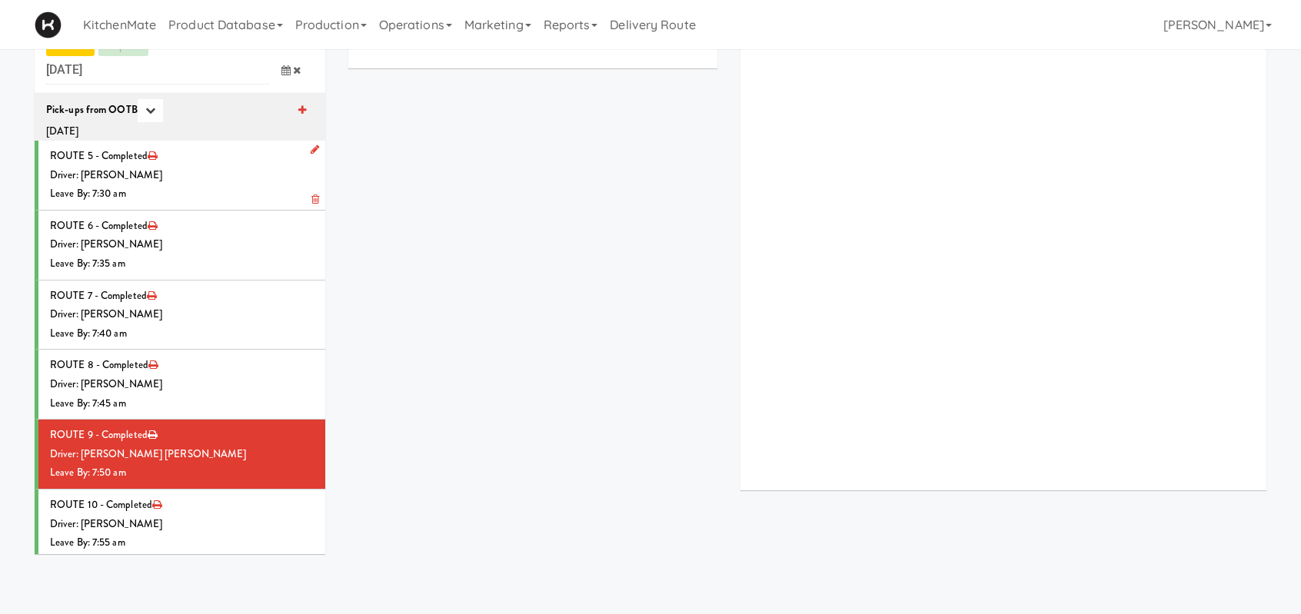
scroll to position [308, 0]
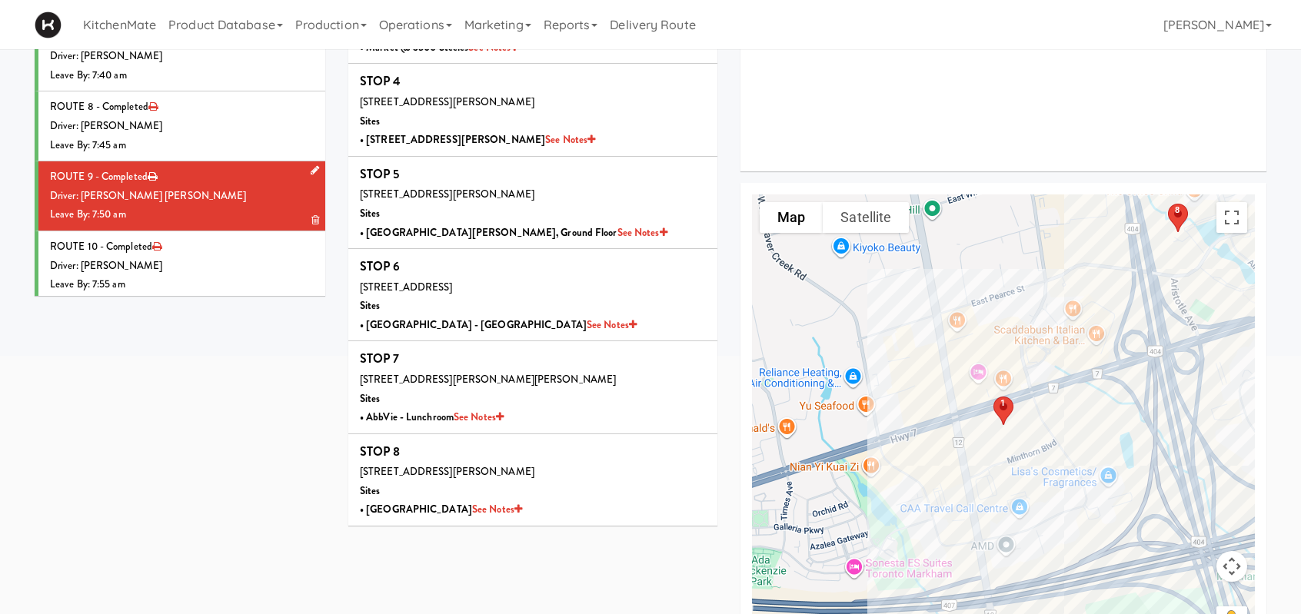
click at [257, 190] on div "Driver: [PERSON_NAME] [PERSON_NAME]" at bounding box center [182, 196] width 264 height 19
drag, startPoint x: 224, startPoint y: 189, endPoint x: 268, endPoint y: 216, distance: 50.8
click at [224, 189] on div "Driver: [PERSON_NAME] [PERSON_NAME]" at bounding box center [182, 196] width 264 height 19
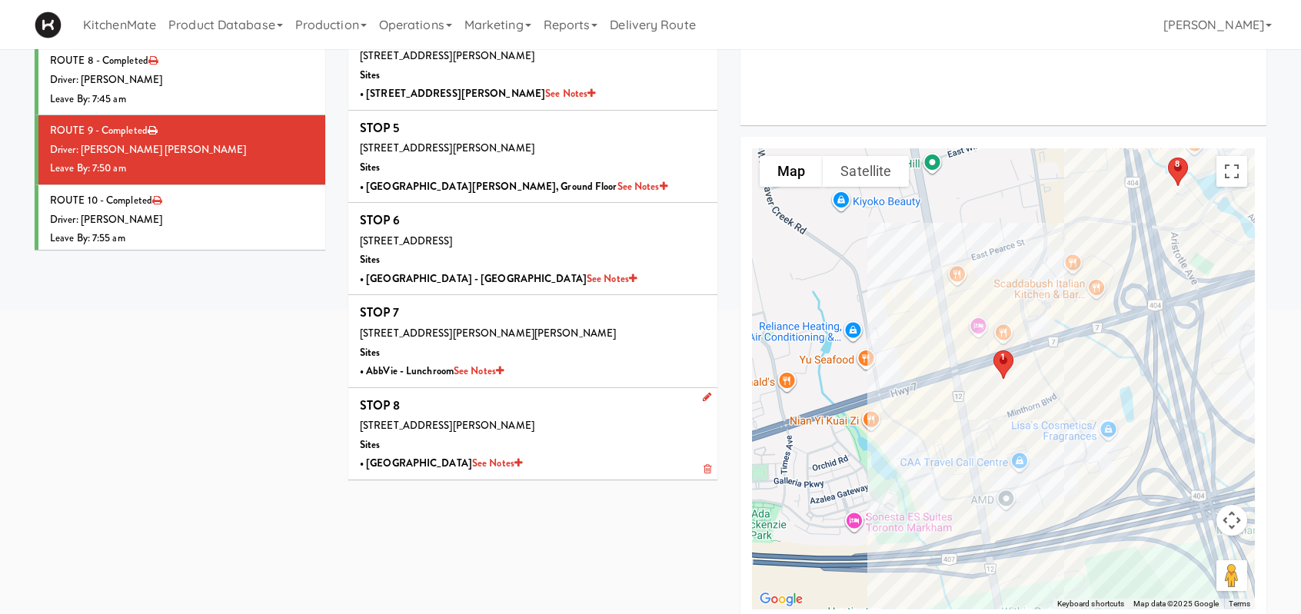
scroll to position [371, 0]
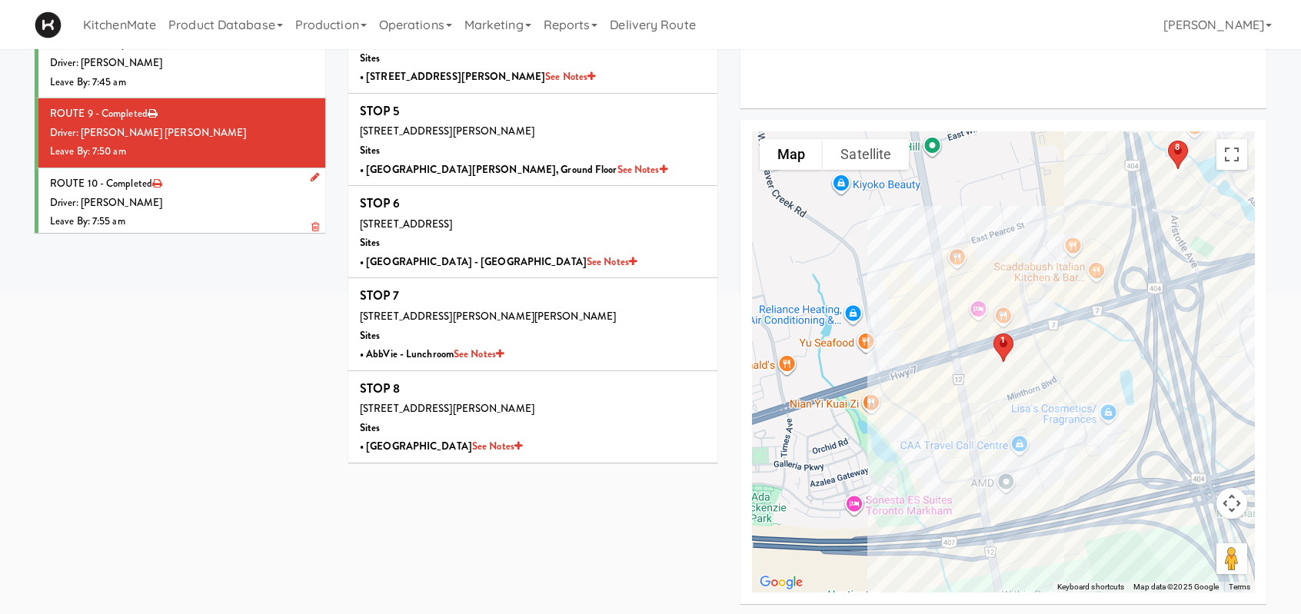
click at [215, 196] on div "Driver: [PERSON_NAME]" at bounding box center [182, 203] width 264 height 19
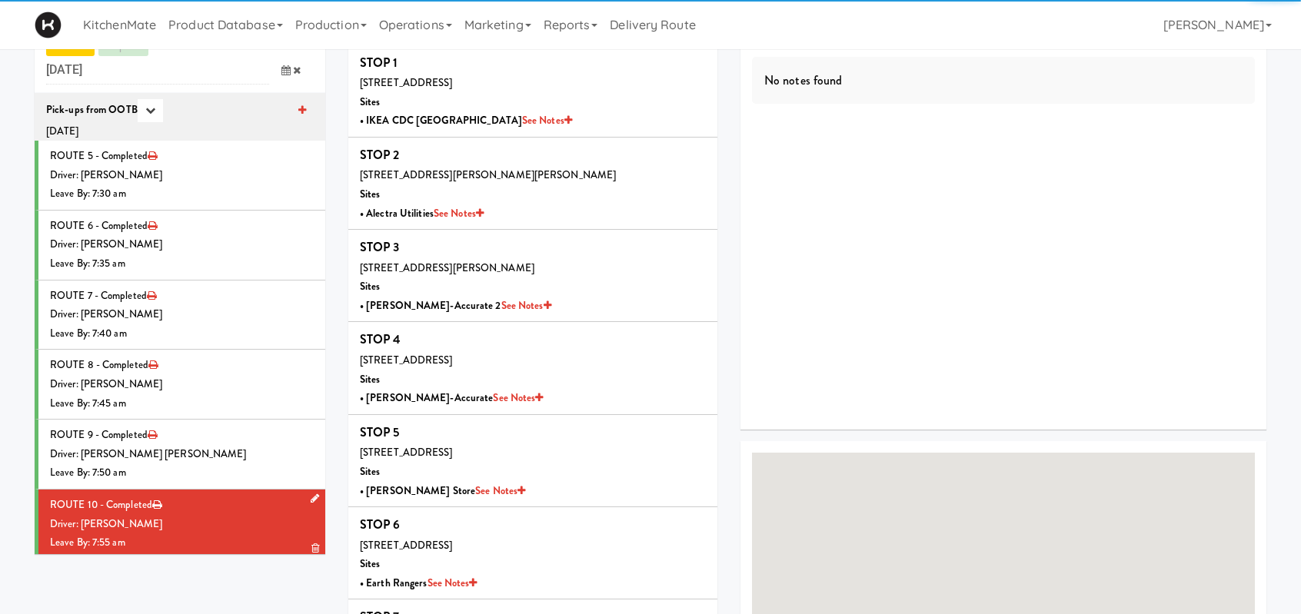
scroll to position [371, 0]
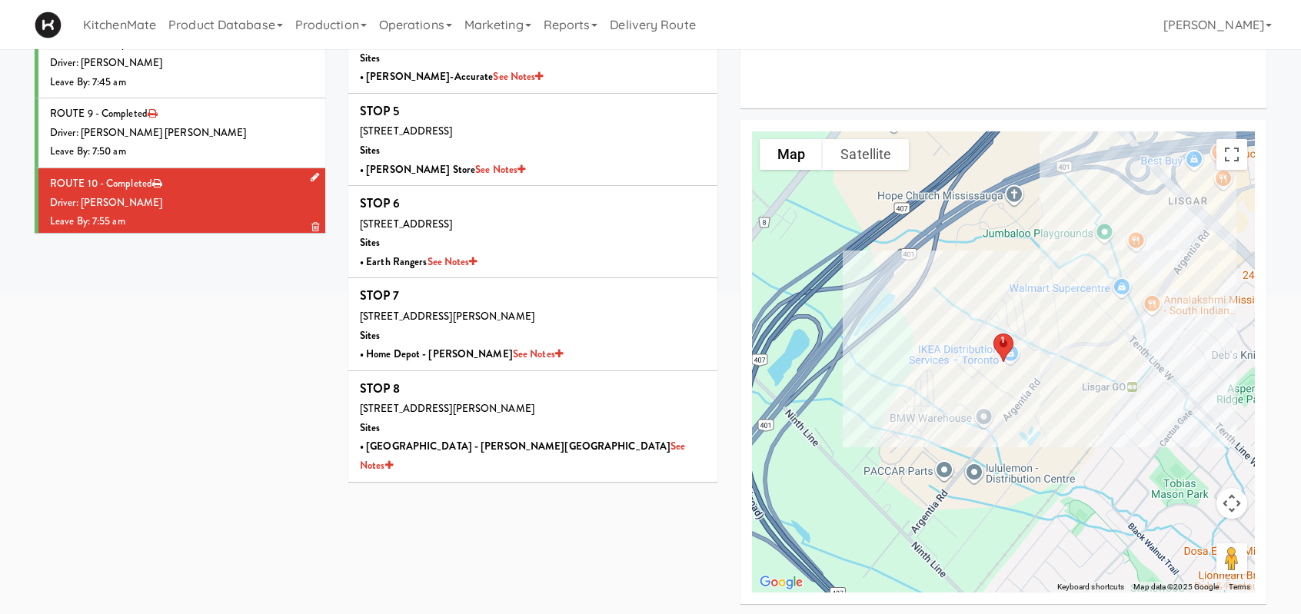
click at [278, 214] on div "Leave By: 7:55 am" at bounding box center [182, 221] width 264 height 19
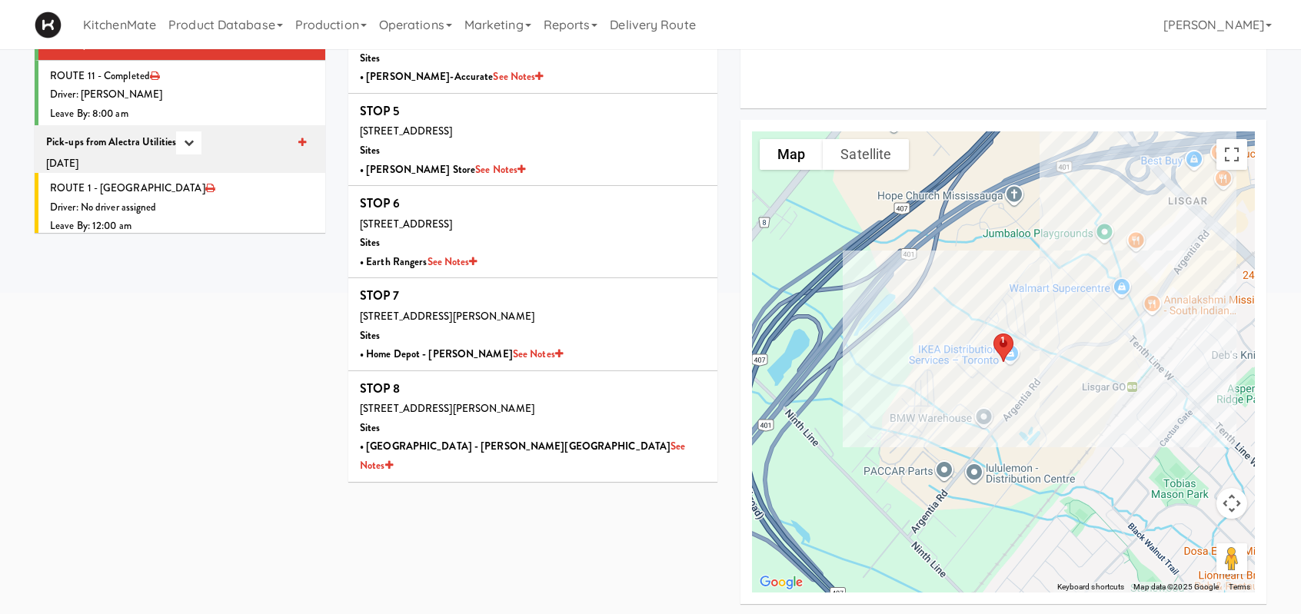
scroll to position [154, 0]
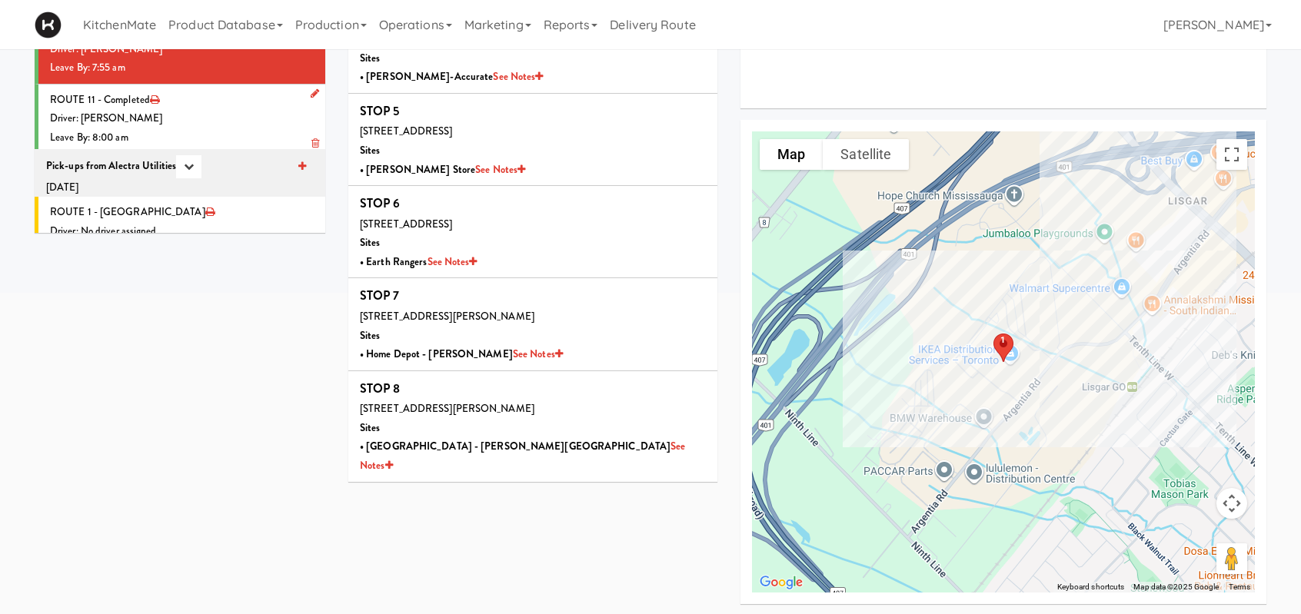
click at [206, 123] on div "Driver: [PERSON_NAME]" at bounding box center [182, 118] width 264 height 19
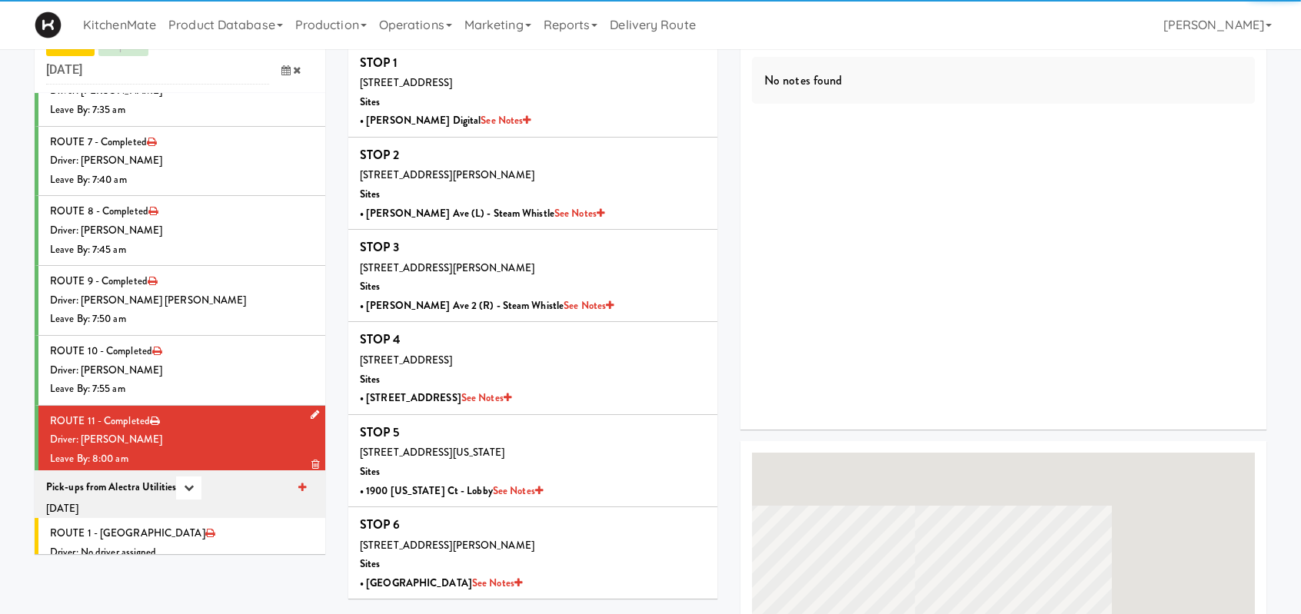
scroll to position [371, 0]
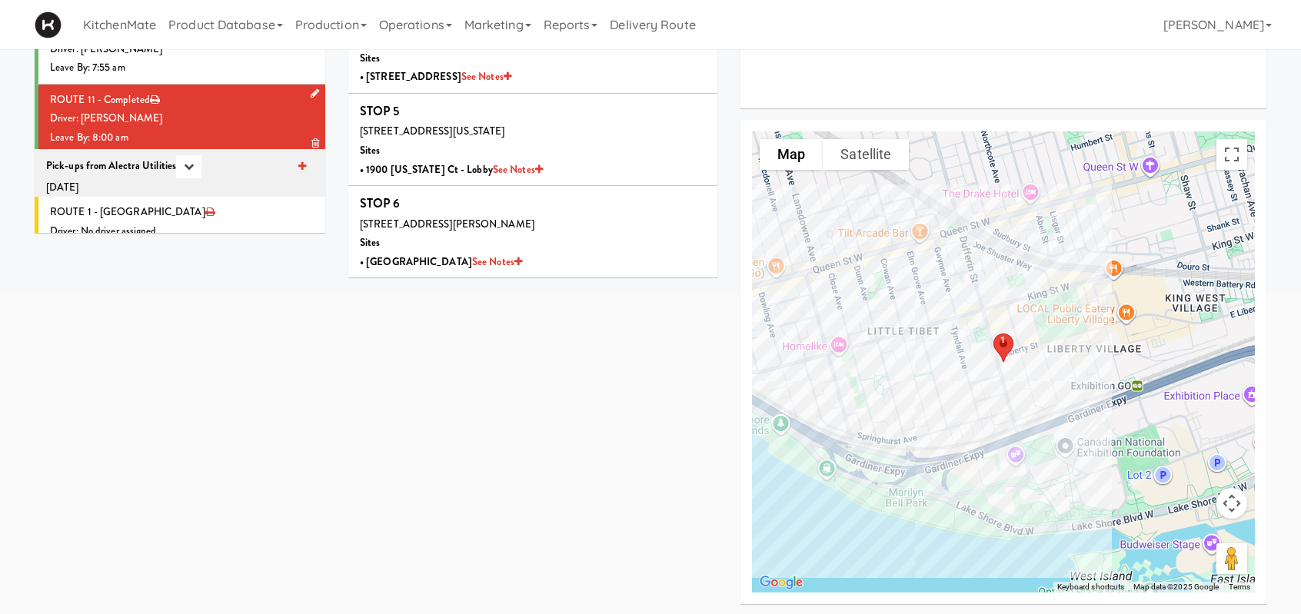
click at [229, 130] on div "Leave By: 8:00 am" at bounding box center [182, 137] width 264 height 19
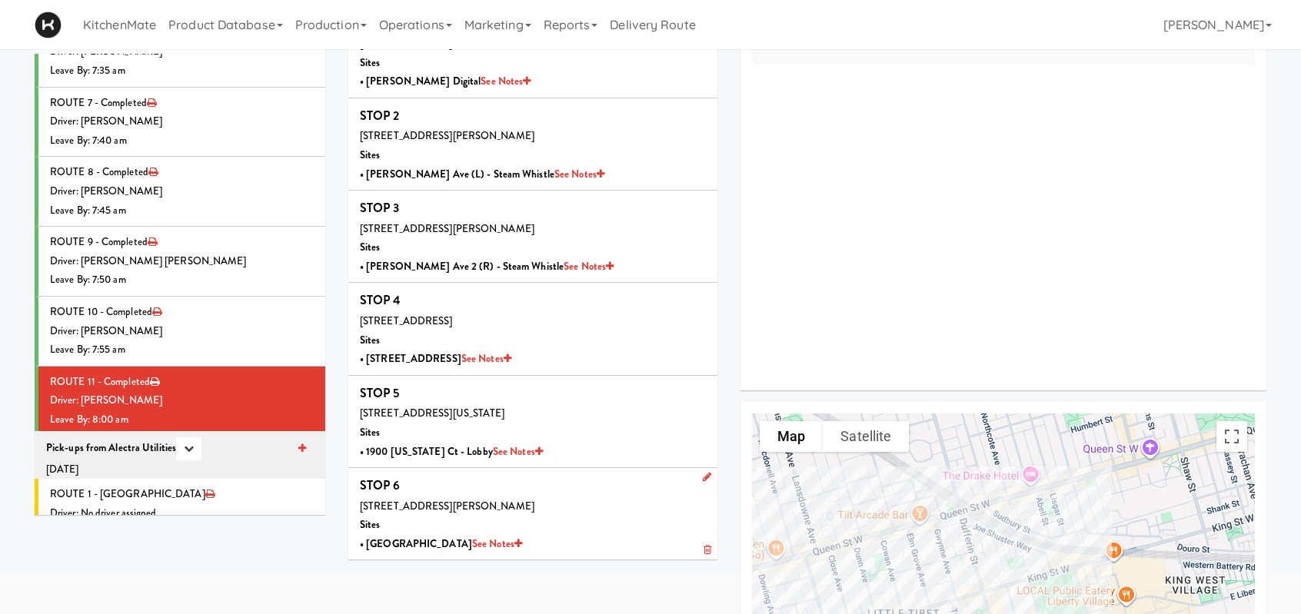
scroll to position [154, 0]
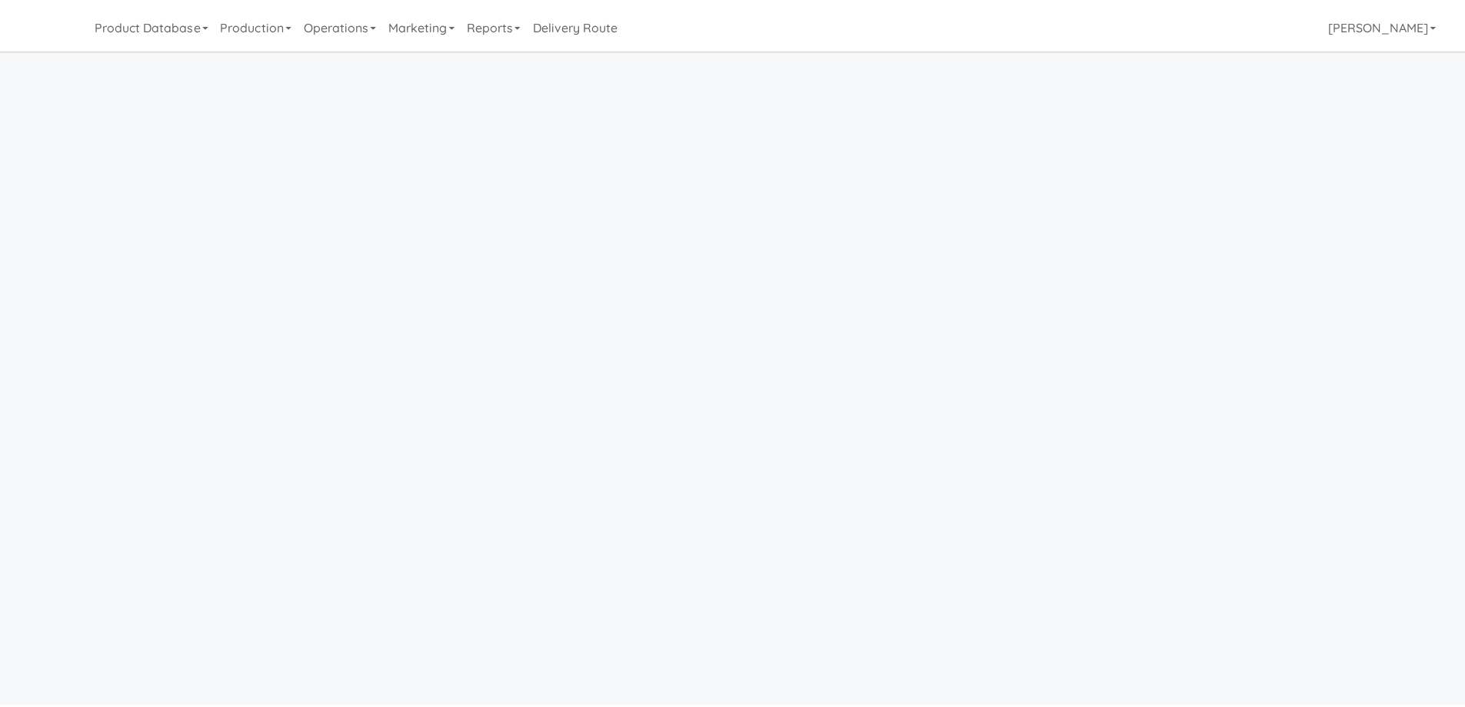
scroll to position [49, 0]
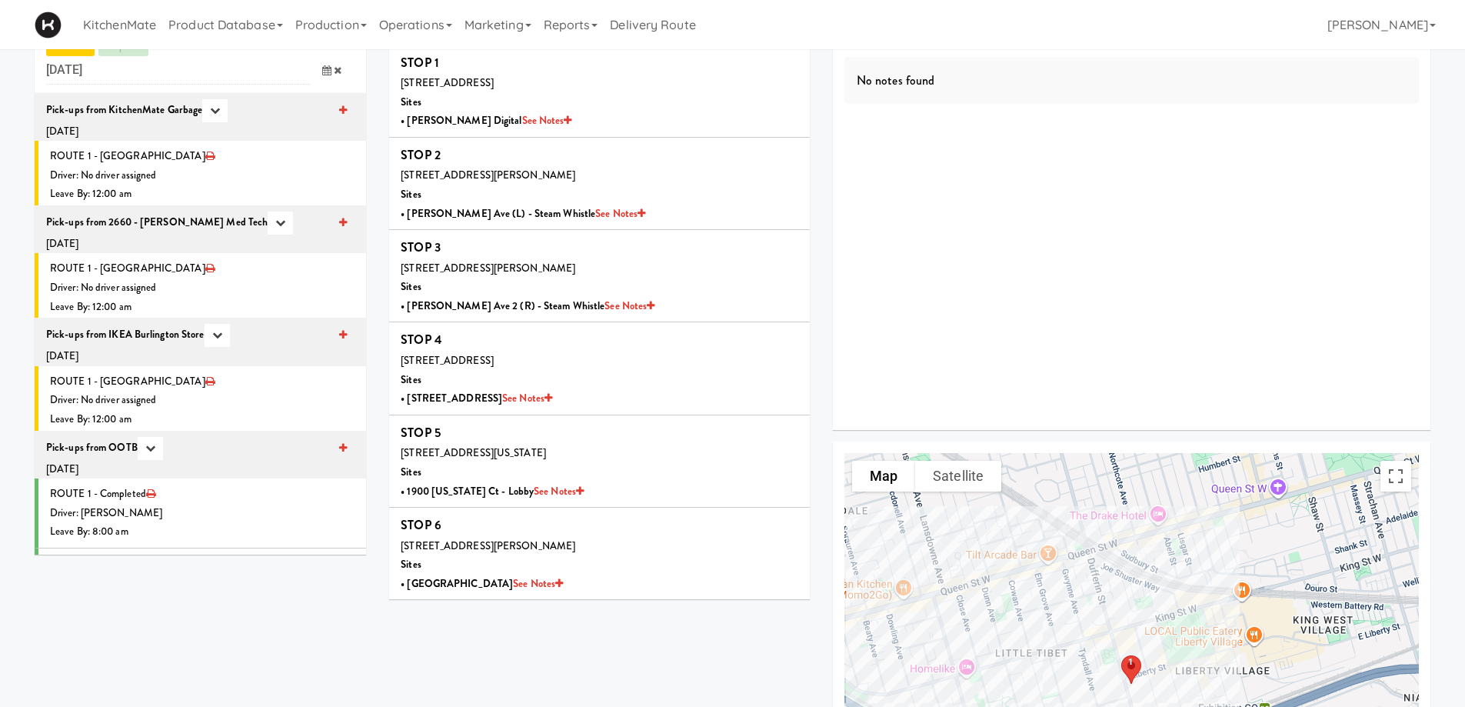
click at [325, 68] on icon at bounding box center [326, 70] width 9 height 10
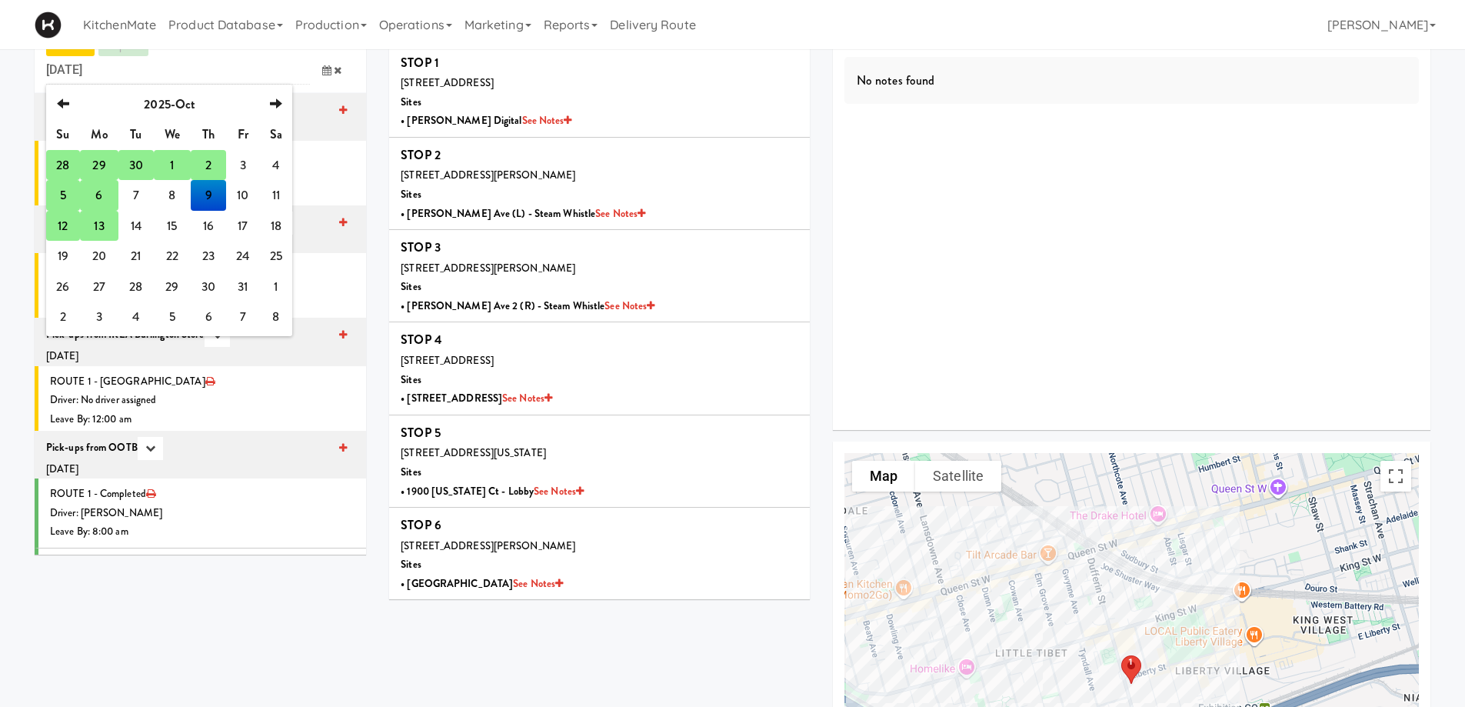
click at [95, 223] on td "13" at bounding box center [99, 226] width 38 height 31
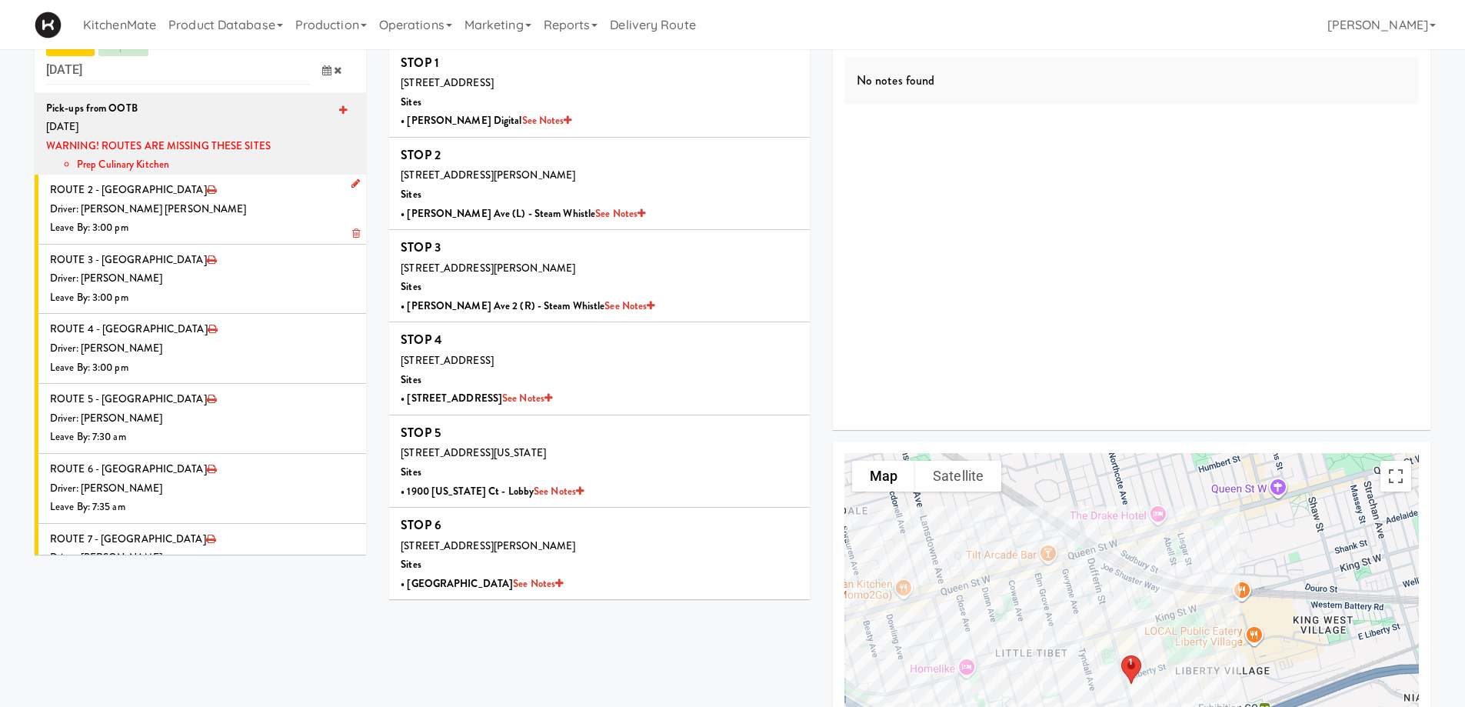
click at [351, 181] on icon at bounding box center [355, 183] width 8 height 10
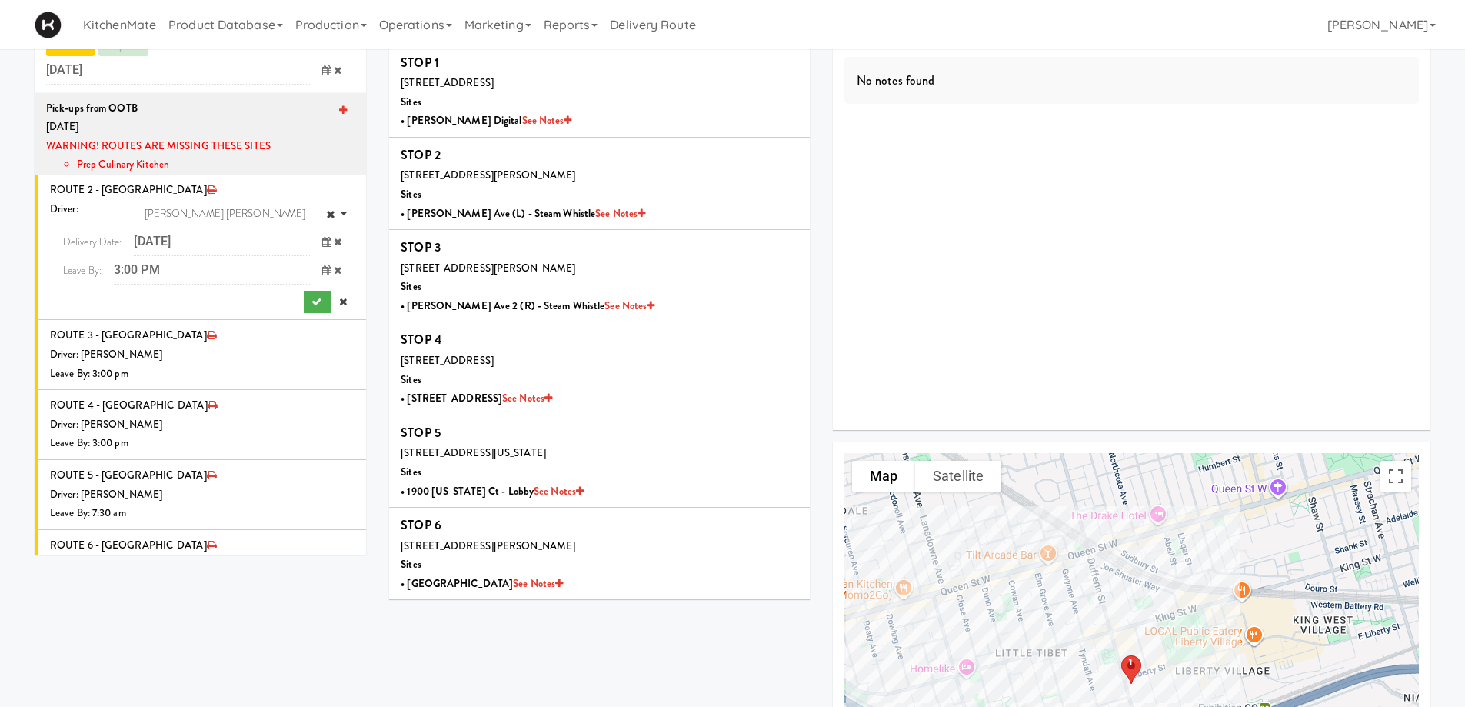
click at [322, 239] on icon at bounding box center [326, 242] width 9 height 10
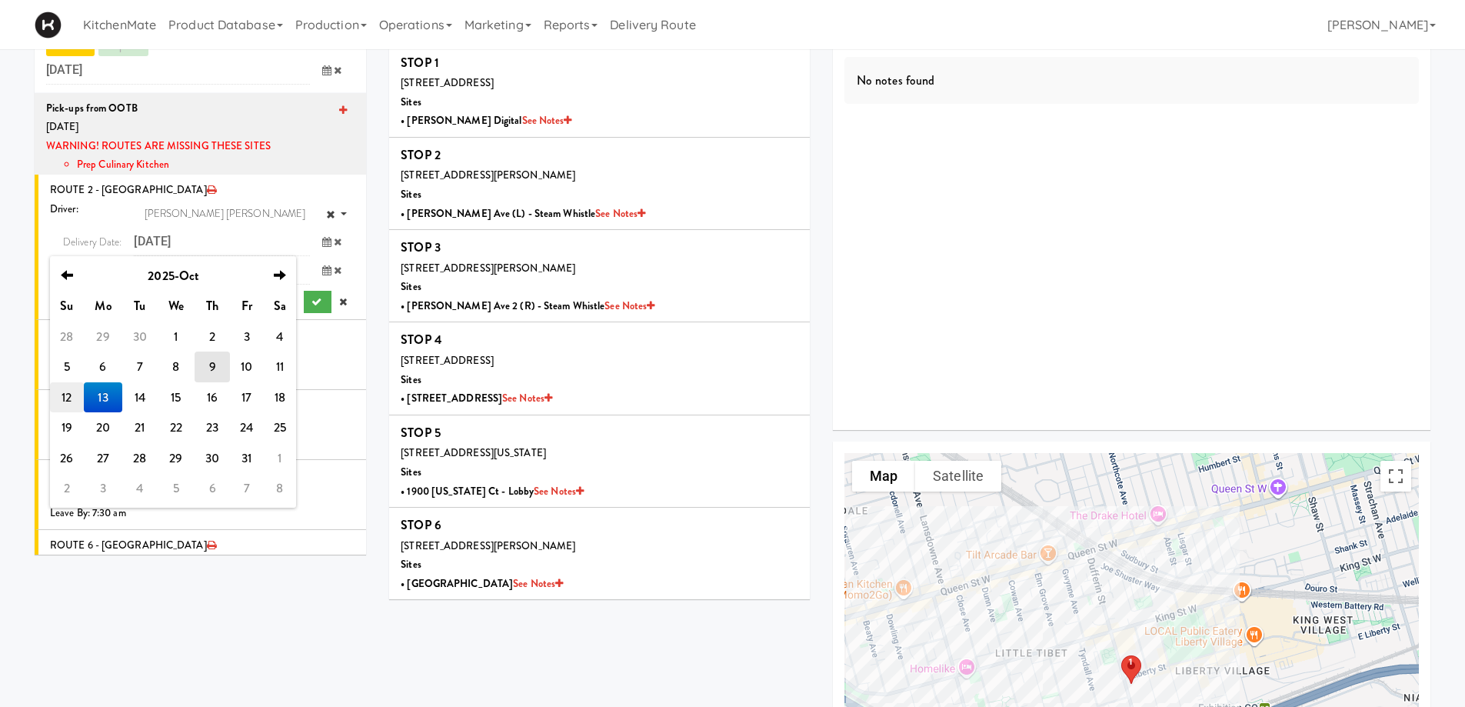
click at [65, 404] on td "12" at bounding box center [67, 397] width 34 height 31
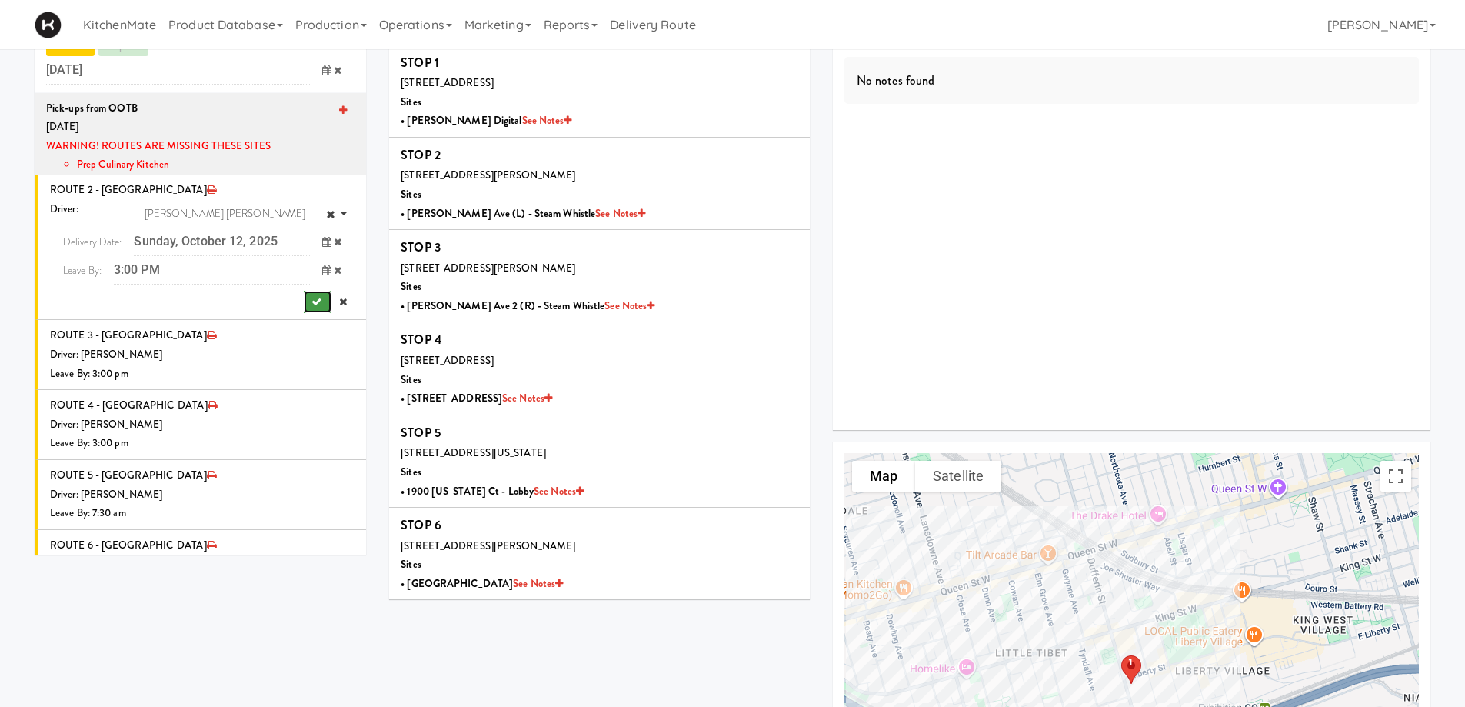
click at [304, 298] on button "submit" at bounding box center [318, 302] width 28 height 23
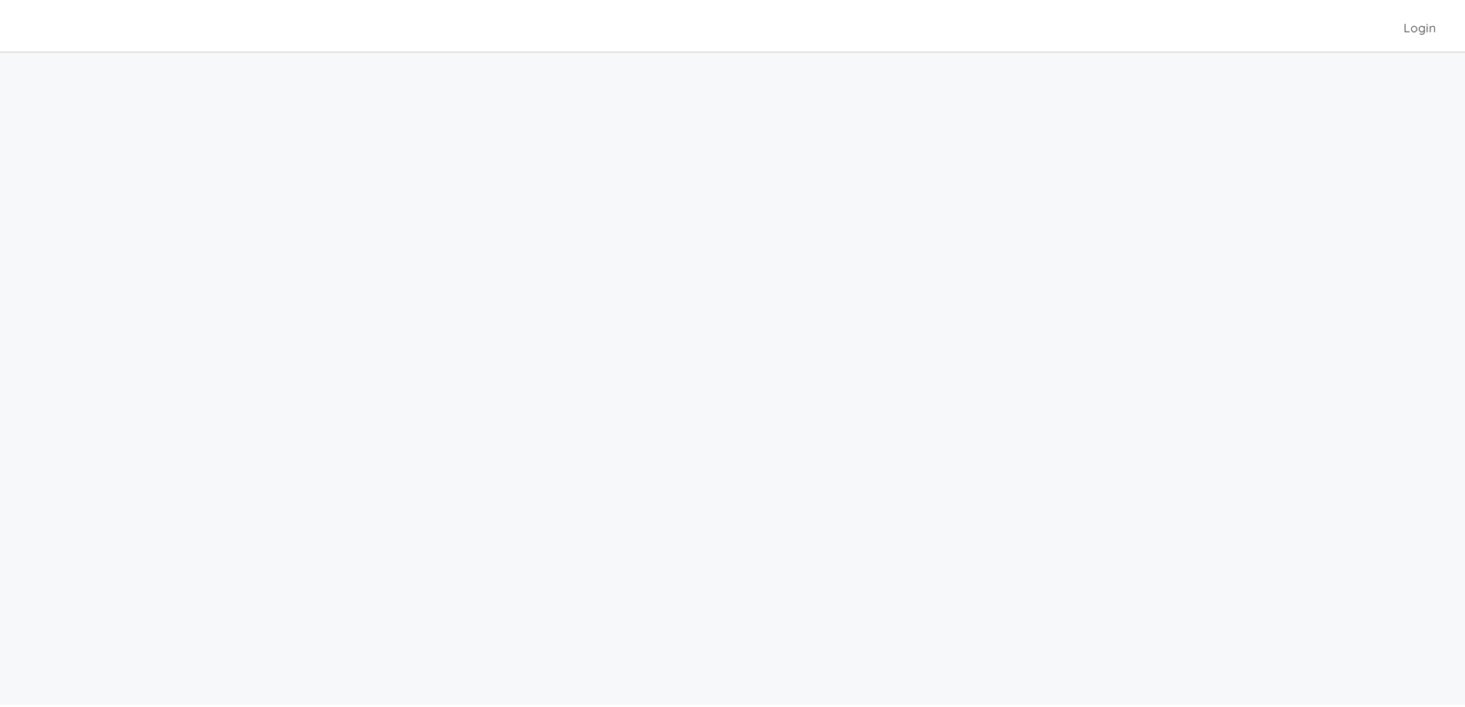
scroll to position [49, 0]
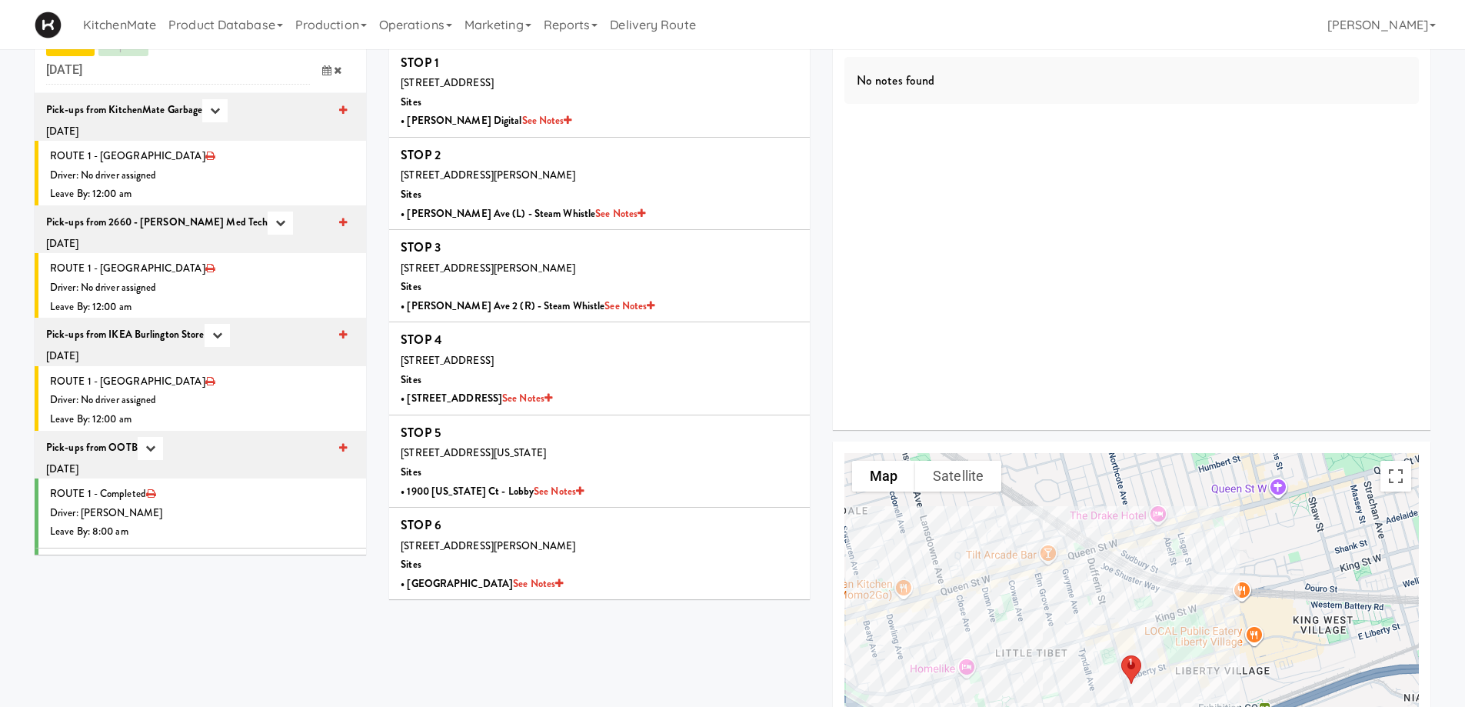
click at [324, 68] on icon at bounding box center [326, 70] width 9 height 10
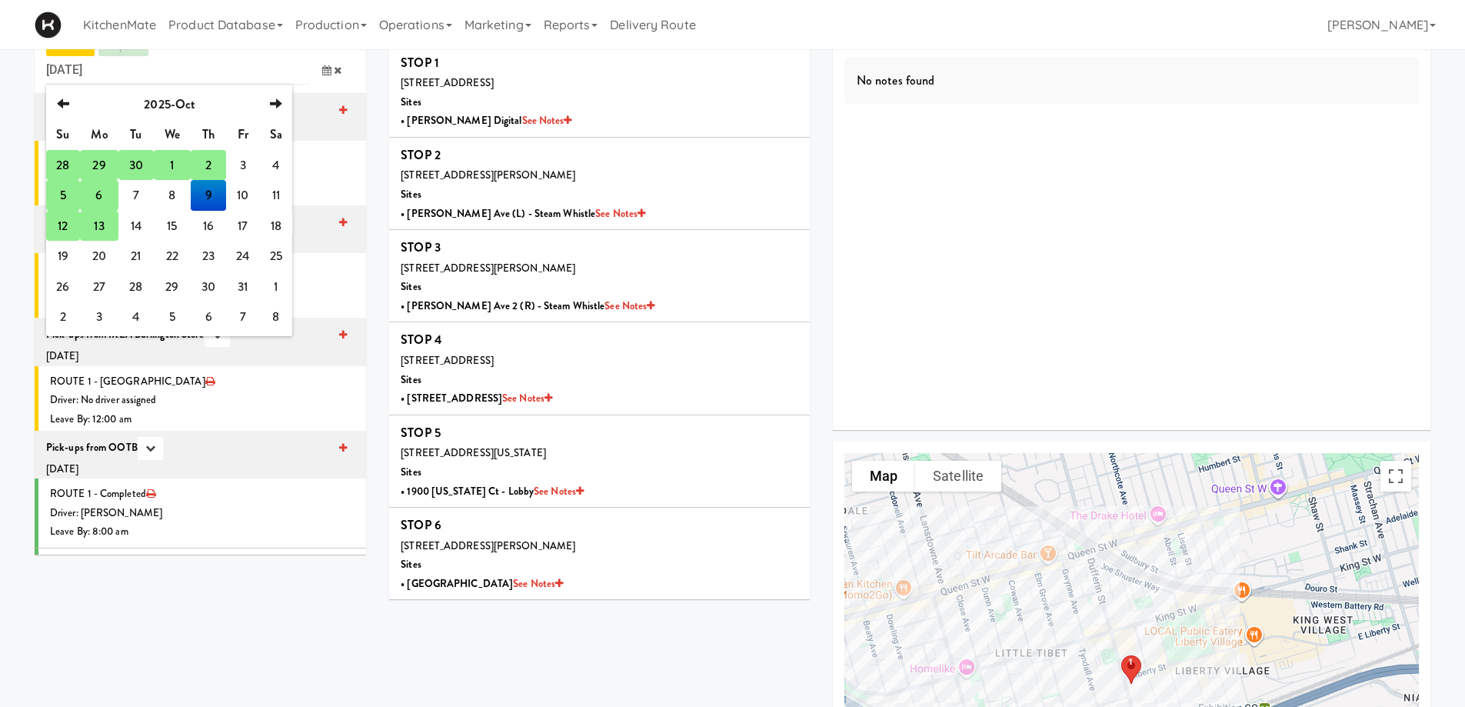
click at [93, 226] on td "13" at bounding box center [99, 226] width 38 height 31
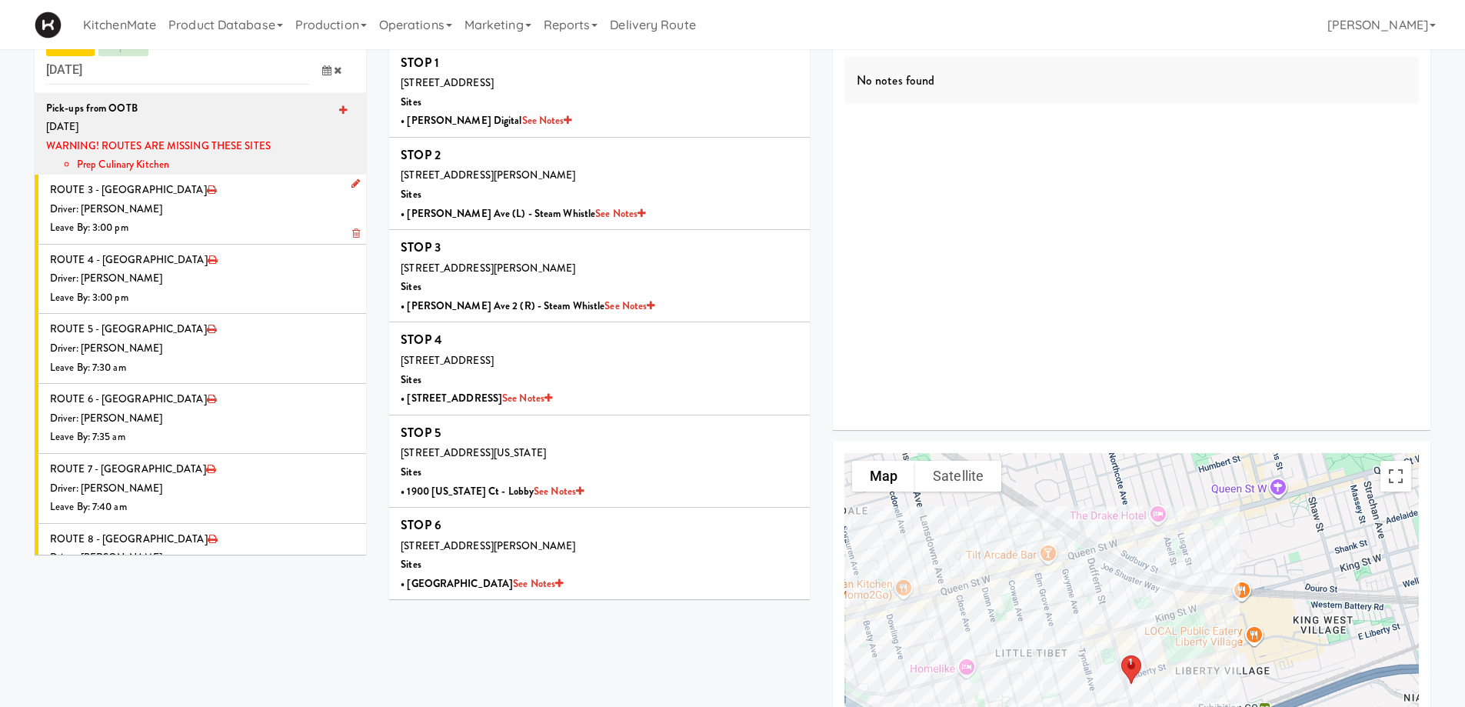
click at [351, 185] on icon at bounding box center [355, 183] width 8 height 10
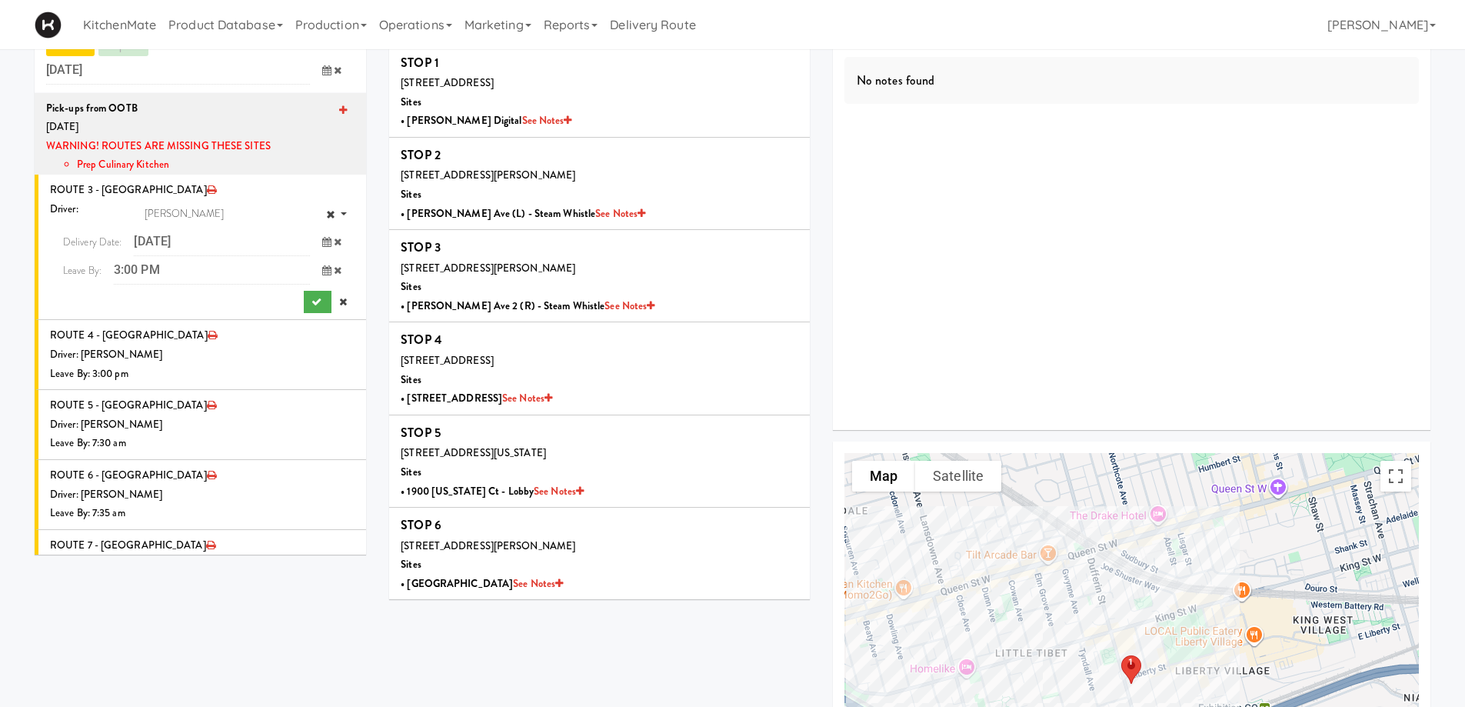
click at [322, 242] on icon at bounding box center [326, 242] width 9 height 10
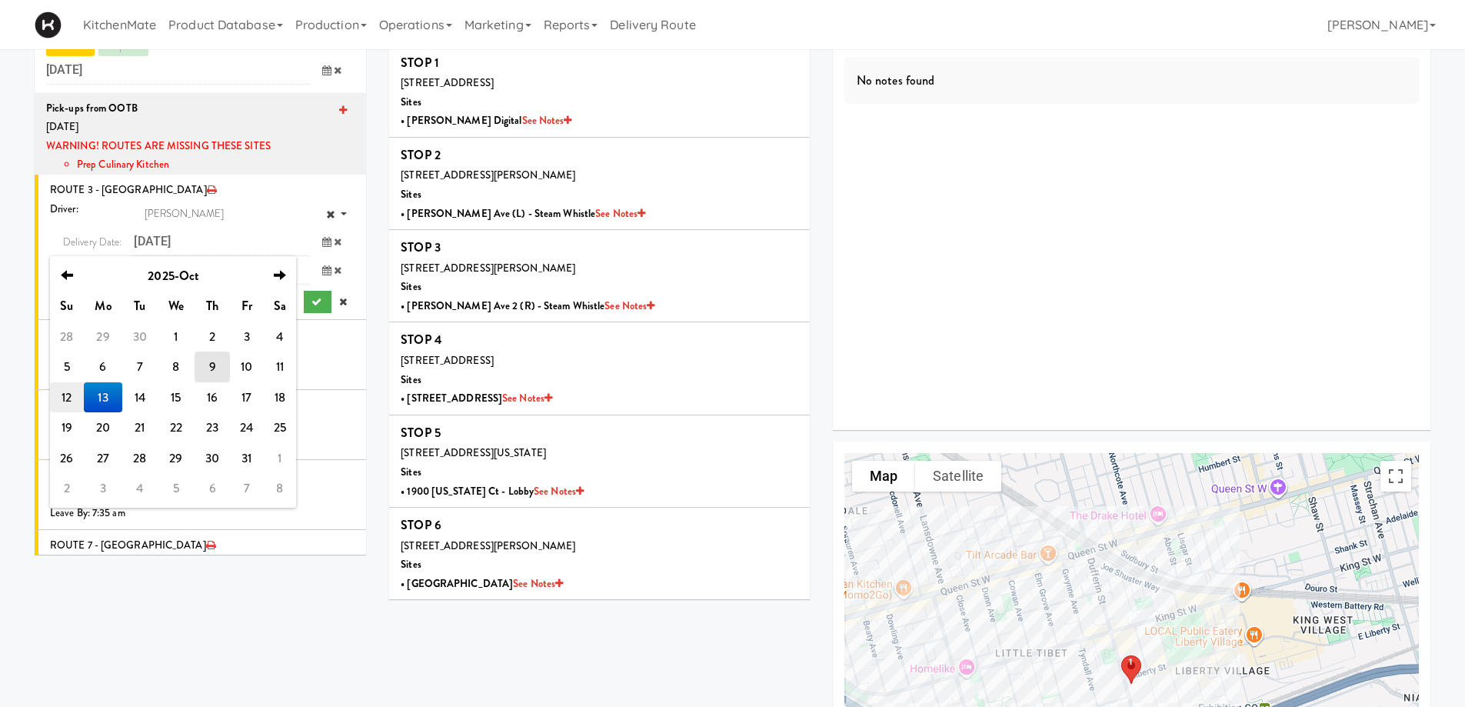
click at [74, 394] on td "12" at bounding box center [67, 397] width 34 height 31
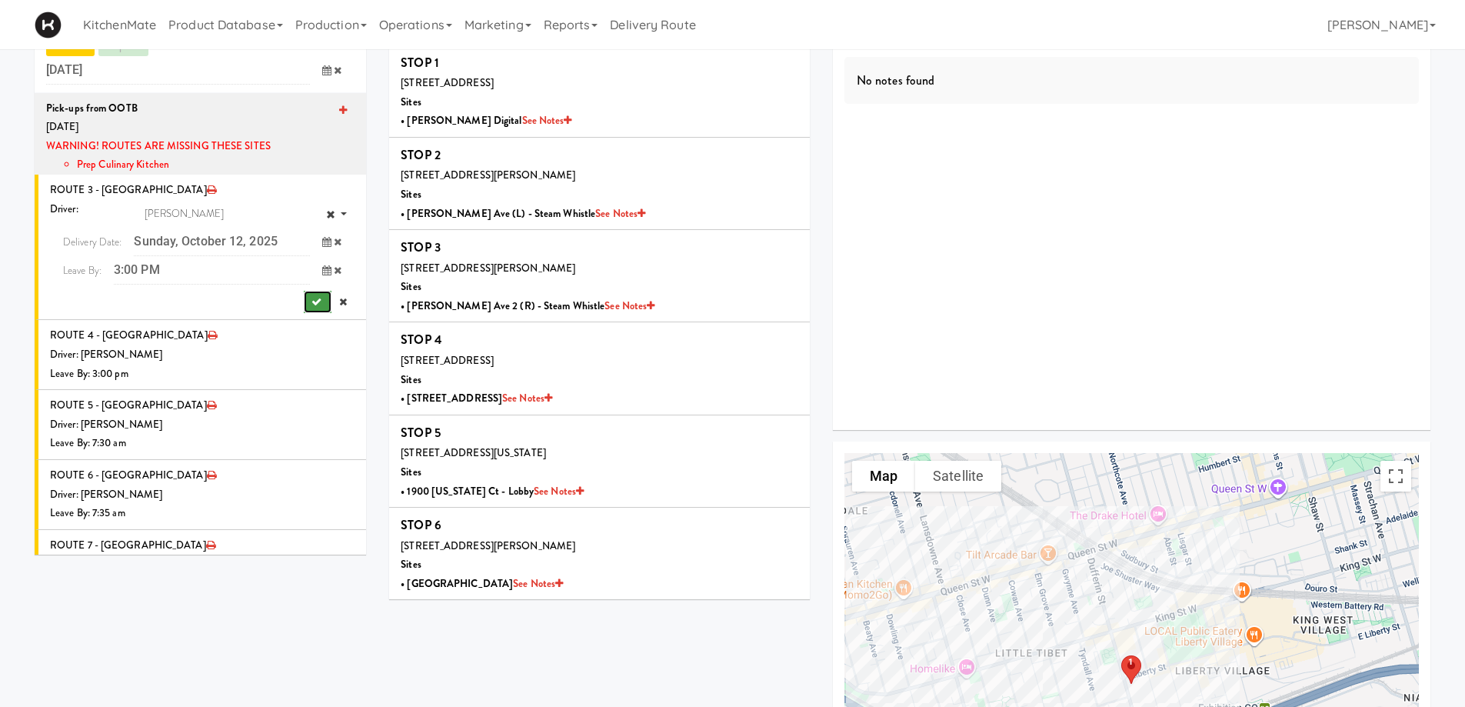
click at [310, 293] on button "submit" at bounding box center [318, 302] width 28 height 23
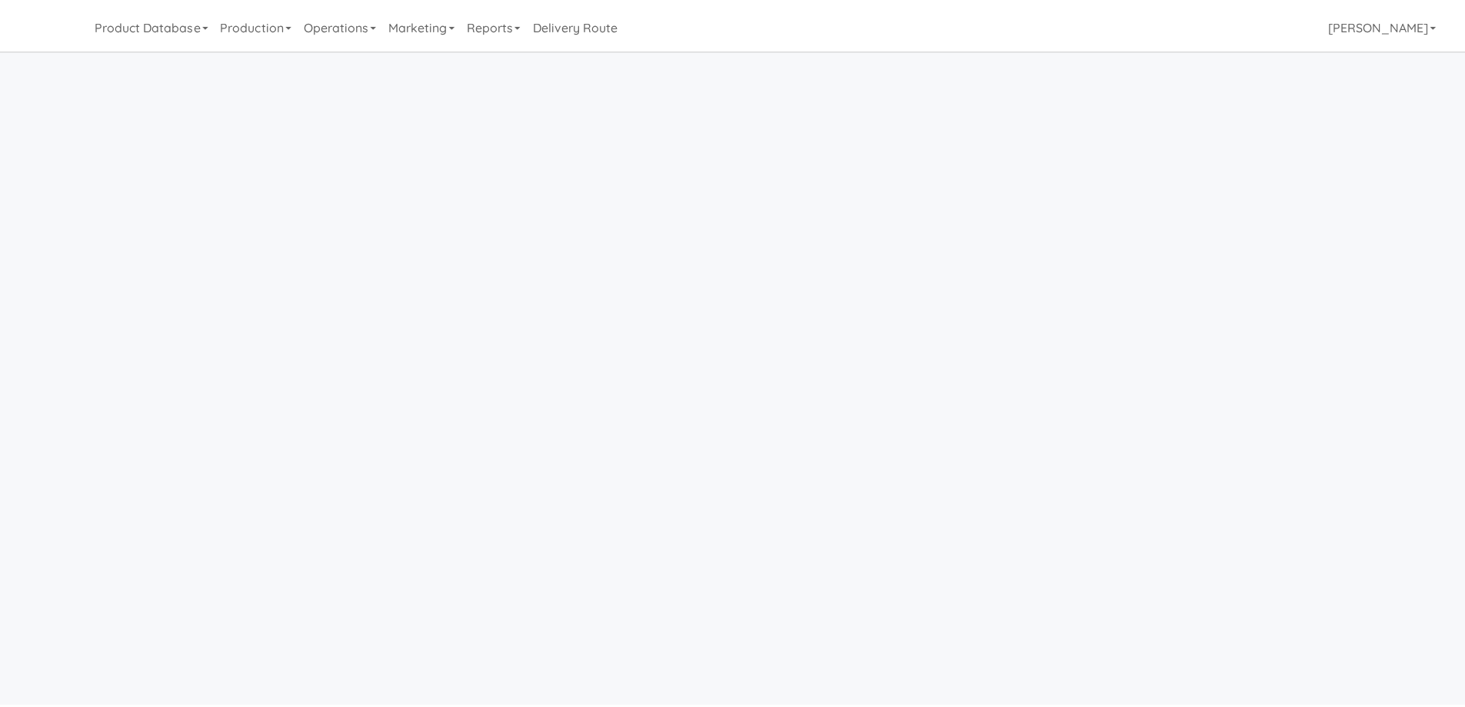
scroll to position [49, 0]
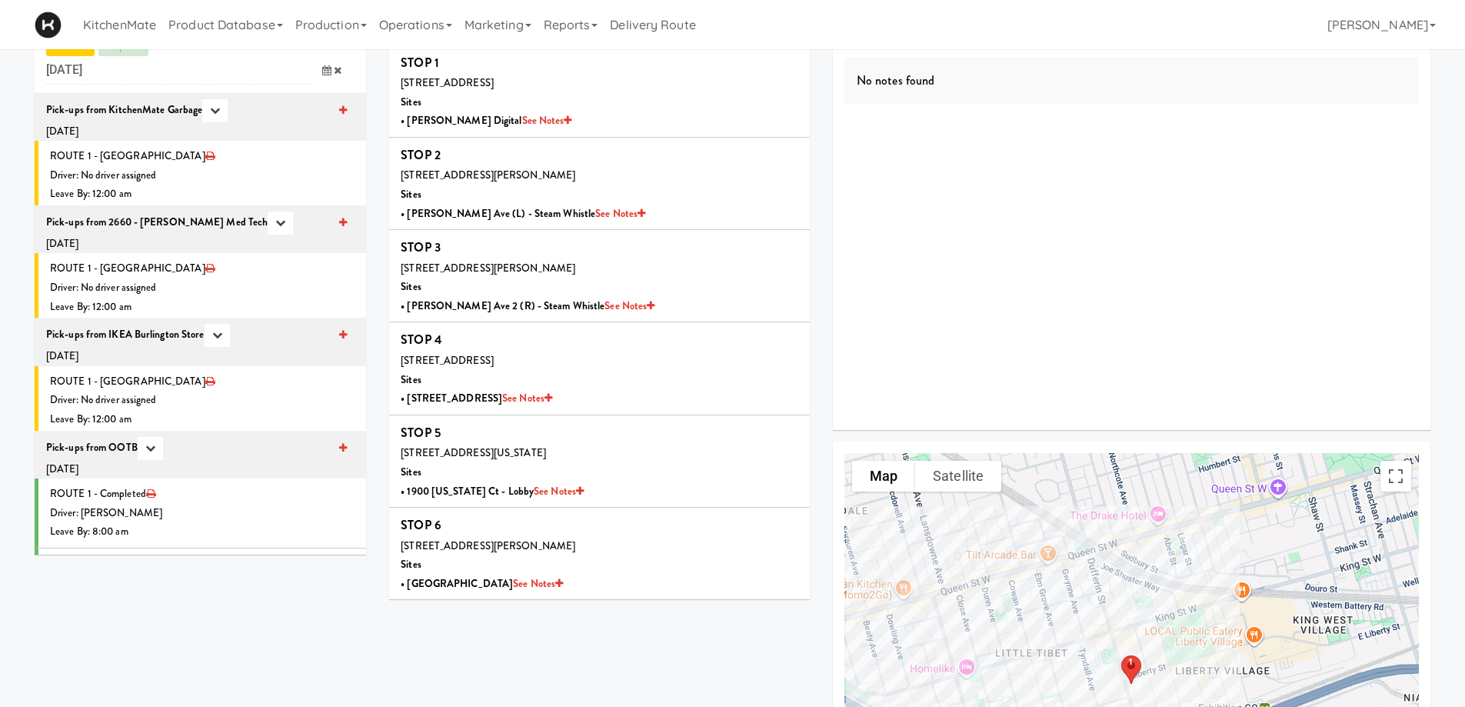
click at [328, 75] on icon at bounding box center [326, 70] width 9 height 10
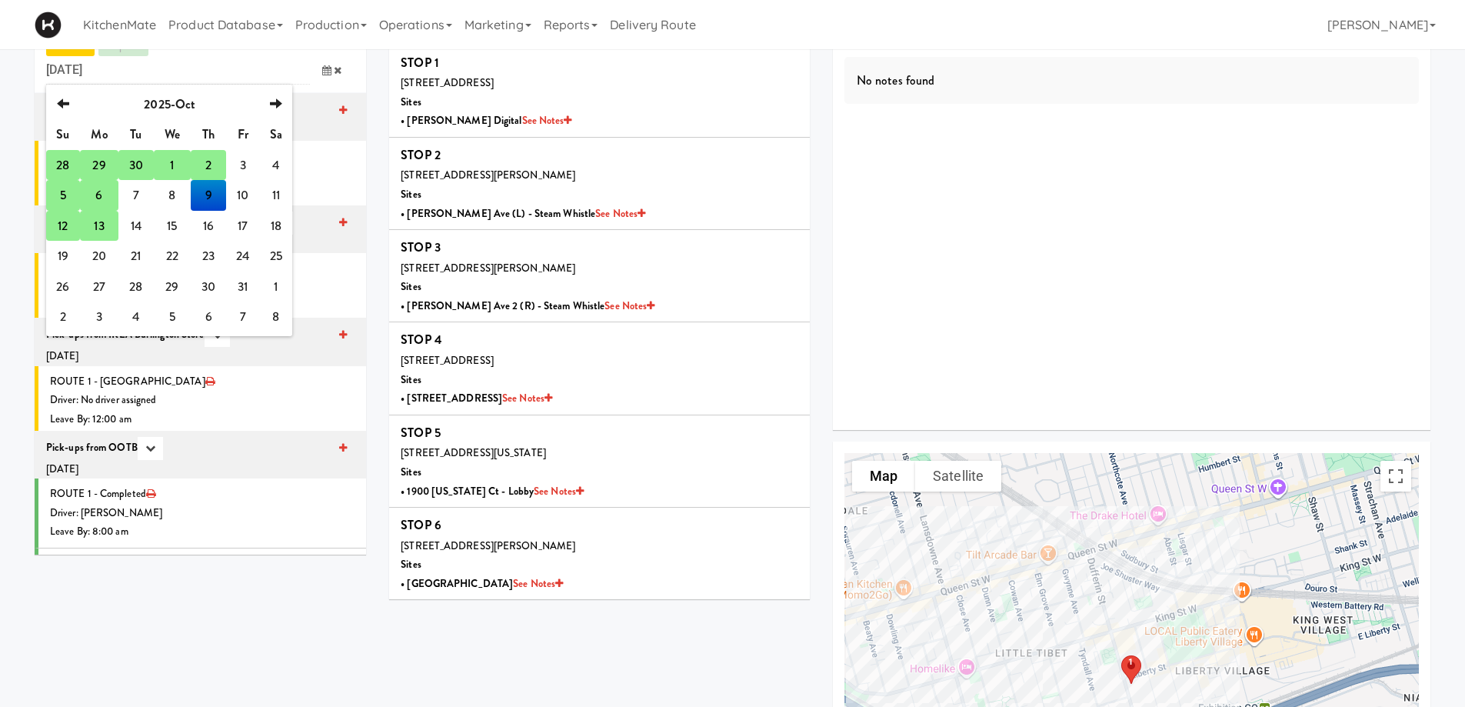
click at [98, 224] on td "13" at bounding box center [99, 226] width 38 height 31
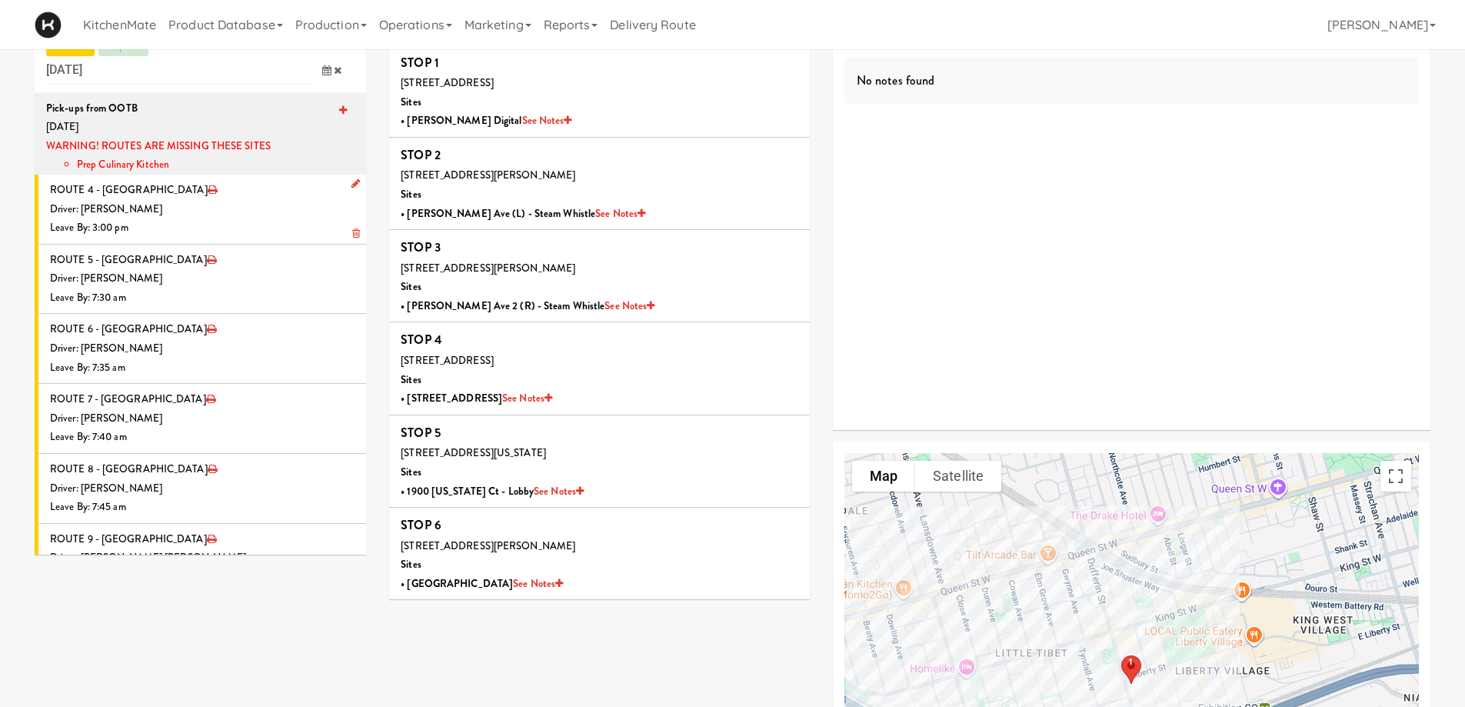
click at [351, 183] on icon at bounding box center [355, 183] width 8 height 10
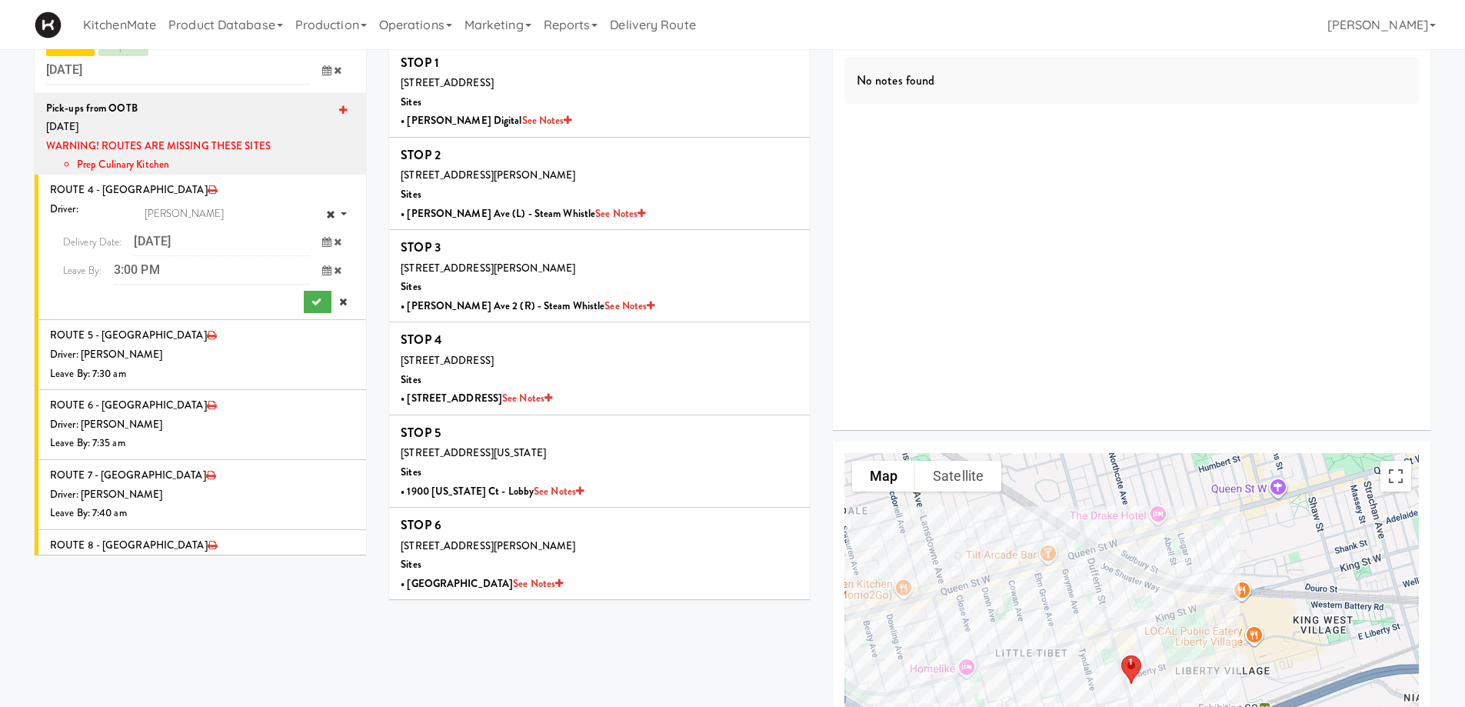
click at [322, 237] on icon at bounding box center [326, 242] width 9 height 10
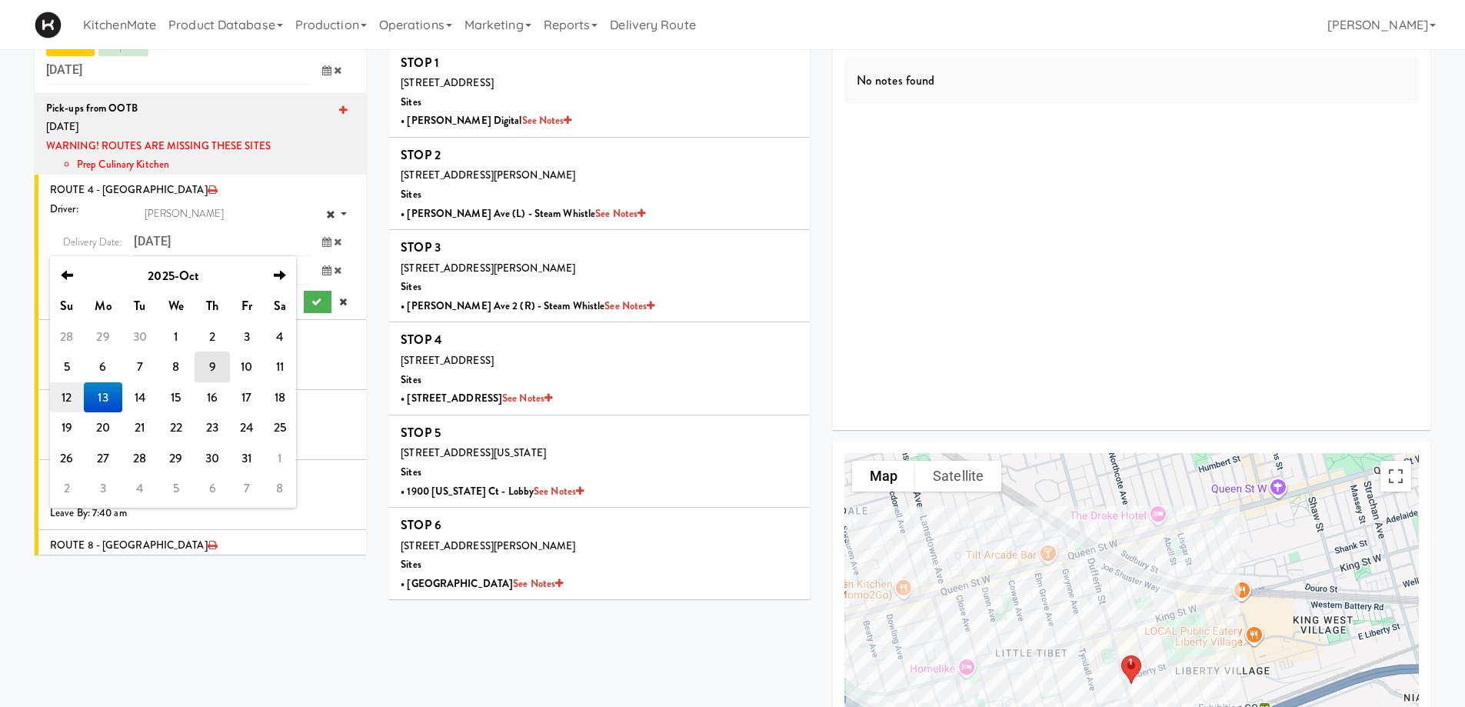
click at [67, 400] on td "12" at bounding box center [67, 397] width 34 height 31
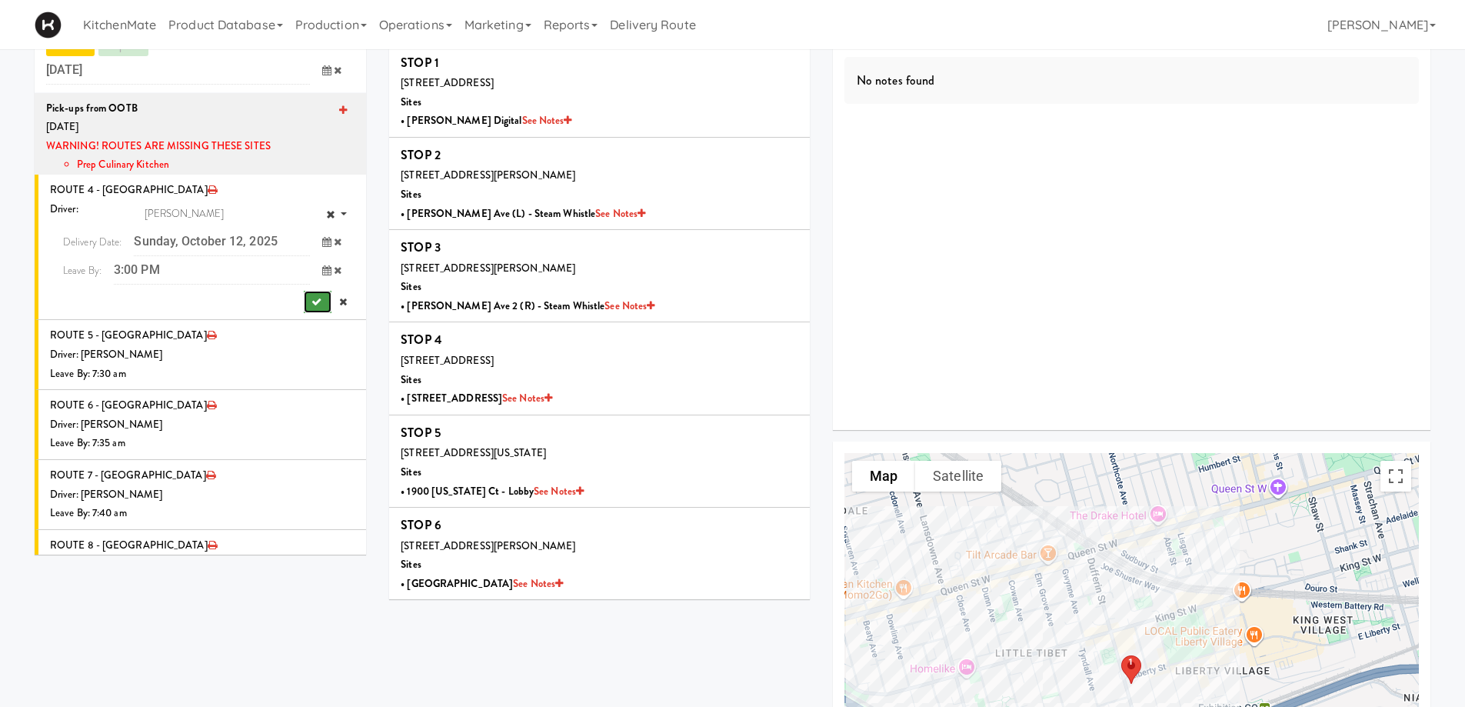
click at [311, 298] on icon "submit" at bounding box center [316, 302] width 10 height 10
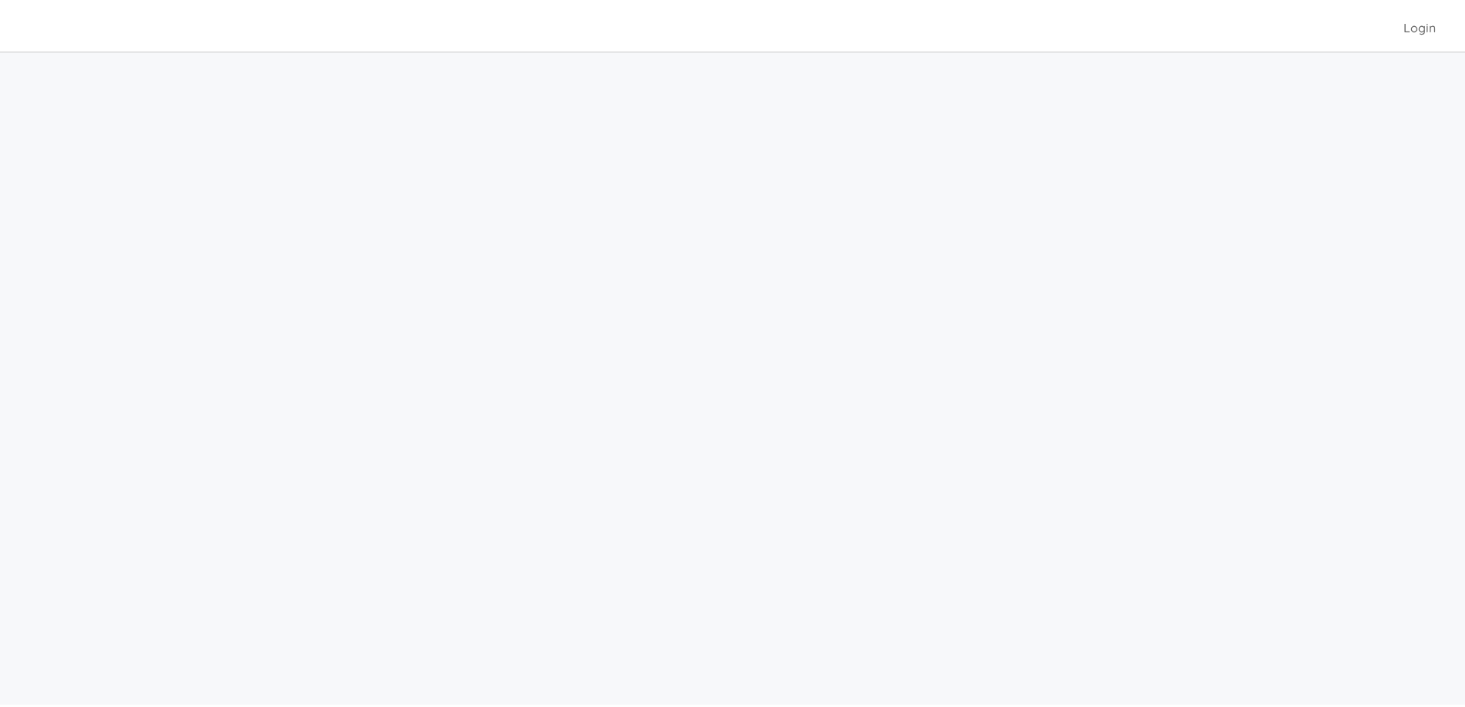
scroll to position [49, 0]
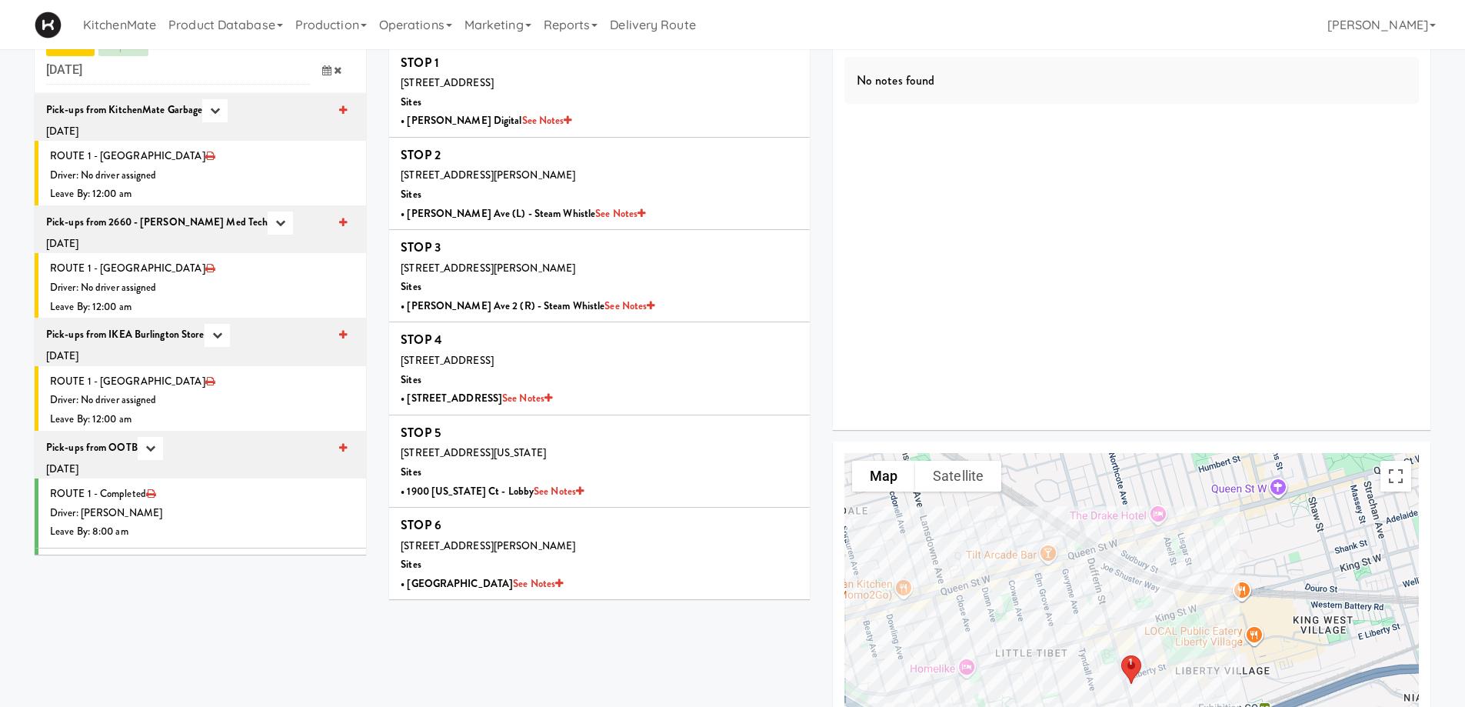
click at [324, 75] on span at bounding box center [332, 70] width 45 height 28
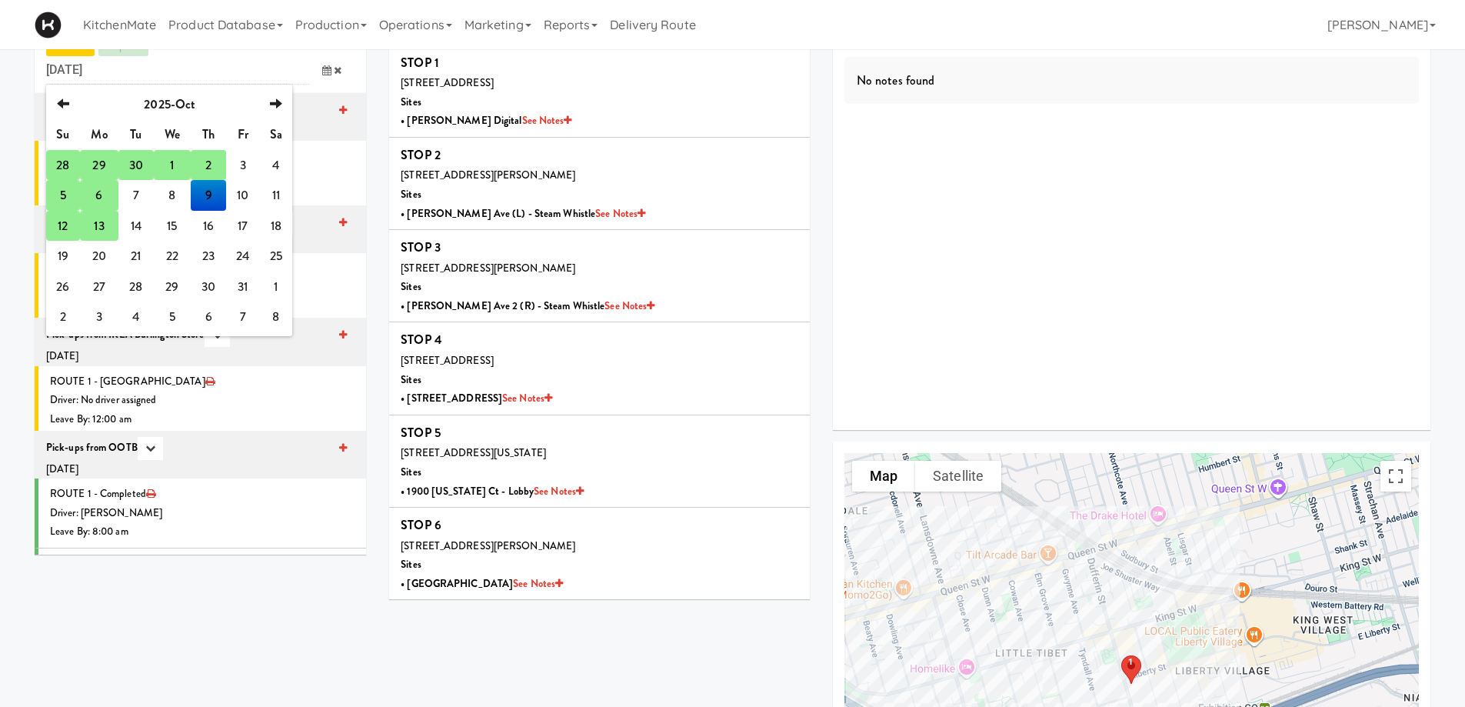
click at [98, 226] on td "13" at bounding box center [99, 226] width 38 height 31
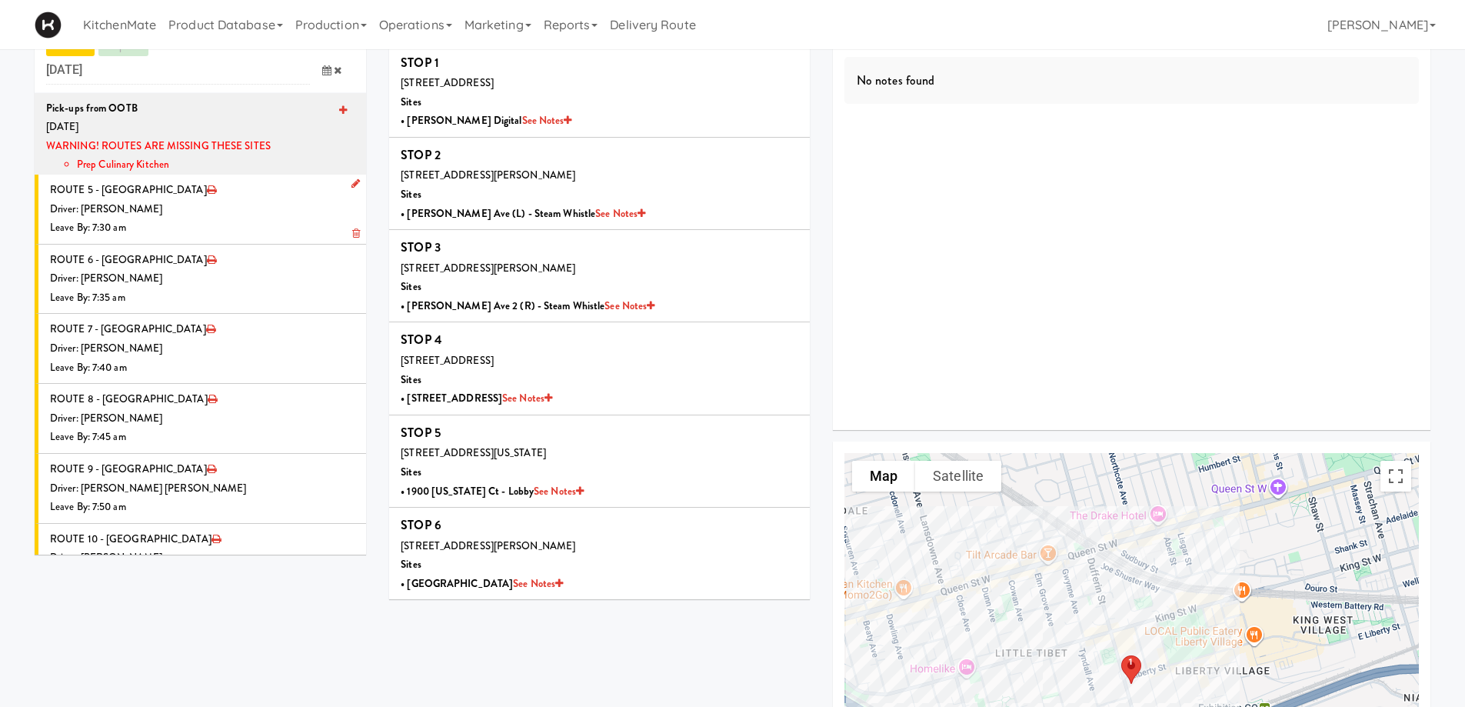
click at [351, 185] on icon at bounding box center [355, 183] width 8 height 10
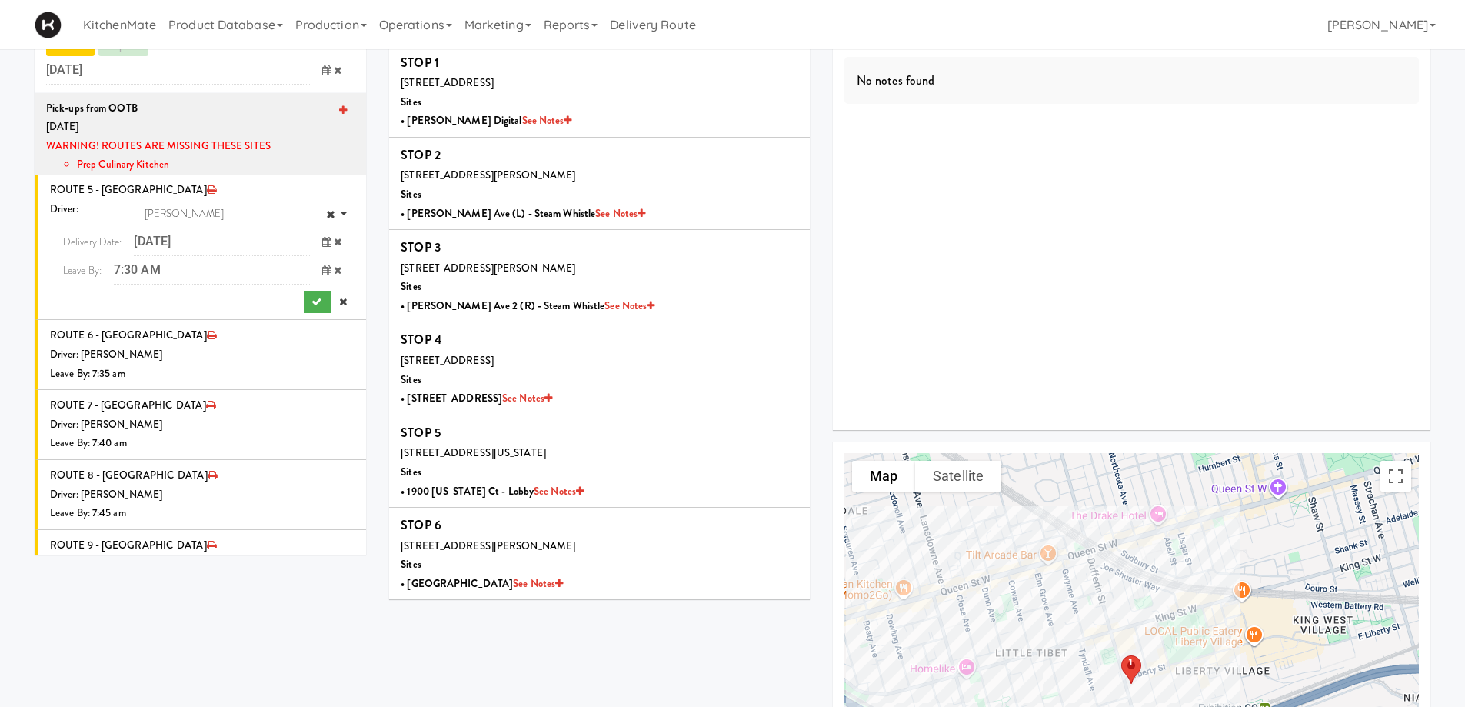
click at [310, 241] on span at bounding box center [332, 242] width 45 height 28
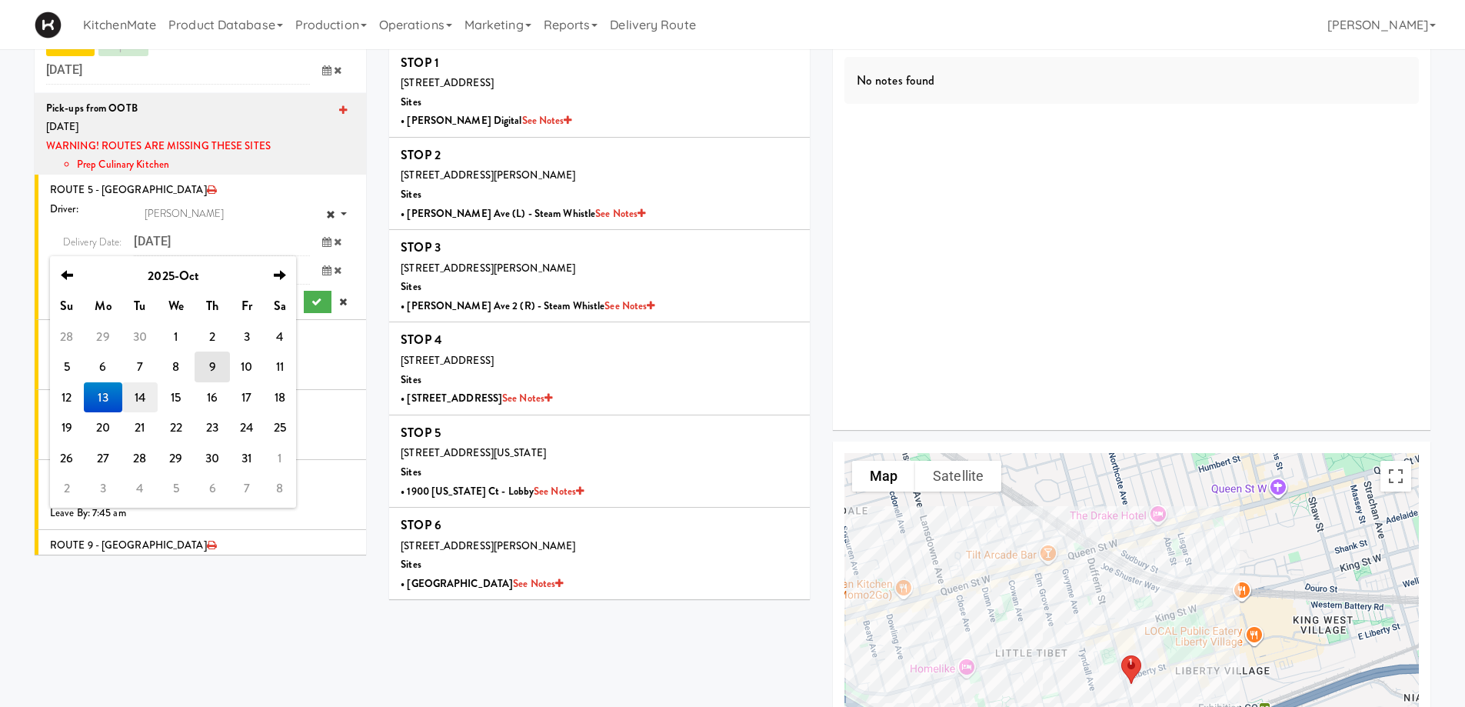
click at [141, 395] on td "14" at bounding box center [139, 397] width 35 height 31
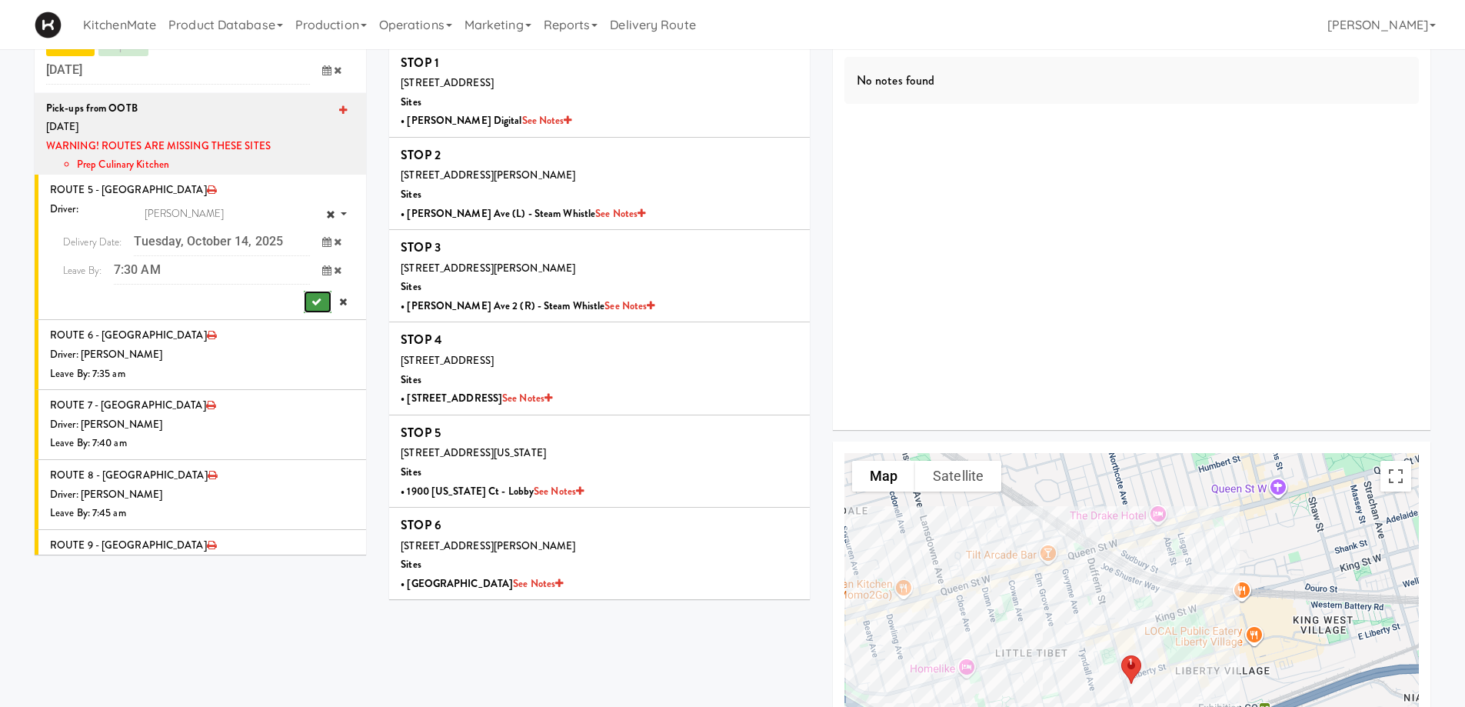
click at [311, 303] on icon "submit" at bounding box center [316, 302] width 10 height 10
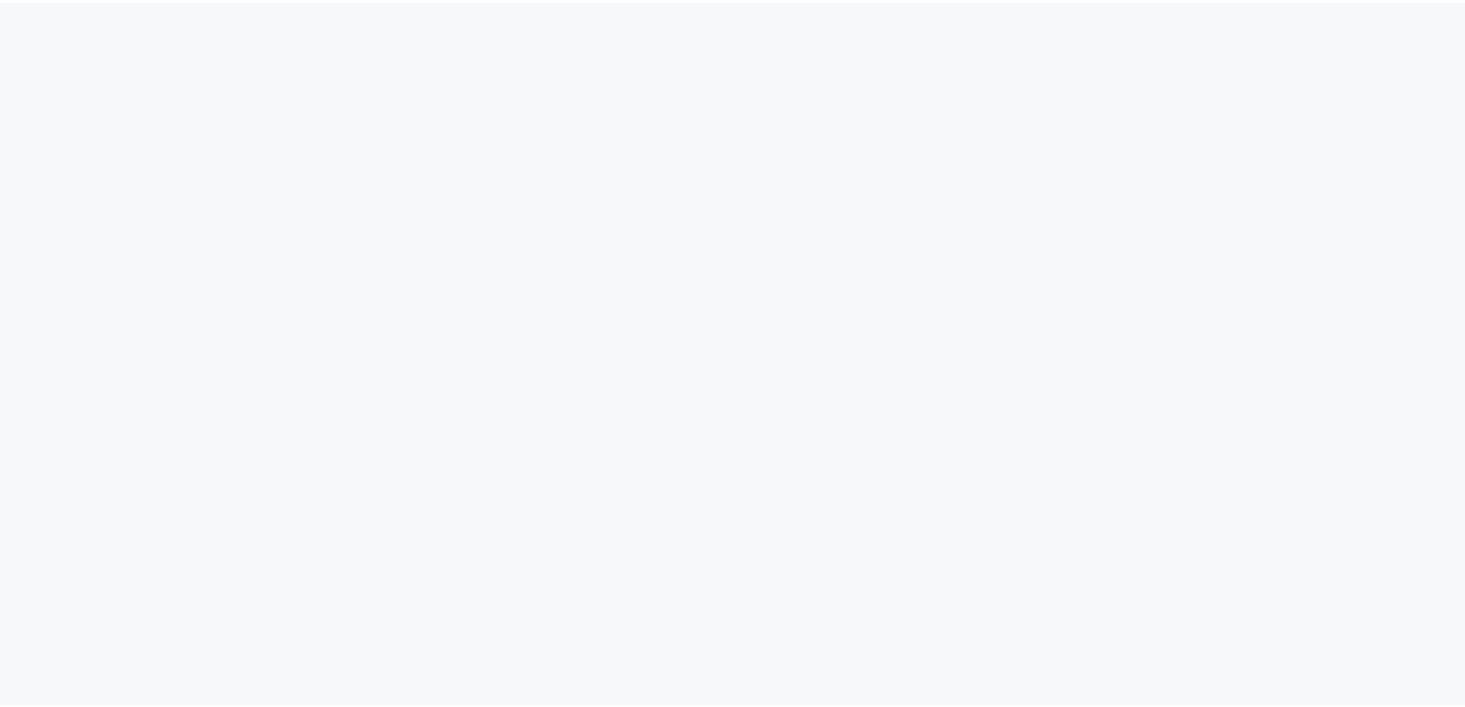
scroll to position [49, 0]
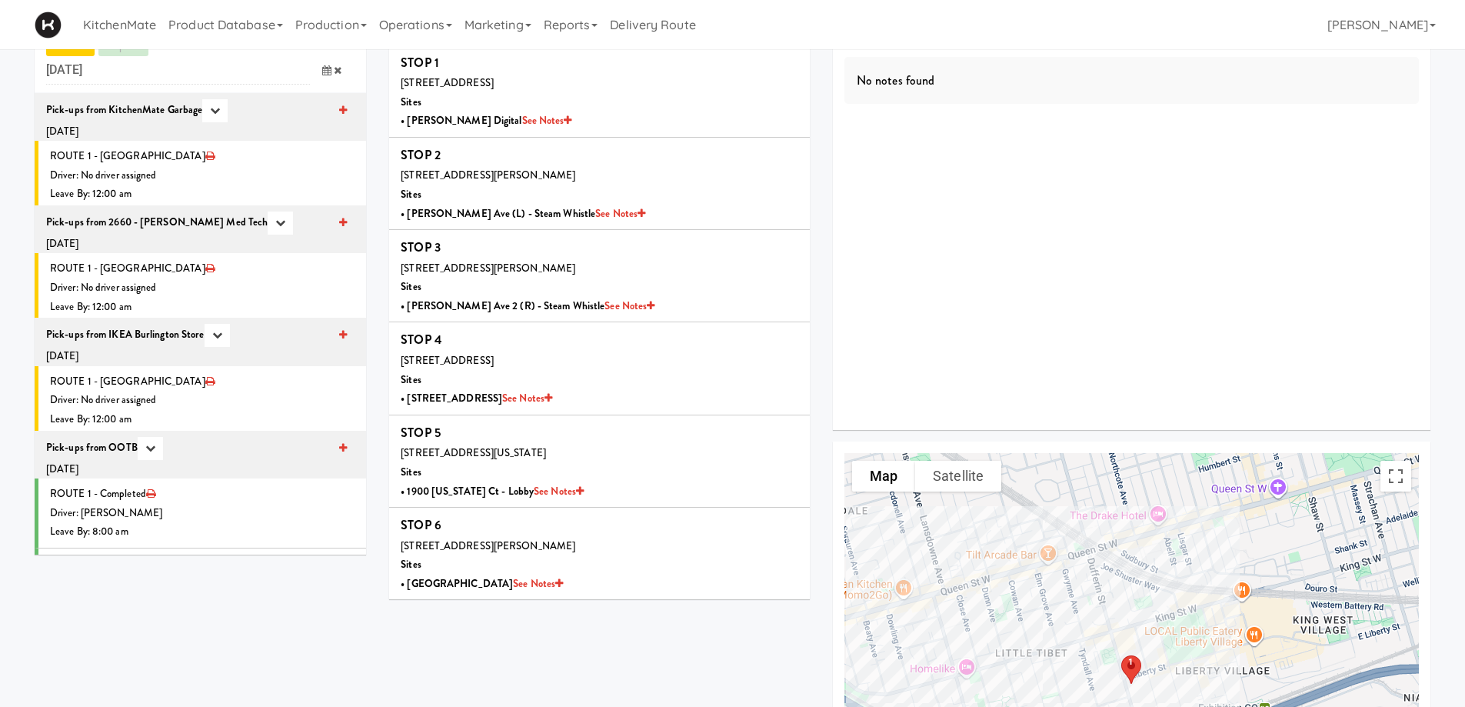
click at [326, 70] on icon at bounding box center [326, 70] width 9 height 10
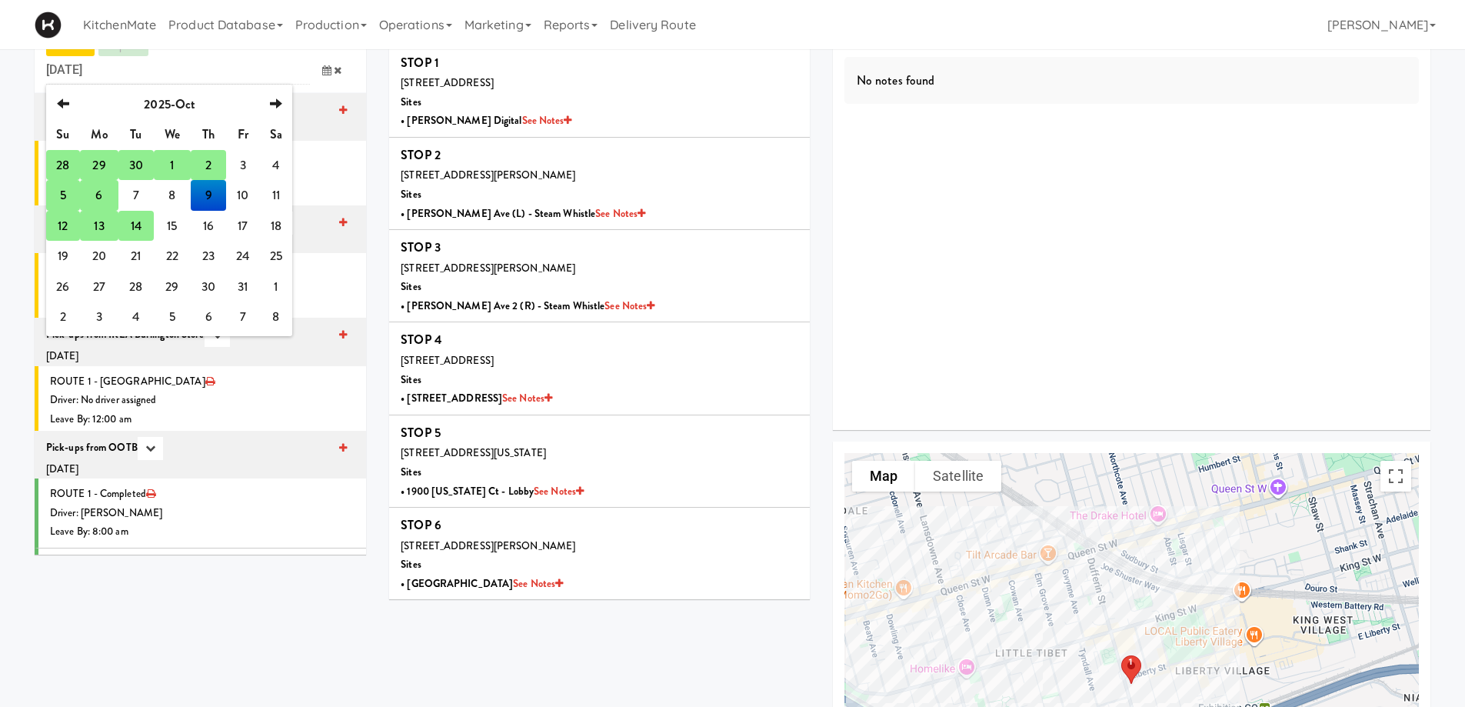
click at [103, 228] on td "13" at bounding box center [99, 226] width 38 height 31
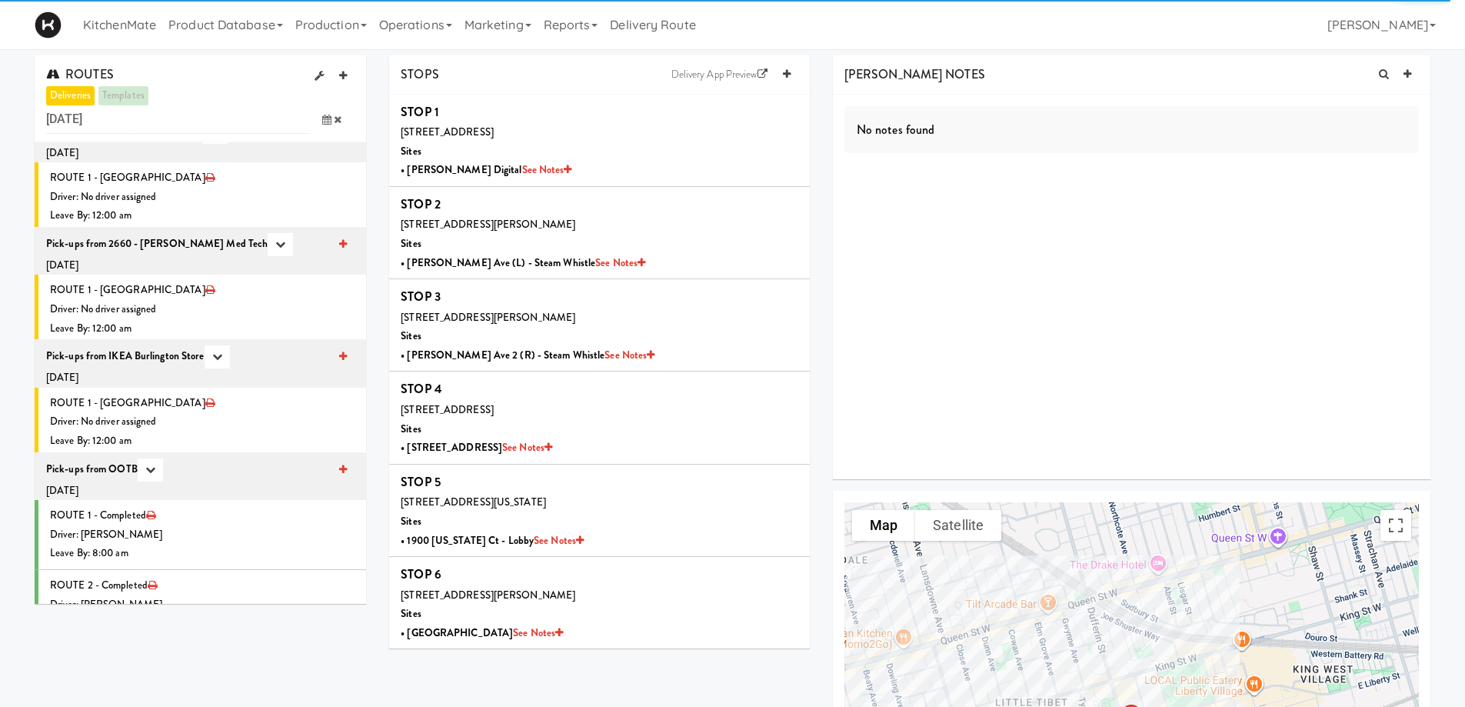
scroll to position [0, 0]
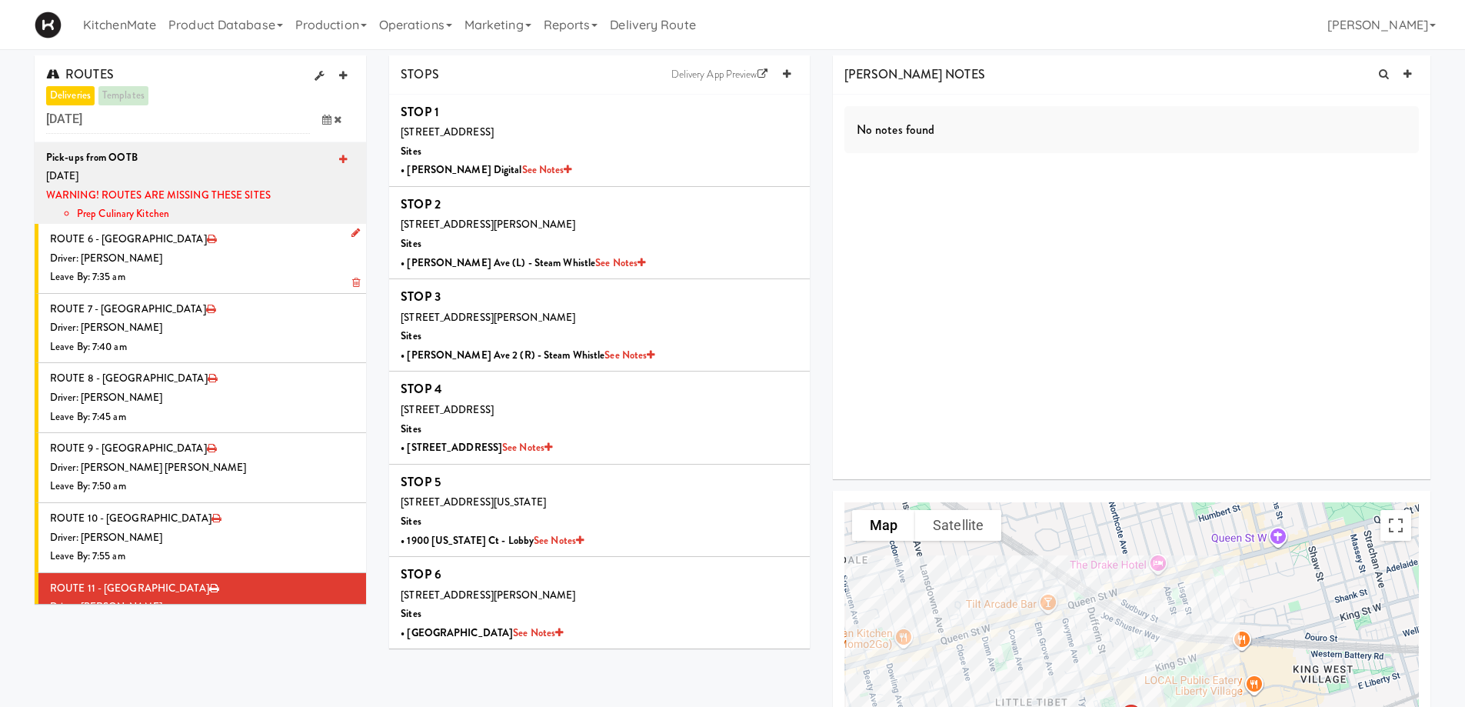
click at [351, 229] on icon at bounding box center [355, 233] width 8 height 10
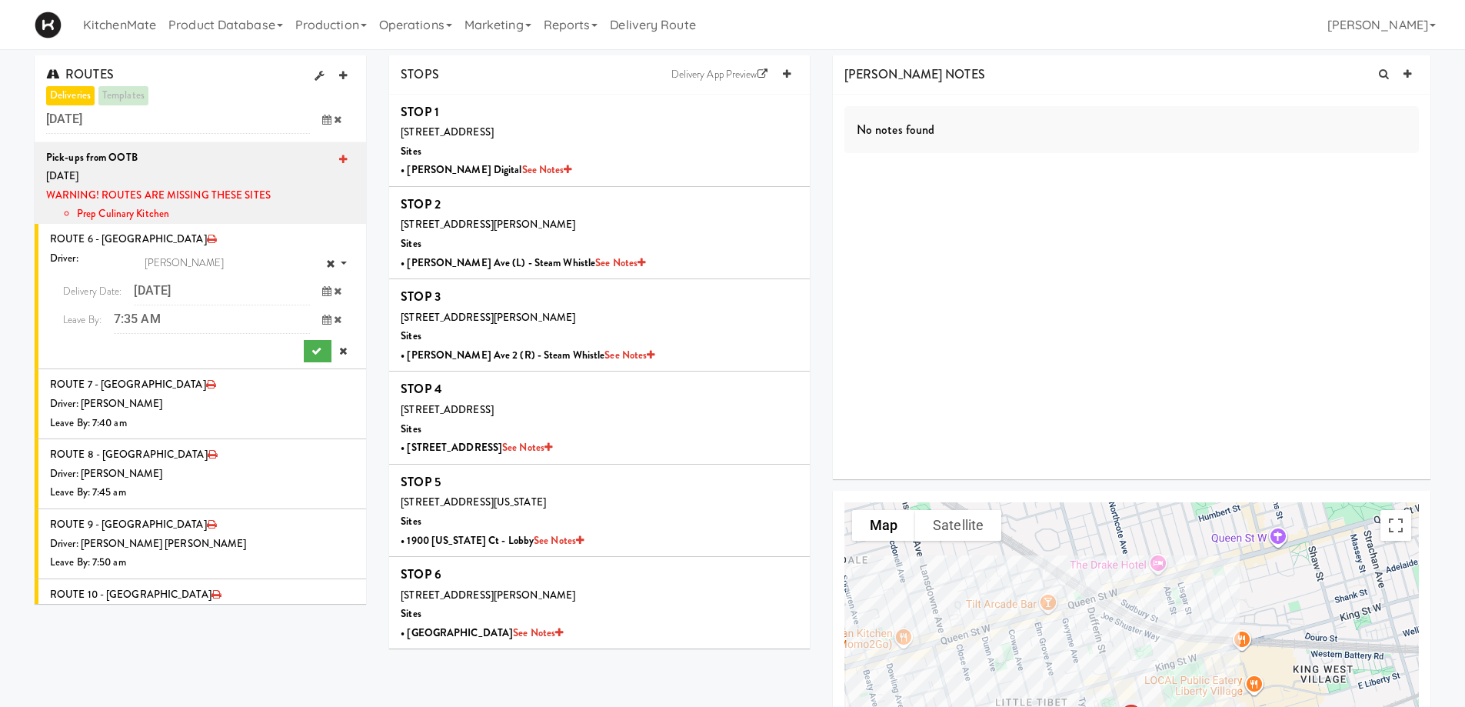
click at [310, 289] on span at bounding box center [332, 291] width 45 height 28
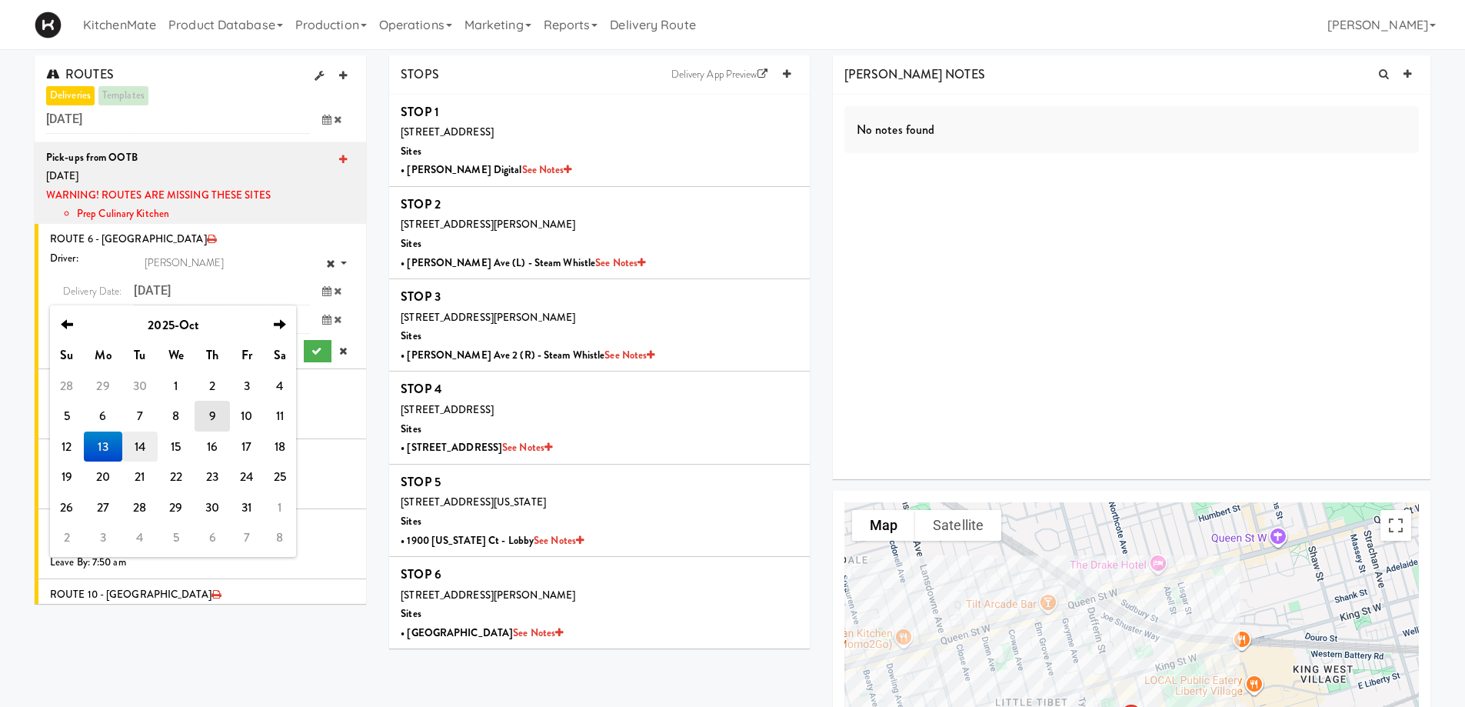
click at [135, 451] on td "14" at bounding box center [139, 446] width 35 height 31
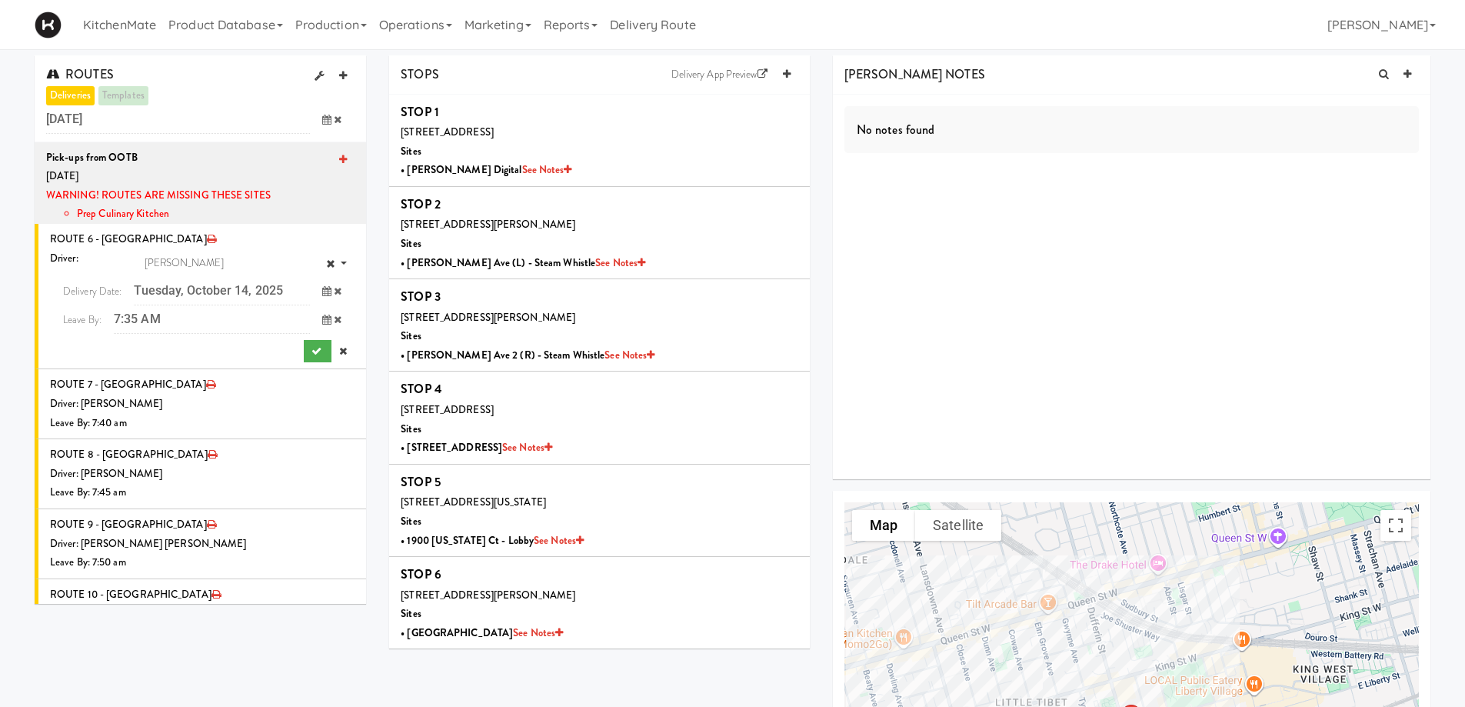
click at [285, 350] on div "Driver: Select a driver [PERSON_NAME] Delivery Date: [DATE] previous 2025-Oct n…" at bounding box center [202, 306] width 304 height 114
click at [311, 353] on icon "submit" at bounding box center [316, 351] width 10 height 10
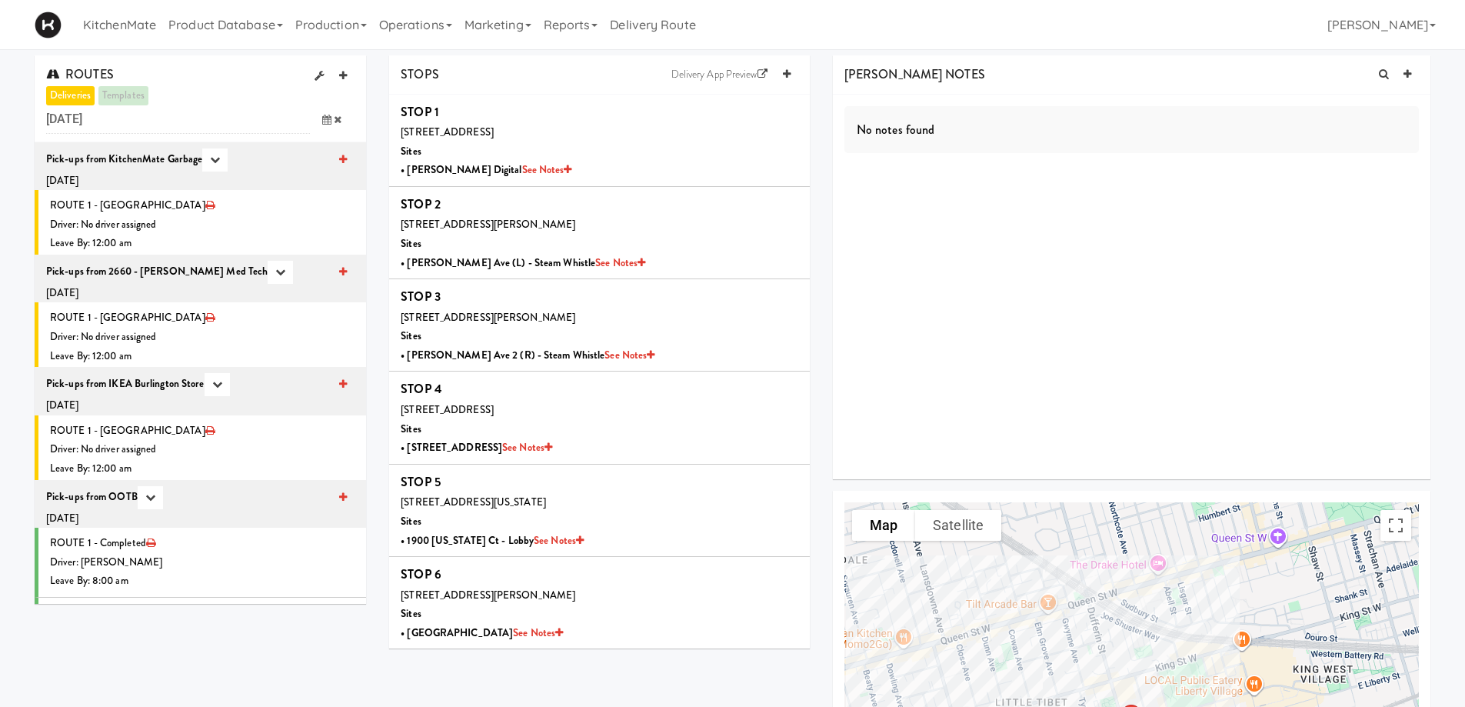
click at [328, 121] on icon at bounding box center [326, 120] width 9 height 10
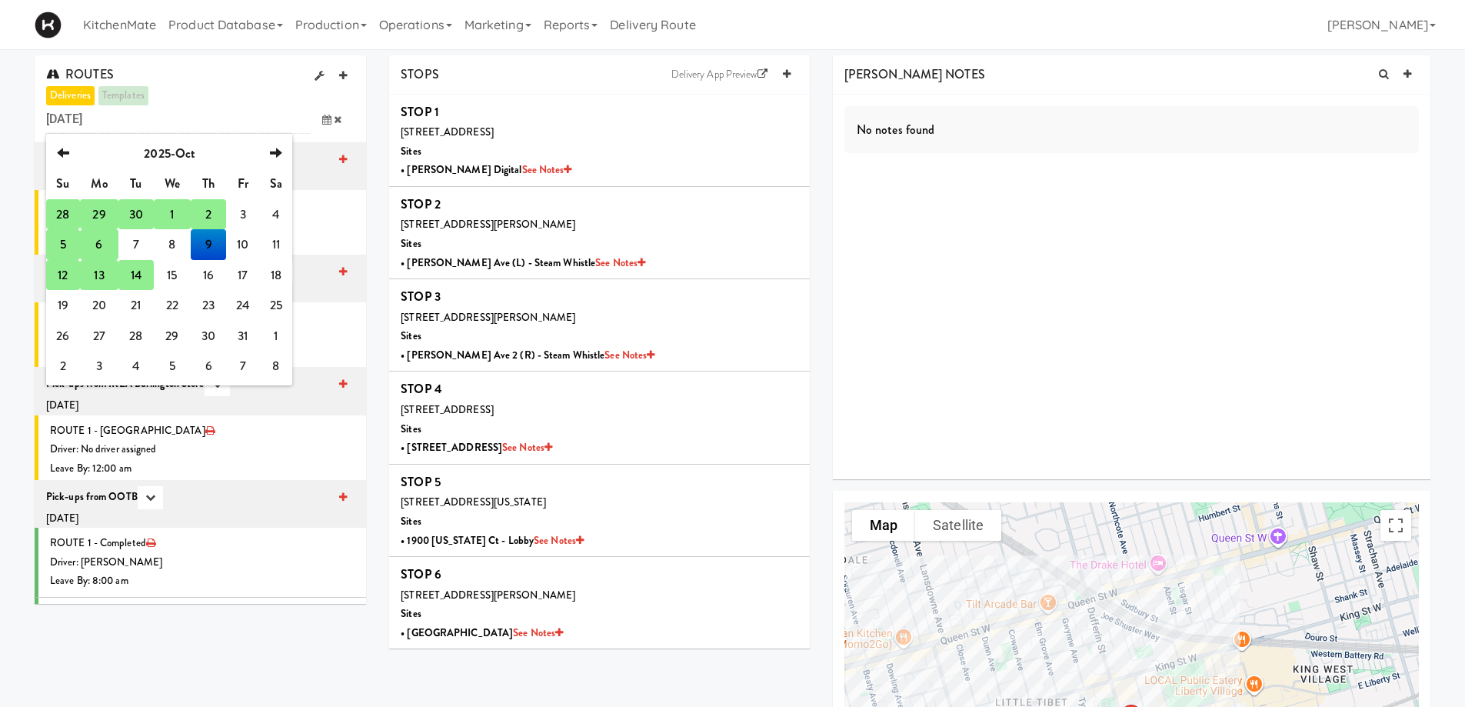
click at [100, 276] on td "13" at bounding box center [99, 275] width 38 height 31
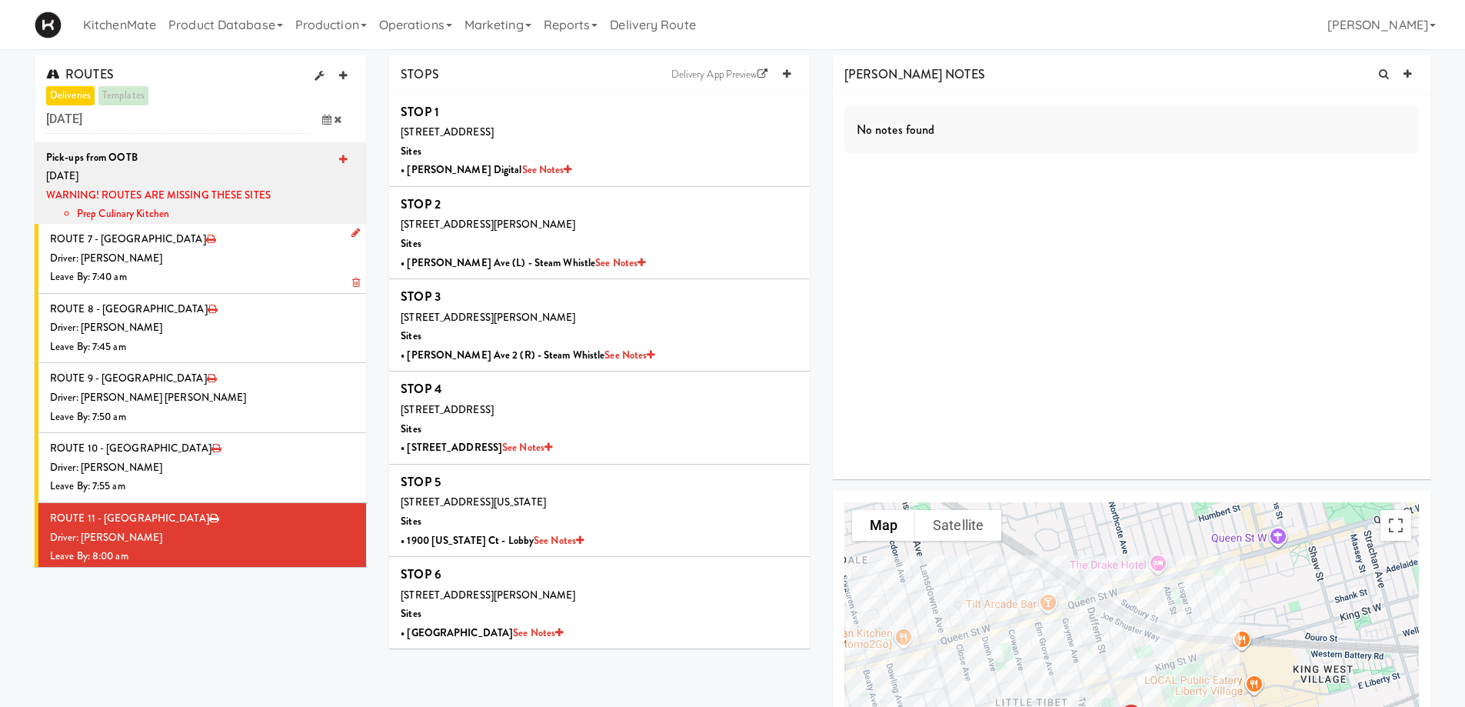
click at [351, 233] on icon at bounding box center [355, 233] width 8 height 10
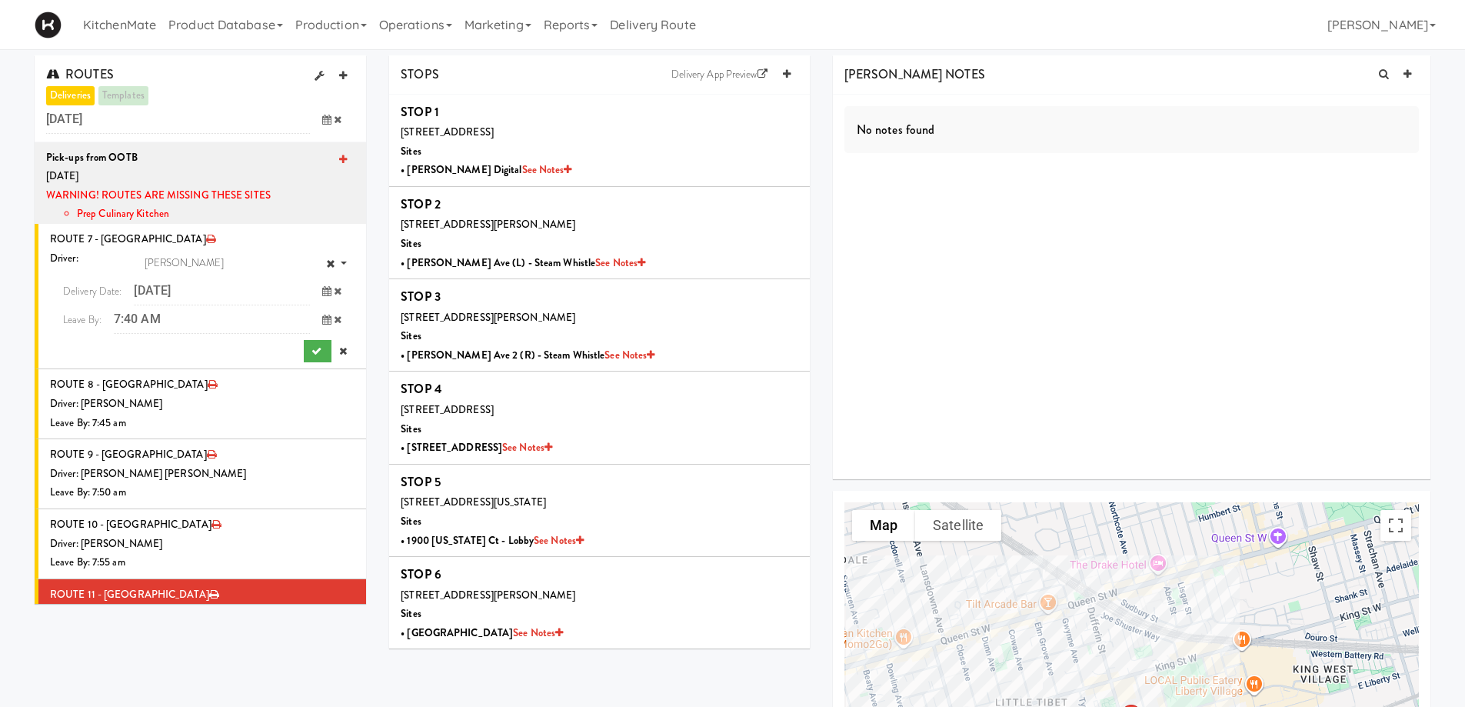
click at [322, 292] on icon at bounding box center [326, 291] width 9 height 10
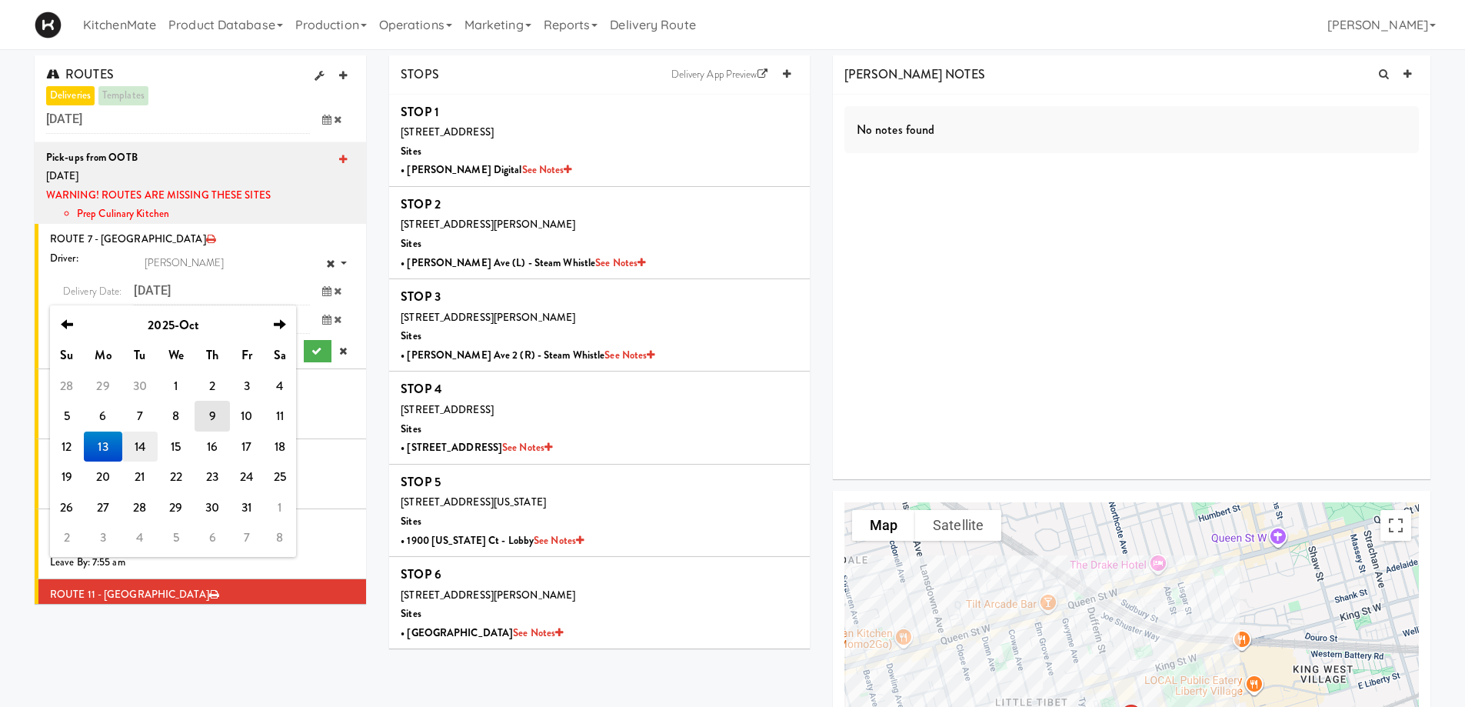
click at [138, 447] on td "14" at bounding box center [139, 446] width 35 height 31
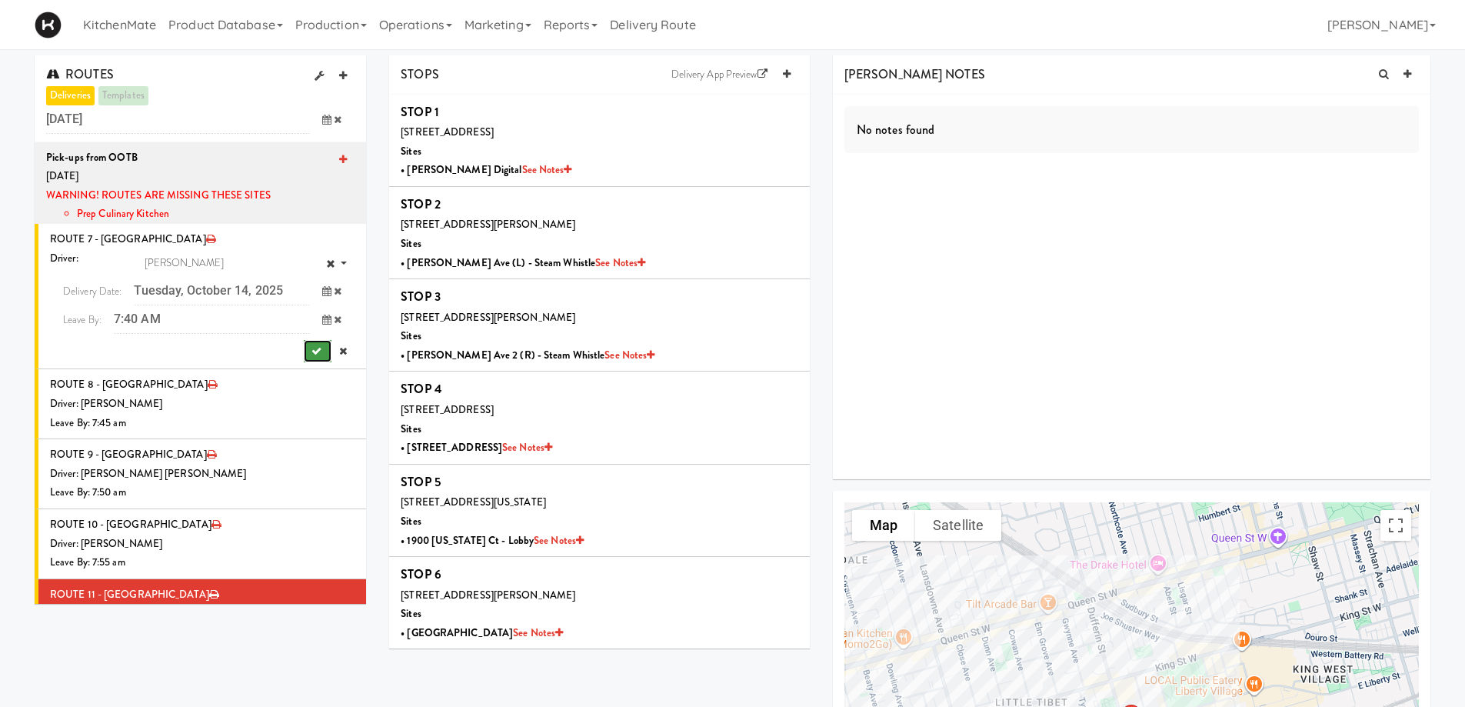
click at [311, 349] on icon "submit" at bounding box center [316, 351] width 10 height 10
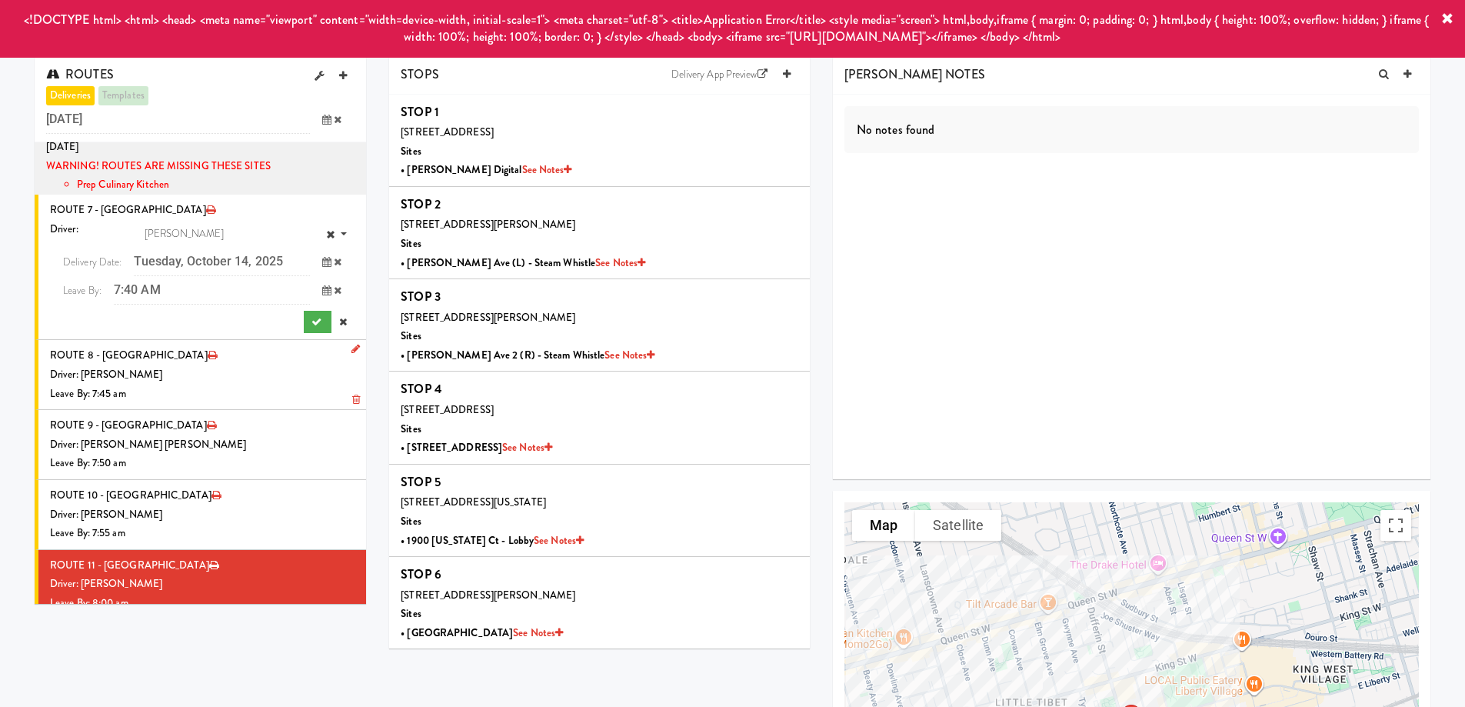
scroll to position [45, 0]
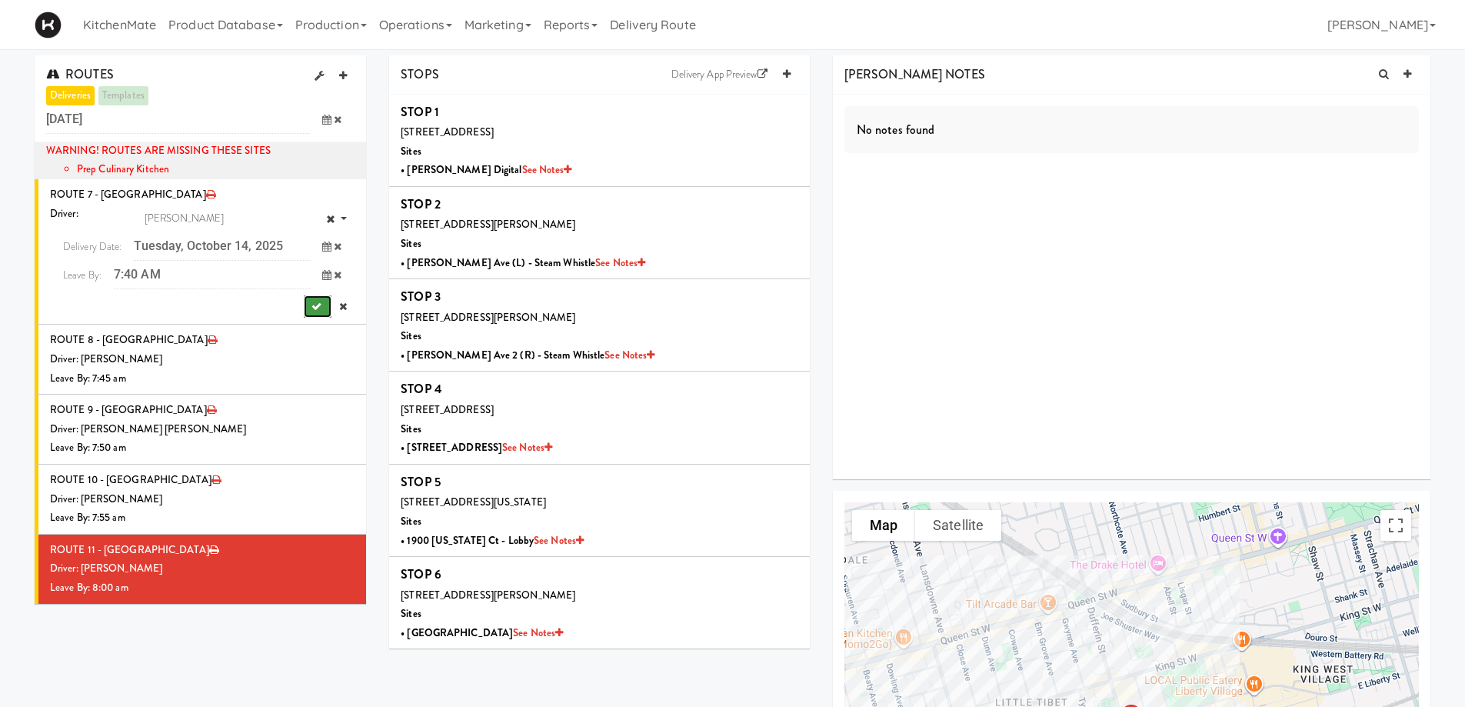
click at [304, 314] on button "submit" at bounding box center [318, 306] width 28 height 23
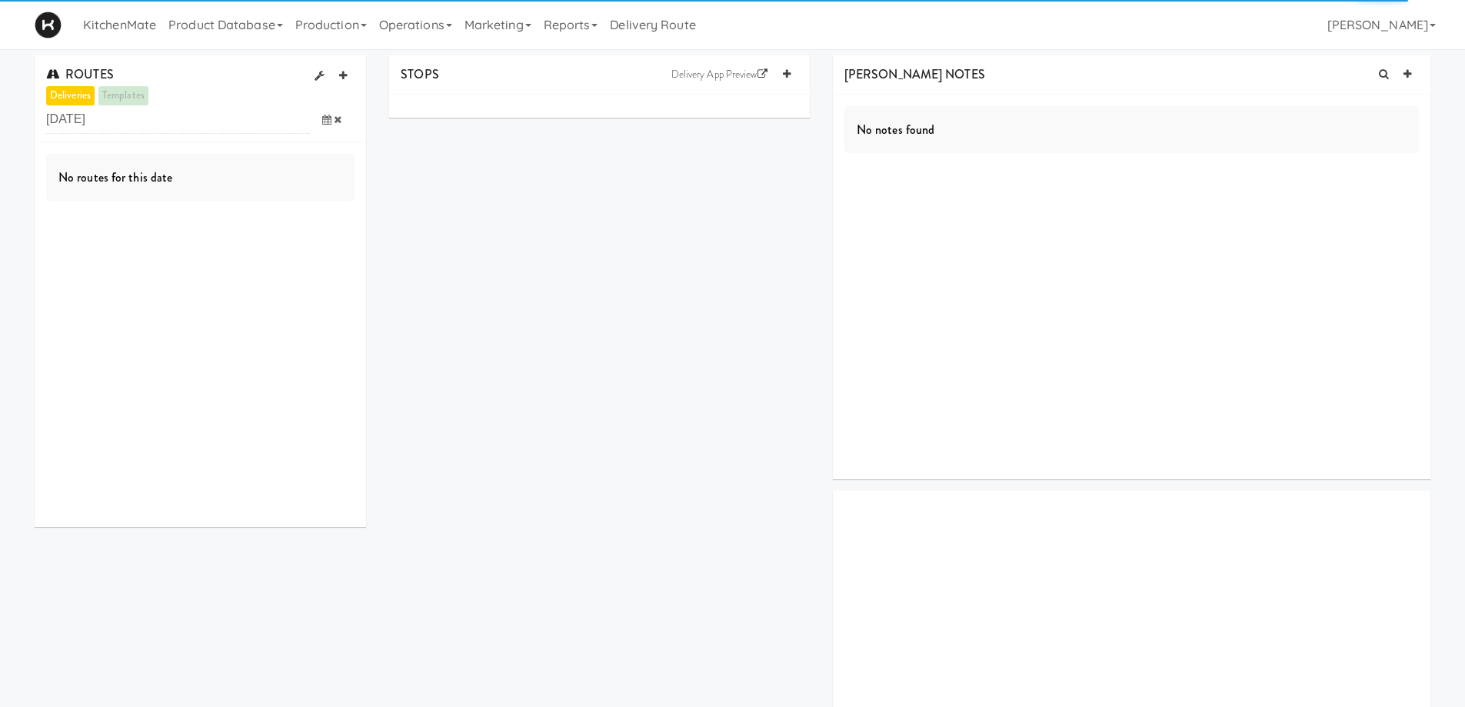
click at [323, 118] on icon at bounding box center [326, 120] width 9 height 10
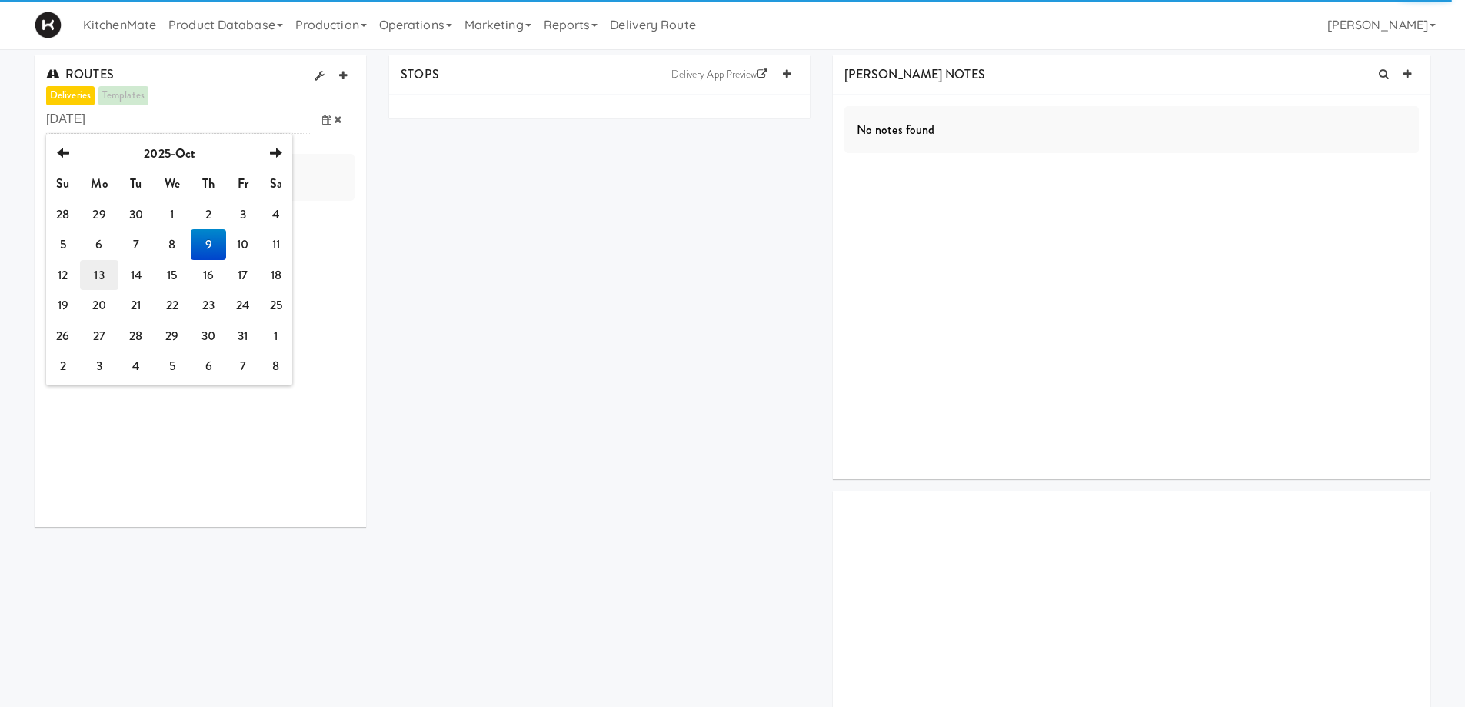
click at [97, 275] on td "13" at bounding box center [99, 275] width 38 height 31
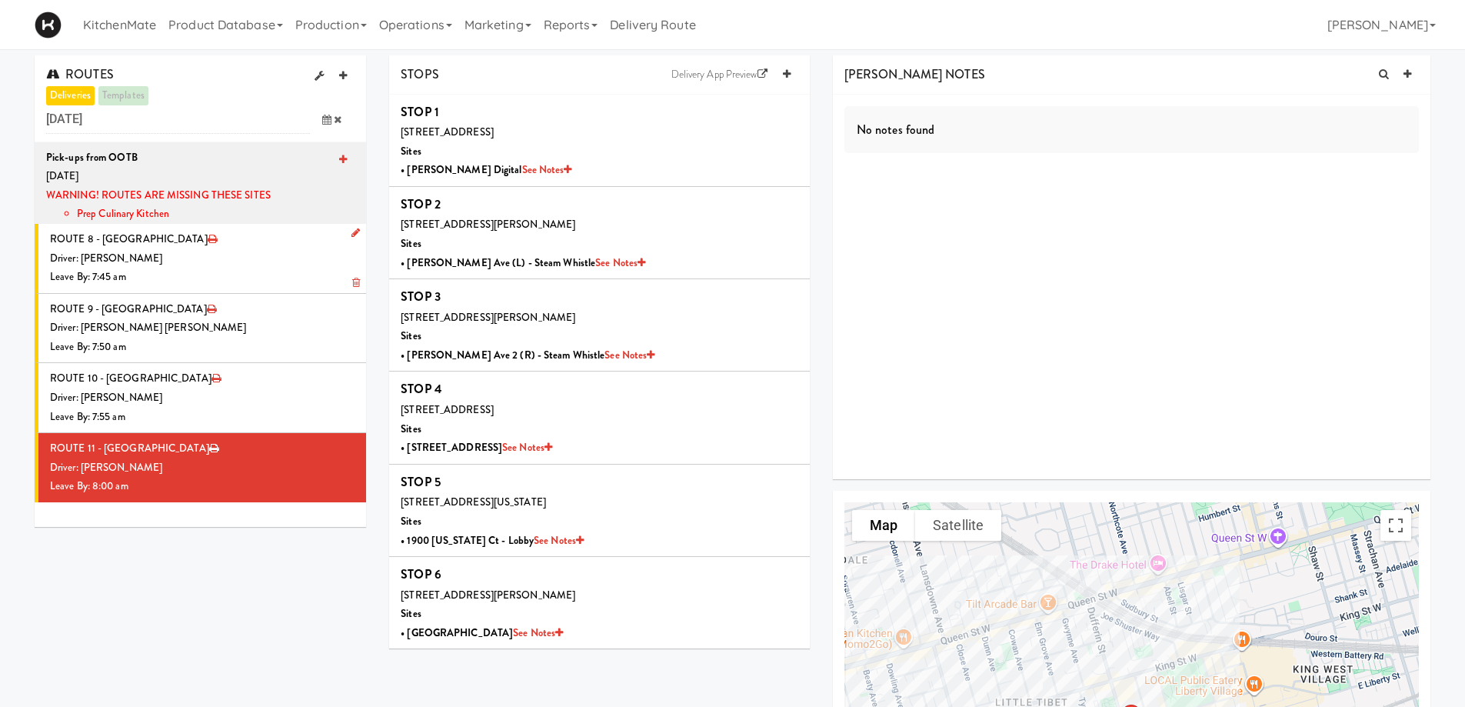
click at [351, 228] on icon at bounding box center [355, 233] width 8 height 10
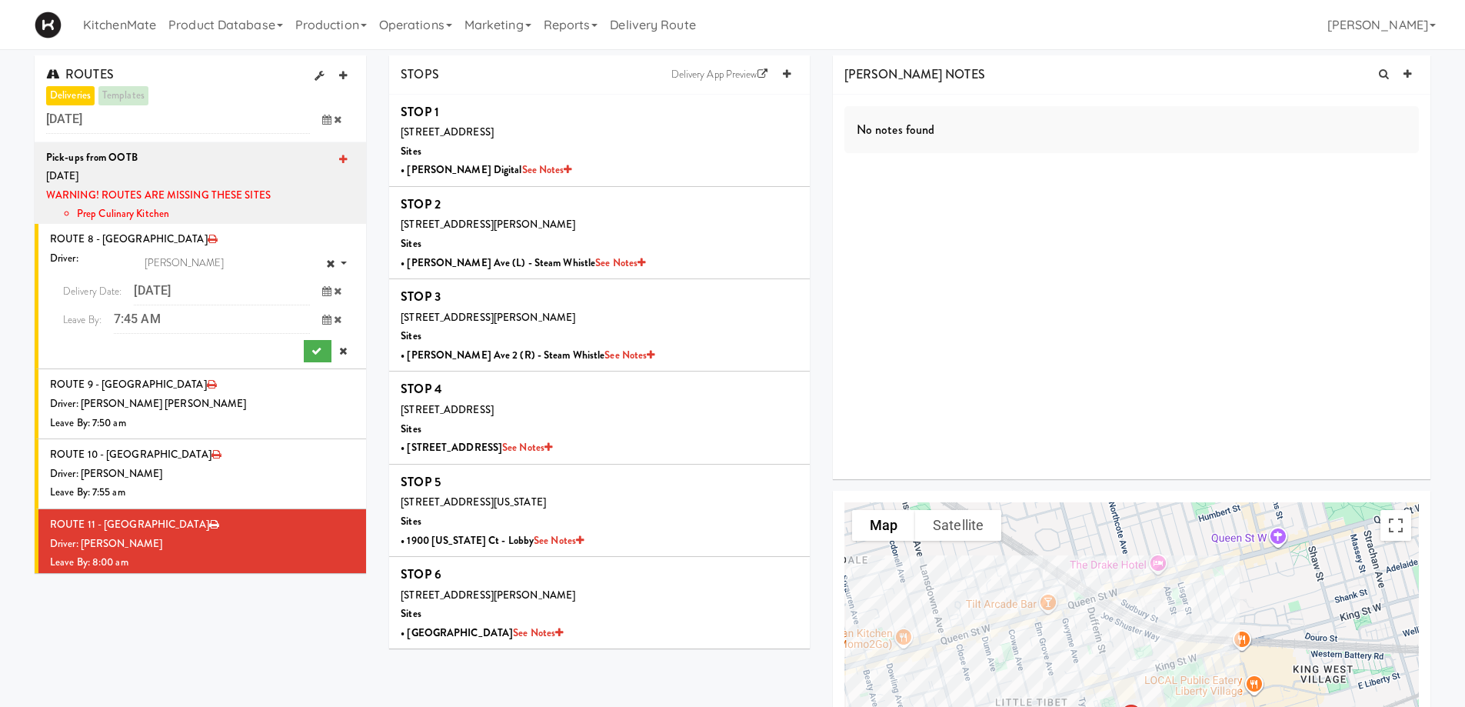
click at [314, 297] on span at bounding box center [332, 291] width 45 height 28
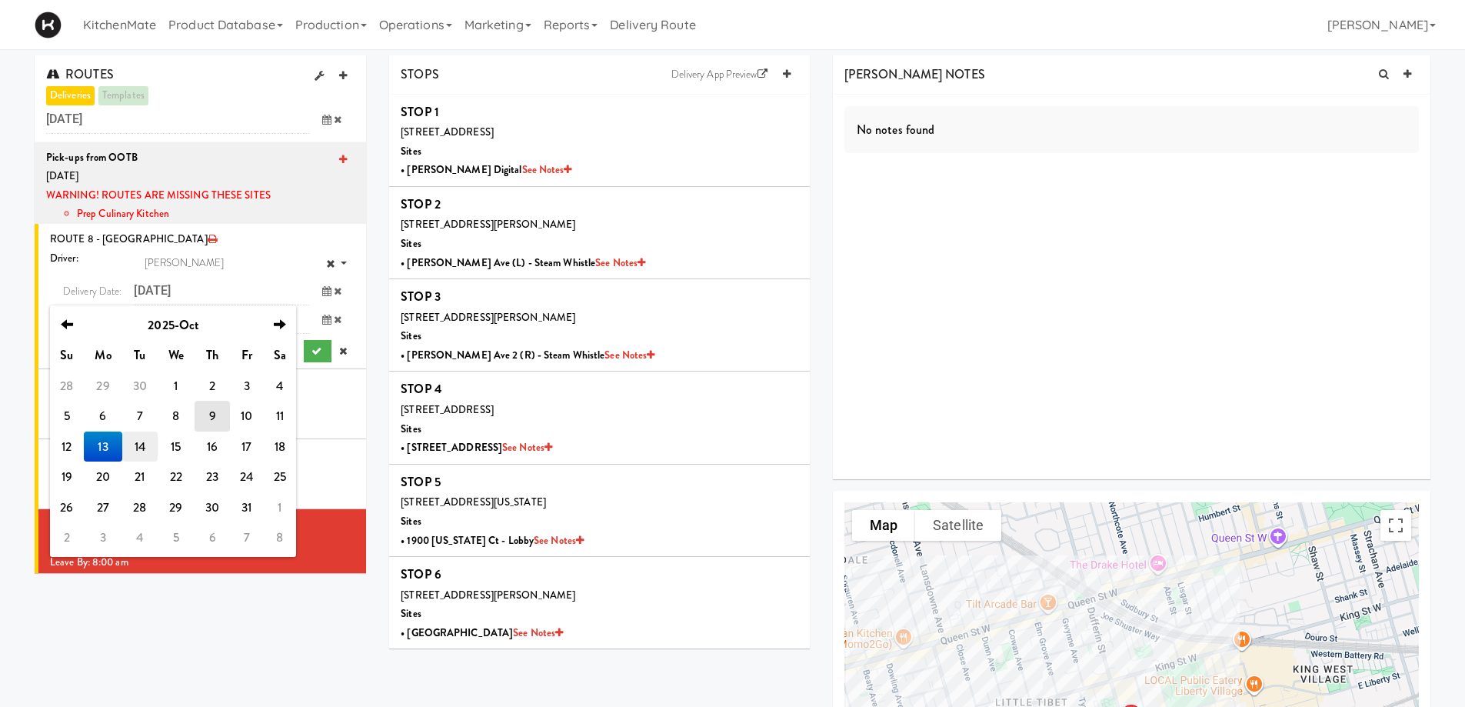
click at [153, 444] on td "14" at bounding box center [139, 446] width 35 height 31
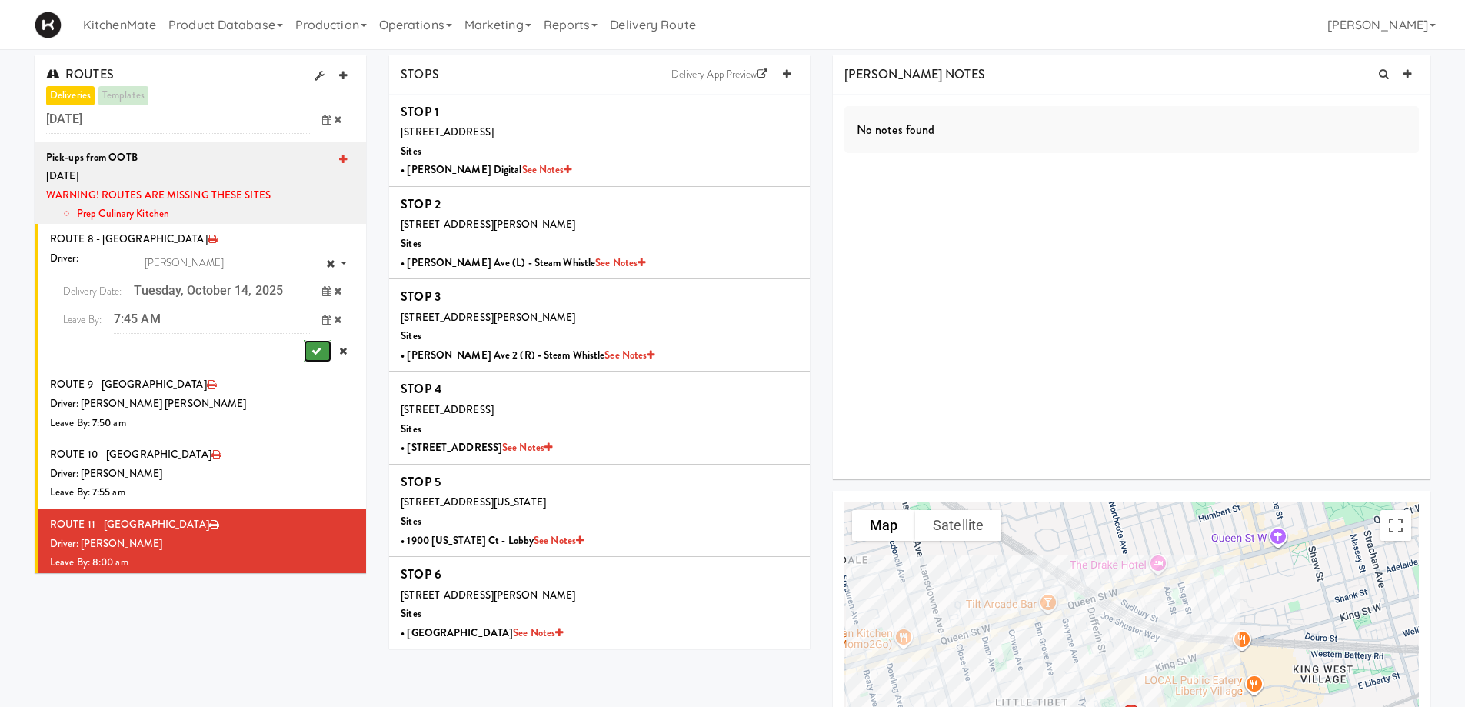
click at [311, 346] on icon "submit" at bounding box center [316, 351] width 10 height 10
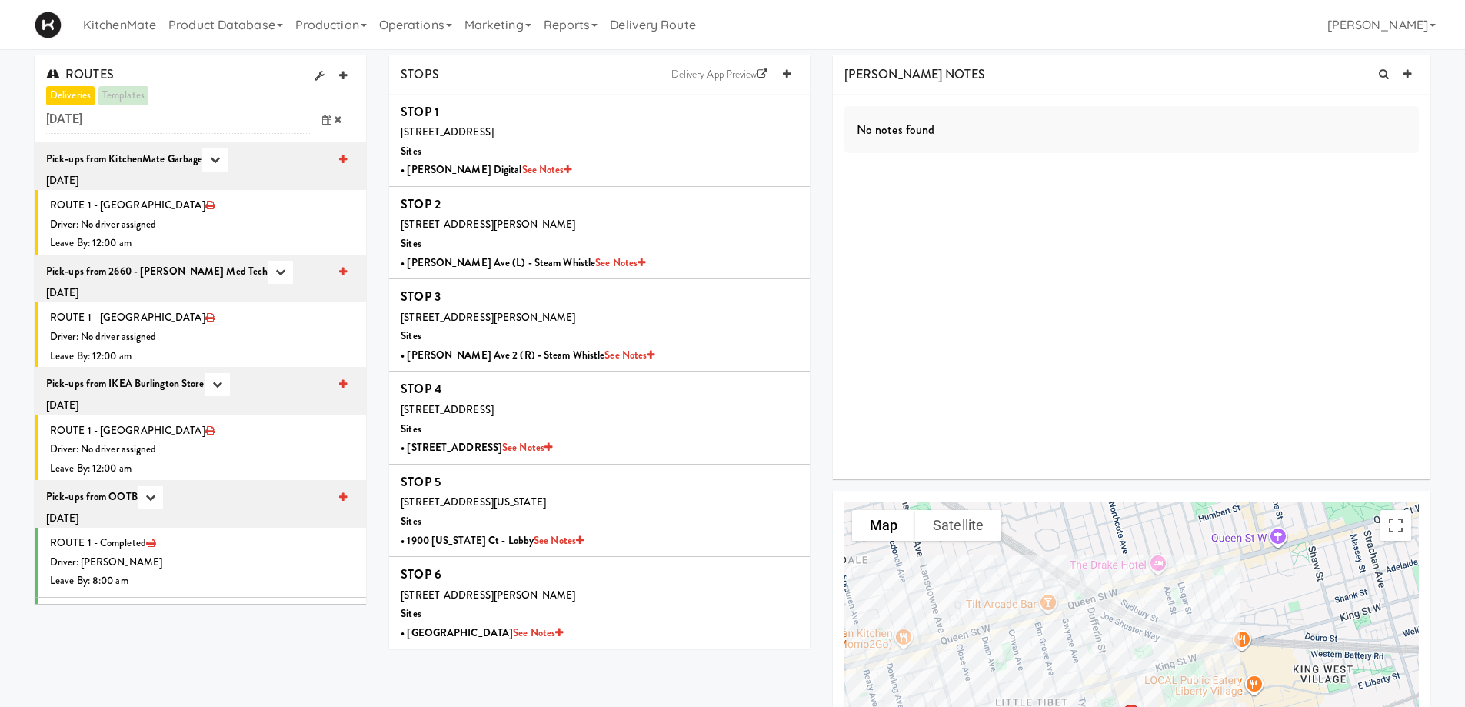
click at [327, 119] on icon at bounding box center [326, 120] width 9 height 10
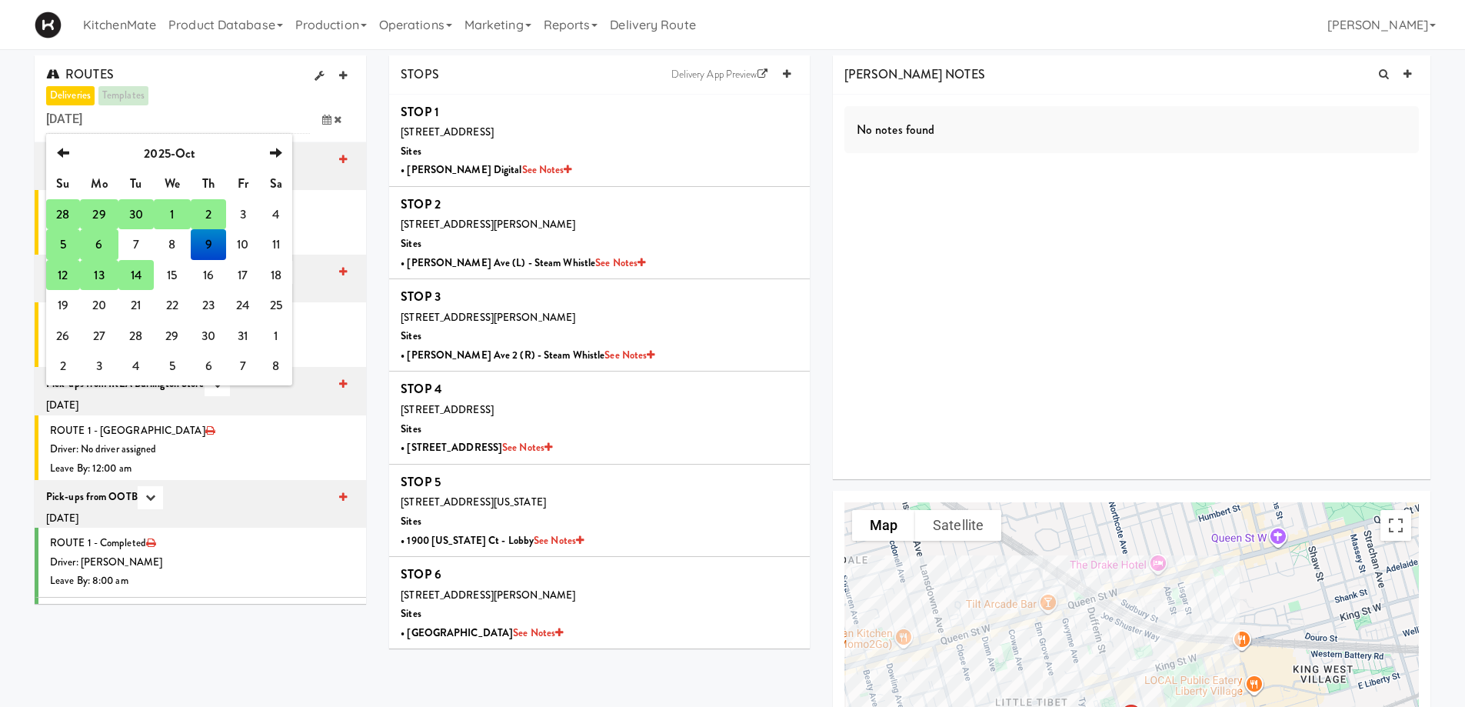
click at [98, 270] on td "13" at bounding box center [99, 275] width 38 height 31
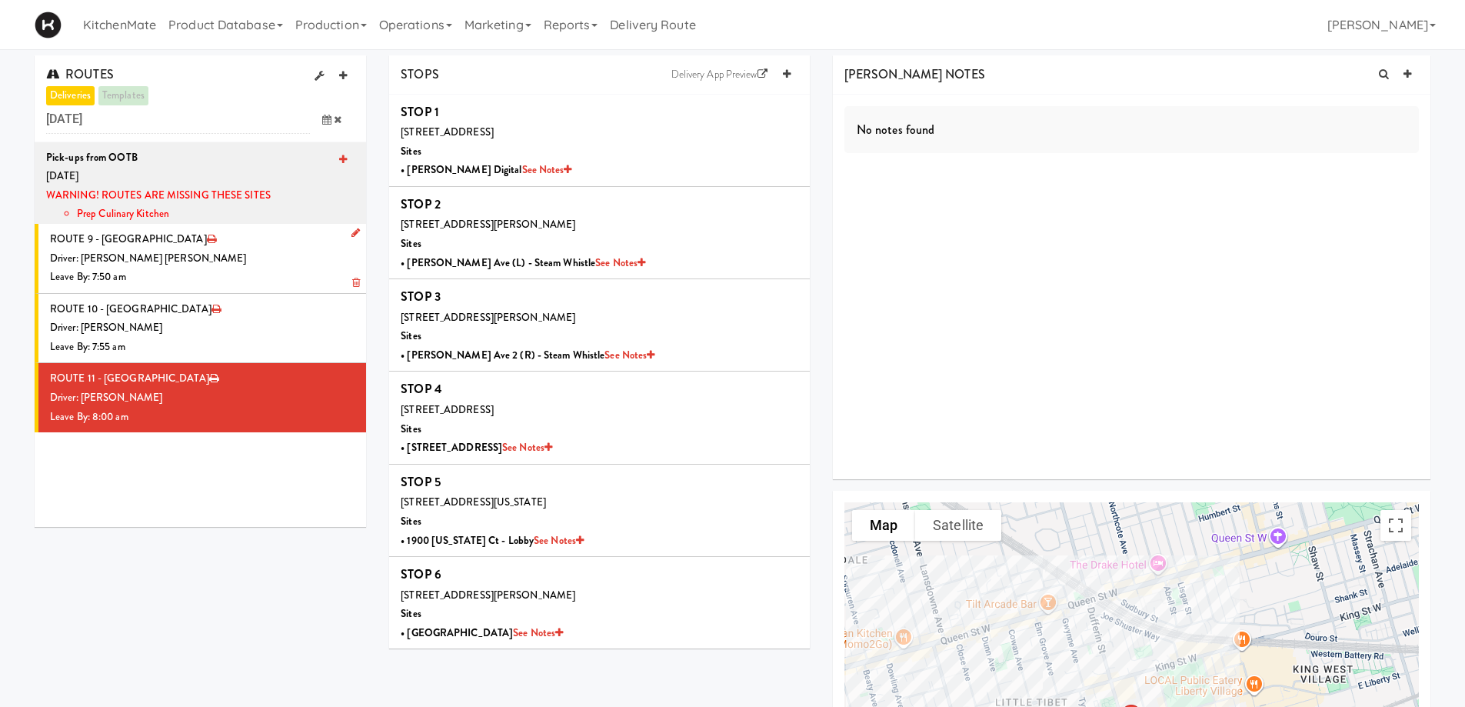
click at [351, 237] on icon at bounding box center [355, 233] width 8 height 10
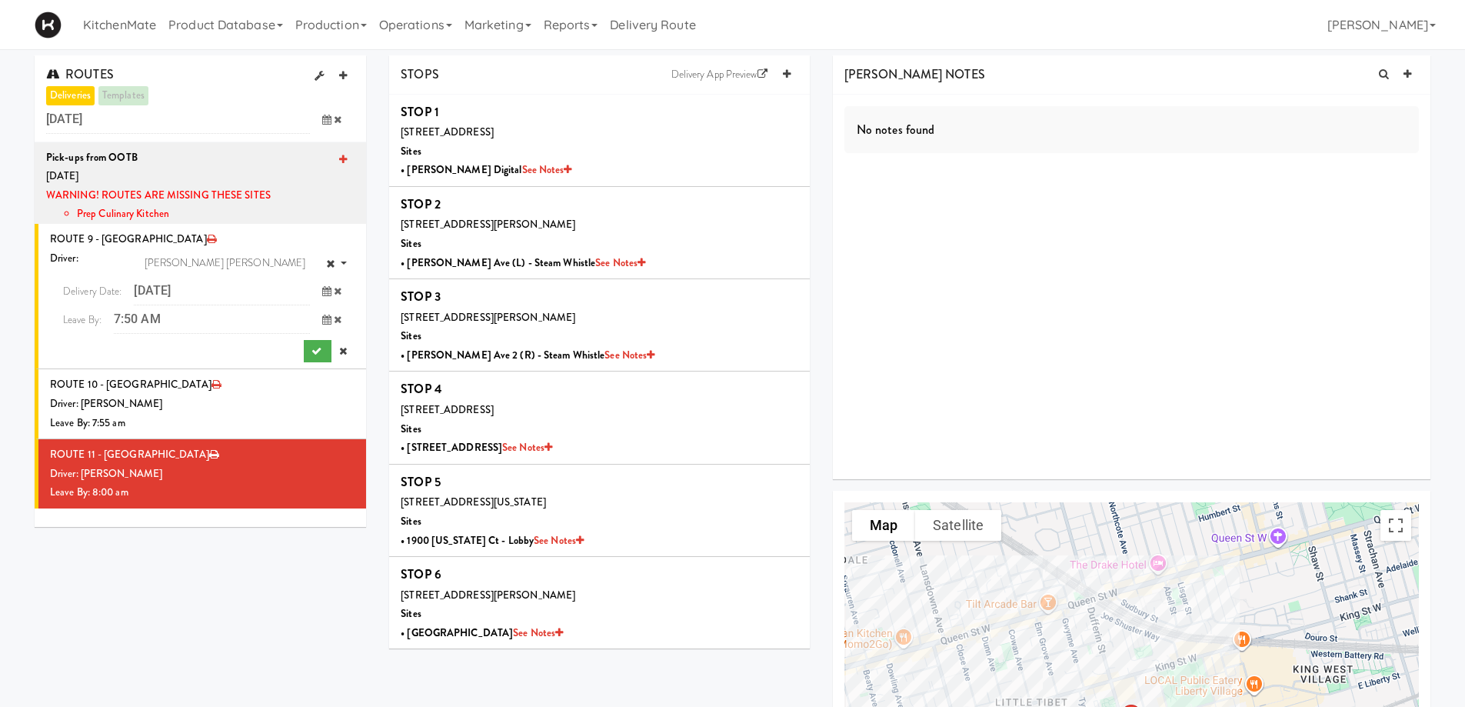
click at [322, 291] on icon at bounding box center [326, 291] width 9 height 10
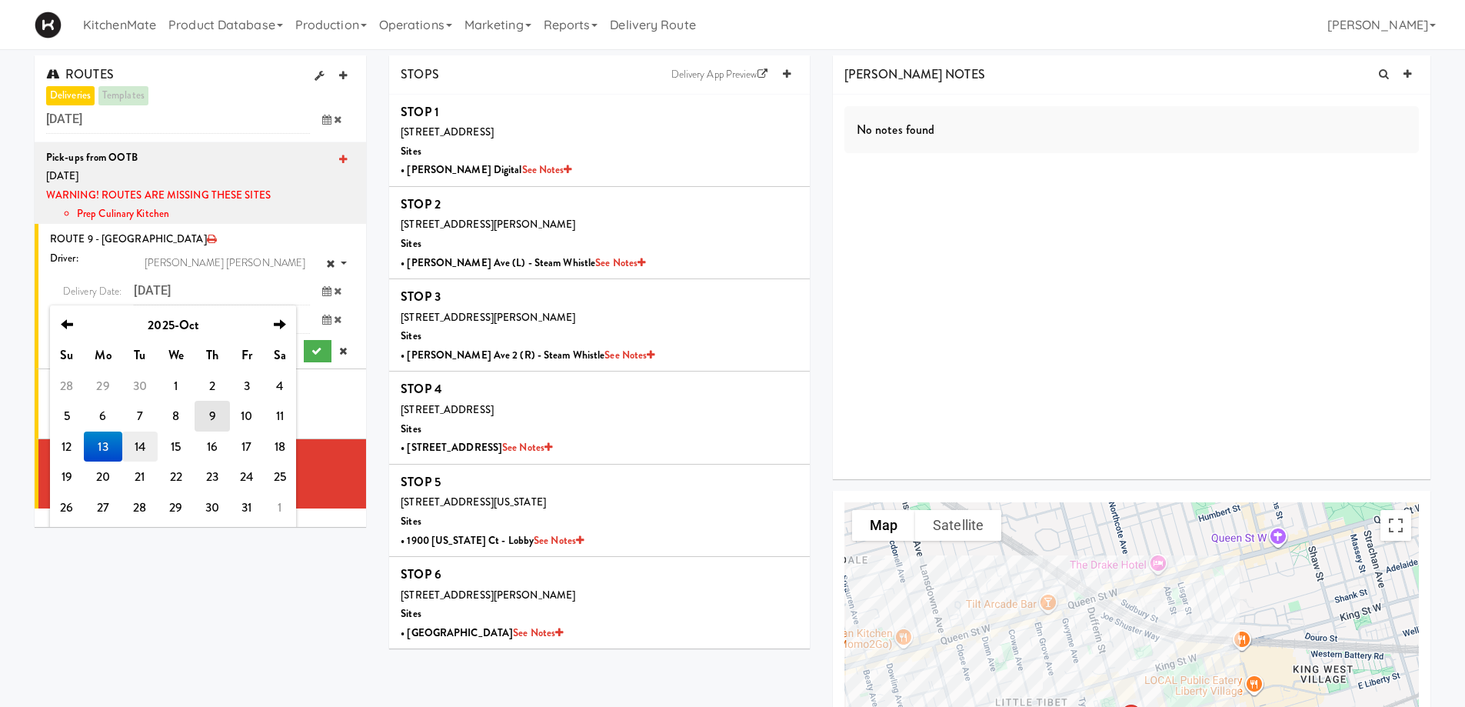
click at [142, 447] on td "14" at bounding box center [139, 446] width 35 height 31
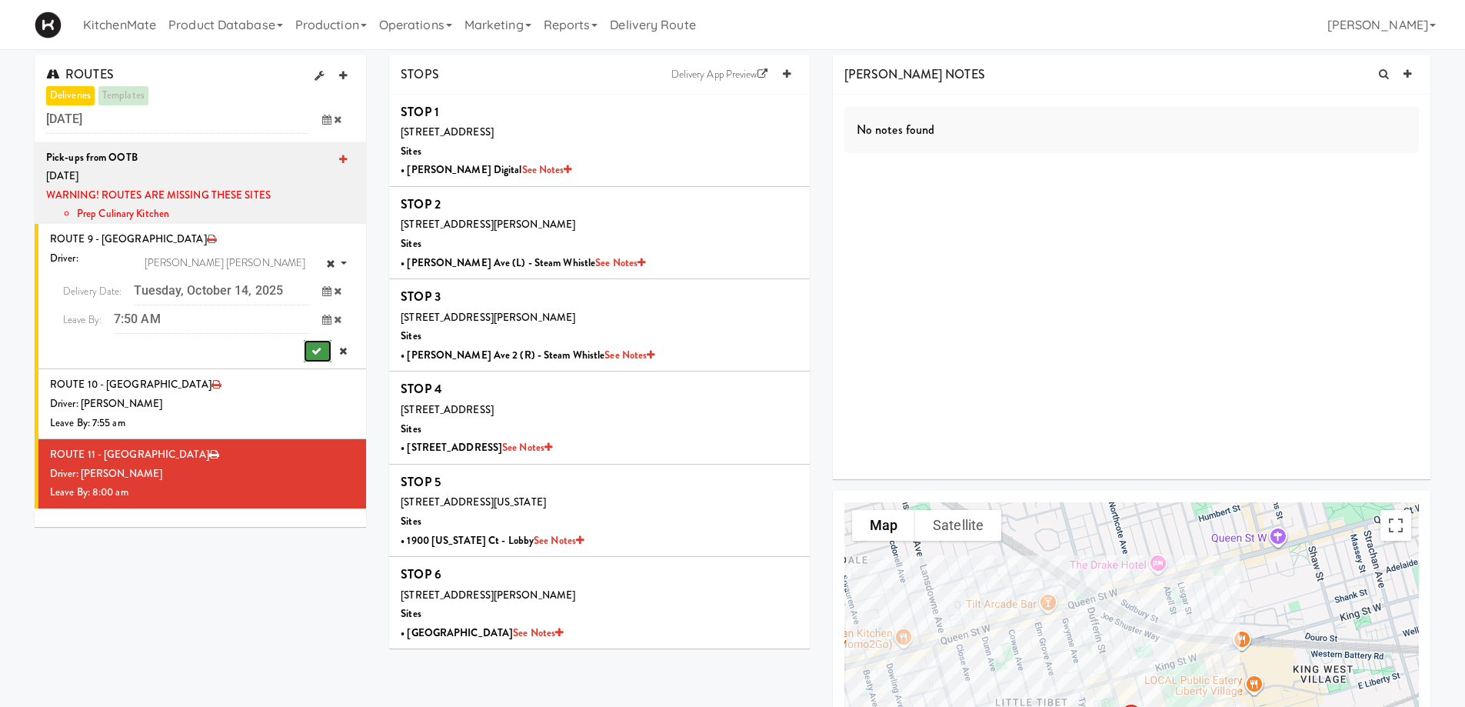
click at [311, 351] on icon "submit" at bounding box center [316, 351] width 10 height 10
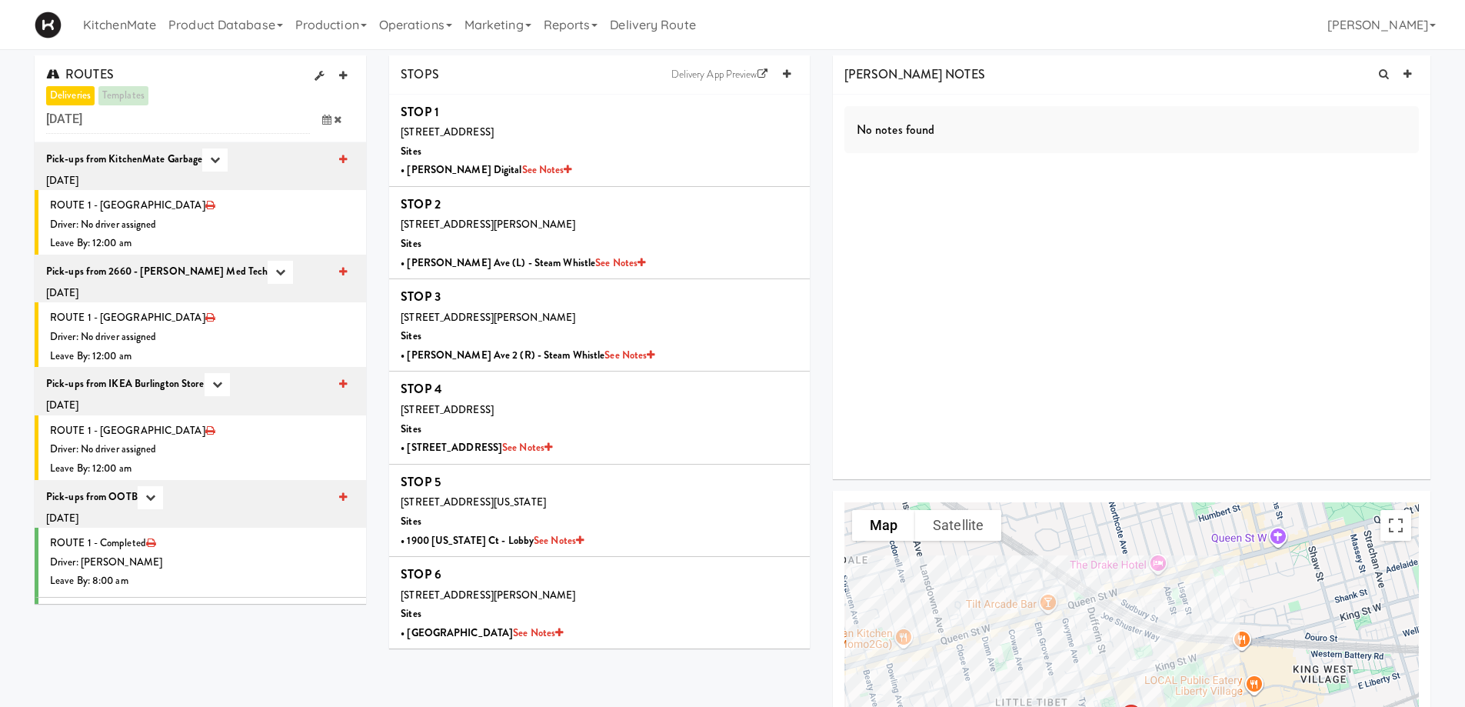
click at [326, 120] on icon at bounding box center [326, 120] width 9 height 10
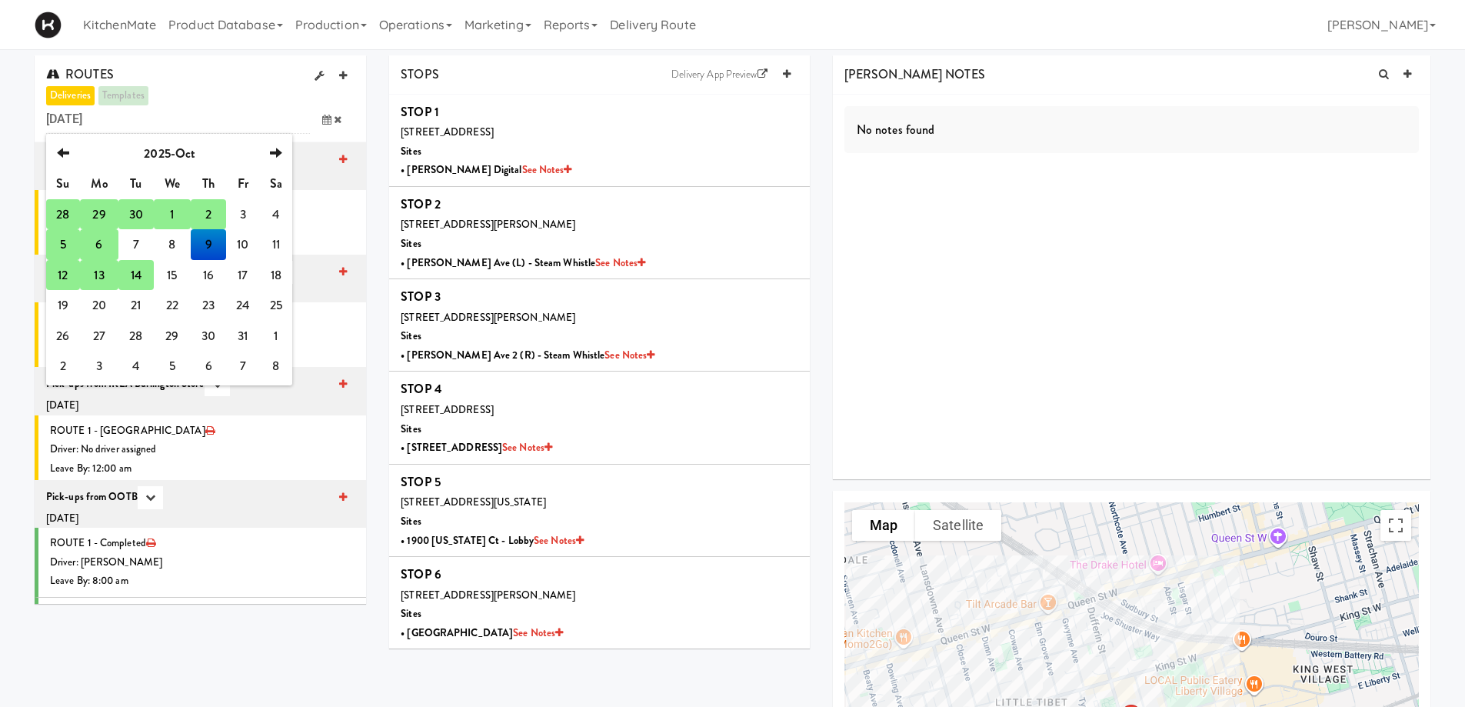
click at [101, 277] on td "13" at bounding box center [99, 275] width 38 height 31
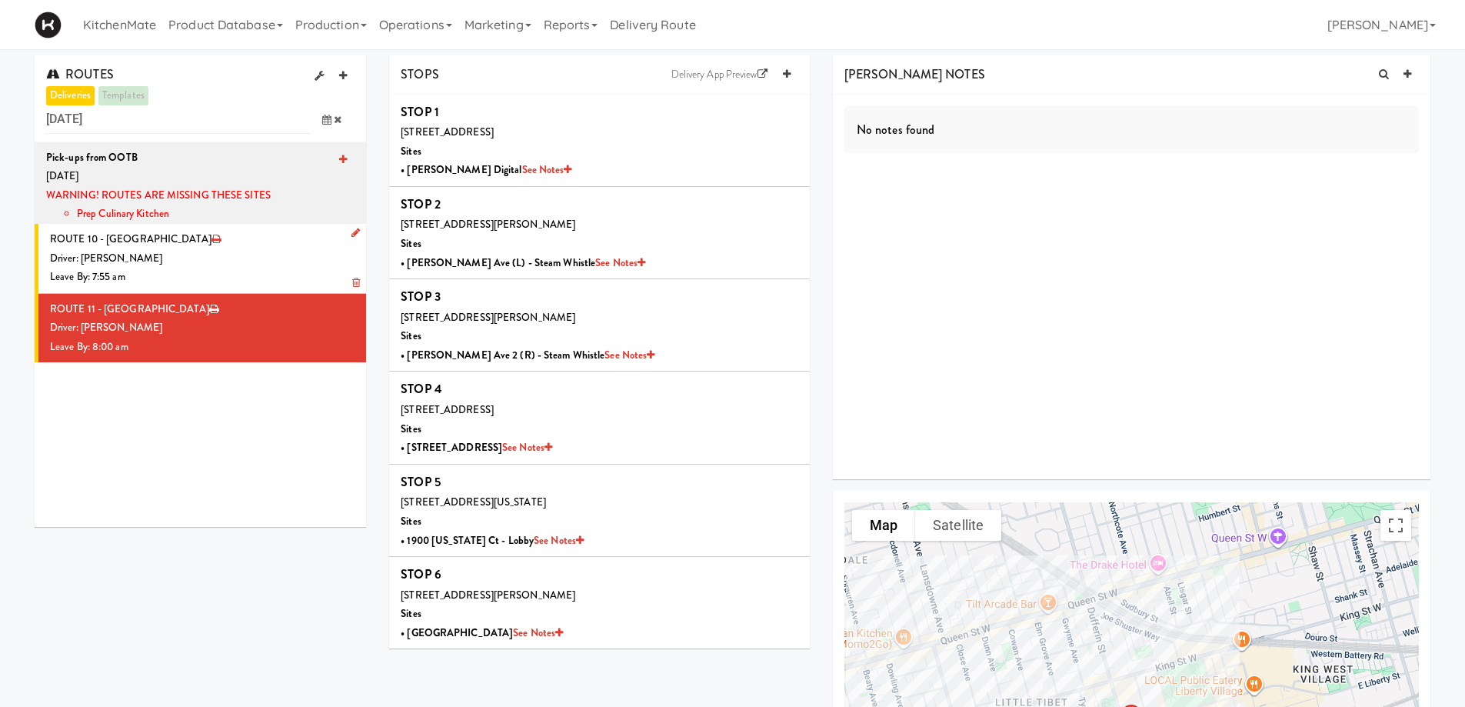
click at [351, 235] on icon at bounding box center [355, 233] width 8 height 10
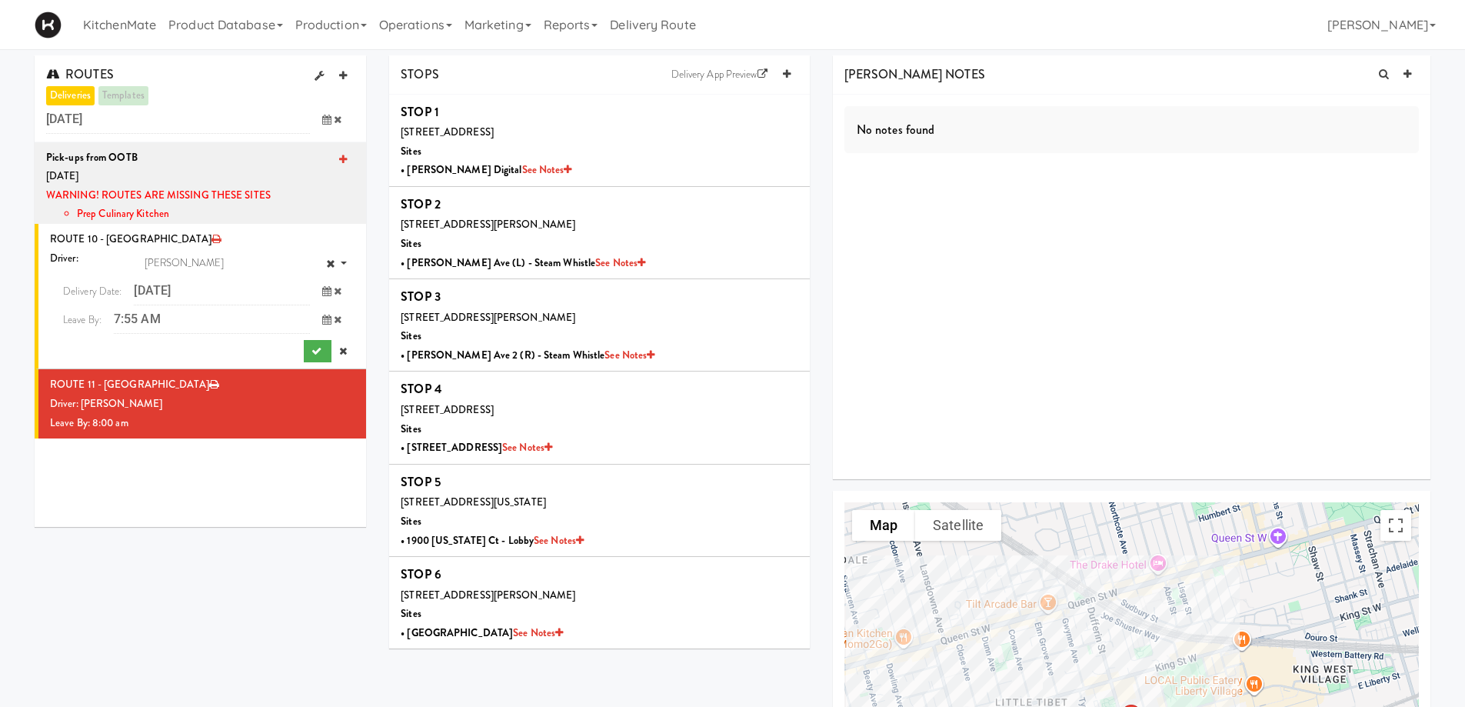
click at [322, 292] on icon at bounding box center [326, 291] width 9 height 10
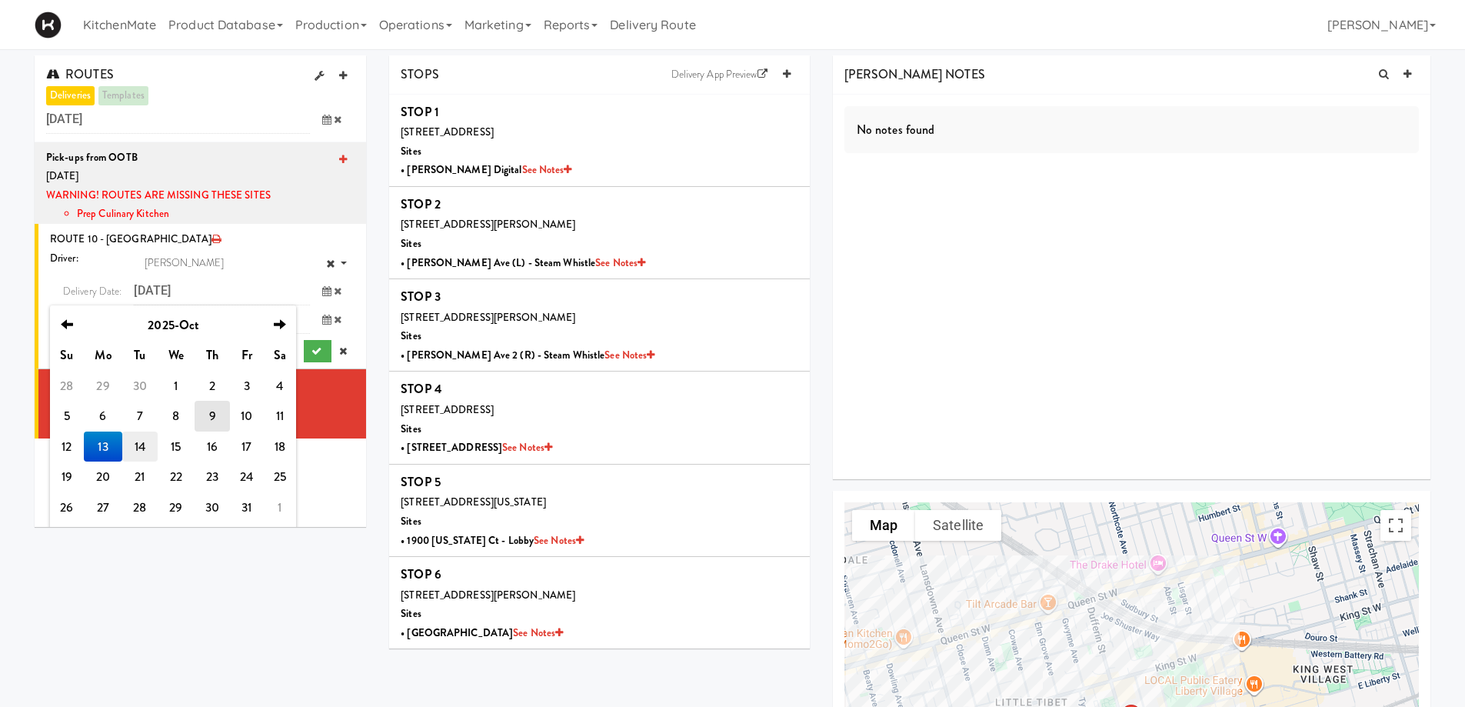
click at [148, 446] on td "14" at bounding box center [139, 446] width 35 height 31
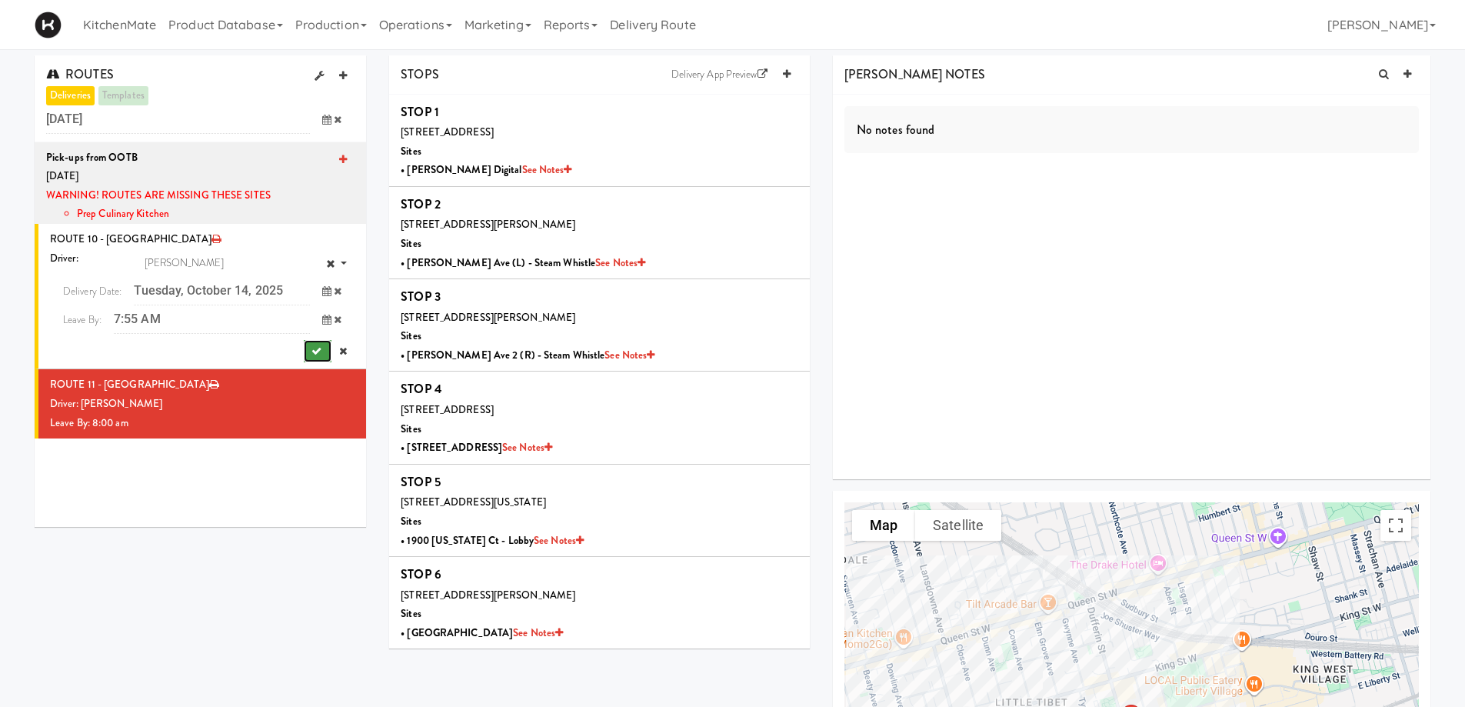
click at [304, 352] on button "submit" at bounding box center [318, 351] width 28 height 23
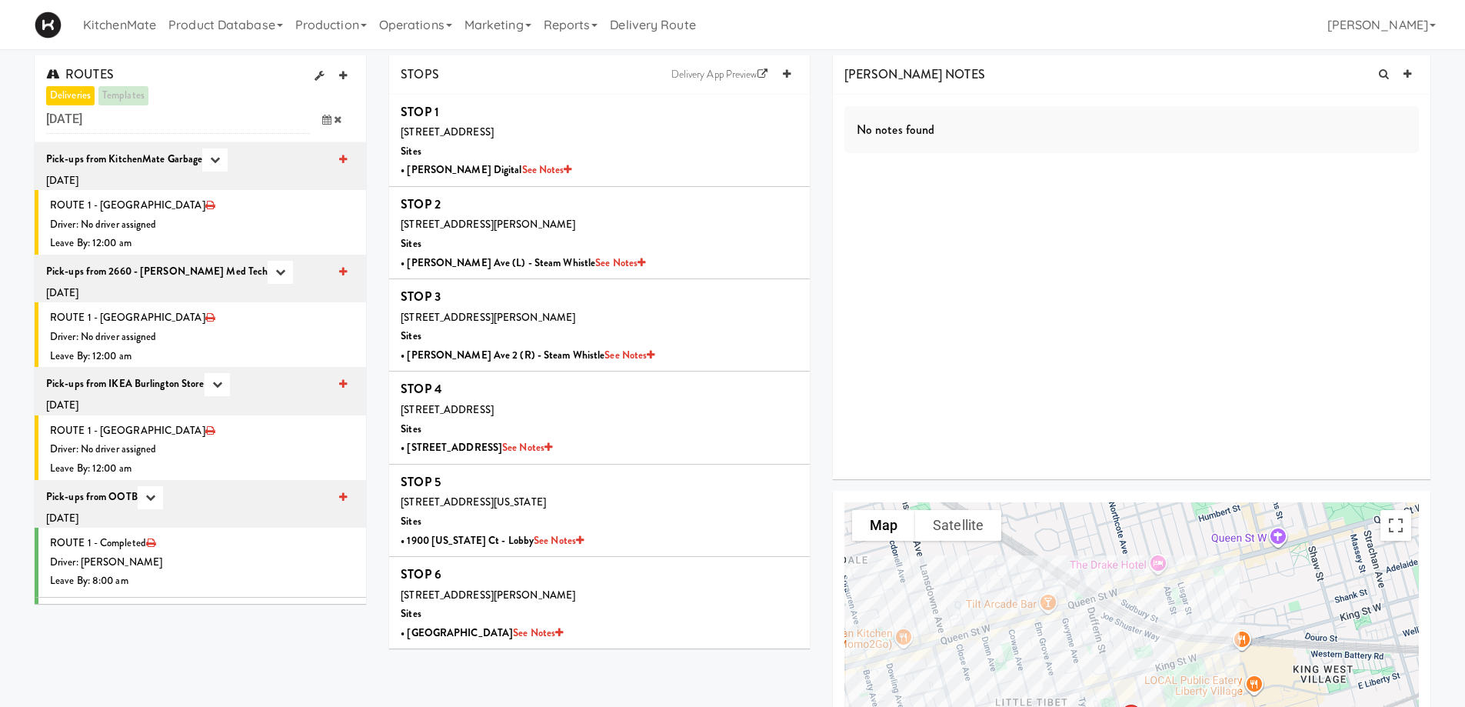
click at [323, 122] on icon at bounding box center [326, 120] width 9 height 10
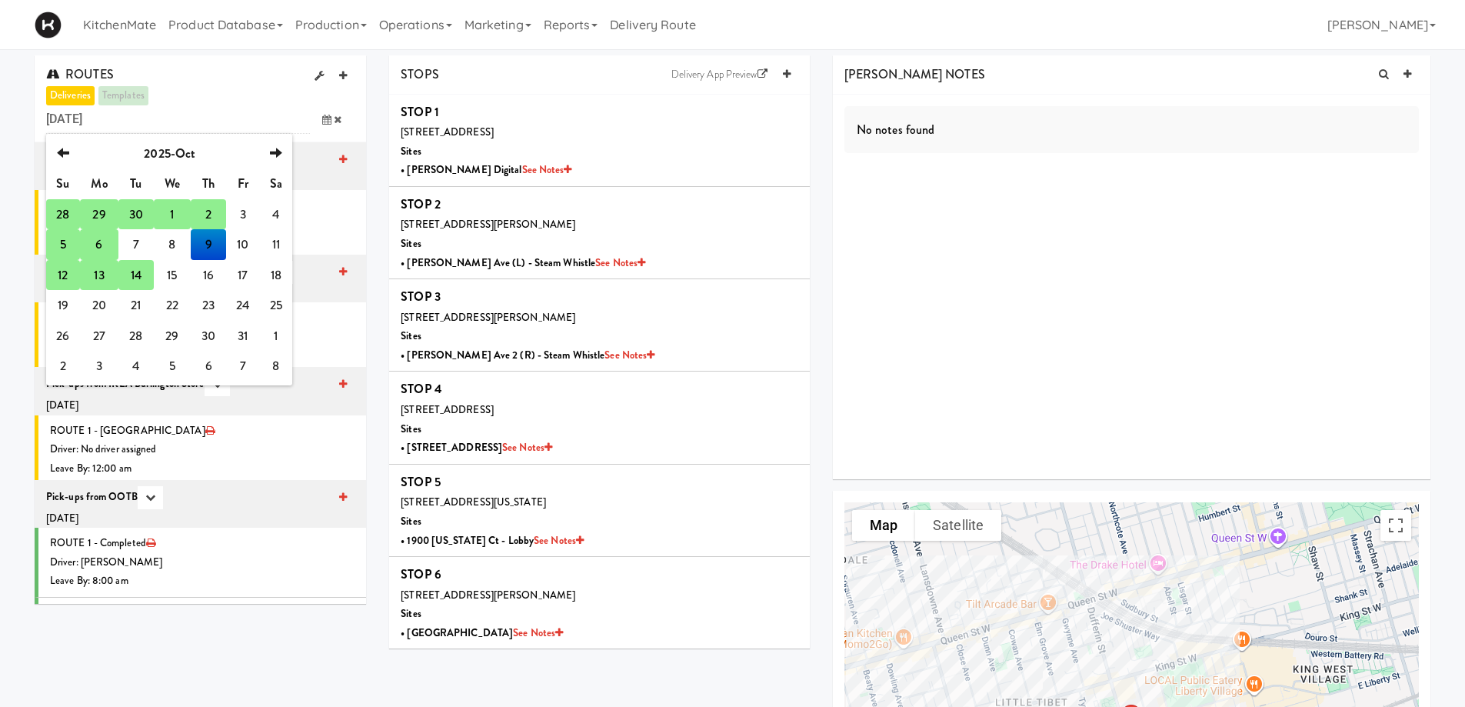
click at [100, 274] on td "13" at bounding box center [99, 275] width 38 height 31
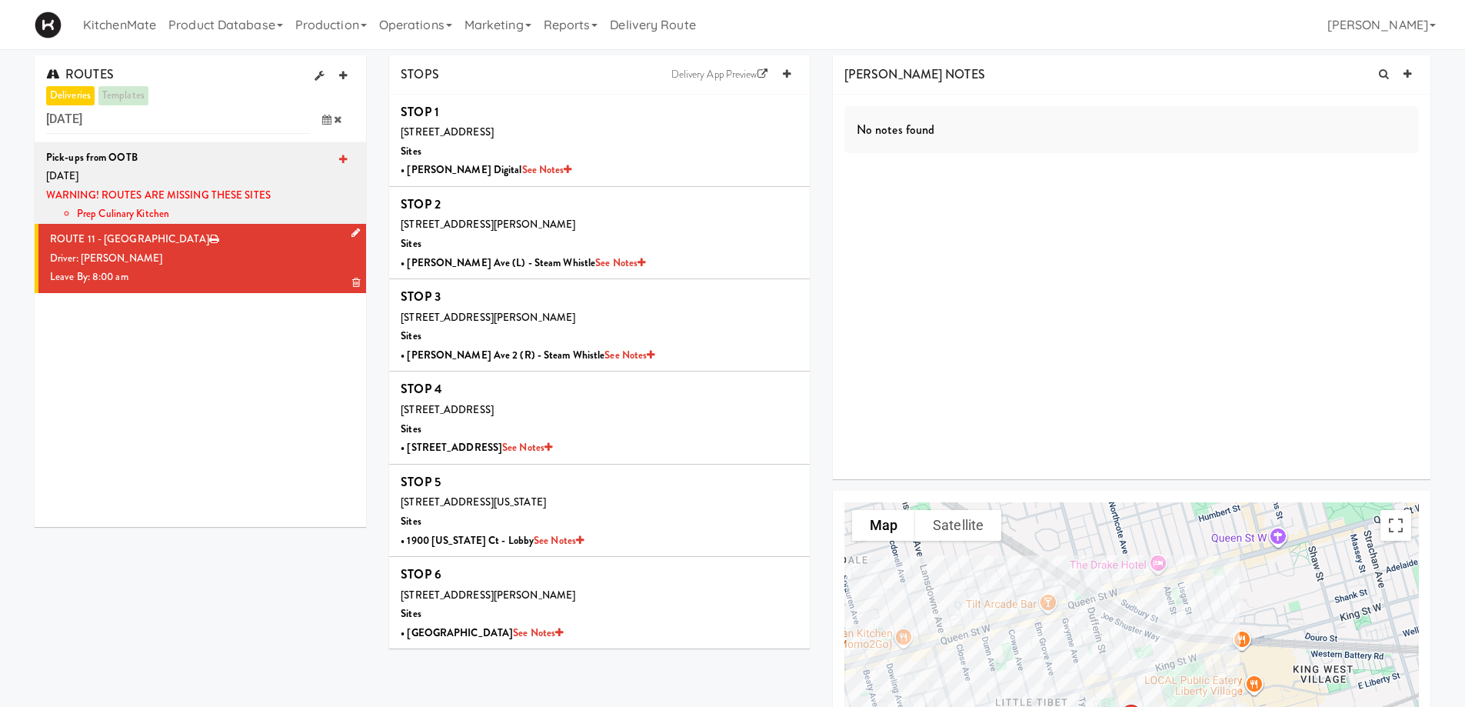
click at [351, 229] on icon at bounding box center [355, 233] width 8 height 10
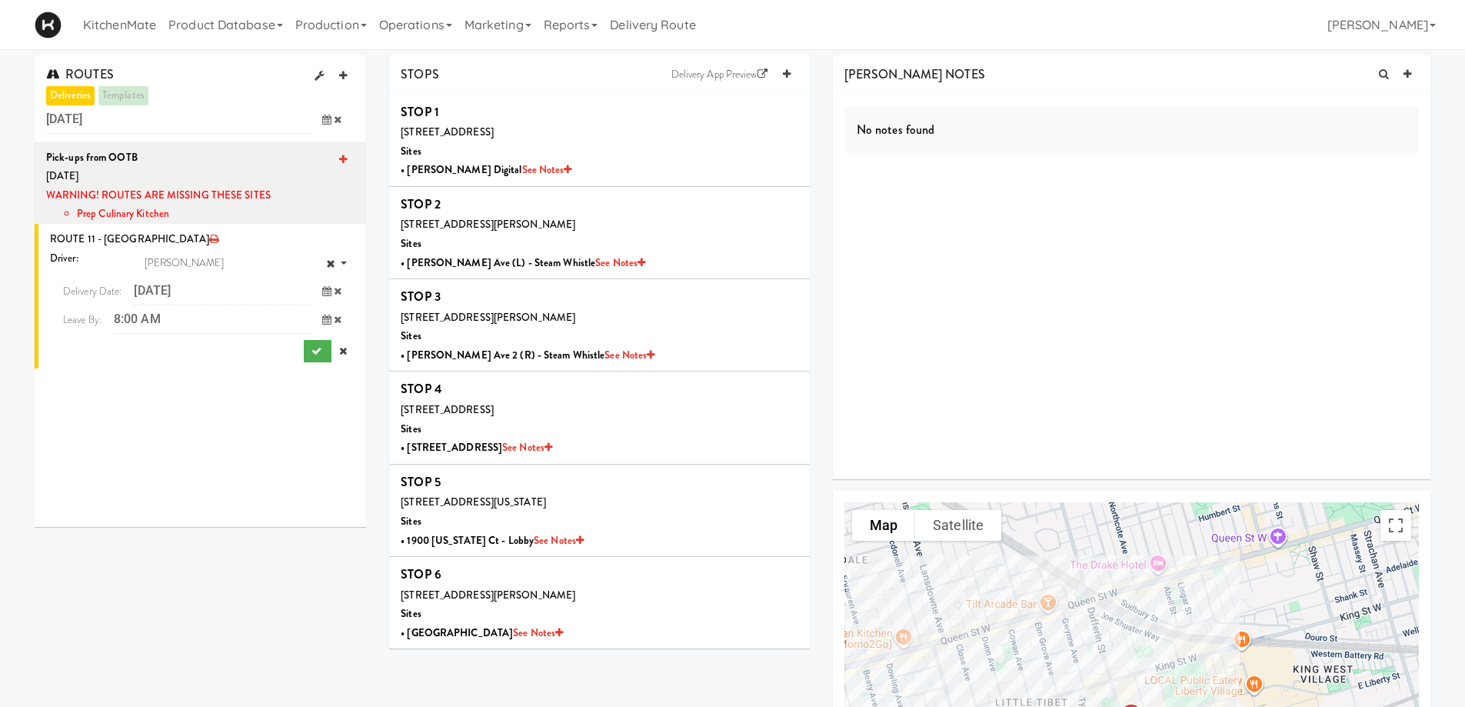
click at [322, 288] on icon at bounding box center [326, 291] width 9 height 10
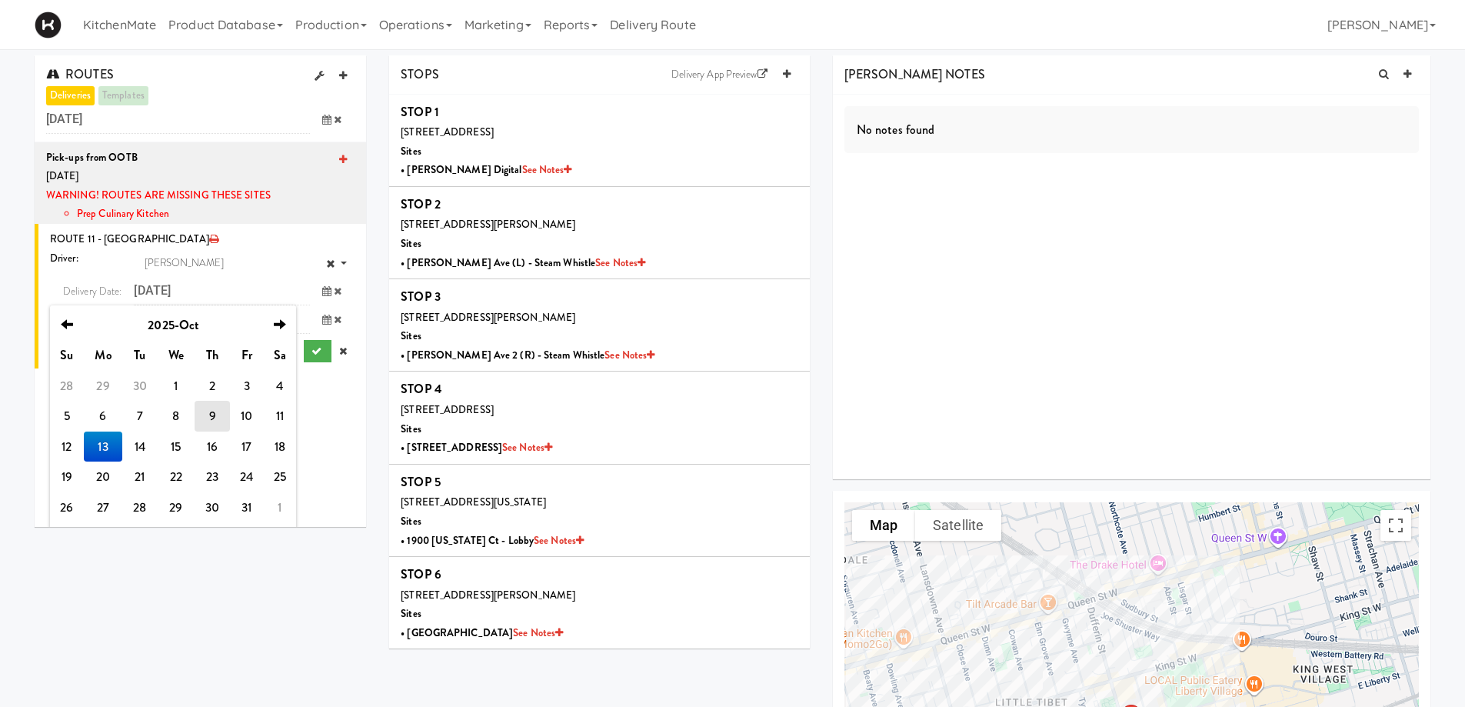
click at [141, 447] on td "14" at bounding box center [139, 446] width 35 height 31
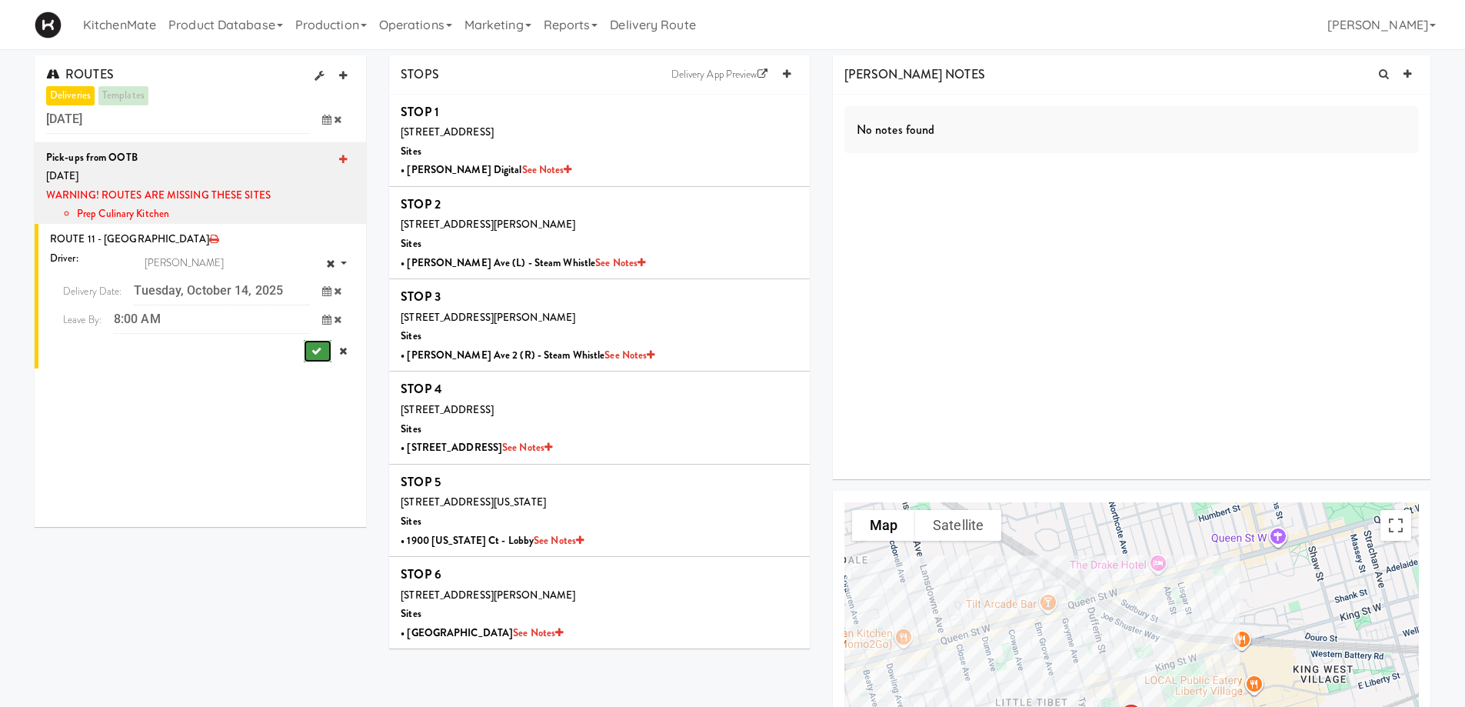
click at [311, 347] on button "submit" at bounding box center [318, 351] width 28 height 23
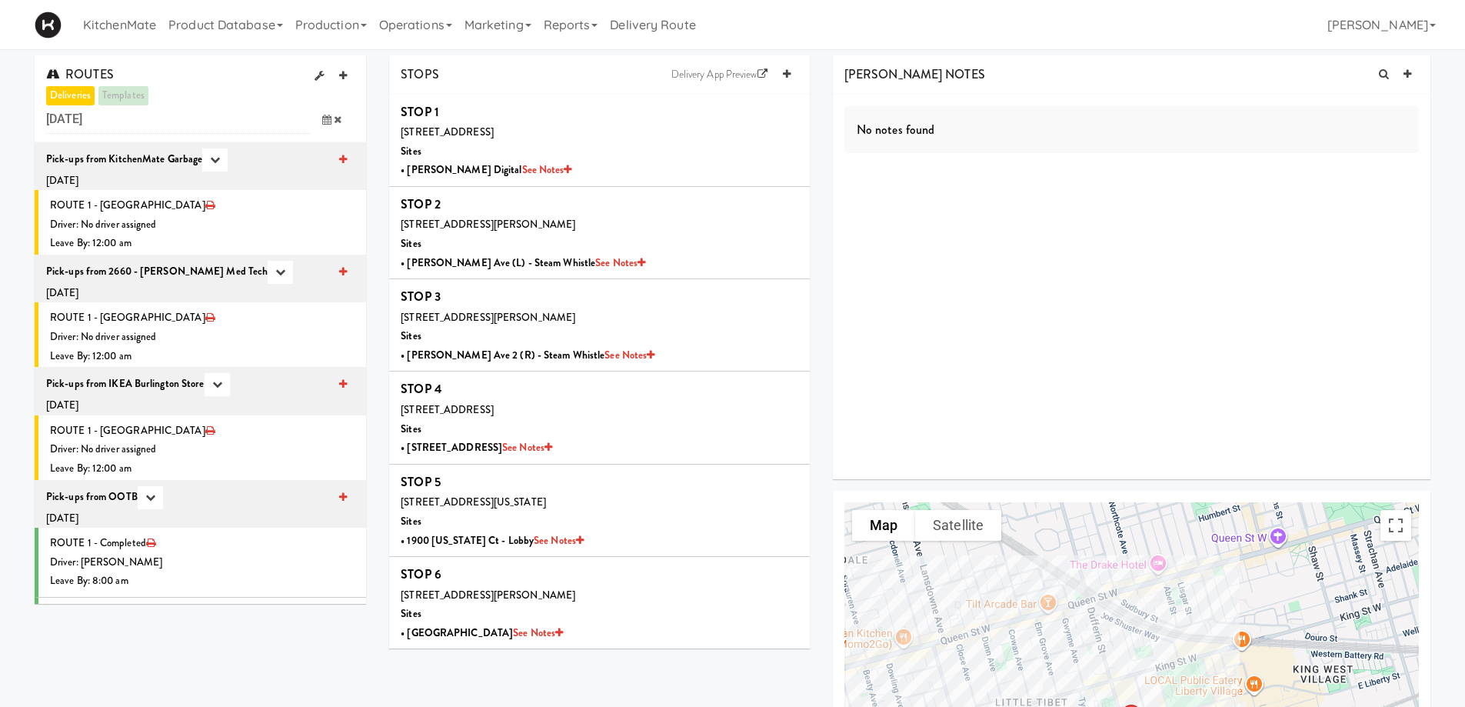
click at [326, 115] on icon at bounding box center [326, 120] width 9 height 10
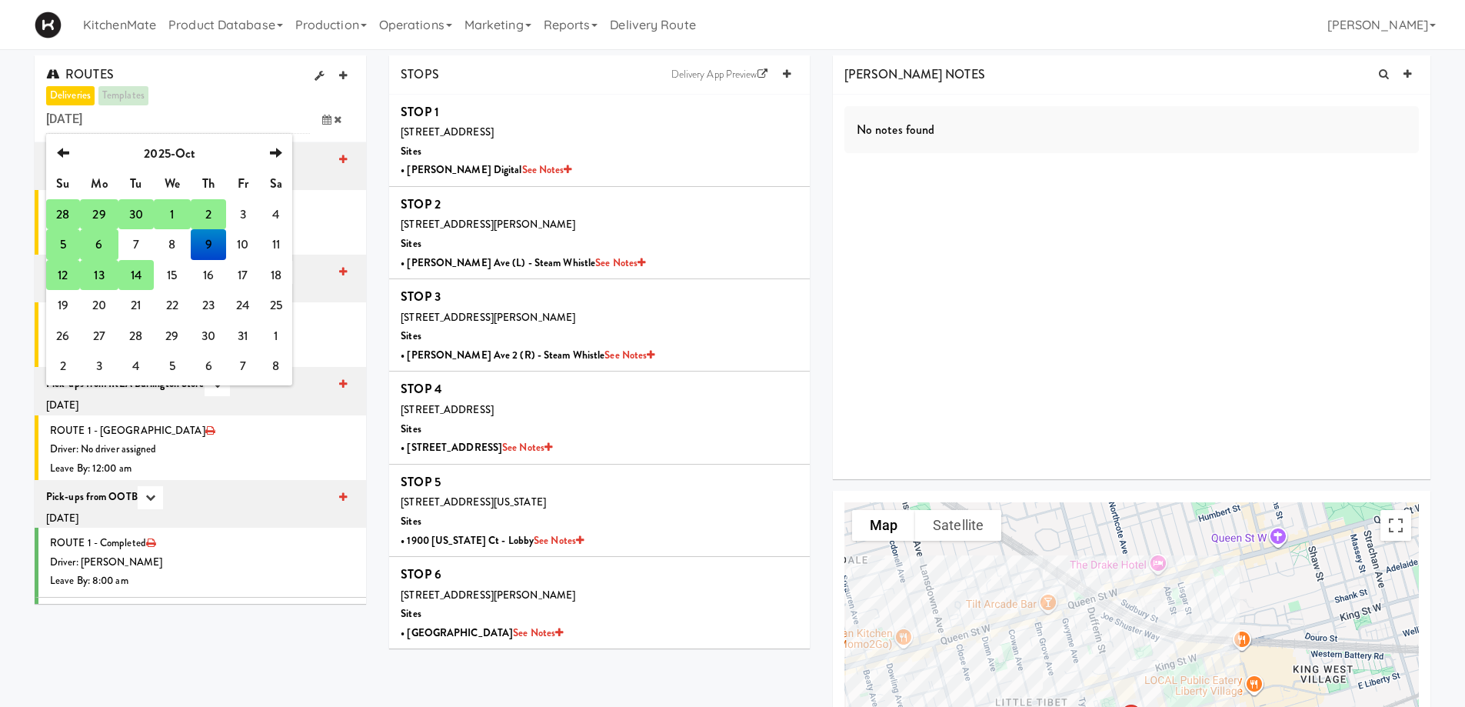
click at [99, 274] on td "13" at bounding box center [99, 275] width 38 height 31
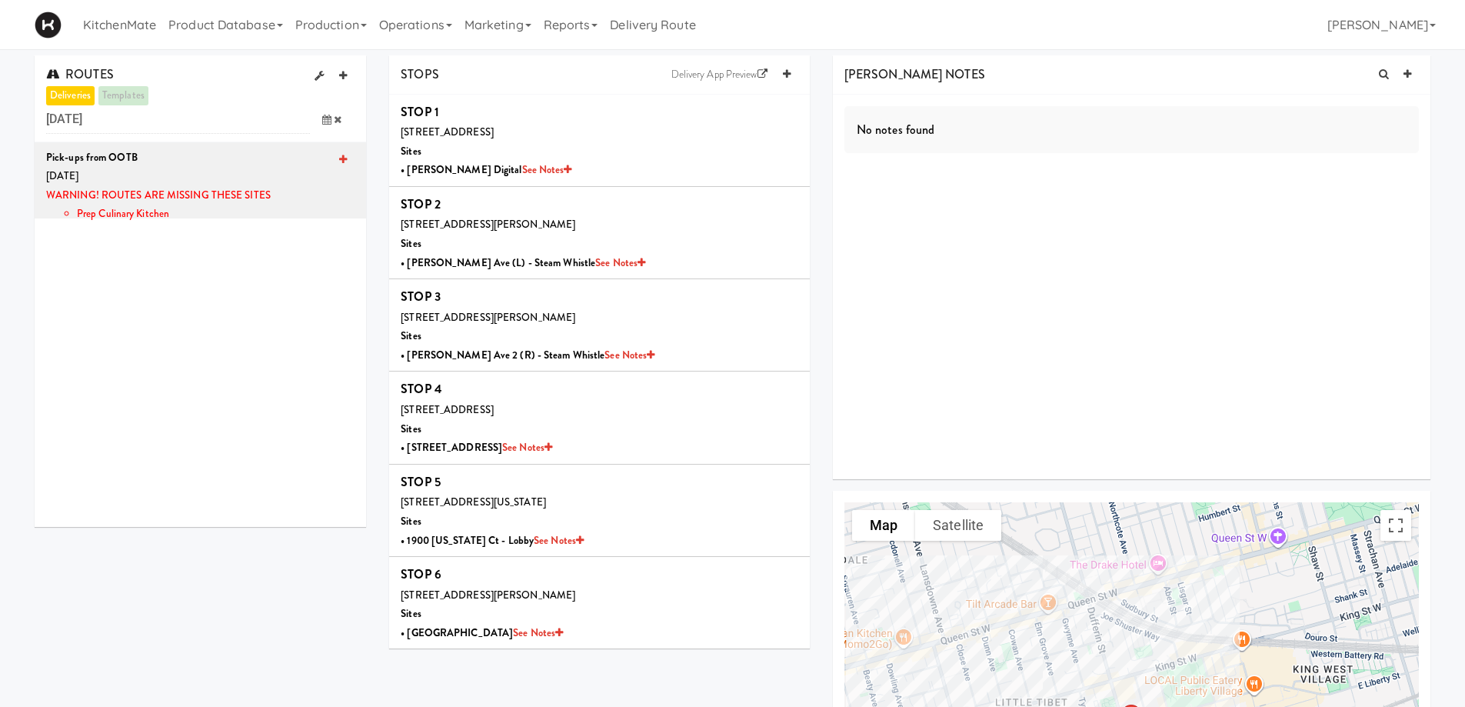
click at [325, 118] on icon at bounding box center [326, 120] width 9 height 10
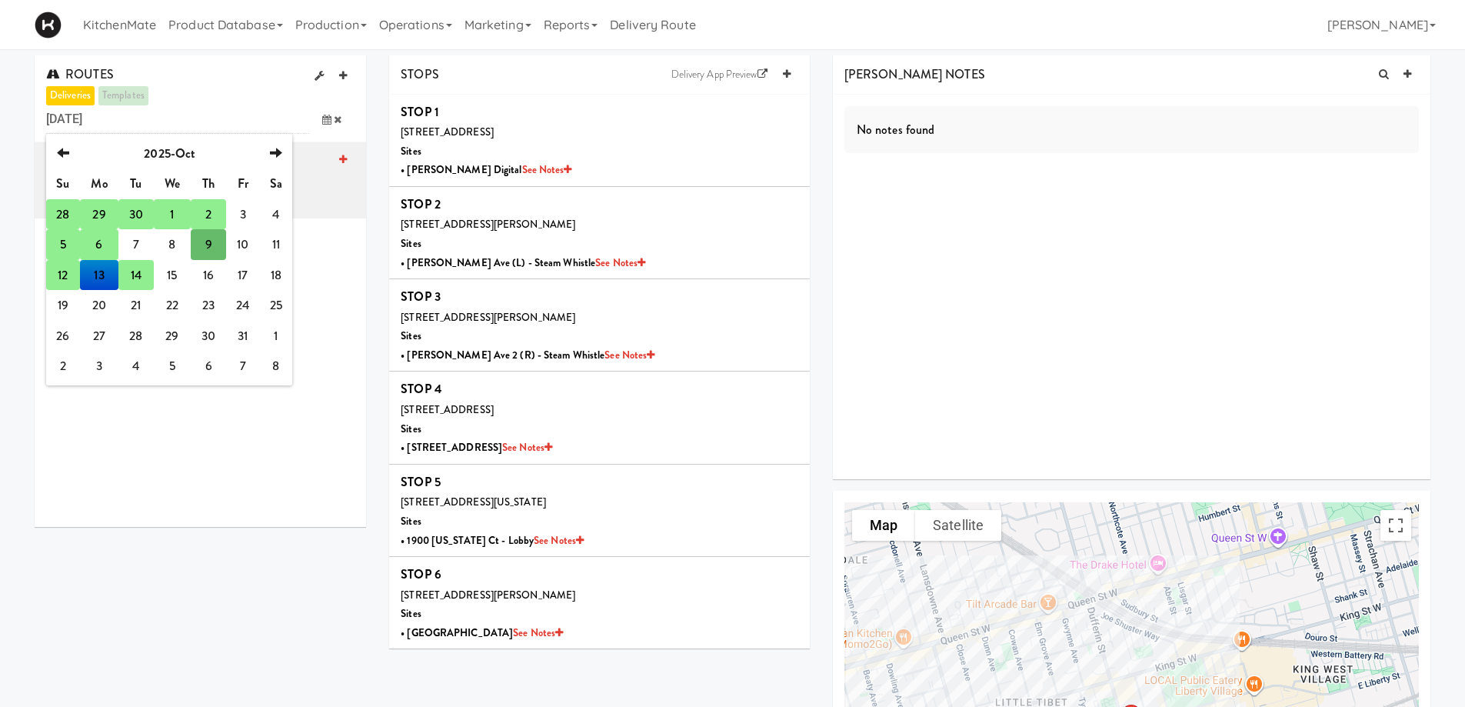
click at [154, 431] on div "Pick-ups from OOTB [DATE] WARNING! ROUTES ARE MISSING THESE SITES Prep Culinary…" at bounding box center [200, 334] width 331 height 384
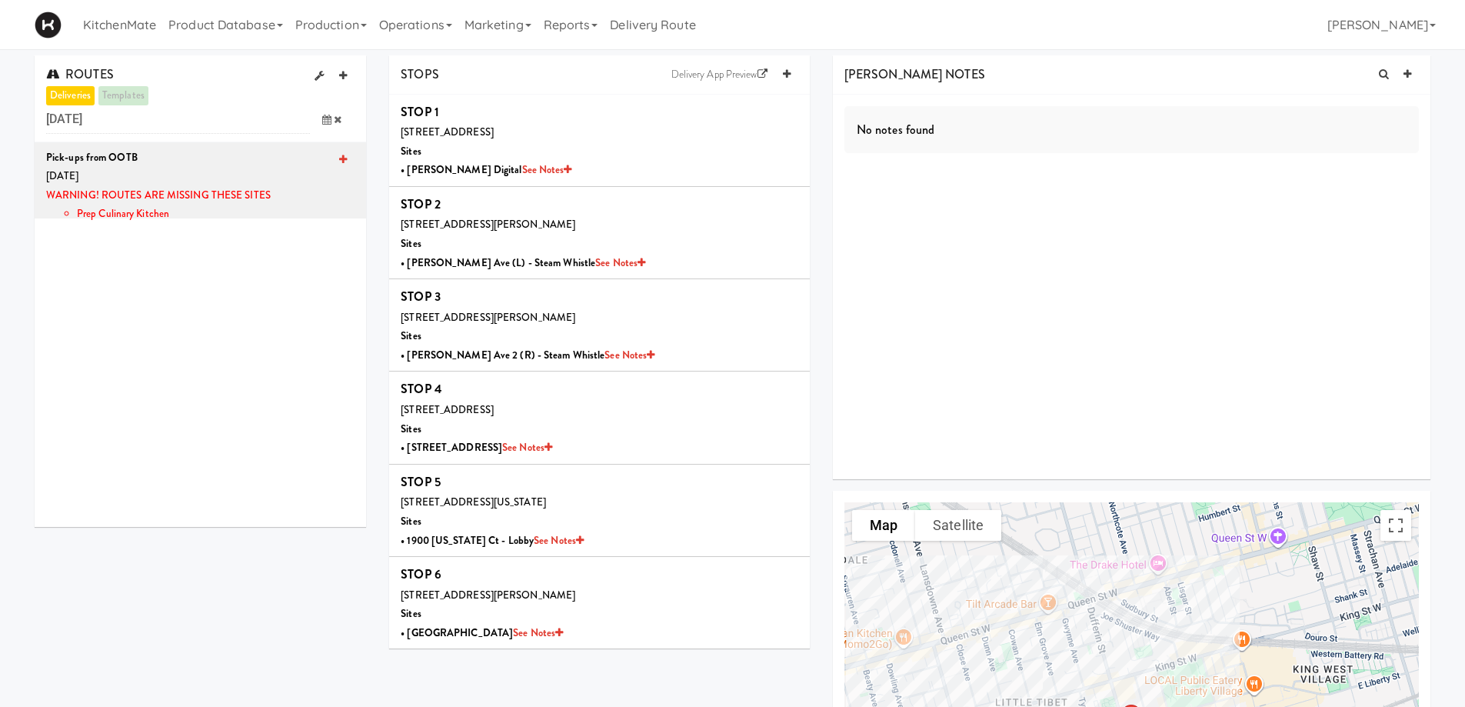
click at [325, 119] on icon at bounding box center [326, 120] width 9 height 10
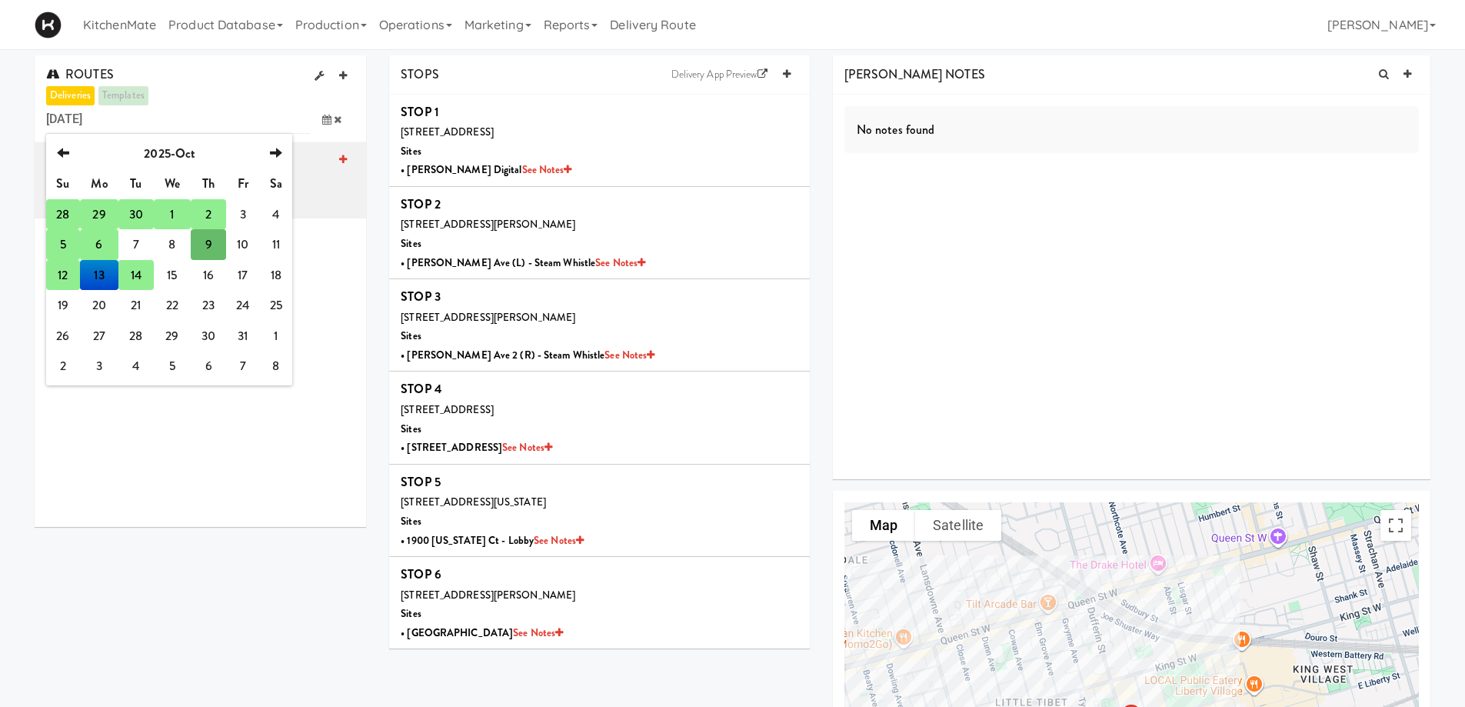
click at [136, 269] on td "14" at bounding box center [135, 275] width 35 height 31
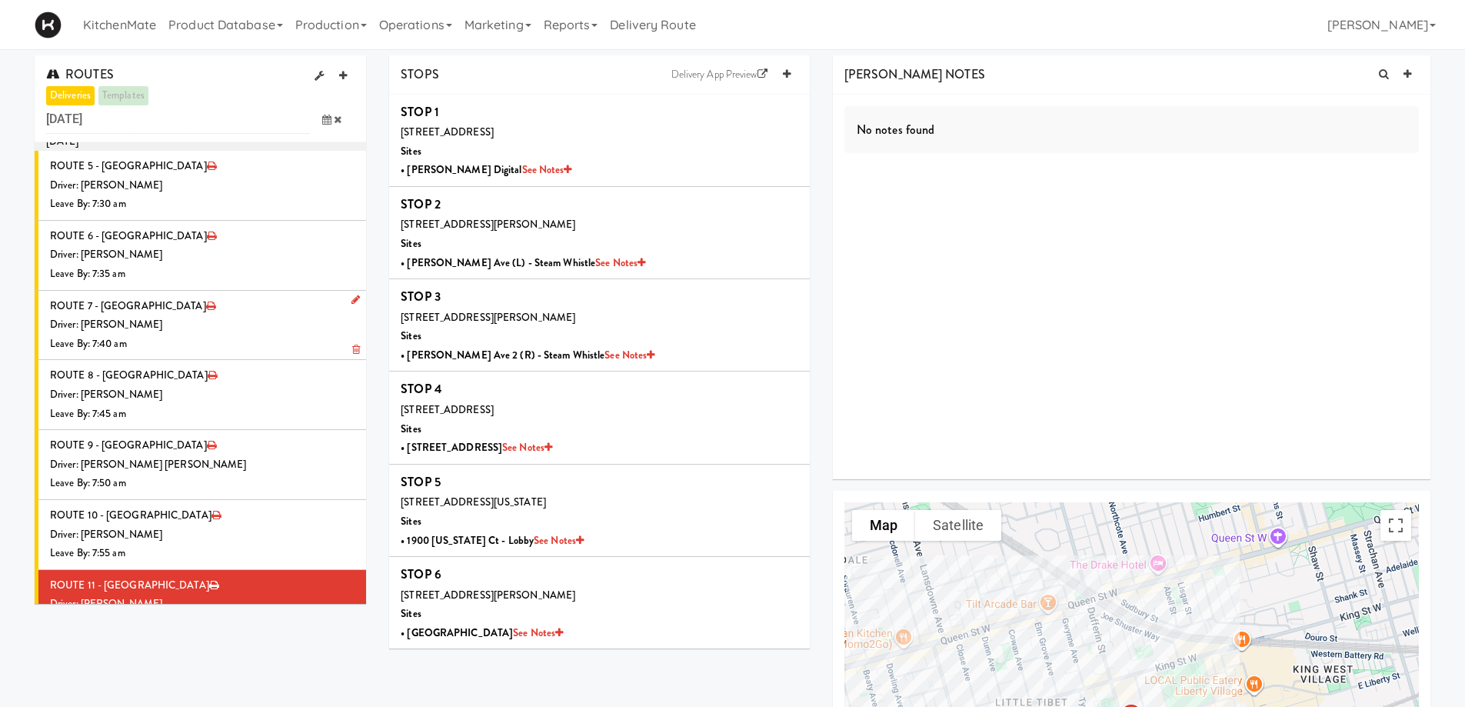
scroll to position [154, 0]
